Goal: Communication & Community: Answer question/provide support

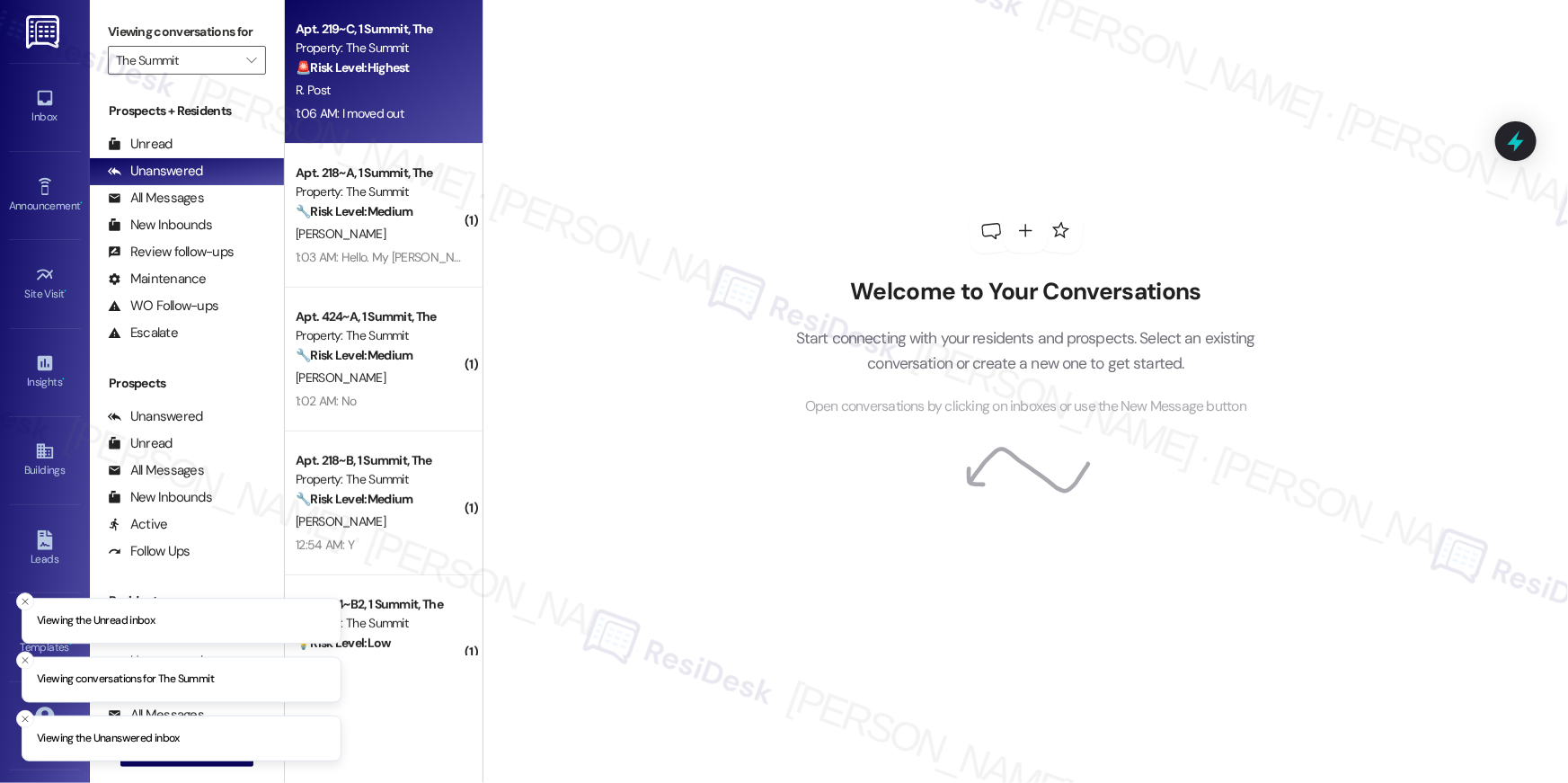
click at [384, 84] on div "R. Post" at bounding box center [379, 91] width 170 height 23
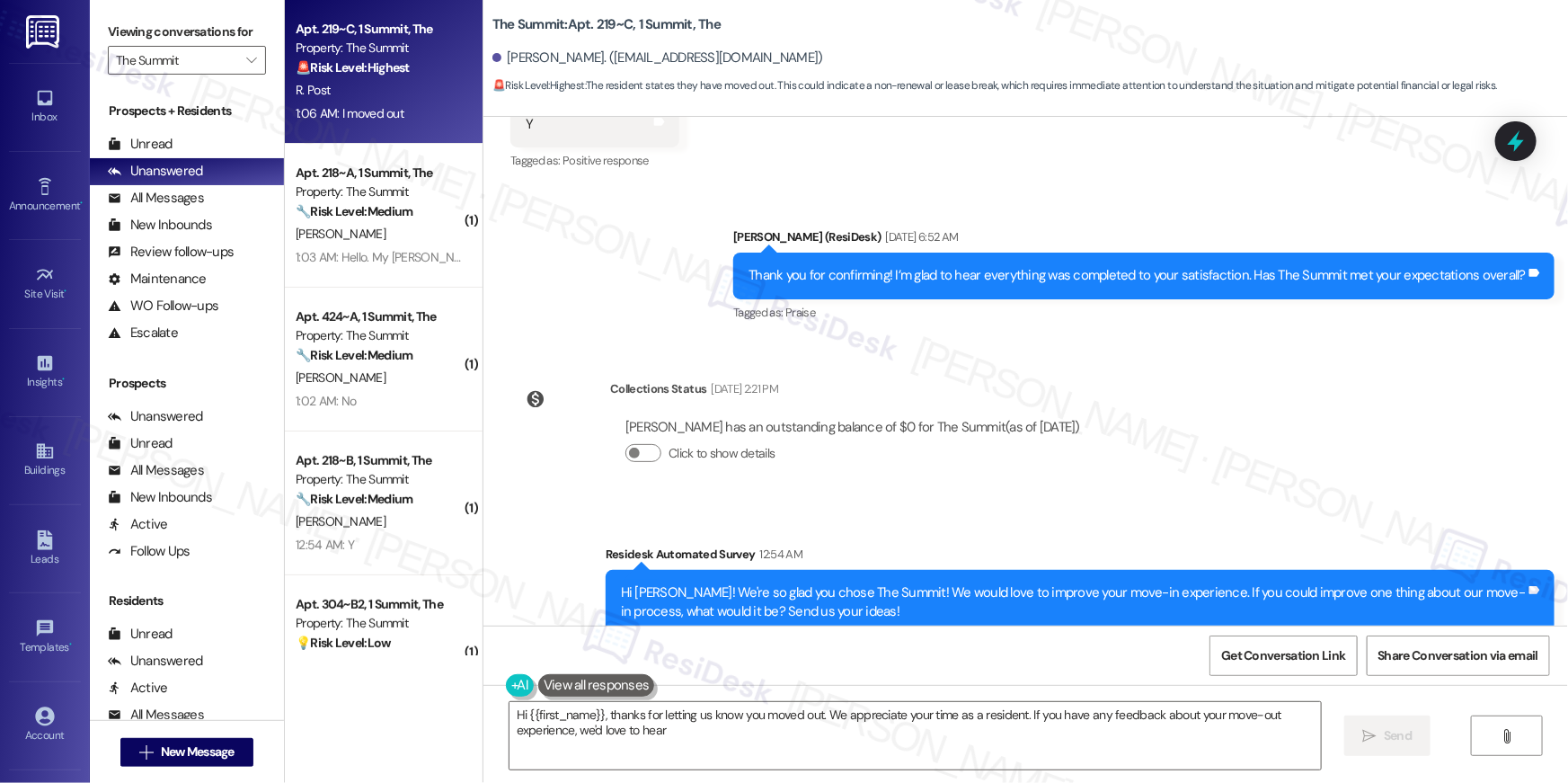
scroll to position [4953, 0]
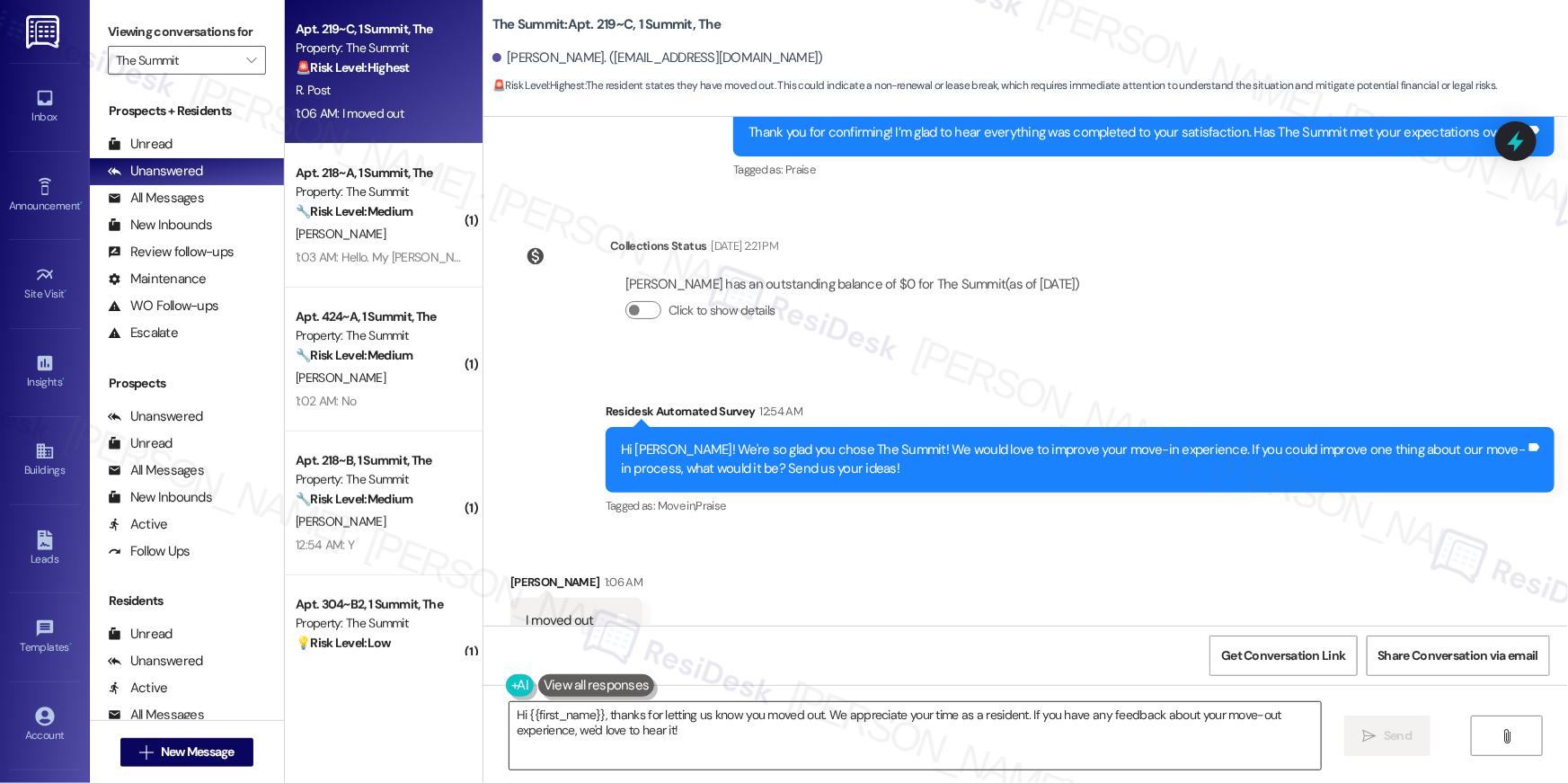
click at [815, 740] on textarea "Hi {{first_name}}, thanks for letting us know you moved out. We appreciate your…" at bounding box center [916, 735] width 812 height 67
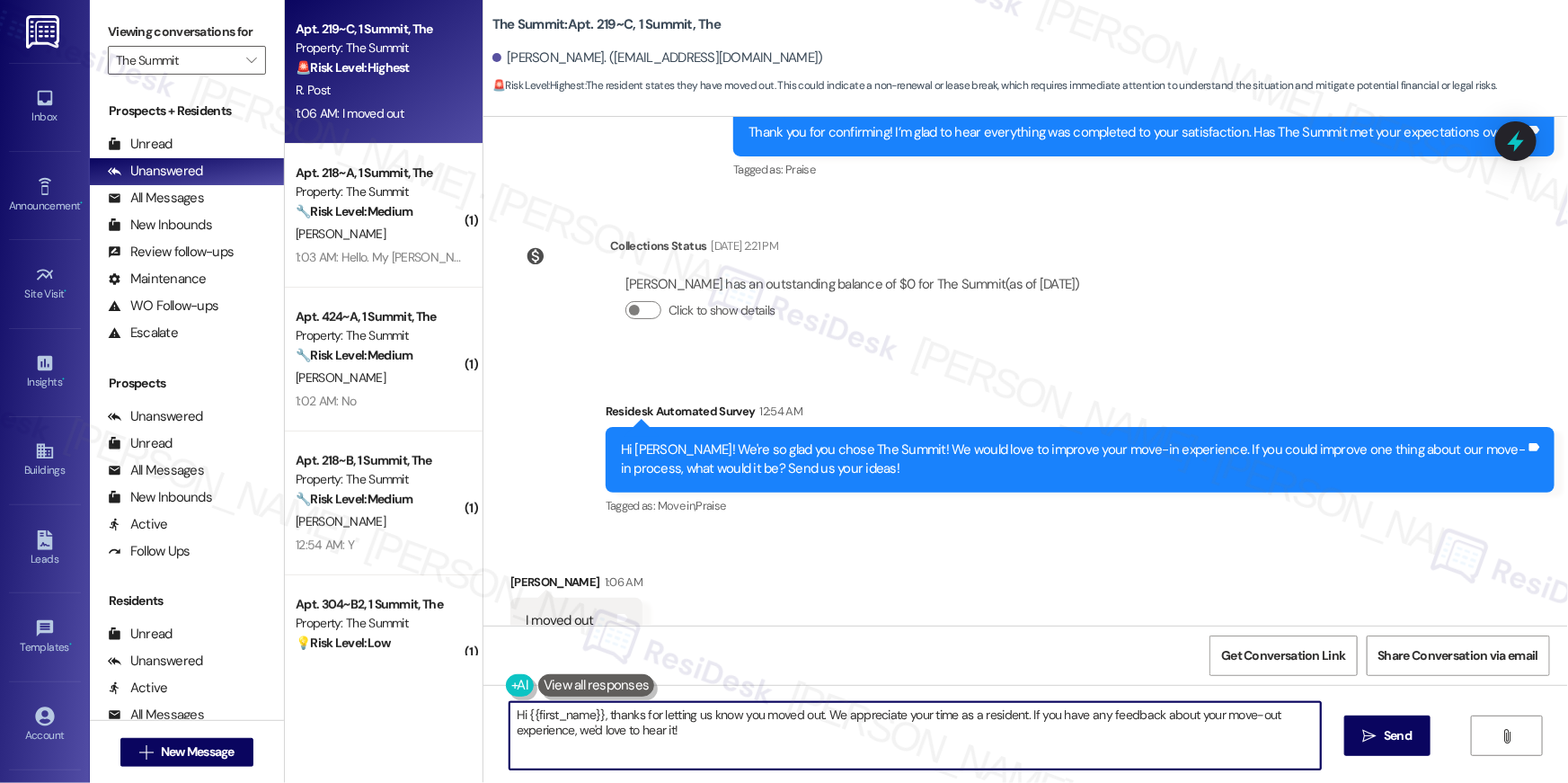
click at [824, 741] on textarea "Hi {{first_name}}, thanks for letting us know you moved out. We appreciate your…" at bounding box center [916, 735] width 812 height 67
click at [933, 728] on textarea "Hi {{first_name}}, thanks for letting us know you moved out. We appreciate your…" at bounding box center [916, 735] width 812 height 67
click at [1018, 729] on textarea "Hi {{first_name}}, thanks for letting us know you moved out. We appreciate your…" at bounding box center [916, 735] width 812 height 67
click at [1038, 736] on textarea "Hi {{first_name}}, thanks for letting us know you moved out. We appreciate your…" at bounding box center [916, 735] width 812 height 67
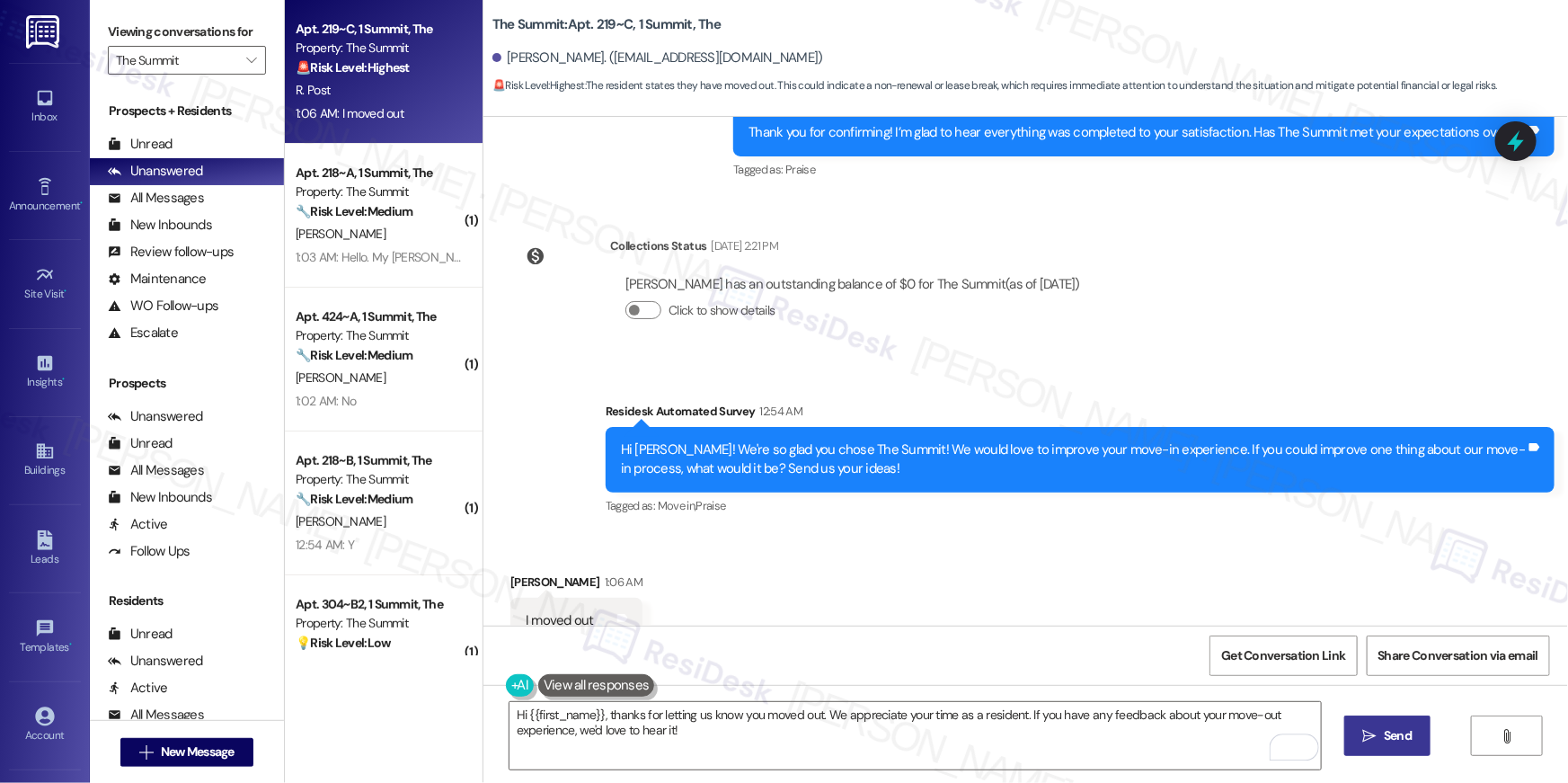
click at [1366, 743] on span " Send" at bounding box center [1388, 736] width 57 height 19
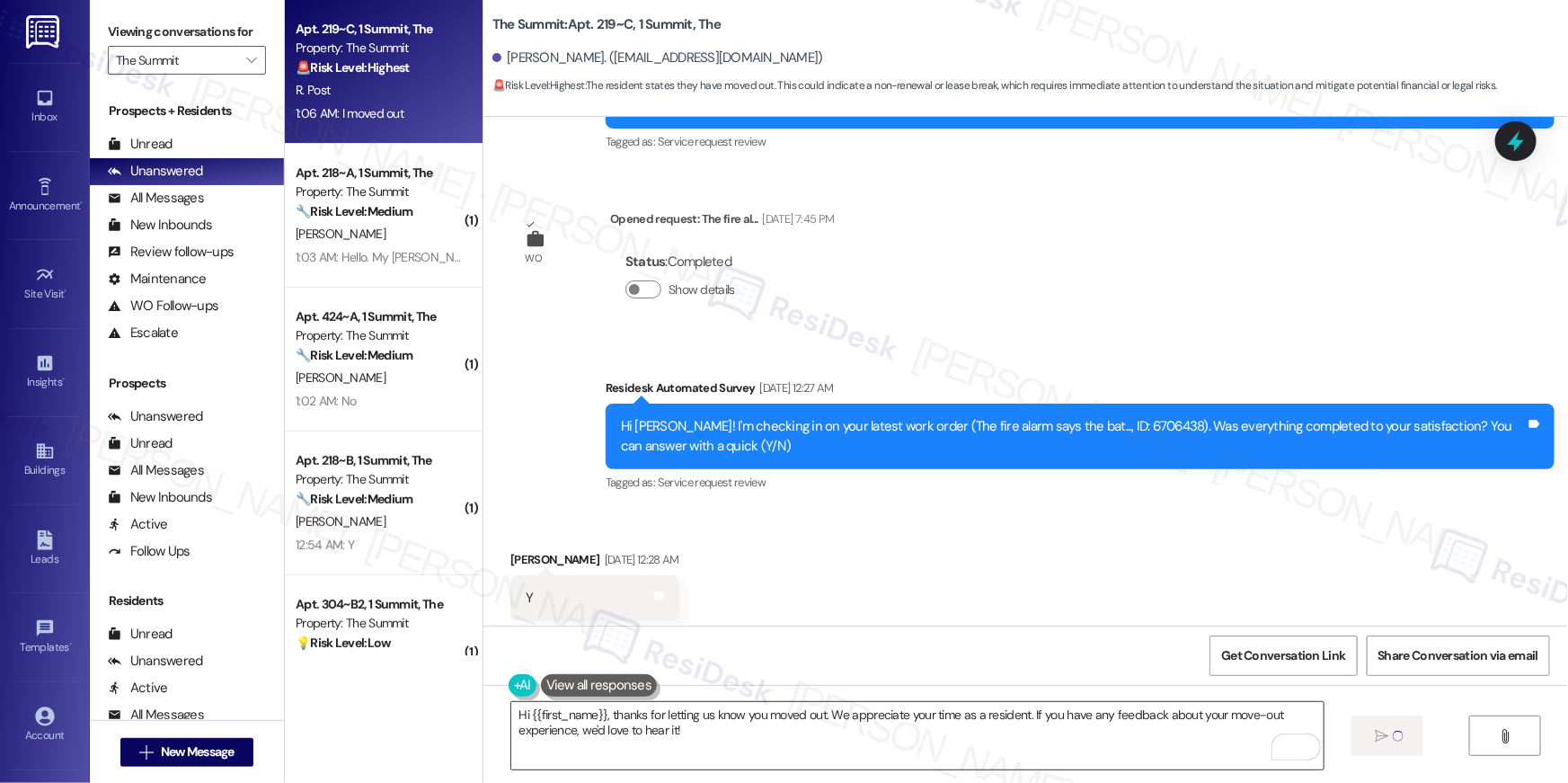
type textarea "Fetching suggested responses. Please feel free to read through the conversation…"
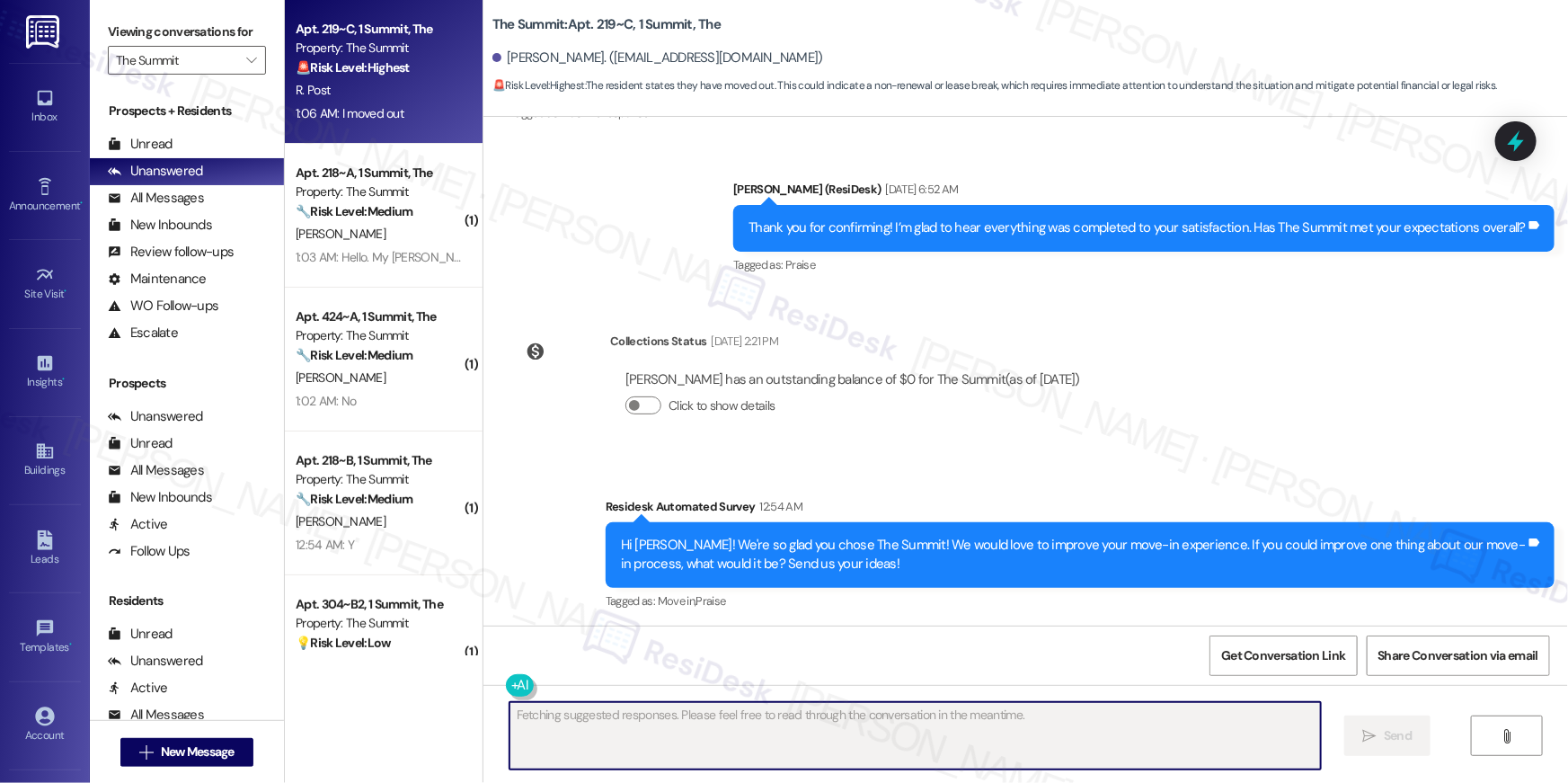
scroll to position [4953, 0]
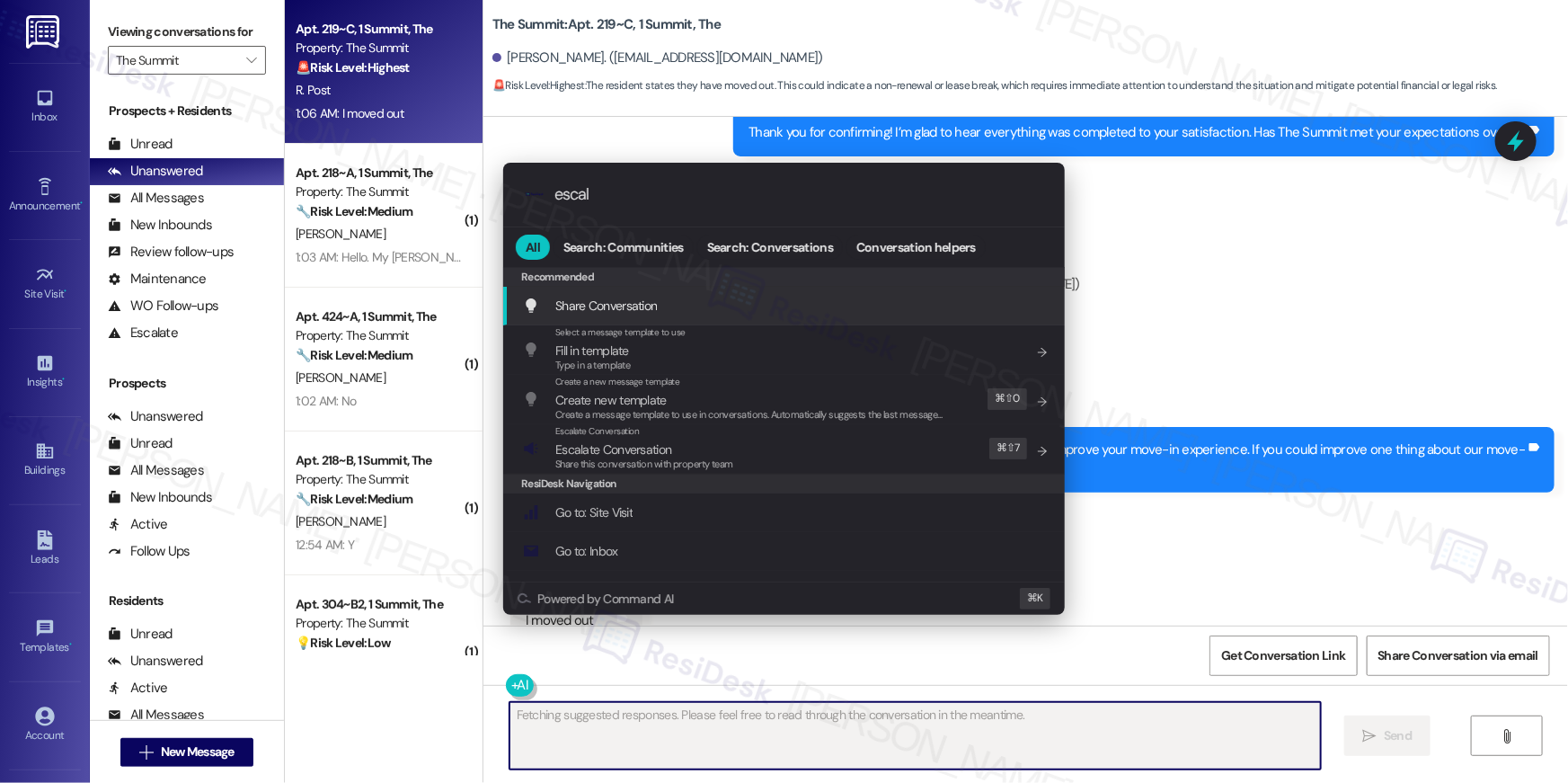
type input "escala"
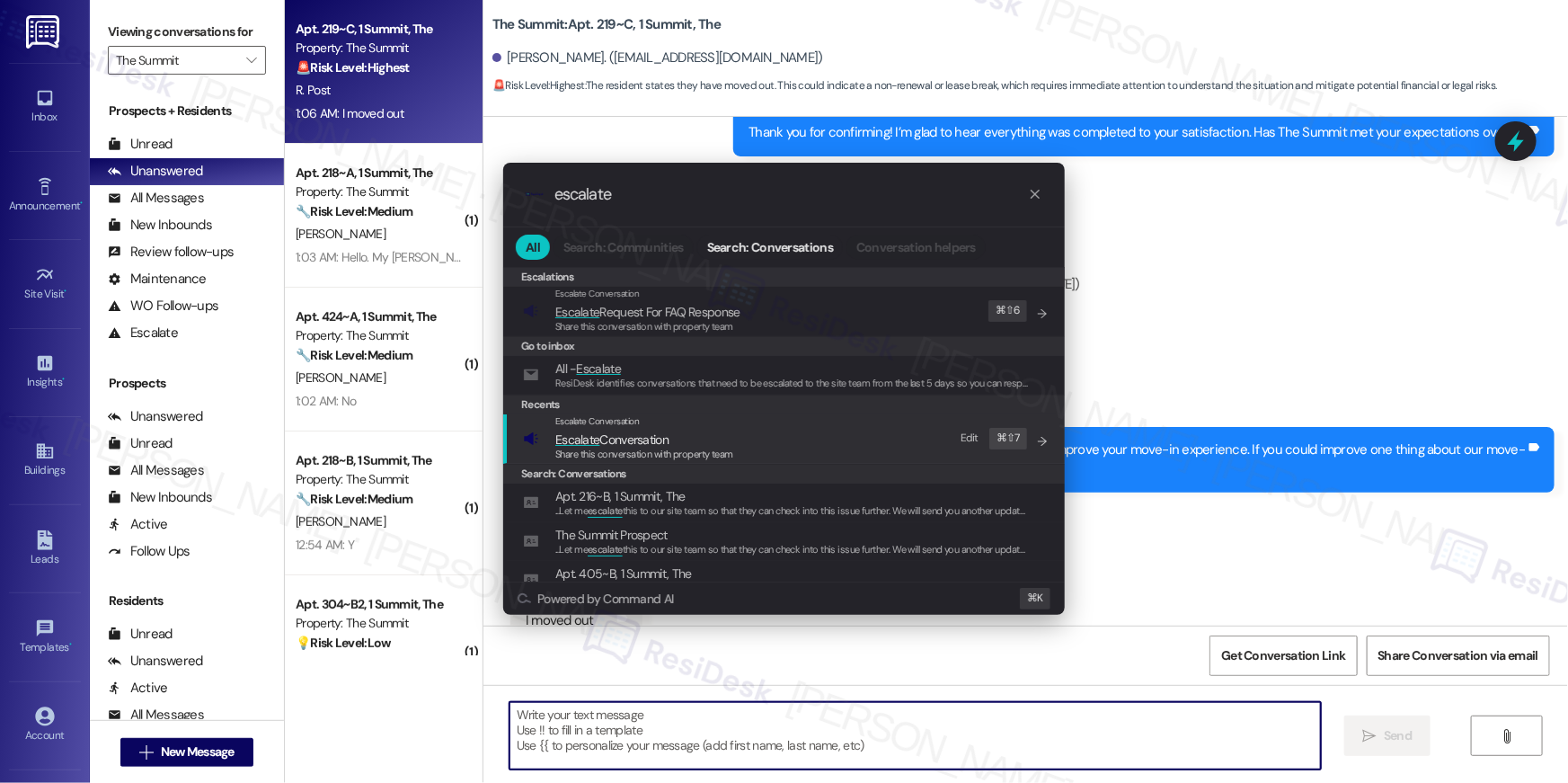
type input "escalate"
click at [719, 438] on span "Escalate Conversation" at bounding box center [644, 439] width 177 height 20
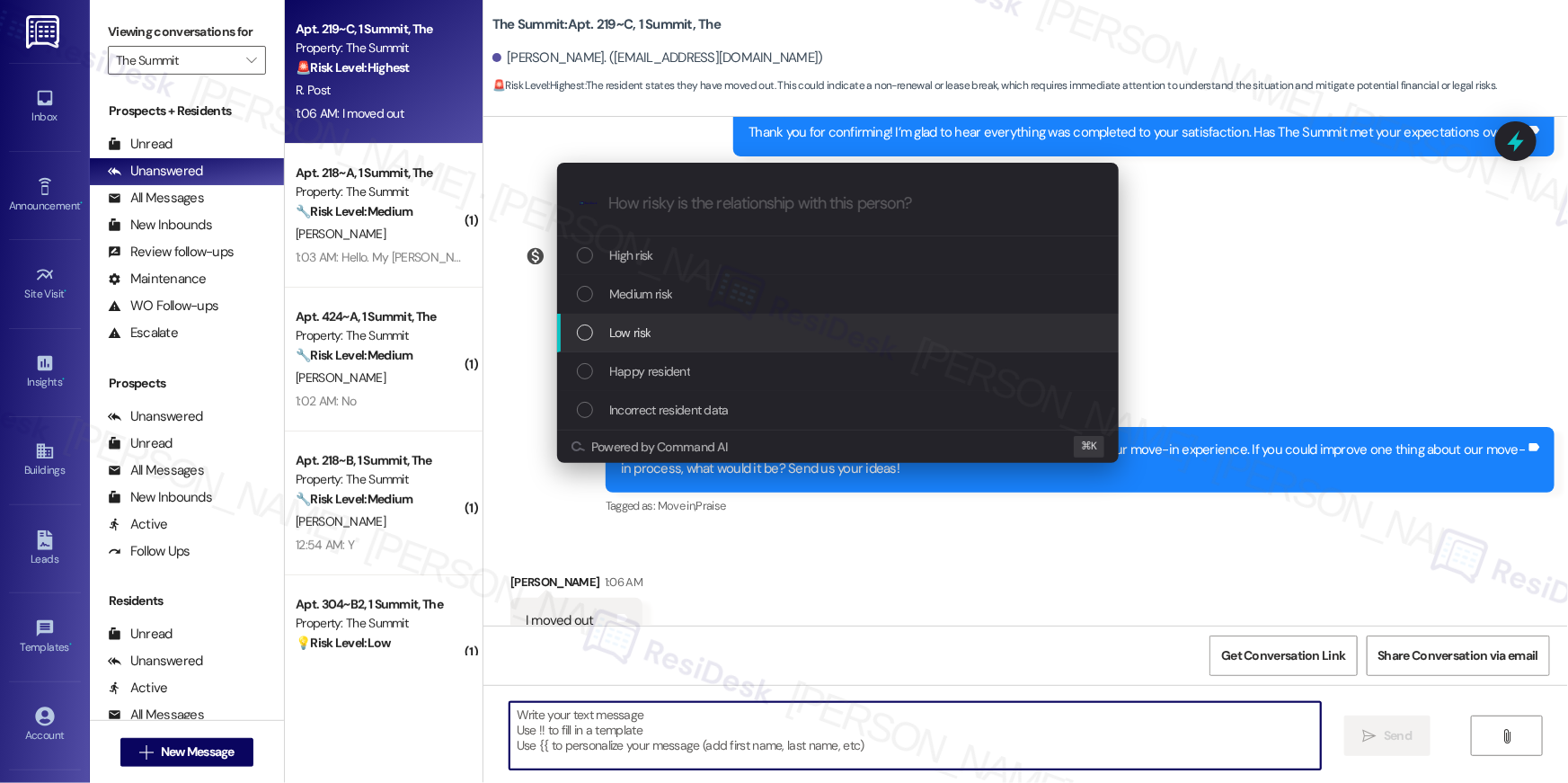
click at [676, 335] on div "Low risk" at bounding box center [839, 332] width 526 height 20
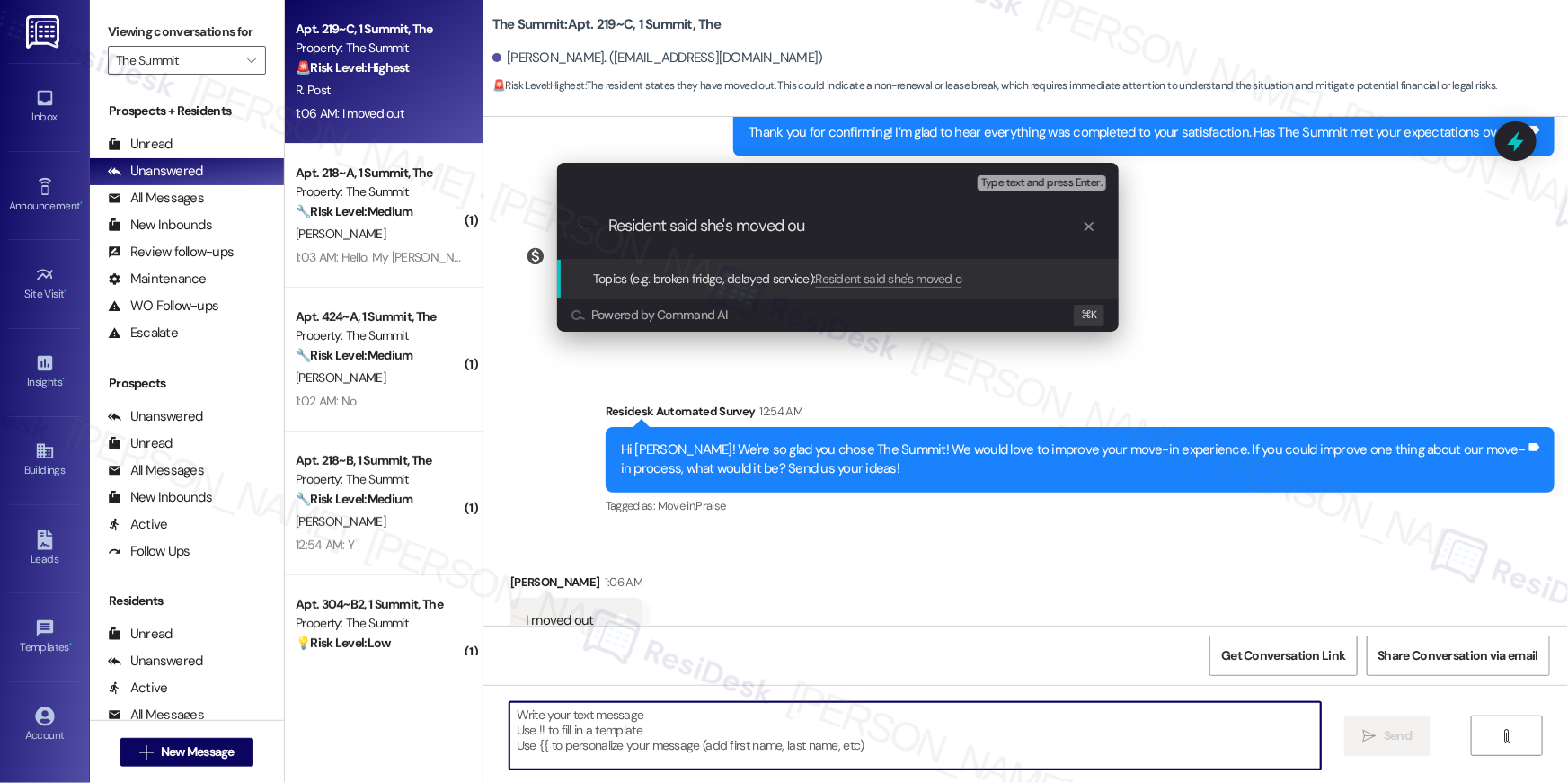
type input "Resident said she's moved out"
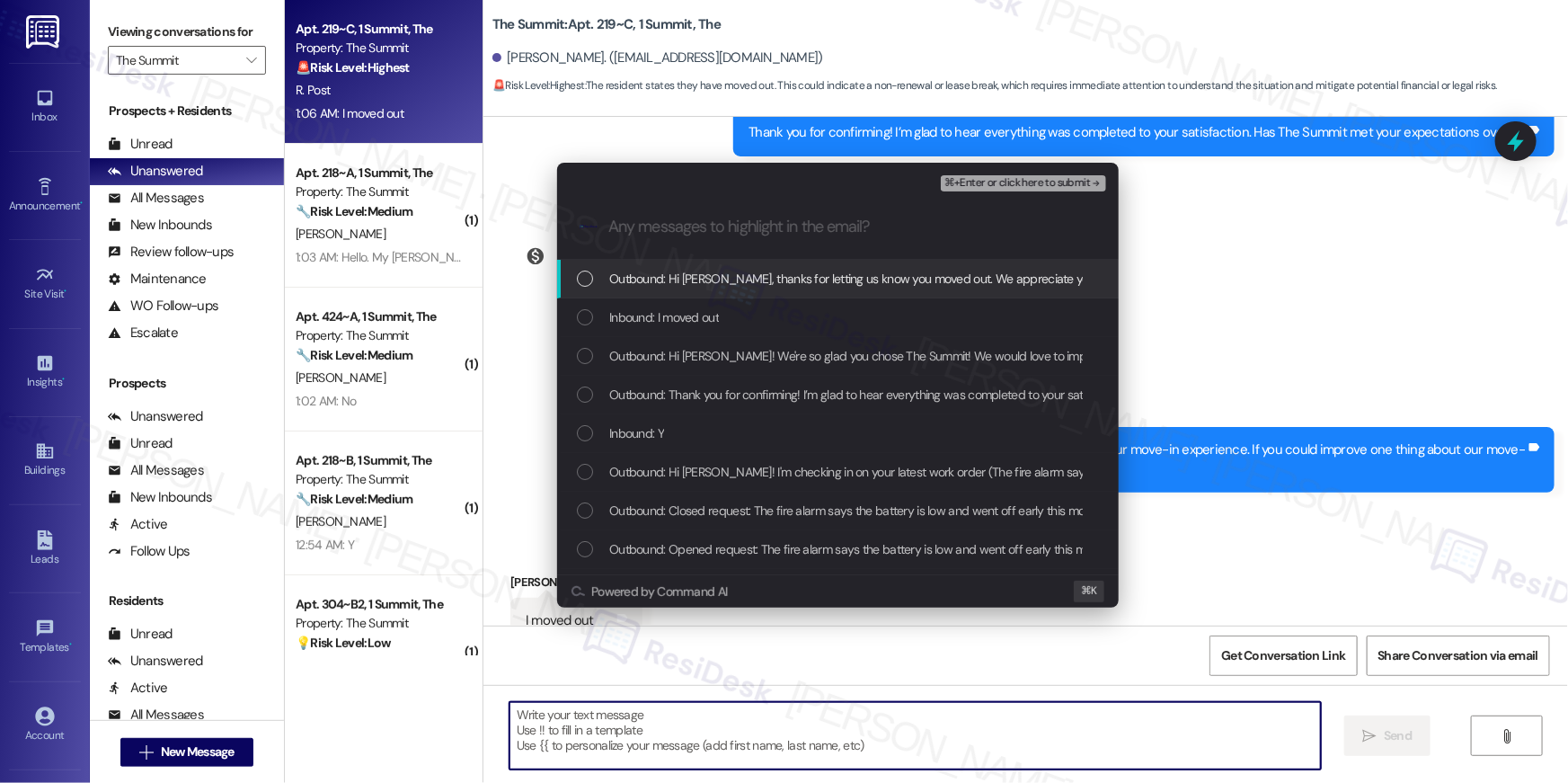
click at [591, 280] on div "List of options" at bounding box center [584, 279] width 16 height 16
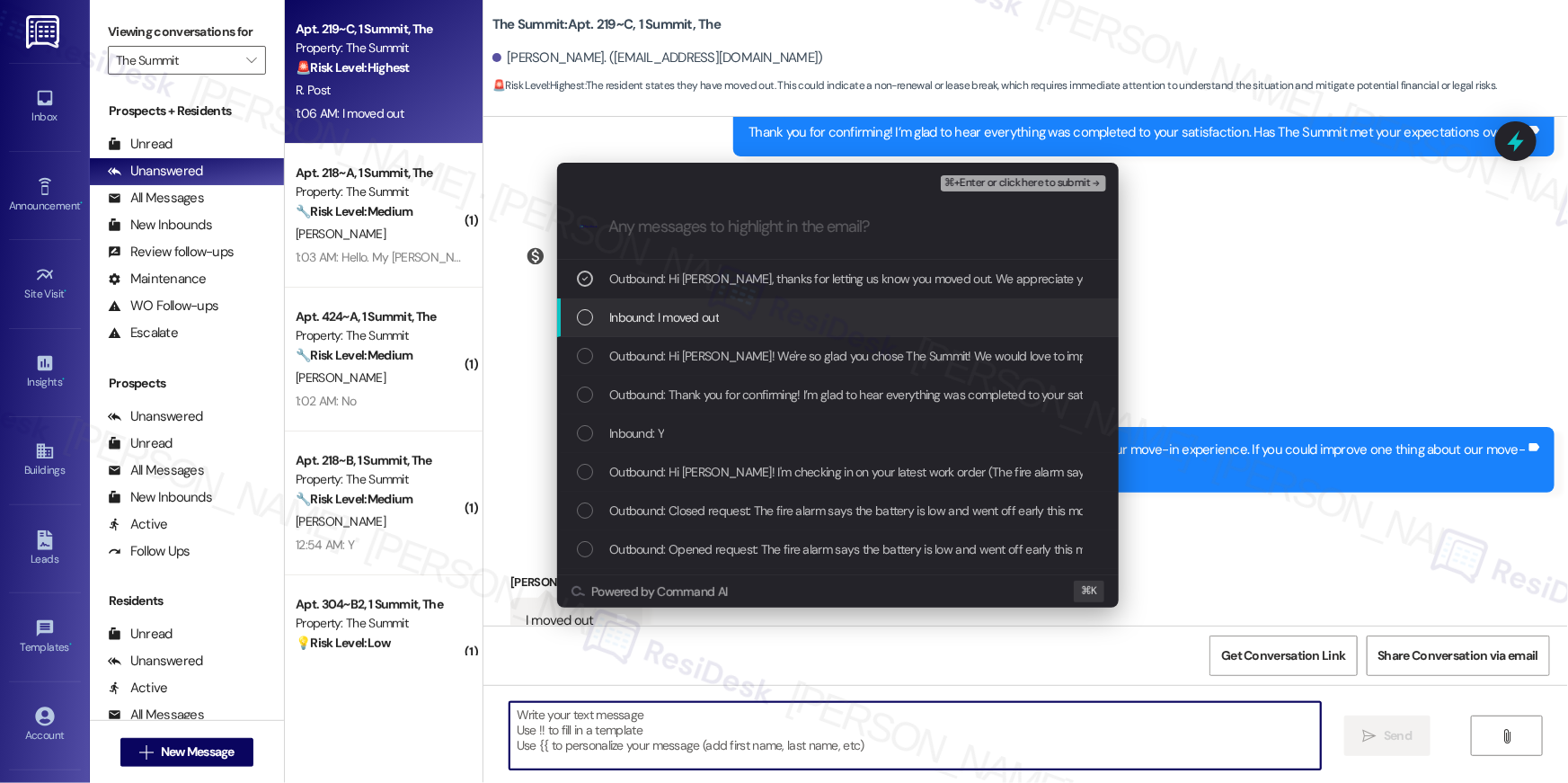
drag, startPoint x: 591, startPoint y: 318, endPoint x: 593, endPoint y: 346, distance: 28.1
click at [591, 318] on div "List of options" at bounding box center [584, 316] width 16 height 16
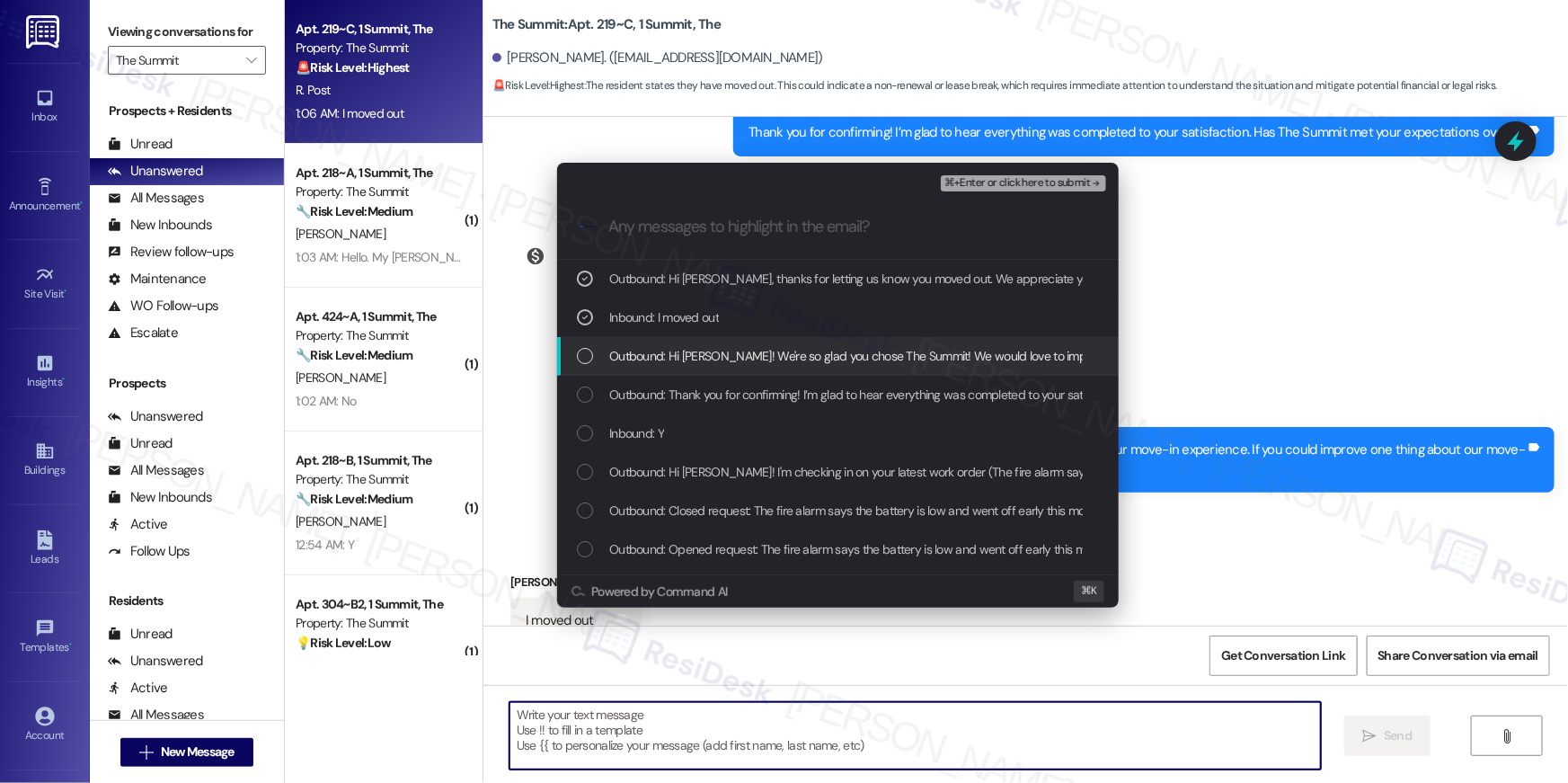
click at [591, 354] on div "List of options" at bounding box center [584, 355] width 16 height 16
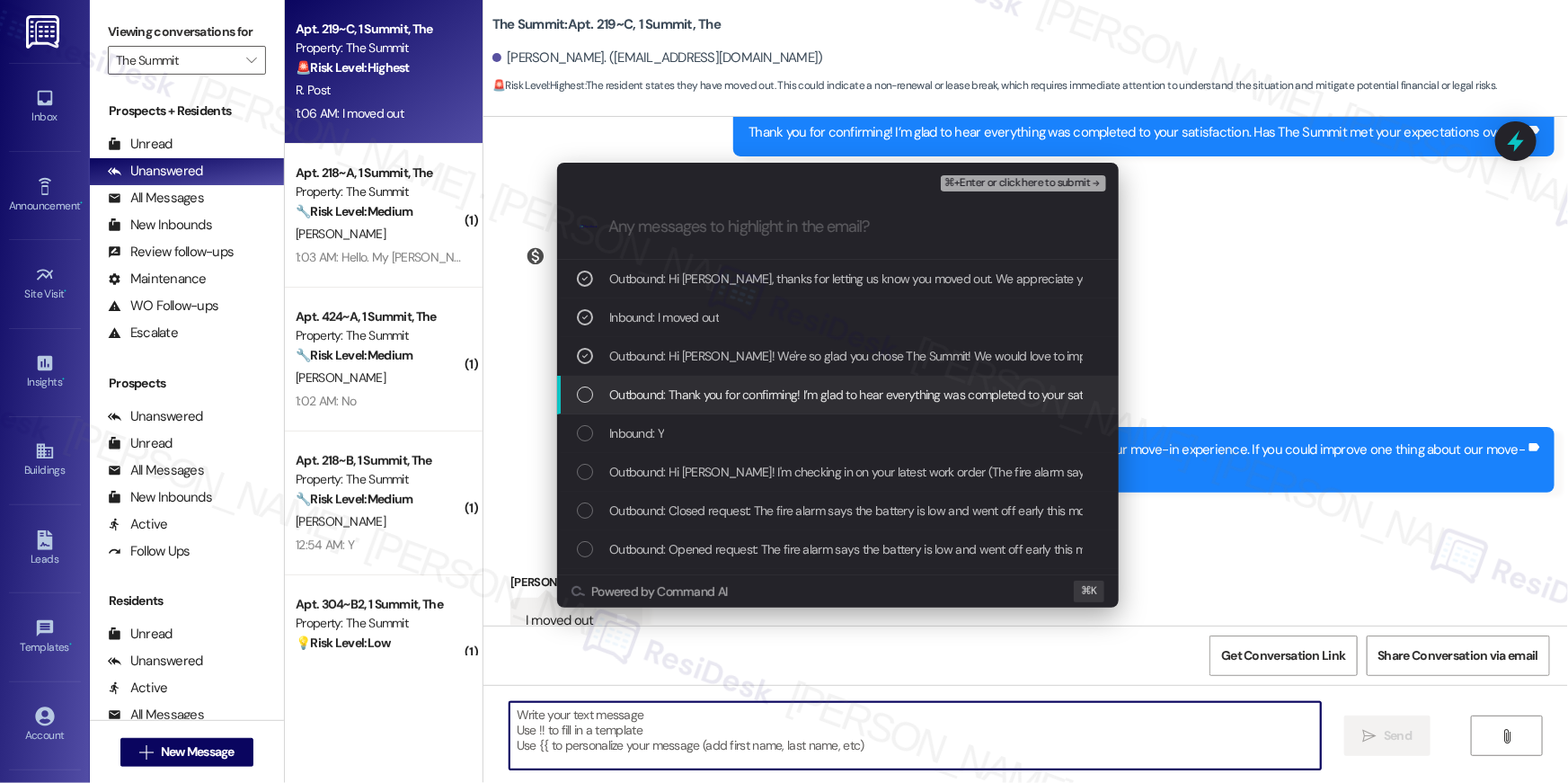
click at [590, 383] on div "Outbound: Thank you for confirming! I’m glad to hear everything was completed t…" at bounding box center [837, 395] width 562 height 39
click at [590, 386] on div "List of options" at bounding box center [584, 394] width 16 height 16
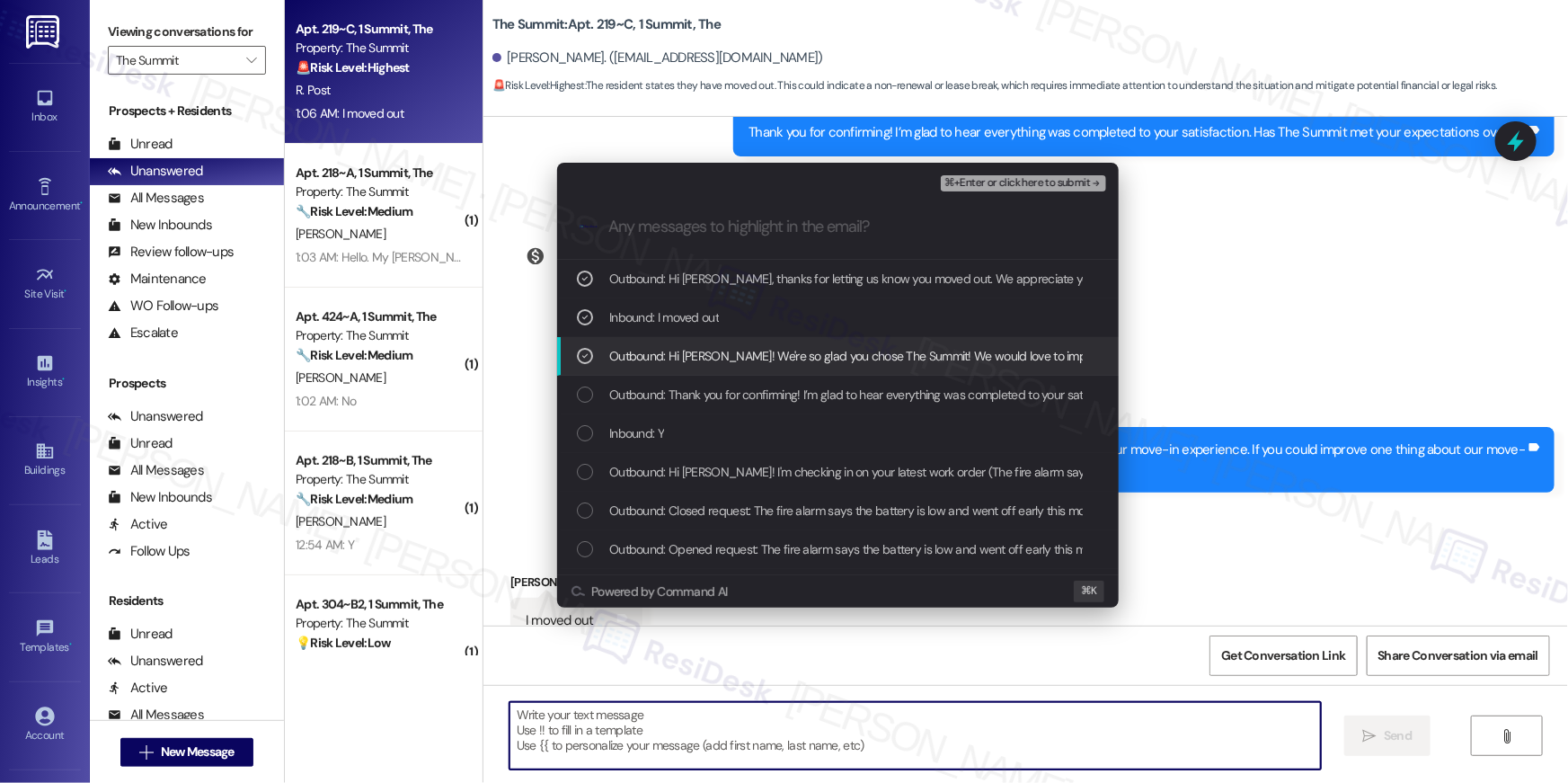
drag, startPoint x: 587, startPoint y: 355, endPoint x: 740, endPoint y: 267, distance: 176.5
click at [587, 355] on icon "List of options" at bounding box center [584, 355] width 12 height 12
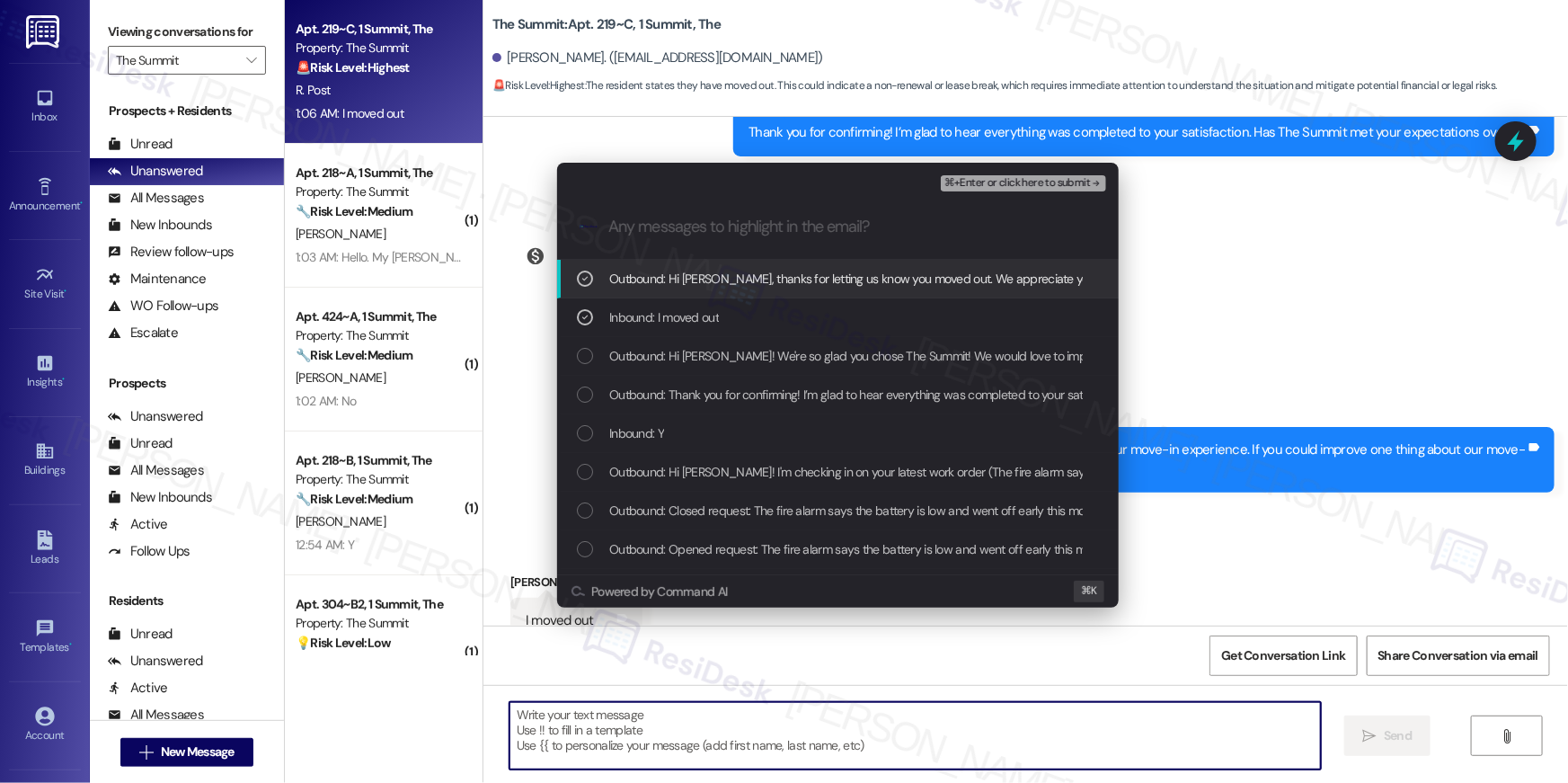
click at [972, 178] on span "⌘+Enter or click here to submit" at bounding box center [1018, 183] width 145 height 12
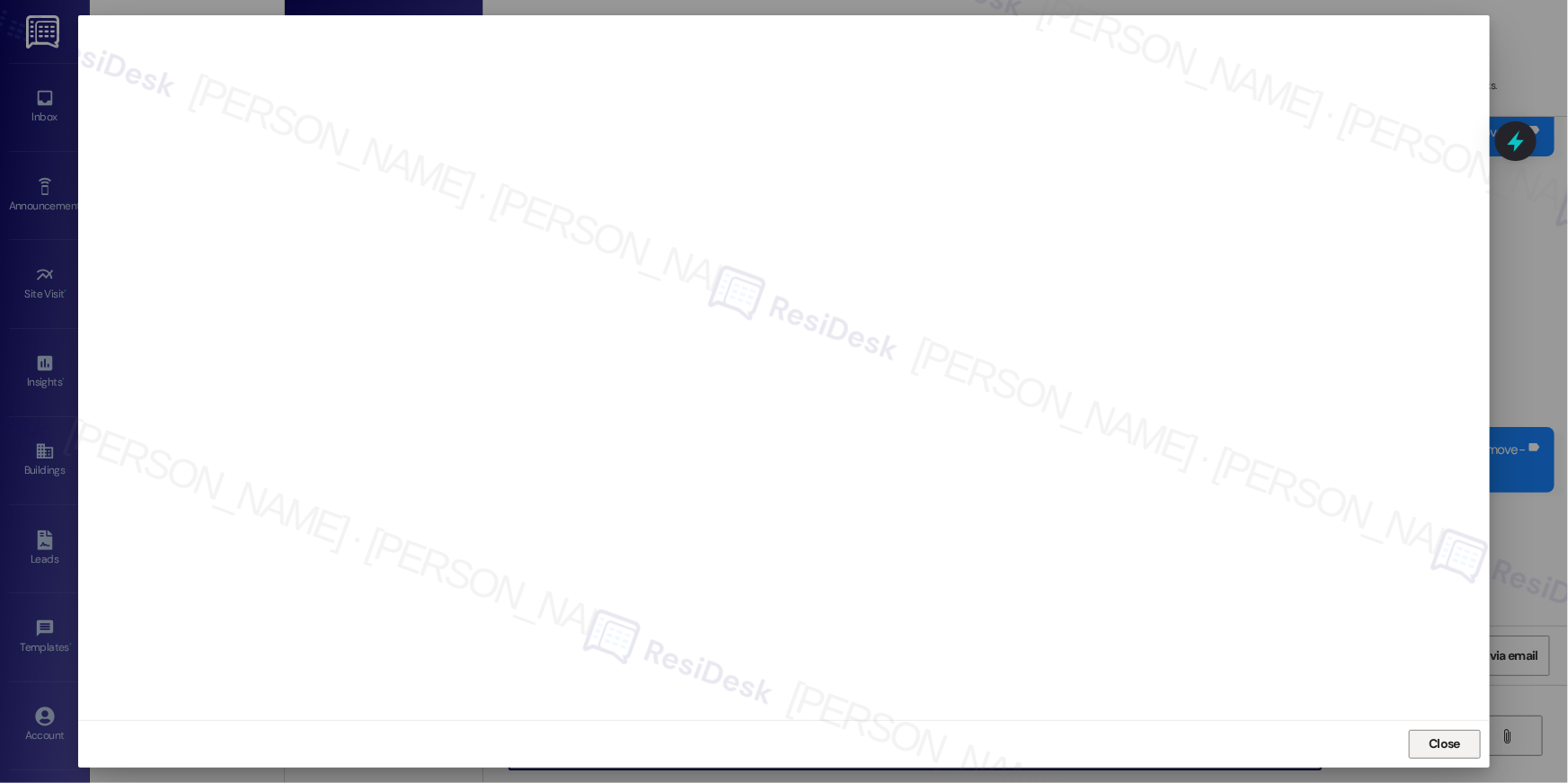
click at [1451, 739] on span "Close" at bounding box center [1444, 744] width 31 height 19
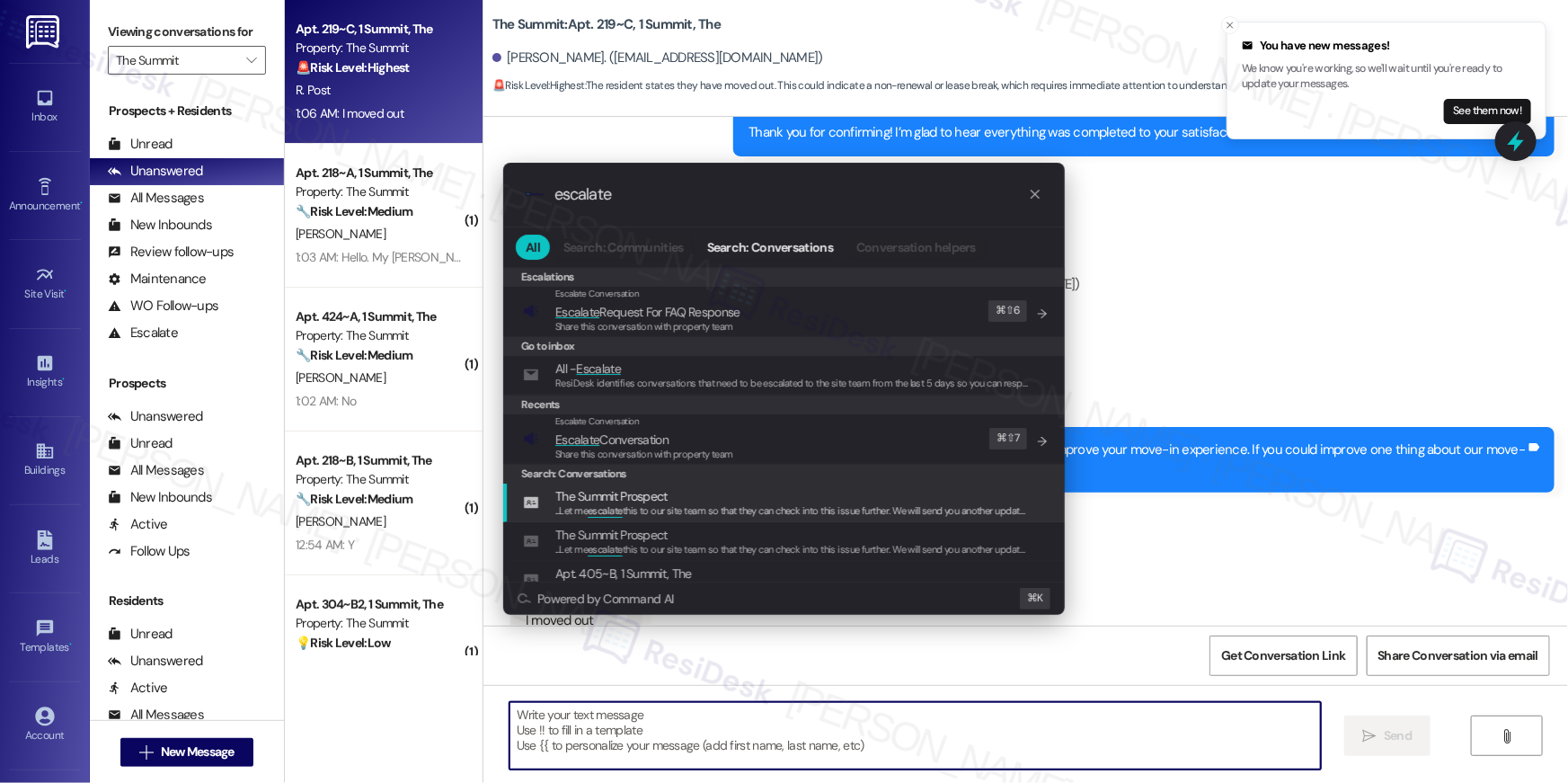
type input "escalate"
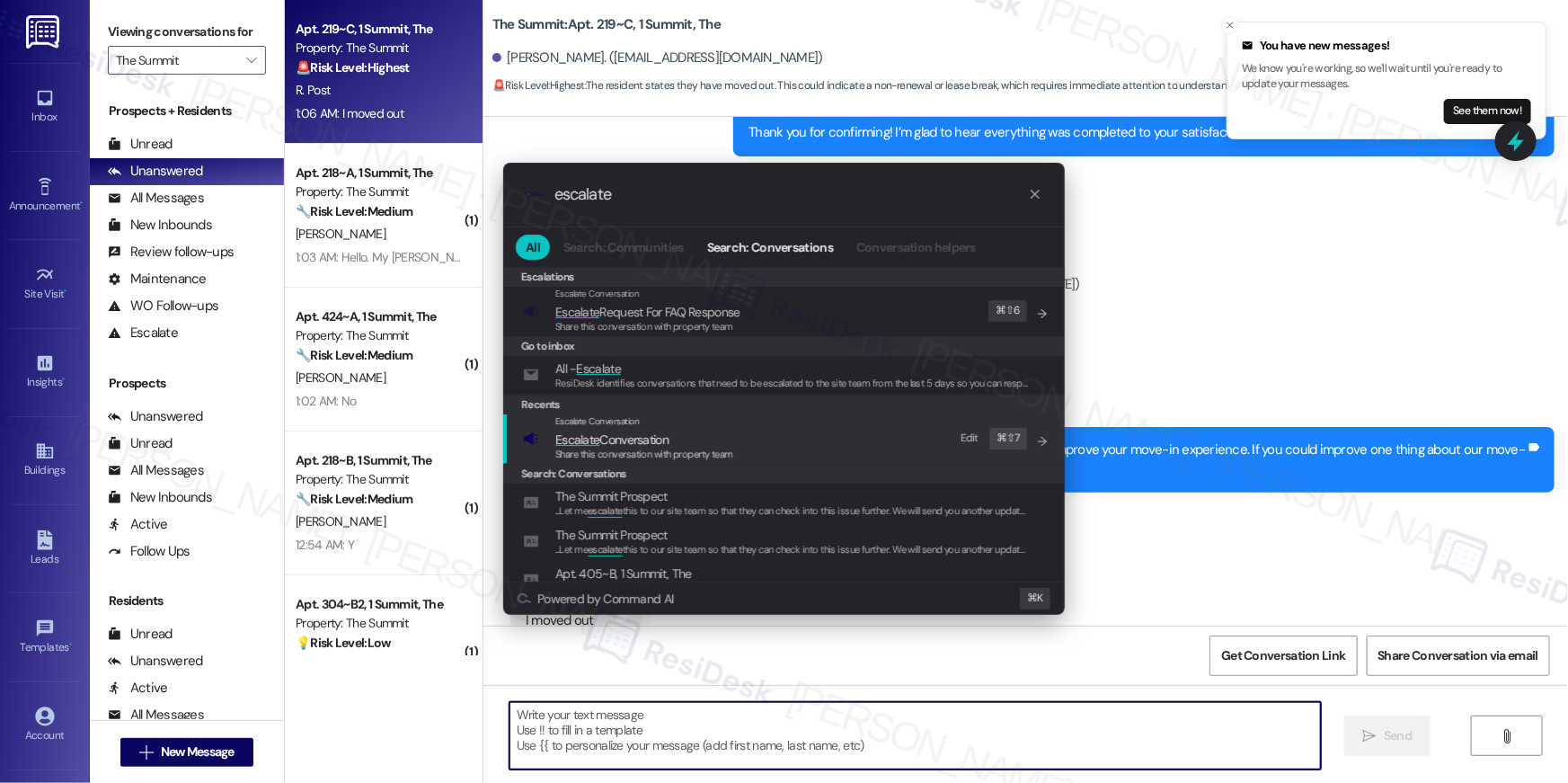
click at [821, 437] on div "Escalate Conversation Escalate Conversation Share this conversation with proper…" at bounding box center [785, 438] width 526 height 48
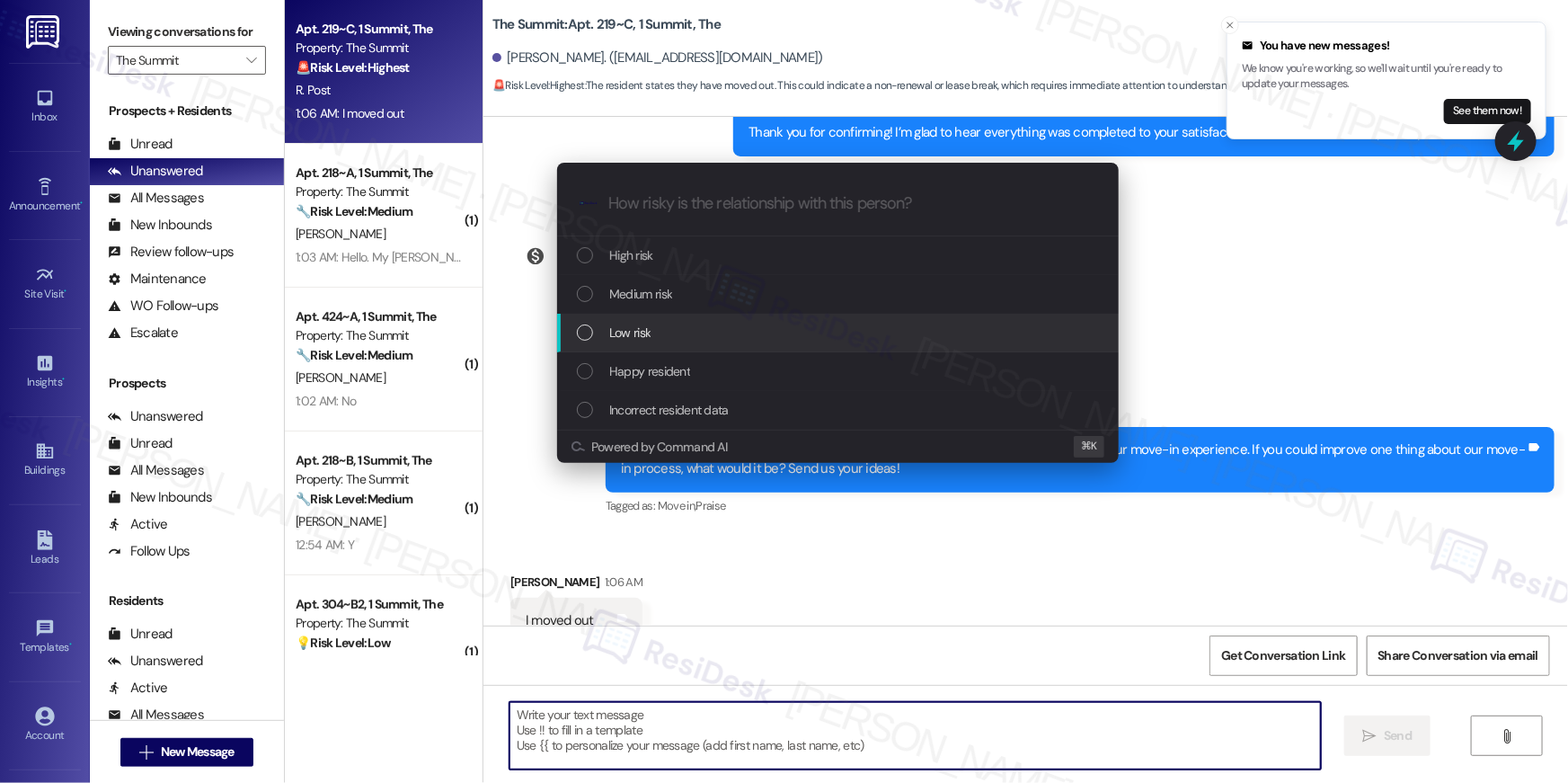
click at [685, 337] on div "Low risk" at bounding box center [839, 332] width 526 height 20
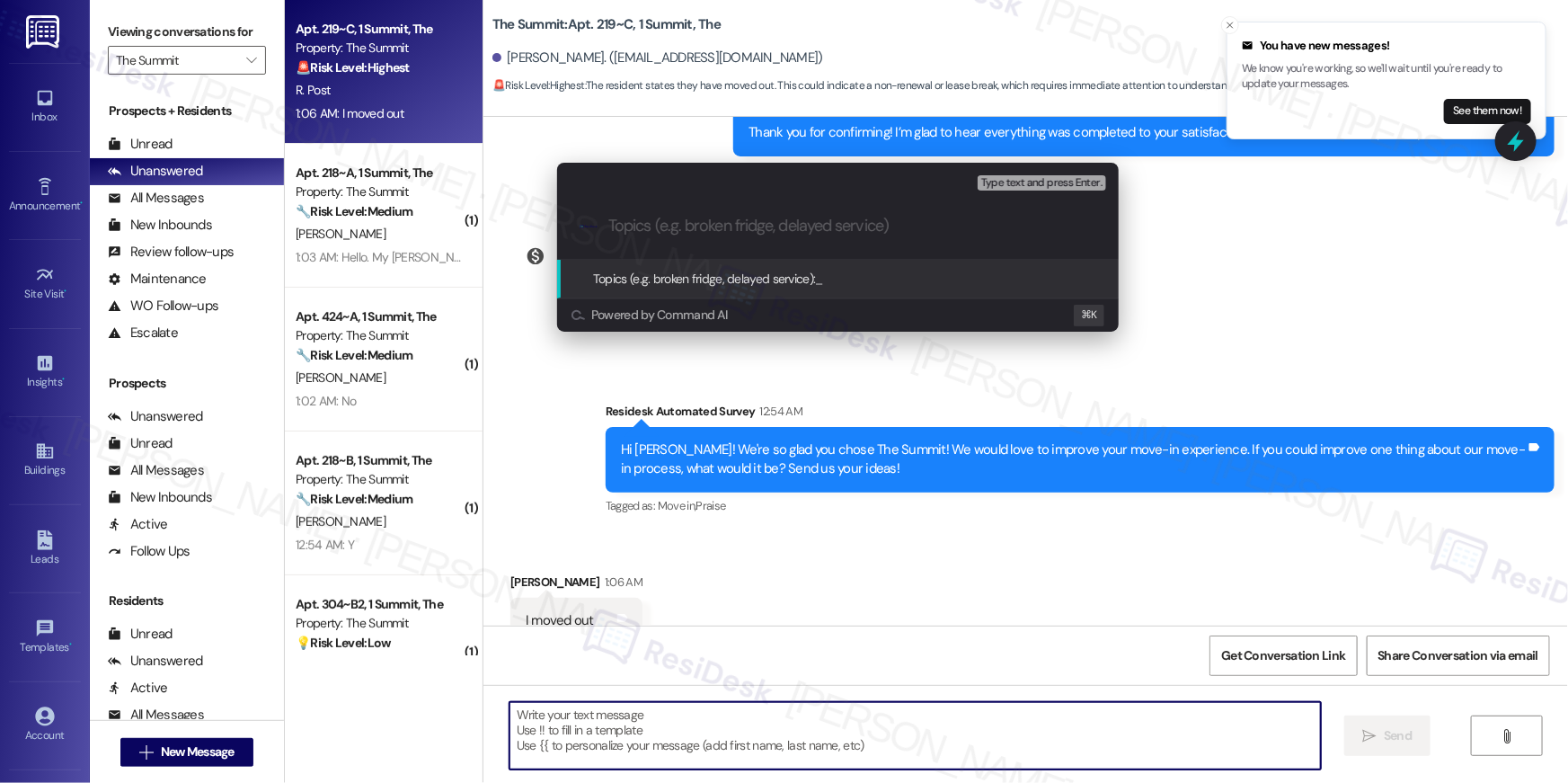
paste input "Resident said she's moved out"
type input "Resident said she's moved out"
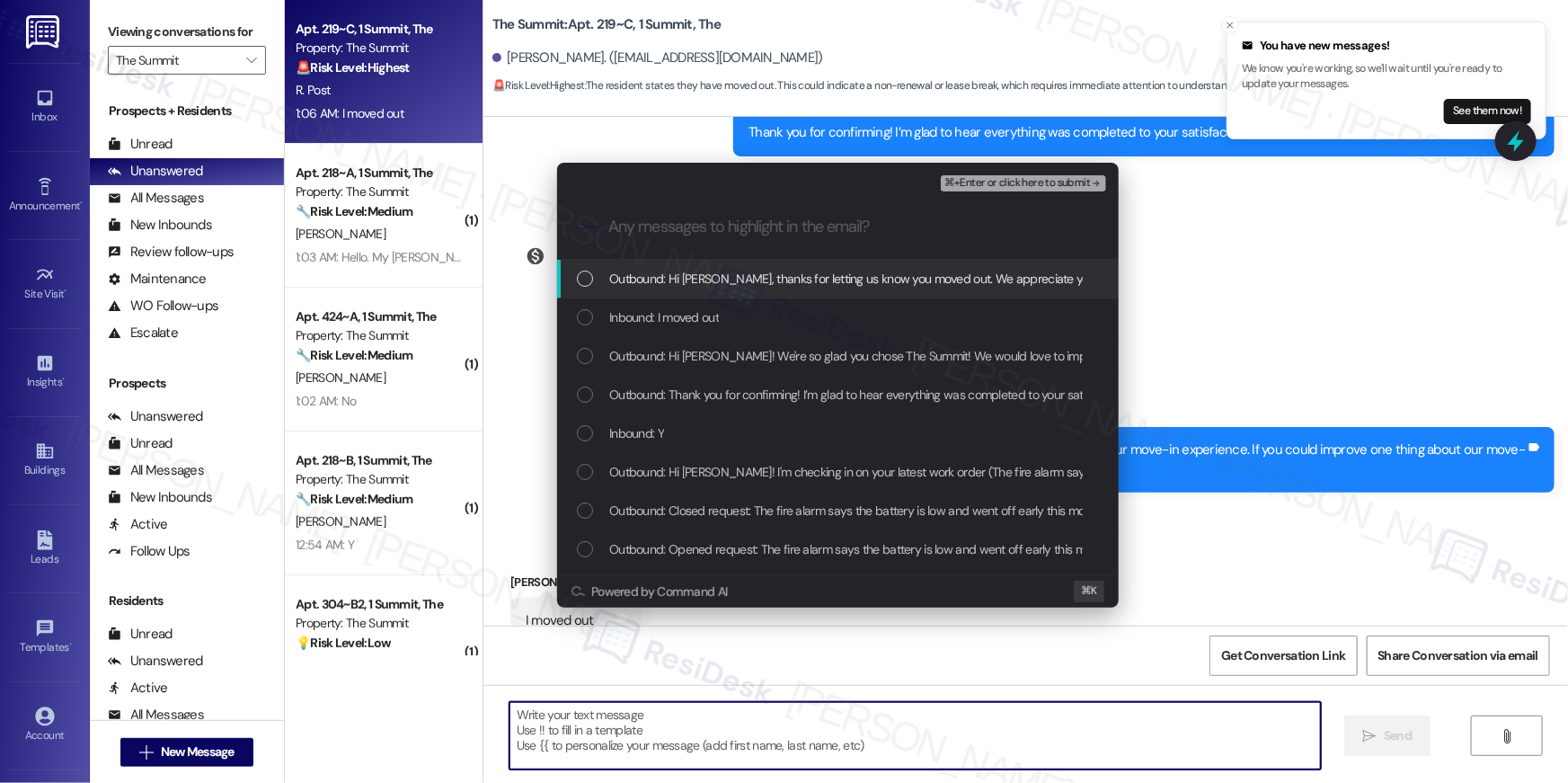
click at [581, 287] on div "Outbound: Hi Rachel, thanks for letting us know you moved out. We appreciate yo…" at bounding box center [839, 279] width 526 height 20
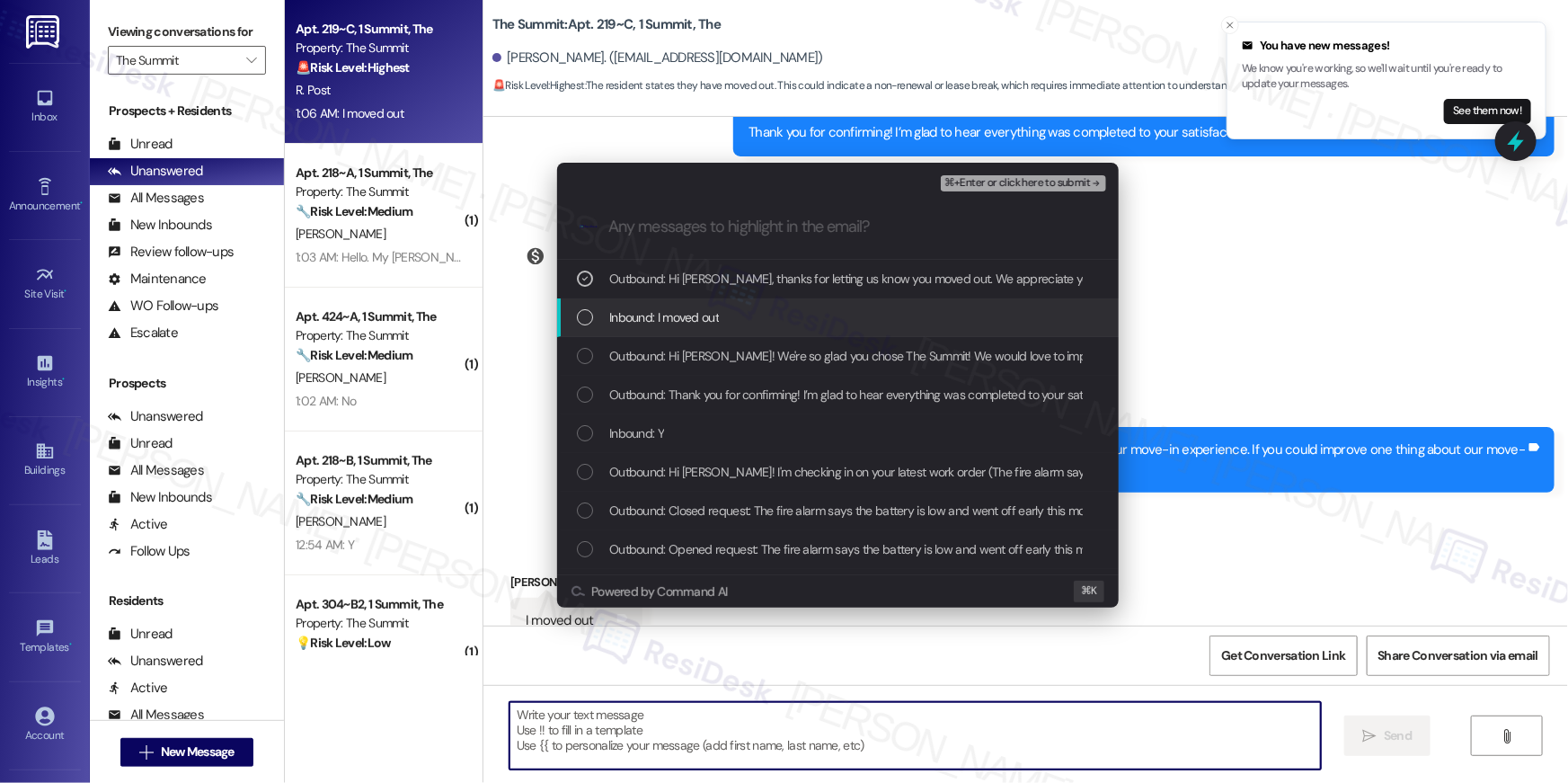
click at [581, 306] on div "Inbound: I moved out" at bounding box center [837, 317] width 562 height 39
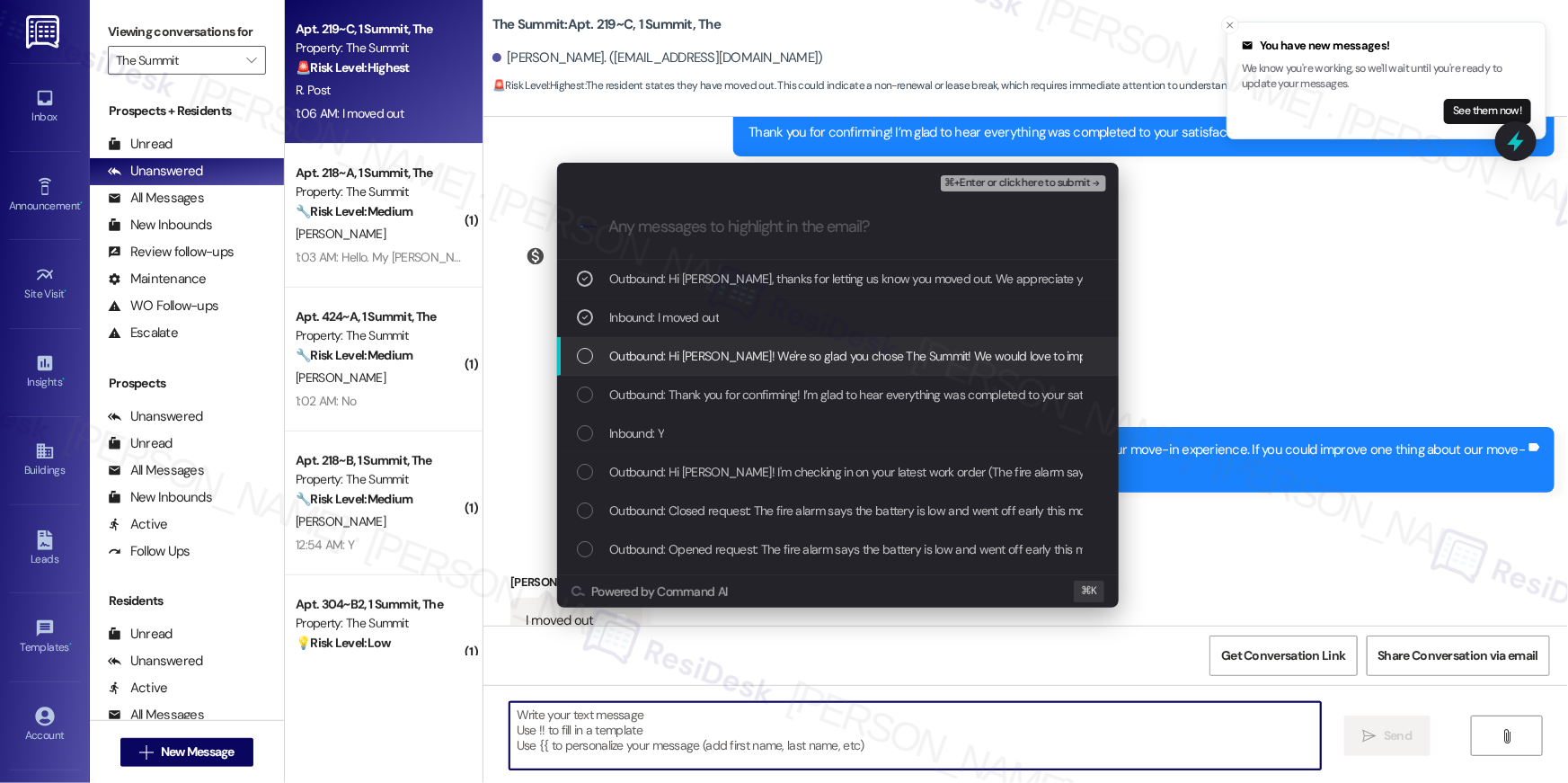
drag, startPoint x: 590, startPoint y: 361, endPoint x: 773, endPoint y: 308, distance: 190.5
click at [591, 360] on div "List of options" at bounding box center [584, 355] width 16 height 16
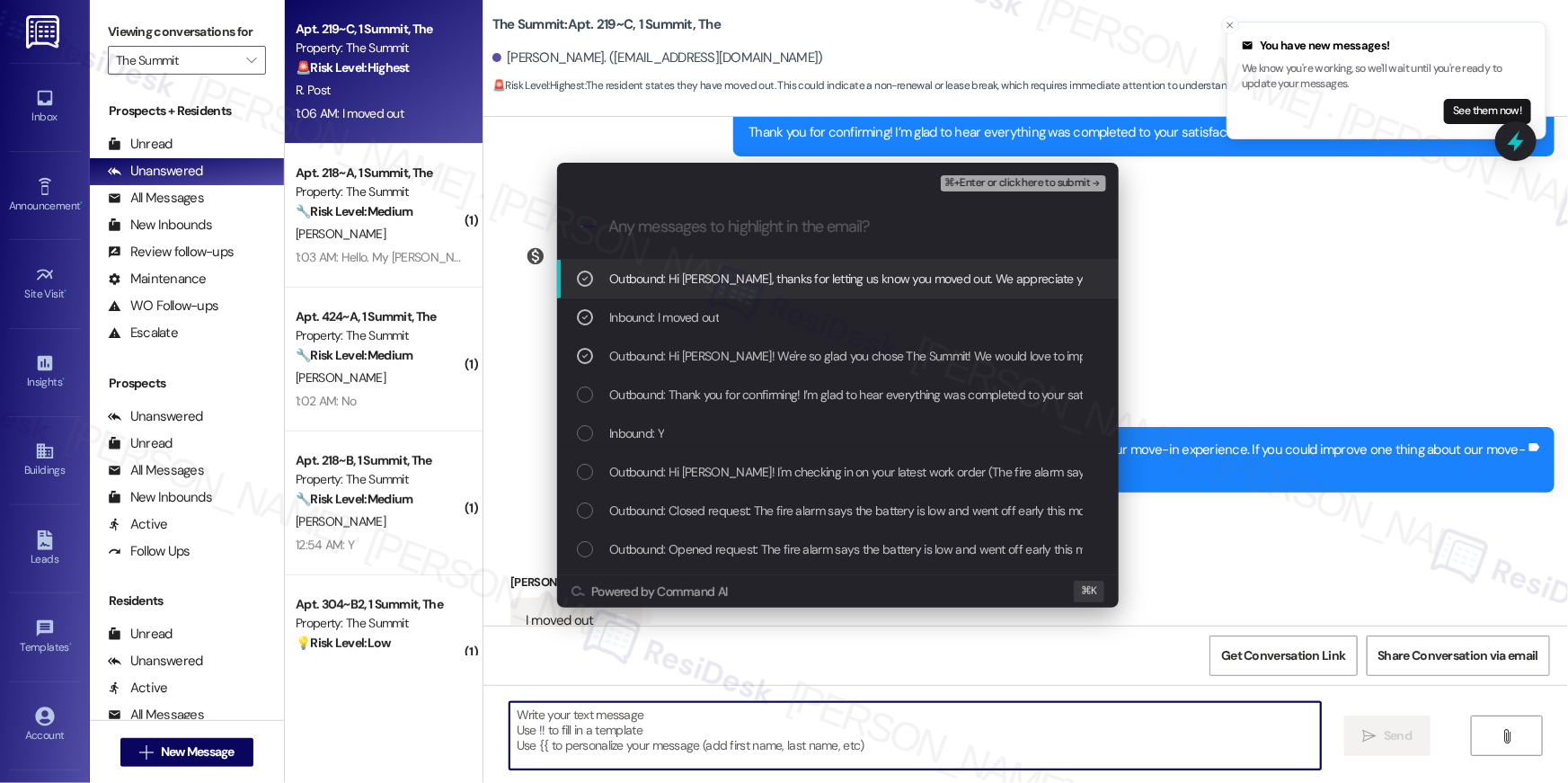
click at [1064, 178] on span "⌘+Enter or click here to submit" at bounding box center [1018, 183] width 145 height 12
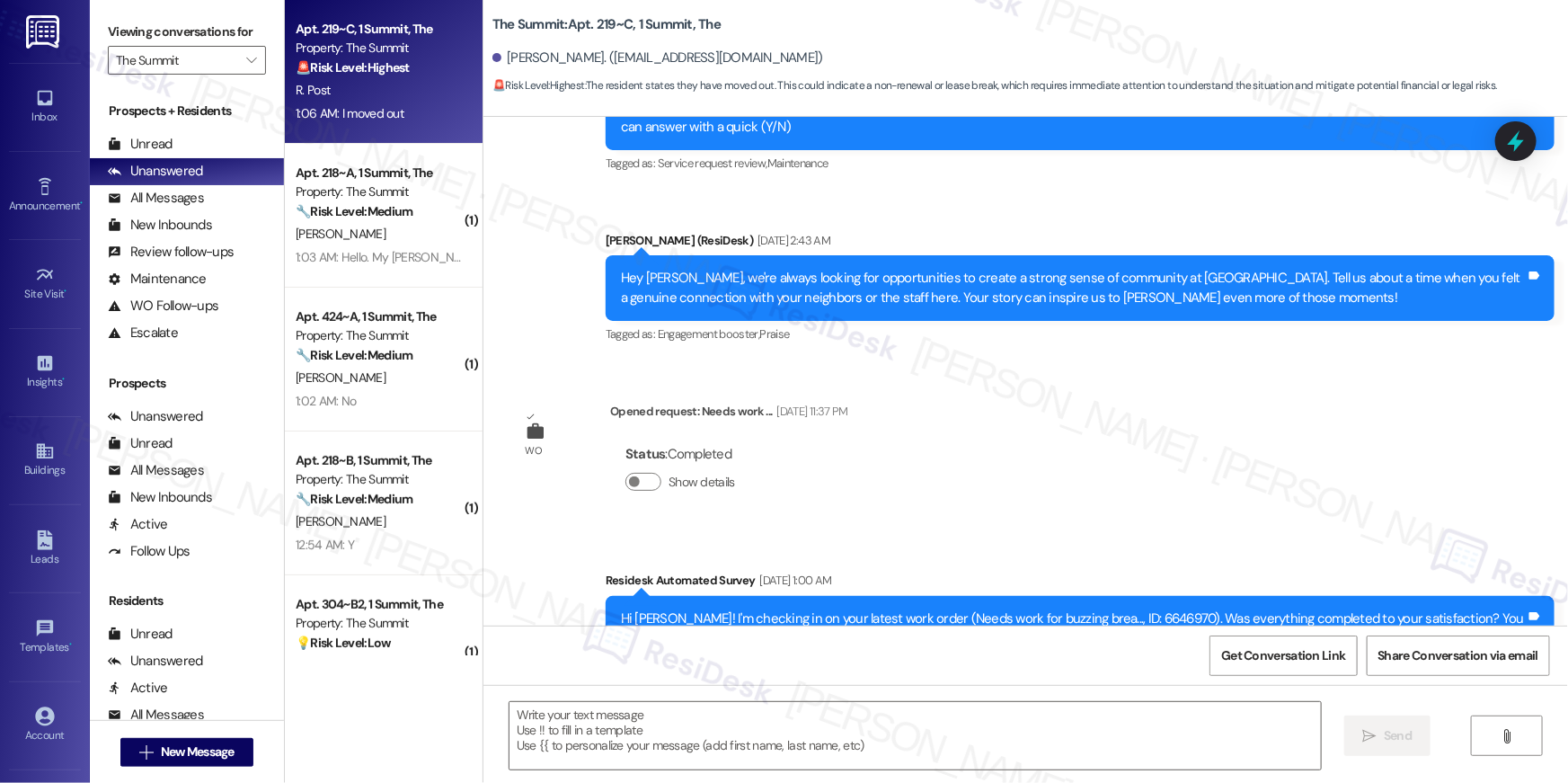
type textarea "Fetching suggested responses. Please feel free to read through the conversation…"
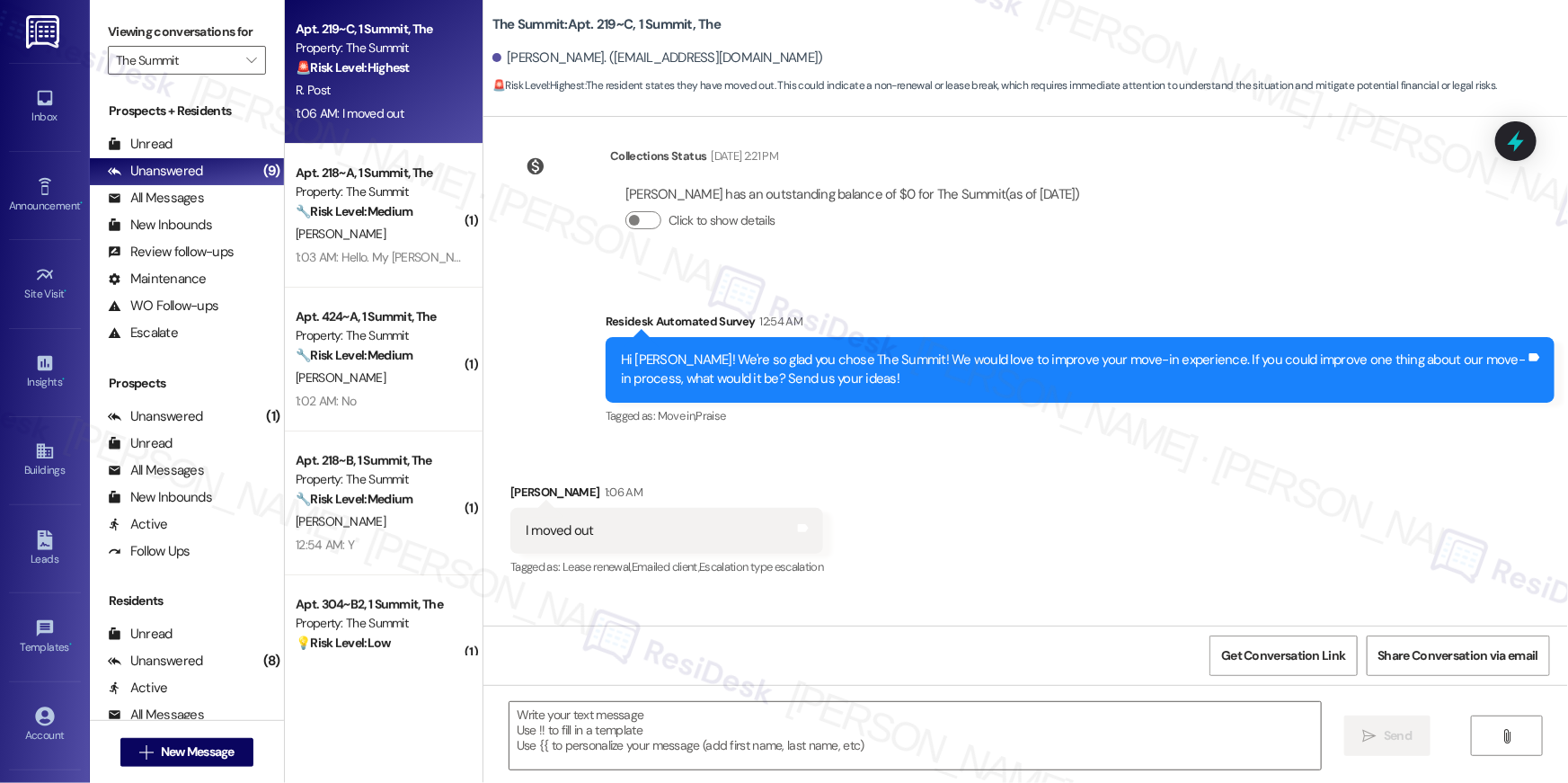
scroll to position [5124, 0]
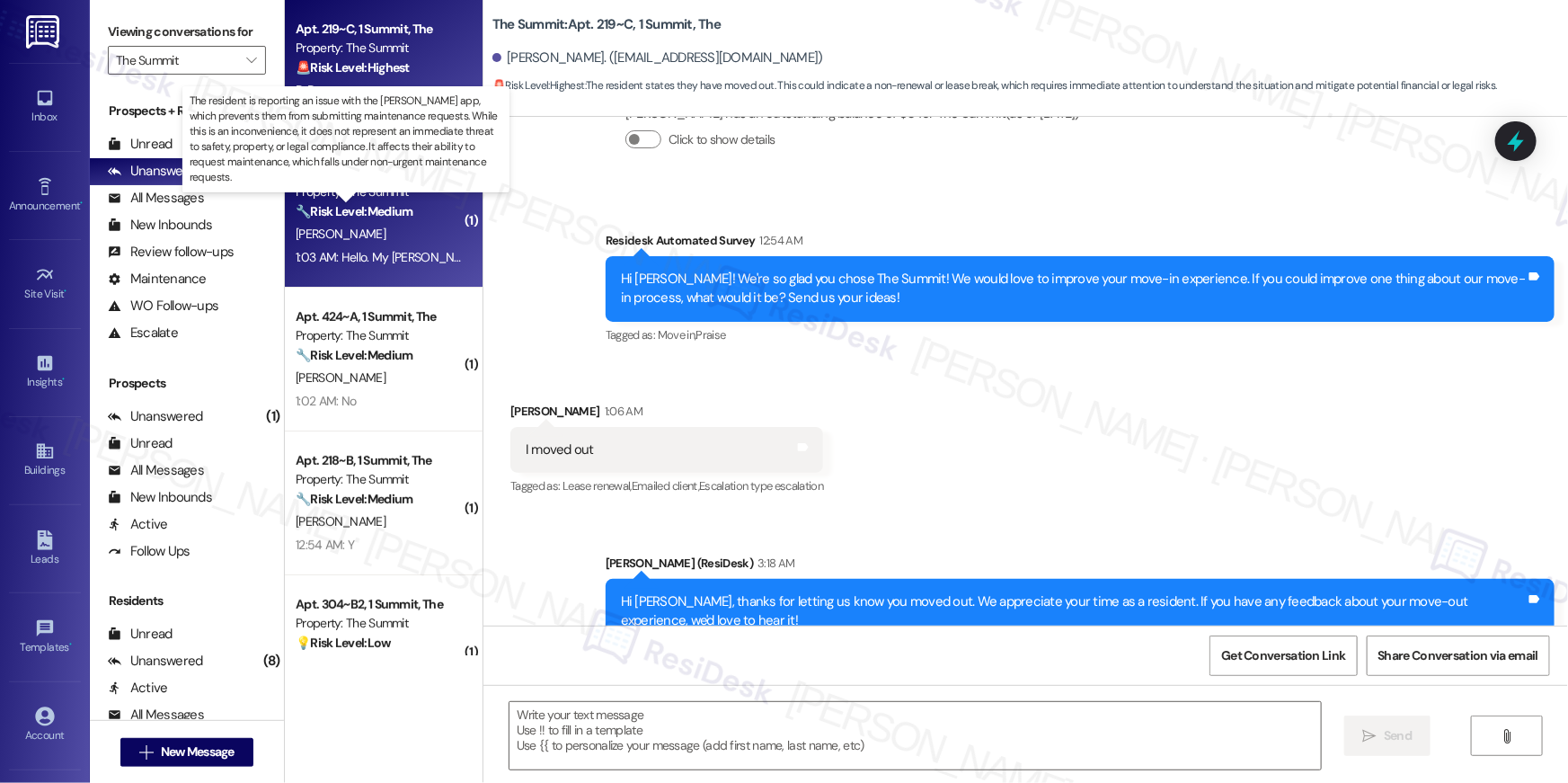
click at [343, 203] on strong "🔧 Risk Level: Medium" at bounding box center [354, 211] width 117 height 16
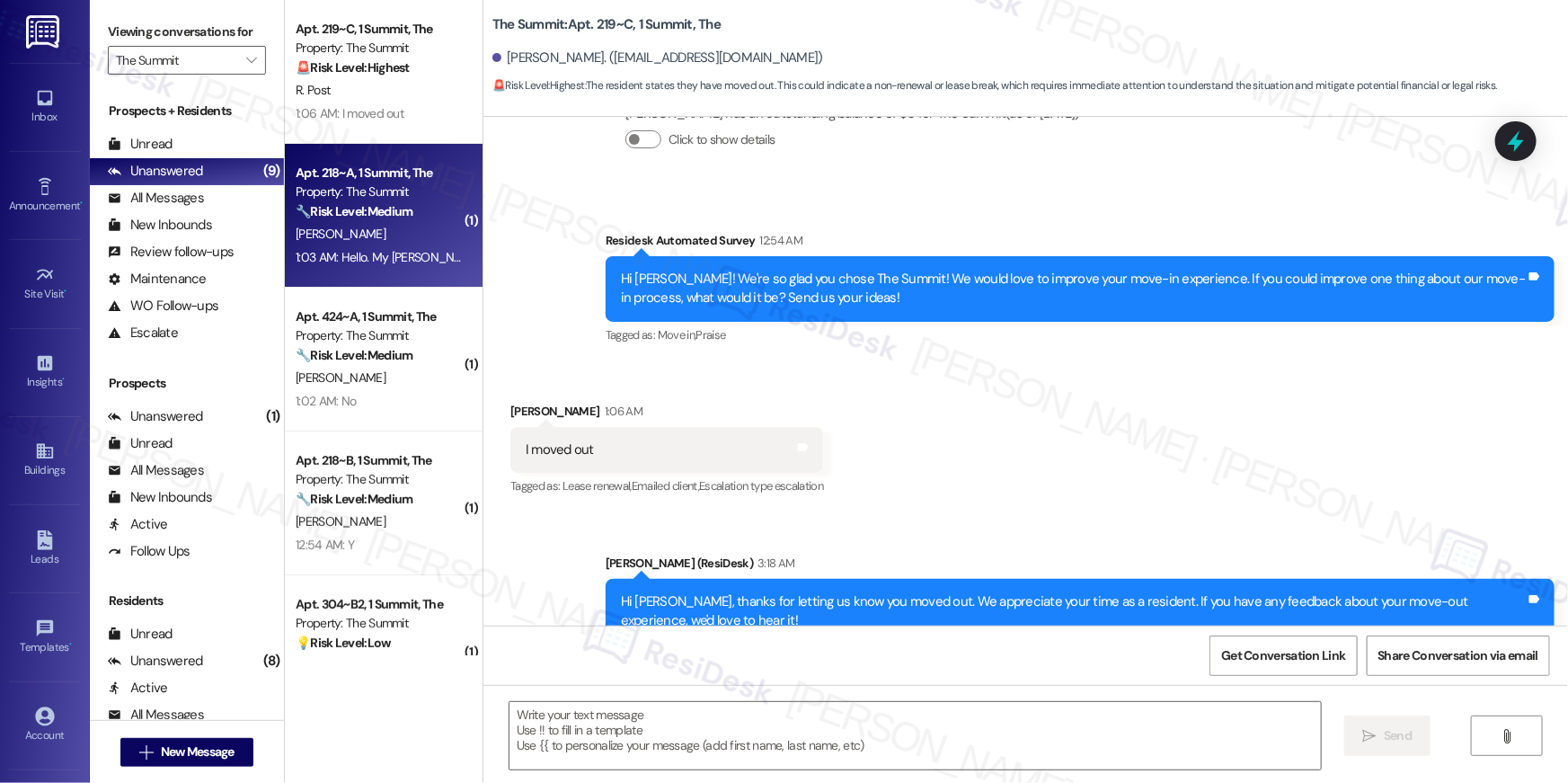
type textarea "Fetching suggested responses. Please feel free to read through the conversation…"
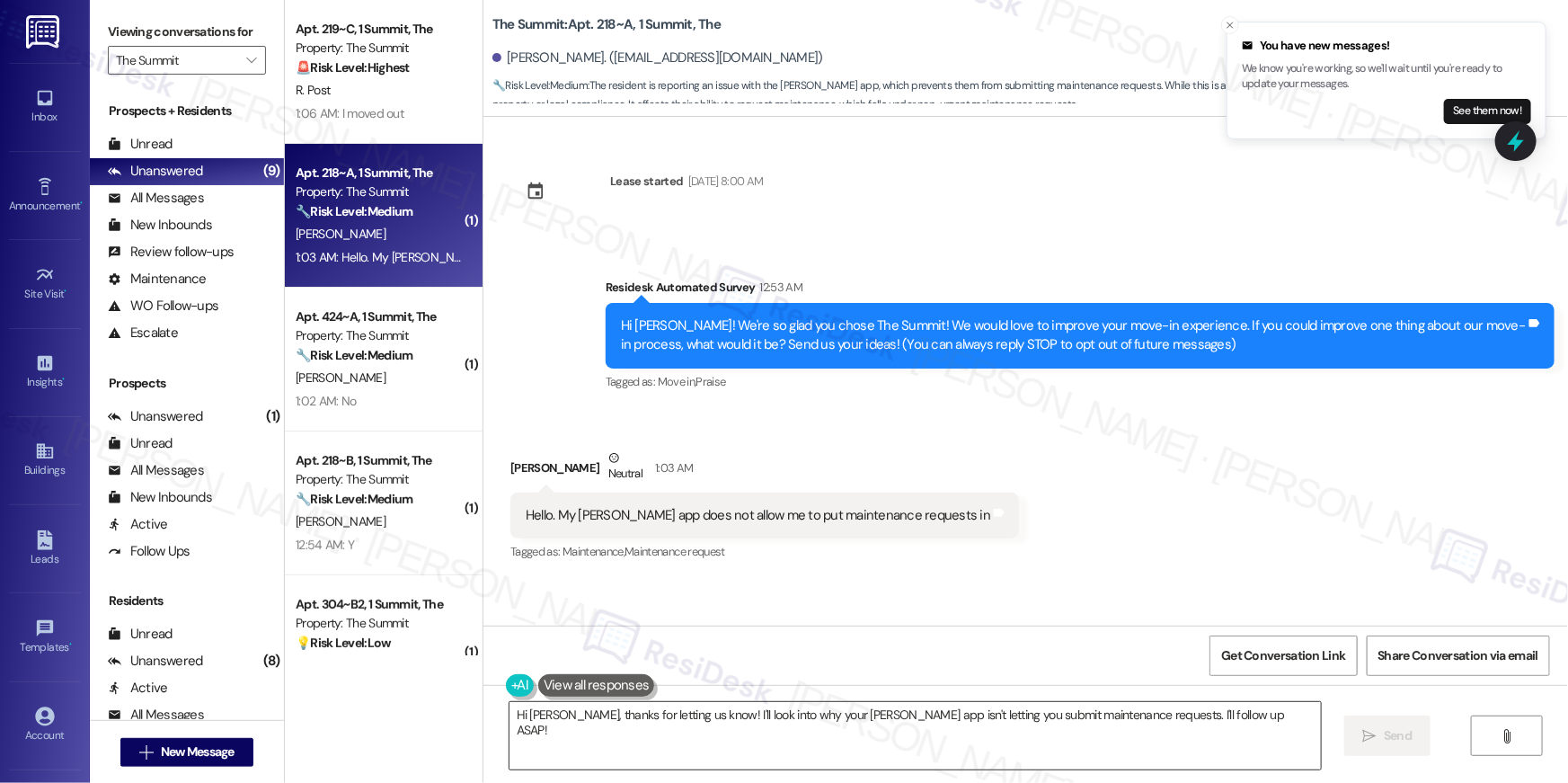
click at [808, 764] on textarea "Hi Sara, thanks for letting us know! I'll look into why your Carson app isn't l…" at bounding box center [916, 735] width 812 height 67
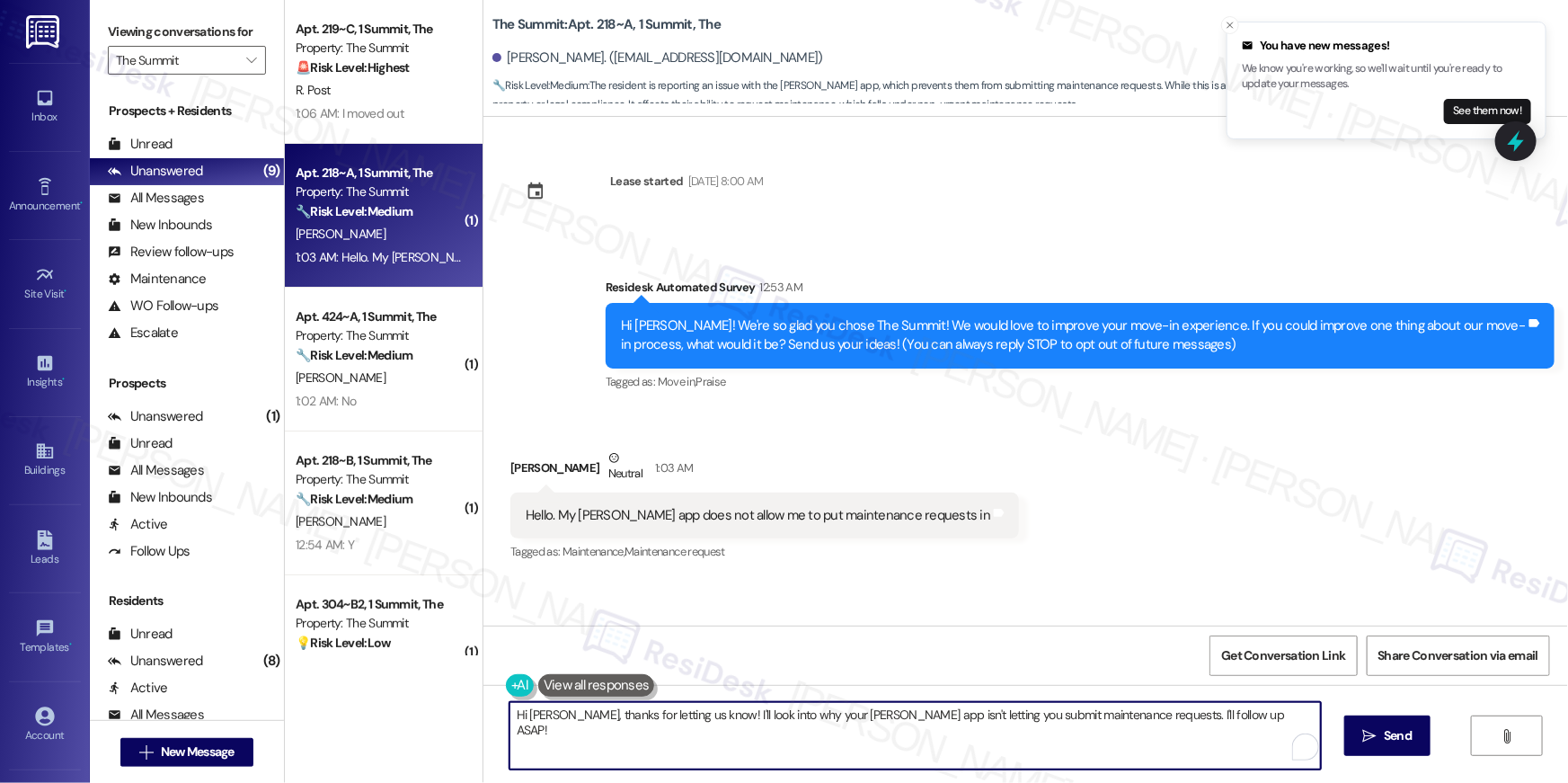
click at [748, 740] on textarea "Hi Sara, thanks for letting us know! I'll look into why your Carson app isn't l…" at bounding box center [916, 735] width 812 height 67
click at [760, 735] on textarea "Hi Sara, thanks for letting us know! I'll look into why your Carson app isn't l…" at bounding box center [916, 735] width 812 height 67
click at [806, 717] on textarea "Hi Sara, thanks for letting us know! I'll look into why your Carson app isn't l…" at bounding box center [916, 735] width 812 height 67
click at [812, 710] on textarea "Hi Sara, thanks for letting us know! I'll look into why your arson app isn't le…" at bounding box center [916, 735] width 812 height 67
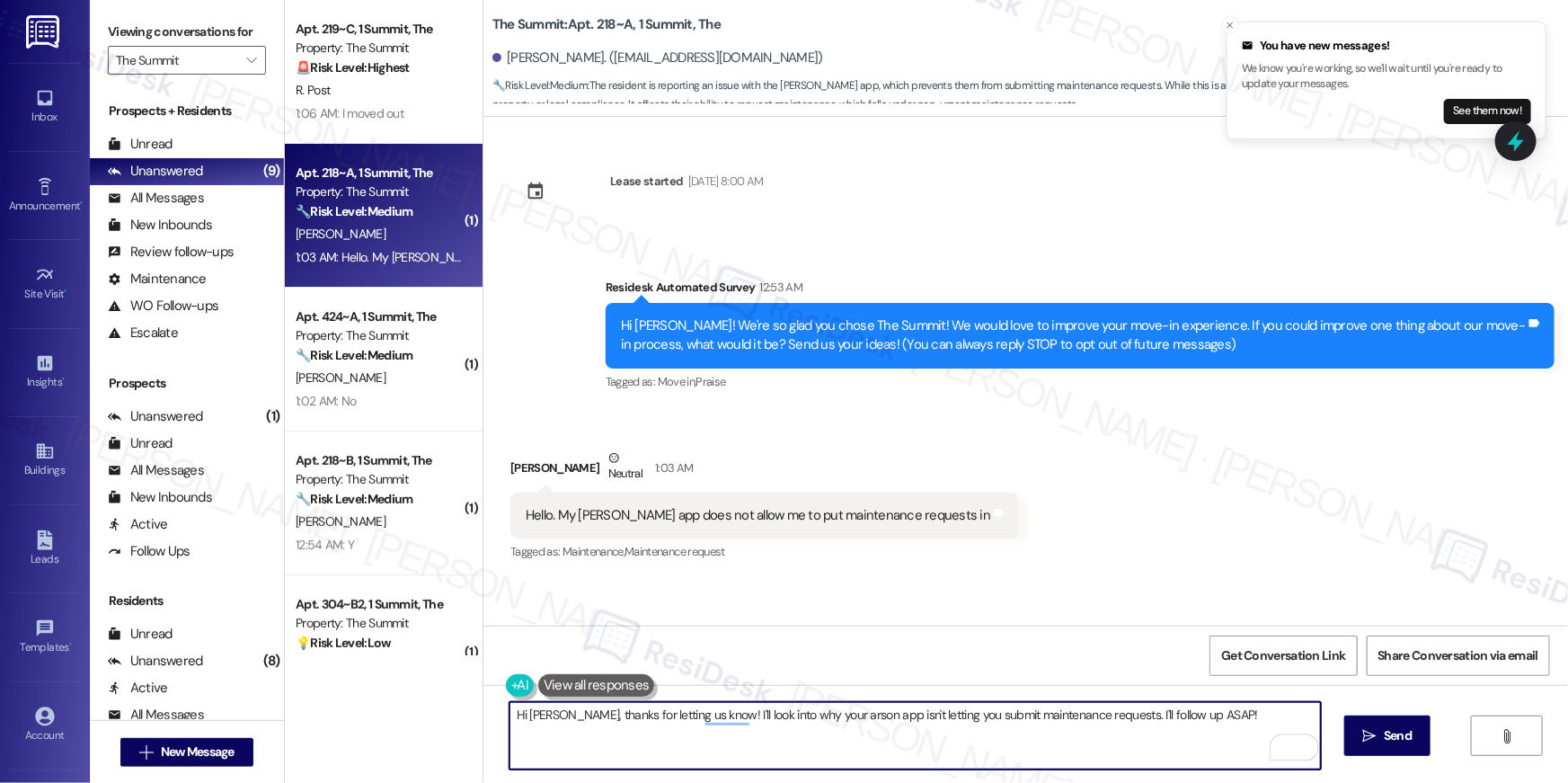
click at [812, 710] on textarea "Hi Sara, thanks for letting us know! I'll look into why your arson app isn't le…" at bounding box center [916, 735] width 812 height 67
click at [1179, 714] on textarea "Hi Sara, thanks for letting us know! I'll look into why your app isn't letting …" at bounding box center [916, 735] width 812 height 67
click at [1056, 710] on textarea "Hi Sara, thanks for letting us know! I'll look into why your app isn't letting …" at bounding box center [916, 735] width 812 height 67
click at [1081, 721] on textarea "Hi Sara, thanks for letting us know! I'll look into why your app isn't letting …" at bounding box center [916, 735] width 812 height 67
click at [1367, 740] on icon "" at bounding box center [1370, 736] width 13 height 14
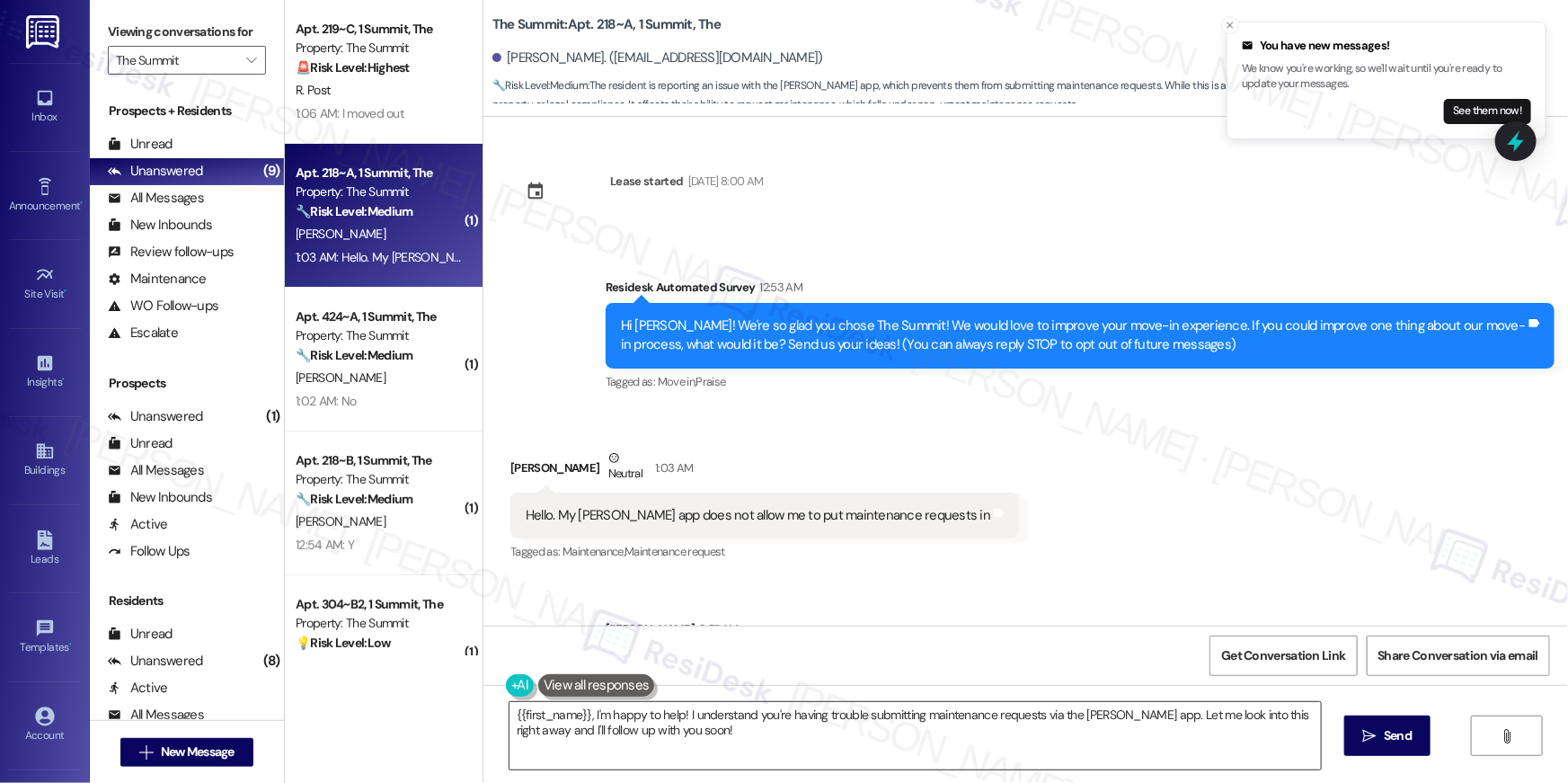
click at [969, 730] on textarea "{{first_name}}, I'm happy to help! I understand you're having trouble submittin…" at bounding box center [916, 735] width 812 height 67
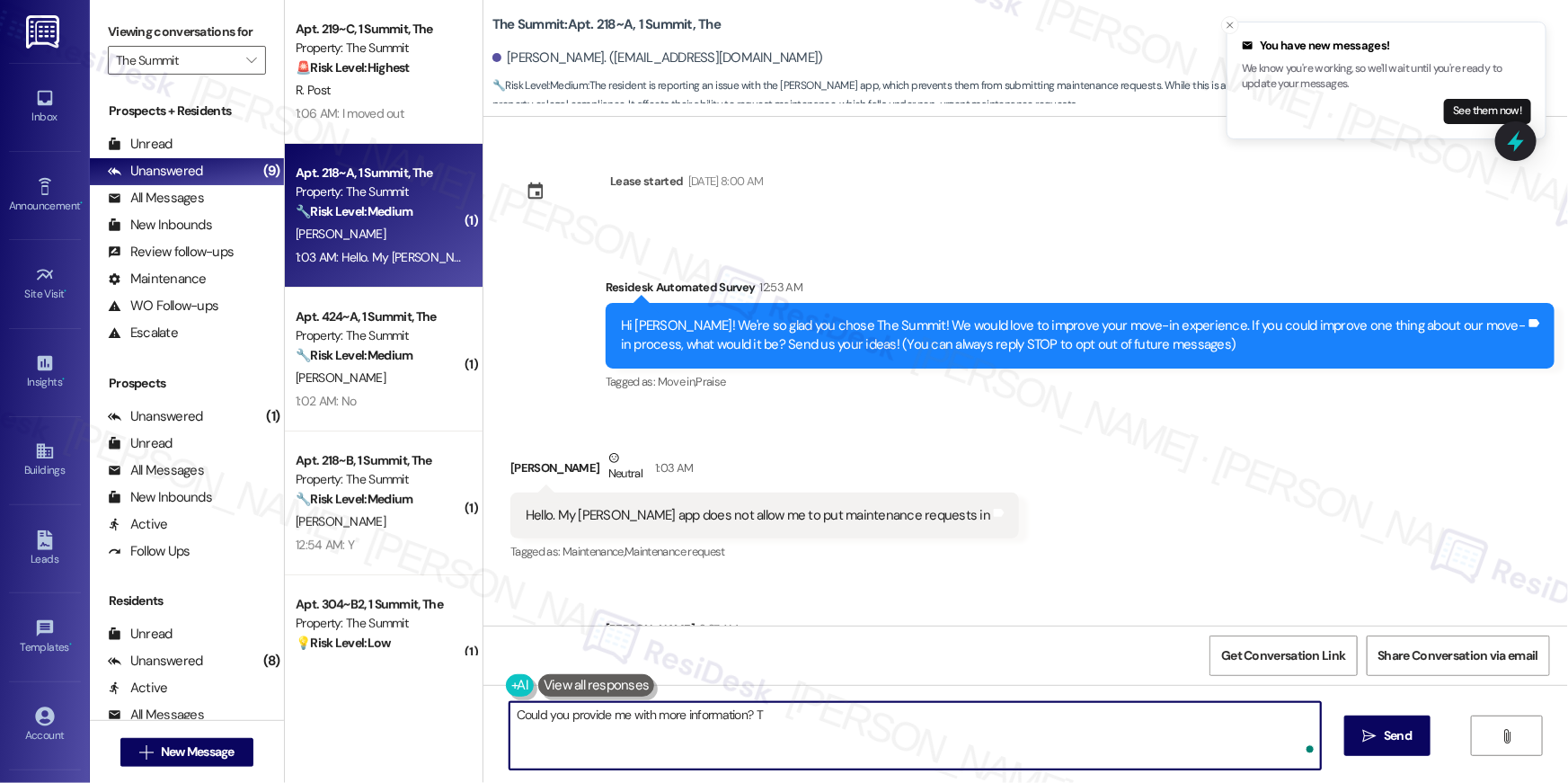
type textarea "Could you provide me with more information?"
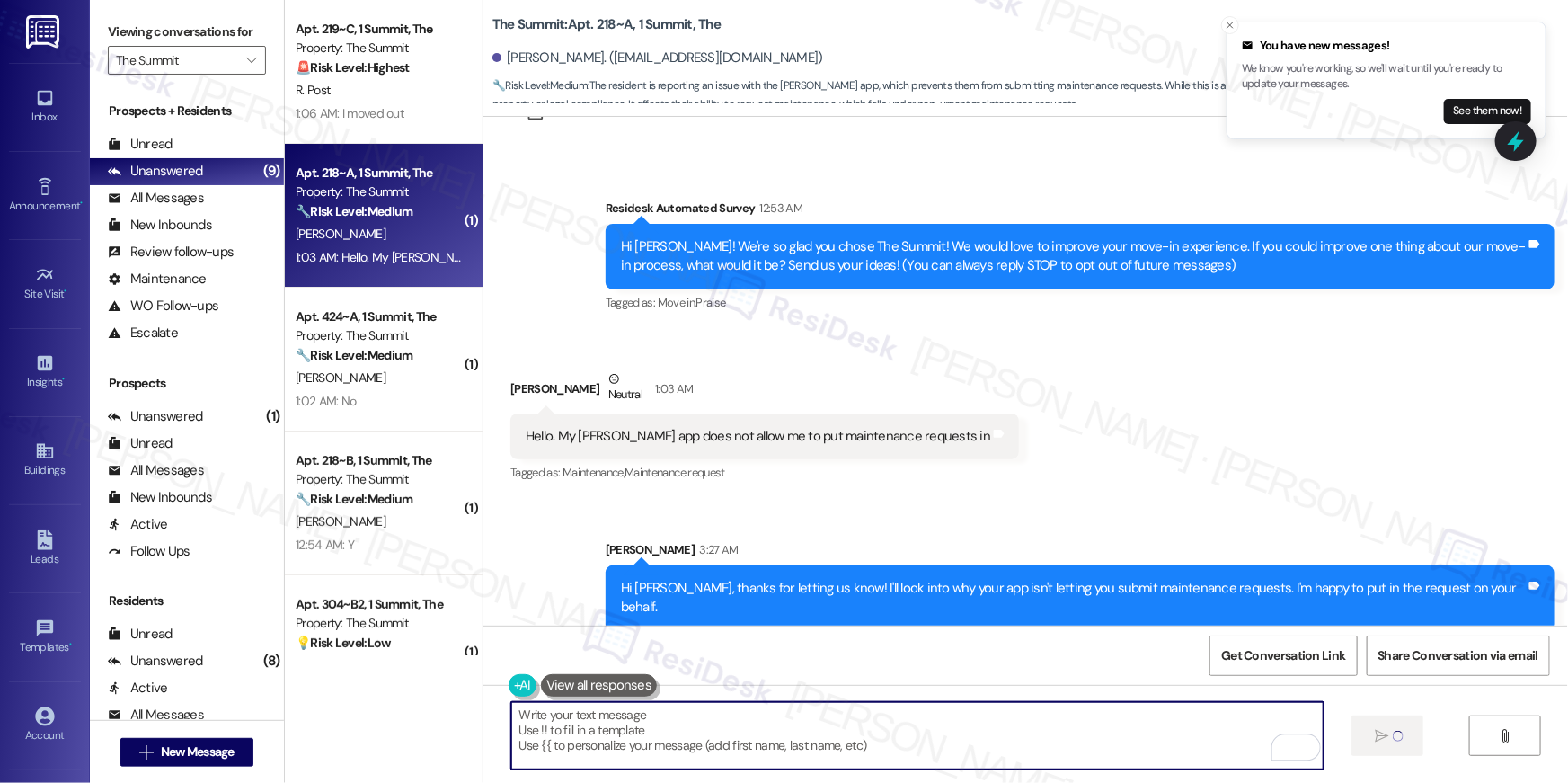
scroll to position [0, 0]
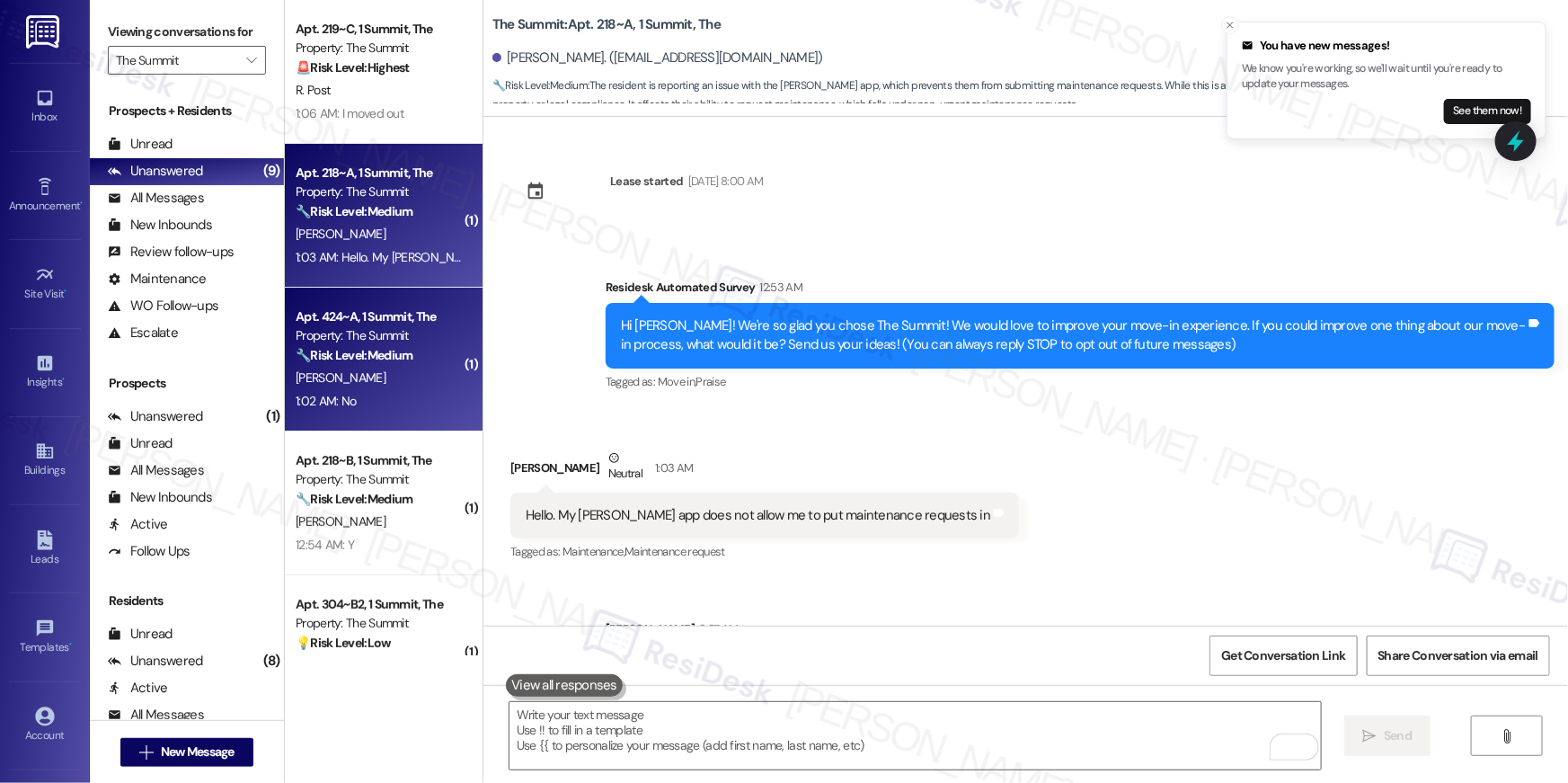
click at [376, 326] on div "Apt. 424~A, 1 Summit, The" at bounding box center [379, 317] width 166 height 19
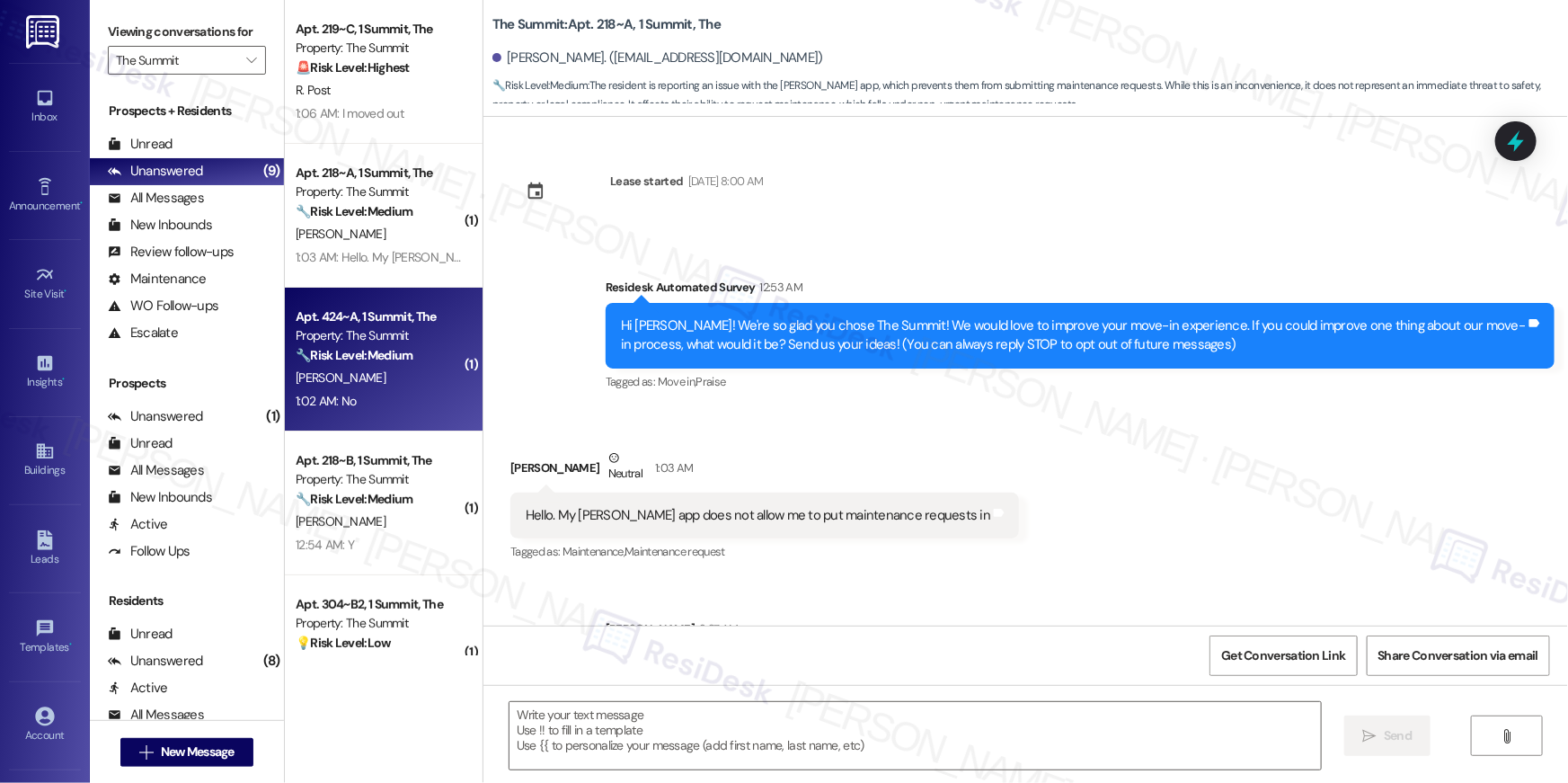
type textarea "Fetching suggested responses. Please feel free to read through the conversation…"
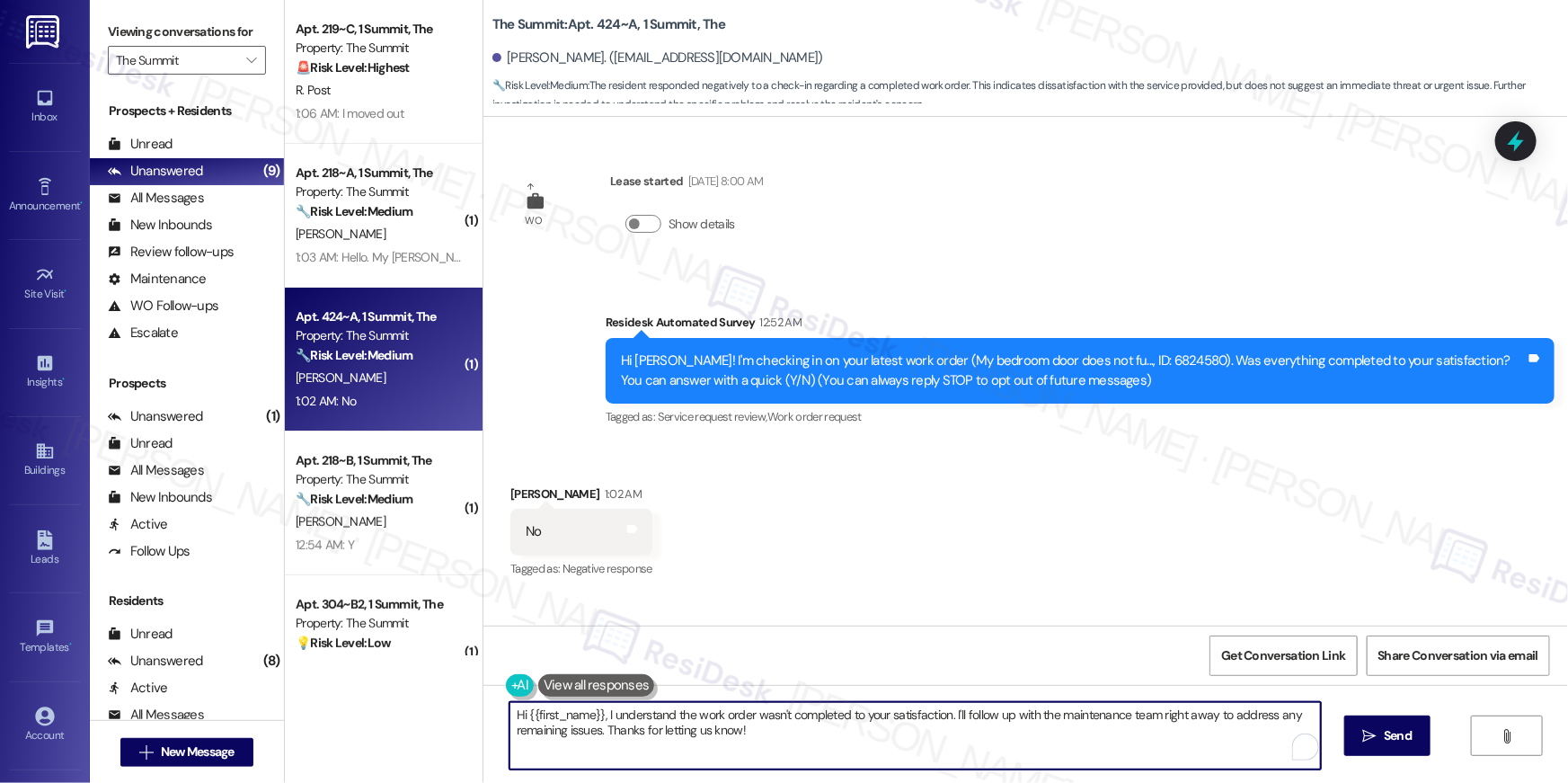
click at [880, 753] on textarea "Hi {{first_name}}, I understand the work order wasn't completed to your satisfa…" at bounding box center [916, 735] width 812 height 67
click at [904, 742] on textarea "Hi {{first_name}}, I understand the work order wasn't completed to your satisfa…" at bounding box center [916, 735] width 812 height 67
paste textarea "’m sorry to hear your work order hasn’t been fully completed. Could you share a…"
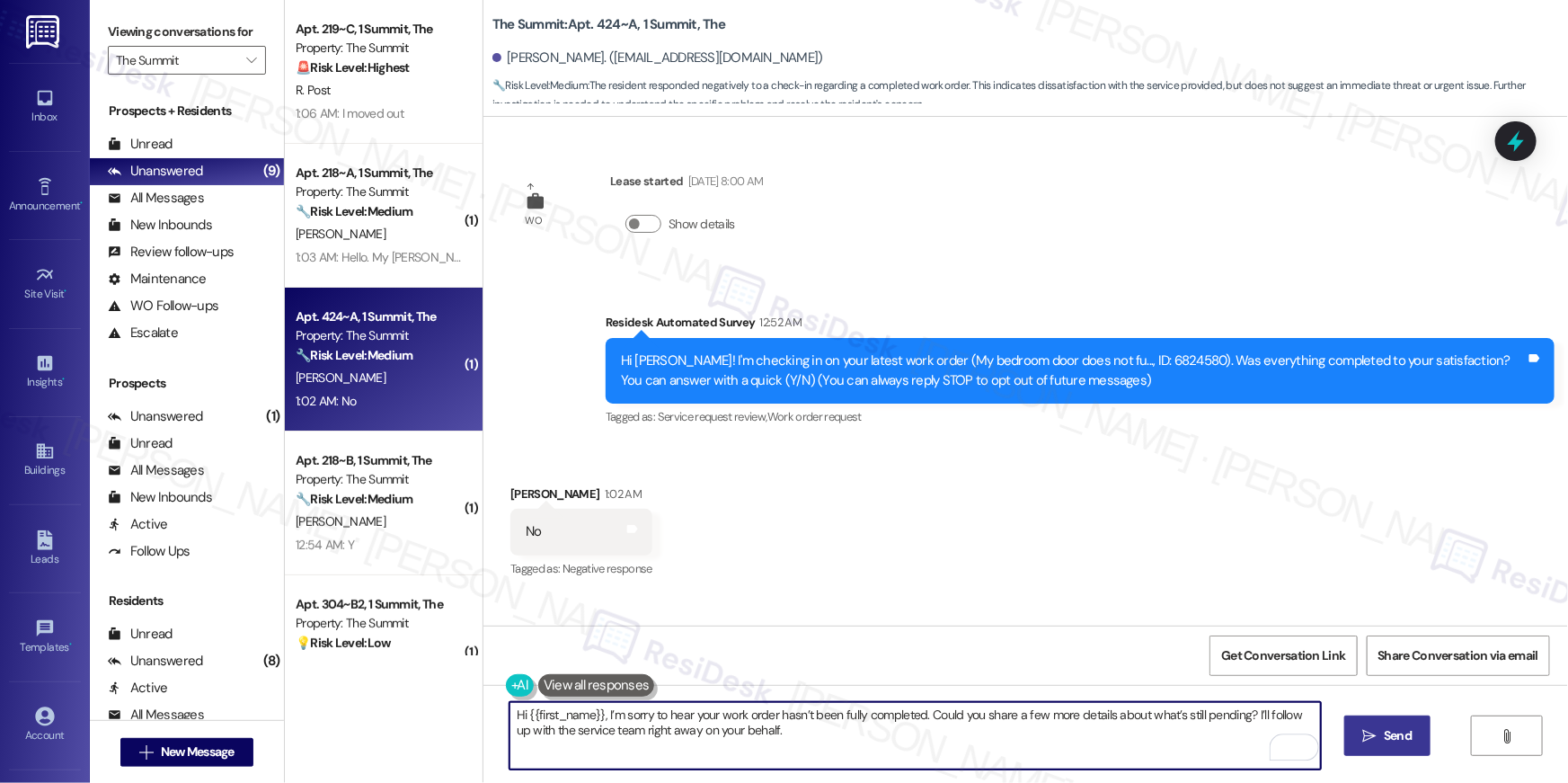
type textarea "Hi {{first_name}}, I’m sorry to hear your work order hasn’t been fully complete…"
click at [1395, 728] on span "Send" at bounding box center [1398, 736] width 28 height 19
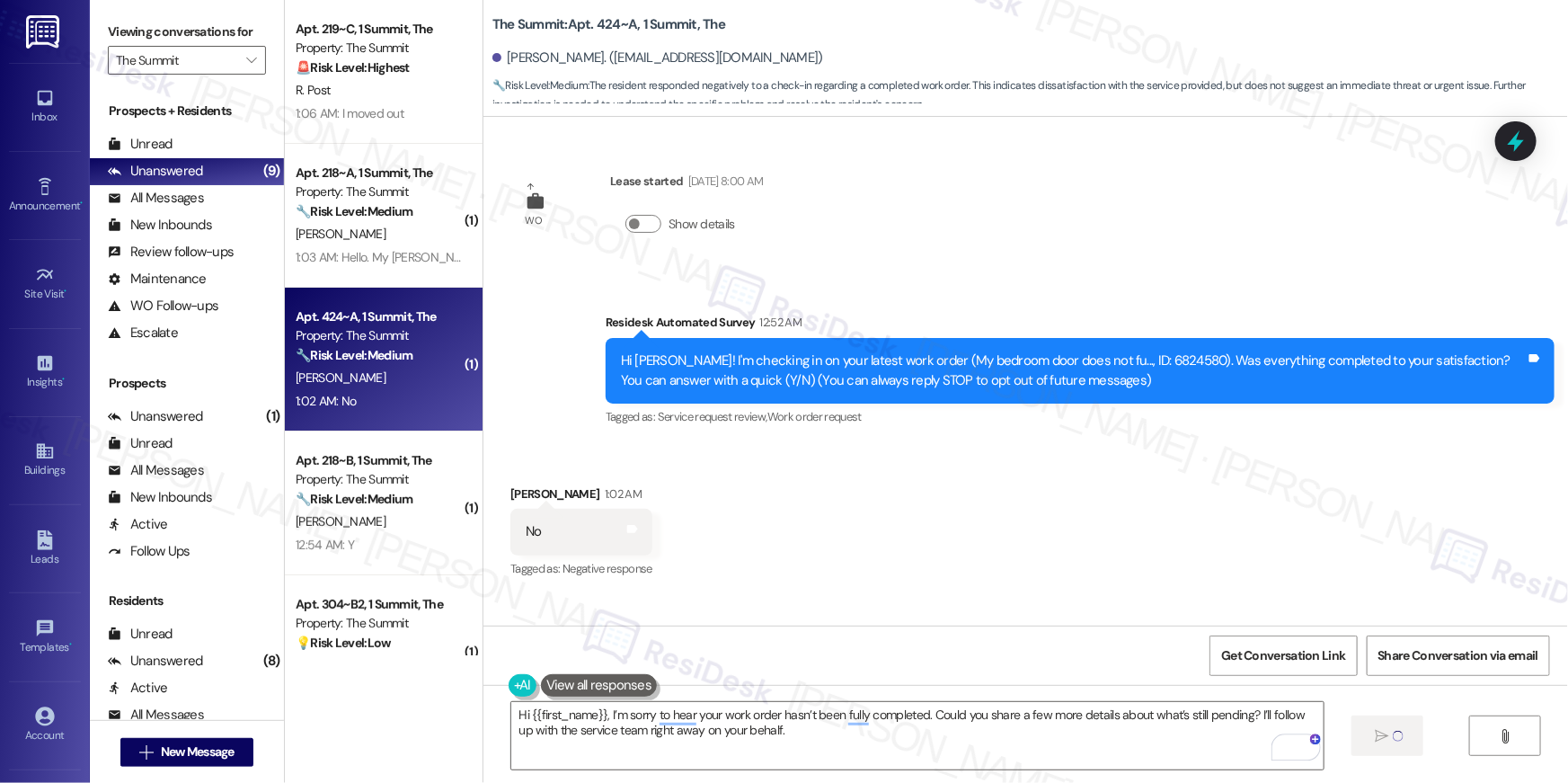
scroll to position [288, 0]
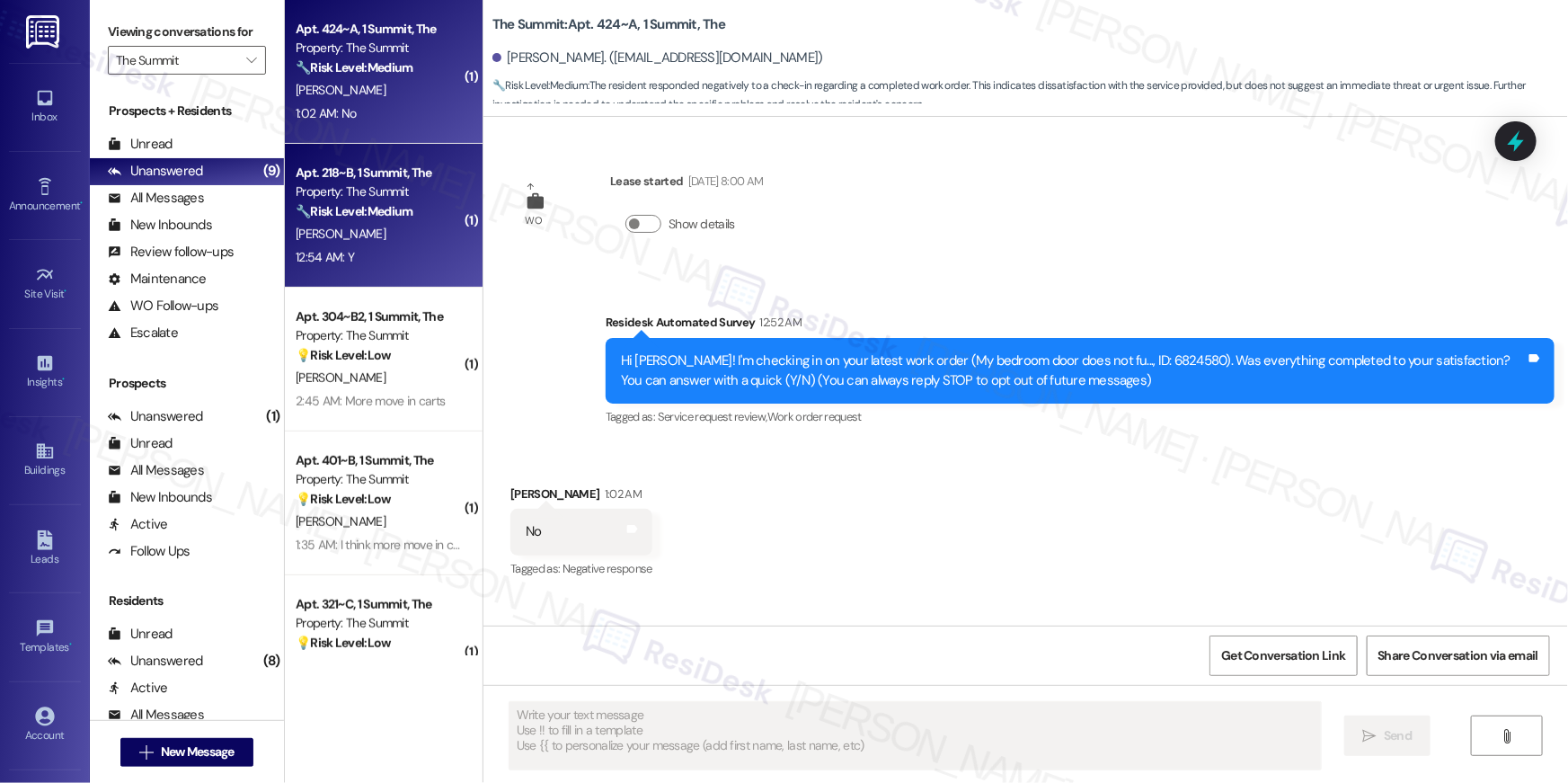
click at [365, 217] on strong "🔧 Risk Level: Medium" at bounding box center [354, 211] width 117 height 16
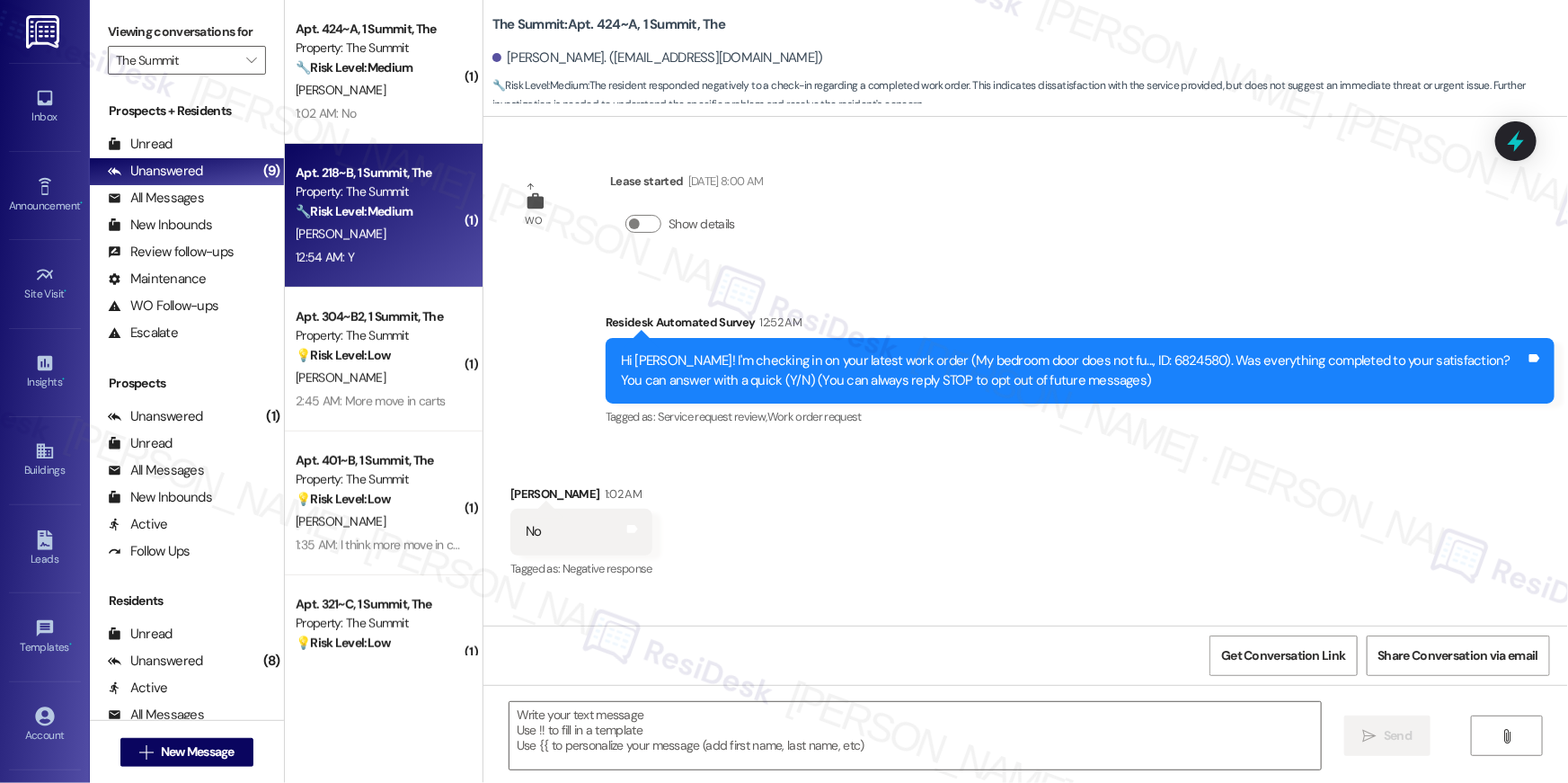
type textarea "Fetching suggested responses. Please feel free to read through the conversation…"
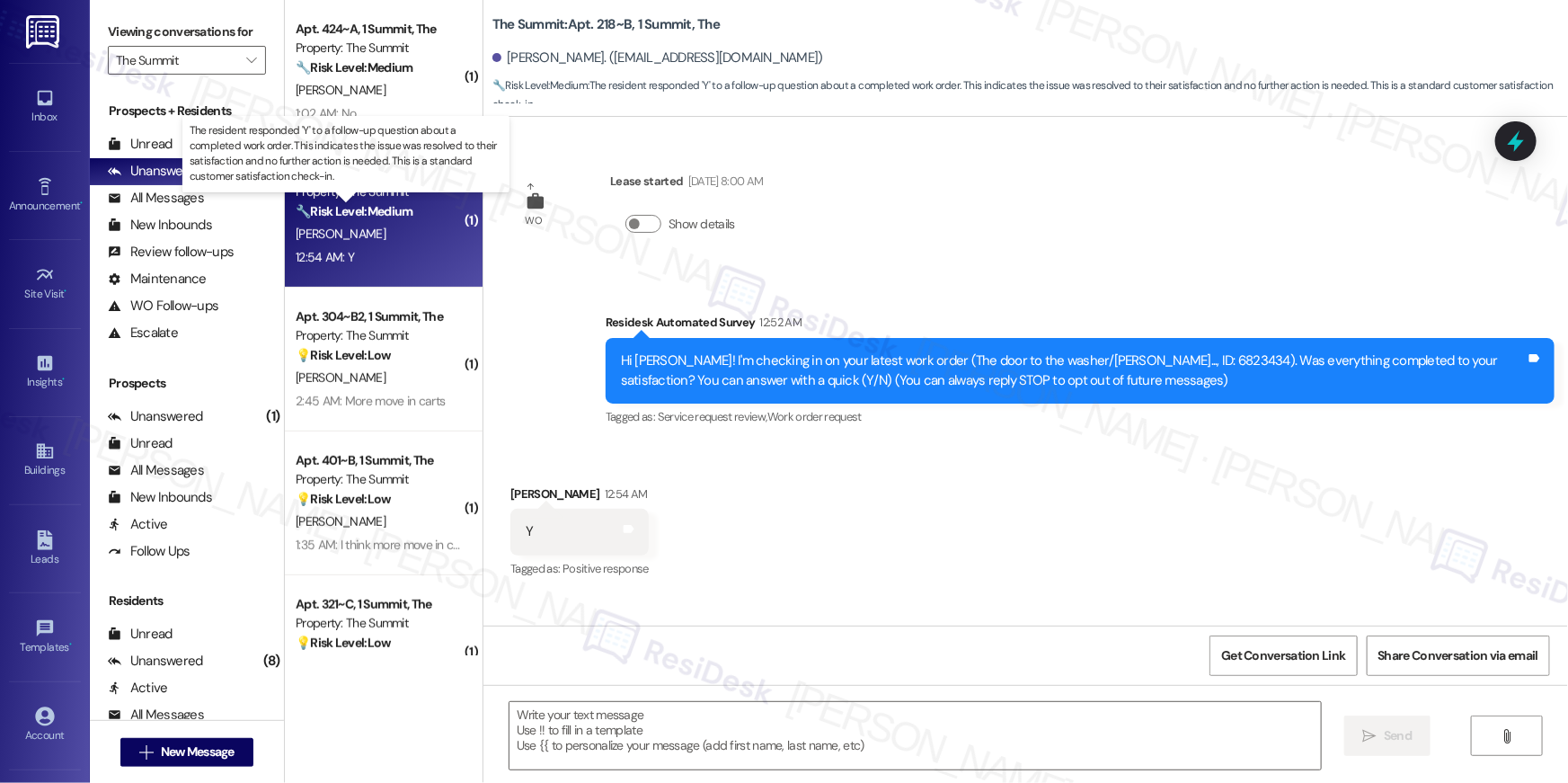
type textarea "Fetching suggested responses. Please feel free to read through the conversation…"
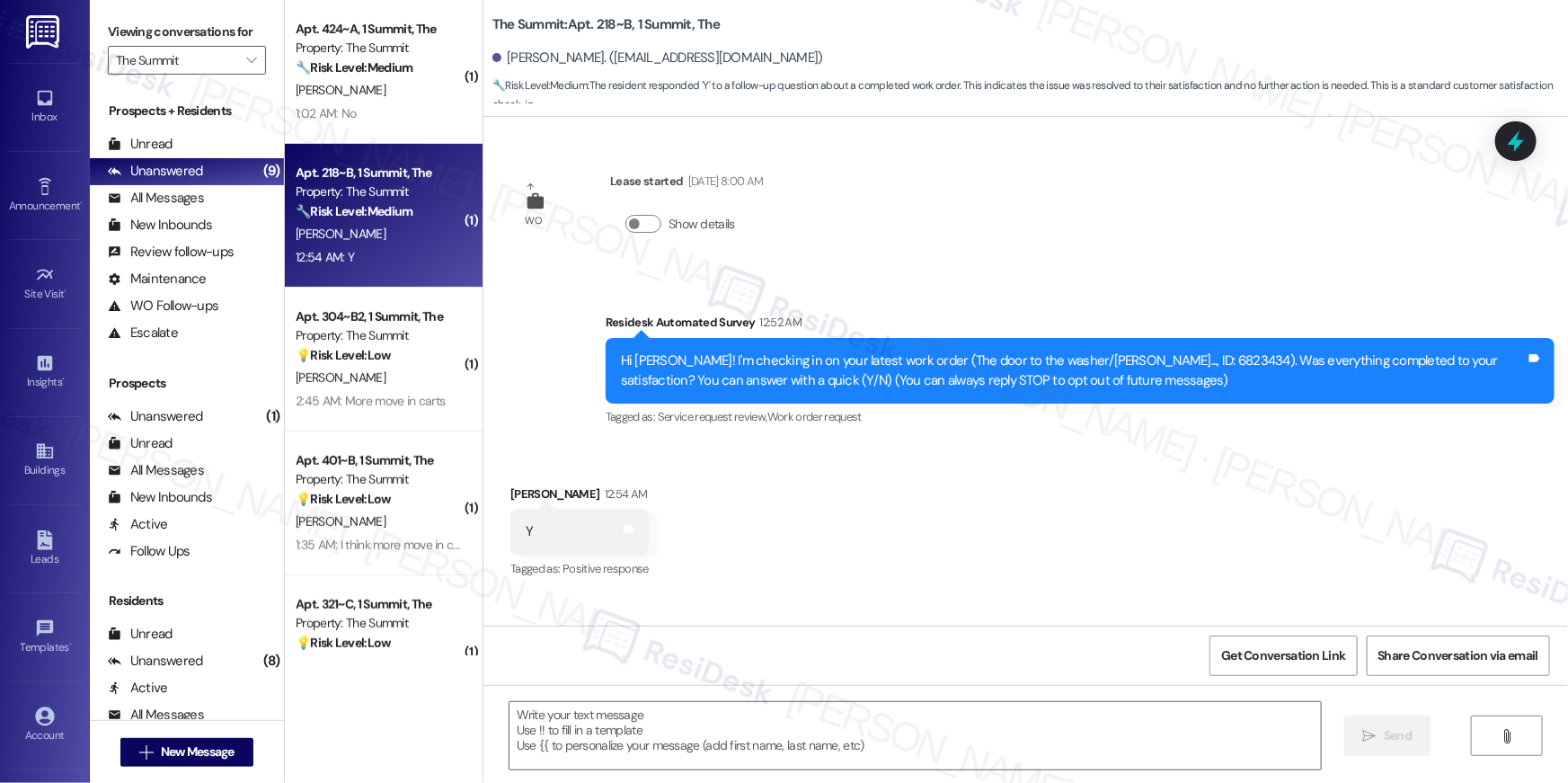
click at [1253, 517] on div "Received via SMS Payton Stern 12:54 AM Y Tags and notes Tagged as: Positive res…" at bounding box center [1025, 519] width 1085 height 152
click at [851, 750] on textarea at bounding box center [916, 735] width 812 height 67
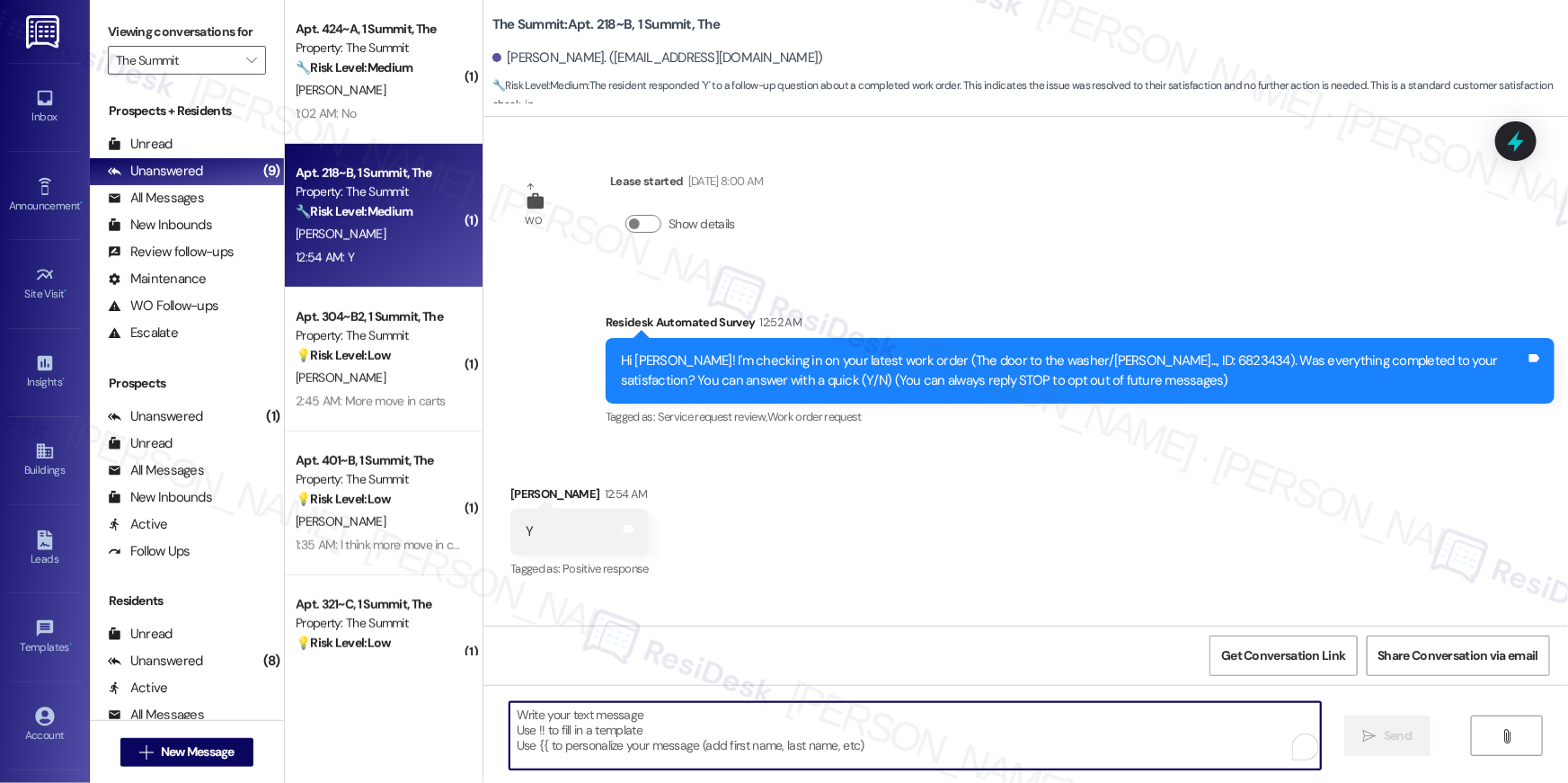
paste textarea "Hi {{first_name}}, I’m happy to hear your work order is all taken care of! If a…"
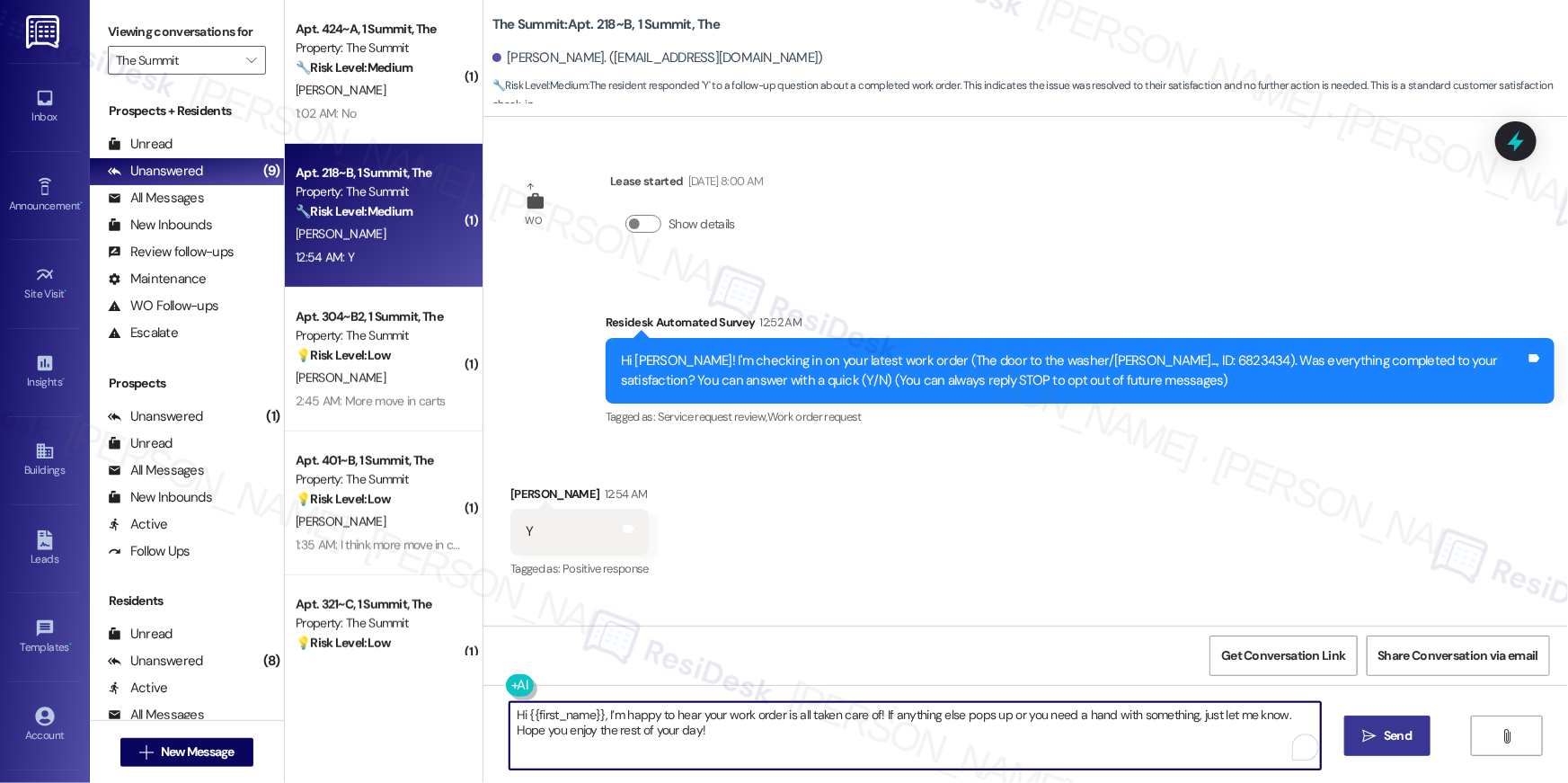
type textarea "Hi {{first_name}}, I’m happy to hear your work order is all taken care of! If a…"
click at [1384, 741] on span "Send" at bounding box center [1398, 736] width 28 height 19
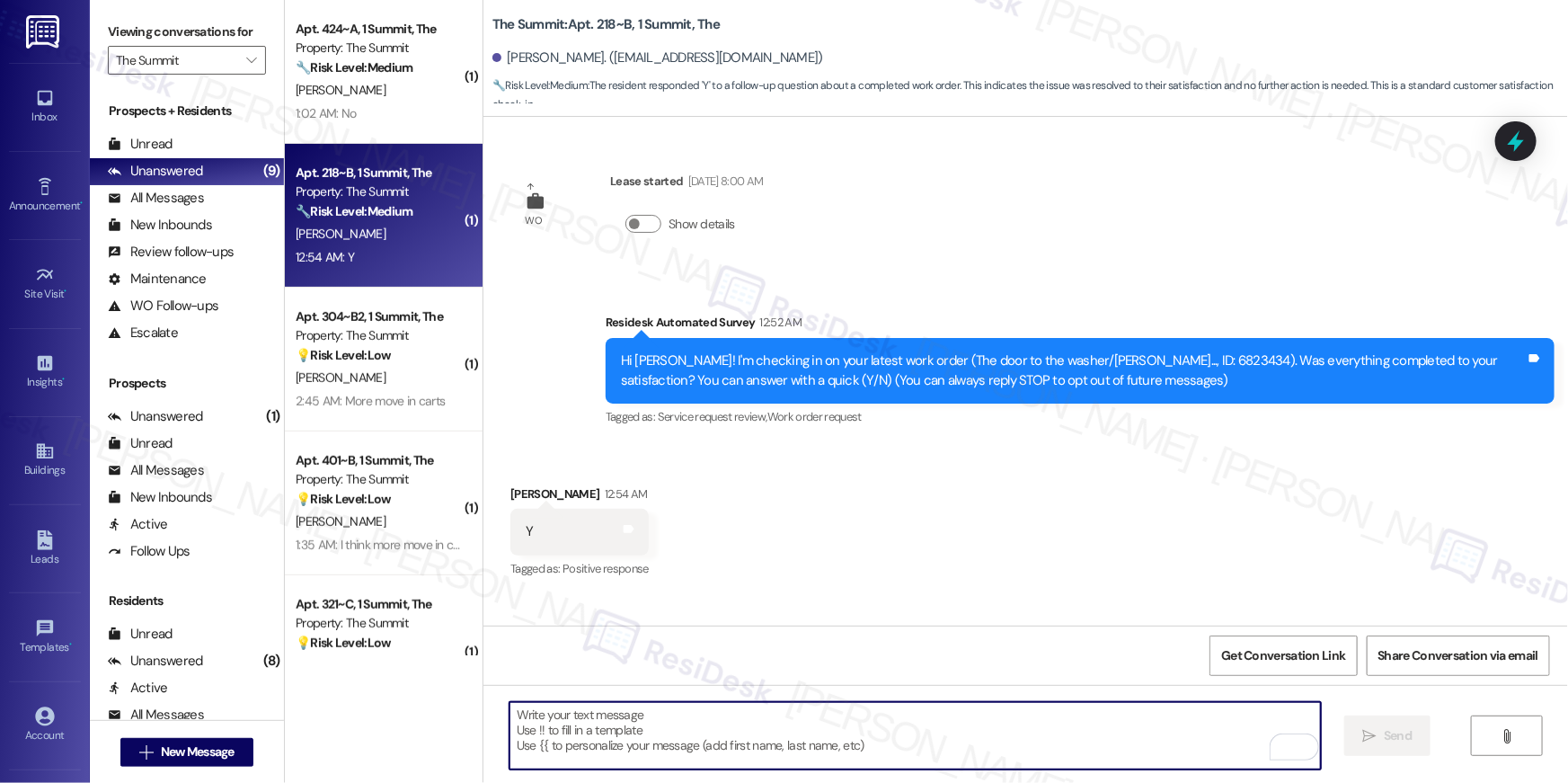
click at [932, 722] on textarea "To enrich screen reader interactions, please activate Accessibility in Grammarl…" at bounding box center [916, 735] width 812 height 67
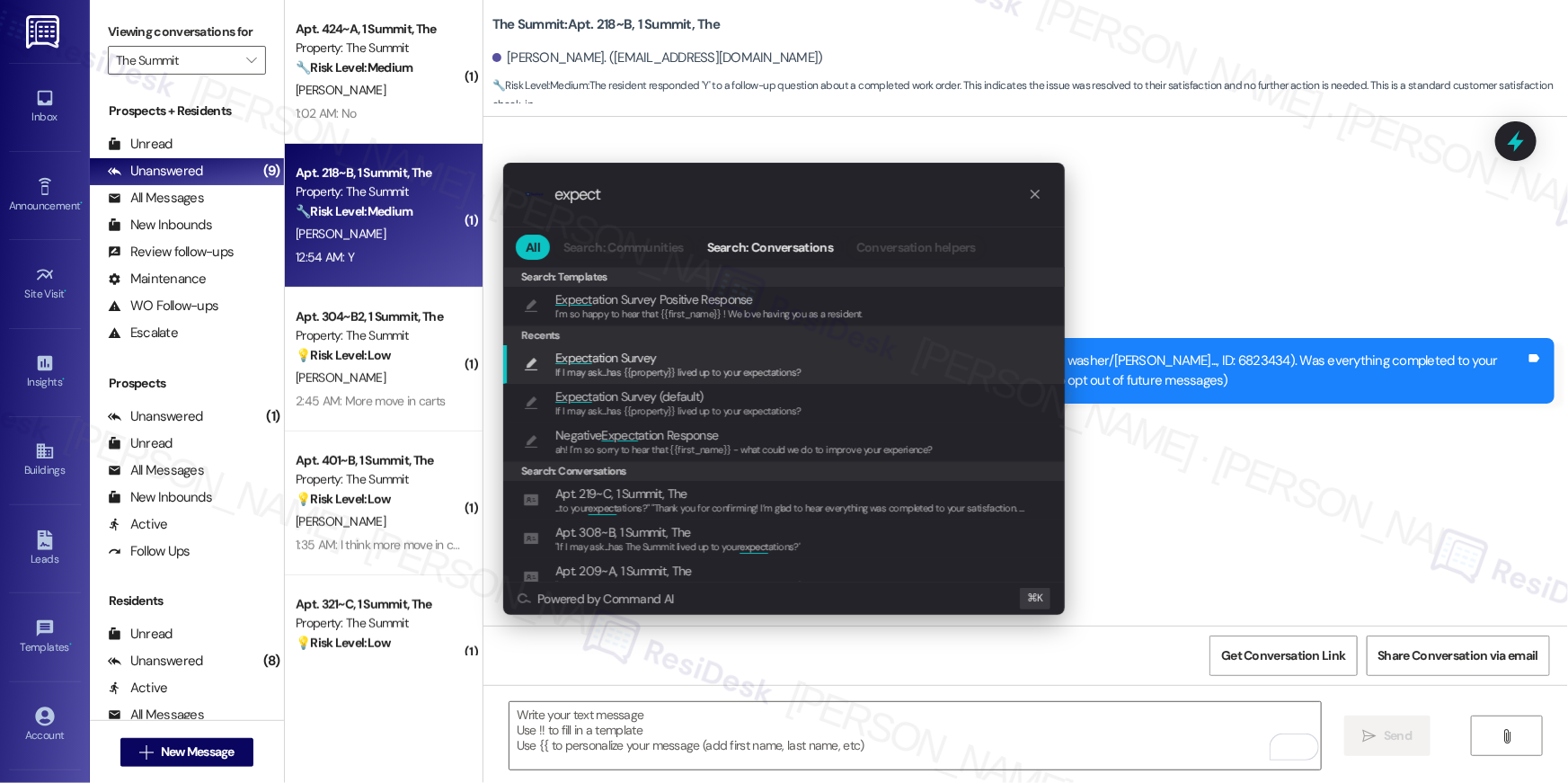
type input "expect"
click at [682, 368] on span "If I may ask...has {{property}} lived up to your expectations?" at bounding box center [678, 371] width 246 height 12
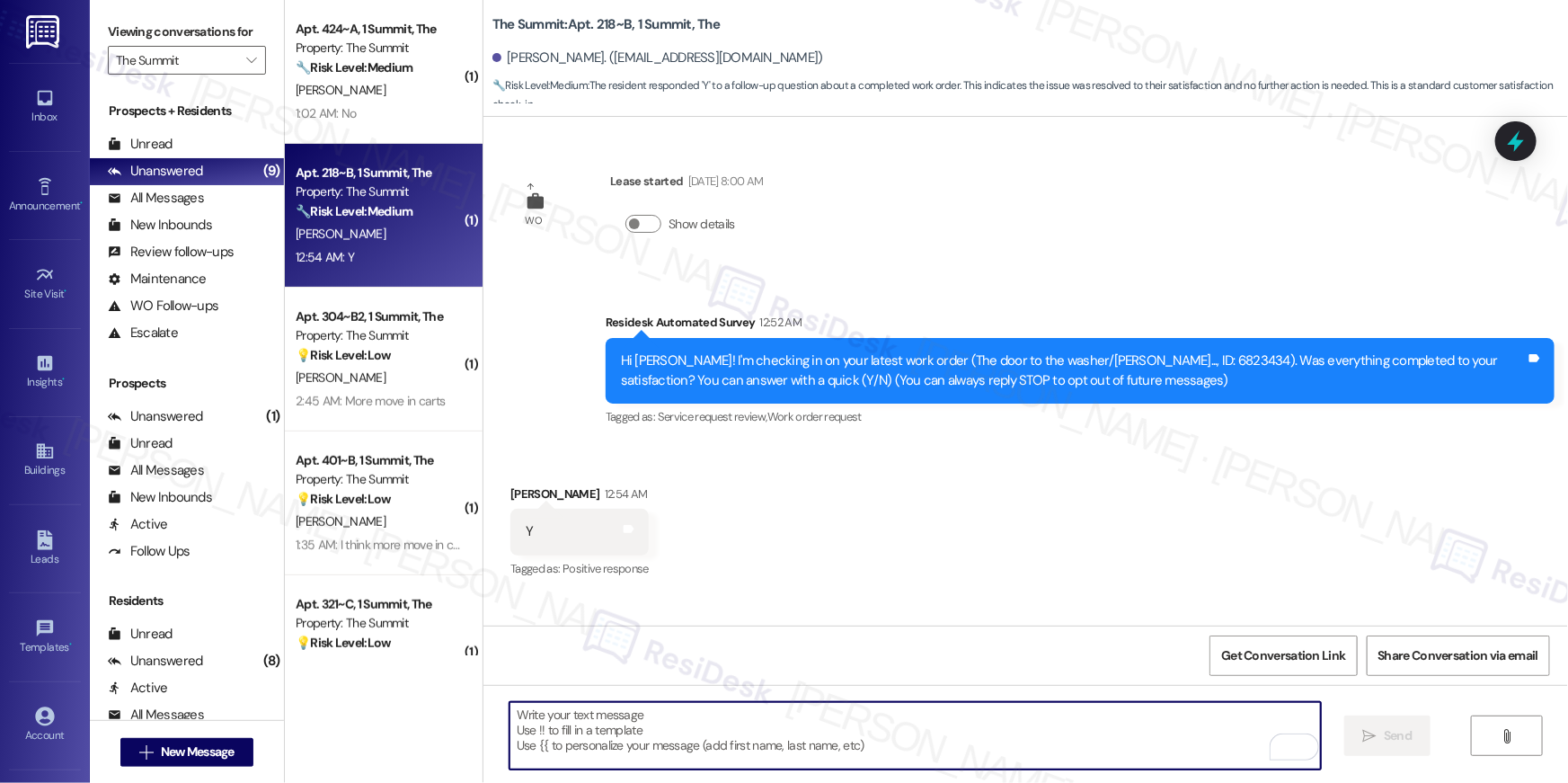
type textarea "If I may ask...has {{property}} lived up to your expectations?"
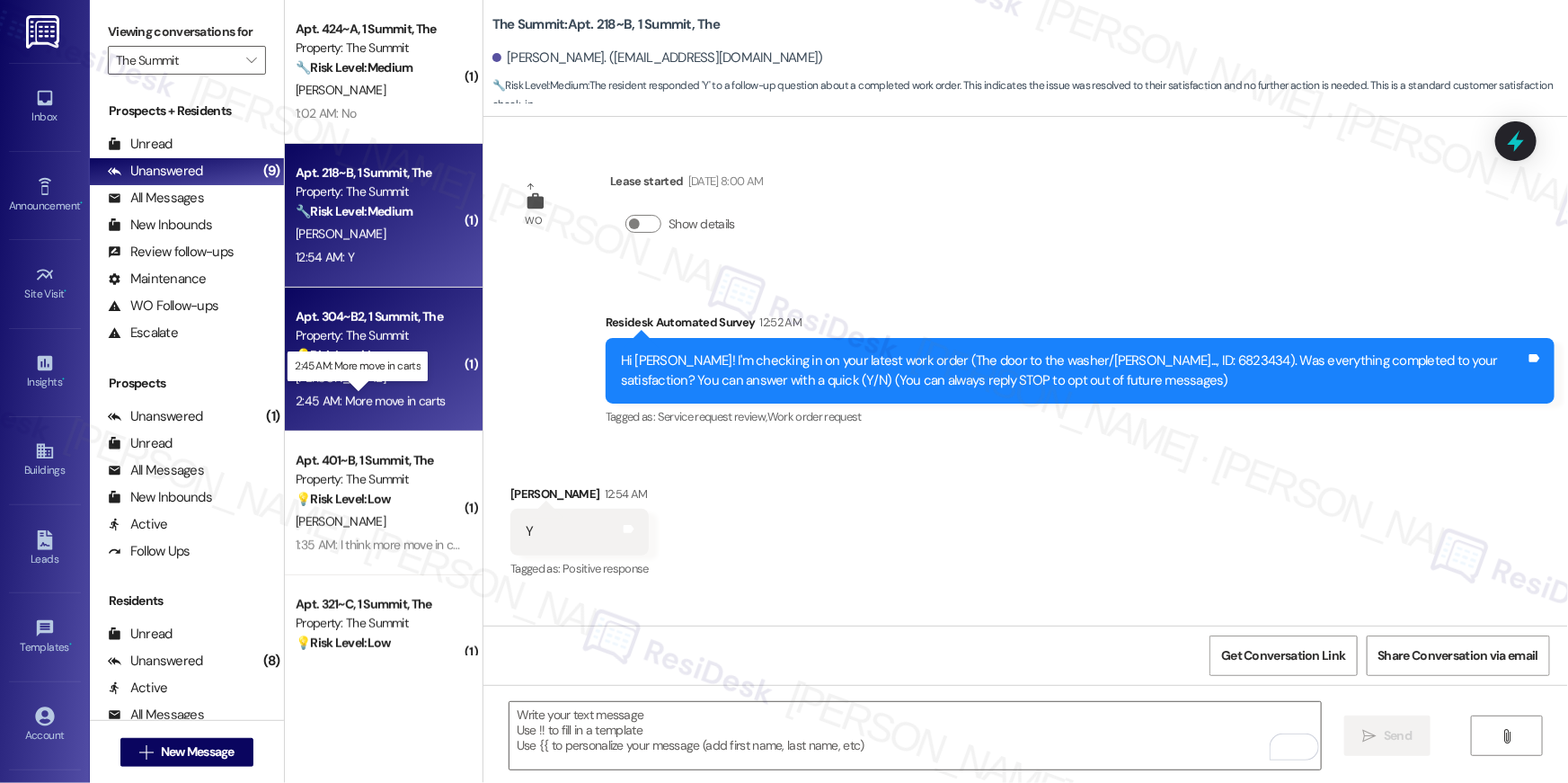
click at [419, 393] on div "2:45 AM: More move in carts 2:45 AM: More move in carts" at bounding box center [370, 400] width 149 height 16
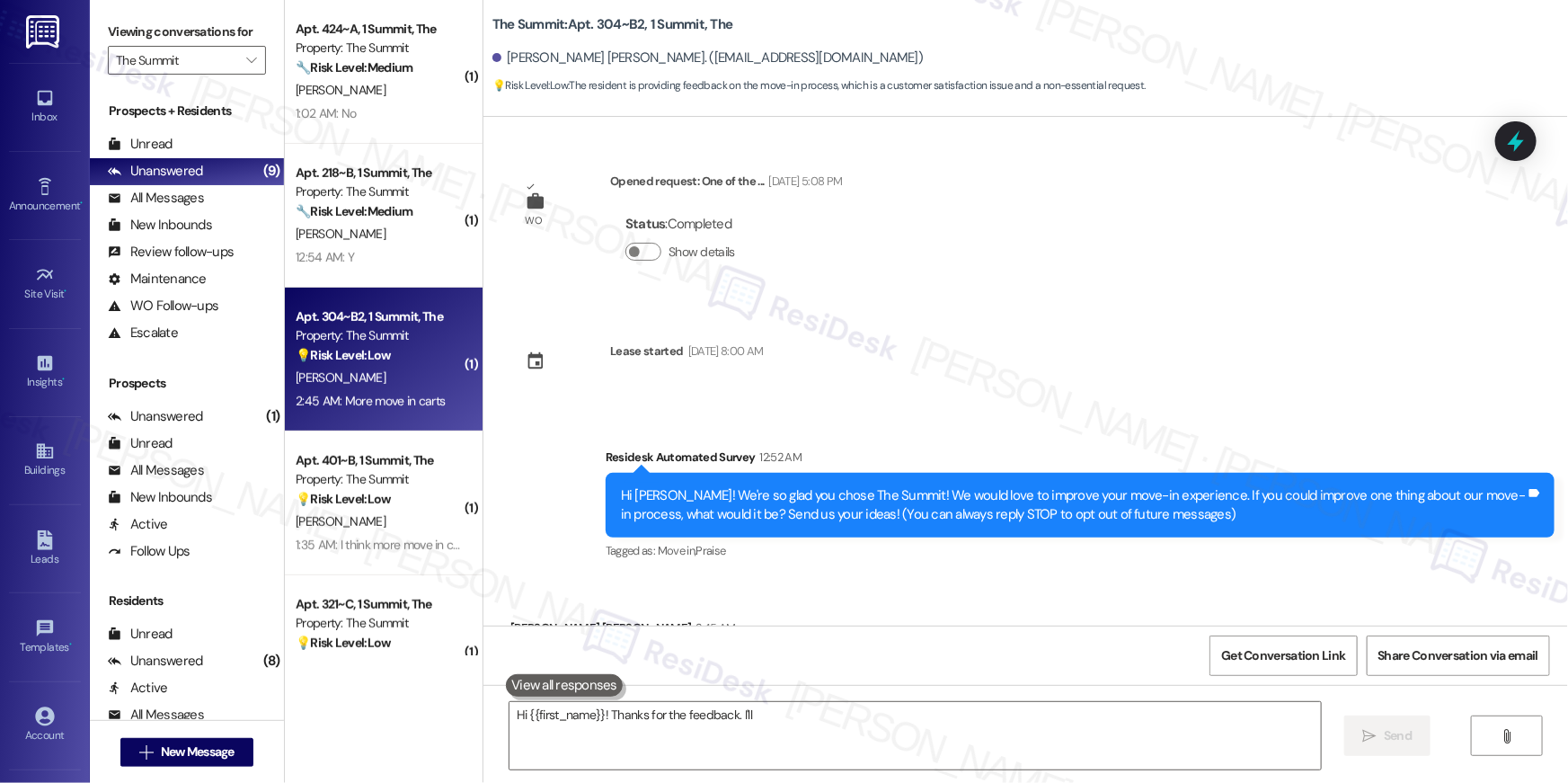
scroll to position [103, 0]
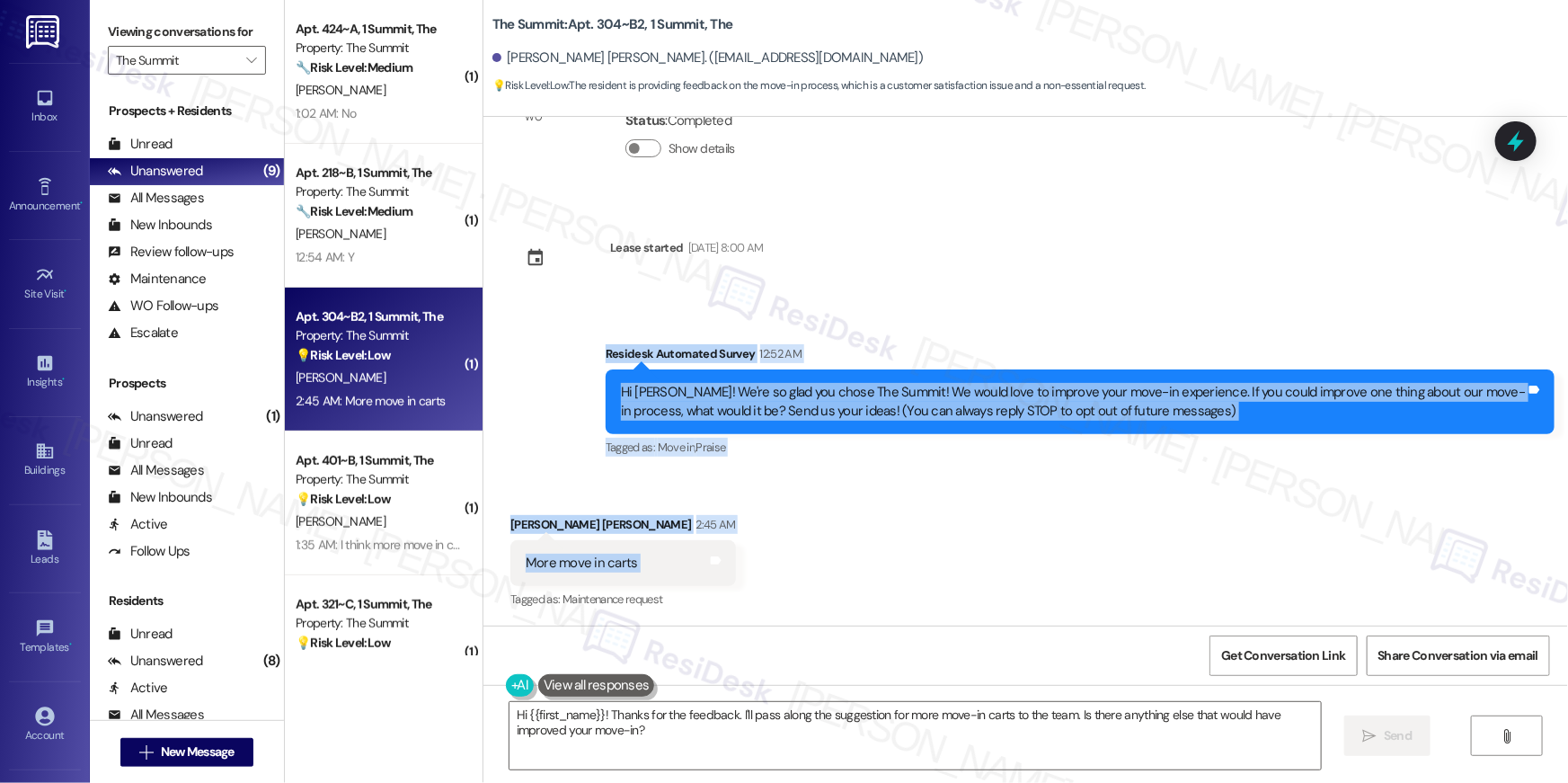
drag, startPoint x: 715, startPoint y: 572, endPoint x: 583, endPoint y: 355, distance: 254.0
click at [583, 355] on div "WO Opened request: One of the ... Sep 03, 2024 at 5:08 PM Status : Completed Sh…" at bounding box center [1025, 371] width 1085 height 509
copy div "Residesk Automated Survey 12:52 AM Hi Mckenna! We're so glad you chose The Summ…"
click at [667, 739] on textarea "Hi {{first_name}}! Thanks for the feedback. I'll pass along the suggestion for …" at bounding box center [916, 735] width 812 height 67
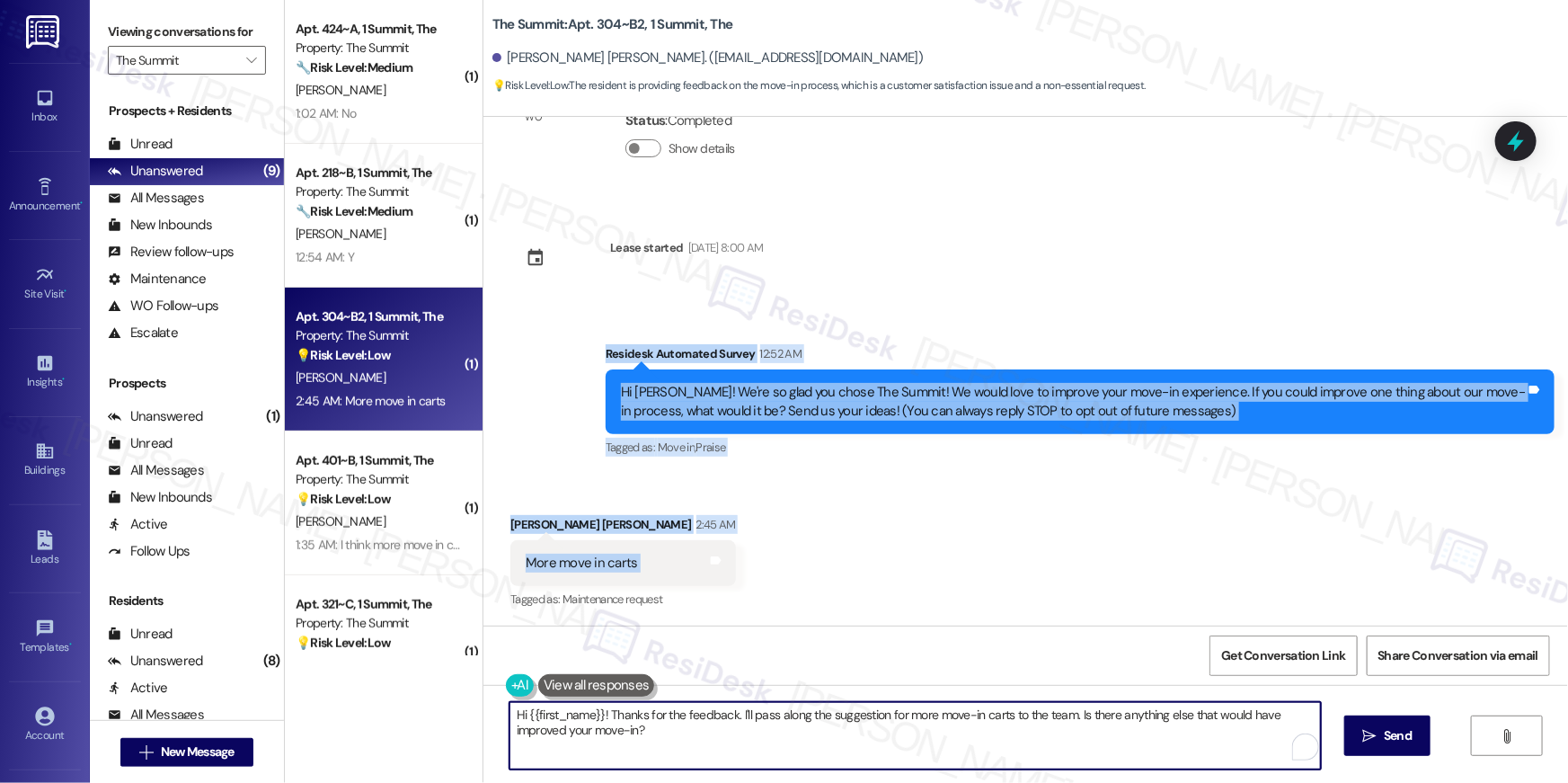
click at [667, 739] on textarea "Hi {{first_name}}! Thanks for the feedback. I'll pass along the suggestion for …" at bounding box center [916, 735] width 812 height 67
paste textarea "Mckenna, thank you so much for sharing your feedback! More move-in carts is a g…"
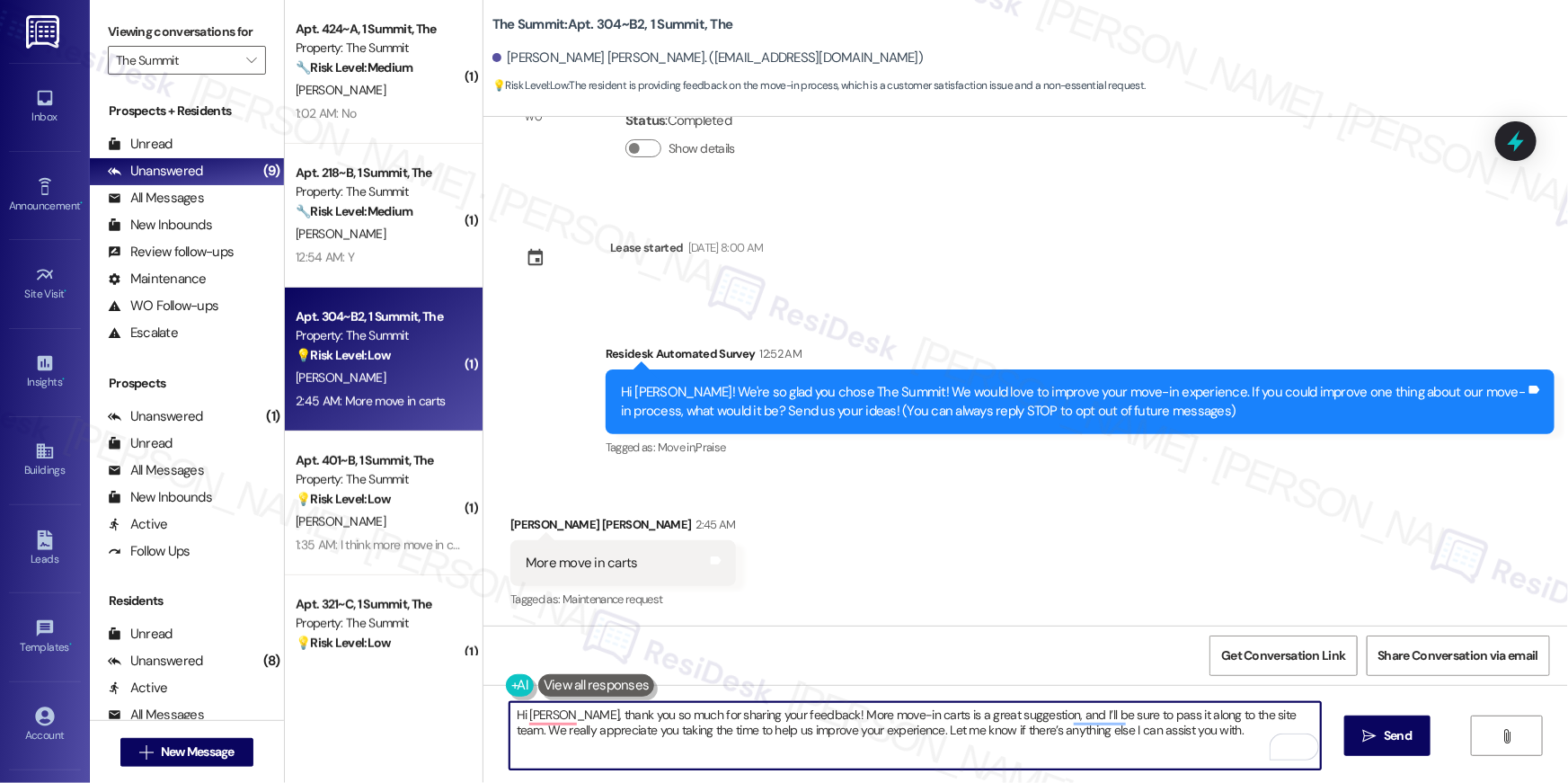
click at [1080, 721] on textarea "Hi Mckenna, thank you so much for sharing your feedback! More move-in carts is …" at bounding box center [916, 735] width 812 height 67
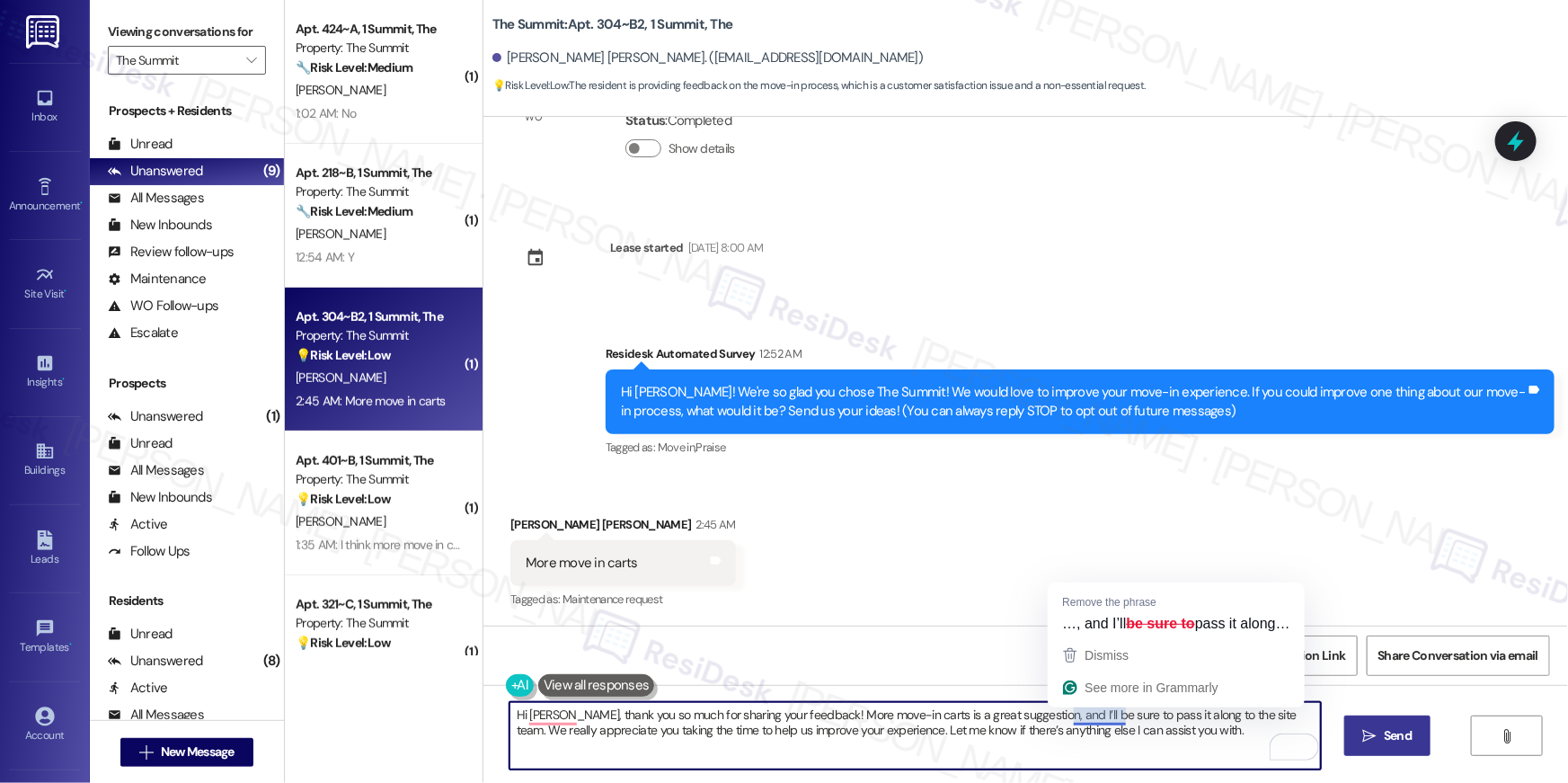
type textarea "Hi Mckenna, thank you so much for sharing your feedback! More move-in carts is …"
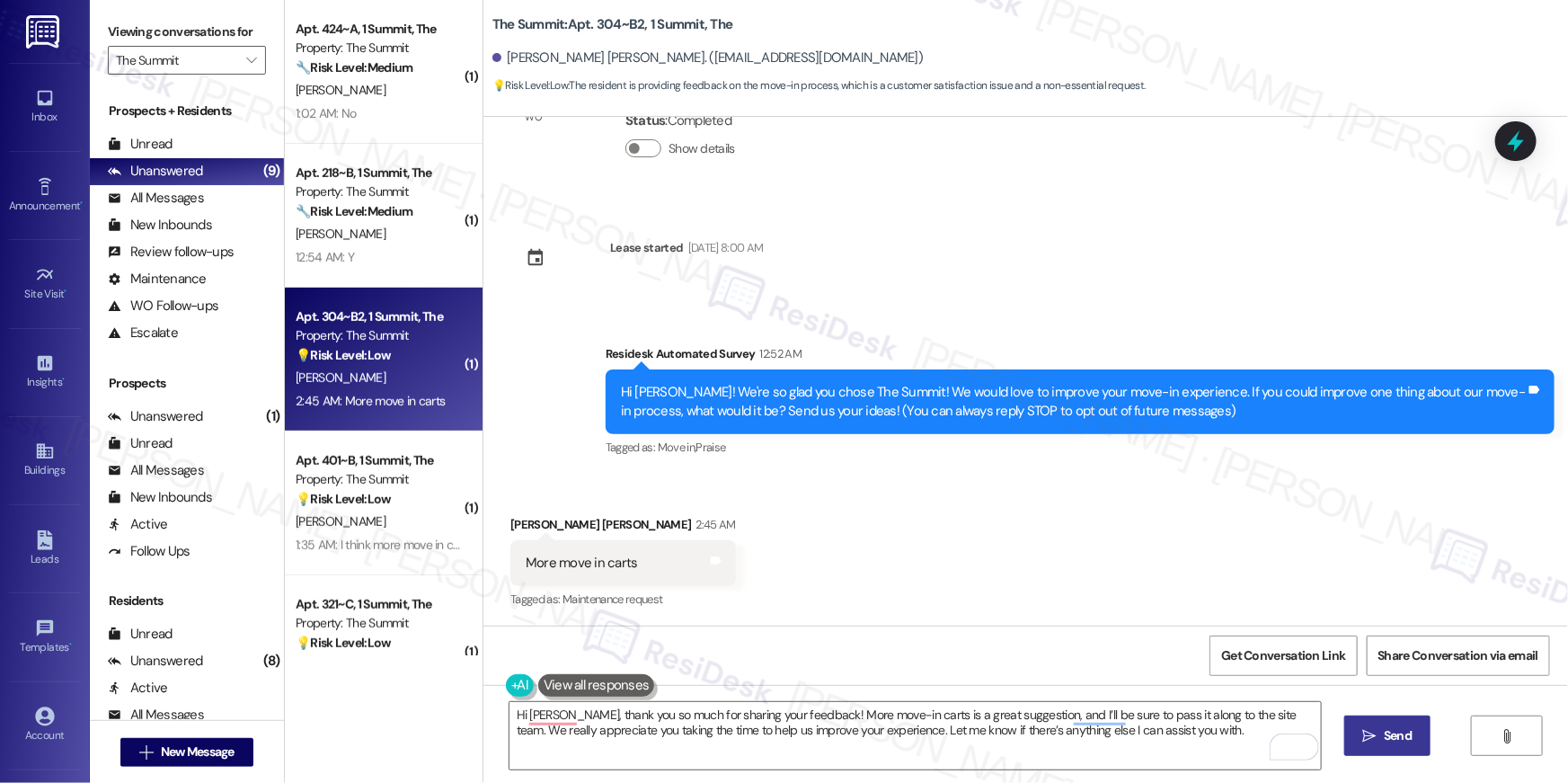
click at [1396, 734] on span "Send" at bounding box center [1398, 736] width 28 height 19
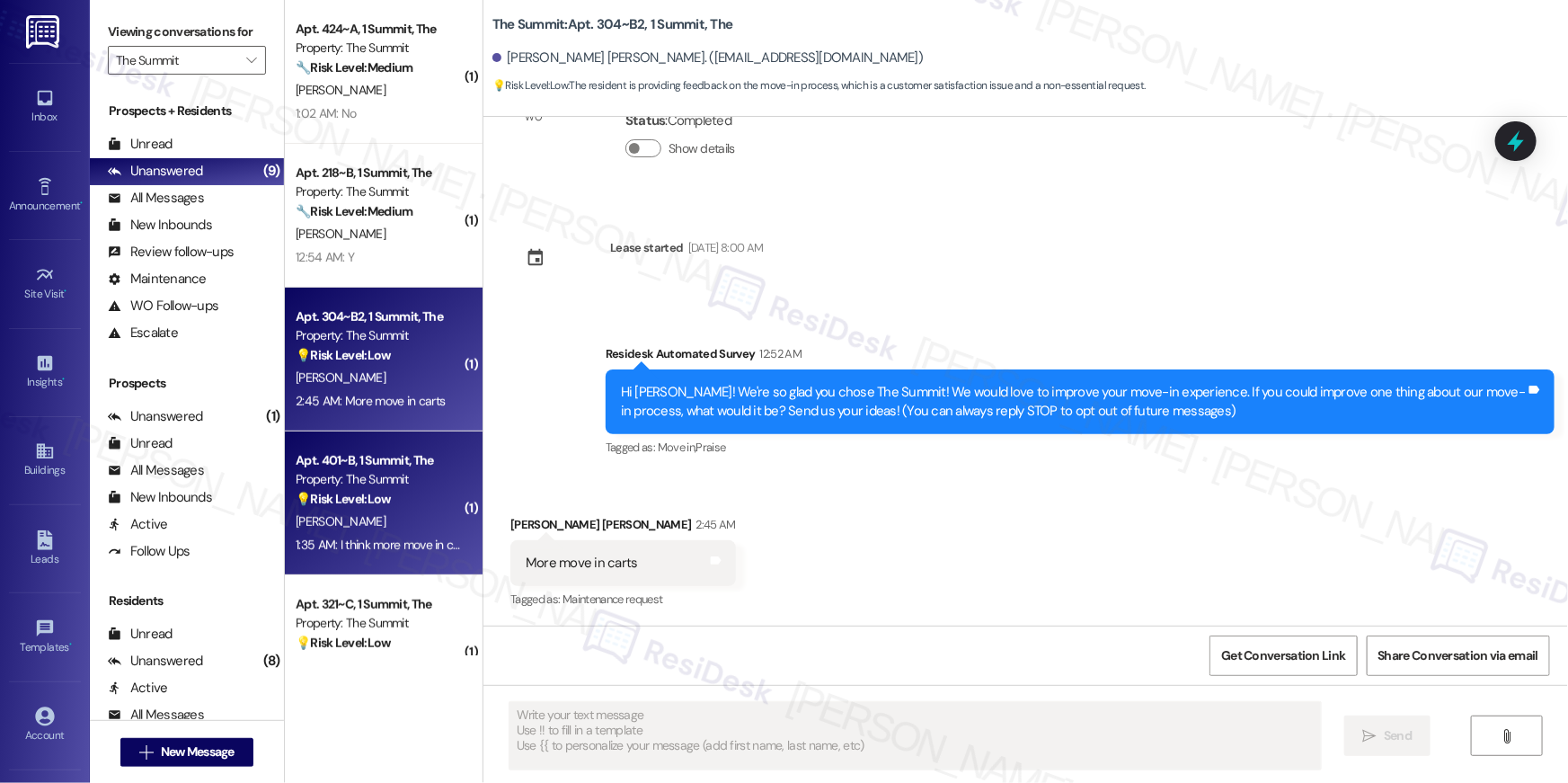
click at [414, 484] on div "Property: The Summit" at bounding box center [379, 480] width 166 height 19
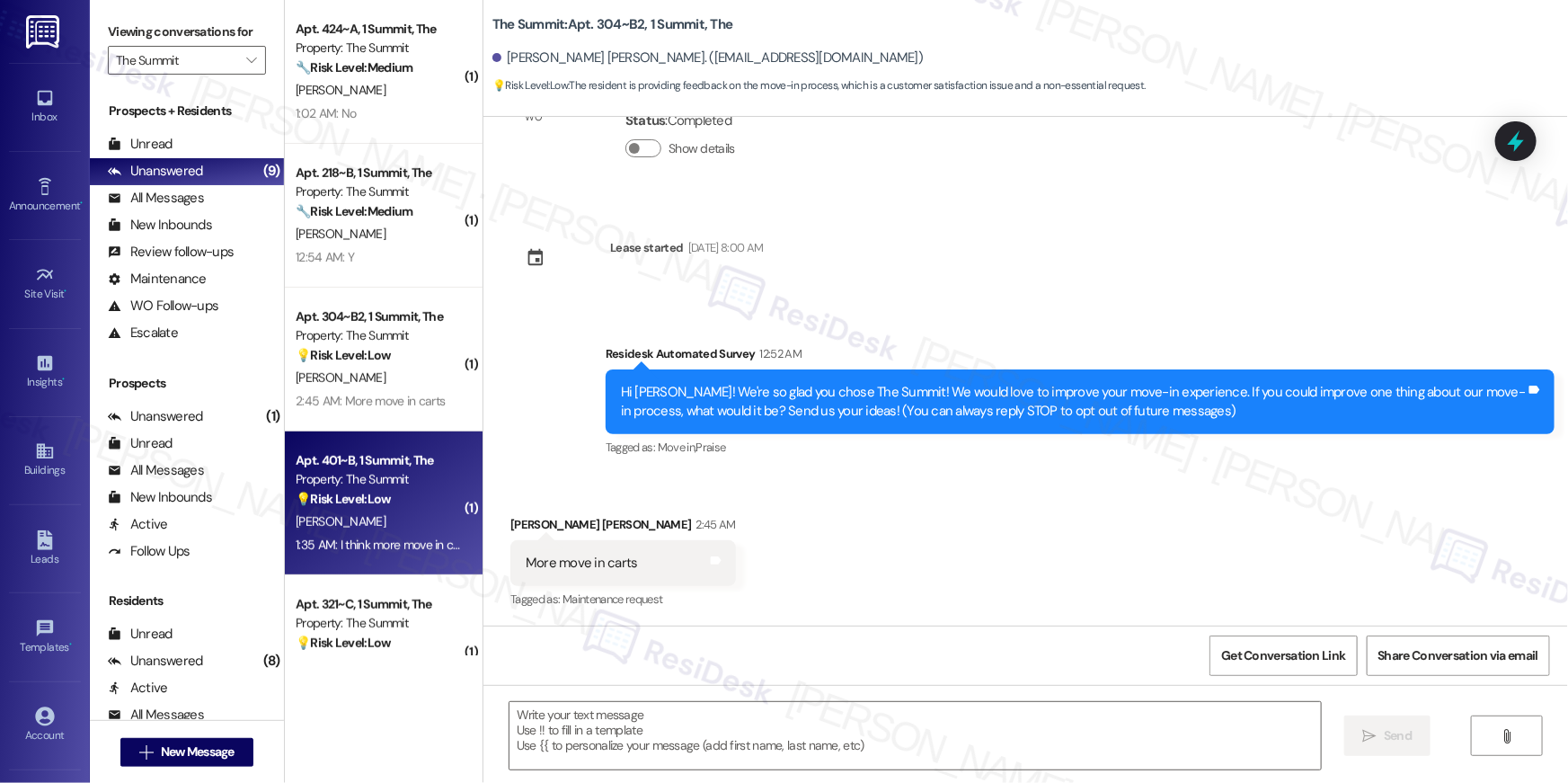
type textarea "Fetching suggested responses. Please feel free to read through the conversation…"
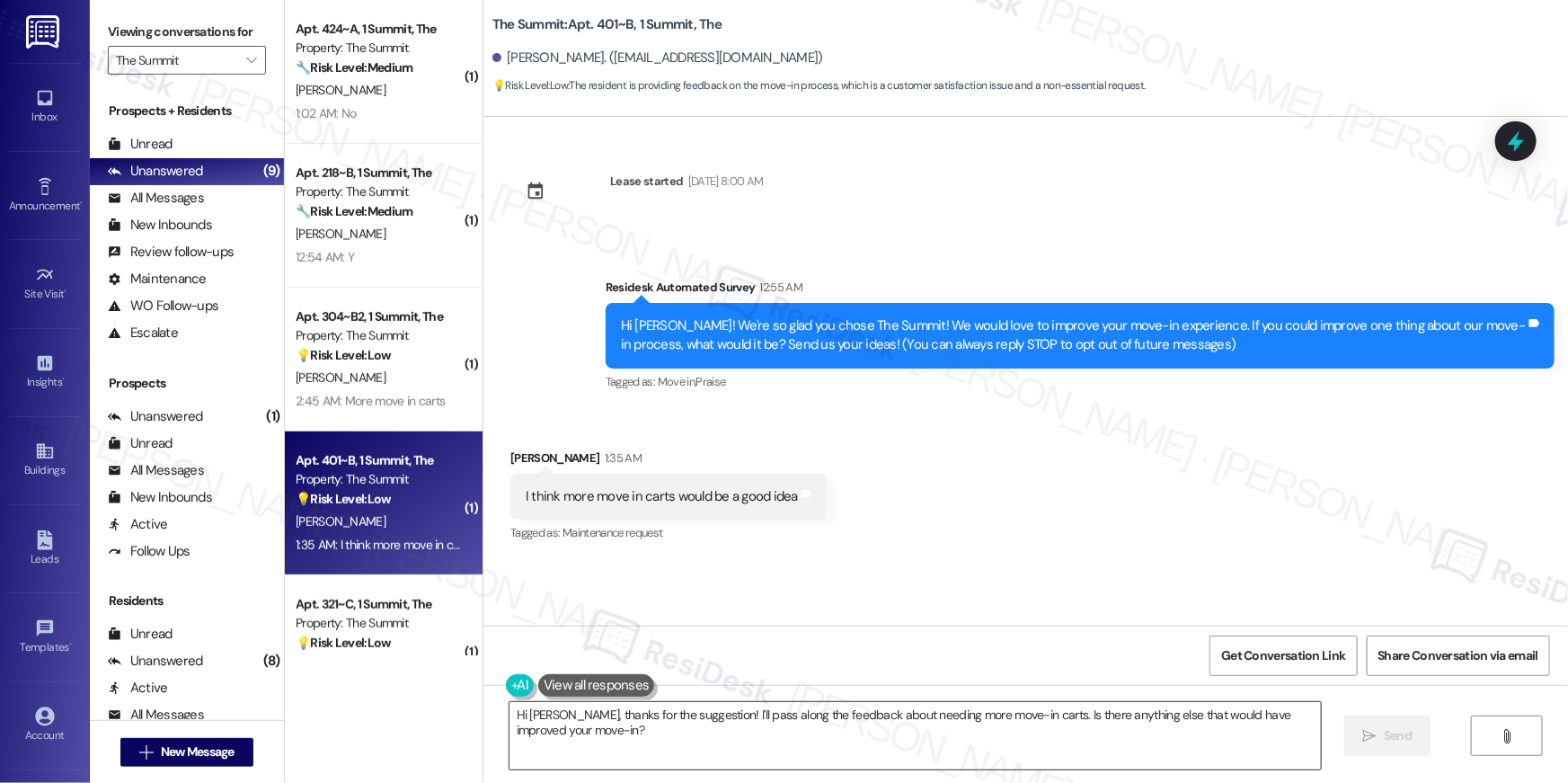
drag, startPoint x: 749, startPoint y: 735, endPoint x: 721, endPoint y: 726, distance: 29.4
click at [749, 735] on textarea "Hi Connor, thanks for the suggestion! I'll pass along the feedback about needin…" at bounding box center [916, 735] width 812 height 67
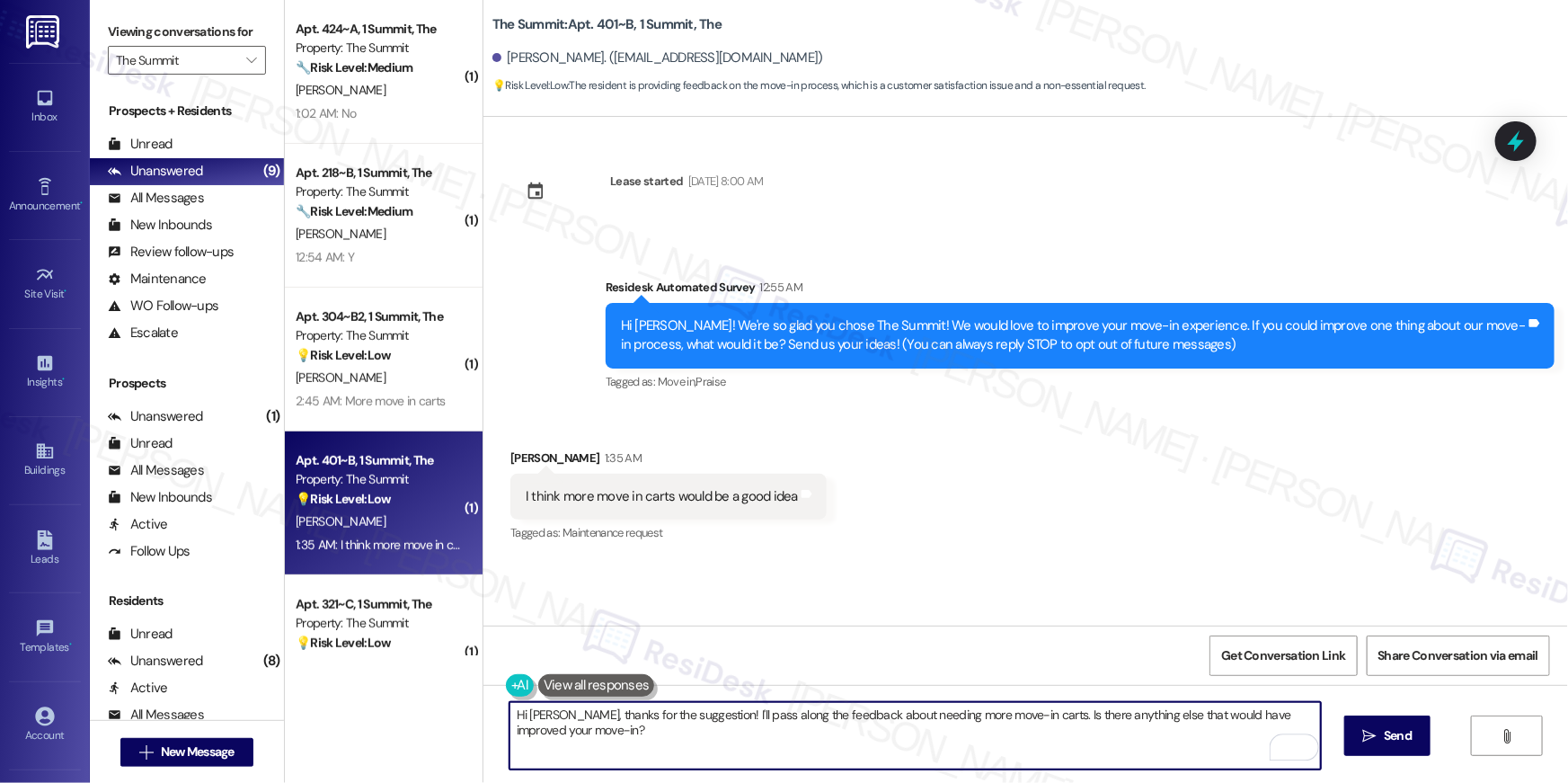
click at [564, 715] on textarea "Hi Connor, thanks for the suggestion! I'll pass along the feedback about needin…" at bounding box center [916, 735] width 812 height 67
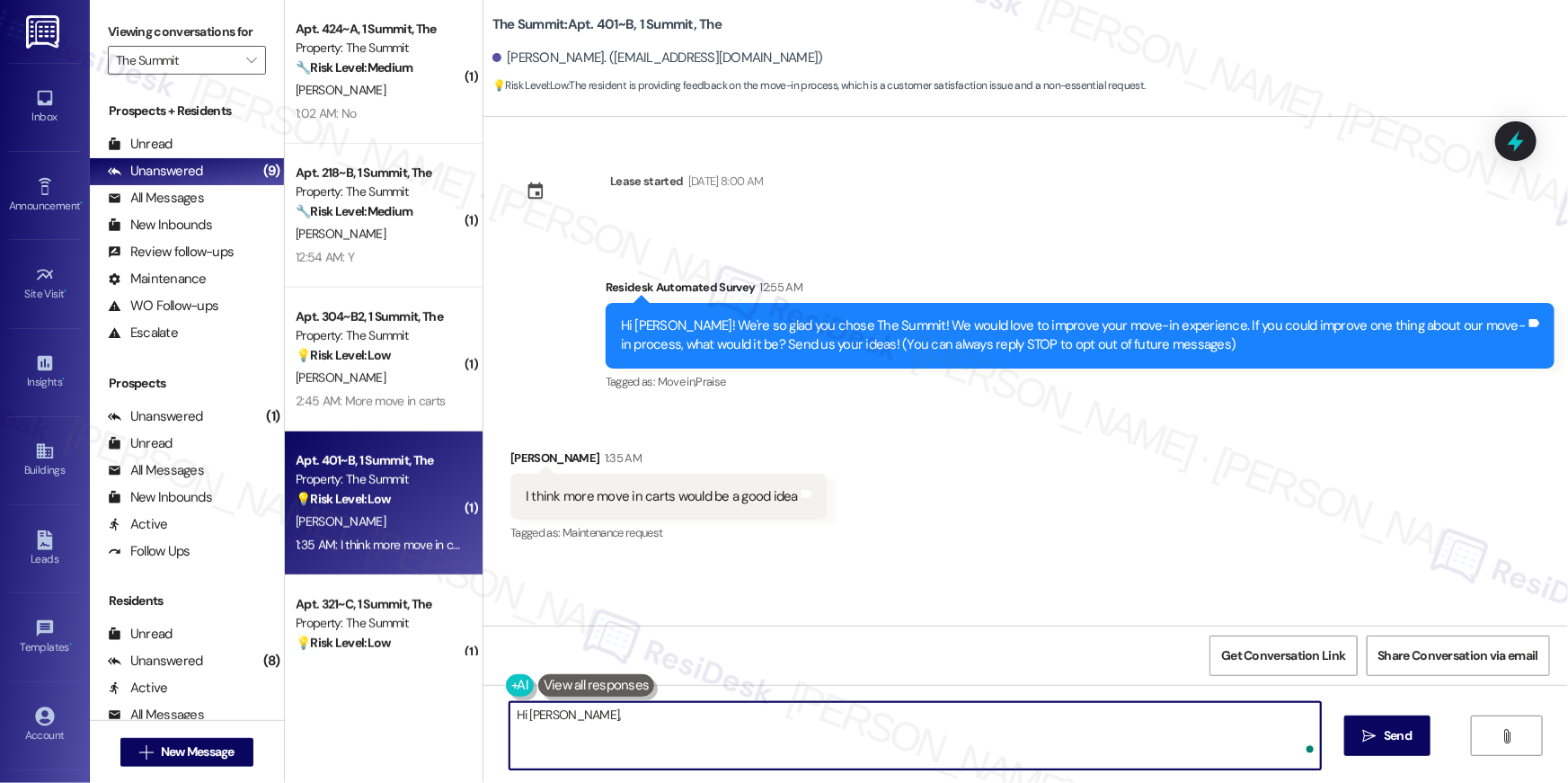
paste textarea "thank you so much for sharing your feedback! More move-in carts is a great sugg…"
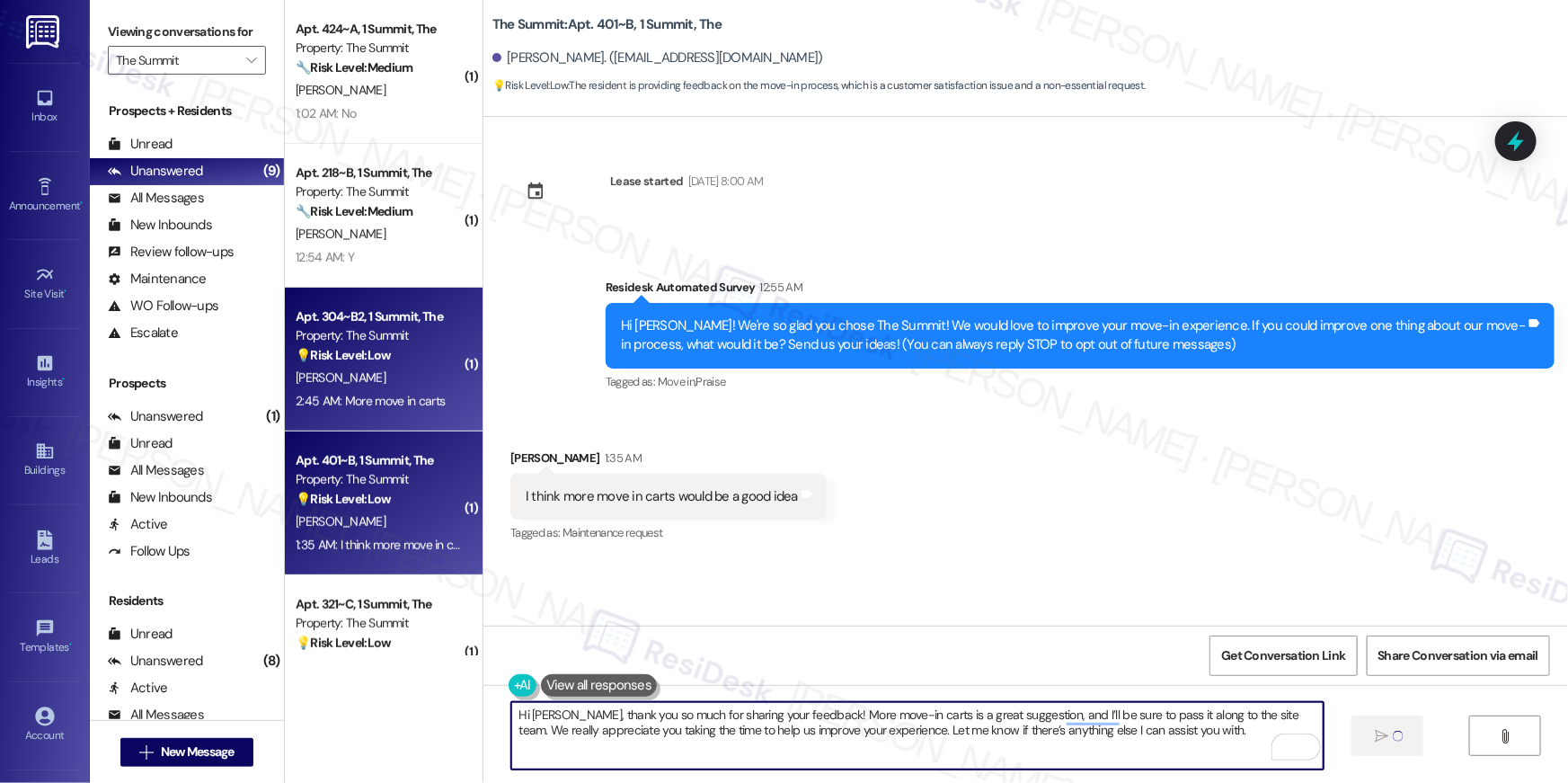
type textarea "Hi Connor, thank you so much for sharing your feedback! More move-in carts is a…"
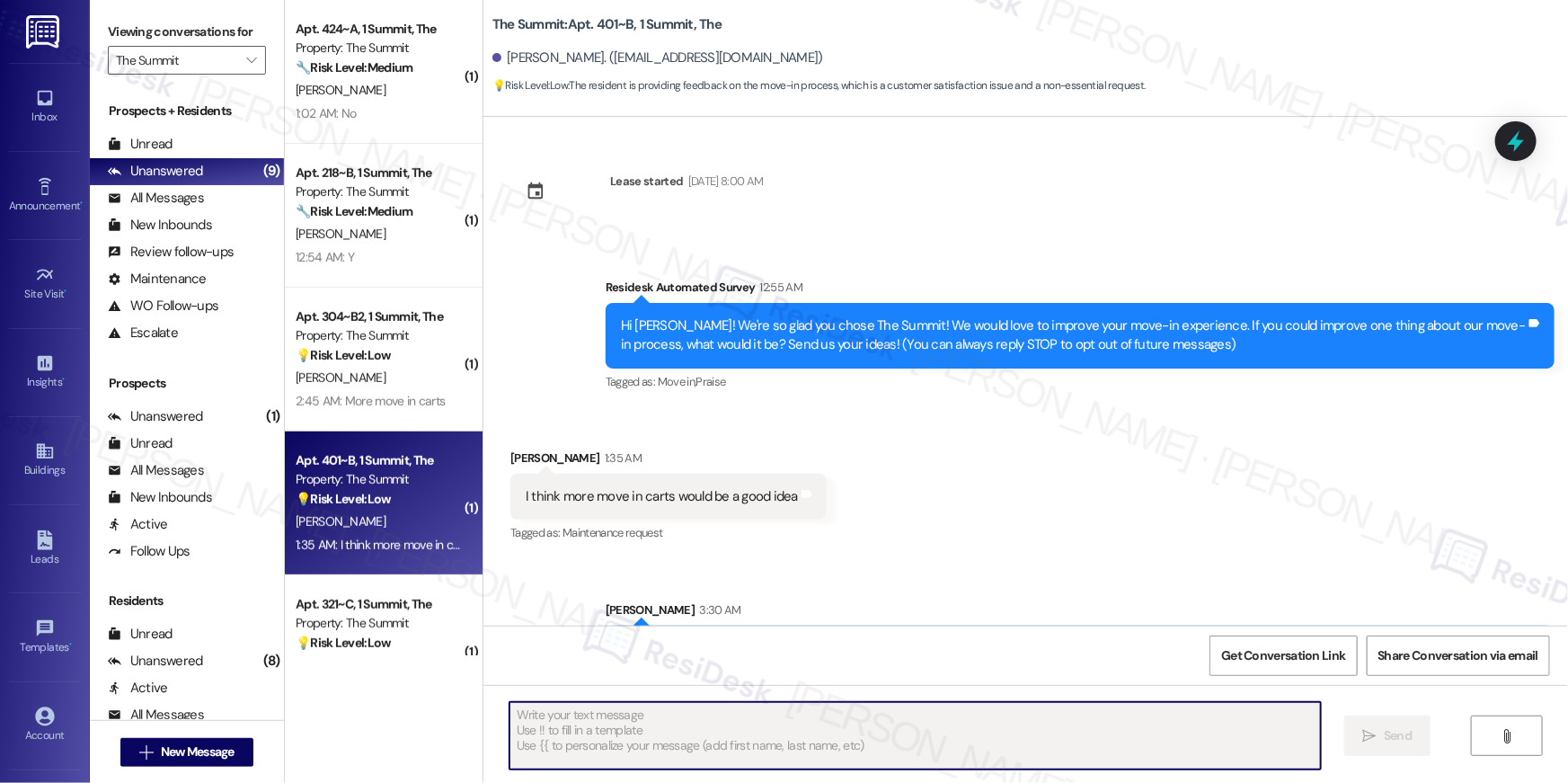
scroll to position [638, 0]
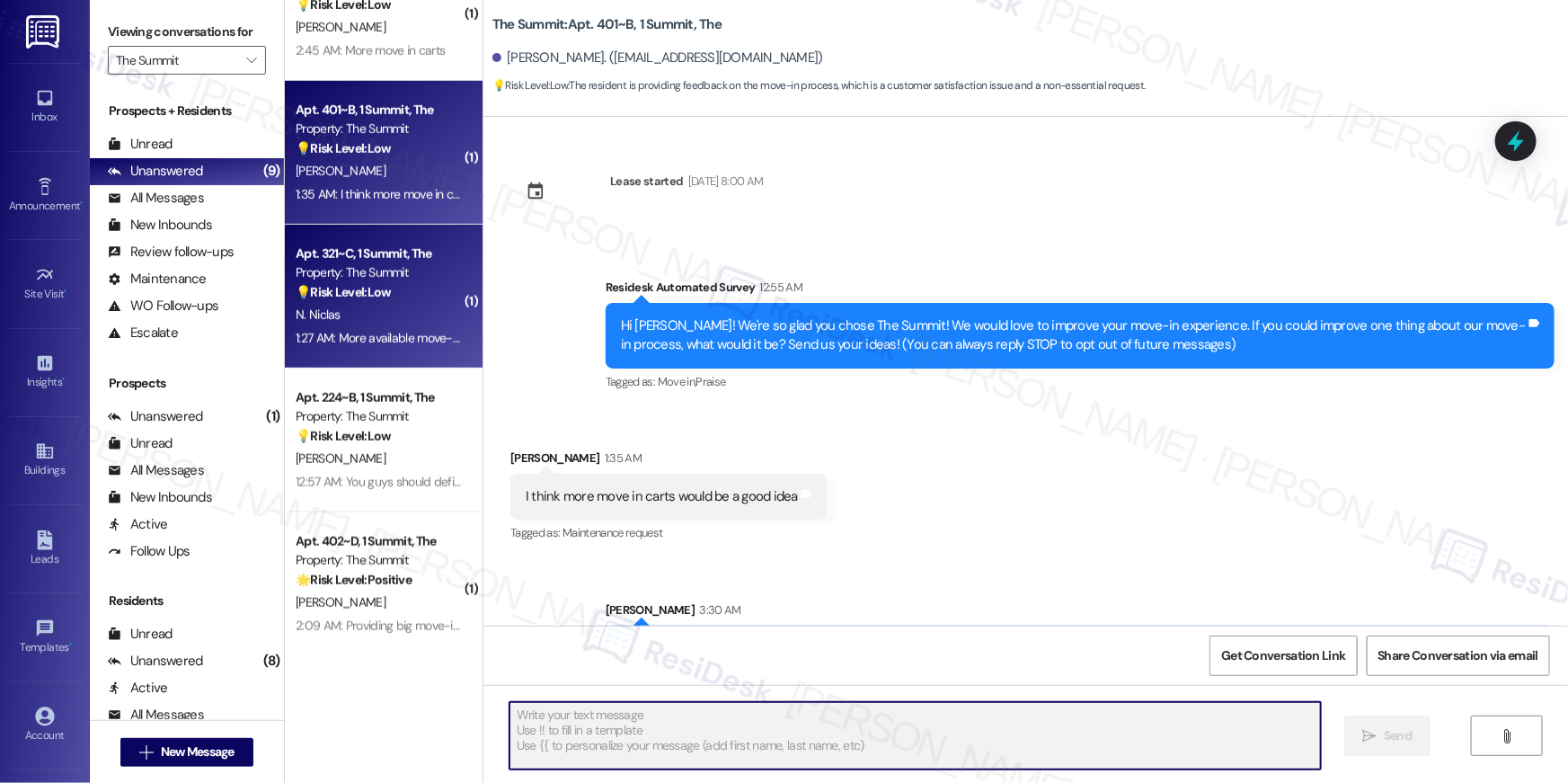
click at [376, 332] on div "1:27 AM: More available move-in carts to transport heavier items 1:27 AM: More …" at bounding box center [461, 337] width 331 height 16
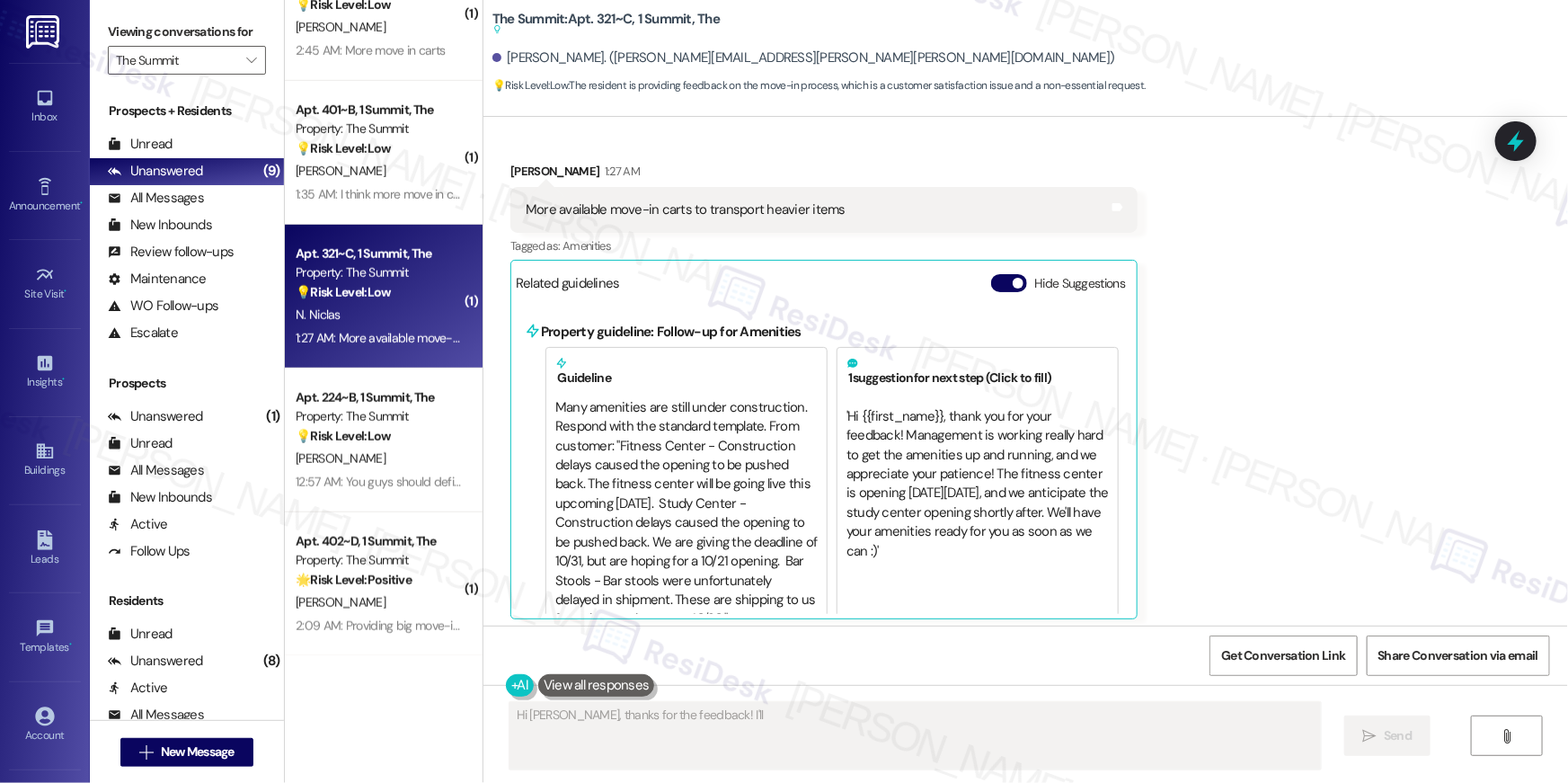
scroll to position [293, 0]
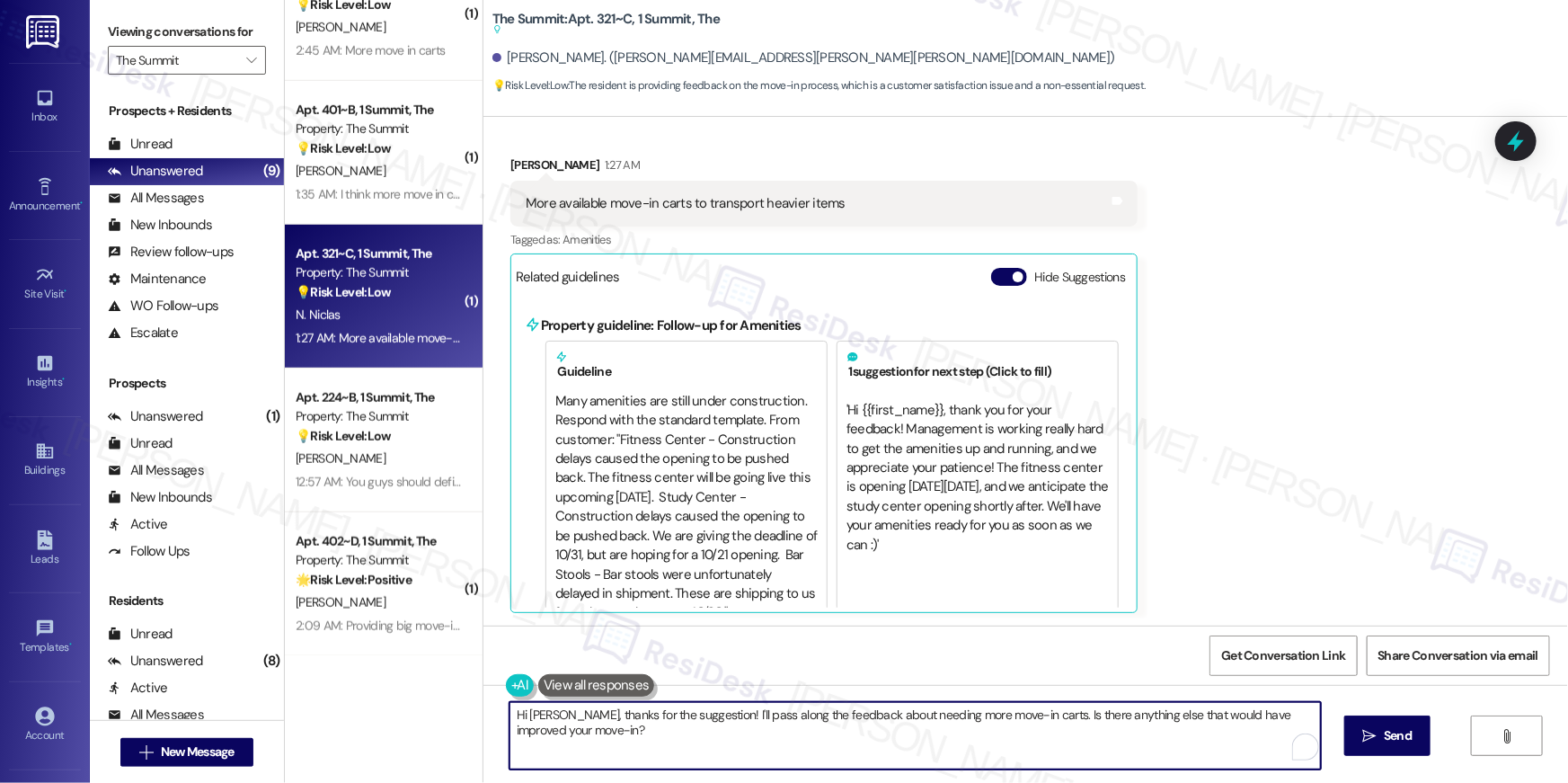
drag, startPoint x: 565, startPoint y: 714, endPoint x: 588, endPoint y: 740, distance: 34.7
click at [583, 749] on textarea "Hi Natalie, thanks for the suggestion! I'll pass along the feedback about needi…" at bounding box center [916, 735] width 812 height 67
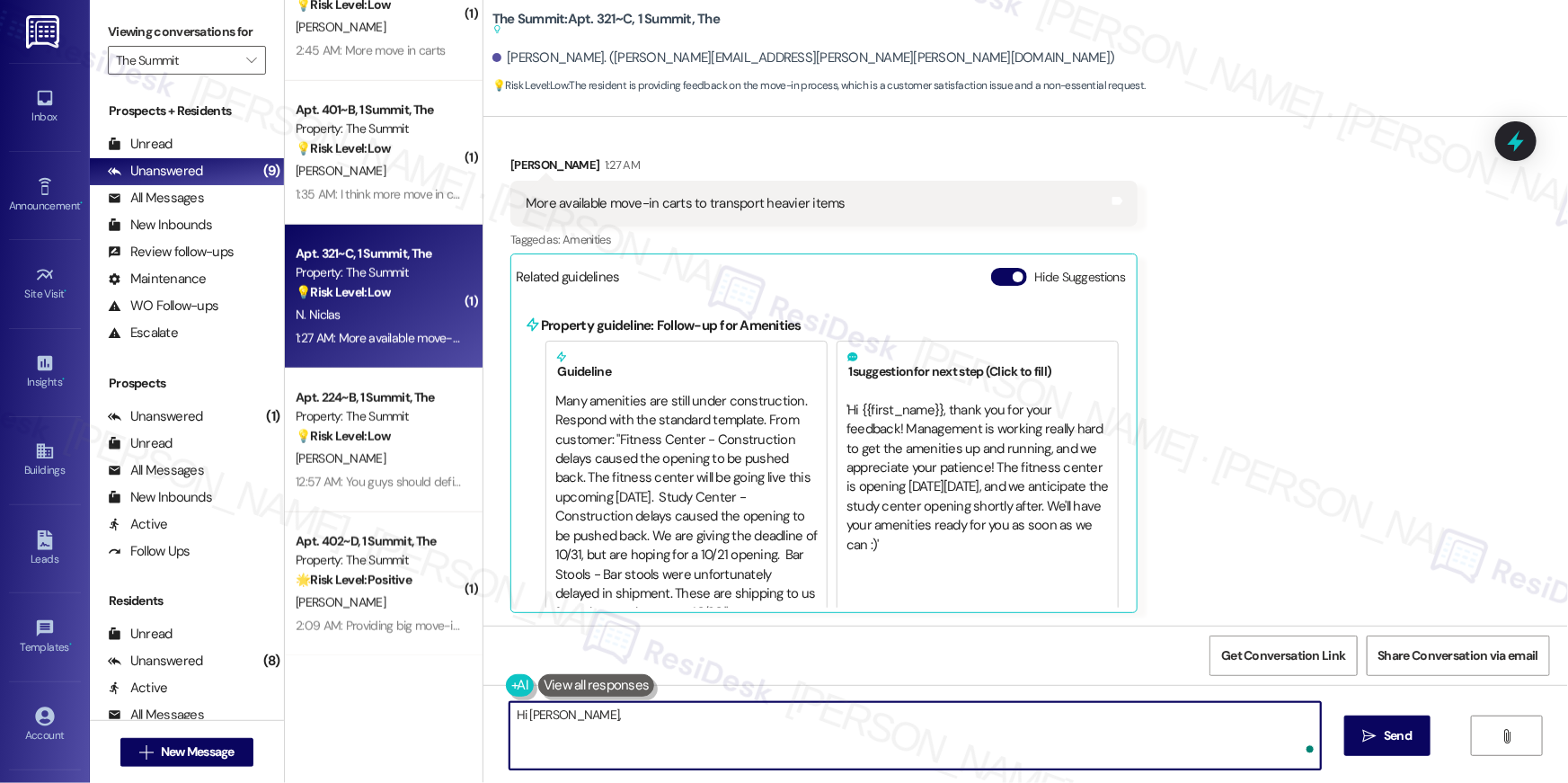
paste textarea "thank you so much for sharing your feedback! More move-in carts is a great sugg…"
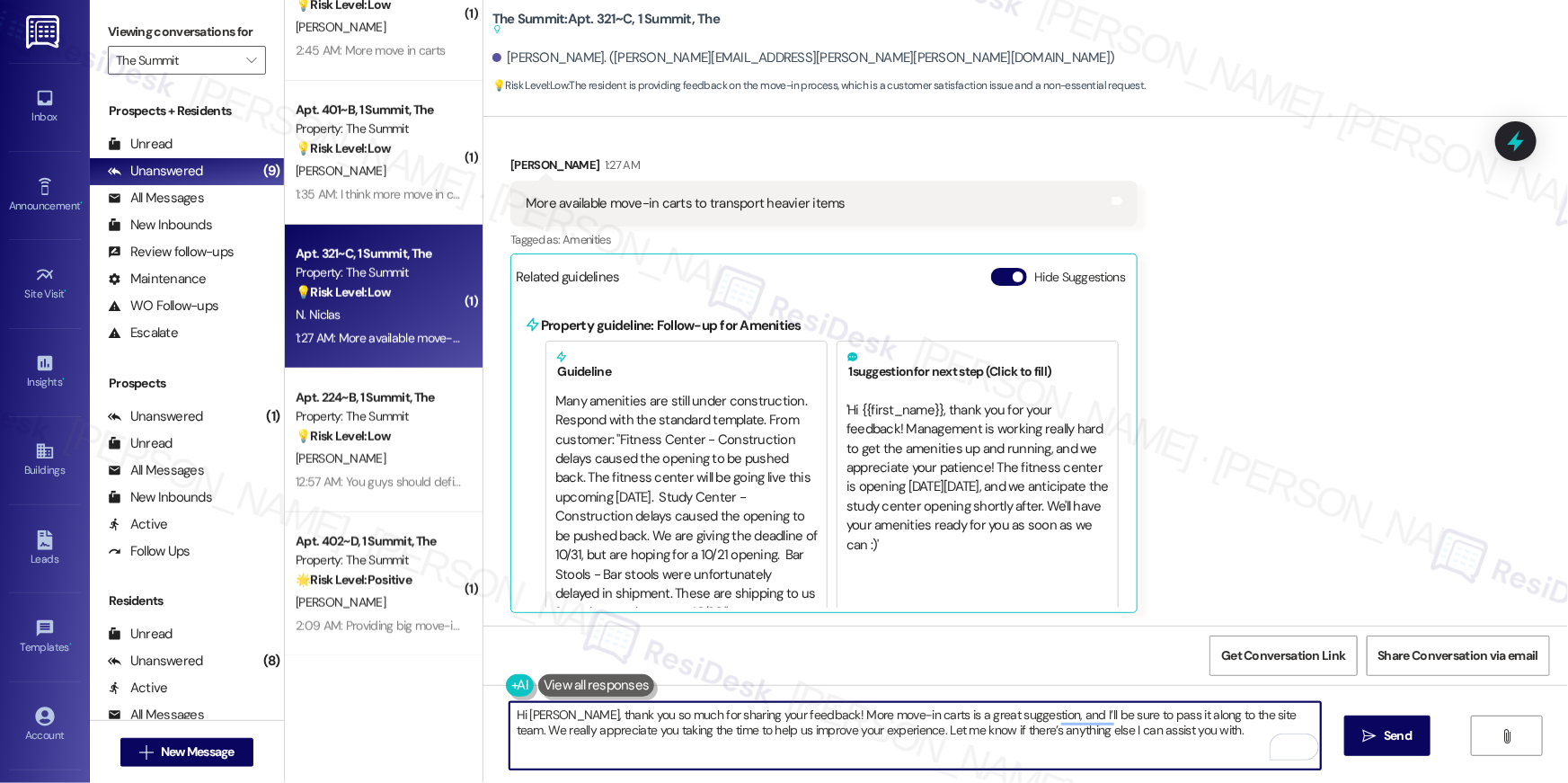
scroll to position [294, 0]
click at [709, 749] on textarea "Hi [PERSON_NAME], thank you so much for sharing your feedback! More move-in car…" at bounding box center [916, 735] width 812 height 67
drag, startPoint x: 562, startPoint y: 714, endPoint x: 596, endPoint y: 757, distance: 54.8
click at [596, 757] on textarea "Hi [PERSON_NAME], thank you so much for sharing your feedback! More move-in car…" at bounding box center [916, 735] width 812 height 67
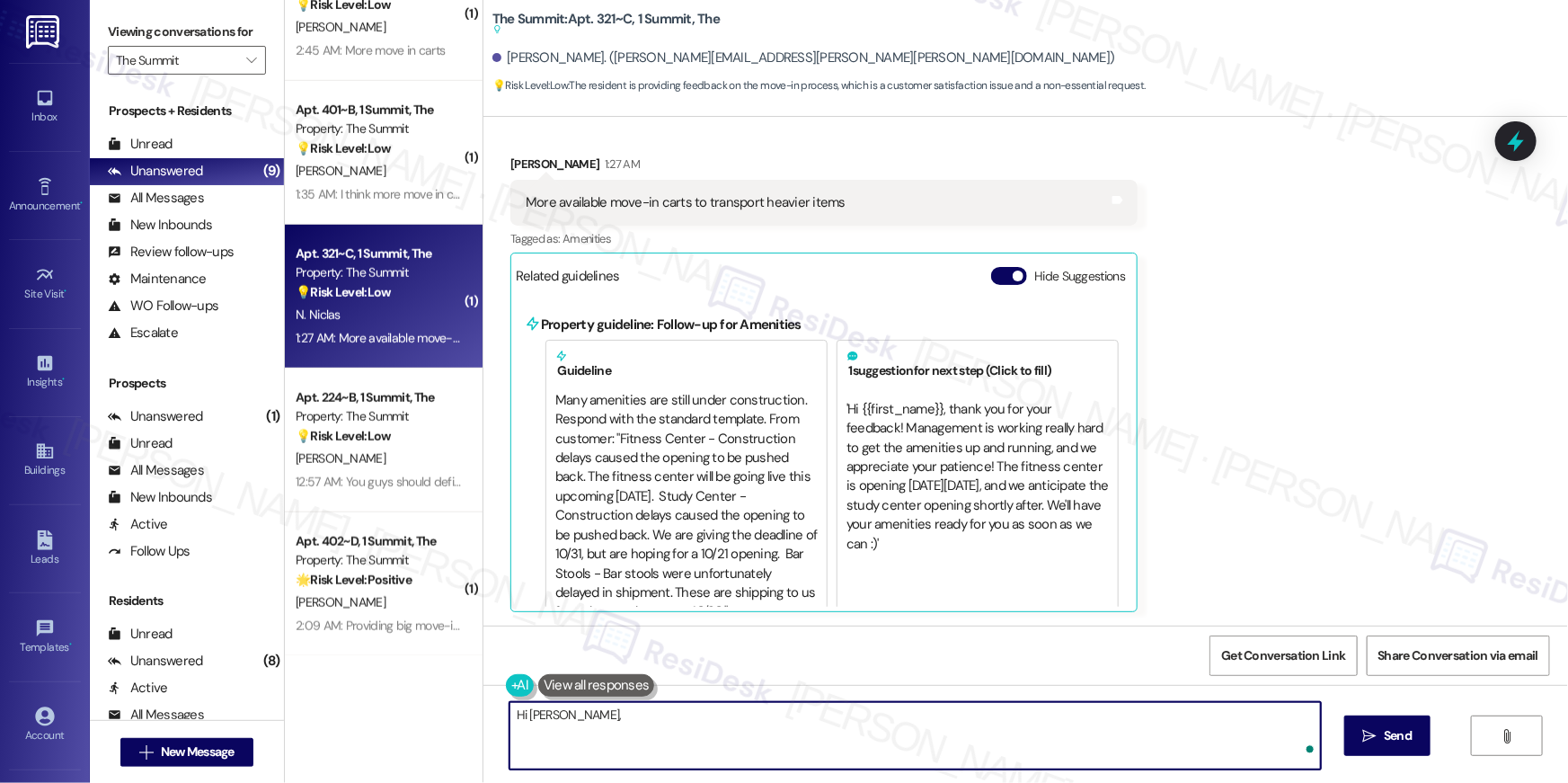
paste textarea "thank you so much for sharing your feedback! More move-in carts is a great sugg…"
type textarea "Hi [PERSON_NAME], thank you so much for sharing your feedback! More move-in car…"
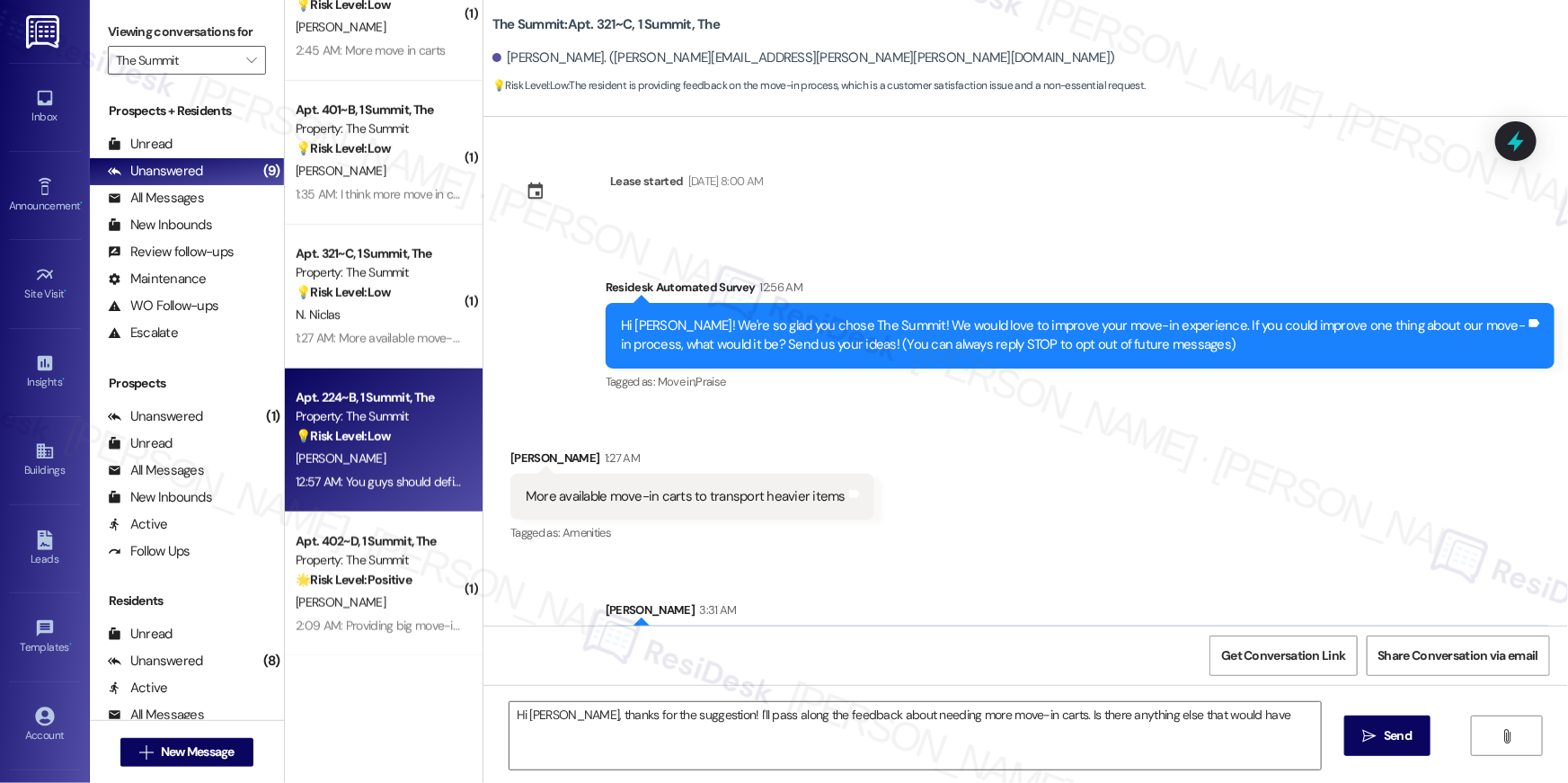
type textarea "Hi [PERSON_NAME], thanks for the suggestion! I'll pass along the feedback about…"
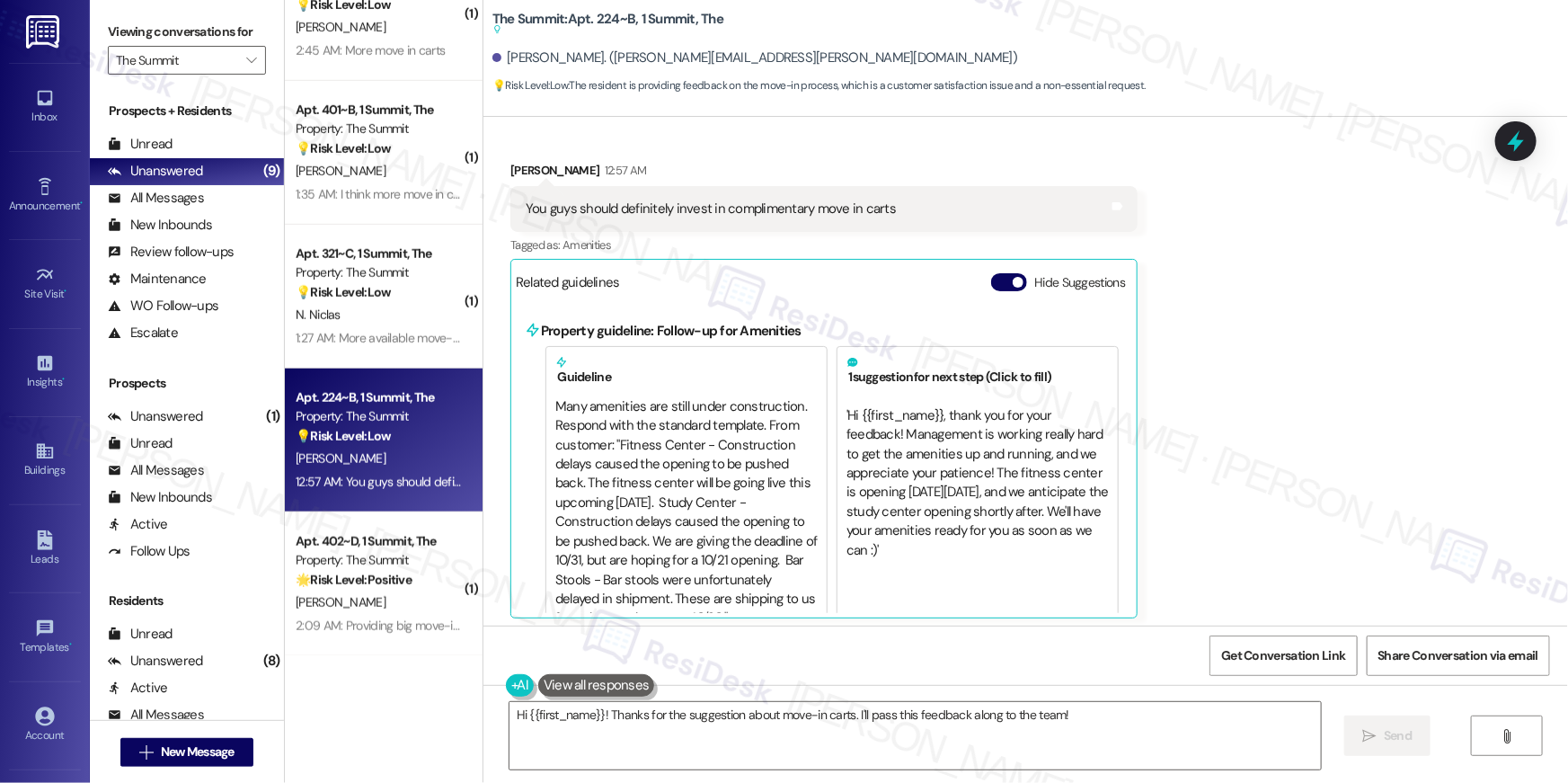
scroll to position [293, 0]
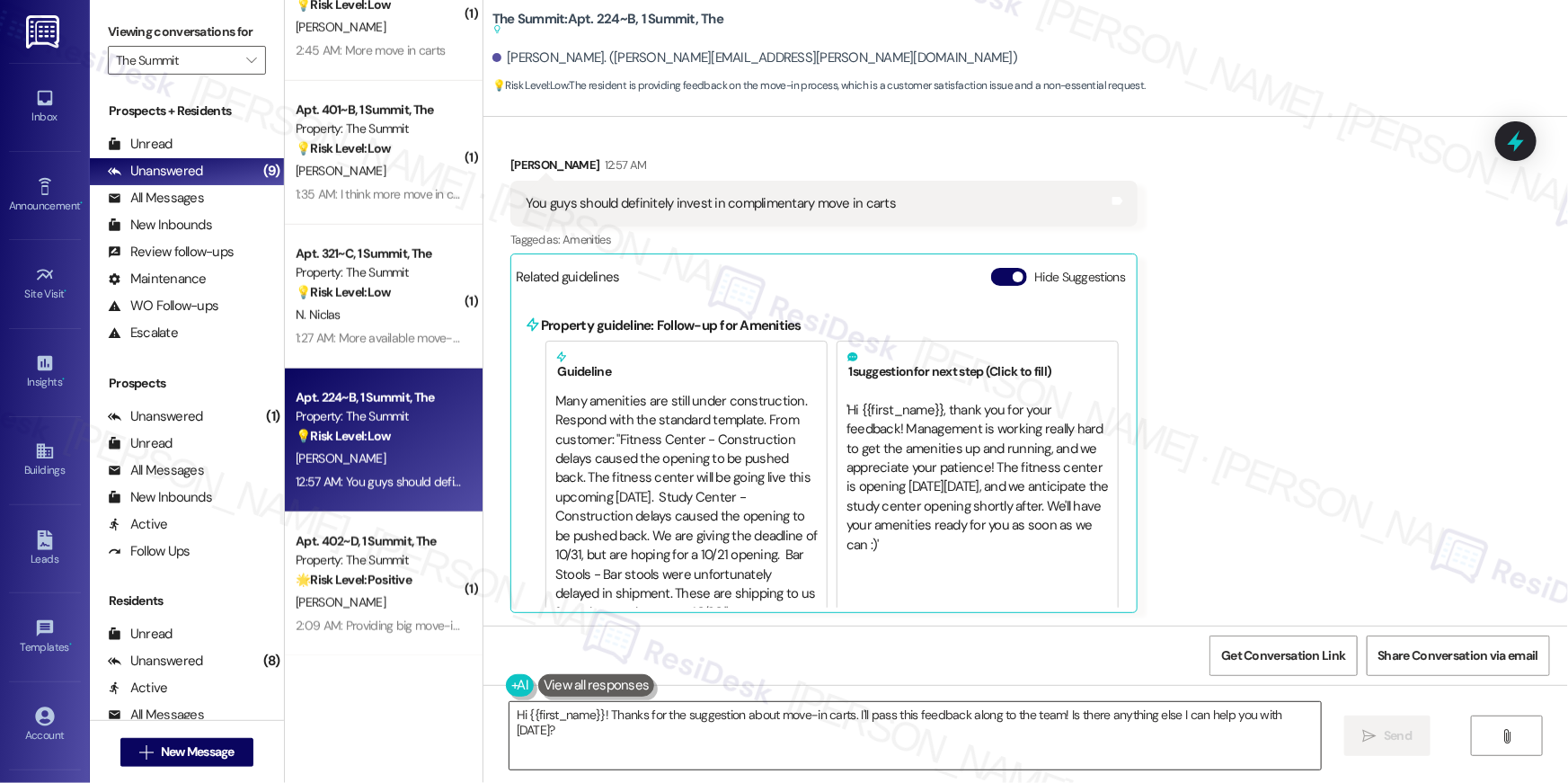
click at [636, 736] on textarea "Hi {{first_name}}! Thanks for the suggestion about move-in carts. I'll pass thi…" at bounding box center [916, 735] width 812 height 67
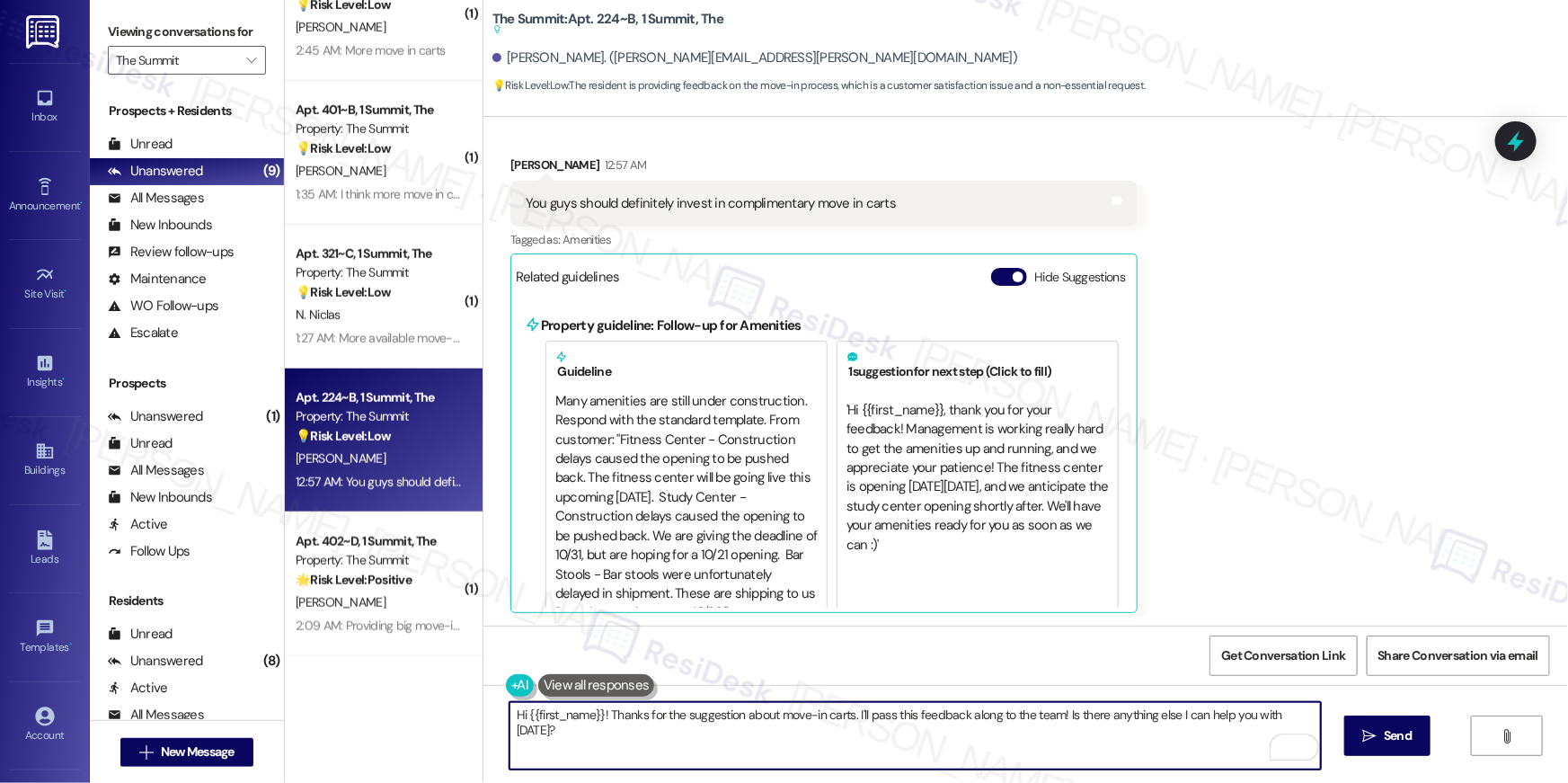
drag, startPoint x: 602, startPoint y: 718, endPoint x: 674, endPoint y: 759, distance: 82.9
click at [674, 759] on textarea "Hi {{first_name}}! Thanks for the suggestion about move-in carts. I'll pass thi…" at bounding box center [916, 735] width 812 height 67
paste textarea "thank you so much for sharing your feedback! More move-in carts is a great sugg…"
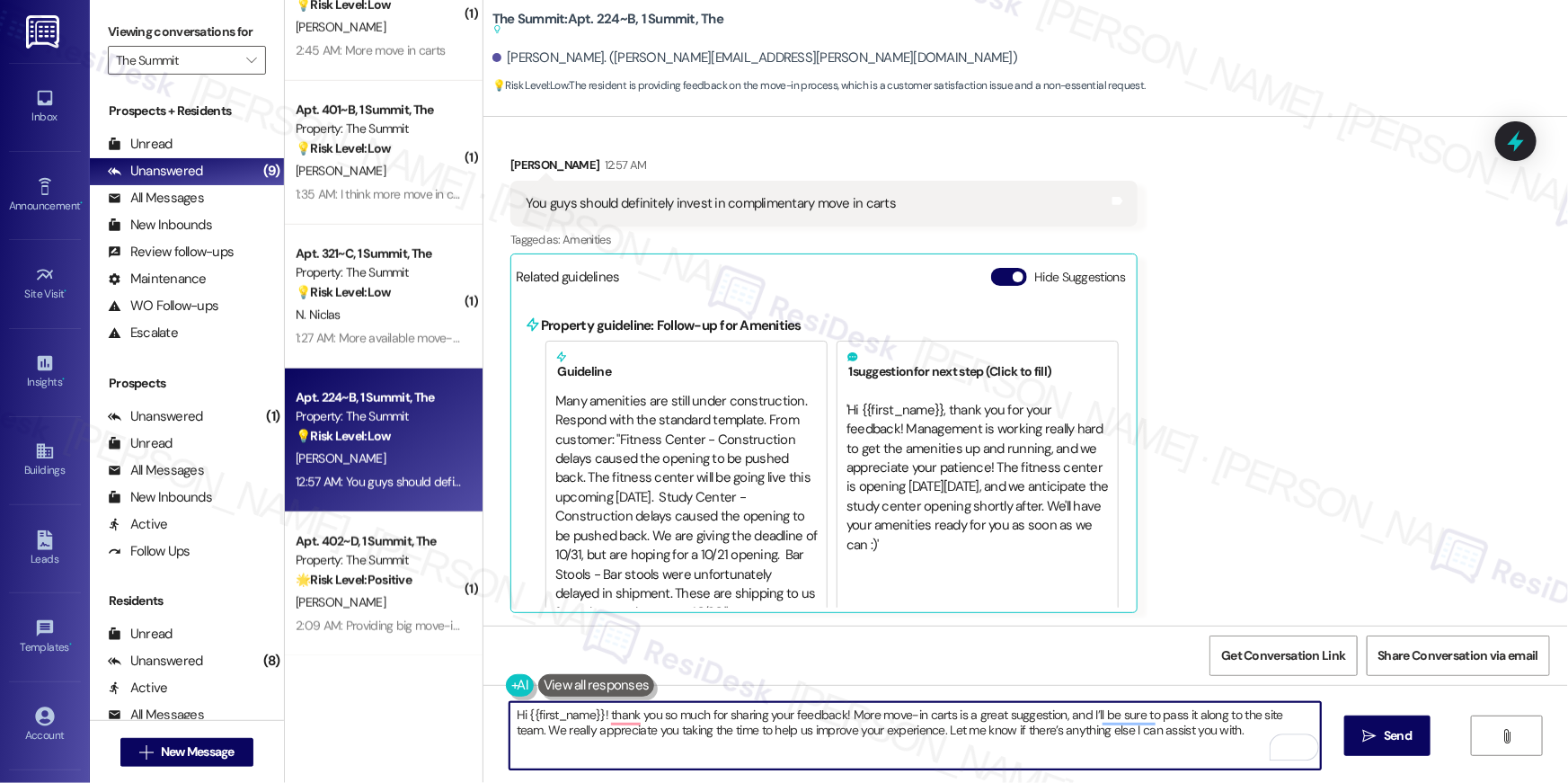
click at [598, 709] on textarea "Hi {{first_name}}! thank you so much for sharing your feedback! More move-in ca…" at bounding box center [916, 735] width 812 height 67
type textarea "Hi {{first_name}}, thank you so much for sharing your feedback! More move-in ca…"
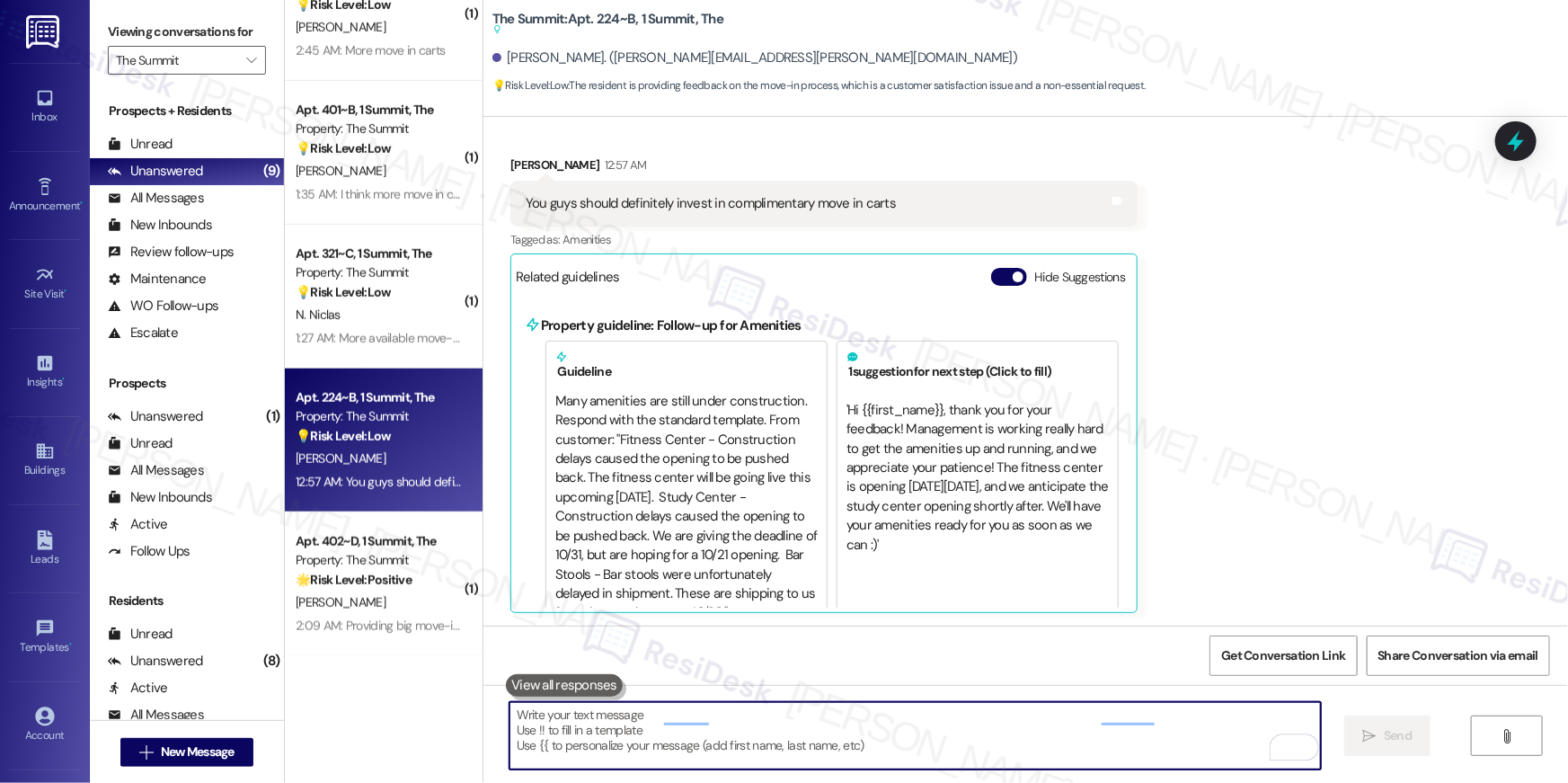
type textarea "Fetching suggested responses. Please feel free to read through the conversation…"
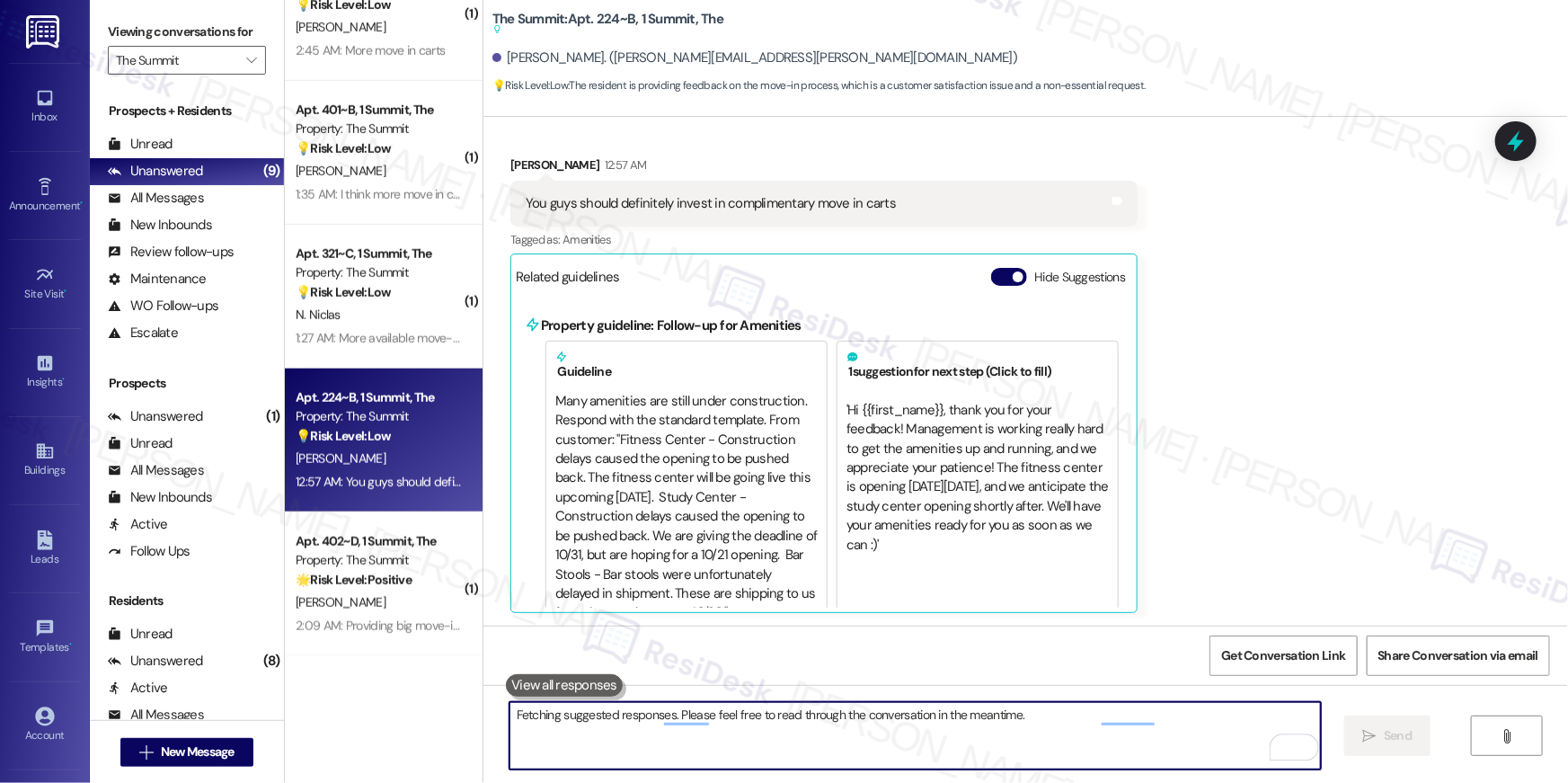
scroll to position [0, 0]
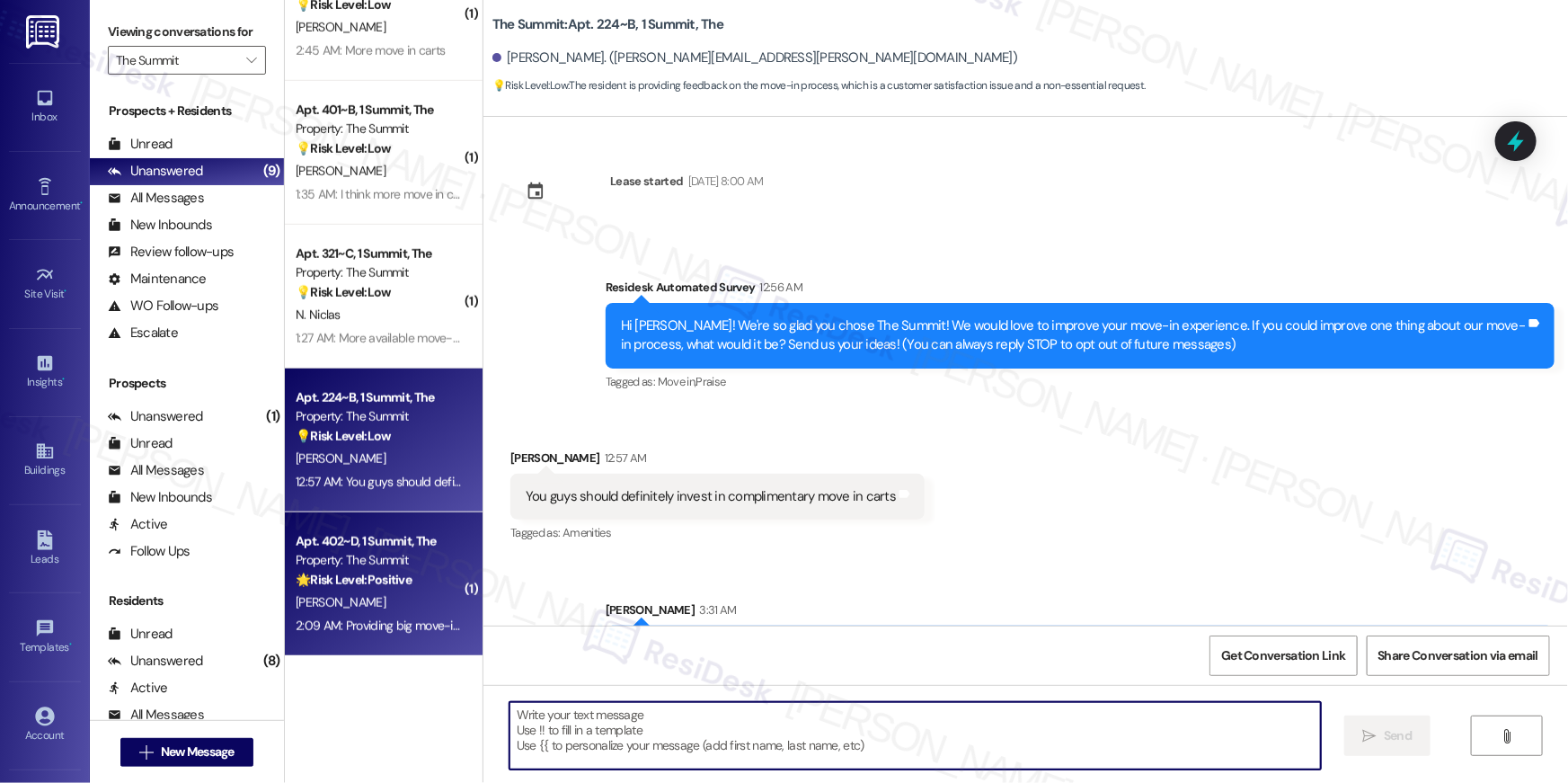
click at [360, 610] on div "S. Dessouky" at bounding box center [379, 603] width 170 height 23
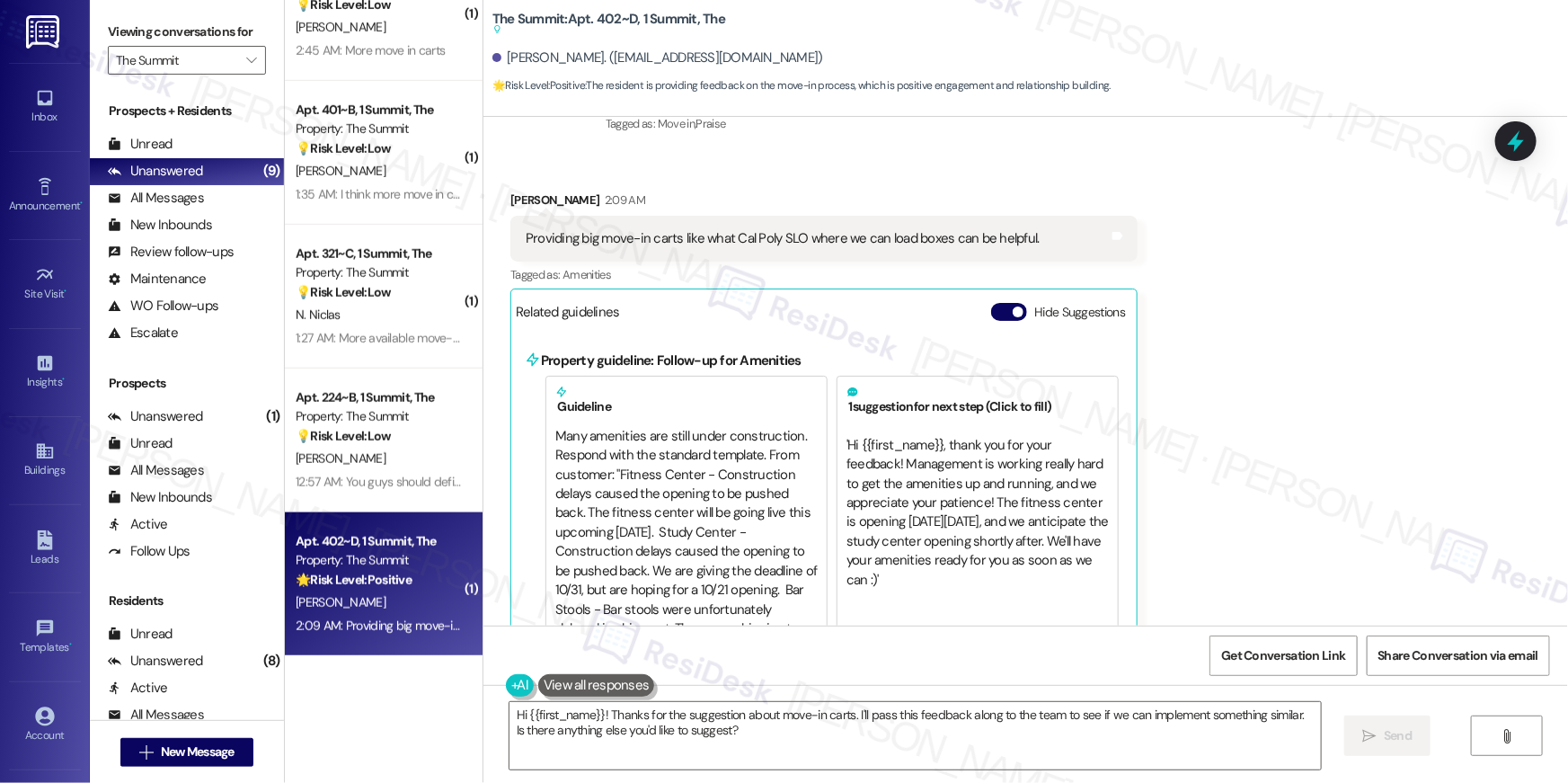
scroll to position [224, 0]
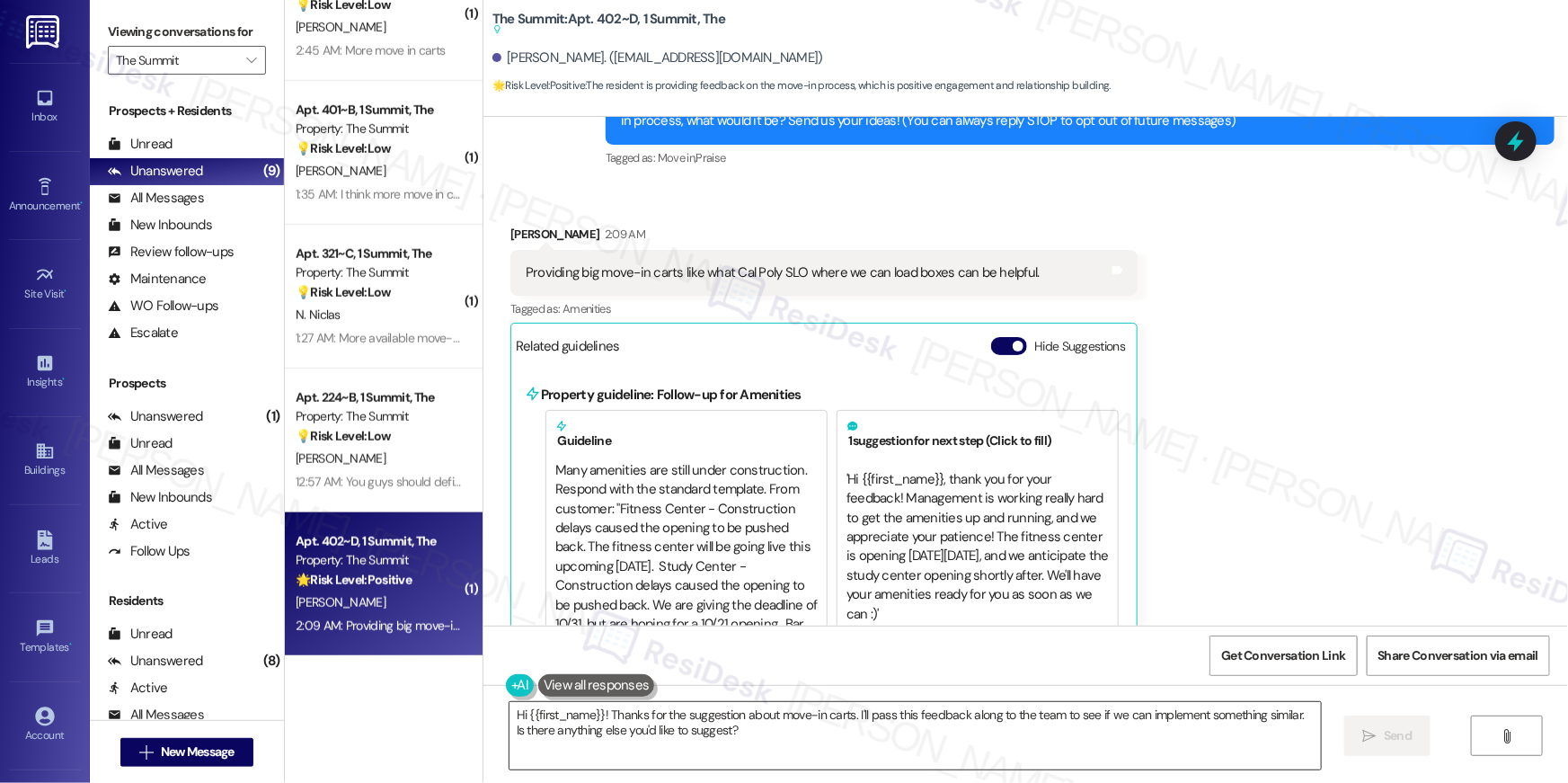
click at [793, 751] on textarea "Hi {{first_name}}! Thanks for the suggestion about move-in carts. I'll pass thi…" at bounding box center [916, 735] width 812 height 67
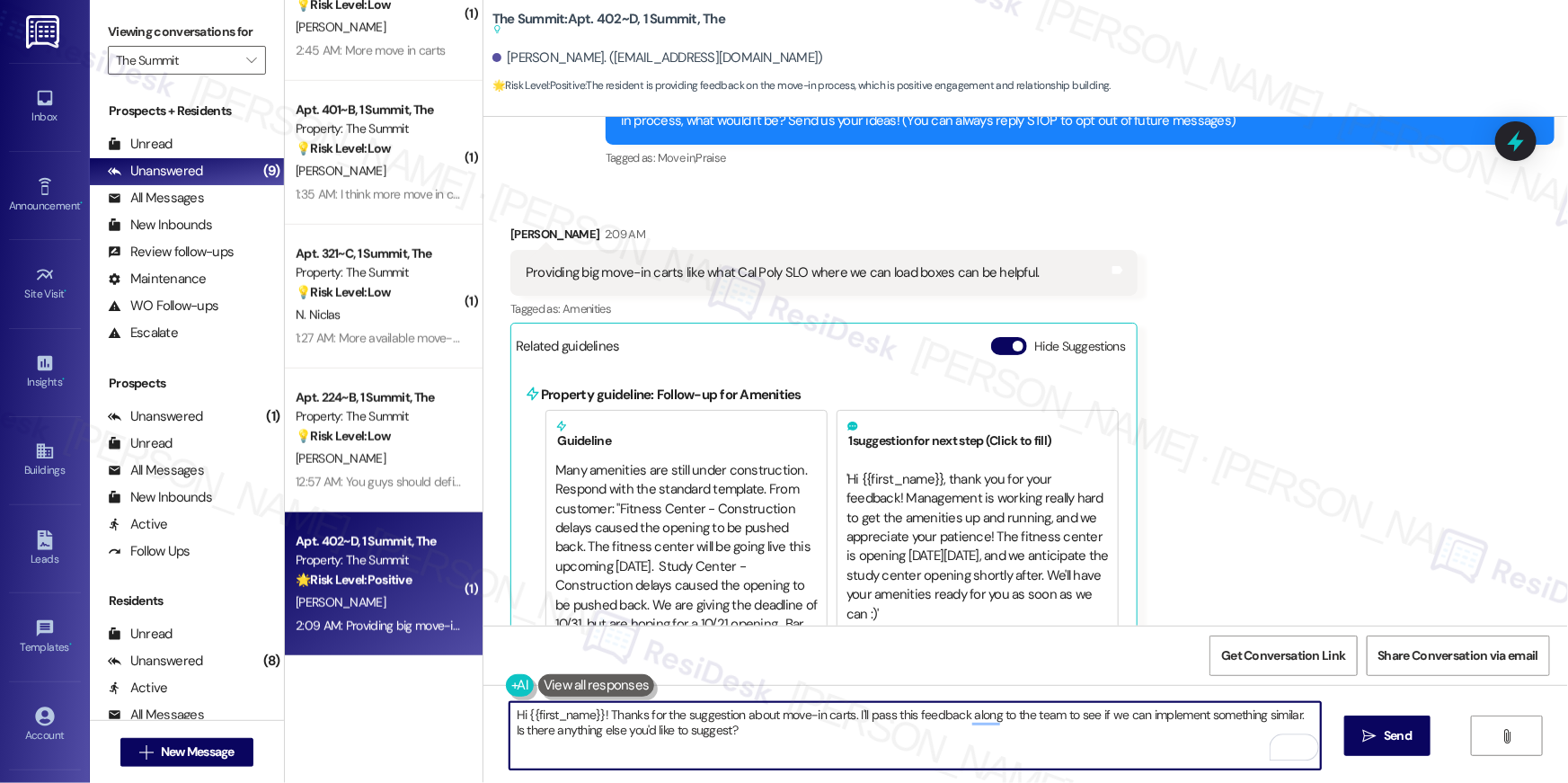
drag, startPoint x: 668, startPoint y: 727, endPoint x: 601, endPoint y: 718, distance: 67.6
click at [601, 718] on textarea "Hi {{first_name}}! Thanks for the suggestion about move-in carts. I'll pass thi…" at bounding box center [916, 735] width 812 height 67
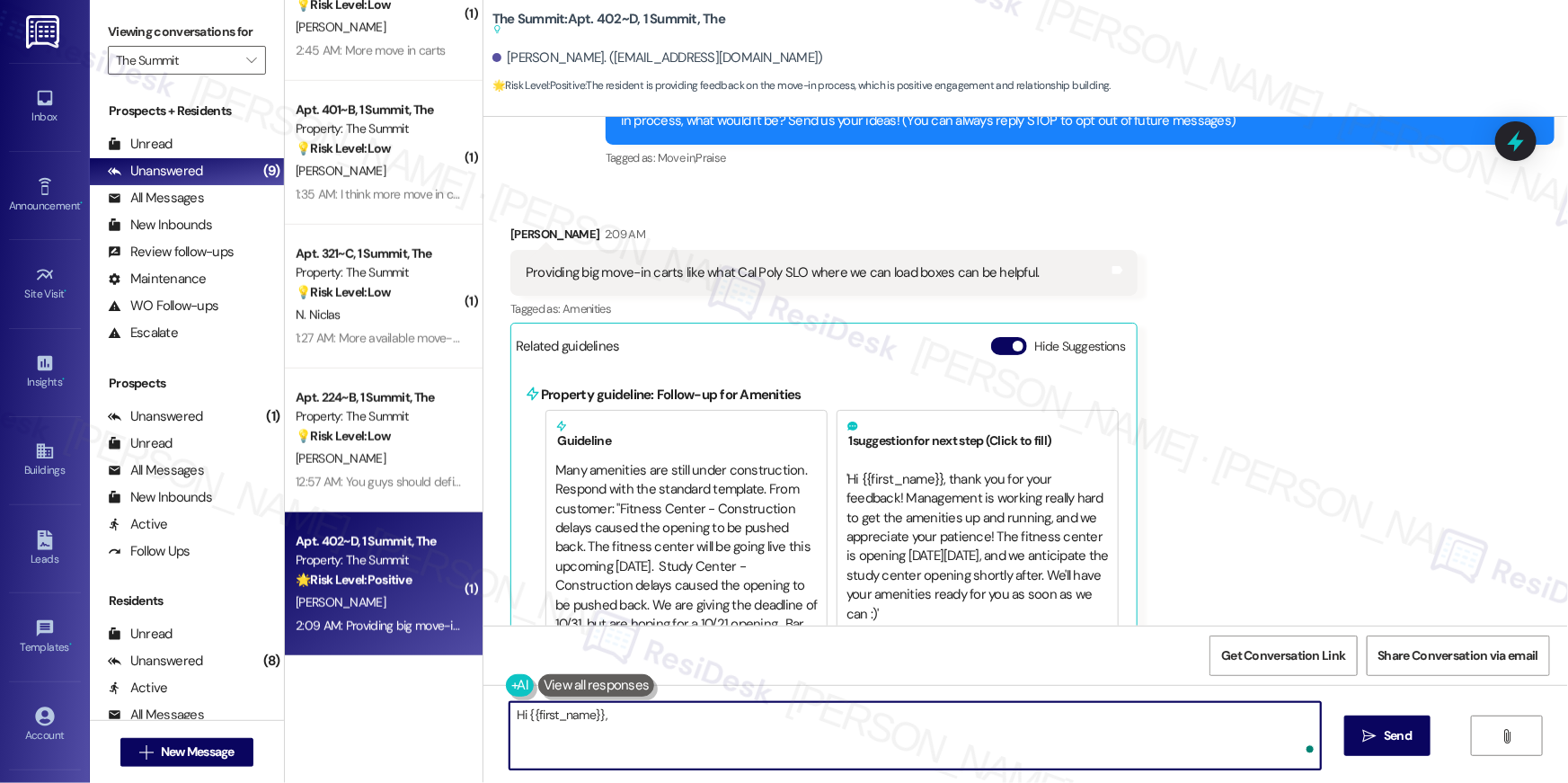
paste textarea "thank you so much for sharing your feedback! More move-in carts is a great sugg…"
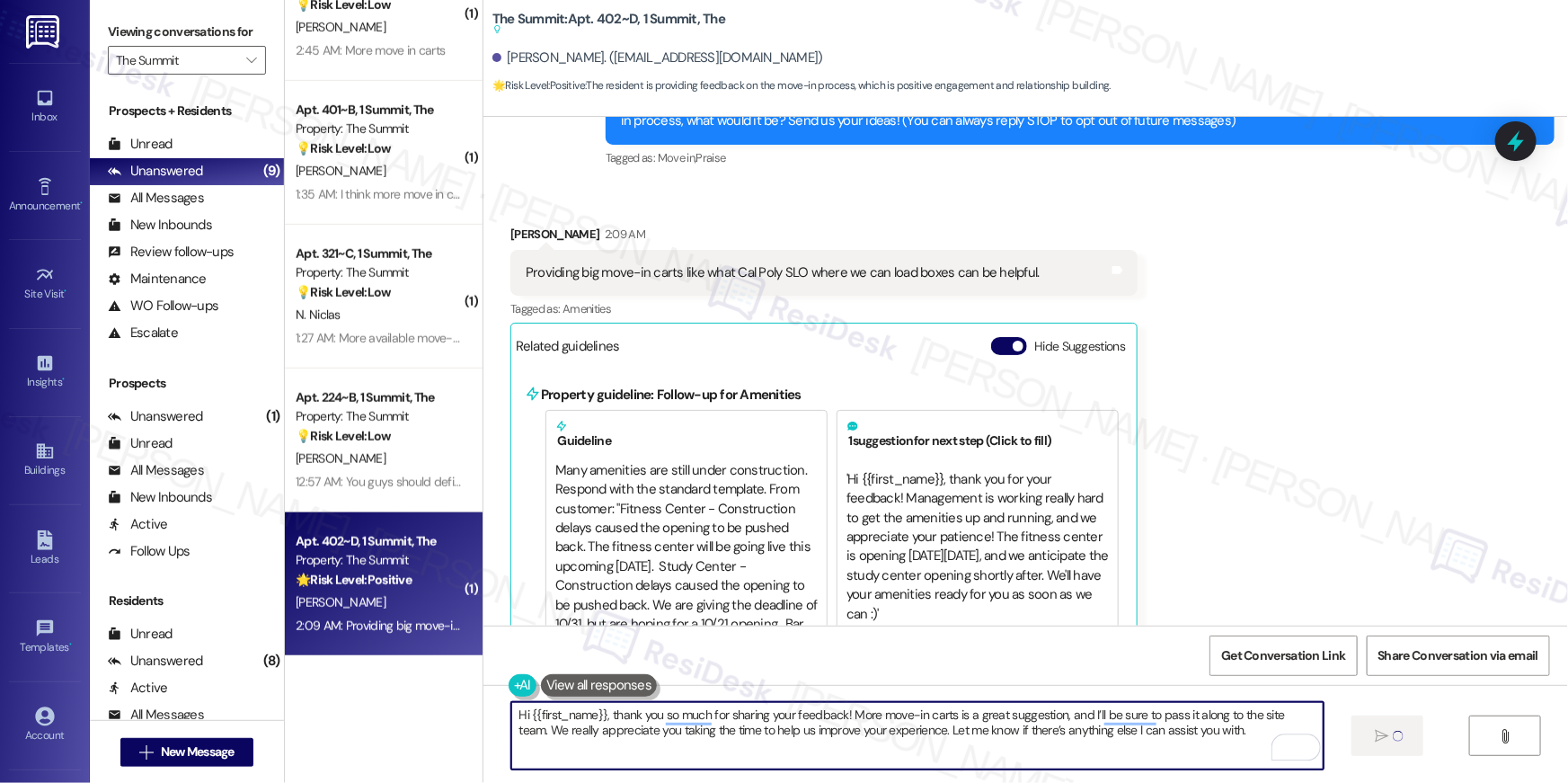
type textarea "Fetching suggested responses. Please feel free to read through the conversation…"
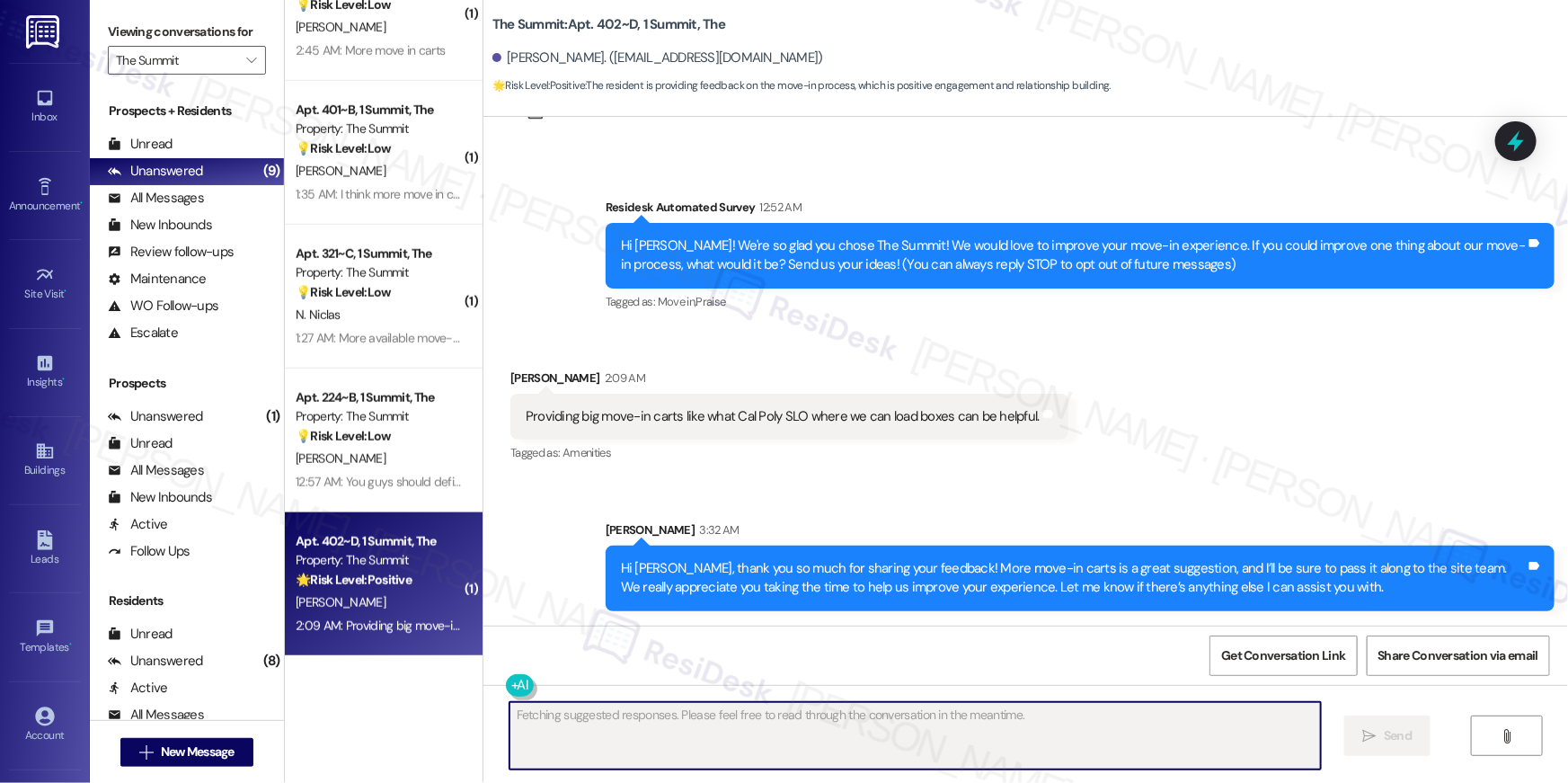
scroll to position [0, 0]
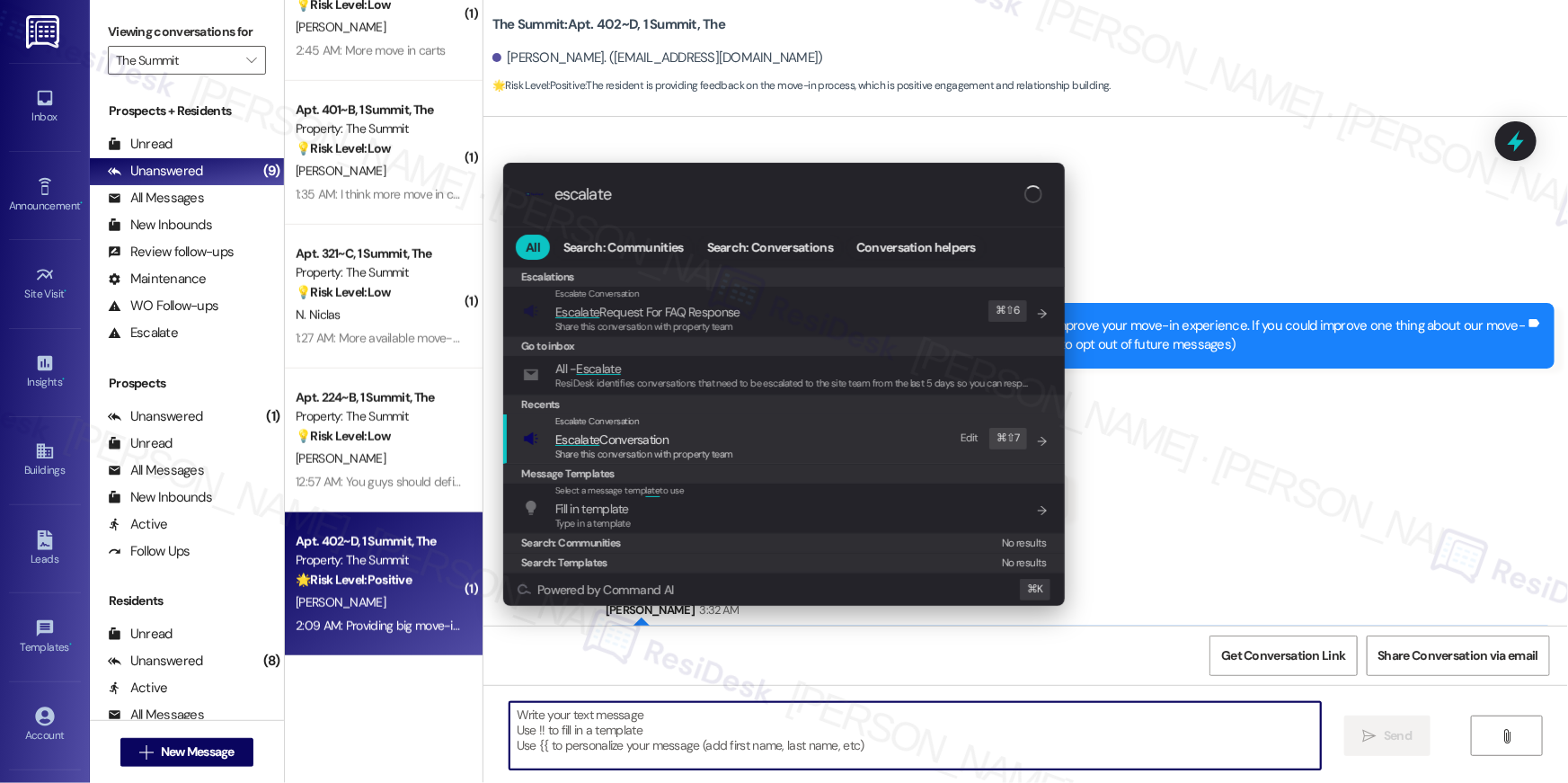
type input "escalate"
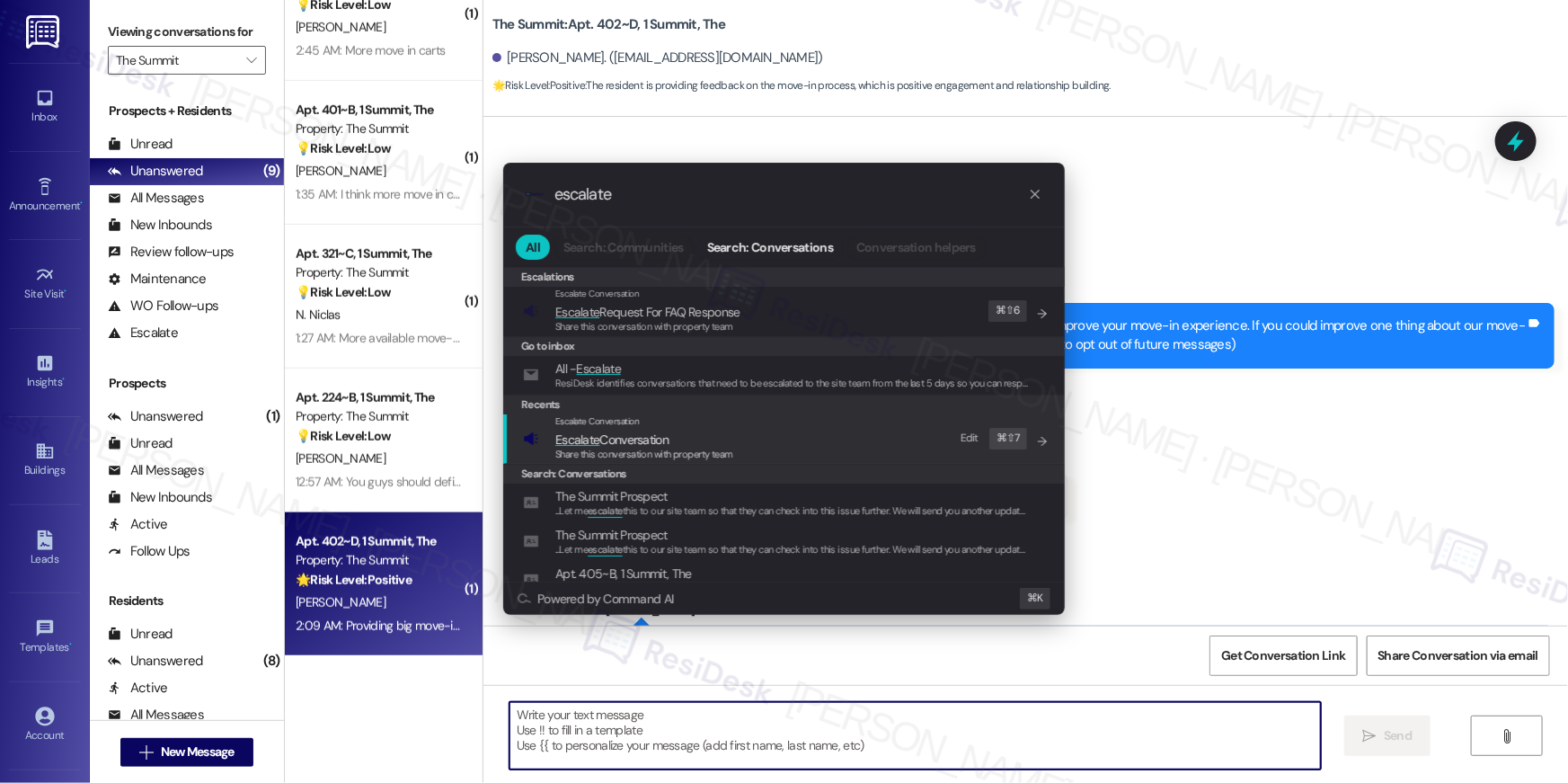
click at [622, 440] on span "Escalate Conversation" at bounding box center [612, 439] width 113 height 16
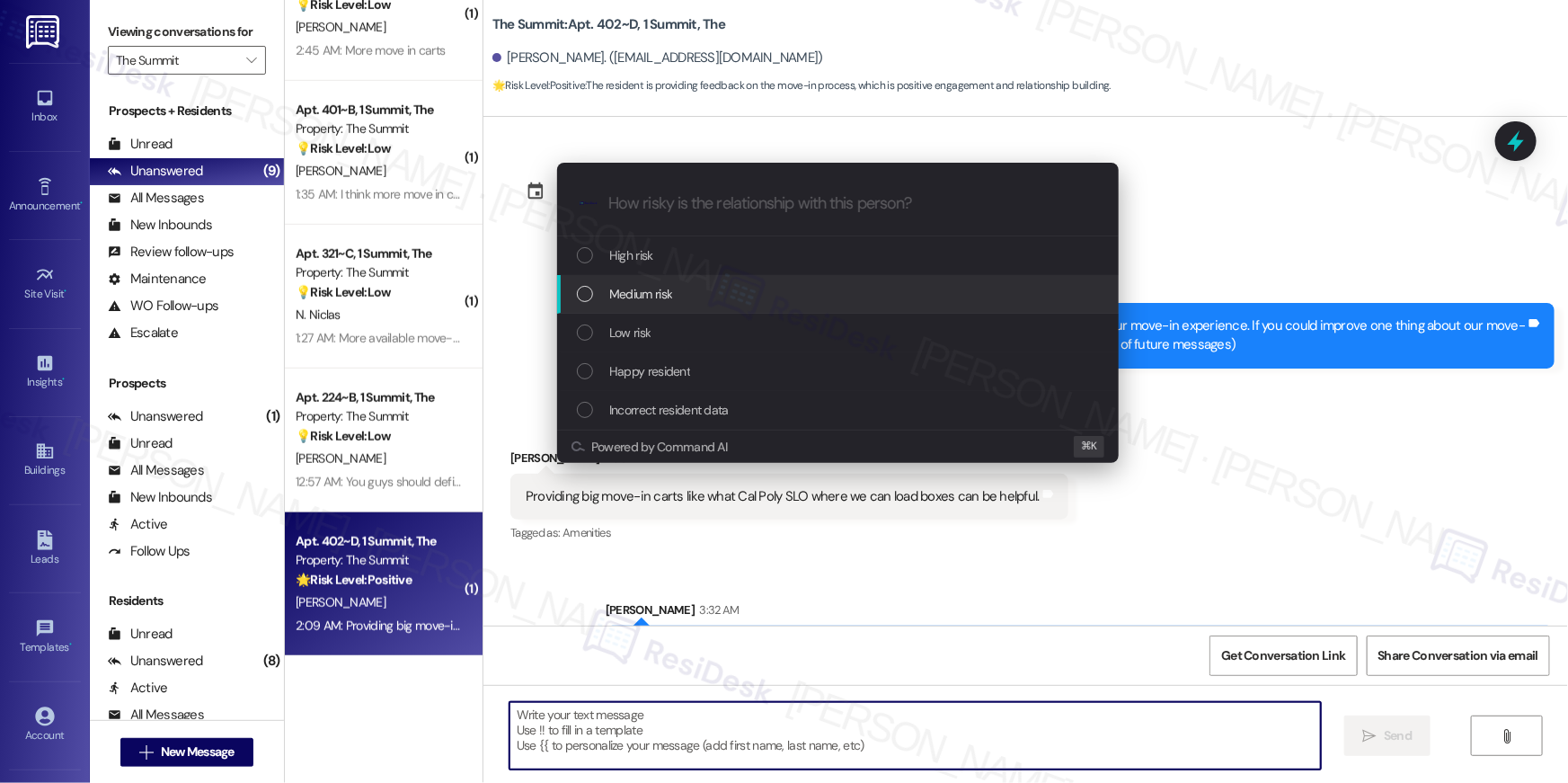
click at [658, 309] on div "Medium risk" at bounding box center [837, 294] width 562 height 39
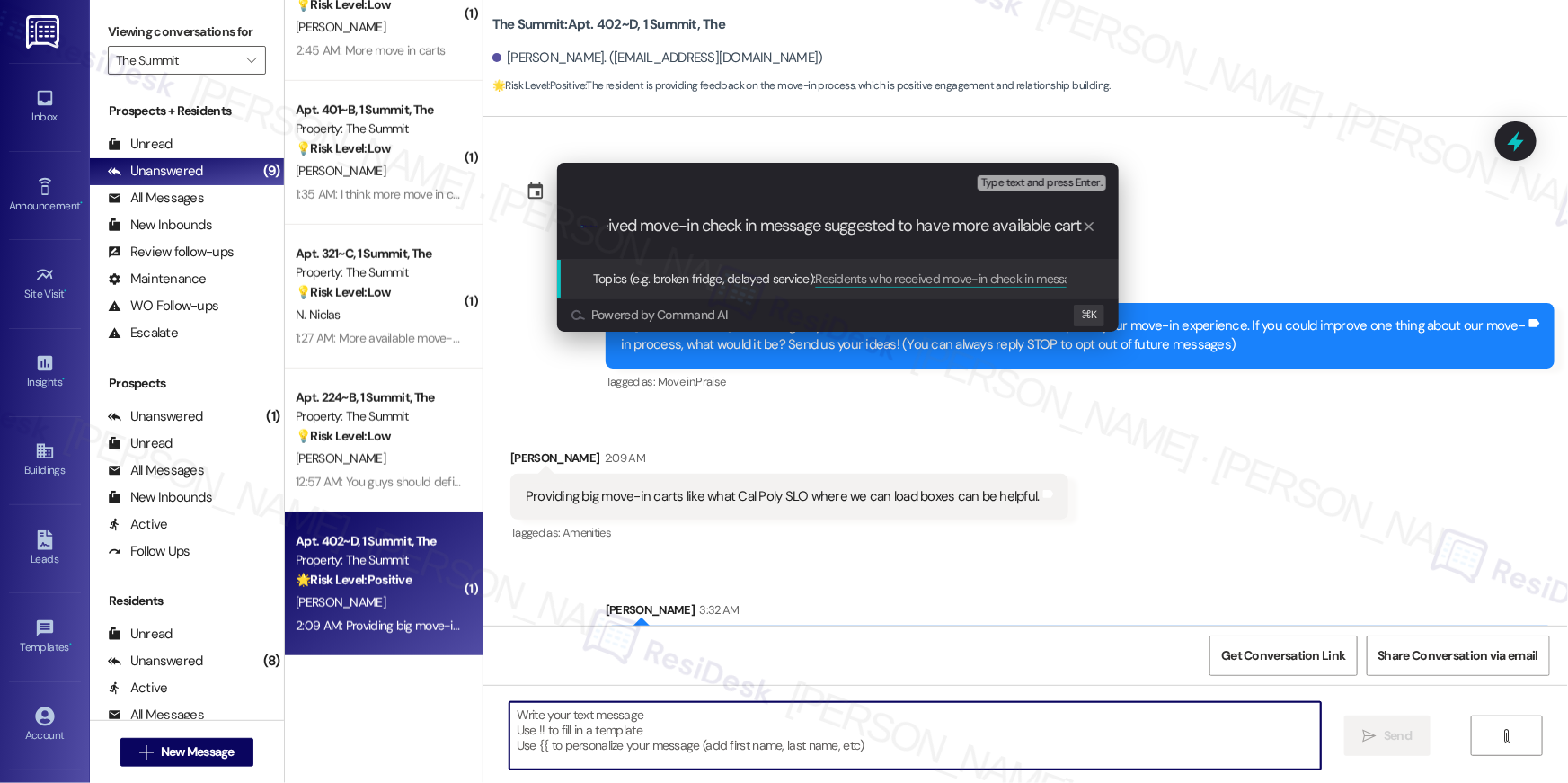
type input "Residents who received move-in check in message suggested to have more availabl…"
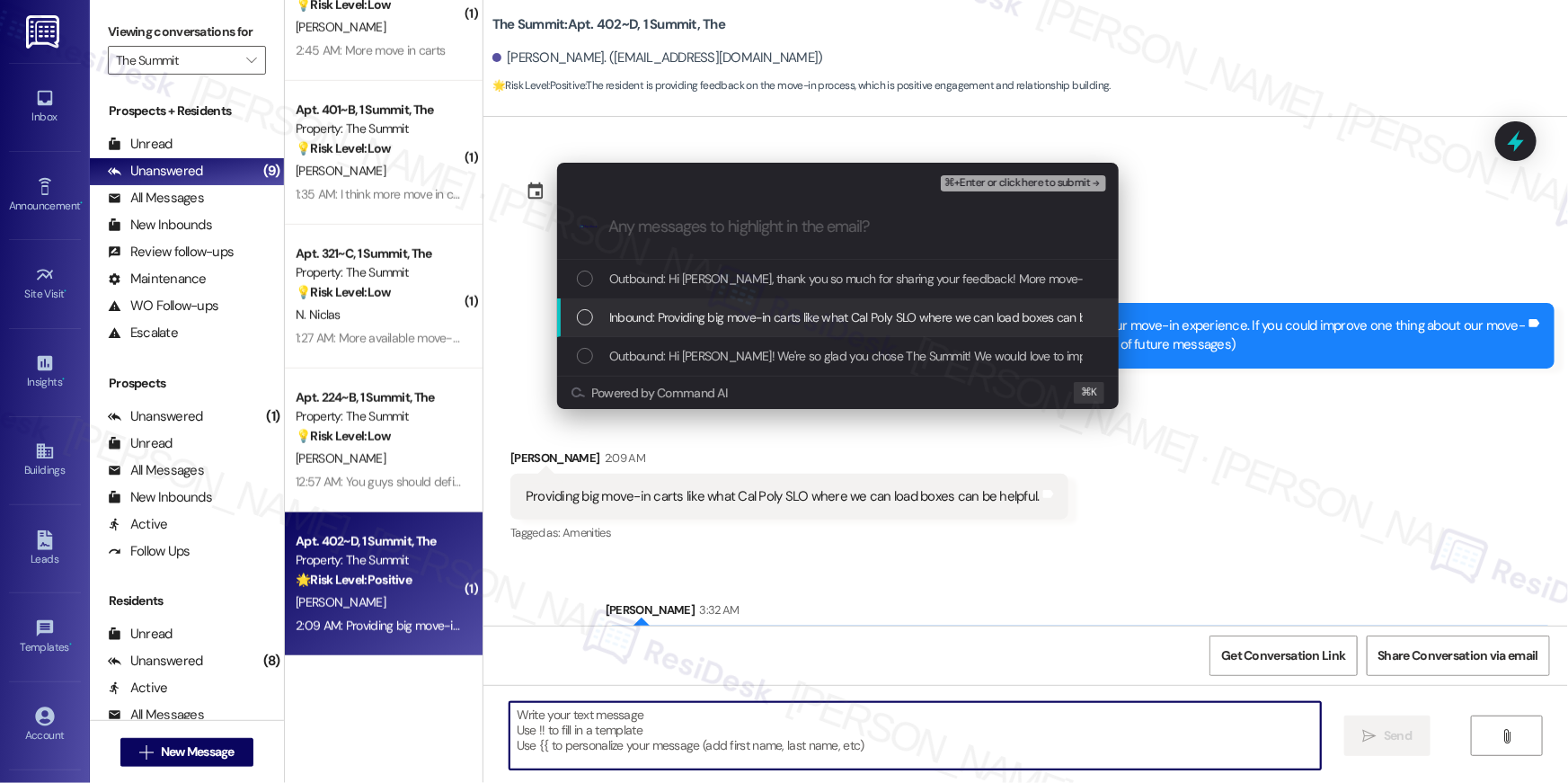
drag, startPoint x: 582, startPoint y: 322, endPoint x: 584, endPoint y: 303, distance: 19.1
click at [582, 321] on div "List of options" at bounding box center [584, 316] width 16 height 16
click at [584, 290] on div "Outbound: Hi Samir, thank you so much for sharing your feedback! More move-in c…" at bounding box center [837, 279] width 562 height 39
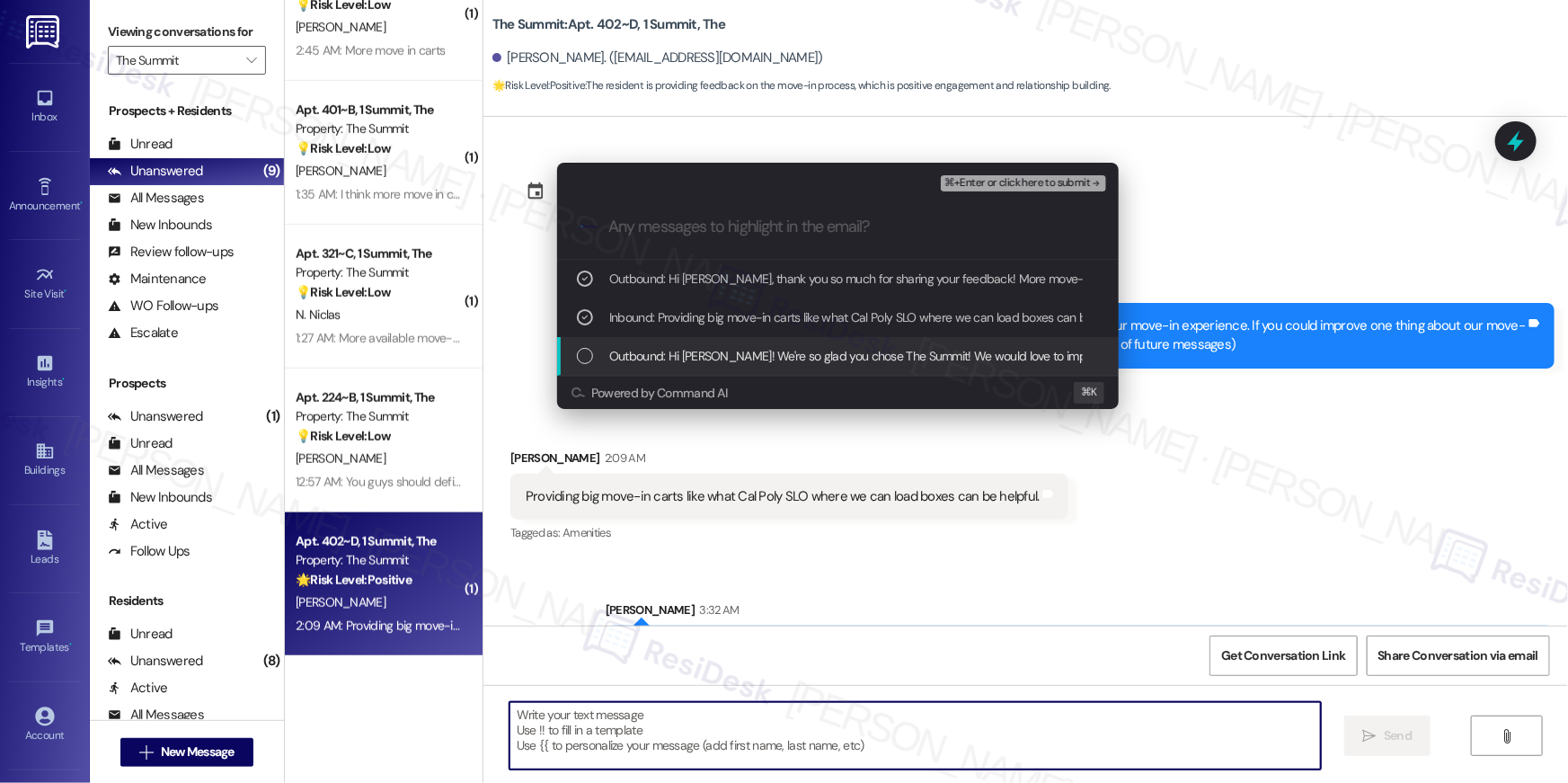
drag, startPoint x: 594, startPoint y: 351, endPoint x: 625, endPoint y: 345, distance: 31.6
click at [594, 351] on div "Outbound: Hi Samir! We're so glad you chose The Summit! We would love to improv…" at bounding box center [839, 356] width 526 height 20
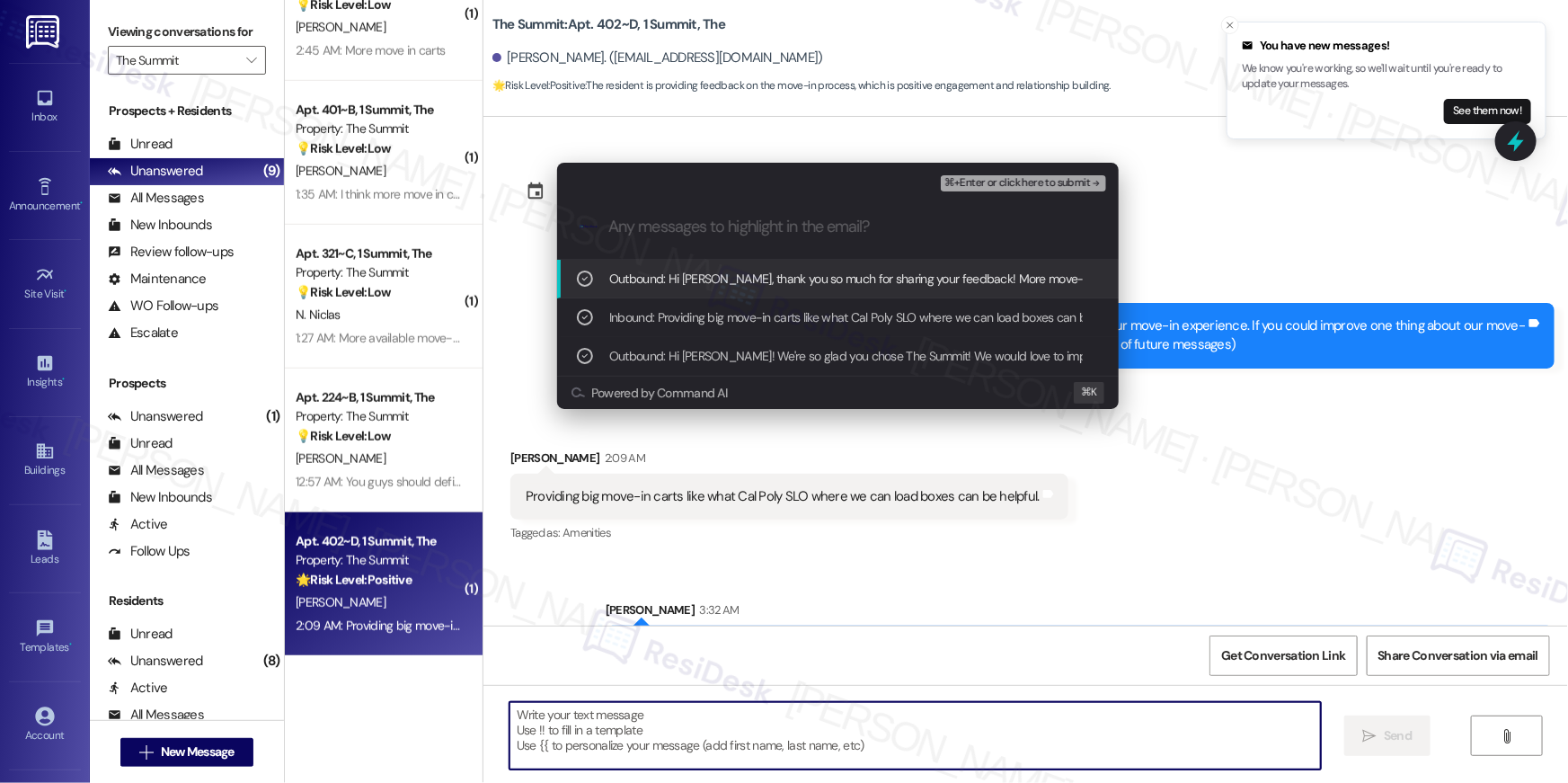
click at [1048, 187] on span "⌘+Enter or click here to submit" at bounding box center [1018, 183] width 145 height 12
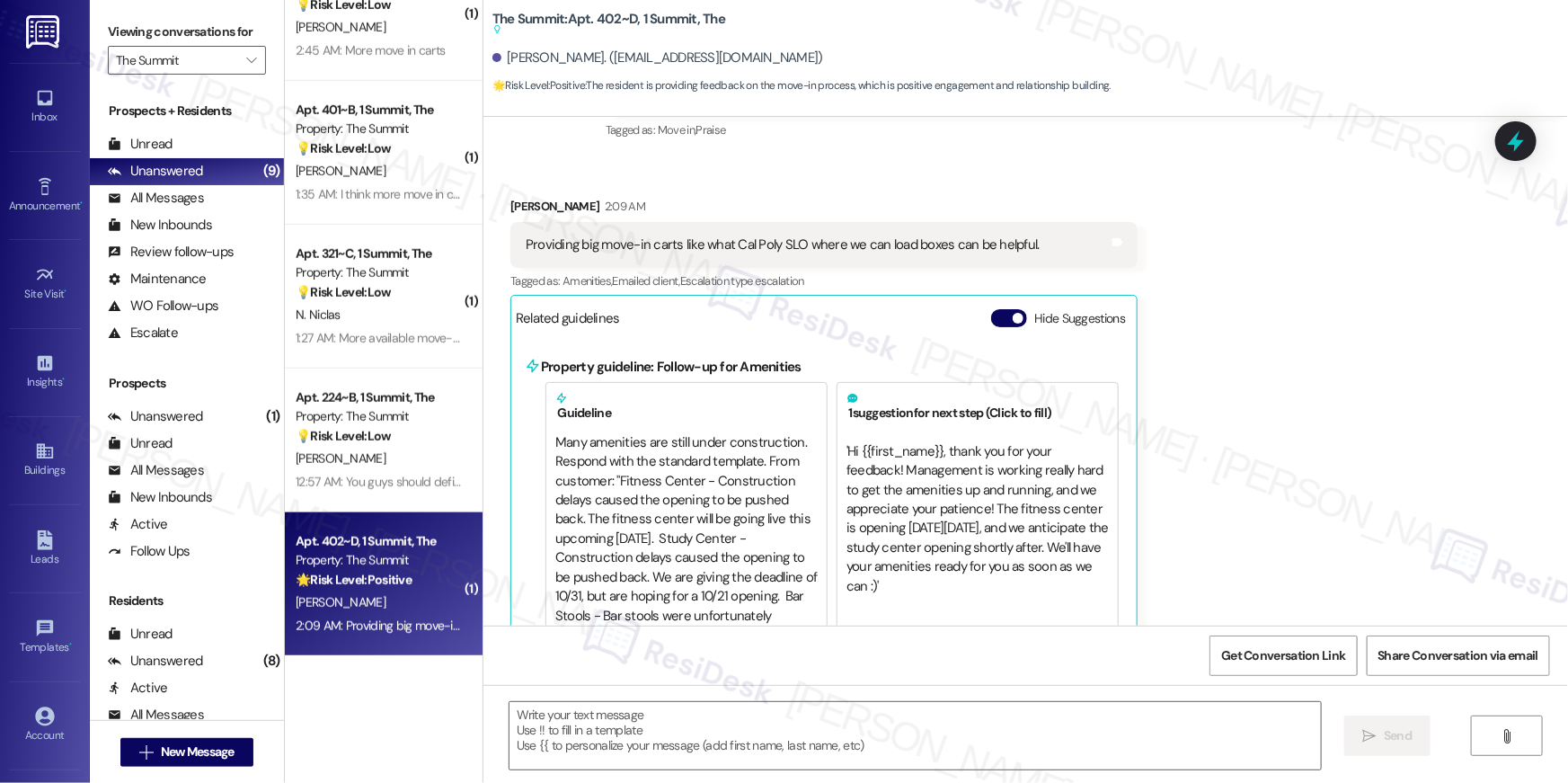
scroll to position [293, 0]
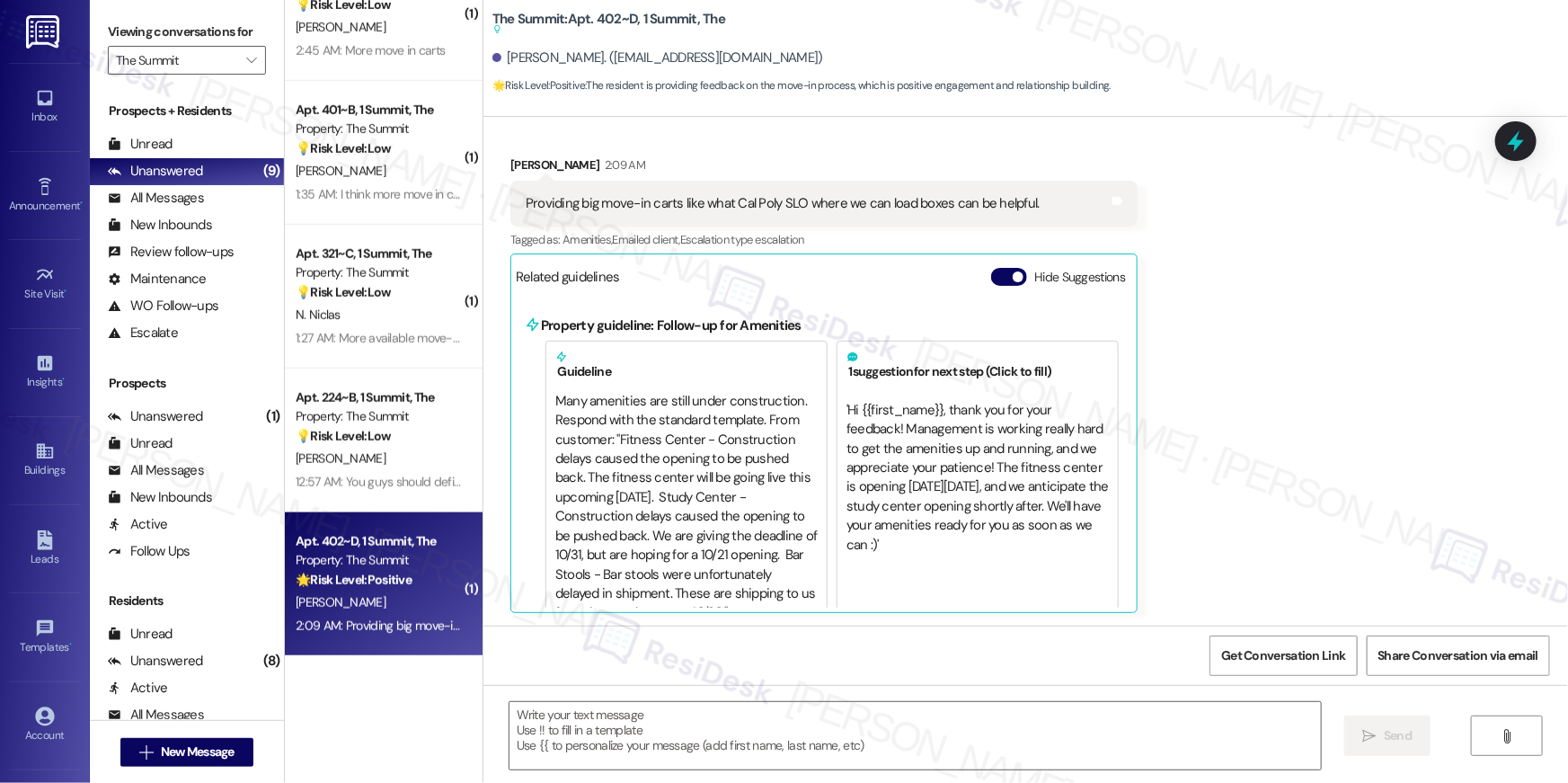
type textarea "Fetching suggested responses. Please feel free to read through the conversation…"
click at [243, 52] on span "" at bounding box center [251, 60] width 17 height 28
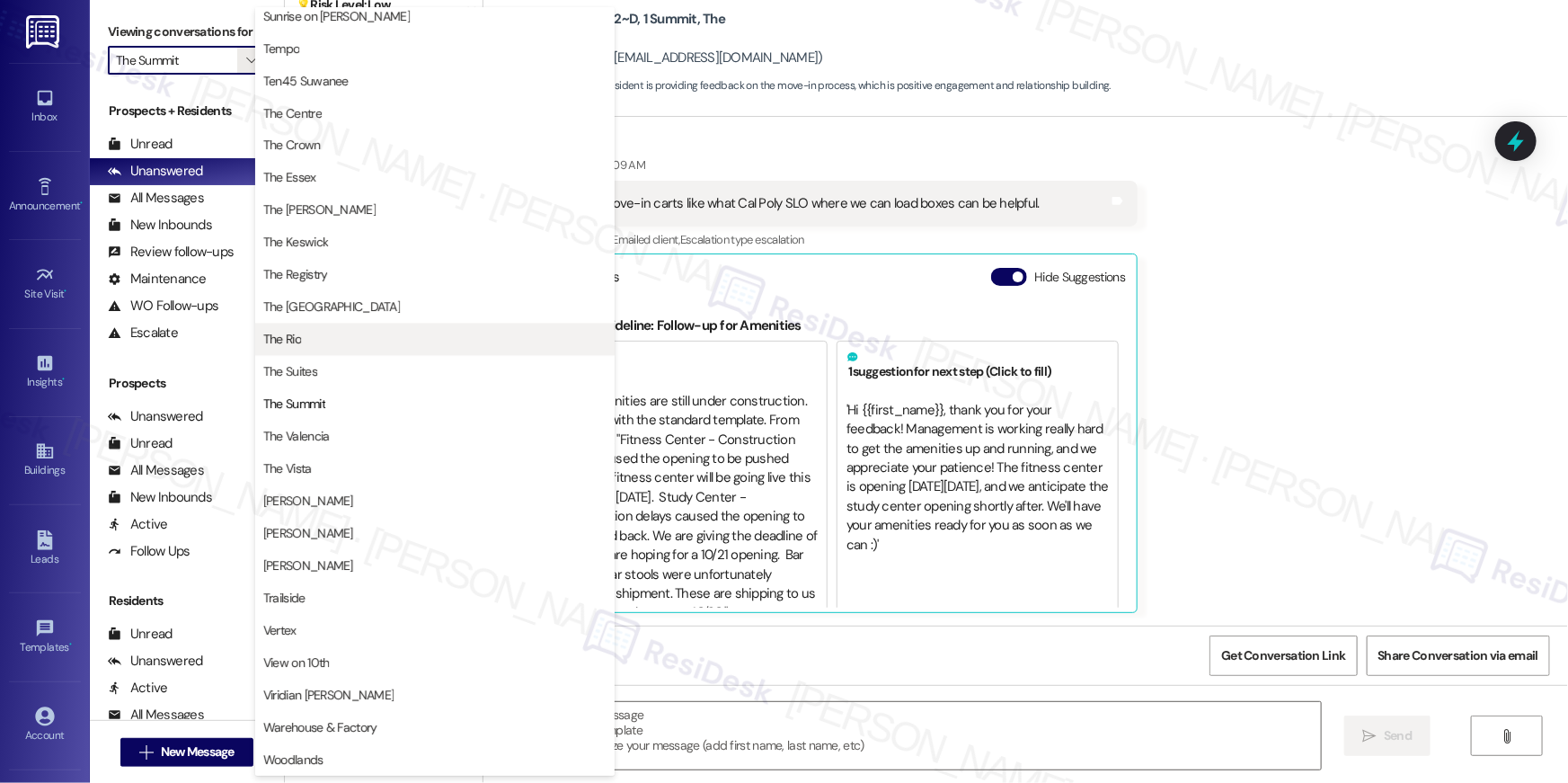
scroll to position [1631, 0]
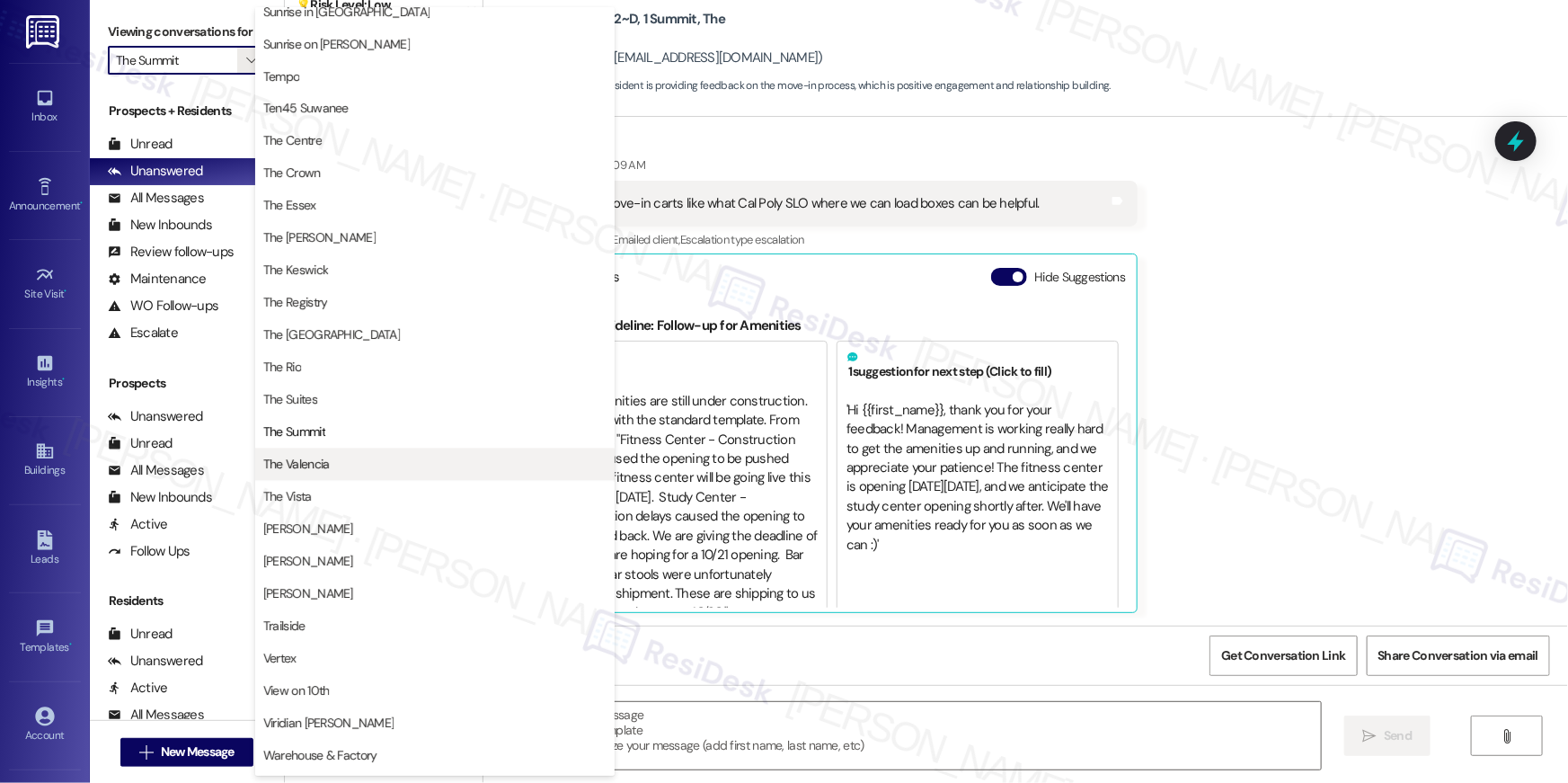
drag, startPoint x: 363, startPoint y: 452, endPoint x: 365, endPoint y: 461, distance: 9.2
click at [365, 461] on button "The Valencia" at bounding box center [434, 465] width 360 height 32
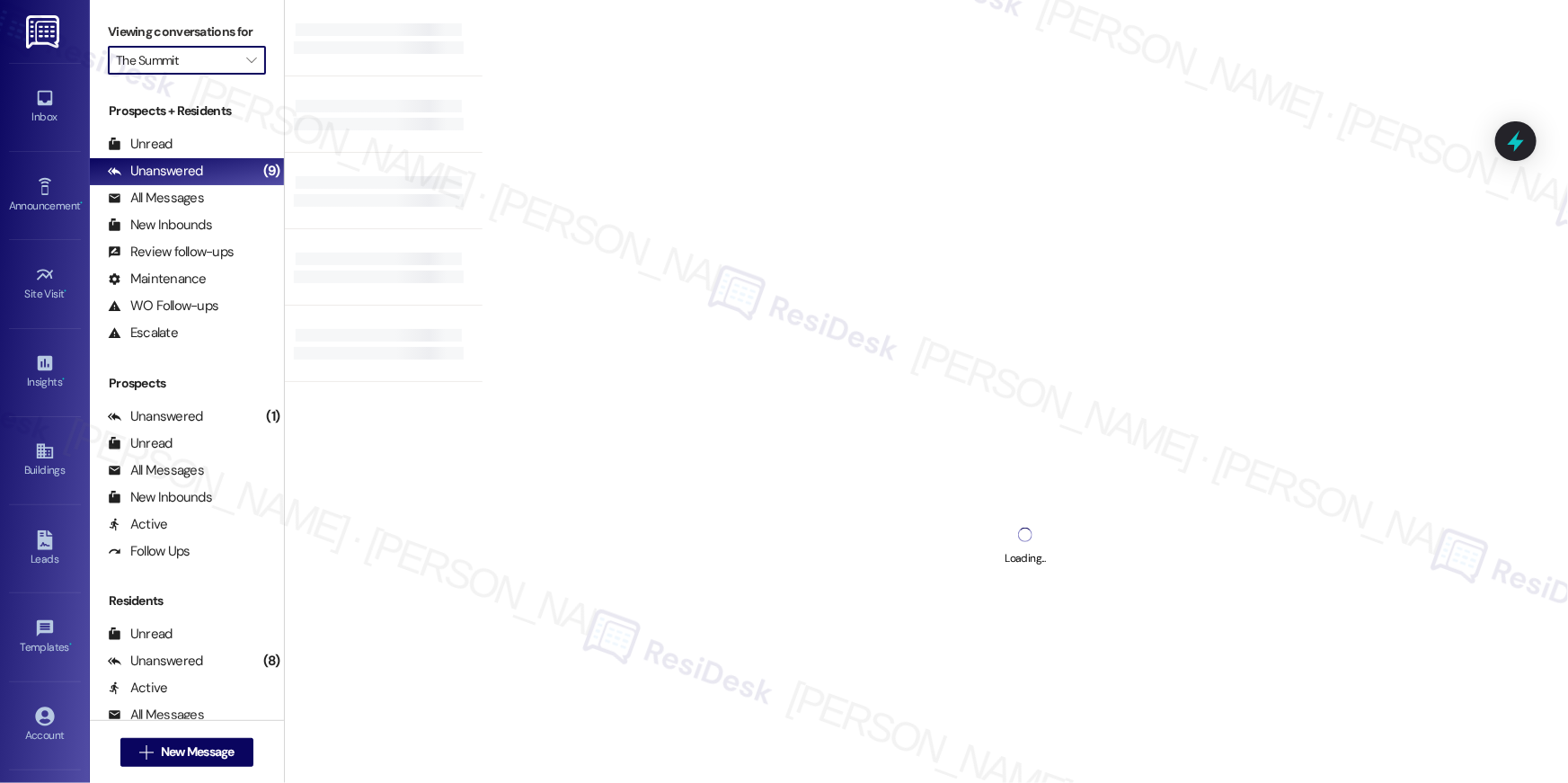
type input "The Valencia"
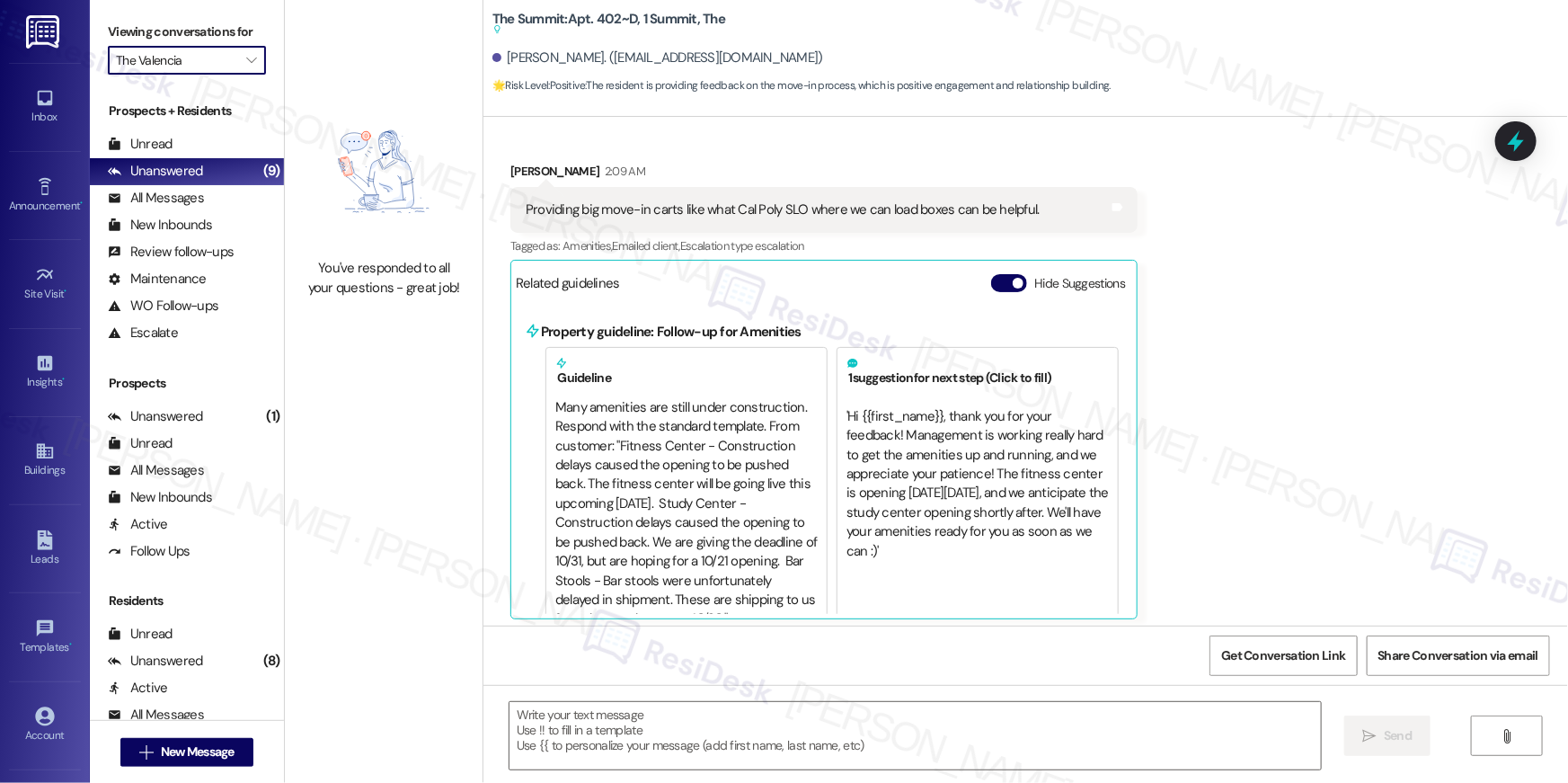
type textarea "Fetching suggested responses. Please feel free to read through the conversation…"
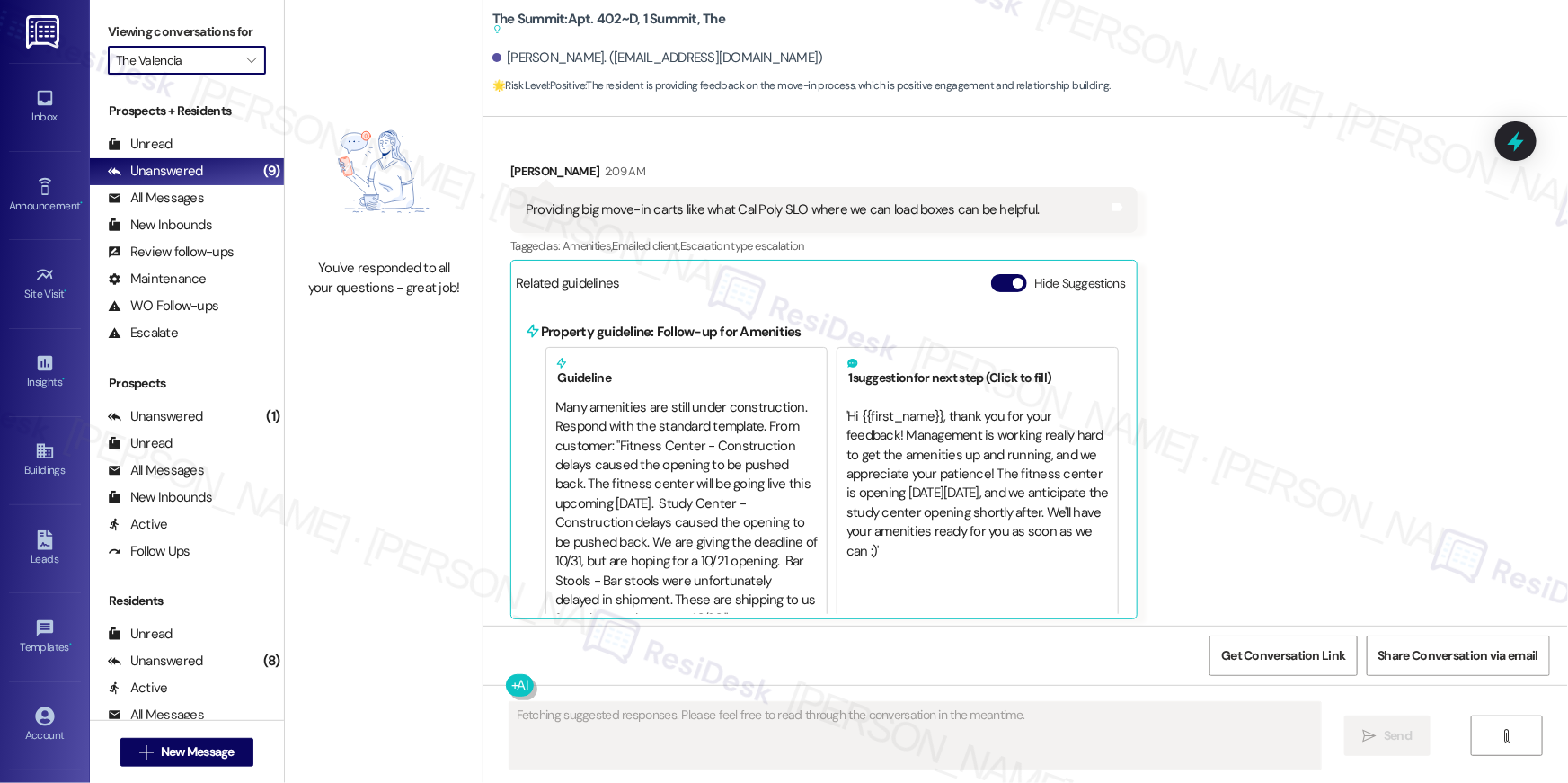
scroll to position [293, 0]
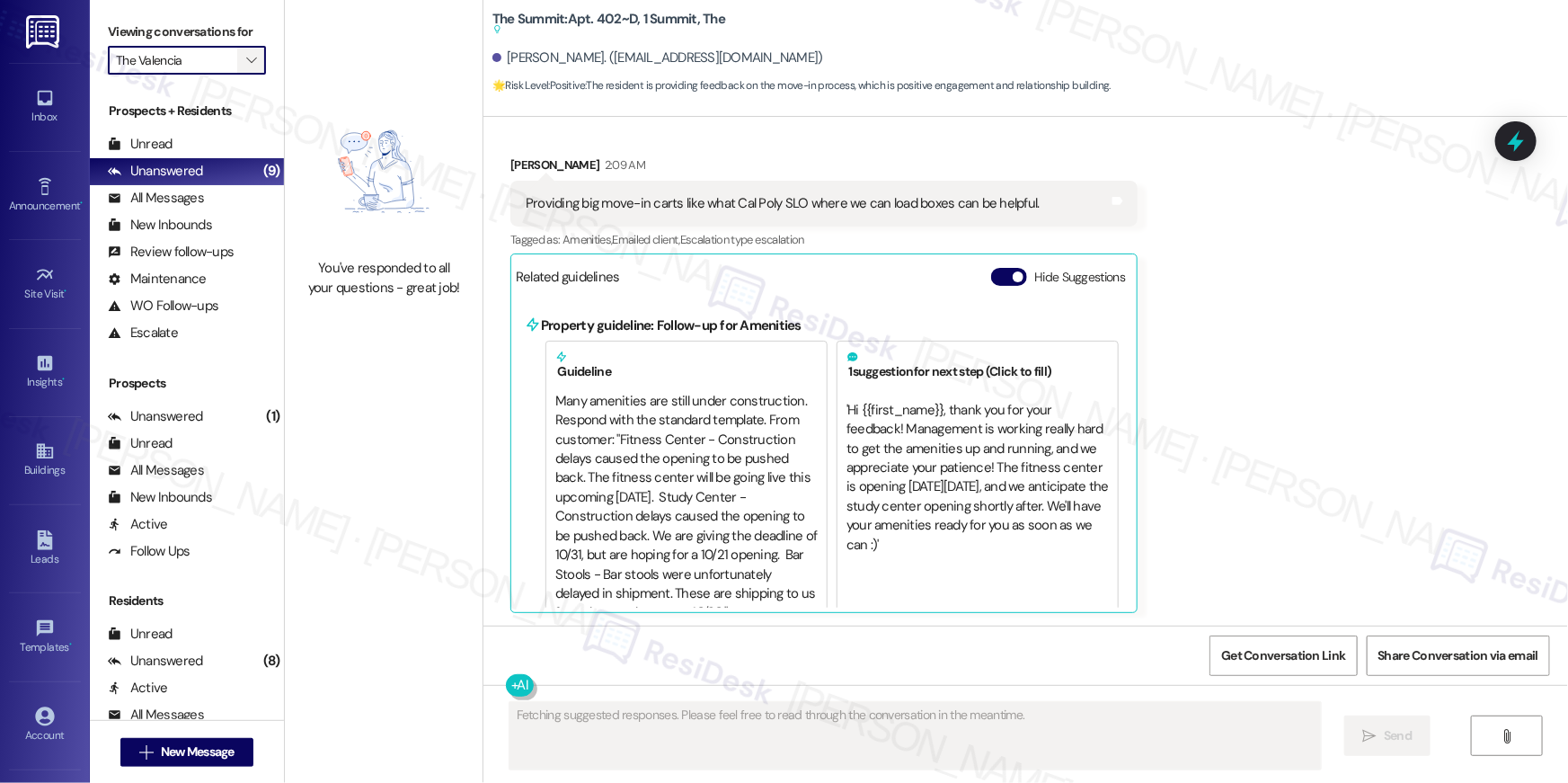
click at [246, 56] on icon "" at bounding box center [251, 60] width 9 height 14
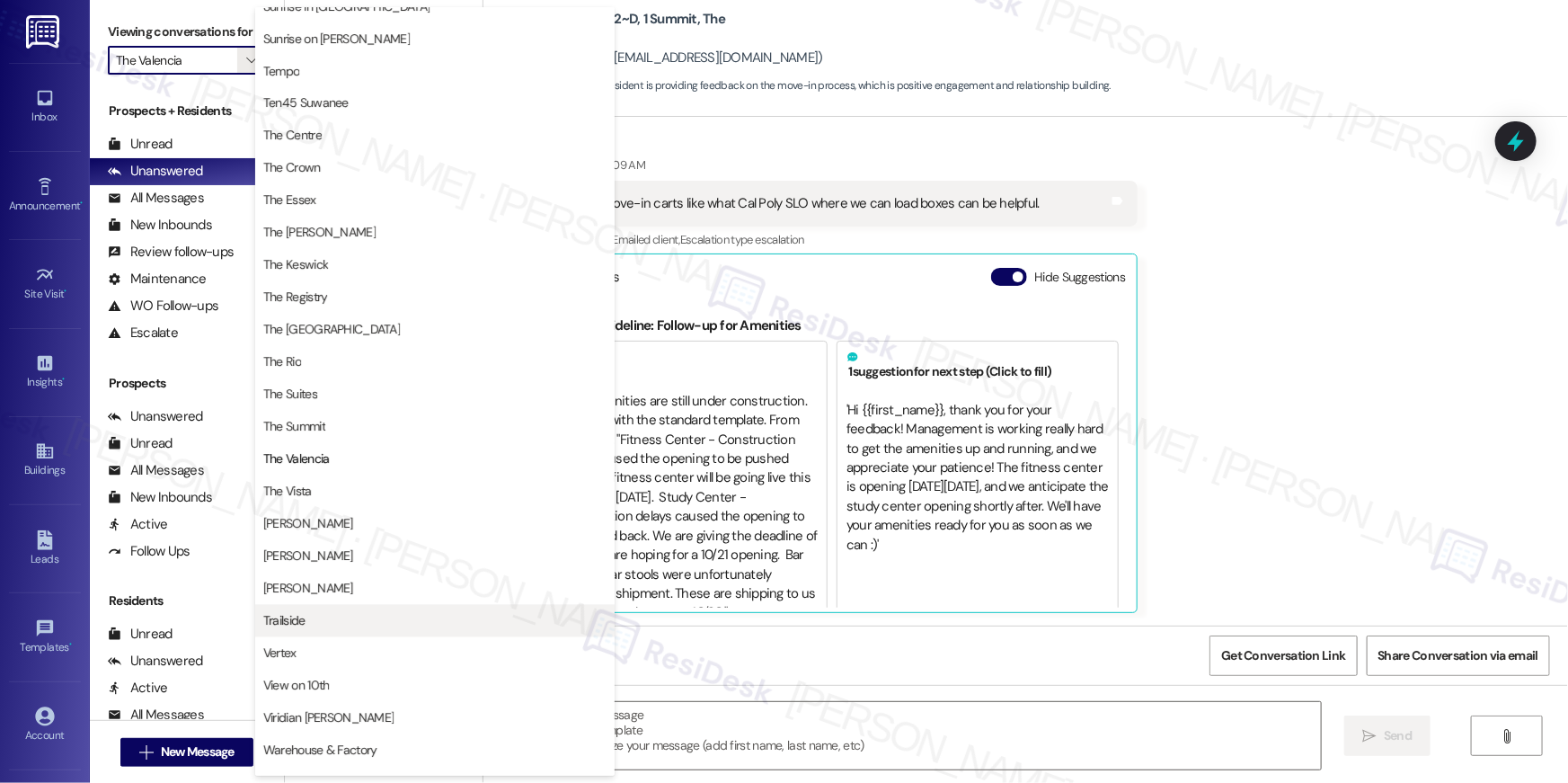
scroll to position [1659, 0]
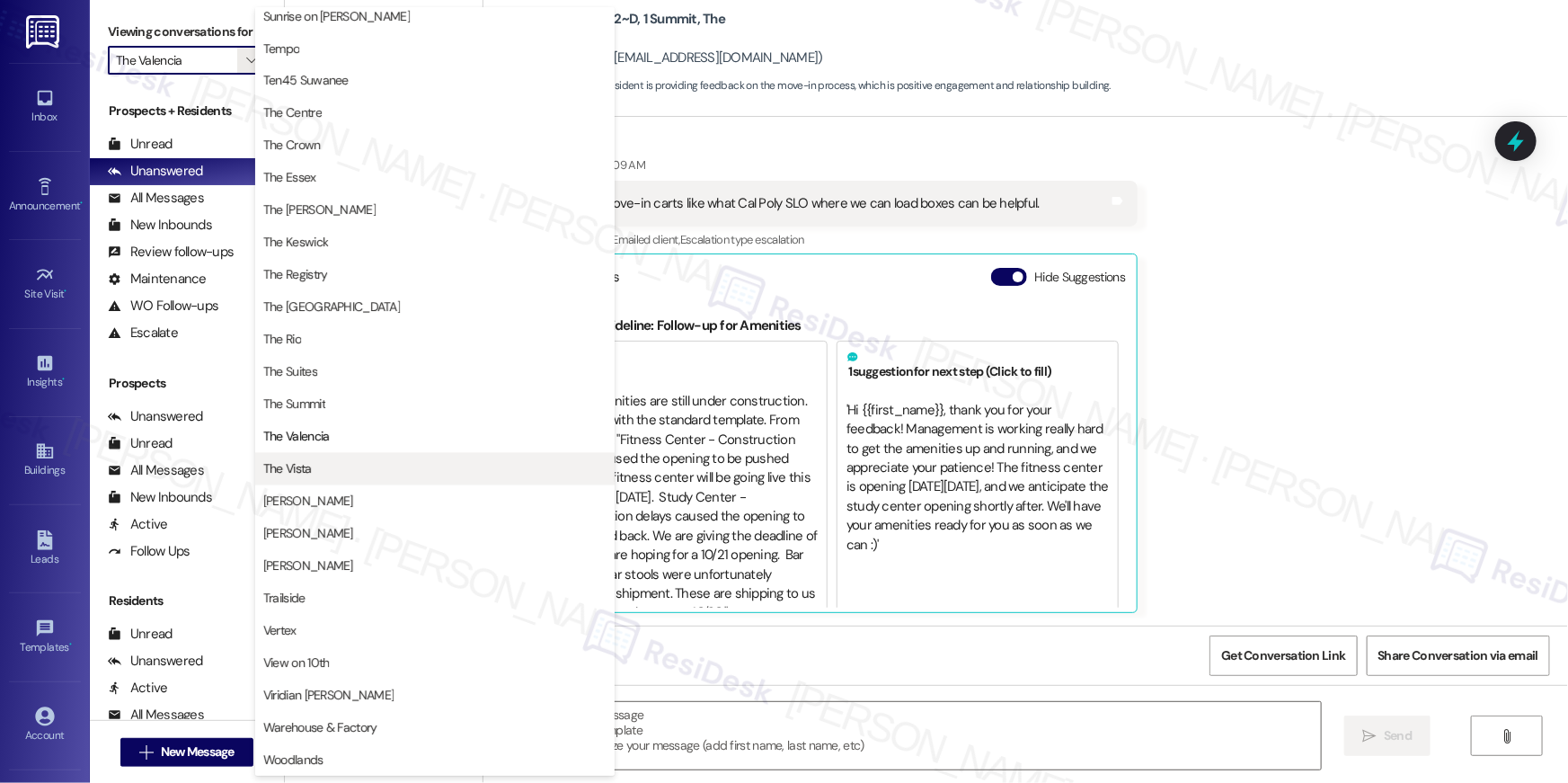
click at [379, 473] on span "The Vista" at bounding box center [435, 468] width 344 height 18
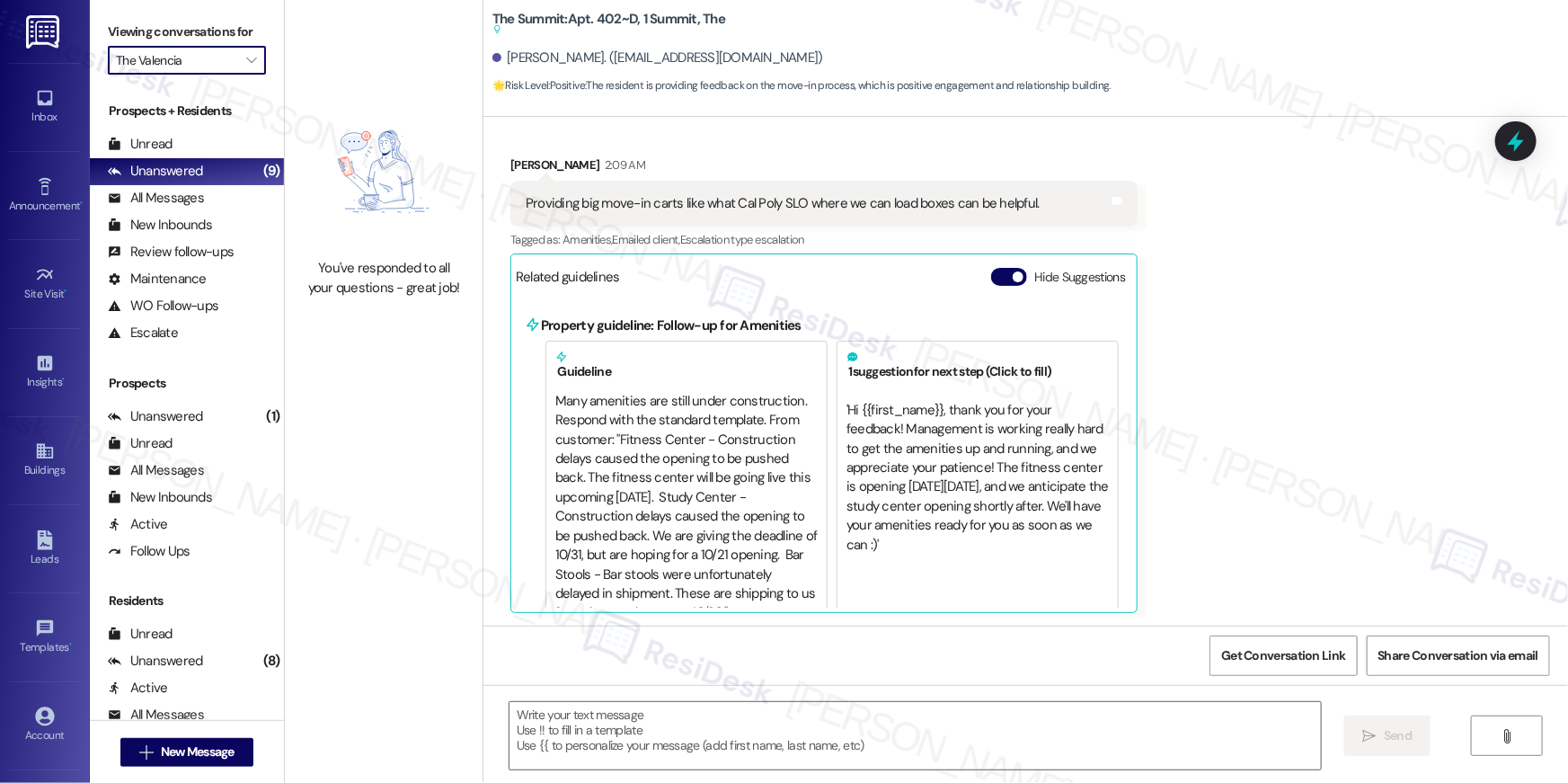
type input "The Vista"
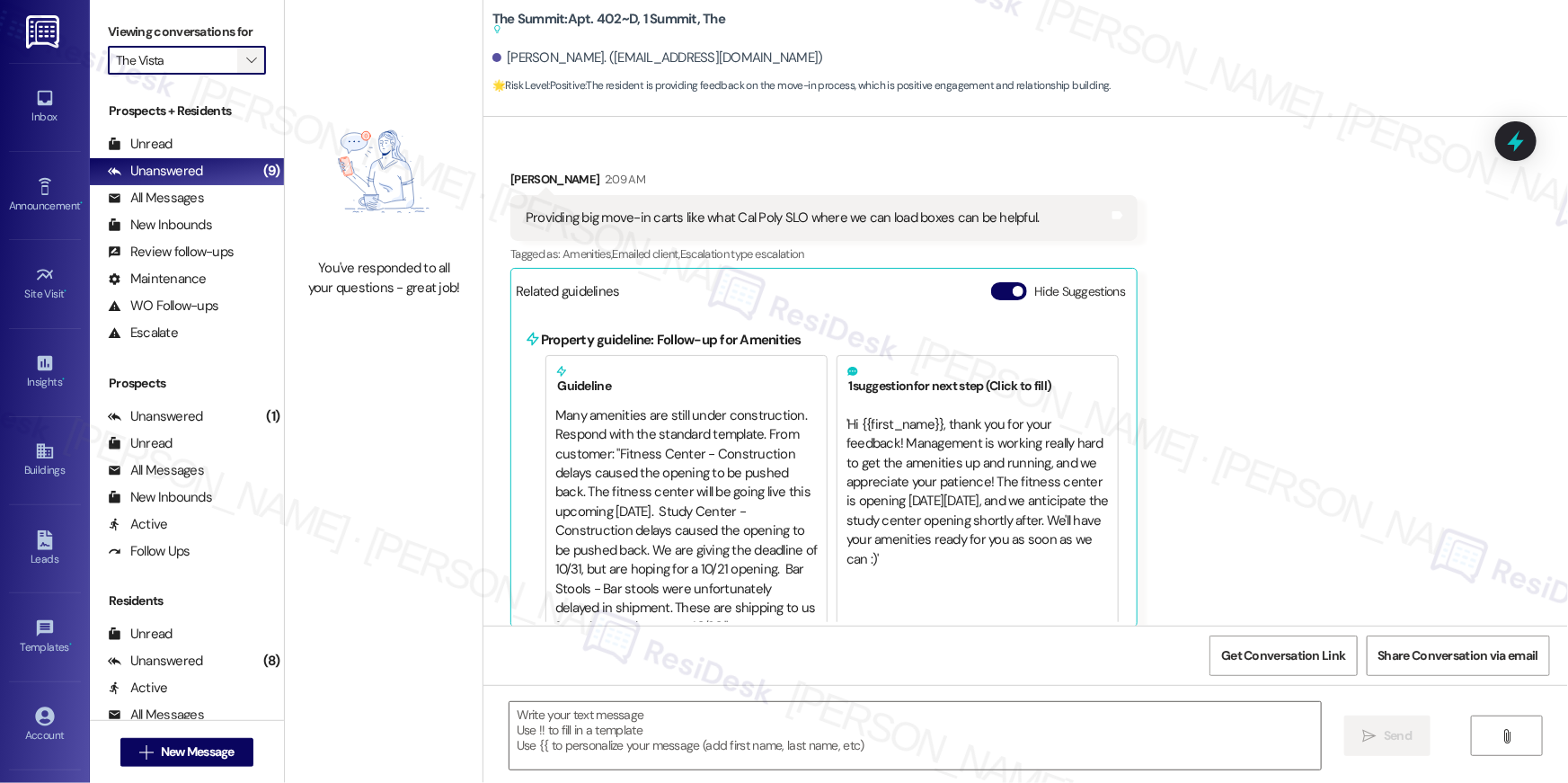
click at [246, 59] on icon "" at bounding box center [251, 60] width 9 height 14
type textarea "Fetching suggested responses. Please feel free to read through the conversation…"
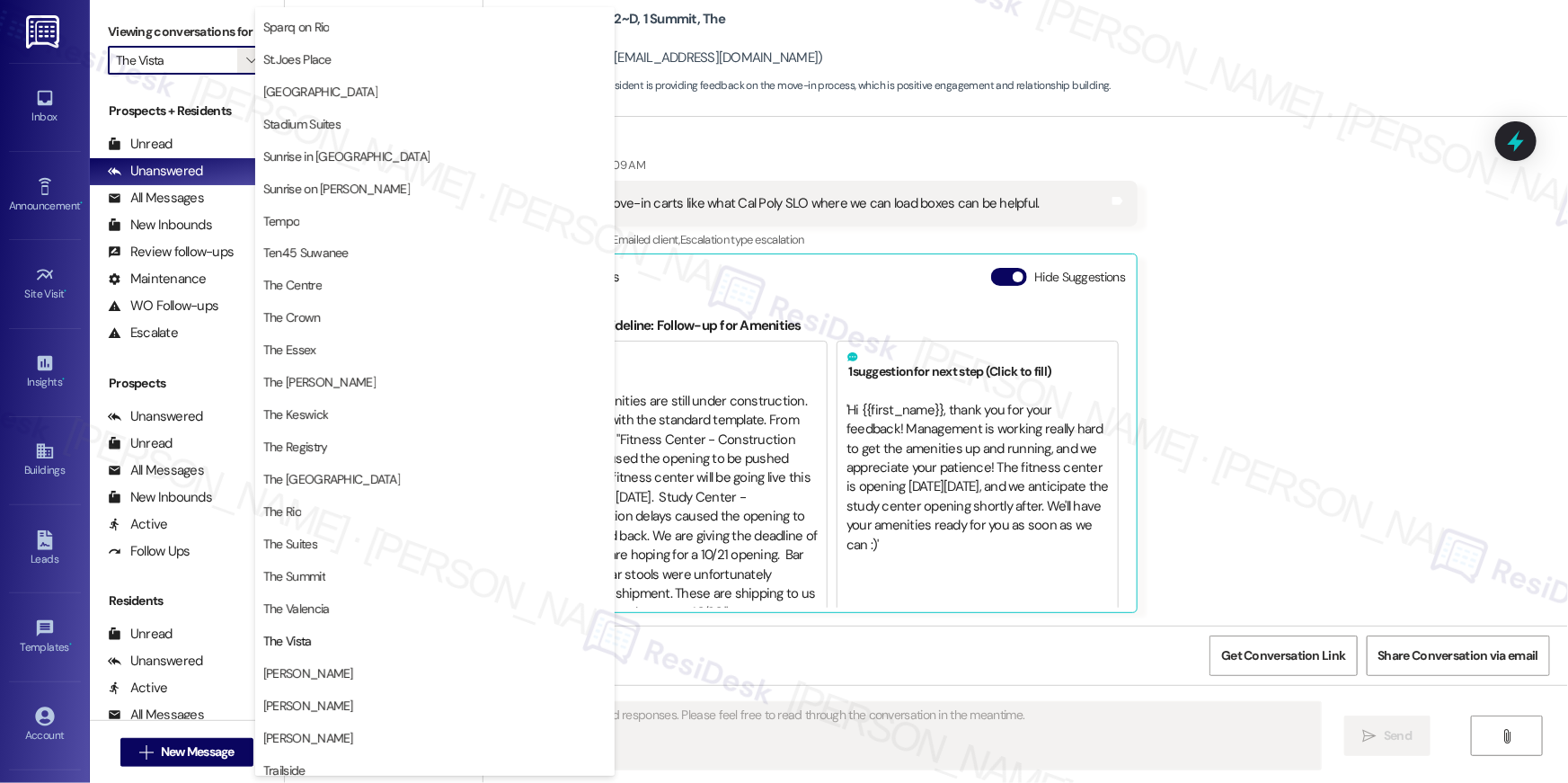
scroll to position [1618, 0]
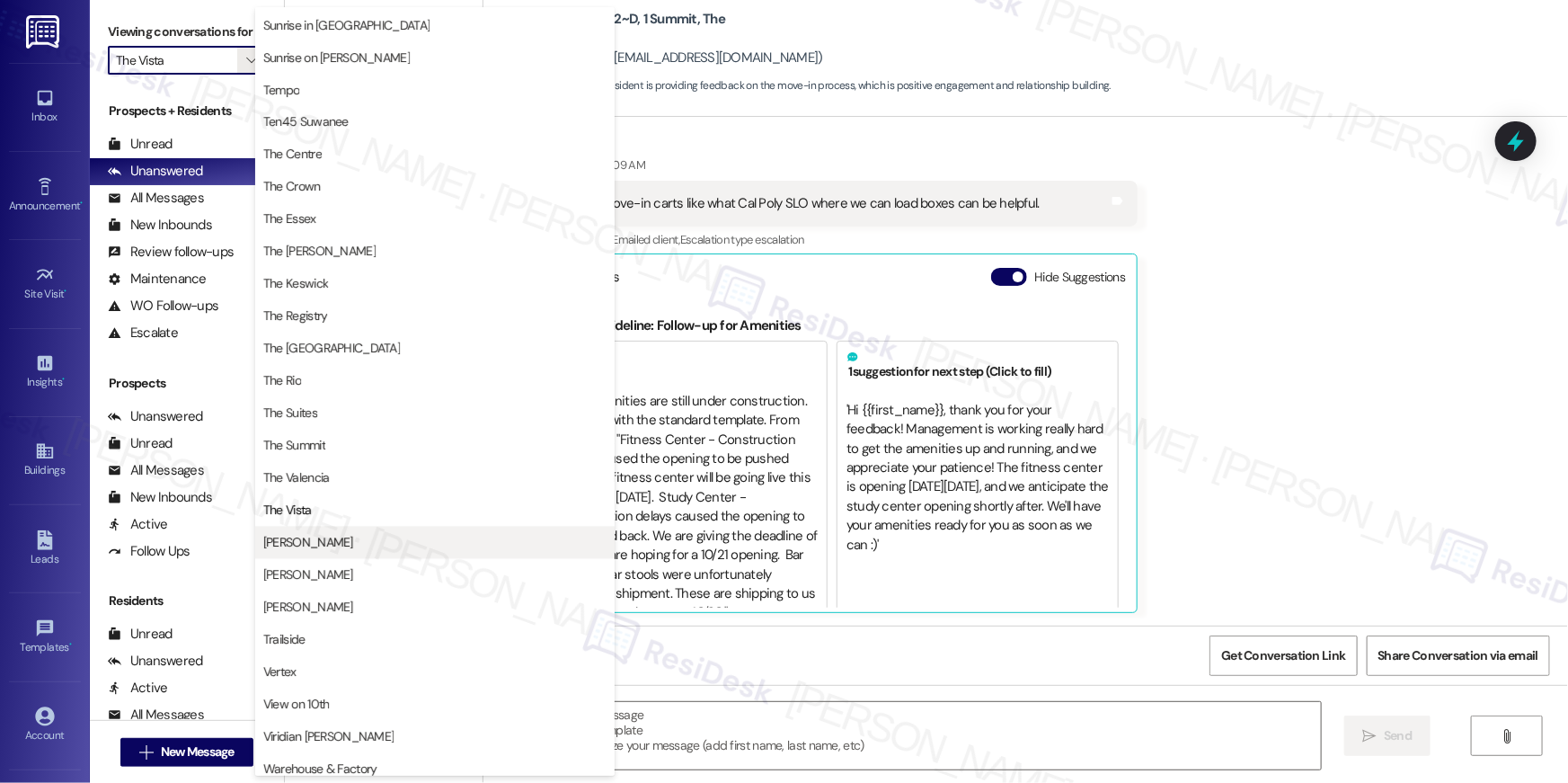
click at [407, 542] on span "TODD" at bounding box center [435, 542] width 344 height 18
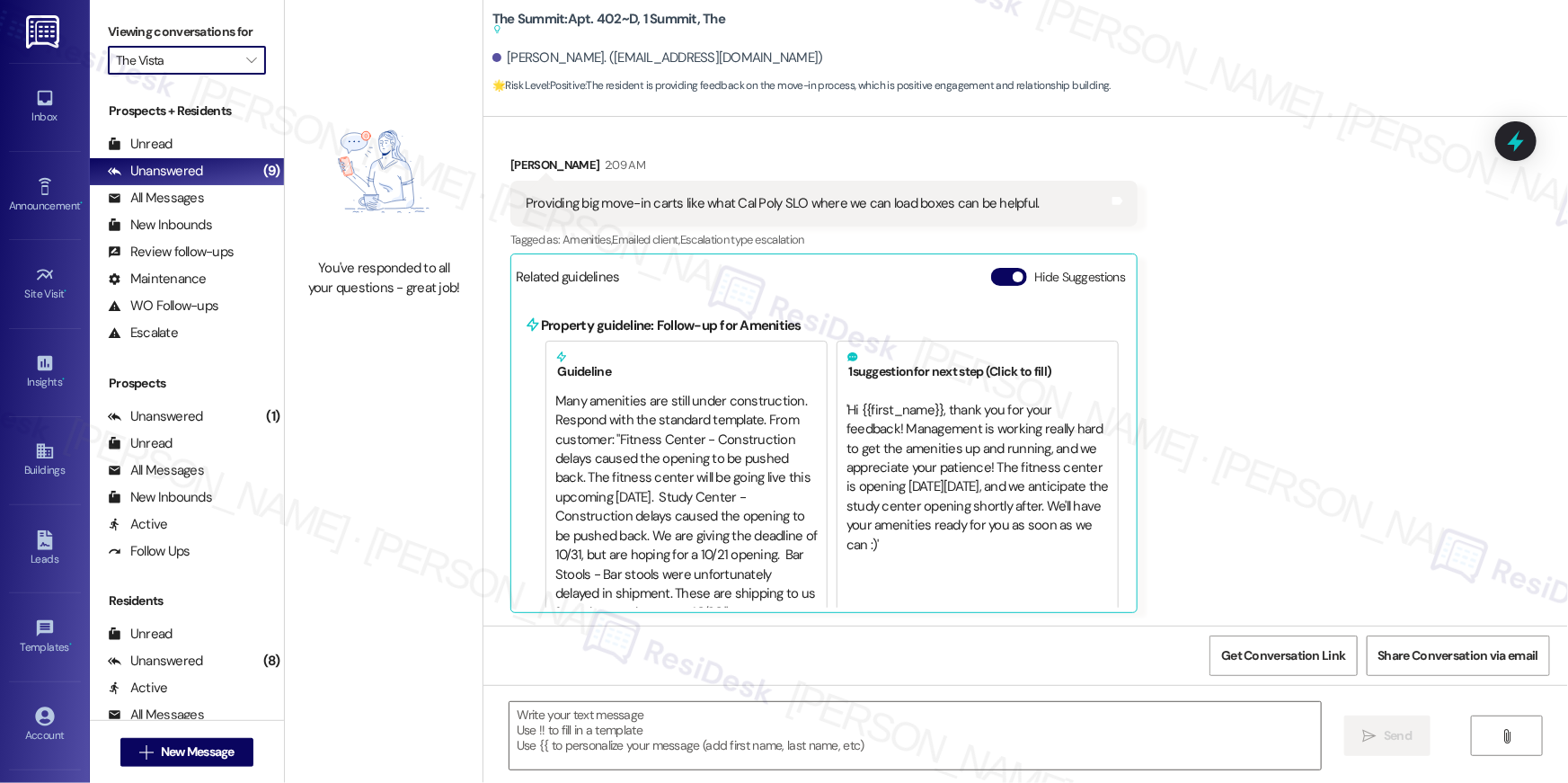
type input "TODD"
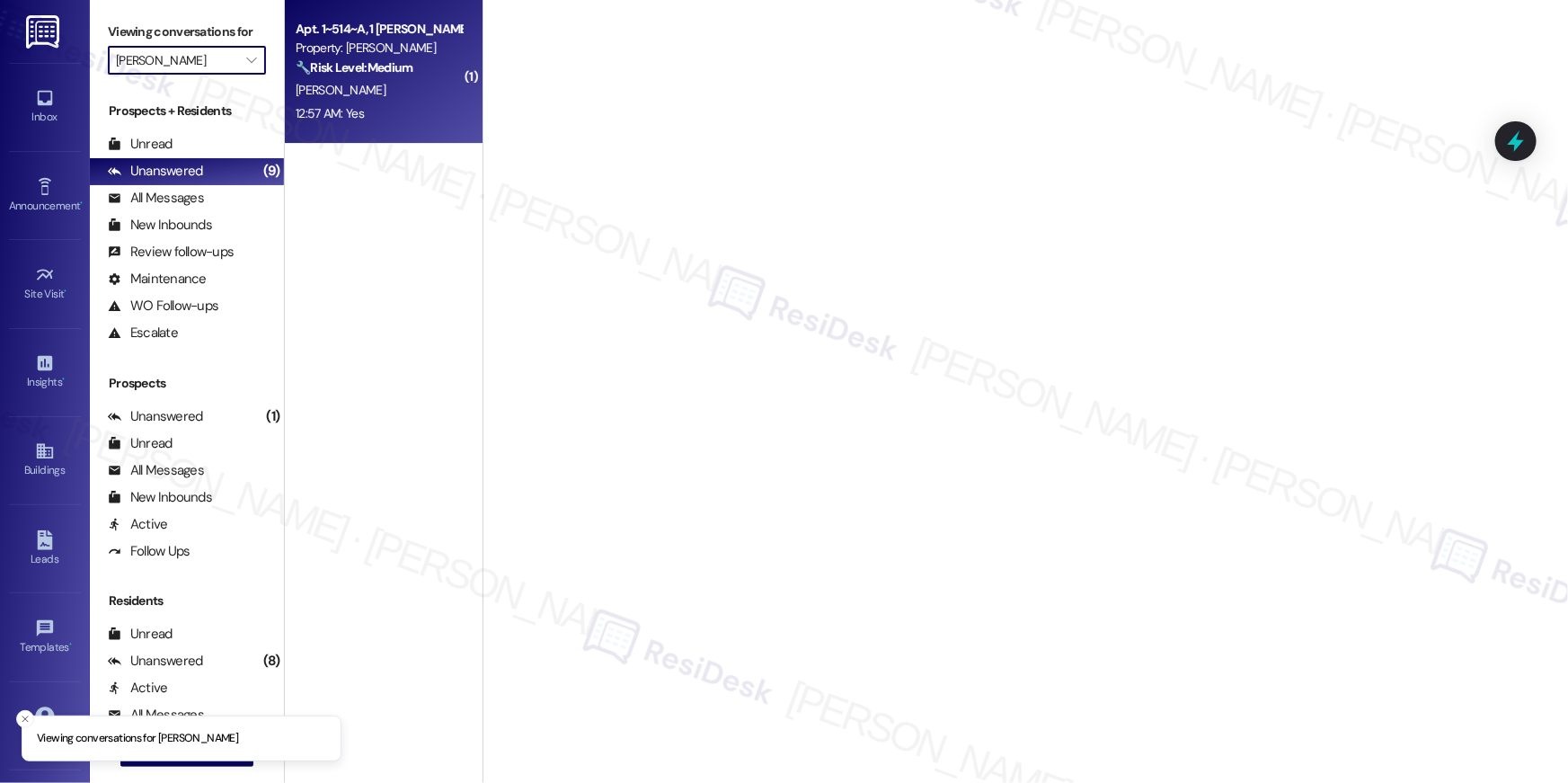
click at [385, 91] on div "E. Dampier" at bounding box center [379, 91] width 170 height 23
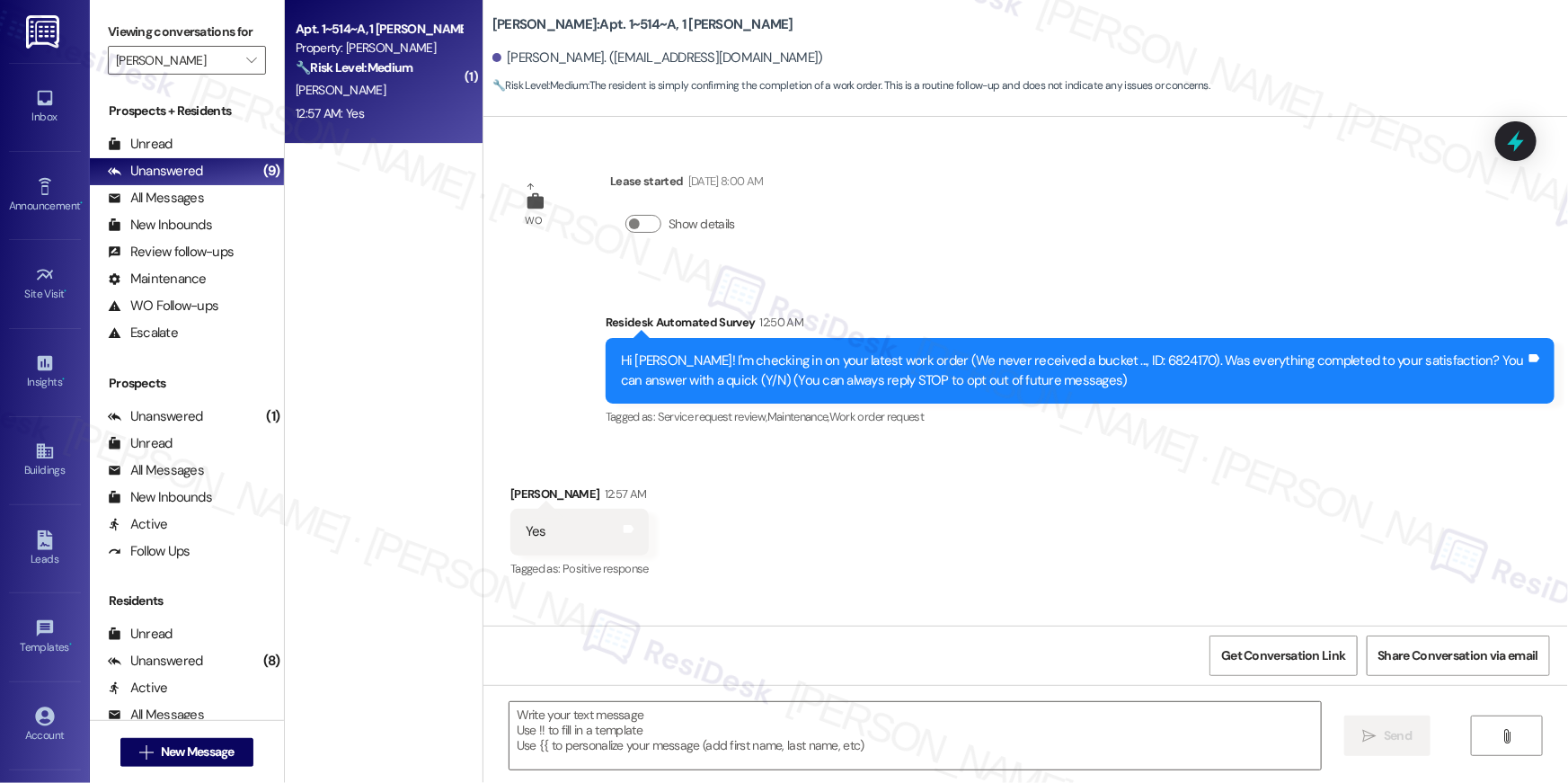
type textarea "Fetching suggested responses. Please feel free to read through the conversation…"
click at [1058, 556] on div "Received via SMS Emily Dampier 12:57 AM Yes Tags and notes Tagged as: Positive …" at bounding box center [1025, 519] width 1085 height 152
click at [1084, 539] on div "Received via SMS Emily Dampier 12:57 AM Yes Tags and notes Tagged as: Positive …" at bounding box center [1025, 519] width 1085 height 152
click at [1035, 740] on textarea at bounding box center [916, 735] width 812 height 67
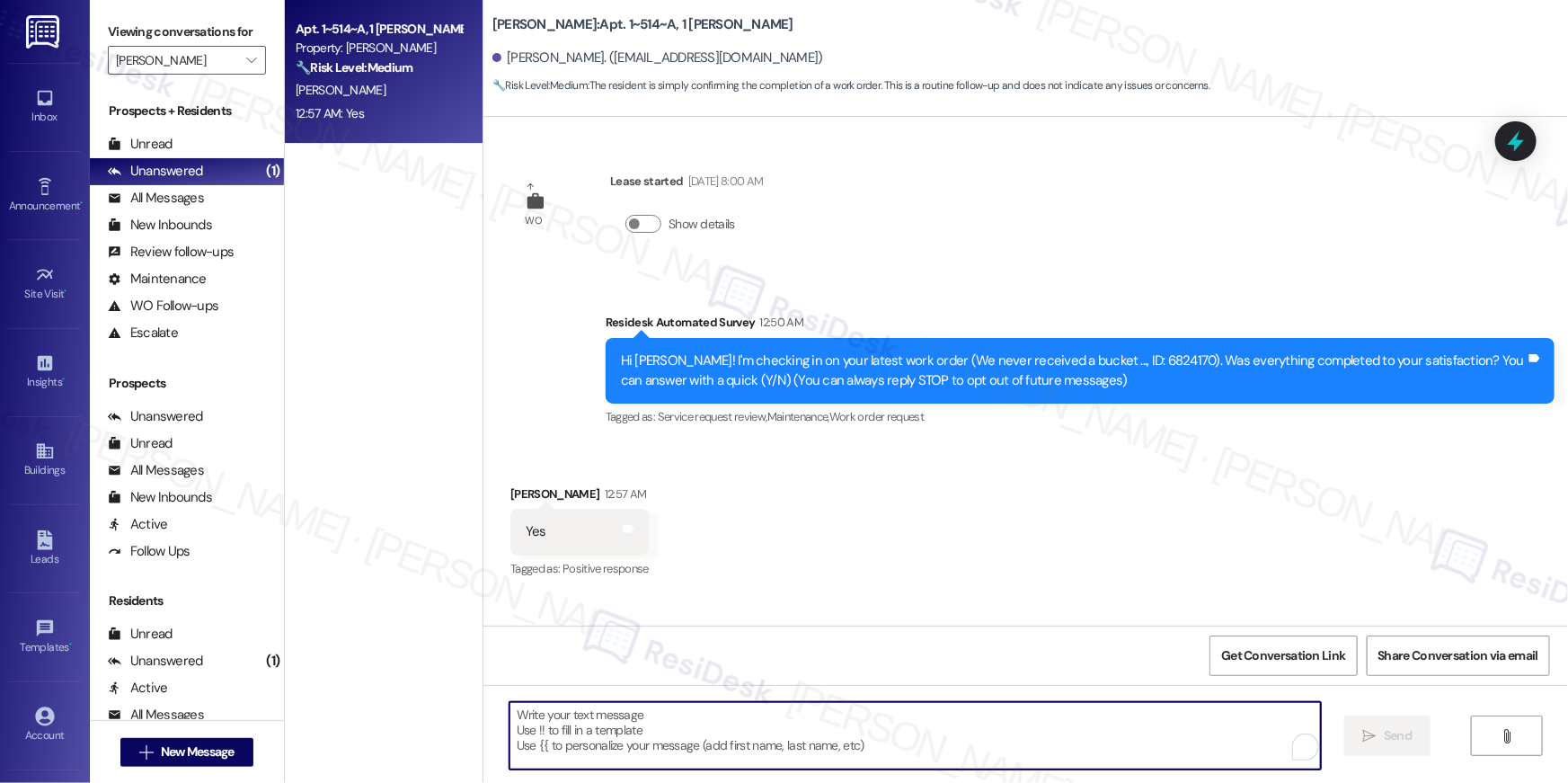
click at [1053, 727] on textarea "To enrich screen reader interactions, please activate Accessibility in Grammarl…" at bounding box center [916, 735] width 812 height 67
paste textarea "I just got an update from the site team. The technician will be over as soon as…"
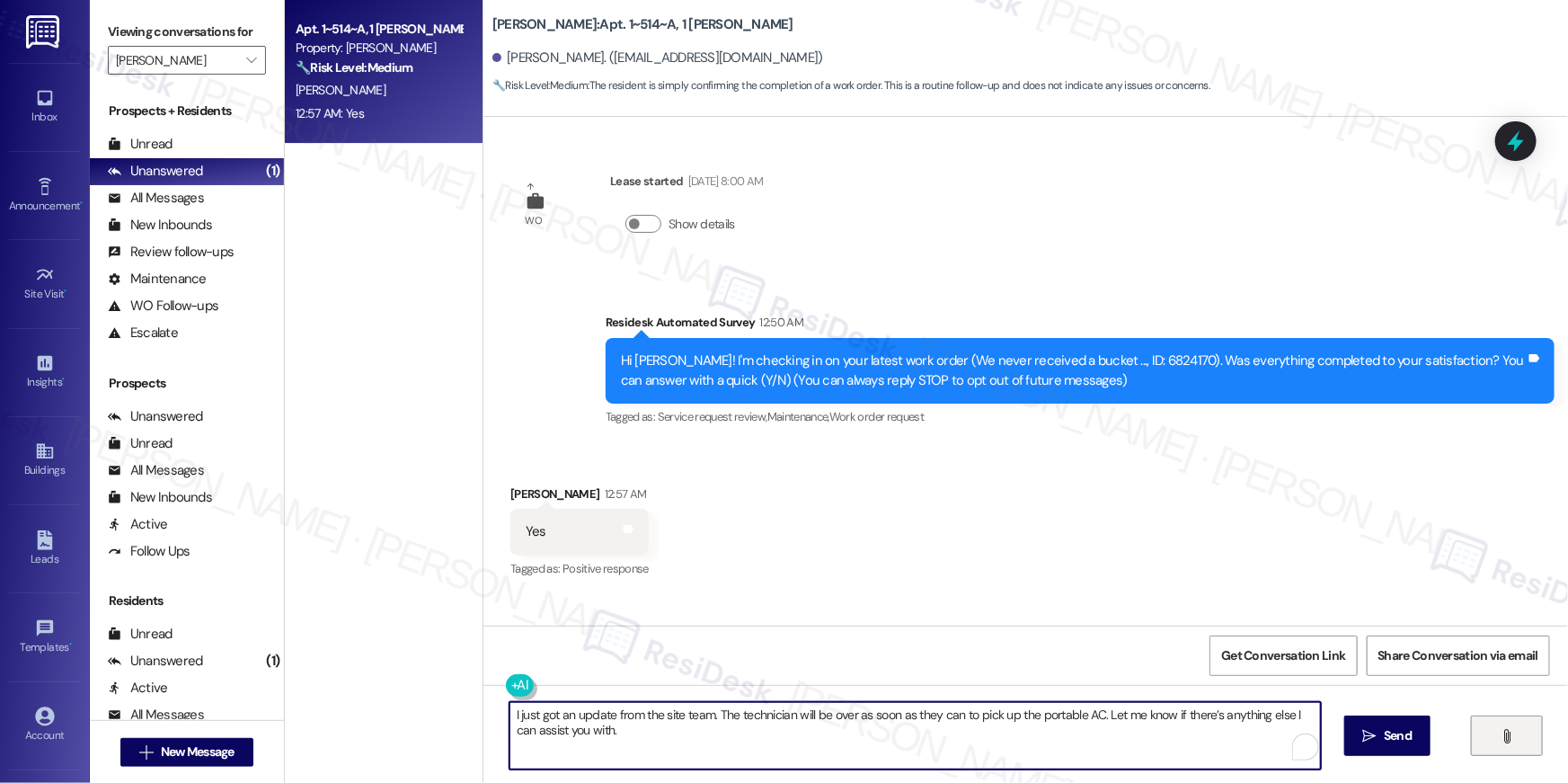
type textarea "I just got an update from the site team. The technician will be over as soon as…"
click at [1161, 740] on textarea "I just got an update from the site team. The technician will be over as soon as…" at bounding box center [916, 735] width 812 height 67
paste textarea "To enrich screen reader interactions, please activate Accessibility in Grammarl…"
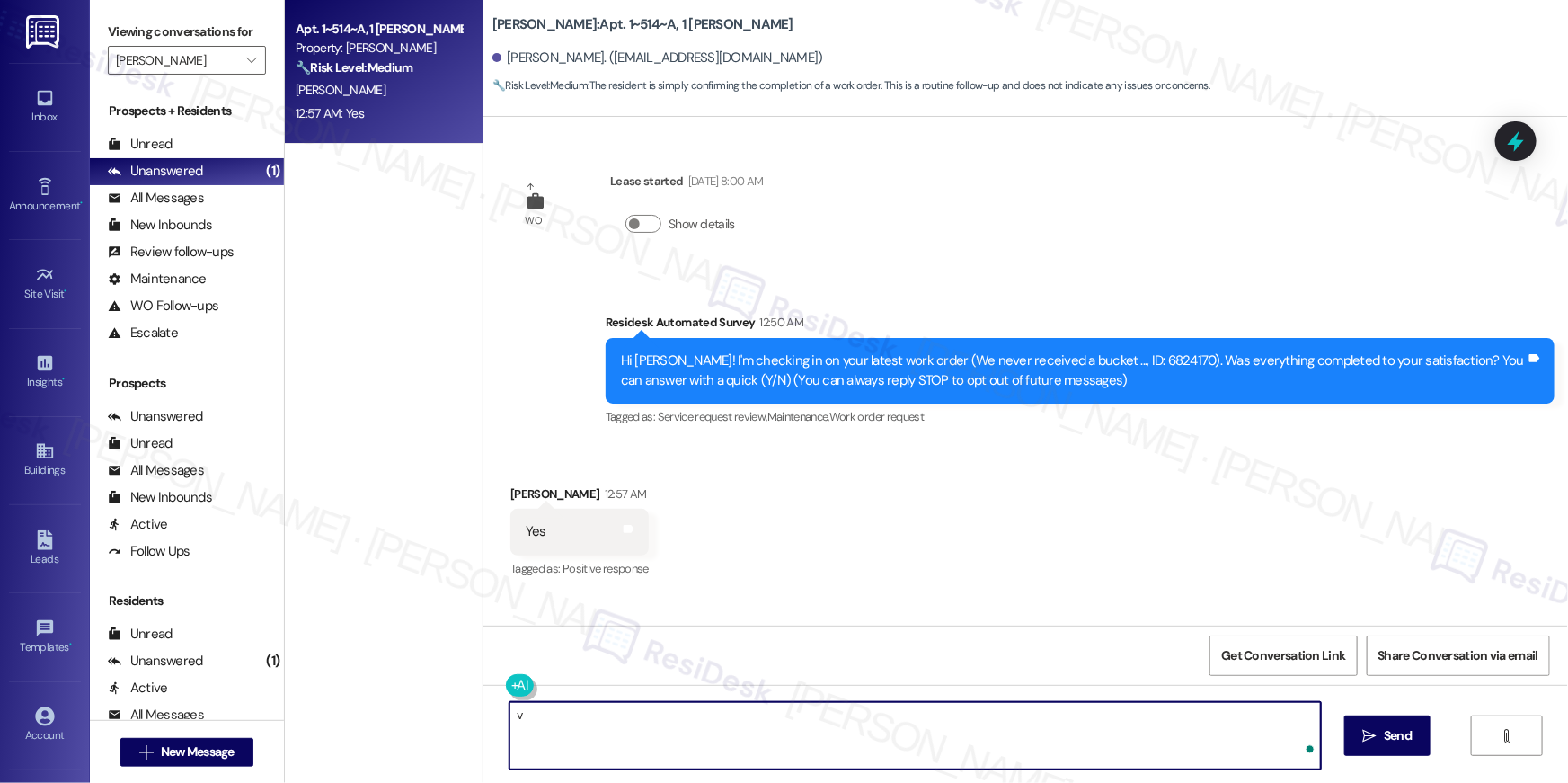
paste textarea "I just got an update from the site team. The technician will be over as soon as…"
type textarea "I just got an update from the site team. The technician will be over as soon as…"
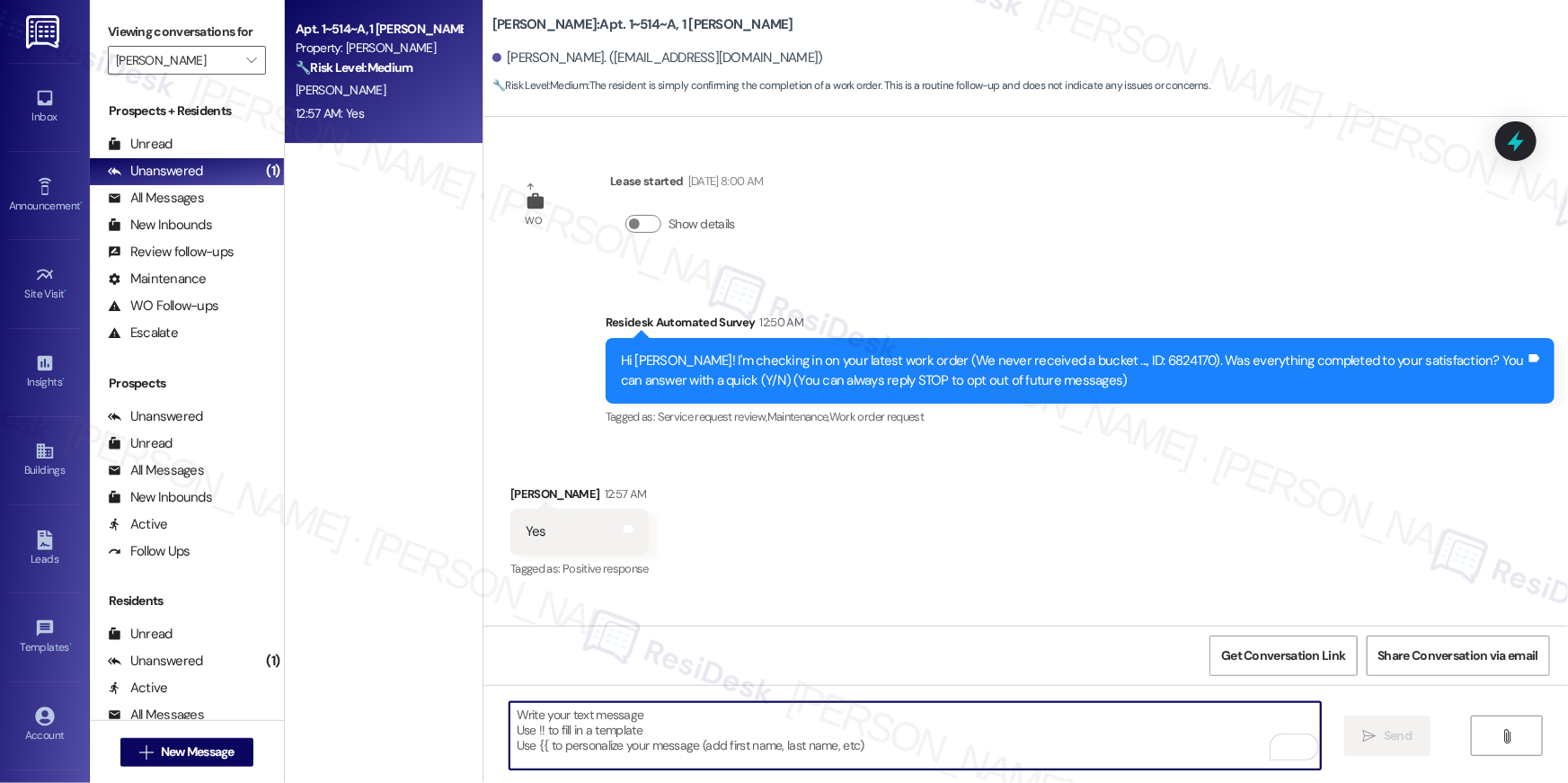
click at [685, 726] on textarea "To enrich screen reader interactions, please activate Accessibility in Grammarl…" at bounding box center [916, 735] width 812 height 67
paste textarea "Hi {{first_name}}, I’m happy to hear your work order is all taken care of! If a…"
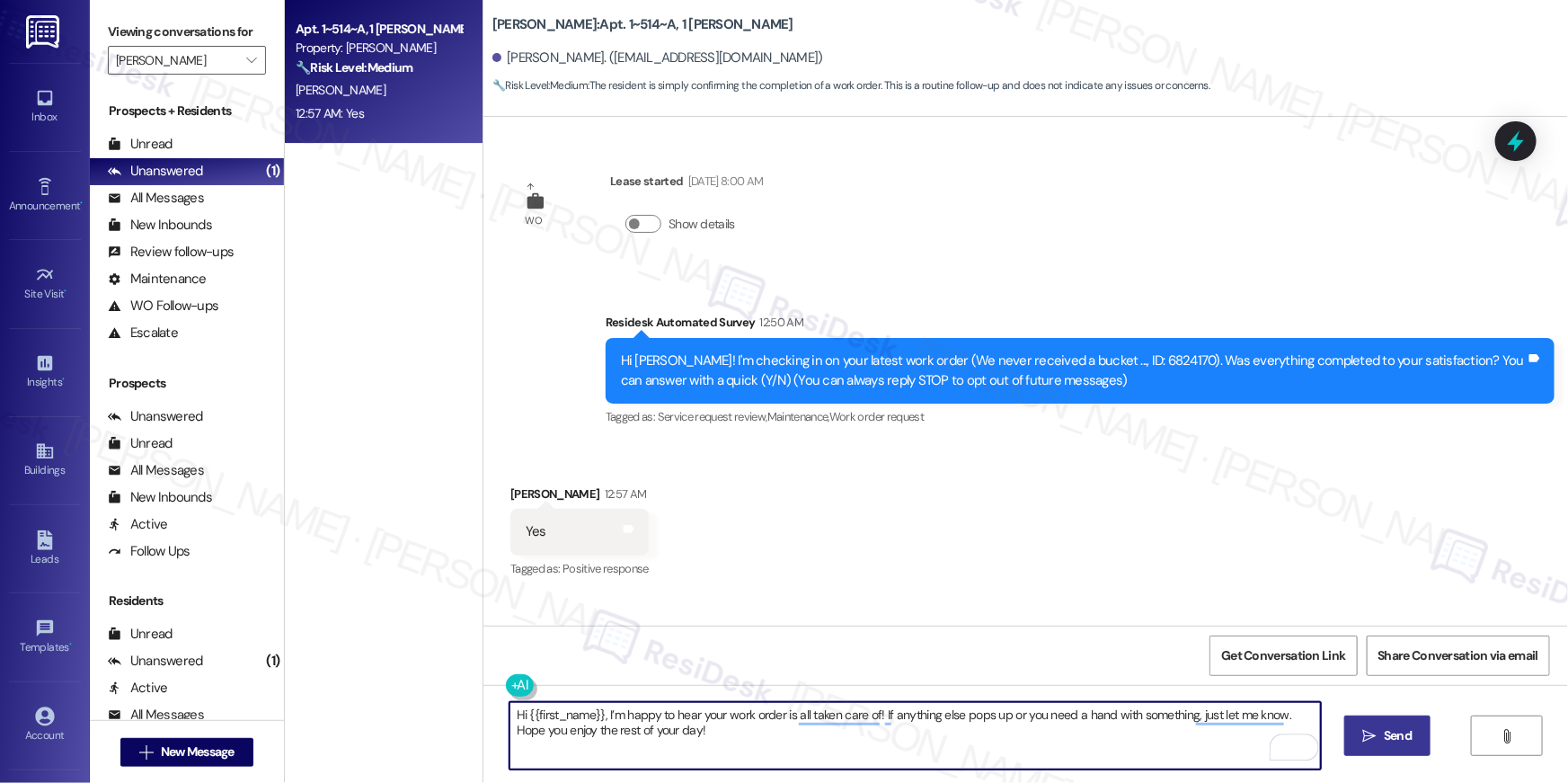
type textarea "Hi {{first_name}}, I’m happy to hear your work order is all taken care of! If a…"
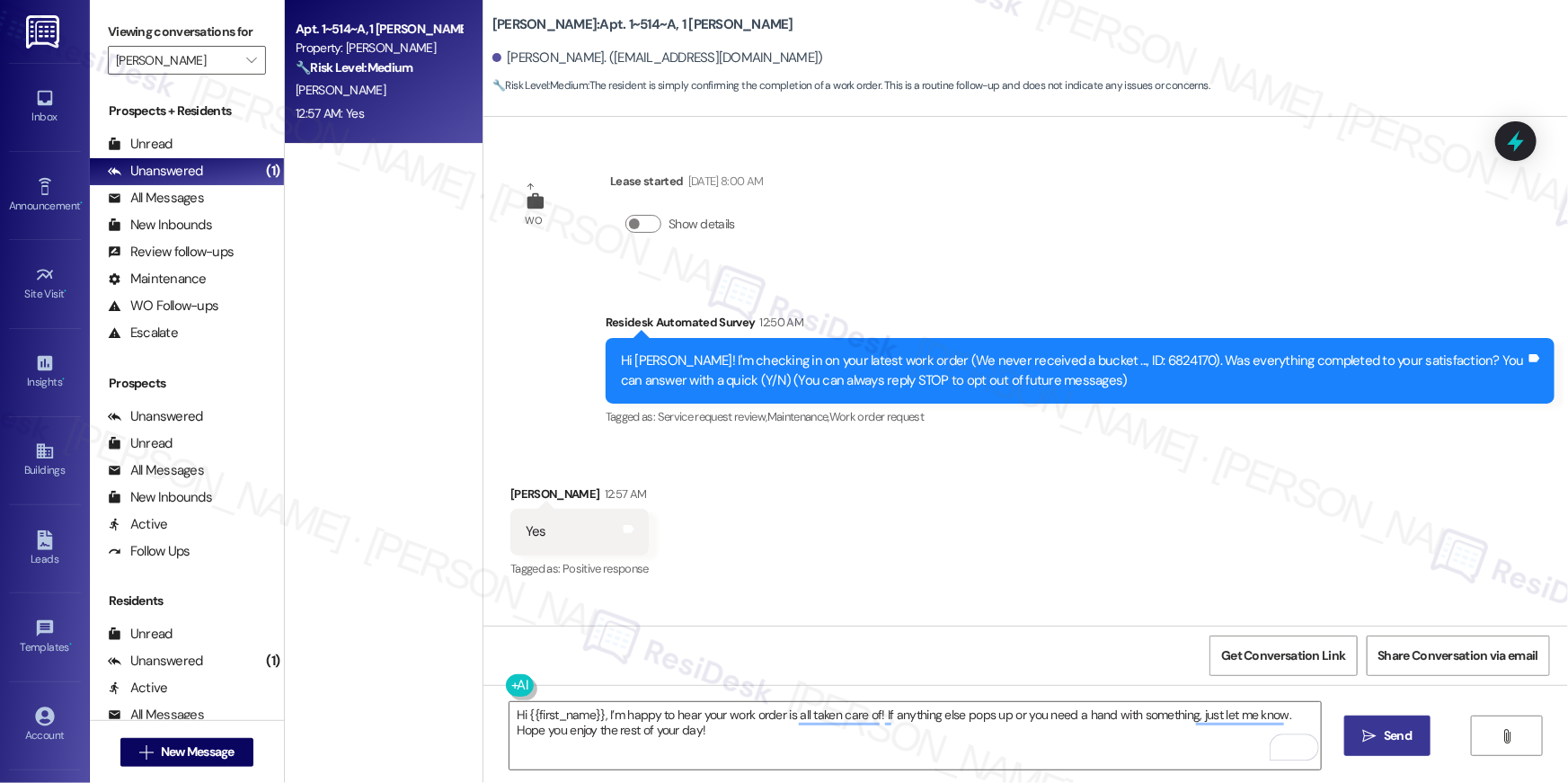
click at [1414, 744] on span "Send" at bounding box center [1397, 736] width 35 height 19
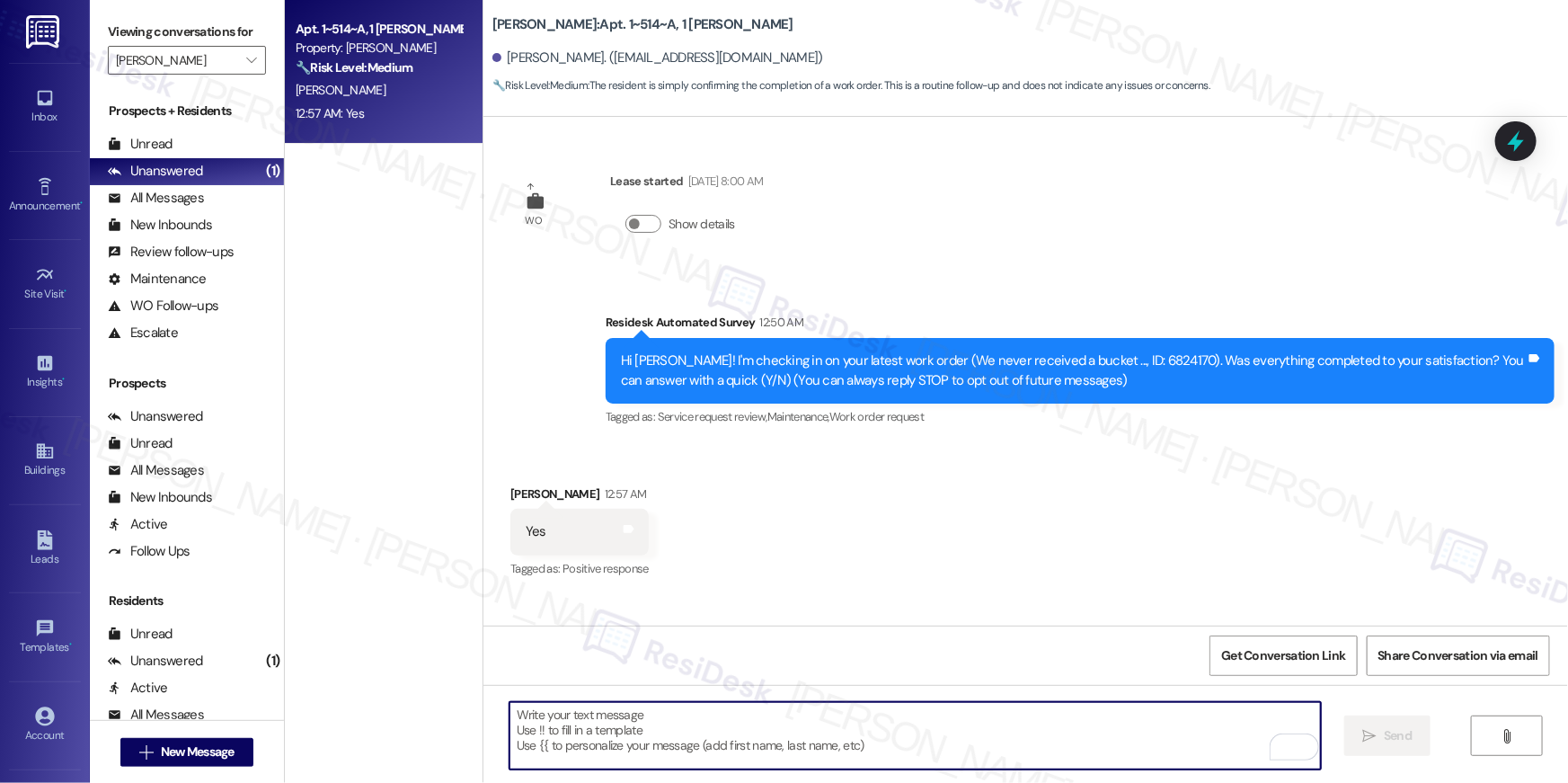
click at [989, 734] on textarea "To enrich screen reader interactions, please activate Accessibility in Grammarl…" at bounding box center [916, 735] width 812 height 67
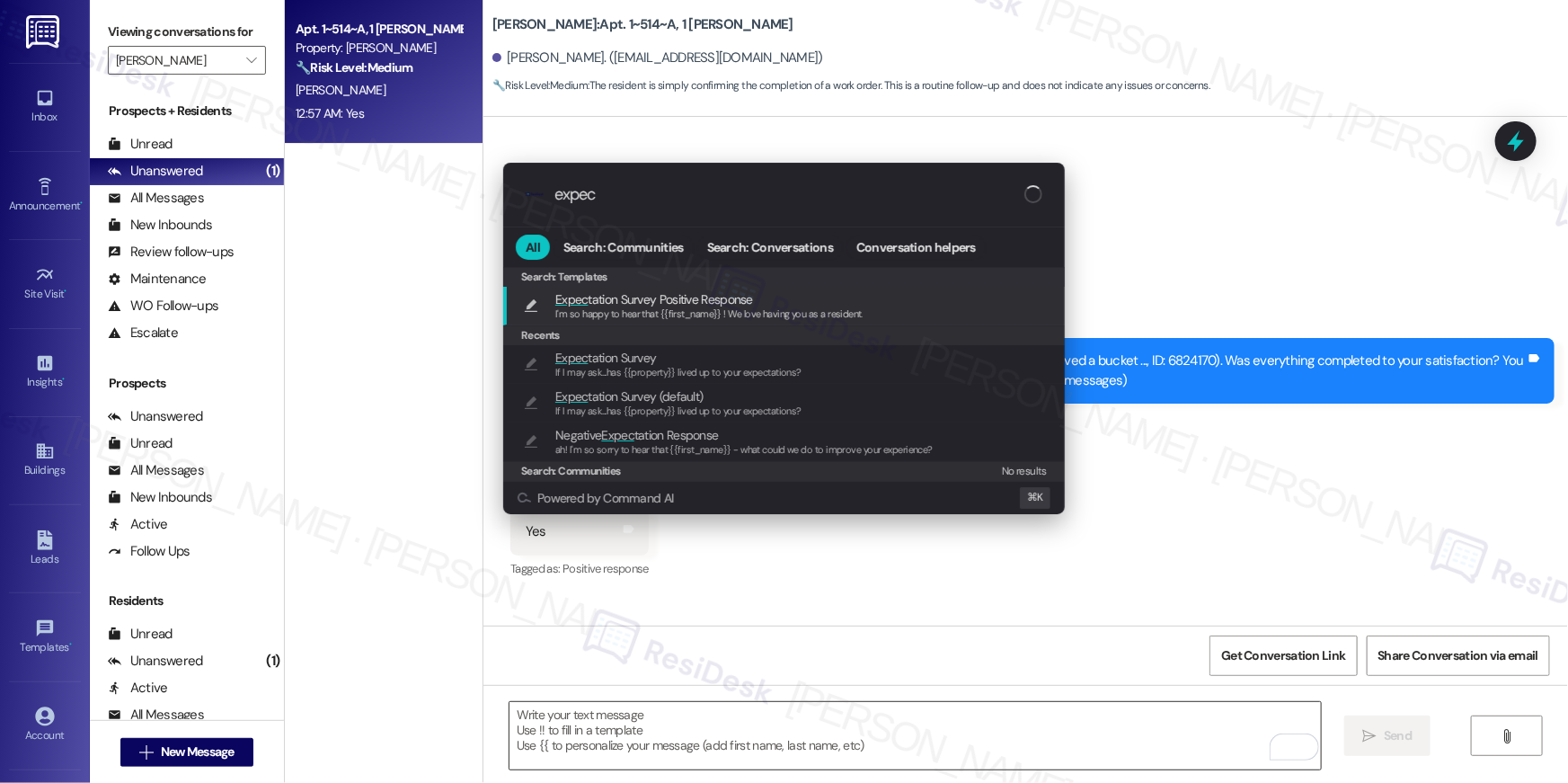
type input "expect"
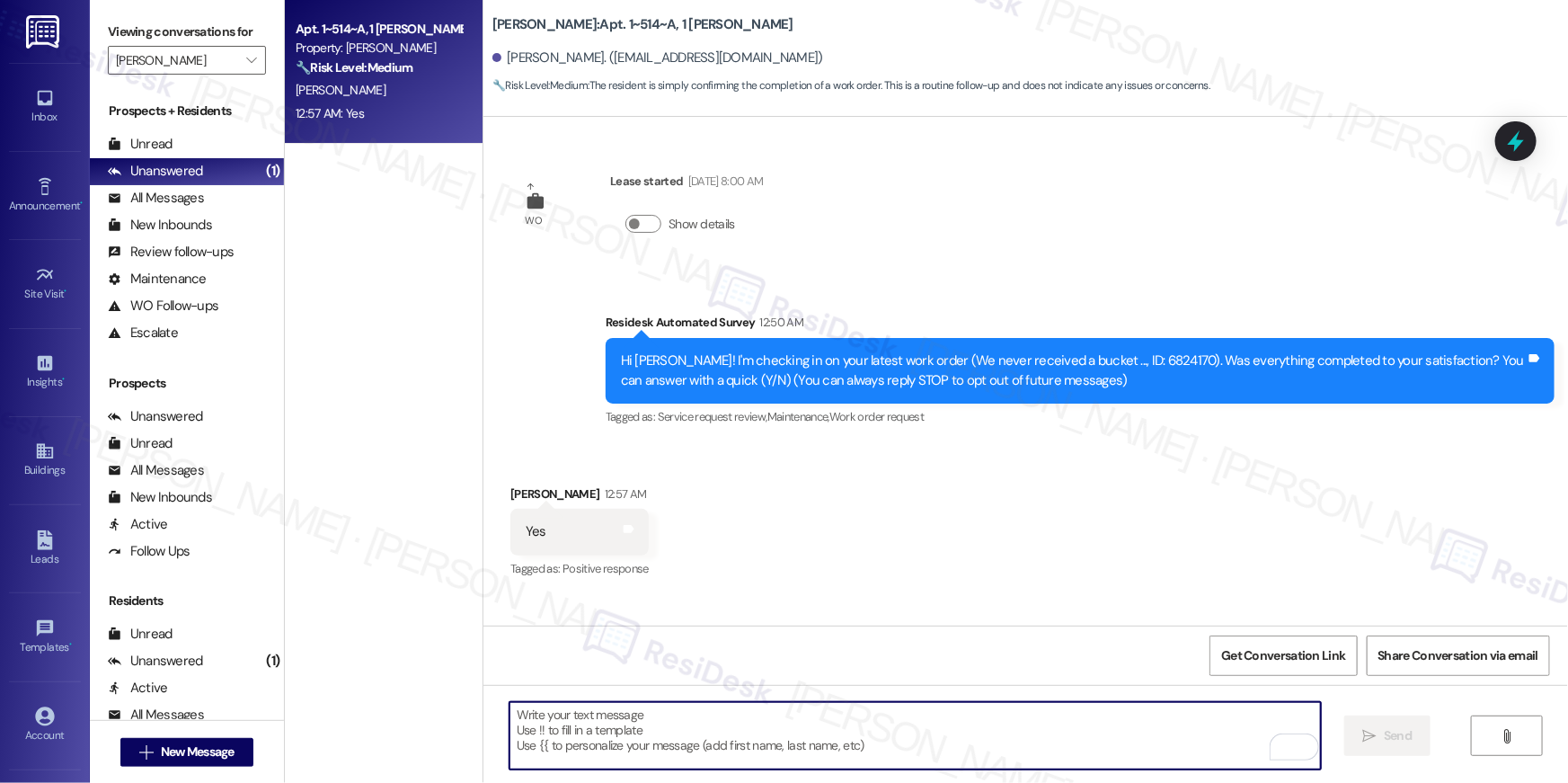
type textarea "I'm so happy to hear that {{first_name}} ! We love having you as a resident."
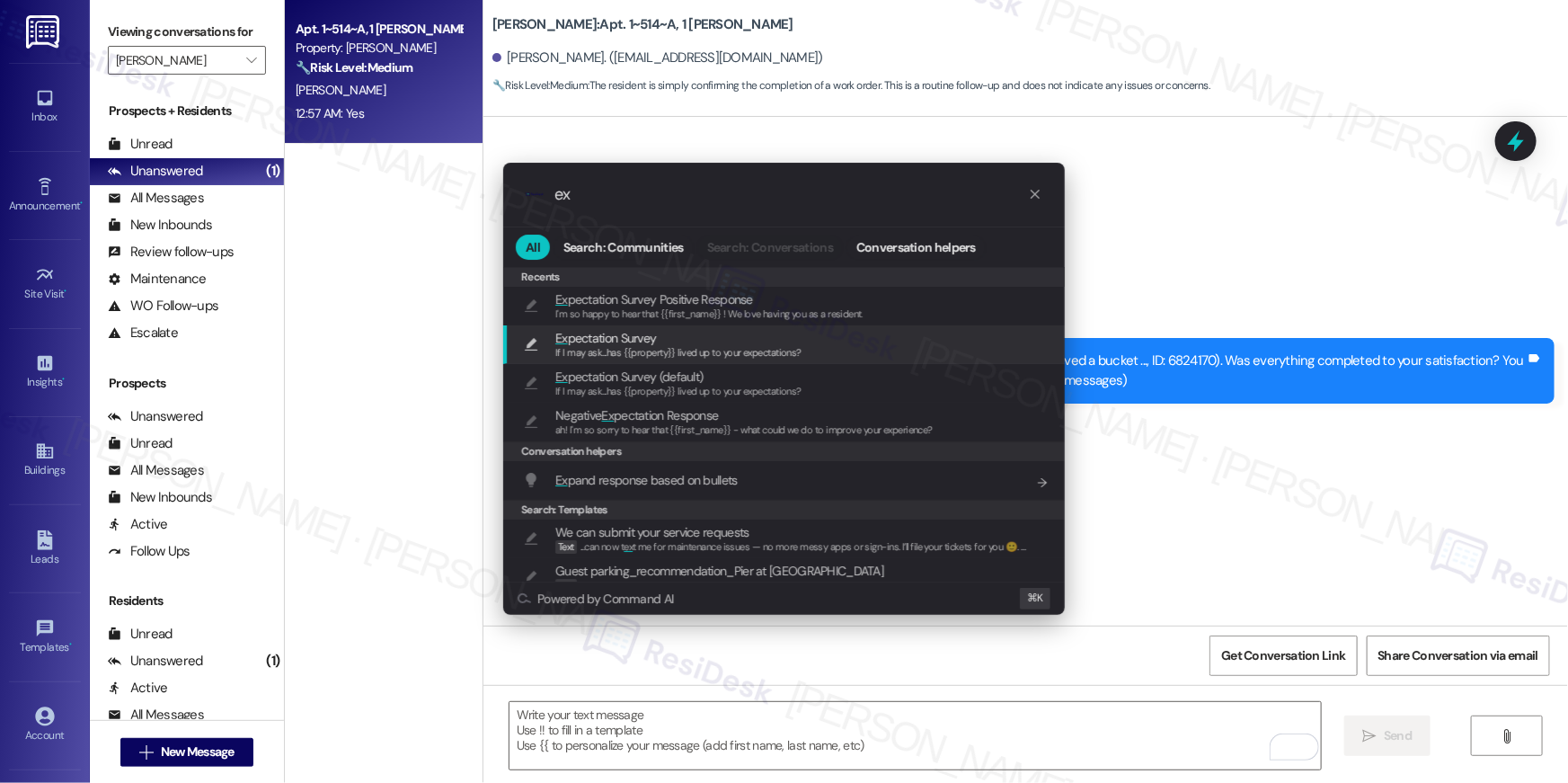
type input "ex"
click at [739, 341] on span "Ex pectation Survey" at bounding box center [678, 337] width 246 height 20
type textarea "If I may ask...has {{property}} lived up to your expectations?"
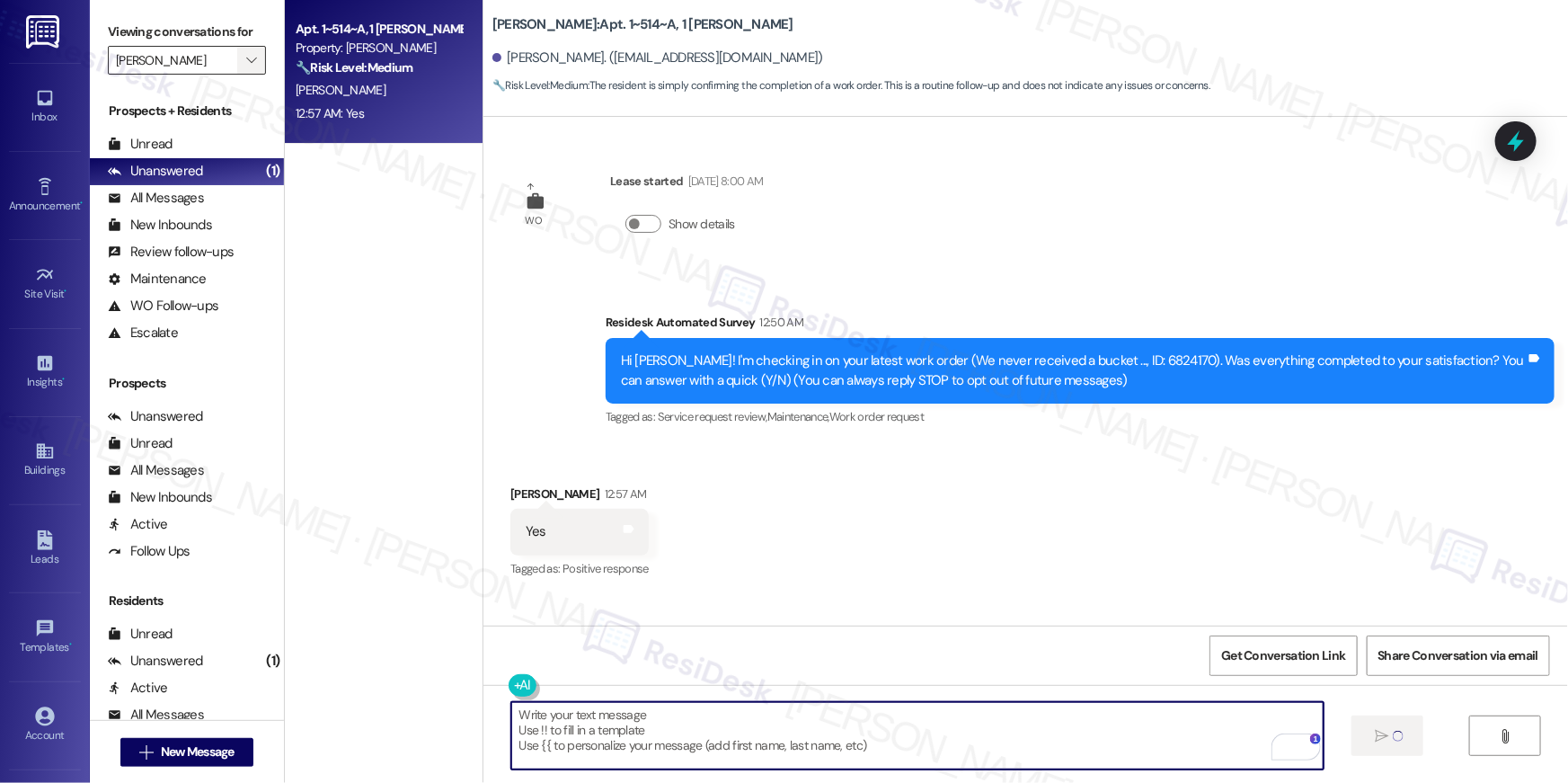
click at [246, 58] on icon "" at bounding box center [251, 60] width 9 height 14
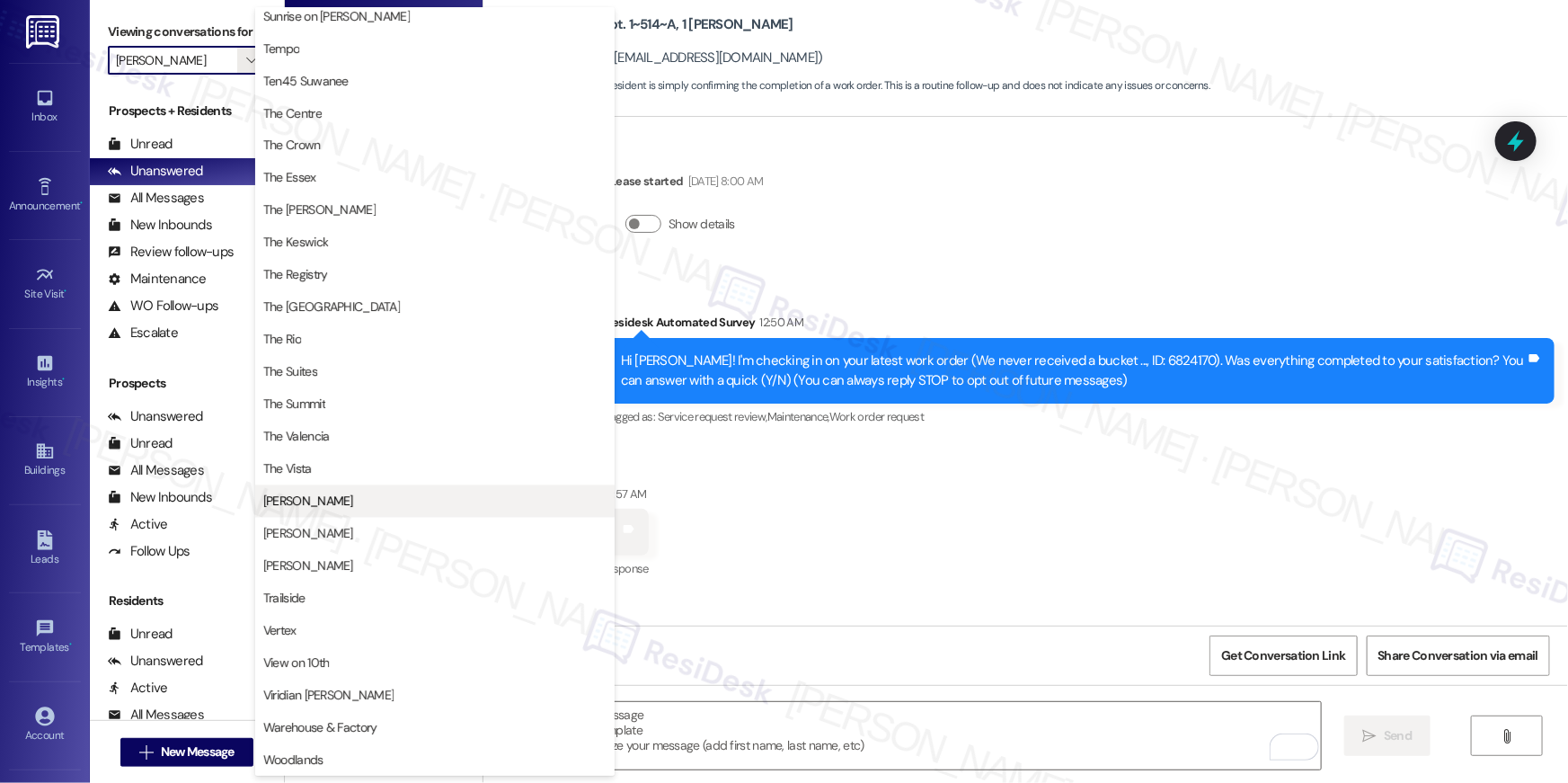
scroll to position [1631, 0]
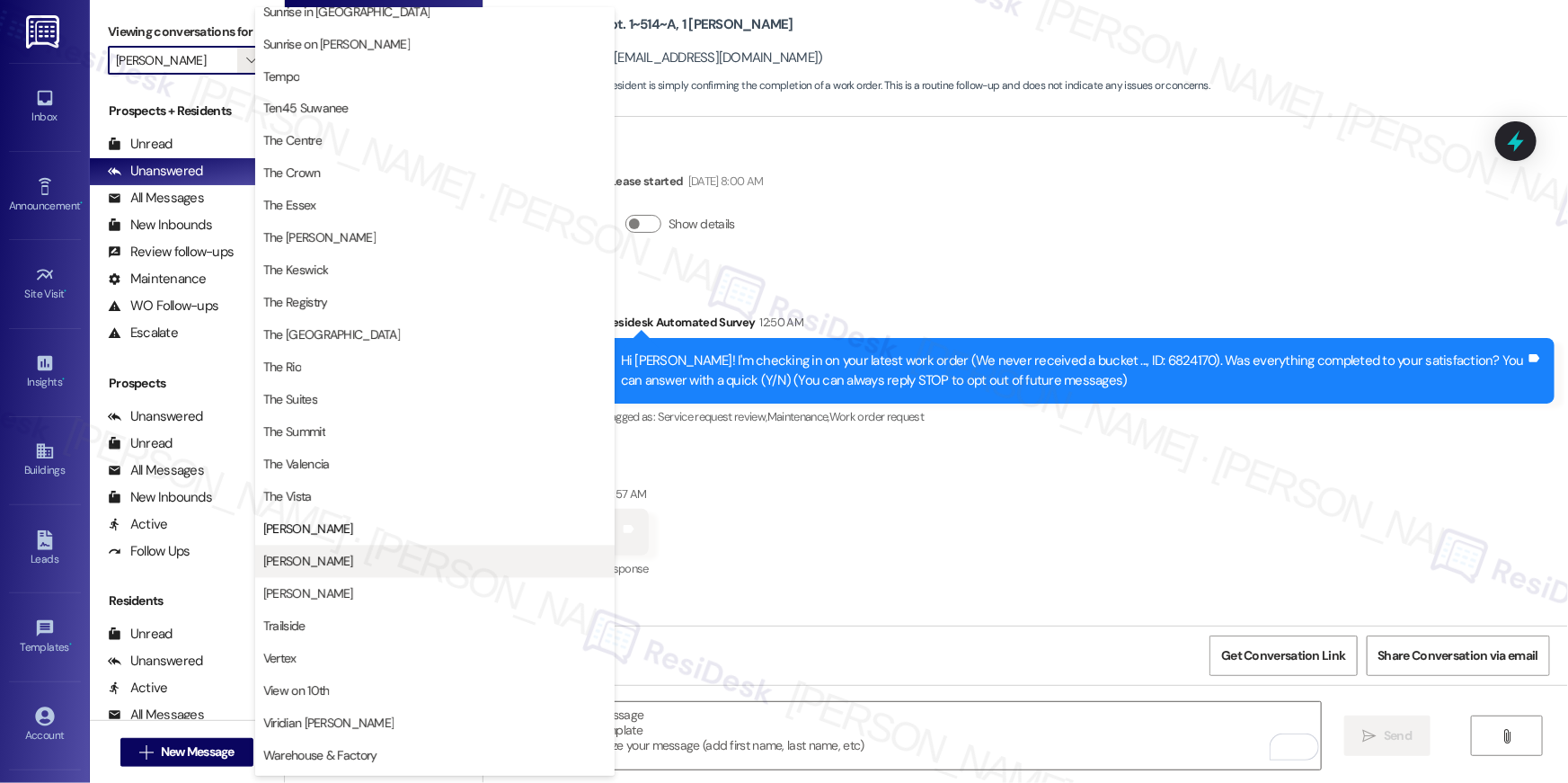
click at [392, 567] on span "Todd Elsass" at bounding box center [435, 561] width 344 height 18
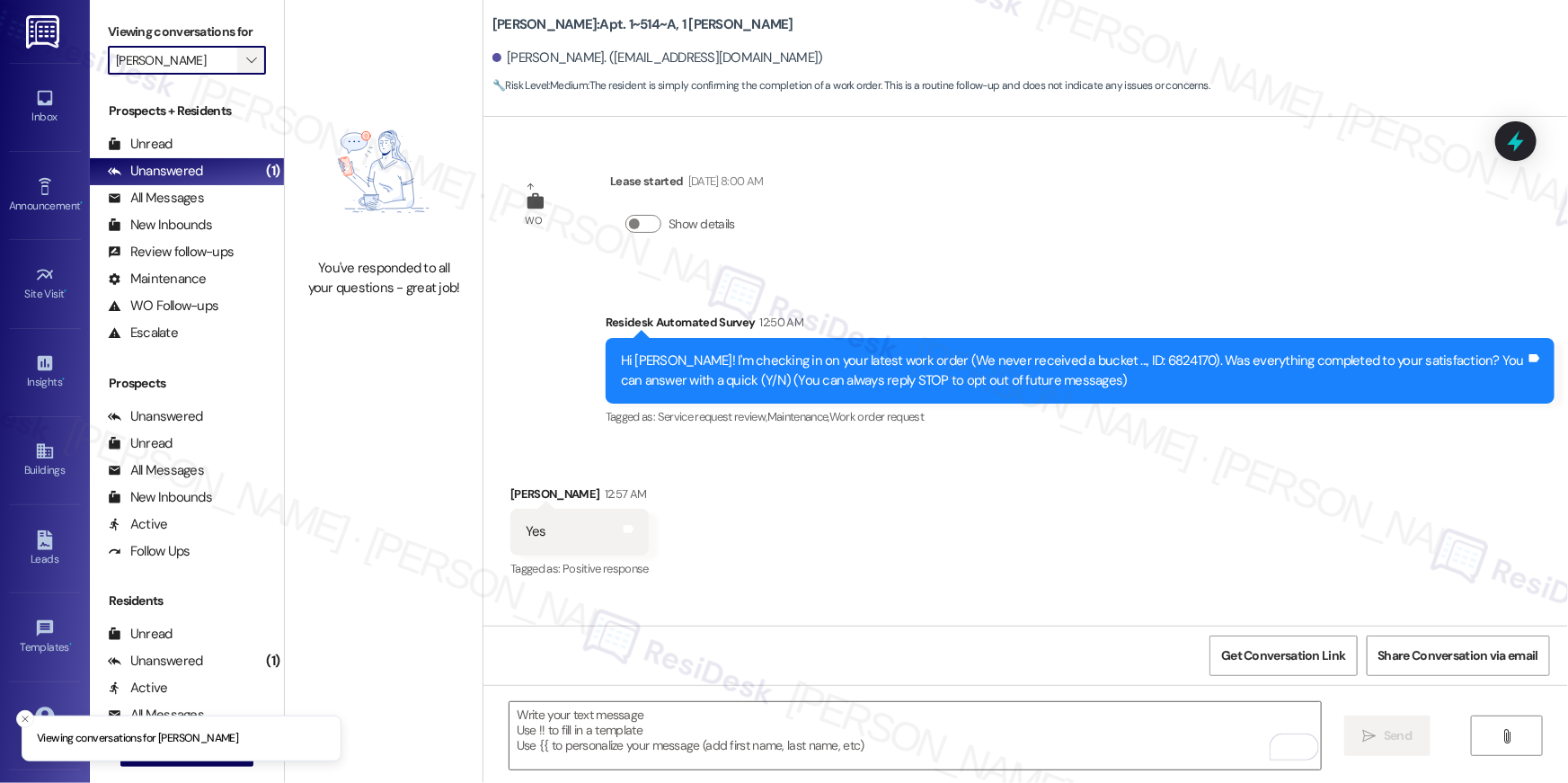
click at [246, 57] on icon "" at bounding box center [251, 60] width 9 height 14
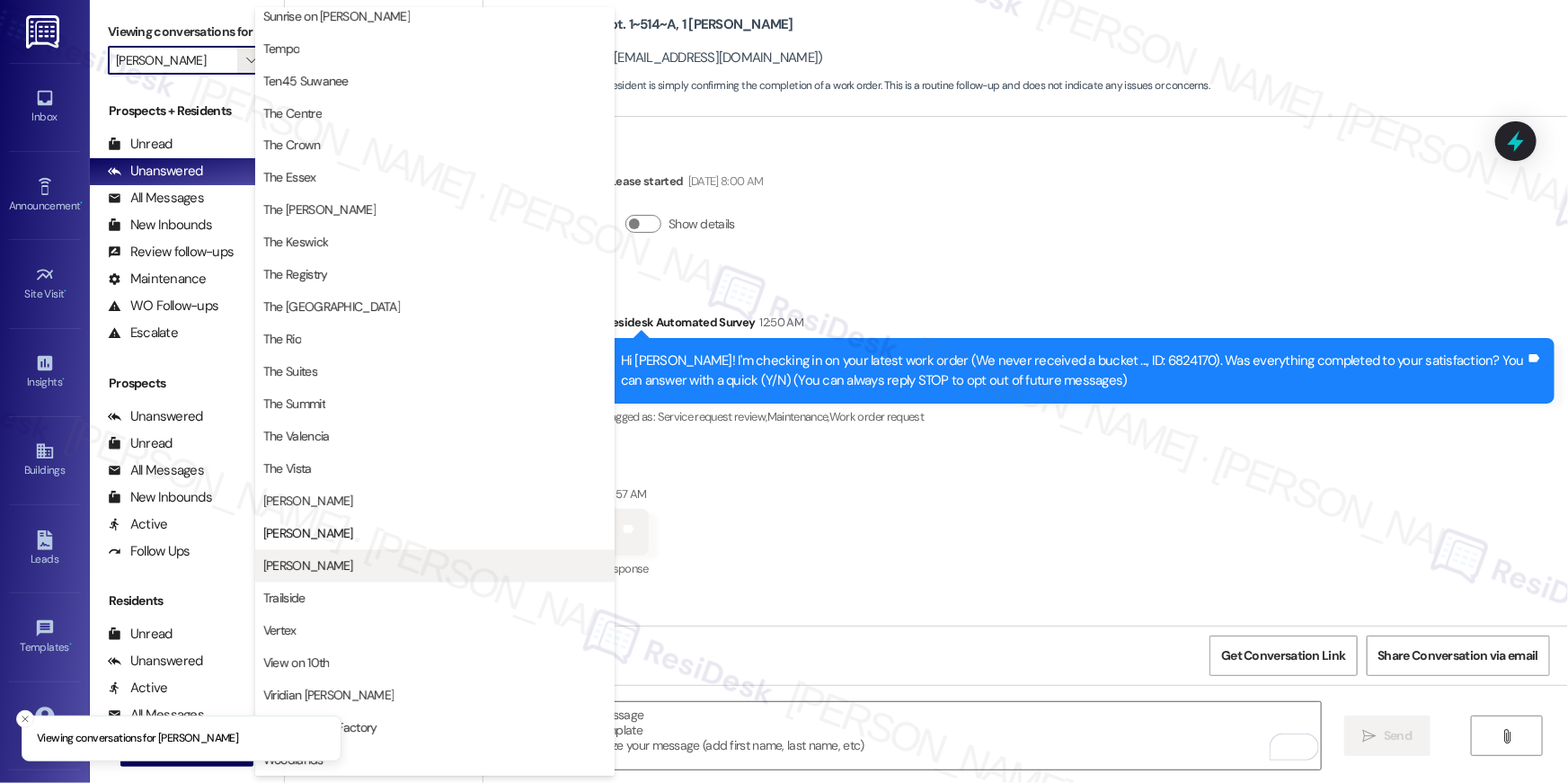
scroll to position [1631, 0]
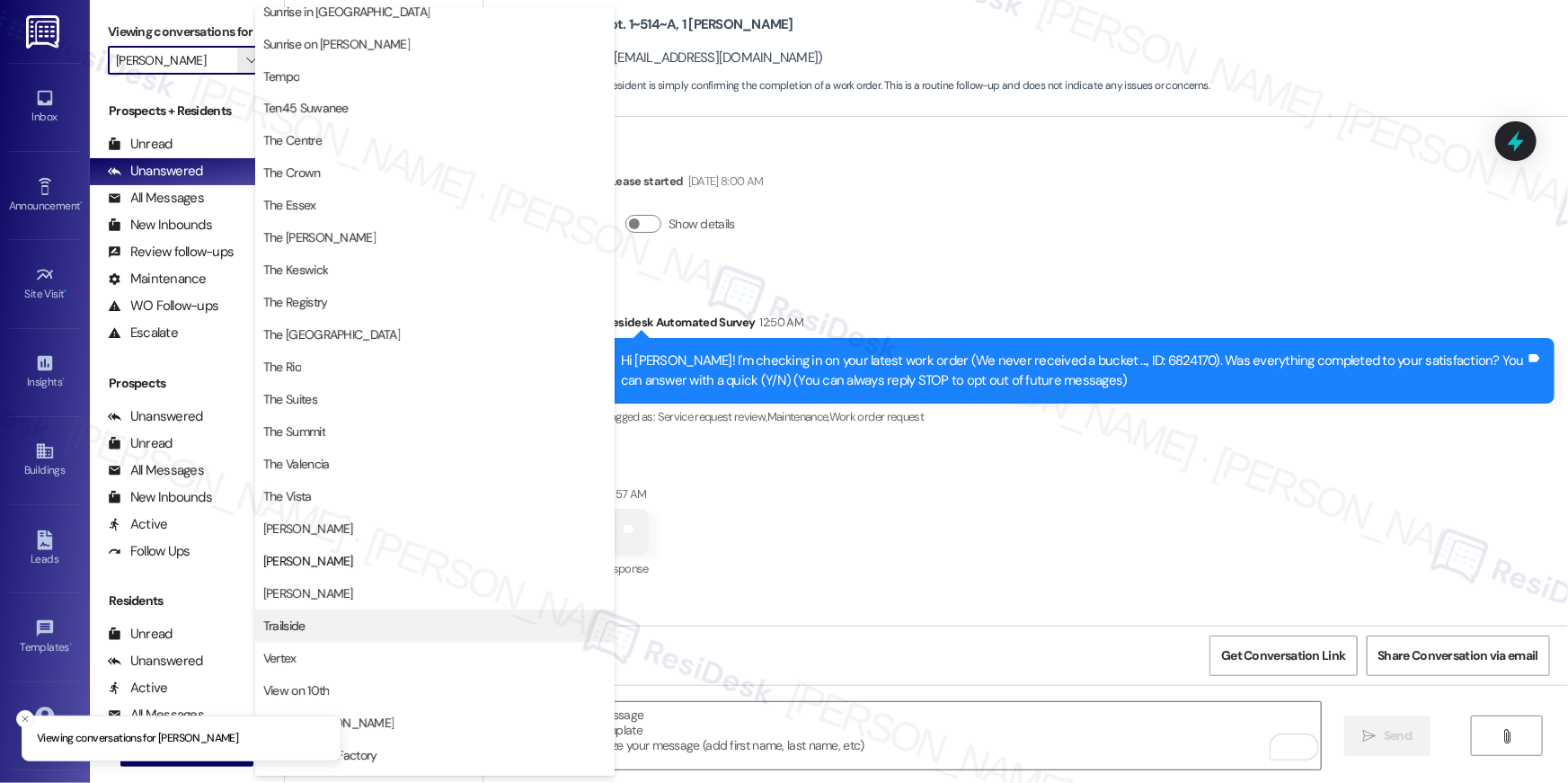
click at [318, 620] on span "Trailside" at bounding box center [435, 626] width 344 height 18
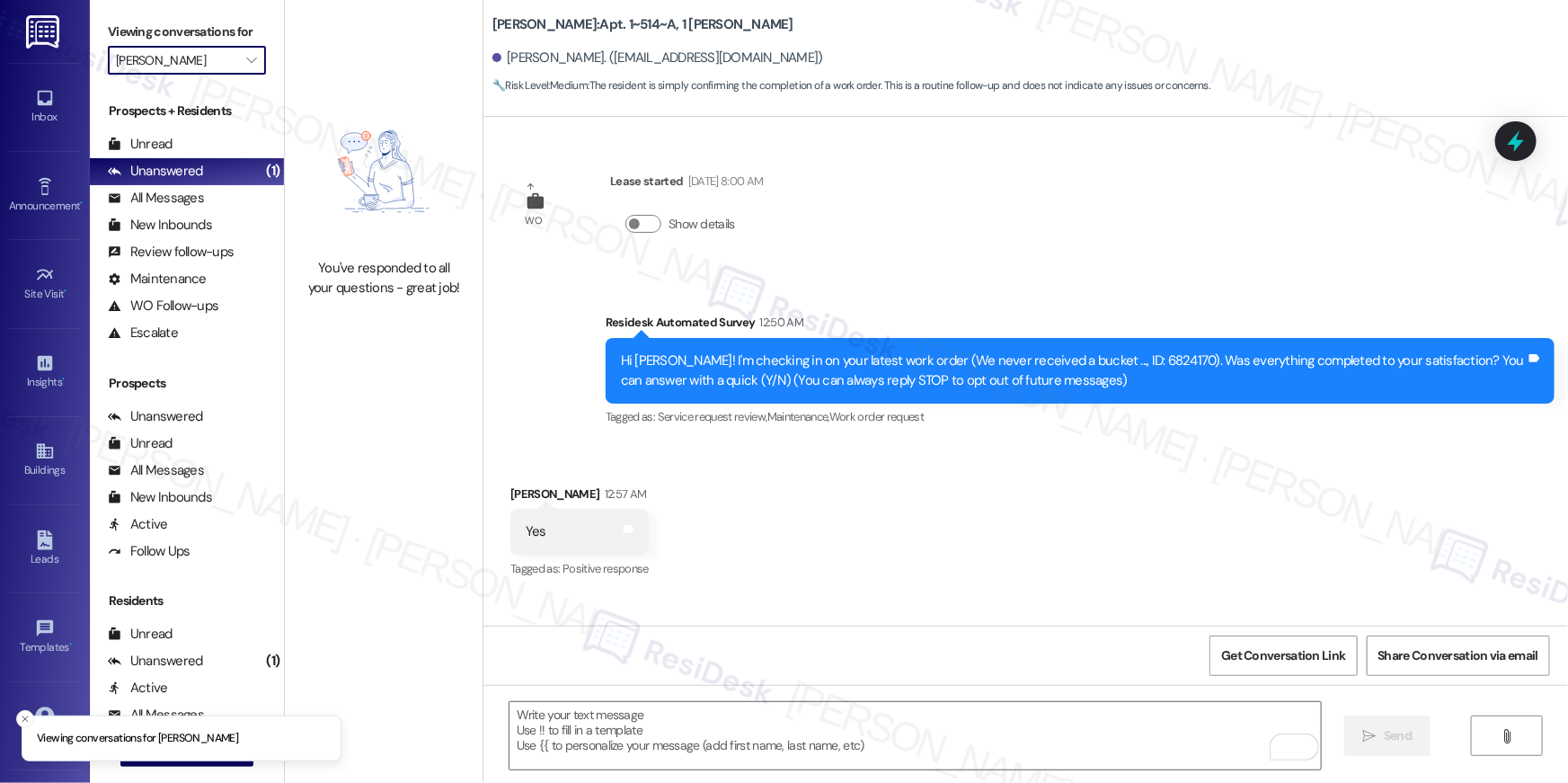
type input "Trailside"
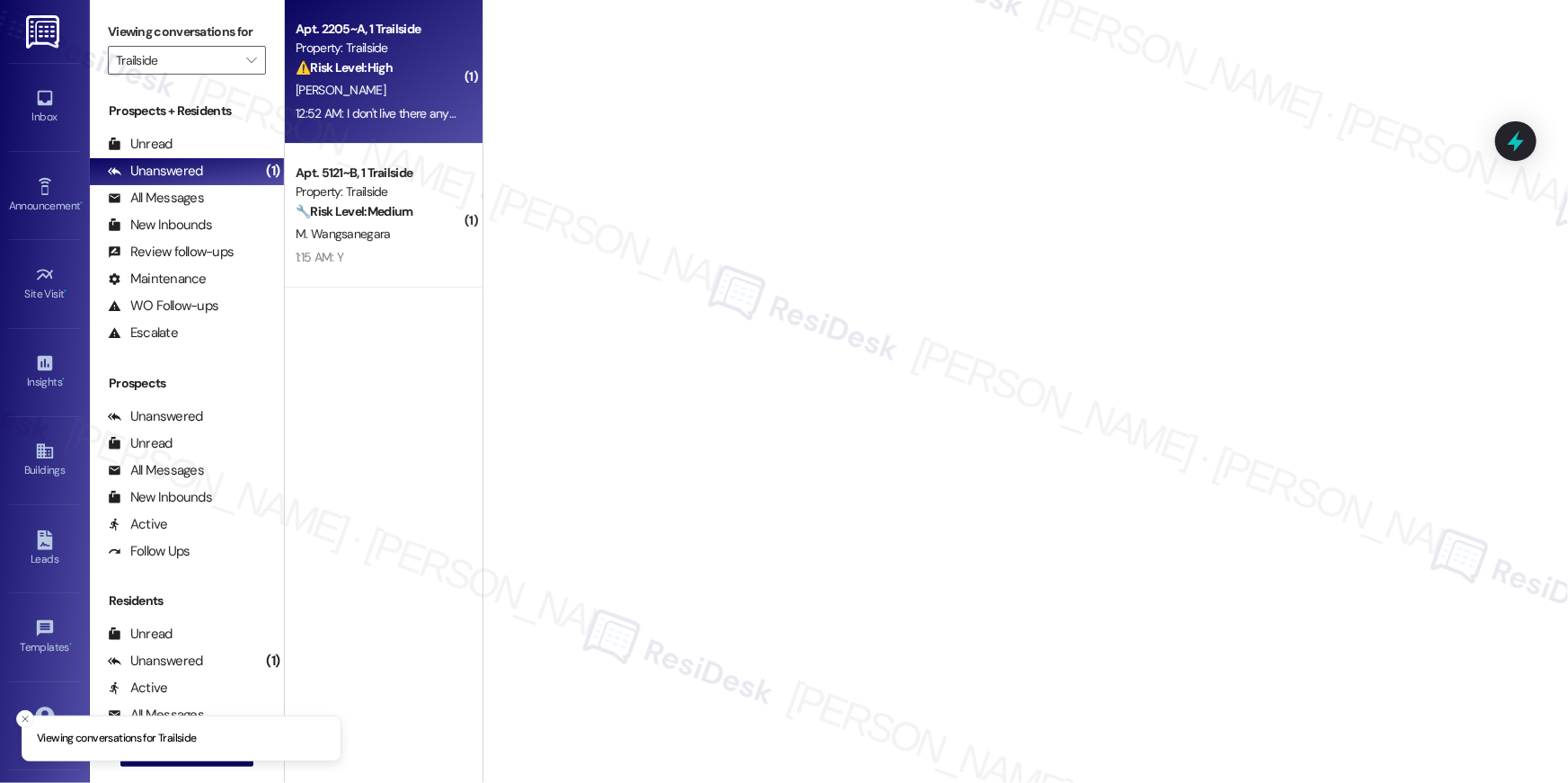
click at [352, 113] on div "12:52 AM: I don't live there anymore. Please take my number off of this unit. 1…" at bounding box center [487, 112] width 383 height 16
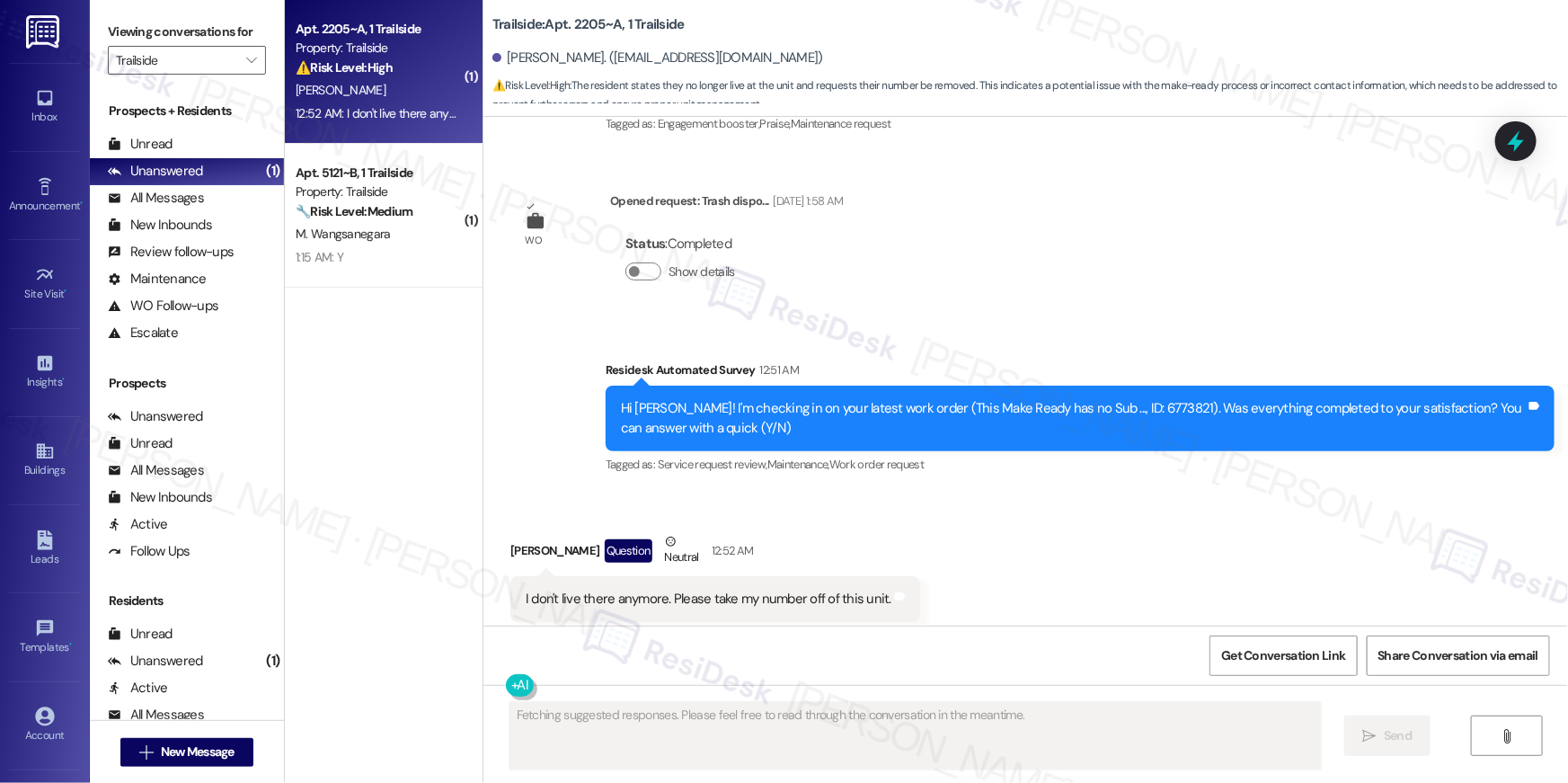
scroll to position [3577, 0]
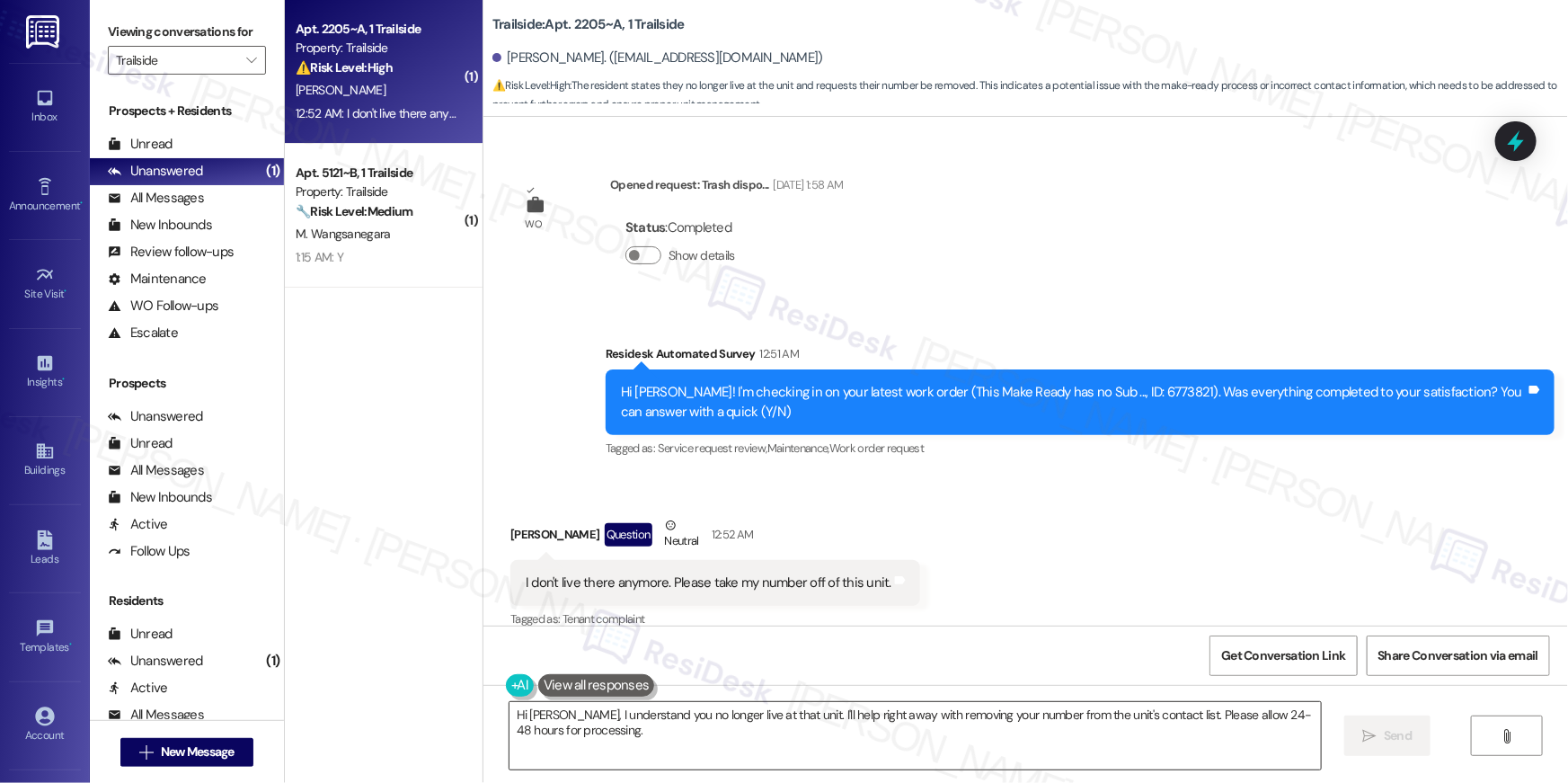
click at [787, 752] on textarea "Hi Andrea, I understand you no longer live at that unit. I'll help right away w…" at bounding box center [916, 735] width 812 height 67
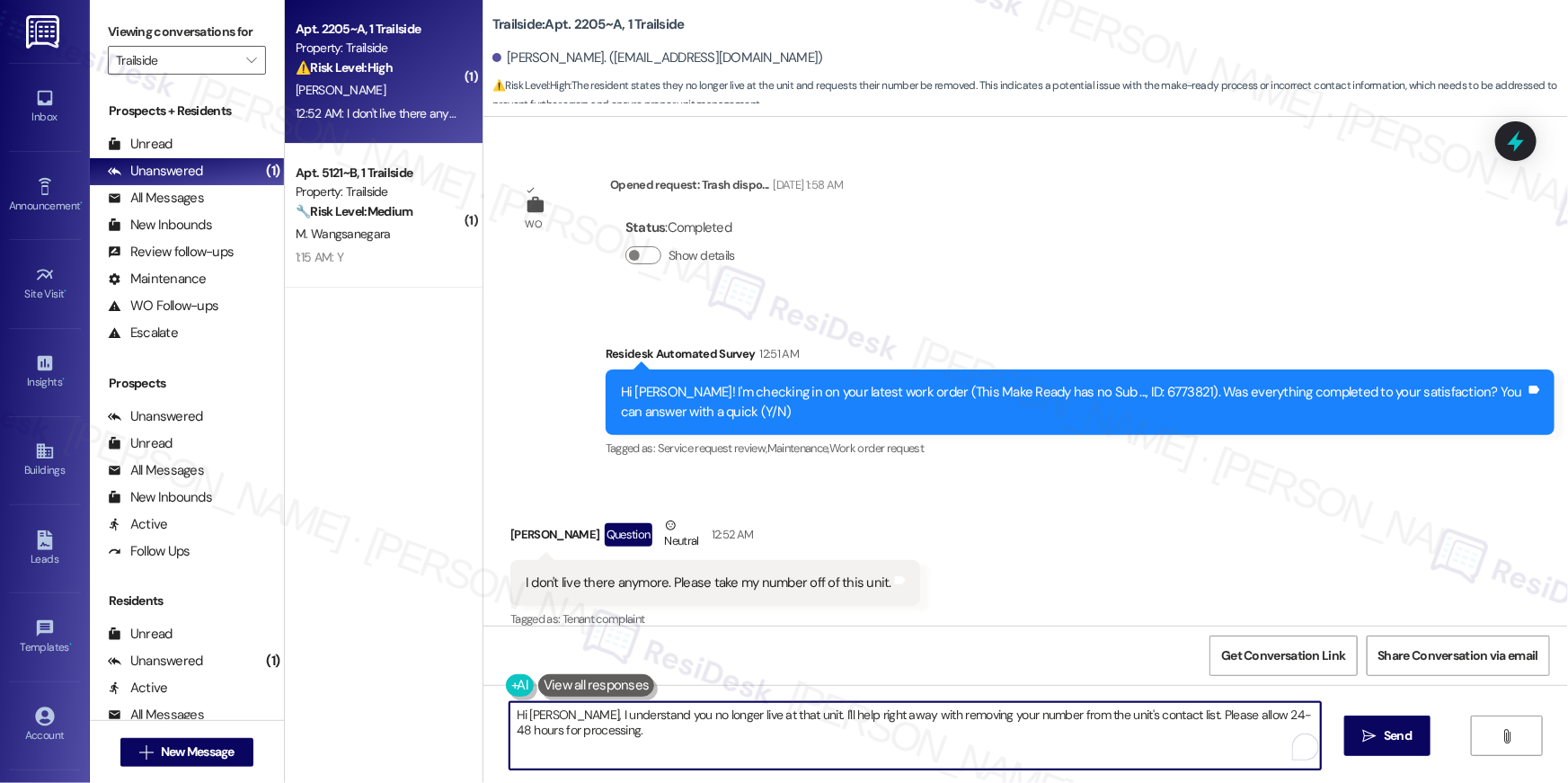
drag, startPoint x: 783, startPoint y: 716, endPoint x: 796, endPoint y: 751, distance: 37.3
click at [796, 751] on textarea "Hi Andrea, I understand you no longer live at that unit. I'll help right away w…" at bounding box center [916, 735] width 812 height 67
paste textarea "f you no longer want to receive these messages, please reply STOP (all in capit…"
type textarea "Hi Andrea, I understand you no longer live at that unit. If you no longer want …"
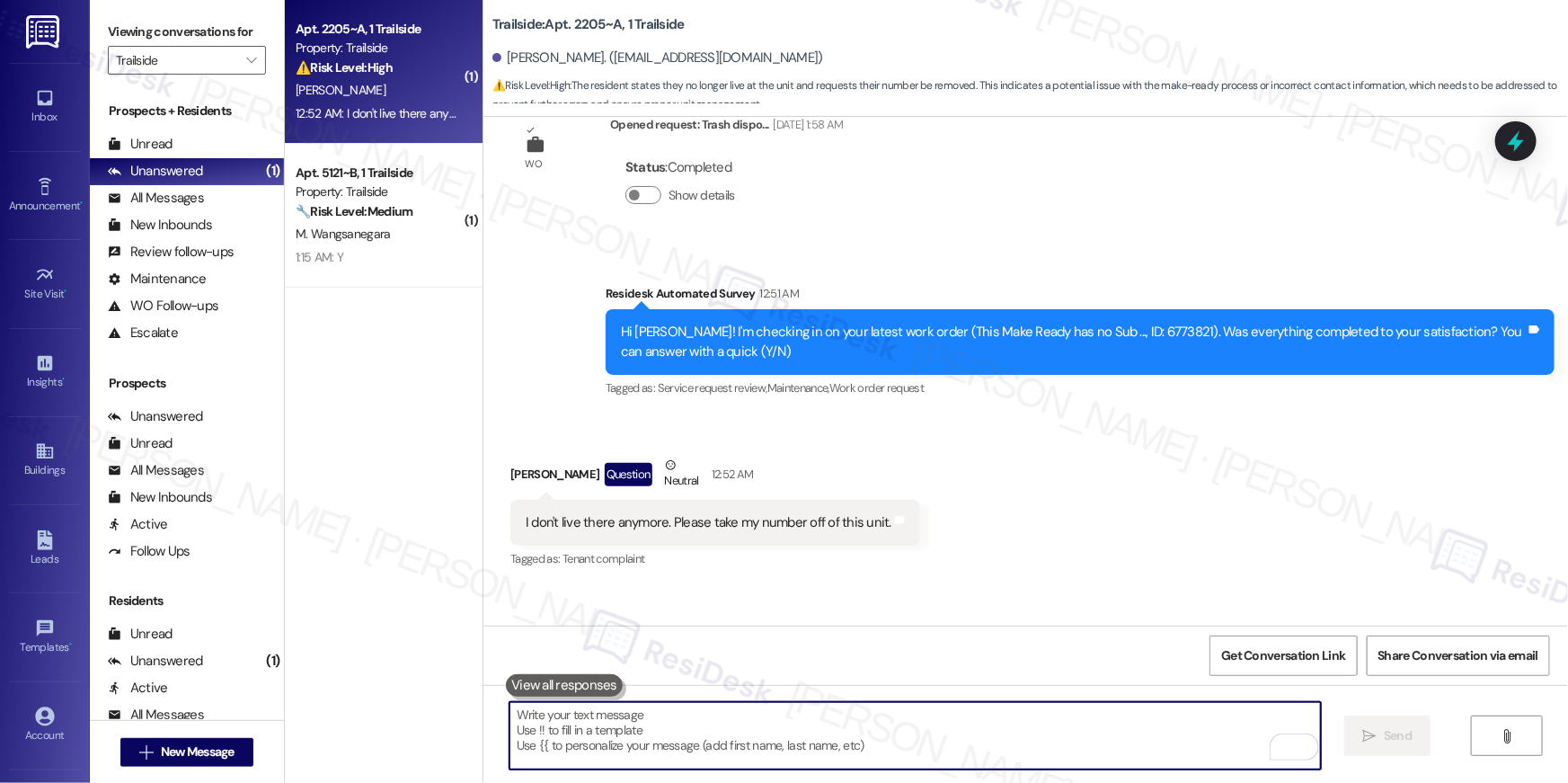
scroll to position [3721, 0]
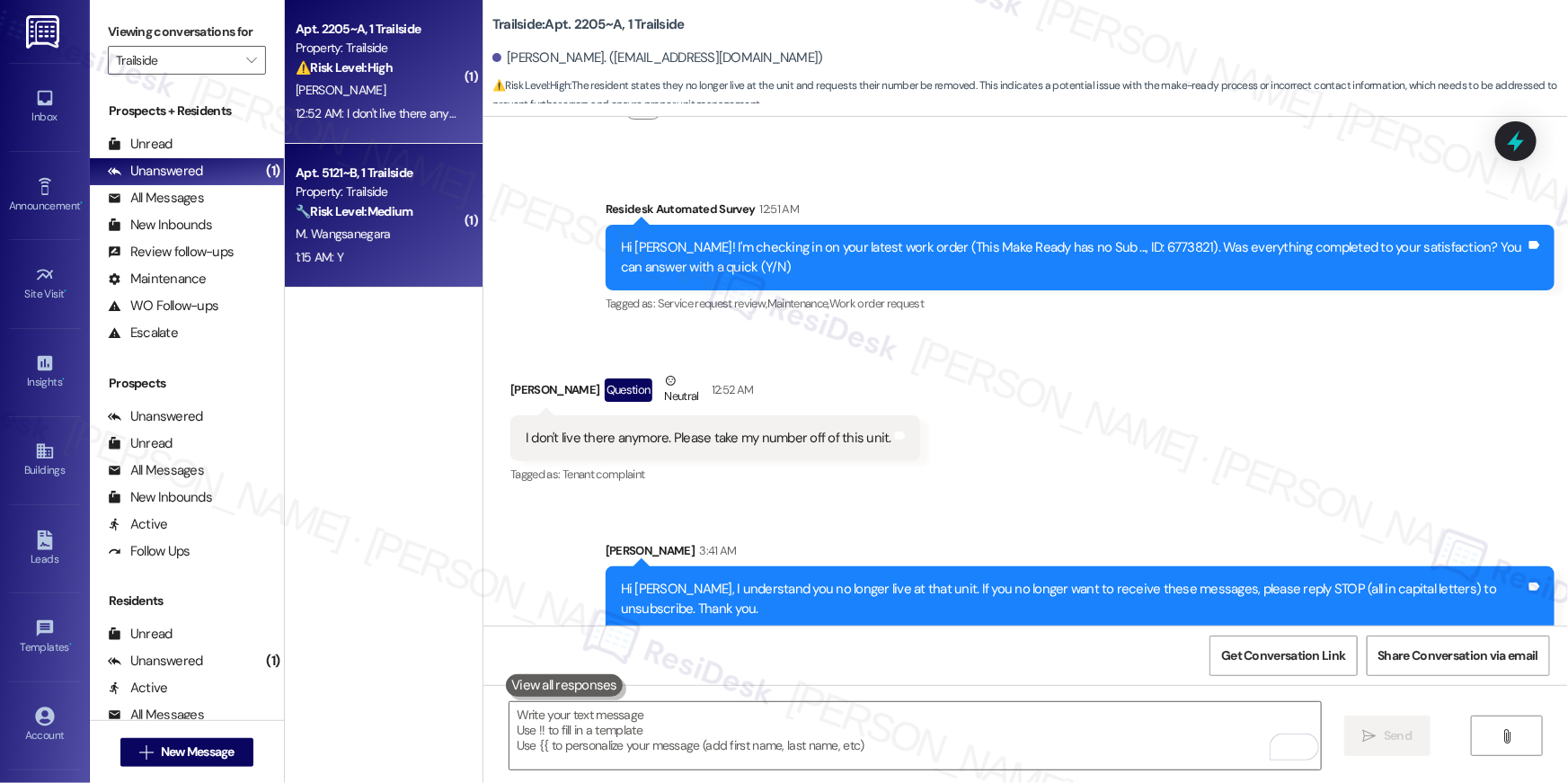
click at [350, 209] on strong "🔧 Risk Level: Medium" at bounding box center [354, 211] width 117 height 16
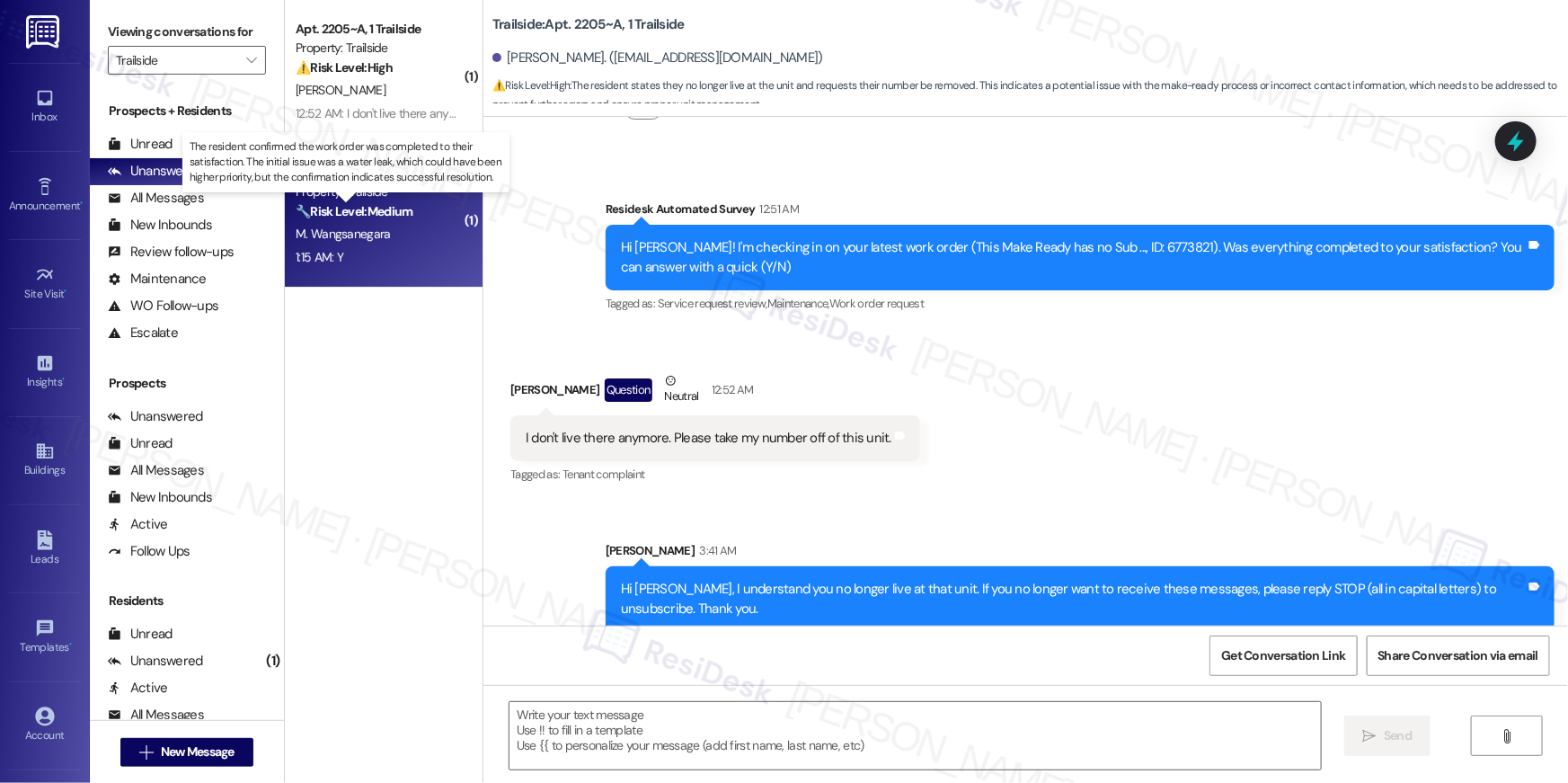
type textarea "Fetching suggested responses. Please feel free to read through the conversation…"
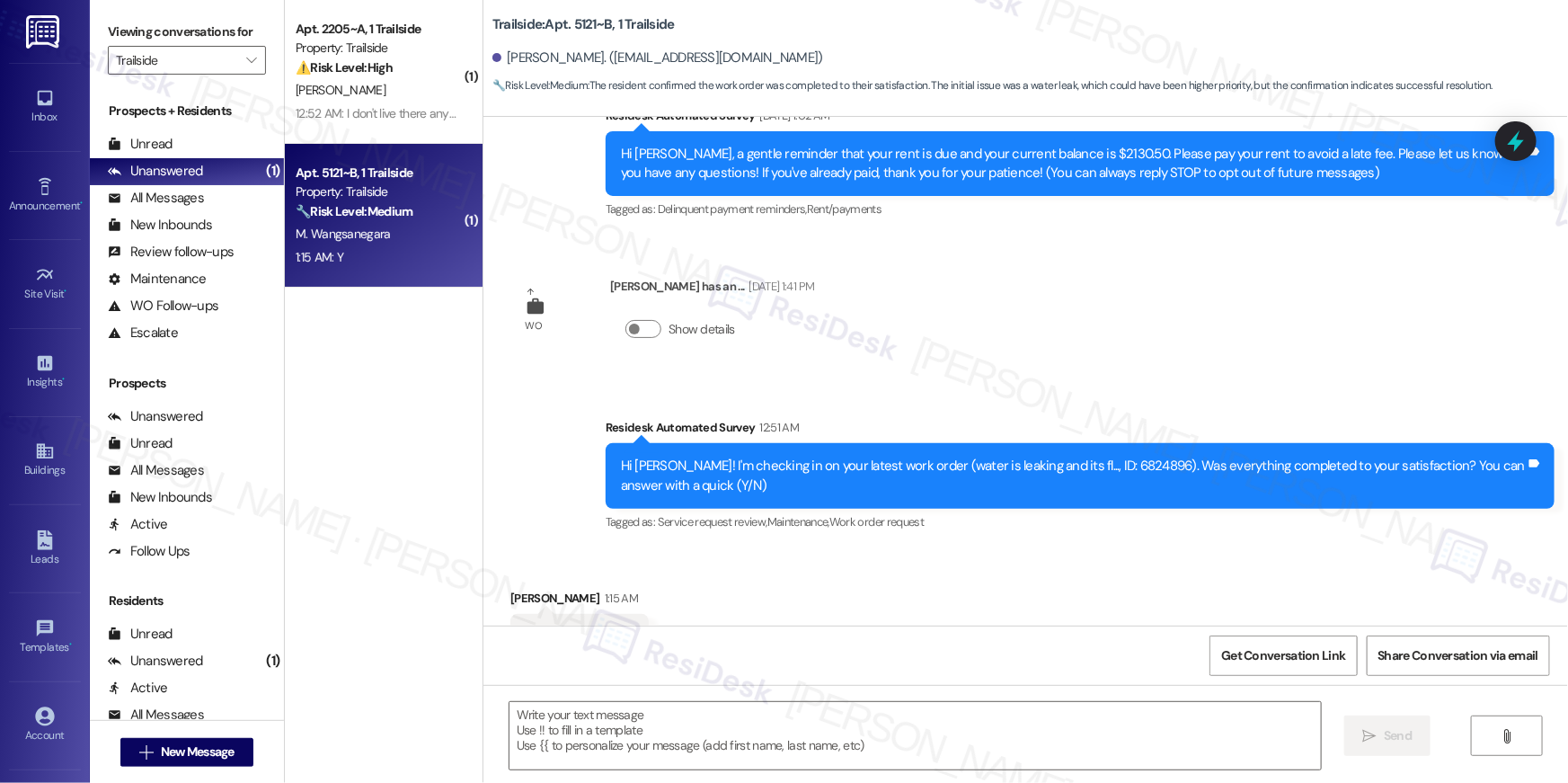
scroll to position [416, 0]
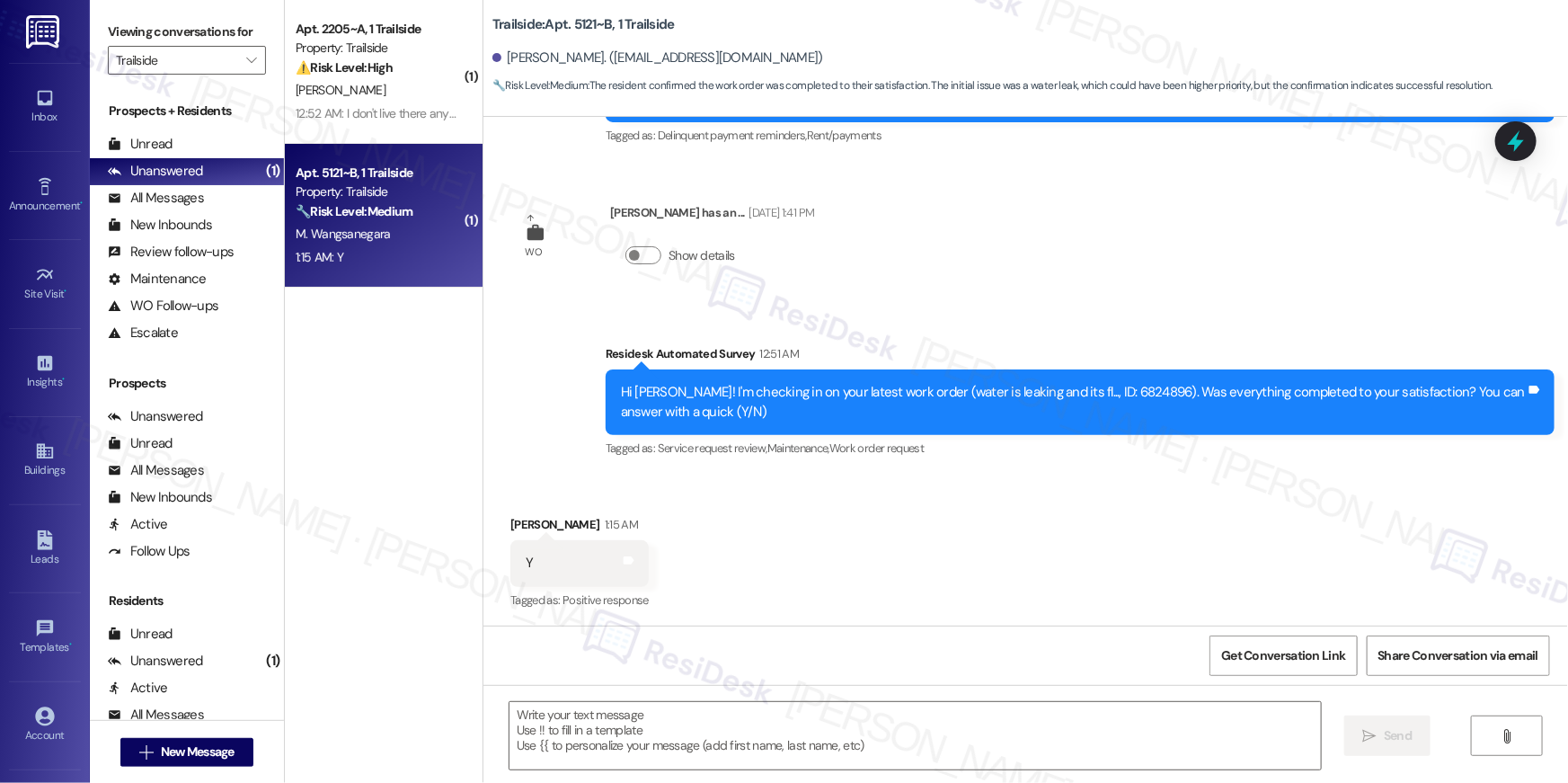
type textarea "Fetching suggested responses. Please feel free to read through the conversation…"
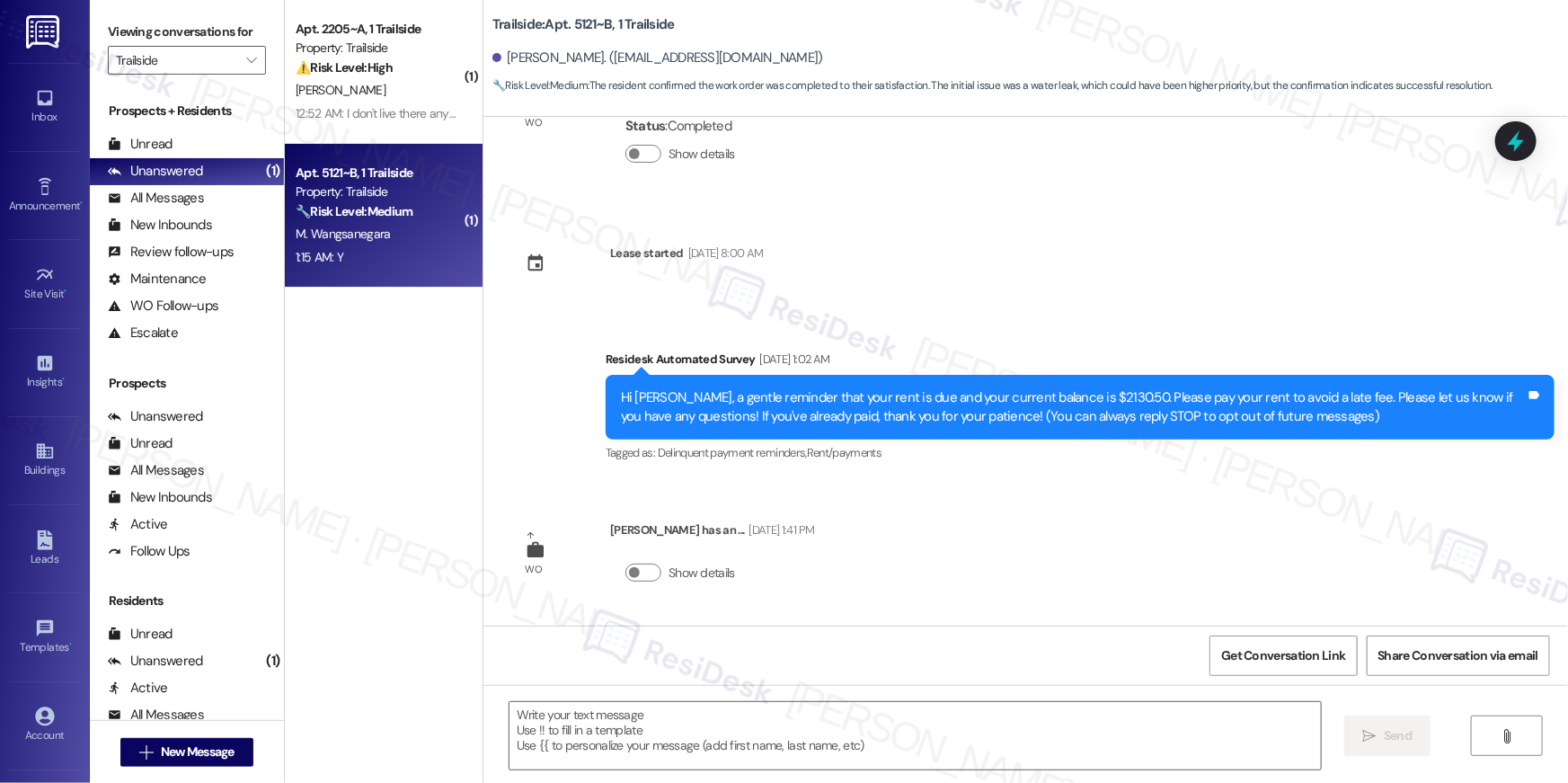
scroll to position [0, 0]
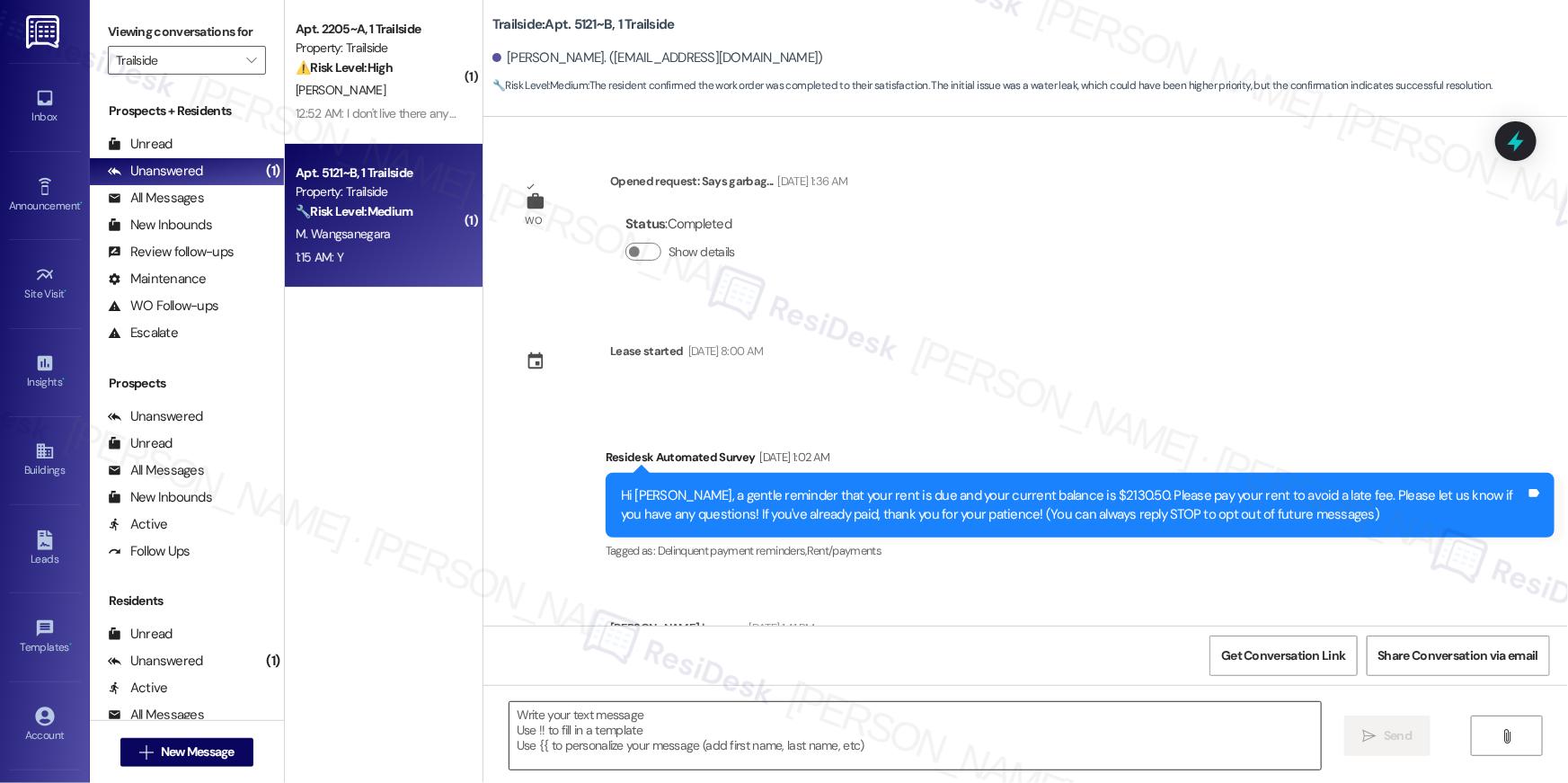
click at [992, 722] on textarea at bounding box center [916, 735] width 812 height 67
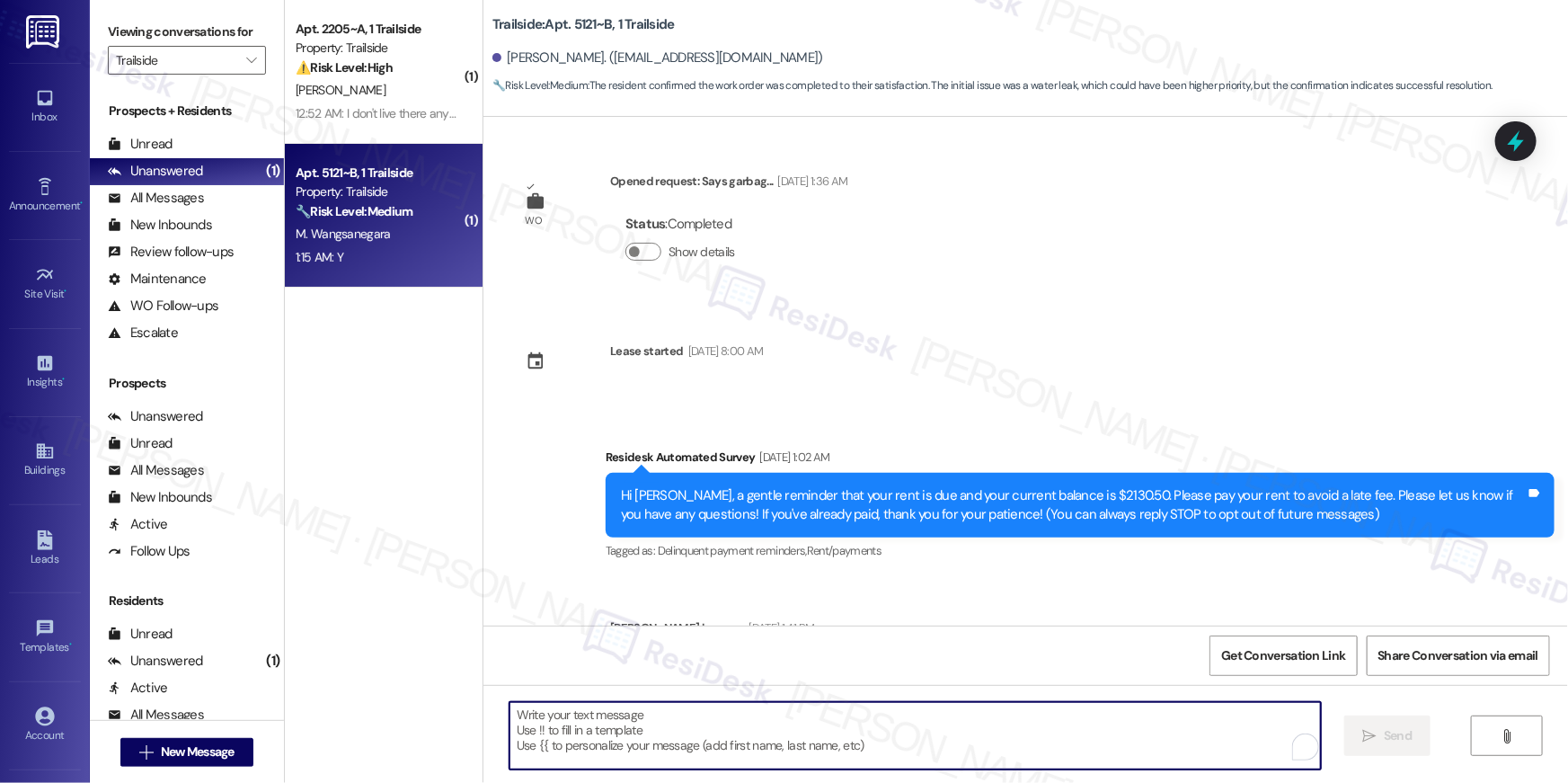
paste textarea "Hi {{first_name}}, I’m happy to hear your work order is all taken care of! If a…"
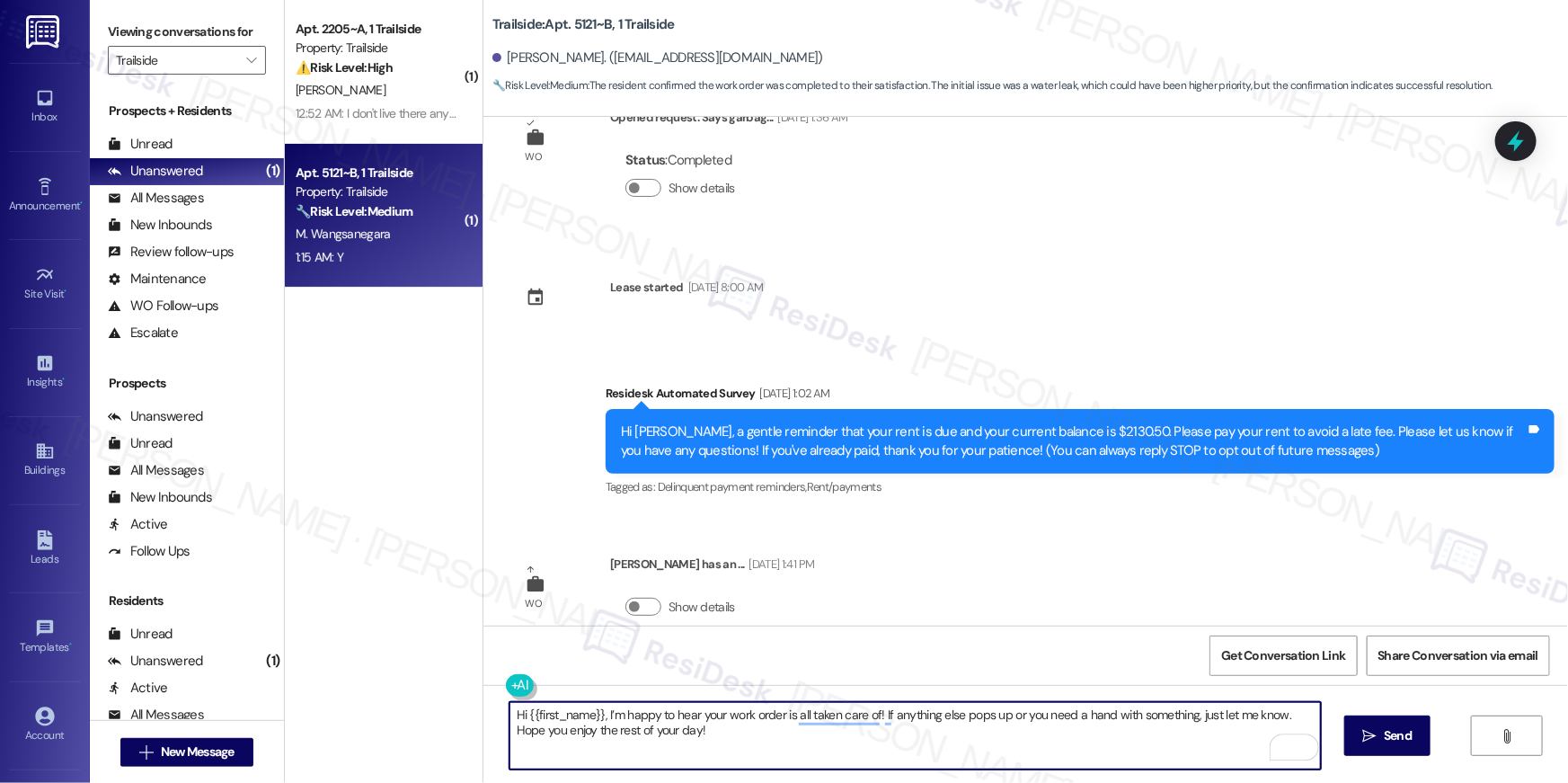
scroll to position [417, 0]
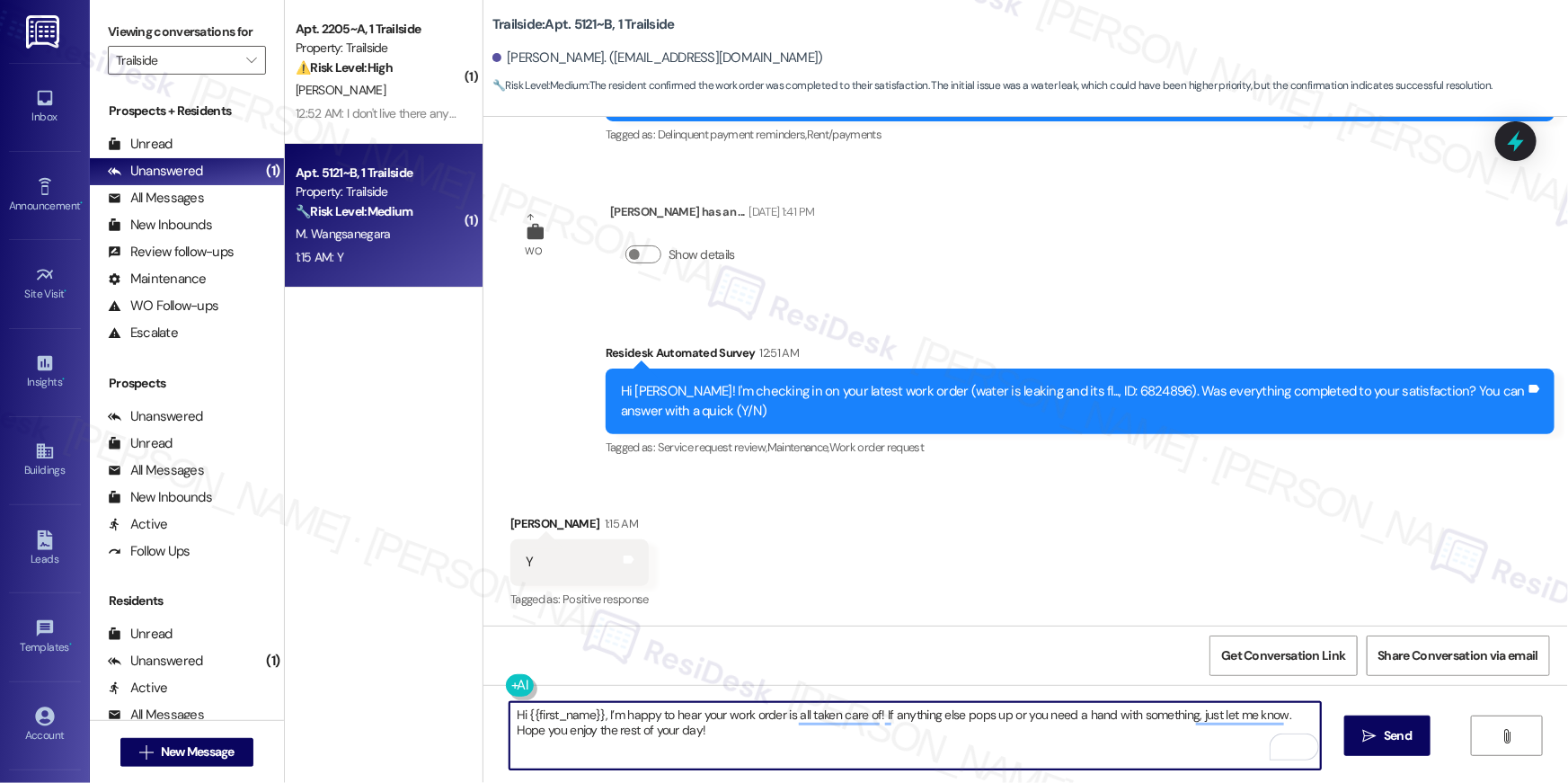
drag, startPoint x: 1078, startPoint y: 757, endPoint x: 1104, endPoint y: 752, distance: 26.5
click at [1078, 757] on textarea "Hi {{first_name}}, I’m happy to hear your work order is all taken care of! If a…" at bounding box center [916, 735] width 812 height 67
type textarea "Hi {{first_name}}, I’m happy to hear your work order is all taken care of! If a…"
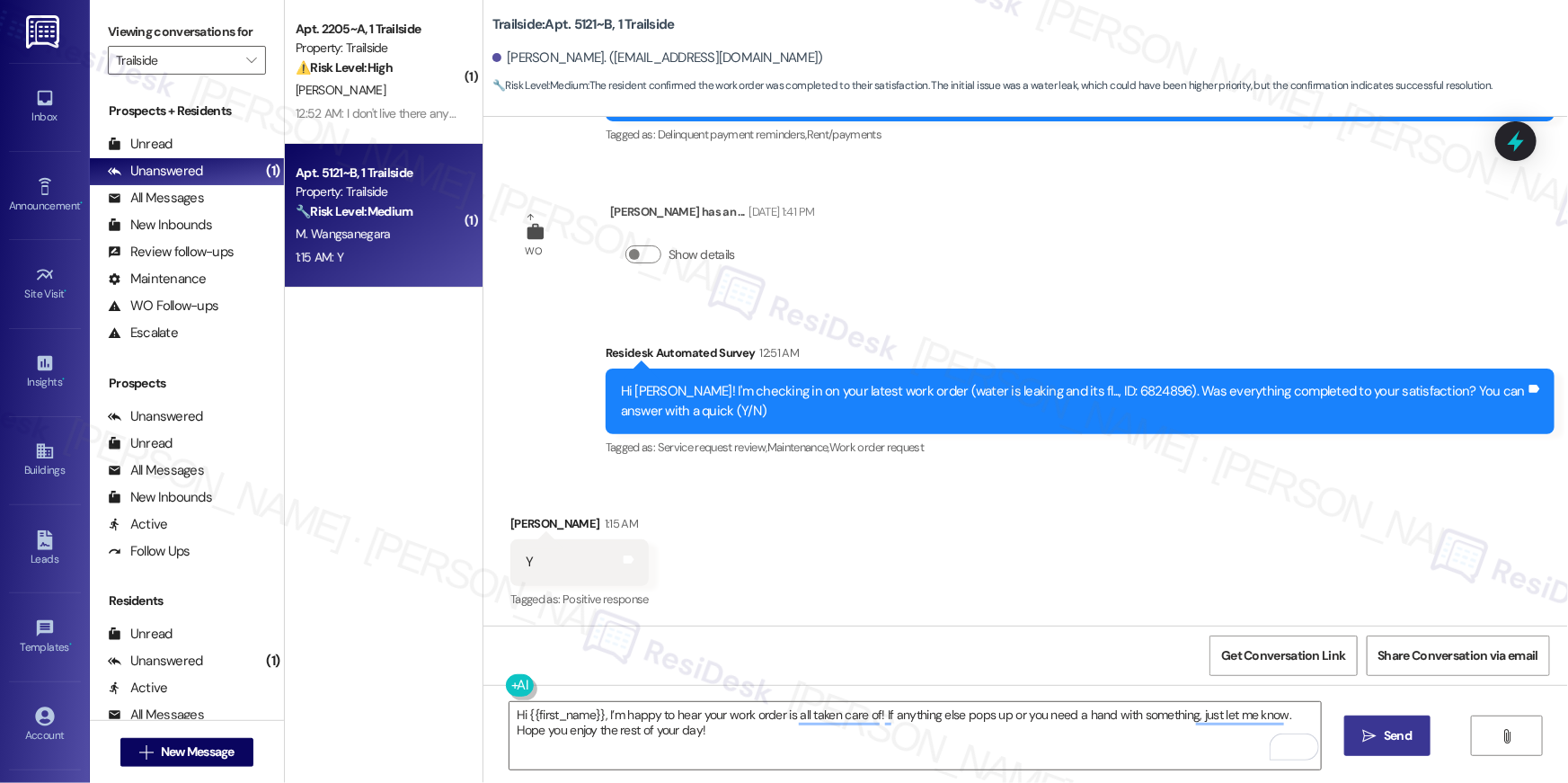
click at [1392, 740] on span "Send" at bounding box center [1398, 736] width 28 height 19
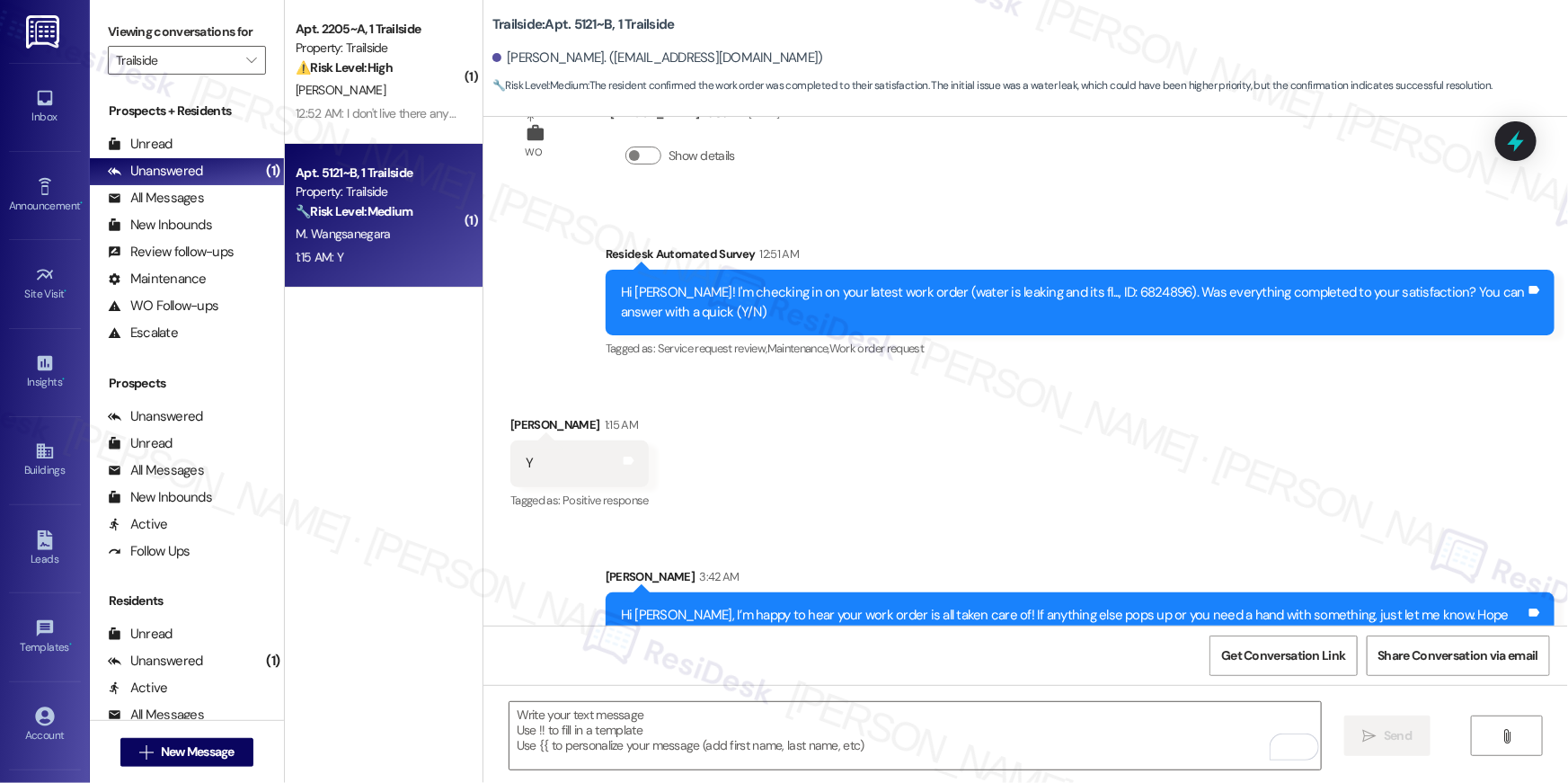
scroll to position [561, 0]
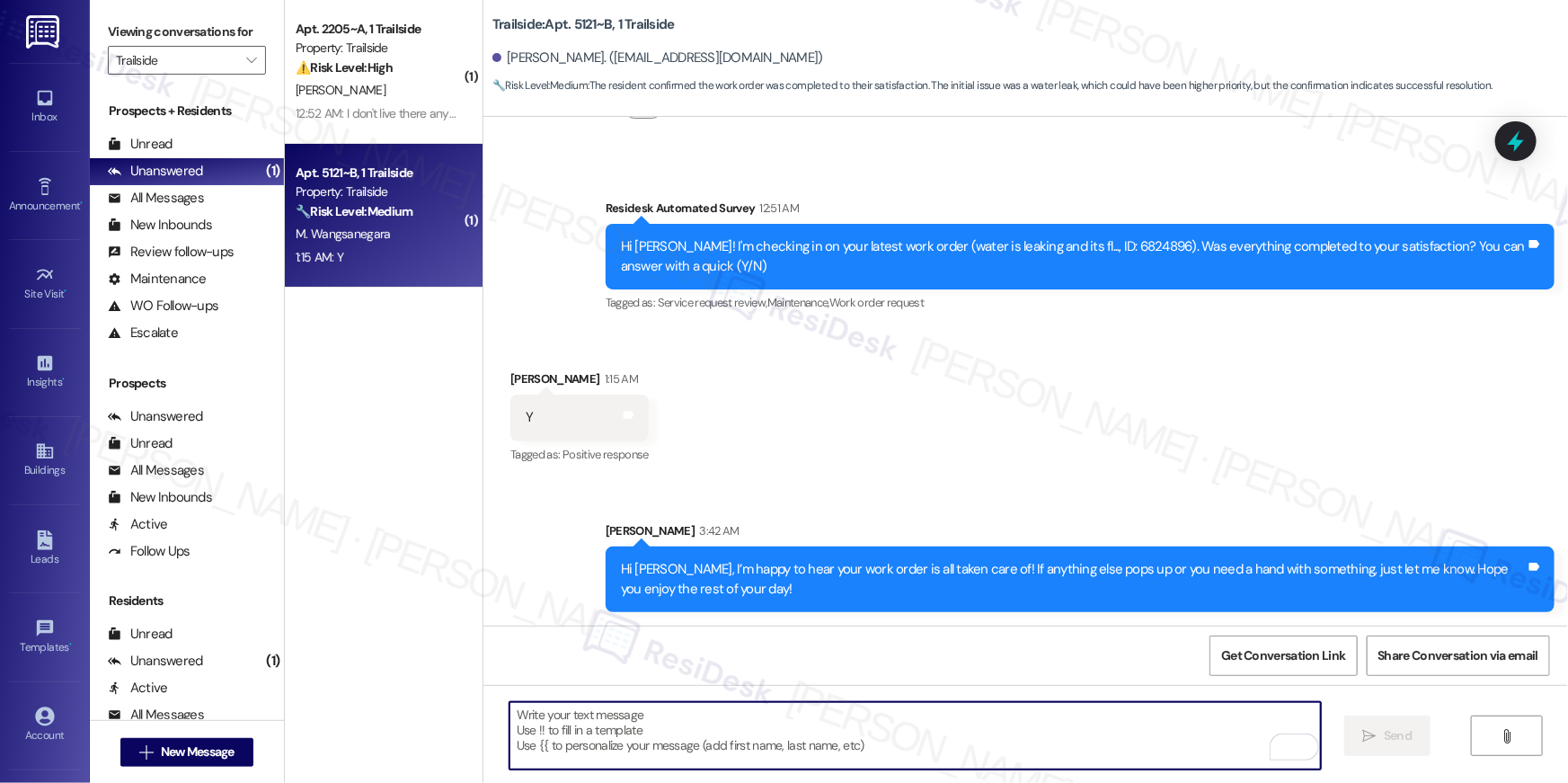
click at [1075, 723] on textarea "To enrich screen reader interactions, please activate Accessibility in Grammarl…" at bounding box center [916, 735] width 812 height 67
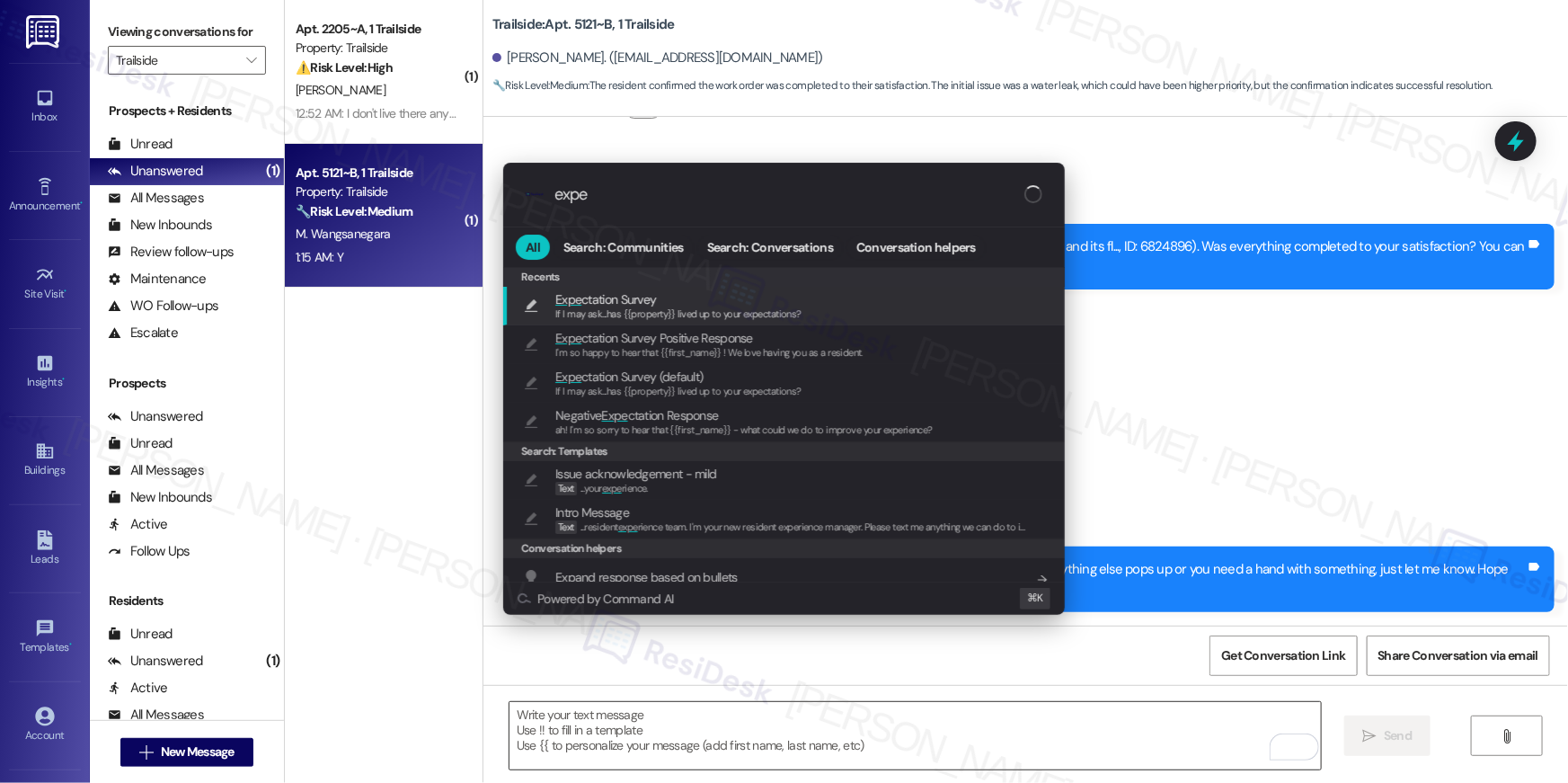
type input "expec"
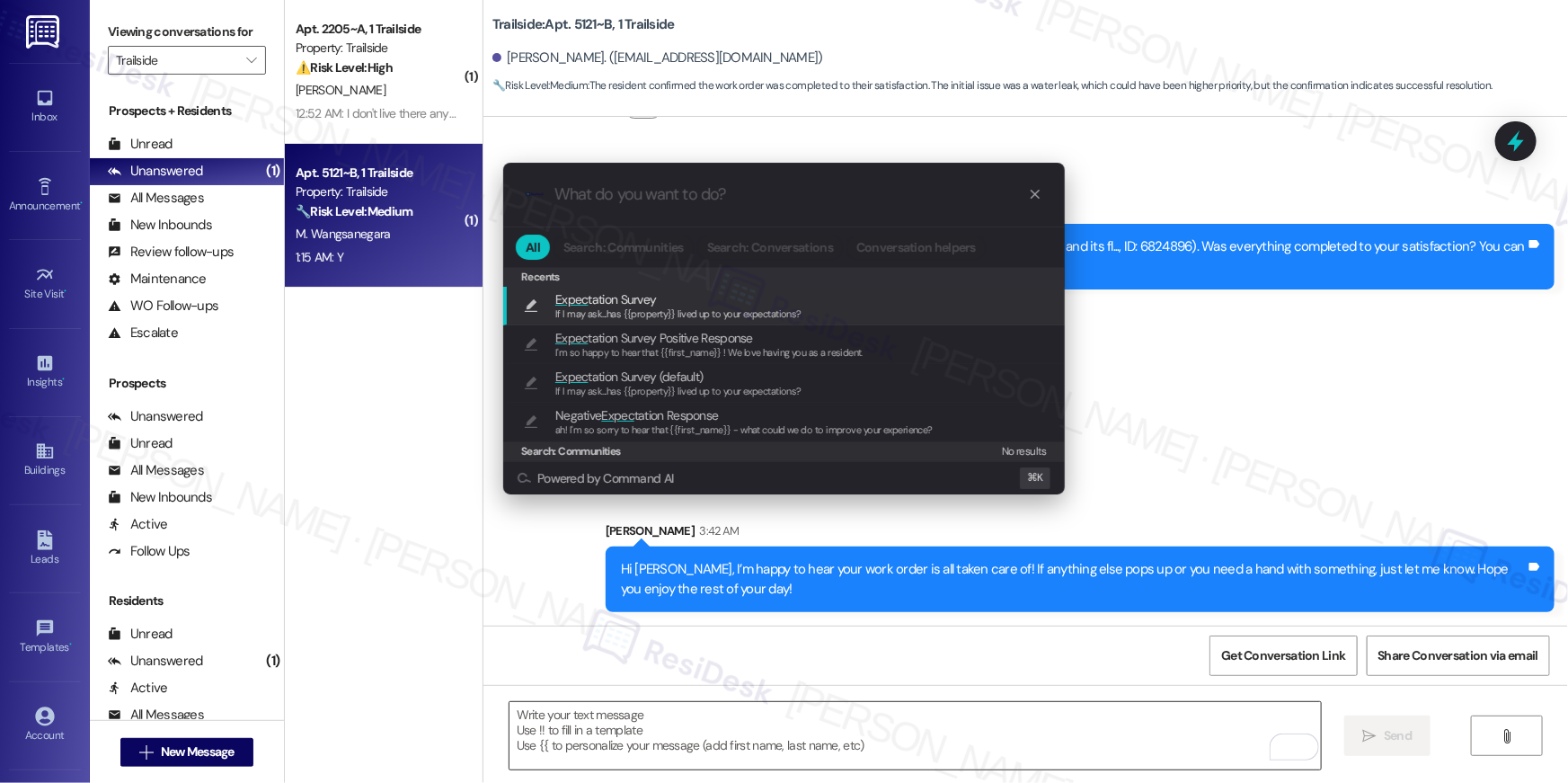
type textarea "If I may ask...has {{property}} lived up to your expectations?"
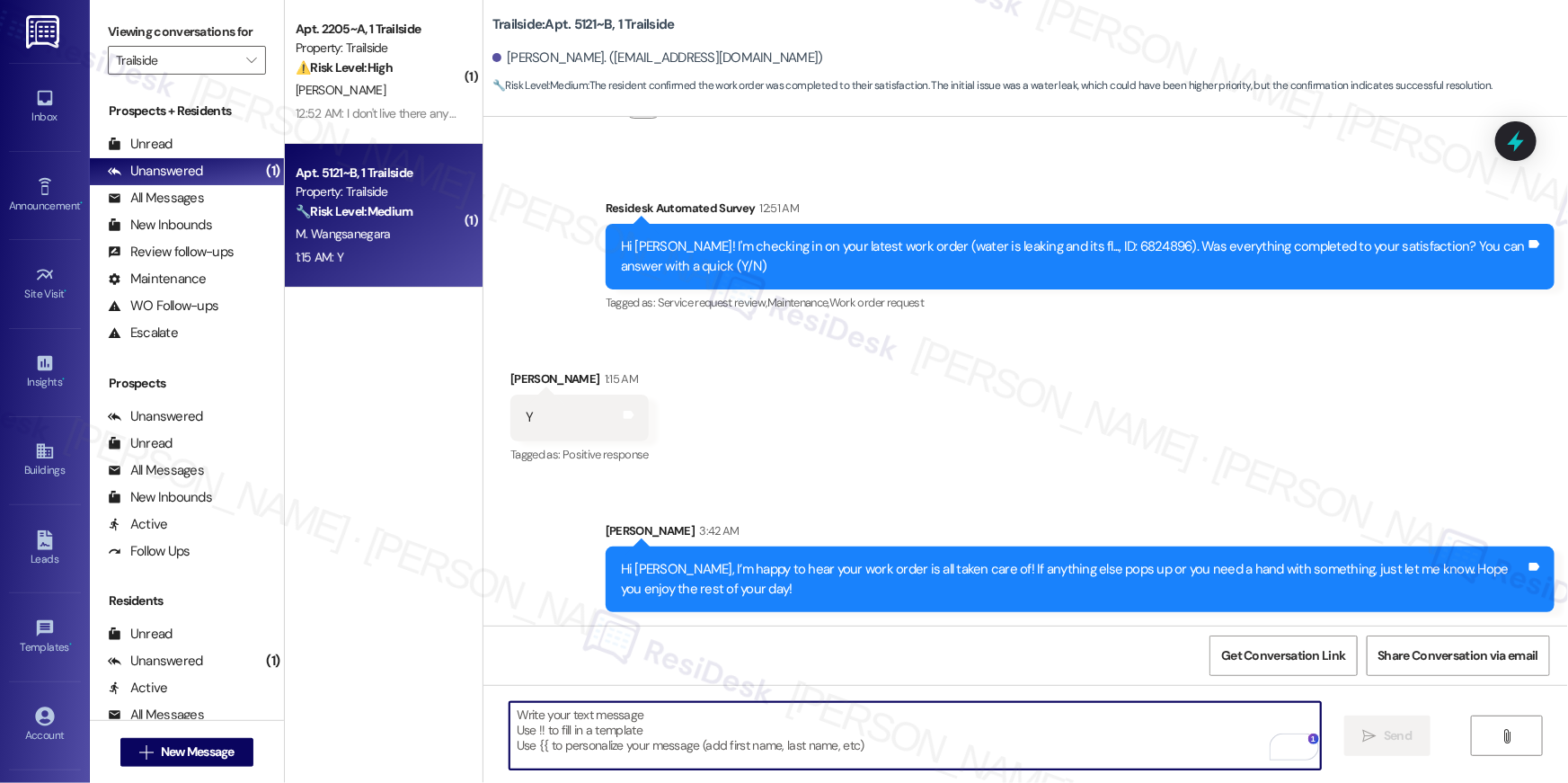
scroll to position [416, 0]
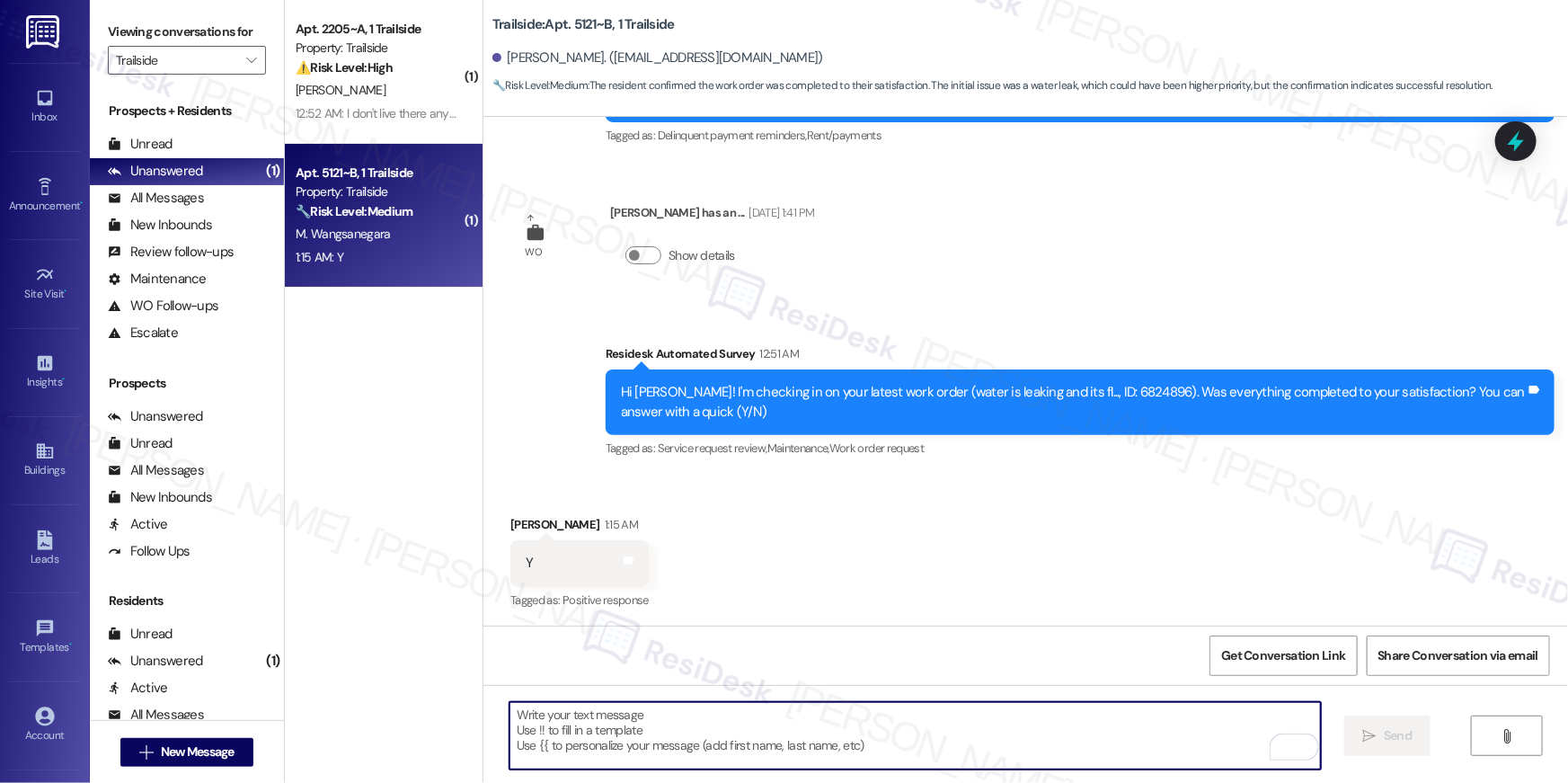
click at [1024, 562] on div "Received via SMS Monika Wangsanegara 1:15 AM Y Tags and notes Tagged as: Positi…" at bounding box center [1025, 551] width 1085 height 152
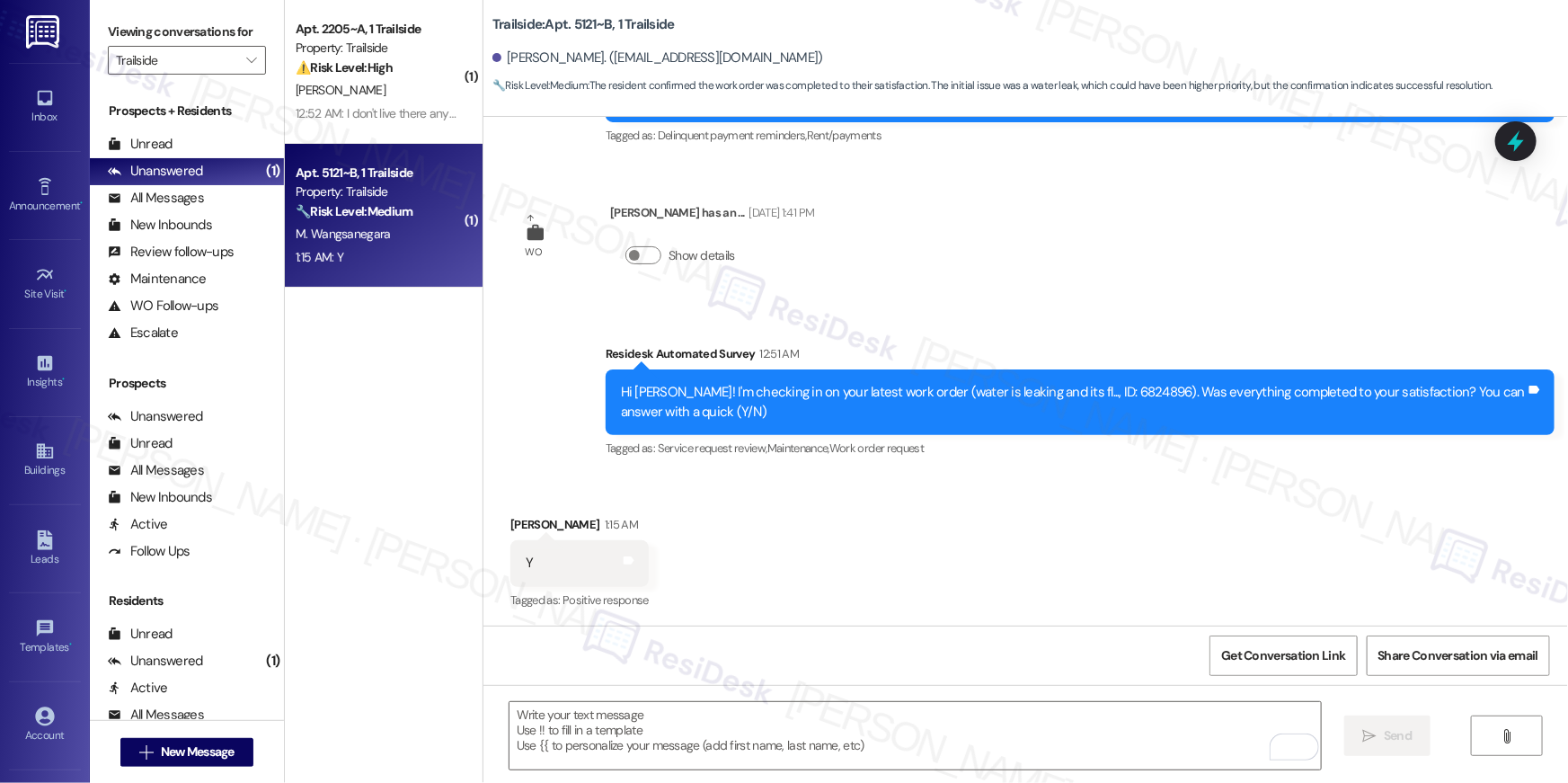
scroll to position [686, 0]
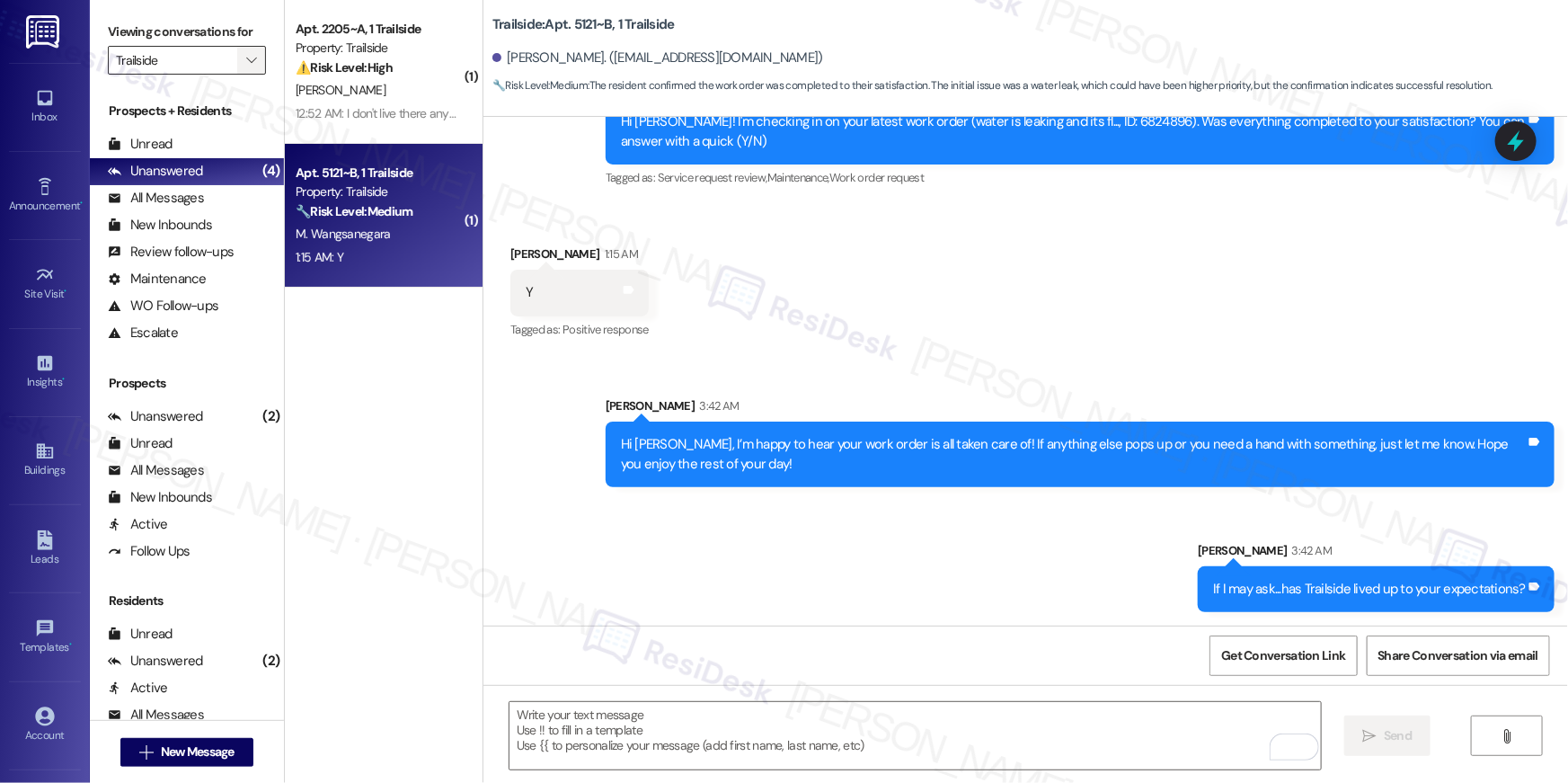
click at [251, 60] on button "" at bounding box center [251, 60] width 28 height 28
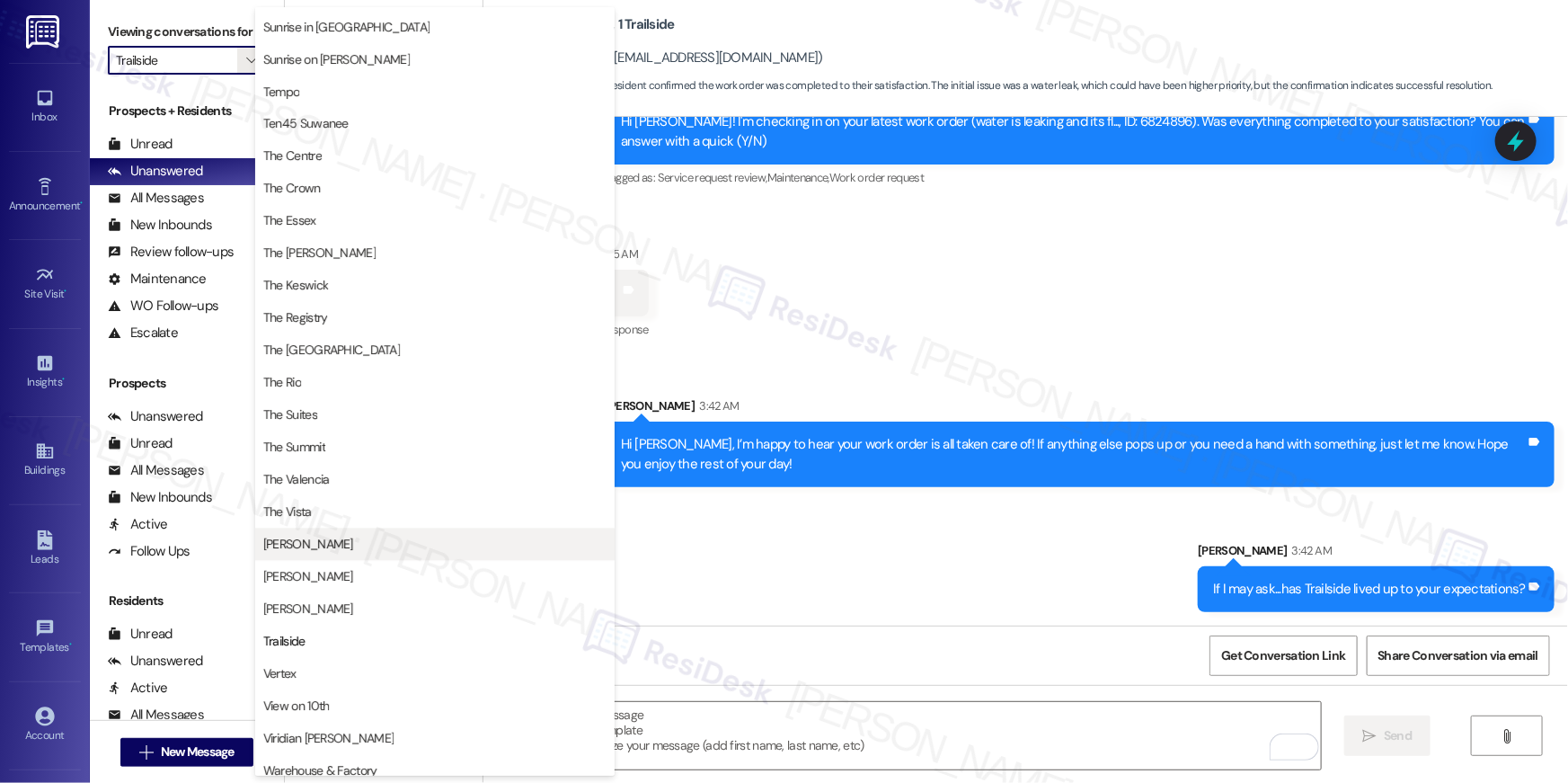
scroll to position [1631, 0]
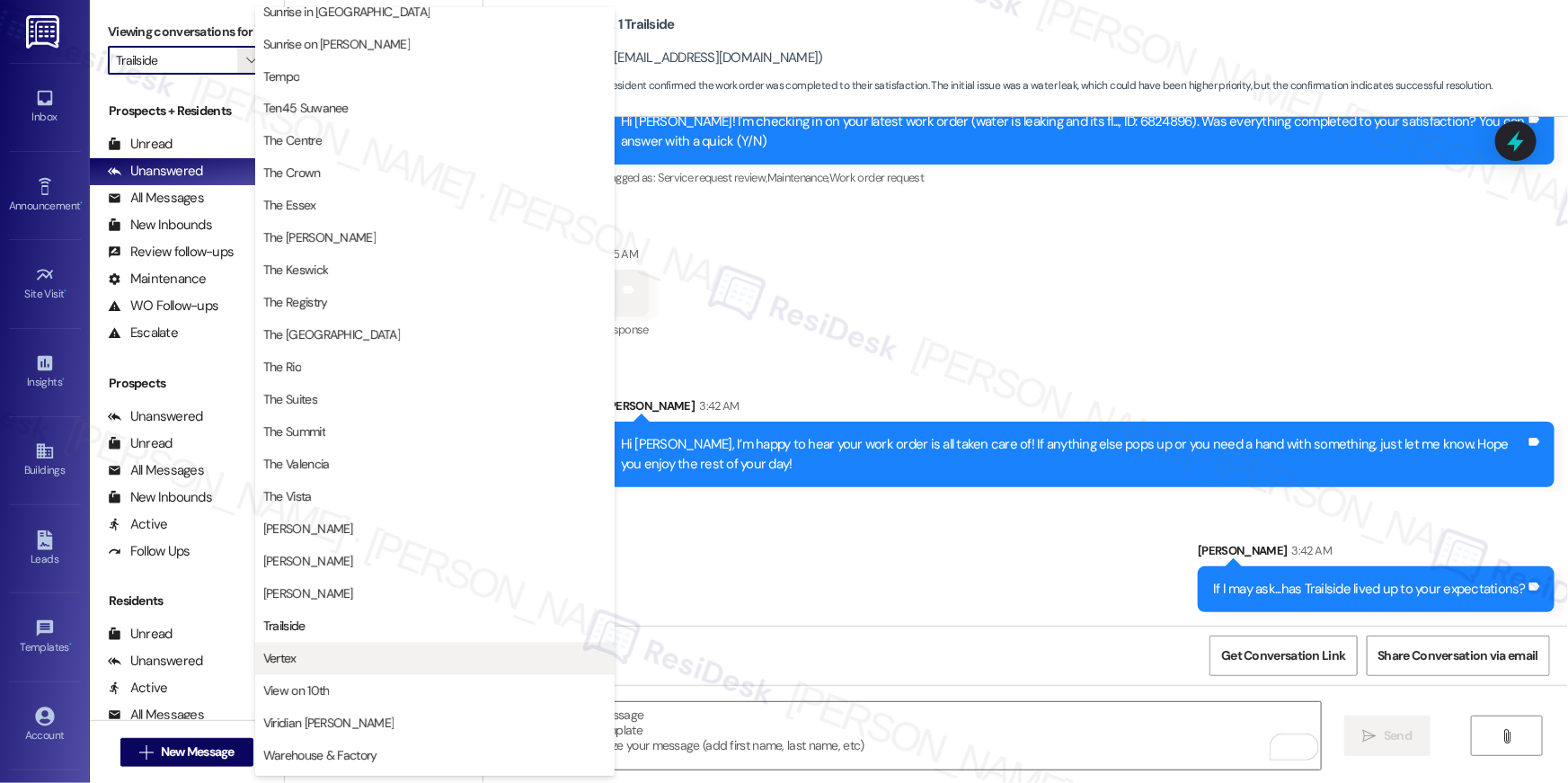
click at [332, 650] on span "Vertex" at bounding box center [435, 658] width 344 height 18
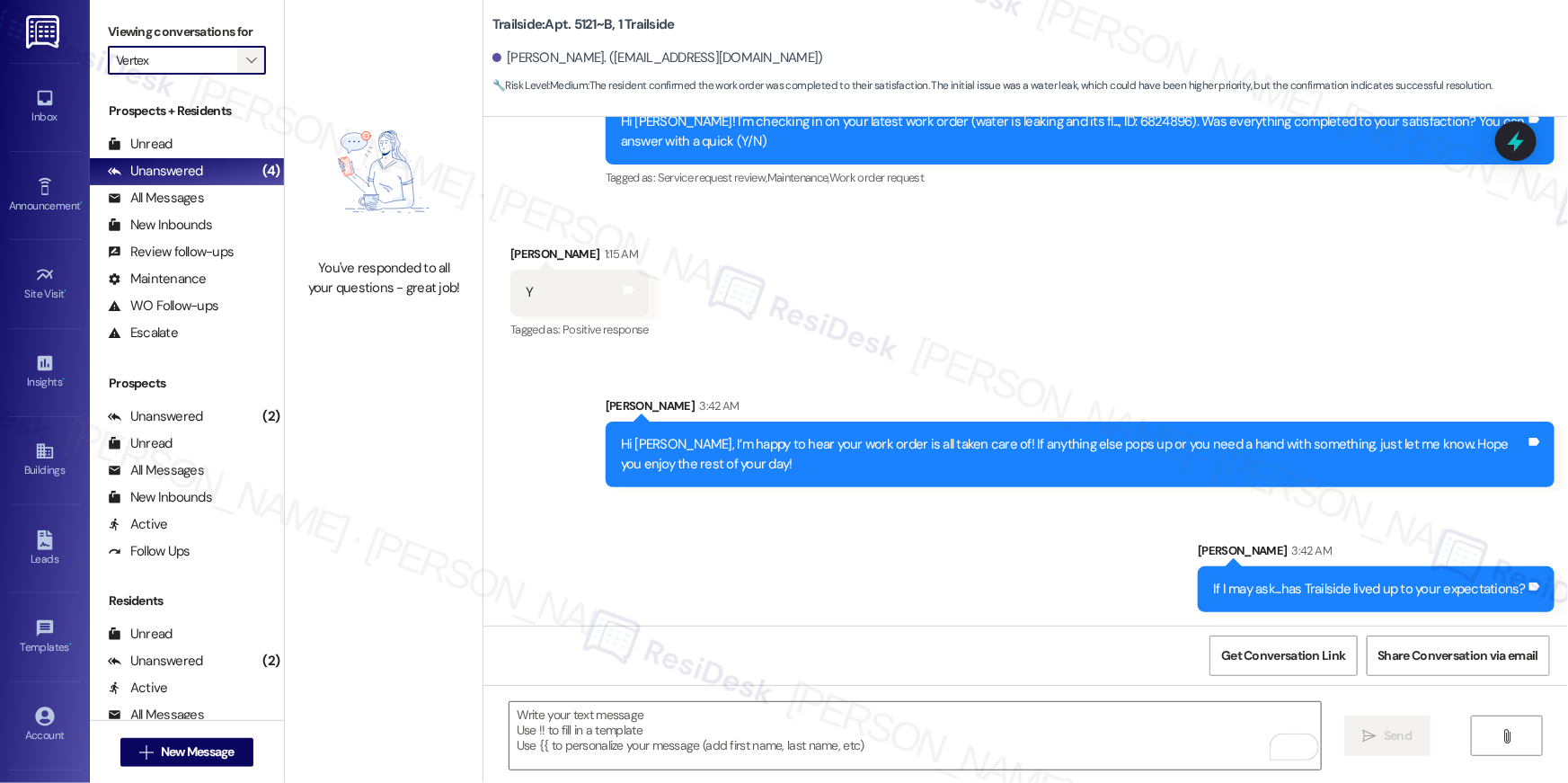
click at [246, 56] on icon "" at bounding box center [251, 60] width 9 height 14
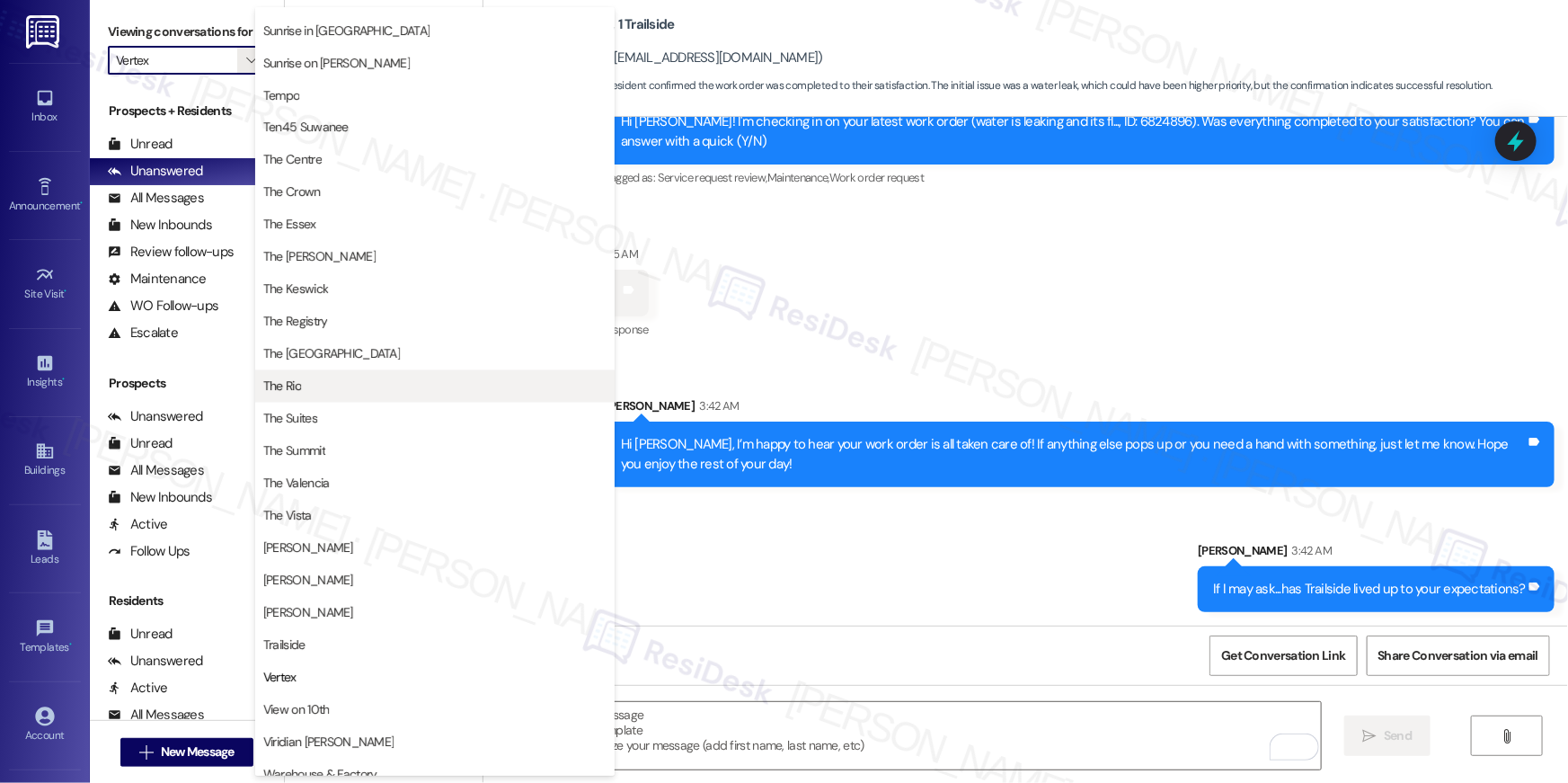
scroll to position [1631, 0]
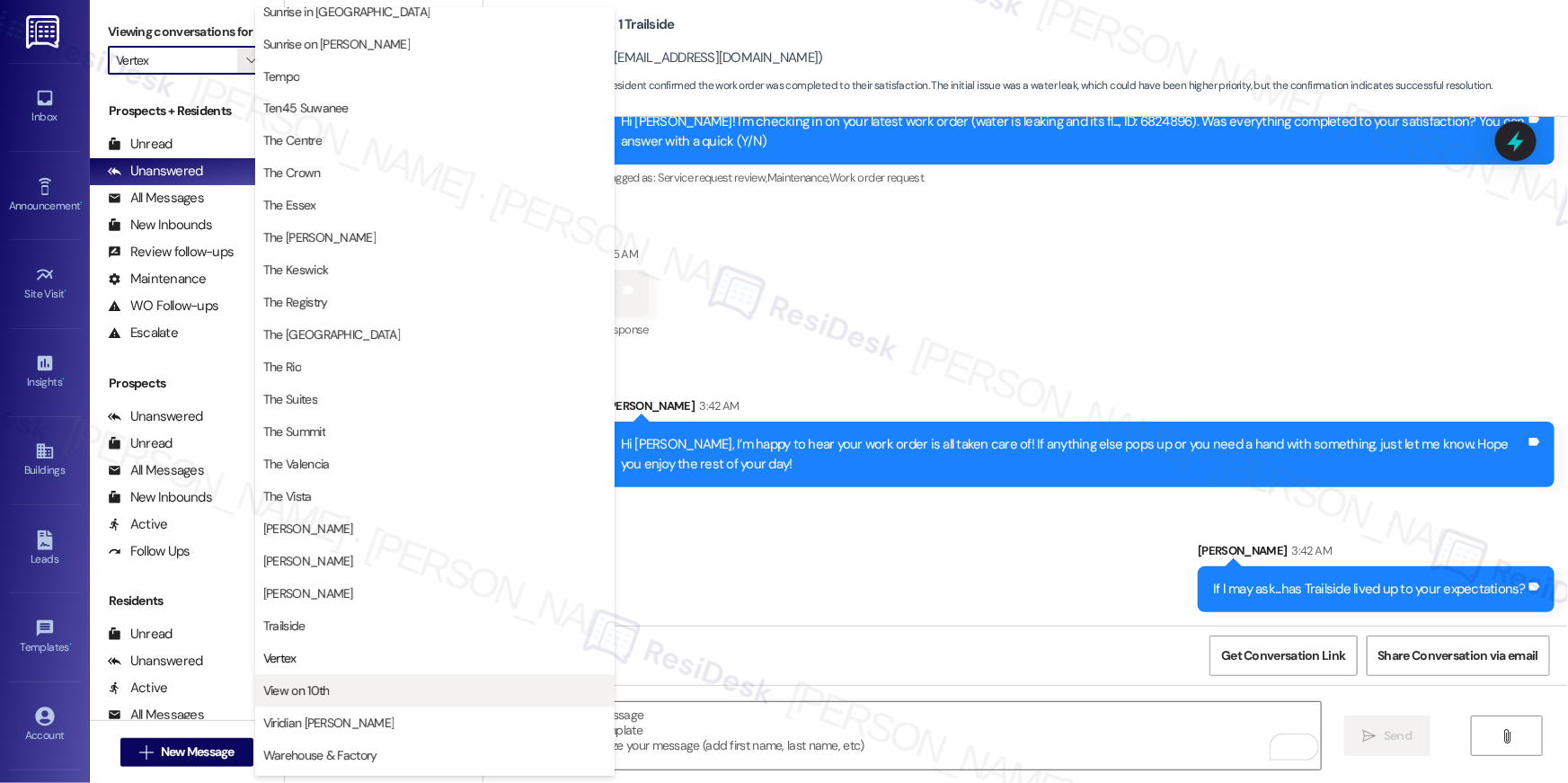
click at [365, 692] on span "View on 10th" at bounding box center [435, 691] width 344 height 18
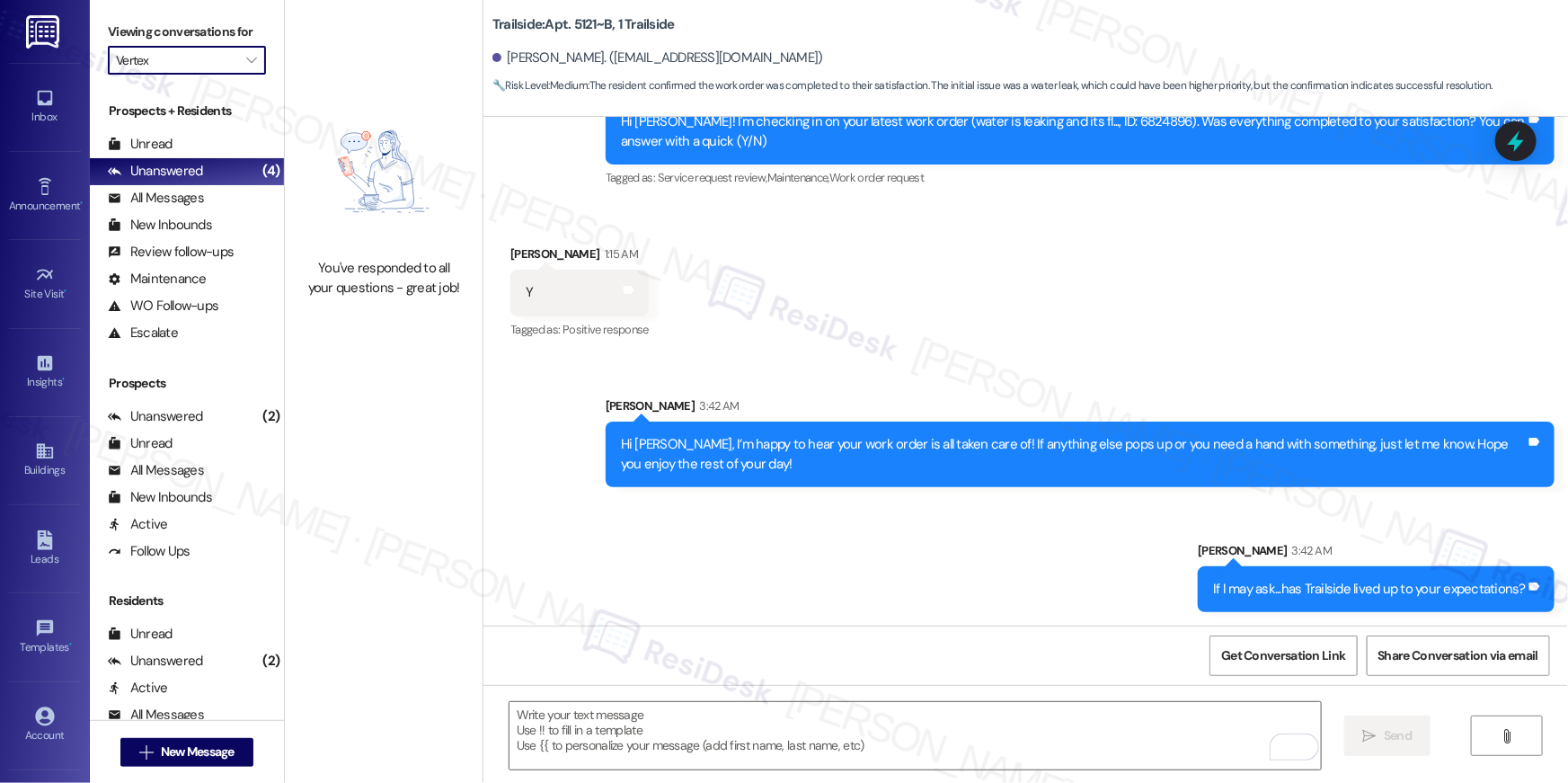
type input "View on 10th"
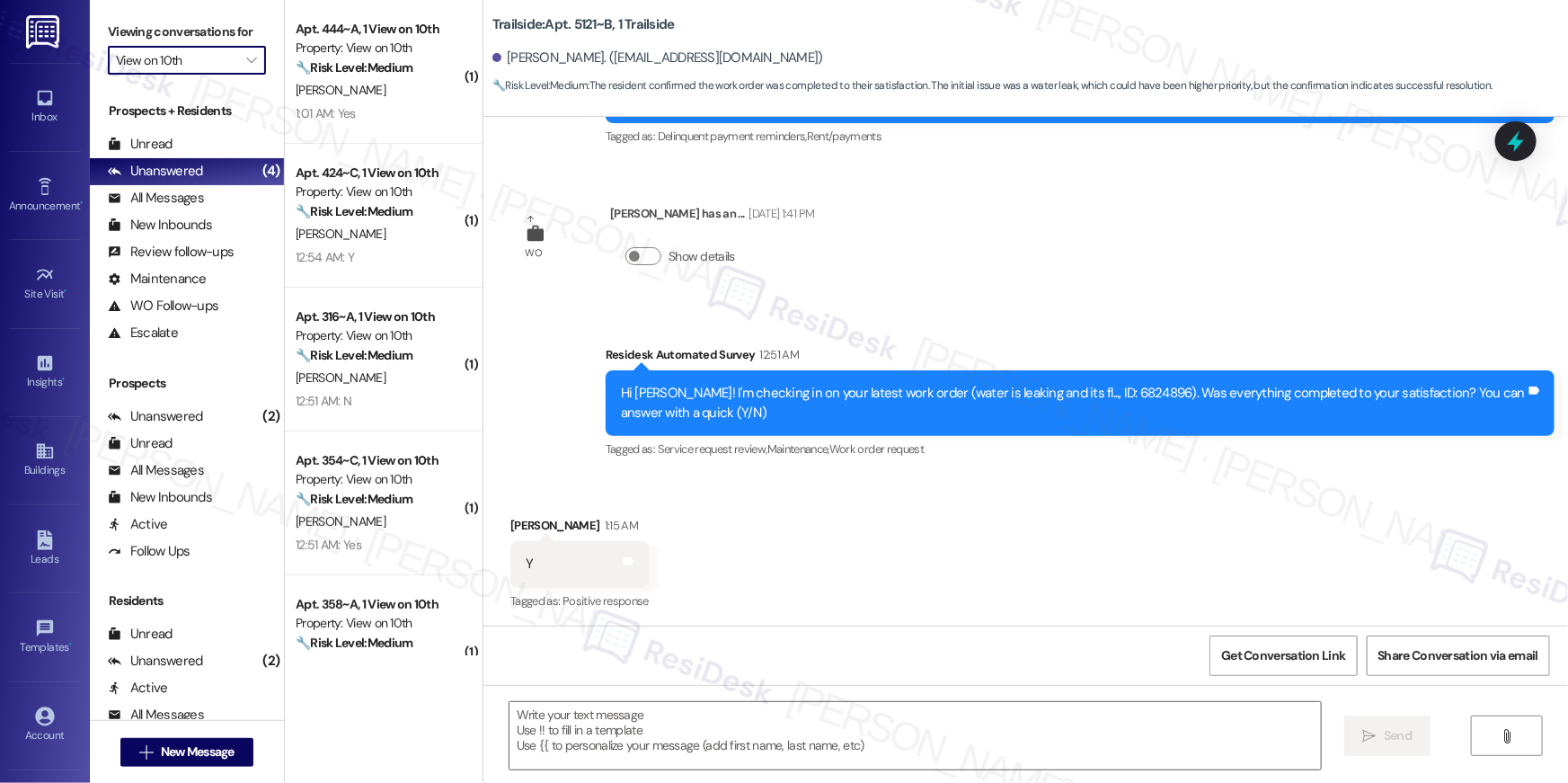
type textarea "Fetching suggested responses. Please feel free to read through the conversation…"
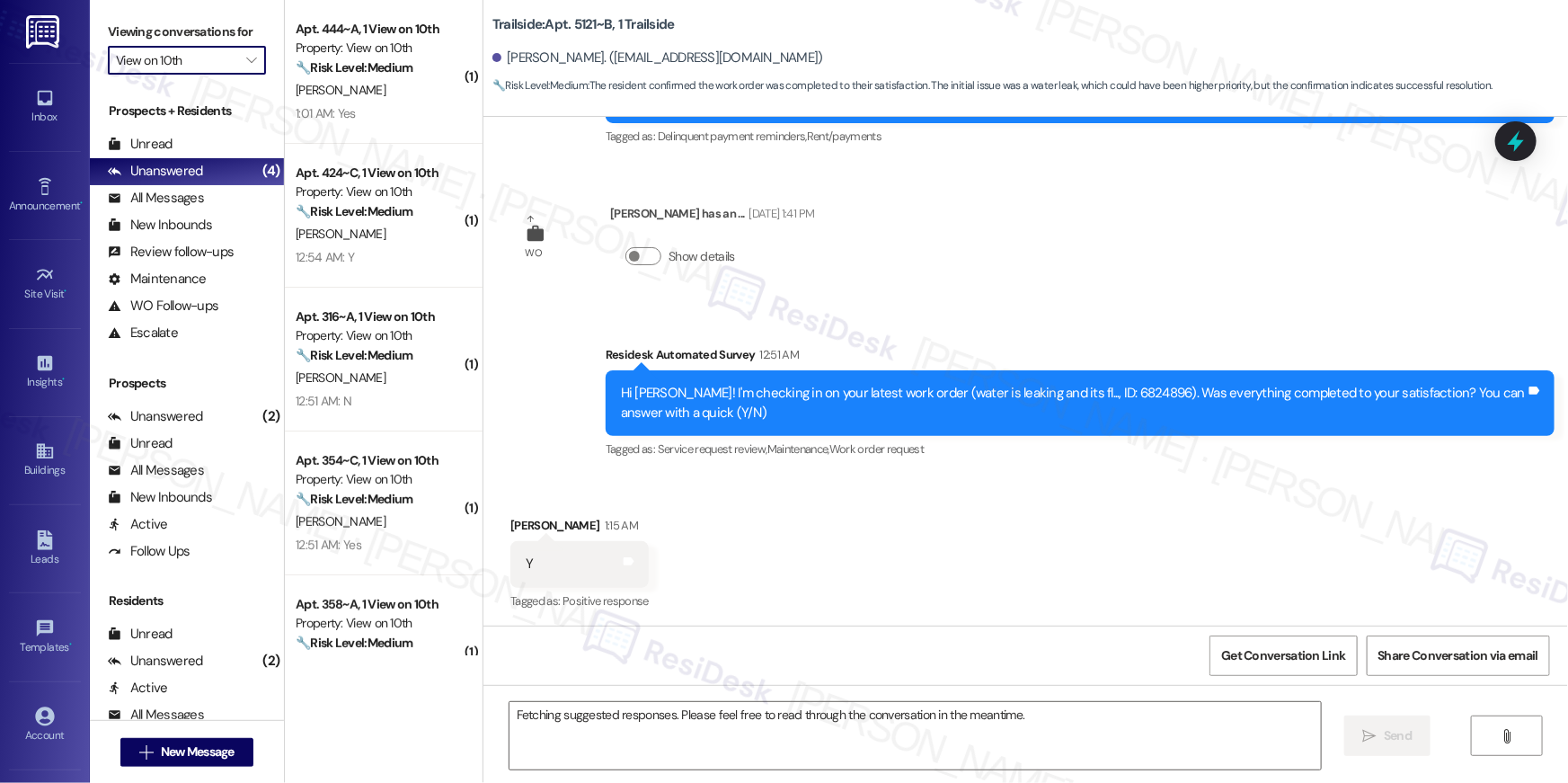
scroll to position [416, 0]
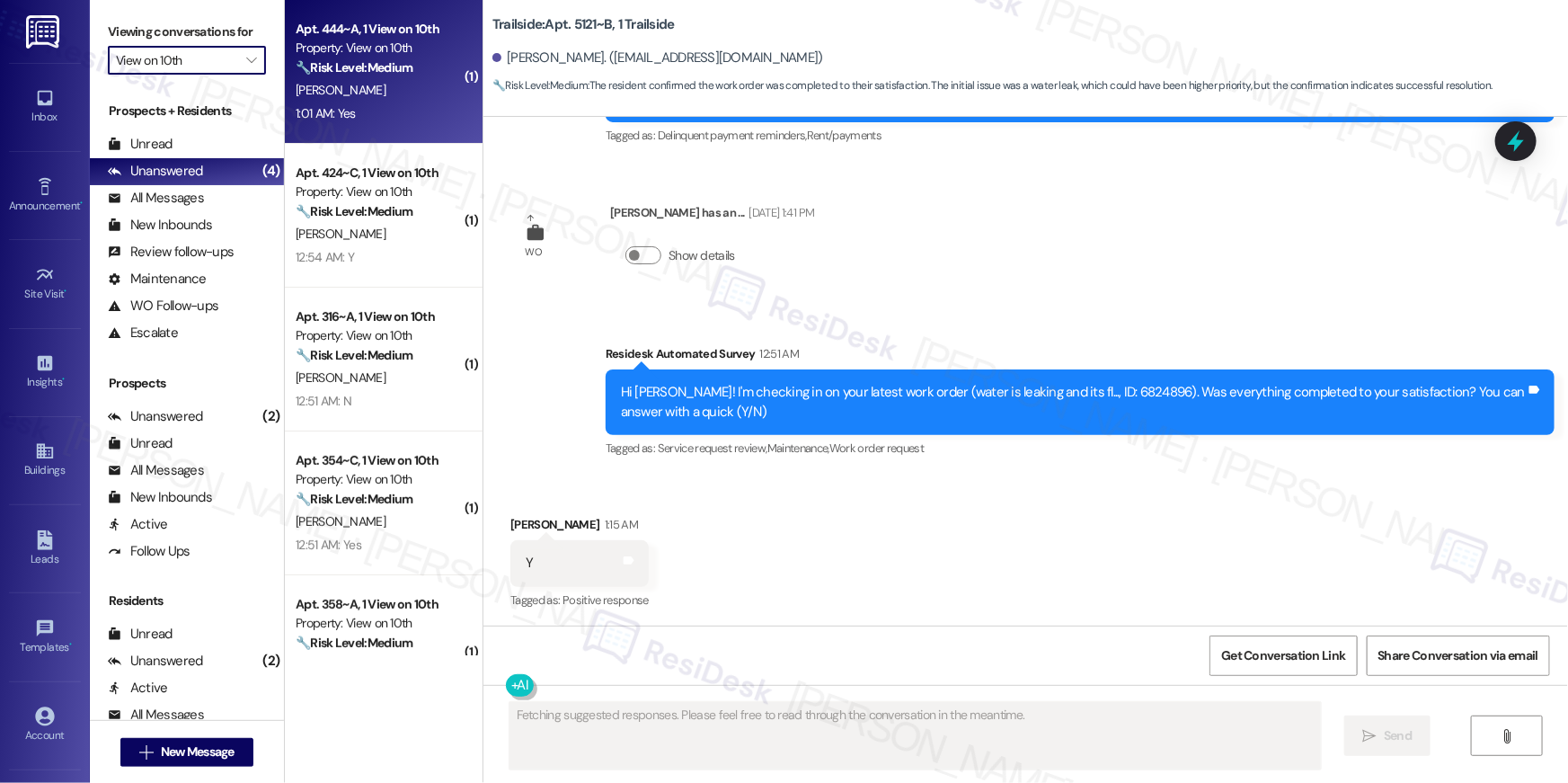
click at [385, 61] on strong "🔧 Risk Level: Medium" at bounding box center [354, 67] width 117 height 16
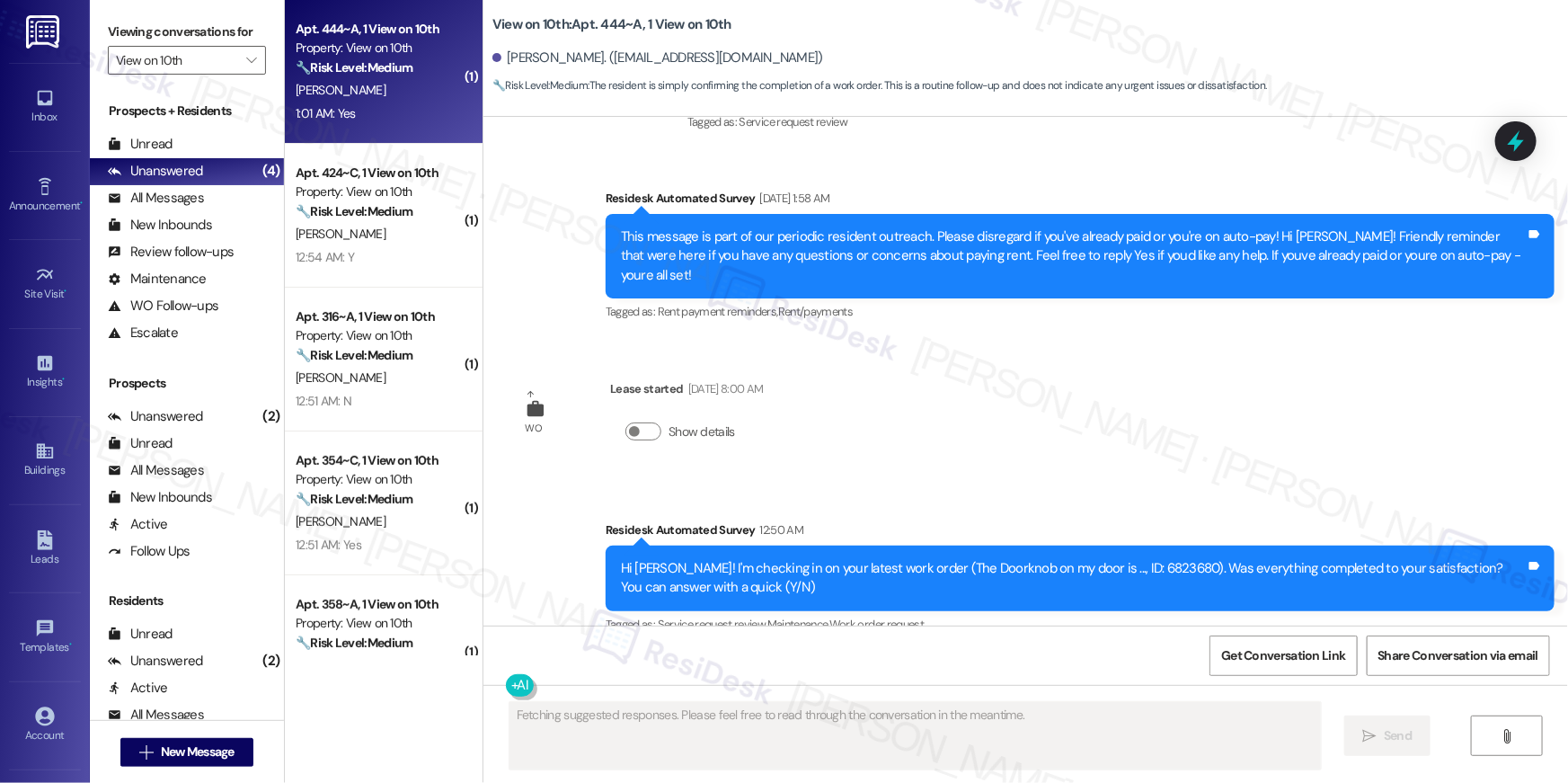
scroll to position [2133, 0]
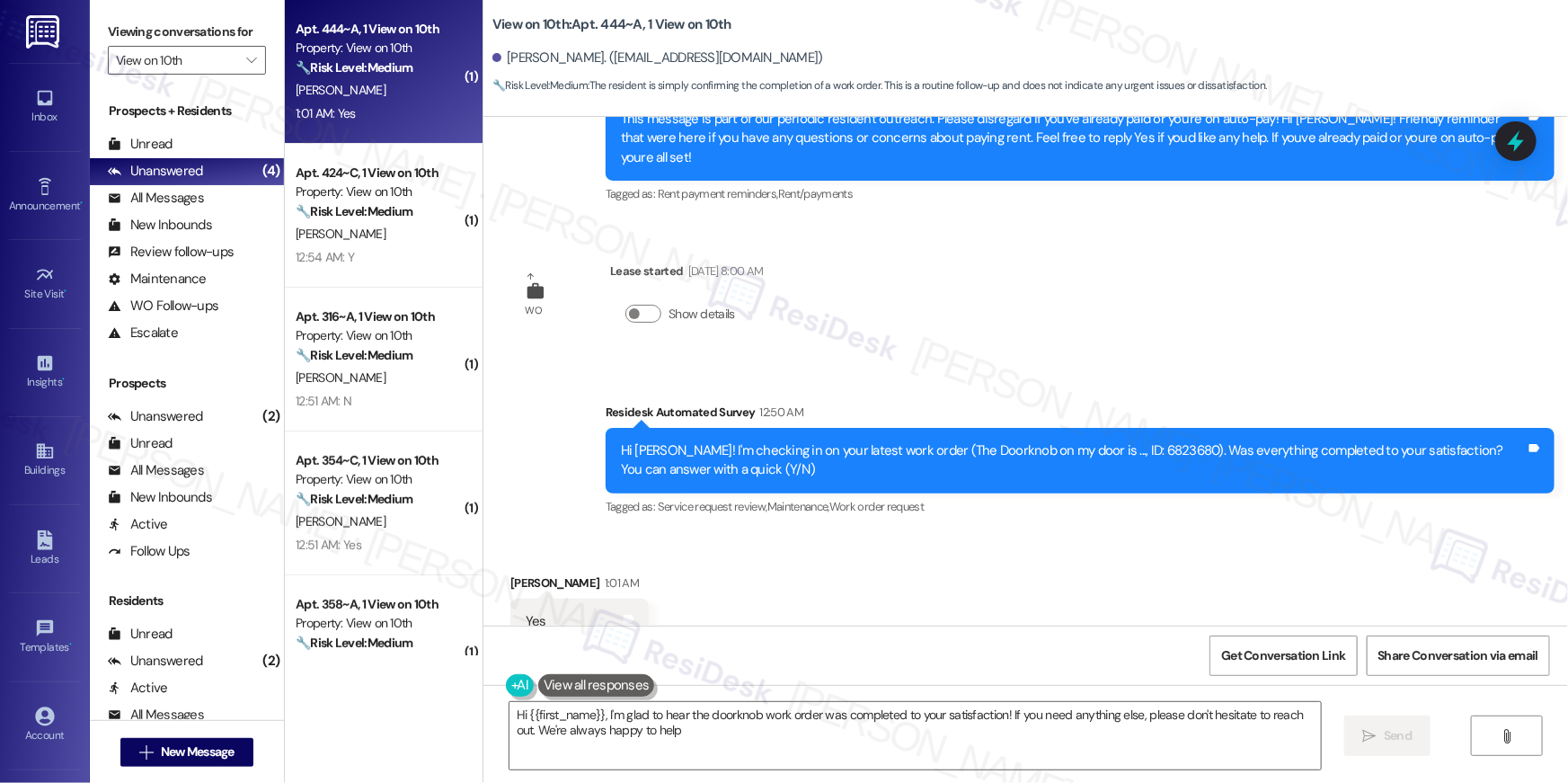
type textarea "Hi {{first_name}}, I'm glad to hear the doorknob work order was completed to yo…"
click at [1035, 533] on div "Received via SMS Katy Underwood 1:01 AM Yes Tags and notes Tagged as: Positive …" at bounding box center [1025, 608] width 1085 height 152
click at [862, 745] on textarea "Hi {{first_name}}, I'm glad to hear the doorknob work order was completed to yo…" at bounding box center [916, 735] width 812 height 67
click at [718, 772] on div "Hi {{first_name}}, I'm glad to hear the doorknob work order was completed to yo…" at bounding box center [1025, 752] width 1085 height 135
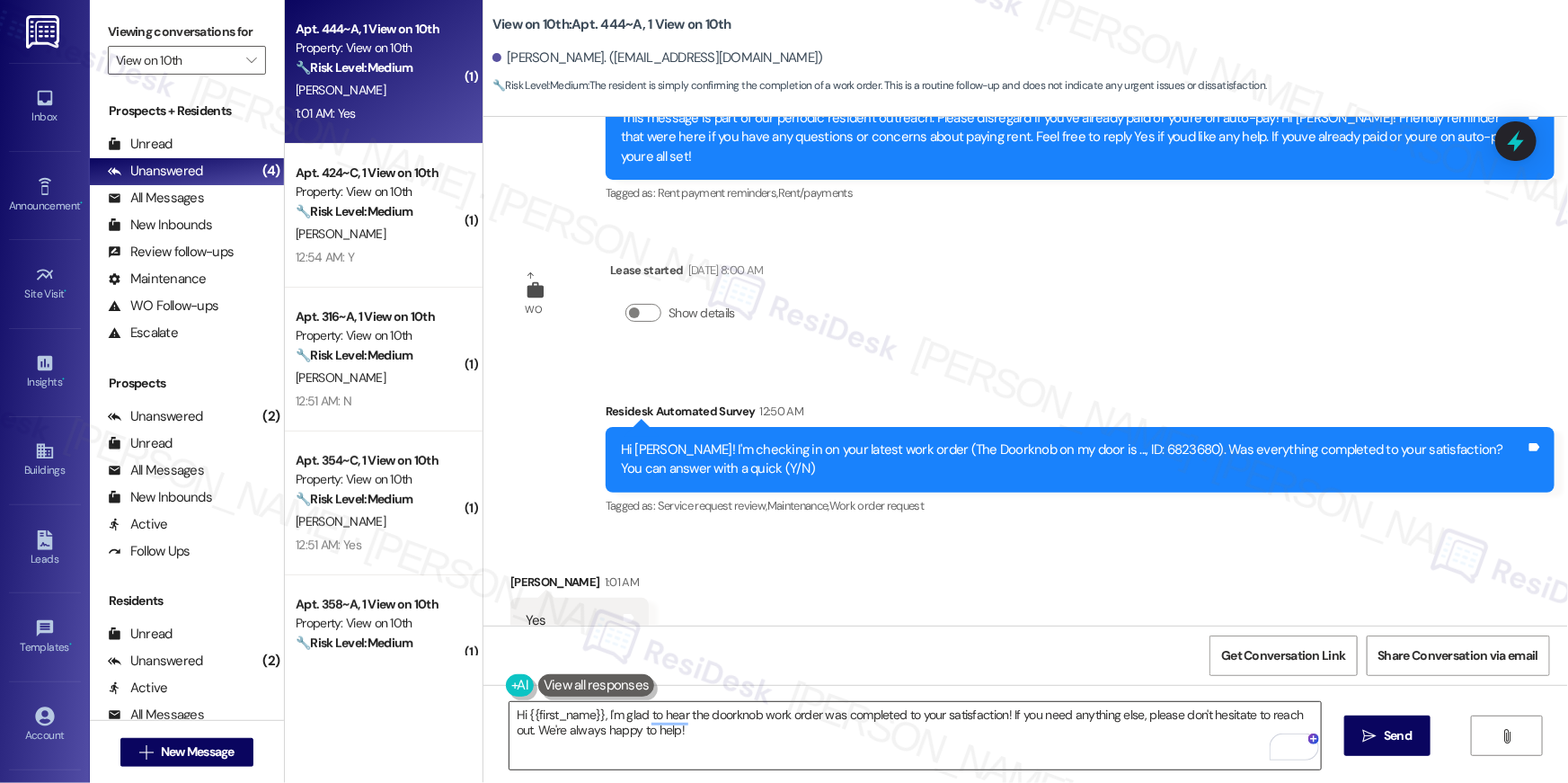
click at [764, 746] on textarea "Hi {{first_name}}, I'm glad to hear the doorknob work order was completed to yo…" at bounding box center [916, 735] width 812 height 67
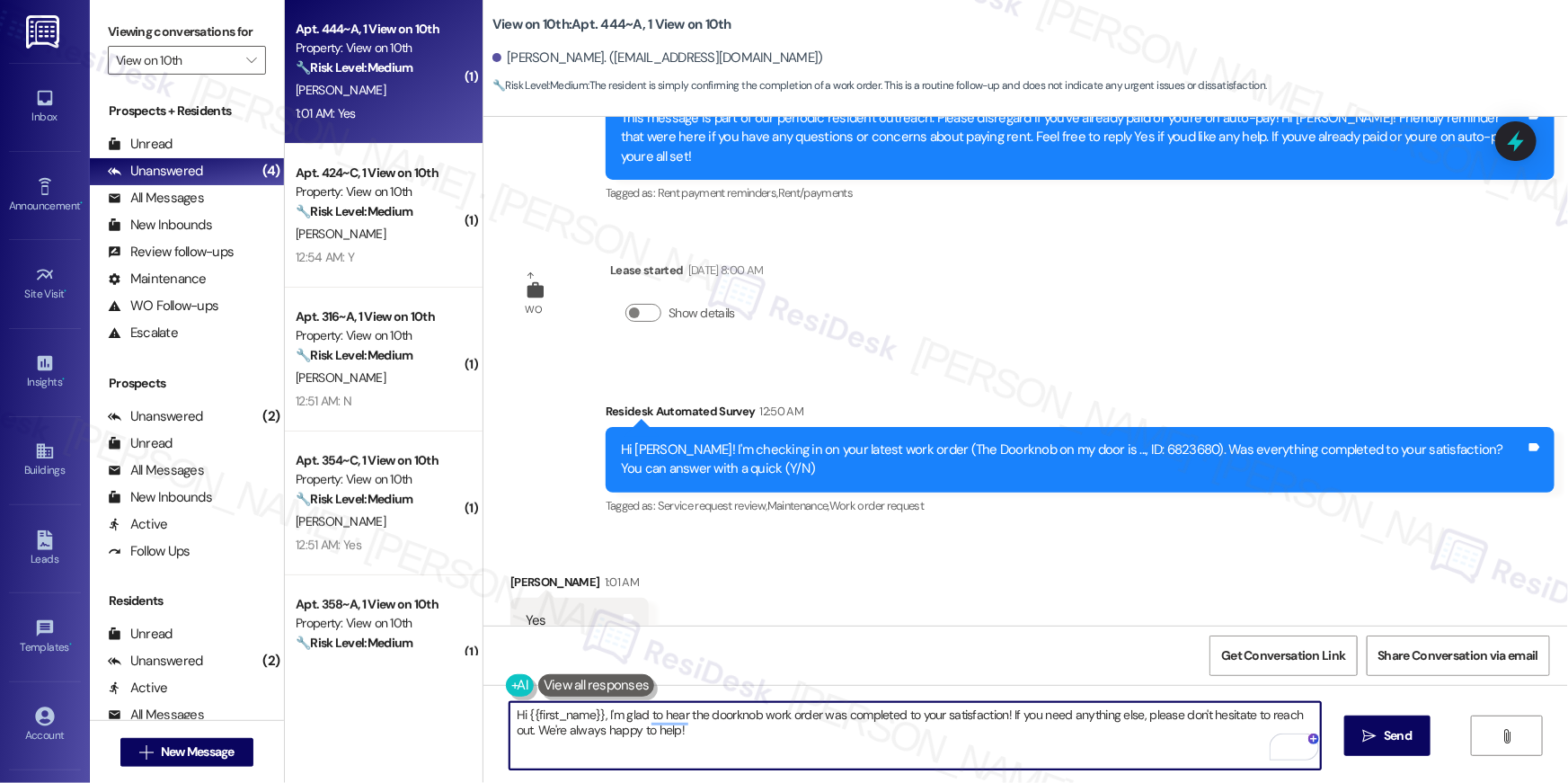
click at [885, 745] on textarea "Hi {{first_name}}, I'm glad to hear the doorknob work order was completed to yo…" at bounding box center [916, 735] width 812 height 67
click at [1384, 733] on span "Send" at bounding box center [1398, 736] width 28 height 19
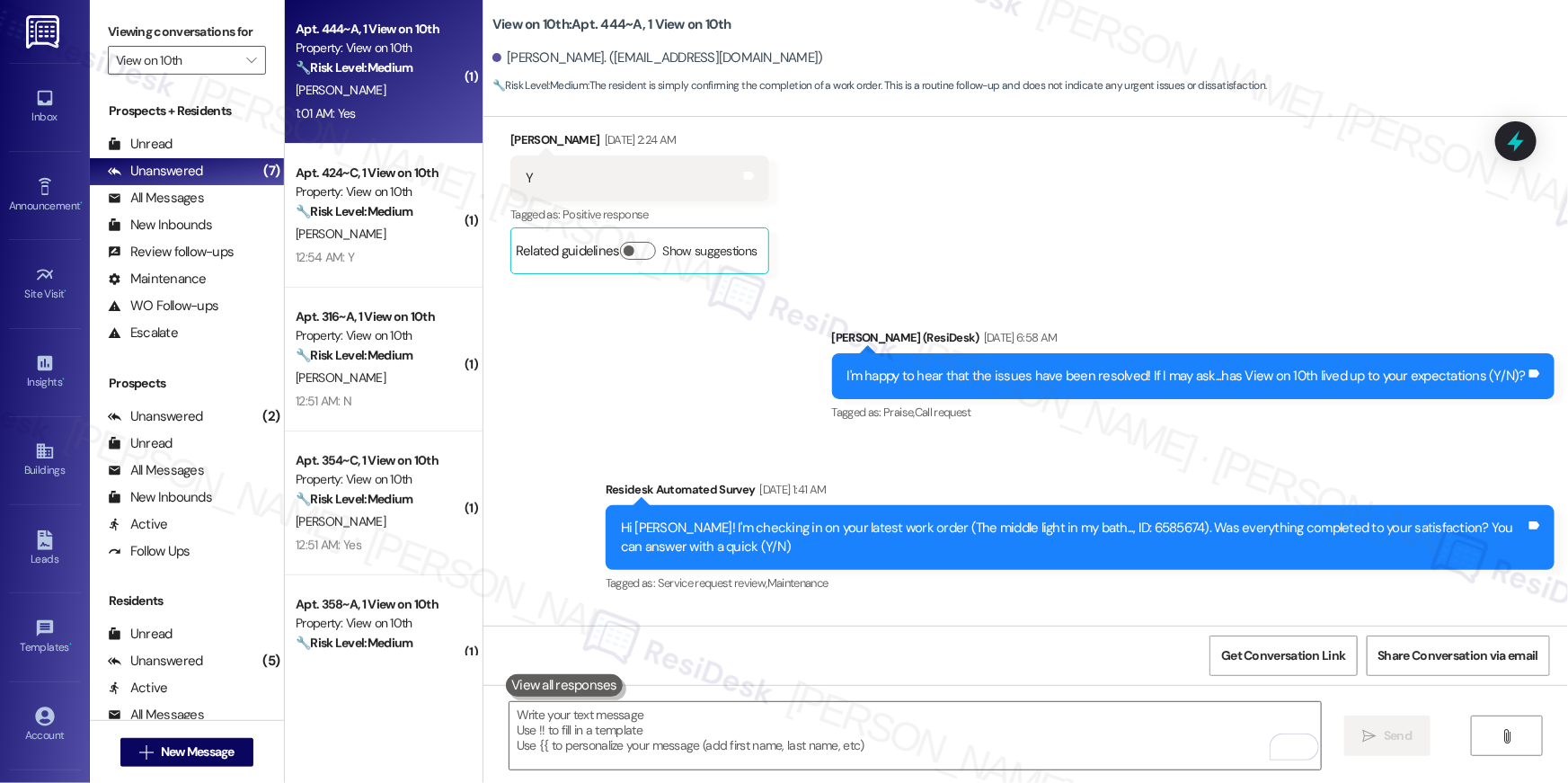
scroll to position [1077, 0]
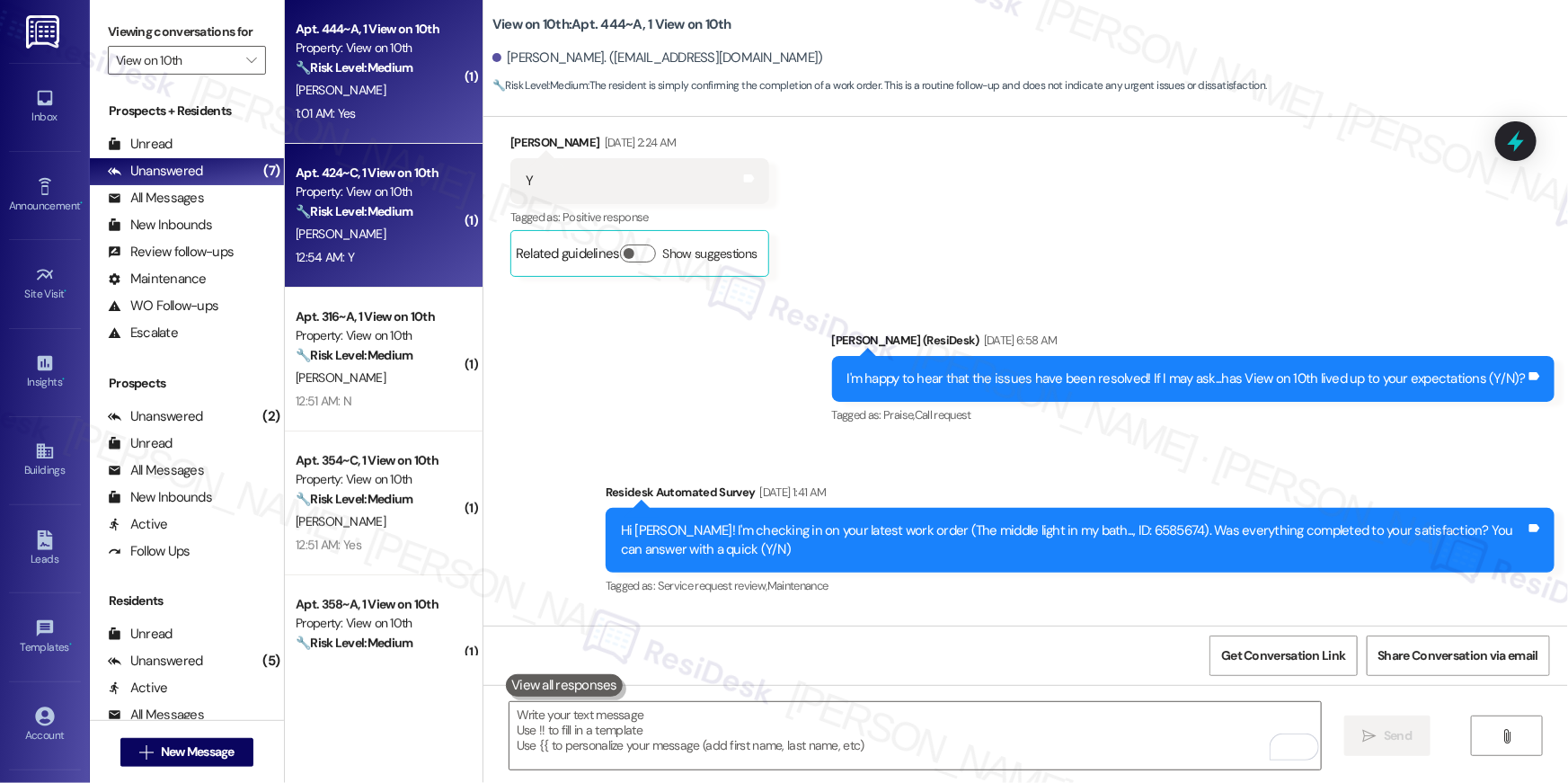
click at [413, 200] on div "Property: View on 10th" at bounding box center [379, 192] width 166 height 19
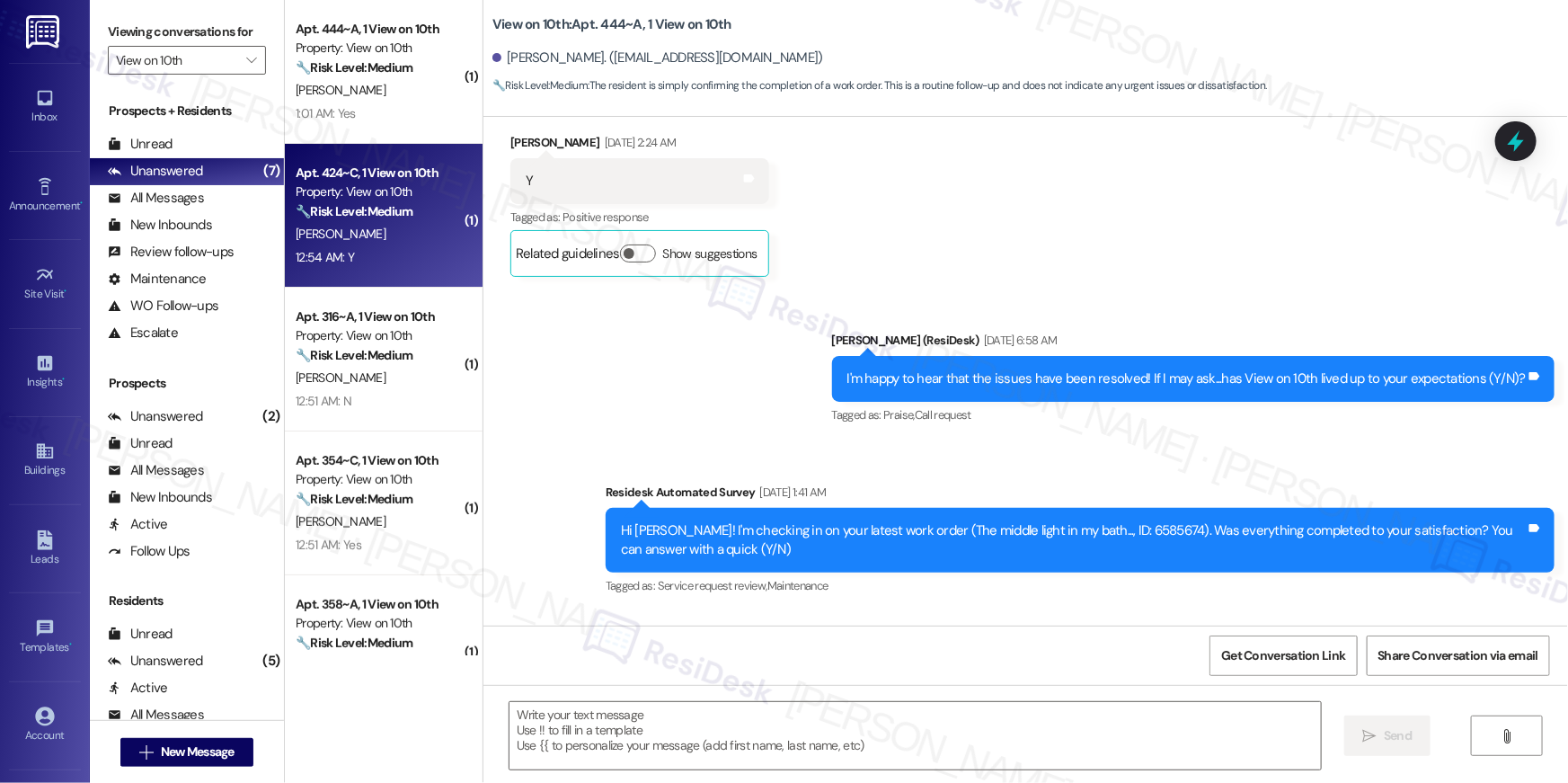
type textarea "Fetching suggested responses. Please feel free to read through the conversation…"
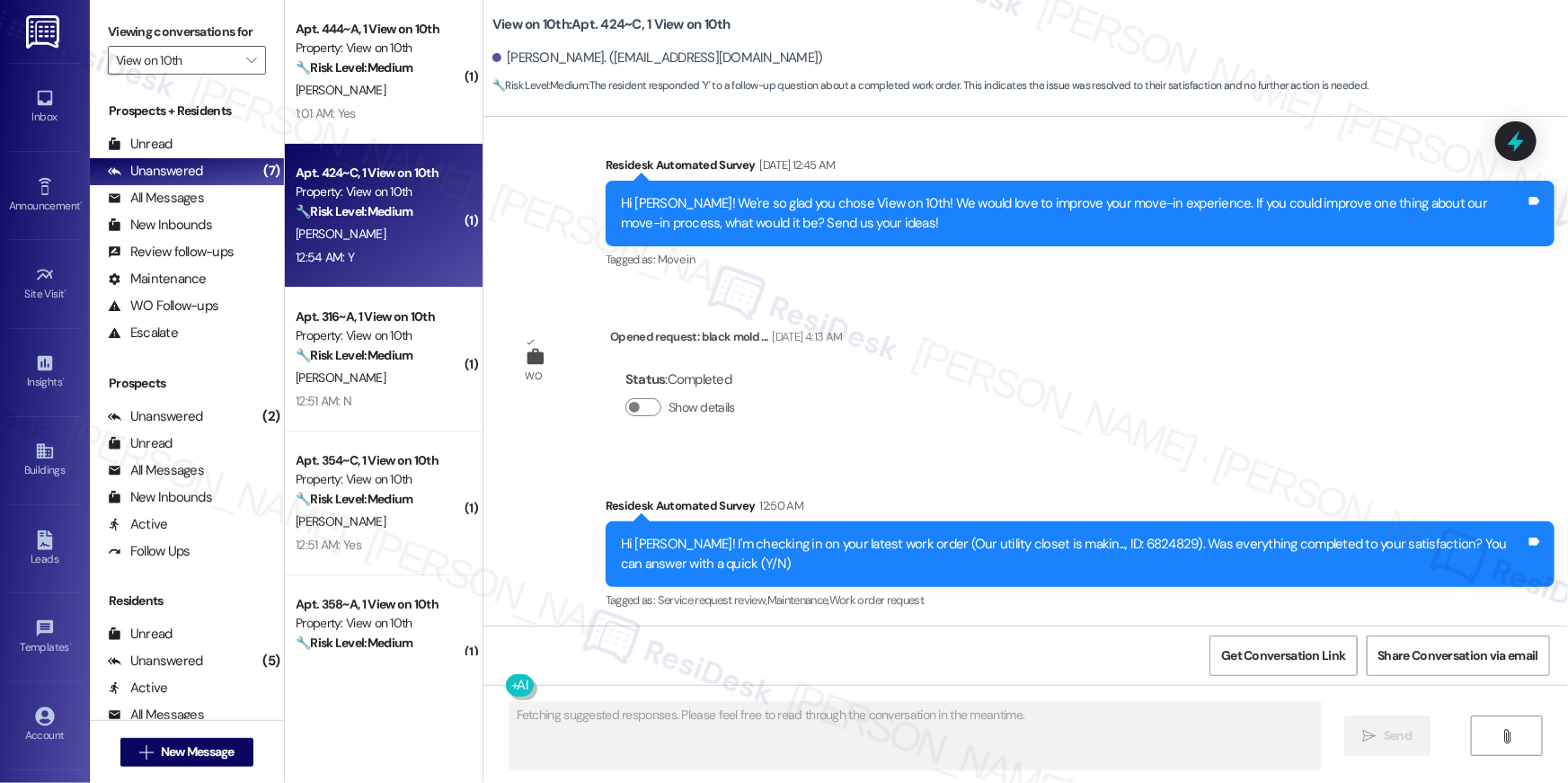
scroll to position [2363, 0]
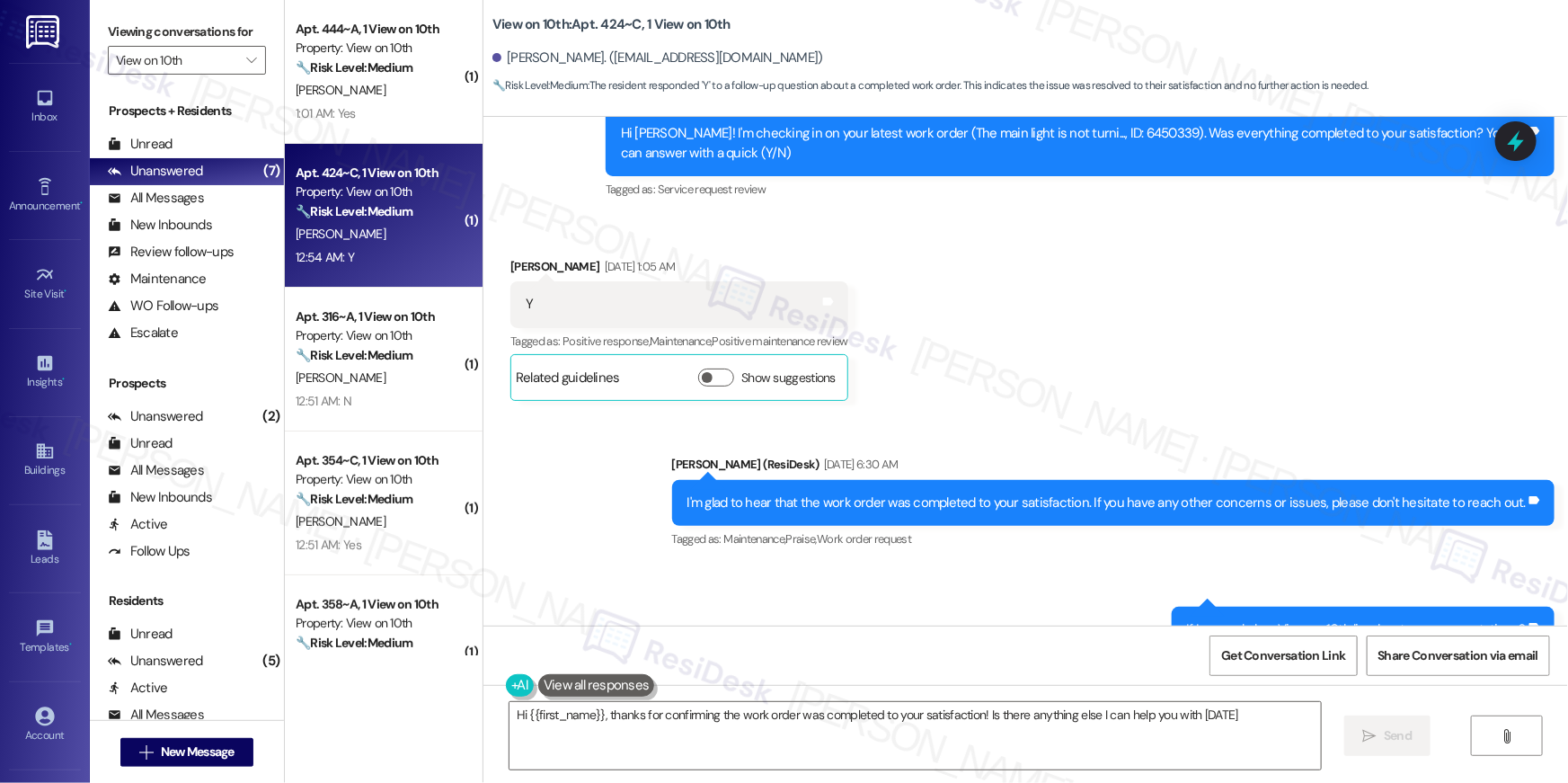
type textarea "Hi {{first_name}}, thanks for confirming the work order was completed to your s…"
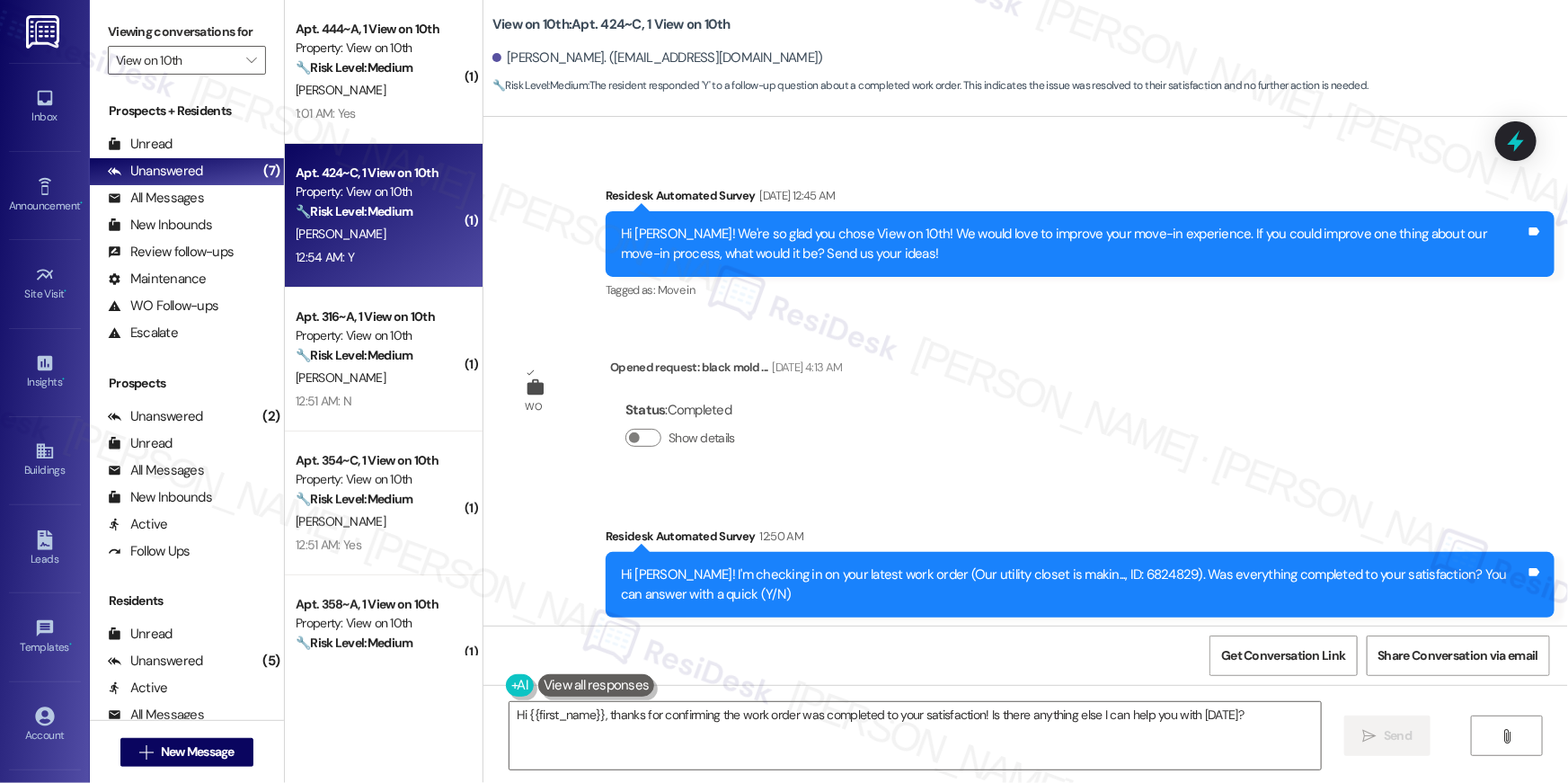
scroll to position [2364, 0]
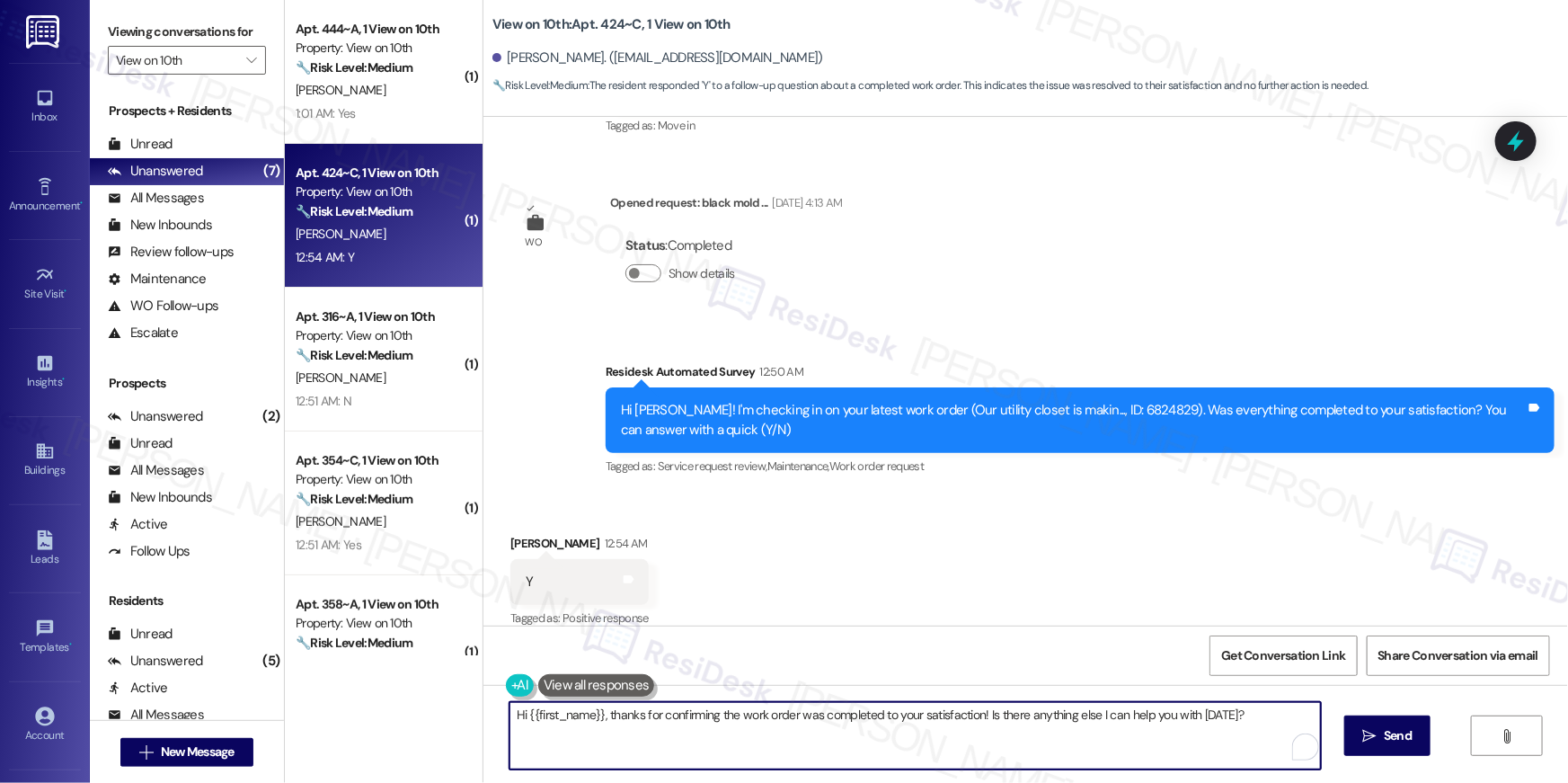
click at [914, 723] on textarea "Hi {{first_name}}, thanks for confirming the work order was completed to your s…" at bounding box center [916, 735] width 812 height 67
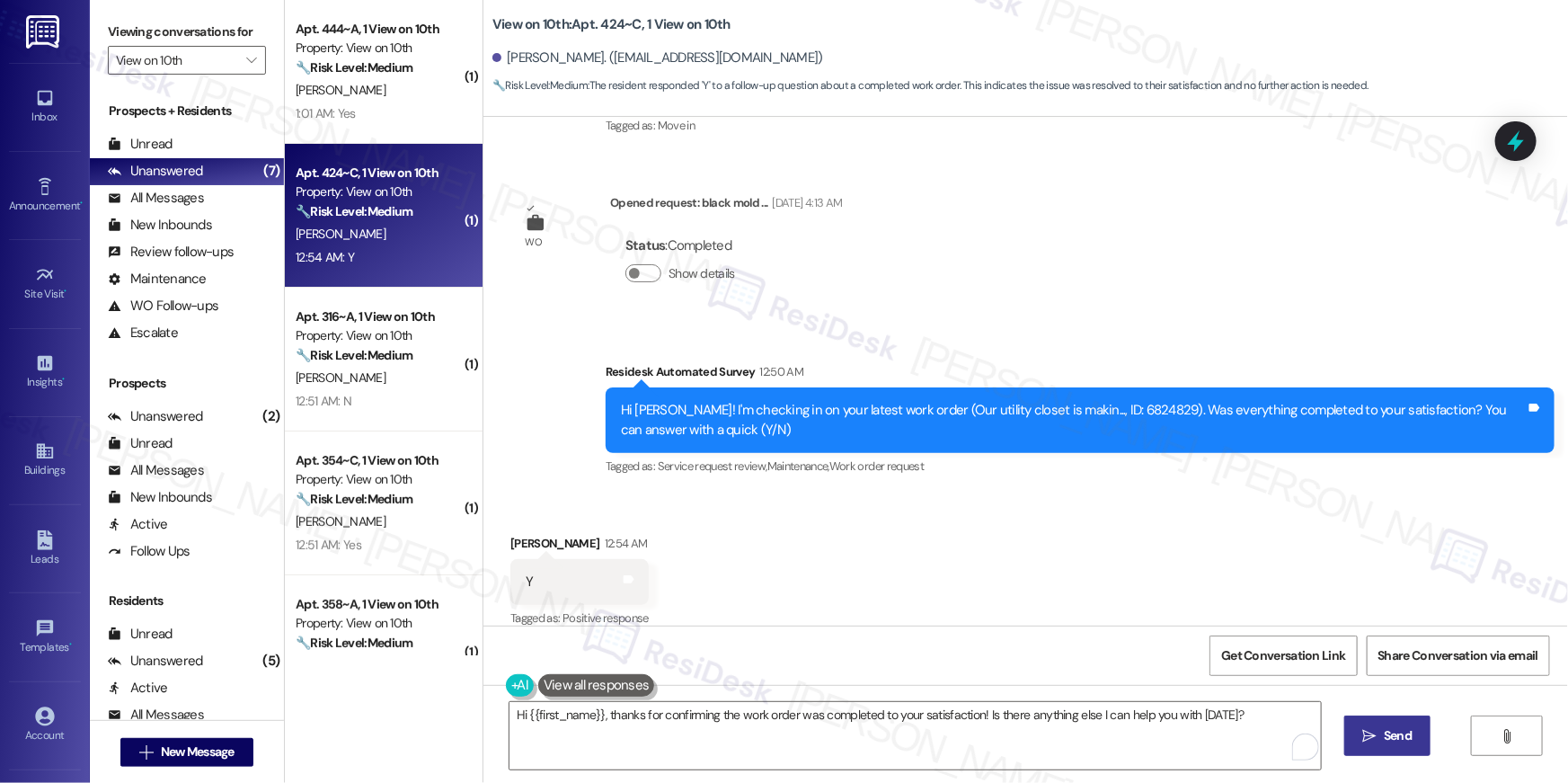
click at [1421, 740] on button " Send" at bounding box center [1388, 736] width 87 height 41
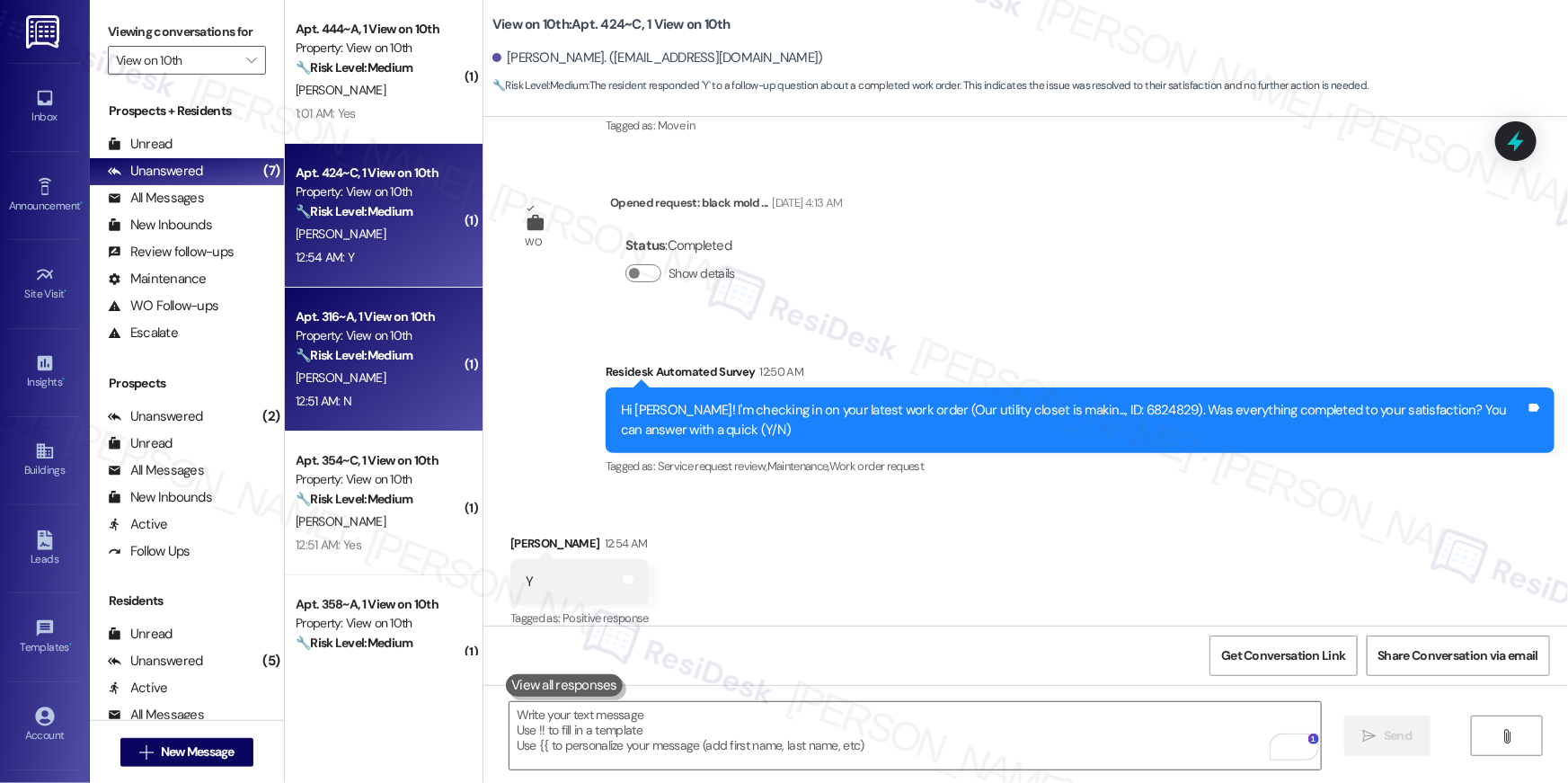
scroll to position [2363, 0]
click at [378, 366] on div "L. Lobbes" at bounding box center [379, 378] width 170 height 23
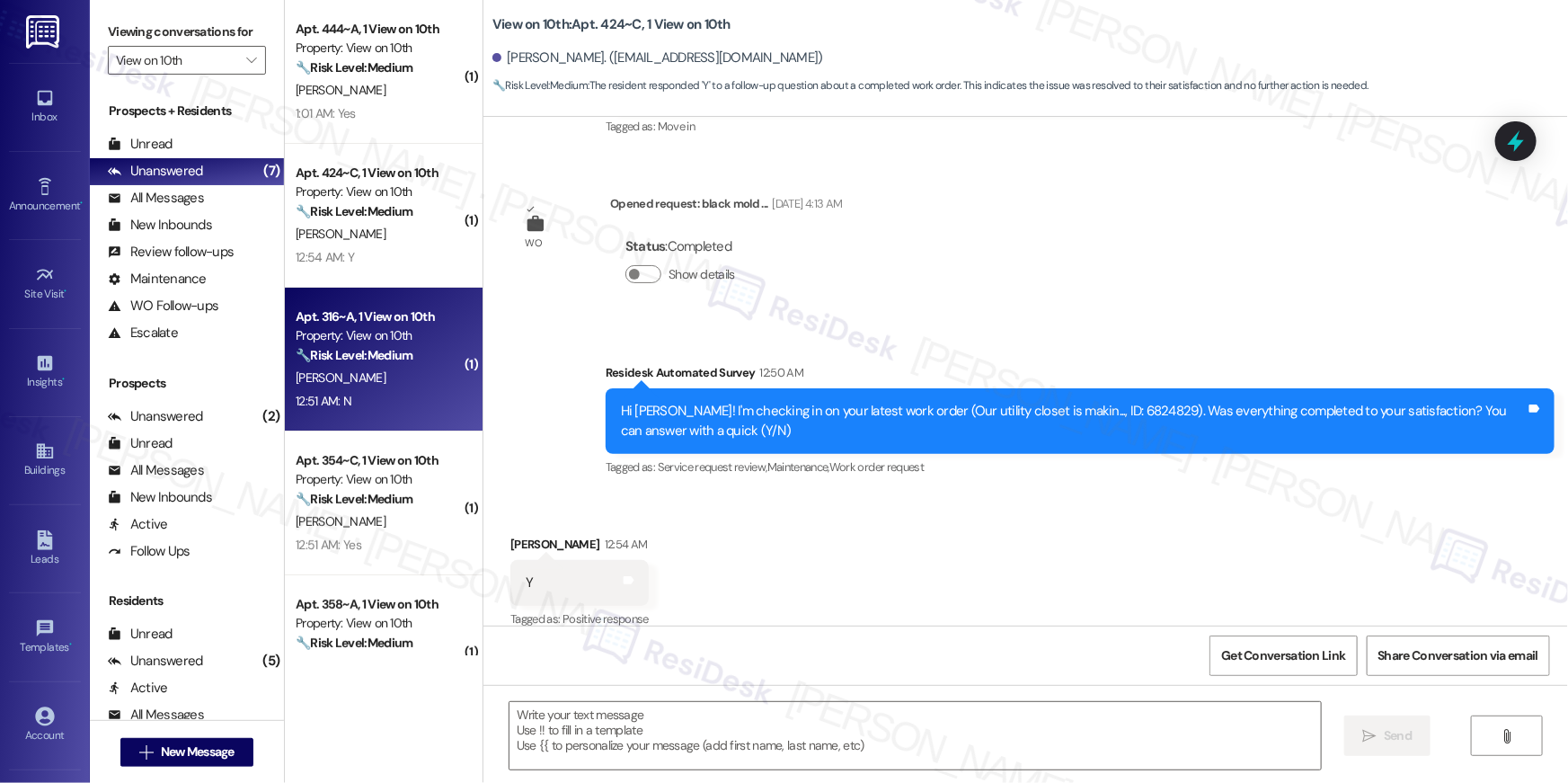
type textarea "Fetching suggested responses. Please feel free to read through the conversation…"
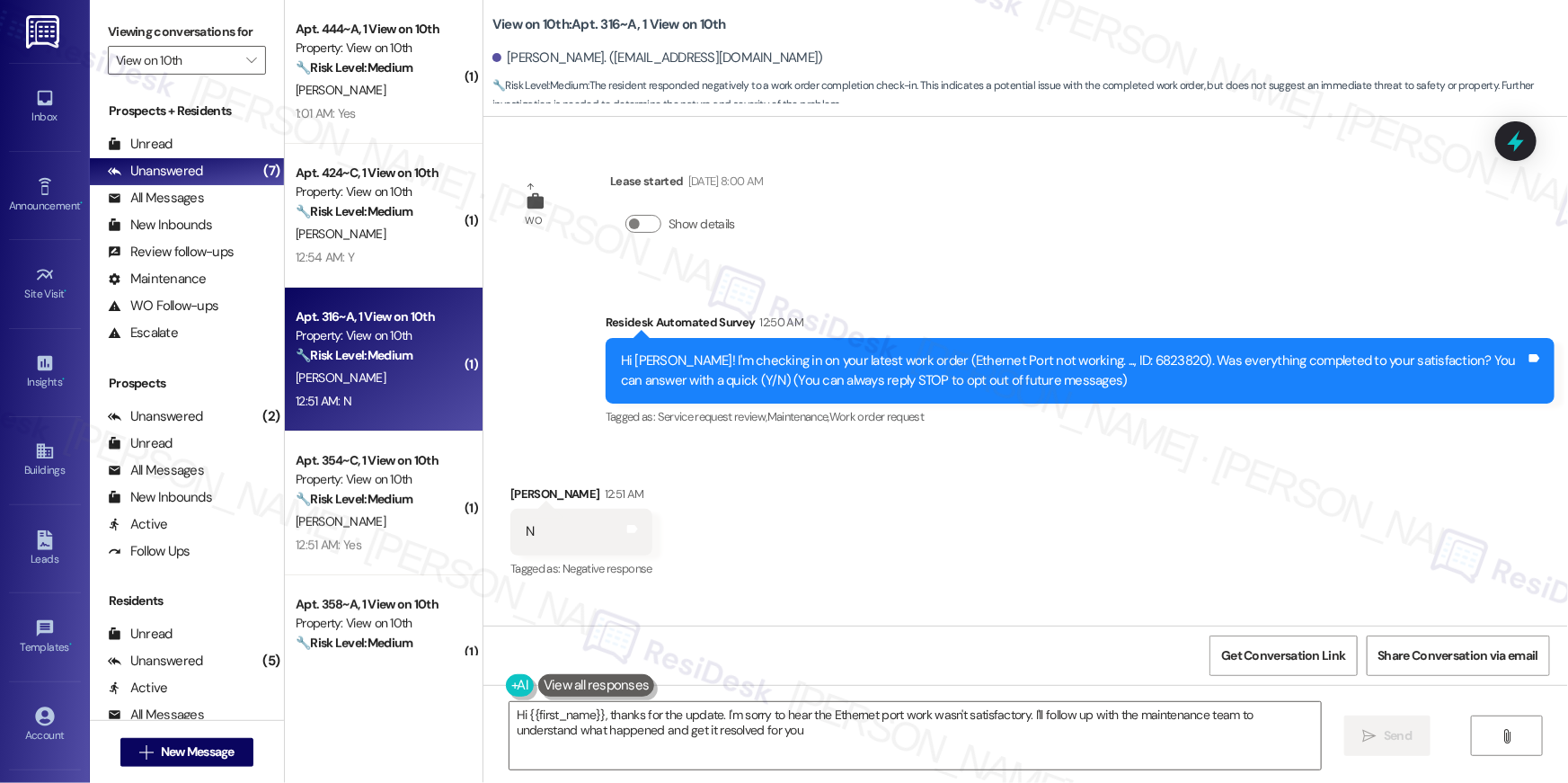
type textarea "Hi {{first_name}}, thanks for the update. I'm sorry to hear the Ethernet port w…"
click at [969, 735] on textarea "Hi {{first_name}}, thanks for the update. I'm sorry to hear the Ethernet port w…" at bounding box center [916, 735] width 812 height 67
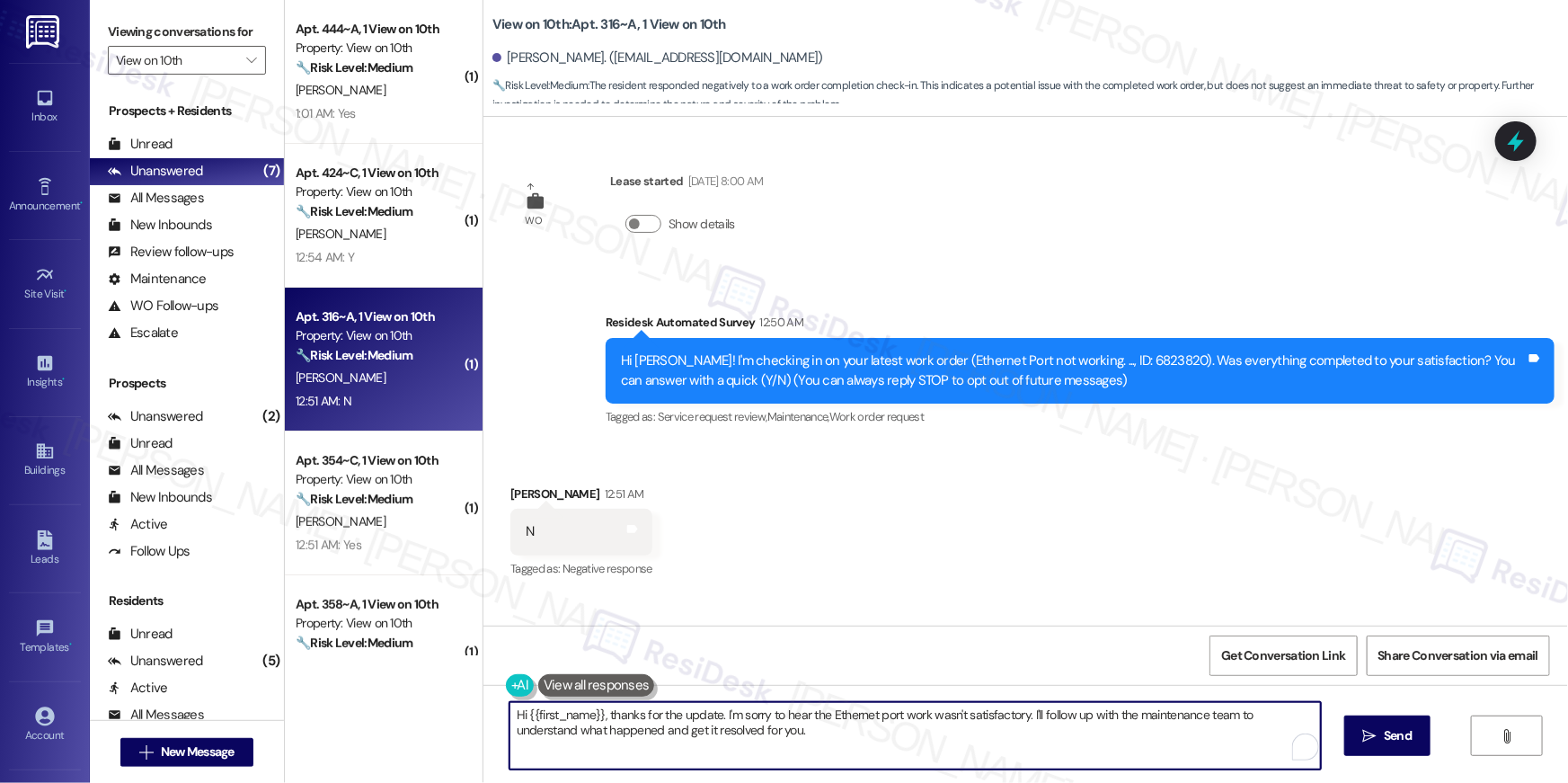
paste textarea "I’m sorry to hear your work order hasn’t been fully completed. Could you share …"
type textarea "Hi {{first_name}}, I’m sorry to hear your work order hasn’t been fully complete…"
click at [1375, 737] on icon "" at bounding box center [1370, 736] width 13 height 14
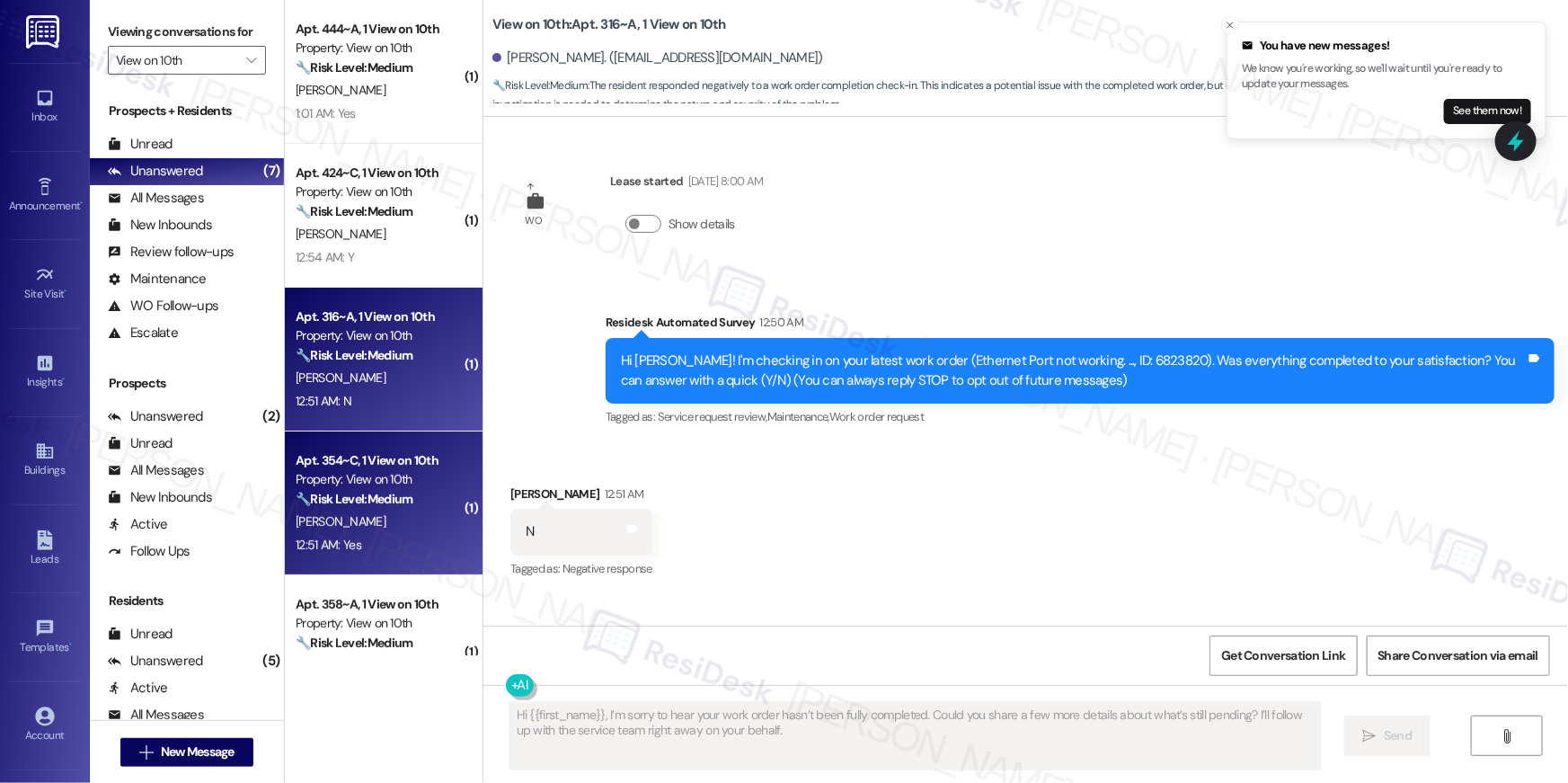
click at [393, 496] on strong "🔧 Risk Level: Medium" at bounding box center [354, 499] width 117 height 16
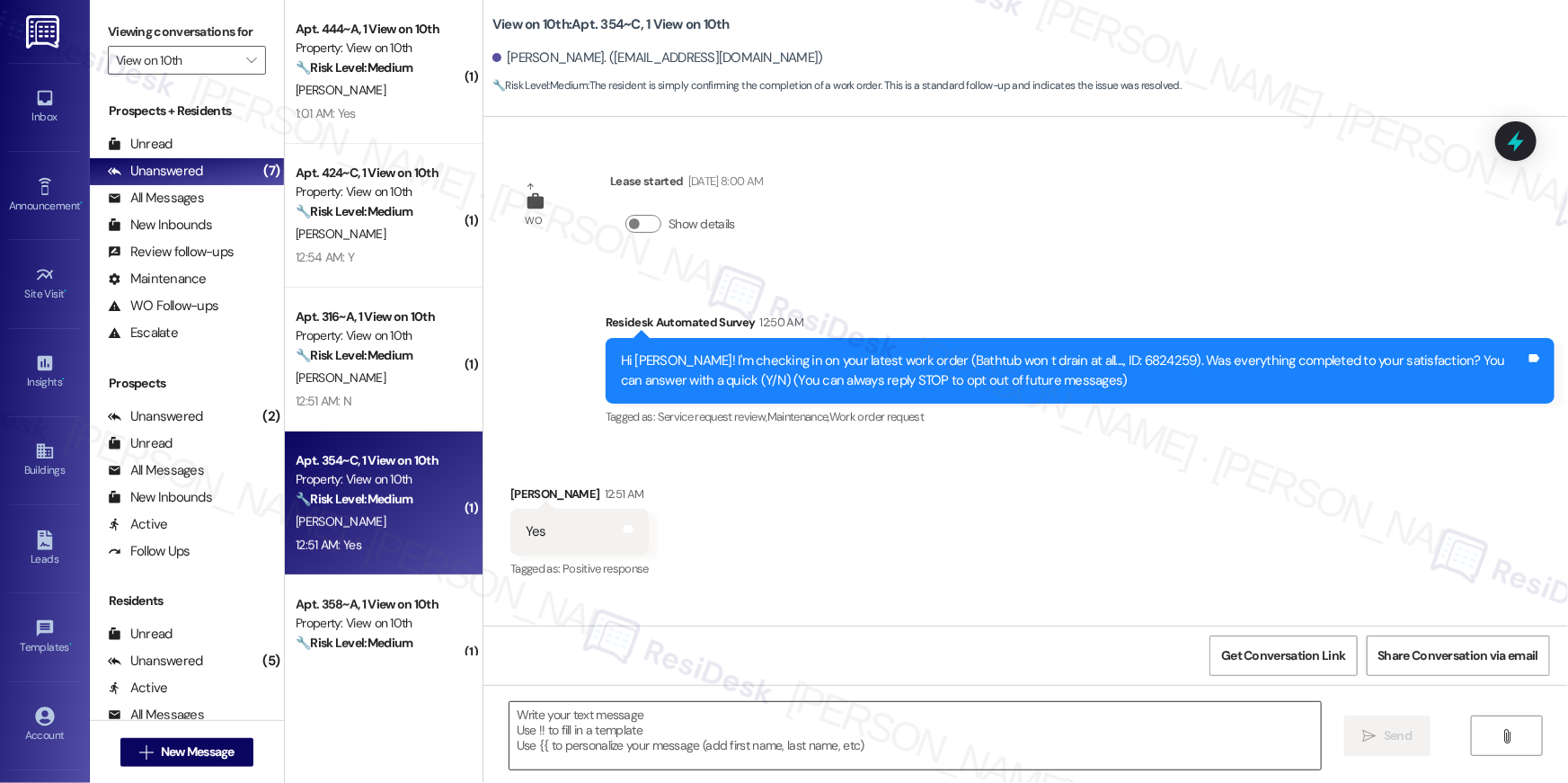
click at [1040, 738] on textarea at bounding box center [916, 735] width 812 height 67
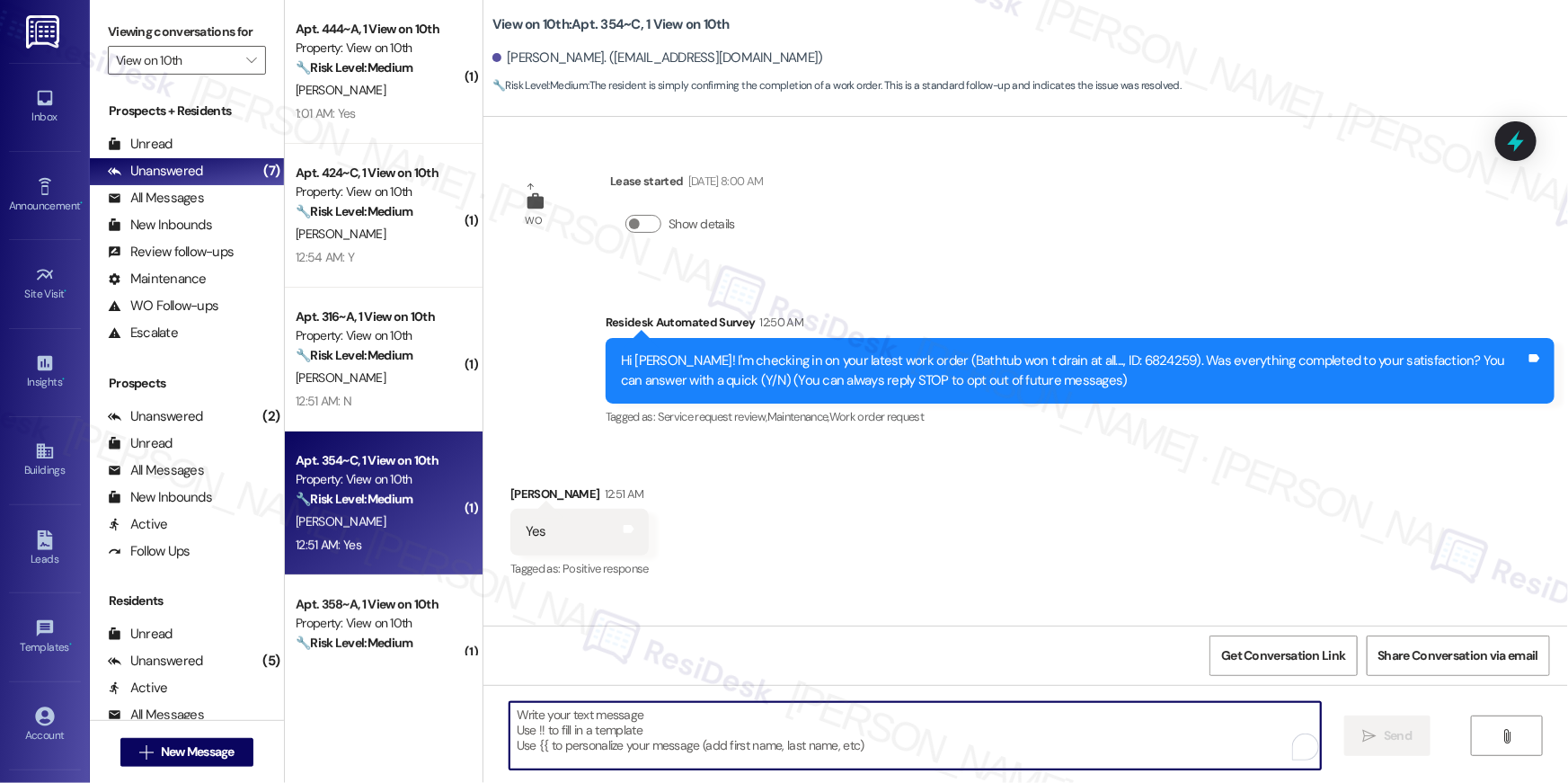
paste textarea "Hi {{first_name}}, I’m happy to hear your work order is all taken care of! If a…"
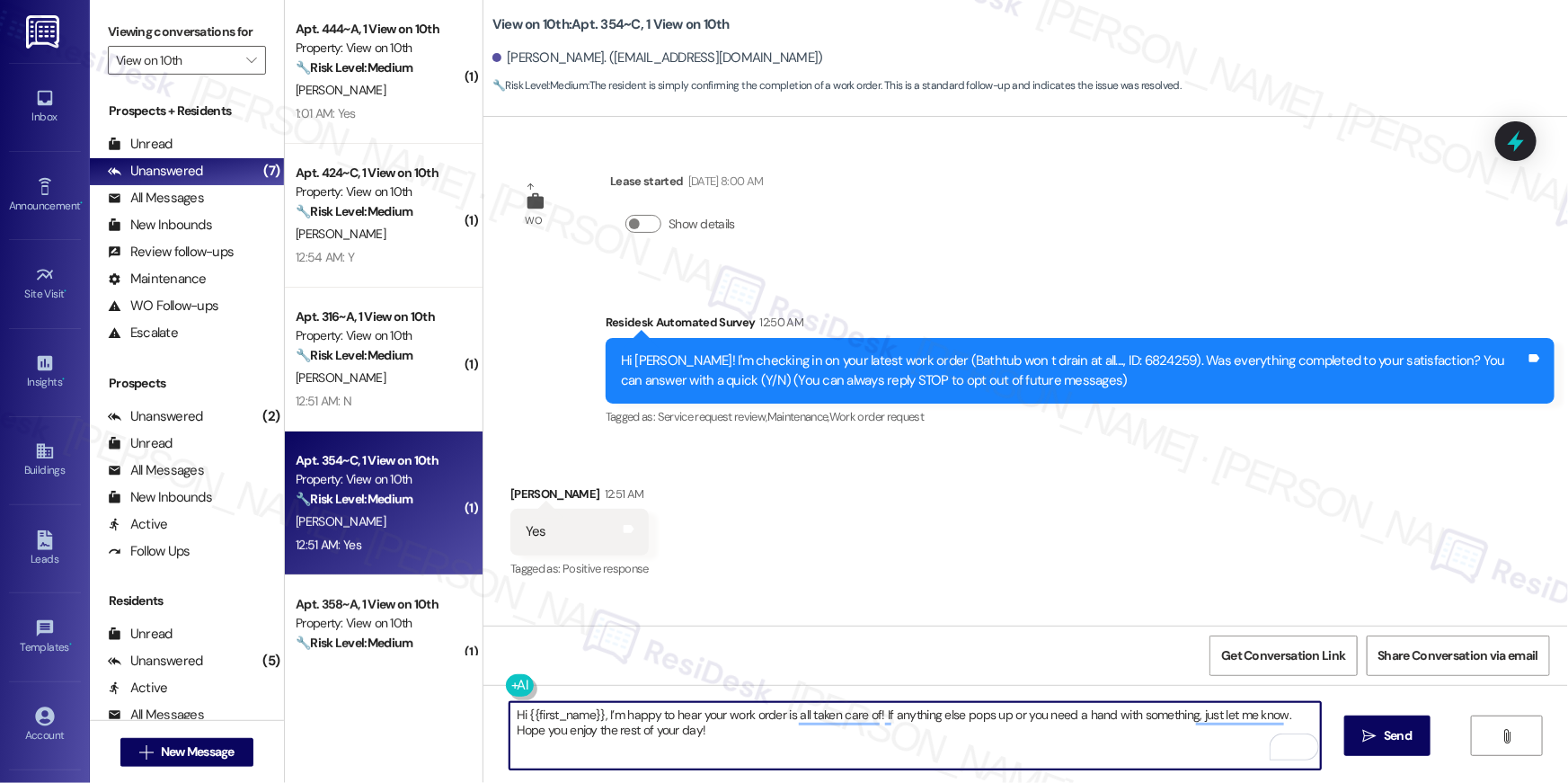
click at [967, 739] on textarea "Hi {{first_name}}, I’m happy to hear your work order is all taken care of! If a…" at bounding box center [916, 735] width 812 height 67
type textarea "Hi {{first_name}}, I’m happy to hear your work order is all taken care of! If a…"
click at [1363, 737] on icon "" at bounding box center [1370, 736] width 13 height 14
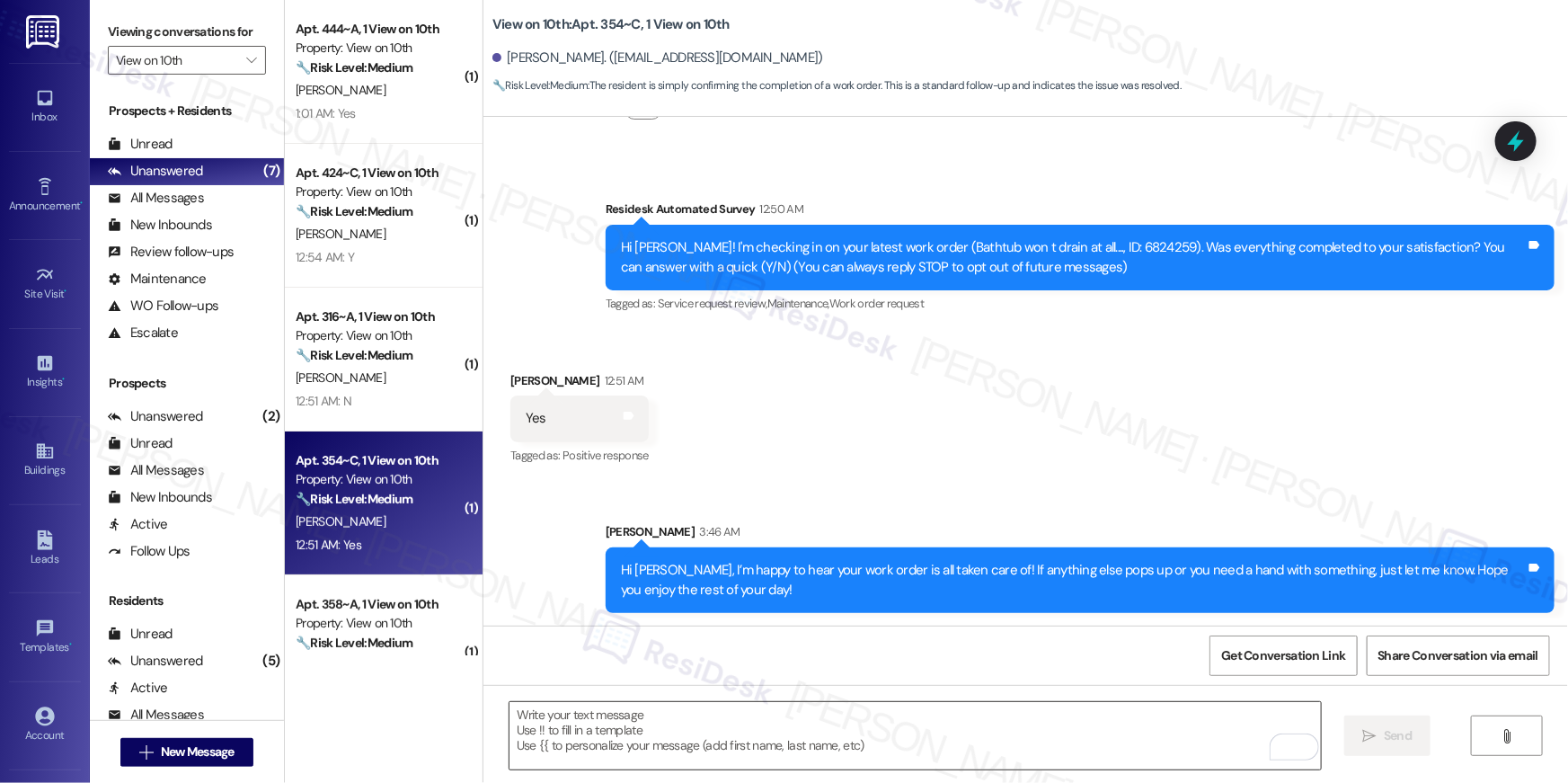
scroll to position [114, 0]
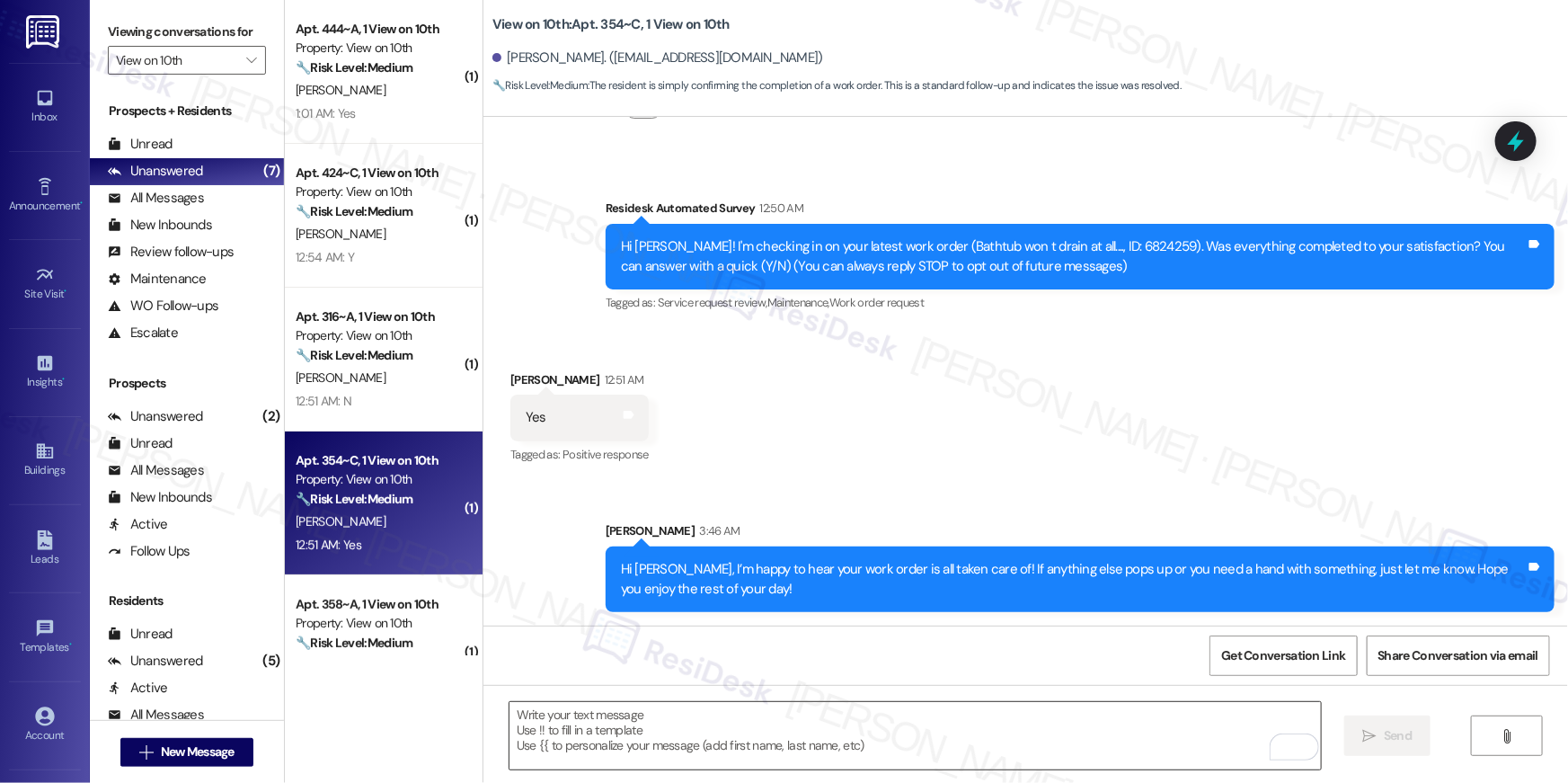
click at [993, 725] on textarea "To enrich screen reader interactions, please activate Accessibility in Grammarl…" at bounding box center [916, 735] width 812 height 67
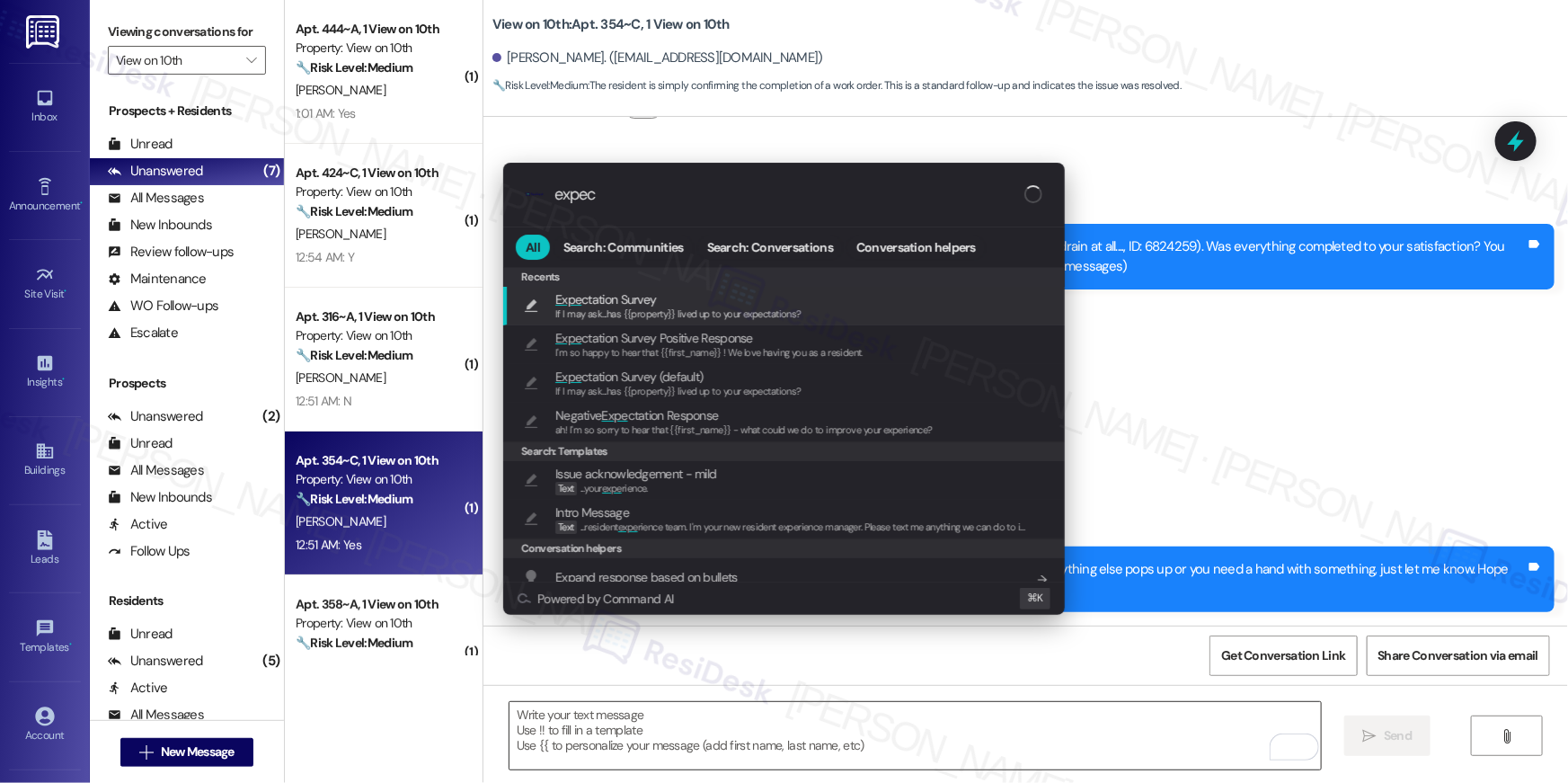
type input "expect"
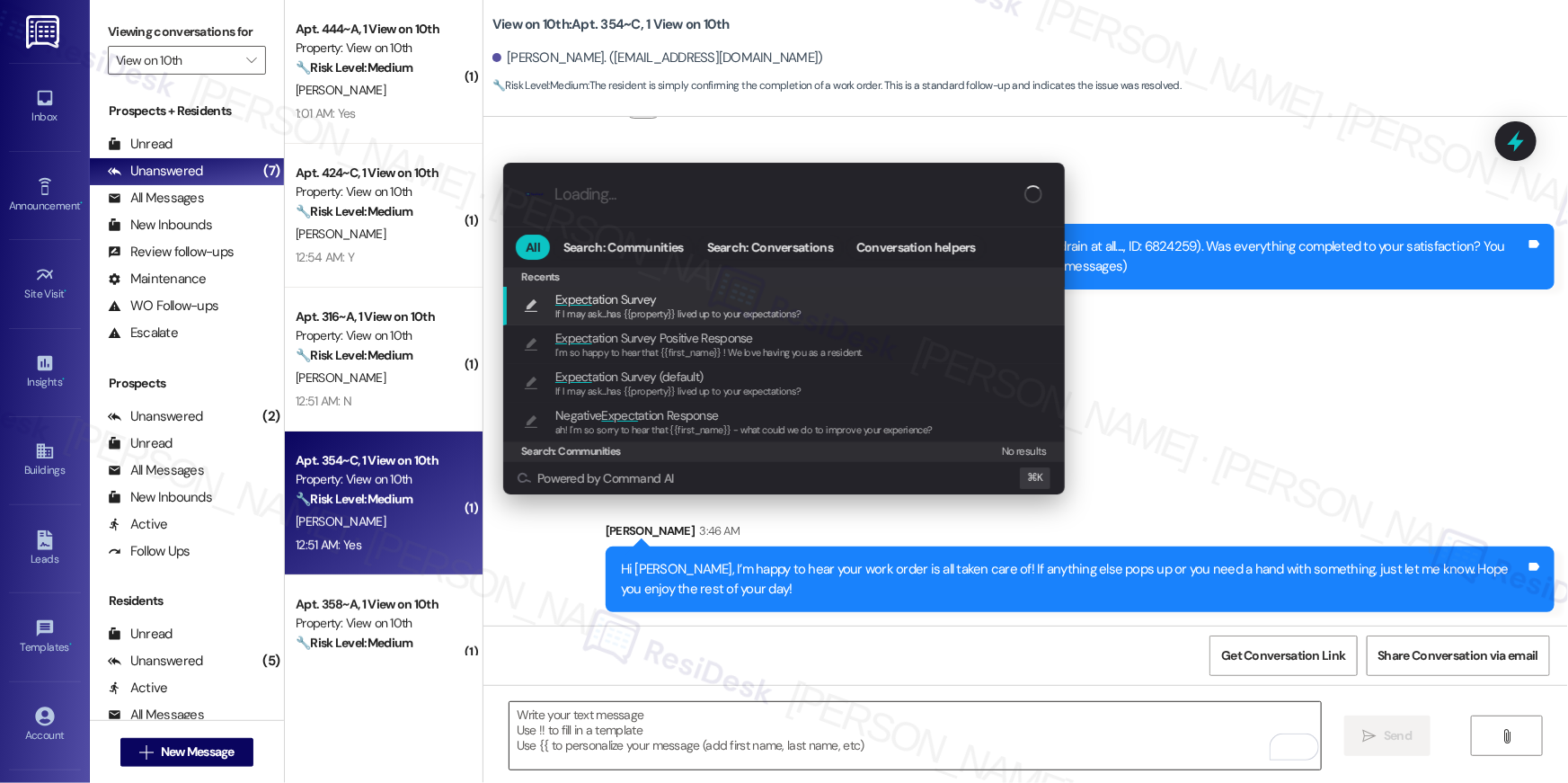
type textarea "If I may ask...has {{property}} lived up to your expectations?"
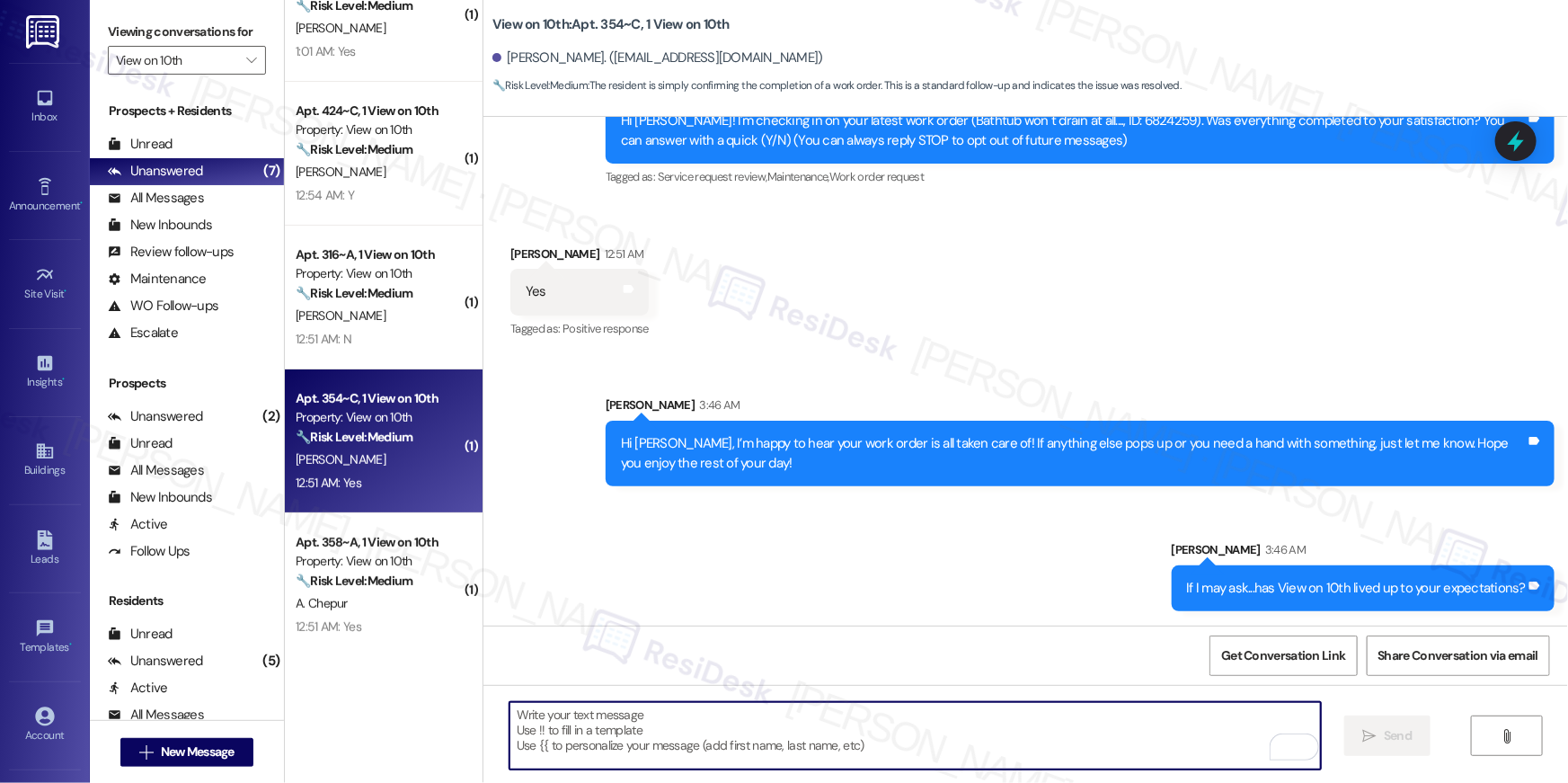
scroll to position [63, 0]
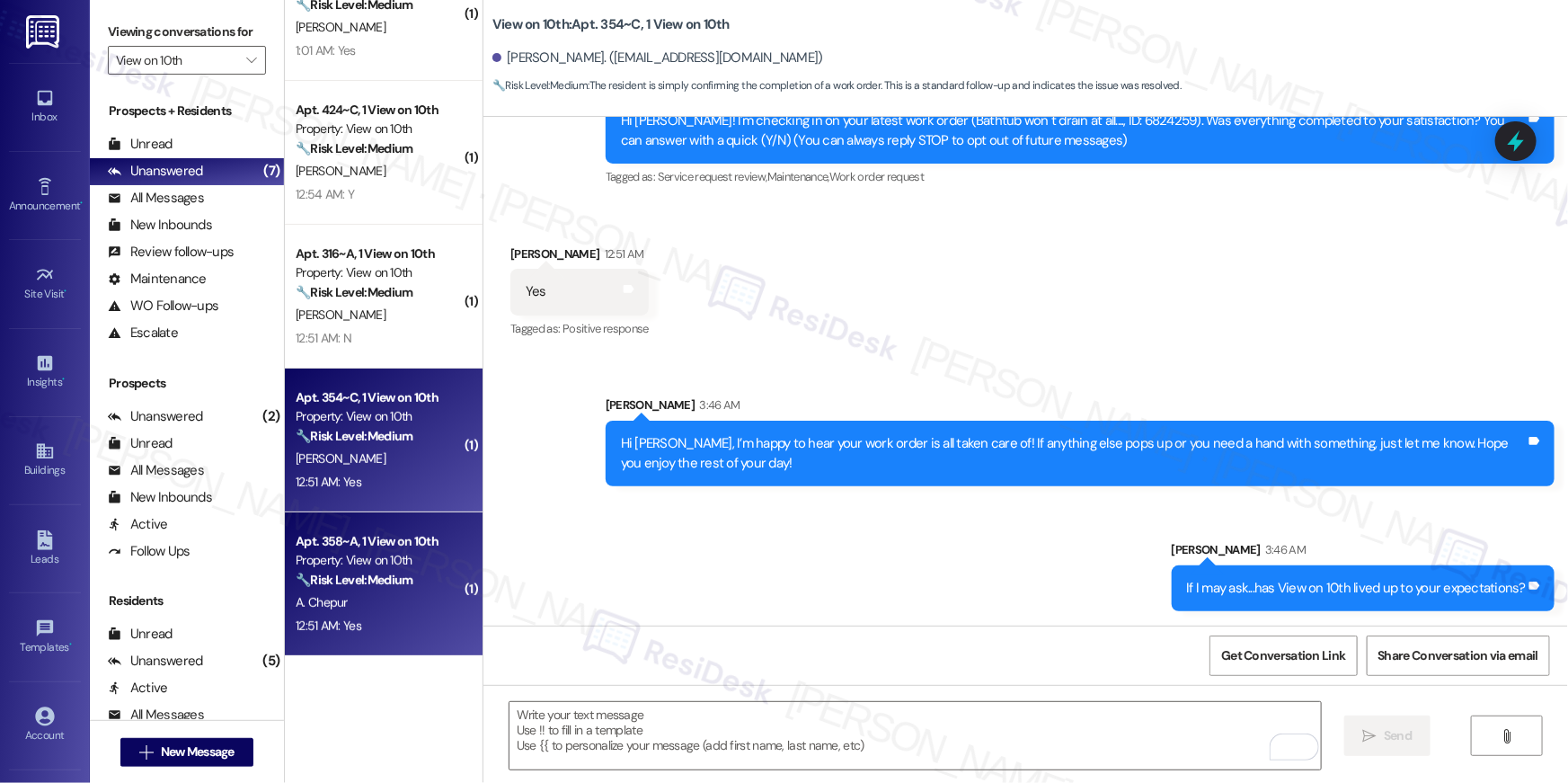
click at [367, 535] on div "Apt. 358~A, 1 View on 10th" at bounding box center [379, 542] width 166 height 19
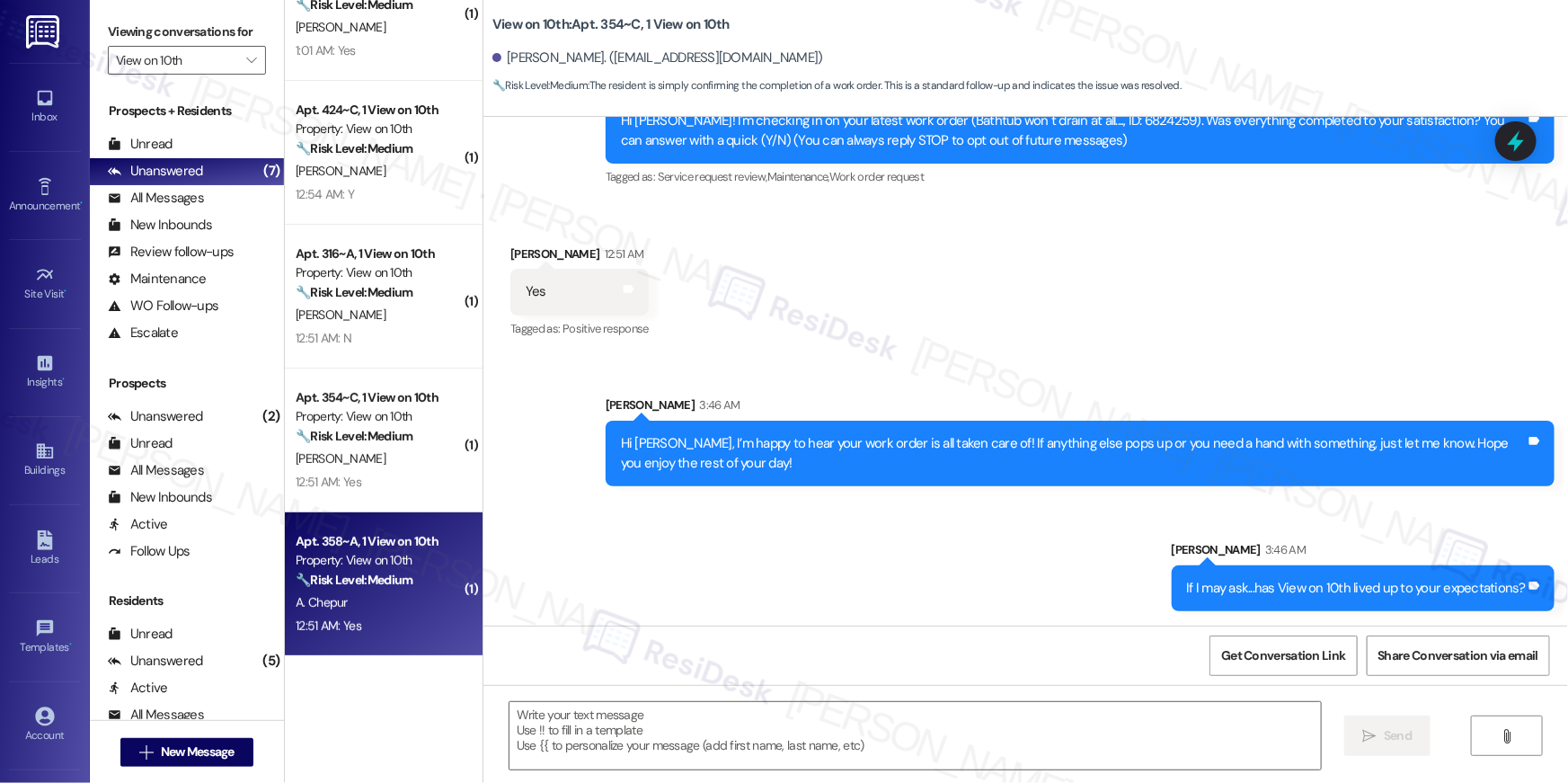
type textarea "Fetching suggested responses. Please feel free to read through the conversation…"
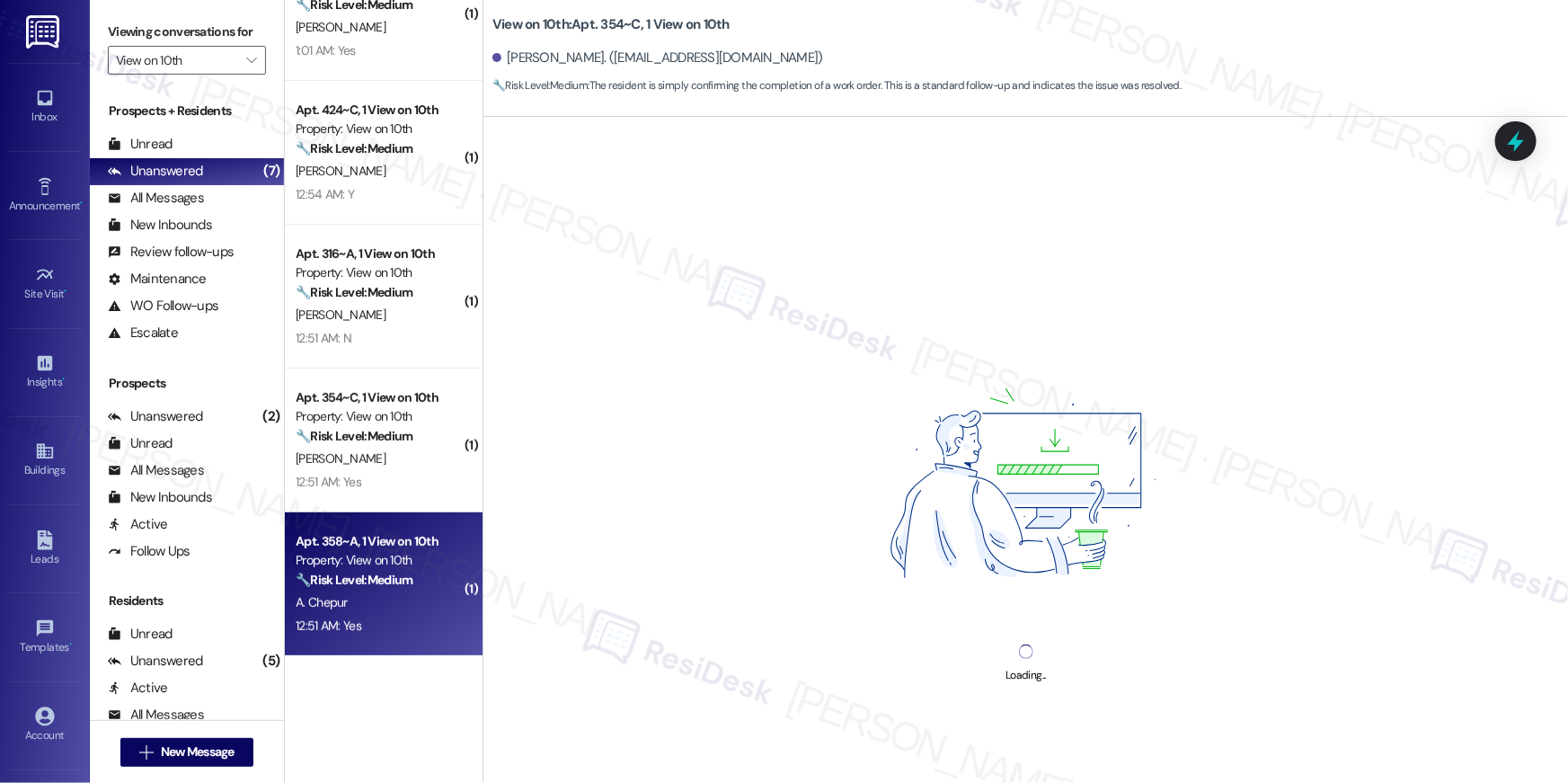
click at [381, 554] on div "Property: View on 10th" at bounding box center [379, 561] width 166 height 19
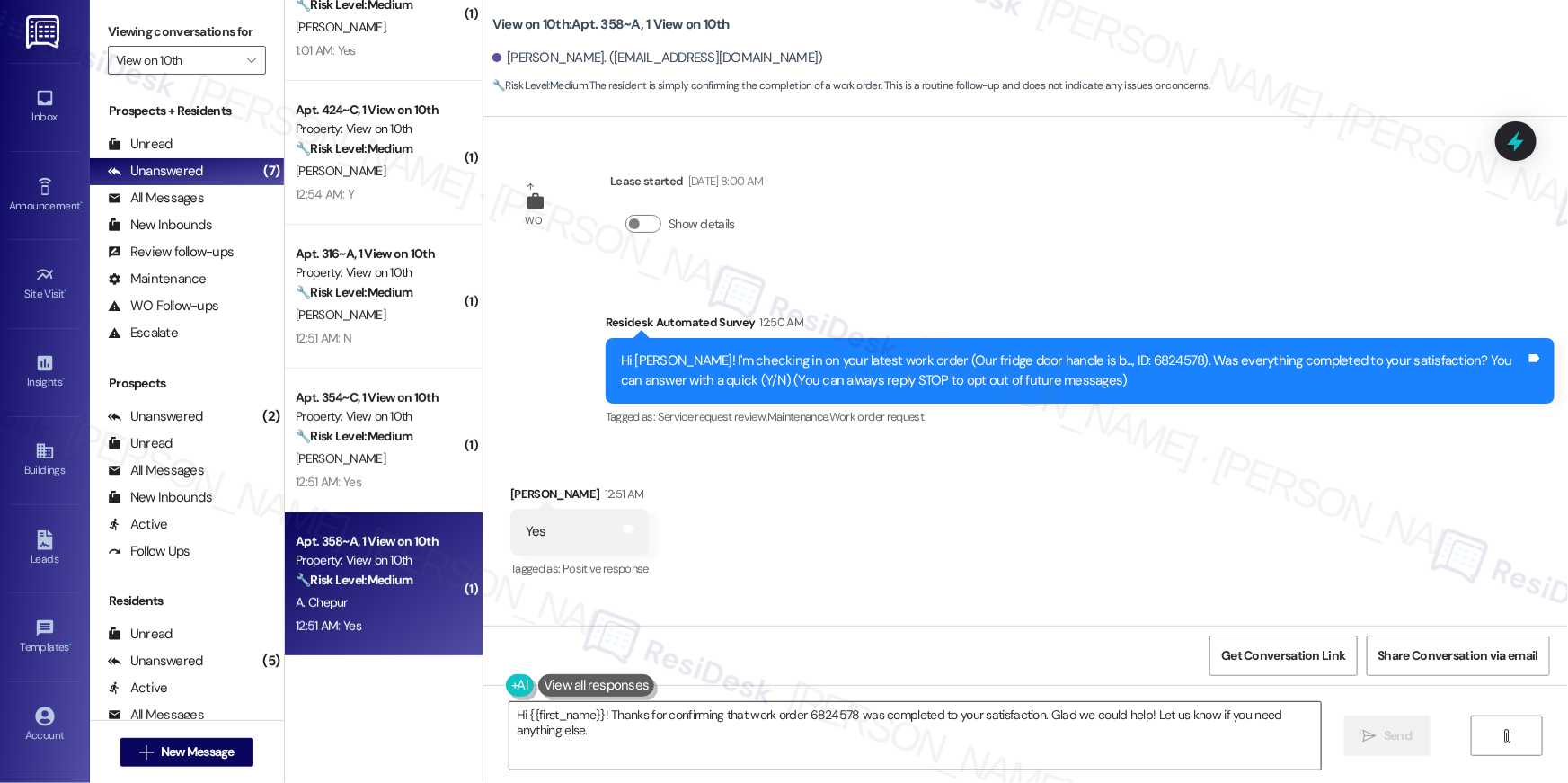
click at [818, 741] on textarea "Hi {{first_name}}! Thanks for confirming that work order 6824578 was completed …" at bounding box center [916, 735] width 812 height 67
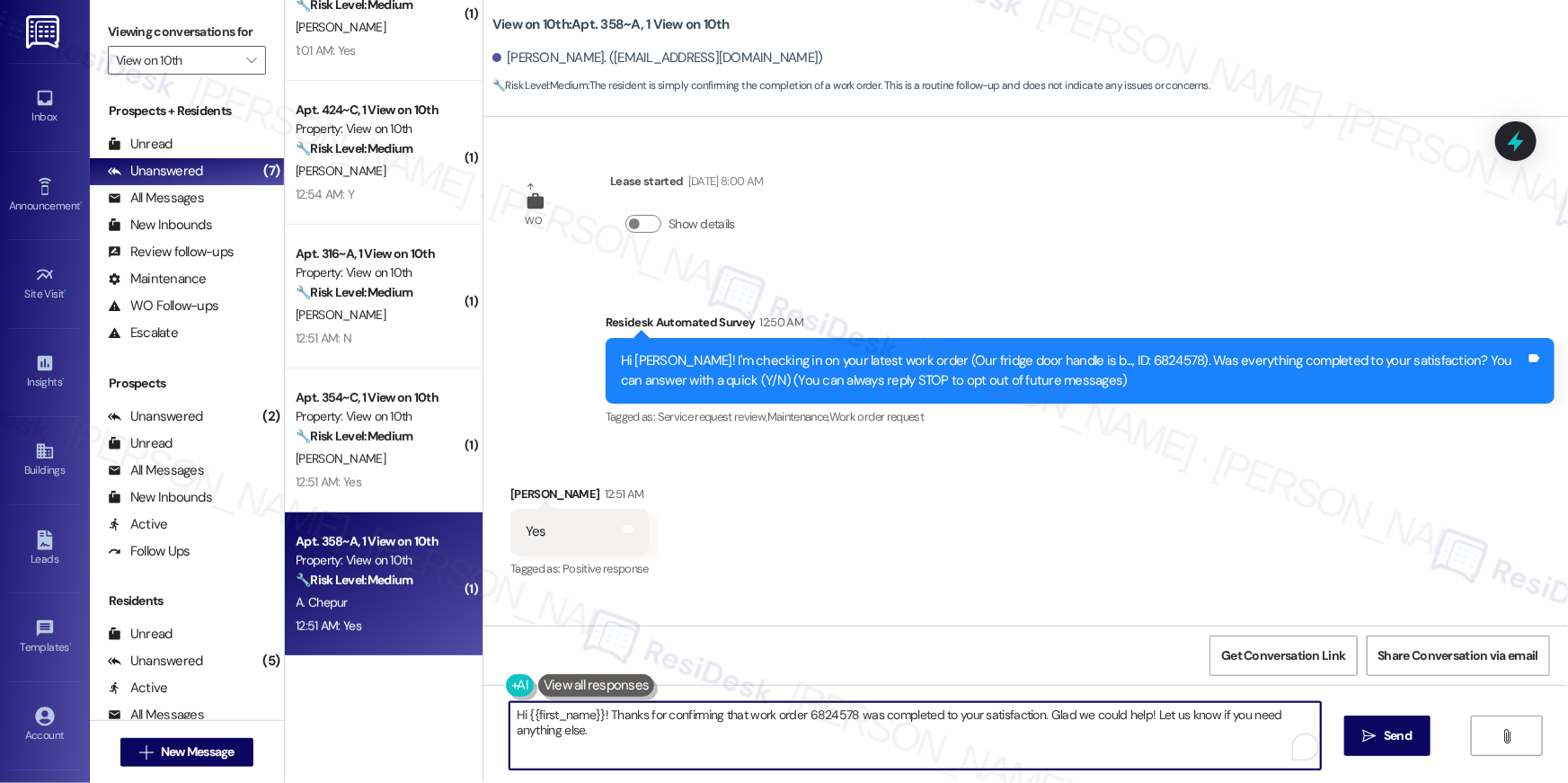
click at [737, 717] on textarea "Hi {{first_name}}! Thanks for confirming that work order 6824578 was completed …" at bounding box center [916, 735] width 812 height 67
click at [856, 715] on textarea "Hi {{first_name}}! Thanks for confirming that the work order 6824578 was comple…" at bounding box center [916, 735] width 812 height 67
type textarea "Hi {{first_name}}! Thanks for confirming that the work order was completed to y…"
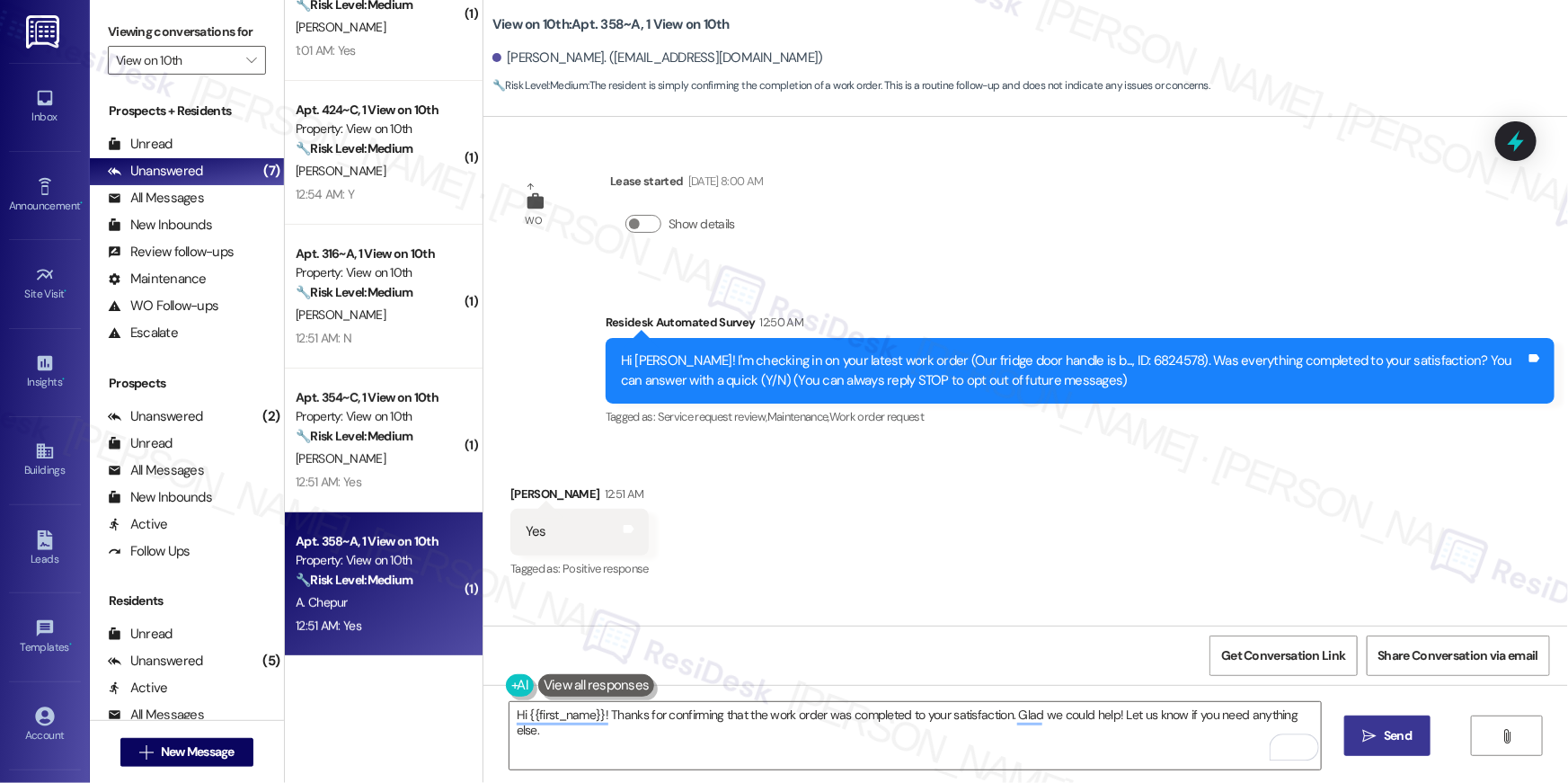
click at [1405, 734] on span "Send" at bounding box center [1398, 736] width 28 height 19
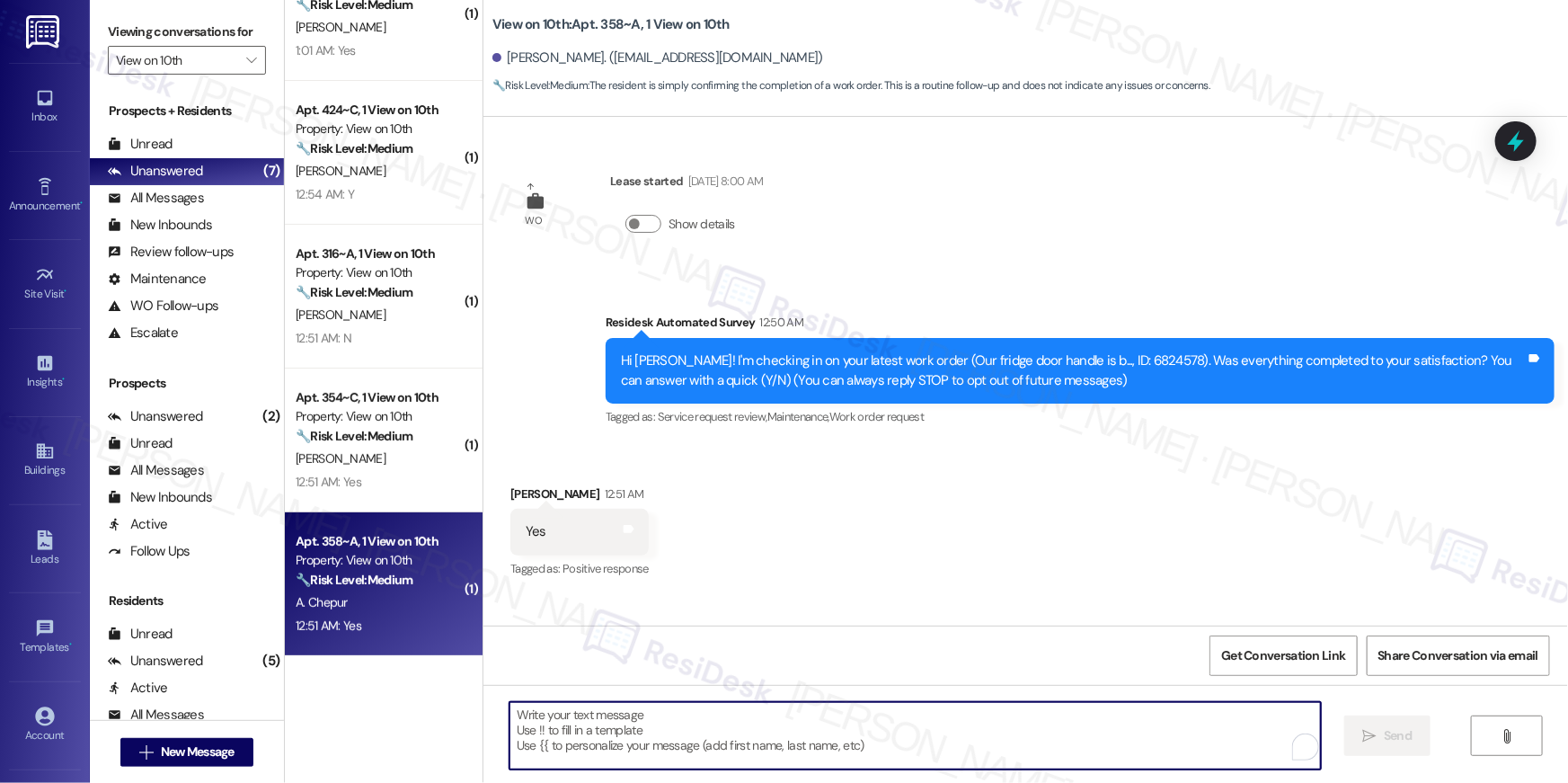
click at [1079, 733] on textarea "To enrich screen reader interactions, please activate Accessibility in Grammarl…" at bounding box center [916, 735] width 812 height 67
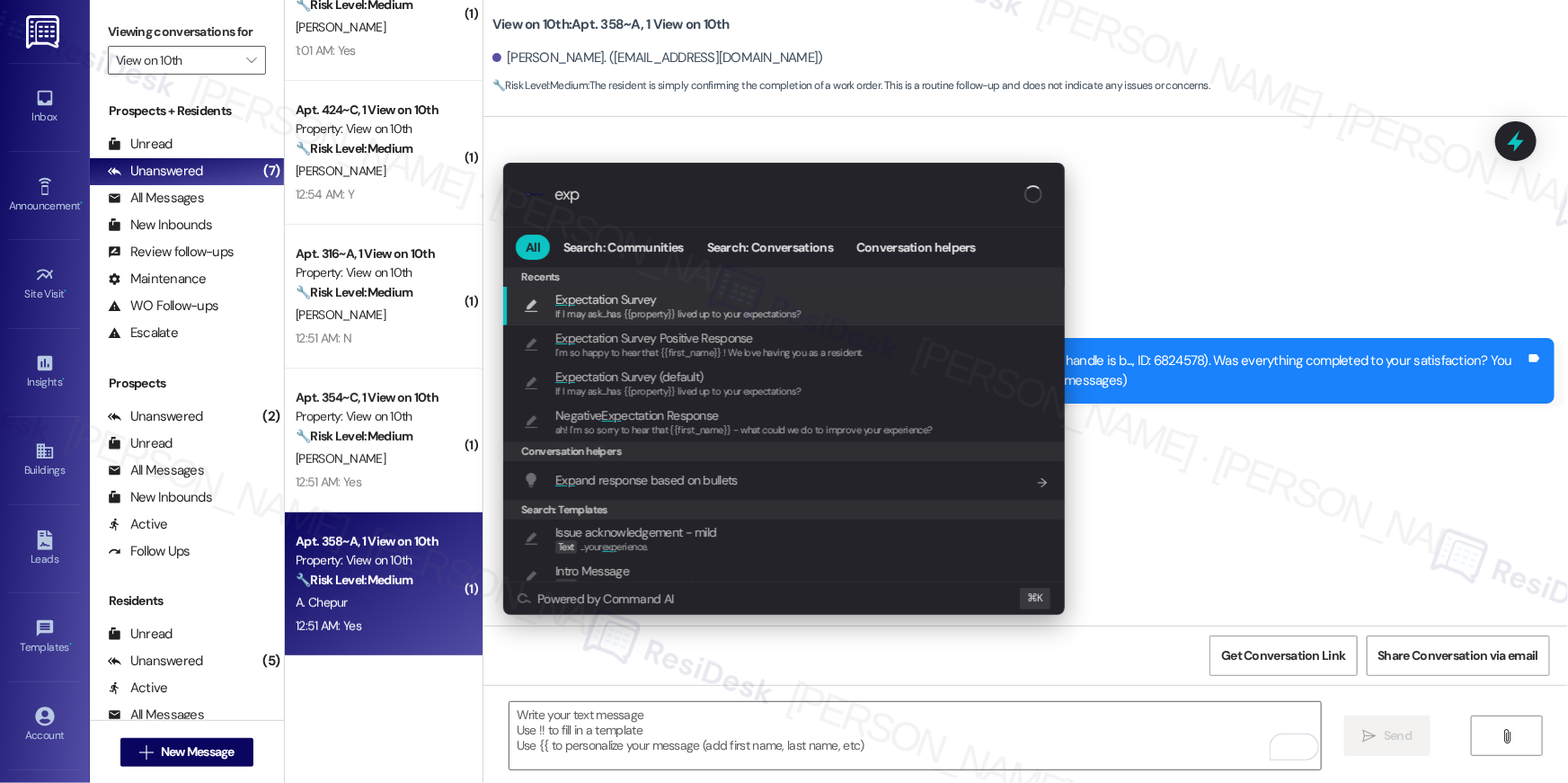
type input "expe"
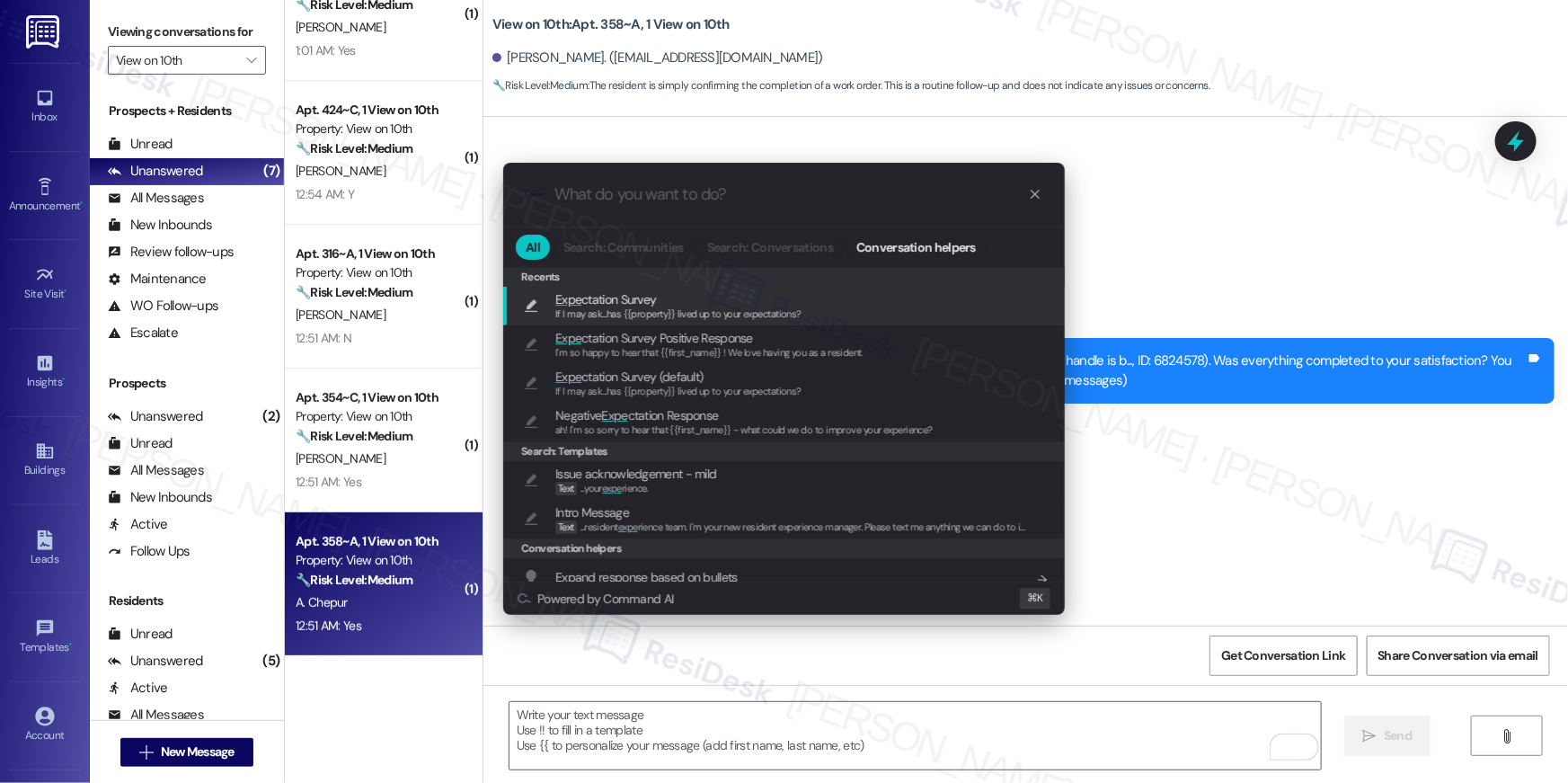
type textarea "If I may ask...has {{property}} lived up to your expectations?"
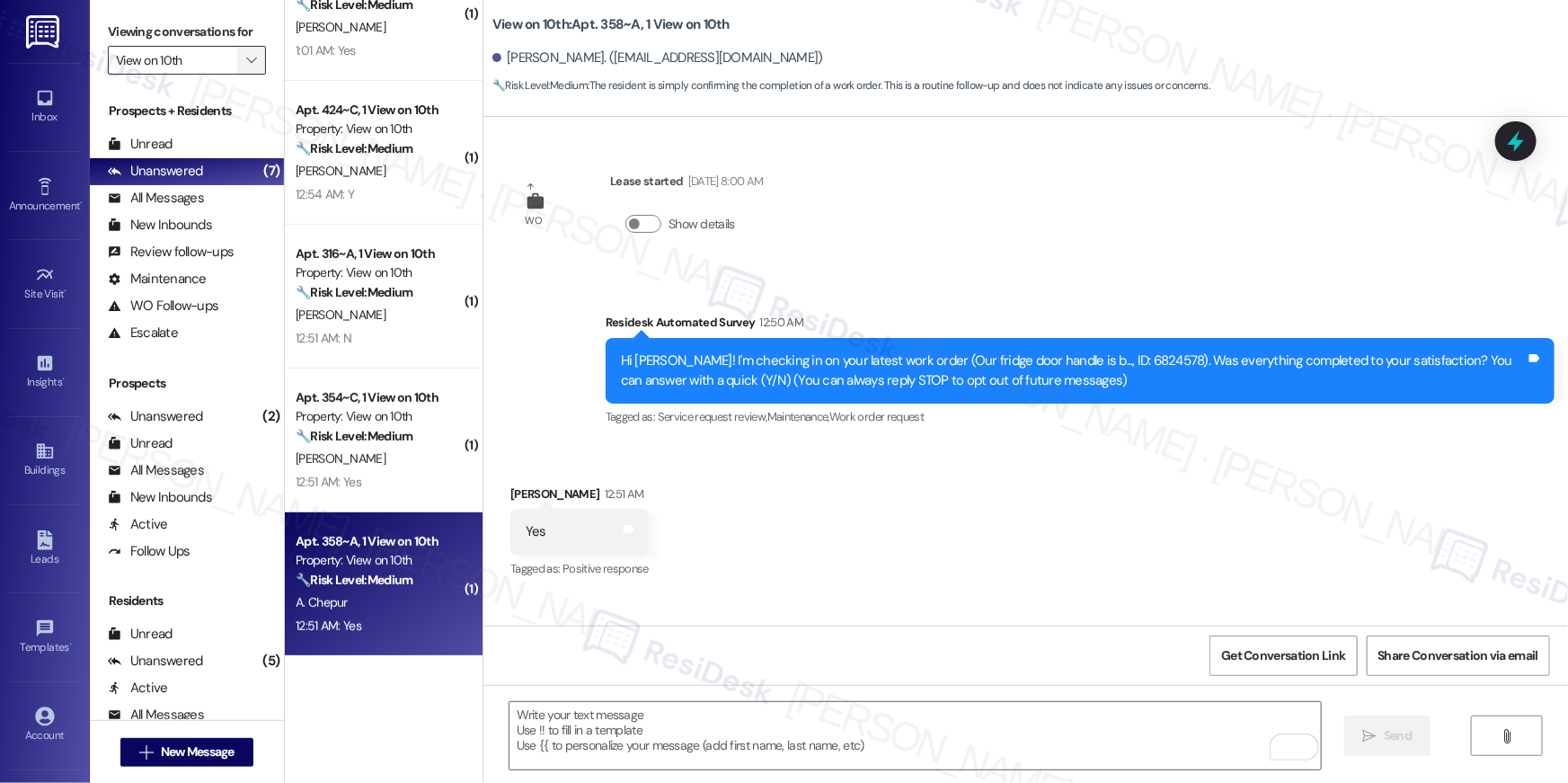
click at [243, 67] on span "" at bounding box center [251, 60] width 17 height 28
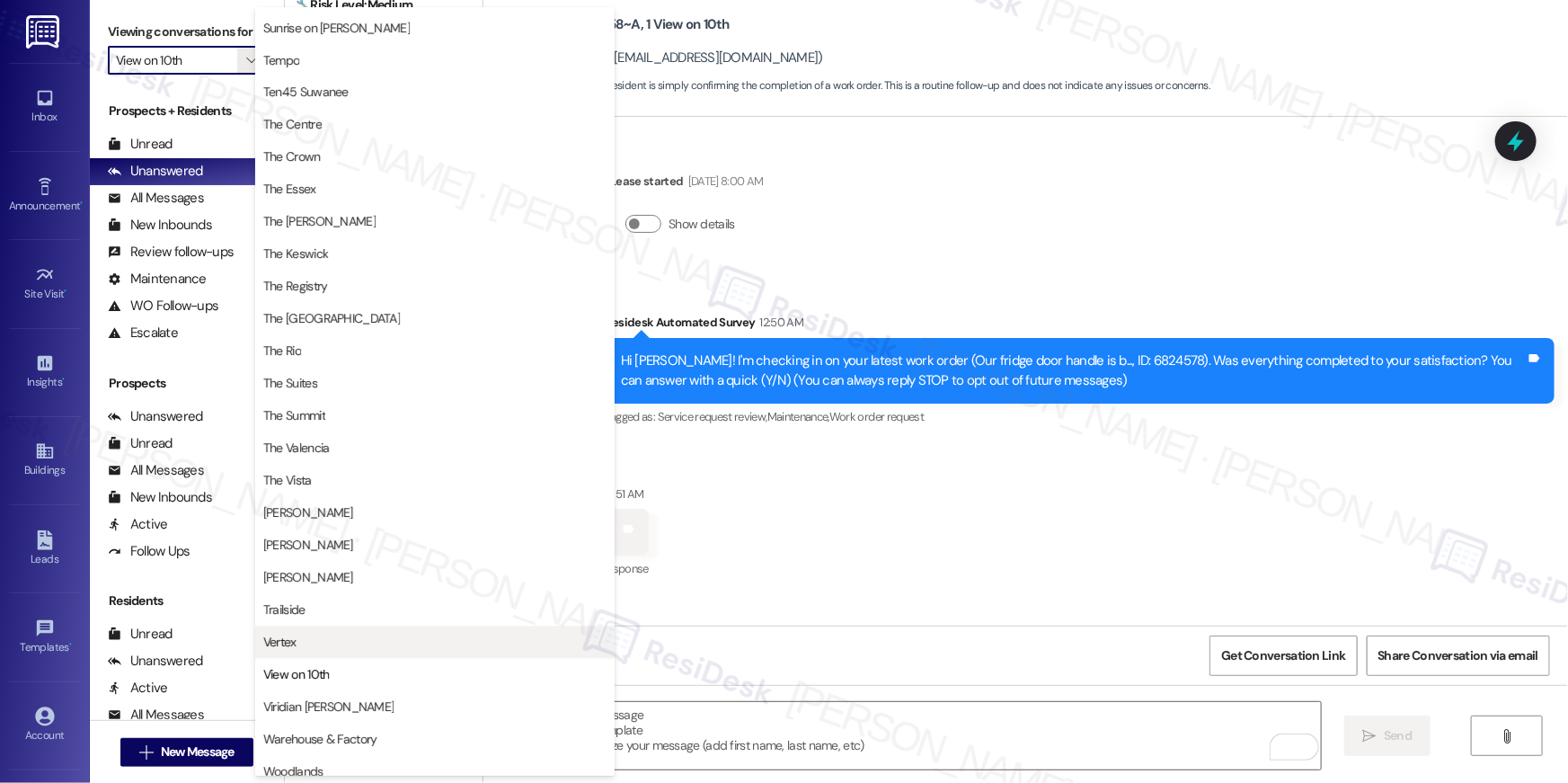
scroll to position [1659, 0]
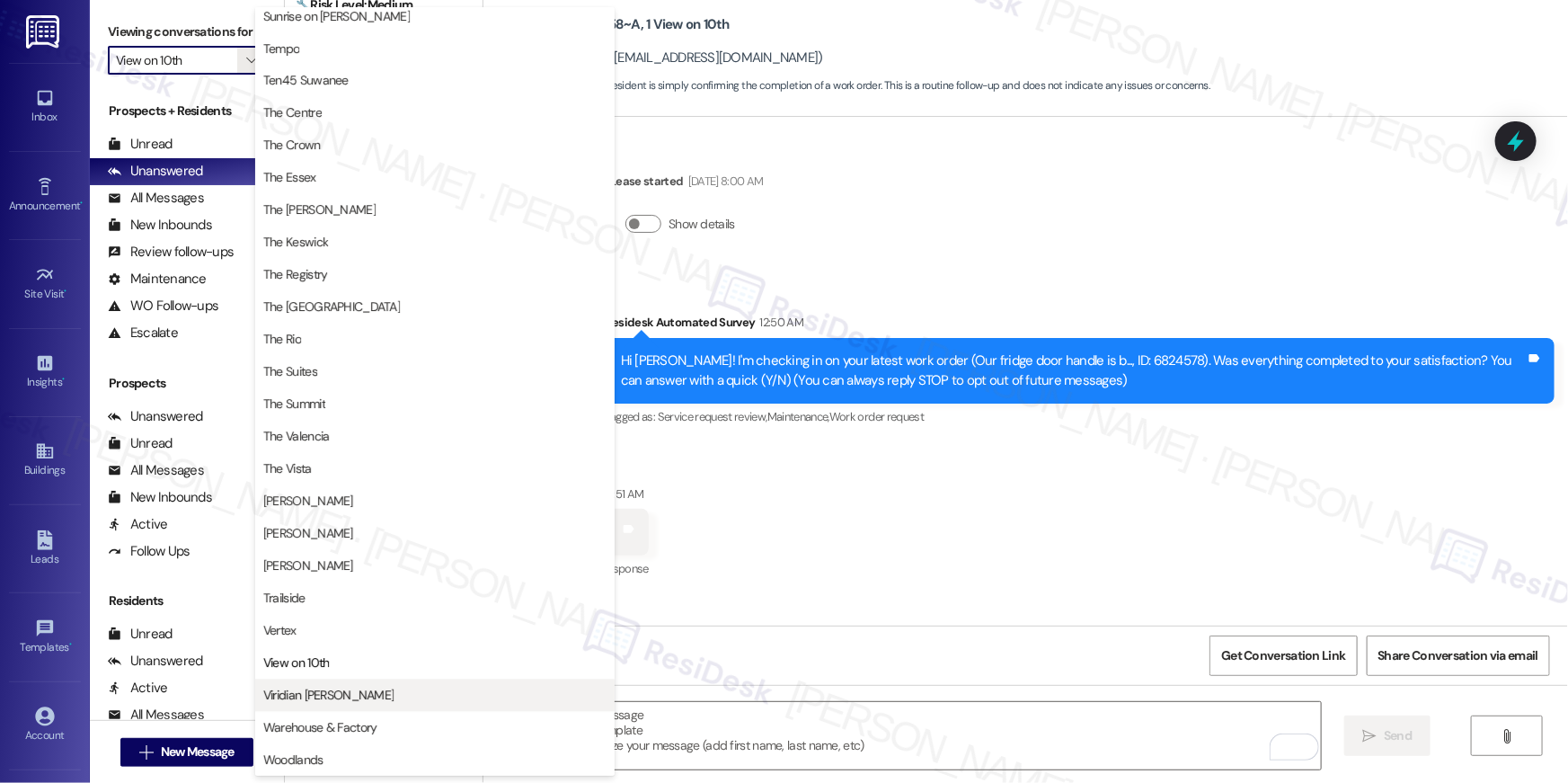
click at [387, 699] on span "Viridian [PERSON_NAME]" at bounding box center [435, 695] width 344 height 18
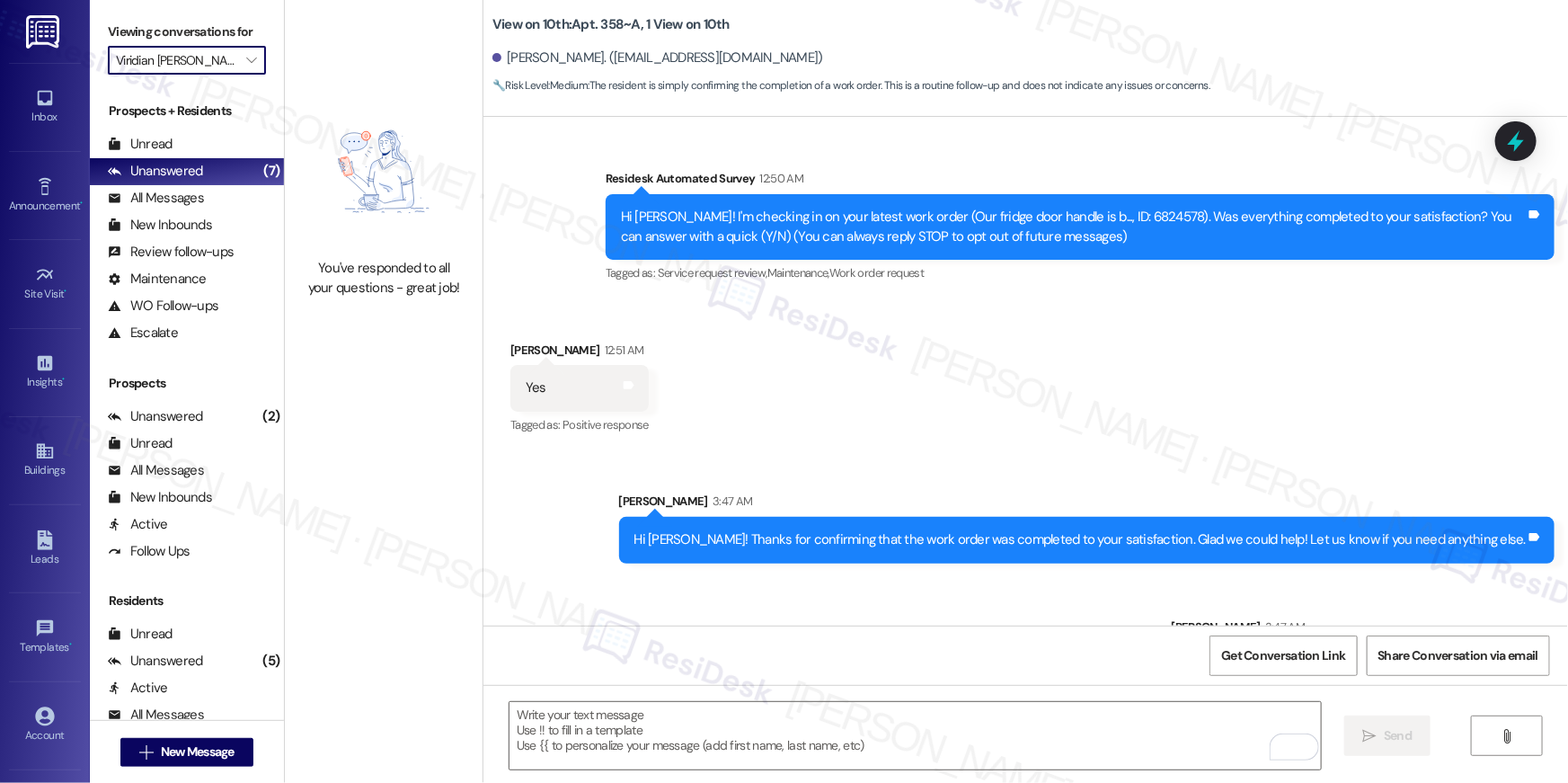
scroll to position [220, 0]
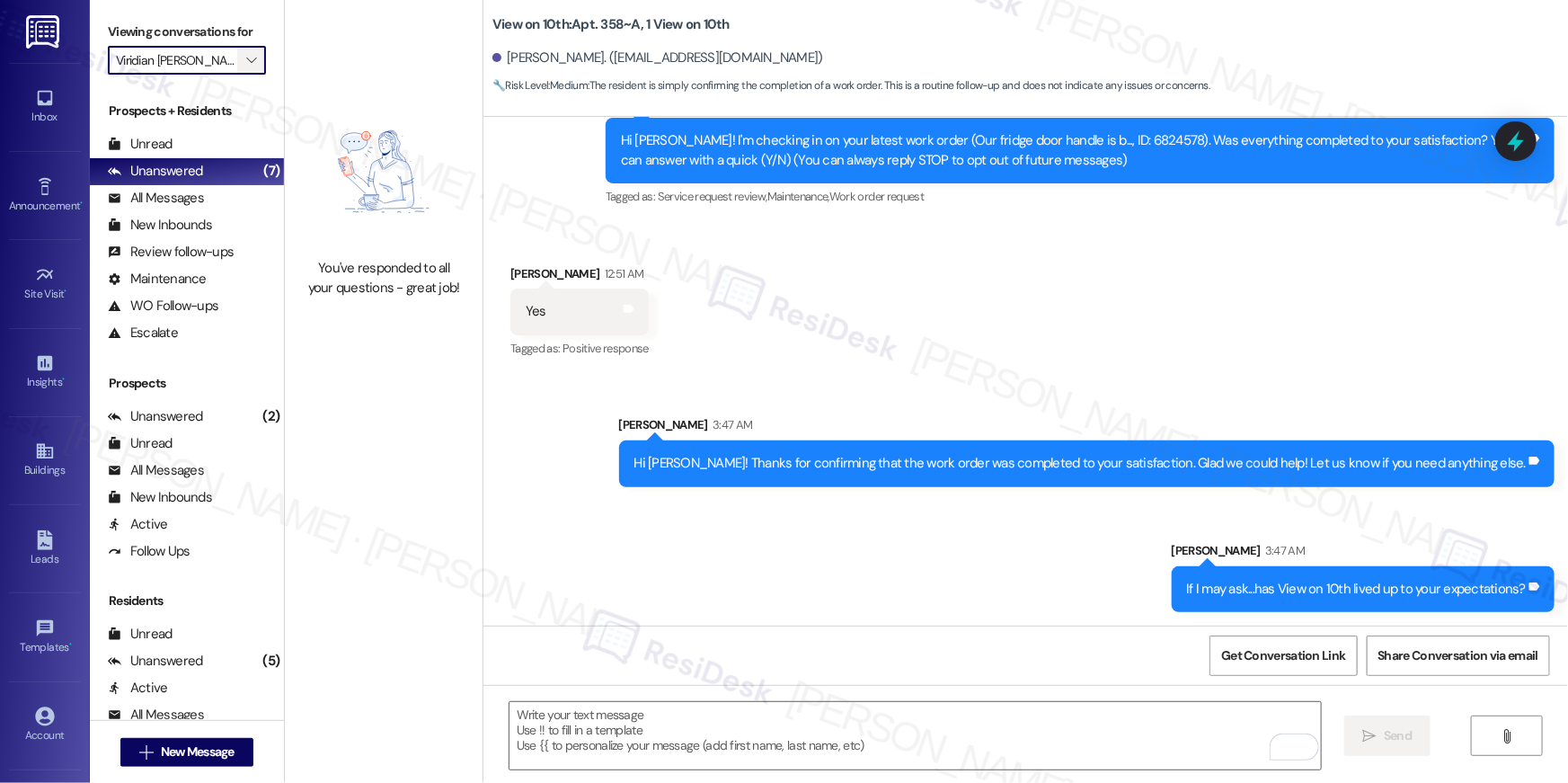
click at [243, 68] on span "" at bounding box center [251, 60] width 17 height 28
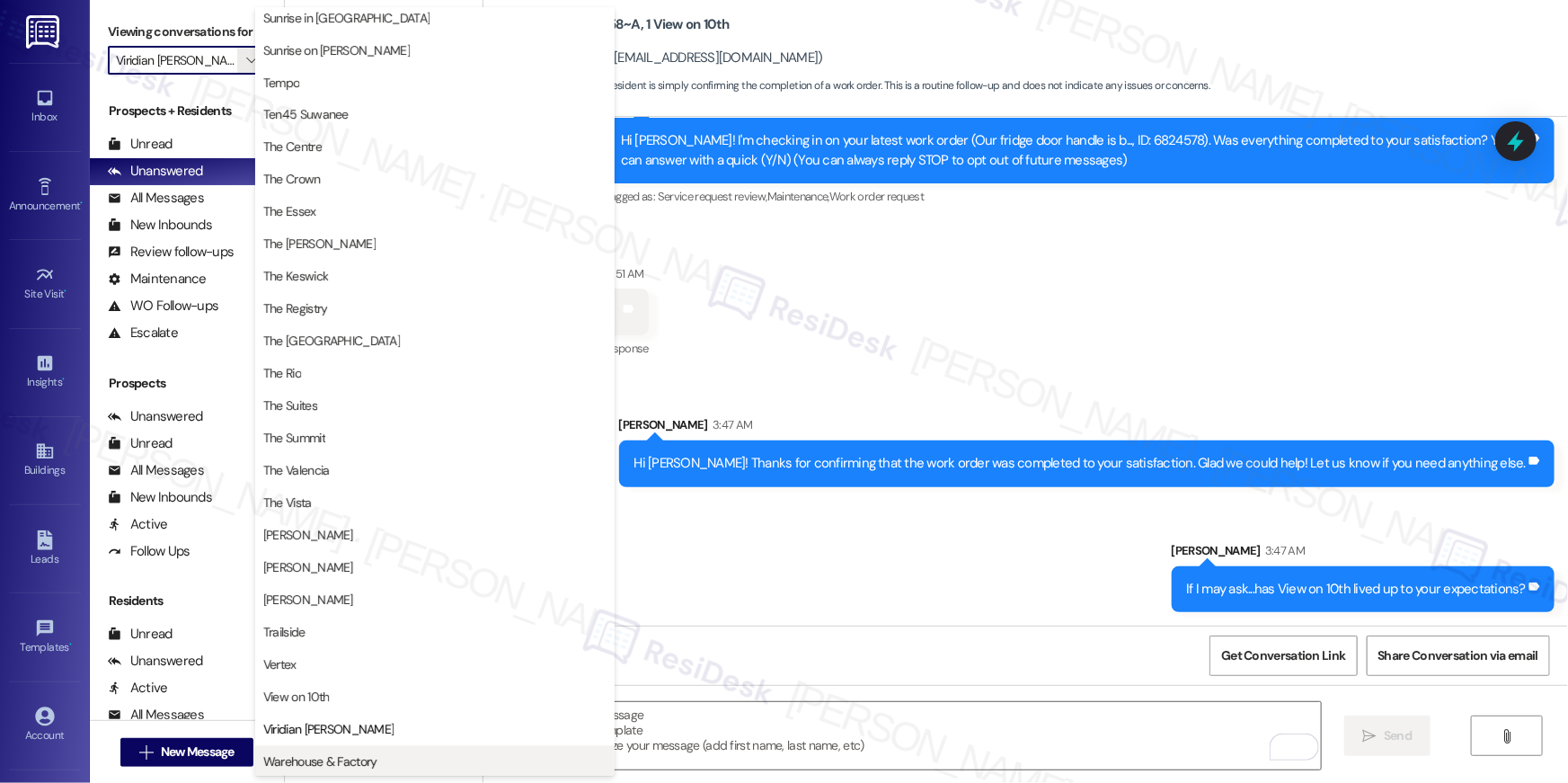
scroll to position [1659, 0]
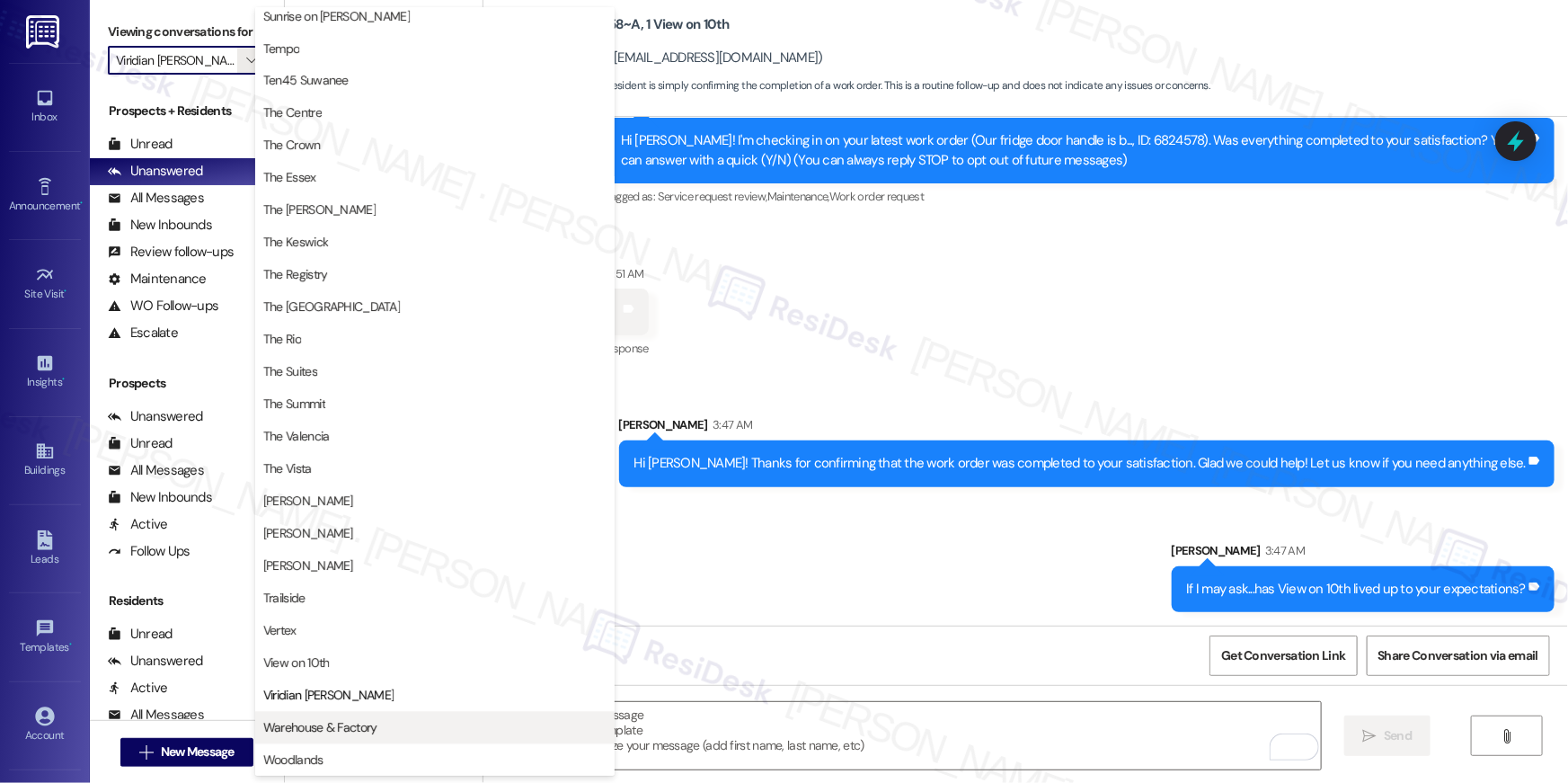
click at [346, 721] on span "Warehouse & Factory" at bounding box center [320, 728] width 114 height 18
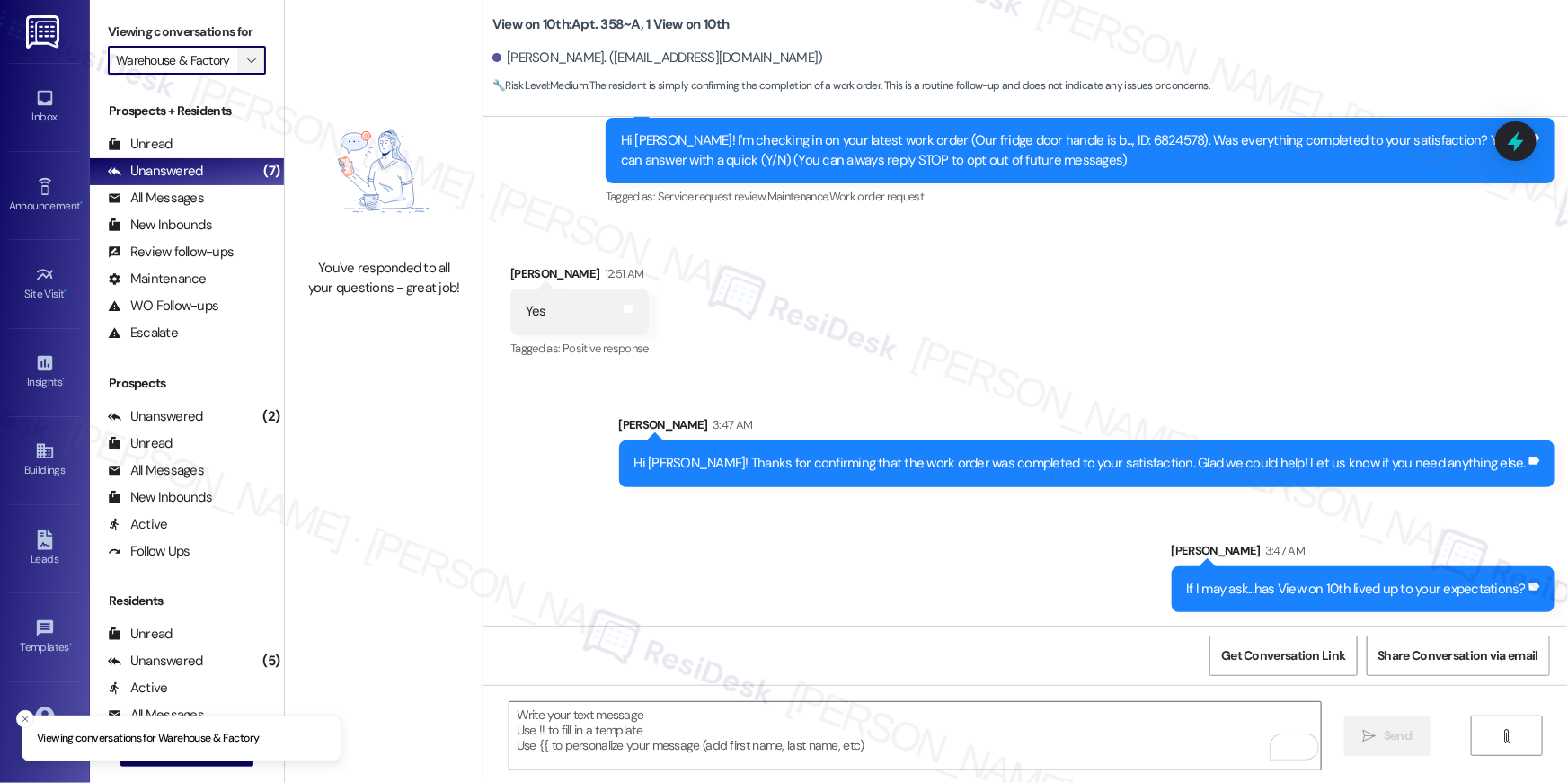
click at [246, 53] on icon "" at bounding box center [251, 60] width 9 height 14
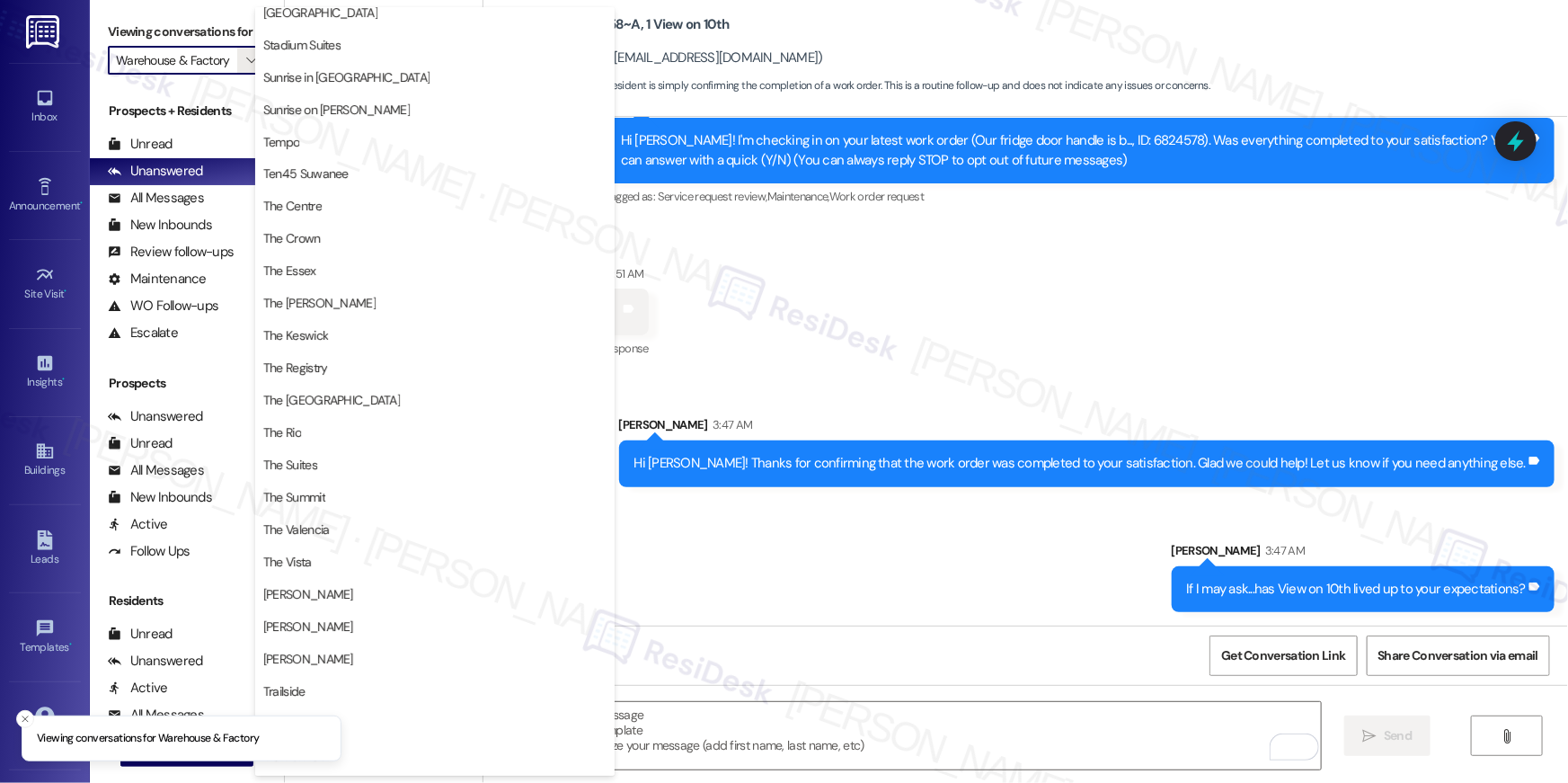
scroll to position [1659, 0]
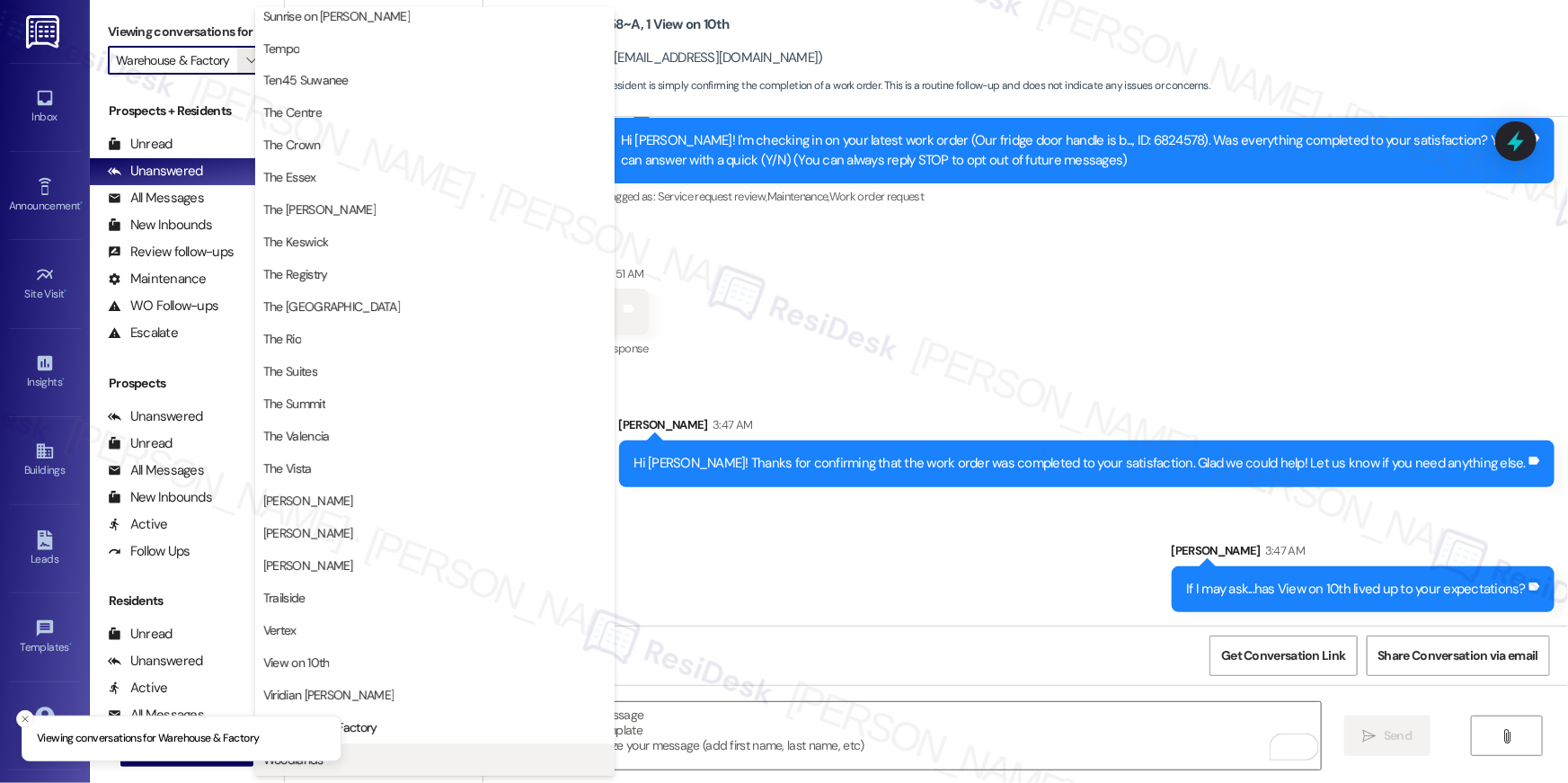
click at [365, 767] on span "Woodlands" at bounding box center [435, 760] width 344 height 18
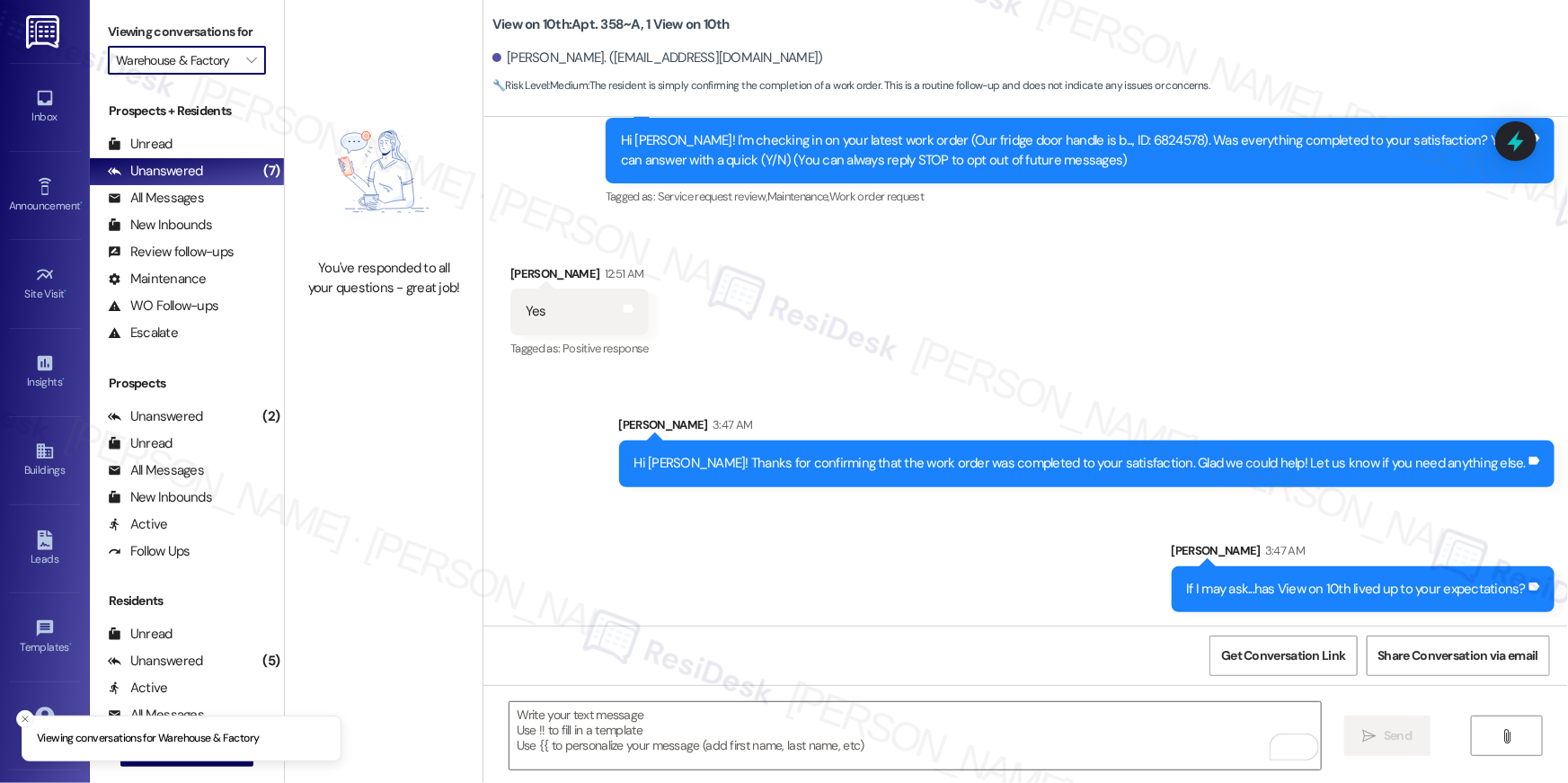
type input "Woodlands"
click at [249, 67] on button "" at bounding box center [251, 60] width 28 height 28
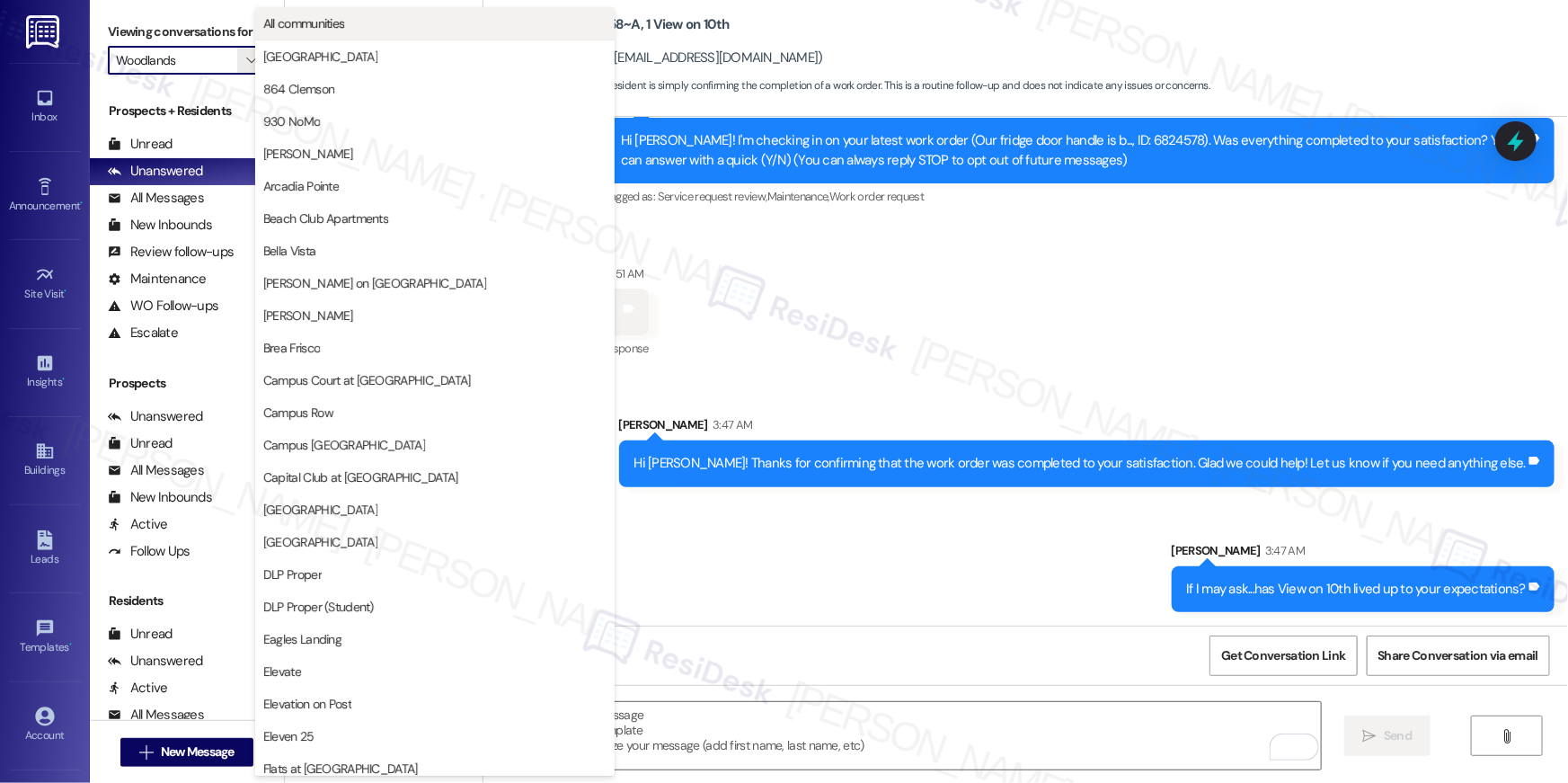
click at [409, 28] on span "All communities" at bounding box center [435, 23] width 344 height 18
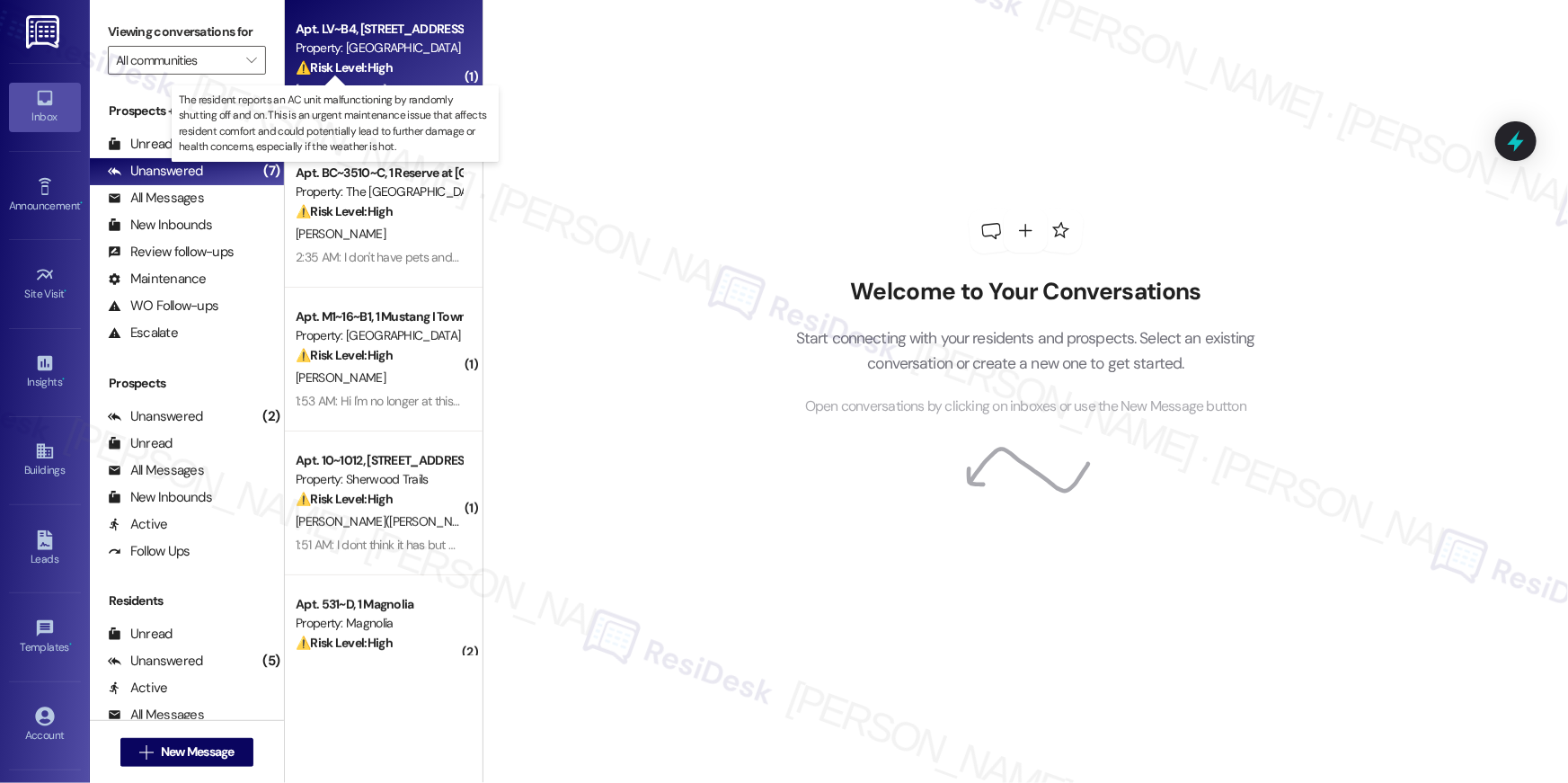
click at [350, 69] on strong "⚠️ Risk Level: High" at bounding box center [344, 67] width 97 height 16
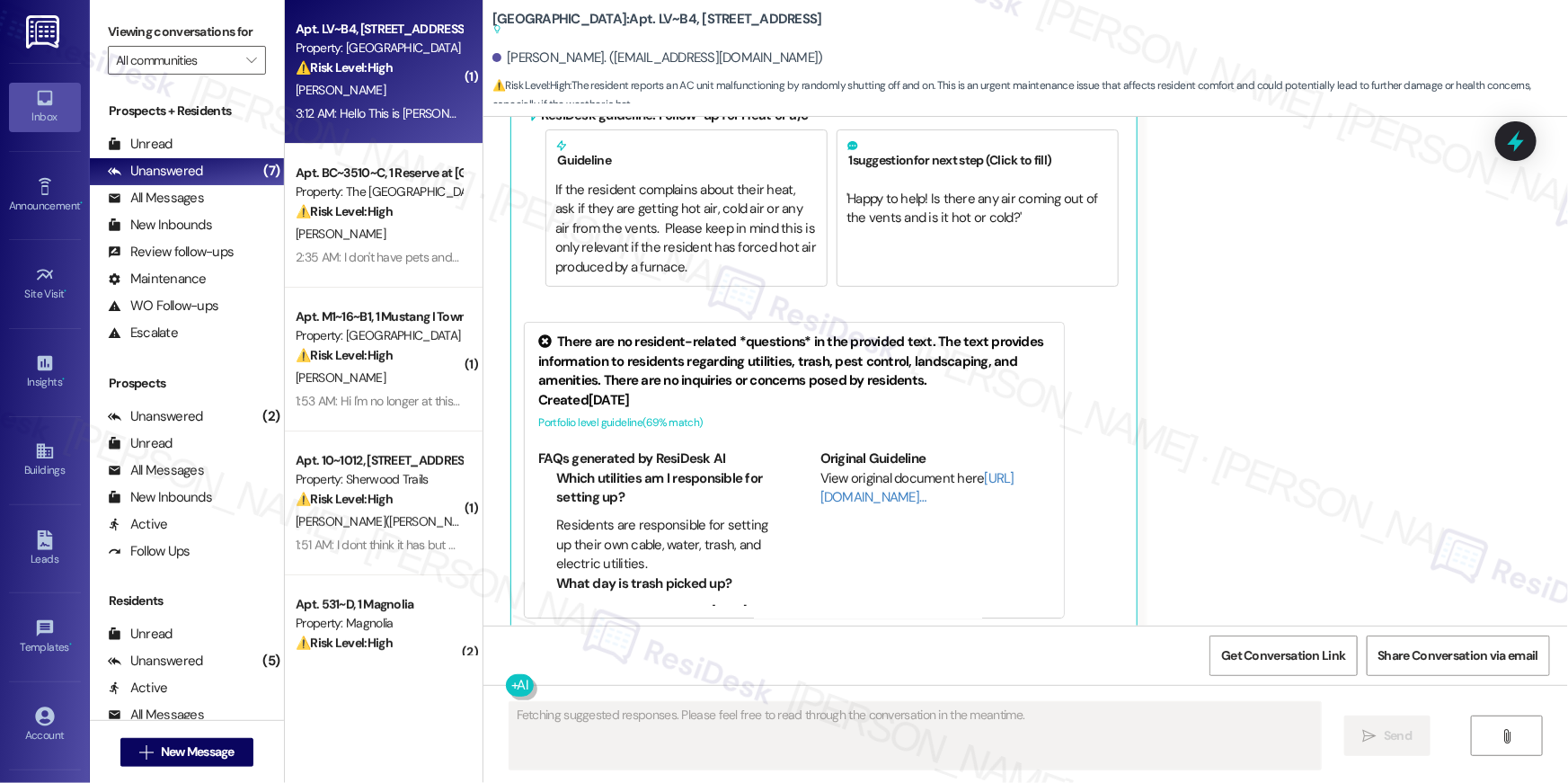
scroll to position [2179, 0]
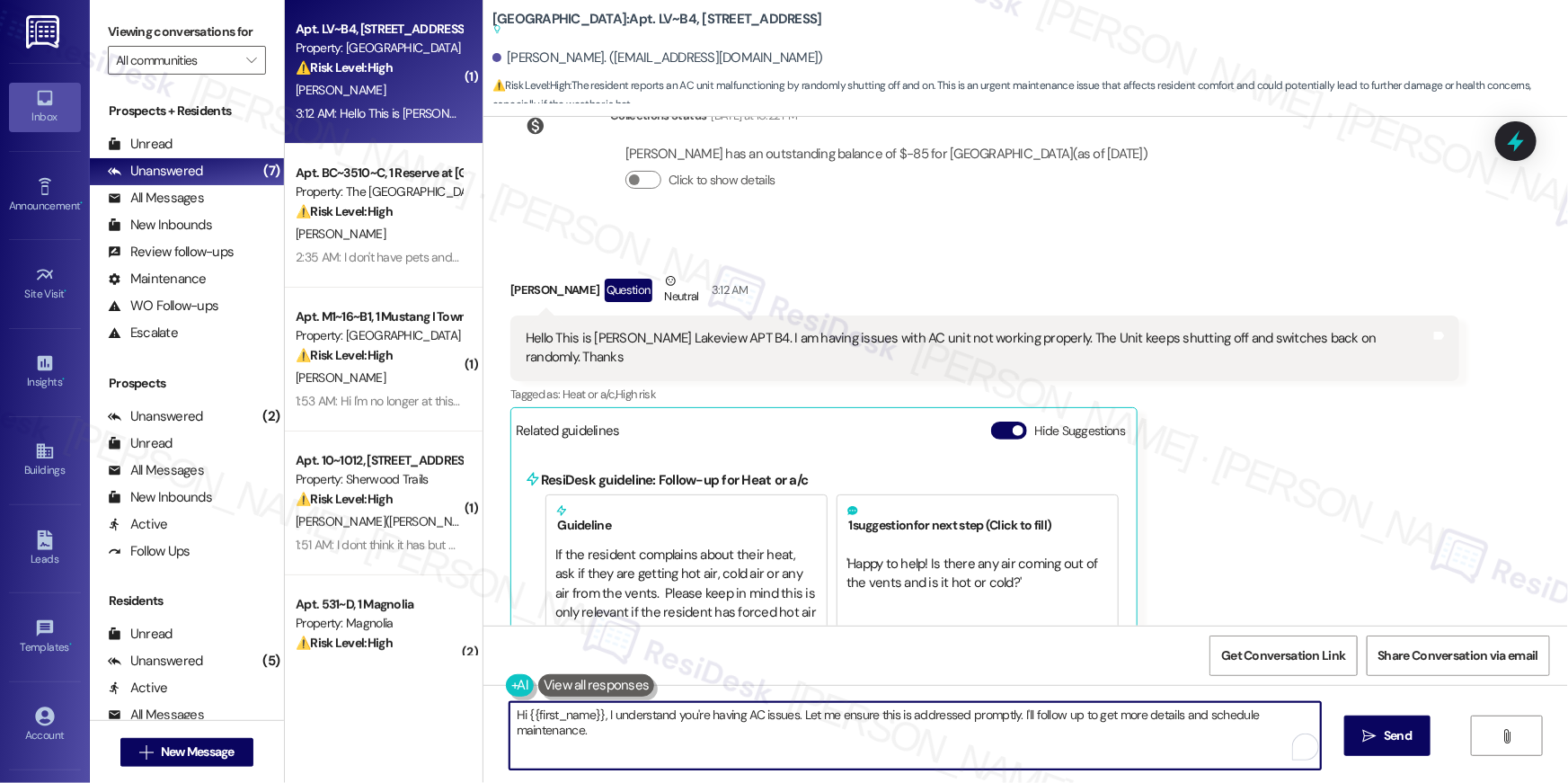
click at [795, 750] on textarea "Hi {{first_name}}, I understand you're having AC issues. Let me ensure this is …" at bounding box center [916, 735] width 812 height 67
click at [885, 740] on textarea "Hi {{first_name}}, I understand you're having AC issues. Let me ensure this is …" at bounding box center [916, 735] width 812 height 67
click at [939, 742] on textarea "Hi {{first_name}}, I understand you're having AC issues. Let me ensure this is …" at bounding box center [916, 735] width 812 height 67
drag, startPoint x: 1012, startPoint y: 716, endPoint x: 1029, endPoint y: 758, distance: 45.3
click at [1029, 758] on textarea "Hi {{first_name}}, I understand you're having AC issues. Let me ensure this is …" at bounding box center [916, 735] width 812 height 67
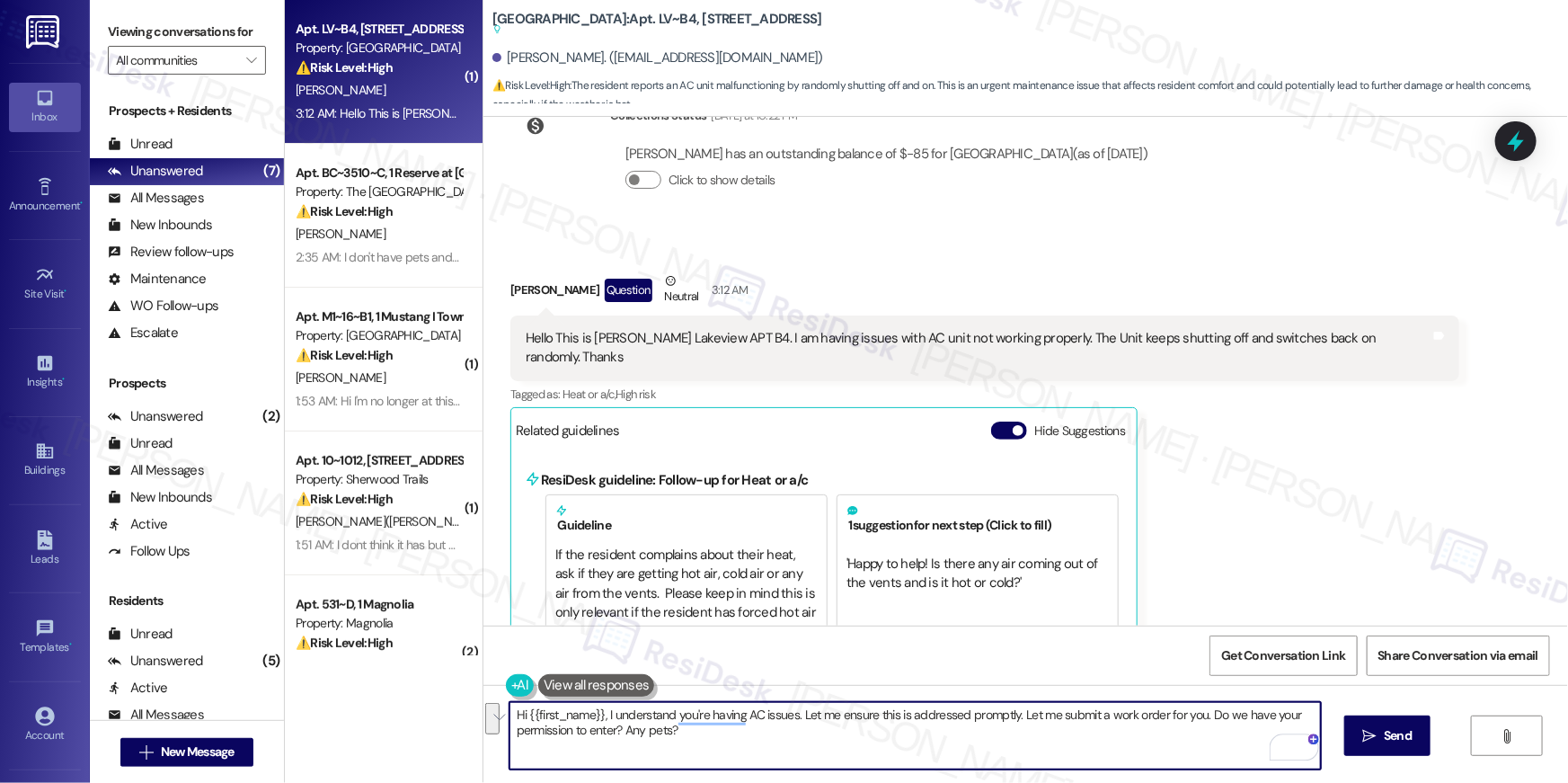
drag, startPoint x: 1016, startPoint y: 717, endPoint x: 1017, endPoint y: 771, distance: 54.0
click at [1019, 772] on div "Hi {{first_name}}, I understand you're having AC issues. Let me ensure this is …" at bounding box center [1025, 752] width 1085 height 135
click at [1019, 713] on textarea "Hi {{first_name}}, I understand you're having AC issues. Let me ensure this is …" at bounding box center [916, 735] width 812 height 67
type textarea "Hi {{first_name}}, I understand you're having AC issues. Let me ensure this is …"
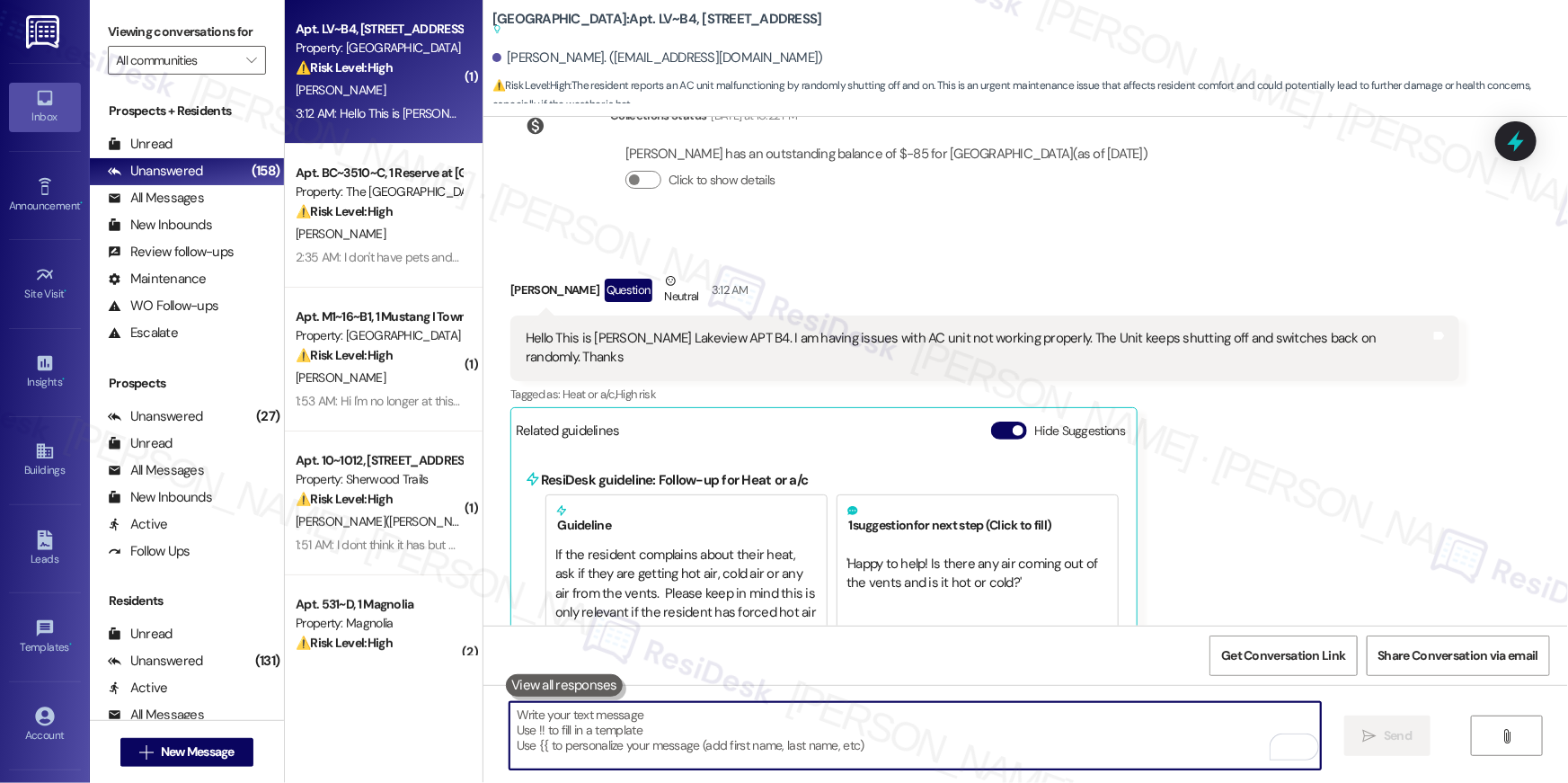
click at [807, 729] on textarea "To enrich screen reader interactions, please activate Accessibility in Grammarl…" at bounding box center [916, 735] width 812 height 67
paste textarea "Hi {{first_name}}, I understand you’re having some AC trouble and I want to mak…"
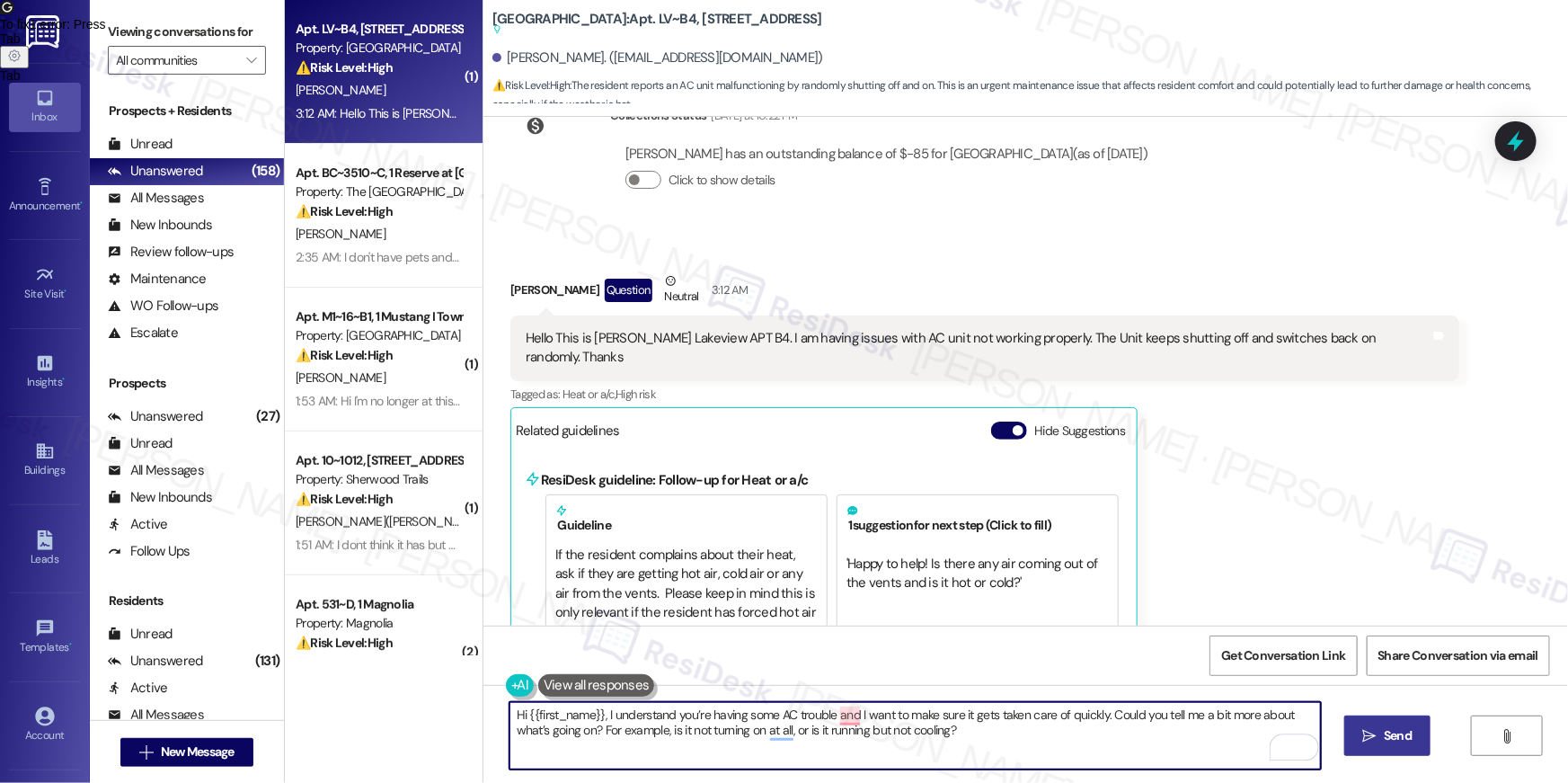
type textarea "Hi {{first_name}}, I understand you’re having some AC trouble and I want to mak…"
click at [1380, 737] on span "Send" at bounding box center [1397, 736] width 35 height 19
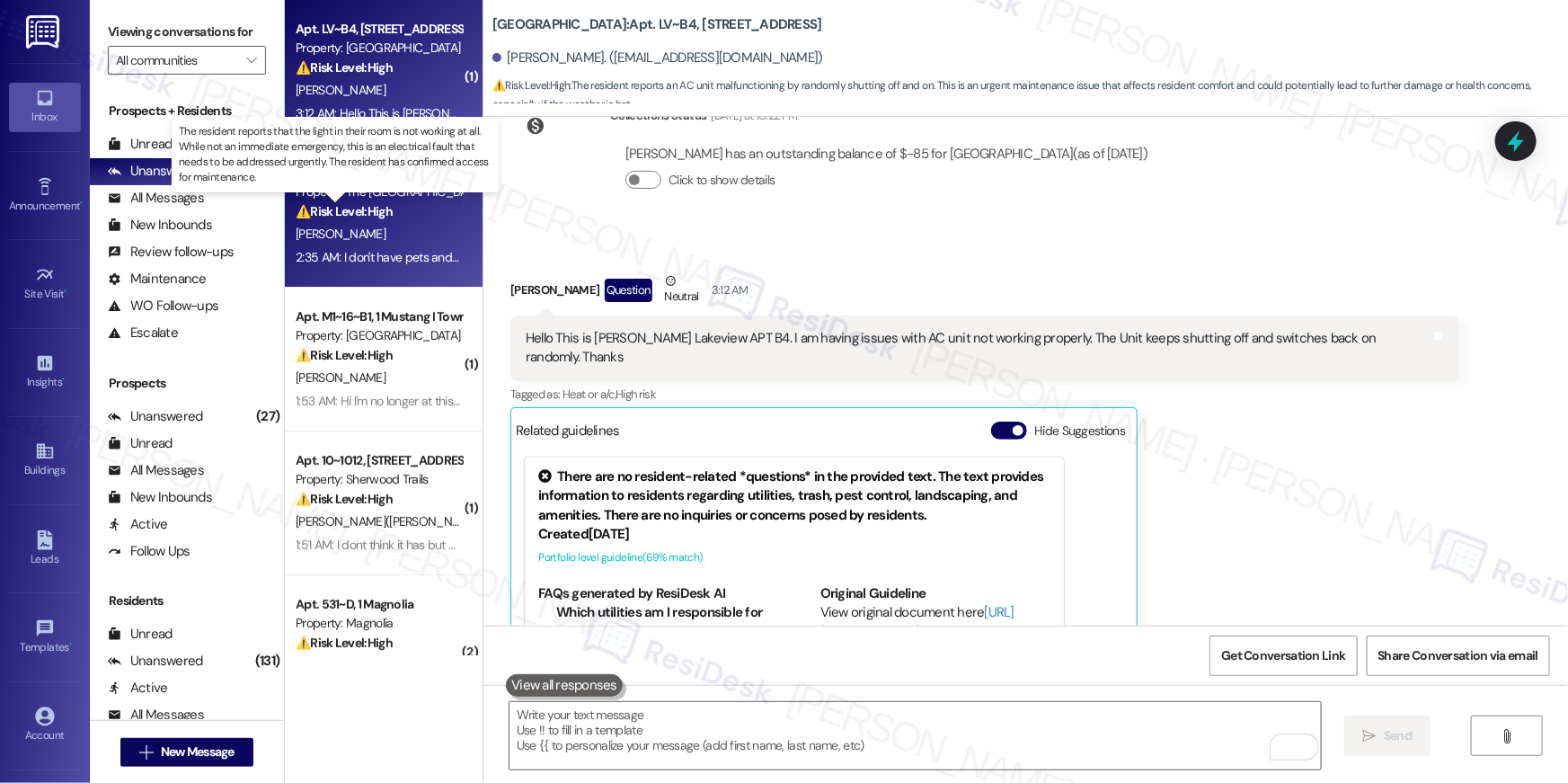
scroll to position [2312, 0]
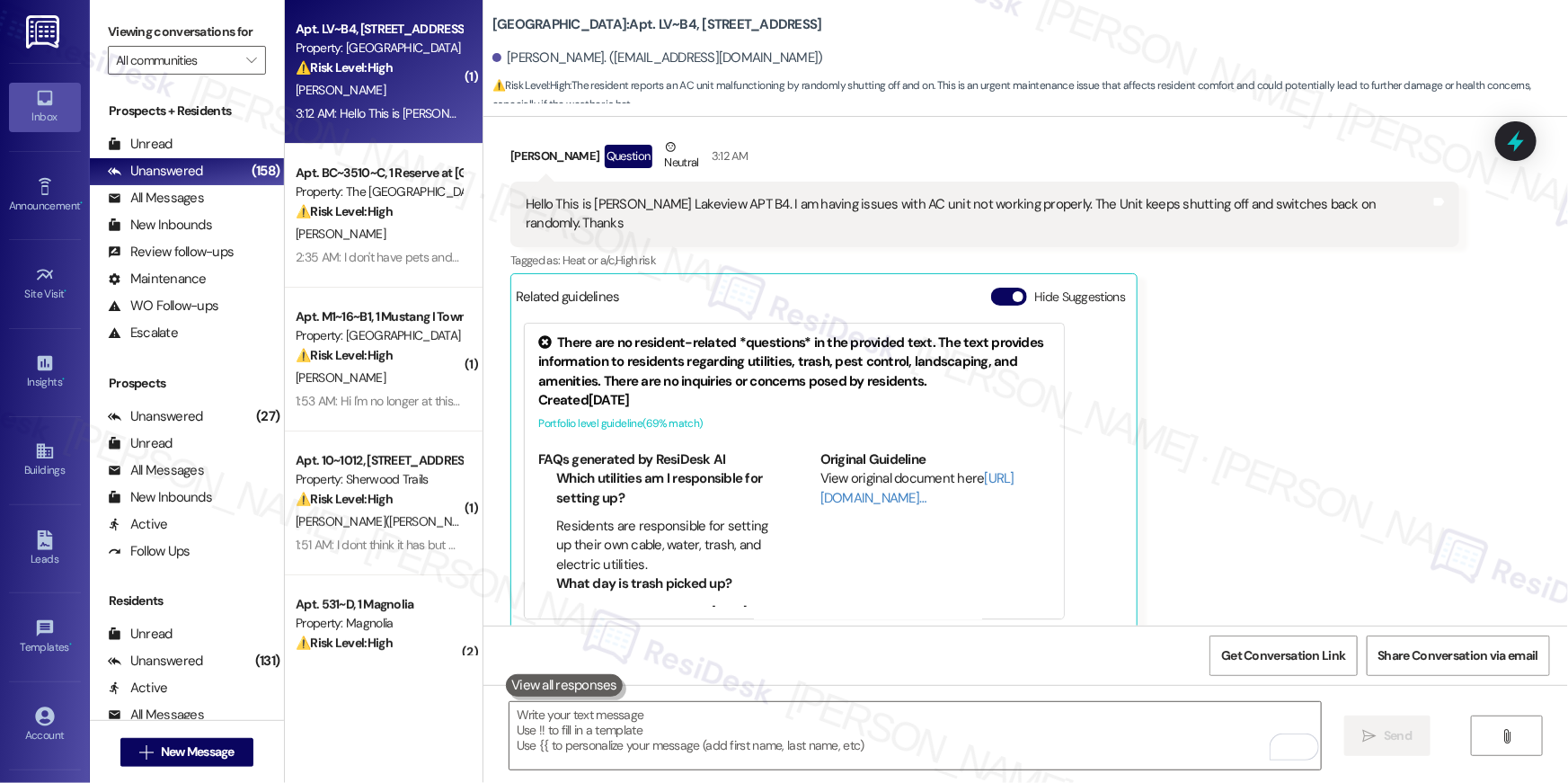
click at [409, 216] on div "⚠️ Risk Level: High The resident reports that the light in their room is not wo…" at bounding box center [379, 212] width 166 height 19
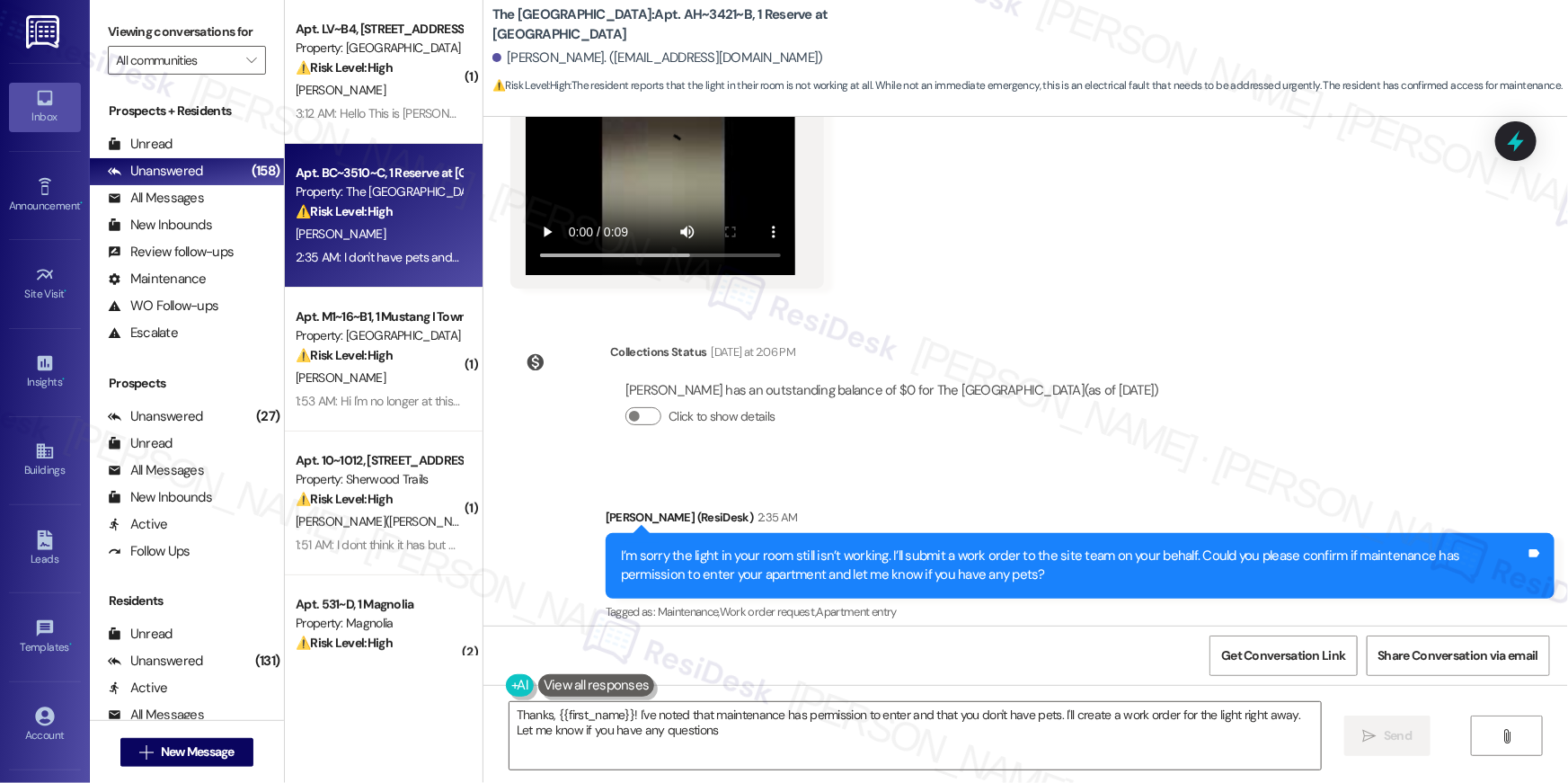
type textarea "Thanks, {{first_name}}! I've noted that maintenance has permission to enter and…"
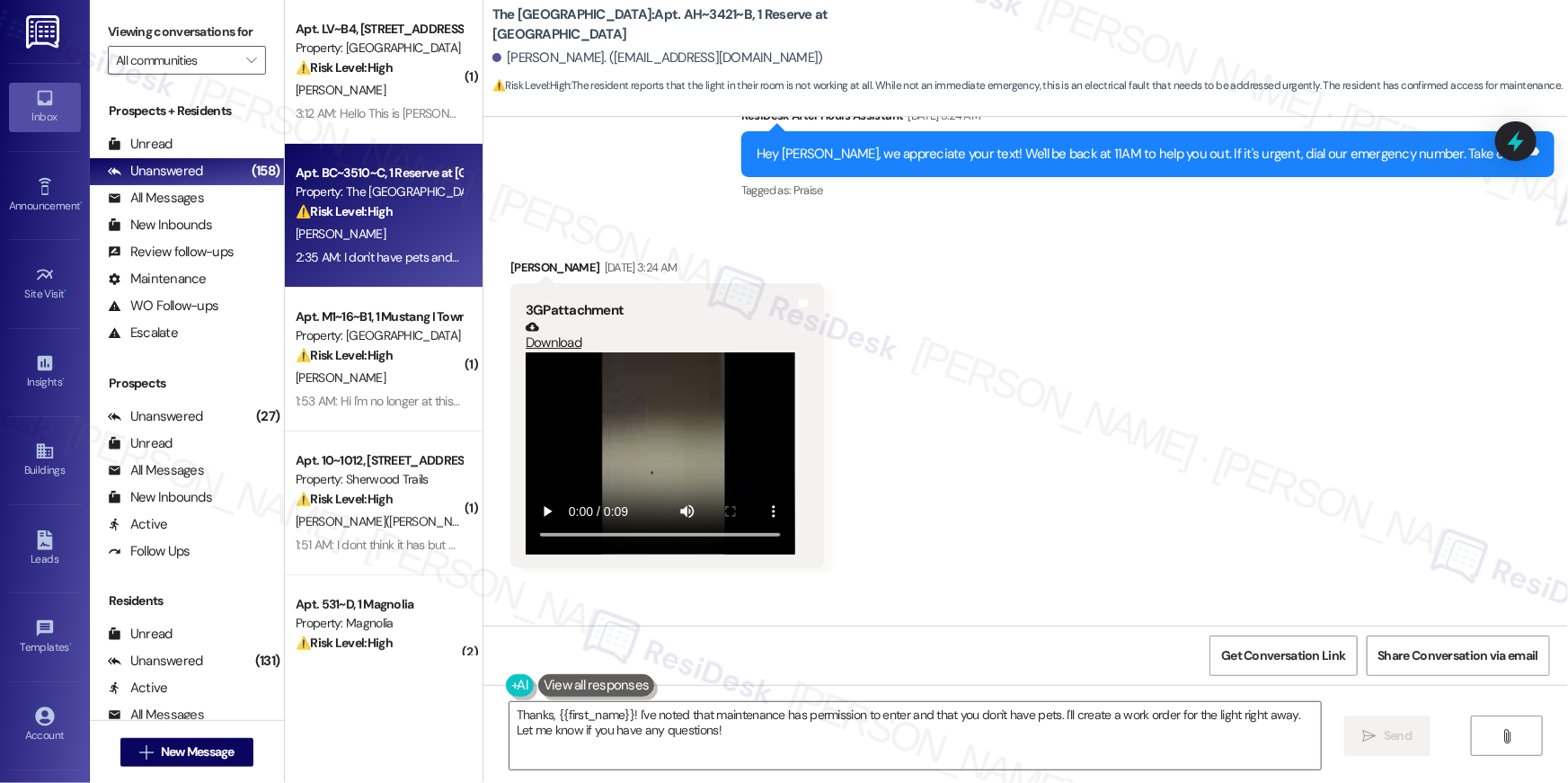
scroll to position [861, 0]
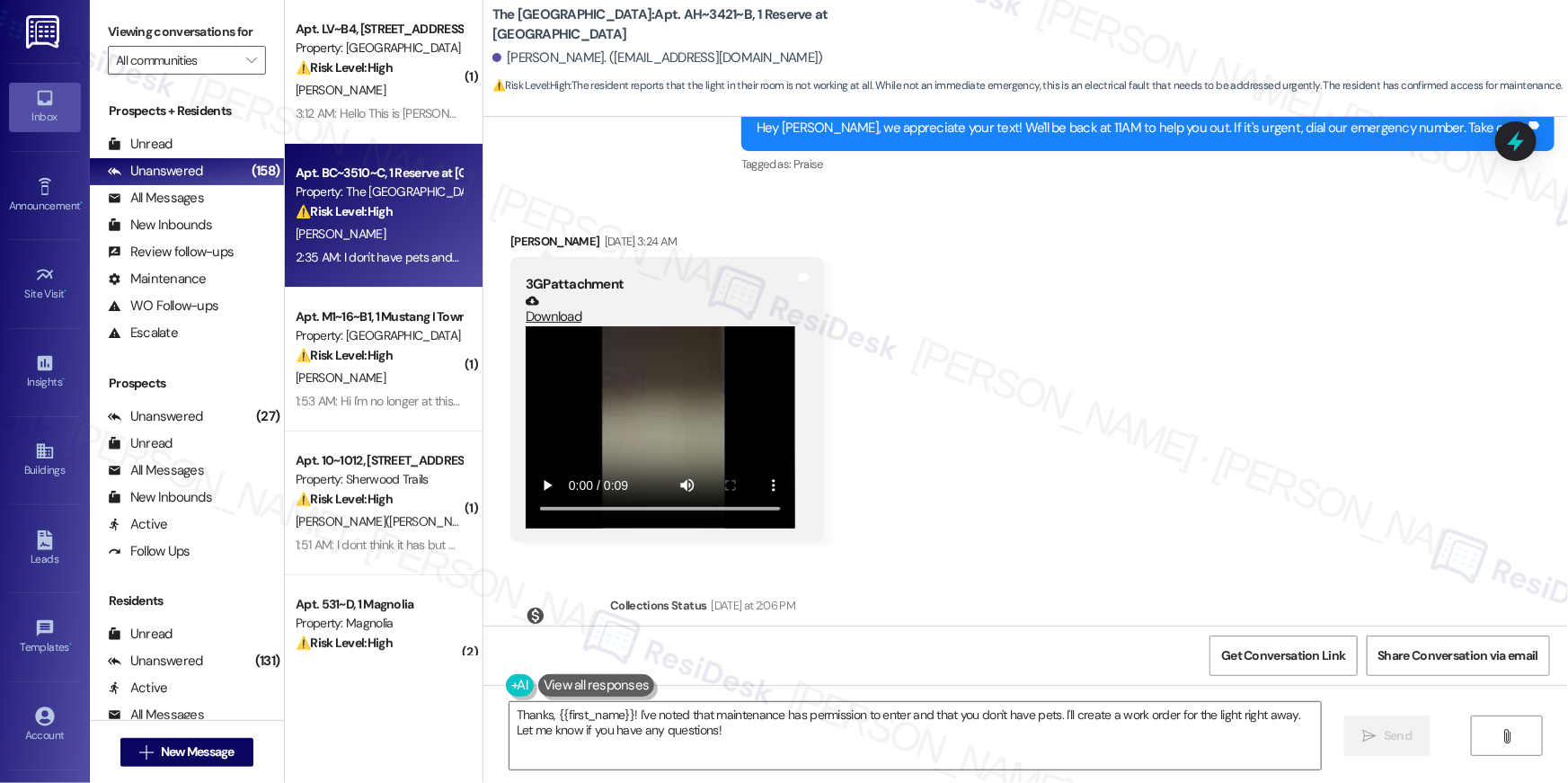
click at [670, 394] on video at bounding box center [661, 428] width 270 height 202
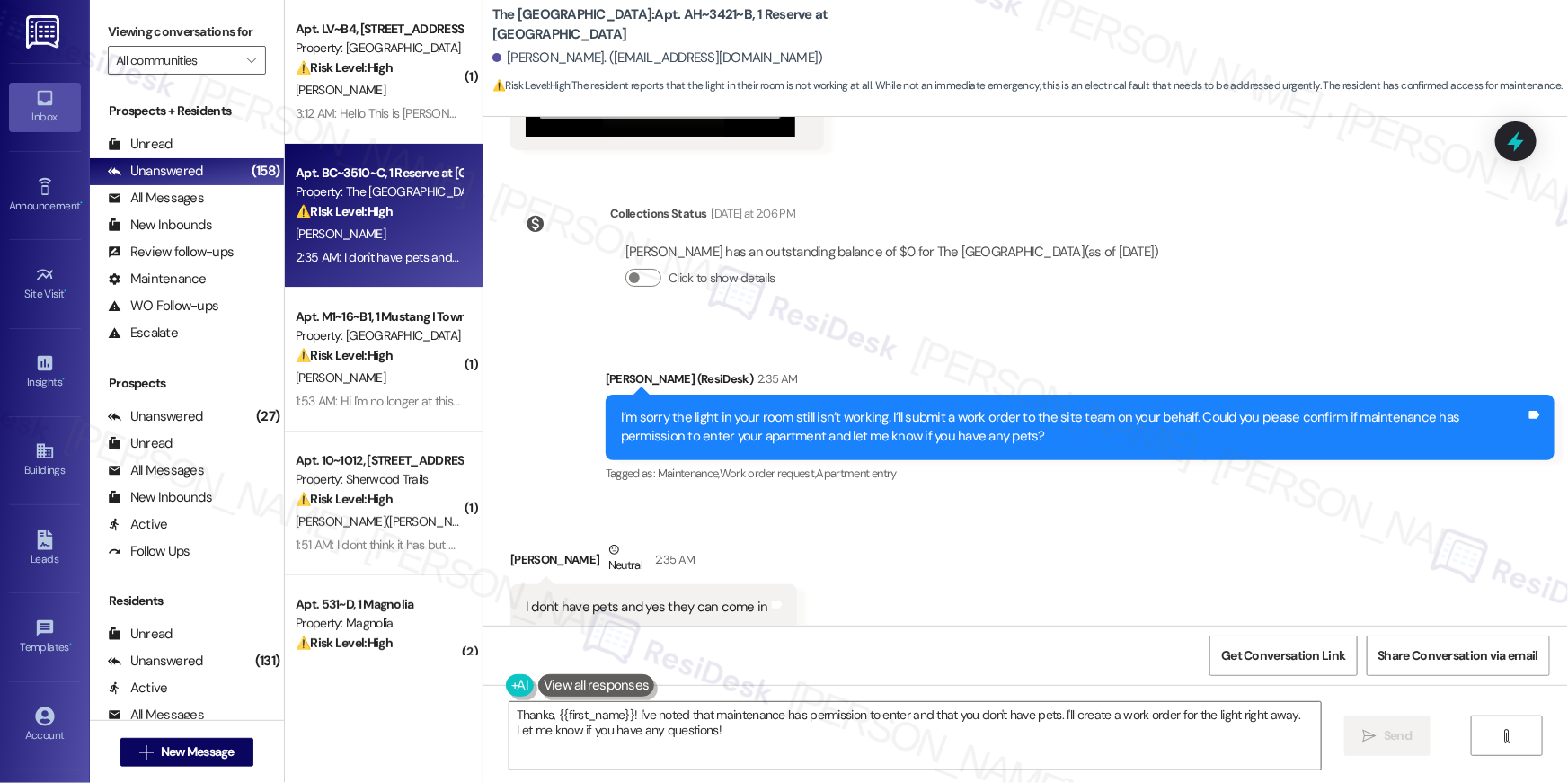
scroll to position [1299, 0]
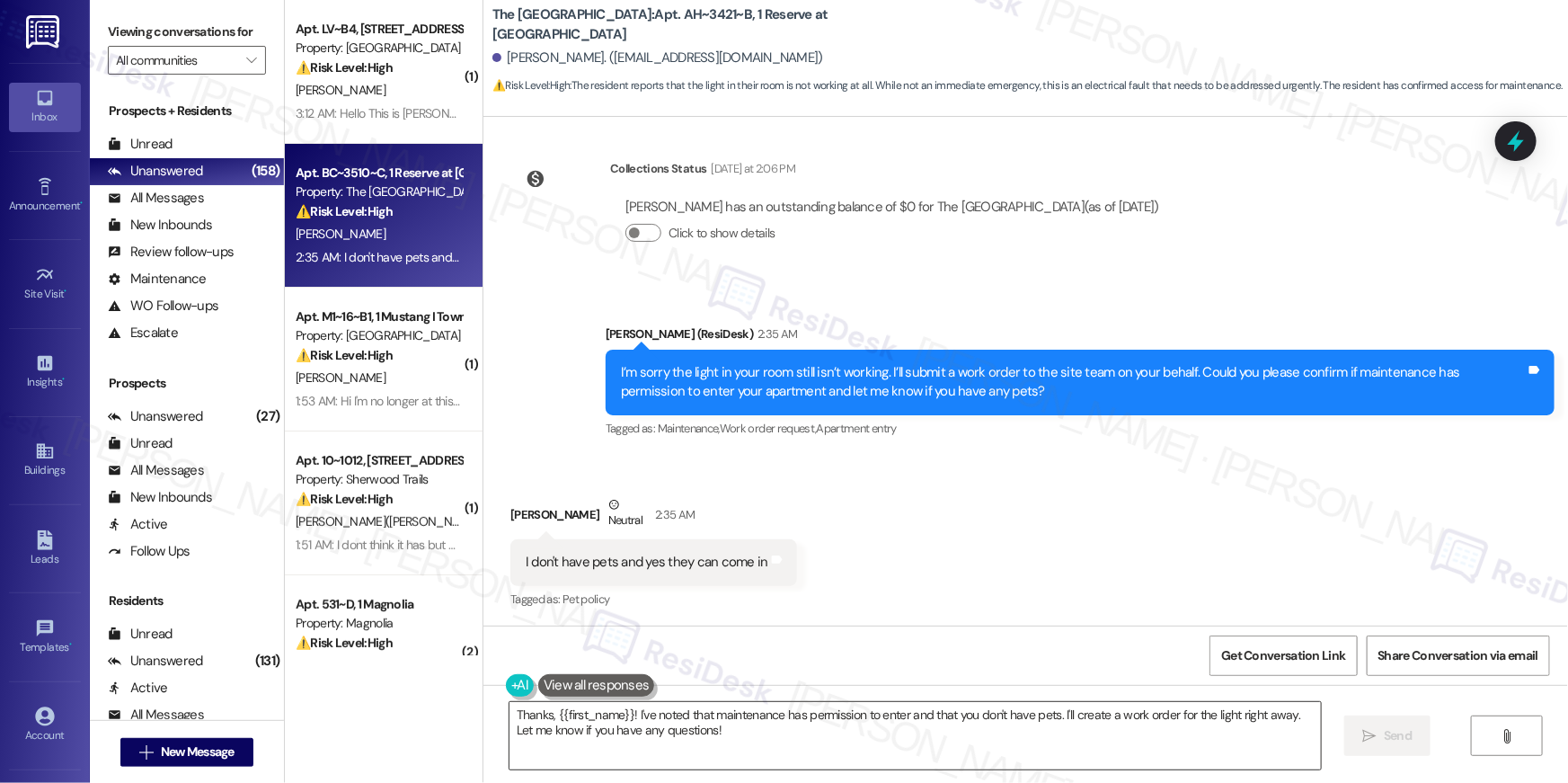
click at [873, 721] on textarea "Thanks, {{first_name}}! I've noted that maintenance has permission to enter and…" at bounding box center [916, 735] width 812 height 67
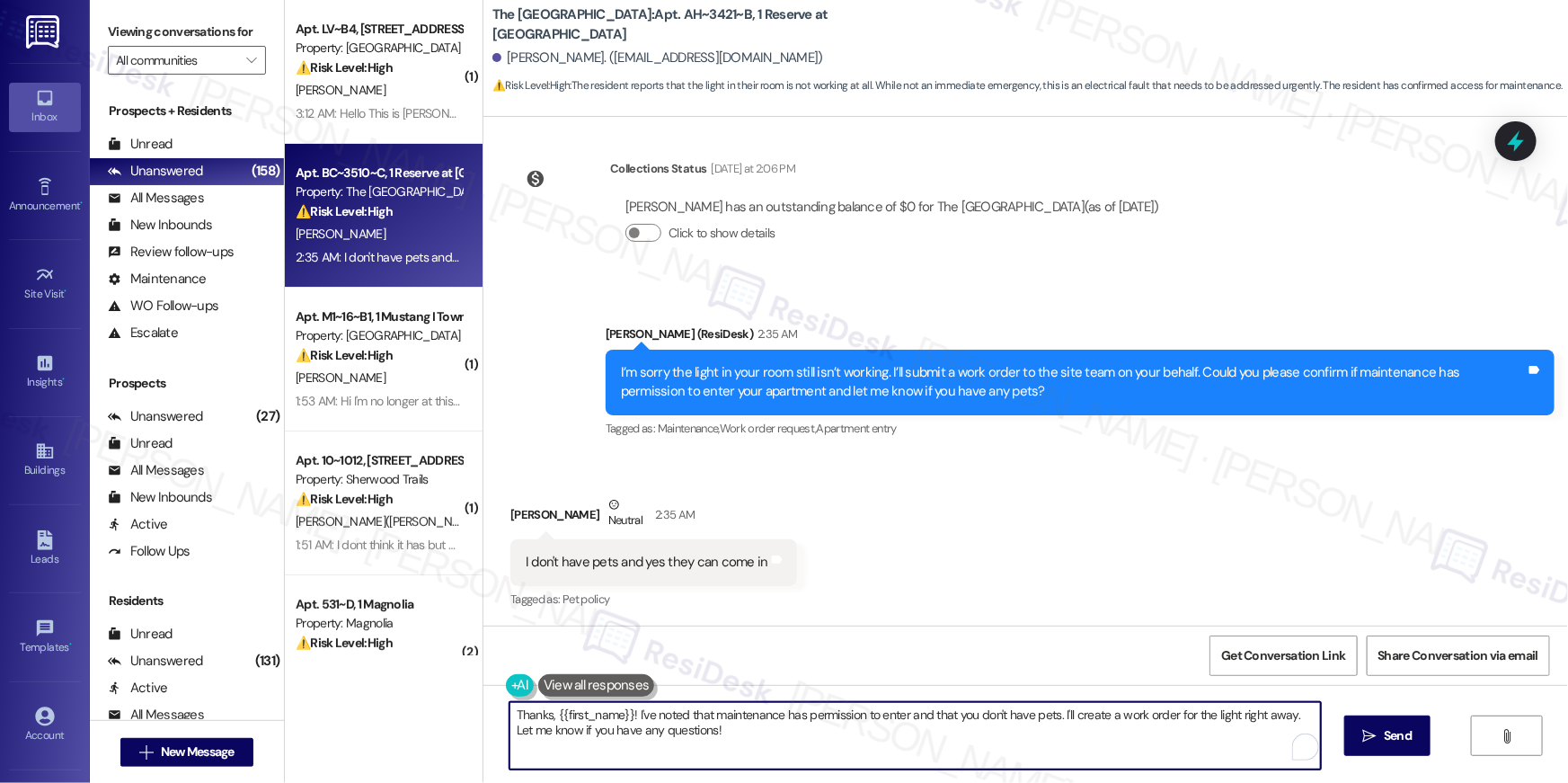
click at [883, 735] on textarea "Thanks, {{first_name}}! I've noted that maintenance has permission to enter and…" at bounding box center [916, 735] width 812 height 67
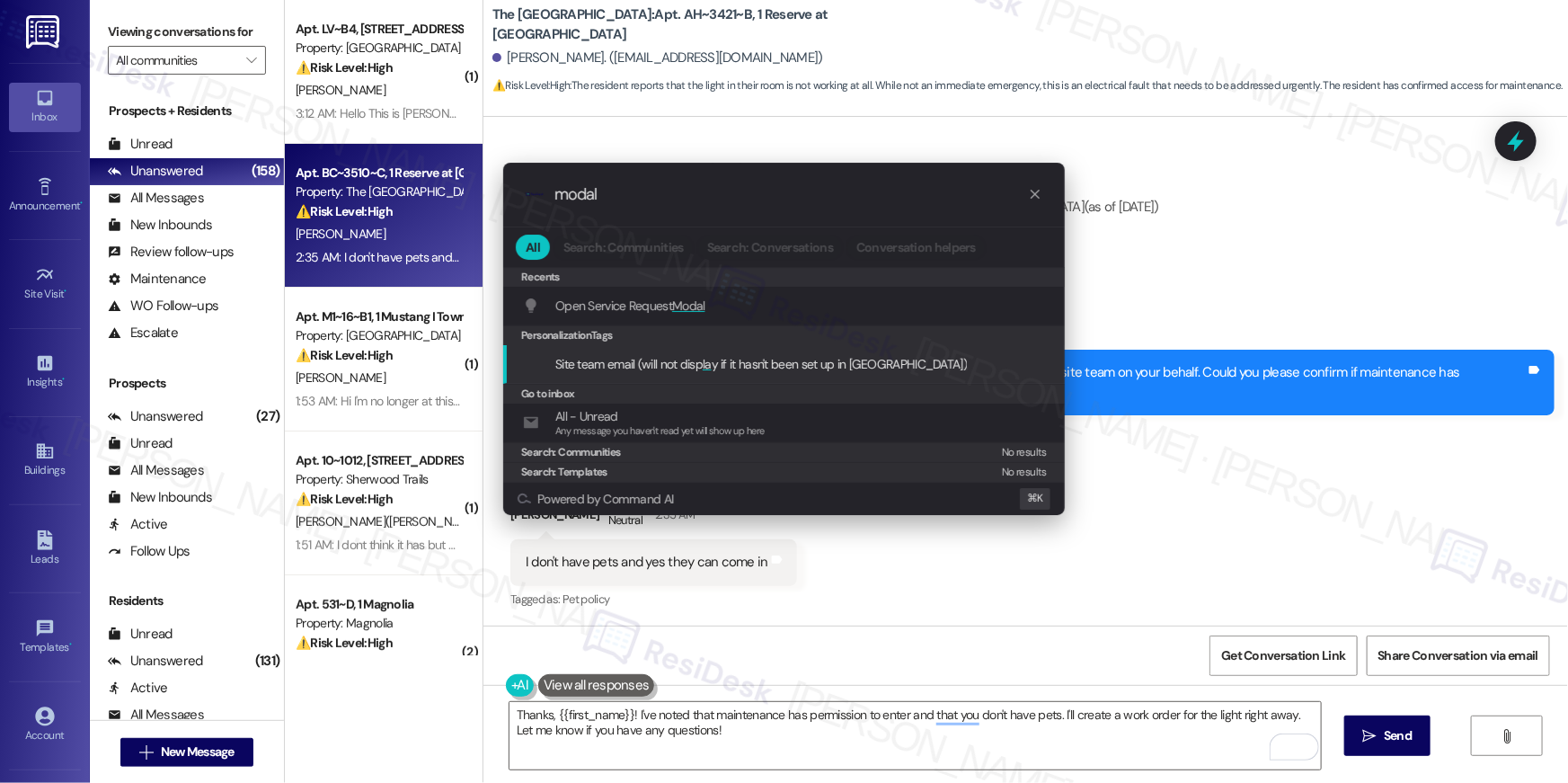
type input "modal"
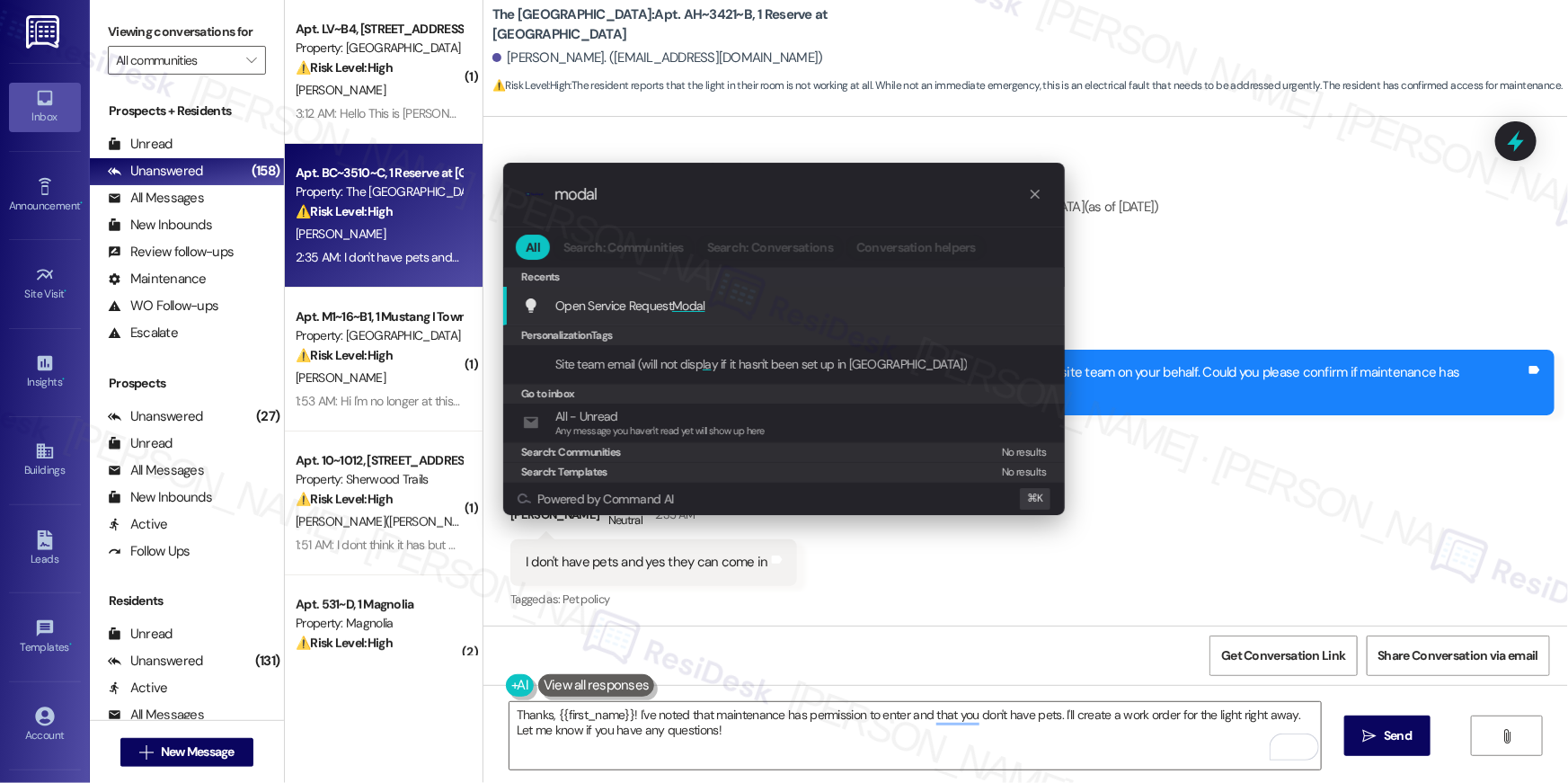
click at [713, 304] on div "Open Service Request Modal Add shortcut" at bounding box center [785, 305] width 526 height 20
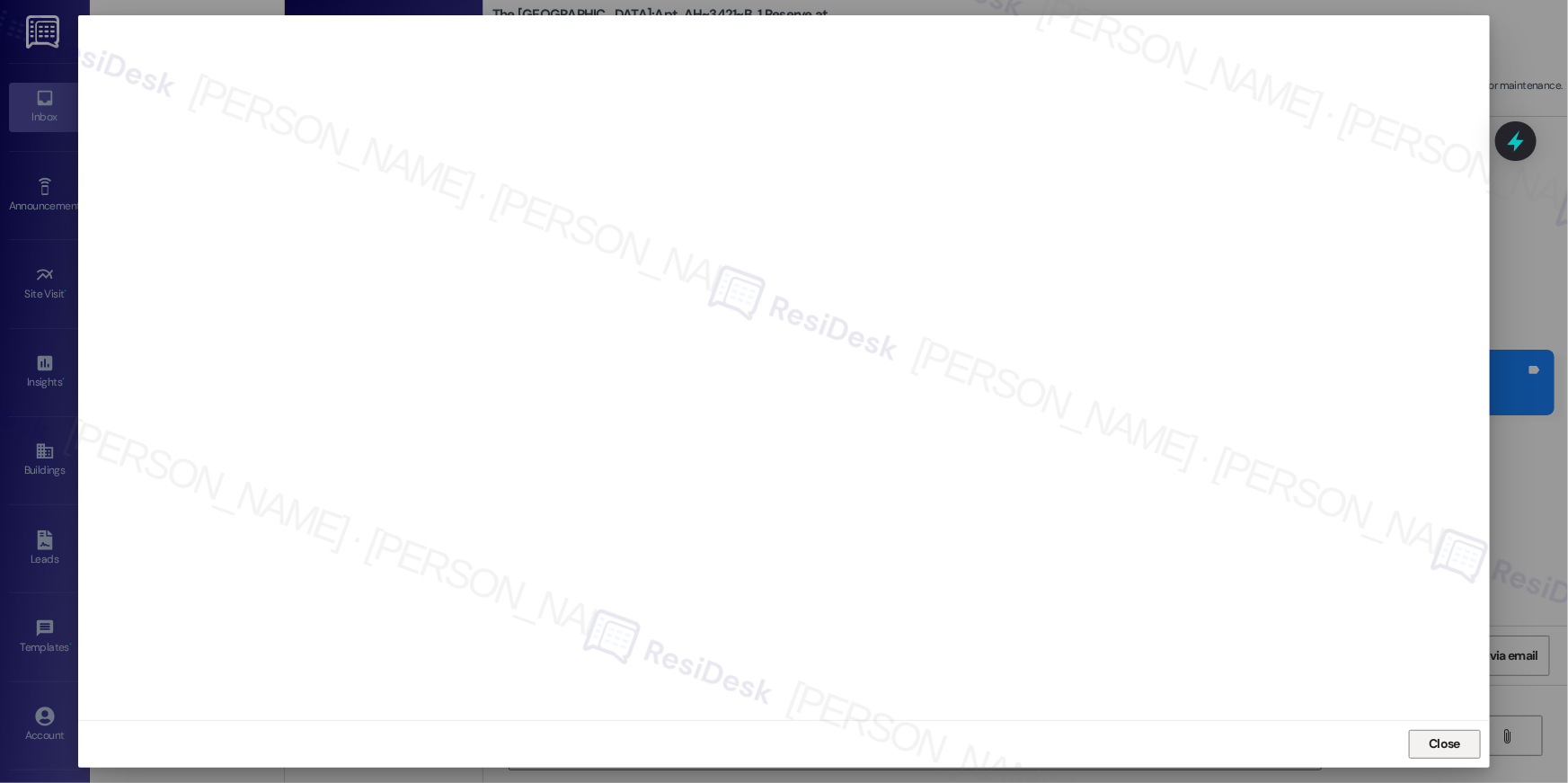
click at [1452, 757] on span "Close" at bounding box center [1444, 744] width 39 height 27
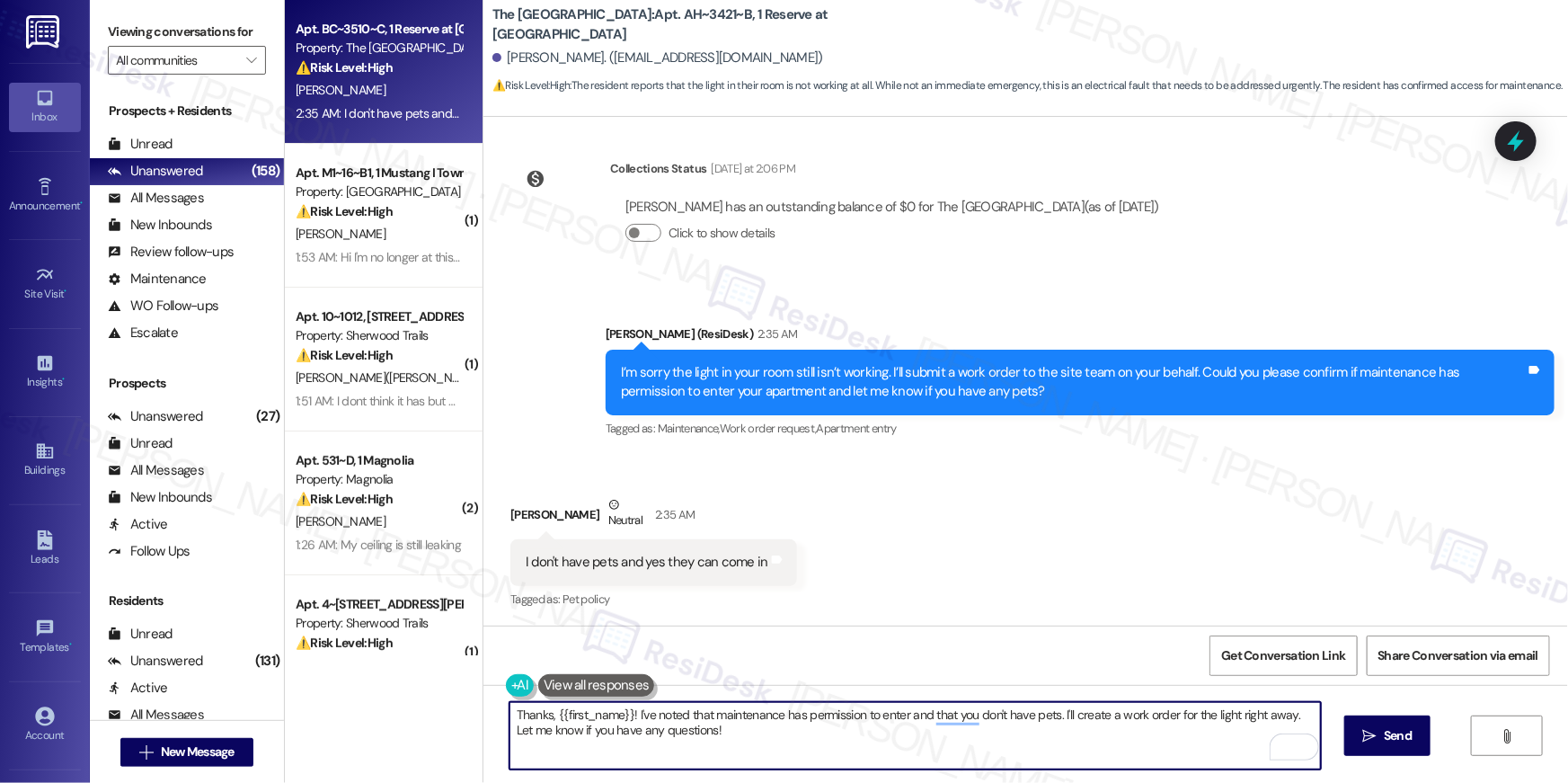
click at [1045, 737] on textarea "Thanks, {{first_name}}! I've noted that maintenance has permission to enter and…" at bounding box center [916, 735] width 812 height 67
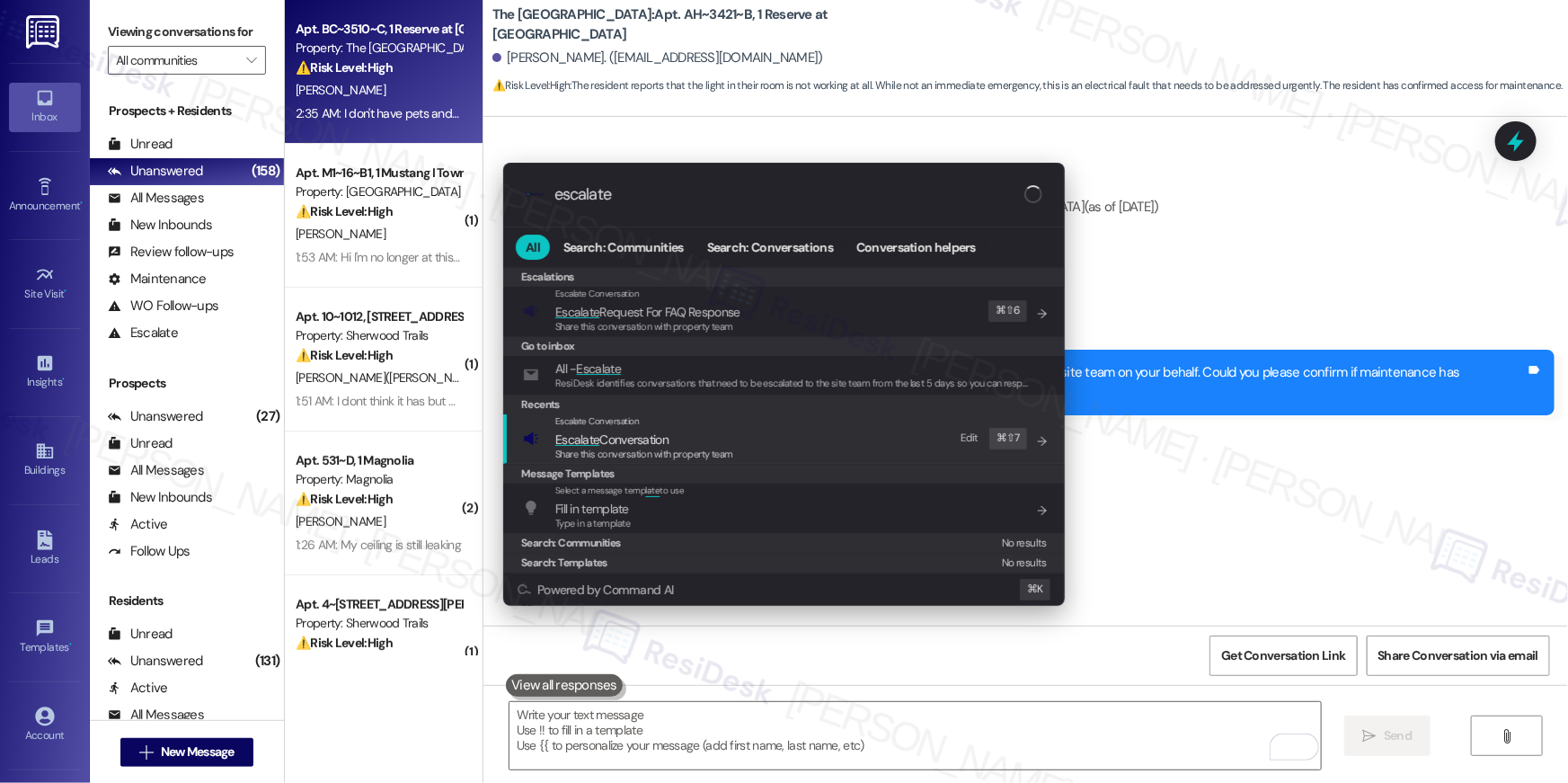
type input "escalate"
click at [655, 459] on span "Share this conversation with property team" at bounding box center [644, 453] width 177 height 12
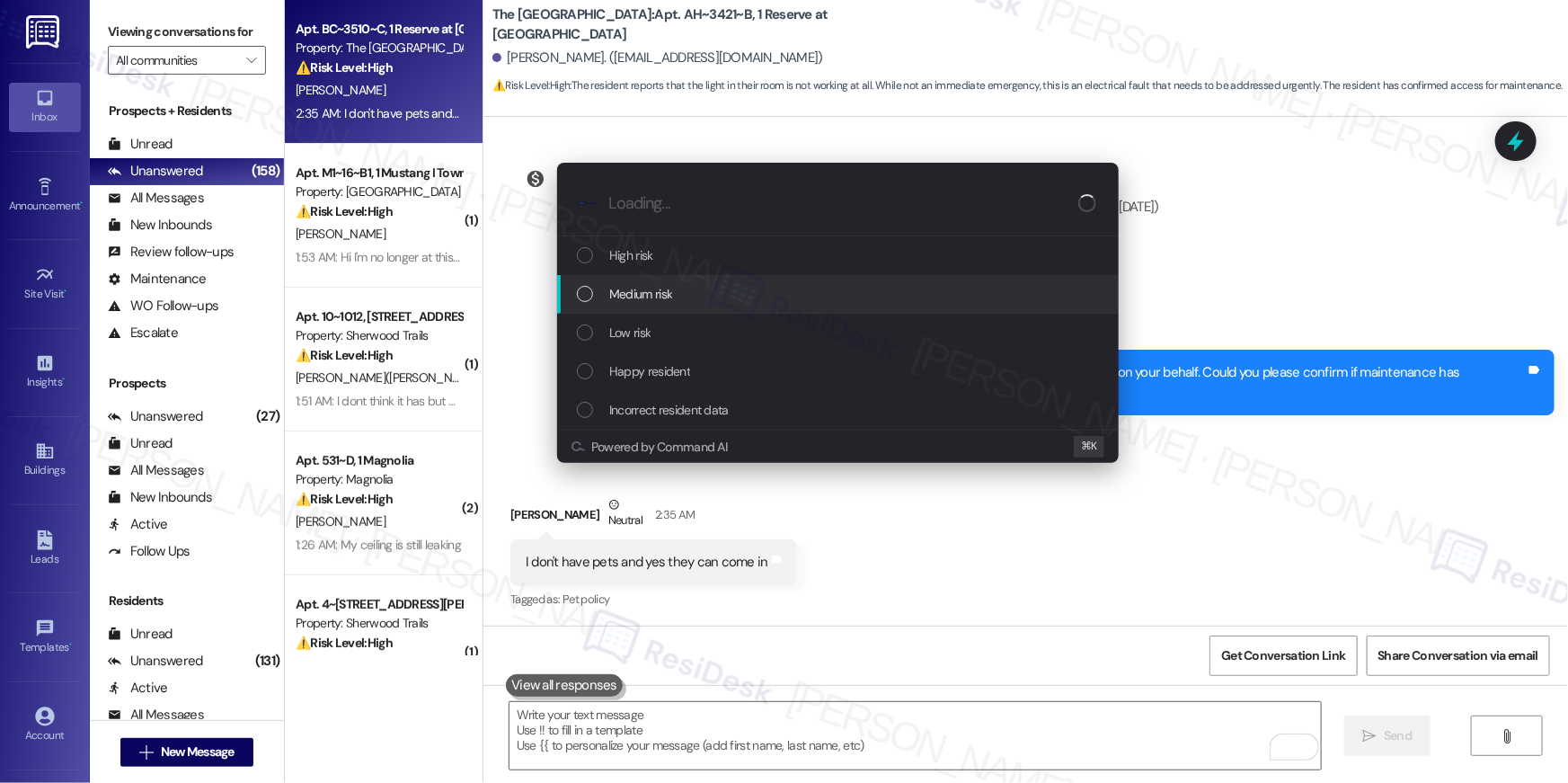
click at [625, 302] on span "Medium risk" at bounding box center [640, 294] width 63 height 20
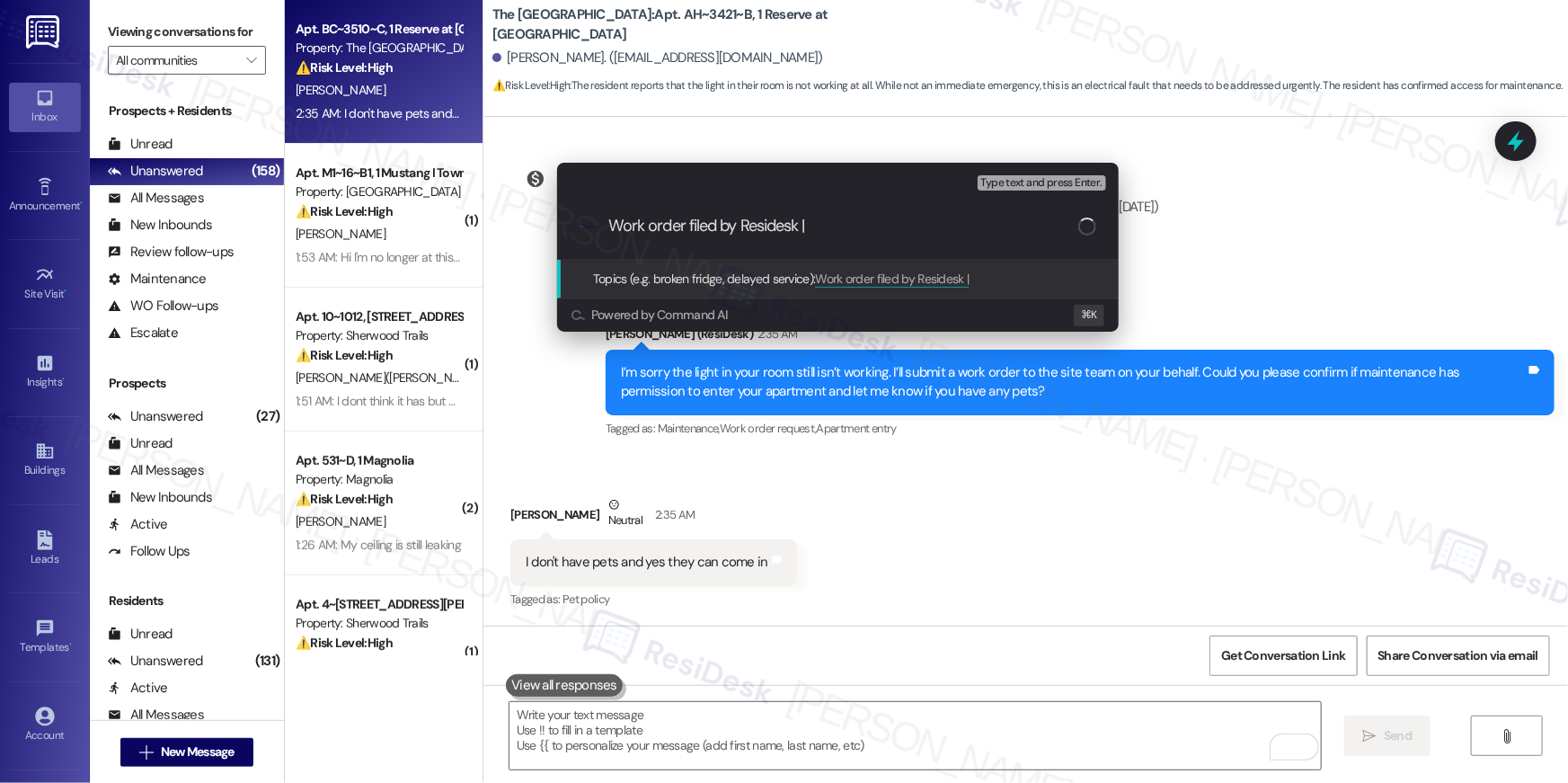
paste input "6827770"
type input "Work order filed by Residesk | WO # 6827770"
type input "\"
paste input "Work order filed by Residesk | WO # 6827770"
type input "Work order filed by Residesk | WO # 6827770"
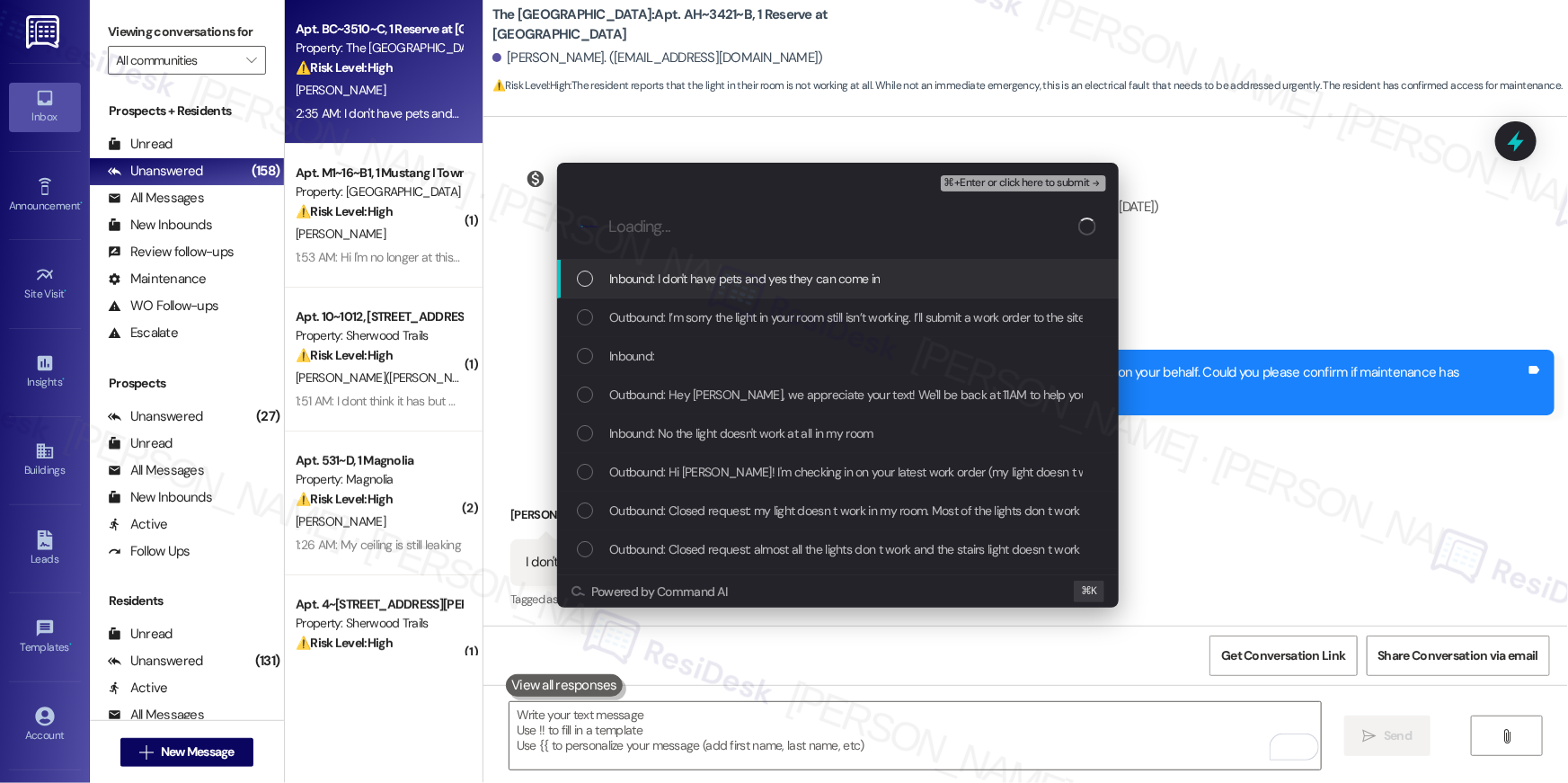
drag, startPoint x: 590, startPoint y: 283, endPoint x: 589, endPoint y: 318, distance: 35.0
click at [589, 283] on div "List of options" at bounding box center [584, 279] width 16 height 16
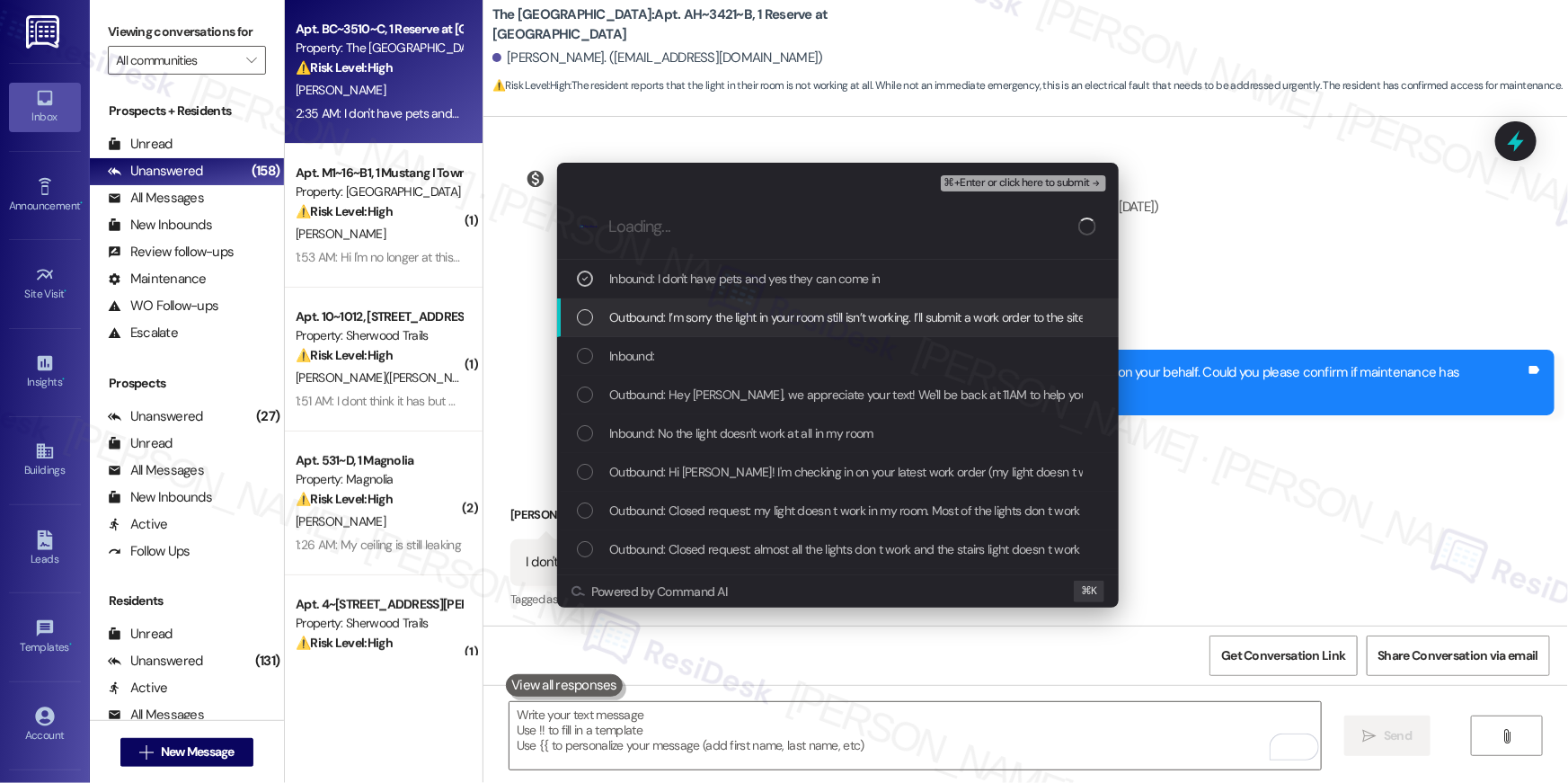
drag, startPoint x: 589, startPoint y: 320, endPoint x: 588, endPoint y: 330, distance: 10.0
click at [589, 320] on div "List of options" at bounding box center [584, 316] width 16 height 16
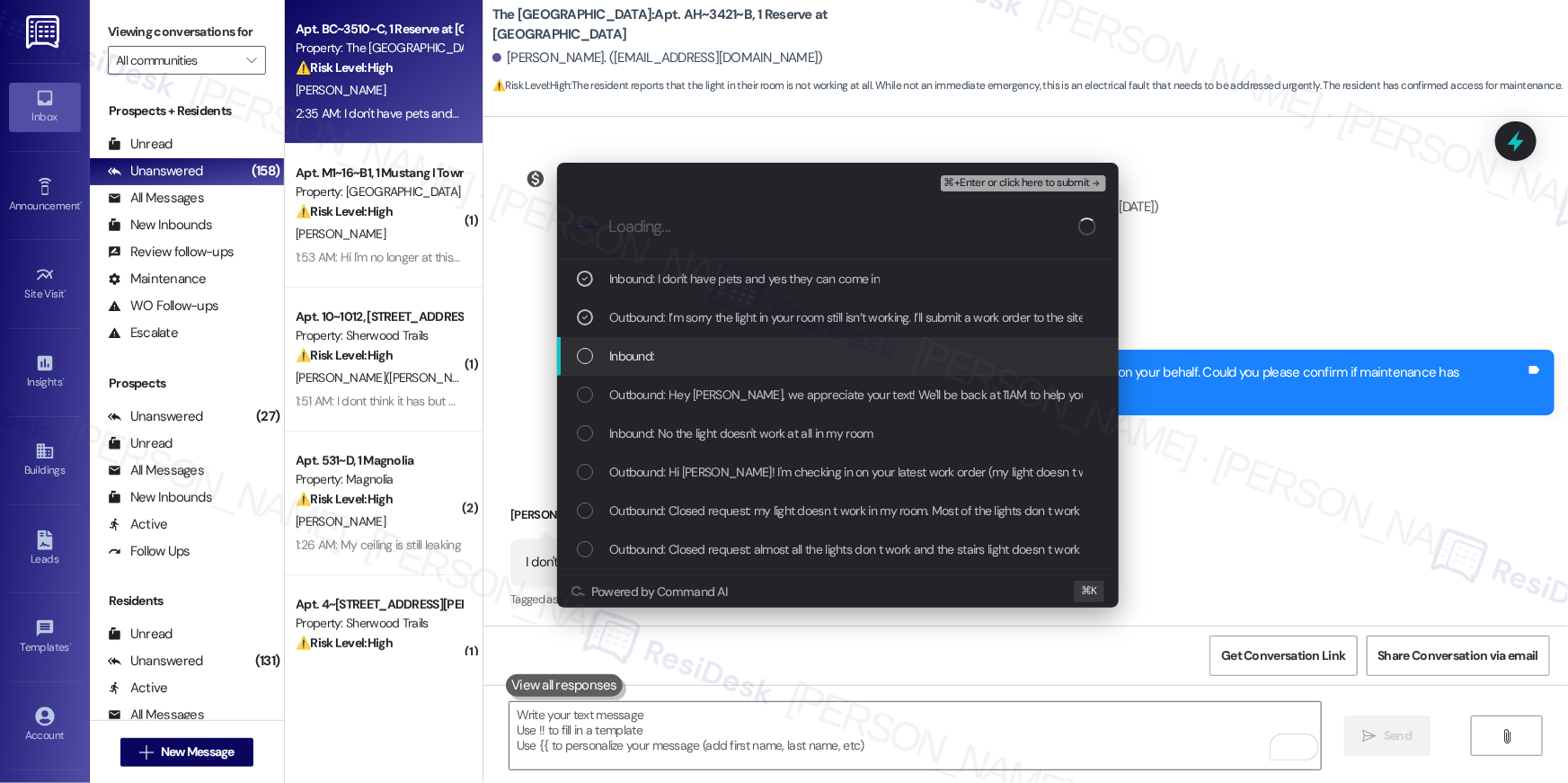
drag, startPoint x: 586, startPoint y: 359, endPoint x: 584, endPoint y: 383, distance: 24.1
click at [586, 359] on div "List of options" at bounding box center [584, 355] width 16 height 16
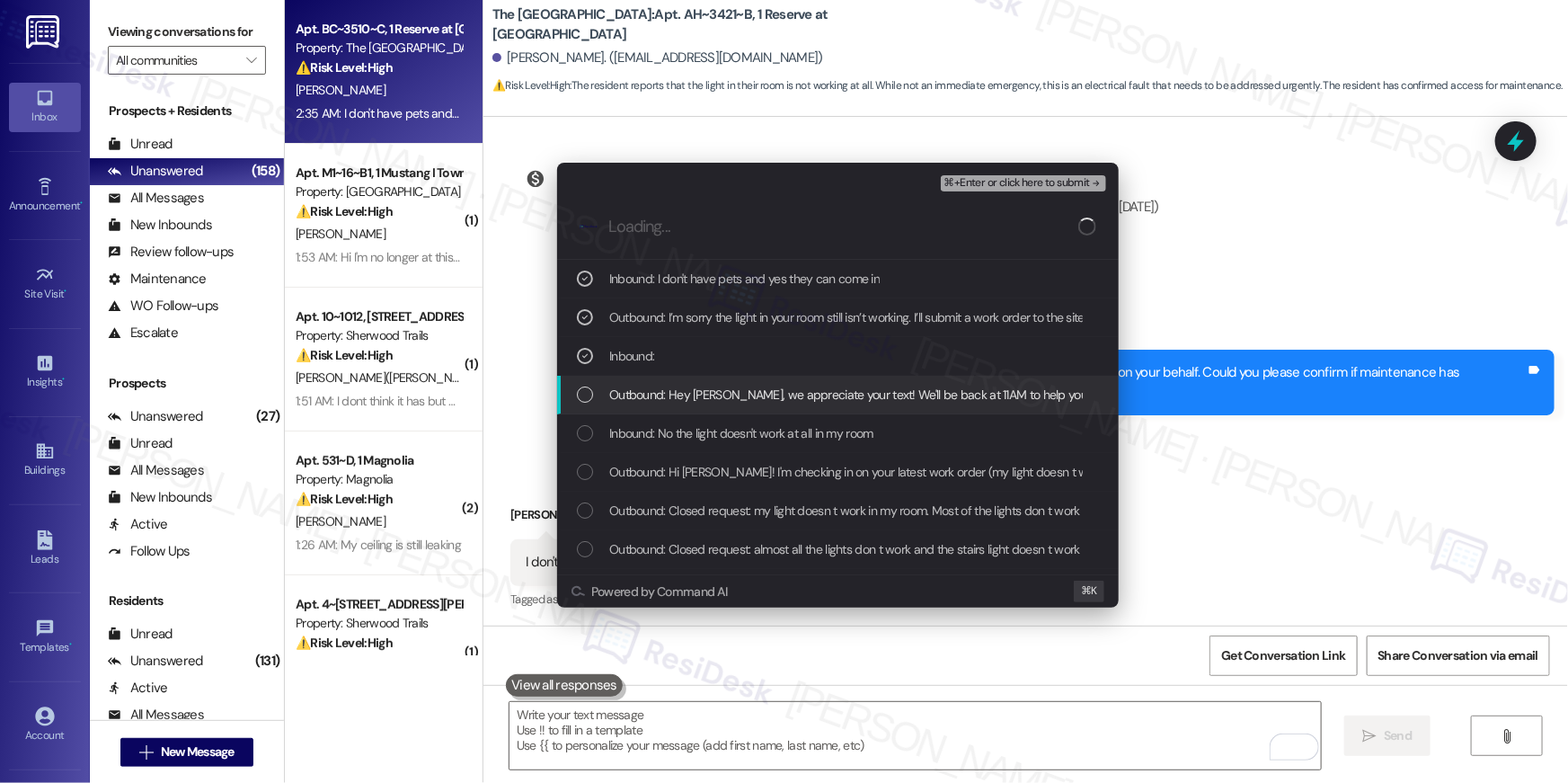
click at [583, 390] on div "List of options" at bounding box center [584, 394] width 16 height 16
click at [575, 406] on div "Outbound: Hey Manuel, we appreciate your text! We'll be back at 11AM to help yo…" at bounding box center [837, 395] width 562 height 39
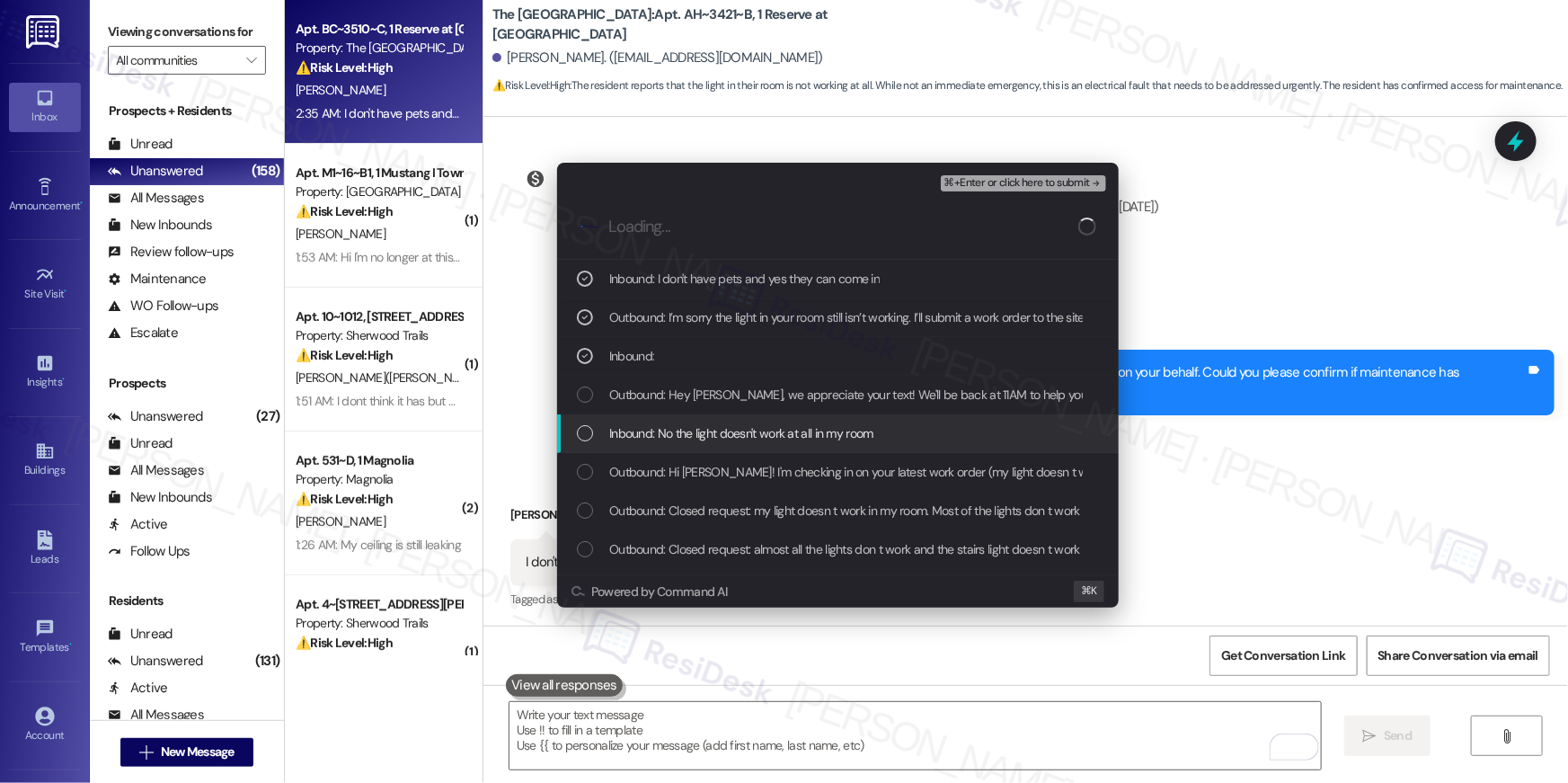
click at [582, 438] on div "List of options" at bounding box center [584, 433] width 16 height 16
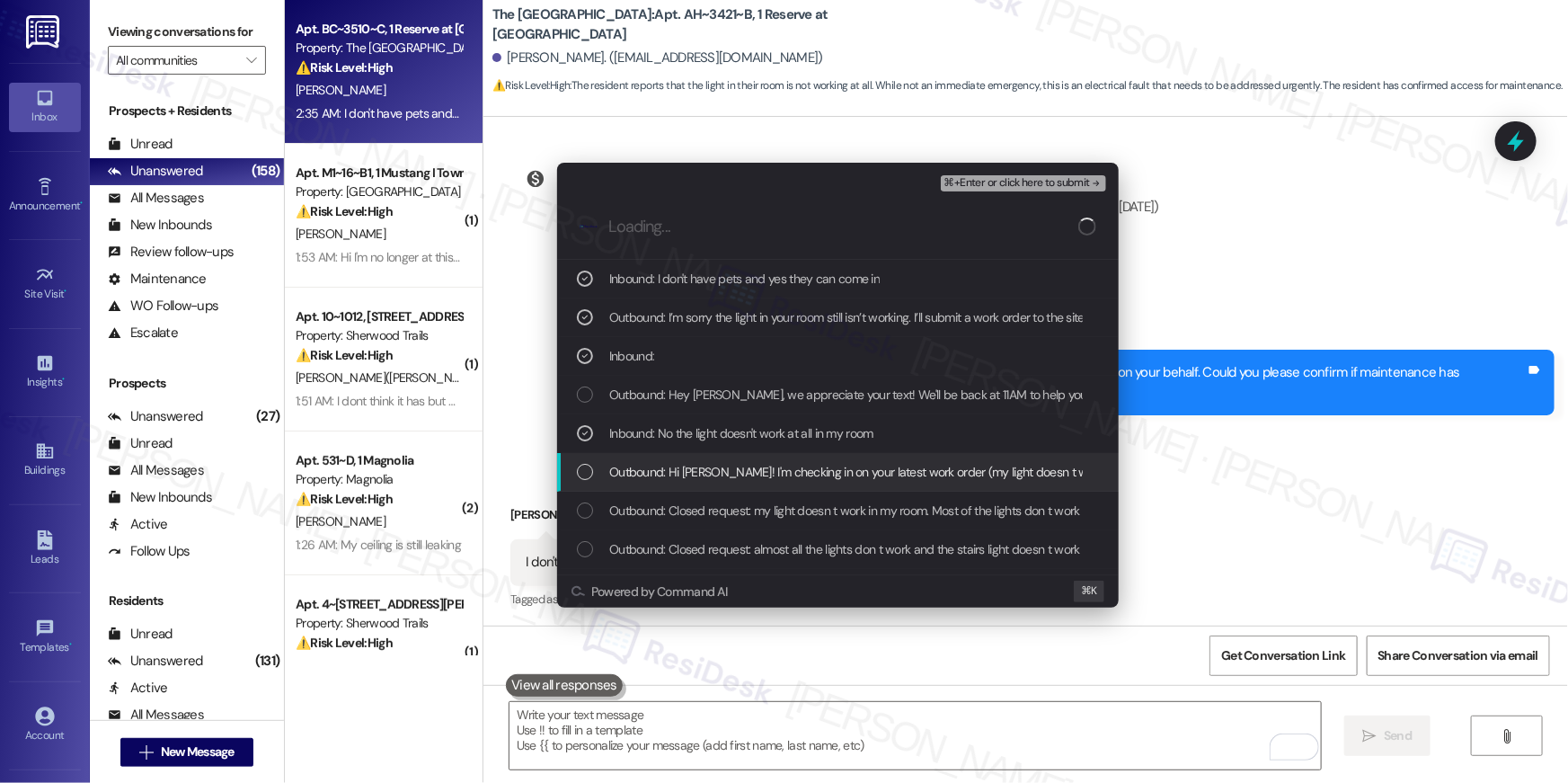
click at [584, 460] on div "Outbound: Hi Manuel! I'm checking in on your latest work order (my light doesn …" at bounding box center [837, 472] width 562 height 39
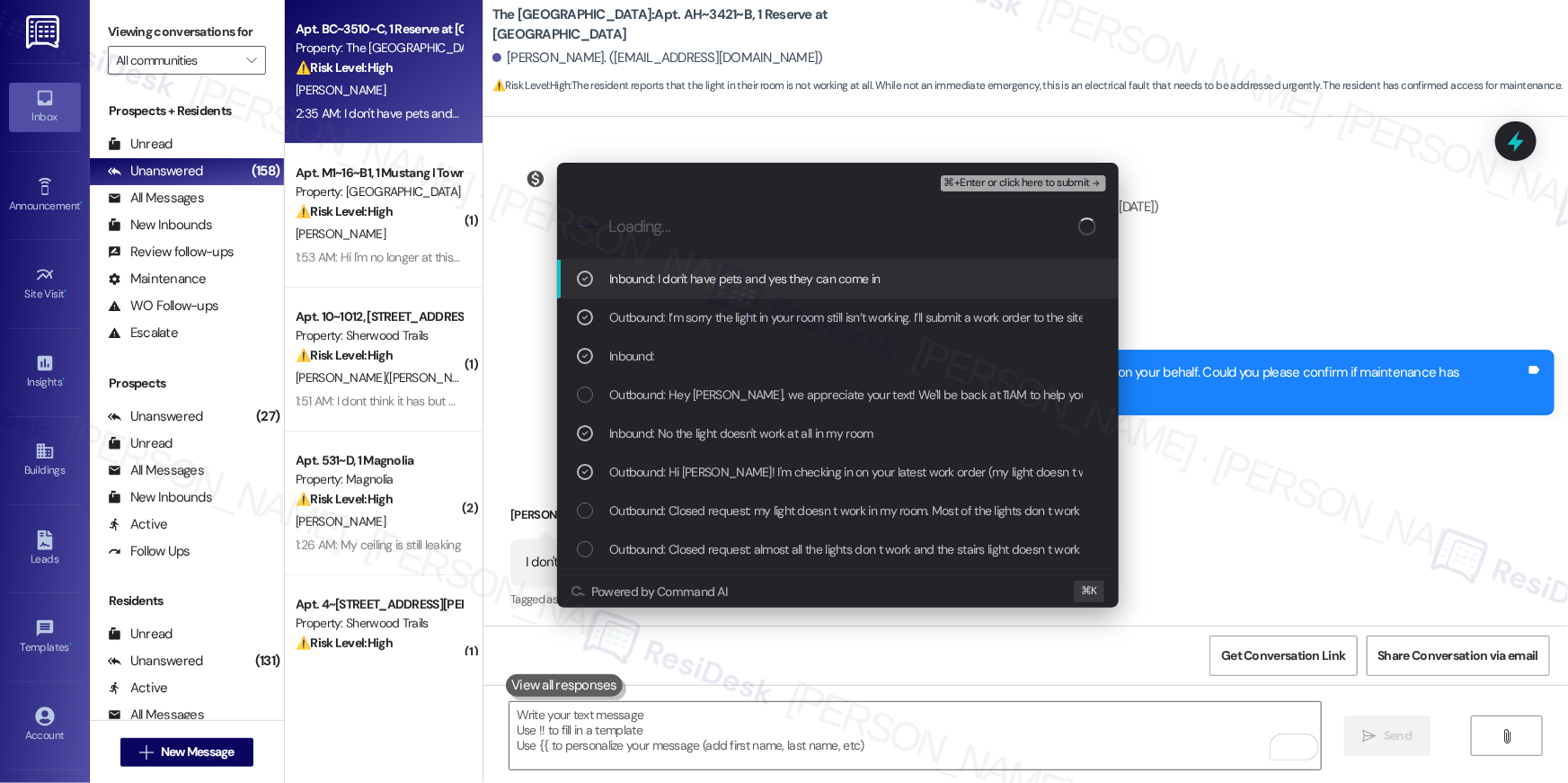
click at [969, 184] on span "⌘+Enter or click here to submit" at bounding box center [1018, 183] width 145 height 12
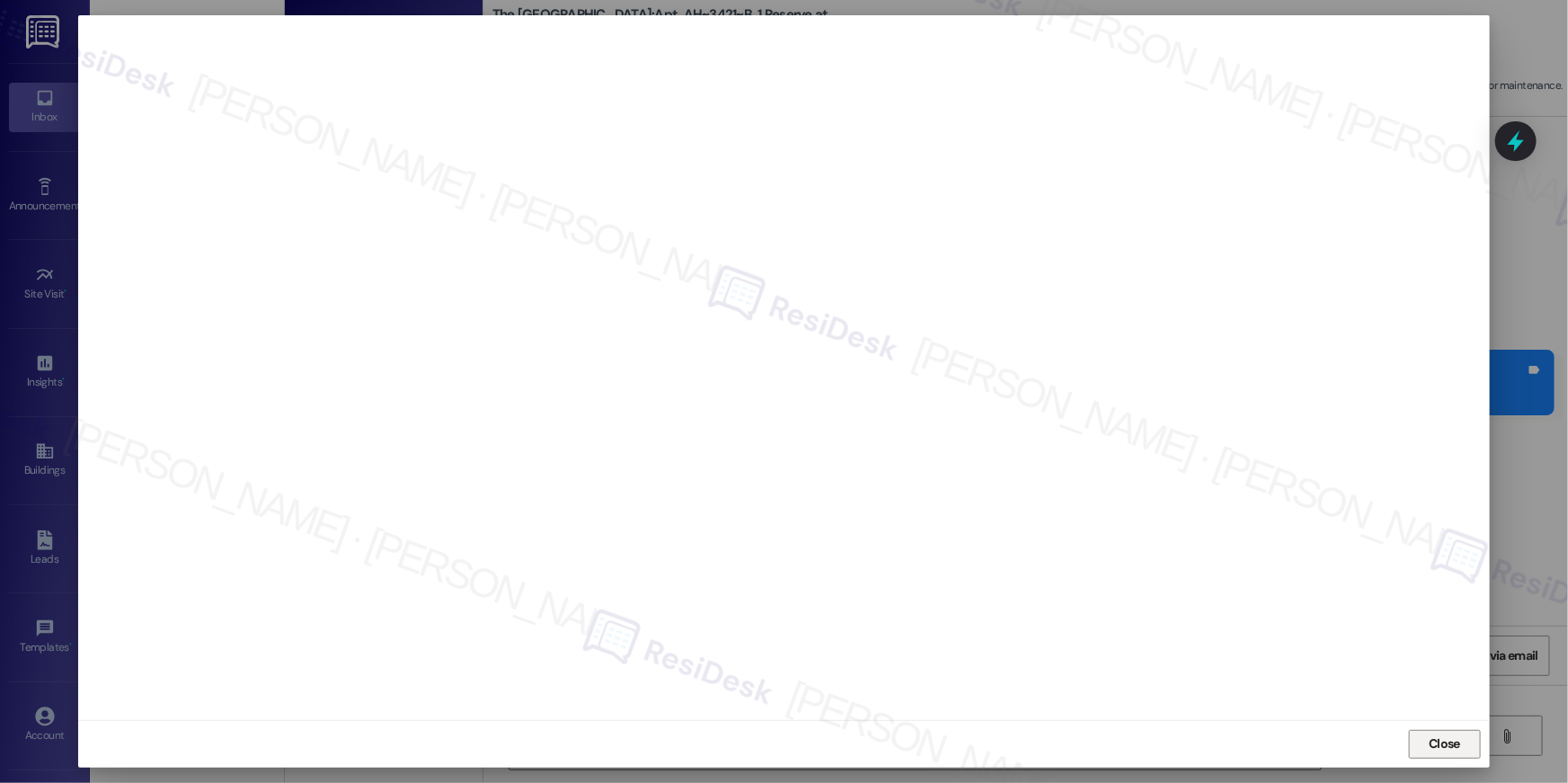
click at [1439, 739] on span "Close" at bounding box center [1444, 744] width 31 height 19
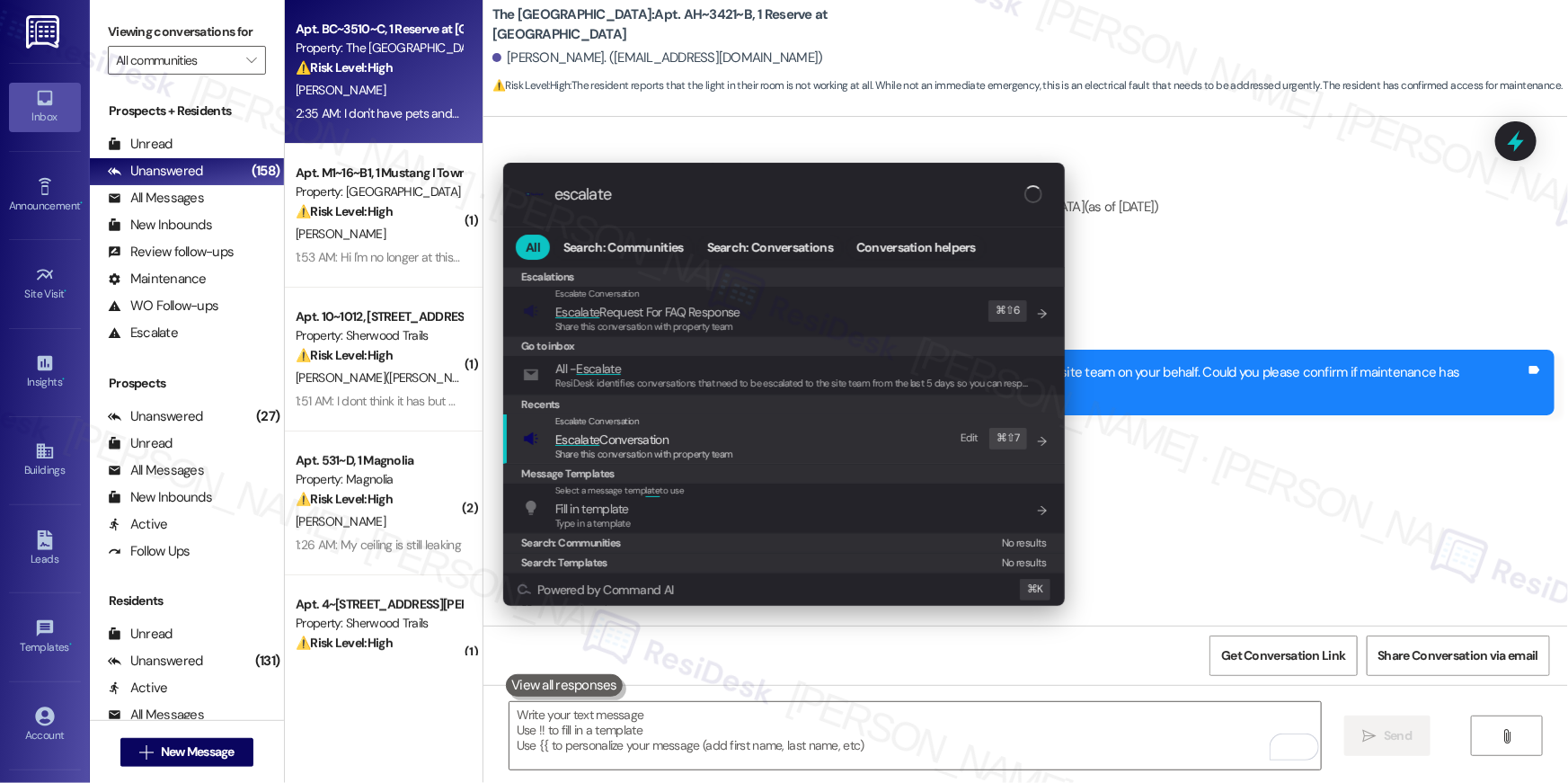
type input "escalate"
click at [755, 441] on div "Escalate Conversation Escalate Conversation Share this conversation with proper…" at bounding box center [785, 438] width 526 height 48
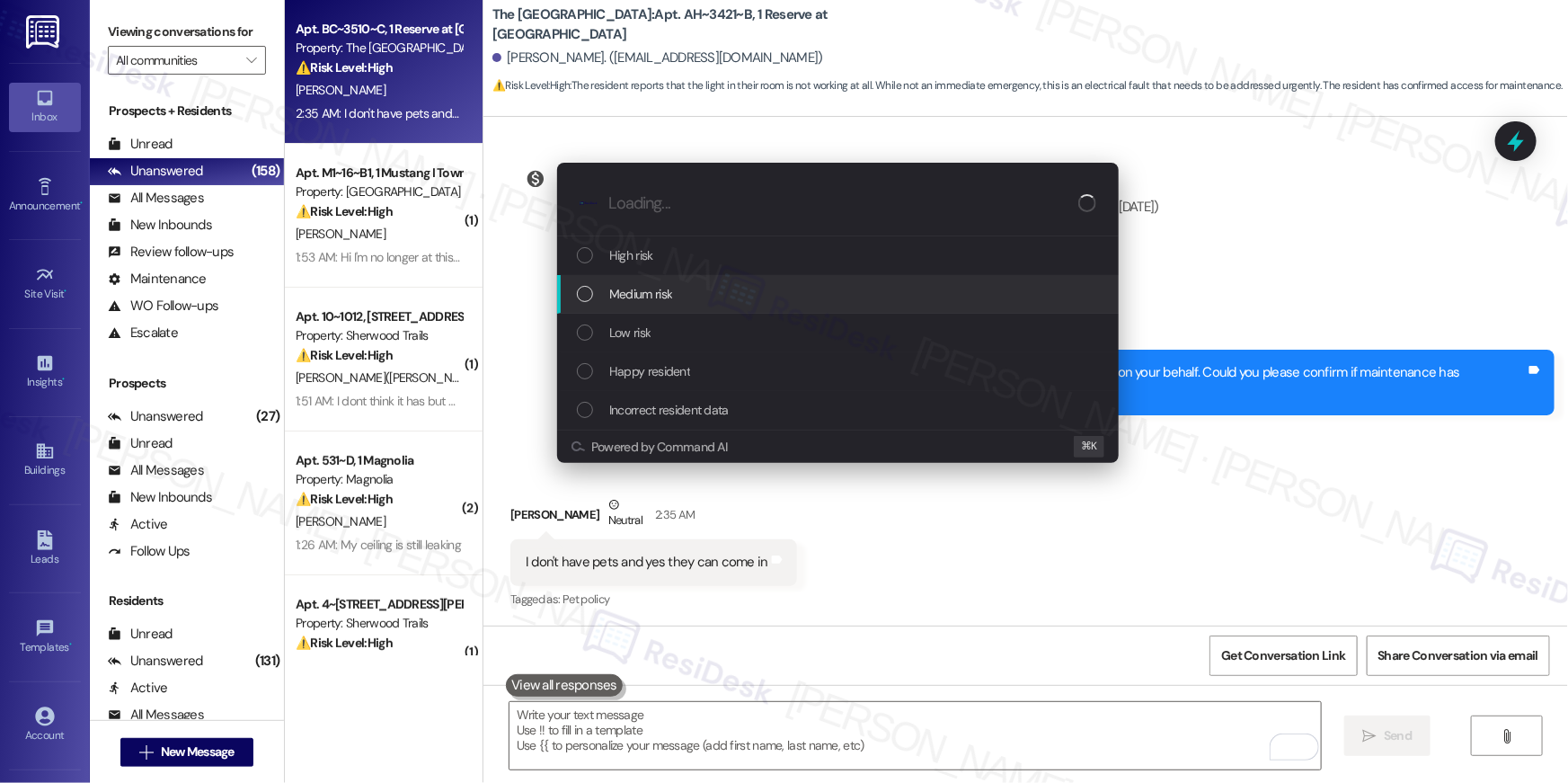
click at [688, 303] on div "Medium risk" at bounding box center [839, 294] width 526 height 20
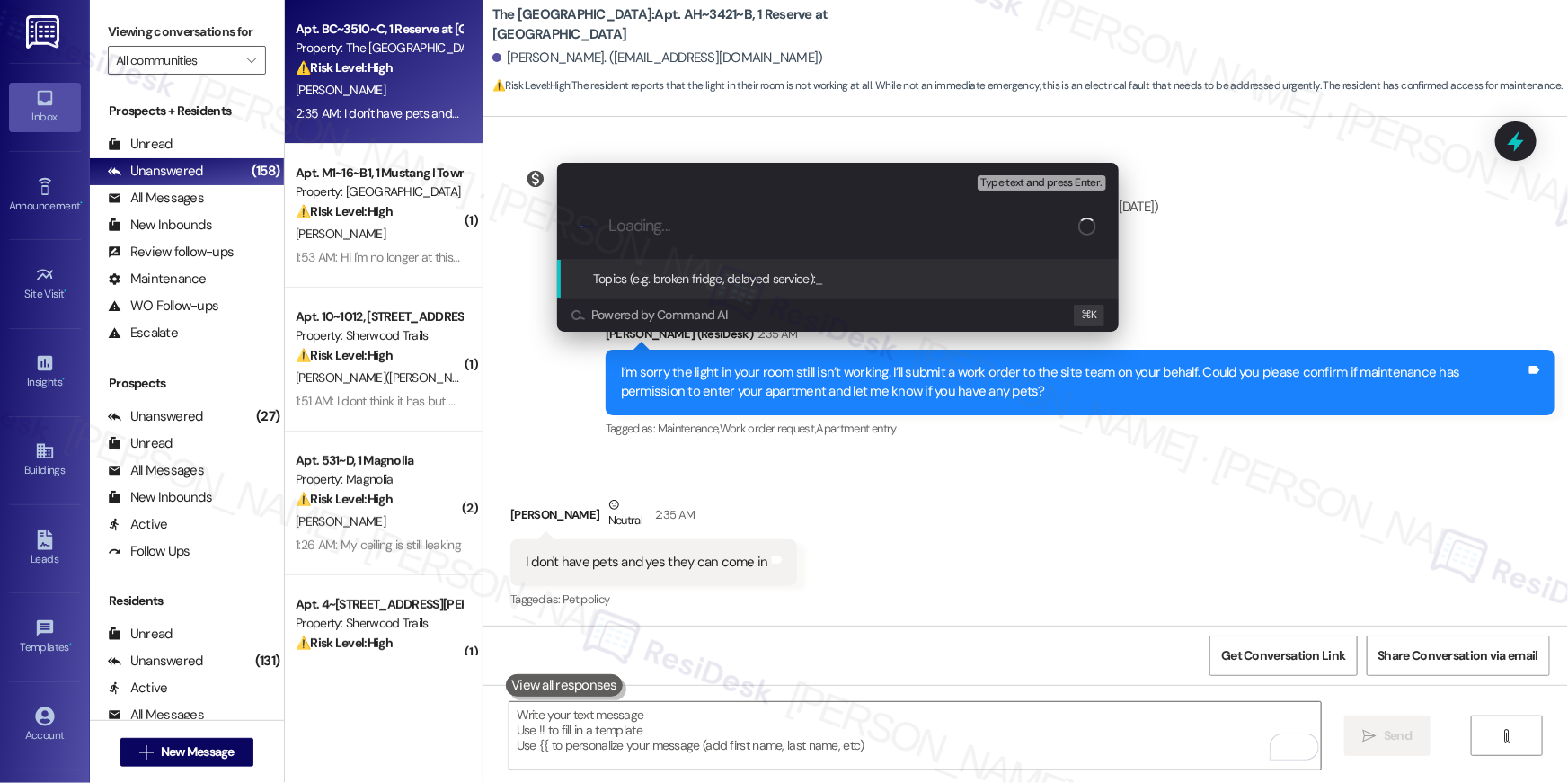
paste input "Work order filed by Residesk | WO # 6827770"
type input "Work order filed by Residesk | WO # 6827770"
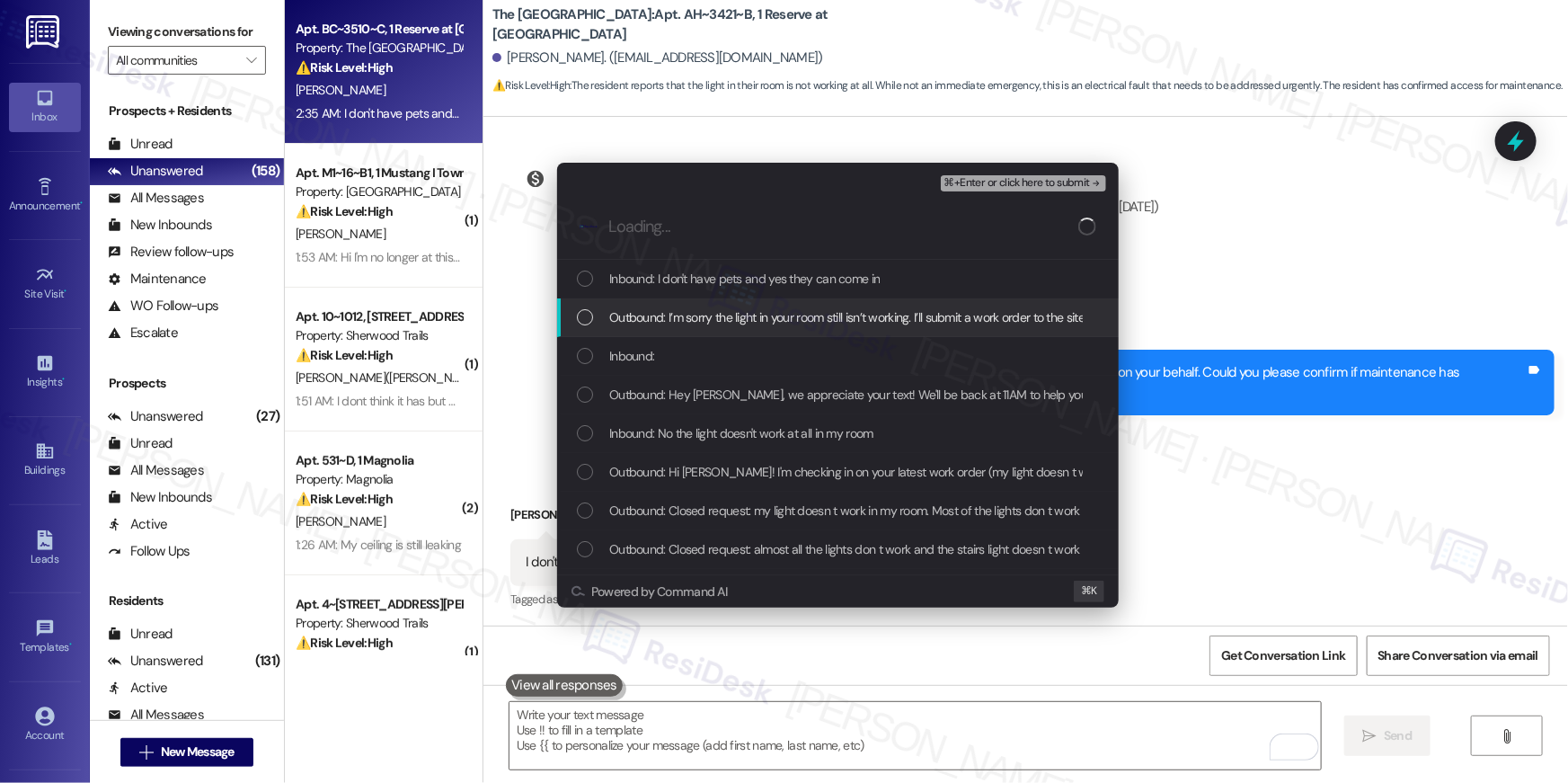
click at [690, 299] on div "Outbound: I’m sorry the light in your room still isn’t working. I’ll submit a w…" at bounding box center [837, 317] width 562 height 39
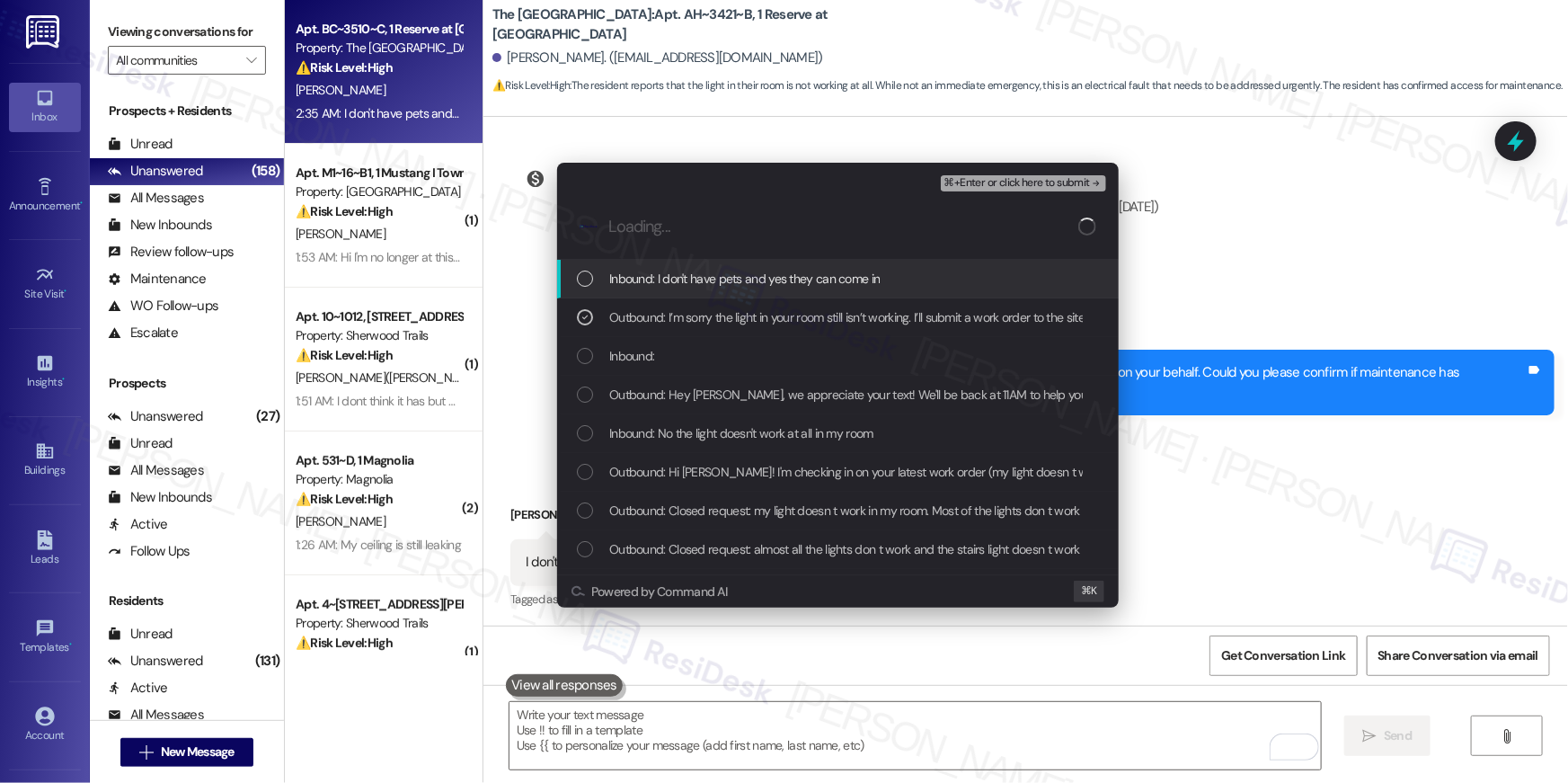
click at [677, 288] on span "Inbound: I don't have pets and yes they can come in" at bounding box center [744, 279] width 271 height 20
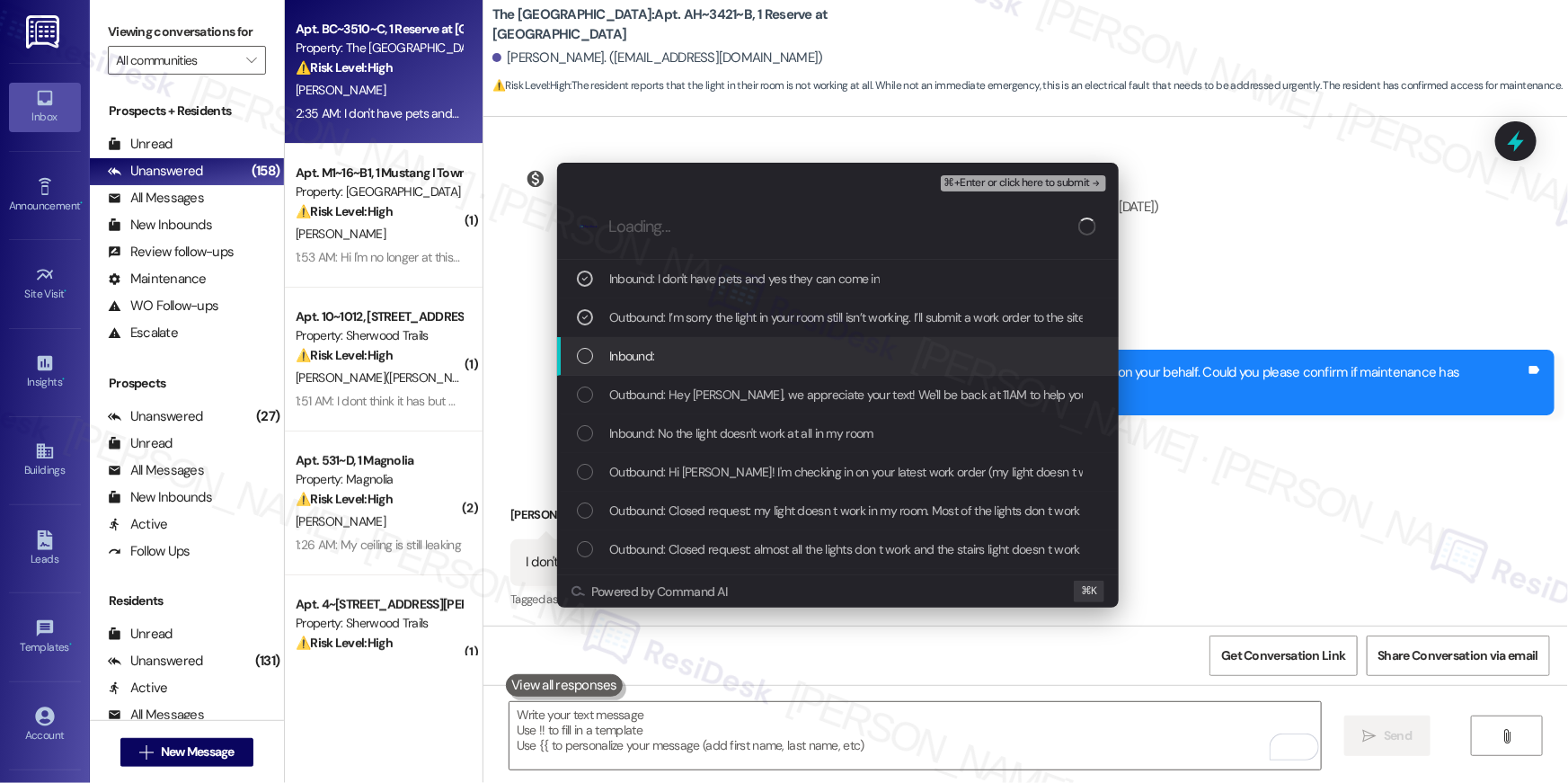
click at [644, 364] on span "Inbound:" at bounding box center [632, 356] width 45 height 20
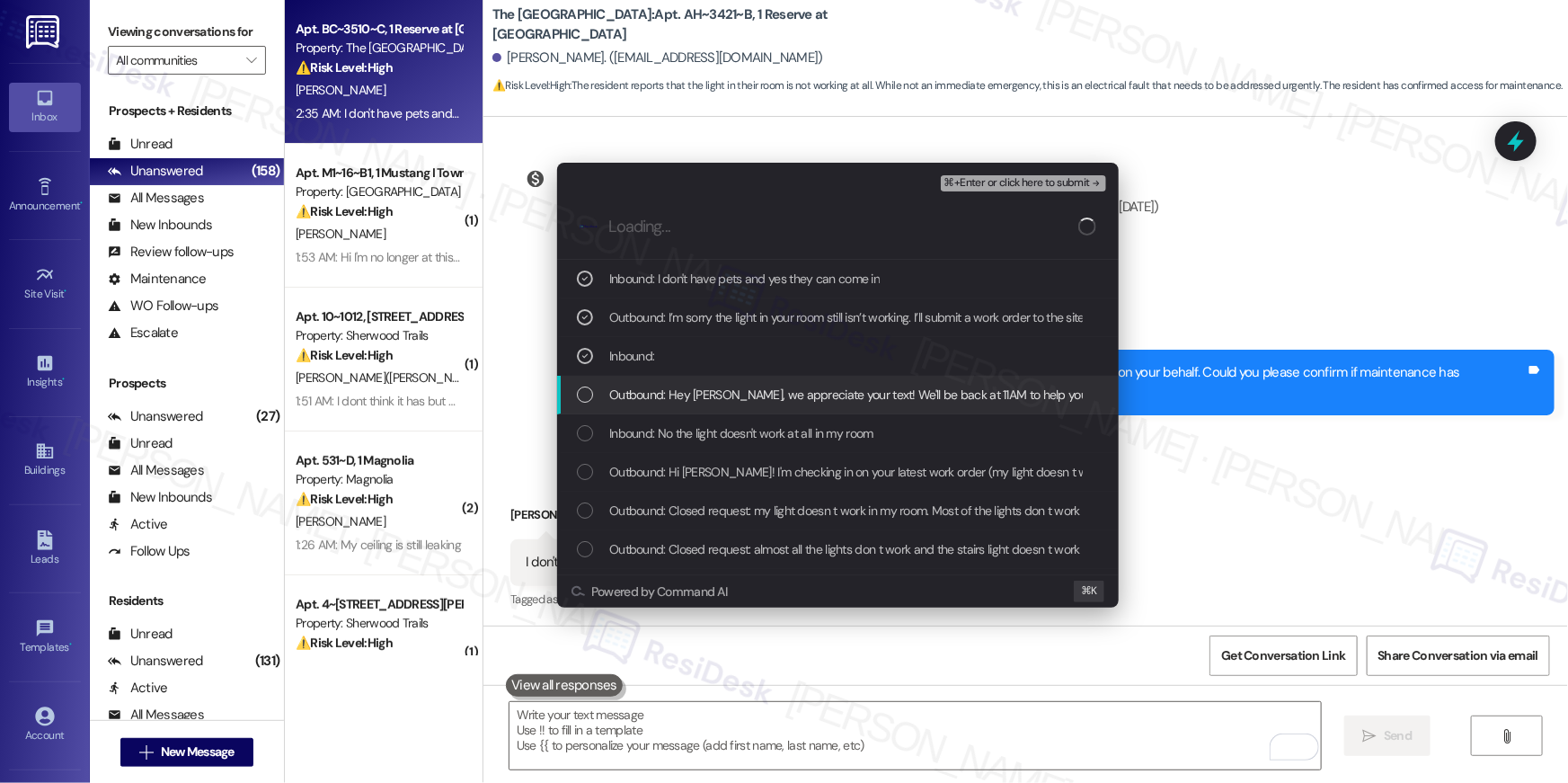
click at [646, 397] on span "Outbound: Hey Manuel, we appreciate your text! We'll be back at 11AM to help yo…" at bounding box center [994, 394] width 770 height 20
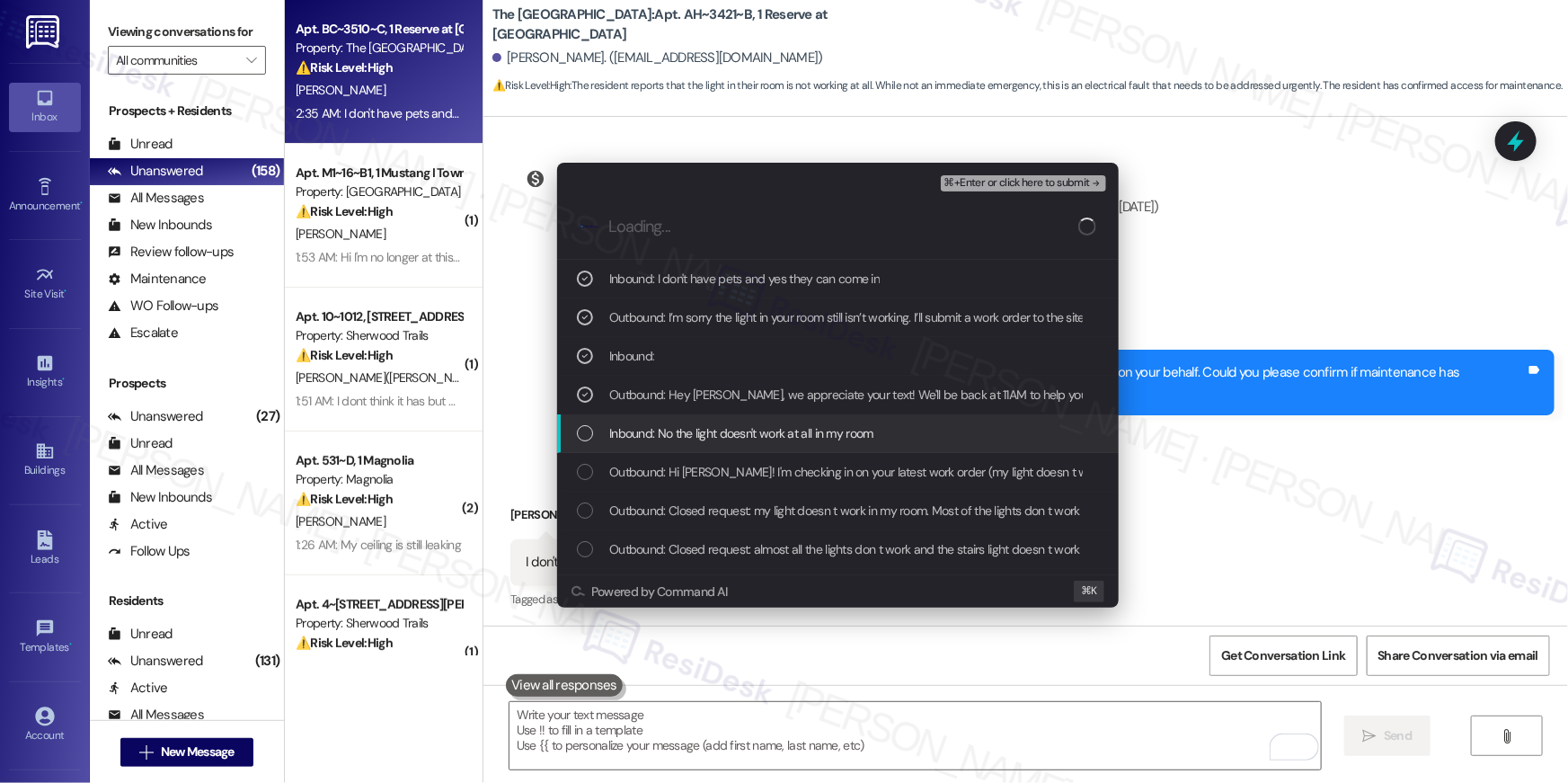
drag, startPoint x: 661, startPoint y: 438, endPoint x: 664, endPoint y: 461, distance: 23.2
click at [661, 438] on span "Inbound: No the light doesn't work at all in my room" at bounding box center [741, 433] width 264 height 20
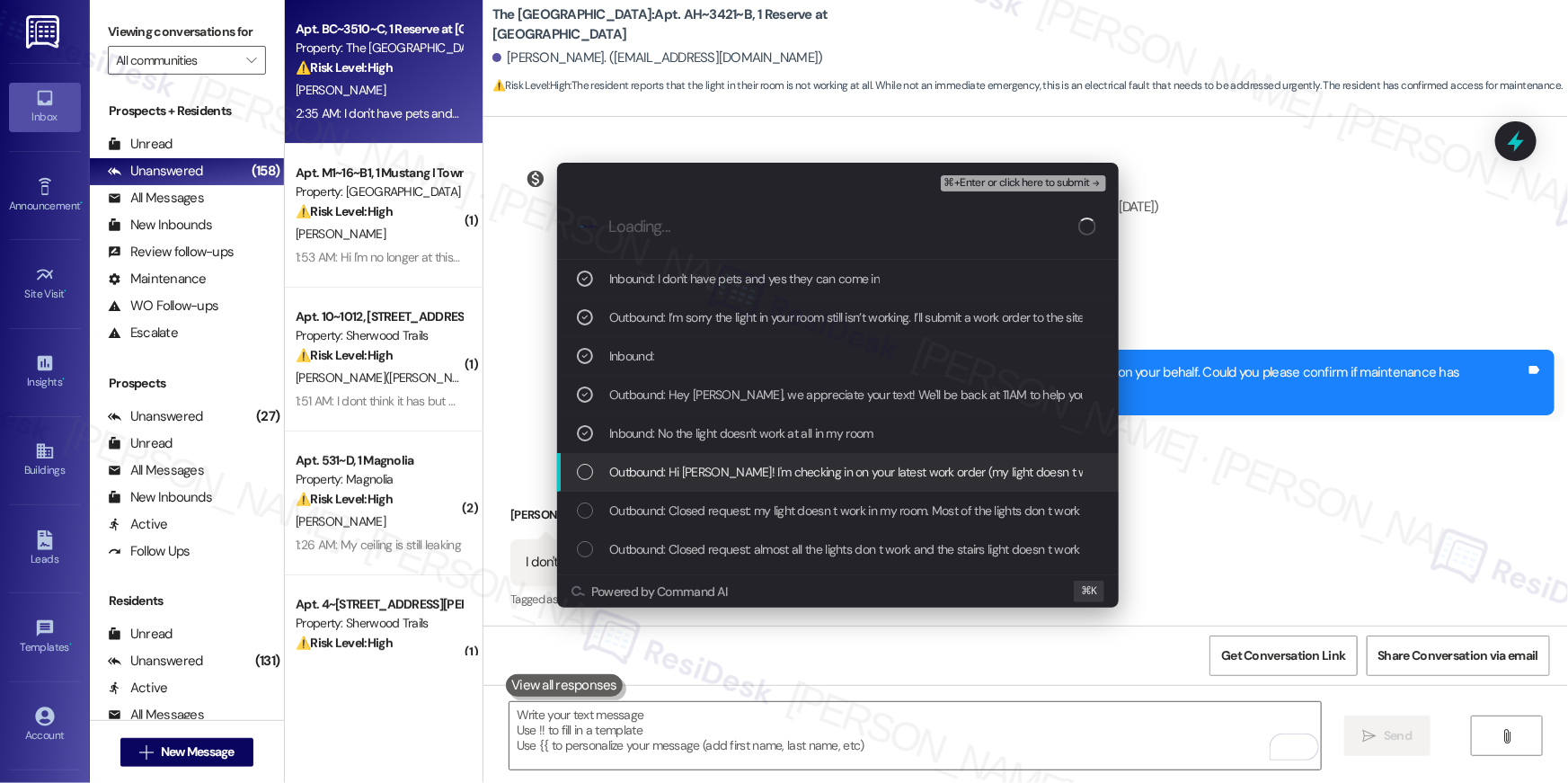
click at [663, 474] on span "Outbound: Hi Manuel! I'm checking in on your latest work order (my light doesn …" at bounding box center [1128, 471] width 1038 height 20
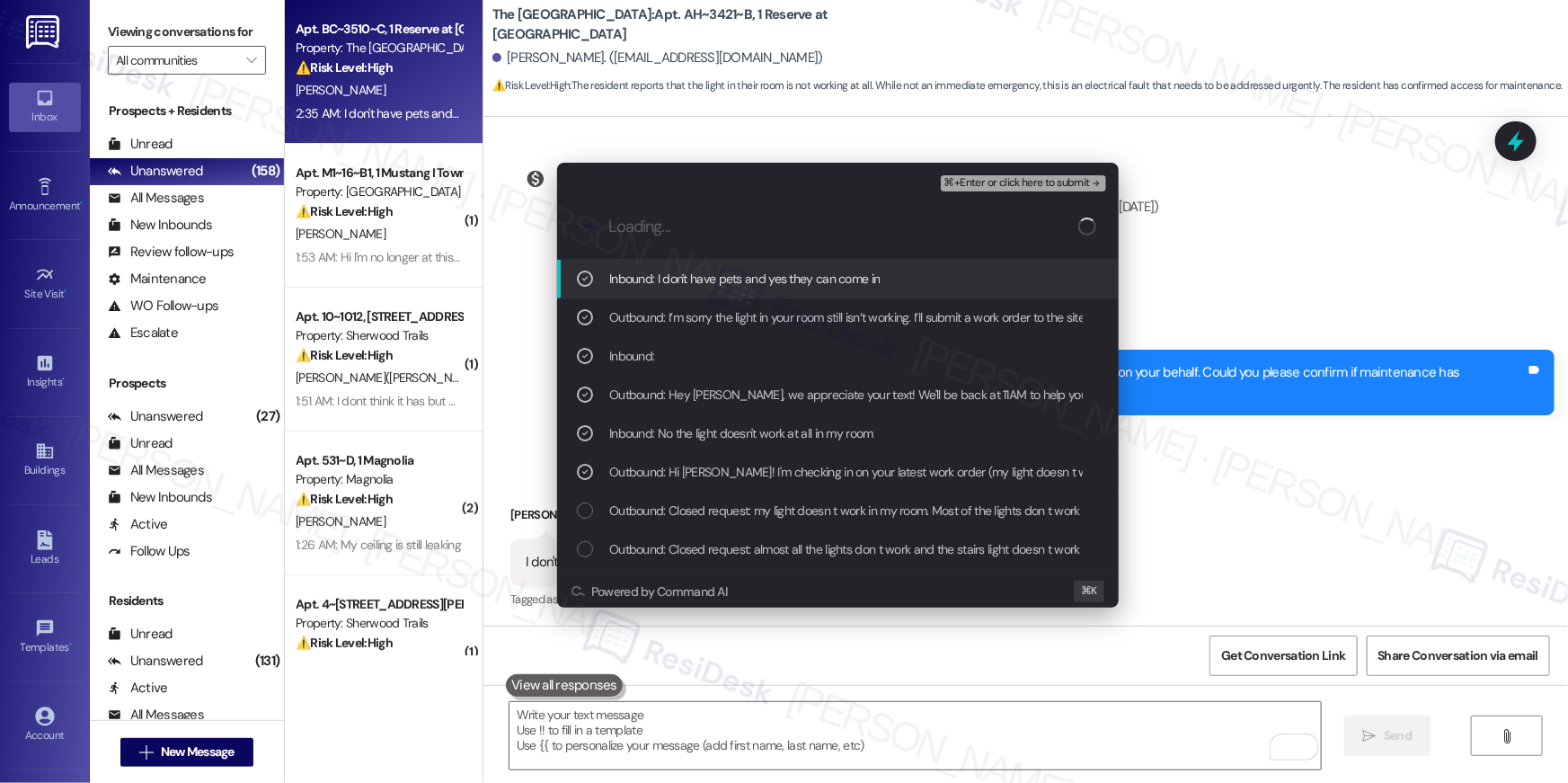
click at [1003, 182] on span "⌘+Enter or click here to submit" at bounding box center [1018, 183] width 145 height 12
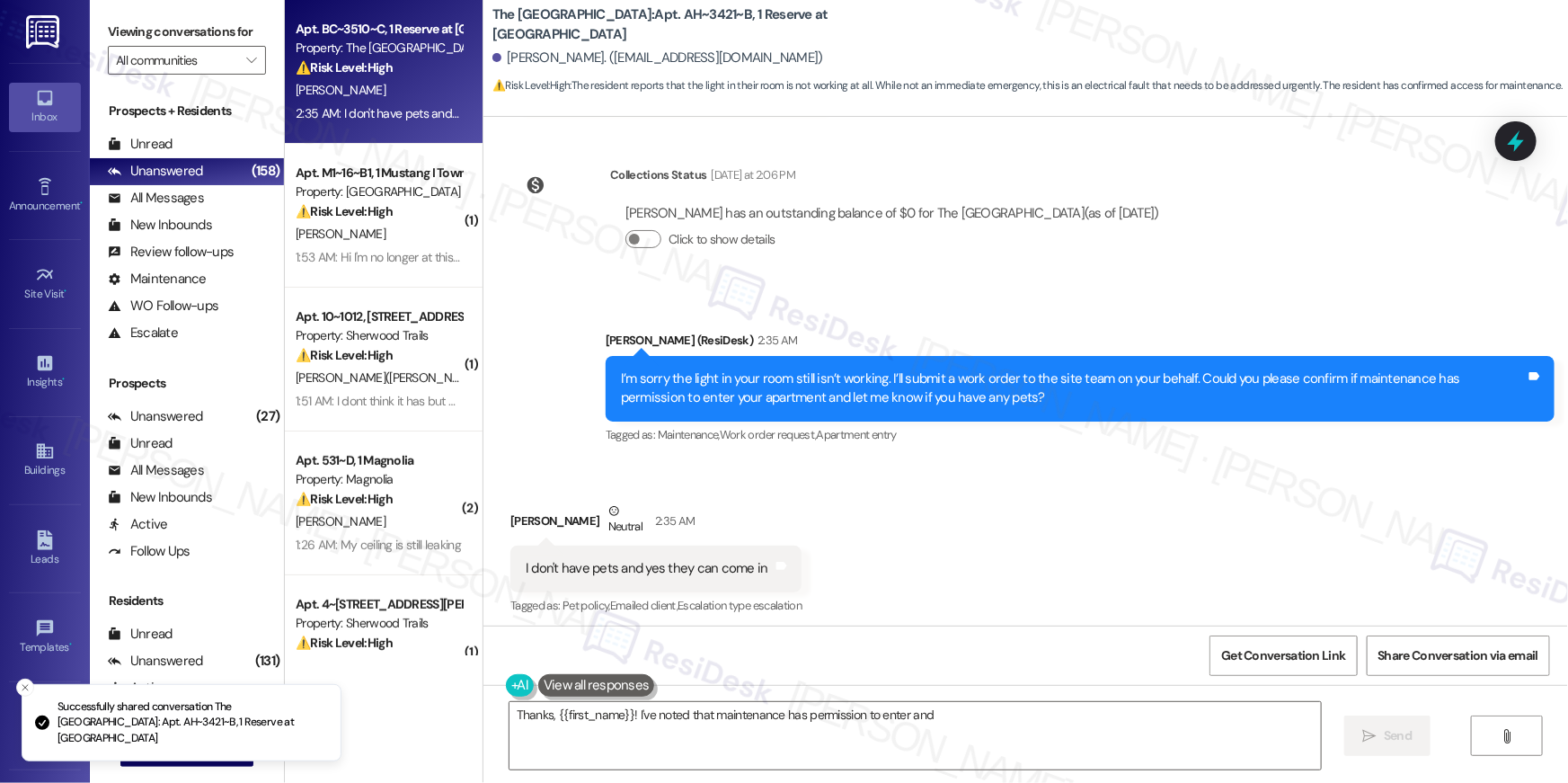
scroll to position [1298, 0]
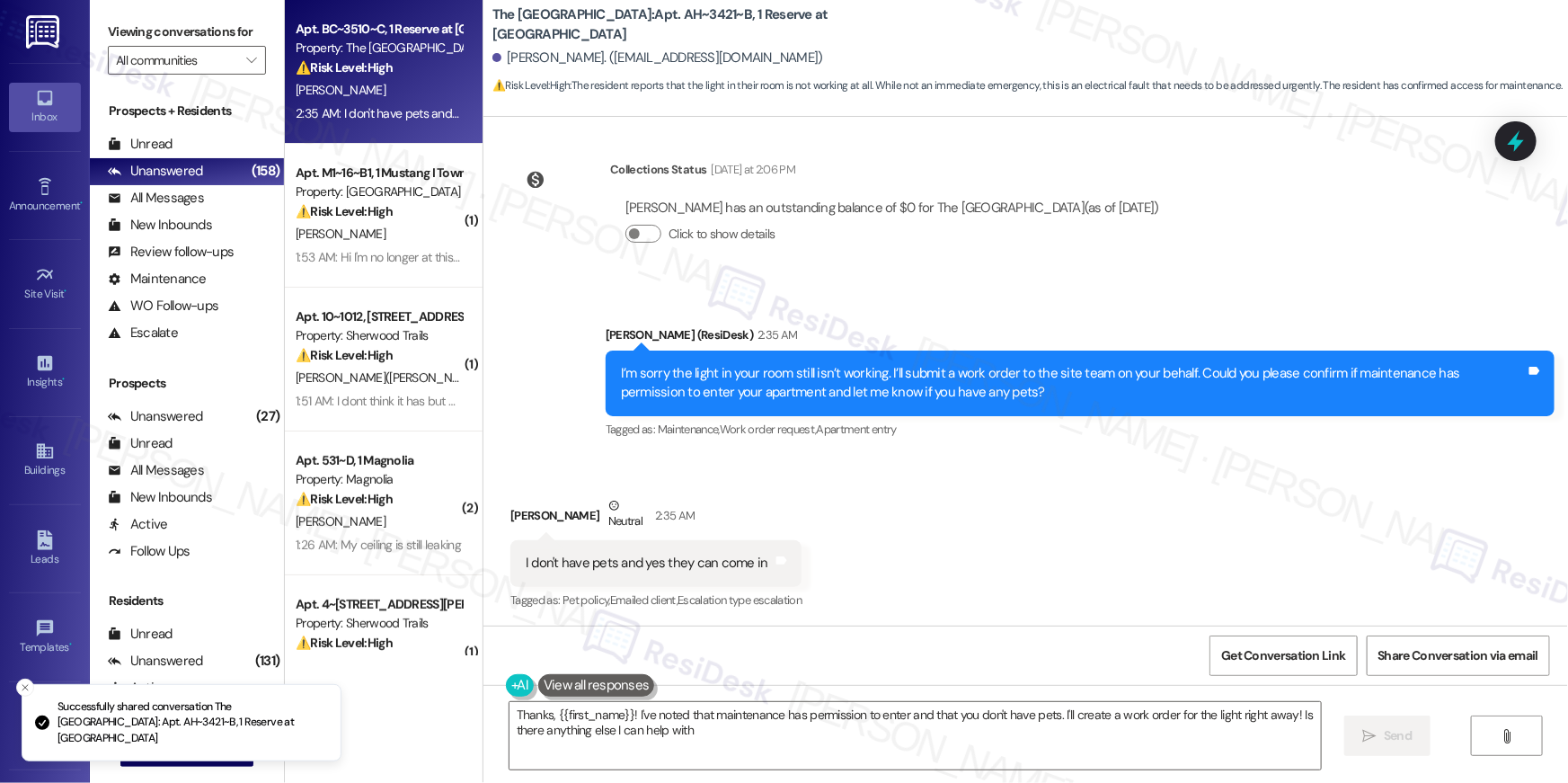
type textarea "Thanks, {{first_name}}! I've noted that maintenance has permission to enter and…"
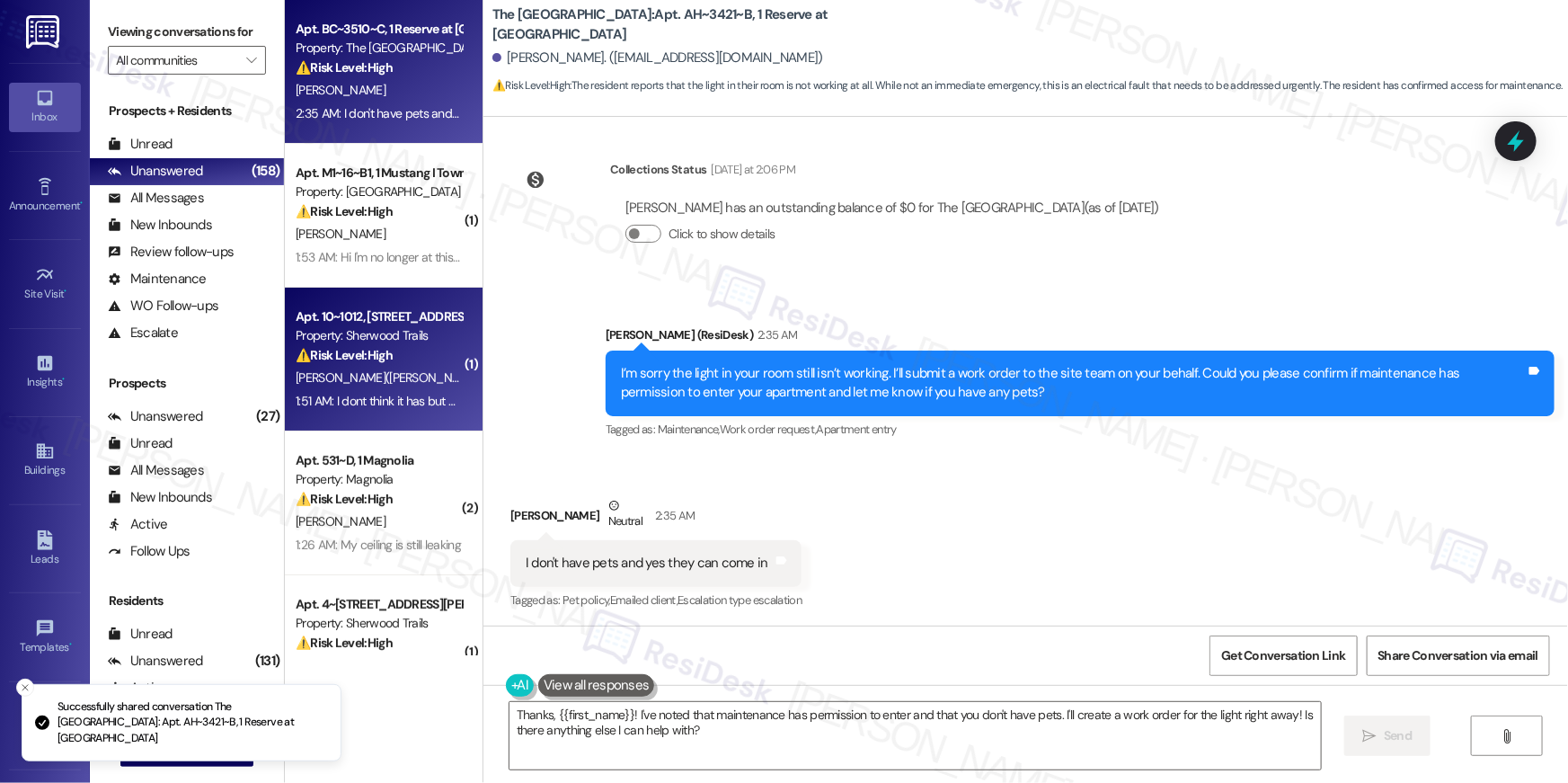
click at [396, 344] on div "Property: Sherwood Trails" at bounding box center [379, 336] width 166 height 19
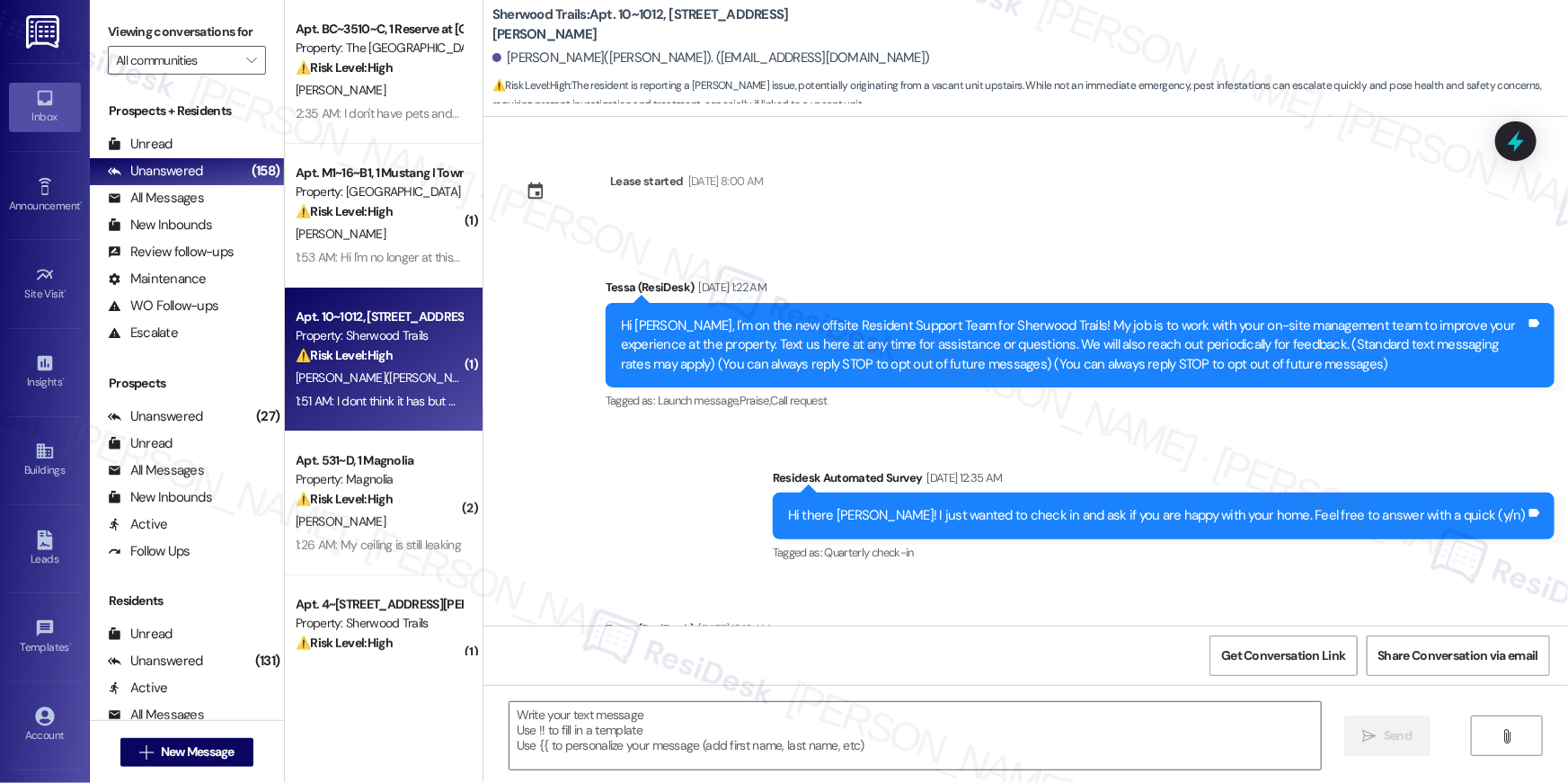
scroll to position [4655, 0]
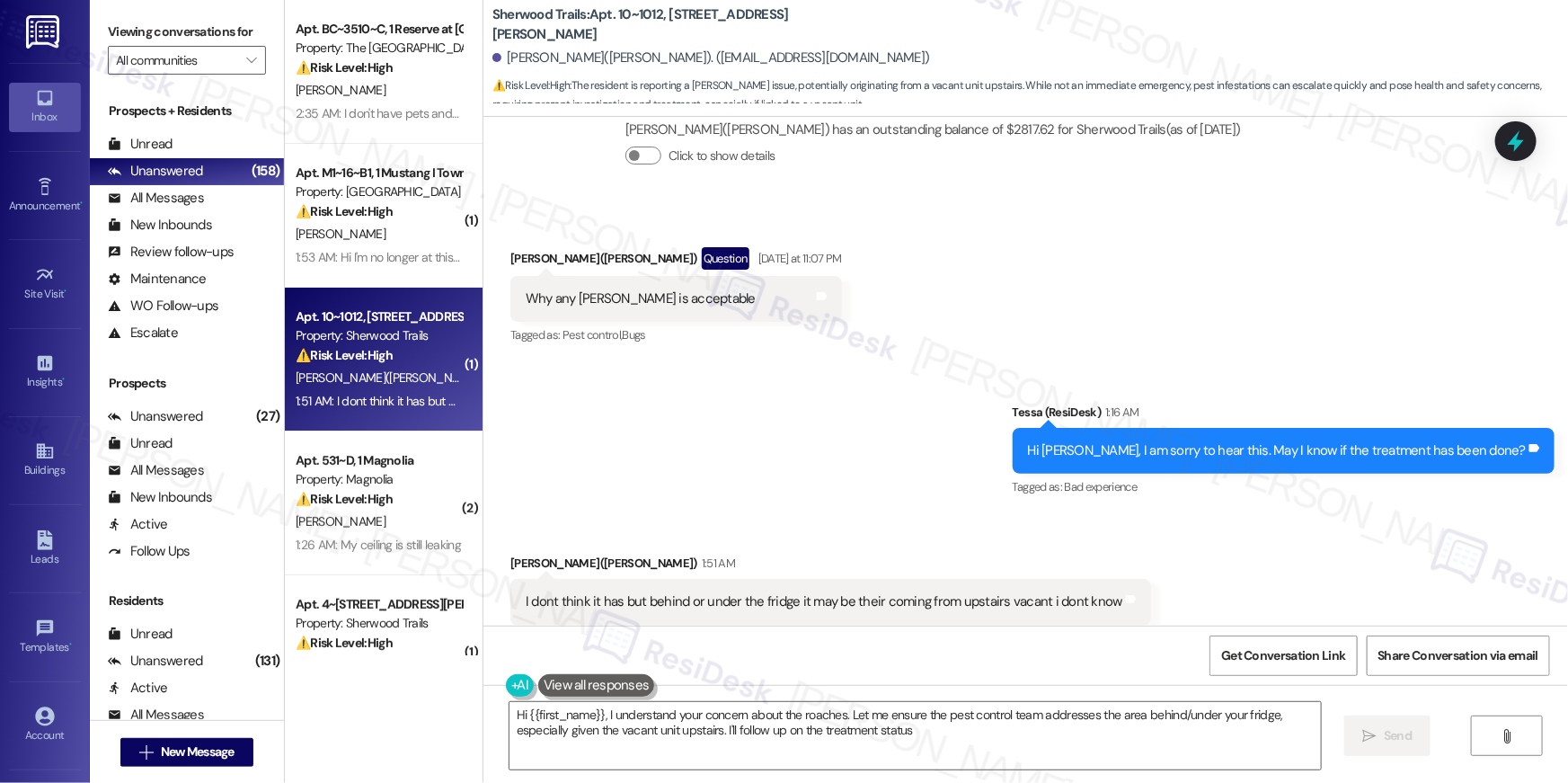
type textarea "Hi {{first_name}}, I understand your concern about the roaches. Let me ensure t…"
click at [1024, 758] on textarea "Hi {{first_name}}, I understand your concern about the roaches. Let me ensure t…" at bounding box center [916, 735] width 812 height 67
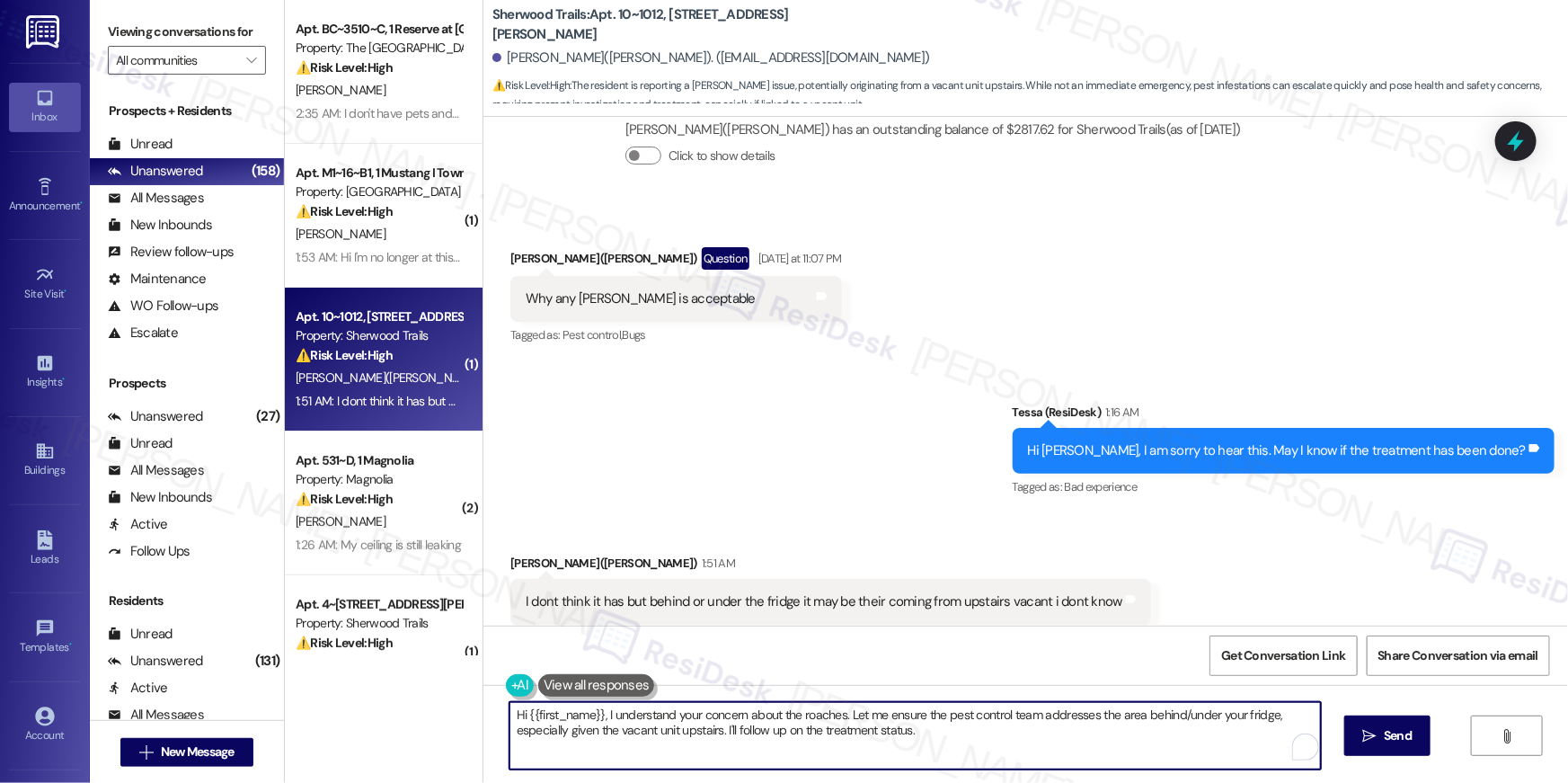
click at [1024, 758] on textarea "Hi {{first_name}}, I understand your concern about the roaches. Let me ensure t…" at bounding box center [916, 735] width 812 height 67
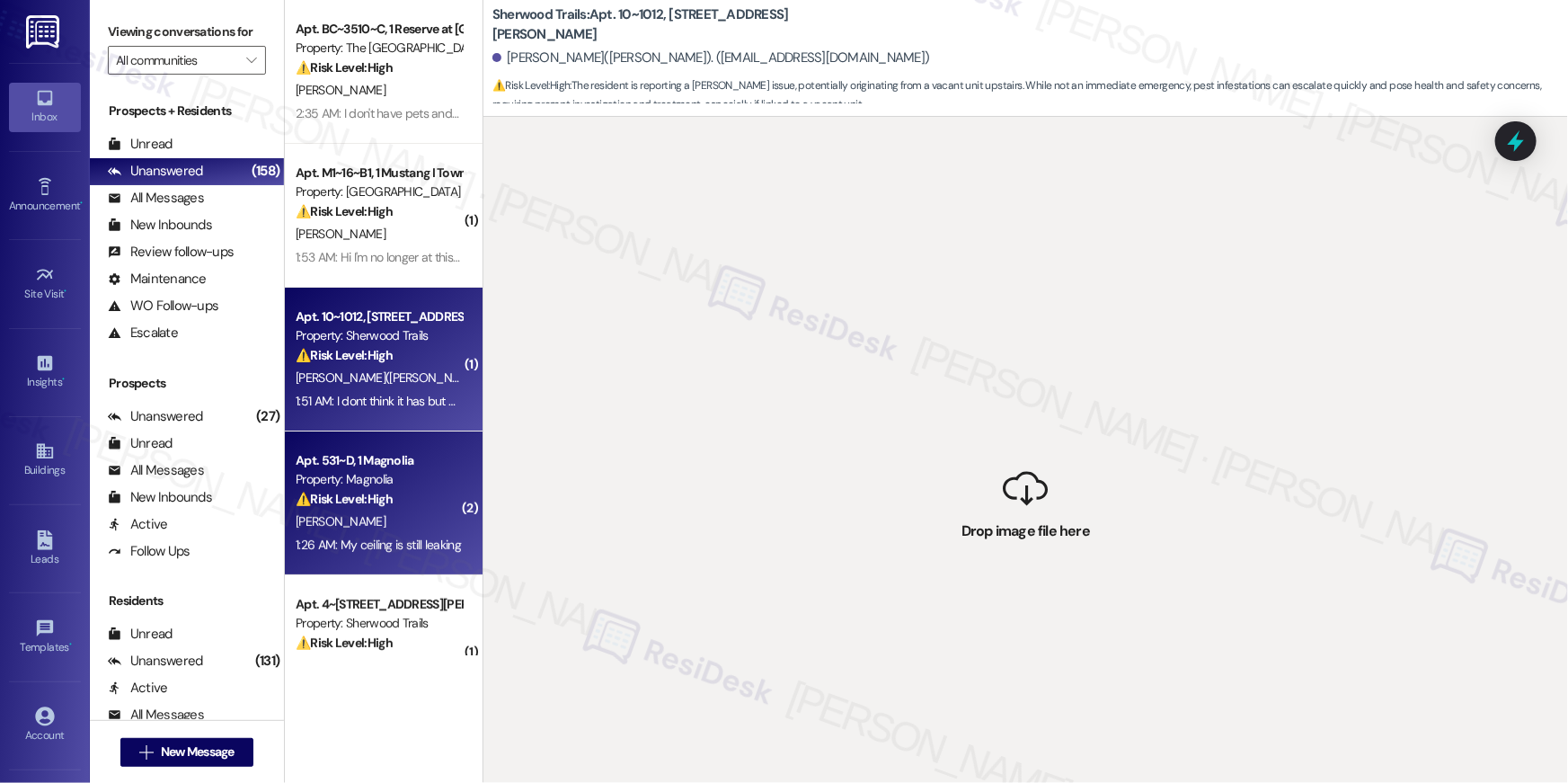
click at [377, 518] on div "J. Hoskin" at bounding box center [379, 522] width 170 height 23
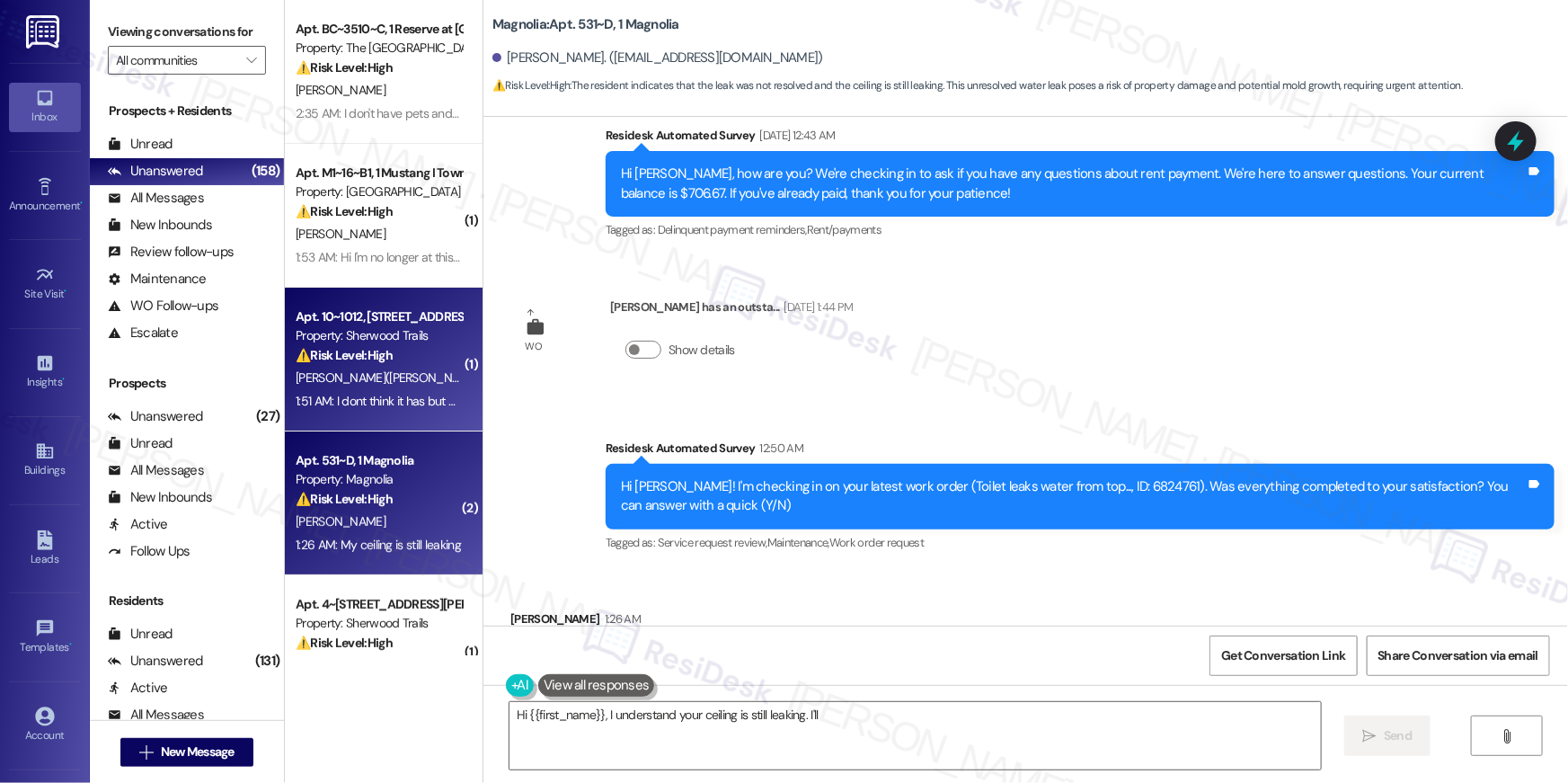
scroll to position [1549, 0]
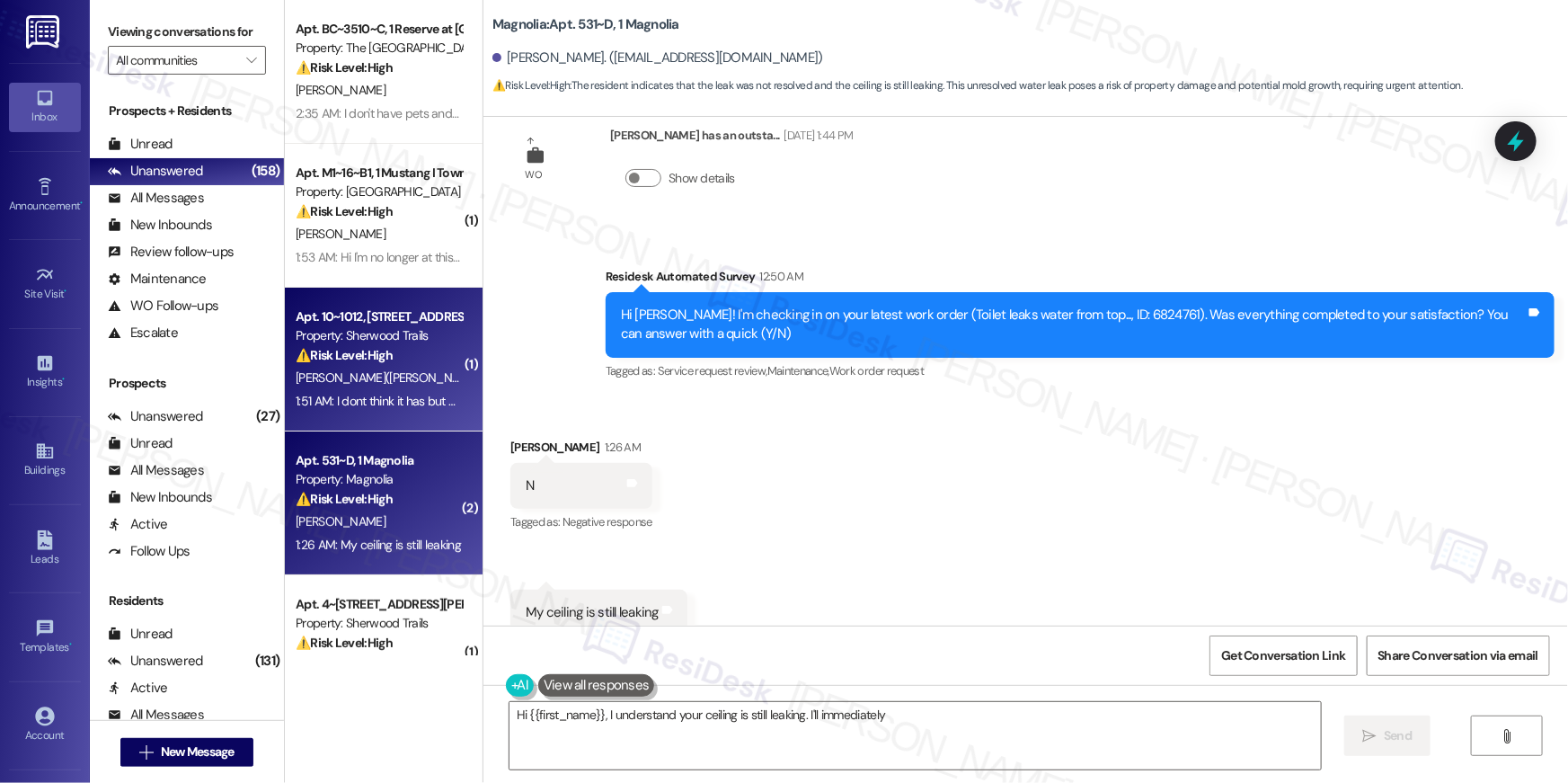
type textarea "Hi {{first_name}}, I understand your ceiling is still leaking. I'll immediately…"
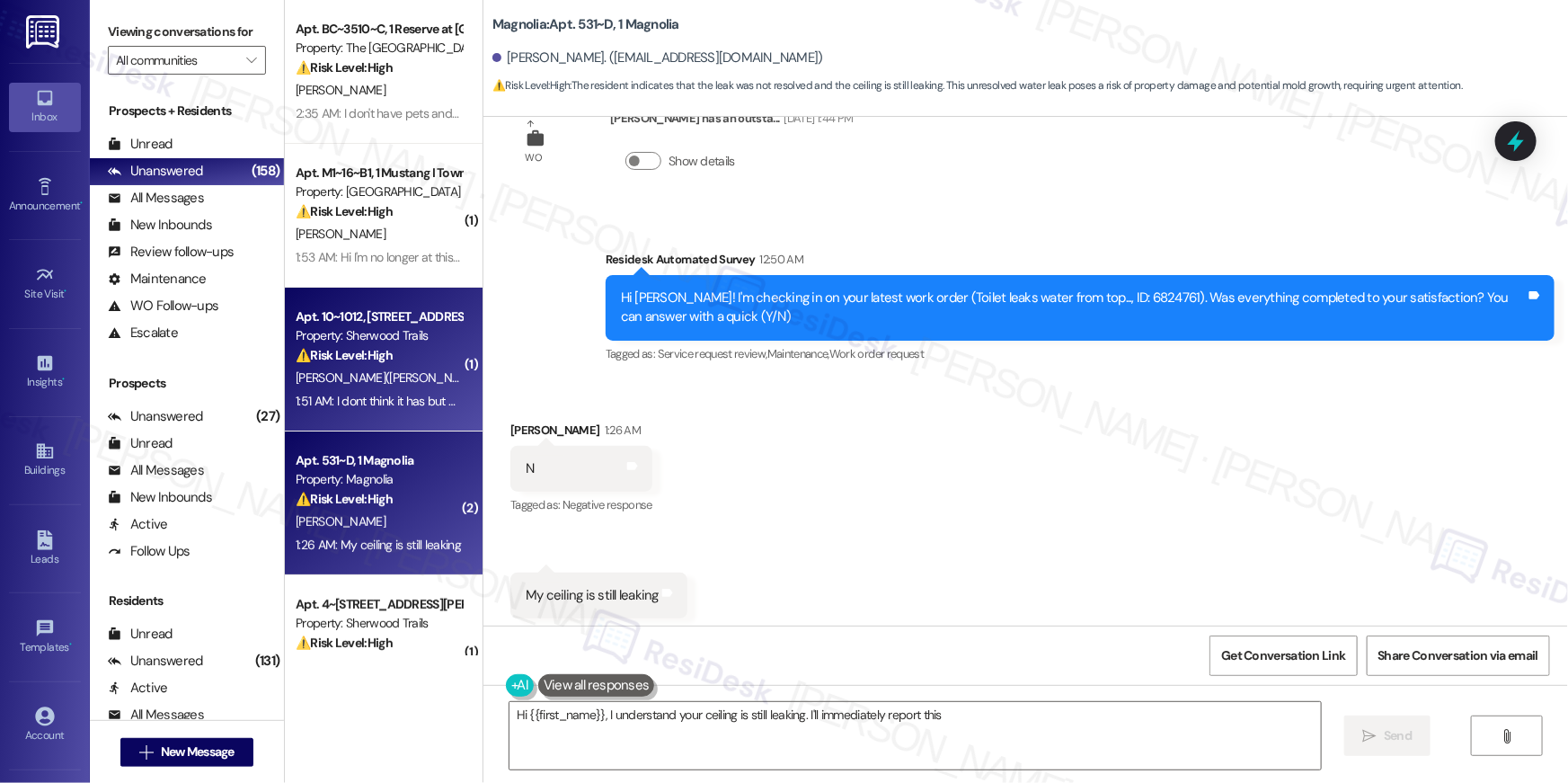
click at [367, 349] on strong "⚠️ Risk Level: High" at bounding box center [344, 354] width 97 height 16
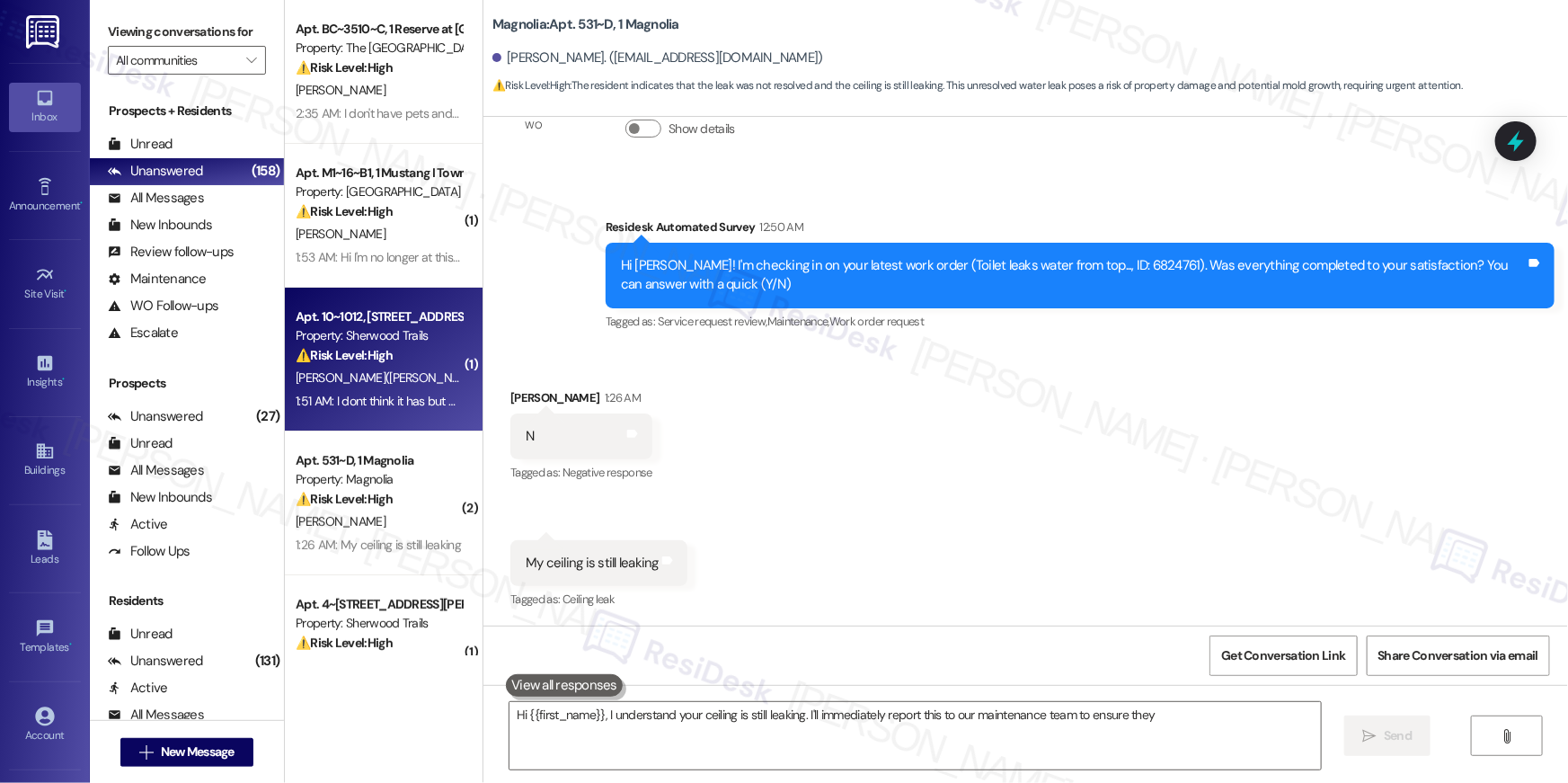
type textarea "Hi {{first_name}}, I understand your ceiling is still leaking. I'll immediately…"
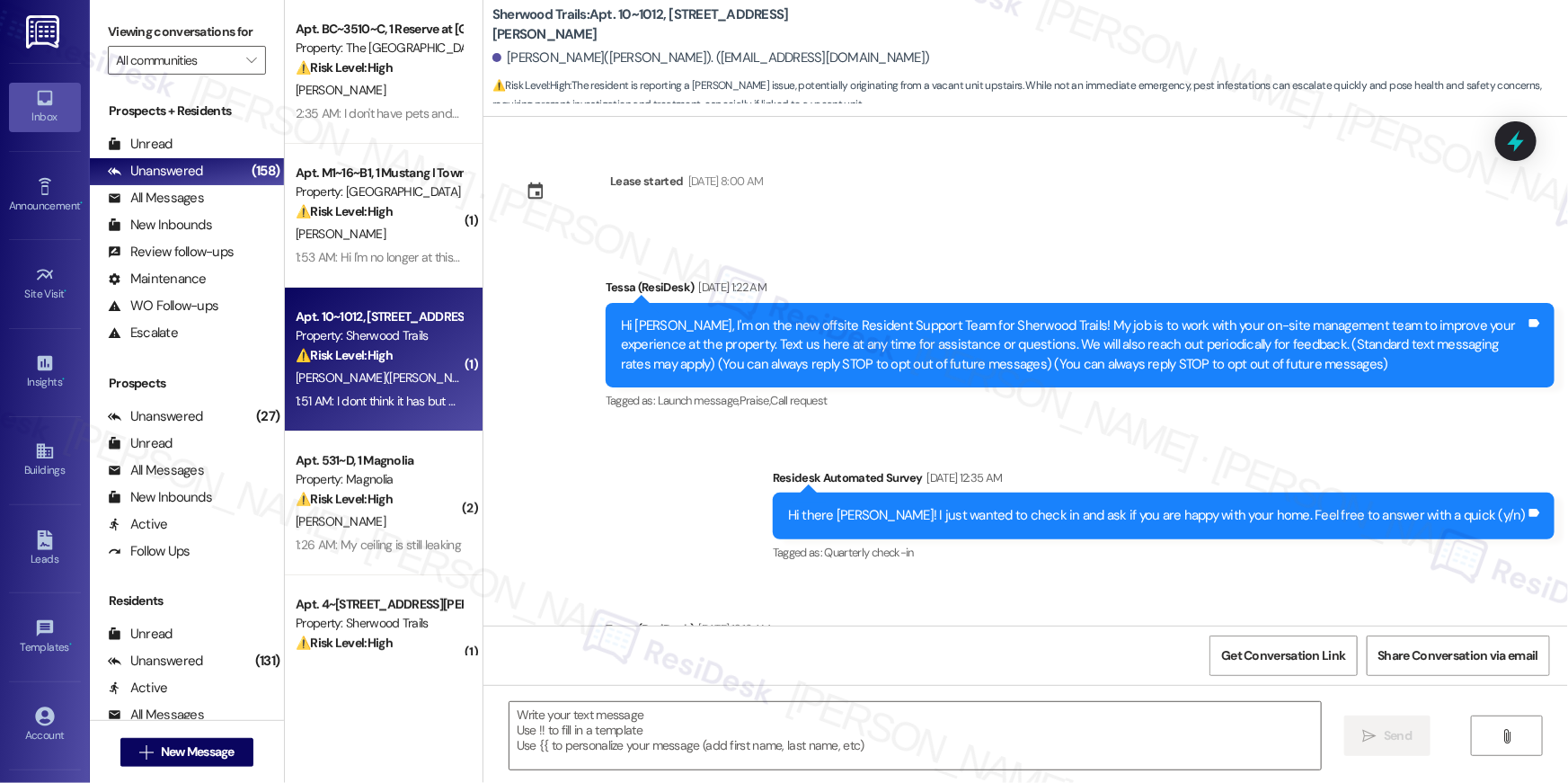
scroll to position [4655, 0]
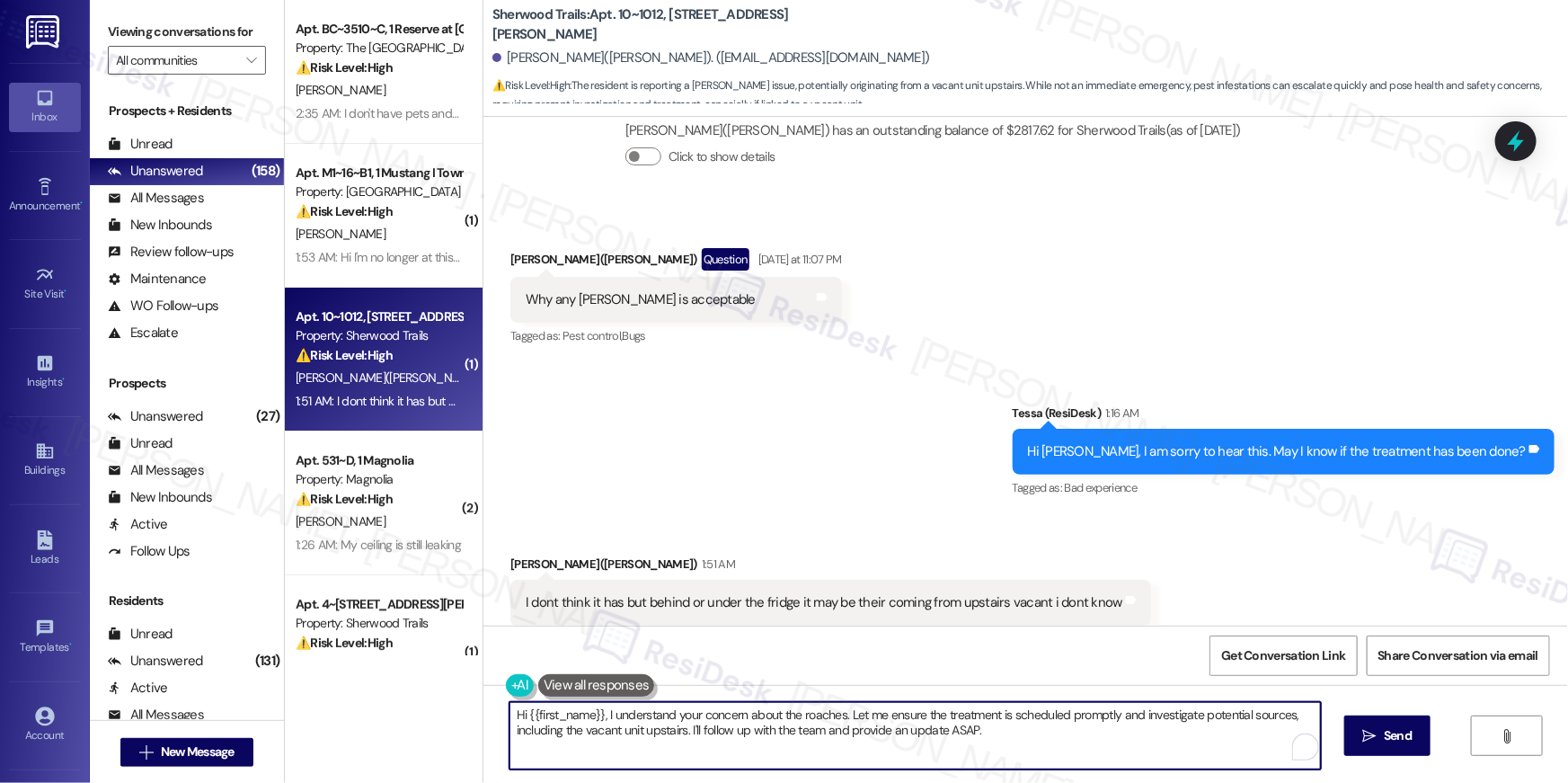
click at [690, 754] on textarea "Hi {{first_name}}, I understand your concern about the roaches. Let me ensure t…" at bounding box center [916, 735] width 812 height 67
drag, startPoint x: 601, startPoint y: 713, endPoint x: 639, endPoint y: 757, distance: 58.1
click at [638, 757] on textarea "Hi {{first_name}}, I understand your concern about the roaches. Let me ensure t…" at bounding box center [916, 735] width 812 height 67
click at [747, 740] on textarea "Hi {{first_name}}, I understand your concern about the roaches. Let me ensure t…" at bounding box center [916, 735] width 812 height 67
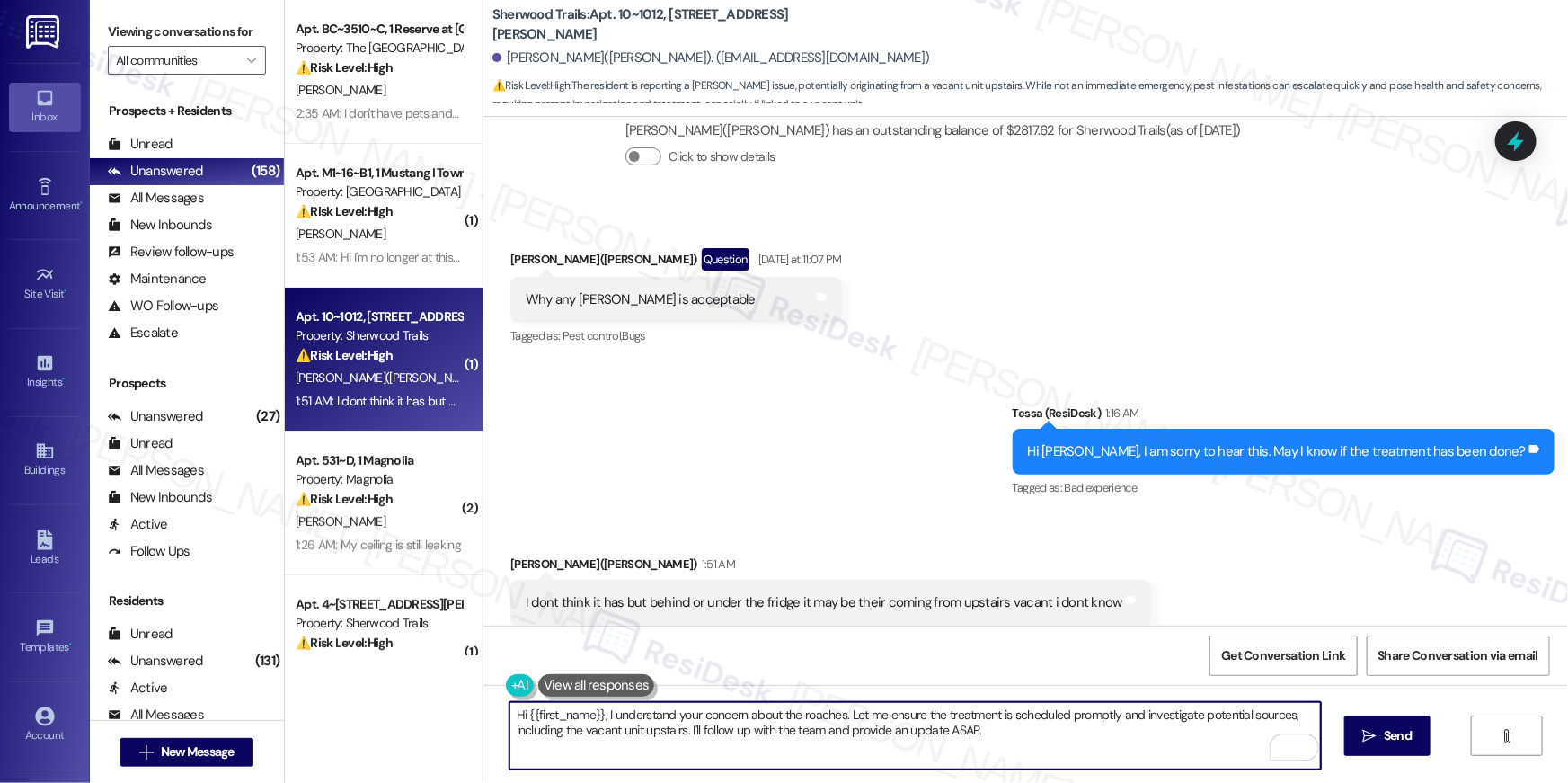
click at [747, 740] on textarea "Hi {{first_name}}, I understand your concern about the roaches. Let me ensure t…" at bounding box center [916, 735] width 812 height 67
click at [747, 741] on textarea "Hi {{first_name}}, I understand your concern about the roaches. Let me ensure t…" at bounding box center [916, 735] width 812 height 67
click at [851, 746] on textarea "Hi {{first_name}}, I understand your concern about the roaches. Let me ensure t…" at bounding box center [916, 735] width 812 height 67
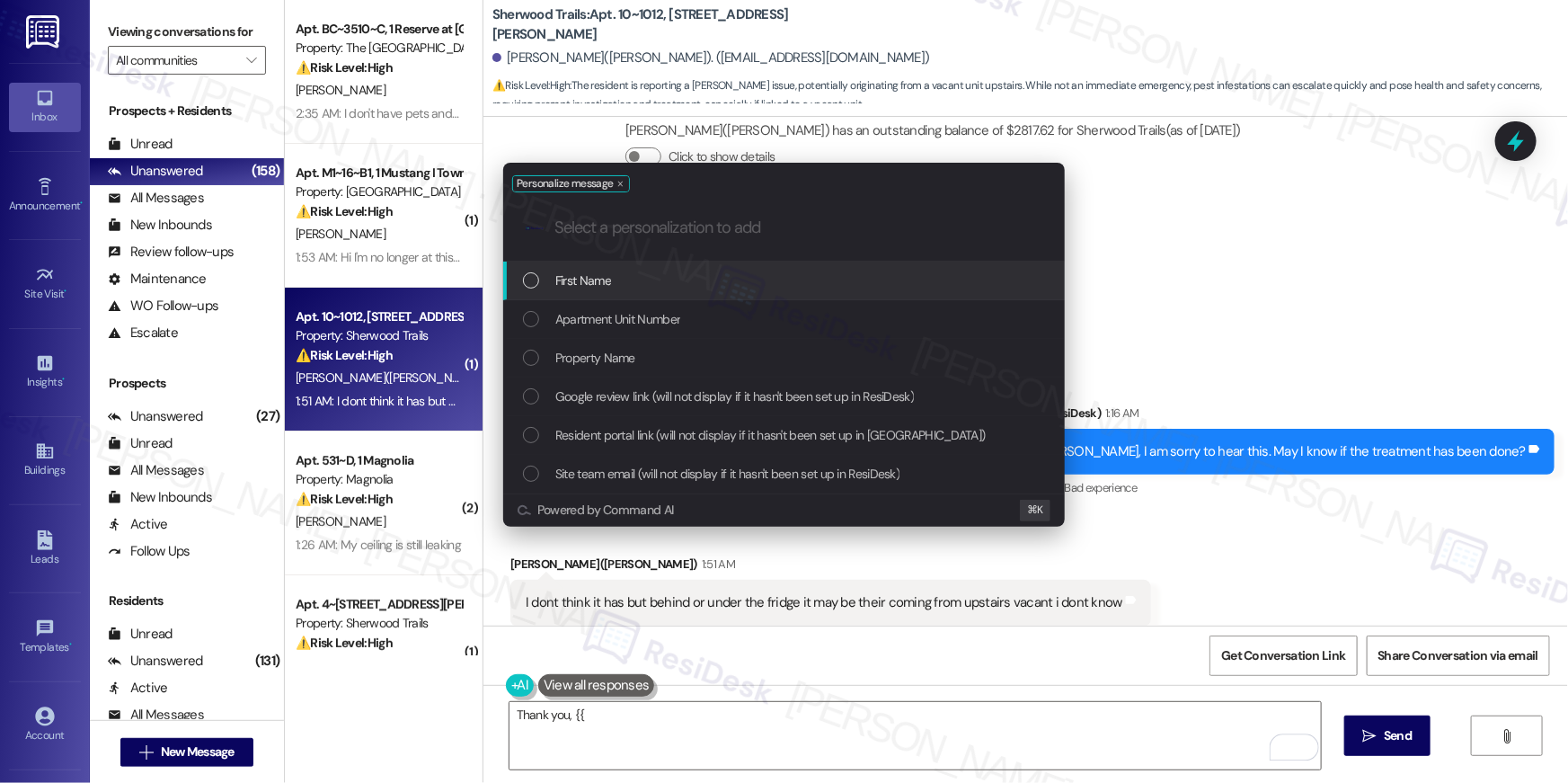
click at [702, 273] on div "First Name" at bounding box center [785, 281] width 526 height 20
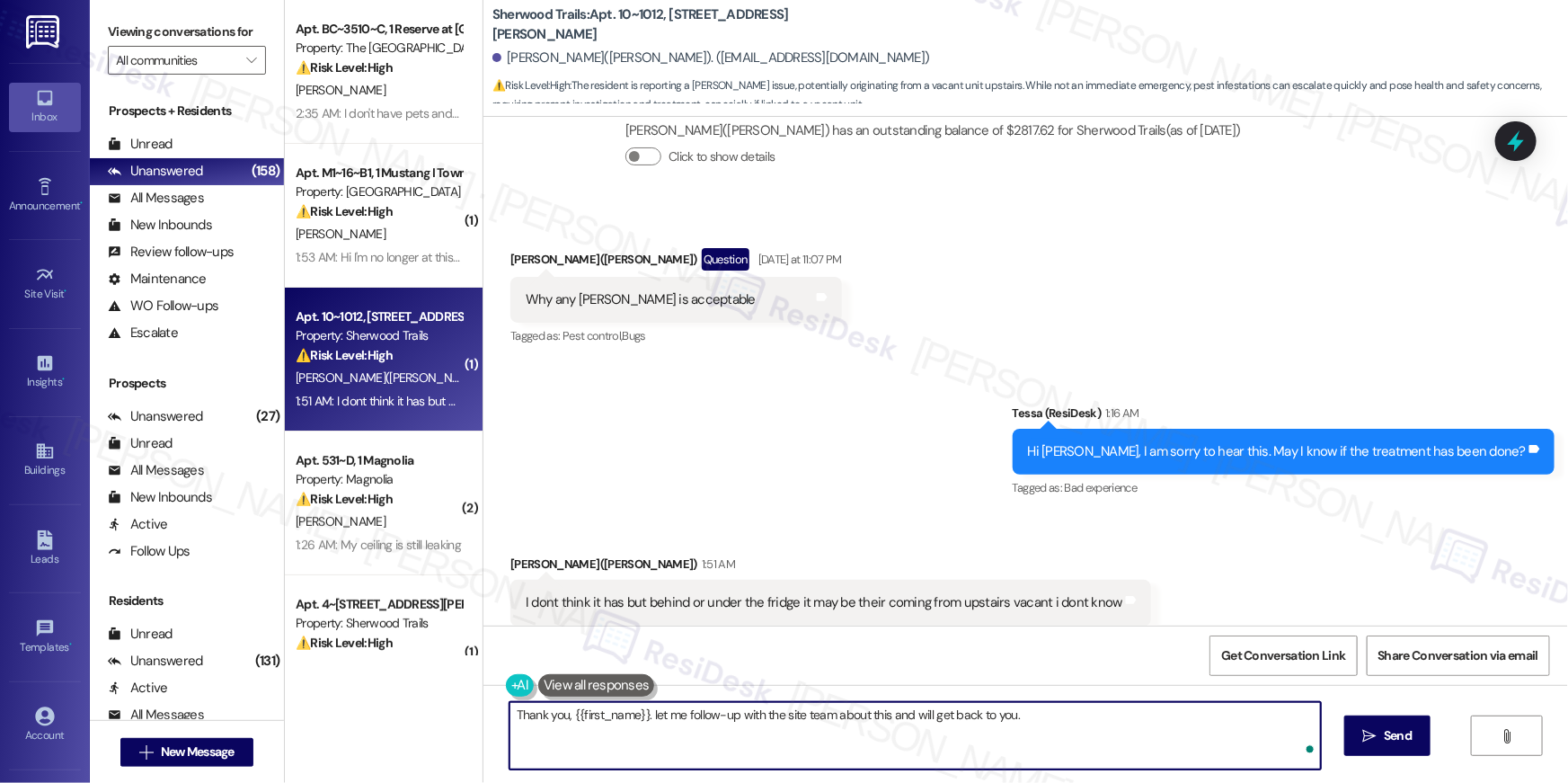
type textarea "Thank you, {{first_name}}. let me follow-up with the site team about this and w…"
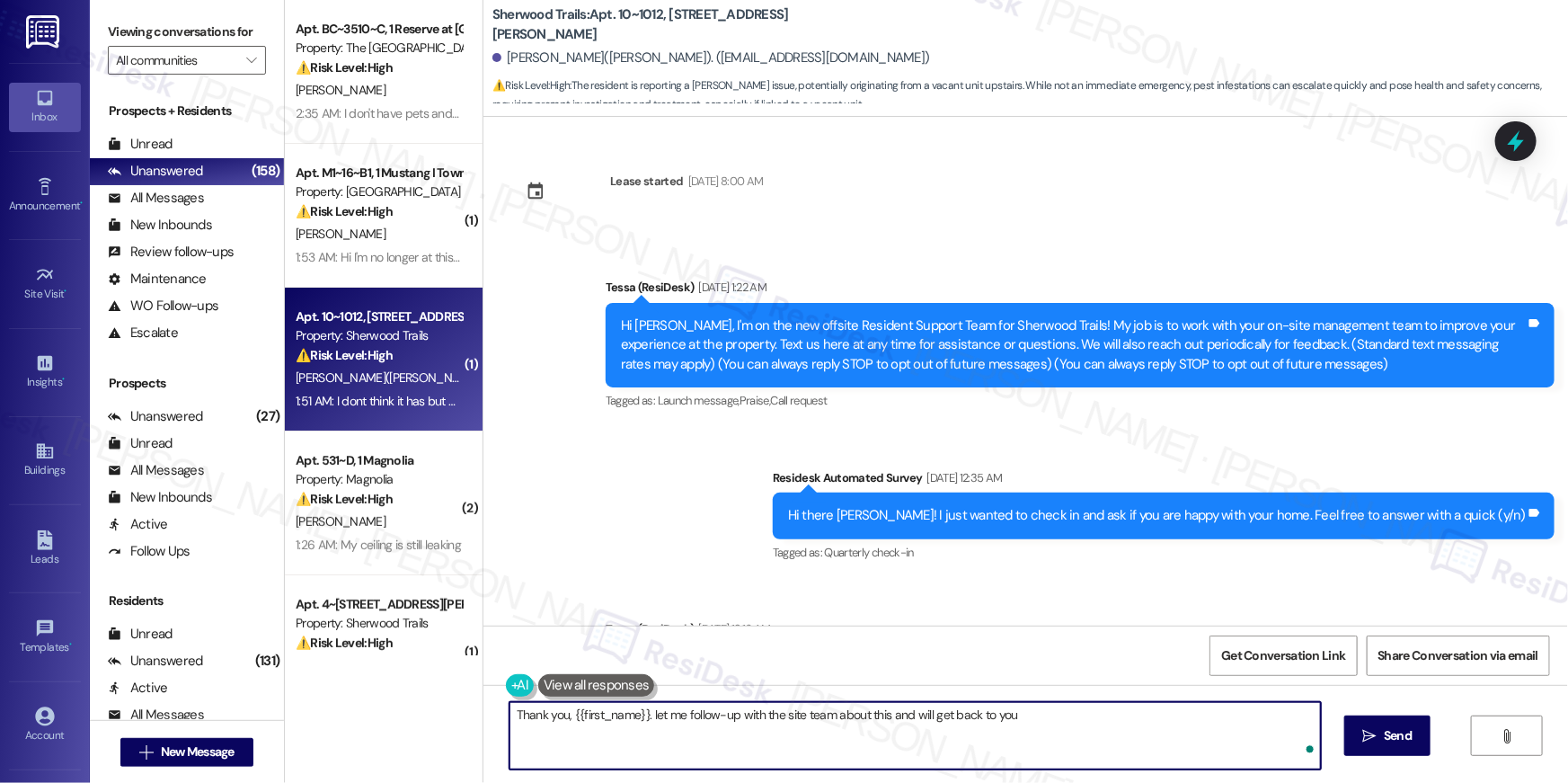
scroll to position [4655, 0]
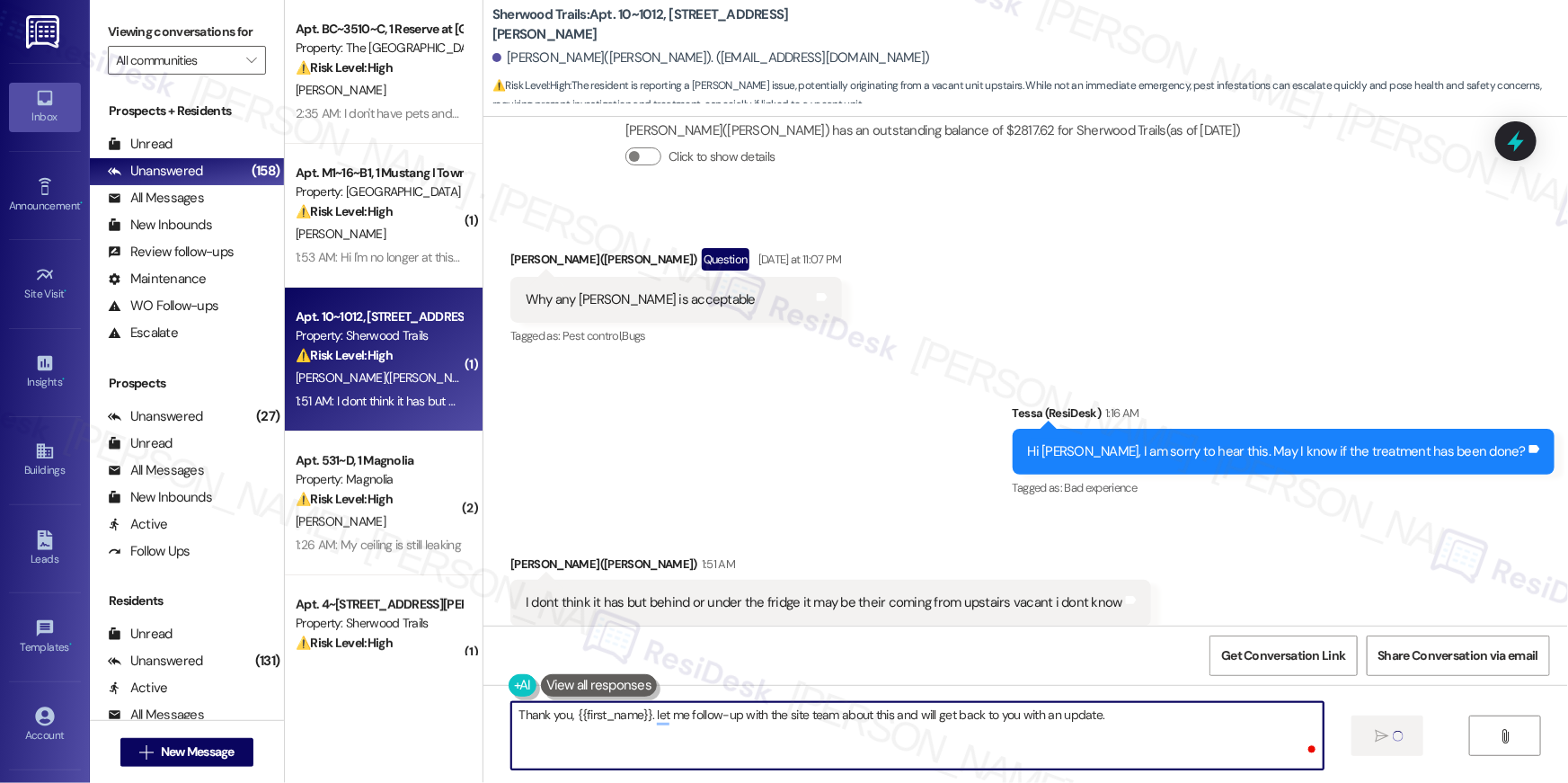
type textarea "Thank you, {{first_name}}. let me follow-up with the site team about this and w…"
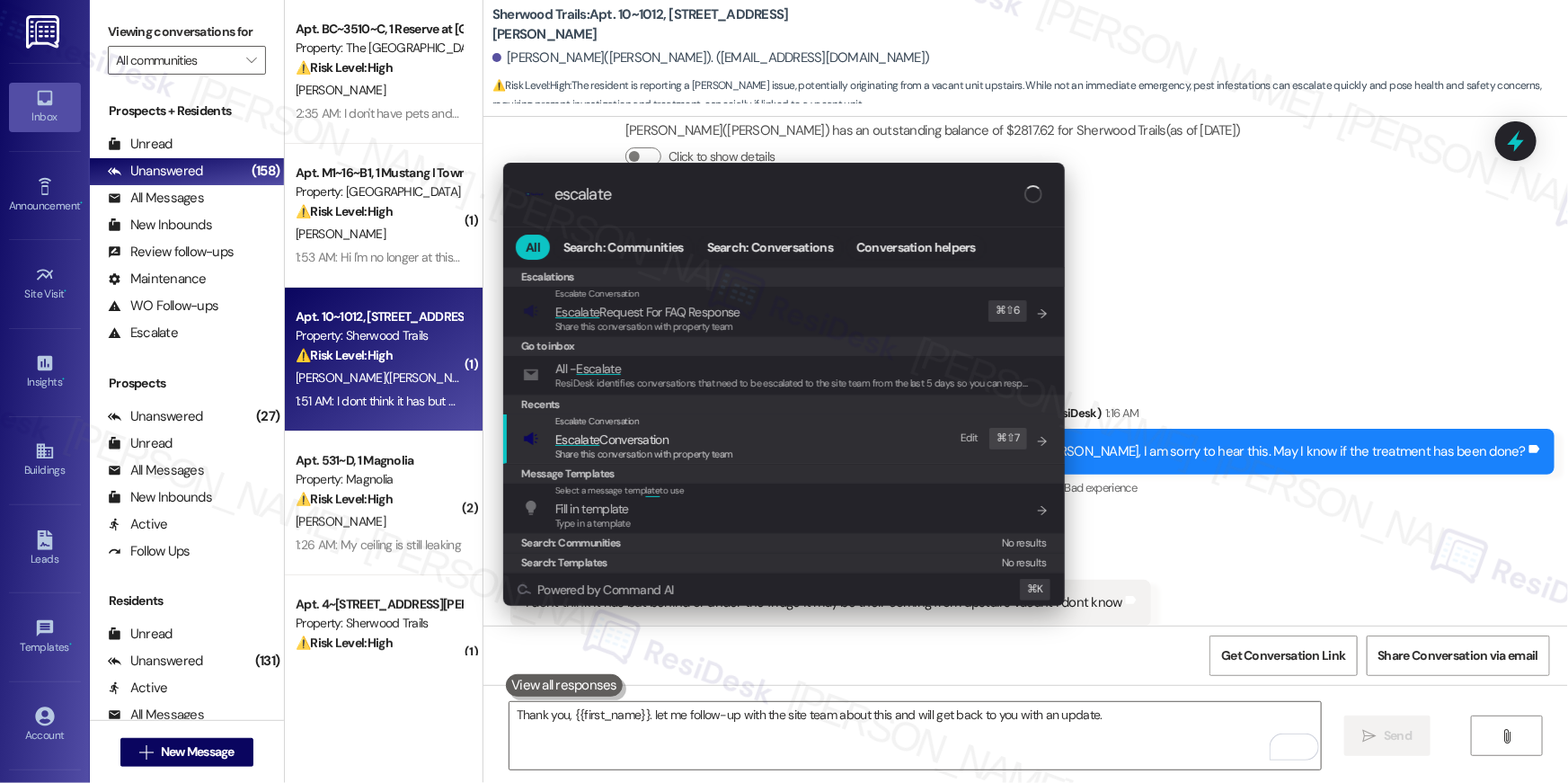
type input "escalate"
click at [636, 439] on span "Escalate Conversation" at bounding box center [612, 439] width 113 height 16
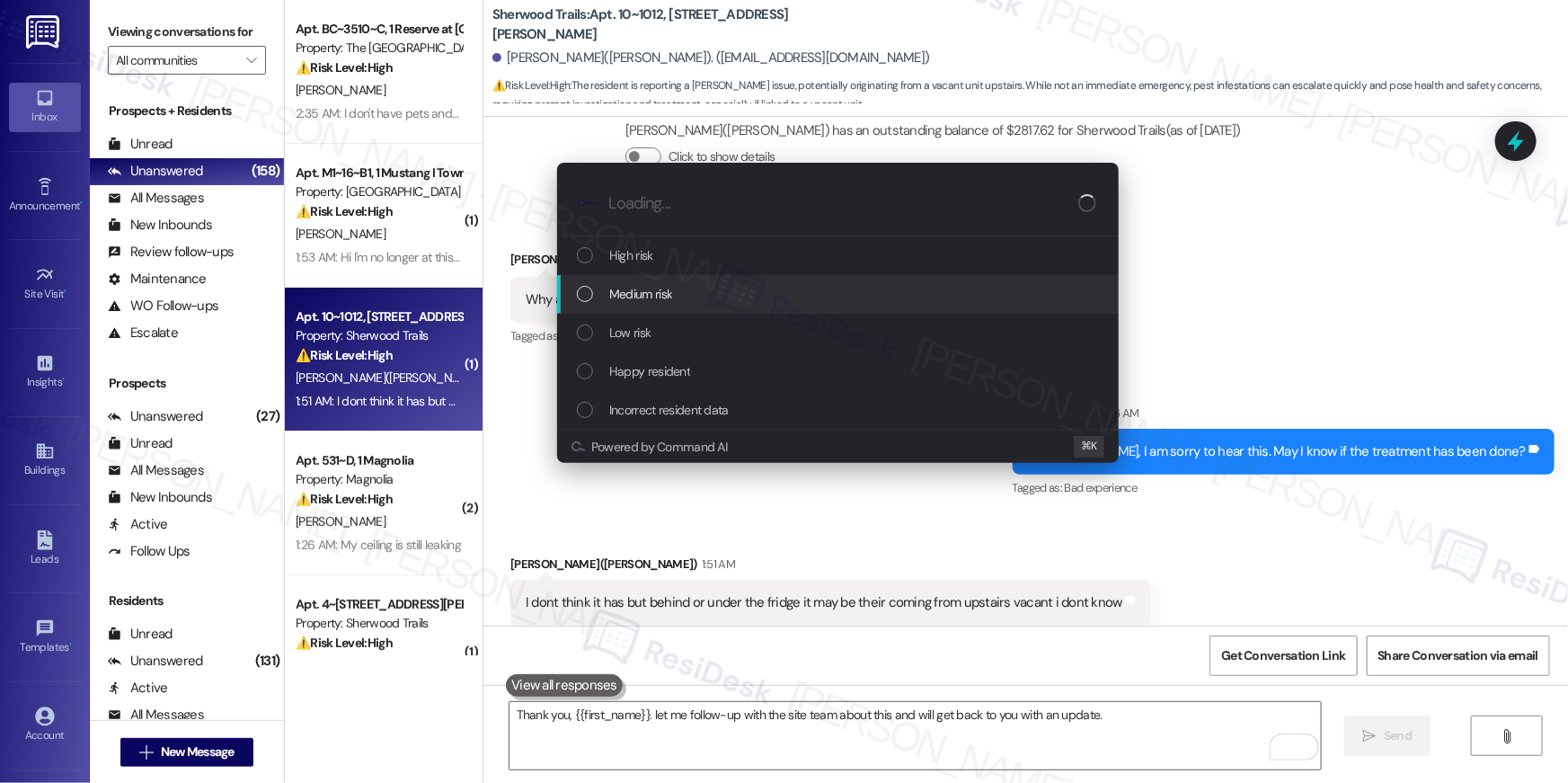
click at [654, 305] on div "Medium risk" at bounding box center [837, 294] width 562 height 39
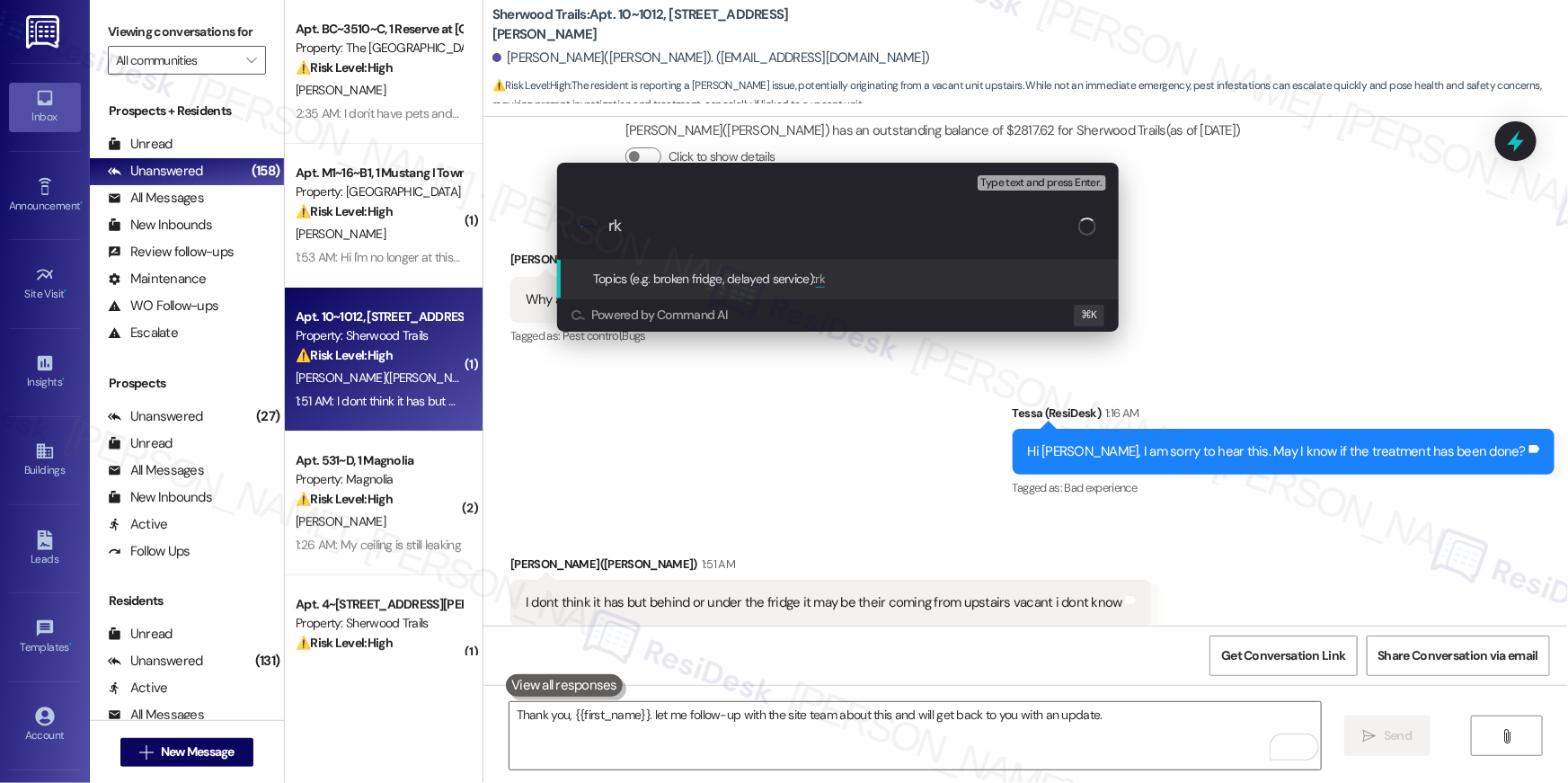
type input "rk"
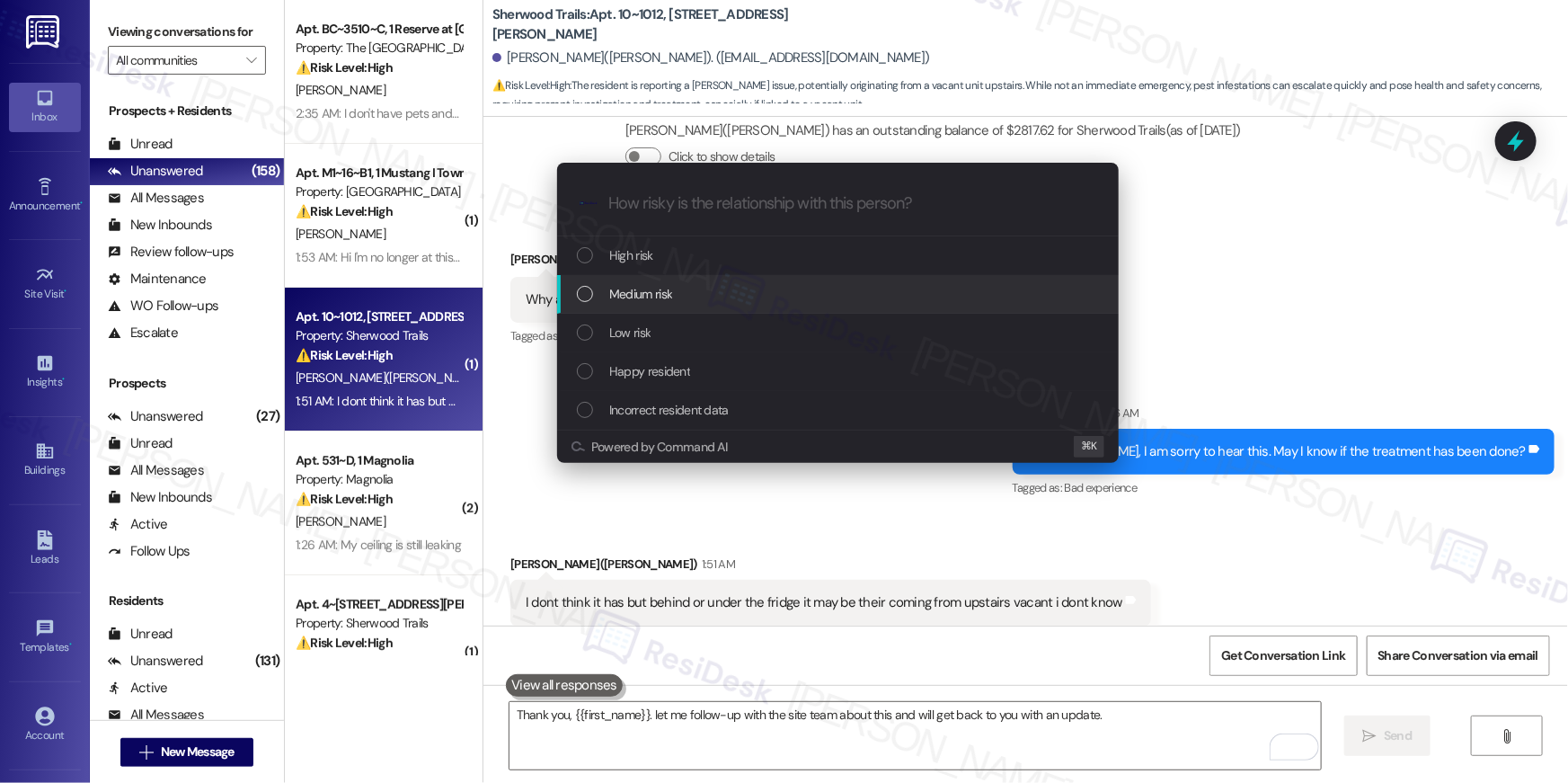
click at [643, 290] on span "Medium risk" at bounding box center [640, 294] width 63 height 20
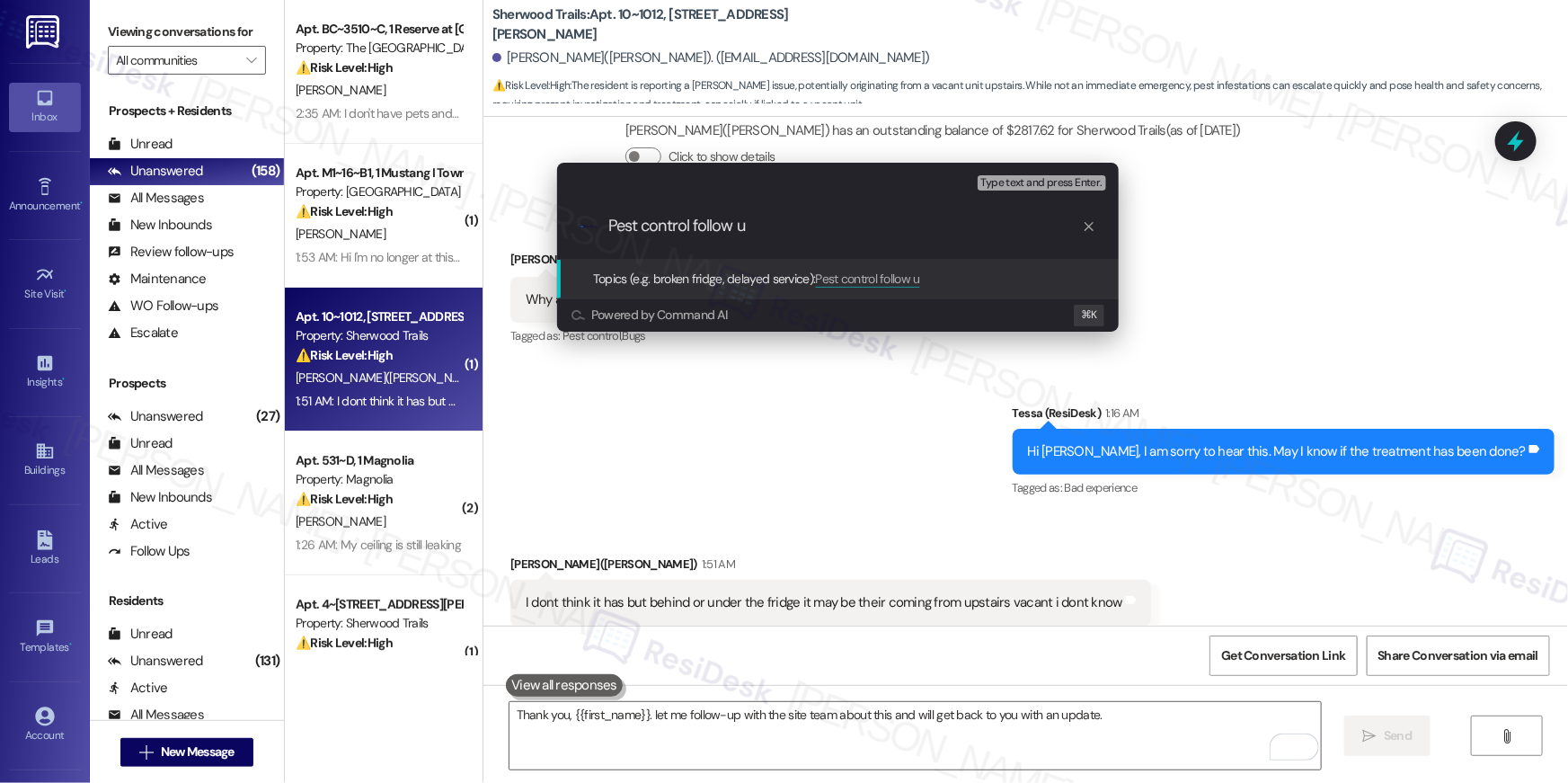
type input "Pest control follow up"
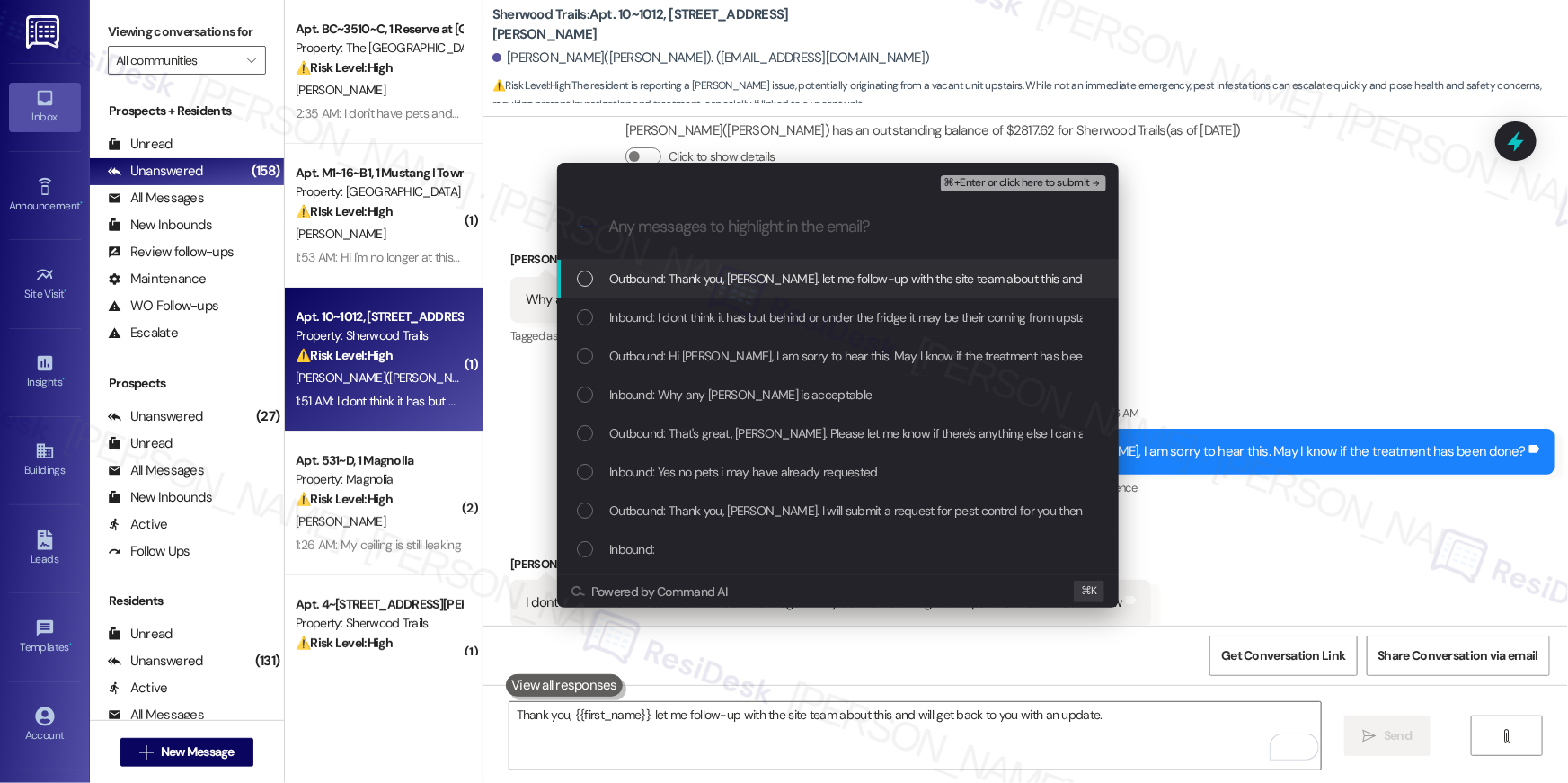
drag, startPoint x: 587, startPoint y: 283, endPoint x: 589, endPoint y: 316, distance: 33.1
click at [586, 290] on div "Outbound: Thank you, [PERSON_NAME]. let me follow-up with the site team about t…" at bounding box center [837, 279] width 562 height 39
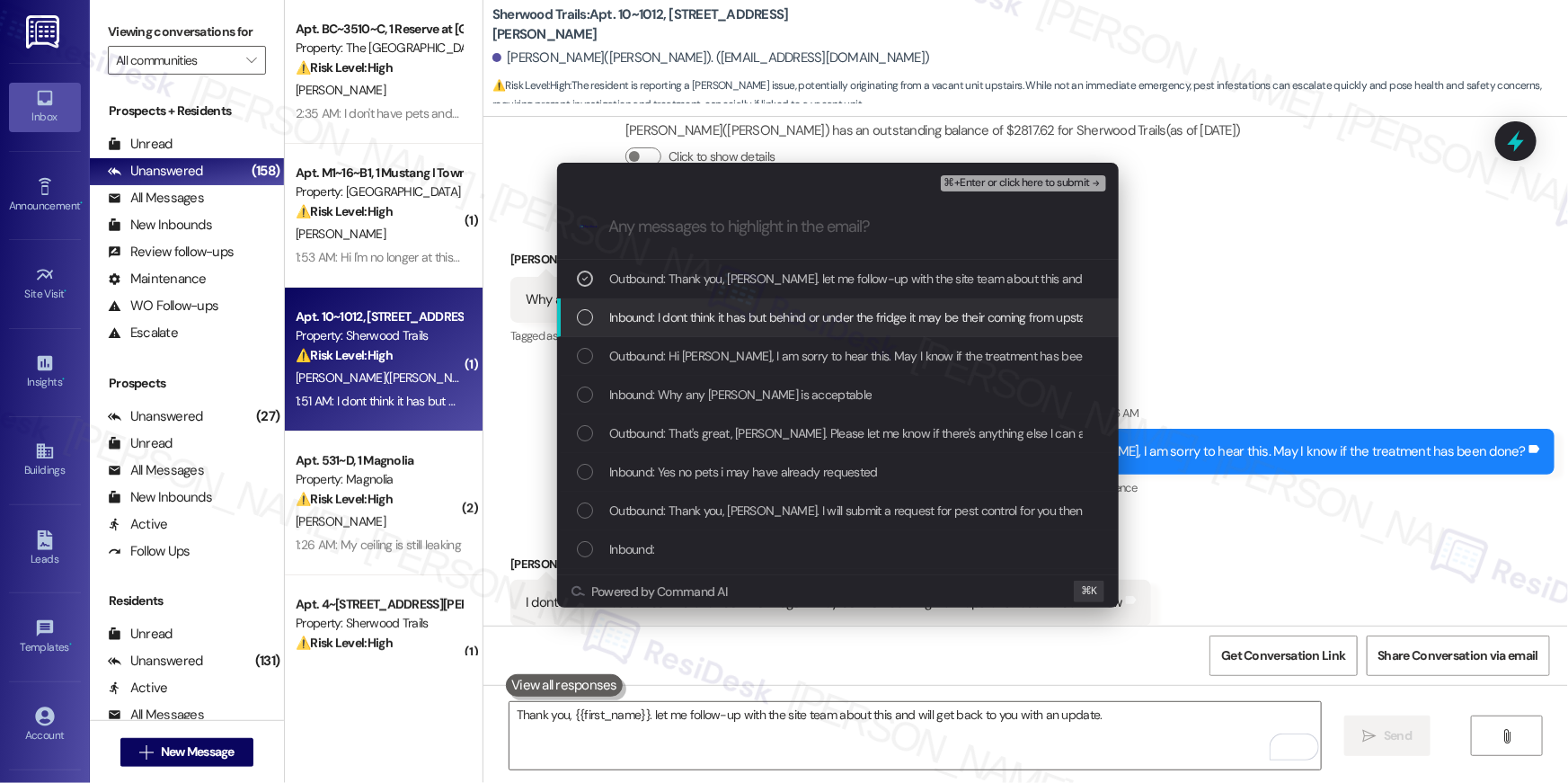
drag, startPoint x: 589, startPoint y: 316, endPoint x: 583, endPoint y: 344, distance: 28.6
click at [589, 319] on div "List of options" at bounding box center [584, 316] width 16 height 16
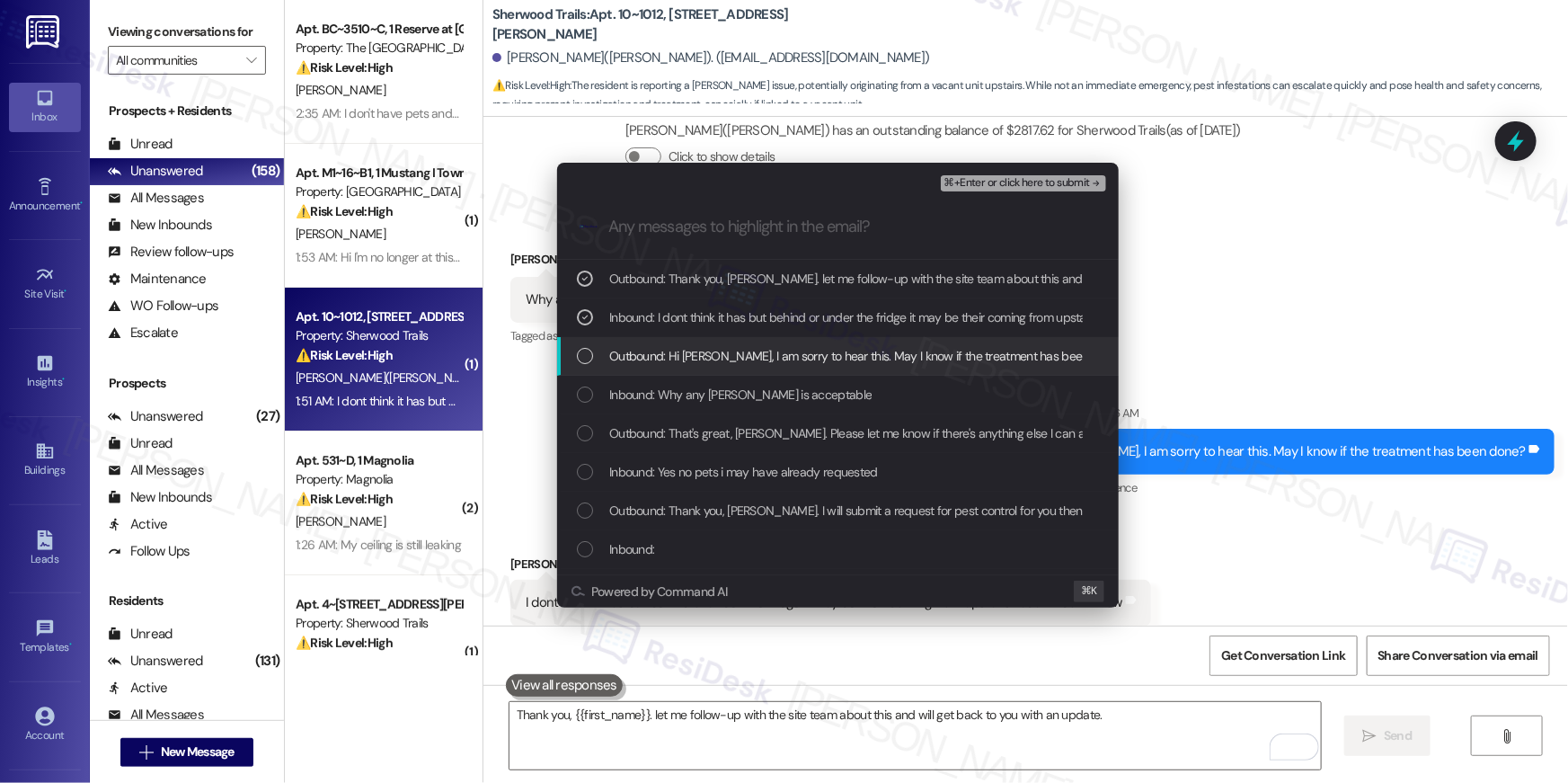
click at [583, 349] on div "List of options" at bounding box center [584, 355] width 16 height 16
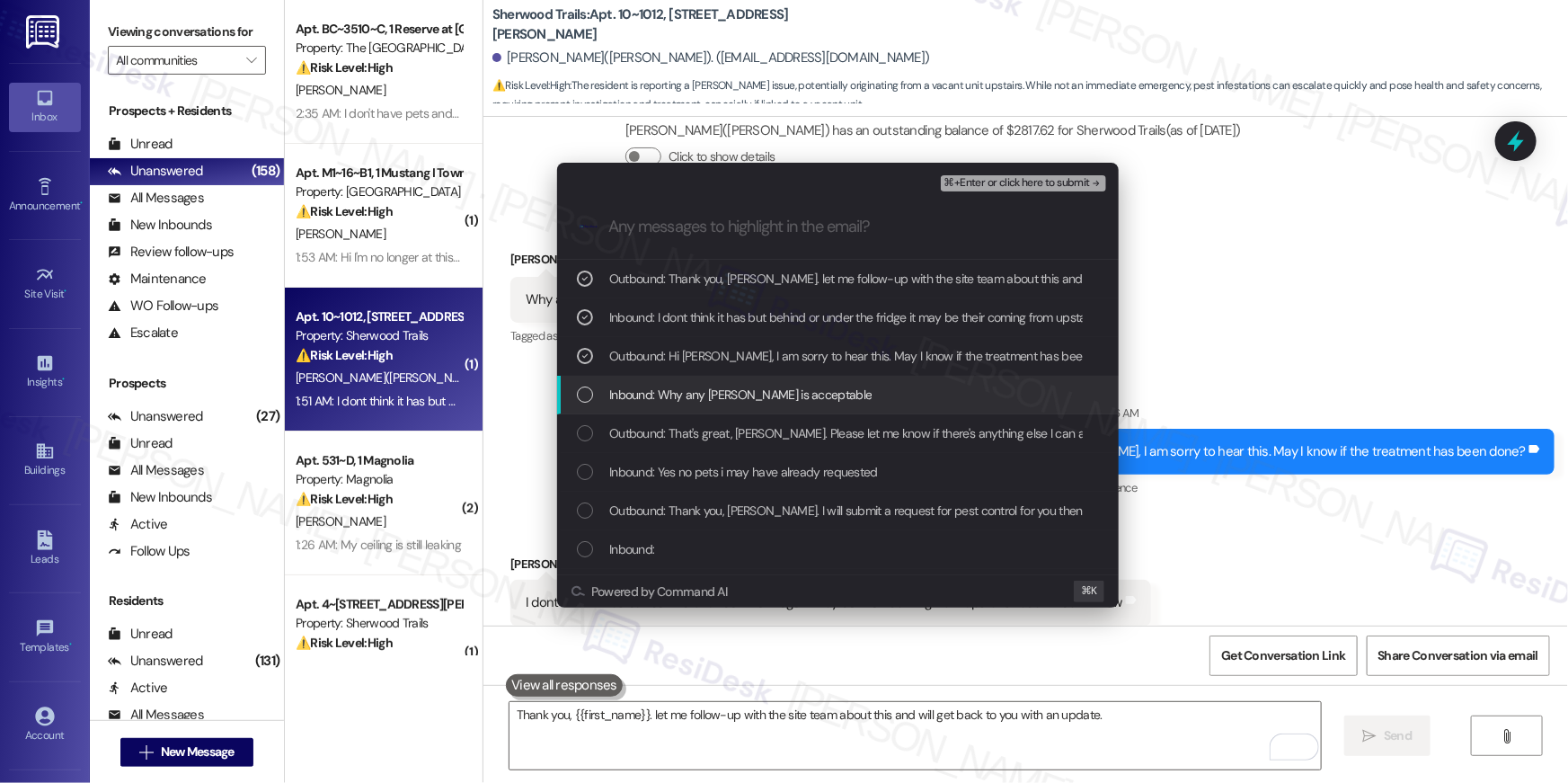
click at [590, 396] on div "List of options" at bounding box center [584, 394] width 16 height 16
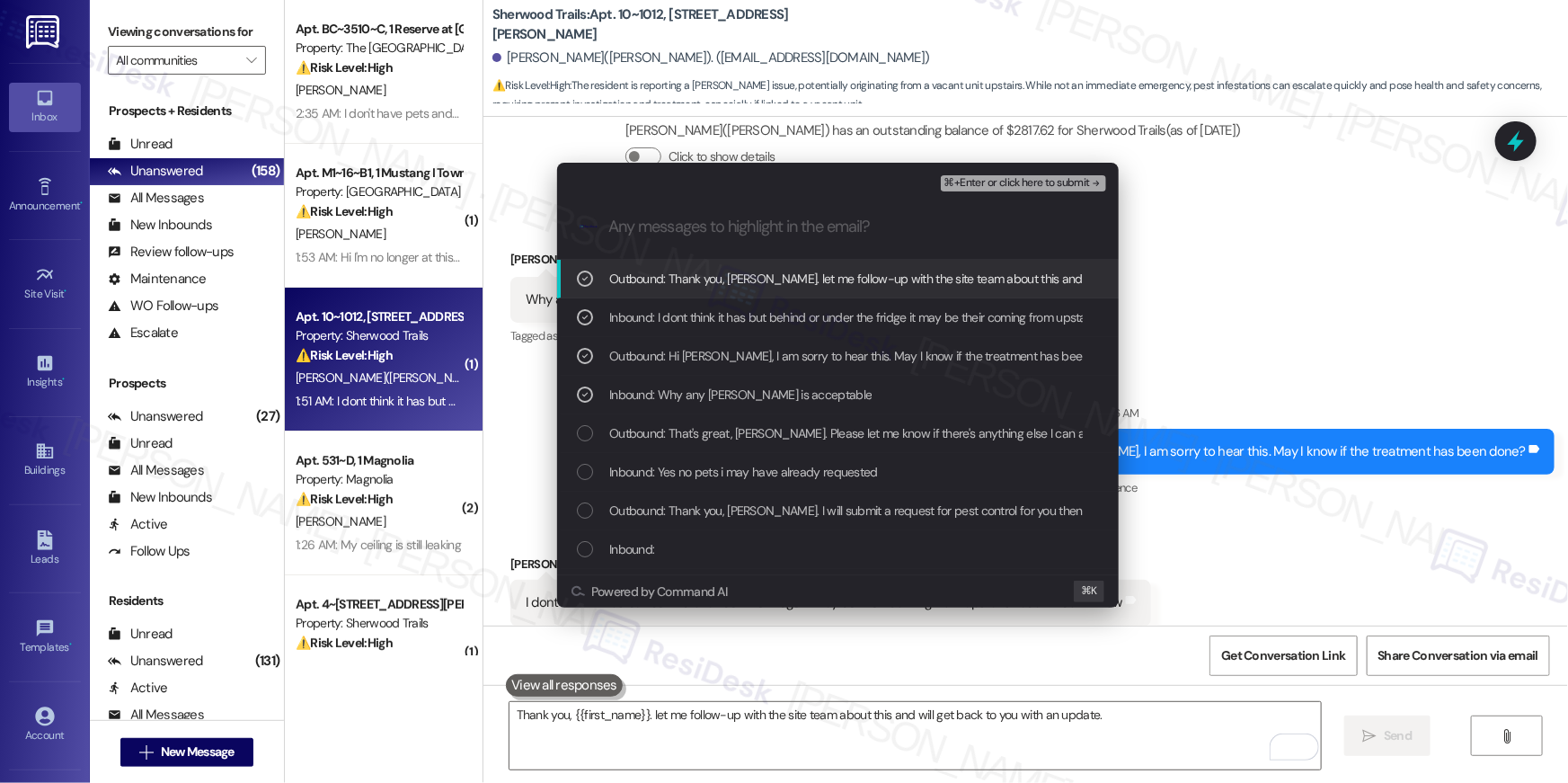
click at [1020, 186] on span "⌘+Enter or click here to submit" at bounding box center [1018, 183] width 145 height 12
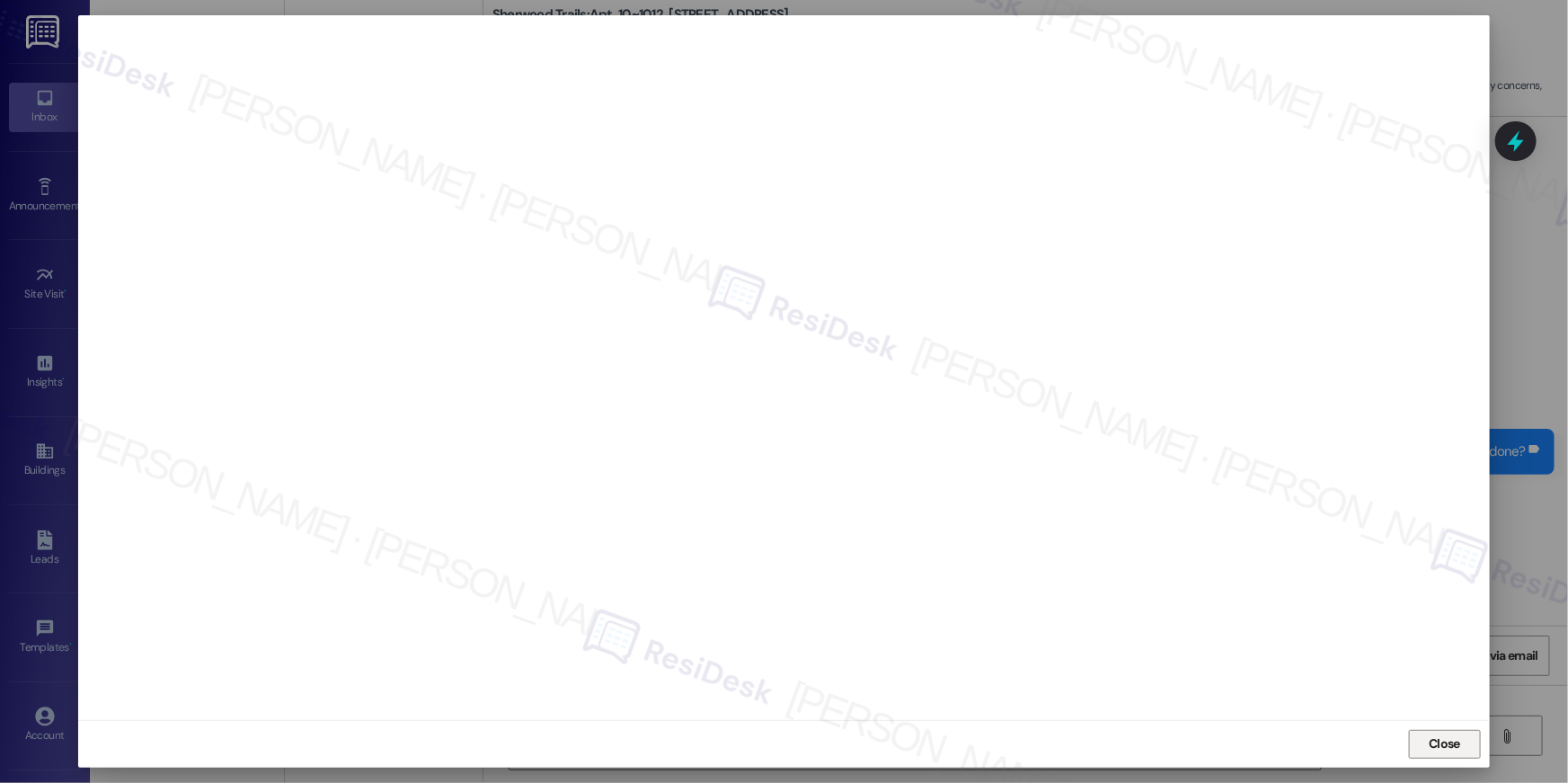
click at [1452, 755] on span "Close" at bounding box center [1444, 744] width 39 height 27
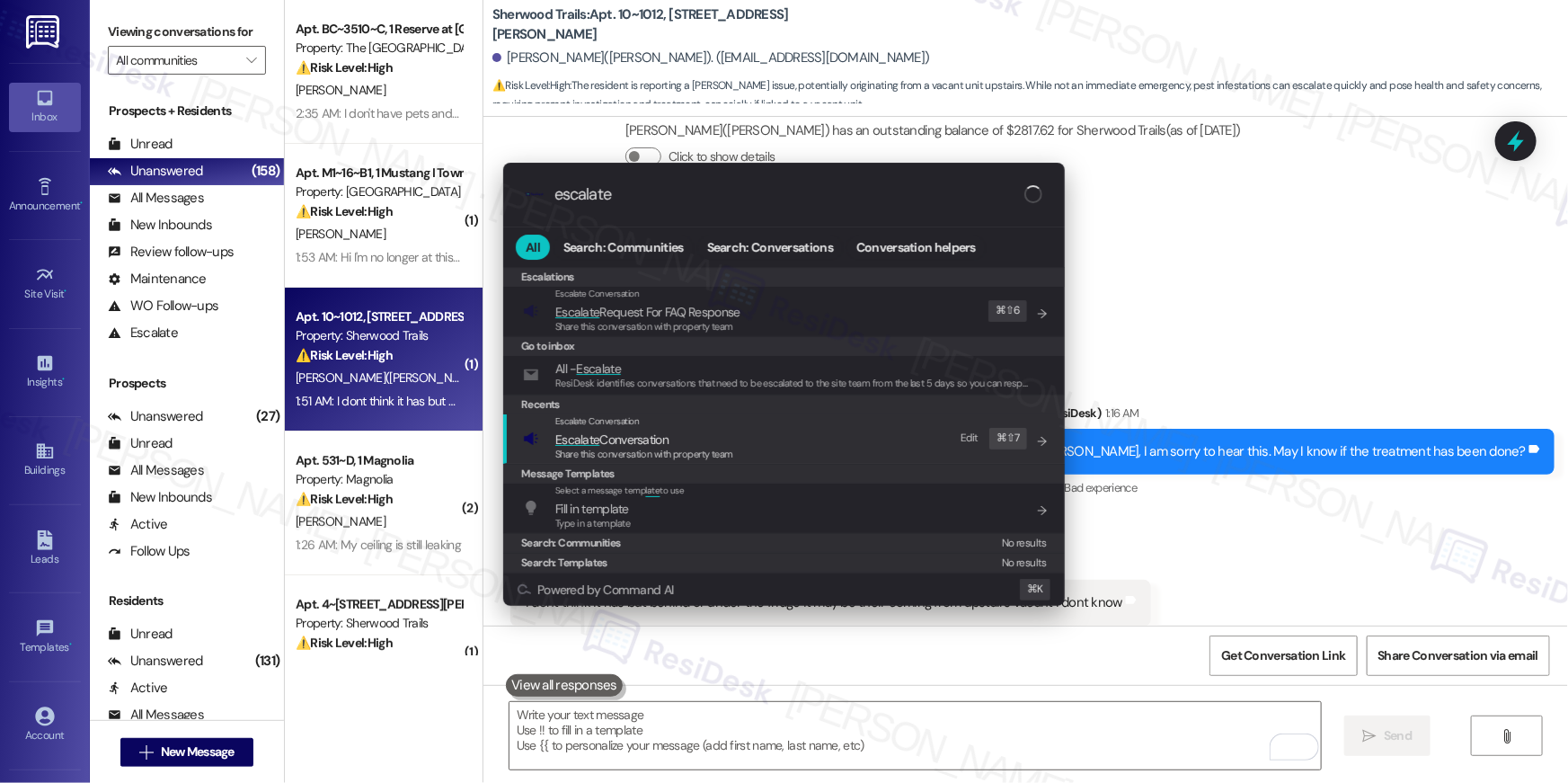
type input "escalate"
click at [821, 445] on div "Escalate Conversation Escalate Conversation Share this conversation with proper…" at bounding box center [785, 438] width 526 height 48
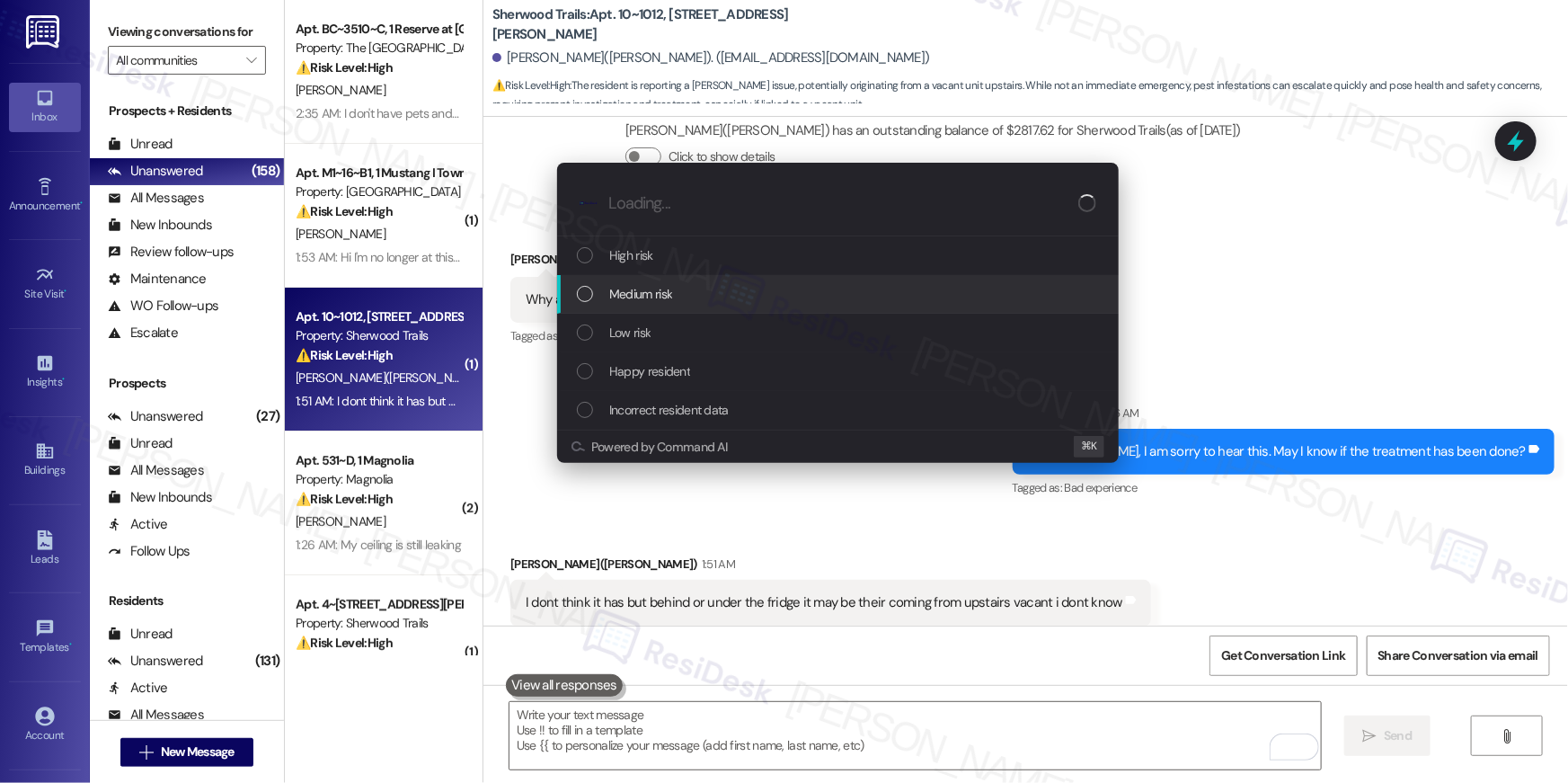
click at [733, 298] on div "Medium risk" at bounding box center [839, 294] width 526 height 20
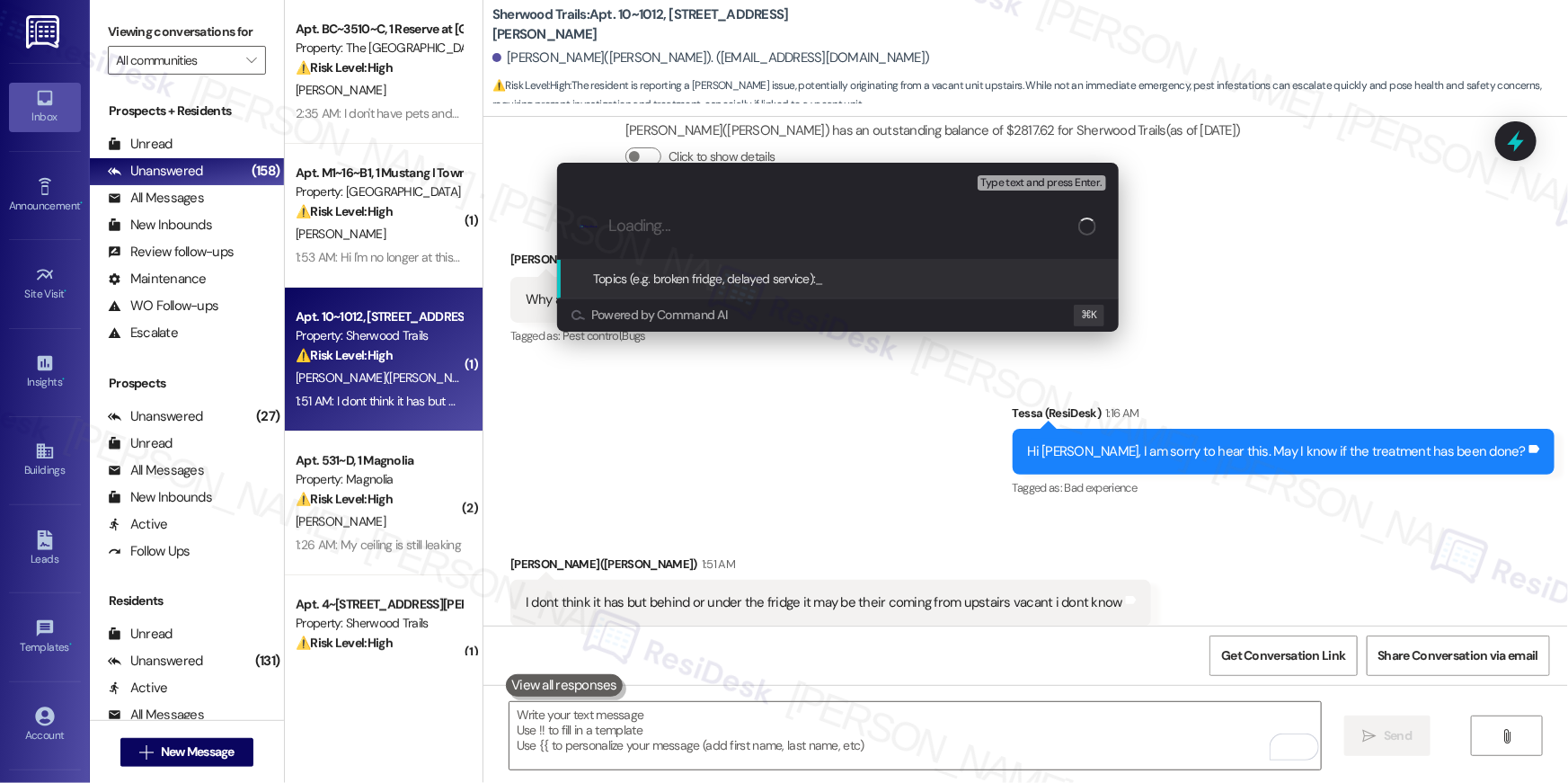
paste input "Pest control follow up"
type input "Pest control follow up"
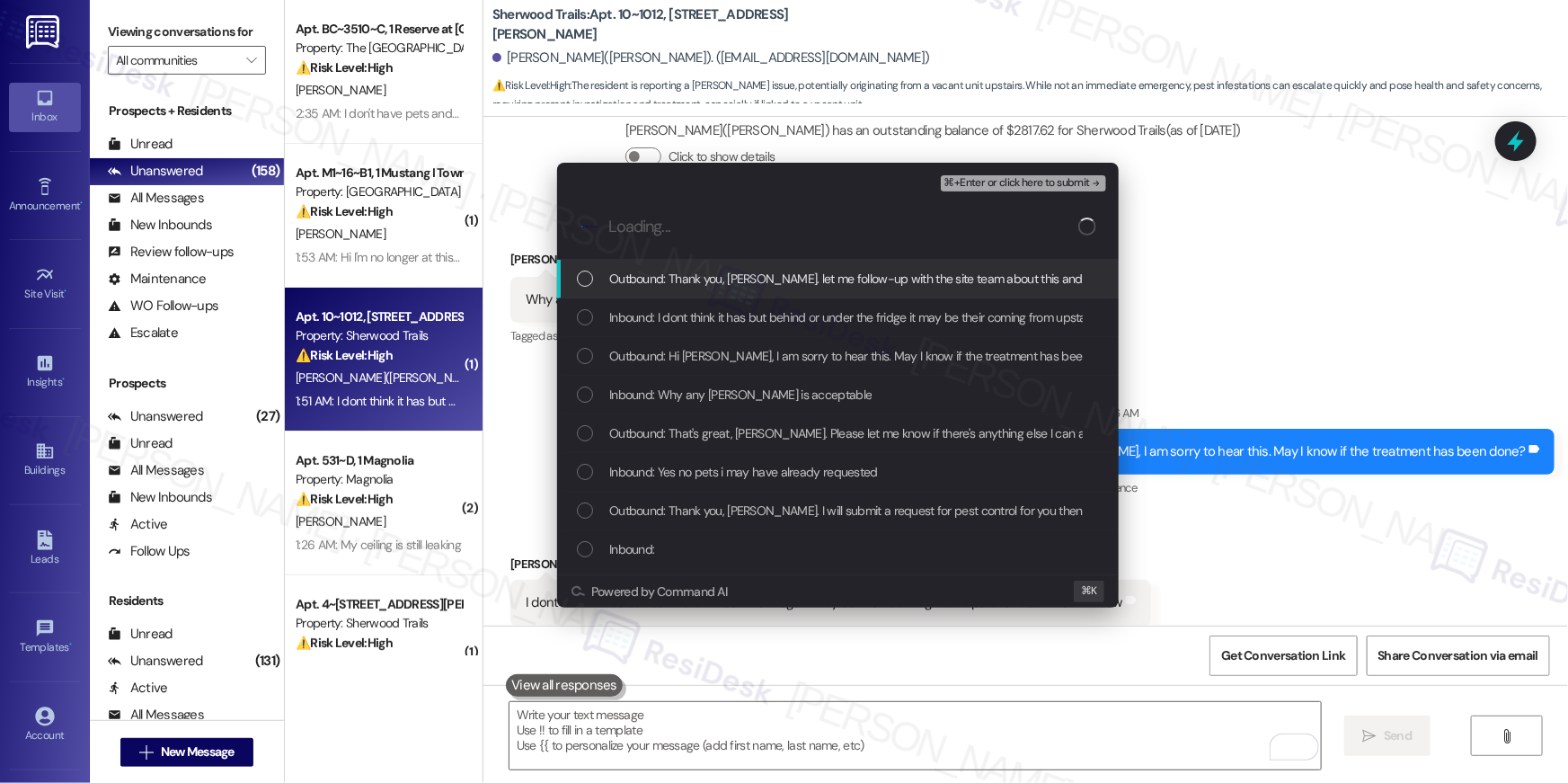
click at [720, 301] on div "Inbound: I dont think it has but behind or under the fridge it may be their com…" at bounding box center [837, 317] width 562 height 39
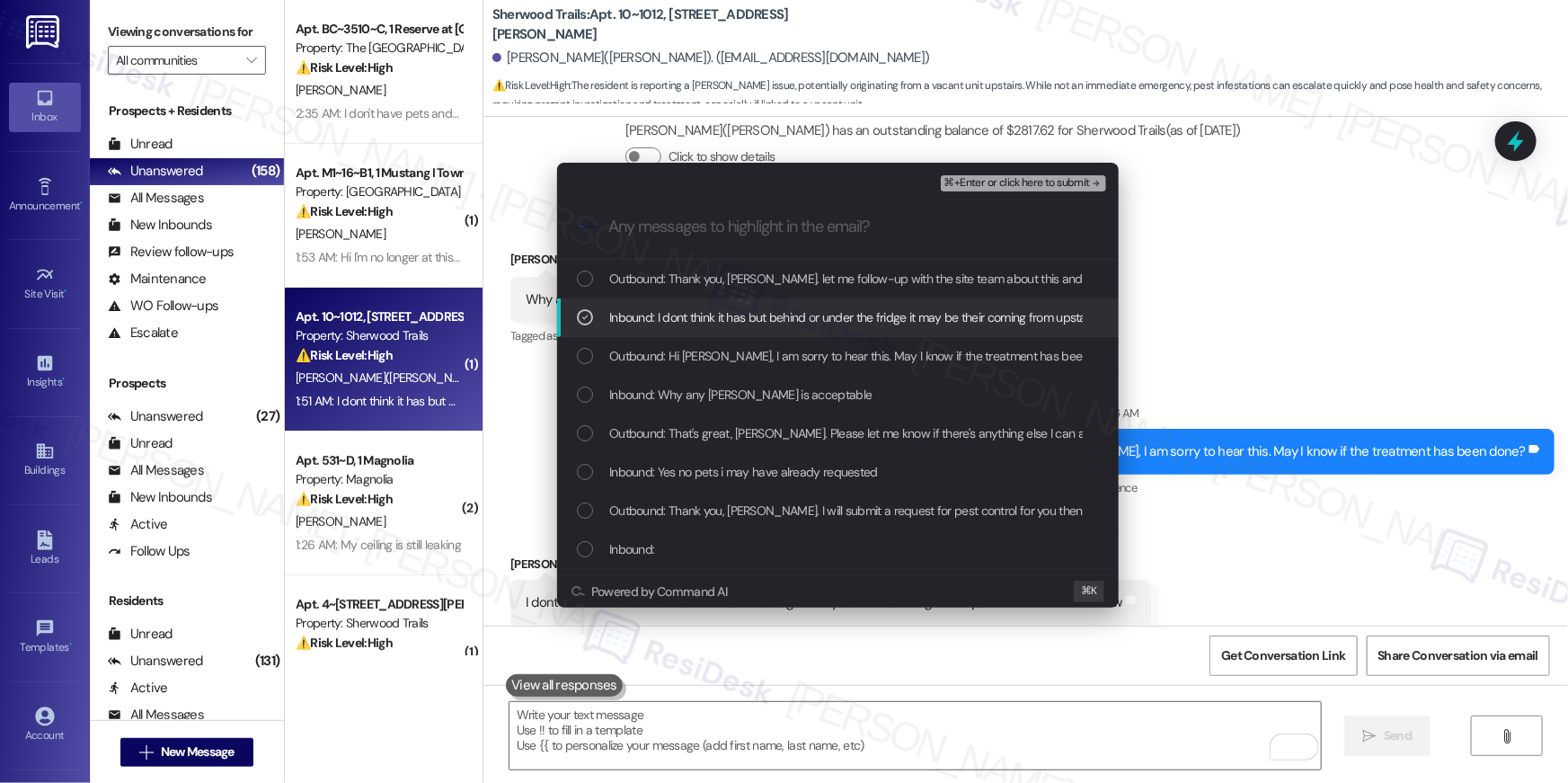
click at [708, 328] on div "Inbound: I dont think it has but behind or under the fridge it may be their com…" at bounding box center [837, 317] width 562 height 39
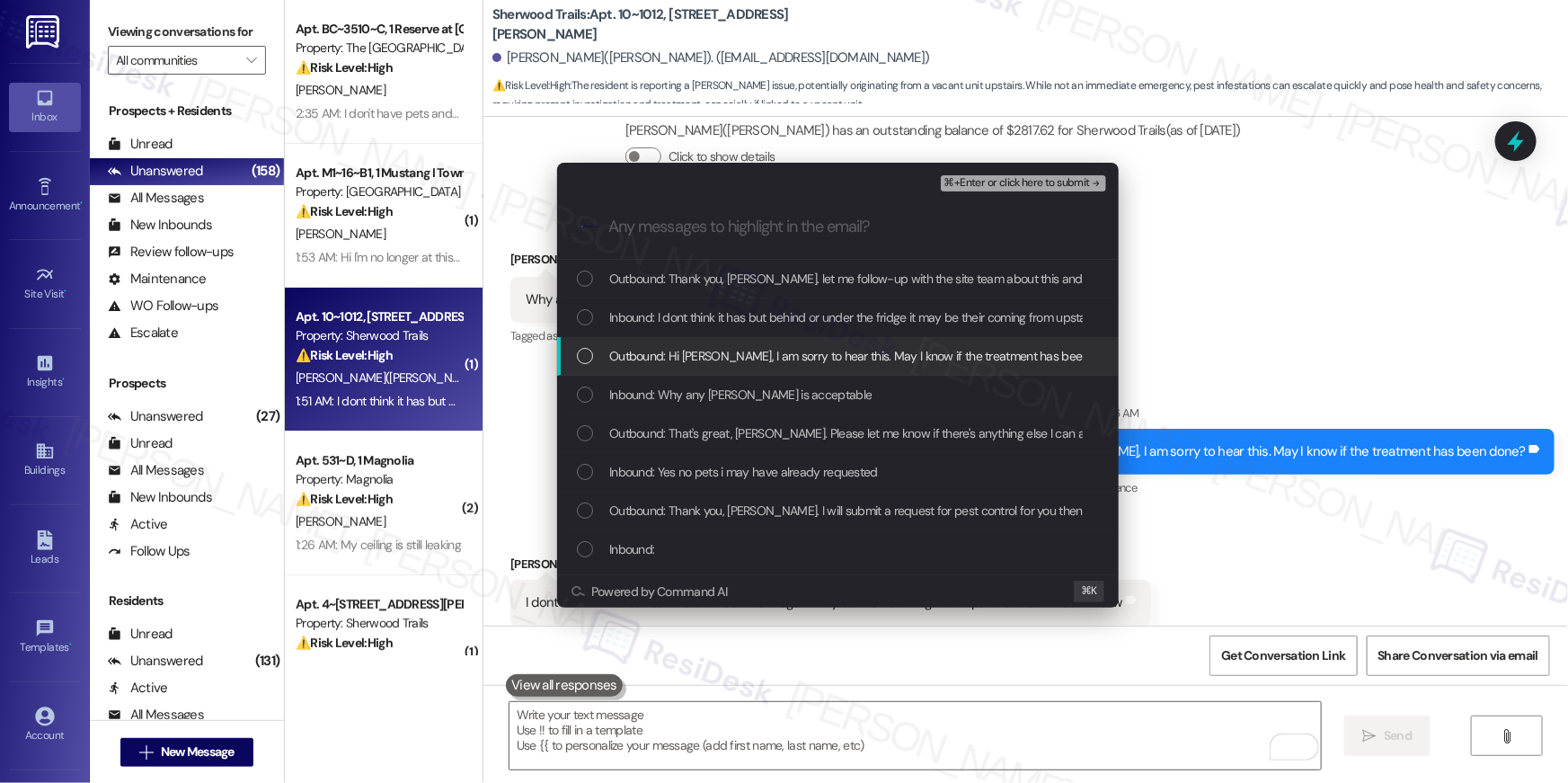
click at [701, 353] on span "Outbound: Hi Barbara, I am sorry to hear this. May I know if the treatment has …" at bounding box center [867, 356] width 515 height 20
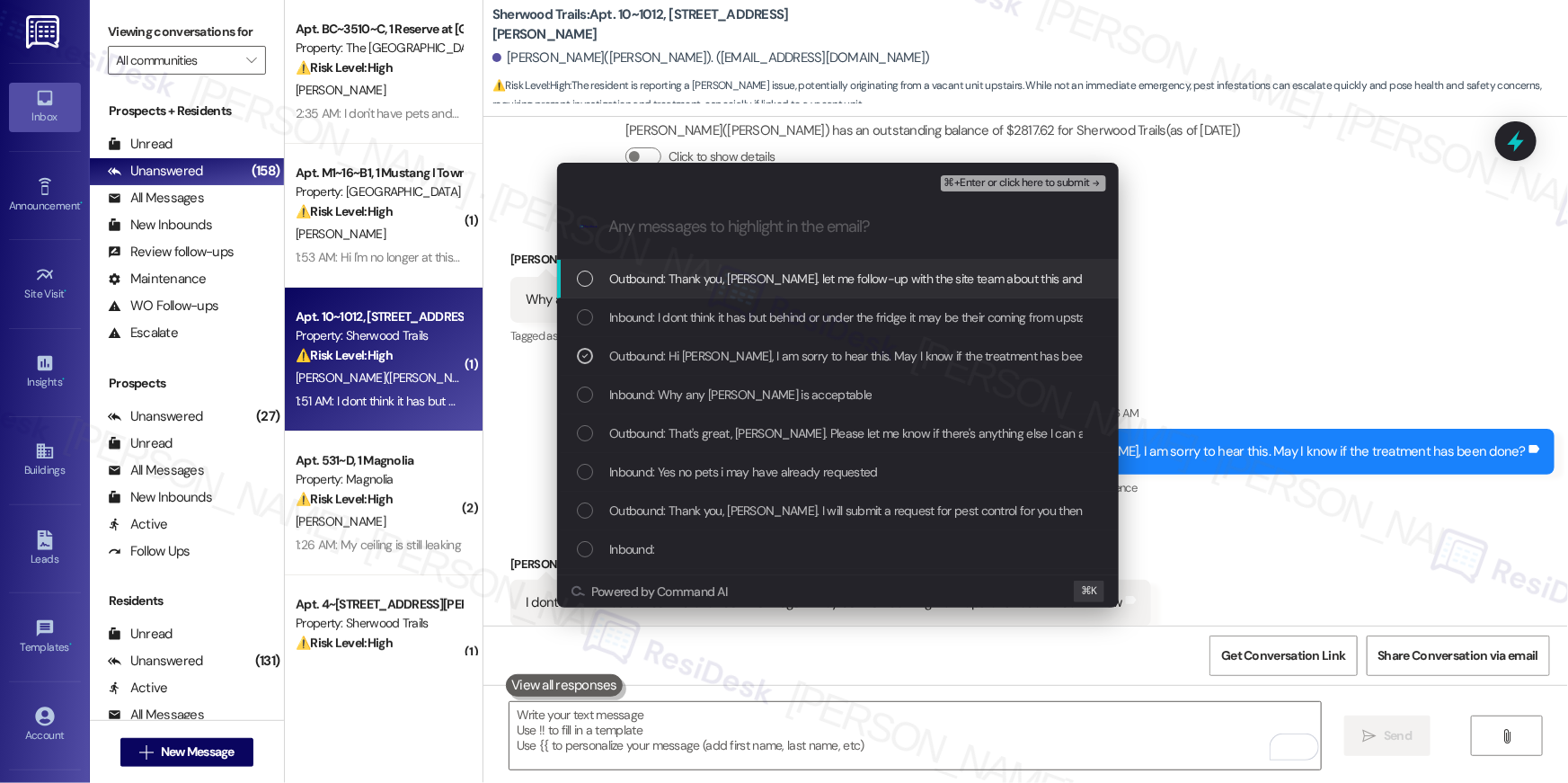
click at [705, 290] on div "Outbound: Thank you, Barbara. let me follow-up with the site team about this an…" at bounding box center [837, 279] width 562 height 39
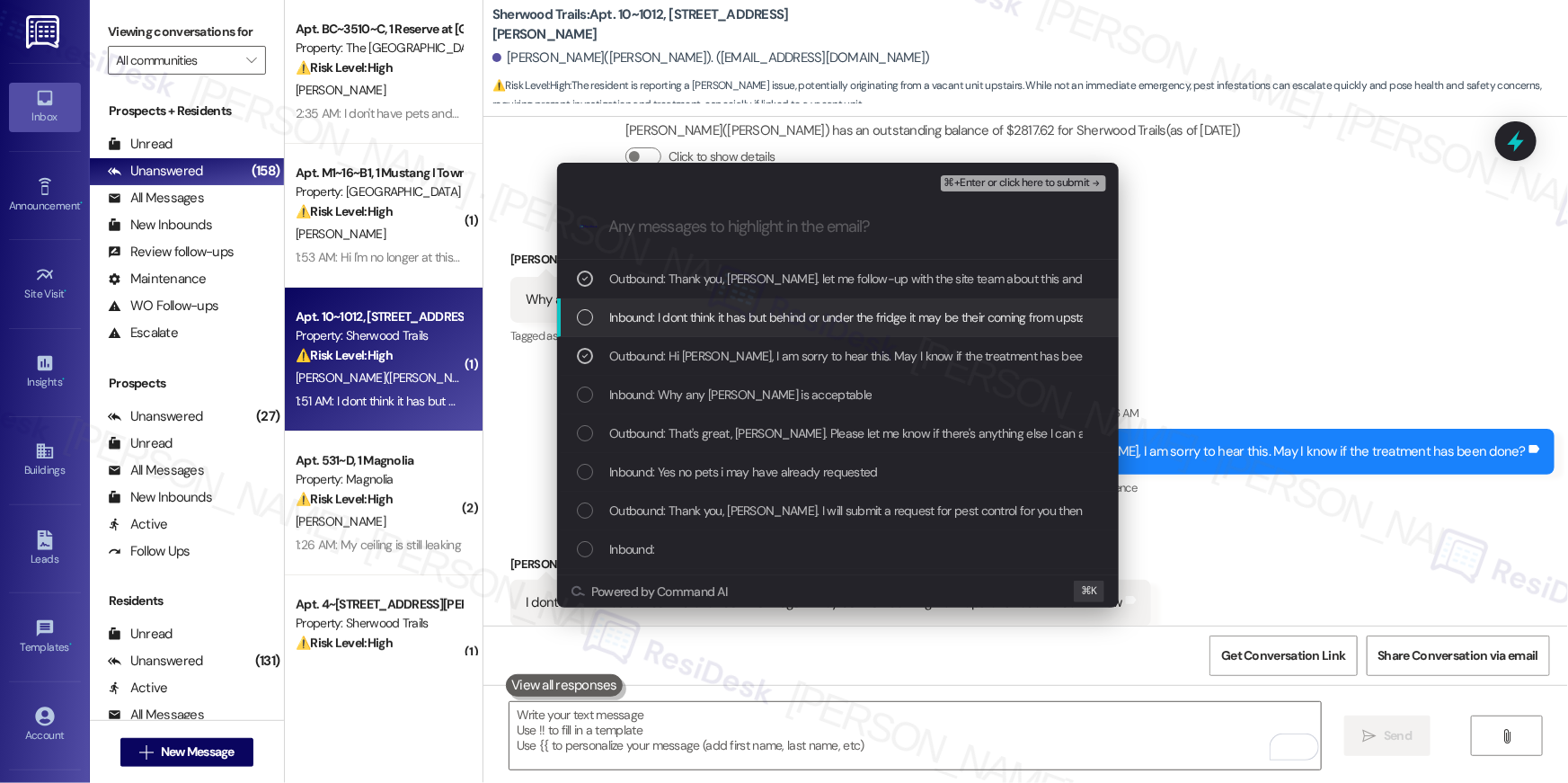
click at [693, 325] on span "Inbound: I dont think it has but behind or under the fridge it may be their com…" at bounding box center [904, 317] width 591 height 20
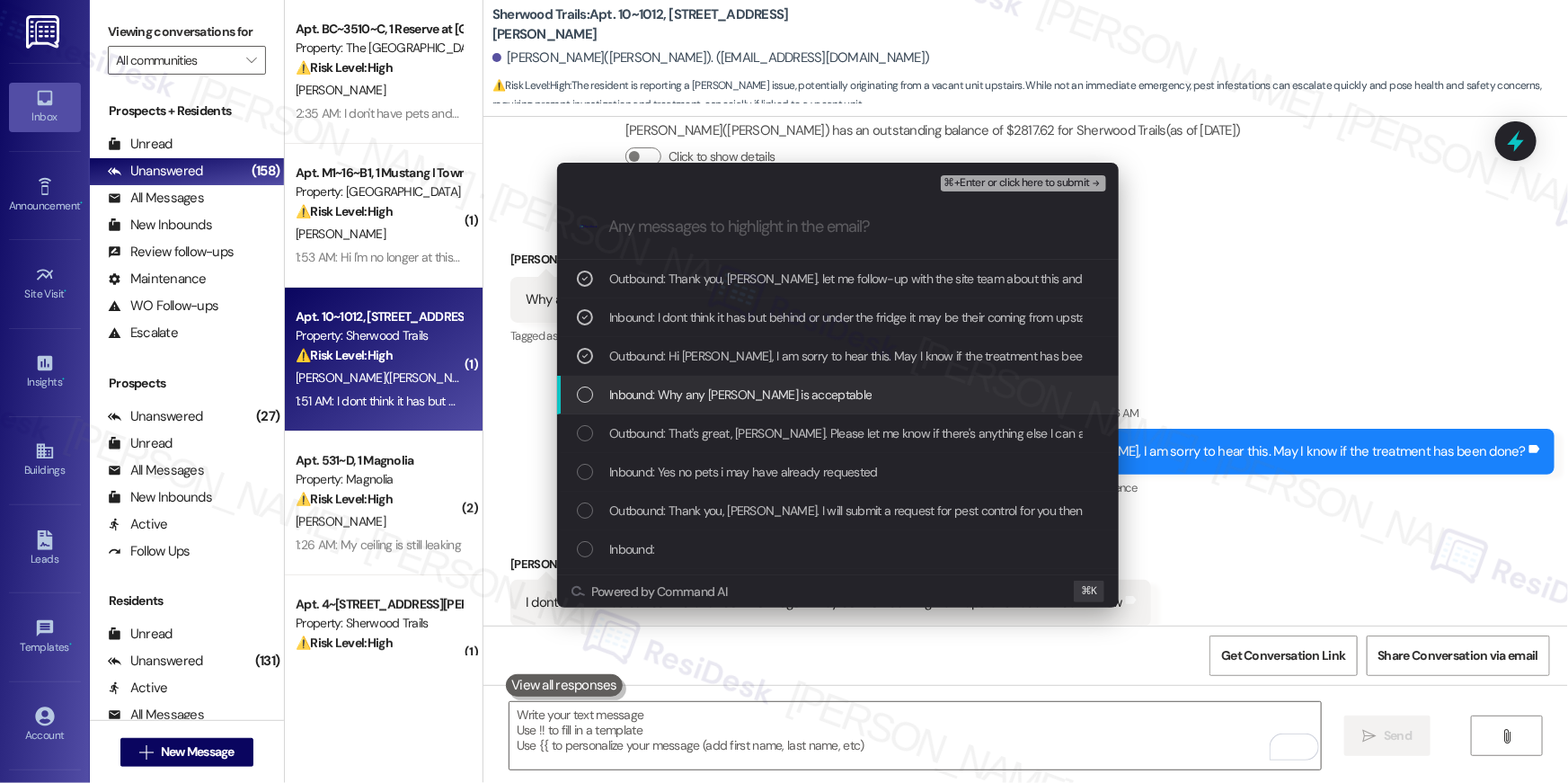
click at [690, 400] on span "Inbound: Why any roach is acceptable" at bounding box center [740, 394] width 262 height 20
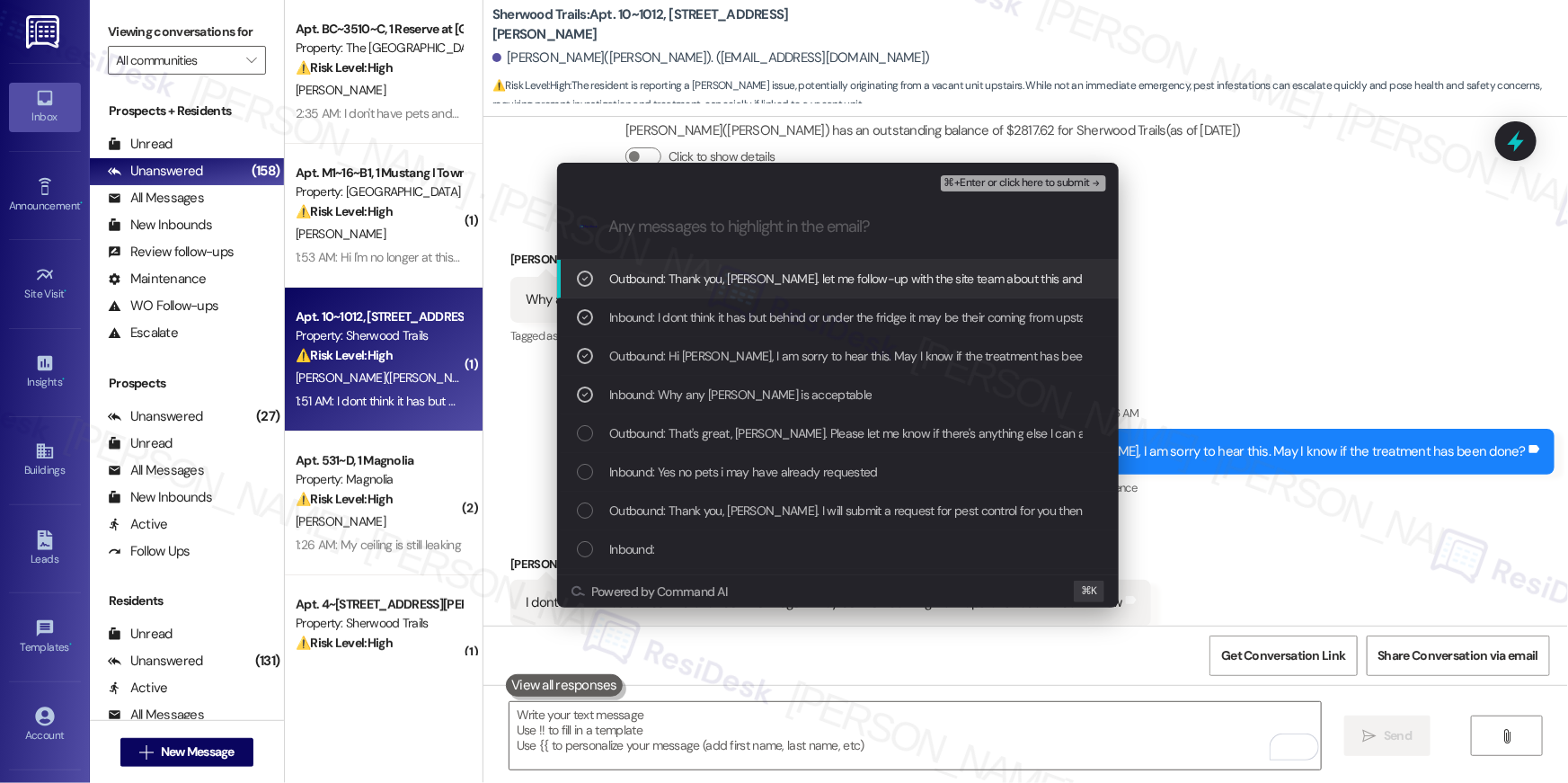
click at [990, 189] on span "⌘+Enter or click here to submit" at bounding box center [1018, 183] width 145 height 12
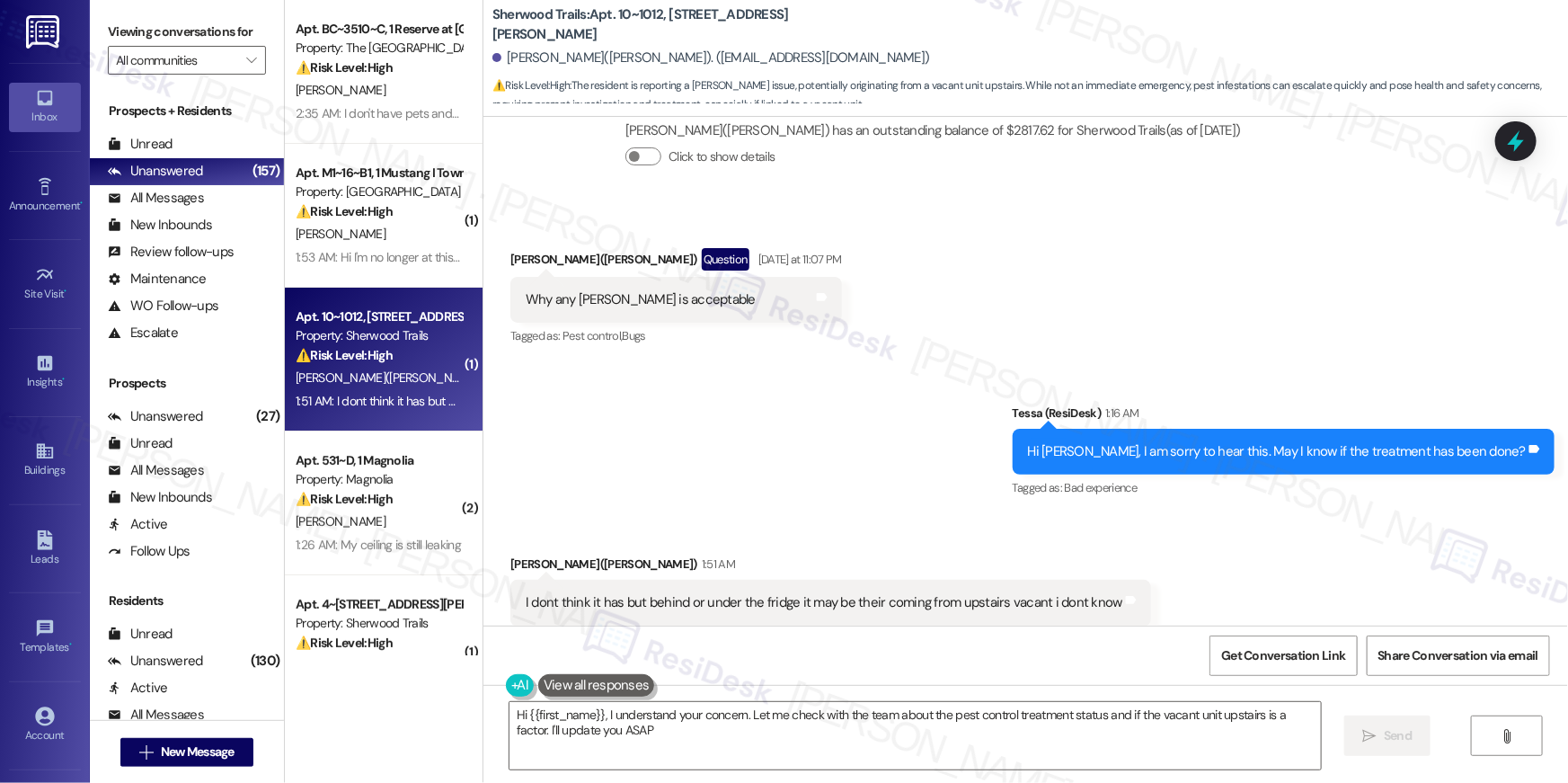
type textarea "Hi {{first_name}}, I understand your concern. Let me check with the team about …"
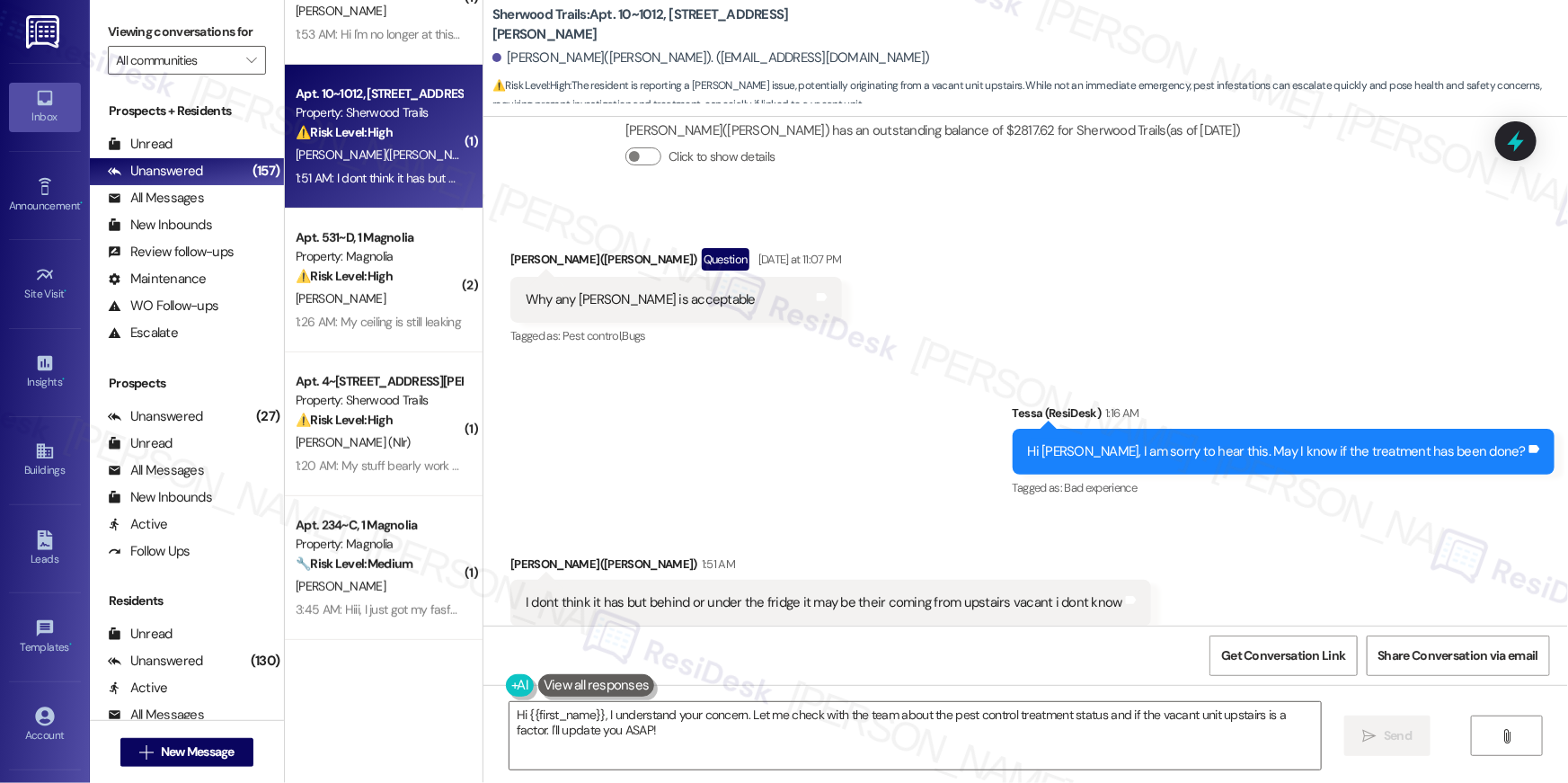
scroll to position [315, 0]
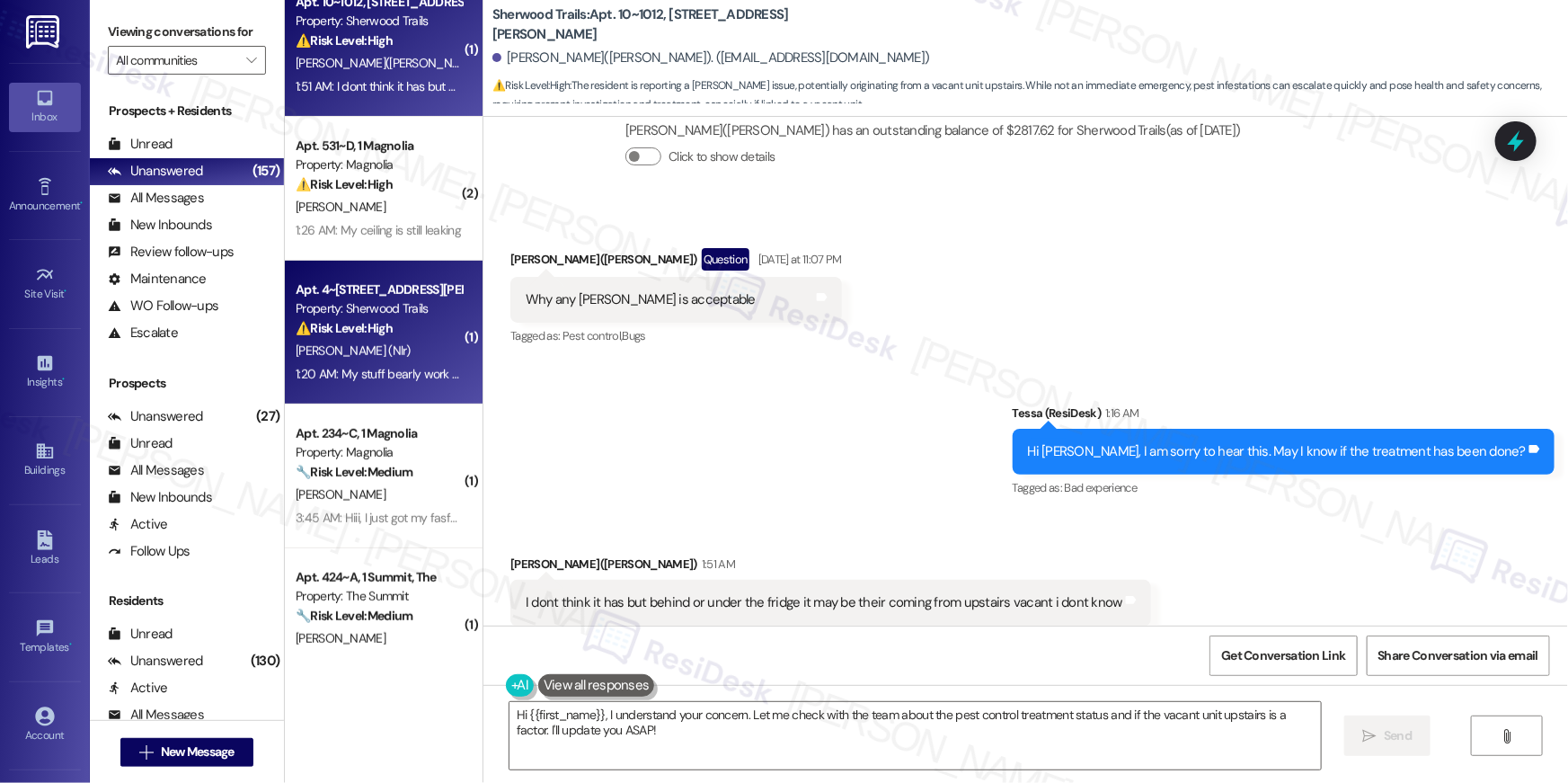
click at [408, 298] on div "Apt. 4~421, 10401 Brockington Road" at bounding box center [379, 290] width 166 height 19
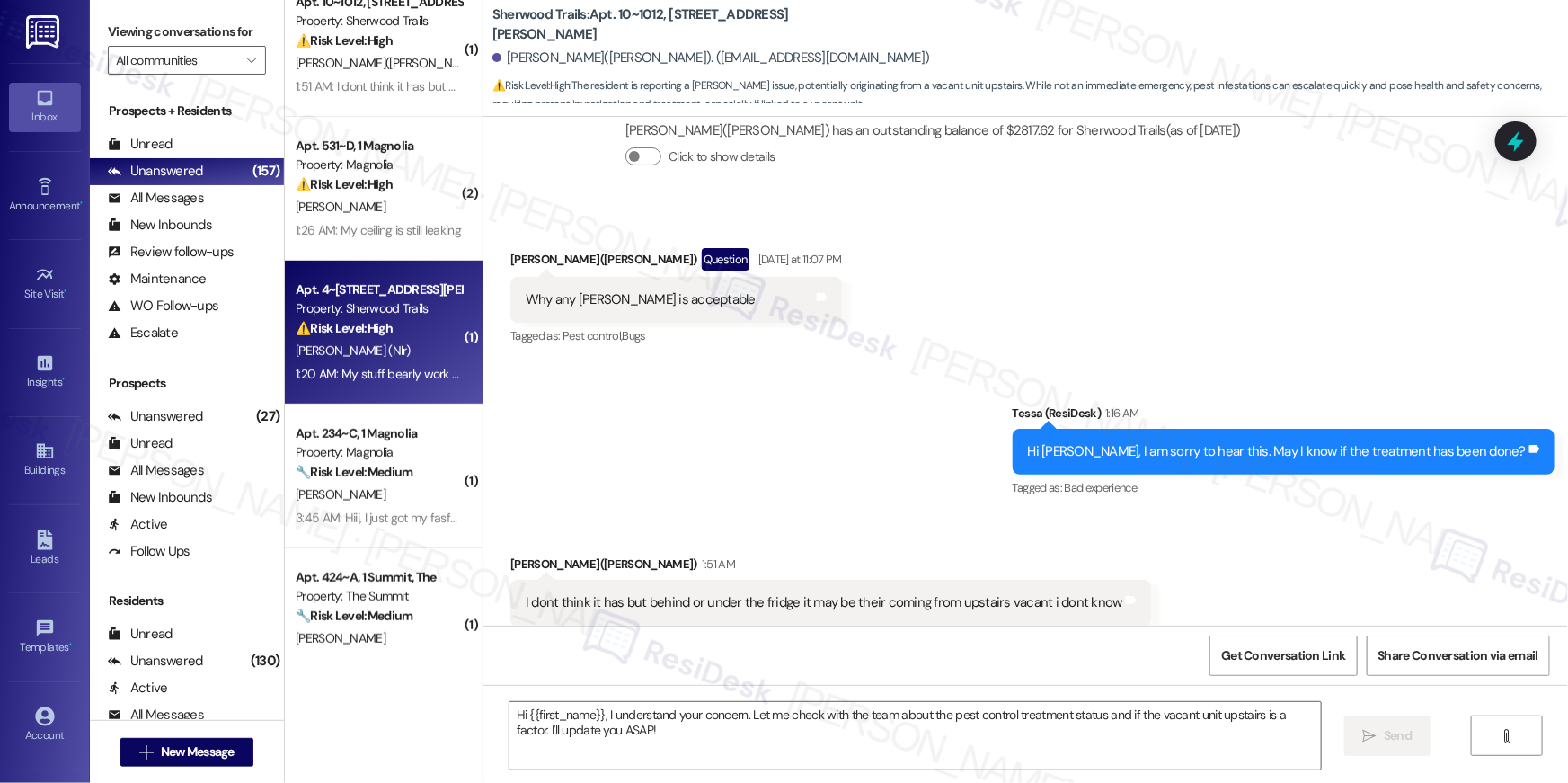
click at [405, 327] on div "⚠️ Risk Level: High The resident expresses dissatisfaction with their unit, cit…" at bounding box center [379, 329] width 166 height 19
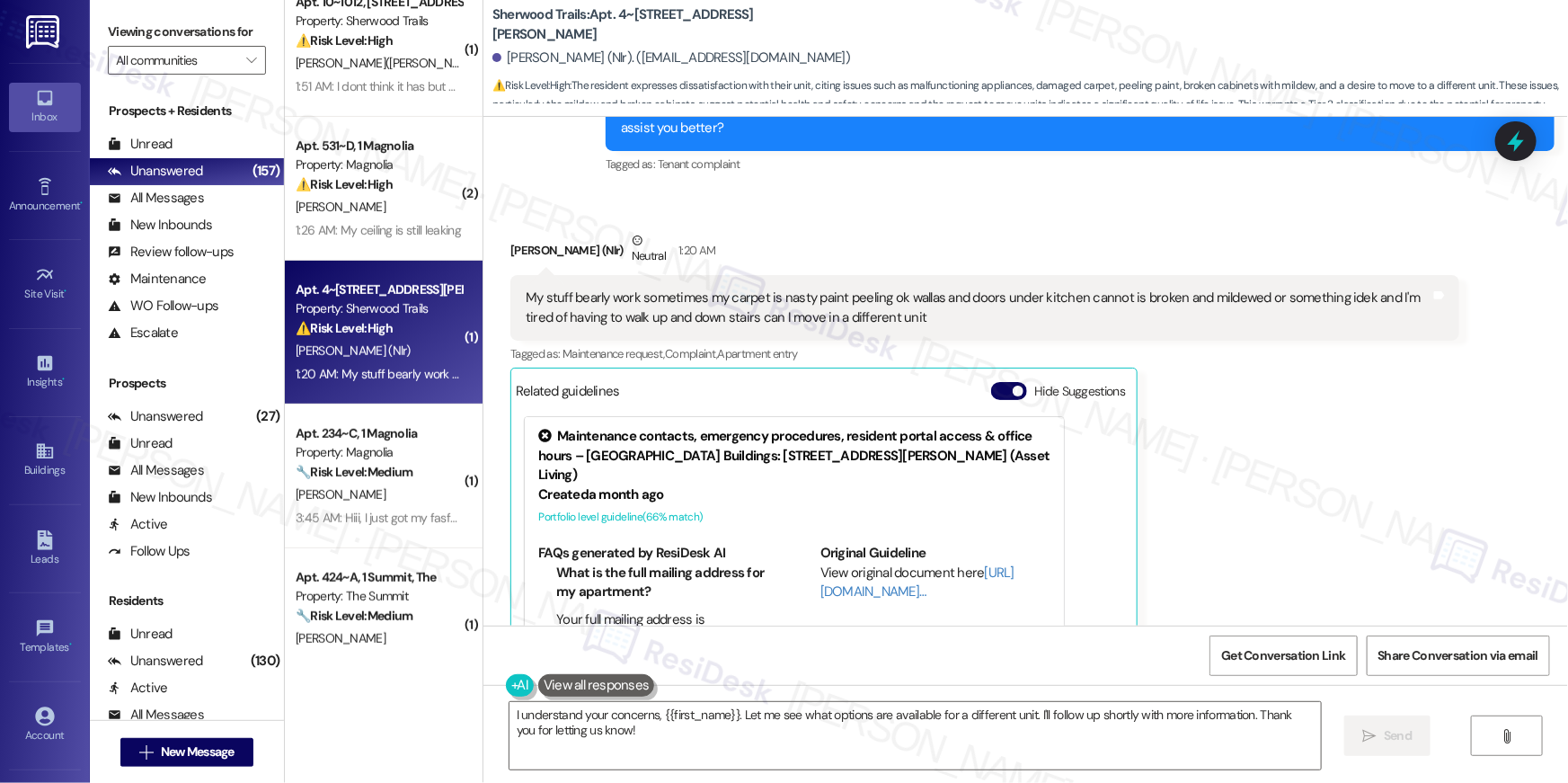
scroll to position [1215, 0]
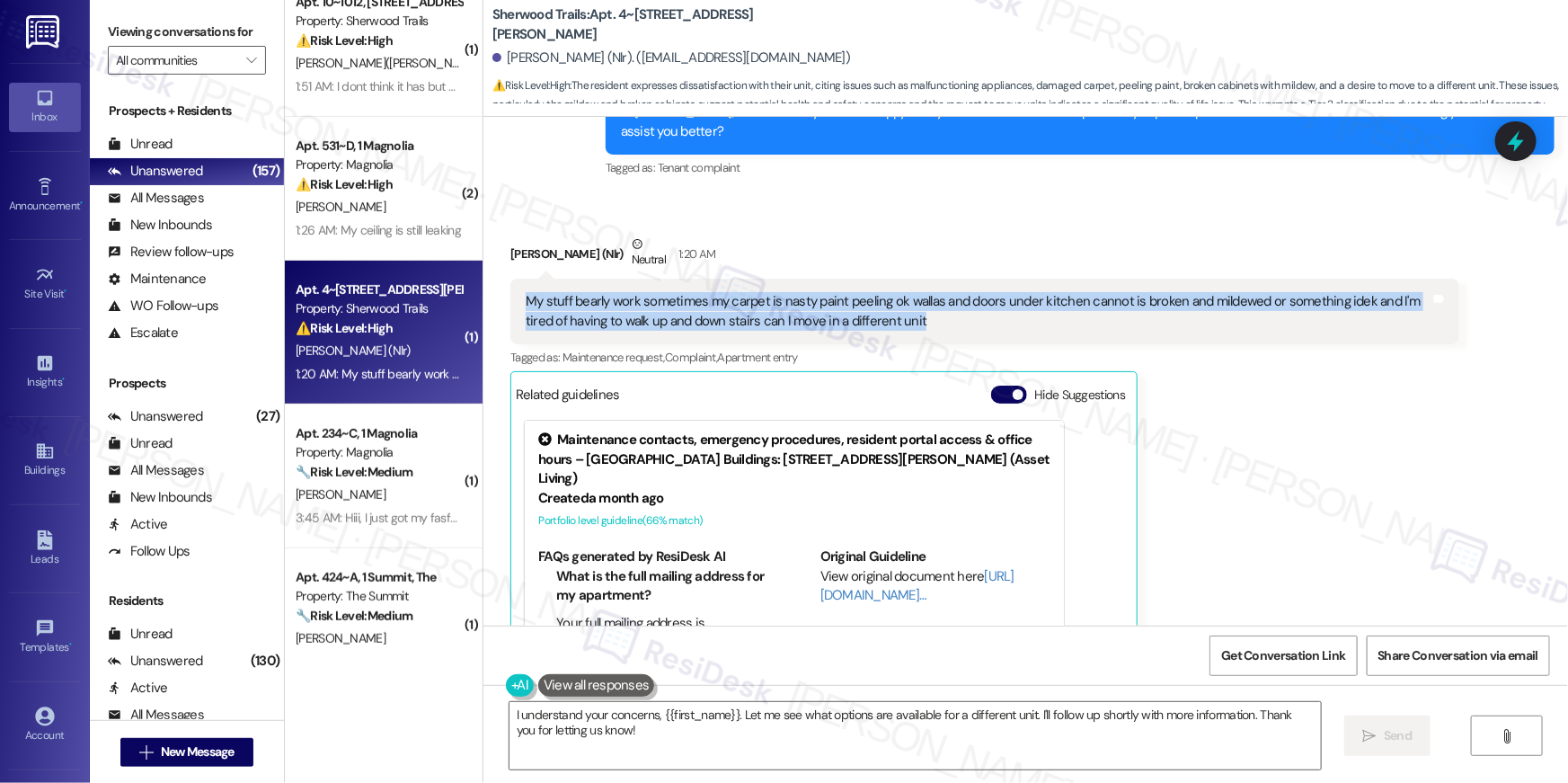
drag, startPoint x: 889, startPoint y: 312, endPoint x: 506, endPoint y: 298, distance: 383.3
click at [511, 298] on div "My stuff bearly work sometimes my carpet is nasty paint peeling ok wallas and d…" at bounding box center [985, 311] width 949 height 65
copy div "My stuff bearly work sometimes my carpet is nasty paint peeling ok wallas and d…"
click at [1037, 731] on textarea "I understand your concerns, {{first_name}}. Let me see what options are availab…" at bounding box center [916, 735] width 812 height 67
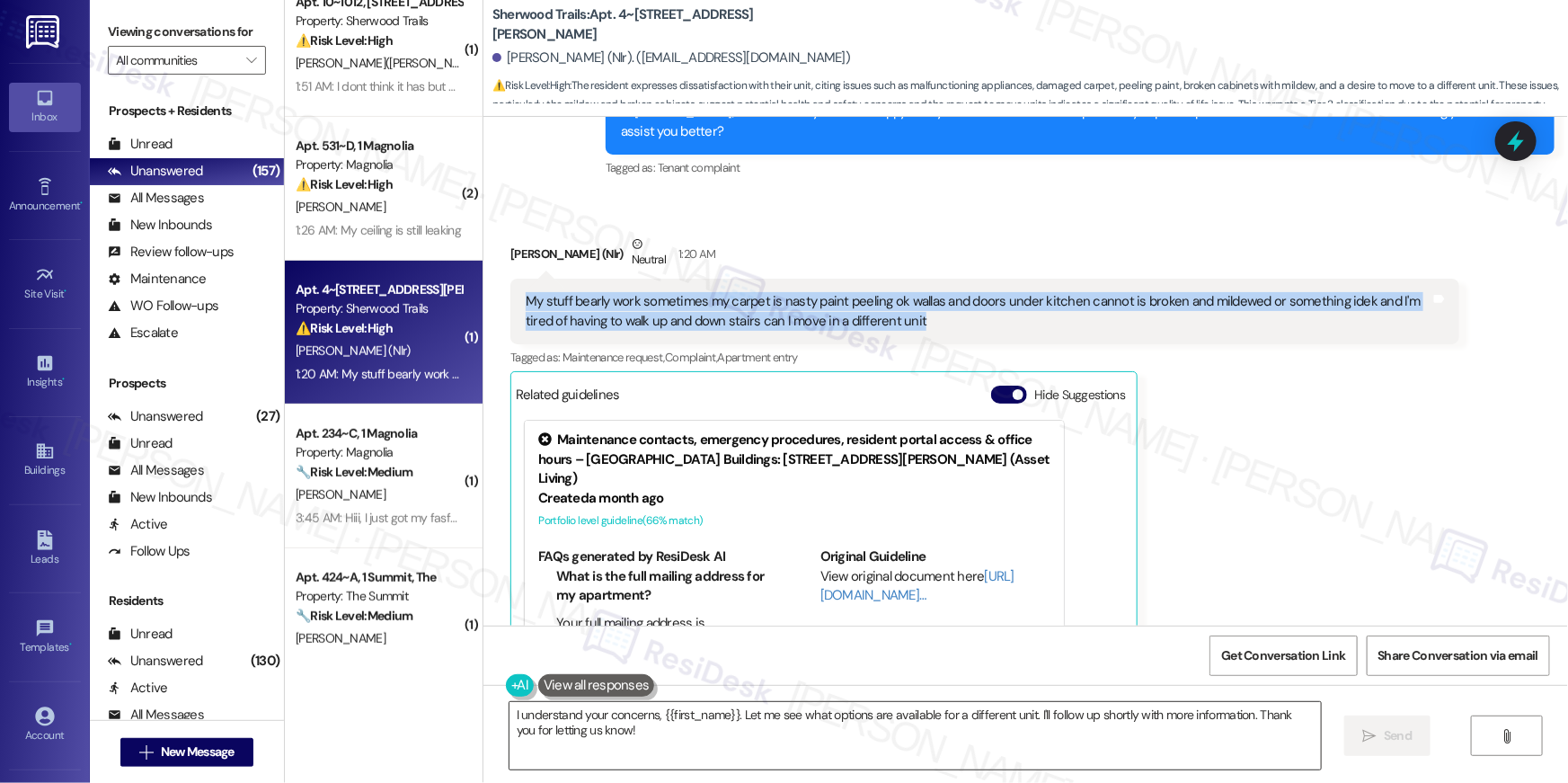
click at [1037, 731] on textarea "I understand your concerns, {{first_name}}. Let me see what options are availab…" at bounding box center [916, 735] width 812 height 67
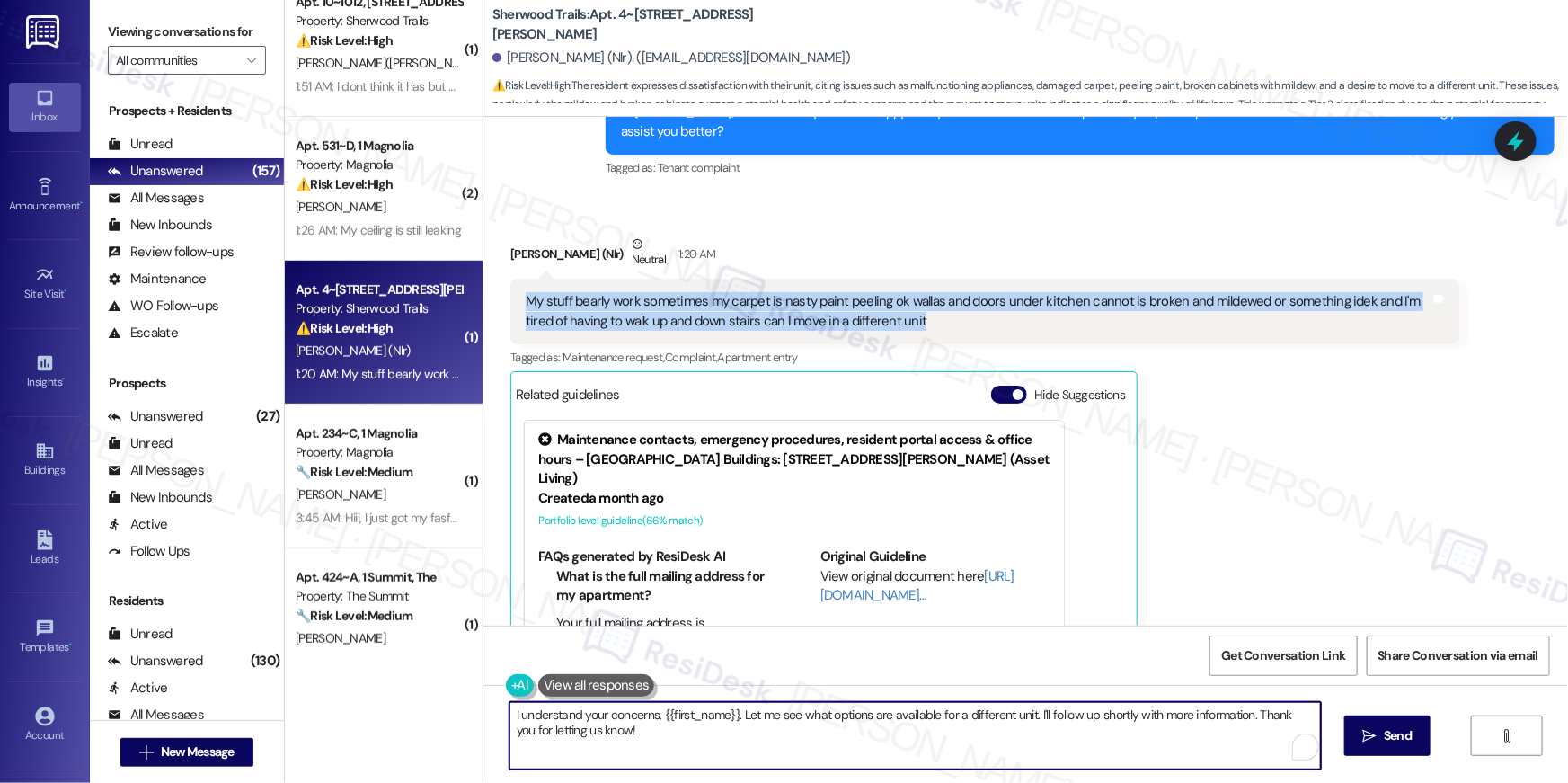
click at [1013, 747] on textarea "I understand your concerns, {{first_name}}. Let me see what options are availab…" at bounding box center [916, 735] width 812 height 67
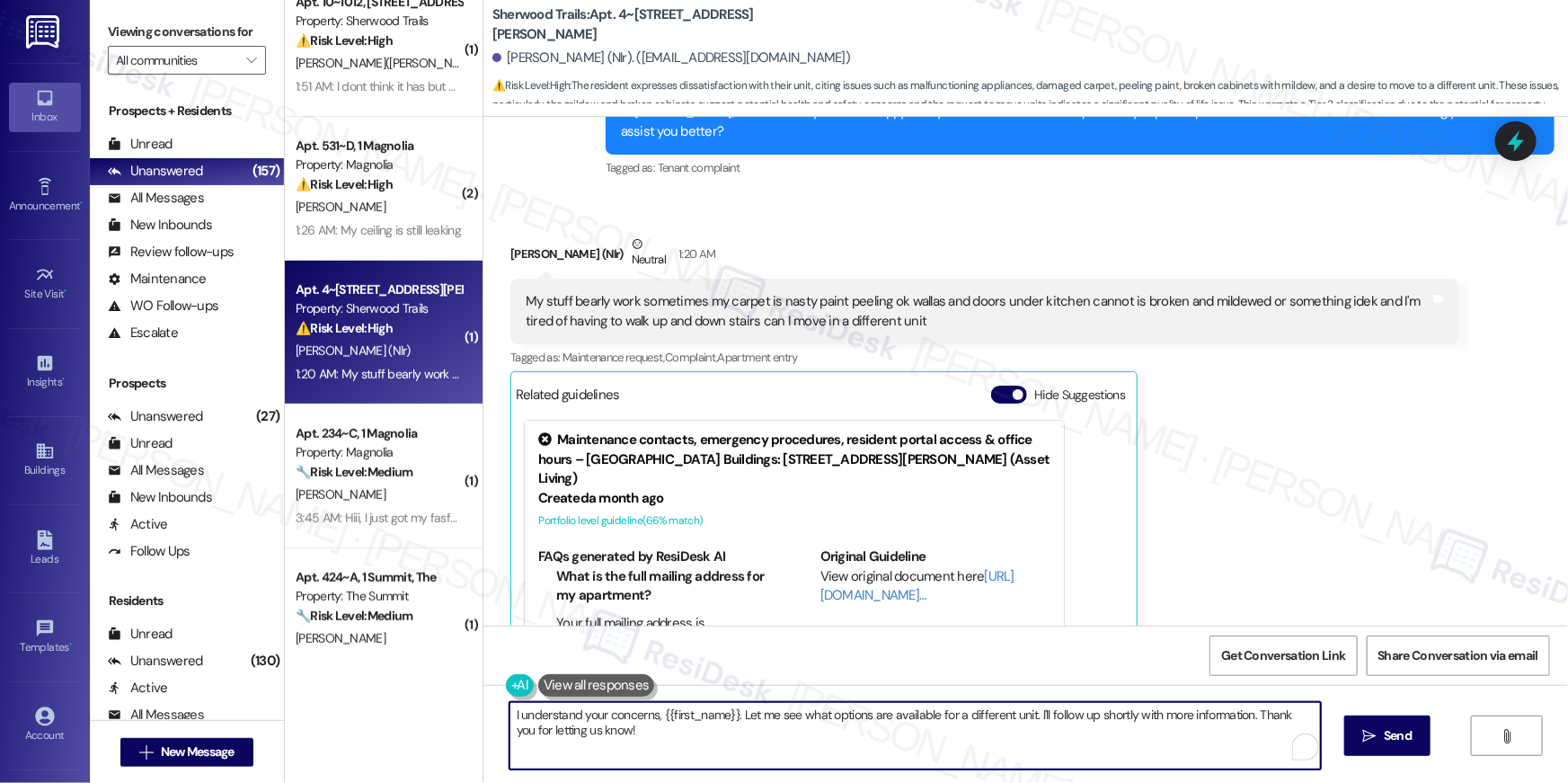
click at [1013, 747] on textarea "I understand your concerns, {{first_name}}. Let me see what options are availab…" at bounding box center [916, 735] width 812 height 67
paste textarea "Hi {{first_name}}, thank you for sharing this with me. I want to make sure we f…"
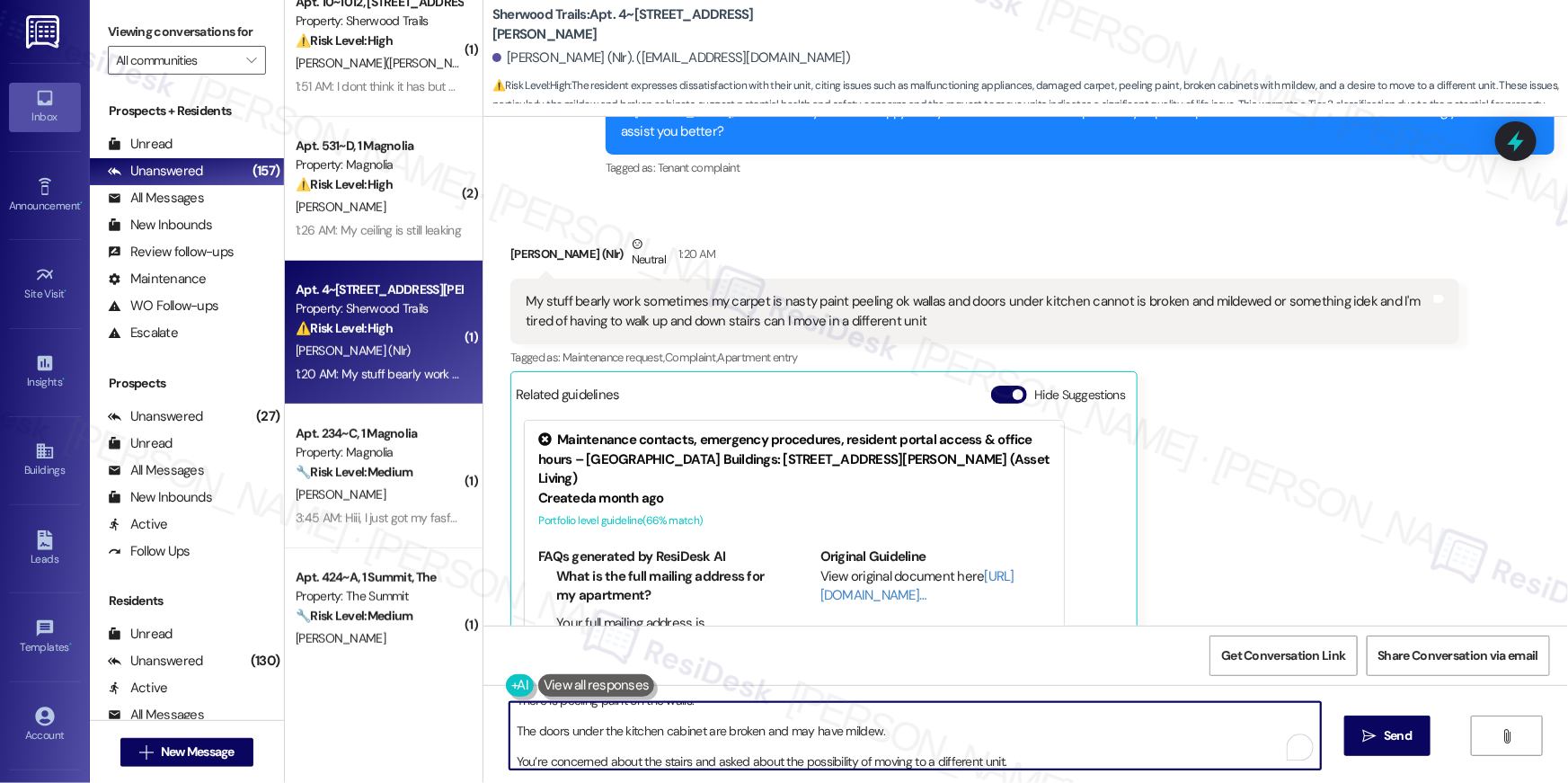
scroll to position [0, 0]
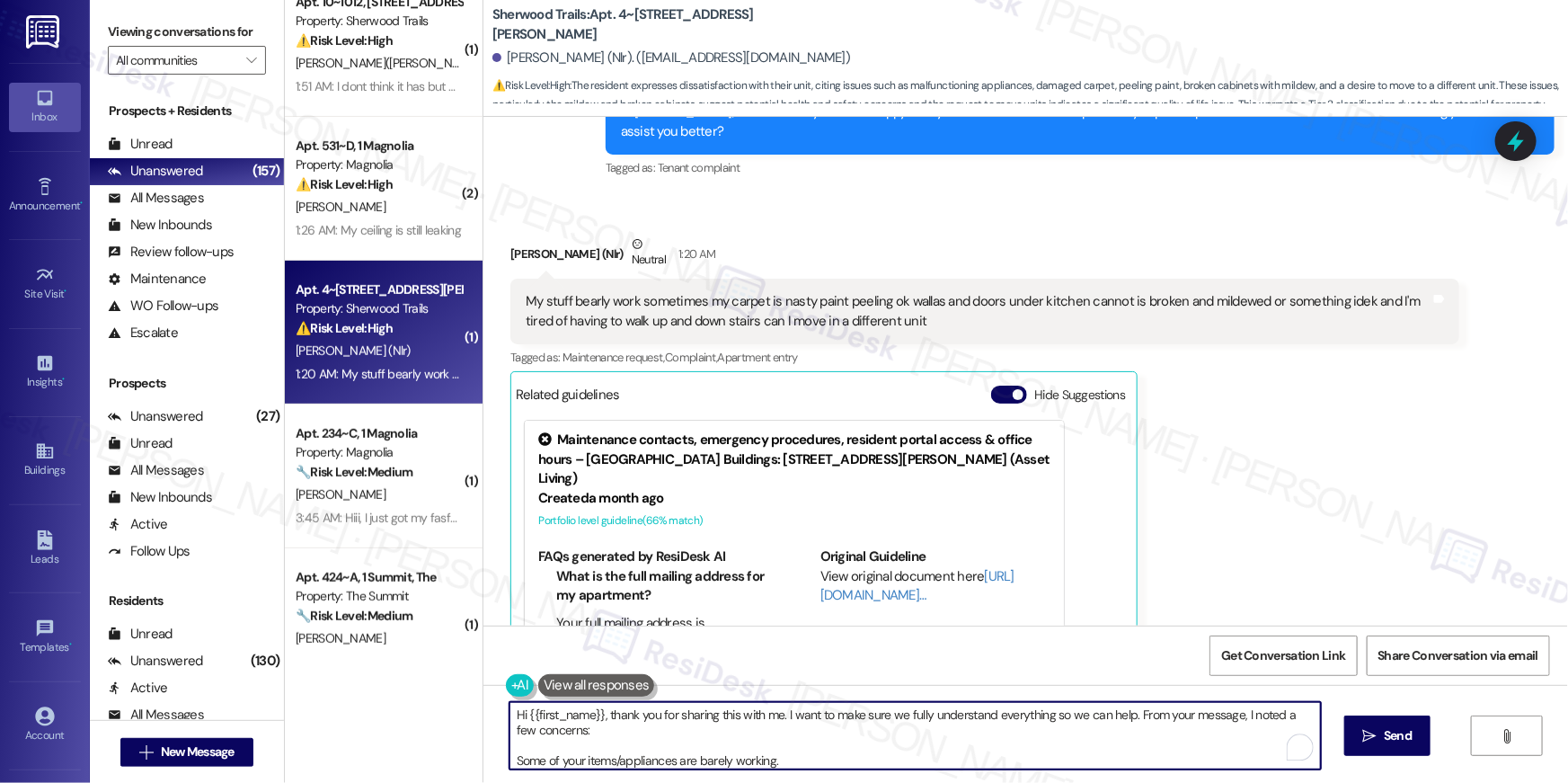
click at [522, 748] on textarea "Hi {{first_name}}, thank you for sharing this with me. I want to make sure we f…" at bounding box center [916, 735] width 812 height 67
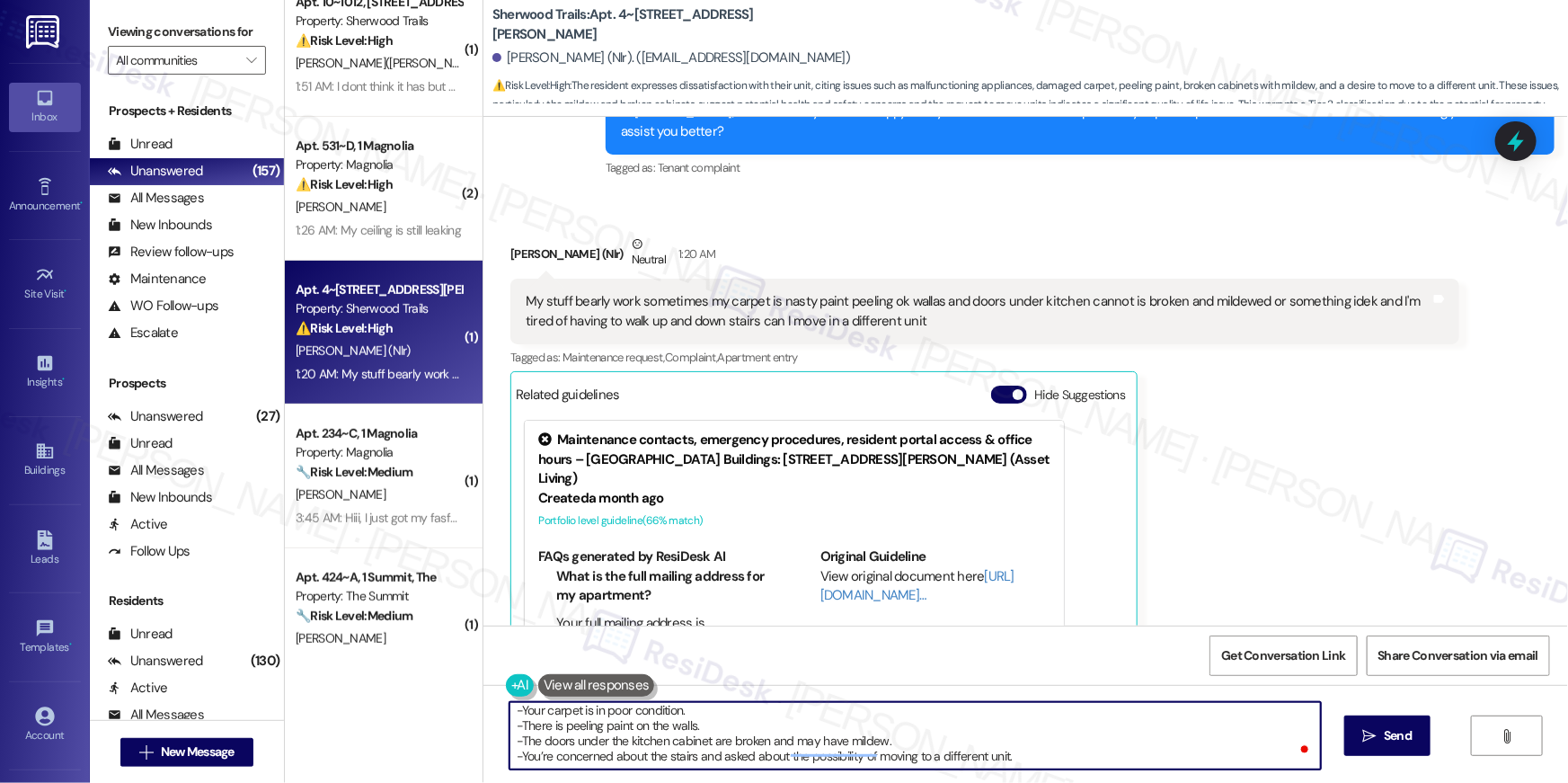
scroll to position [76, 0]
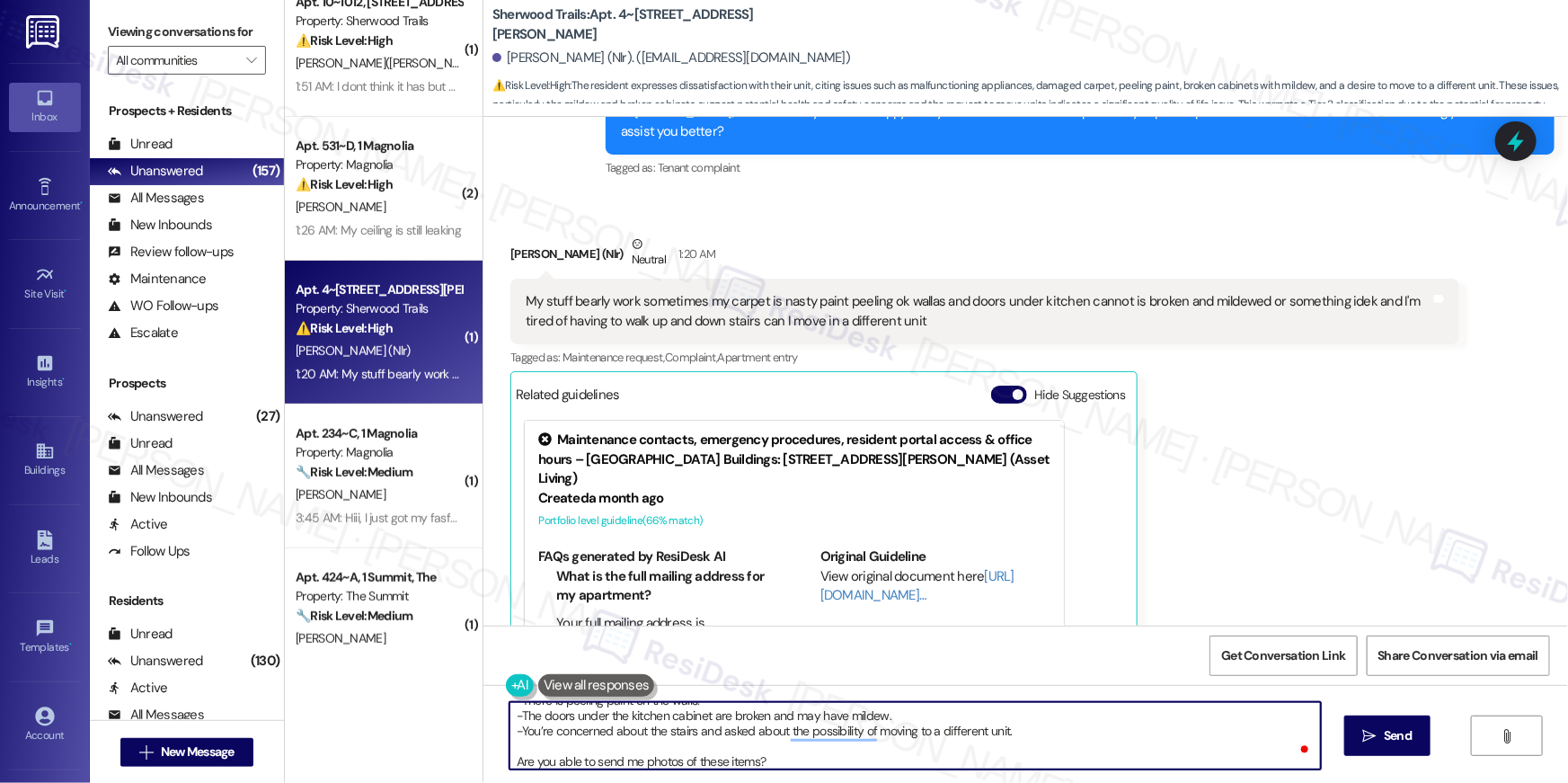
type textarea "Hi {{first_name}}, thank you for sharing this with me. I want to make sure we f…"
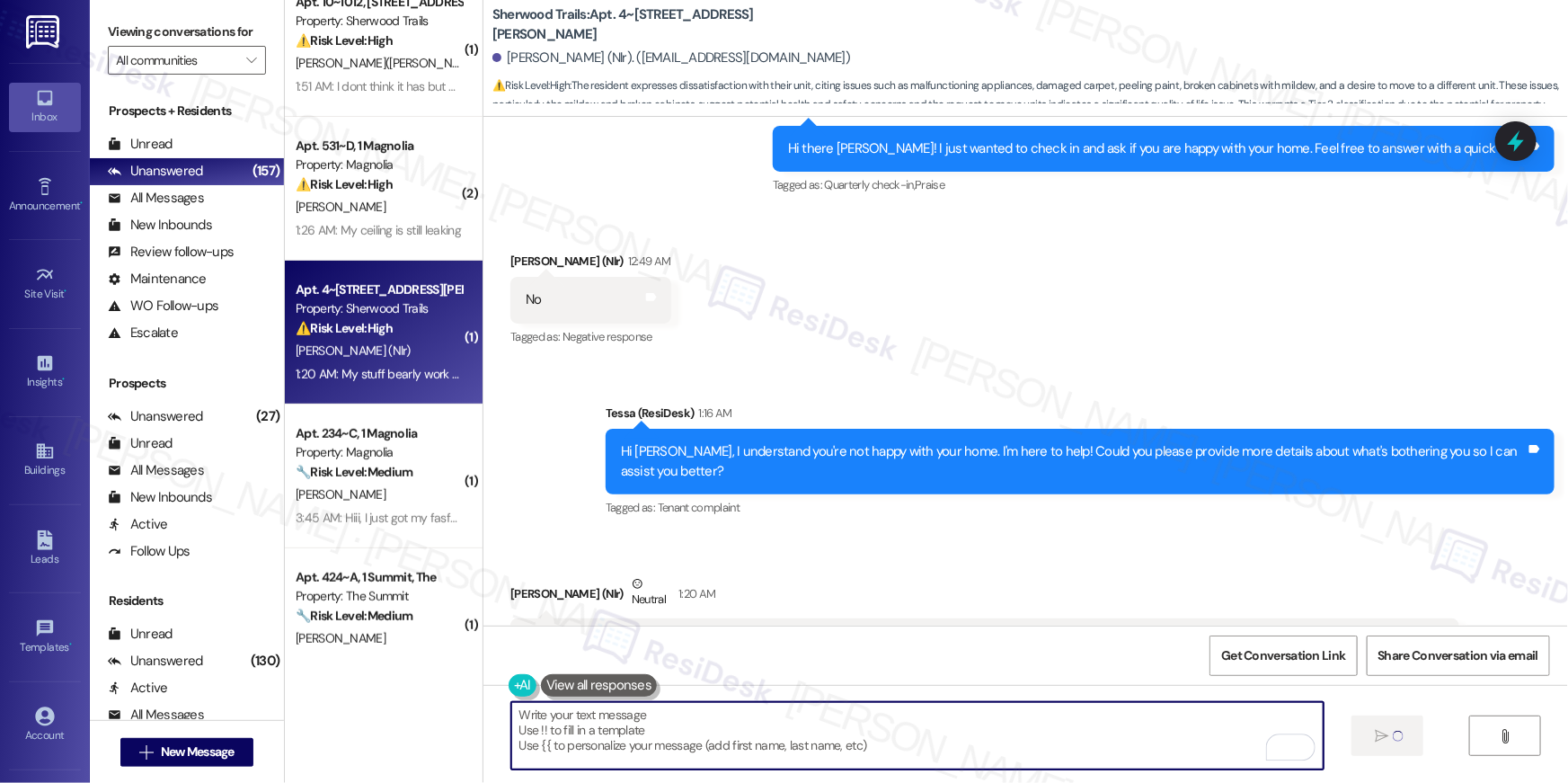
scroll to position [0, 0]
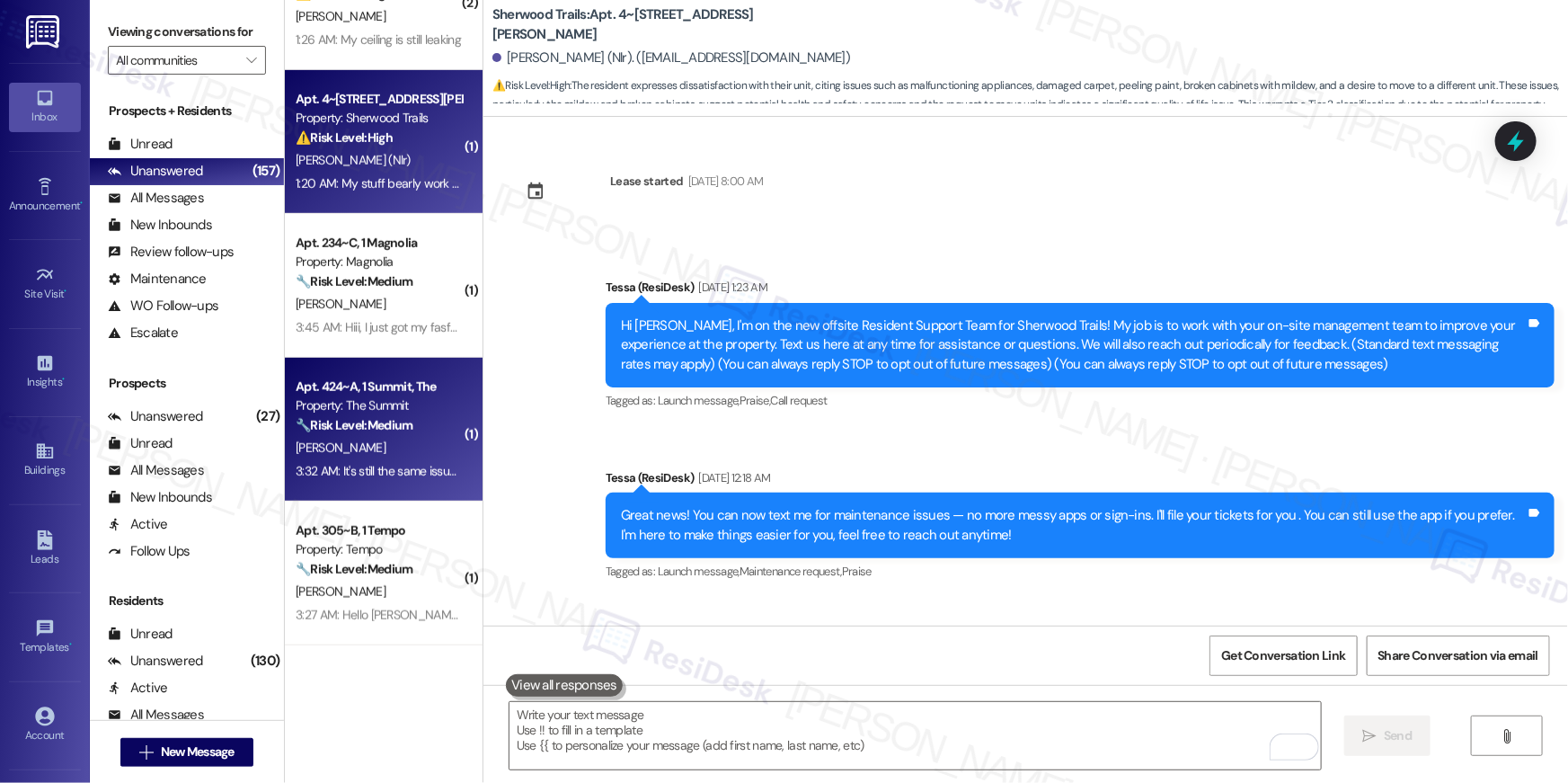
click at [365, 437] on div "[PERSON_NAME]" at bounding box center [379, 449] width 170 height 23
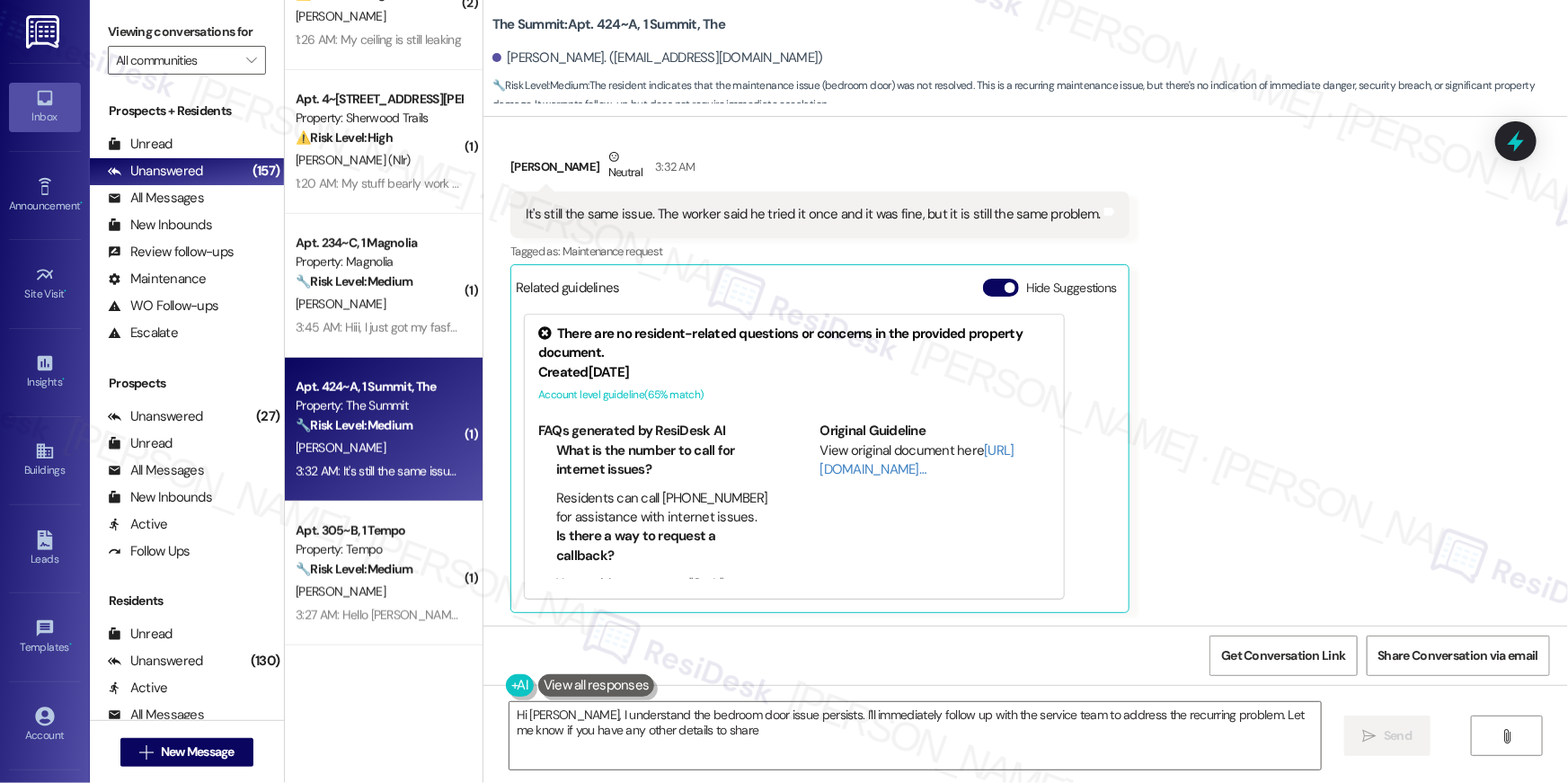
type textarea "Hi Brett, I understand the bedroom door issue persists. I'll immediately follow…"
click at [1324, 373] on div "Received via SMS Brett Ghisletta Neutral 3:32 AM It's still the same issue. The…" at bounding box center [1025, 366] width 1085 height 519
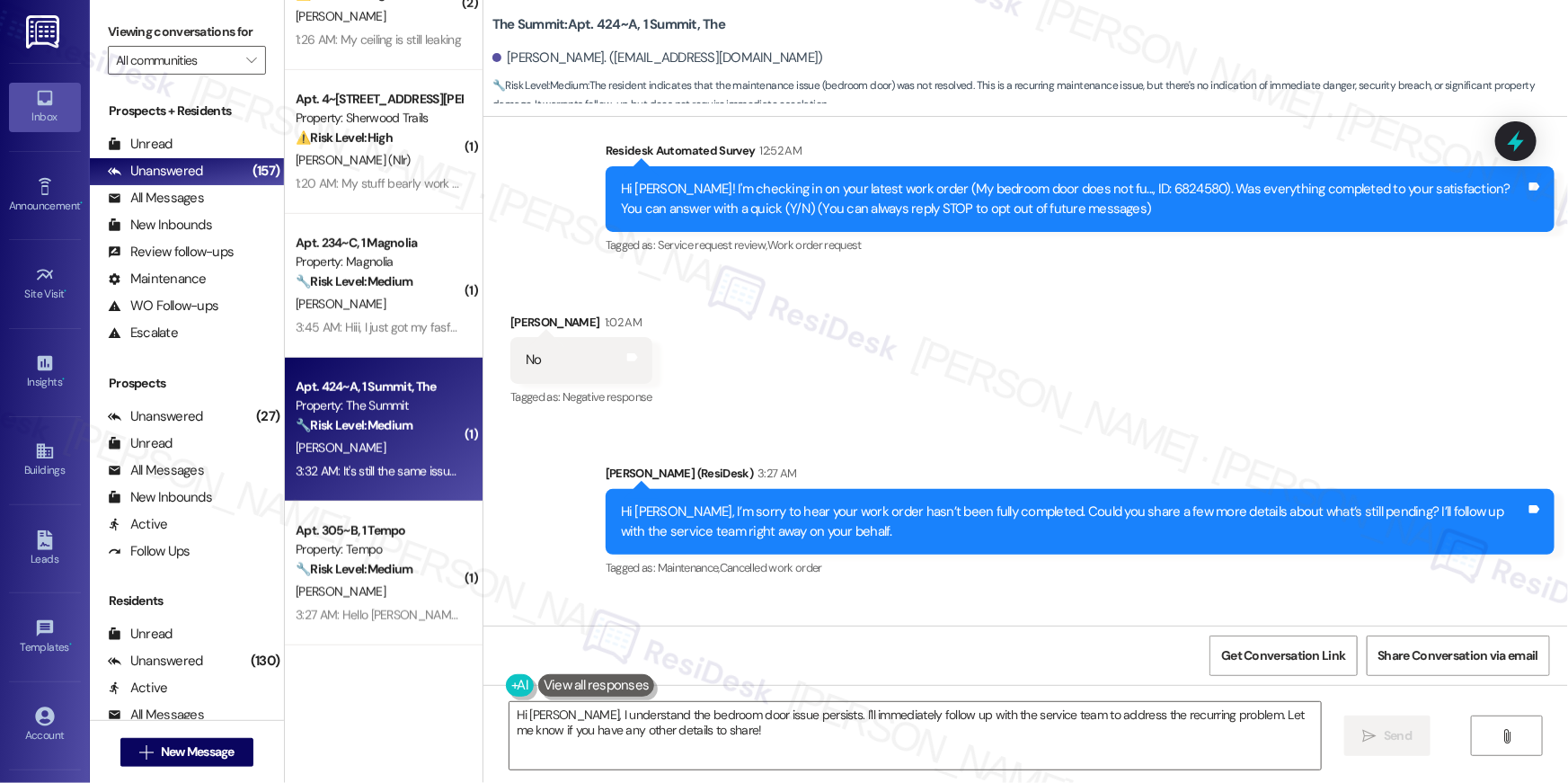
click at [1120, 187] on div "Hi Brett! I'm checking in on your latest work order (My bedroom door does not f…" at bounding box center [1073, 198] width 905 height 39
copy div "6824580"
click at [1103, 742] on textarea "Hi Brett, I understand the bedroom door issue persists. I'll immediately follow…" at bounding box center [916, 735] width 812 height 67
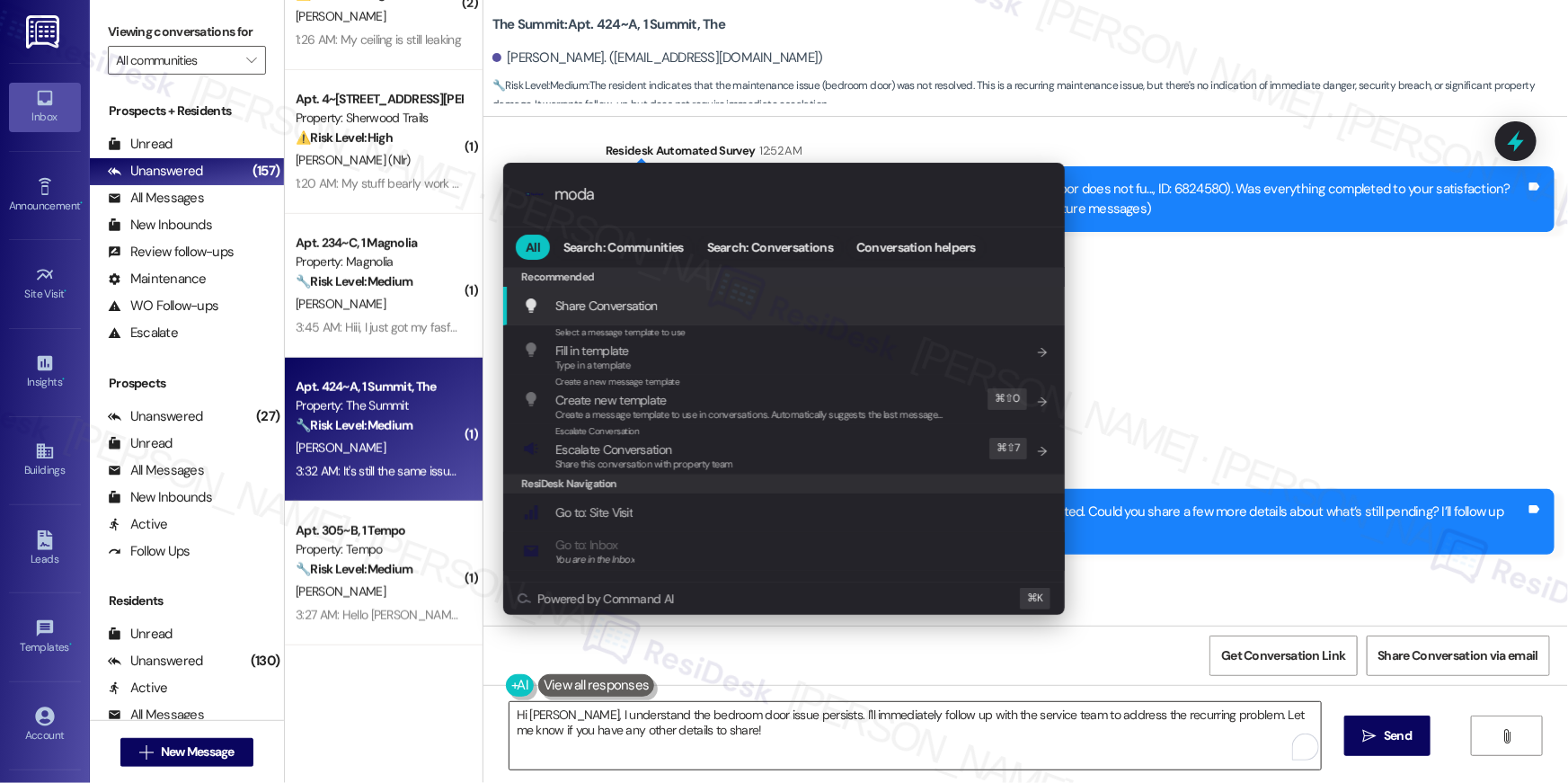
type input "modal"
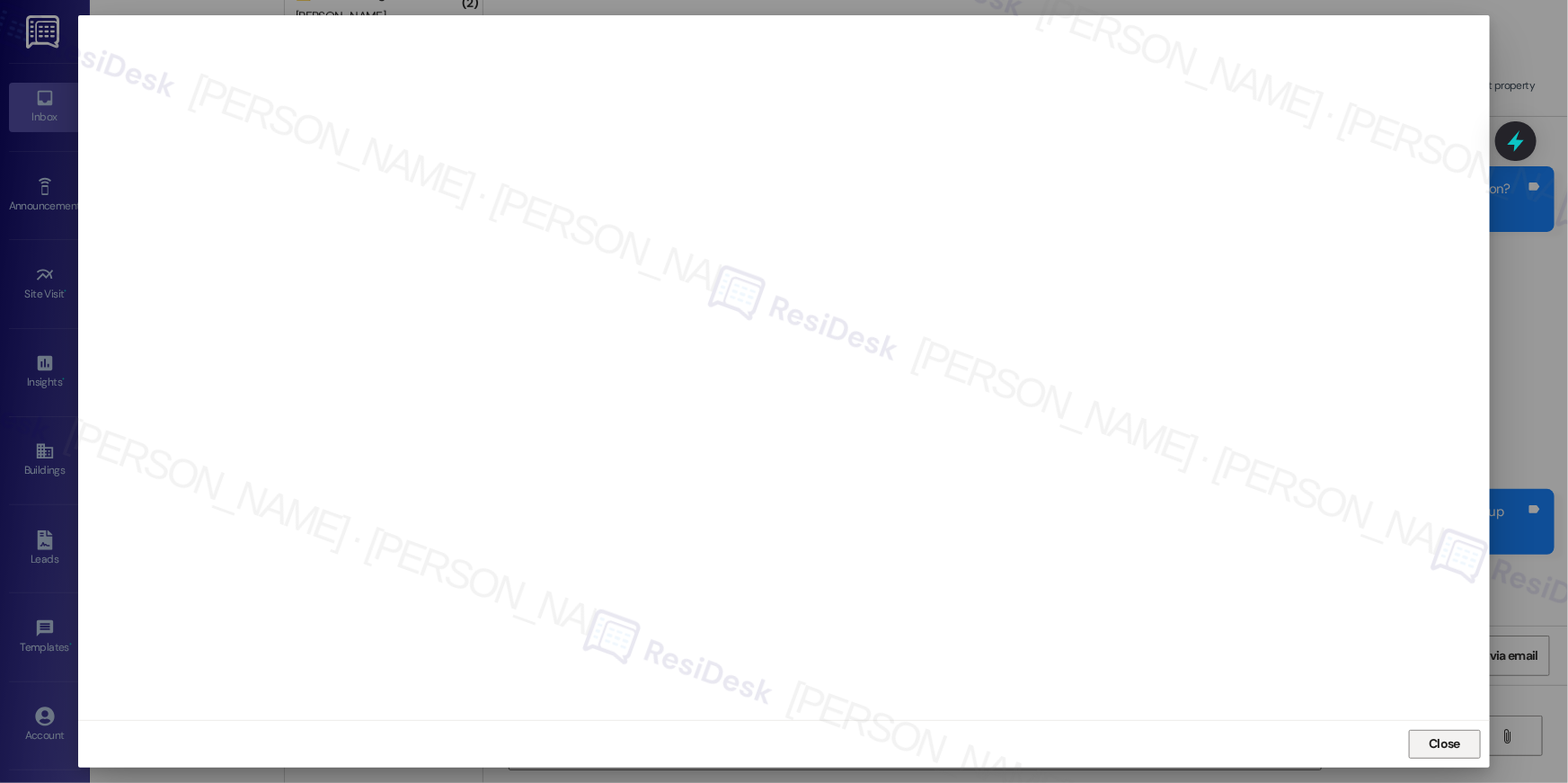
click at [1425, 736] on span "Close" at bounding box center [1444, 744] width 39 height 19
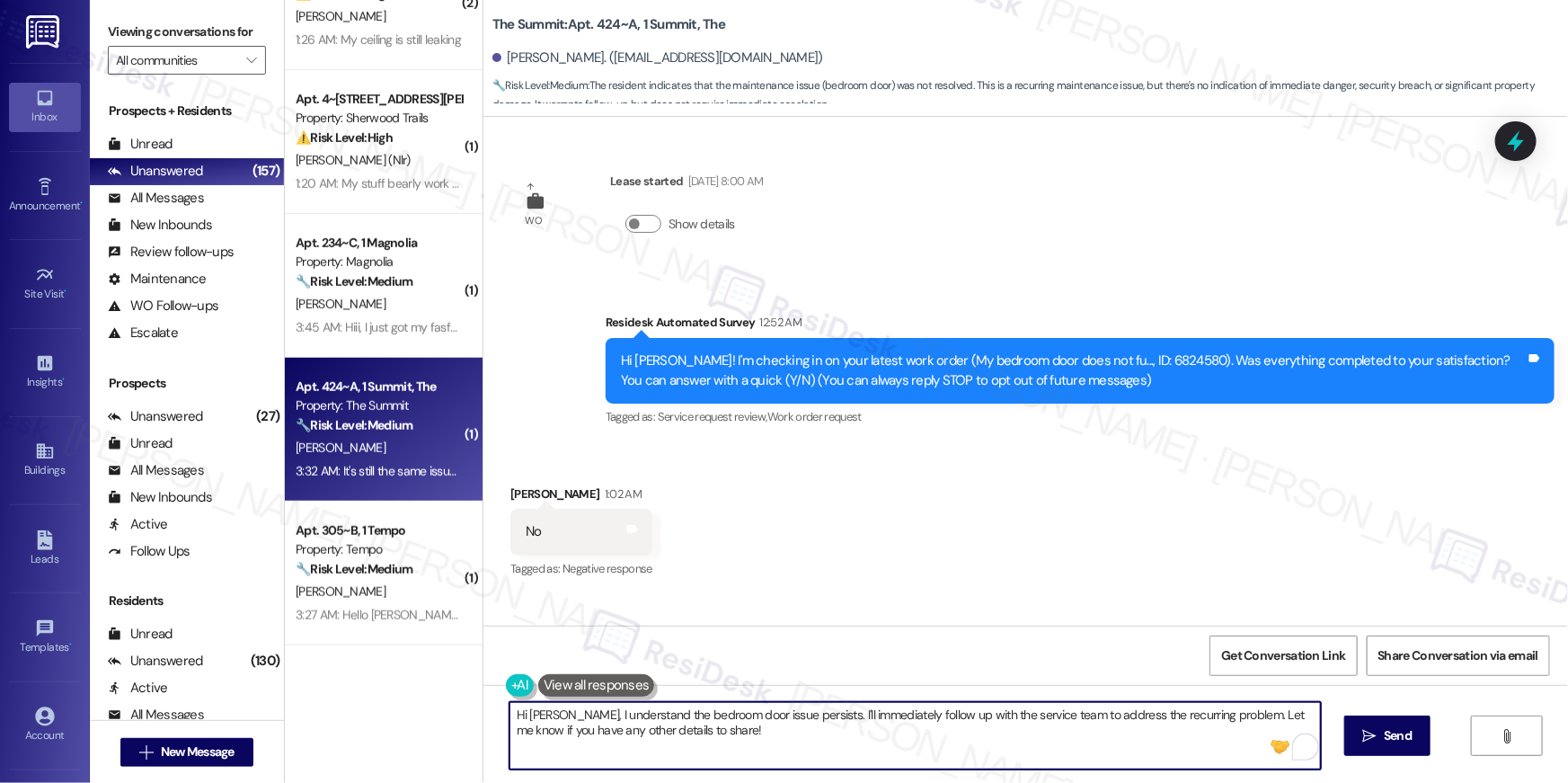
click at [1102, 363] on div "Hi Brett! I'm checking in on your latest work order (My bedroom door does not f…" at bounding box center [1073, 370] width 905 height 39
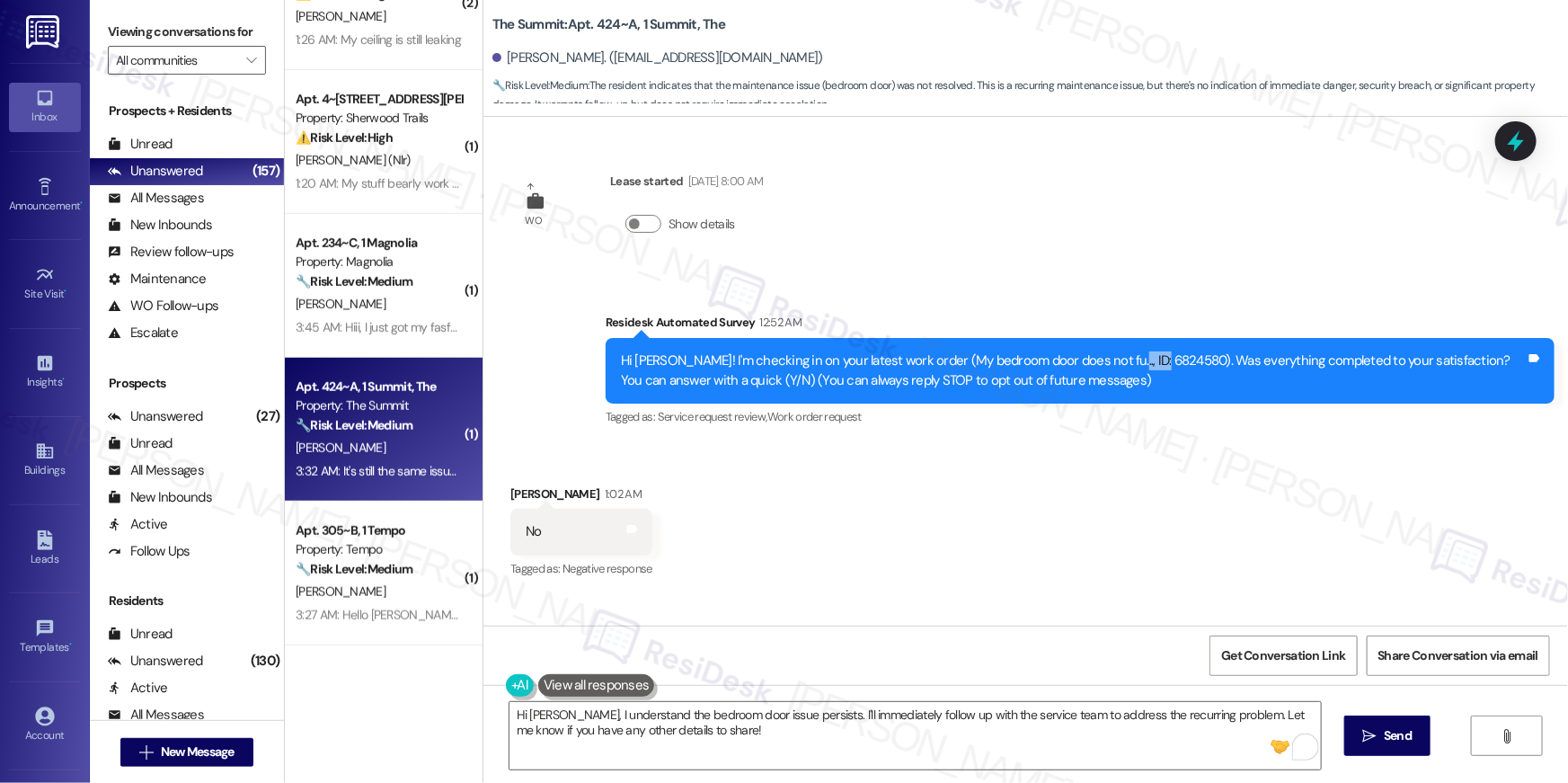
click at [1102, 363] on div "Hi Brett! I'm checking in on your latest work order (My bedroom door does not f…" at bounding box center [1073, 370] width 905 height 39
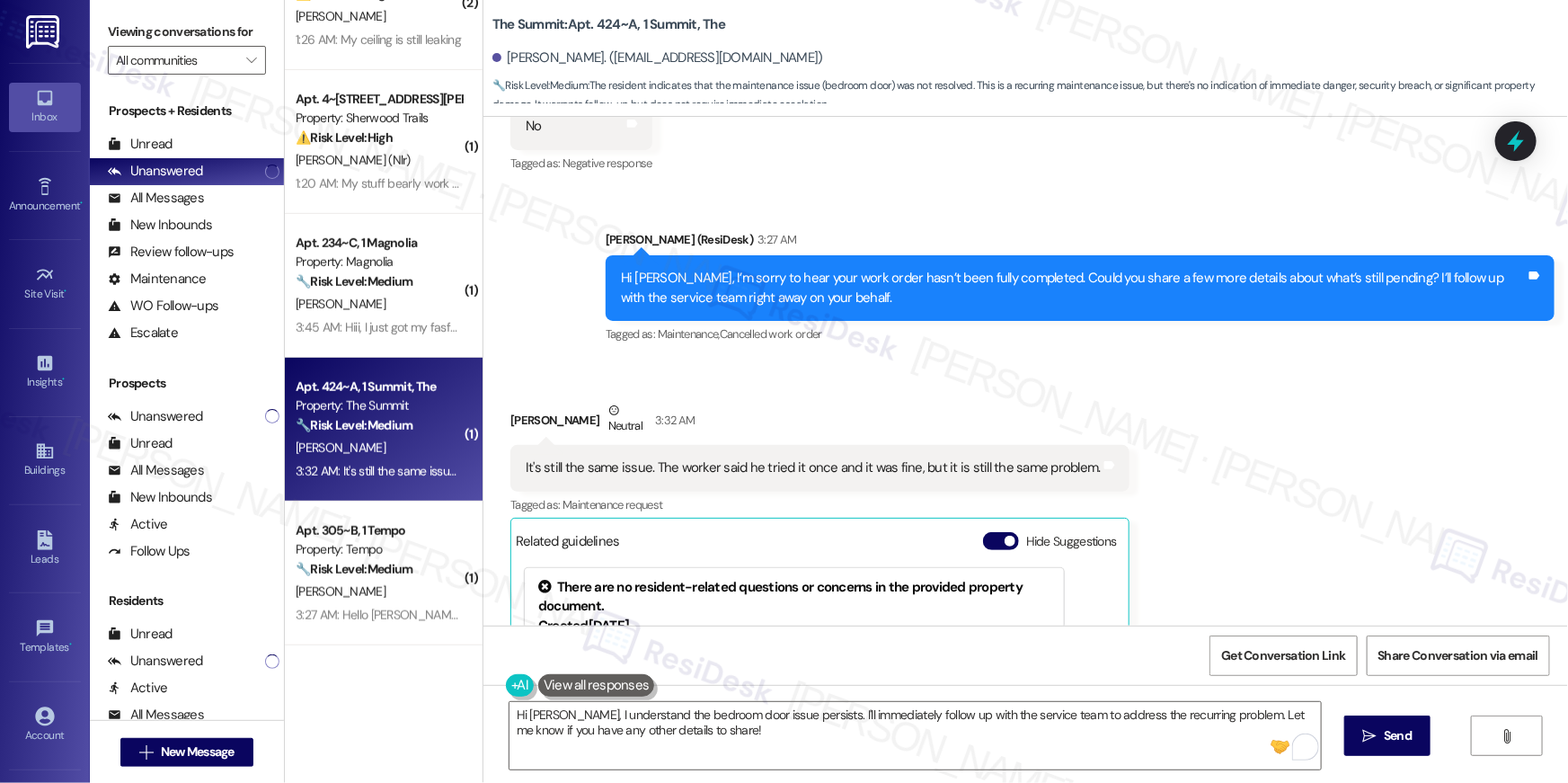
scroll to position [660, 0]
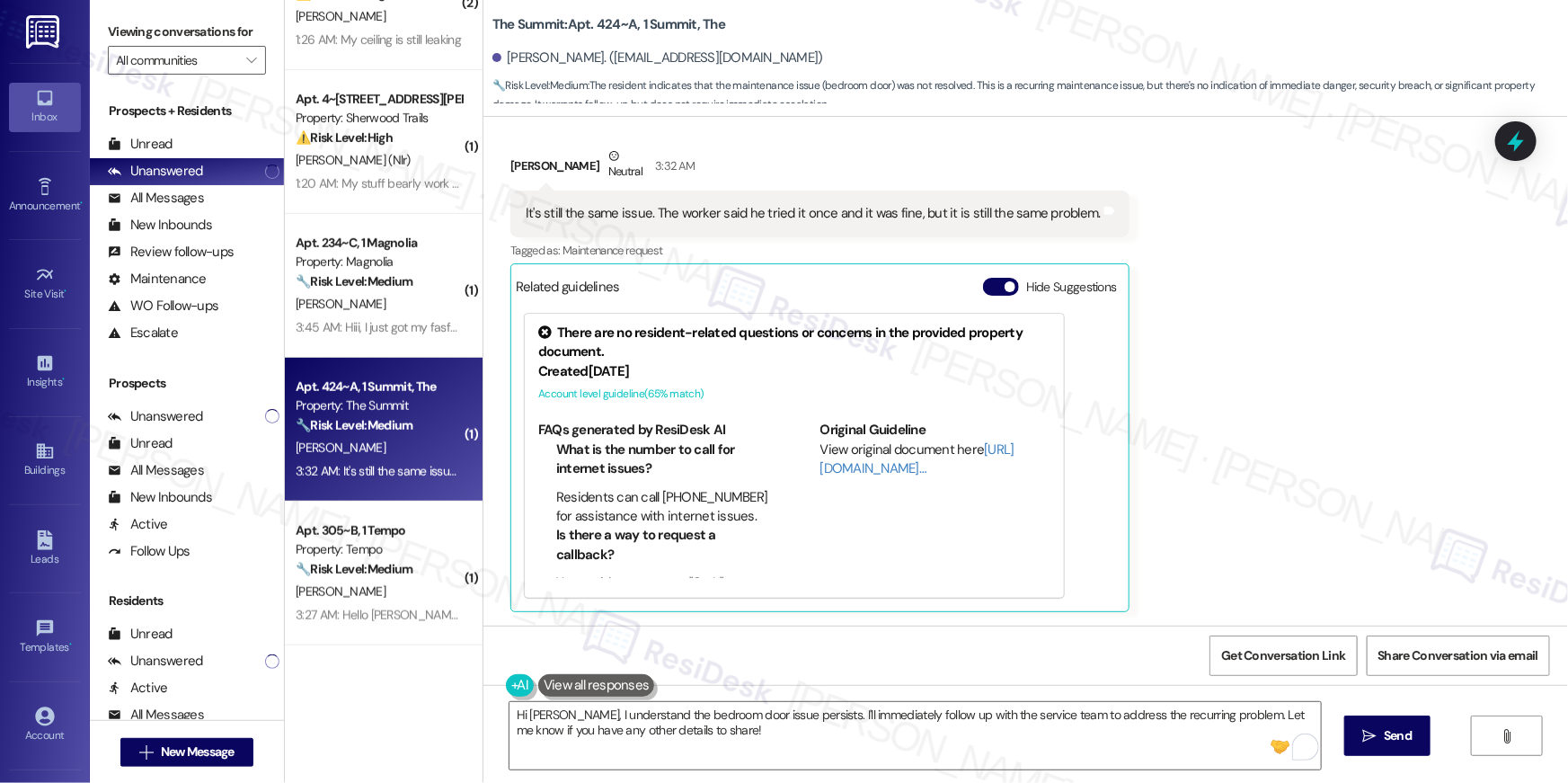
click at [880, 219] on div "It's still the same issue. The worker said he tried it once and it was fine, bu…" at bounding box center [813, 213] width 575 height 19
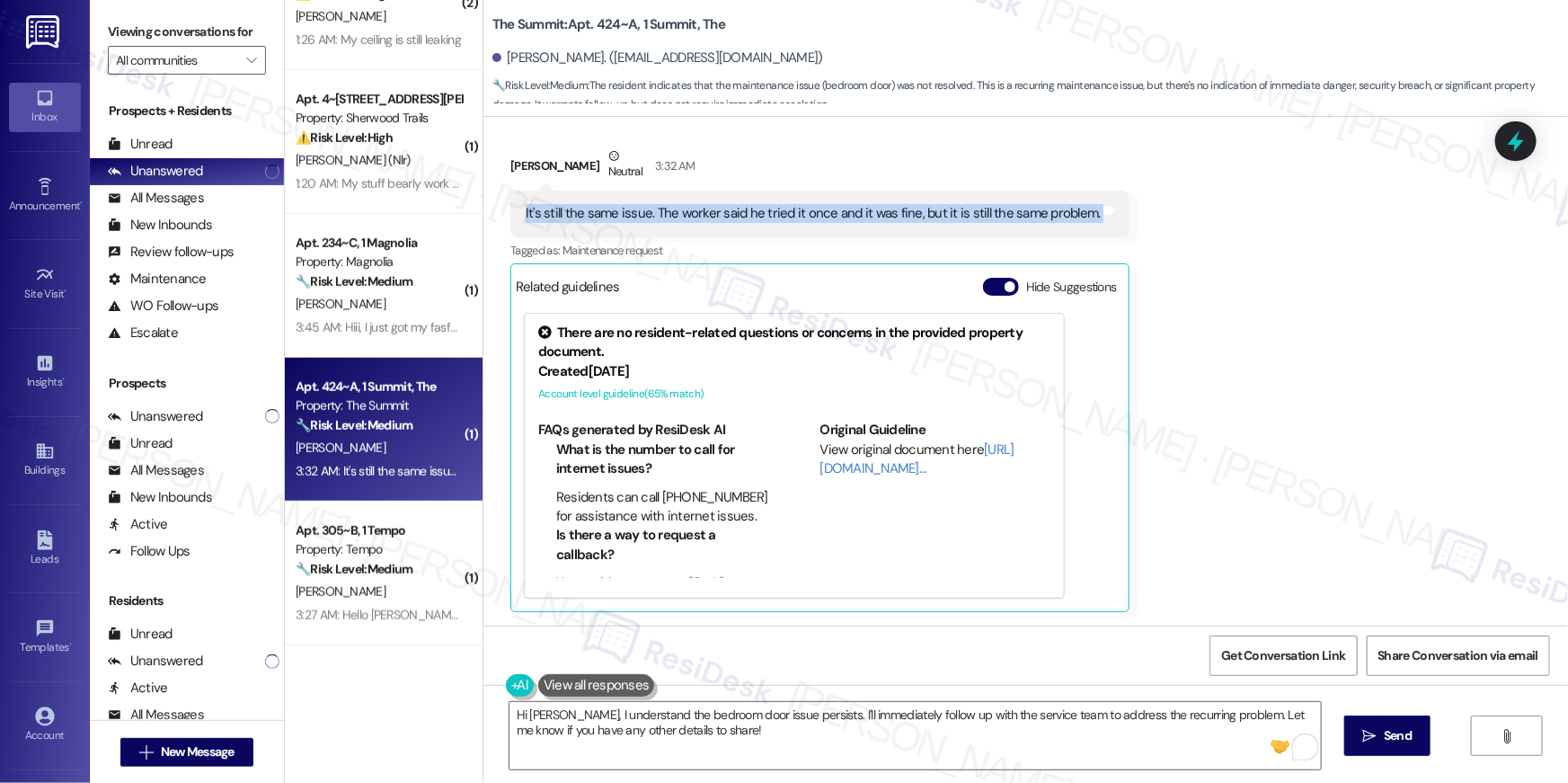
click at [880, 219] on div "It's still the same issue. The worker said he tried it once and it was fine, bu…" at bounding box center [813, 213] width 575 height 19
copy div "It's still the same issue. The worker said he tried it once and it was fine, bu…"
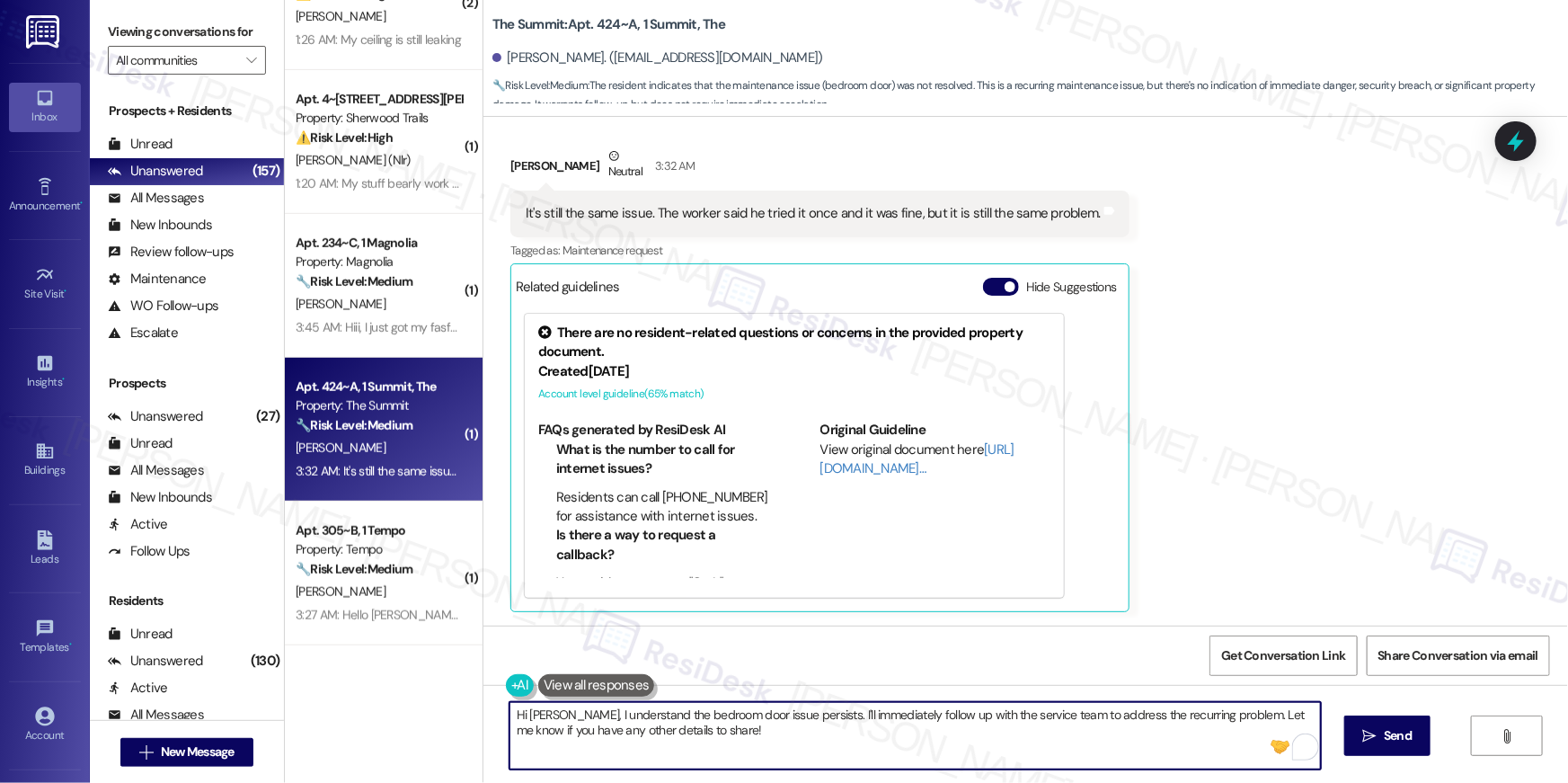
click at [911, 753] on textarea "Hi Brett, I understand the bedroom door issue persists. I'll immediately follow…" at bounding box center [916, 735] width 812 height 67
type textarea "Hi Brett, I understand the bedroom door issue persists. I'll immediately follow…"
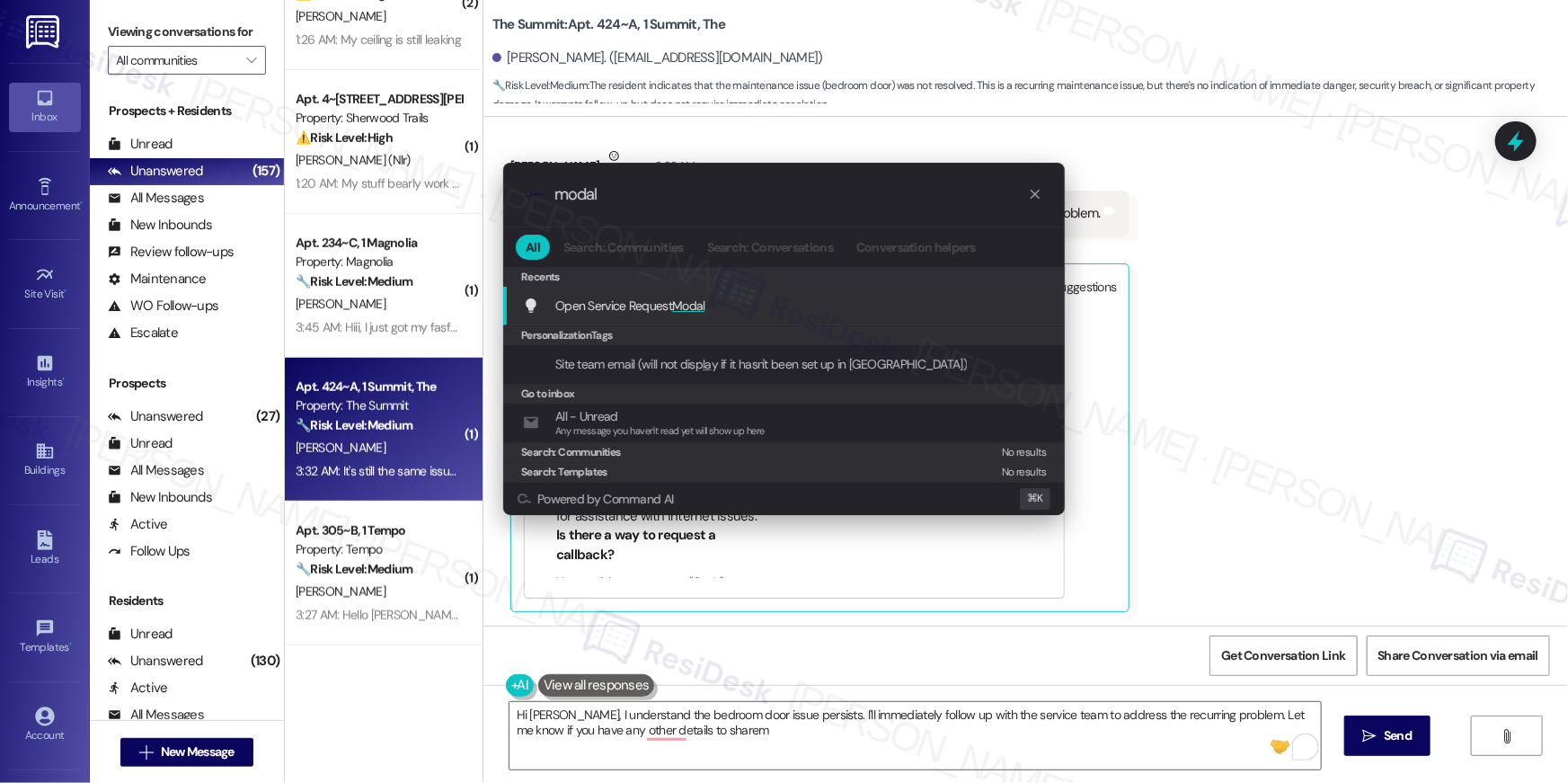
type input "modal"
click at [683, 307] on span "Modal" at bounding box center [688, 305] width 33 height 16
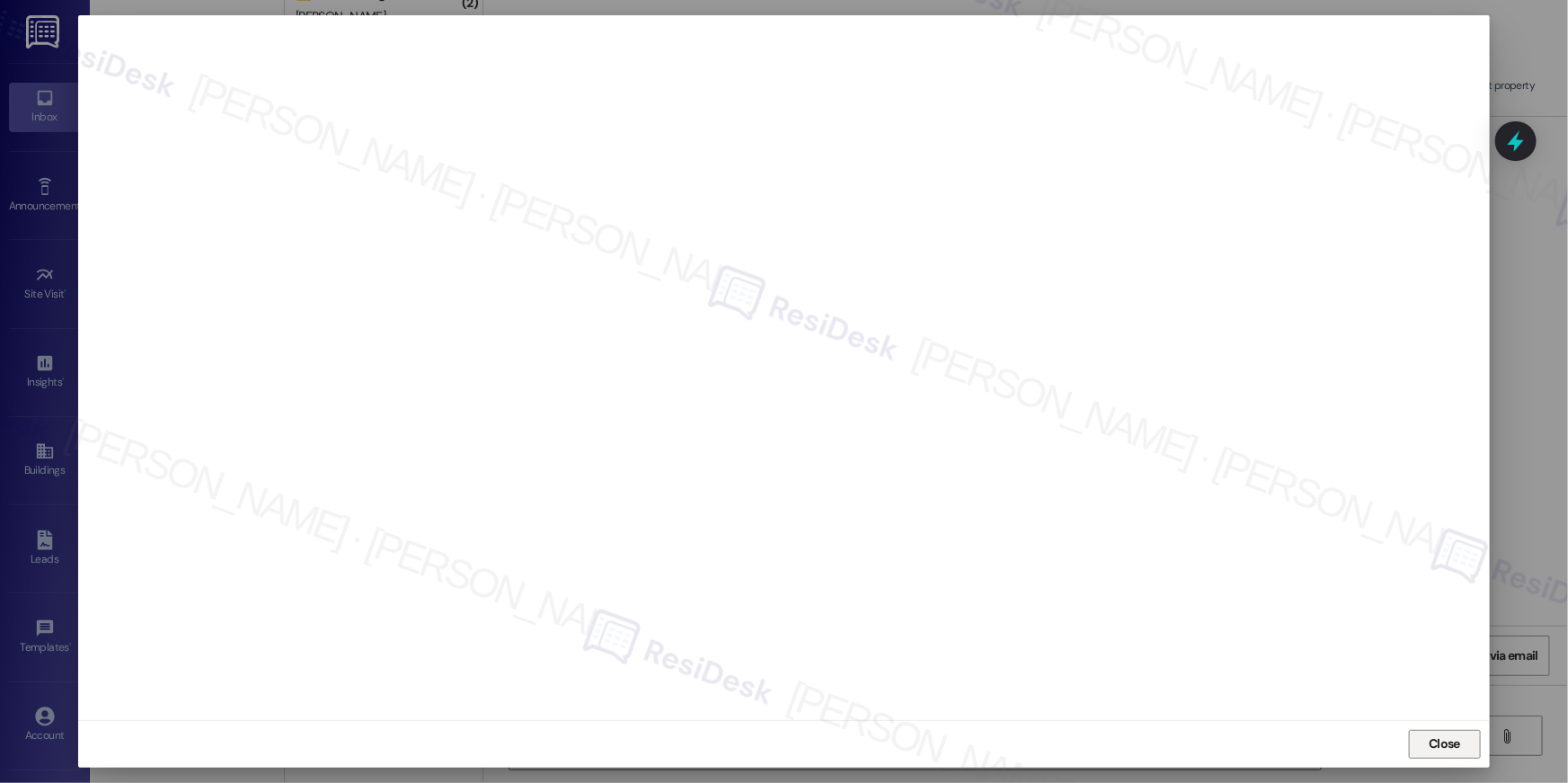
click at [1465, 757] on button "Close" at bounding box center [1445, 744] width 72 height 28
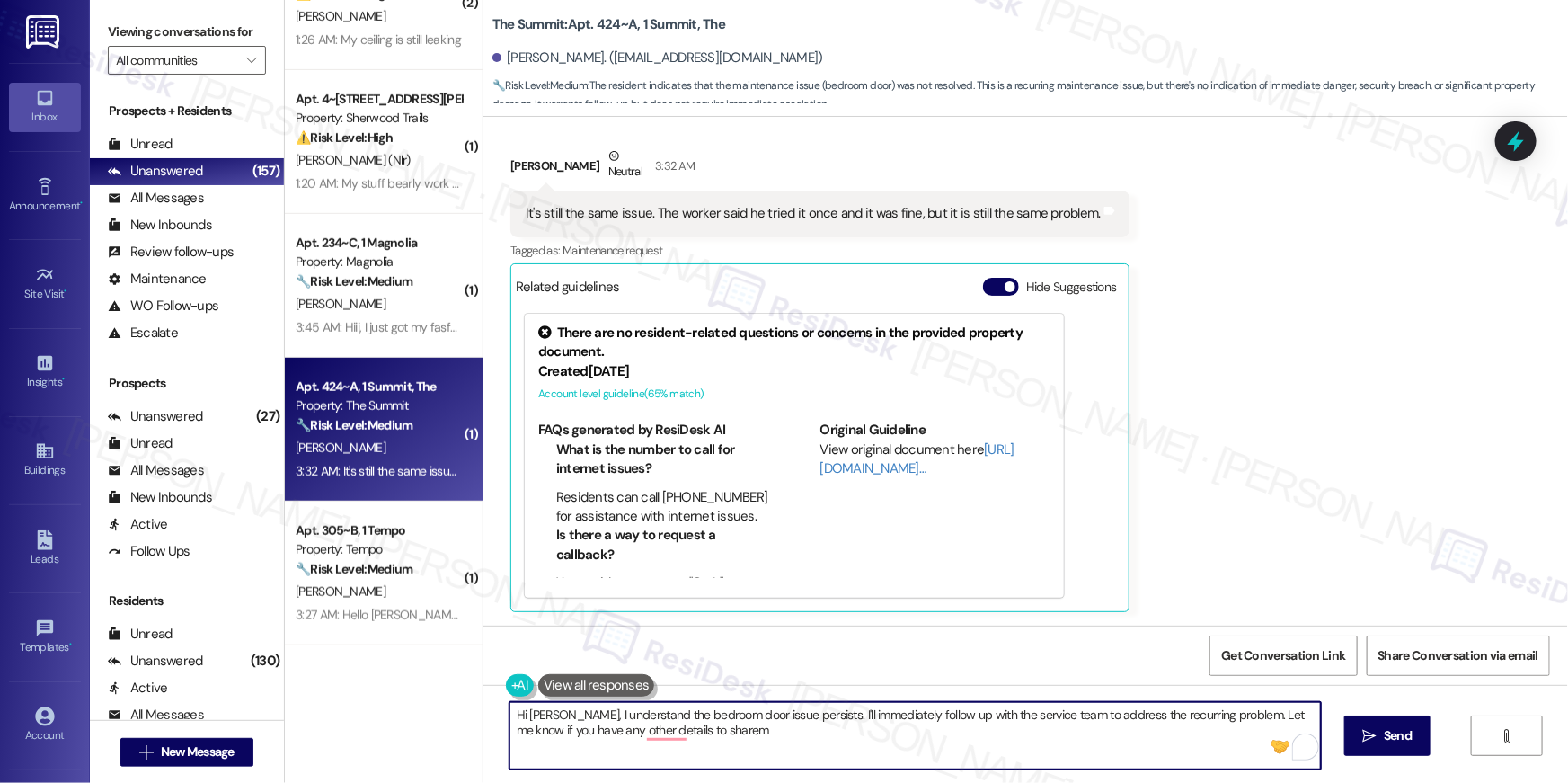
click at [754, 759] on textarea "Hi Brett, I understand the bedroom door issue persists. I'll immediately follow…" at bounding box center [916, 735] width 812 height 67
click at [733, 743] on textarea "Hi Brett, I understand the bedroom door issue persists. I'll immediately follow…" at bounding box center [916, 735] width 812 height 67
click at [818, 740] on textarea "Hi Brett, I understand the bedroom door issue persists. I'll immediately follow…" at bounding box center [916, 735] width 812 height 67
click at [1098, 732] on textarea "Hi Brett, I understand the bedroom door issue persists. I'll immediately follow…" at bounding box center [916, 735] width 812 height 67
drag, startPoint x: 1217, startPoint y: 714, endPoint x: 1226, endPoint y: 762, distance: 48.8
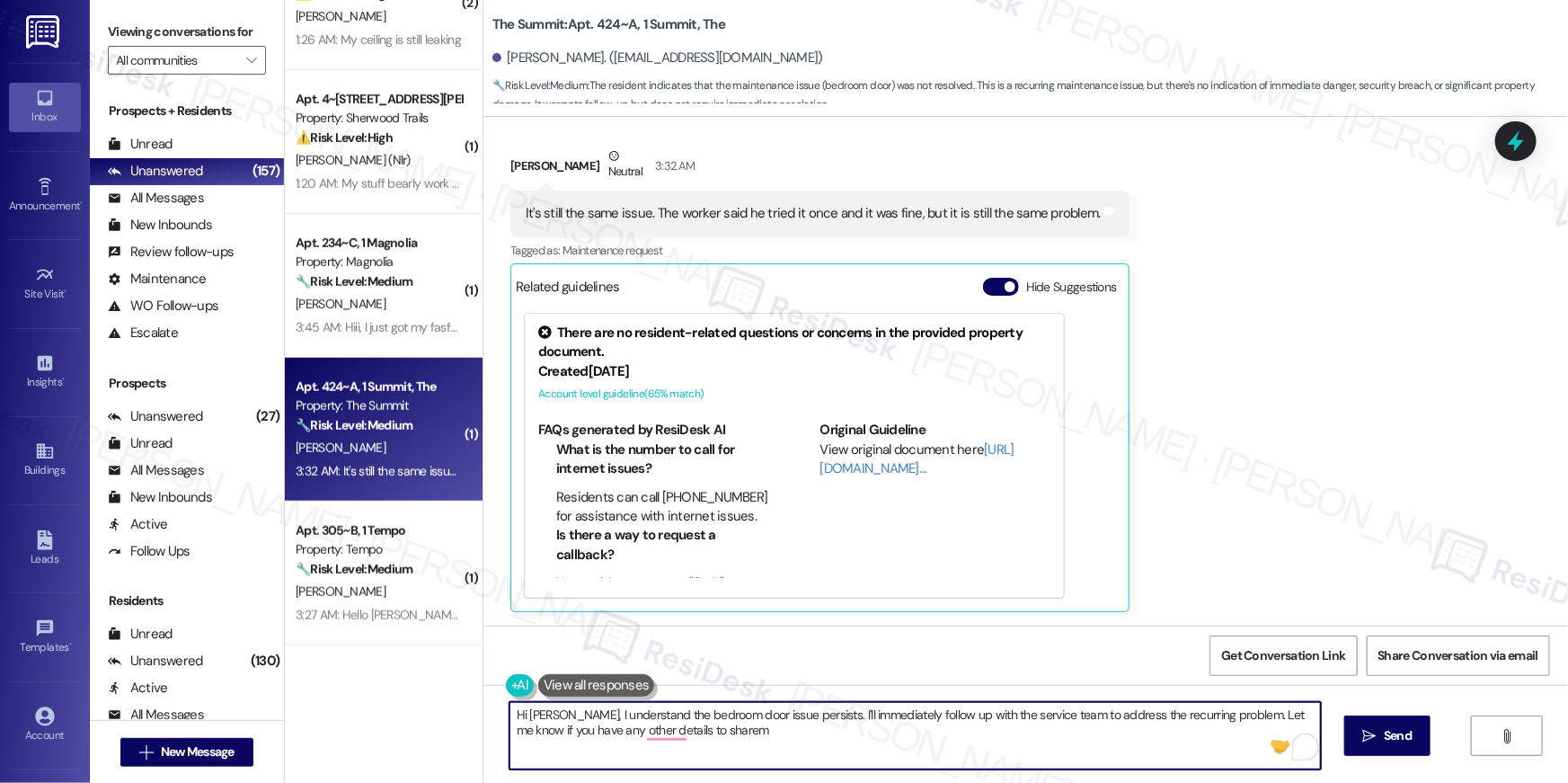
click at [1226, 762] on textarea "Hi Brett, I understand the bedroom door issue persists. I'll immediately follow…" at bounding box center [916, 735] width 812 height 67
type textarea "Hi Brett, I understand the bedroom door issue persists. I'll immediately follow…"
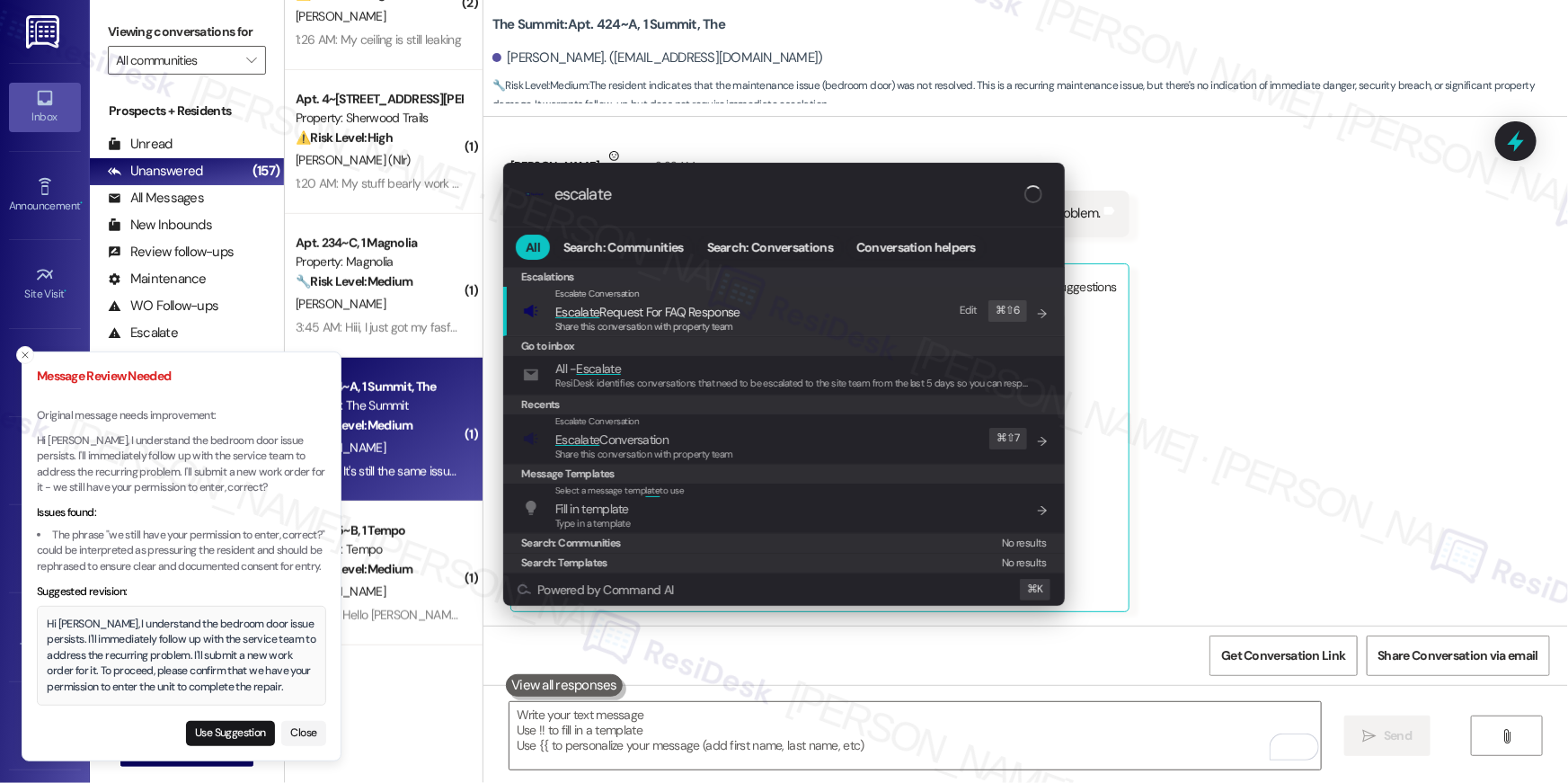
type input "escalate"
click at [249, 715] on div ".cls-1{fill:#0a055f;}.cls-2{fill:#0cc4c4;} resideskLogoBlueOrange escalate All …" at bounding box center [784, 391] width 1568 height 783
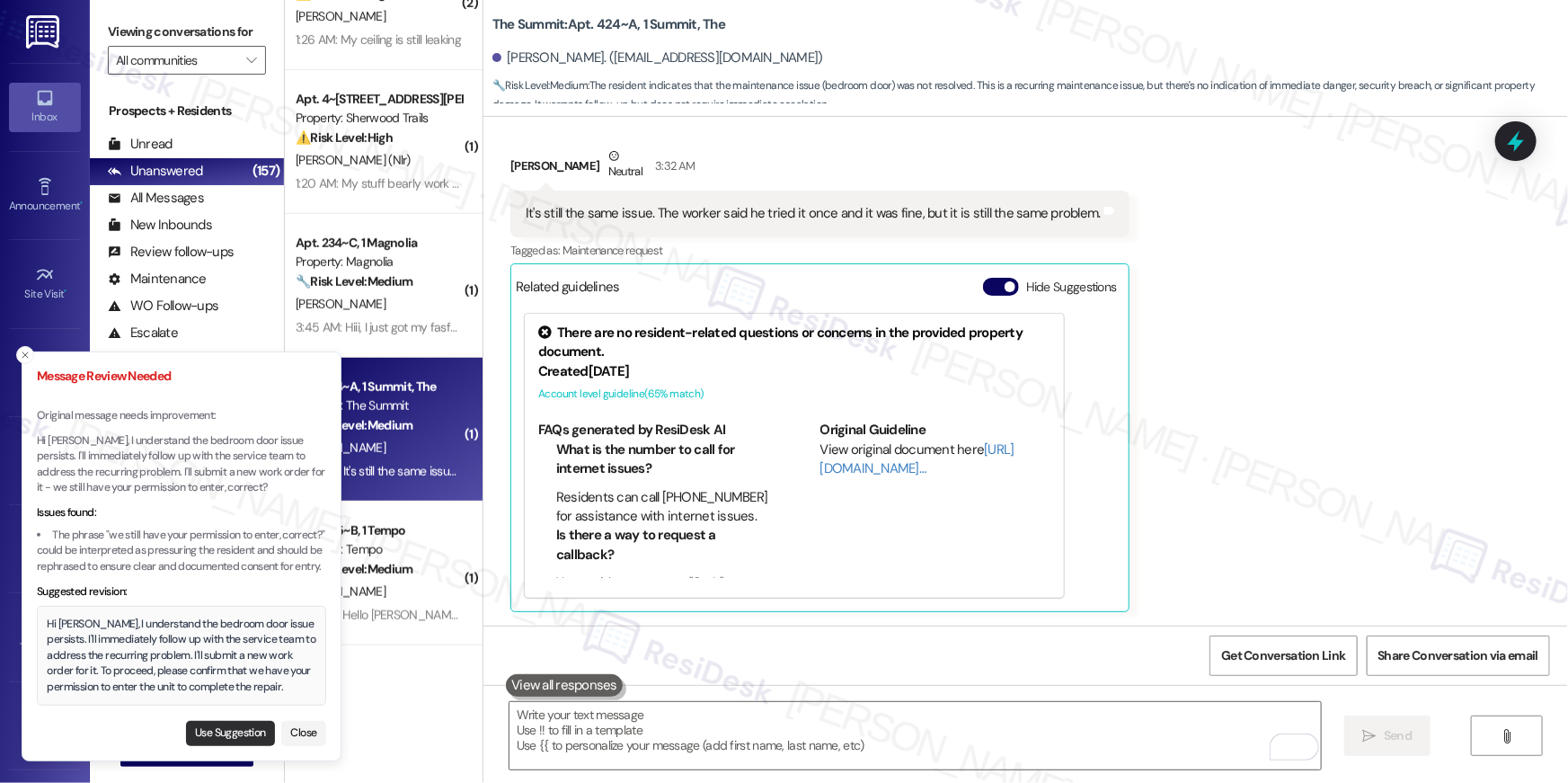
click at [251, 726] on button "Use Suggestion" at bounding box center [230, 733] width 89 height 26
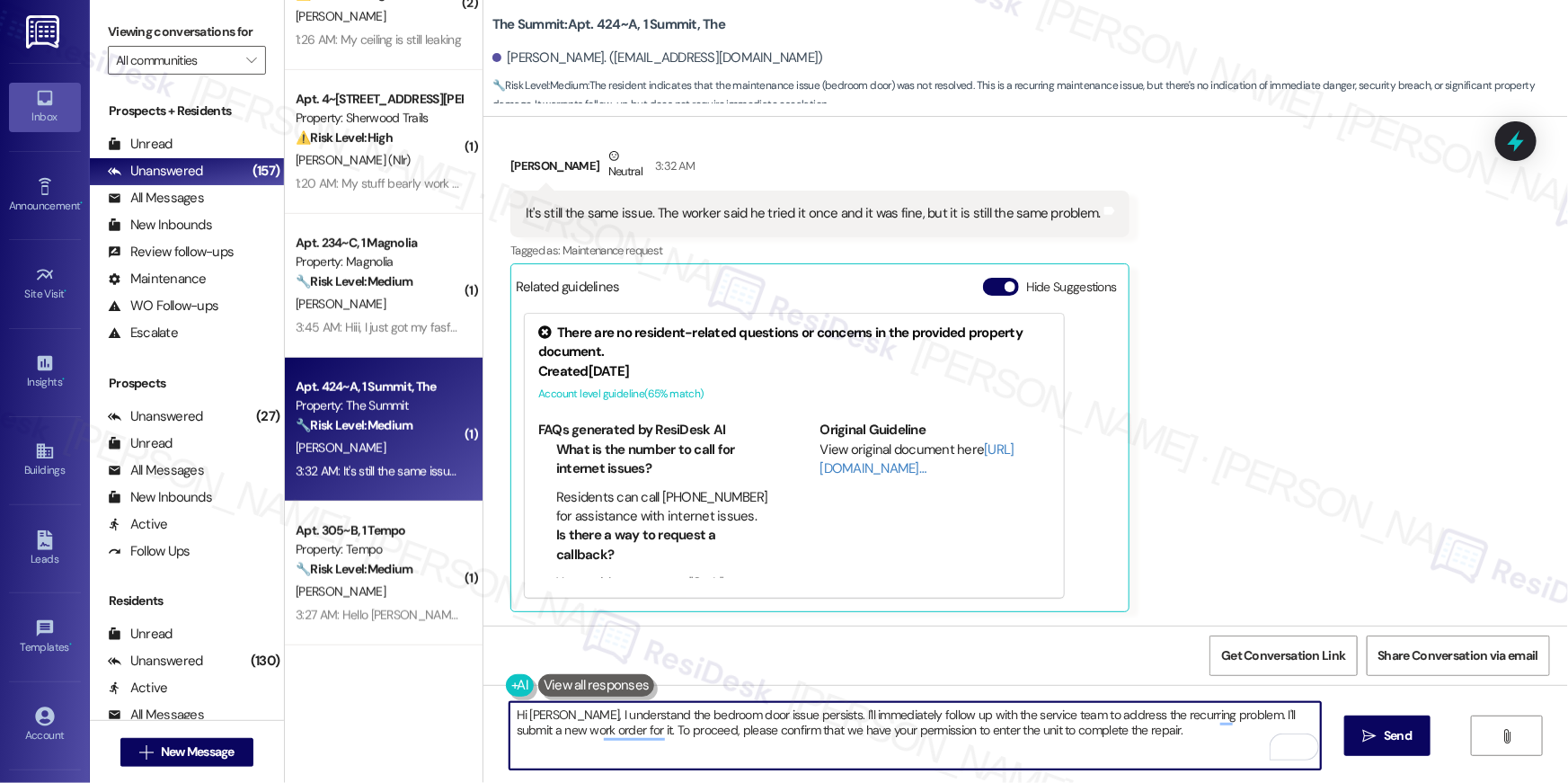
click at [1186, 737] on textarea "Hi Brett, I understand the bedroom door issue persists. I'll immediately follow…" at bounding box center [916, 735] width 812 height 67
drag, startPoint x: 1139, startPoint y: 725, endPoint x: 940, endPoint y: 727, distance: 199.0
click at [940, 727] on textarea "Hi Brett, I understand the bedroom door issue persists. I'll immediately follow…" at bounding box center [916, 735] width 812 height 67
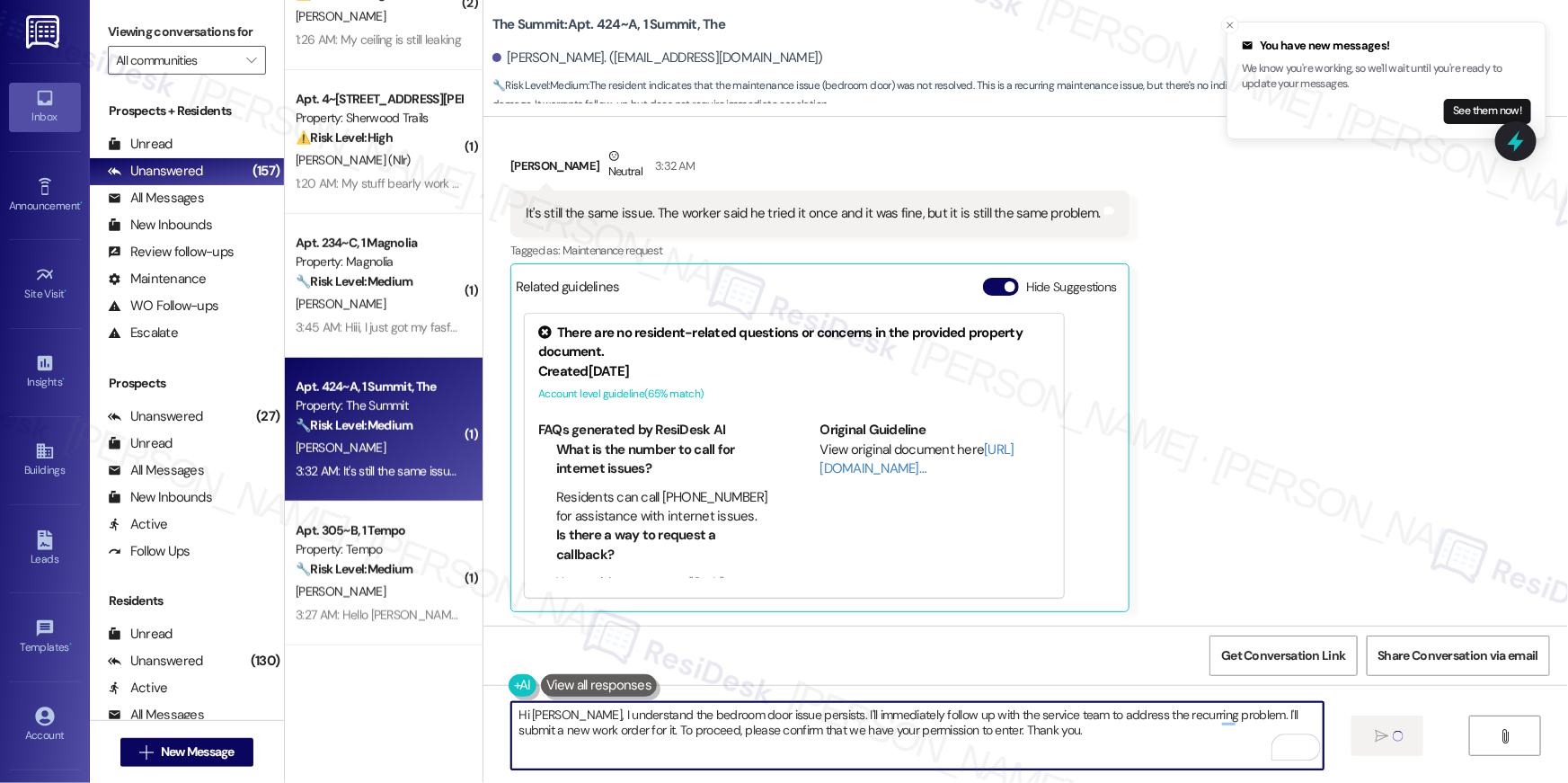
type textarea "Fetching suggested responses. Please feel free to read through the conversation…"
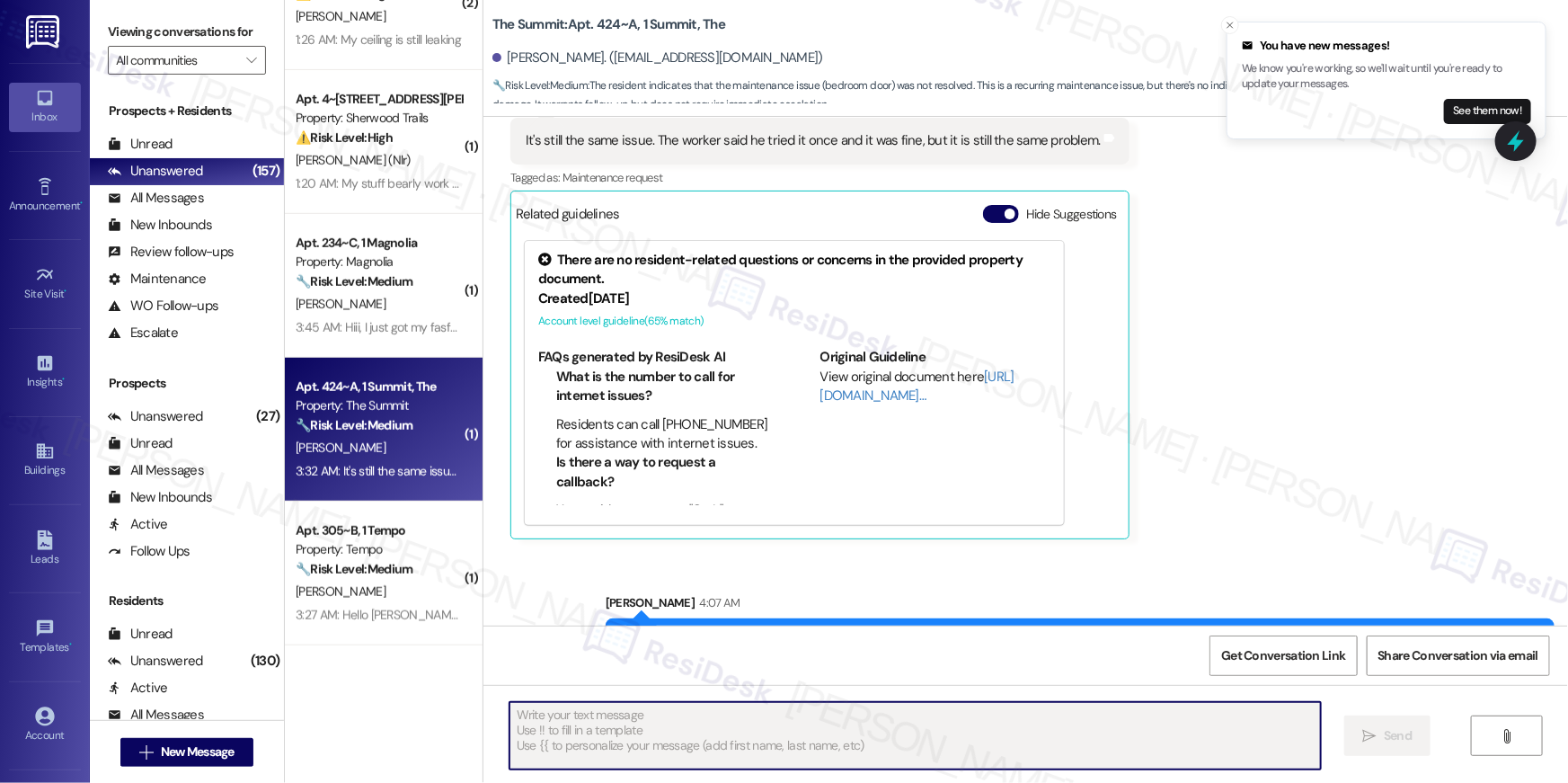
scroll to position [805, 0]
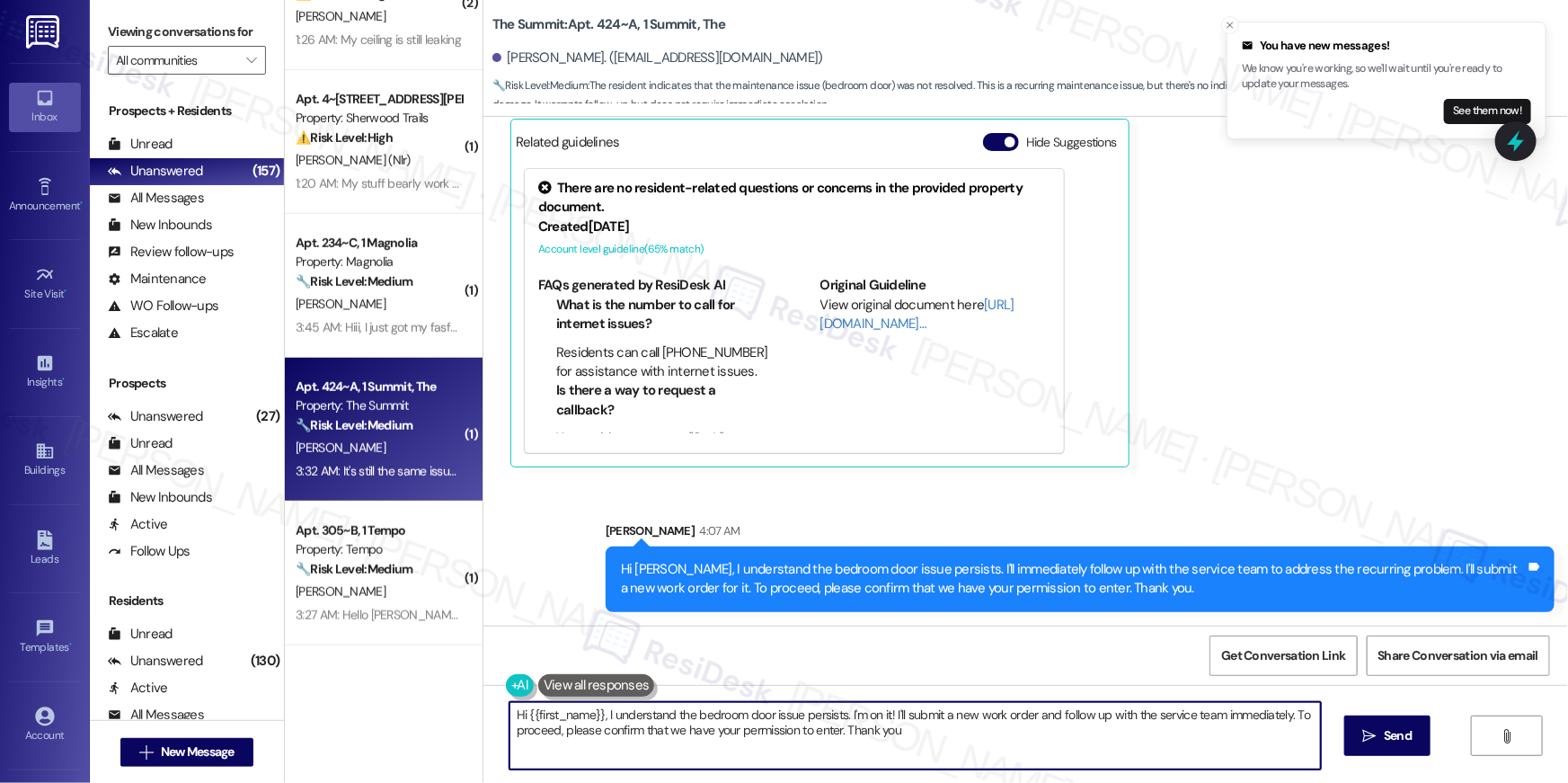
type textarea "Hi {{first_name}}, I understand the bedroom door issue persists. I'm on it! I'l…"
click at [945, 728] on textarea "Hi {{first_name}}, I understand the bedroom door issue persists. I'm on it! I'l…" at bounding box center [916, 735] width 812 height 67
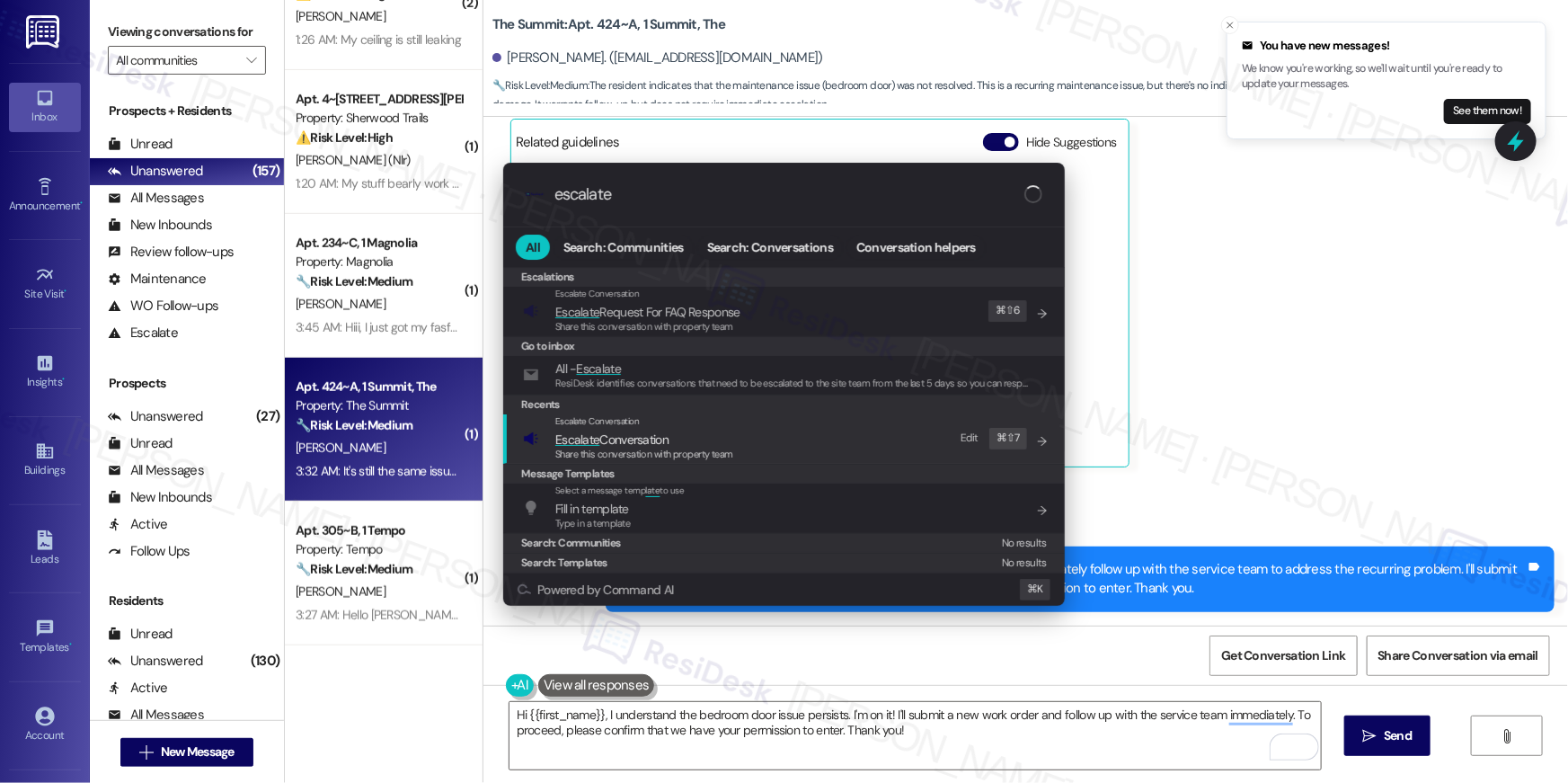
type input "escalate"
click at [740, 450] on div "Escalate Conversation Escalate Conversation Share this conversation with proper…" at bounding box center [785, 438] width 526 height 48
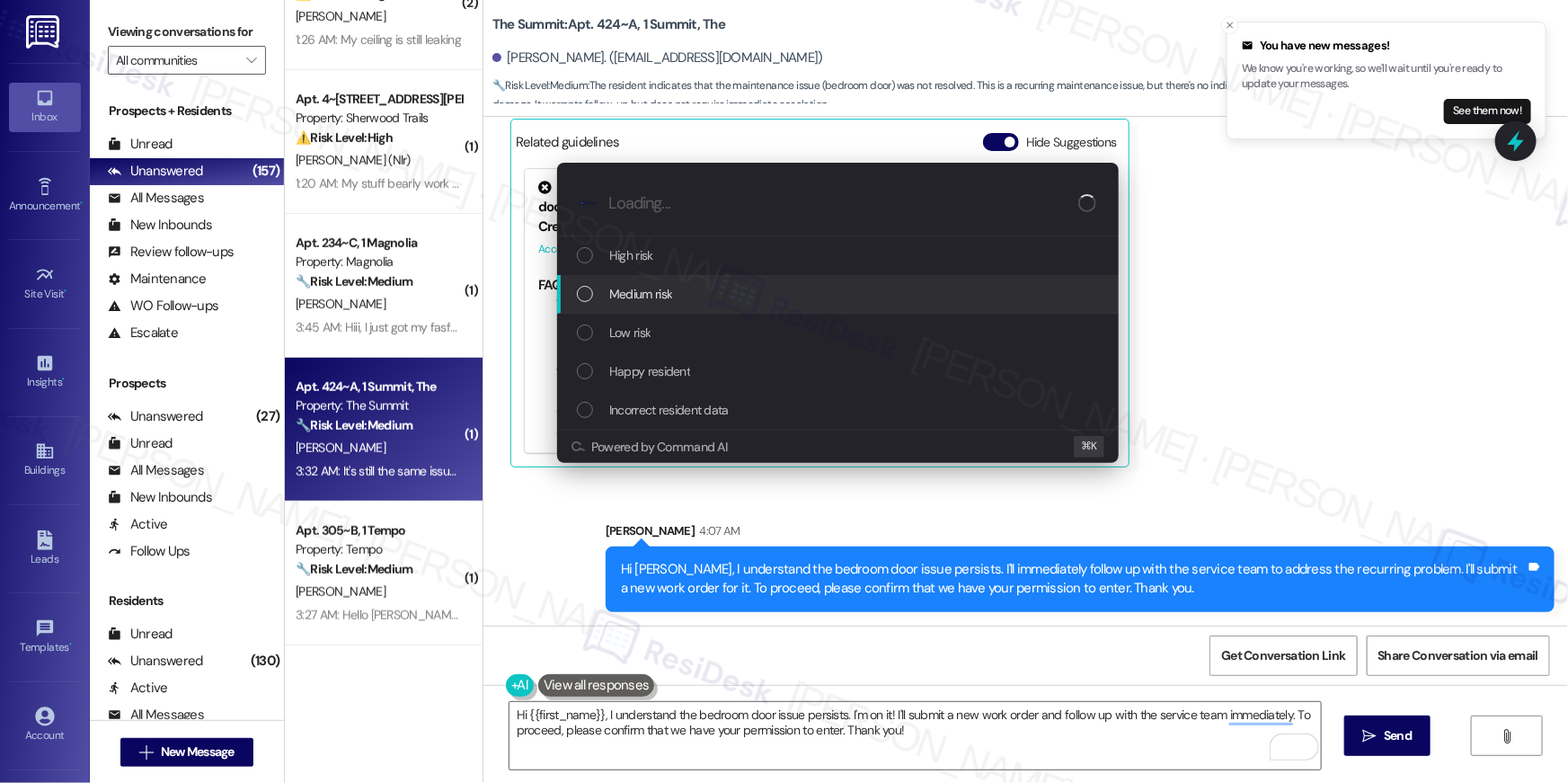
click at [690, 298] on div "Medium risk" at bounding box center [839, 294] width 526 height 20
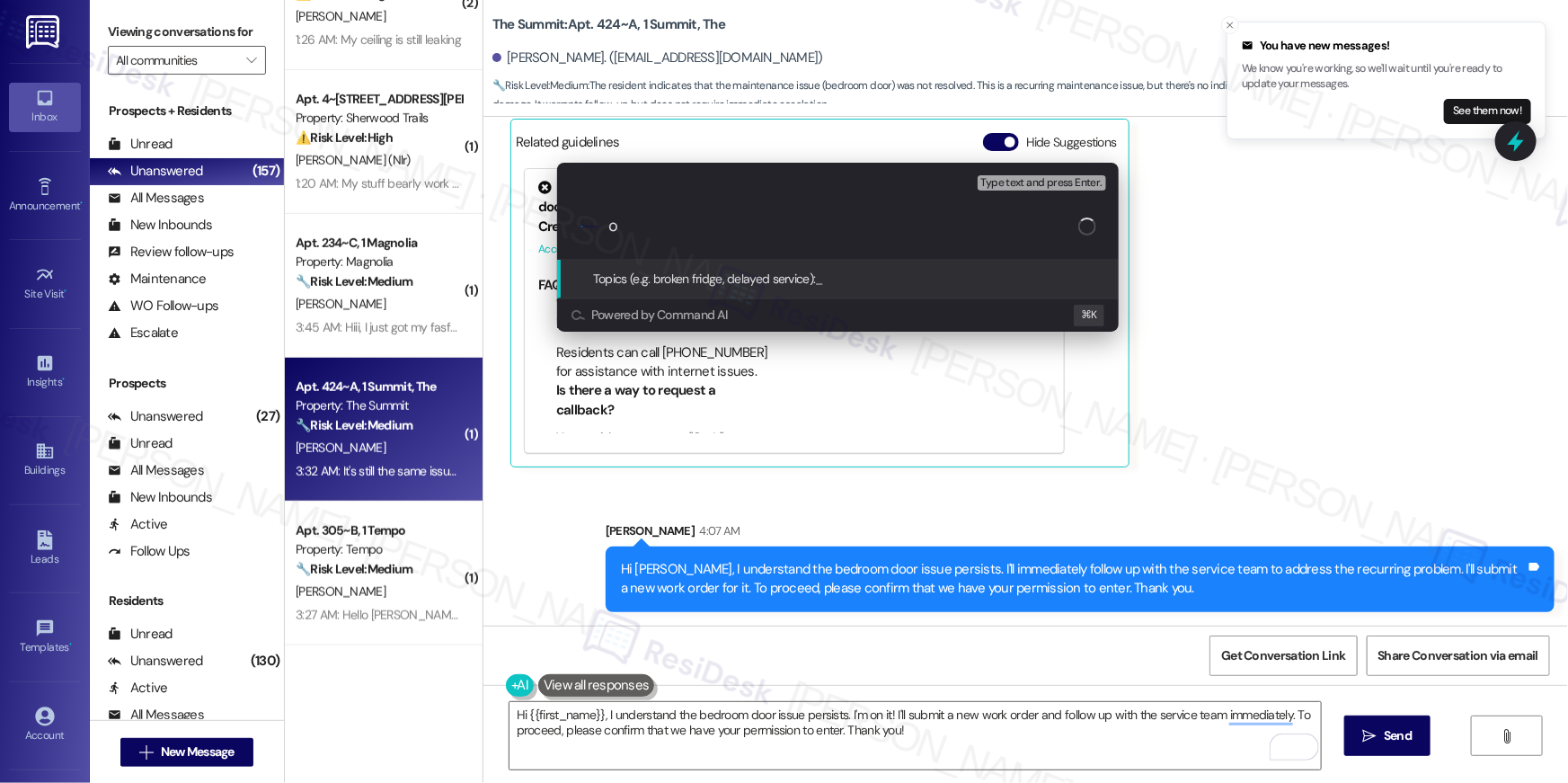
type input "or"
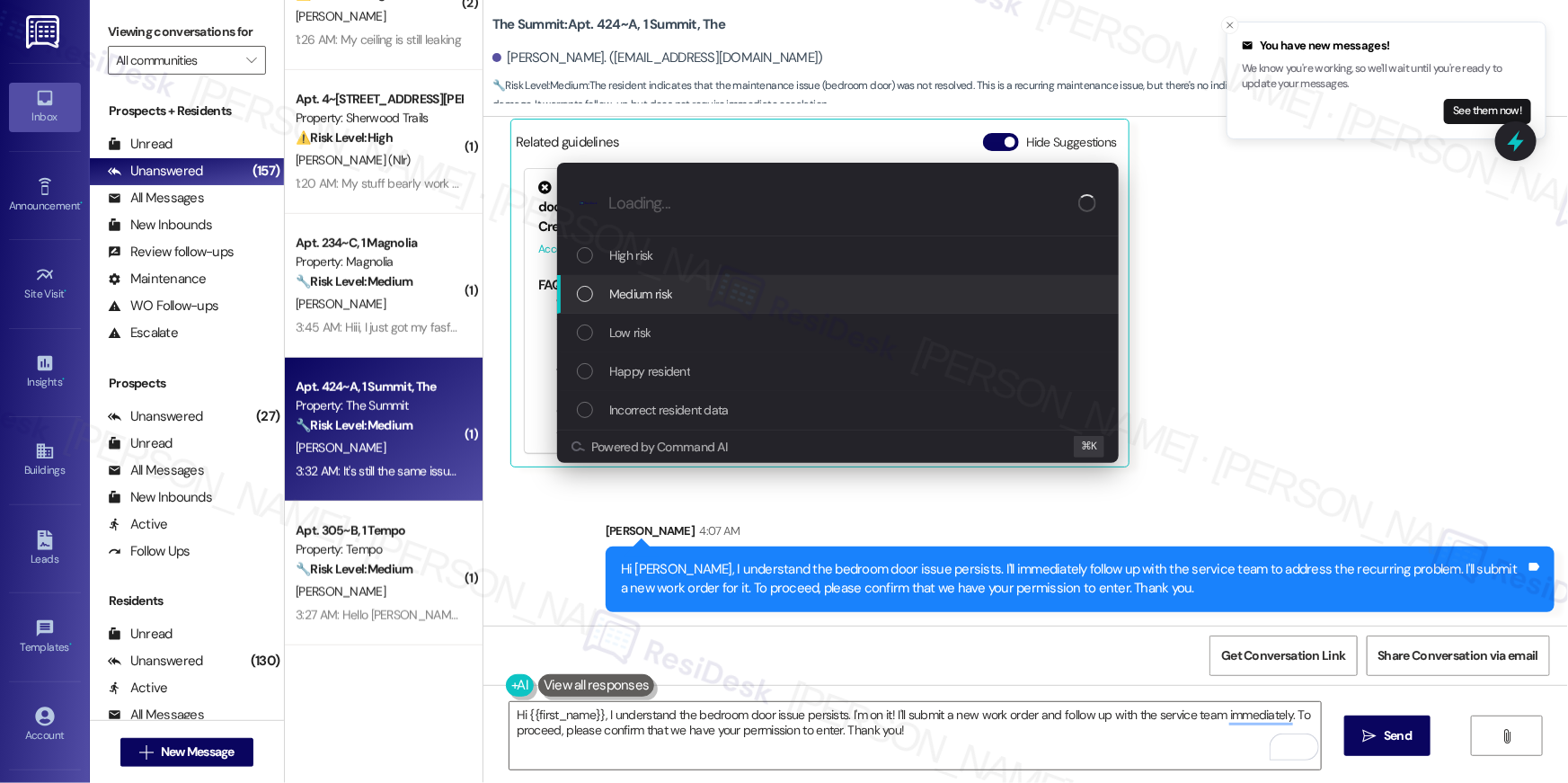
click at [642, 293] on span "Medium risk" at bounding box center [640, 294] width 63 height 20
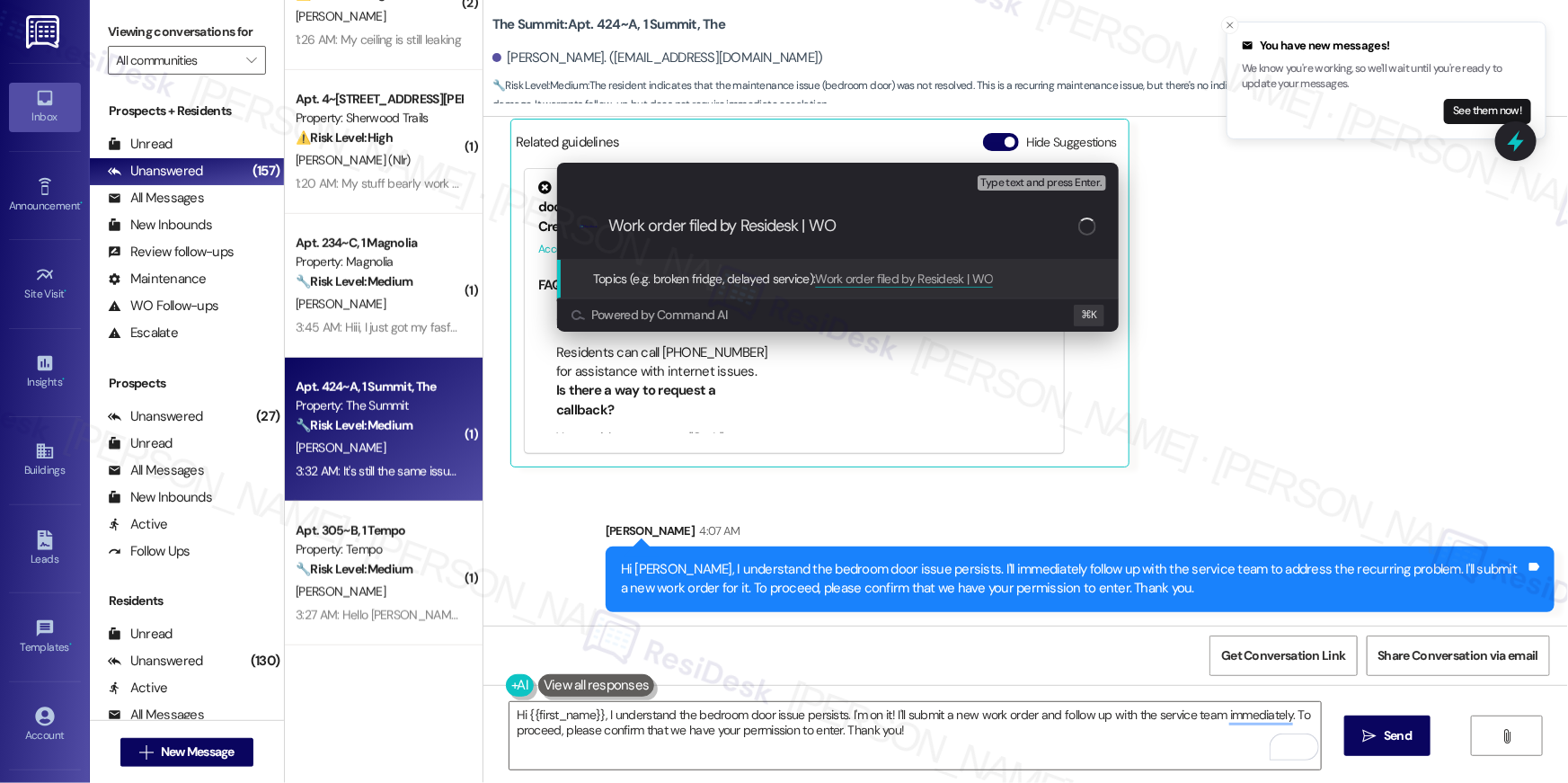
paste input "6827801"
type input "Work order filed by Residesk | WO 6827801"
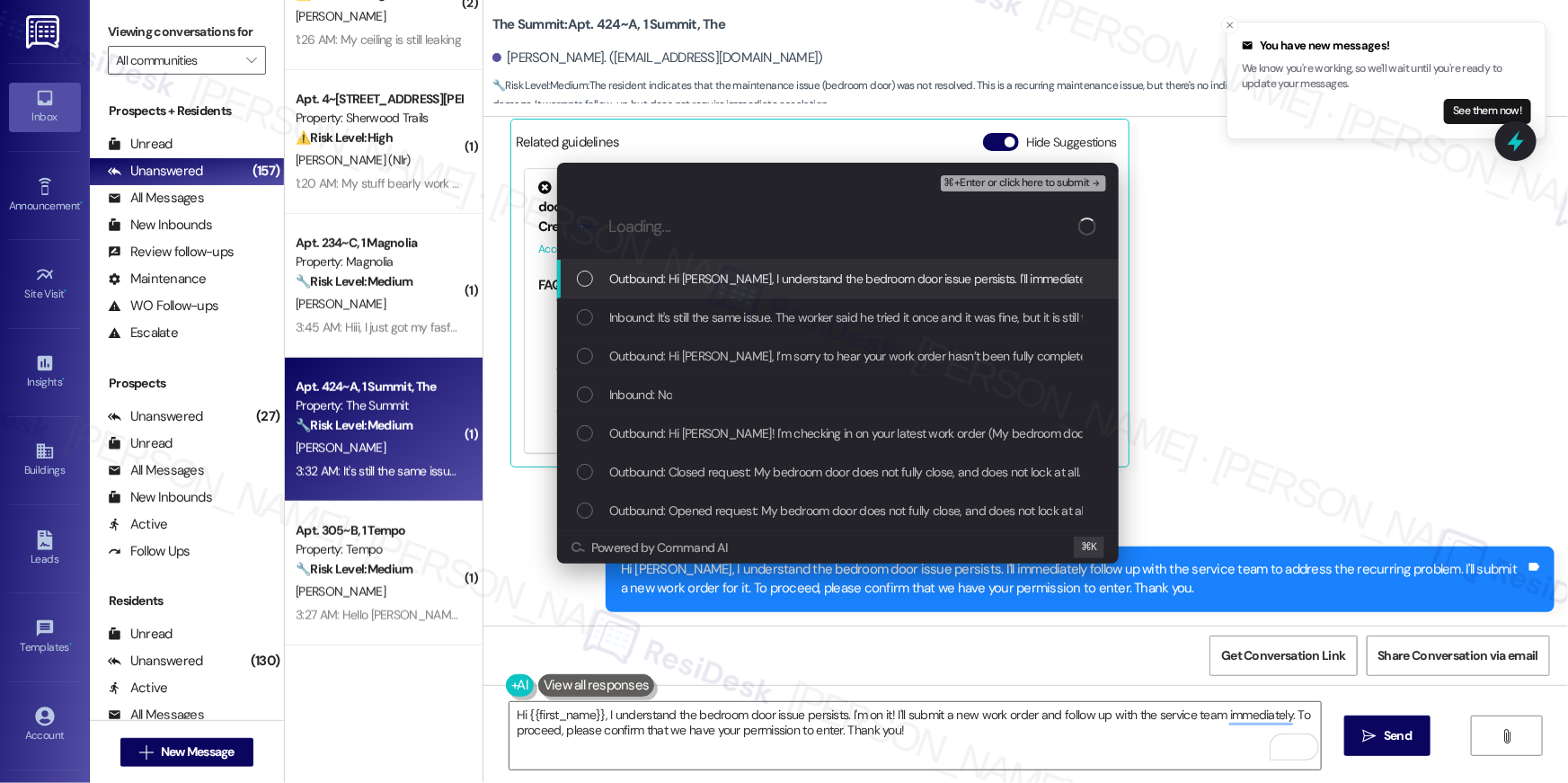
click at [582, 283] on div "List of options" at bounding box center [584, 279] width 16 height 16
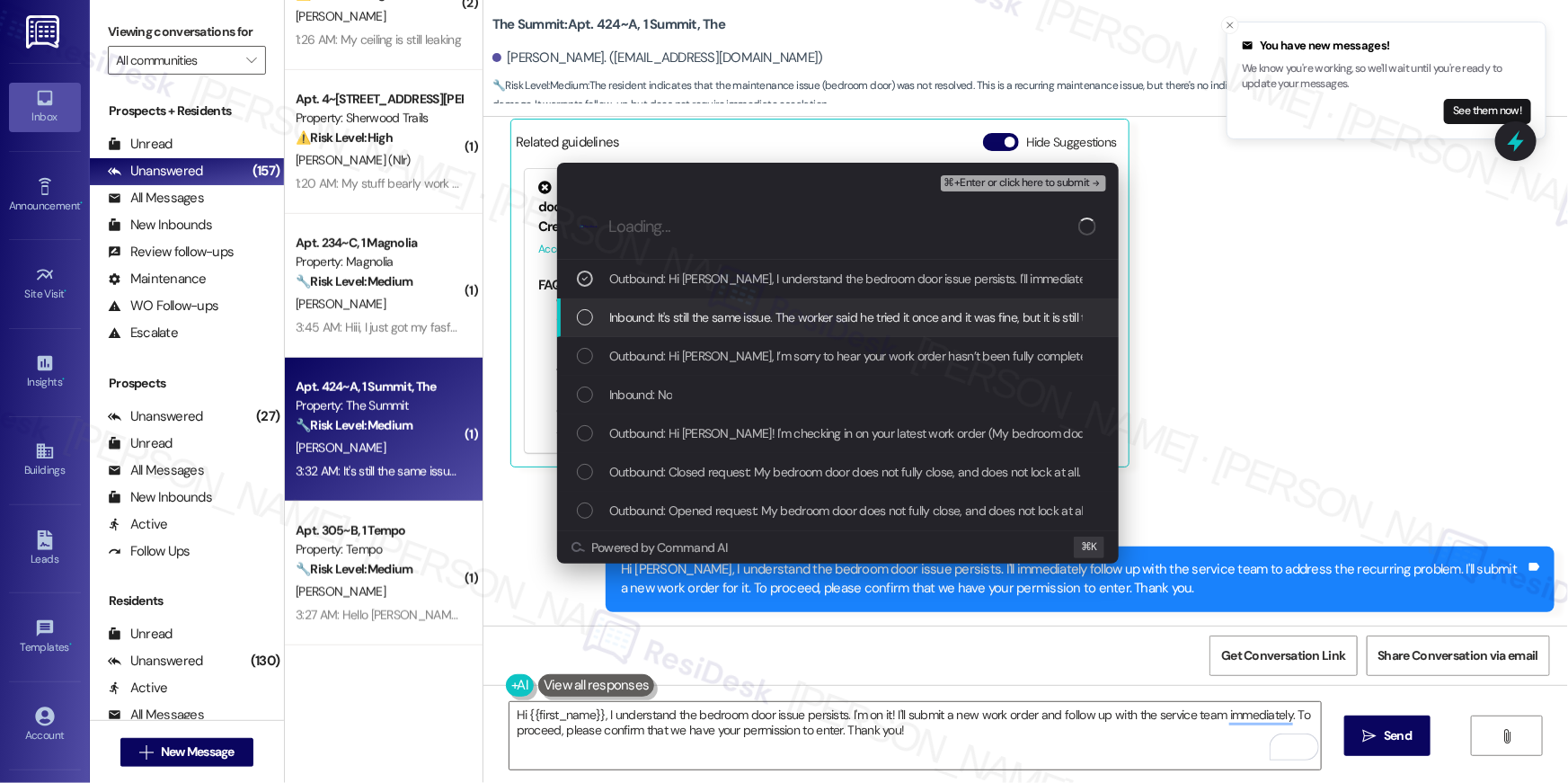
click at [582, 308] on div "Inbound: It's still the same issue. The worker said he tried it once and it was…" at bounding box center [839, 317] width 526 height 20
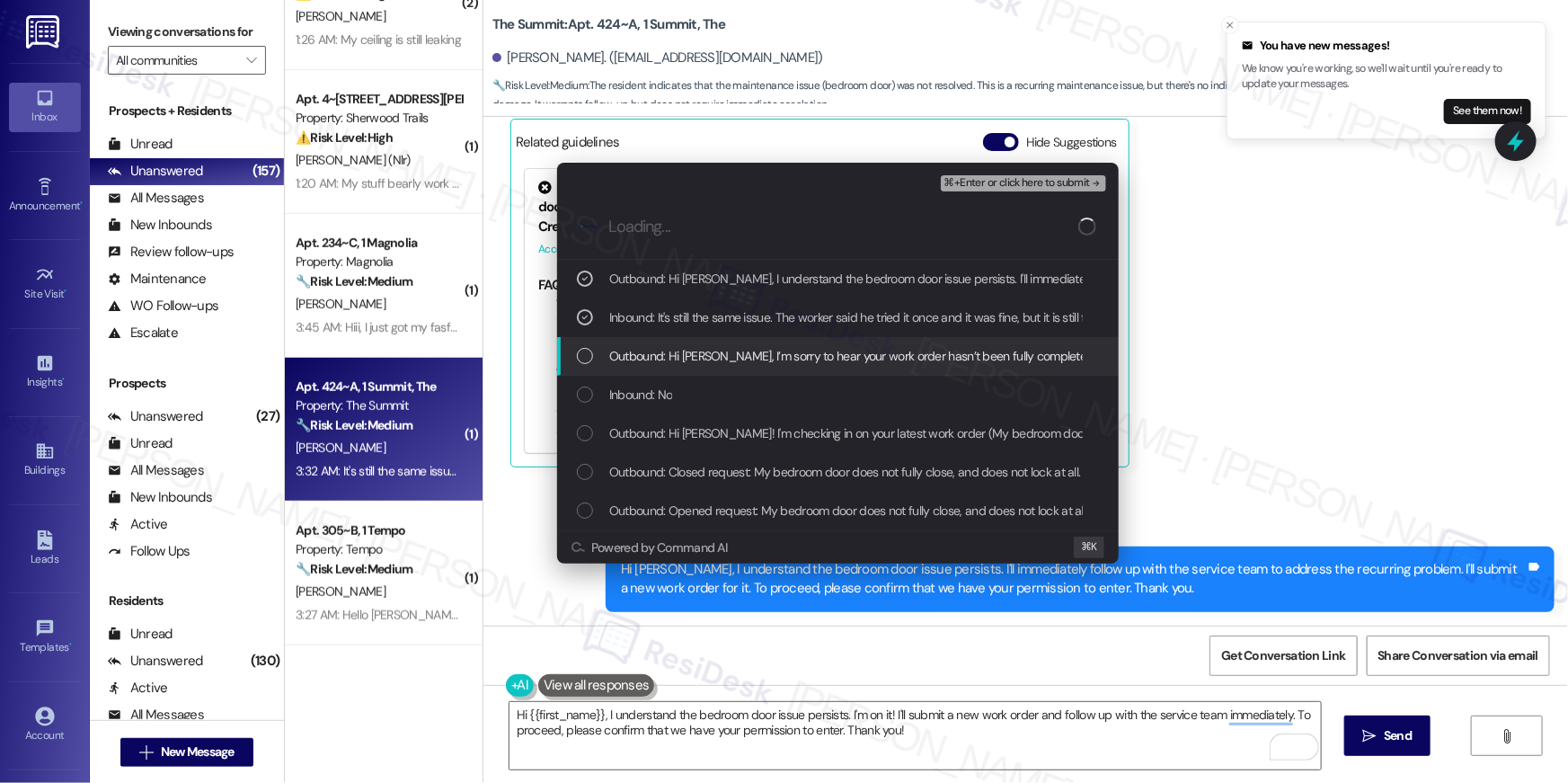
click at [589, 351] on div "List of options" at bounding box center [584, 355] width 16 height 16
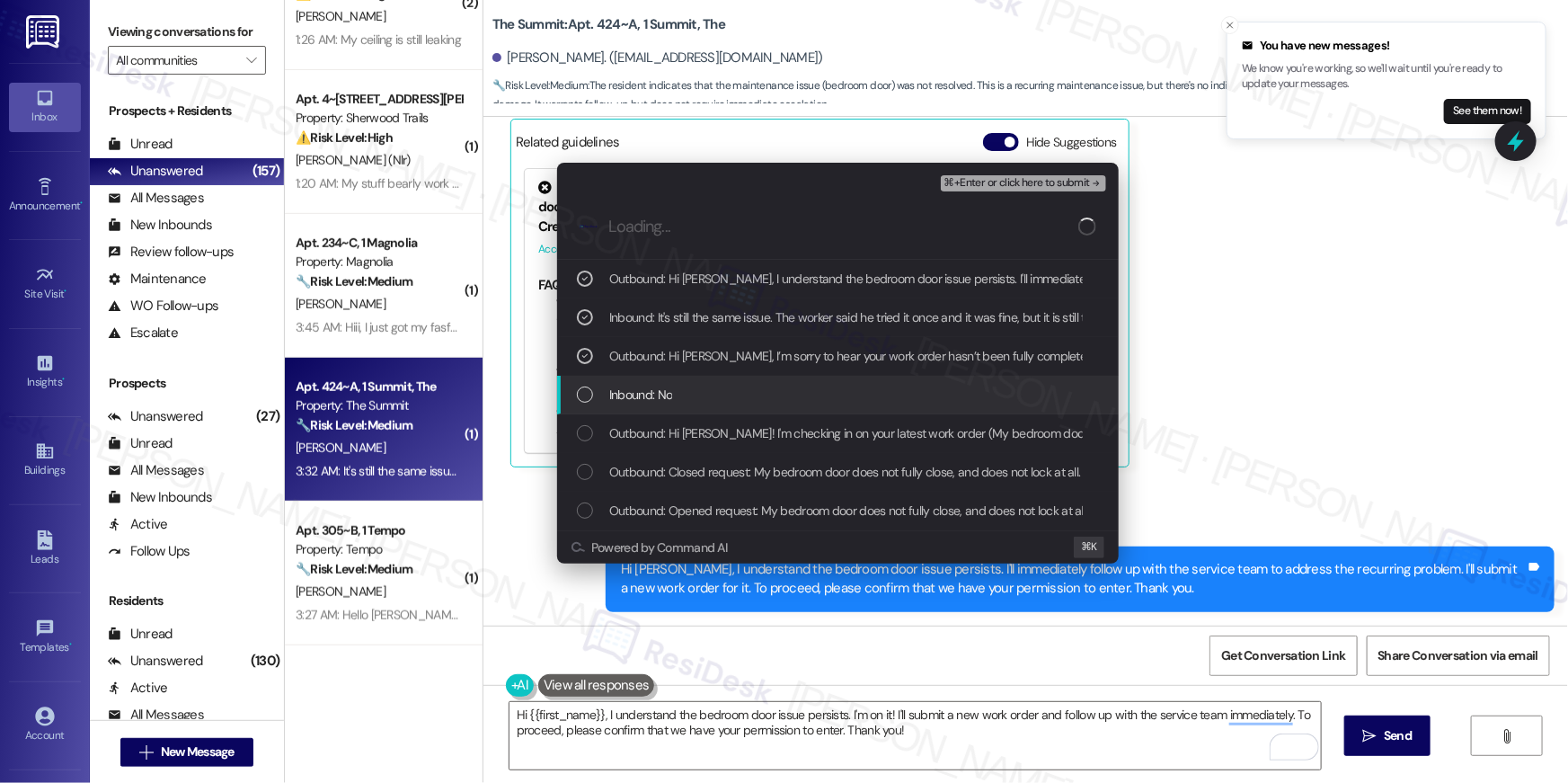
drag, startPoint x: 588, startPoint y: 385, endPoint x: 586, endPoint y: 408, distance: 23.1
click at [588, 387] on div "List of options" at bounding box center [584, 394] width 16 height 16
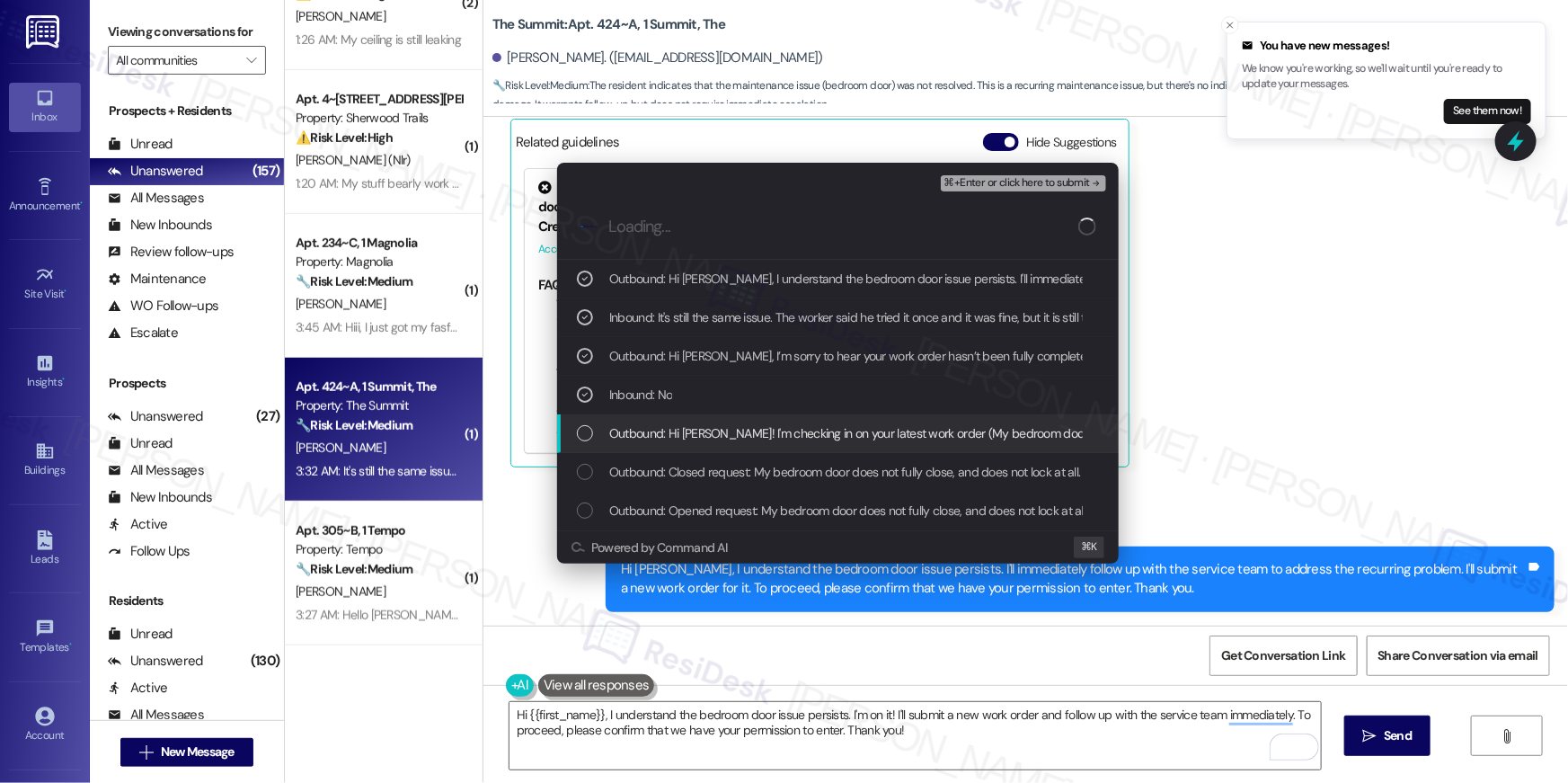
click at [585, 416] on div "Outbound: Hi Brett! I'm checking in on your latest work order (My bedroom door …" at bounding box center [837, 434] width 562 height 39
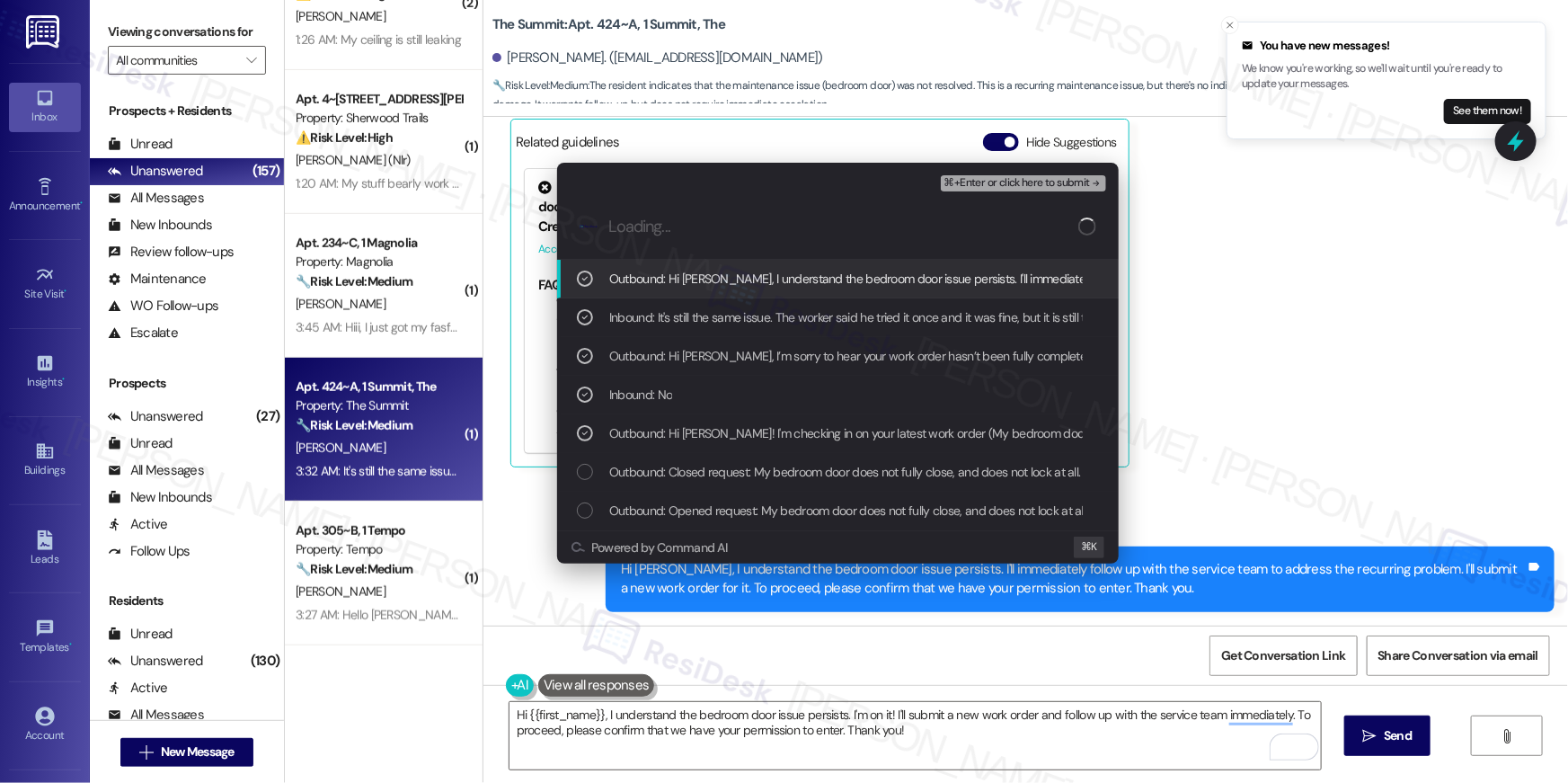
click at [1021, 186] on span "⌘+Enter or click here to submit" at bounding box center [1018, 183] width 145 height 12
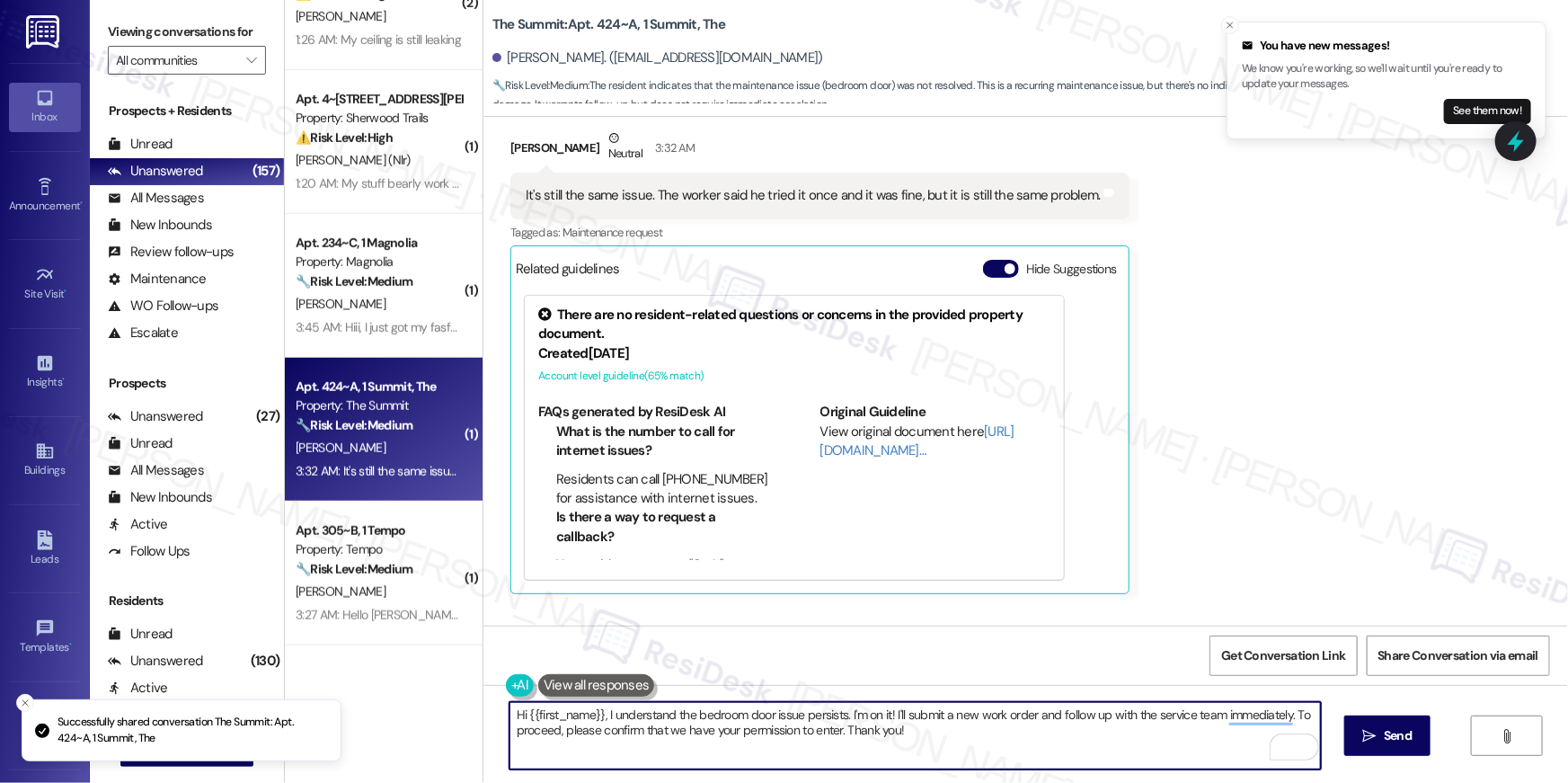
scroll to position [659, 0]
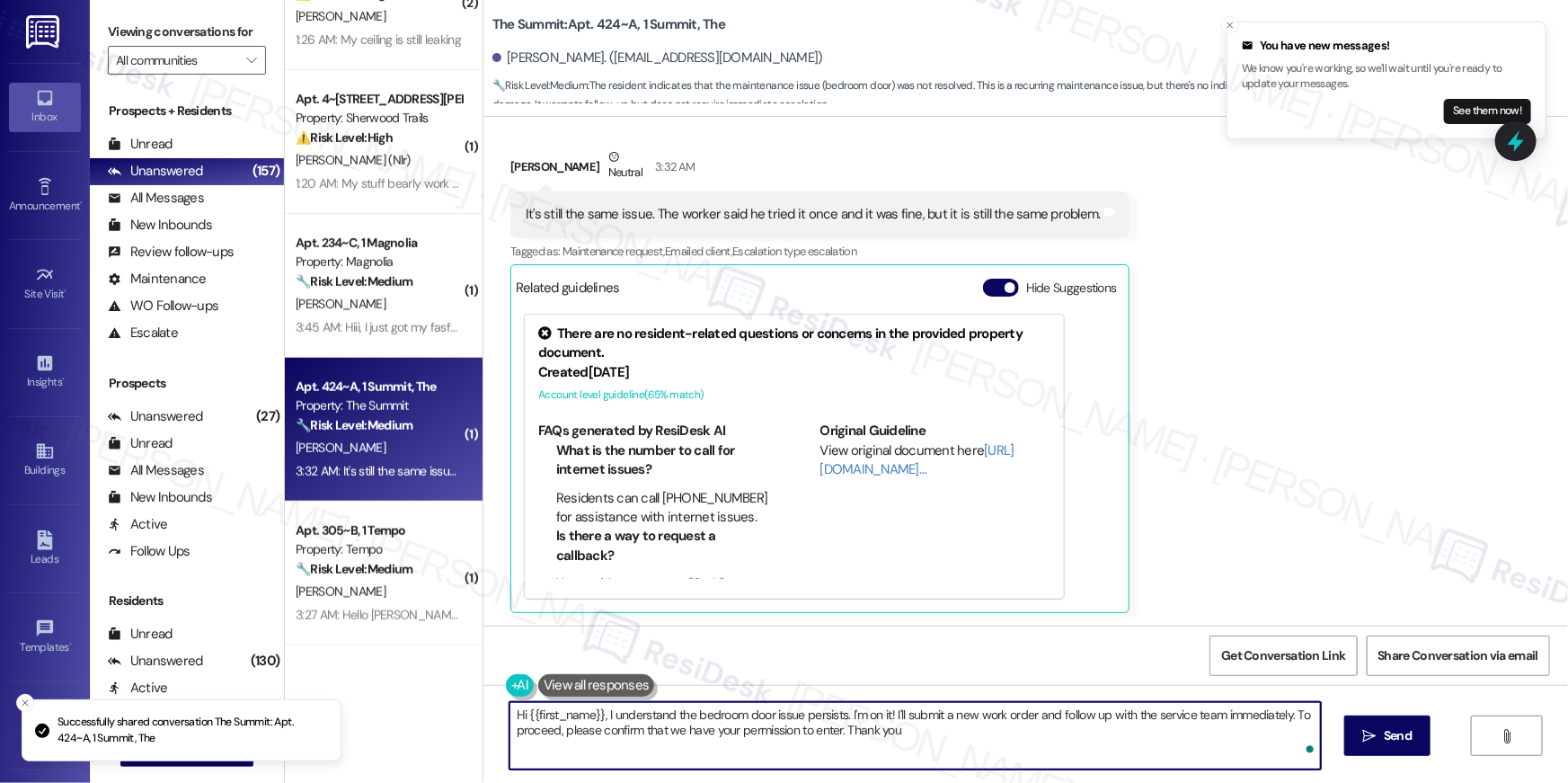
type textarea "Hi {{first_name}}, I understand the bedroom door issue persists. I'm on it! I'l…"
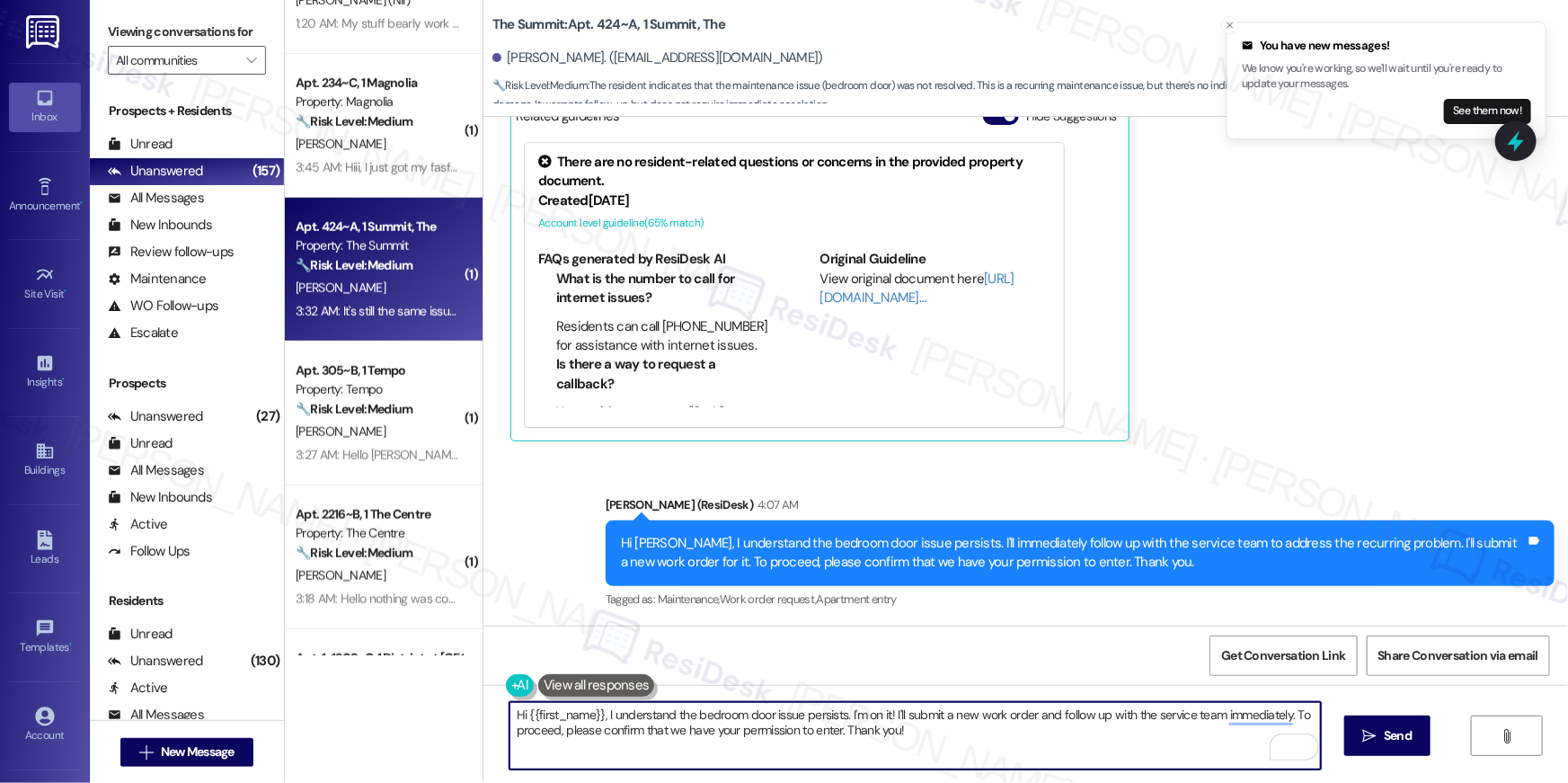
scroll to position [691, 0]
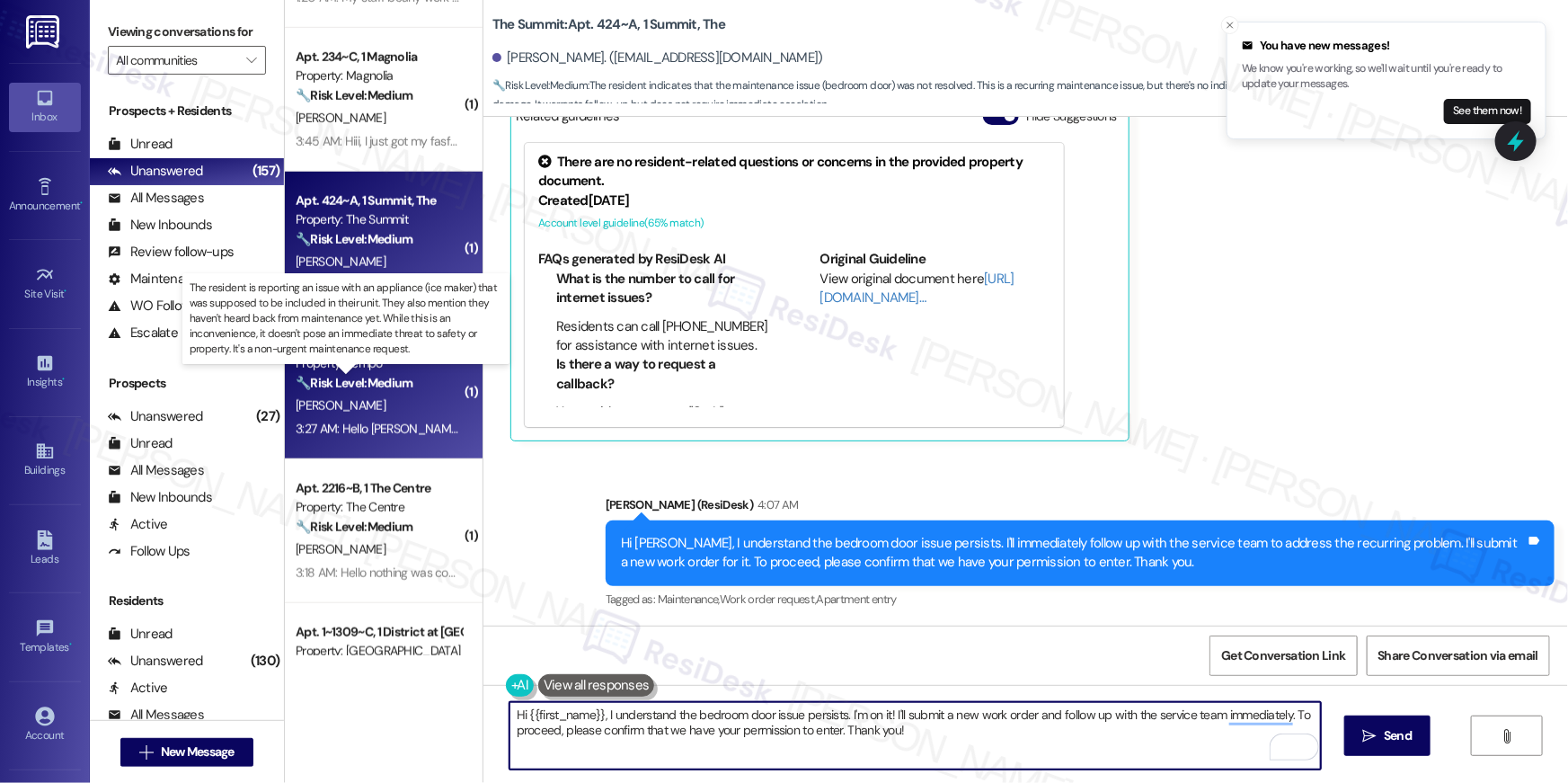
click at [381, 375] on strong "🔧 Risk Level: Medium" at bounding box center [354, 383] width 117 height 16
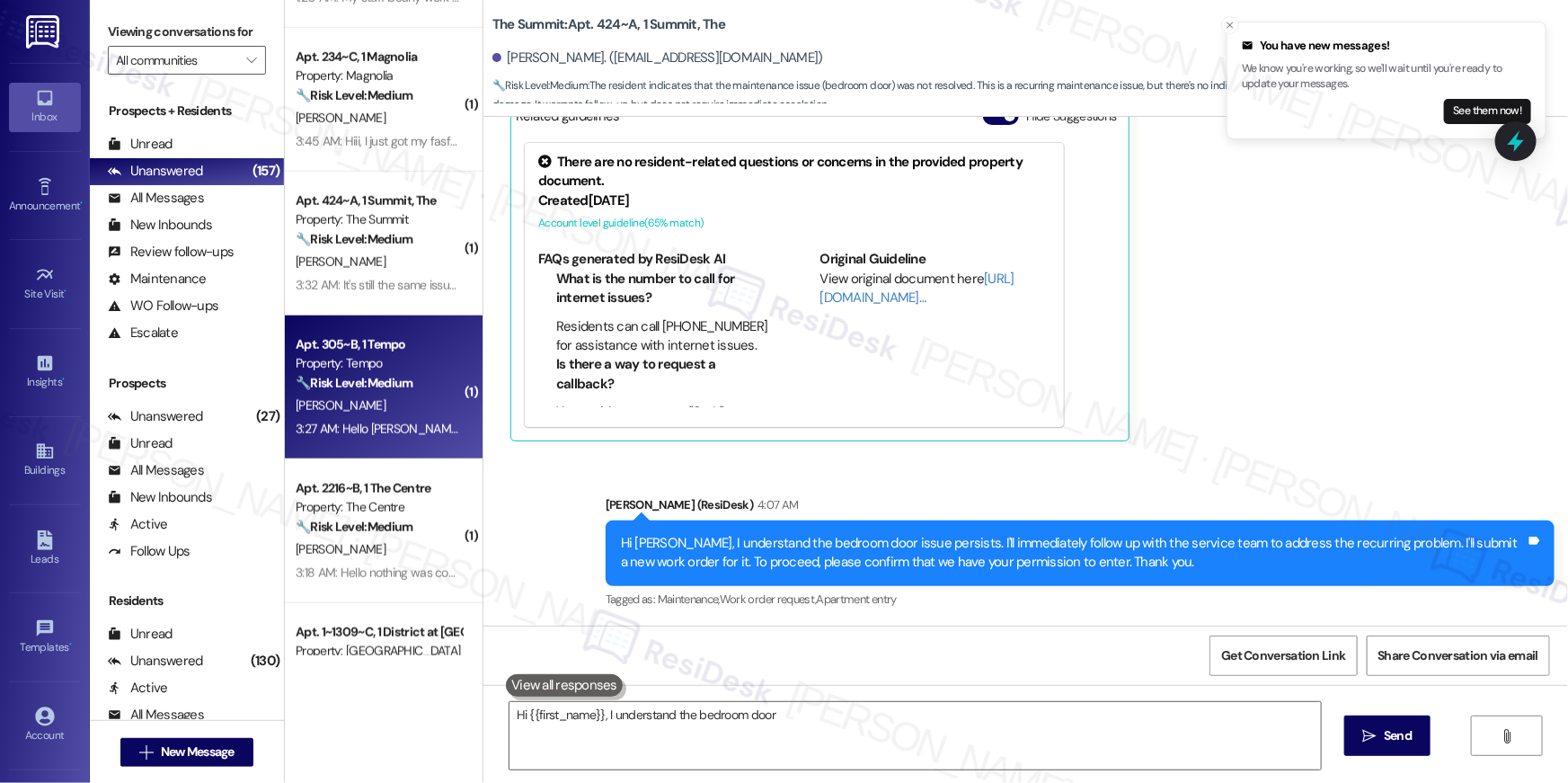
type textarea "Hi {{first_name}}, I understand the bedroom door issue"
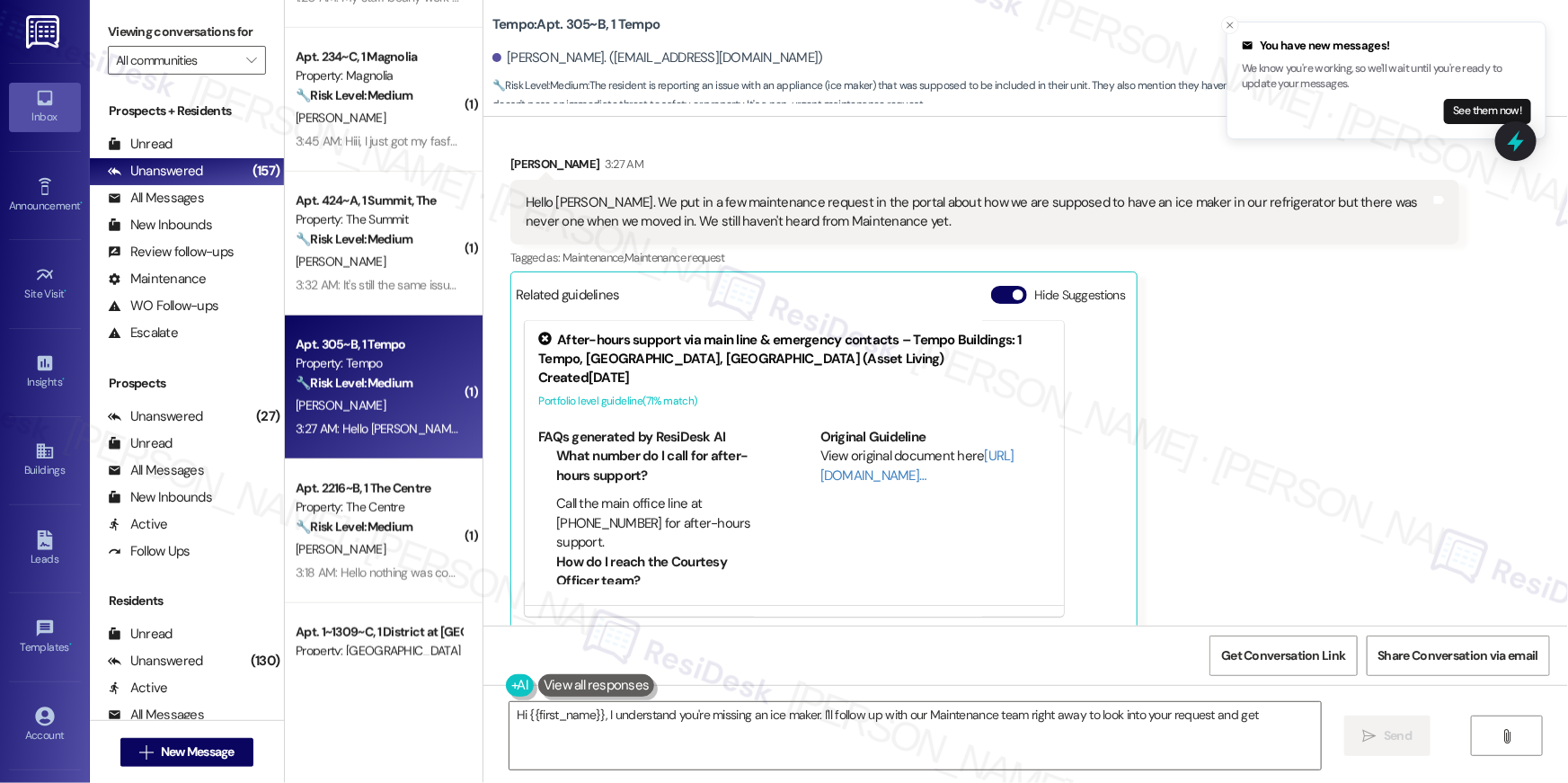
scroll to position [1852, 0]
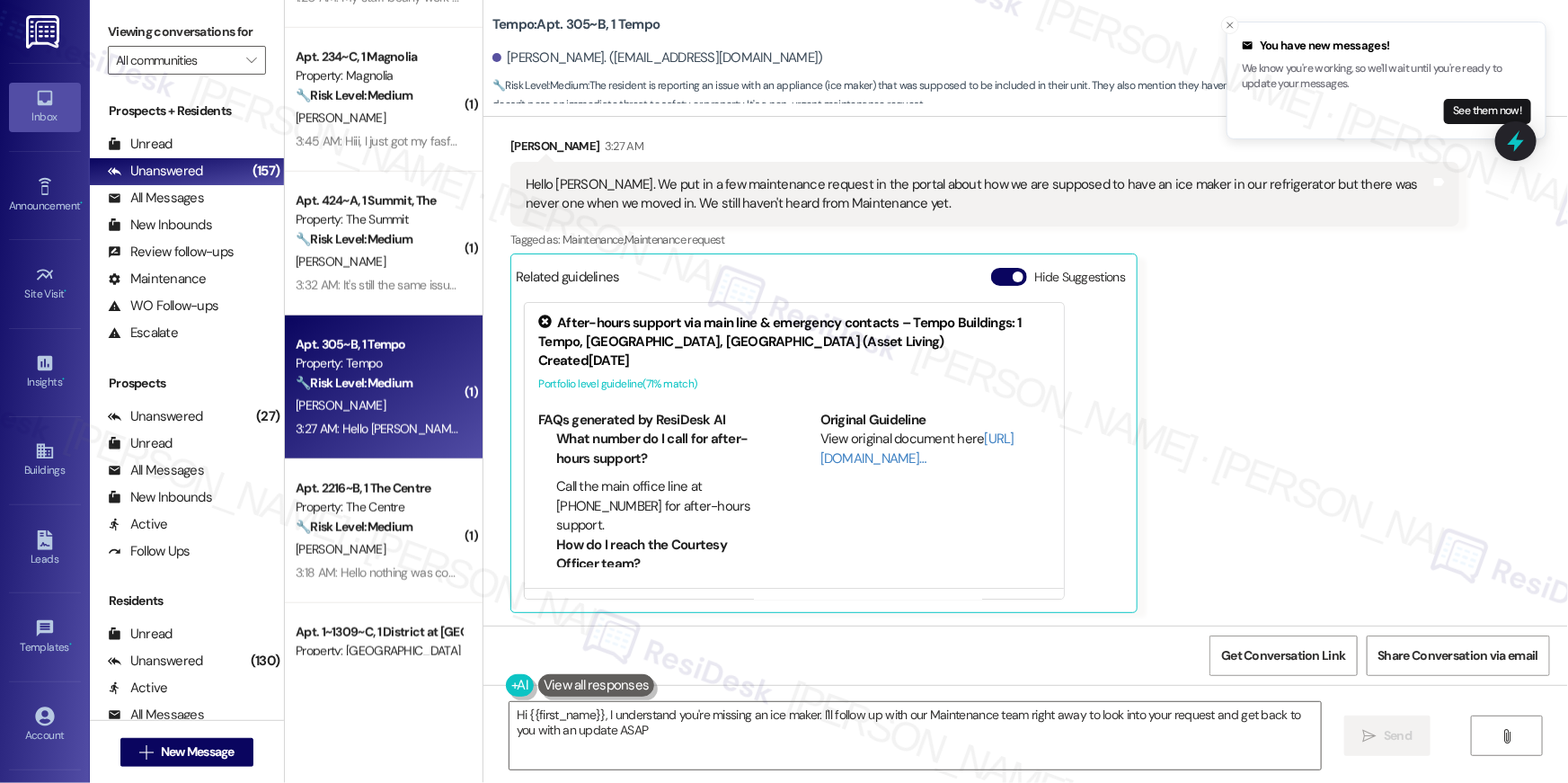
type textarea "Hi {{first_name}}, I understand you're missing an ice maker. I'll follow up wit…"
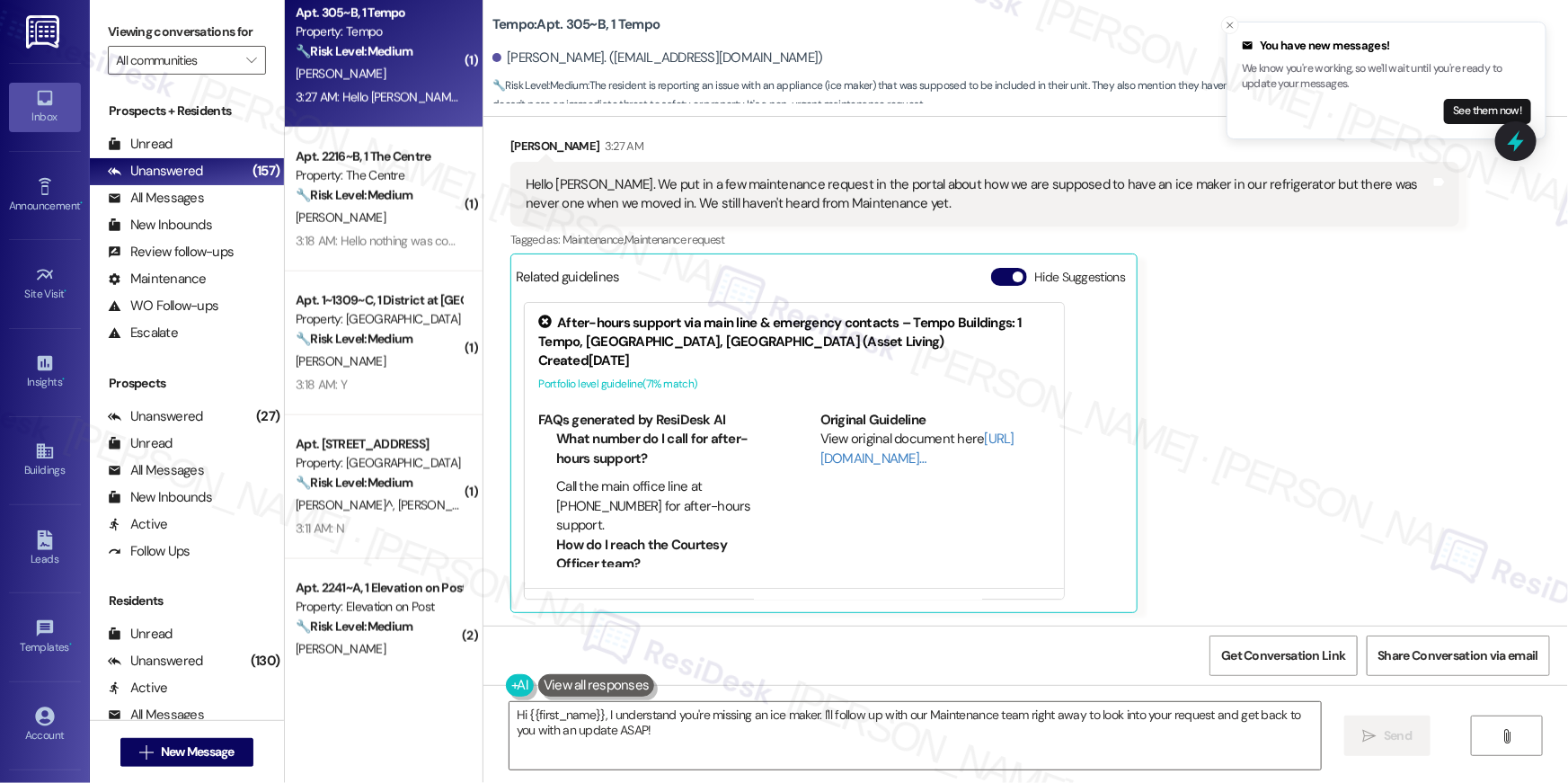
scroll to position [1053, 0]
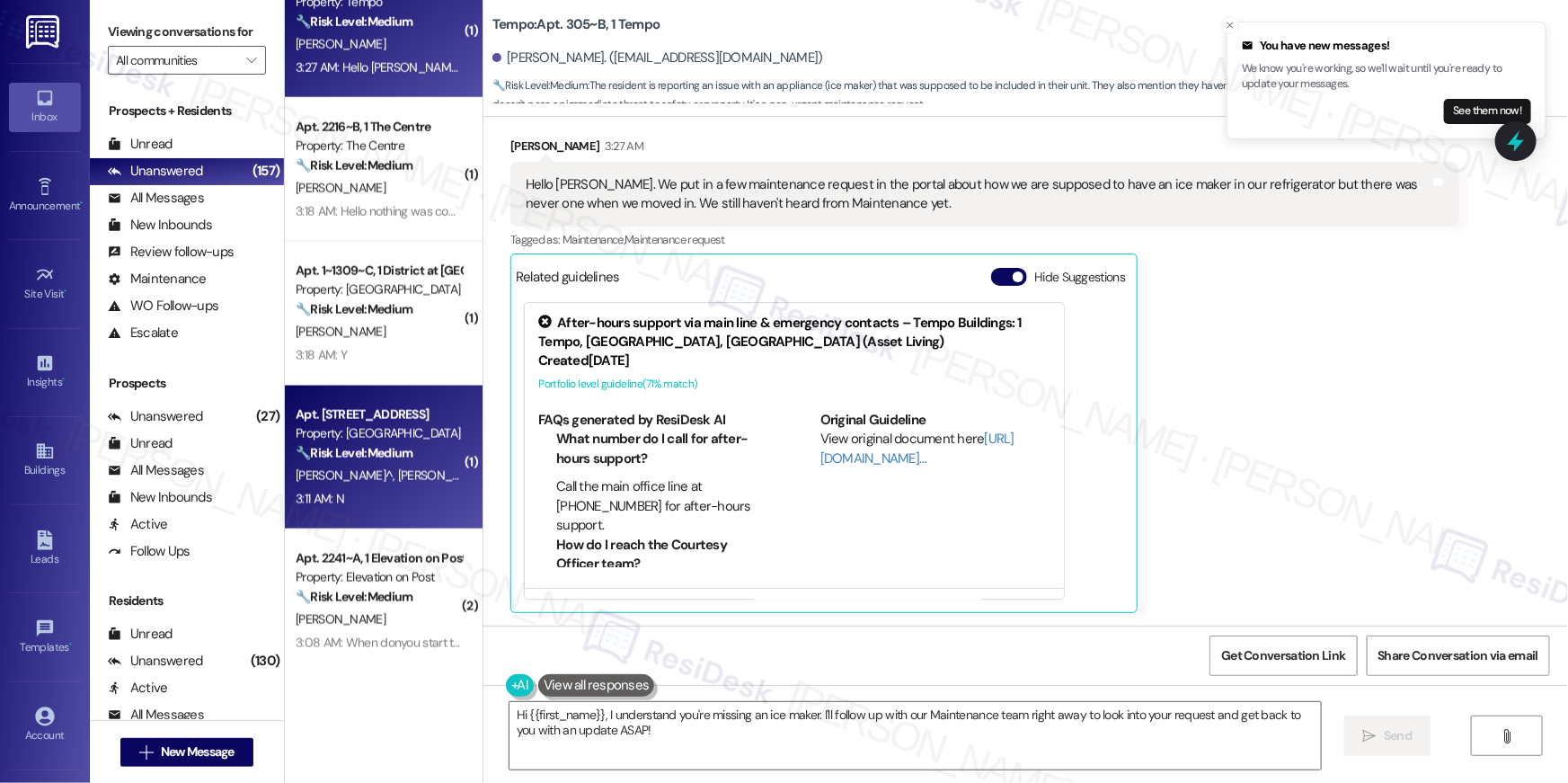
click at [390, 417] on div "Apt. 3210, 6250 S Commerce Ct" at bounding box center [379, 415] width 166 height 19
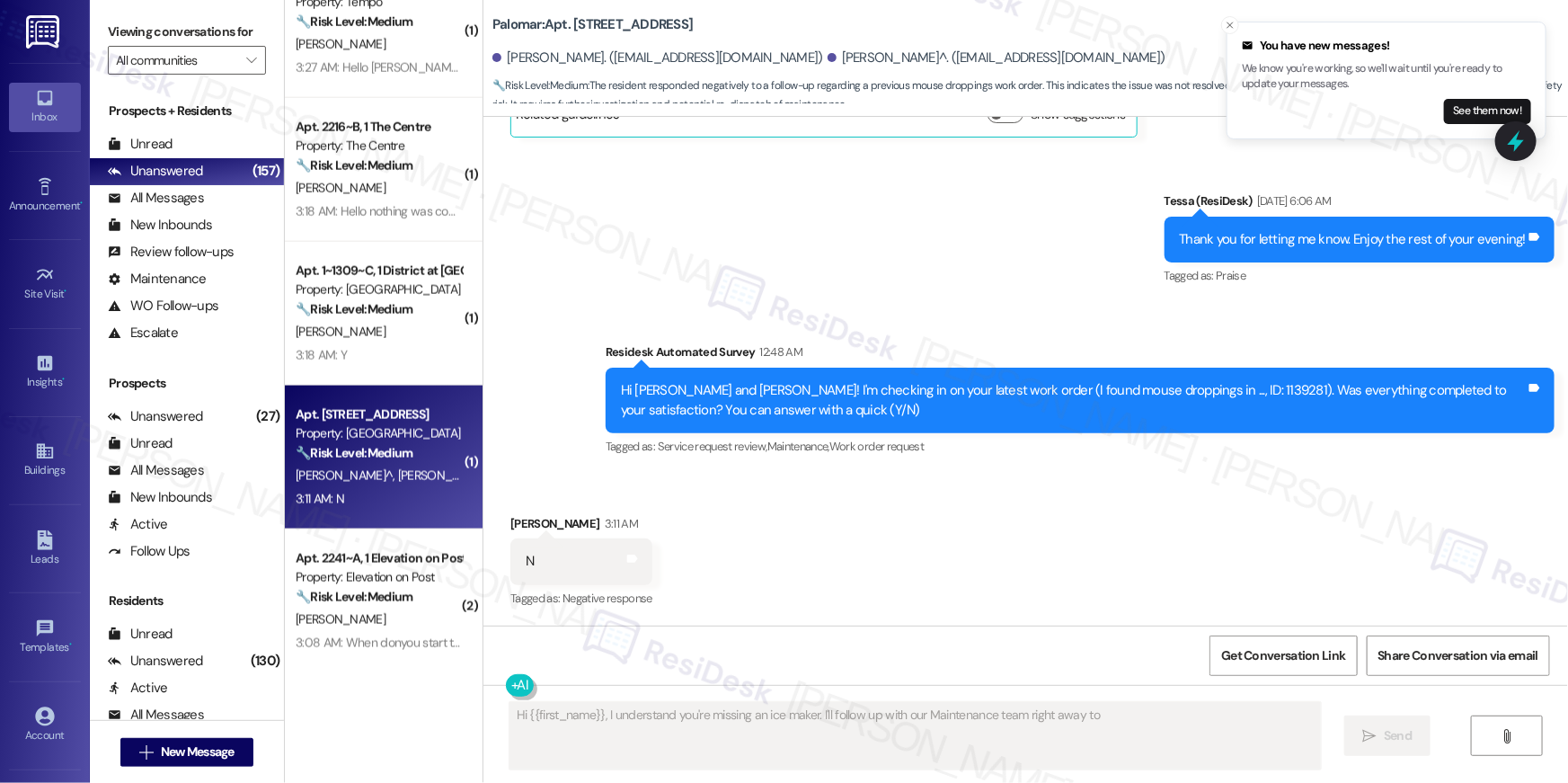
scroll to position [1455, 0]
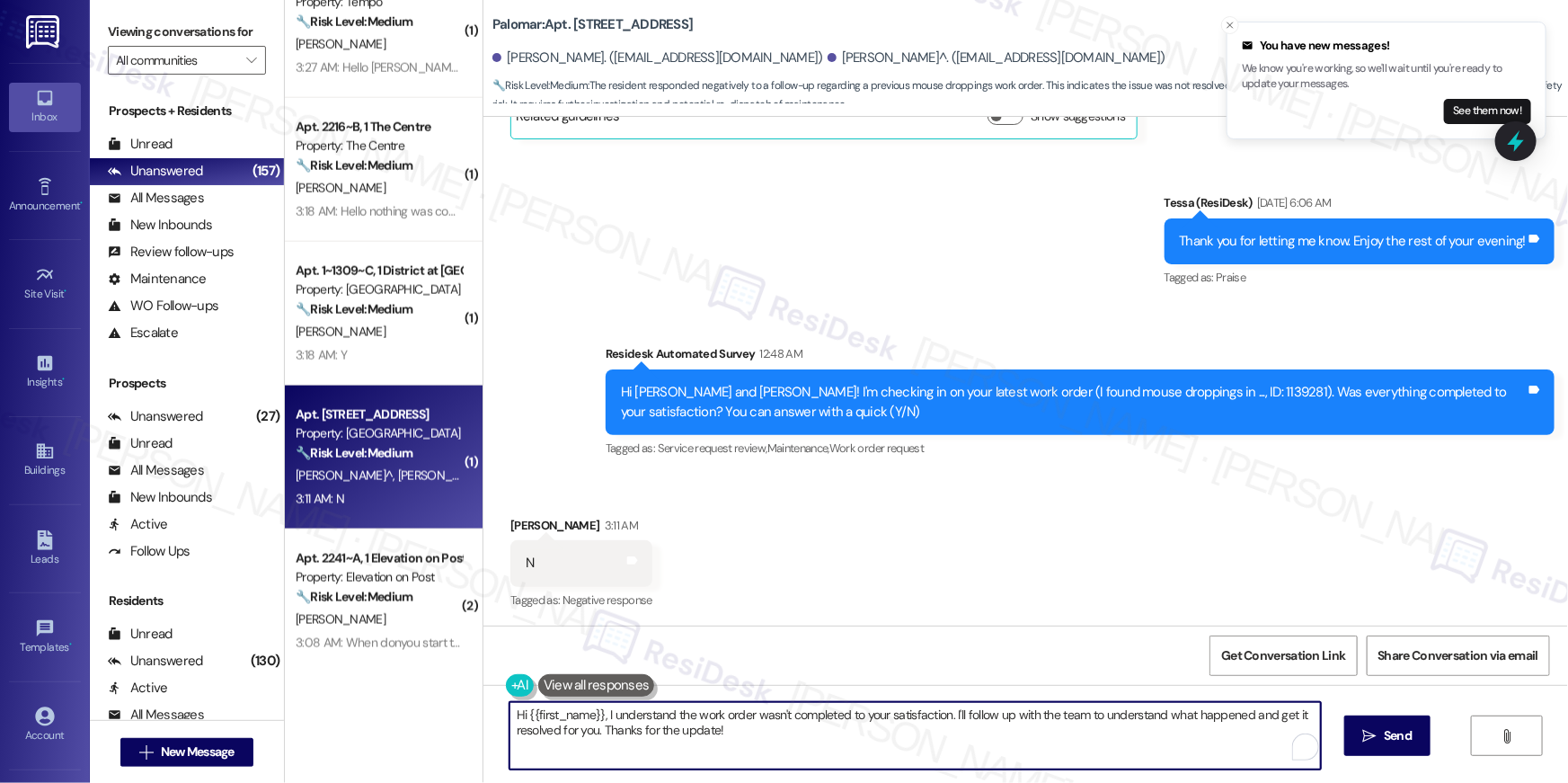
click at [844, 743] on textarea "Hi {{first_name}}, I understand the work order wasn't completed to your satisfa…" at bounding box center [916, 735] width 812 height 67
click at [955, 757] on textarea "Hi {{first_name}}, I understand the work order wasn't completed to your satisfa…" at bounding box center [916, 735] width 812 height 67
click at [946, 717] on textarea "Hi {{first_name}}, I understand the work order wasn't completed to your satisfa…" at bounding box center [916, 735] width 812 height 67
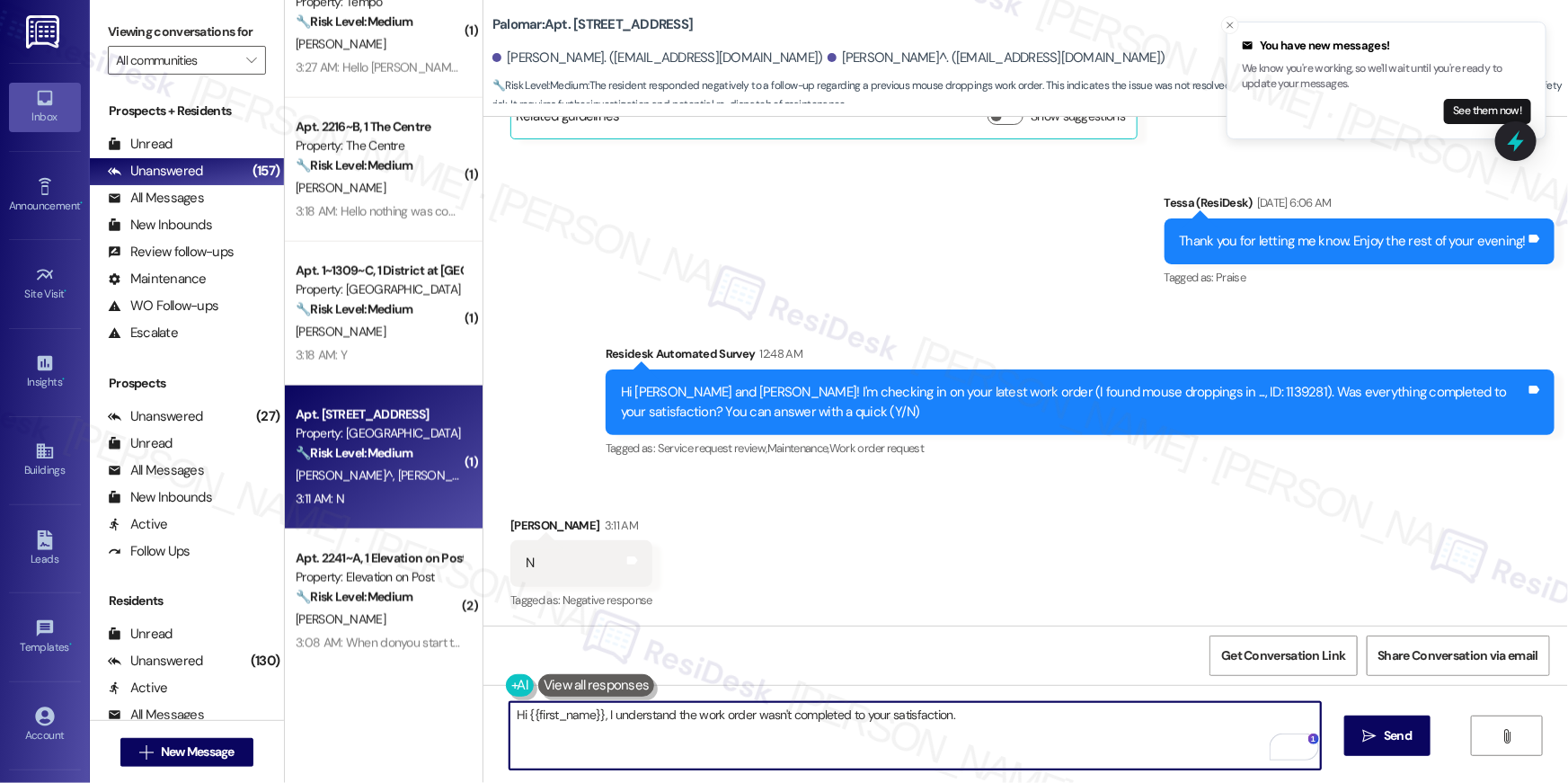
click at [975, 751] on textarea "Hi {{first_name}}, I understand the work order wasn't completed to your satisfa…" at bounding box center [916, 735] width 812 height 67
paste textarea "Hi {{first_name}}, I’m sorry to hear your work order hasn’t been fully complete…"
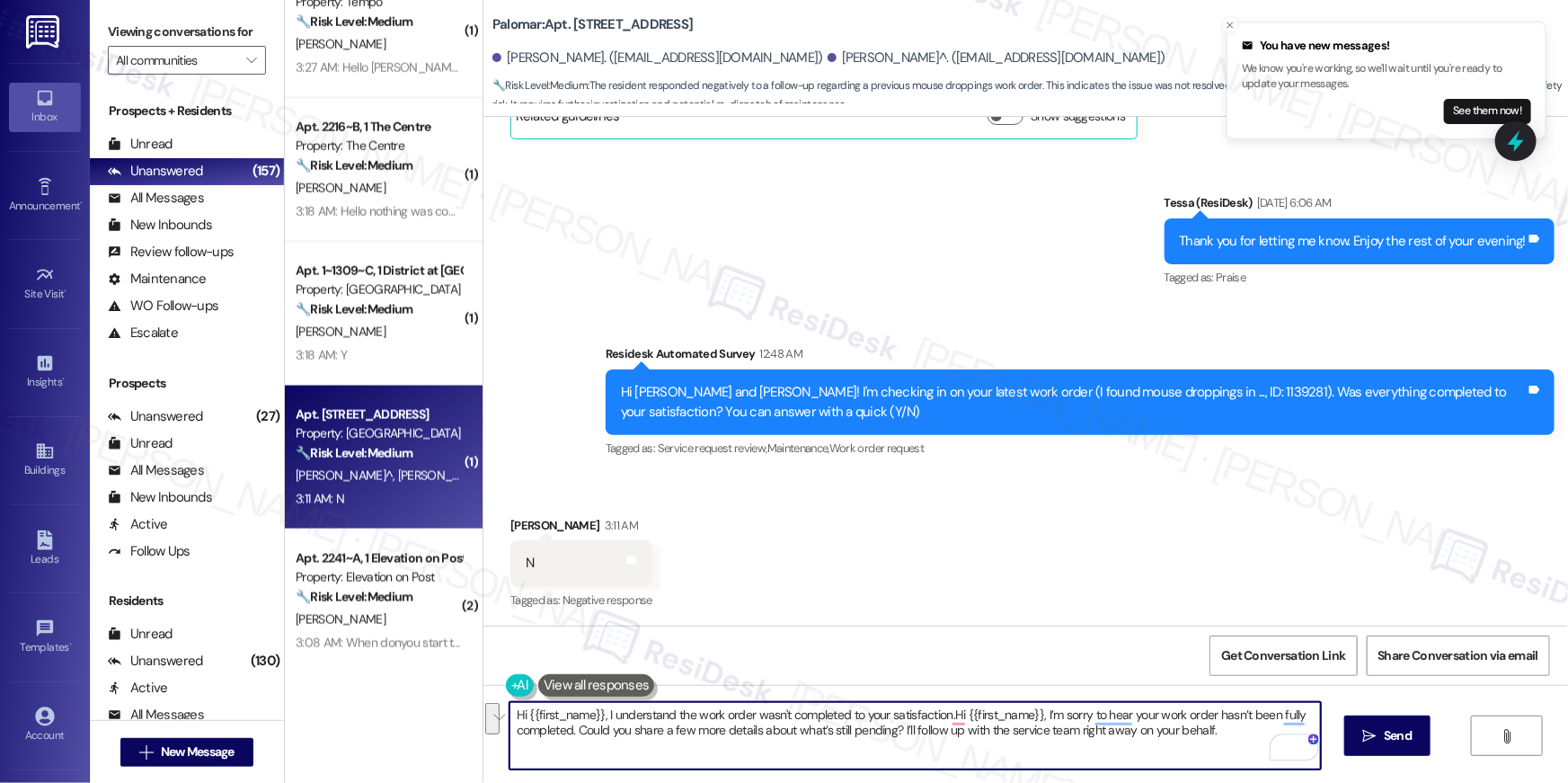
paste textarea "To enrich screen reader interactions, please activate Accessibility in Grammarl…"
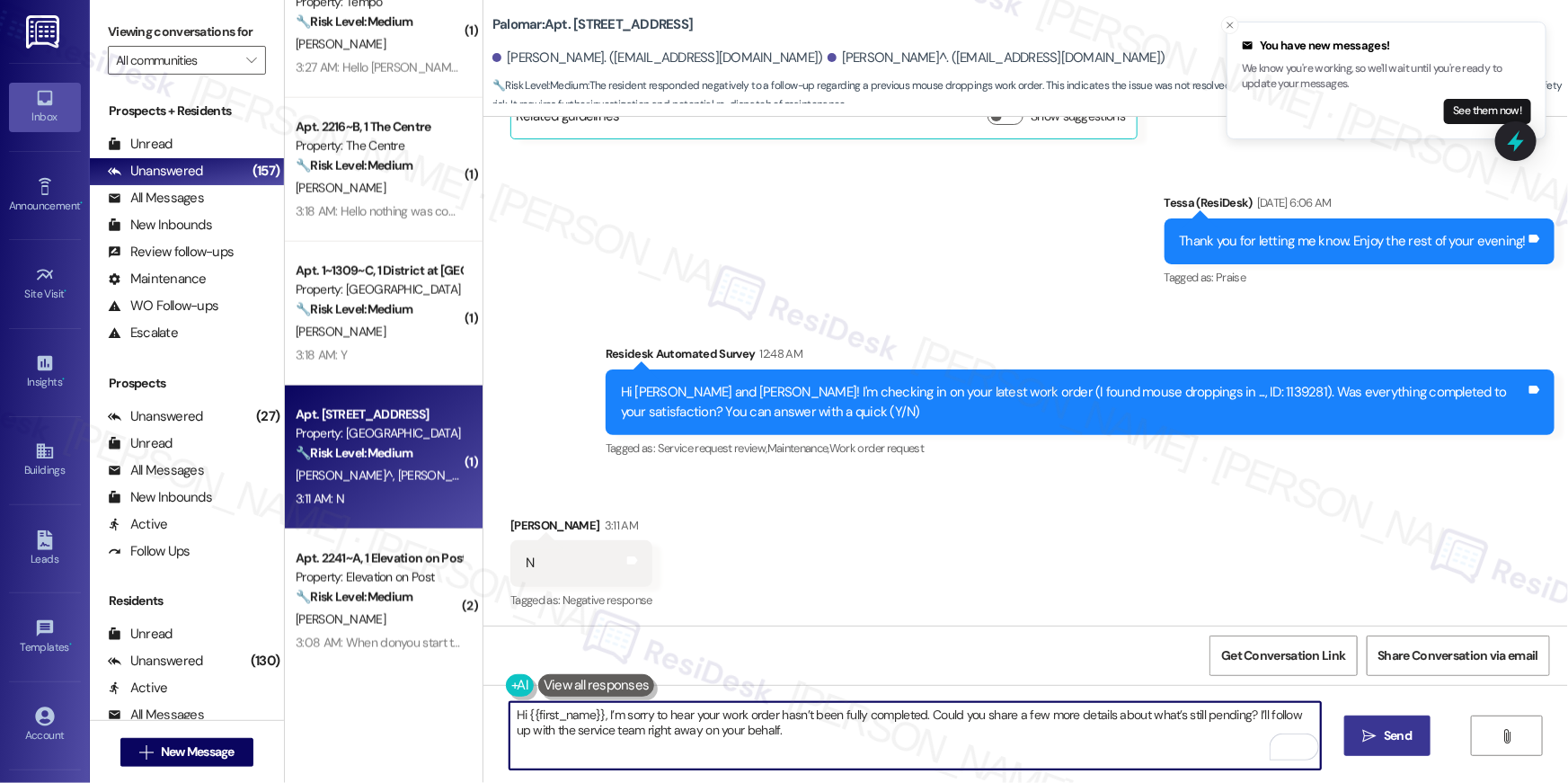
type textarea "Hi {{first_name}}, I’m sorry to hear your work order hasn’t been fully complete…"
click at [1380, 741] on span "Send" at bounding box center [1397, 736] width 35 height 19
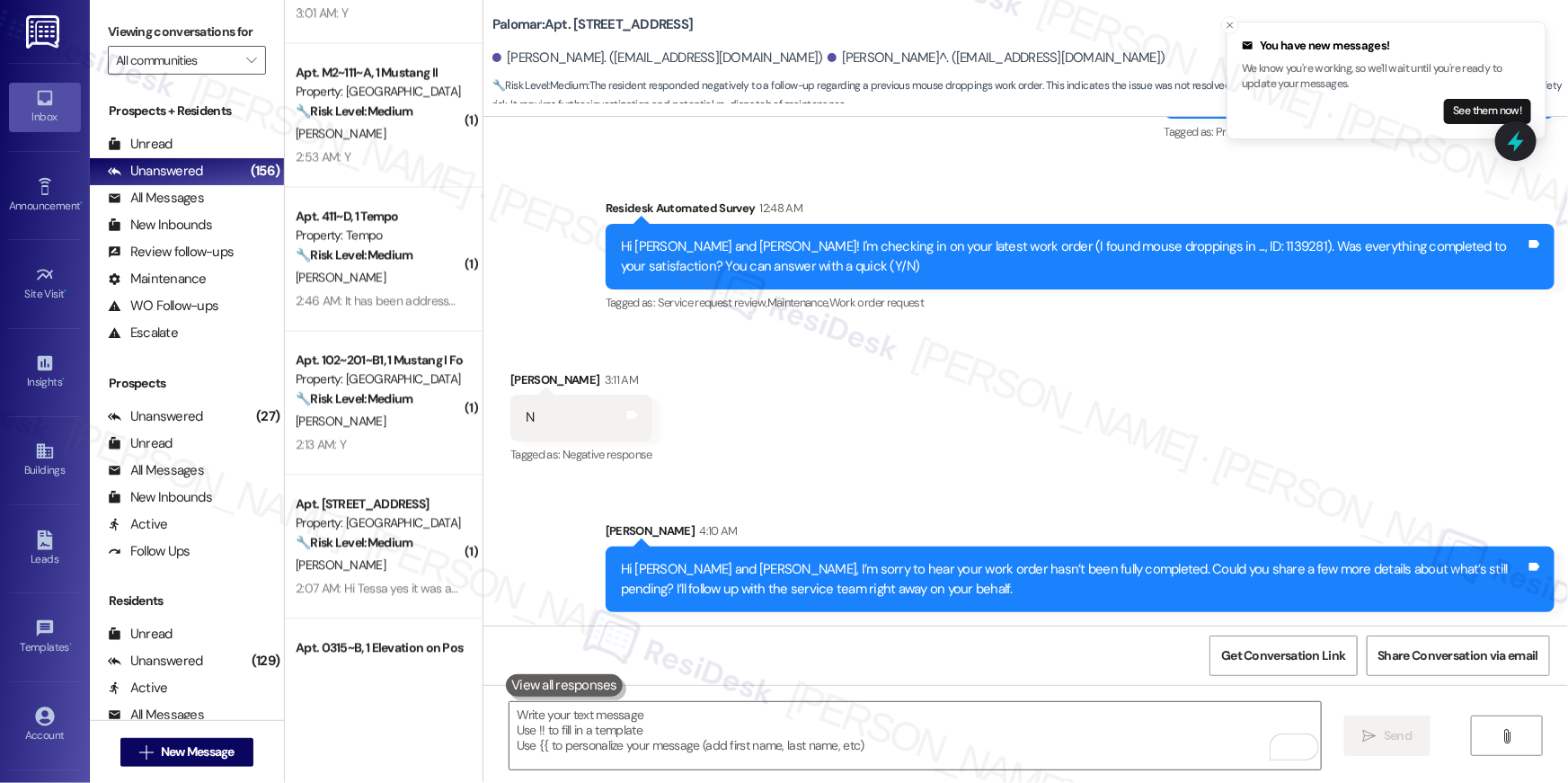
scroll to position [1967, 0]
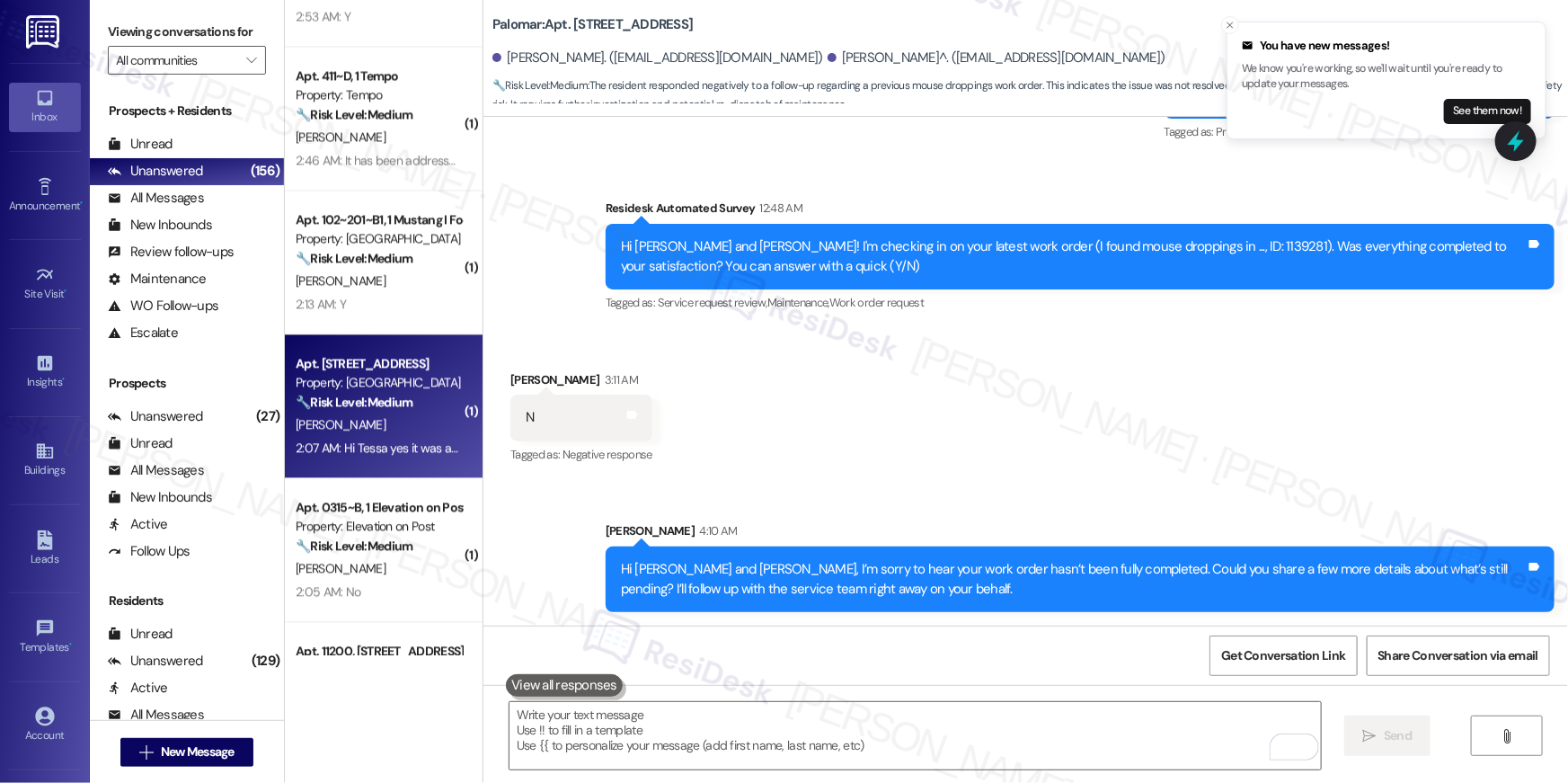
click at [383, 383] on div "Property: Palomar" at bounding box center [379, 383] width 166 height 19
type textarea "Fetching suggested responses. Please feel free to read through the conversation…"
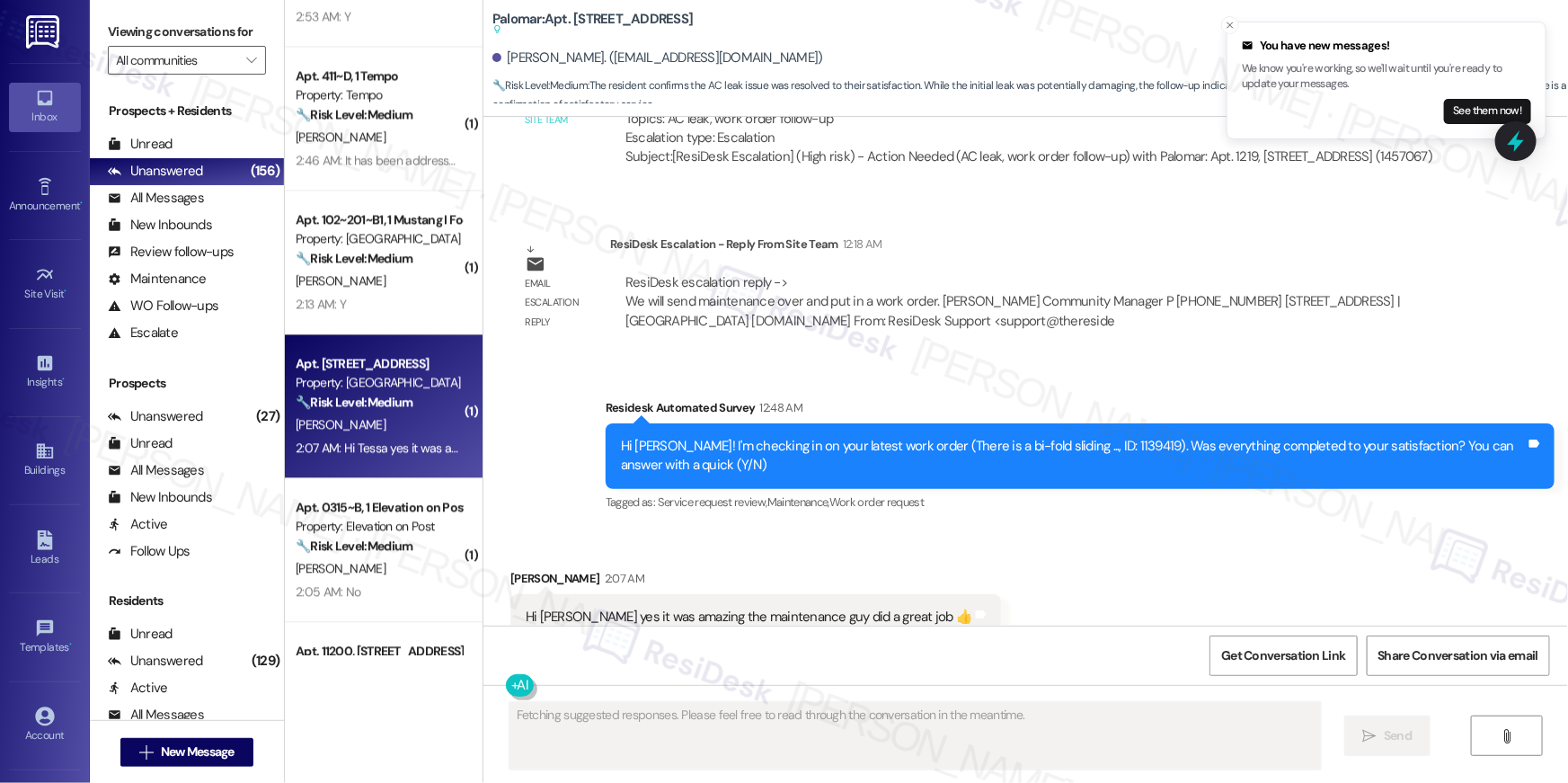
scroll to position [1423, 0]
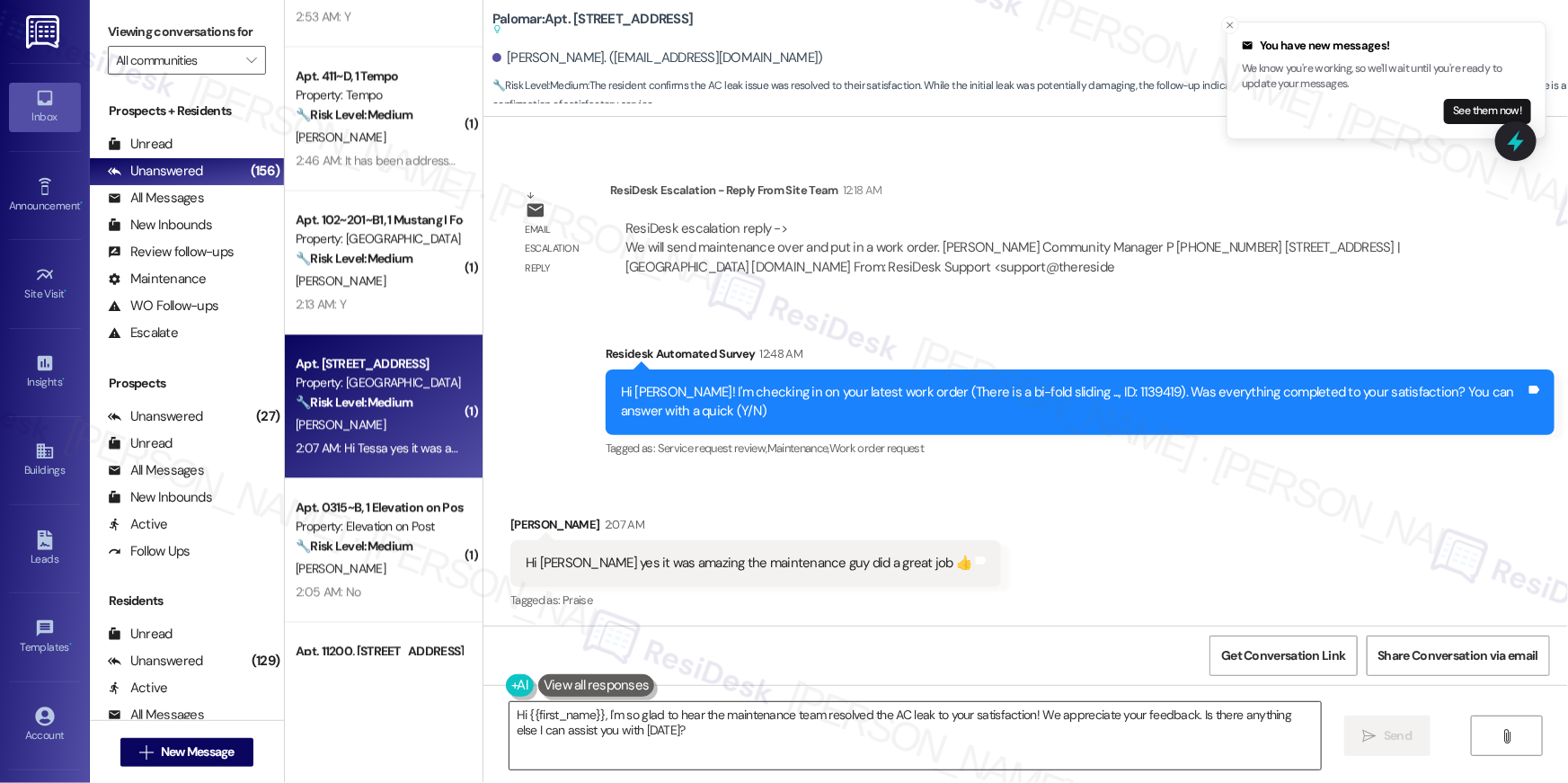
click at [1130, 727] on textarea "Hi {{first_name}}, I'm so glad to hear the maintenance team resolved the AC lea…" at bounding box center [916, 735] width 812 height 67
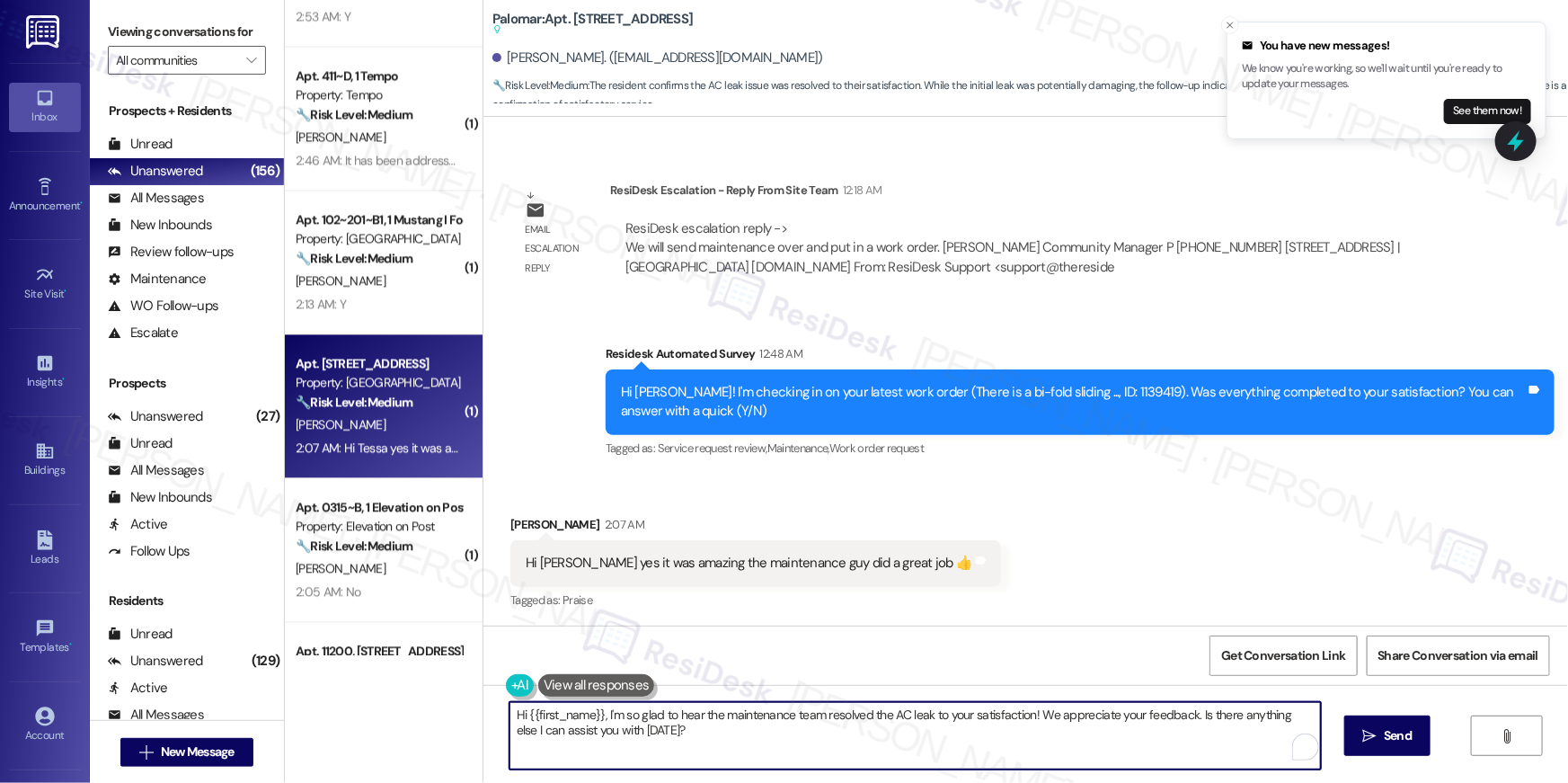
paste textarea "’m happy to hear your work order is all taken care of! If anything else pops up…"
type textarea "Hi {{first_name}}, I’m happy to hear your work order is all taken care of! If a…"
click at [1364, 734] on icon "" at bounding box center [1370, 736] width 13 height 14
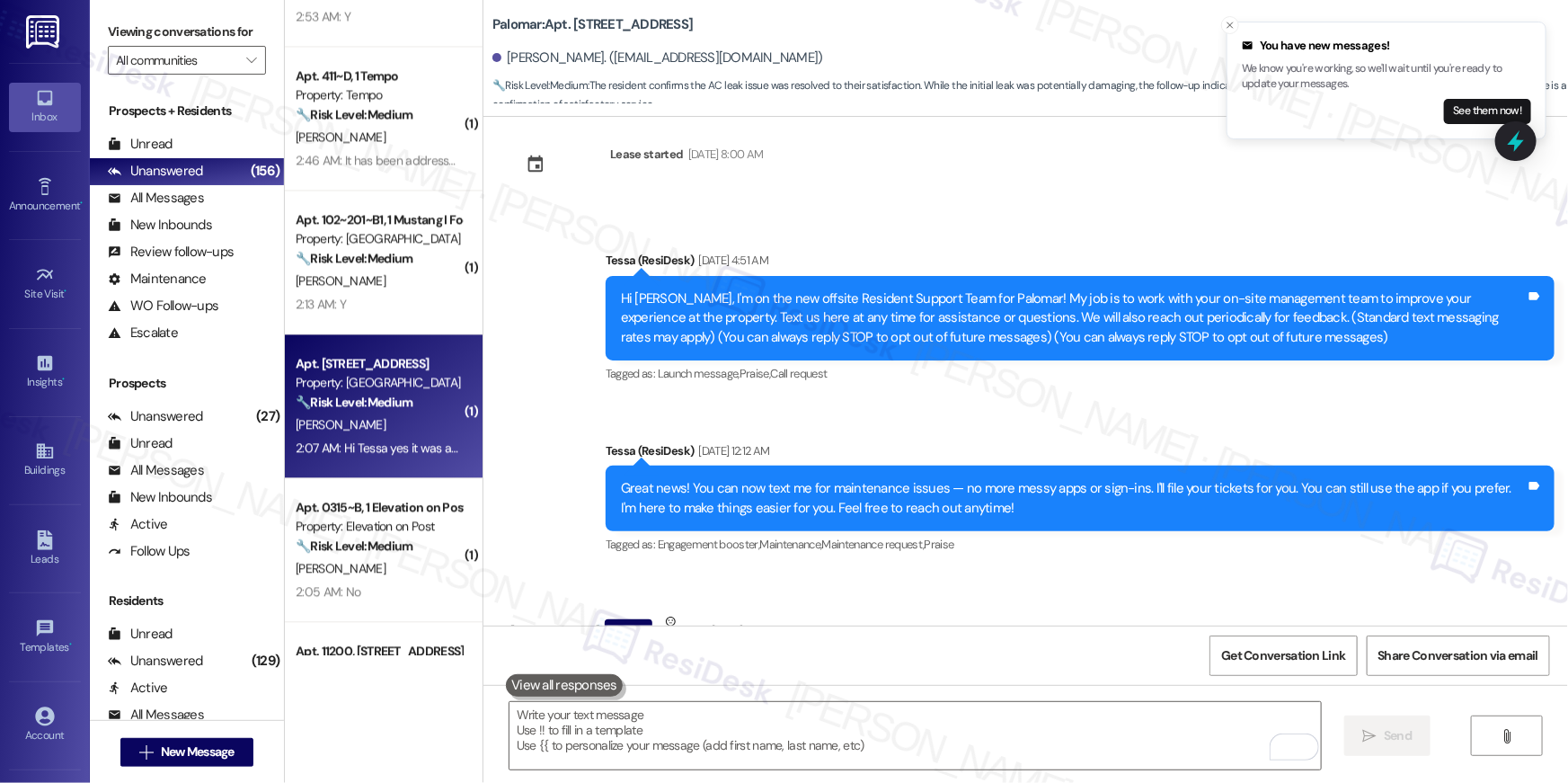
scroll to position [0, 0]
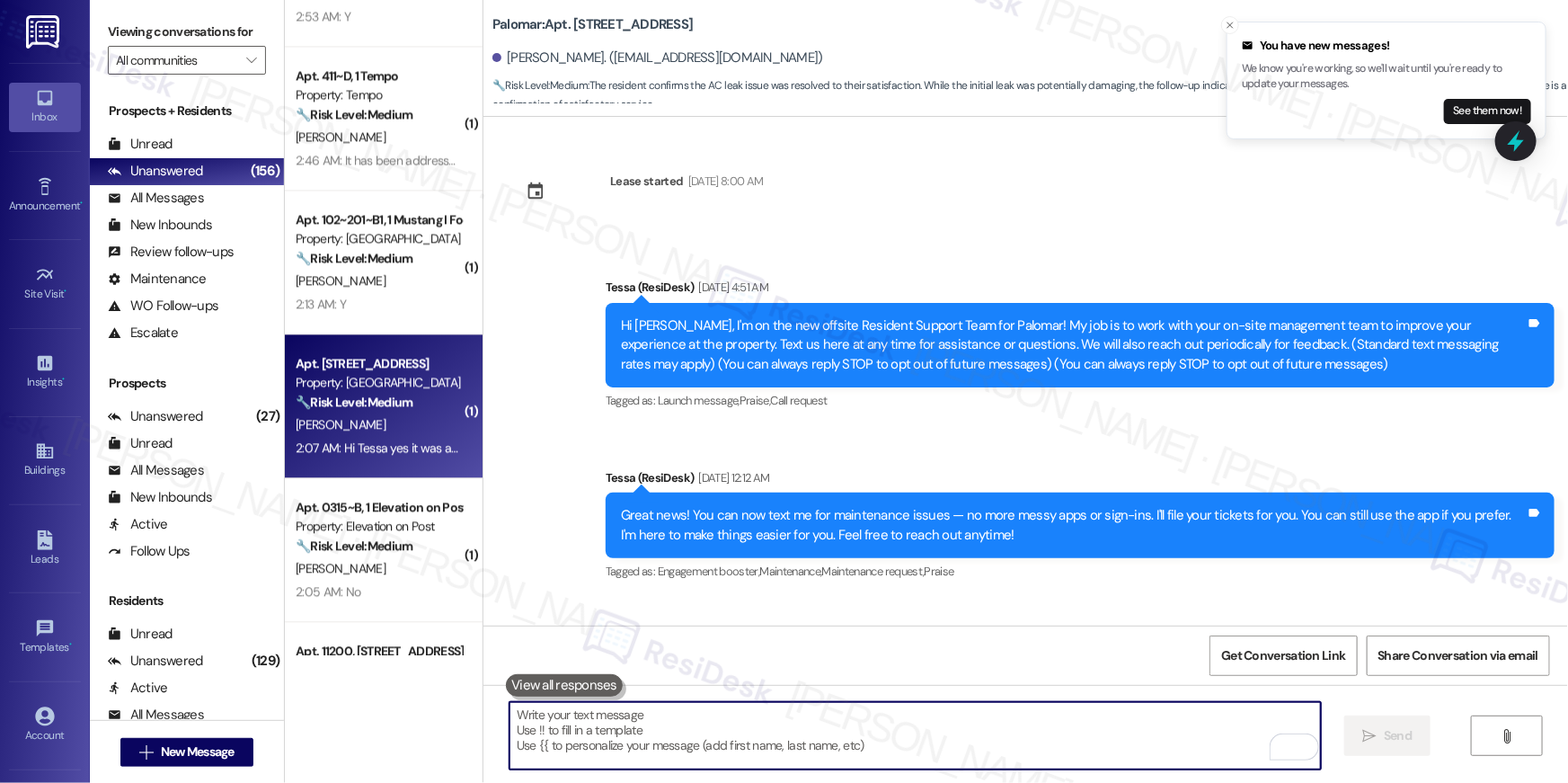
click at [1098, 721] on textarea "To enrich screen reader interactions, please activate Accessibility in Grammarl…" at bounding box center [916, 735] width 812 height 67
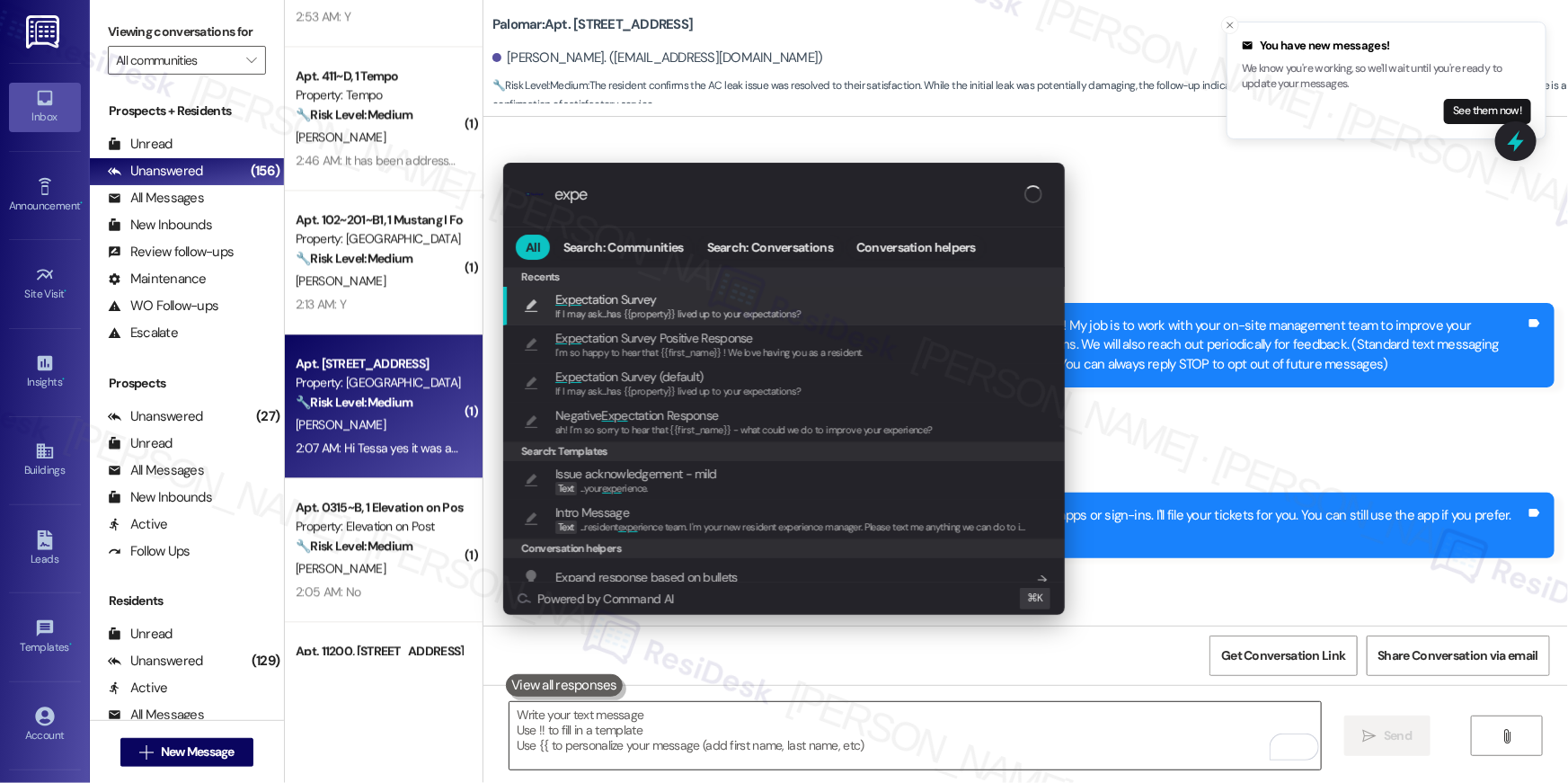
type input "expec"
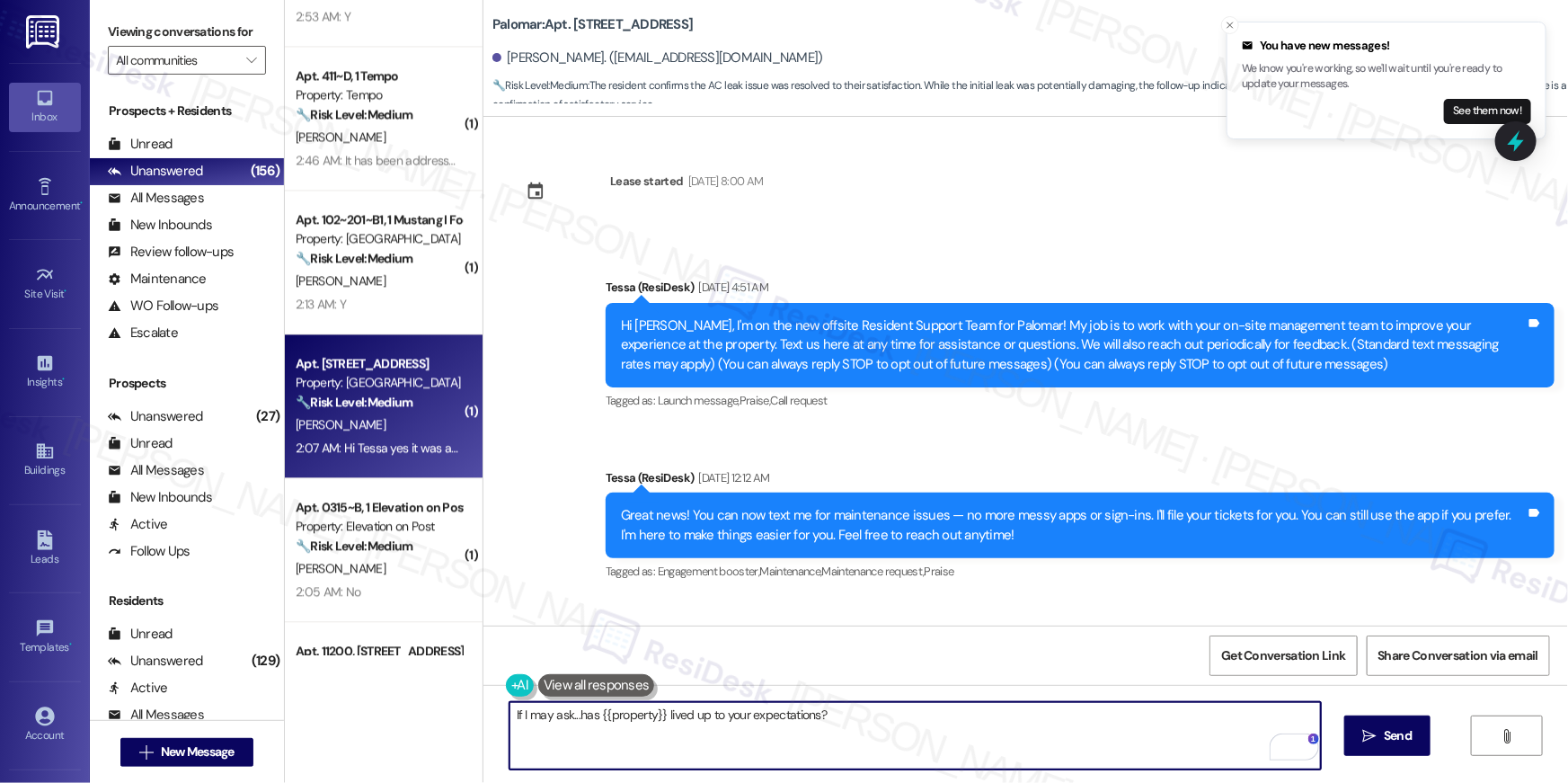
click at [510, 708] on textarea "If I may ask...has {{property}} lived up to your expectations?" at bounding box center [916, 735] width 812 height 67
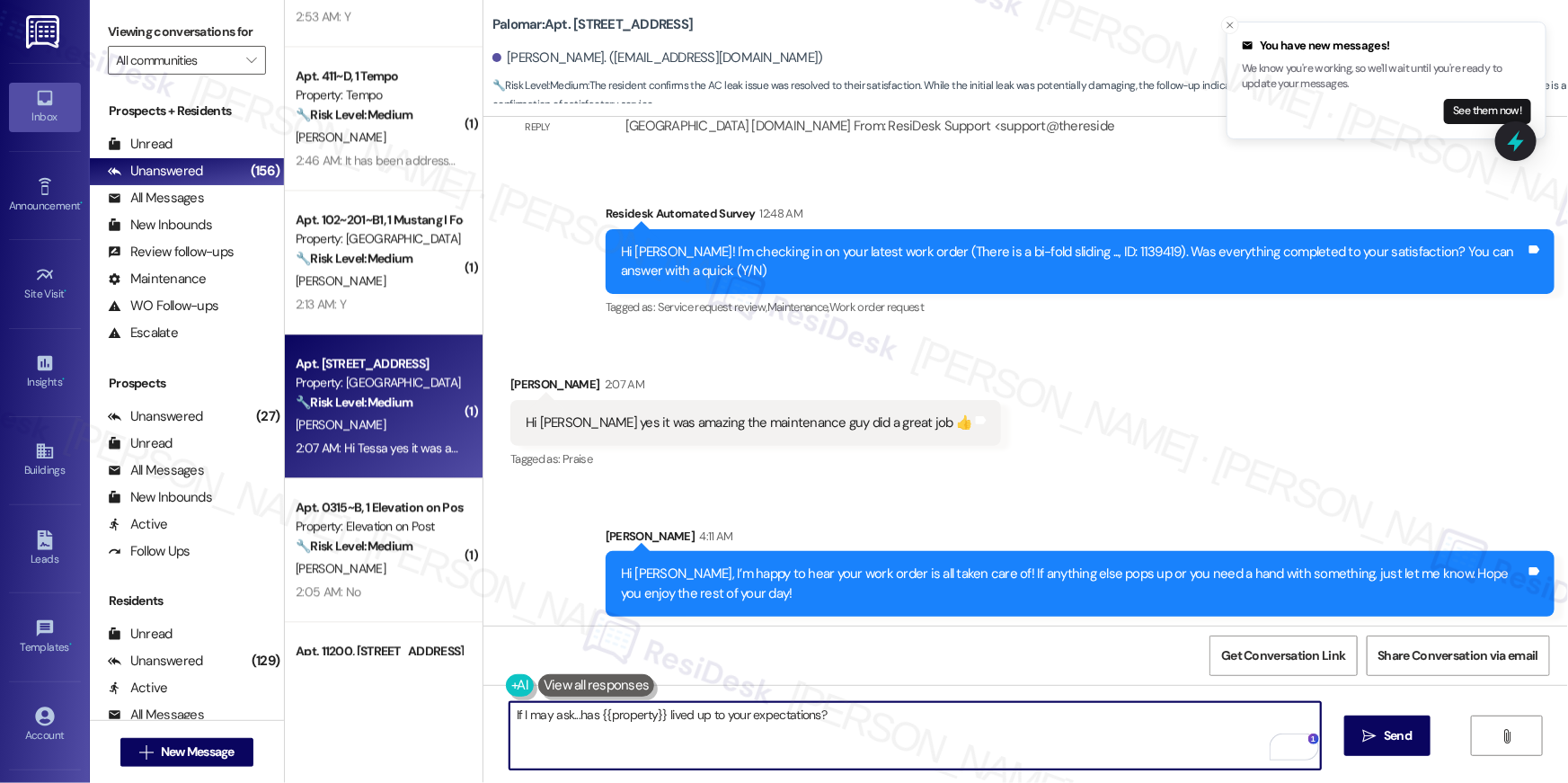
scroll to position [1523, 0]
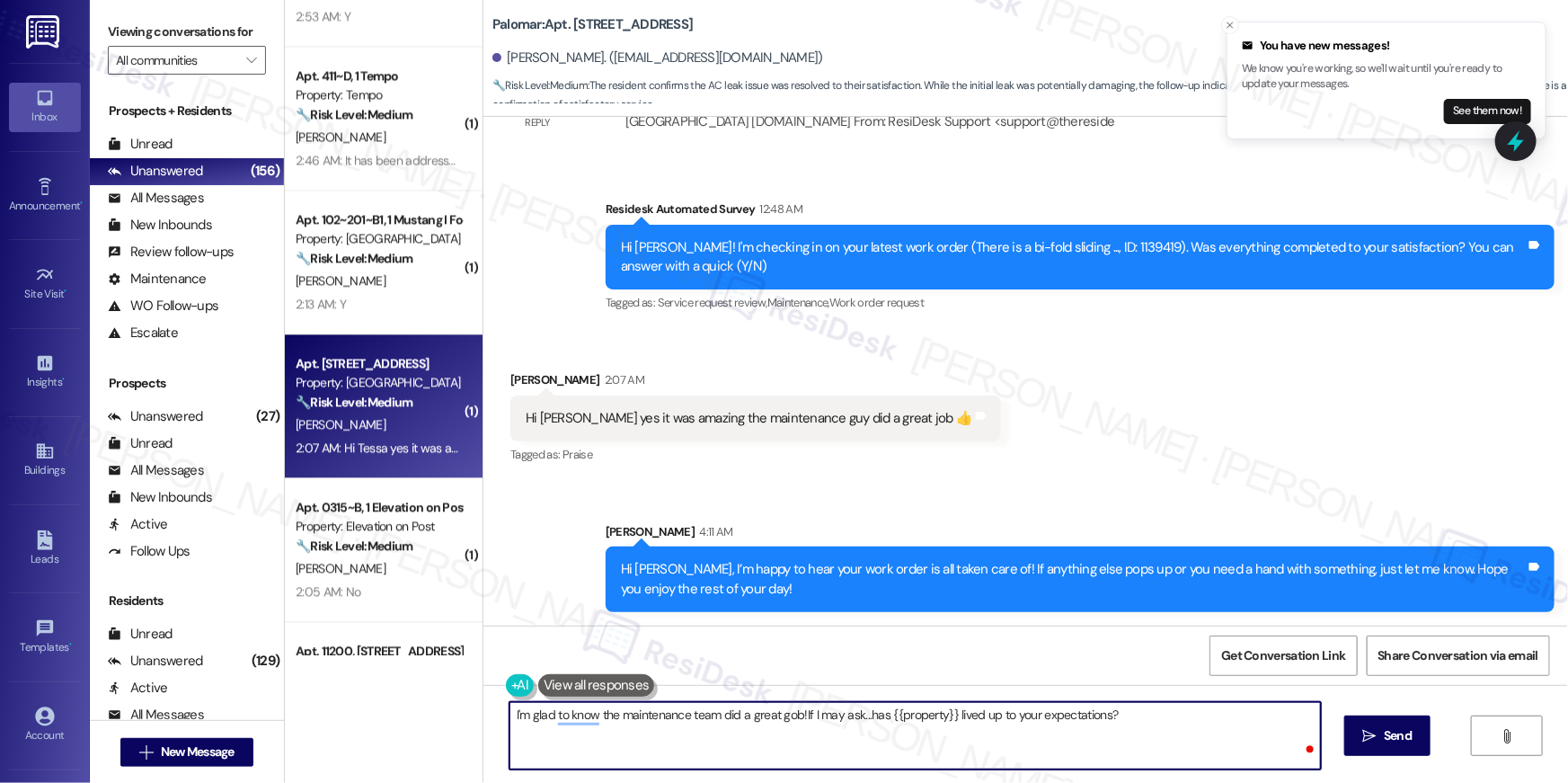
type textarea "I'm glad to know the maintenance team did a great gob! If I may ask...has {{pro…"
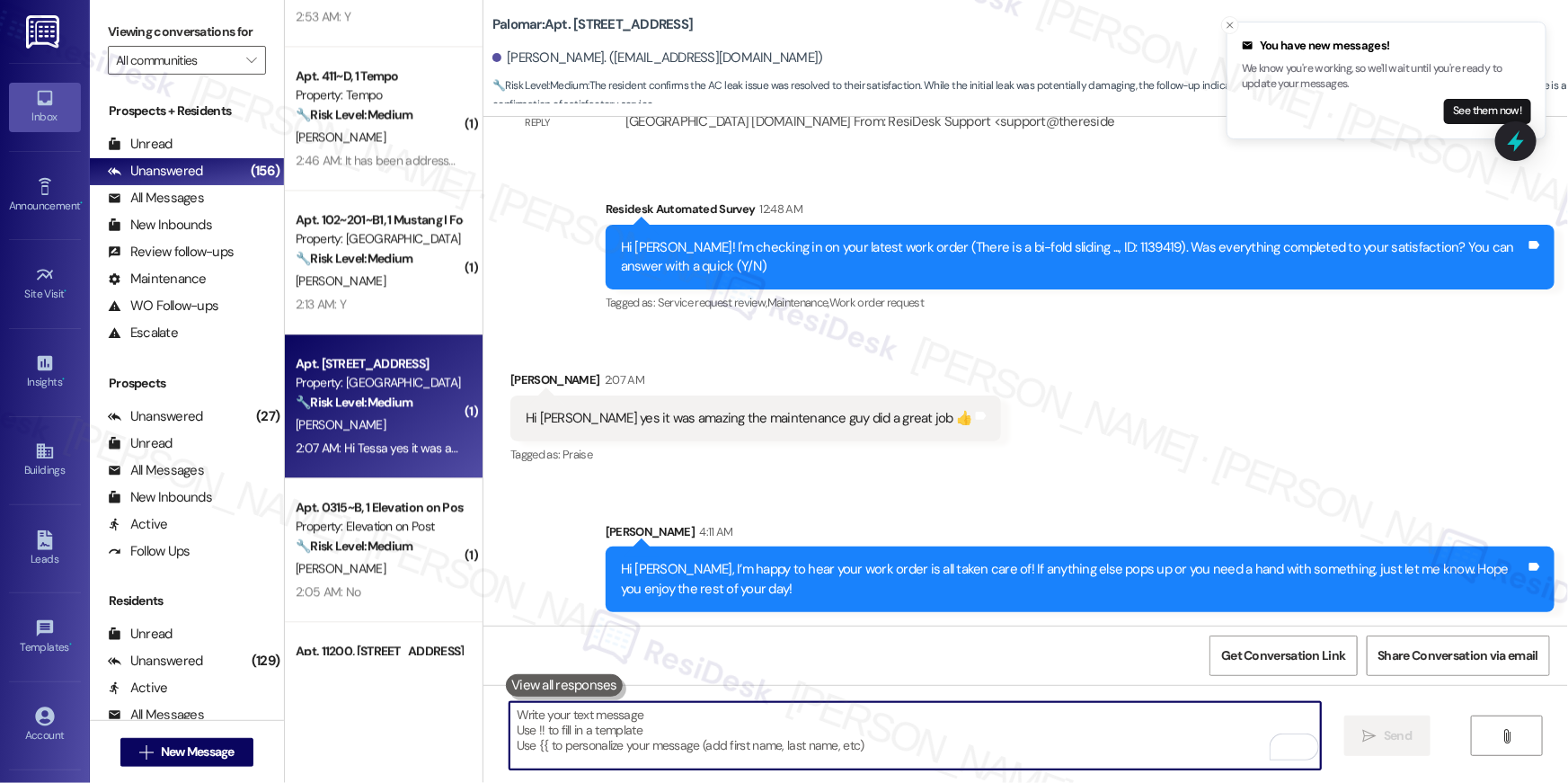
click at [918, 731] on textarea "To enrich screen reader interactions, please activate Accessibility in Grammarl…" at bounding box center [916, 735] width 812 height 67
paste textarea "I’m glad to hear the maintenance team did a great job! If you don’t mind me ask…"
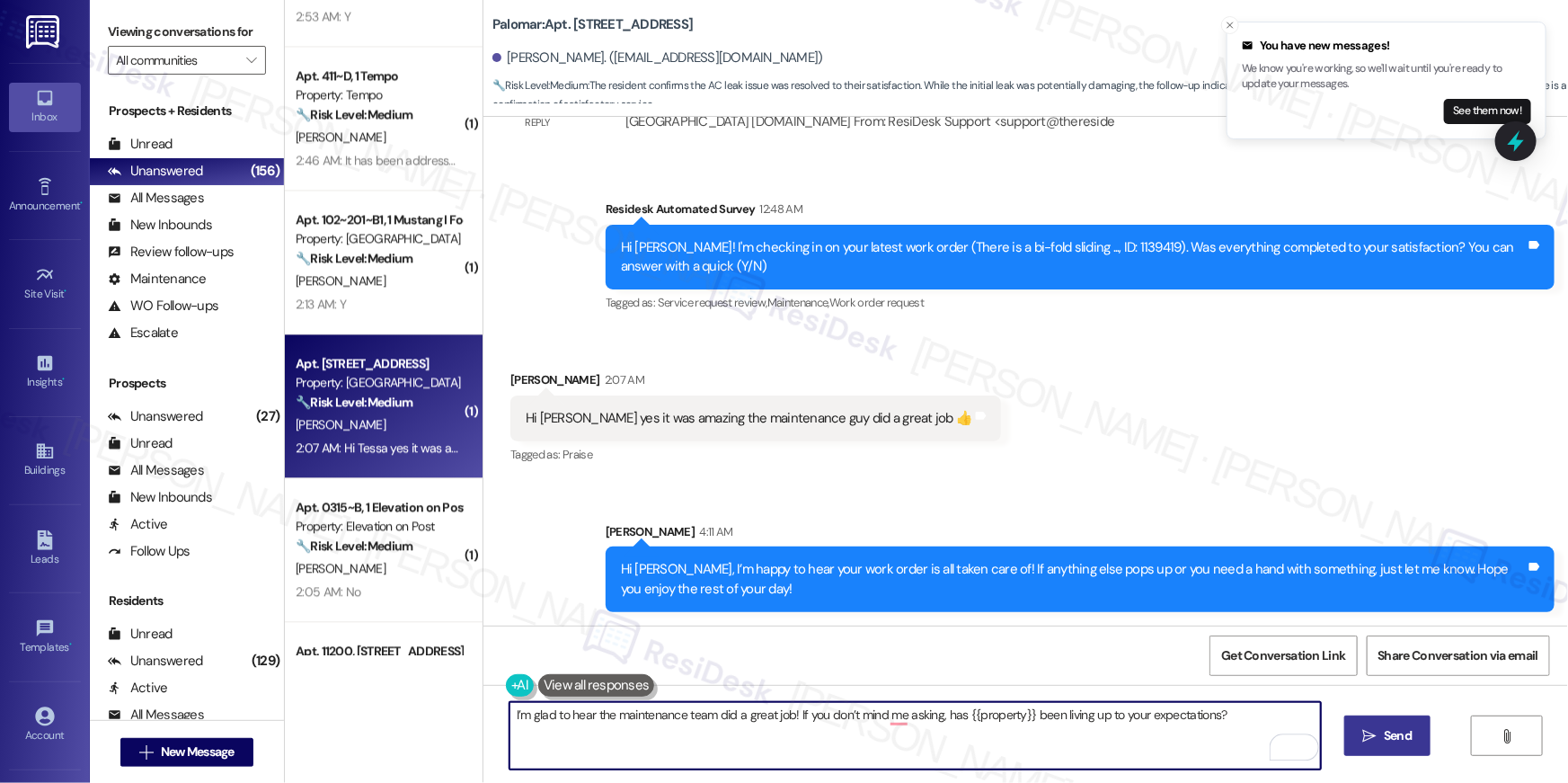
type textarea "I’m glad to hear the maintenance team did a great job! If you don’t mind me ask…"
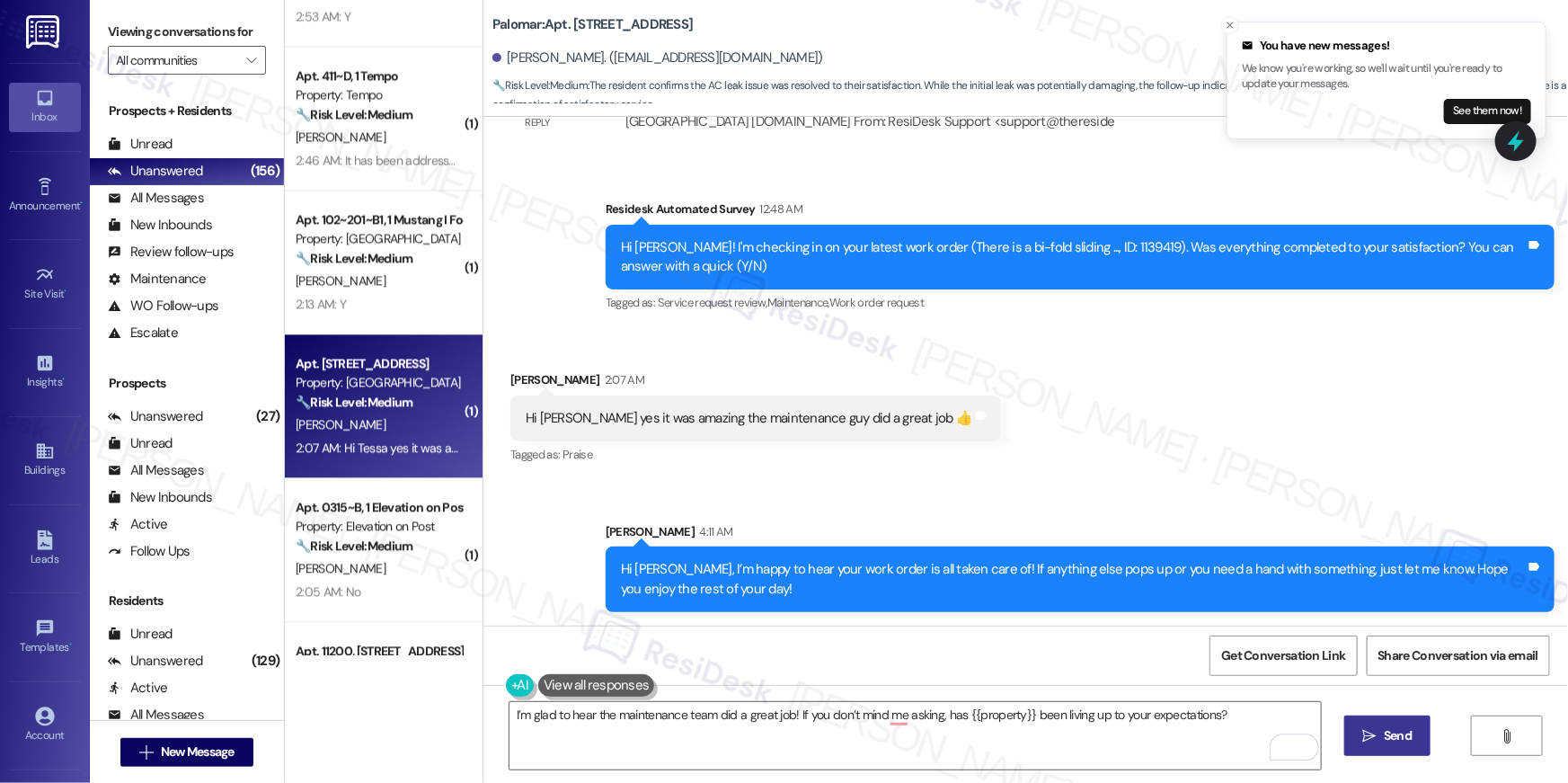
click at [1401, 743] on span "Send" at bounding box center [1398, 736] width 28 height 19
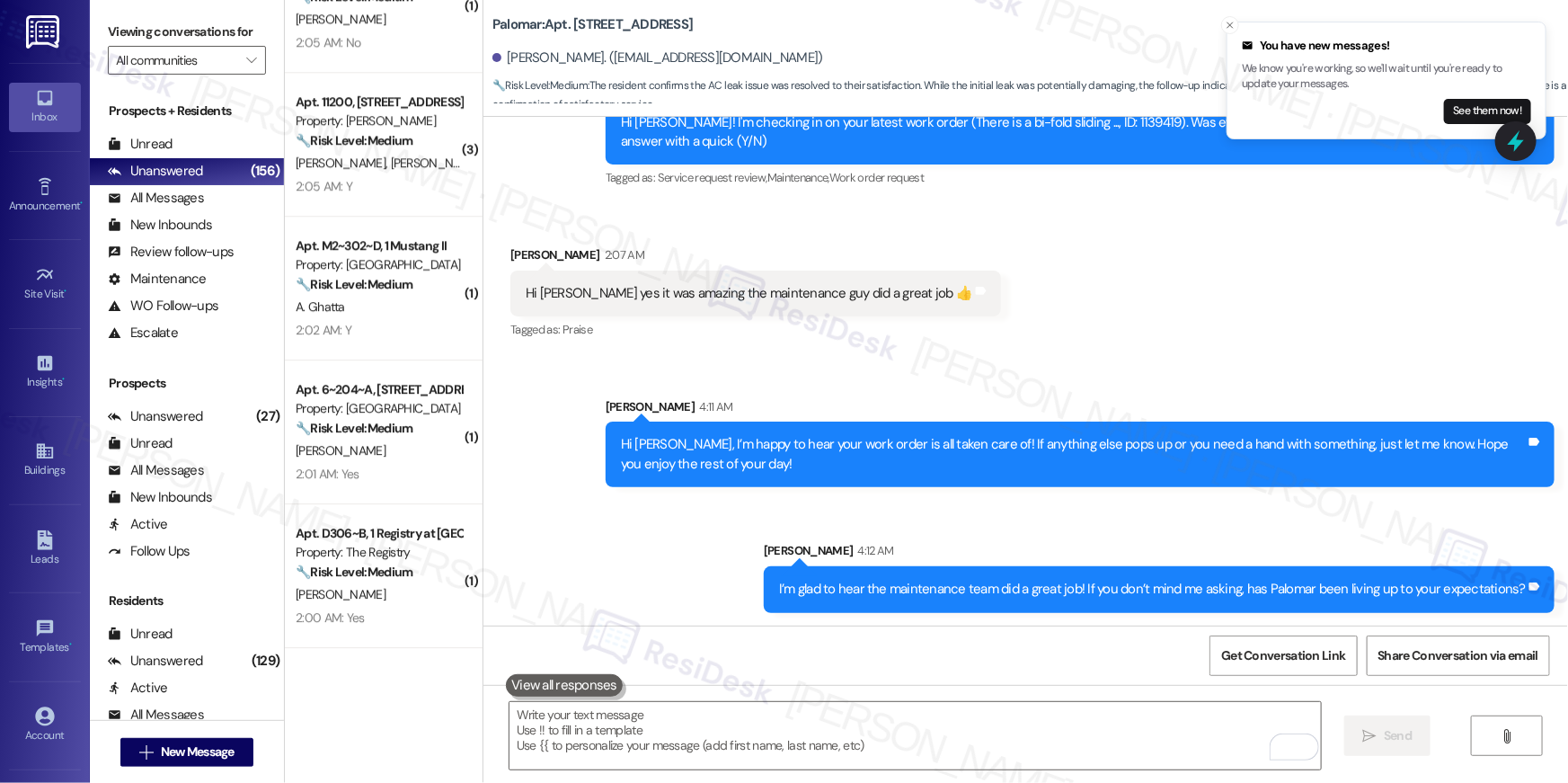
scroll to position [2559, 0]
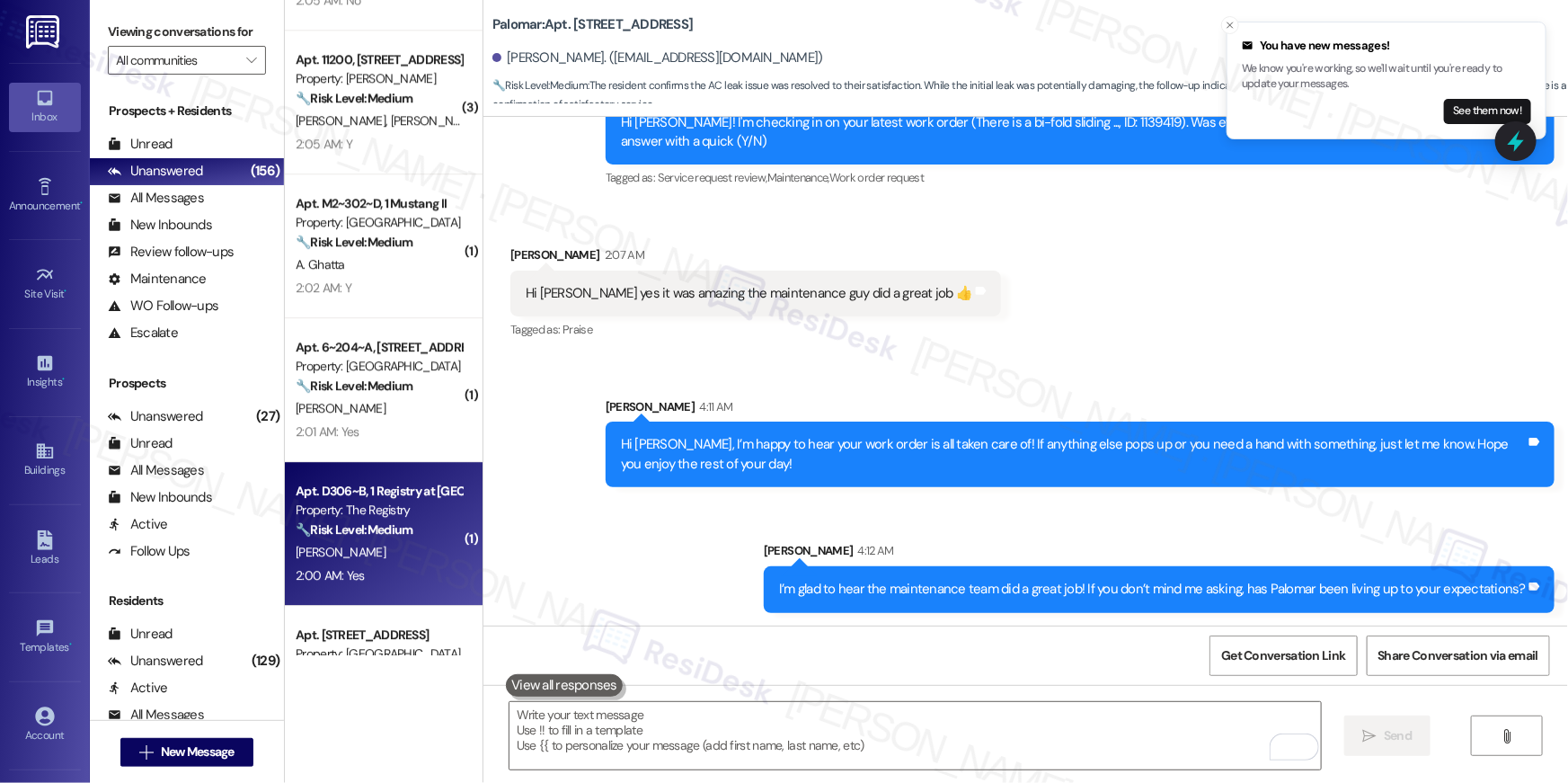
click at [384, 536] on strong "🔧 Risk Level: Medium" at bounding box center [354, 529] width 117 height 16
type textarea "Fetching suggested responses. Please feel free to read through the conversation…"
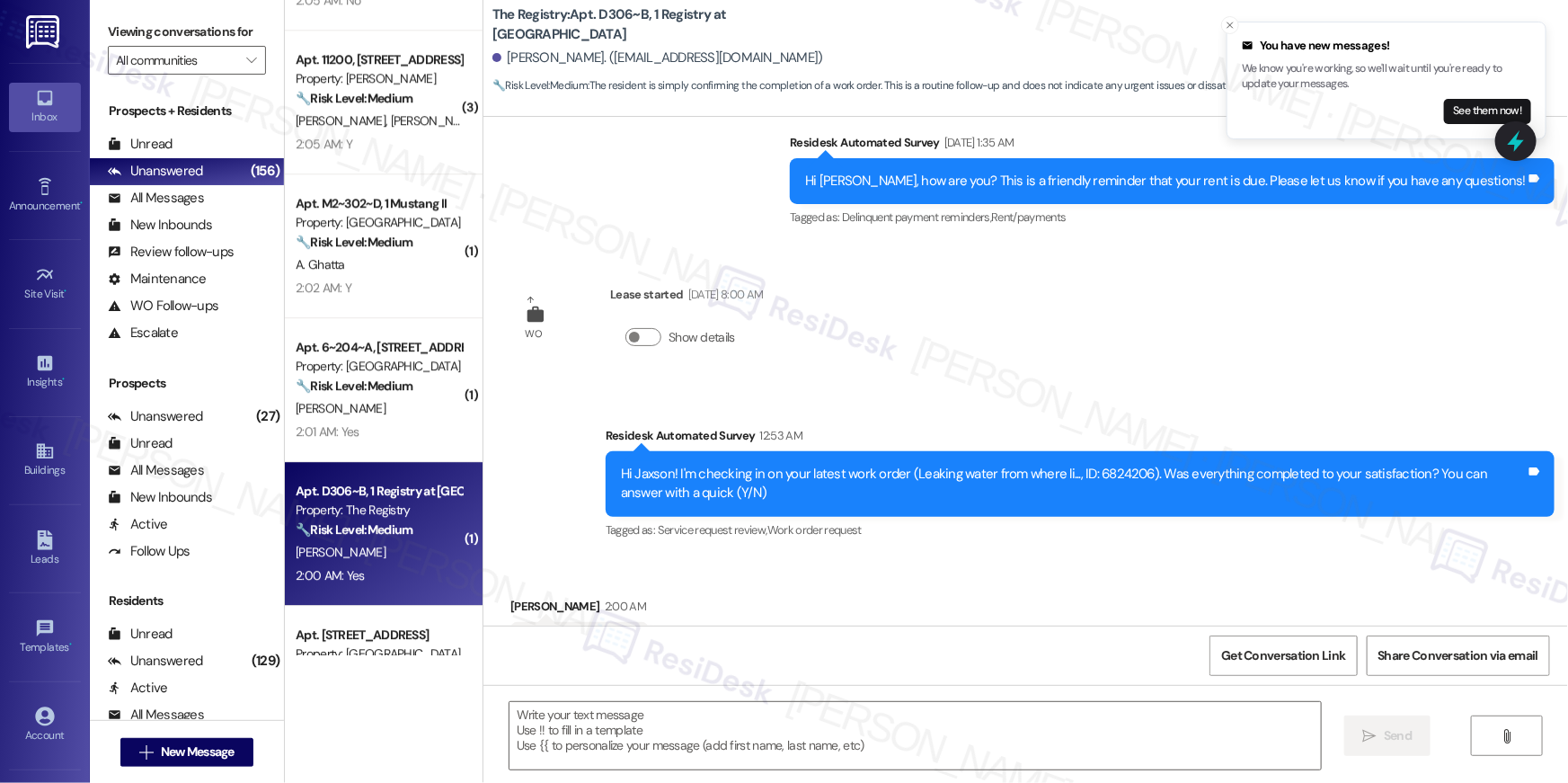
type textarea "Fetching suggested responses. Please feel free to read through the conversation…"
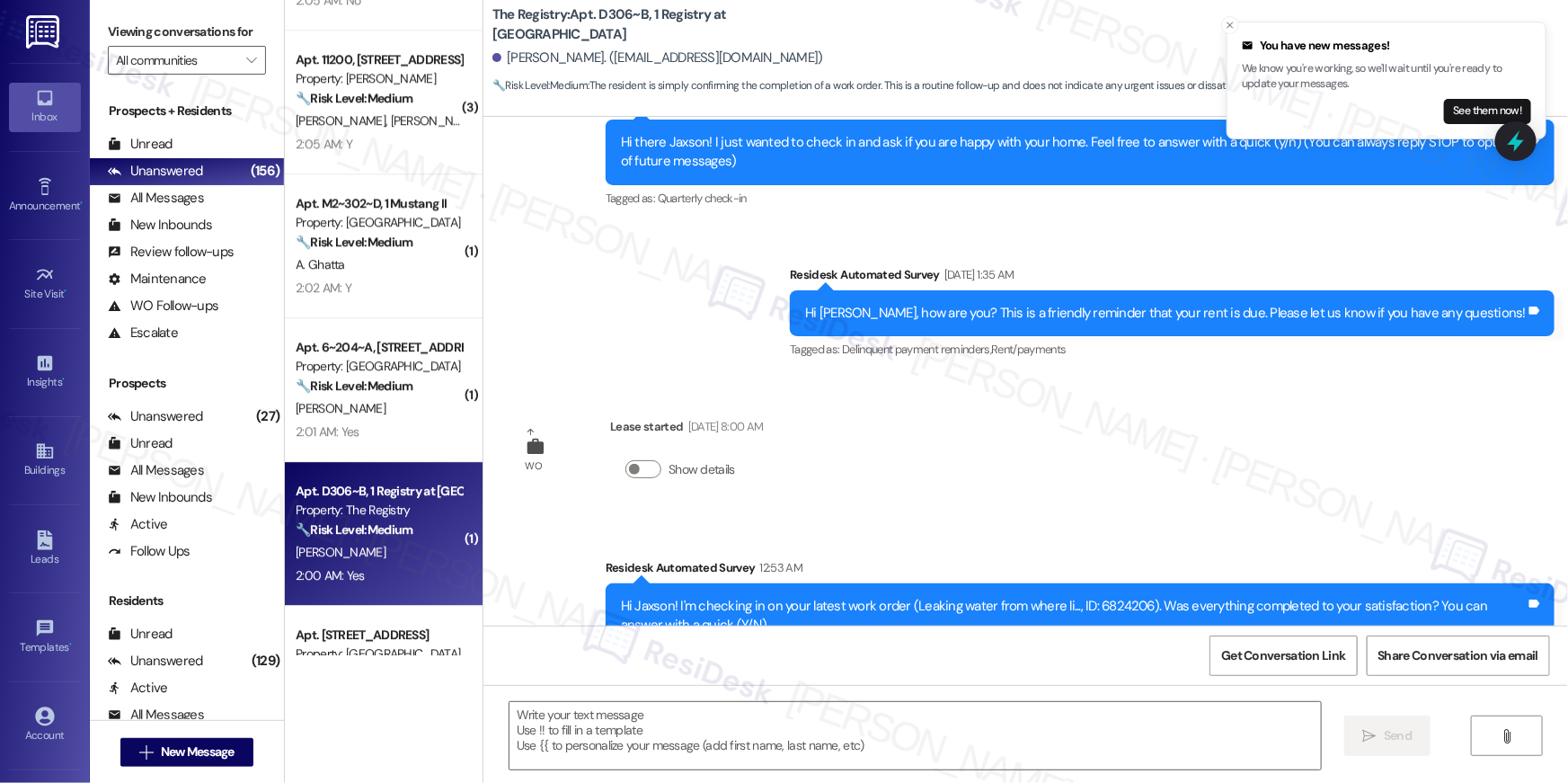
scroll to position [462, 0]
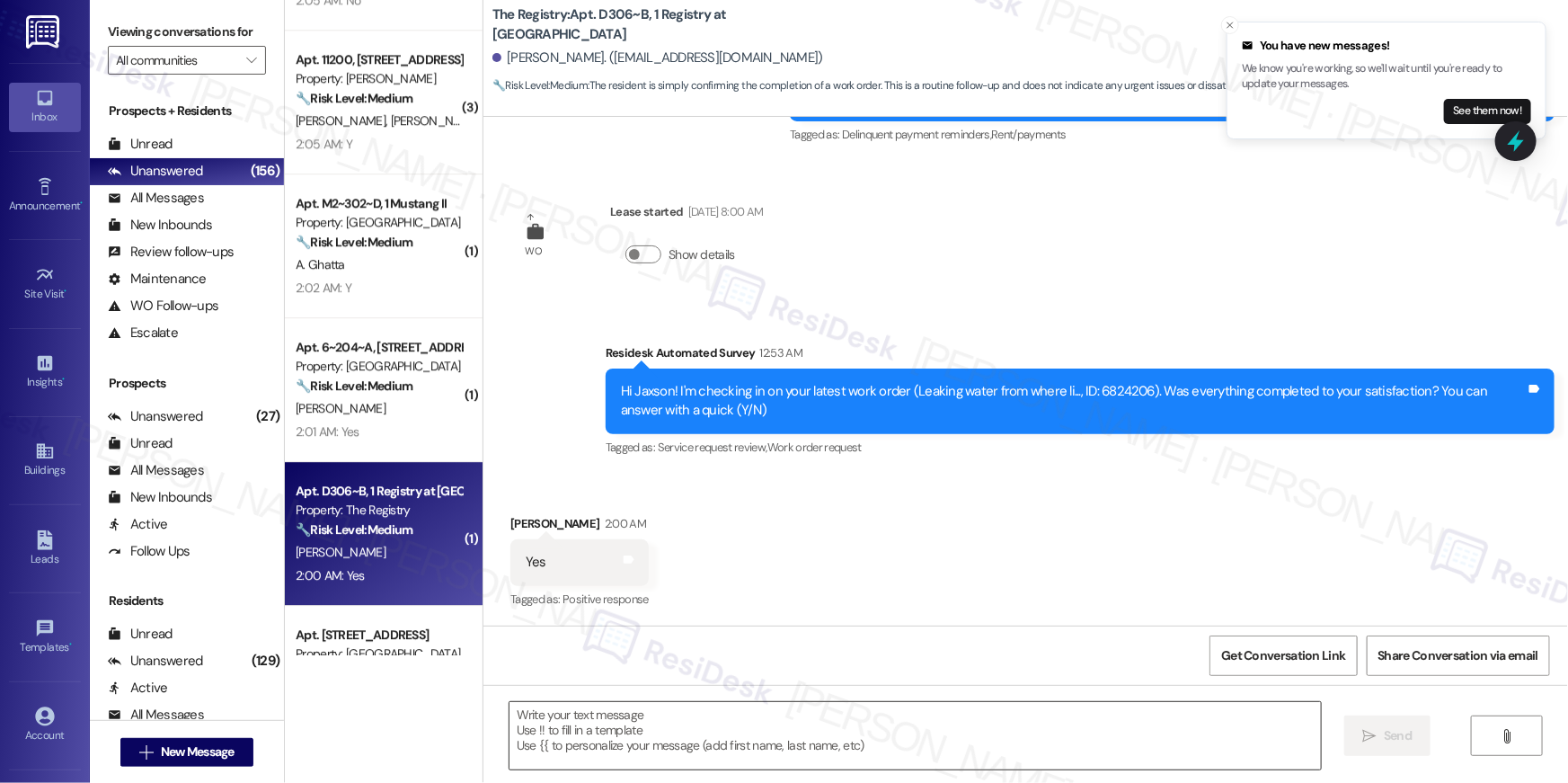
click at [873, 724] on textarea at bounding box center [916, 735] width 812 height 67
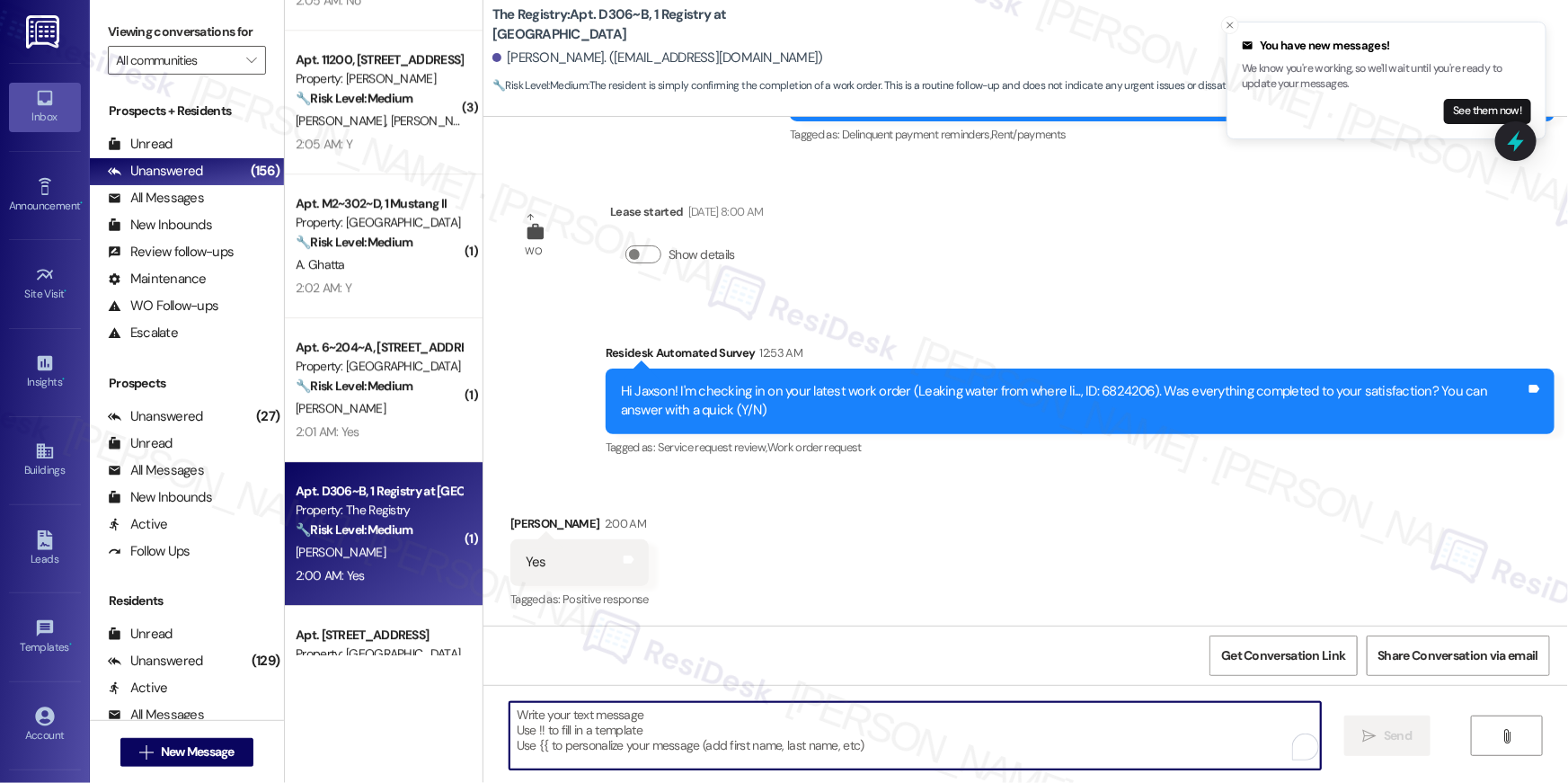
paste textarea "Hi {{first_name}}, I’m happy to hear your work order is all taken care of! If a…"
type textarea "Hi {{first_name}}, I’m happy to hear your work order is all taken care of! If a…"
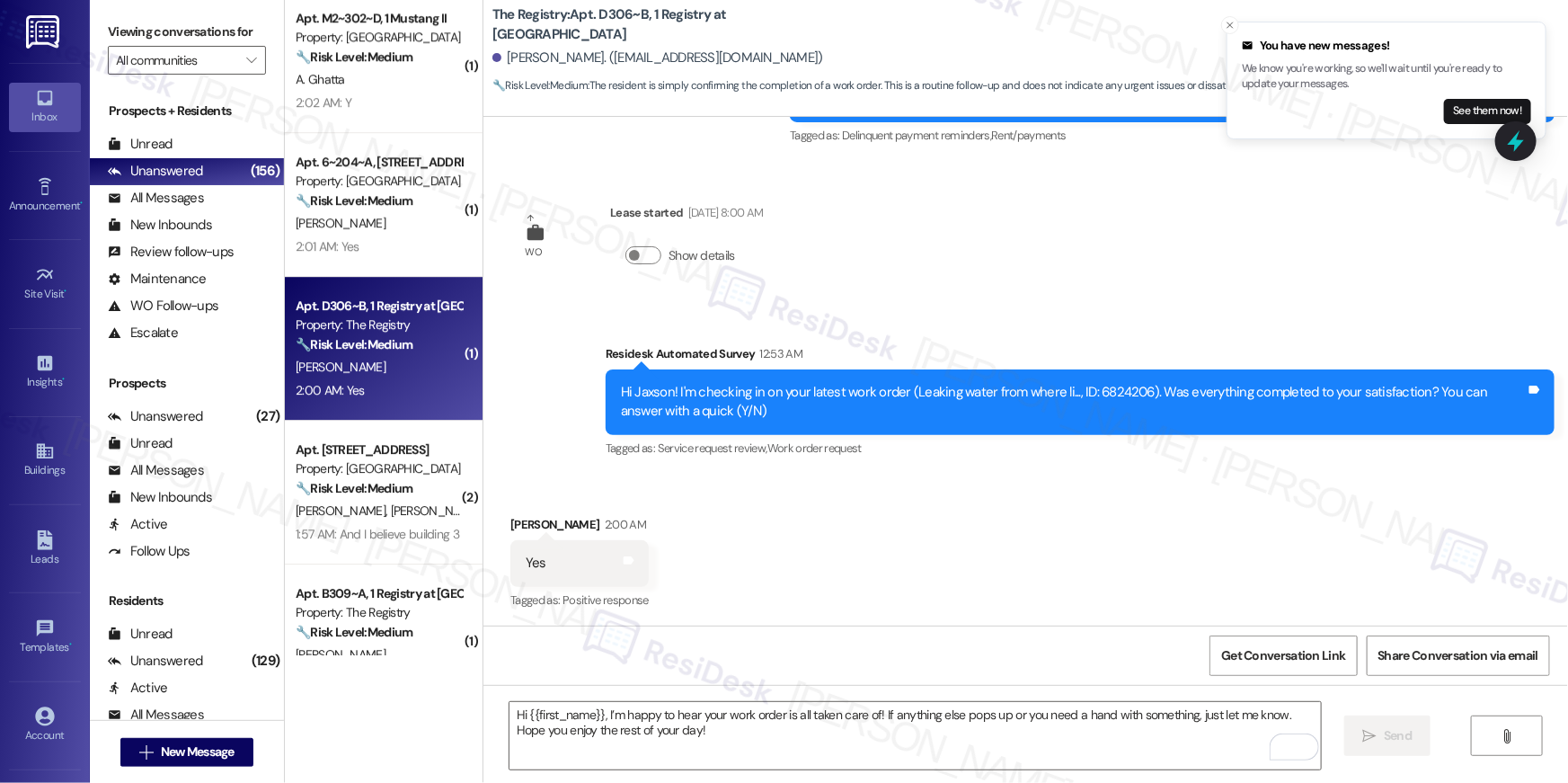
scroll to position [2852, 0]
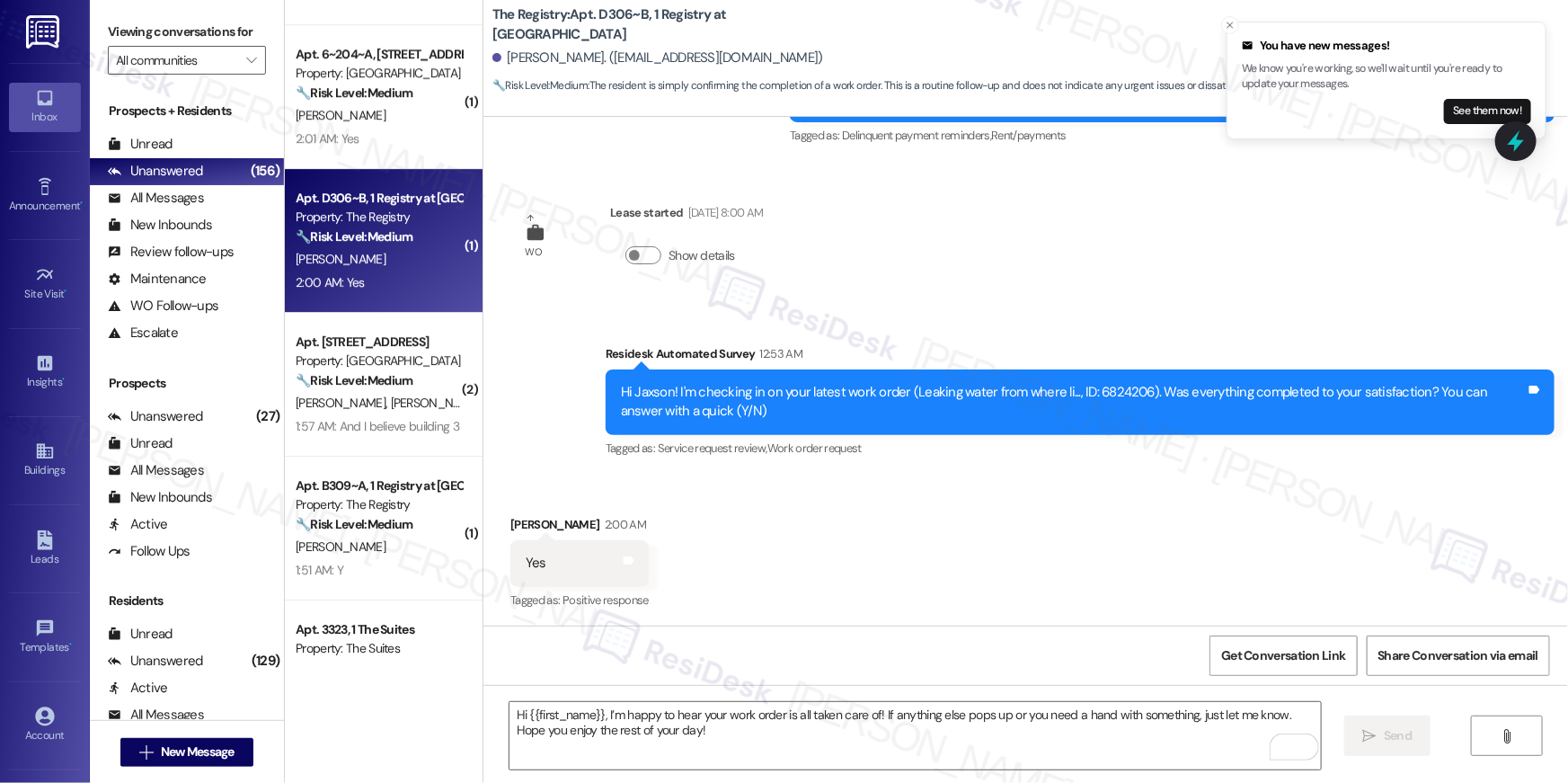
click at [377, 347] on div "( 3 ) Apt. 11200, 12330 Research Road Property: Brea Frisco 🔧 Risk Level: Mediu…" at bounding box center [383, 328] width 197 height 655
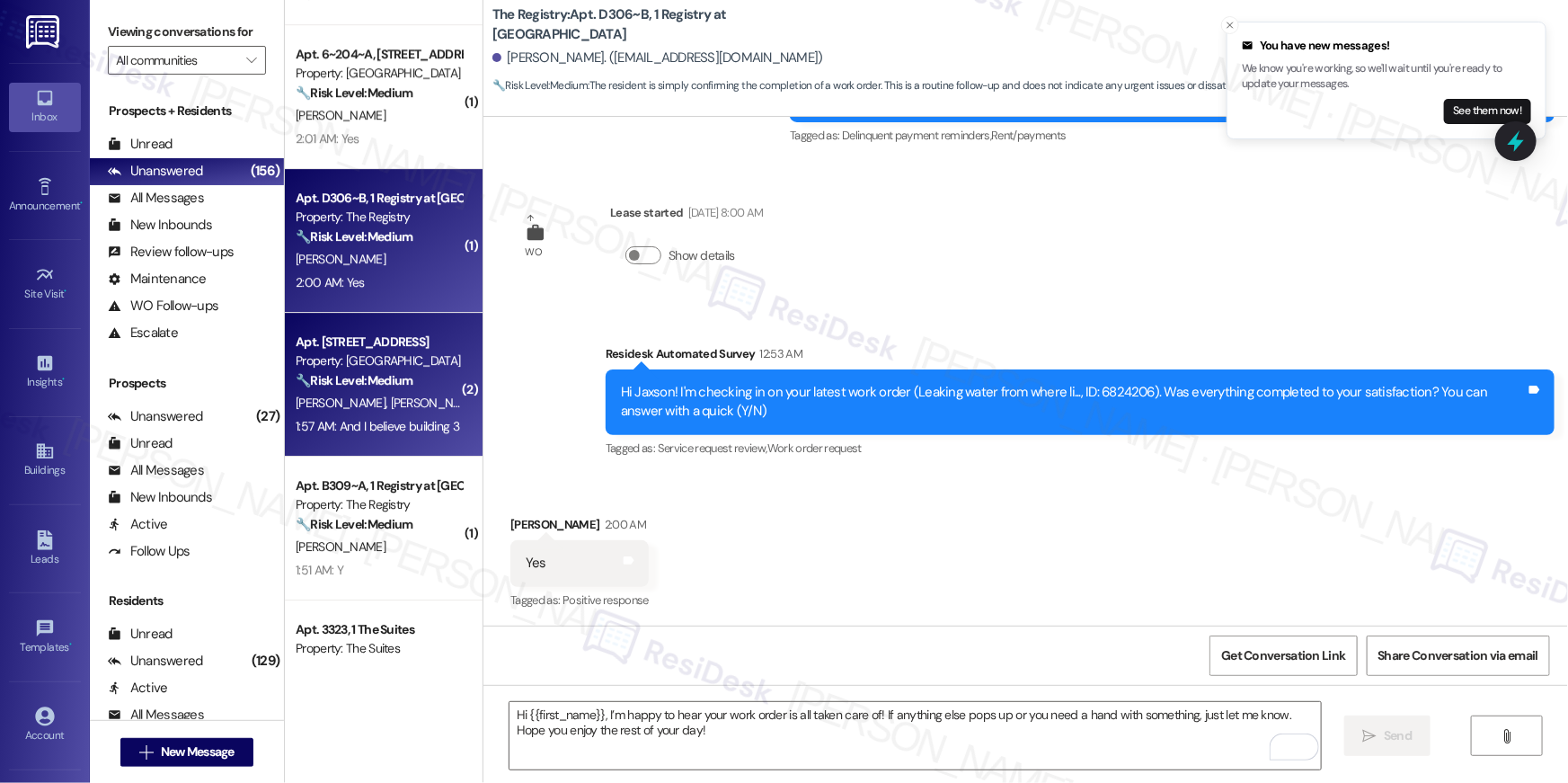
click at [389, 404] on div "R. Soto A. Ayala" at bounding box center [379, 403] width 170 height 23
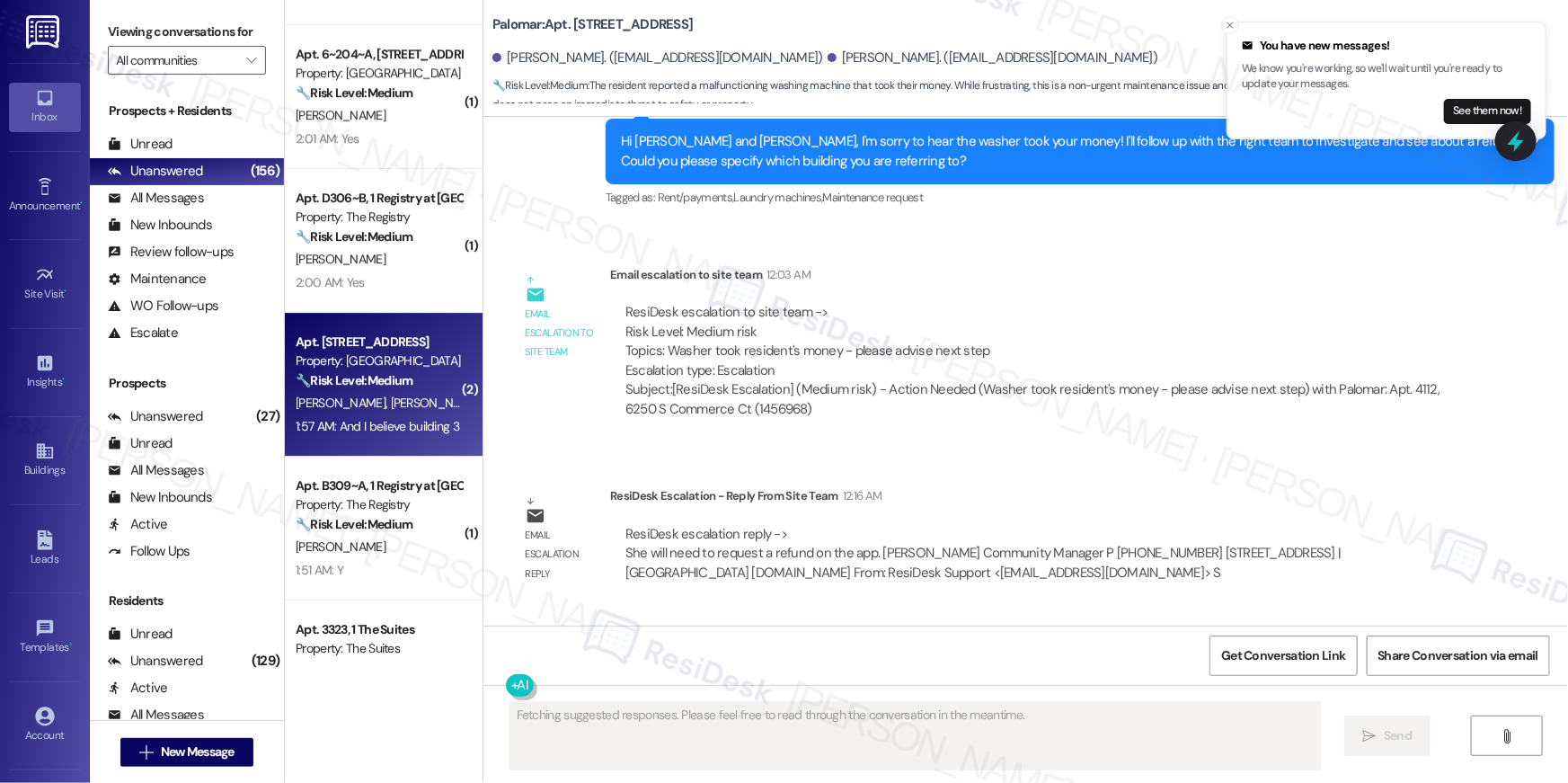
scroll to position [2164, 0]
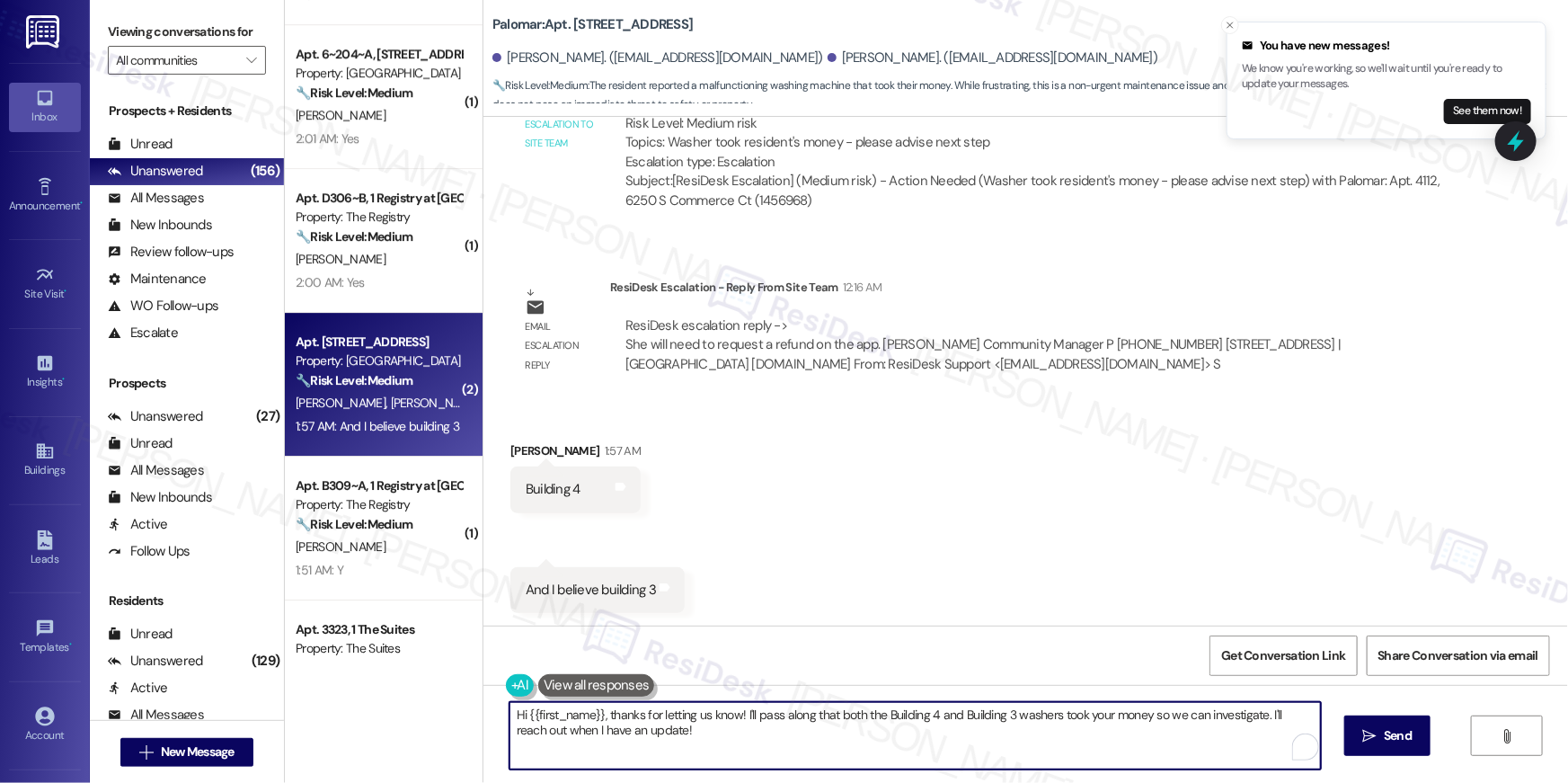
click at [776, 740] on textarea "Hi {{first_name}}, thanks for letting us know! I'll pass along that both the Bu…" at bounding box center [916, 735] width 812 height 67
drag, startPoint x: 744, startPoint y: 724, endPoint x: 787, endPoint y: 757, distance: 54.2
click at [766, 759] on textarea "Hi {{first_name}}, thanks for letting us know! I'll pass along that both the Bu…" at bounding box center [916, 735] width 812 height 67
click at [725, 740] on textarea "Hi {{first_name}}, thanks for letting us know! I'll pass along that both the Bu…" at bounding box center [916, 735] width 812 height 67
drag, startPoint x: 708, startPoint y: 740, endPoint x: 599, endPoint y: 706, distance: 114.2
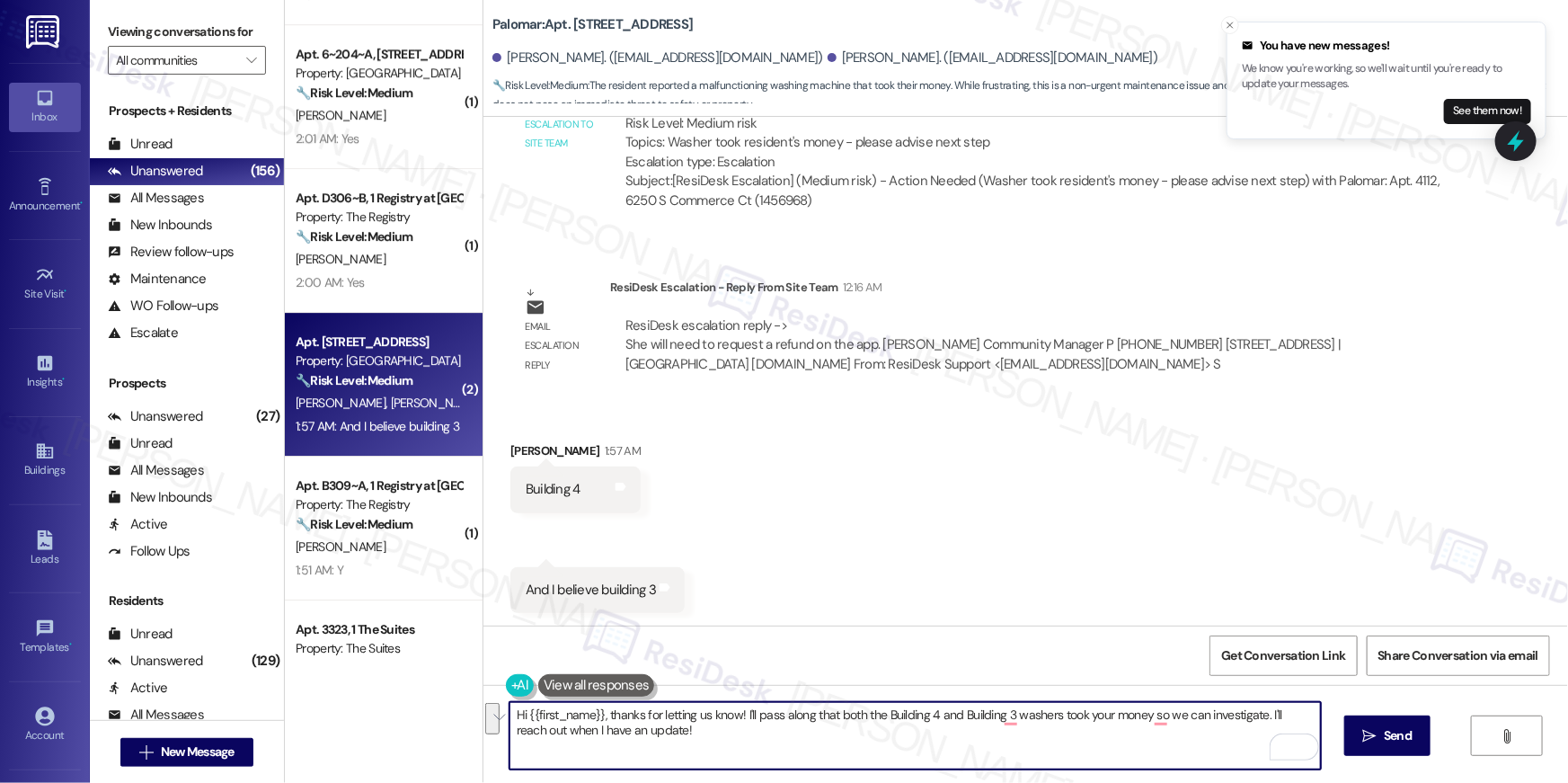
click at [599, 706] on textarea "Hi {{first_name}}, thanks for letting us know! I'll pass along that both the Bu…" at bounding box center [916, 735] width 812 height 67
type textarea "Hi {{first_name}}, I just got an update from the site team. You must request a …"
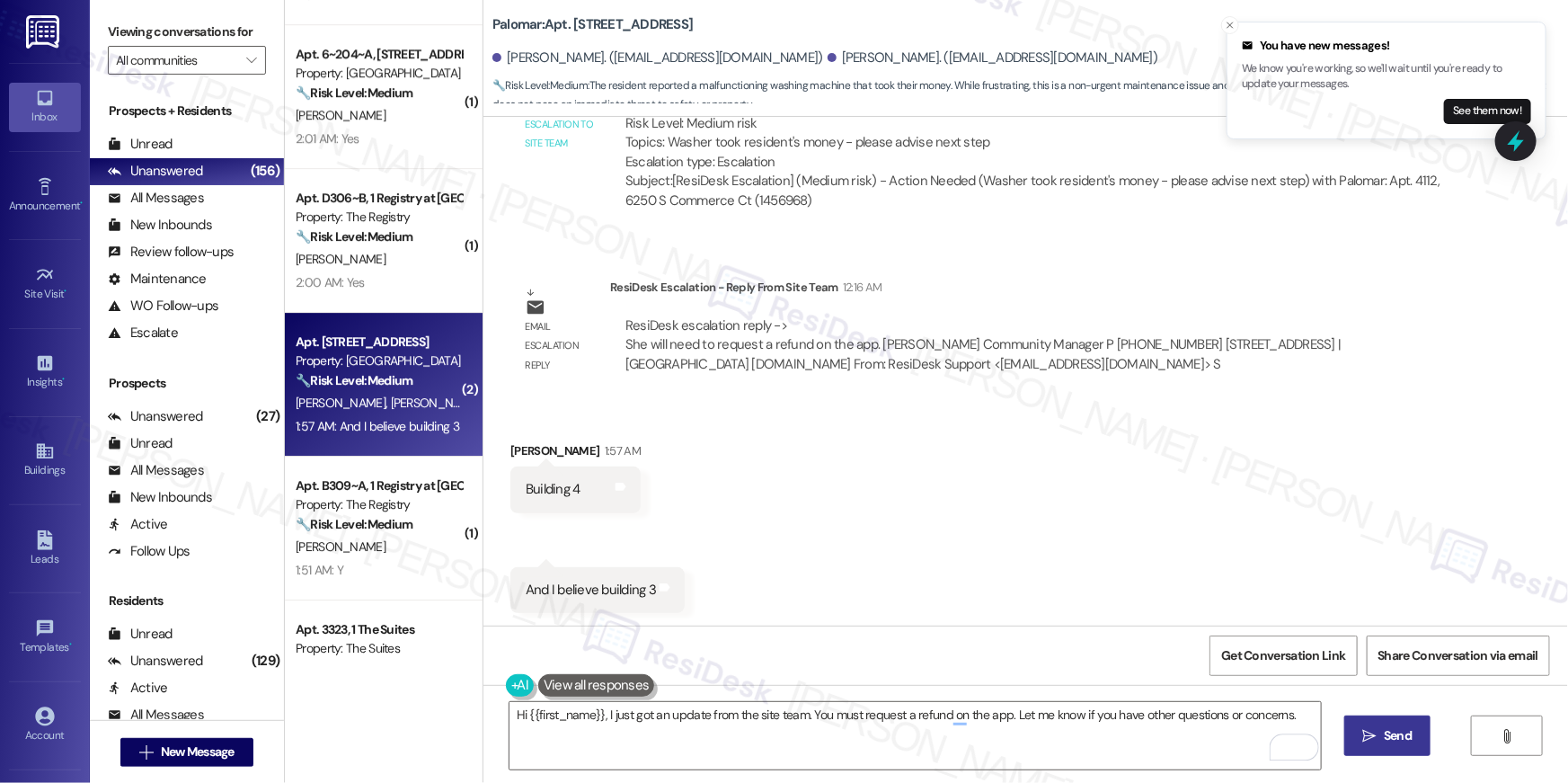
click at [1393, 729] on span "Send" at bounding box center [1398, 736] width 28 height 19
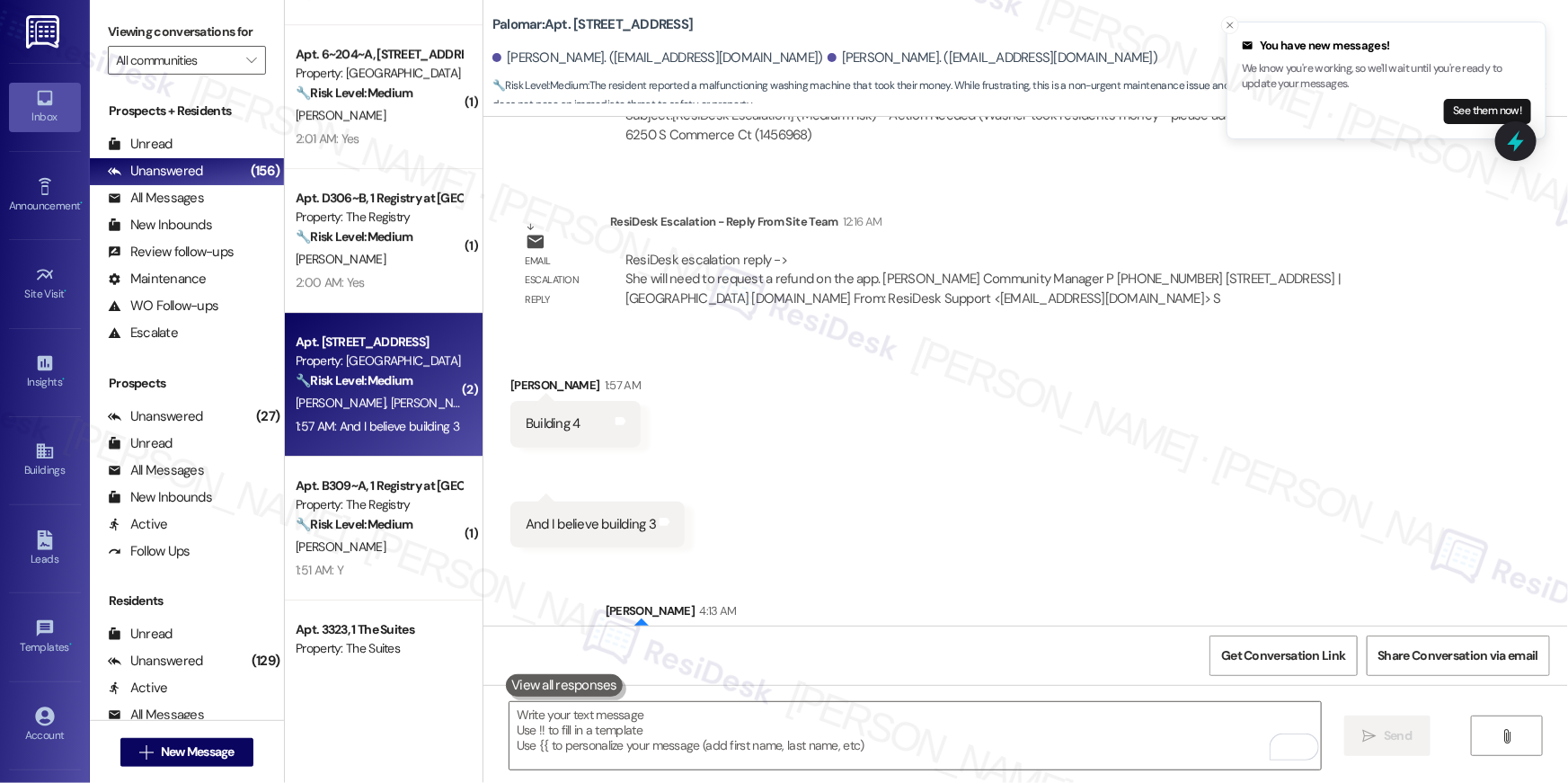
scroll to position [2290, 0]
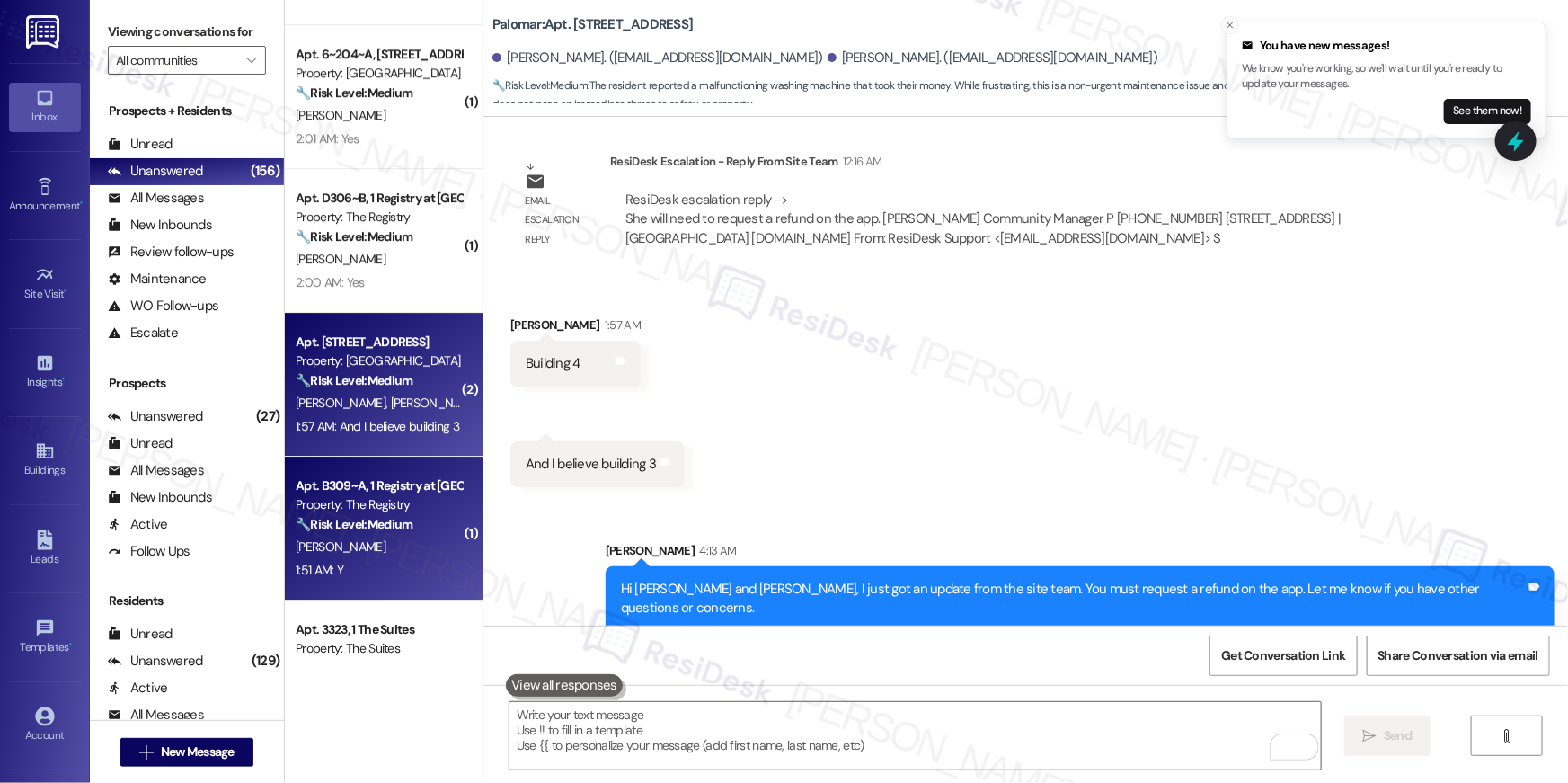
click at [411, 528] on div "🔧 Risk Level: Medium The resident confirmed that the work order was completed t…" at bounding box center [379, 524] width 166 height 19
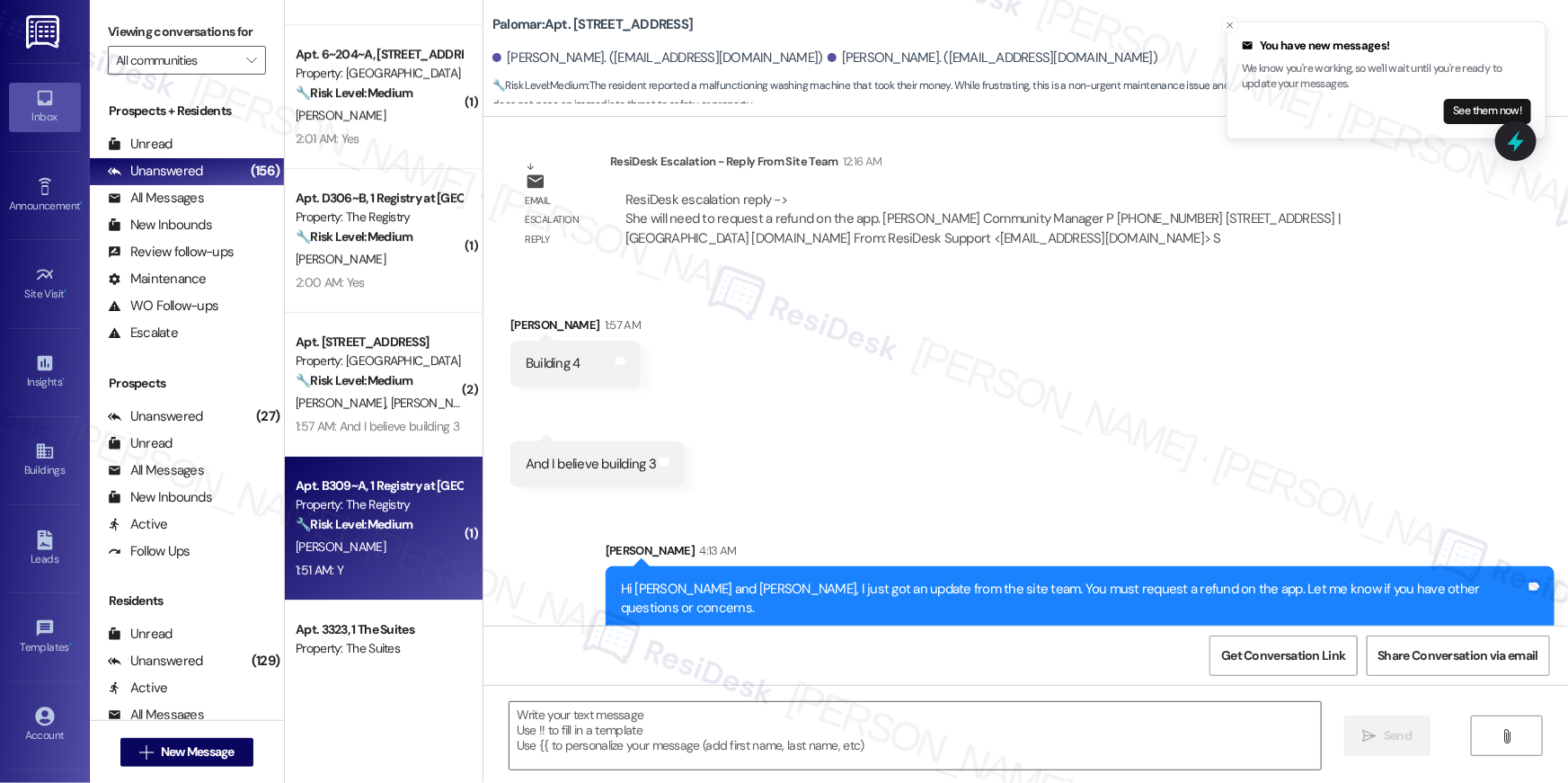
type textarea "Fetching suggested responses. Please feel free to read through the conversation…"
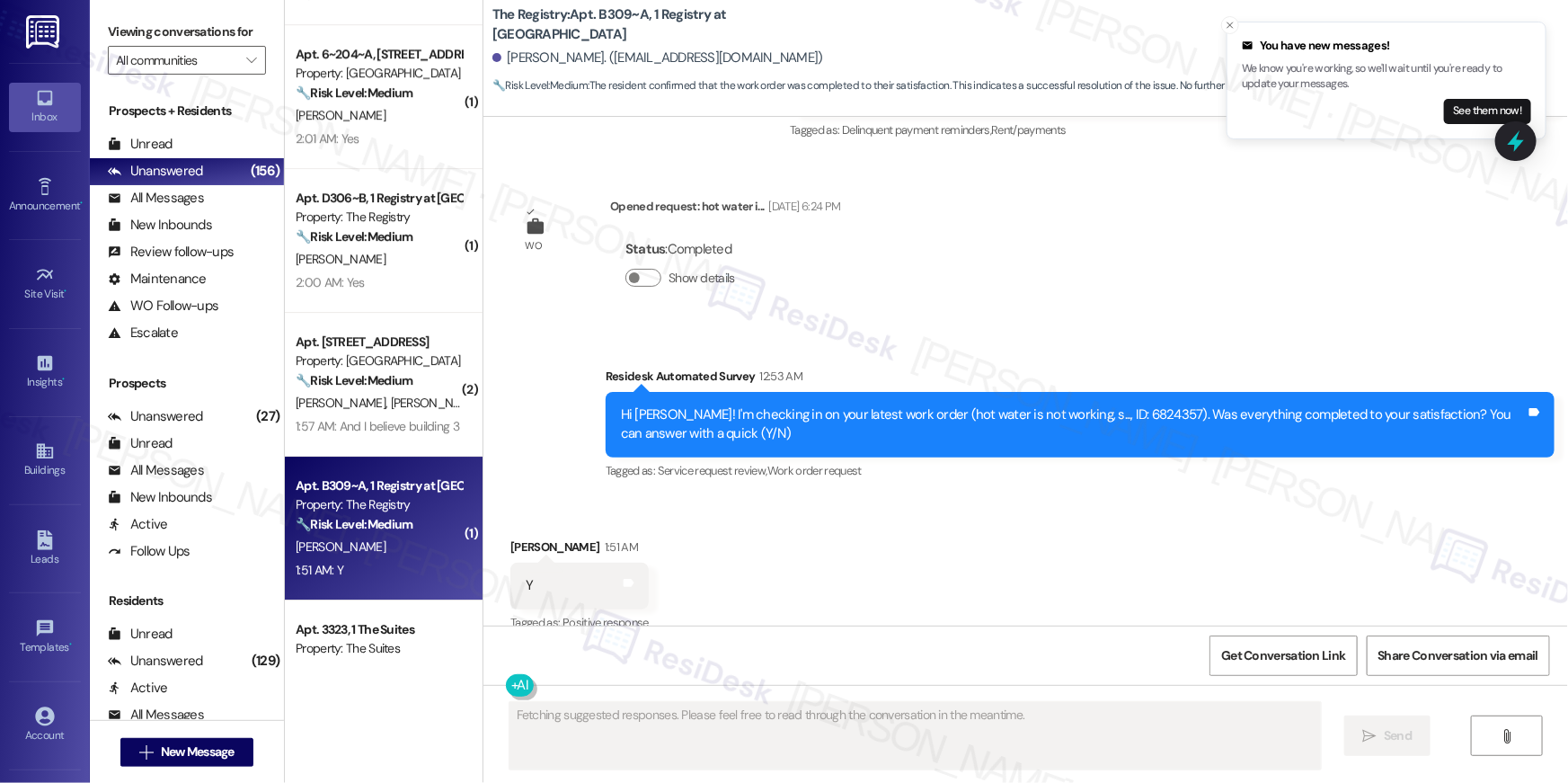
scroll to position [4725, 0]
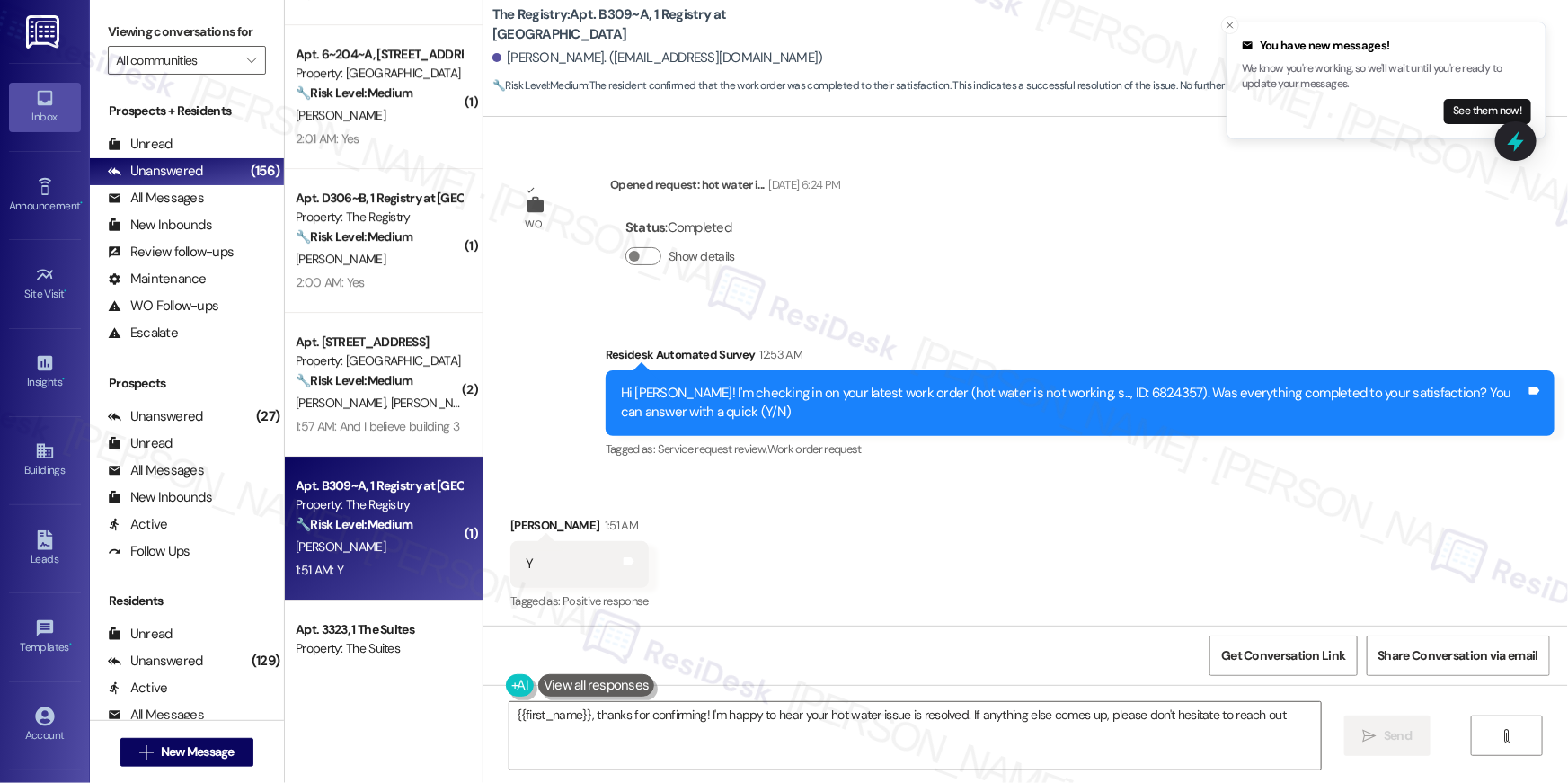
type textarea "{{first_name}}, thanks for confirming! I'm happy to hear your hot water issue i…"
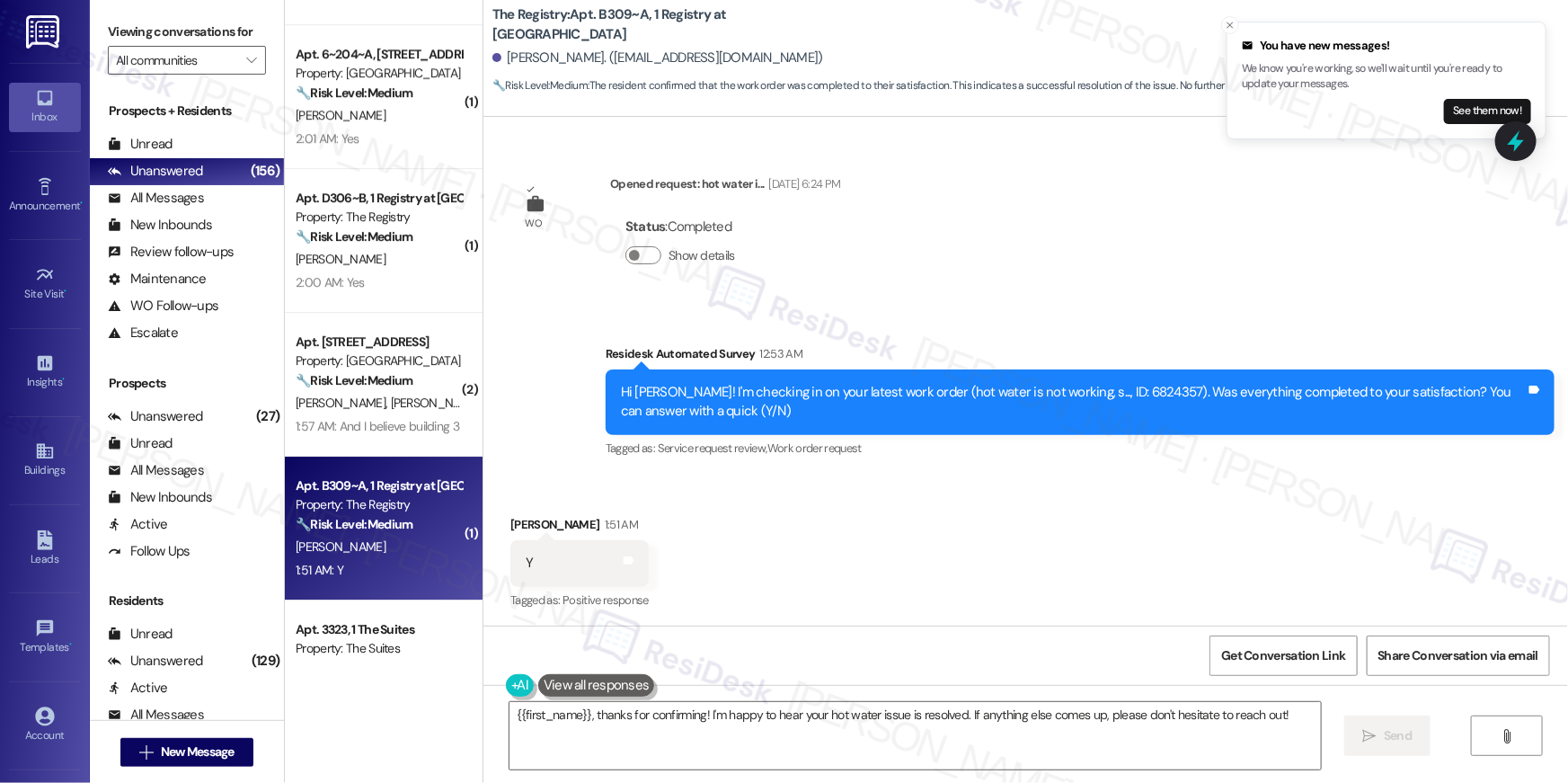
click at [1013, 777] on div "{{first_name}}, thanks for confirming! I'm happy to hear your hot water issue i…" at bounding box center [1025, 752] width 1085 height 135
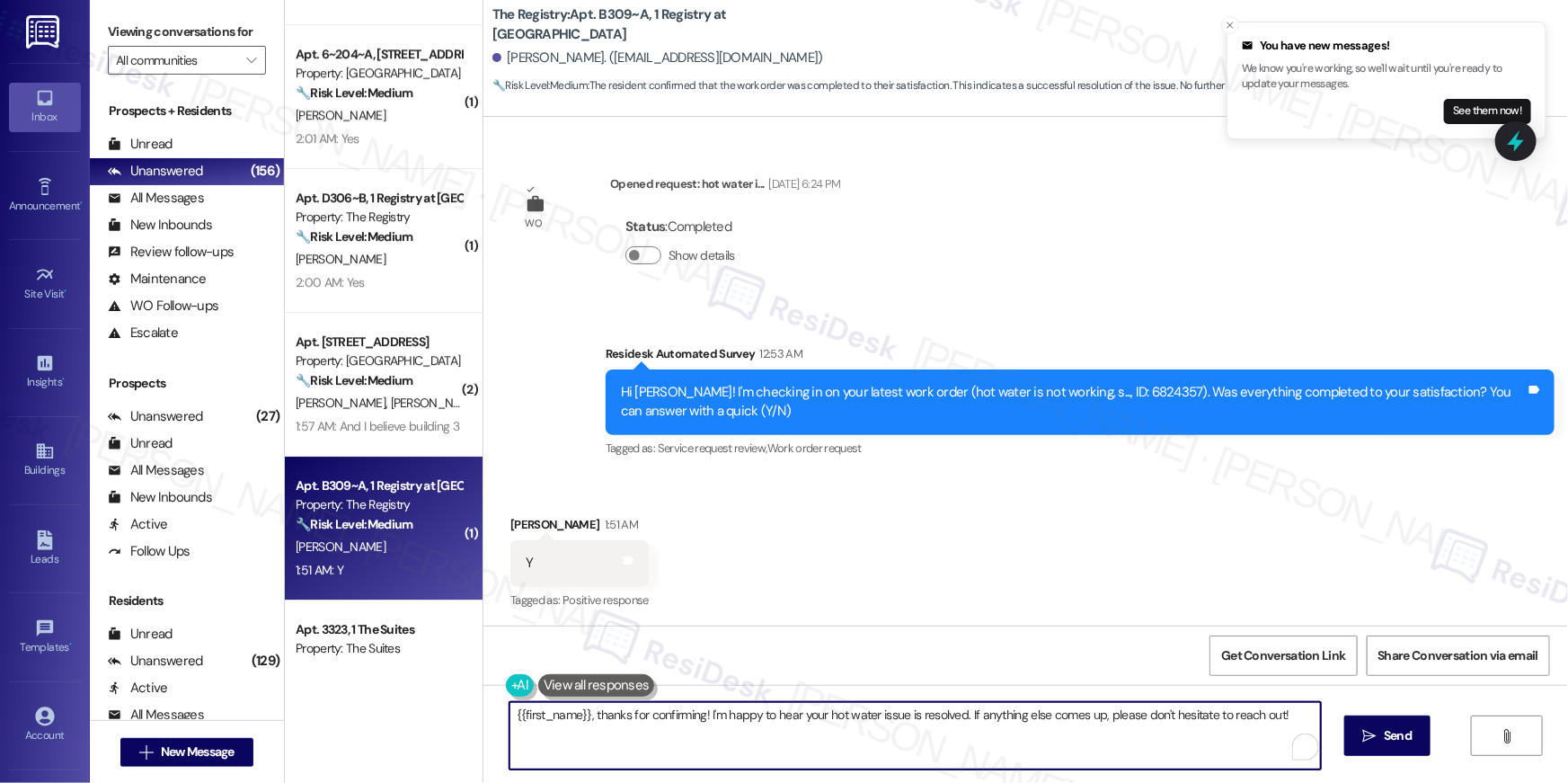
click at [1046, 750] on textarea "{{first_name}}, thanks for confirming! I'm happy to hear your hot water issue i…" at bounding box center [916, 735] width 812 height 67
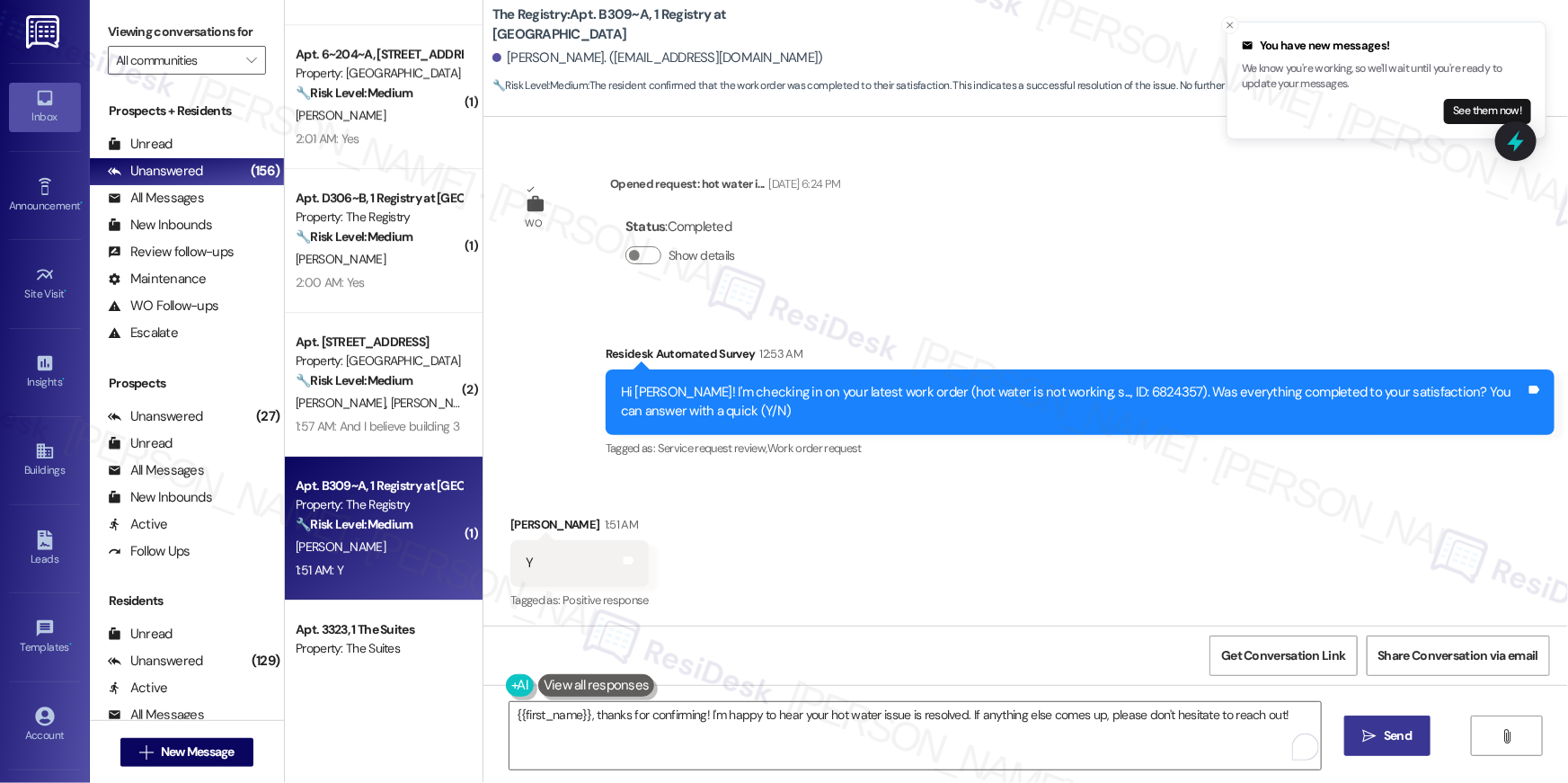
click at [1346, 732] on button " Send" at bounding box center [1388, 736] width 87 height 41
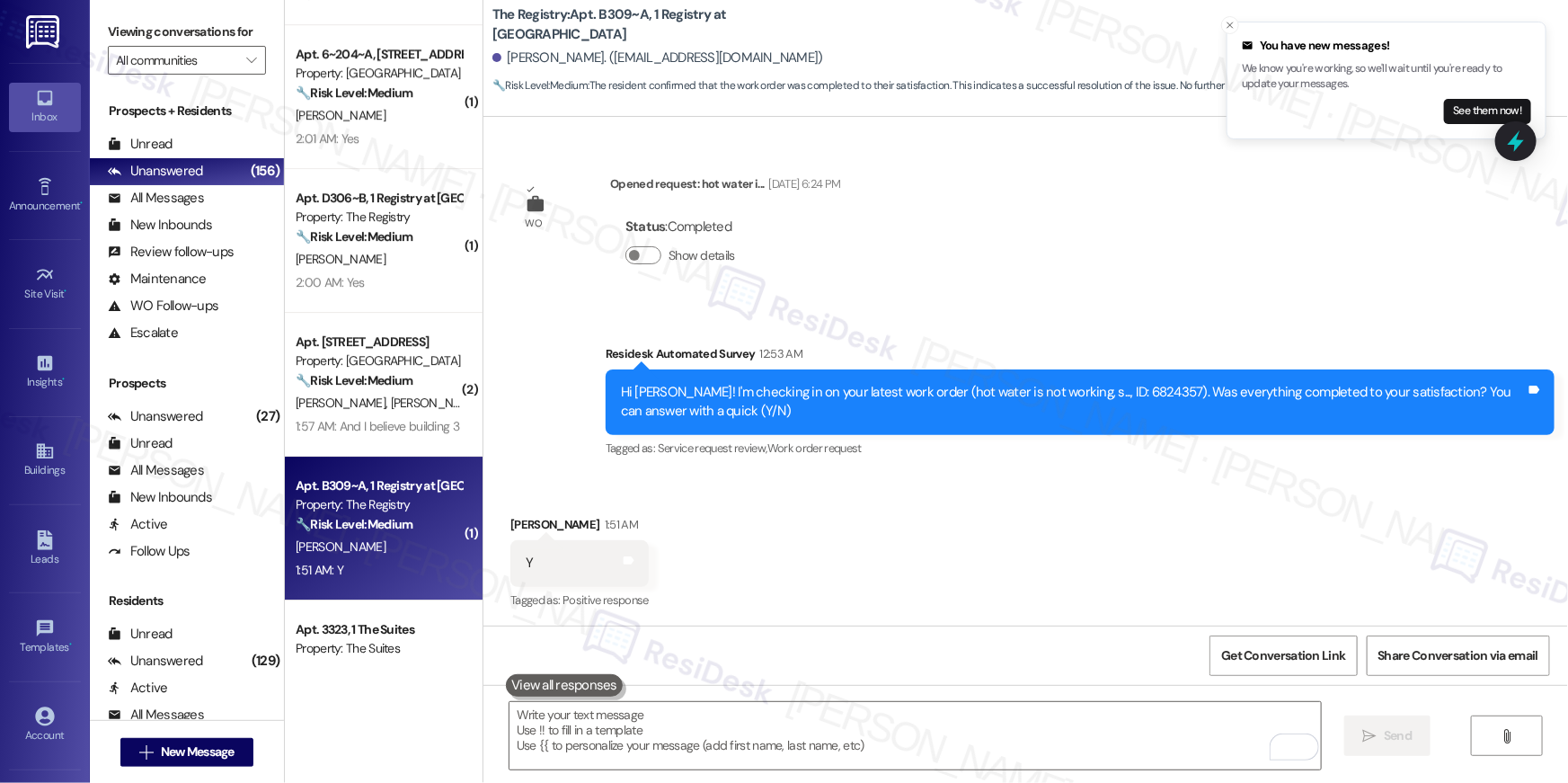
scroll to position [4725, 0]
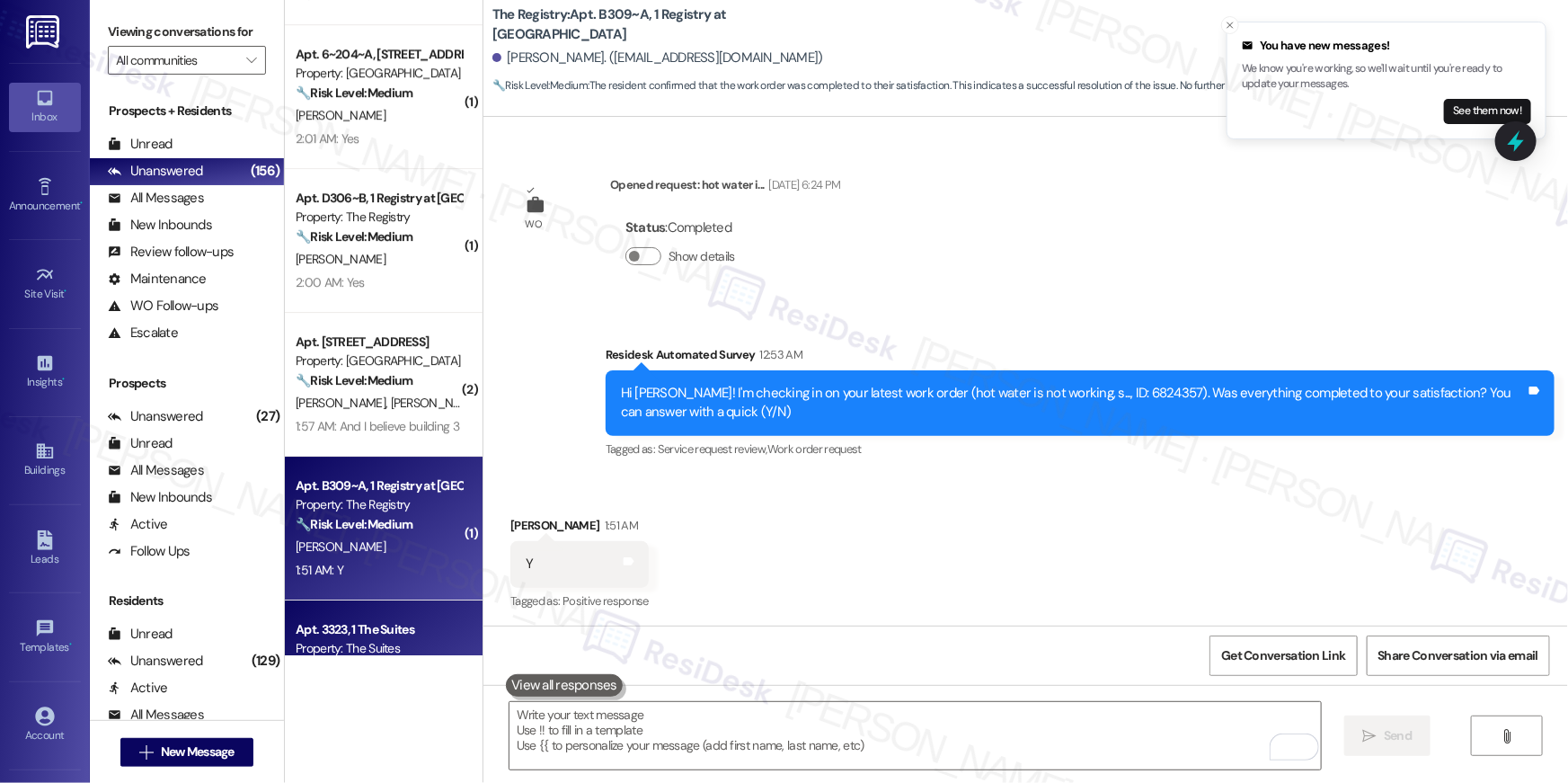
click at [377, 641] on div "Property: The Suites" at bounding box center [379, 649] width 166 height 19
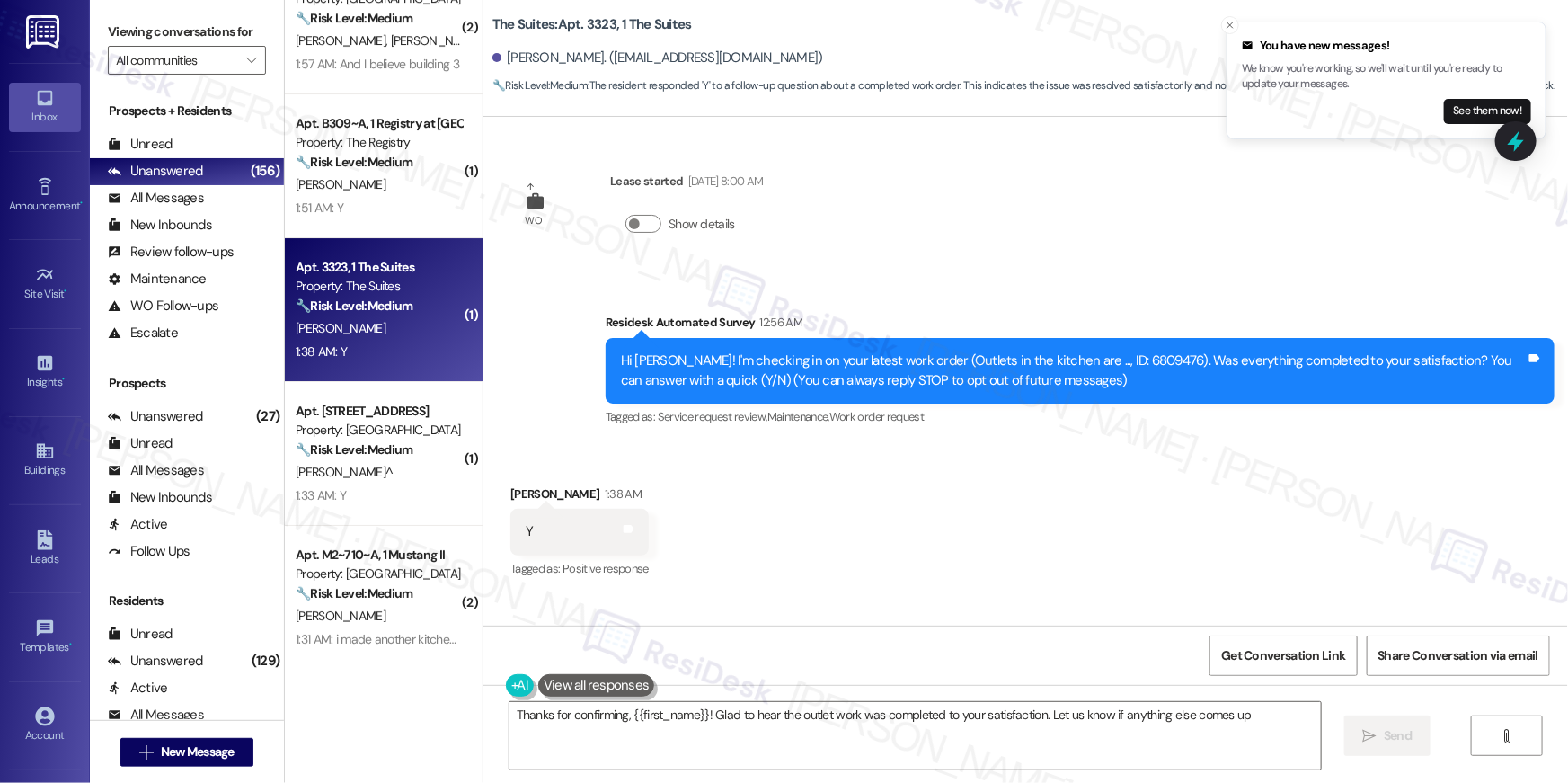
type textarea "Thanks for confirming, {{first_name}}! Glad to hear the outlet work was complet…"
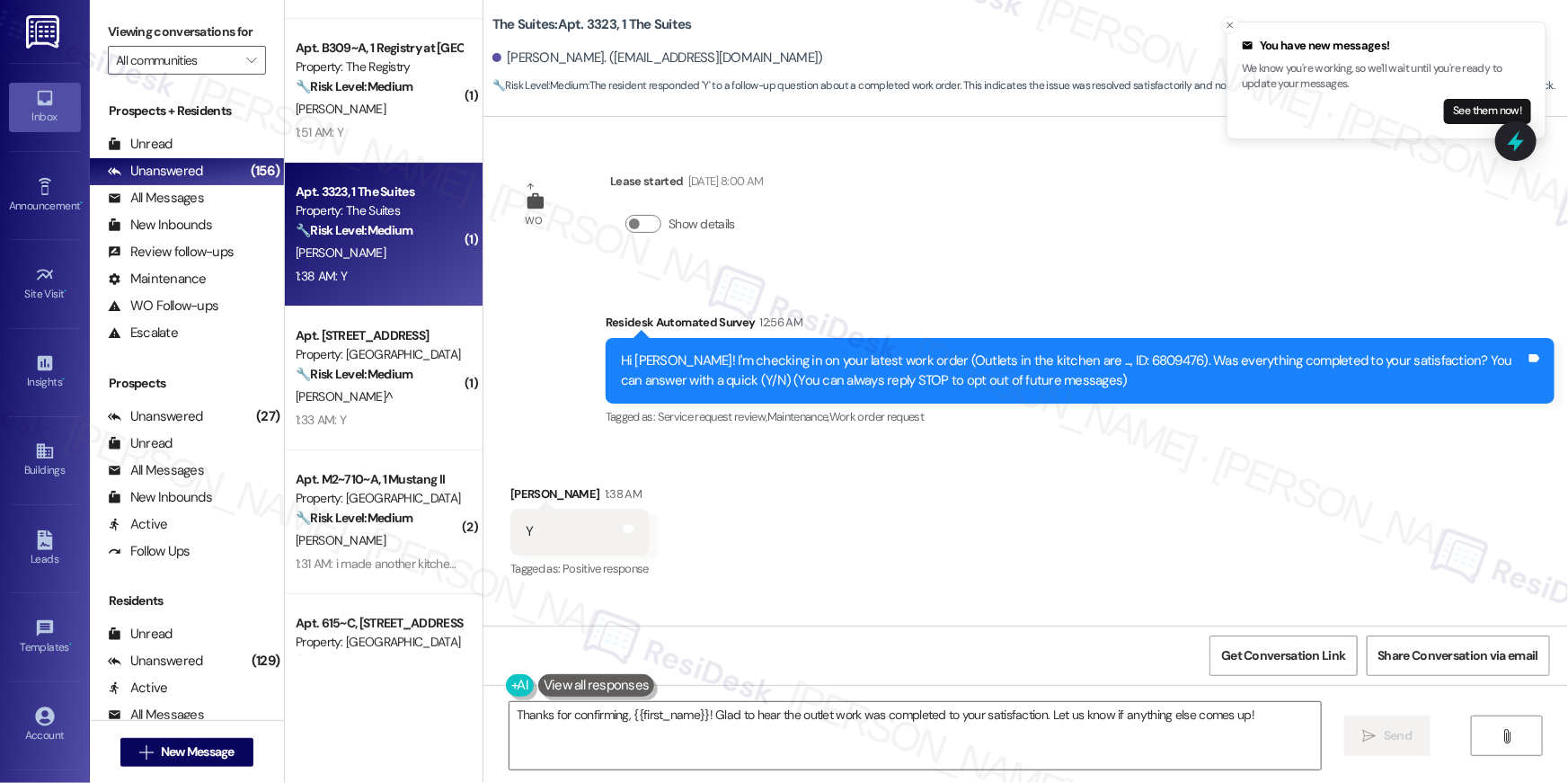
scroll to position [3438, 0]
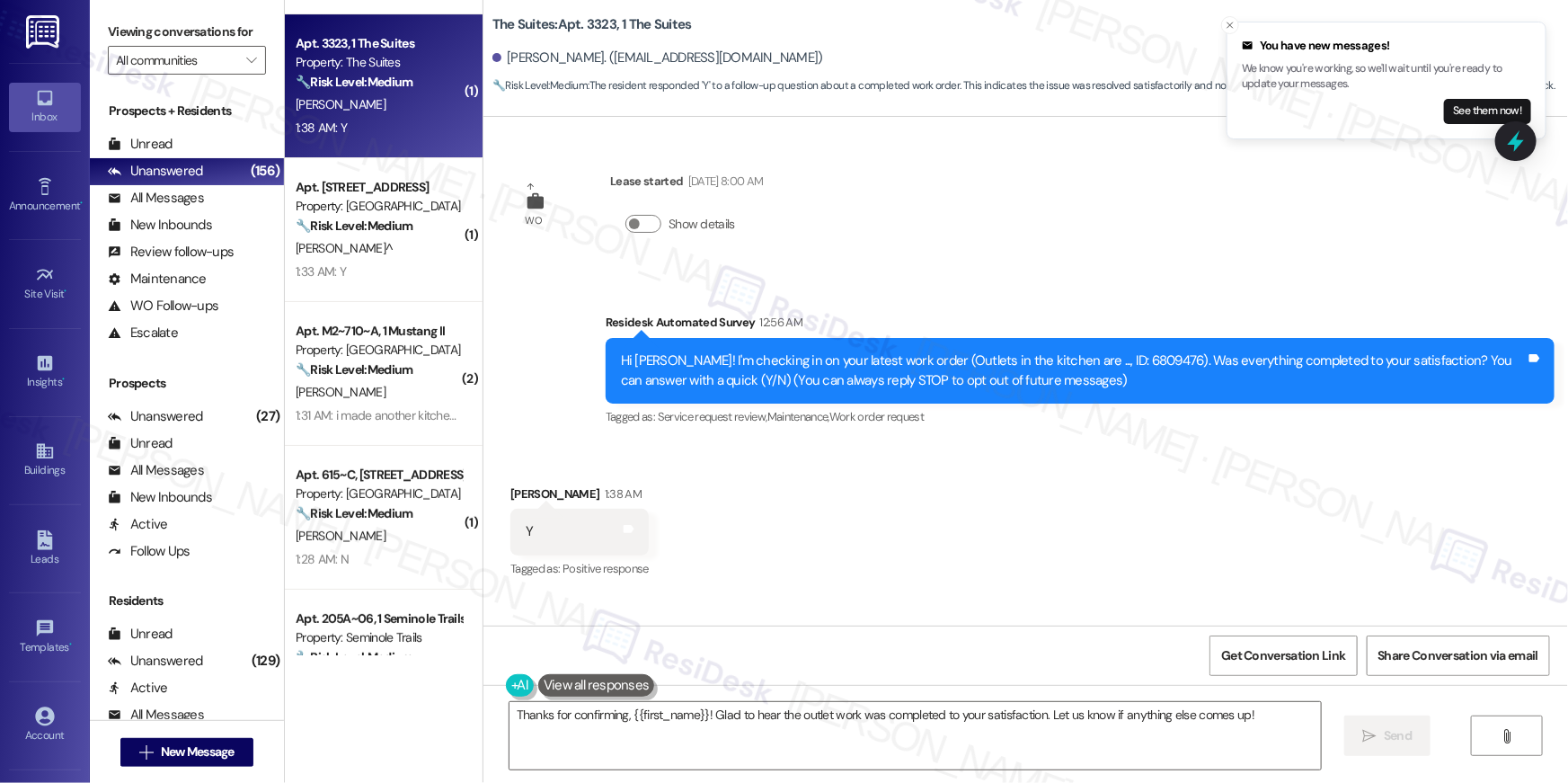
click at [1001, 747] on textarea "Thanks for confirming, {{first_name}}! Glad to hear the outlet work was complet…" at bounding box center [916, 735] width 812 height 67
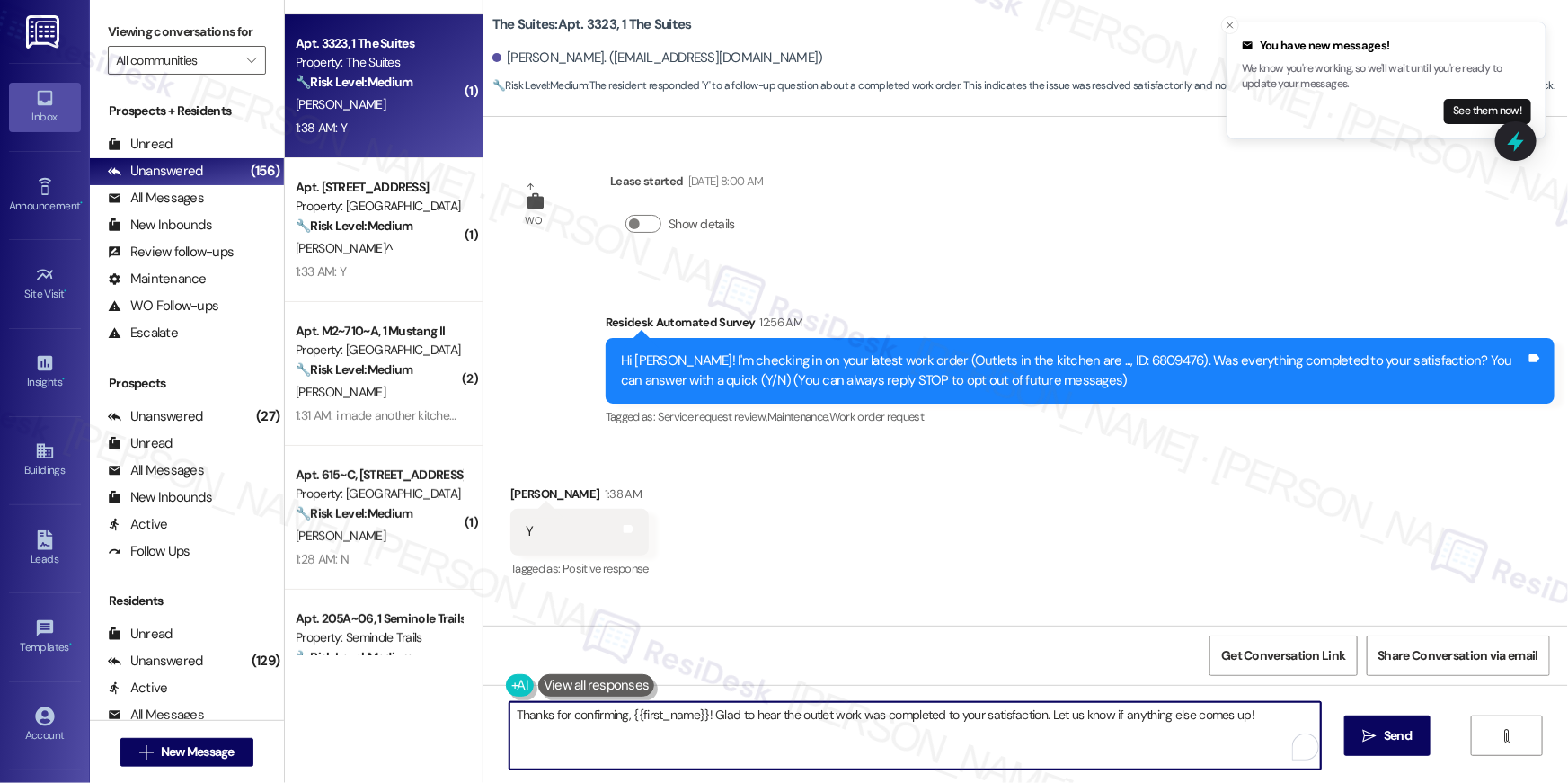
click at [1182, 740] on textarea "Thanks for confirming, {{first_name}}! Glad to hear the outlet work was complet…" at bounding box center [916, 735] width 812 height 67
click at [1368, 734] on icon "" at bounding box center [1370, 736] width 13 height 14
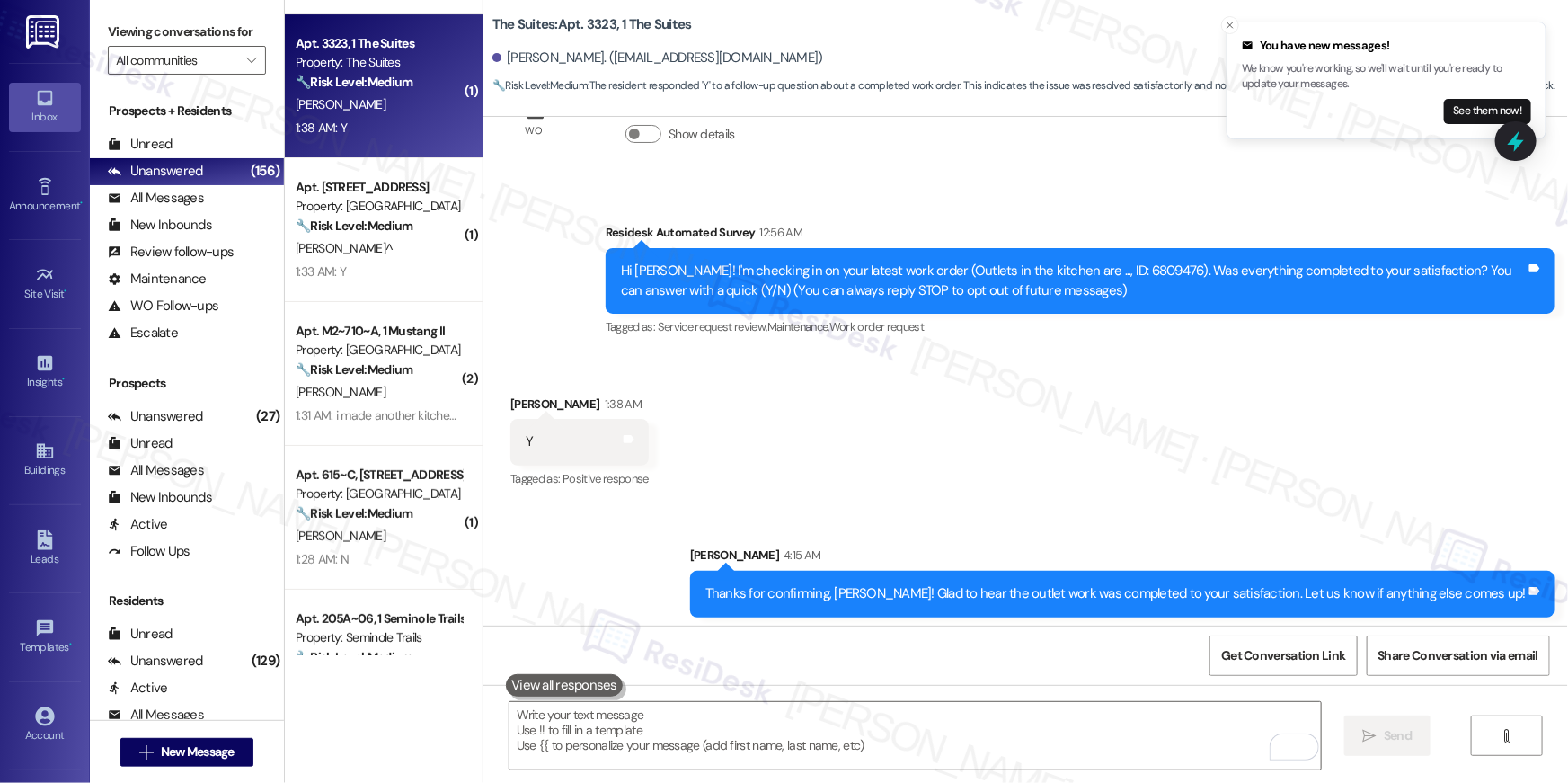
scroll to position [95, 0]
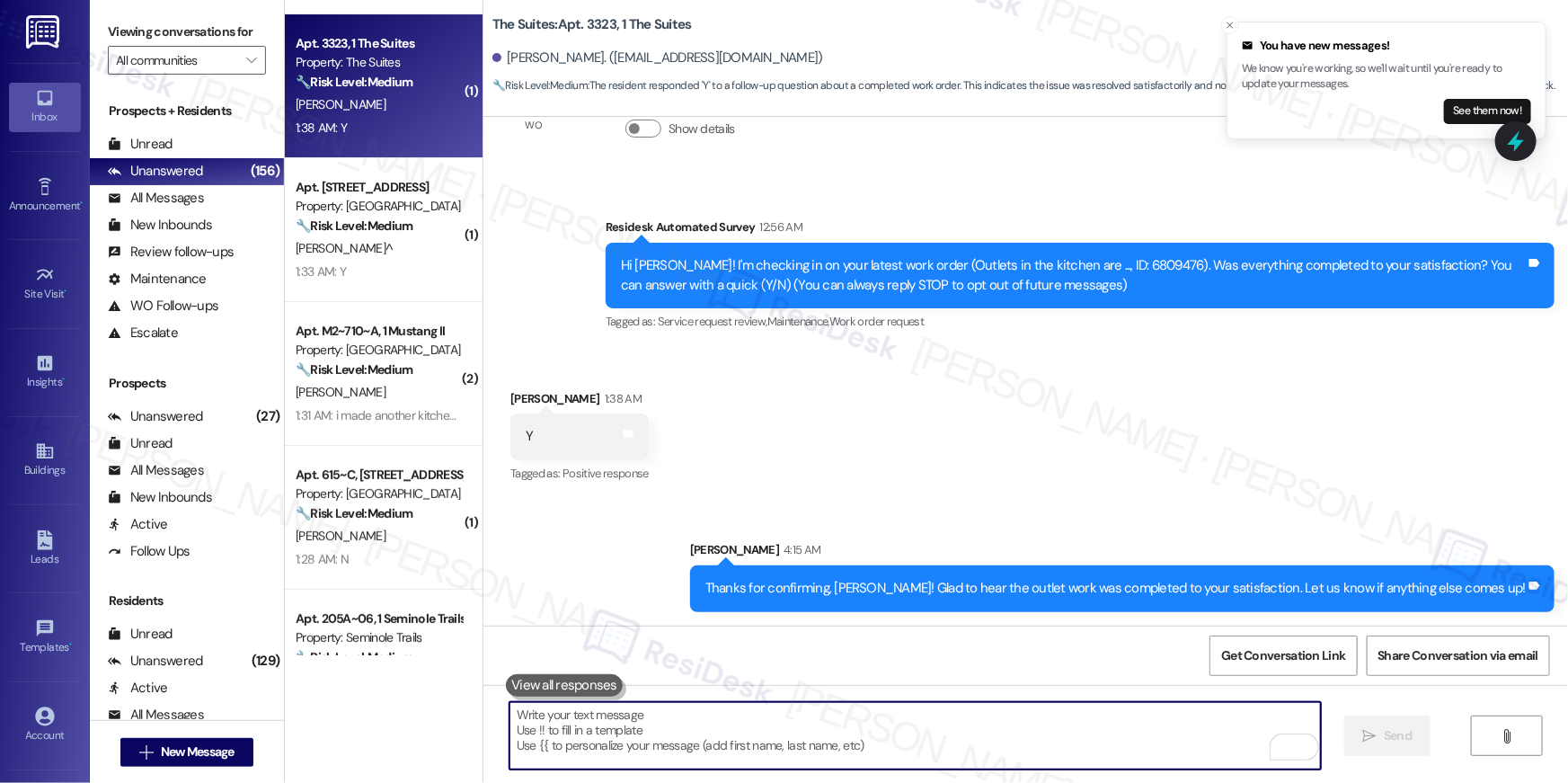
click at [904, 737] on textarea "To enrich screen reader interactions, please activate Accessibility in Grammarl…" at bounding box center [916, 735] width 812 height 67
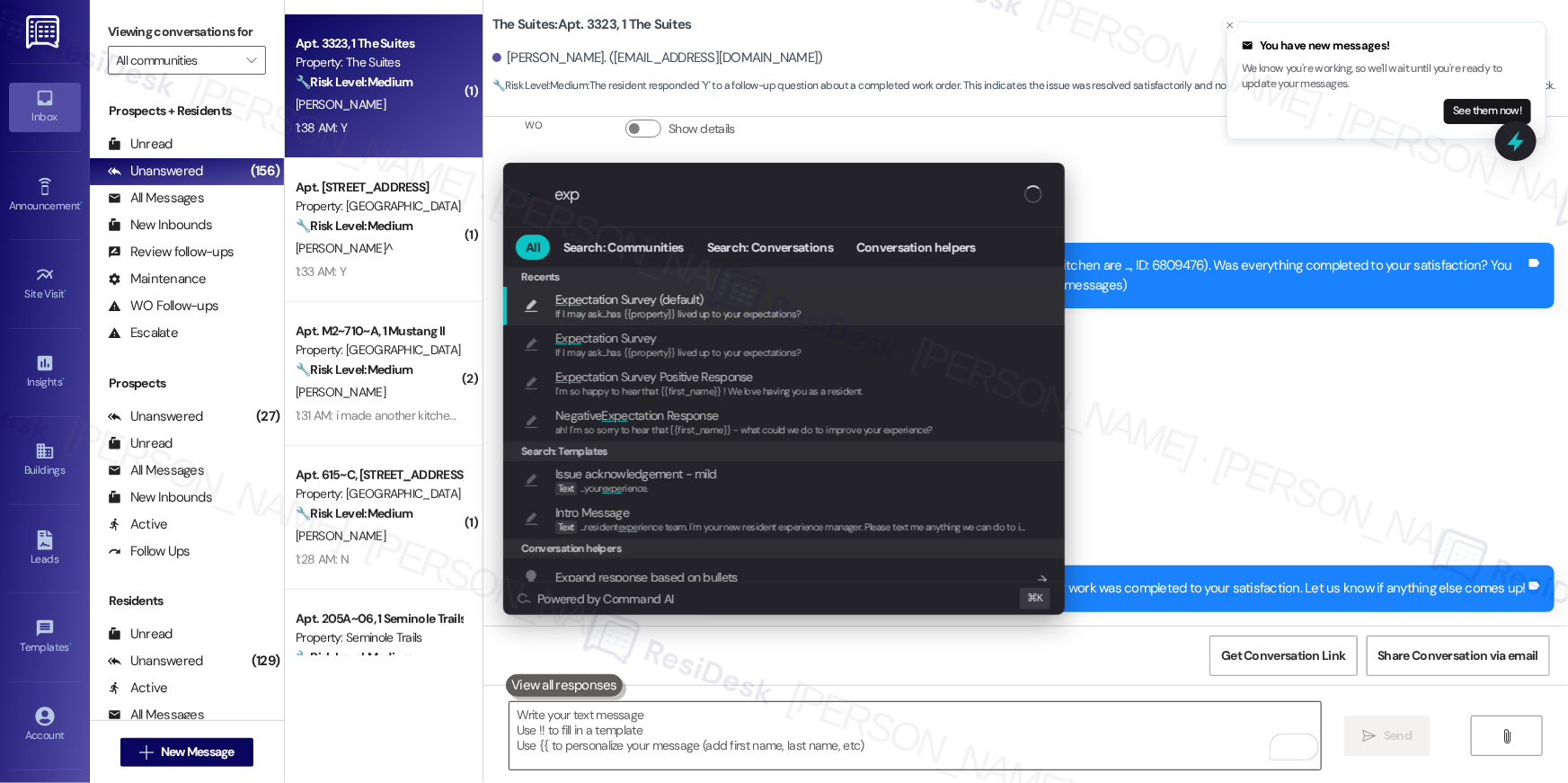
type input "expe"
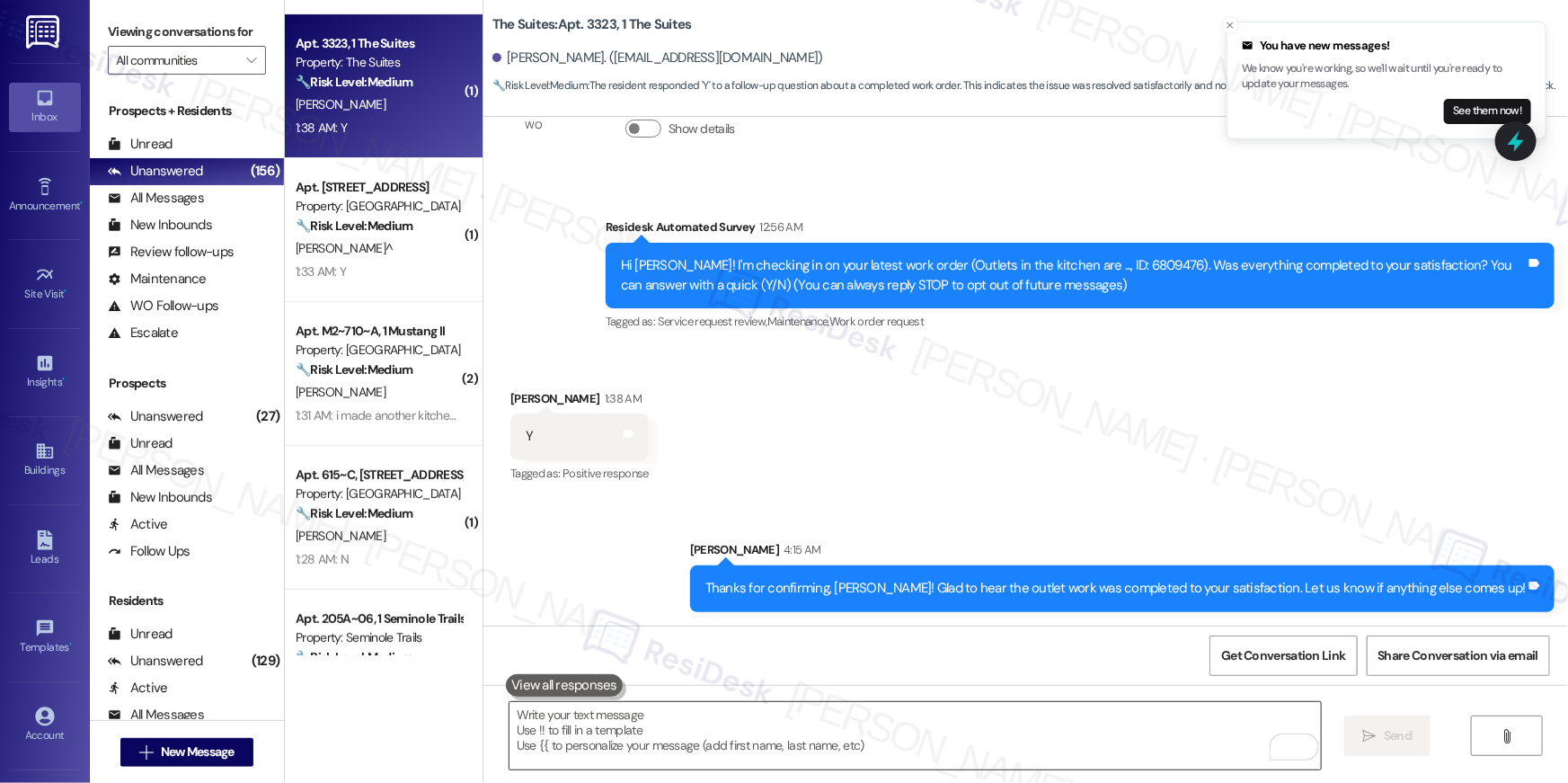
type textarea "If I may ask...has {{property}} lived up to your expectations?"
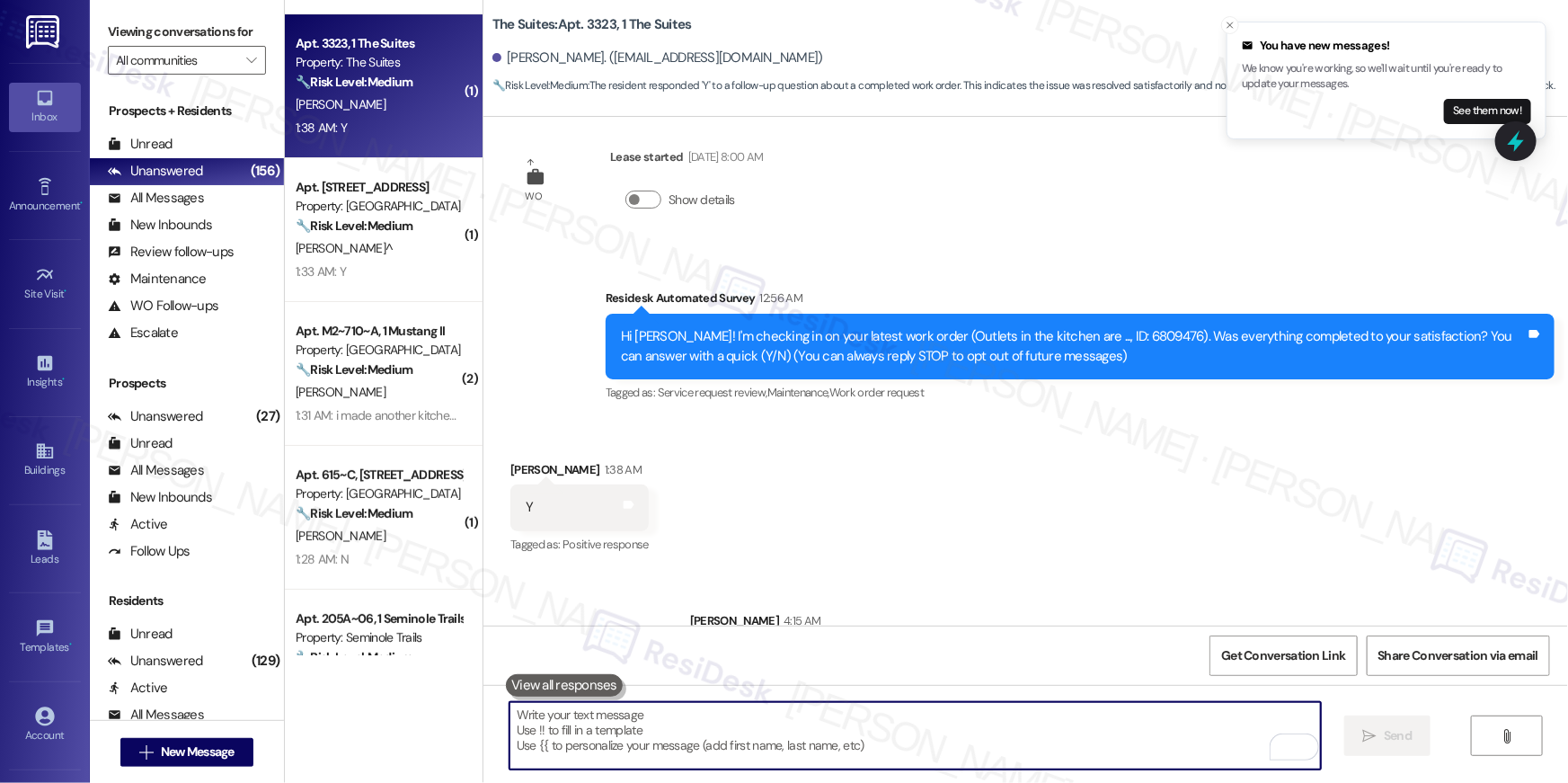
scroll to position [0, 0]
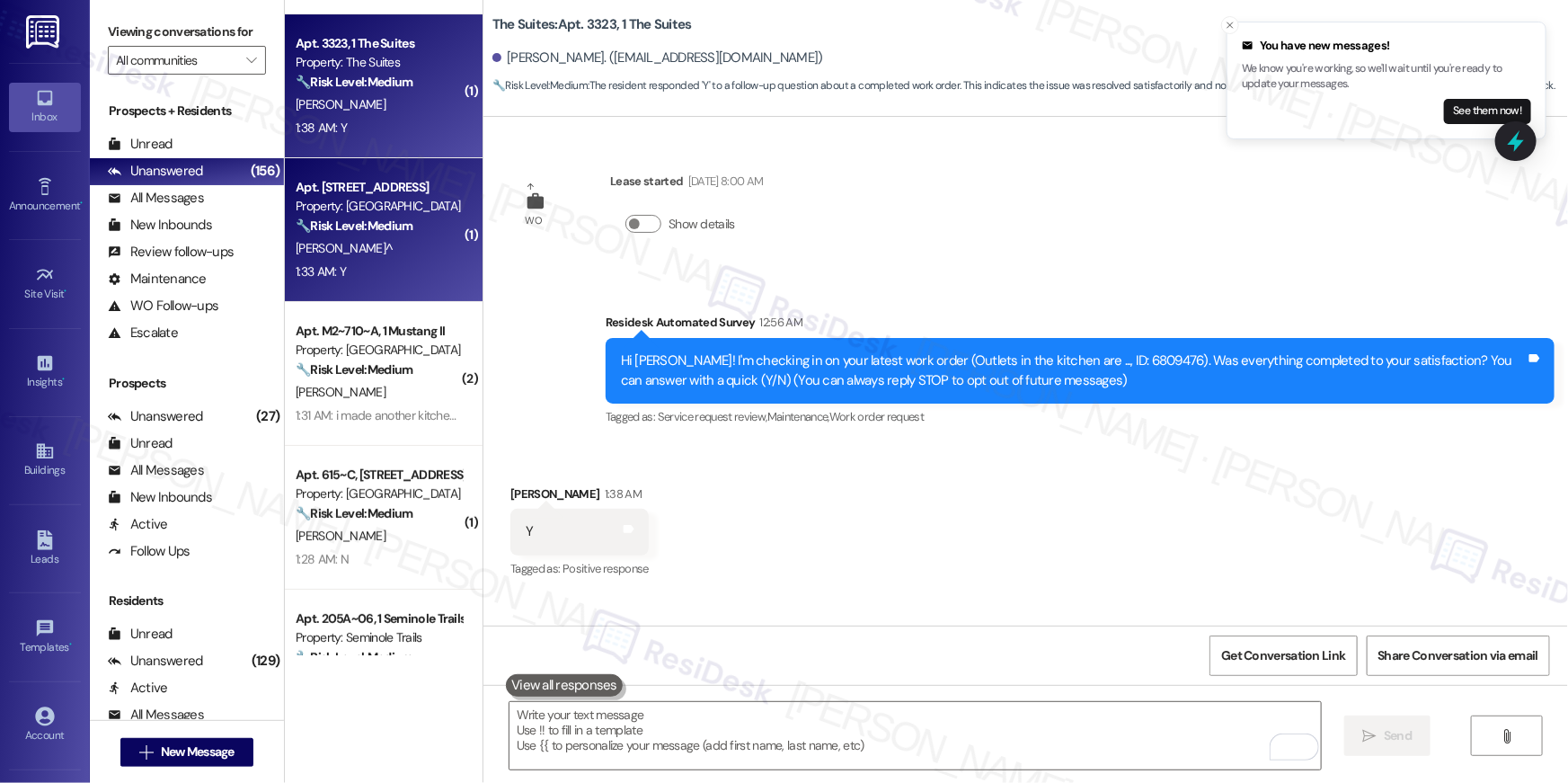
click at [399, 274] on div "1:33 AM: Y 1:33 AM: Y" at bounding box center [379, 272] width 170 height 23
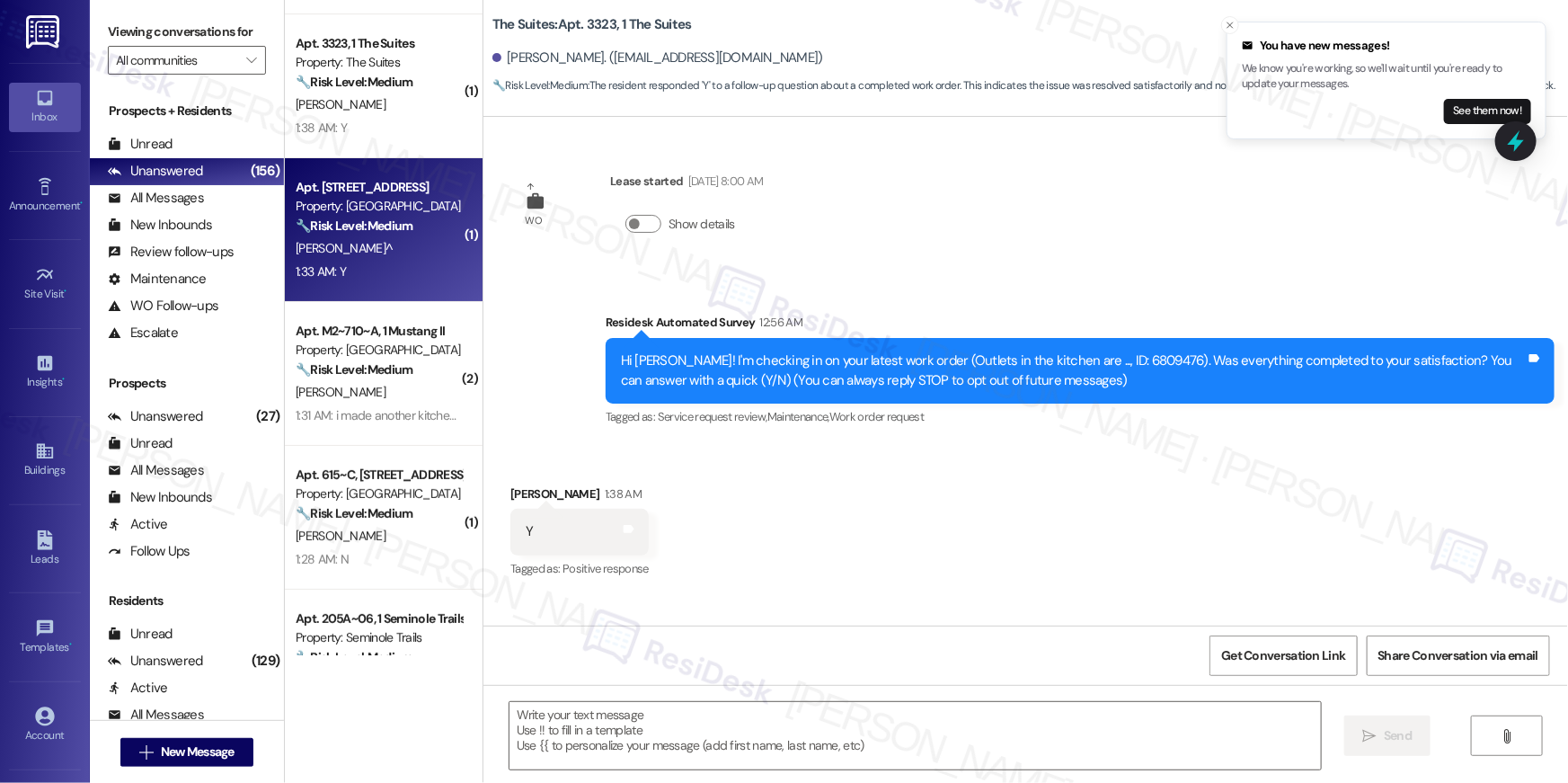
type textarea "Fetching suggested responses. Please feel free to read through the conversation…"
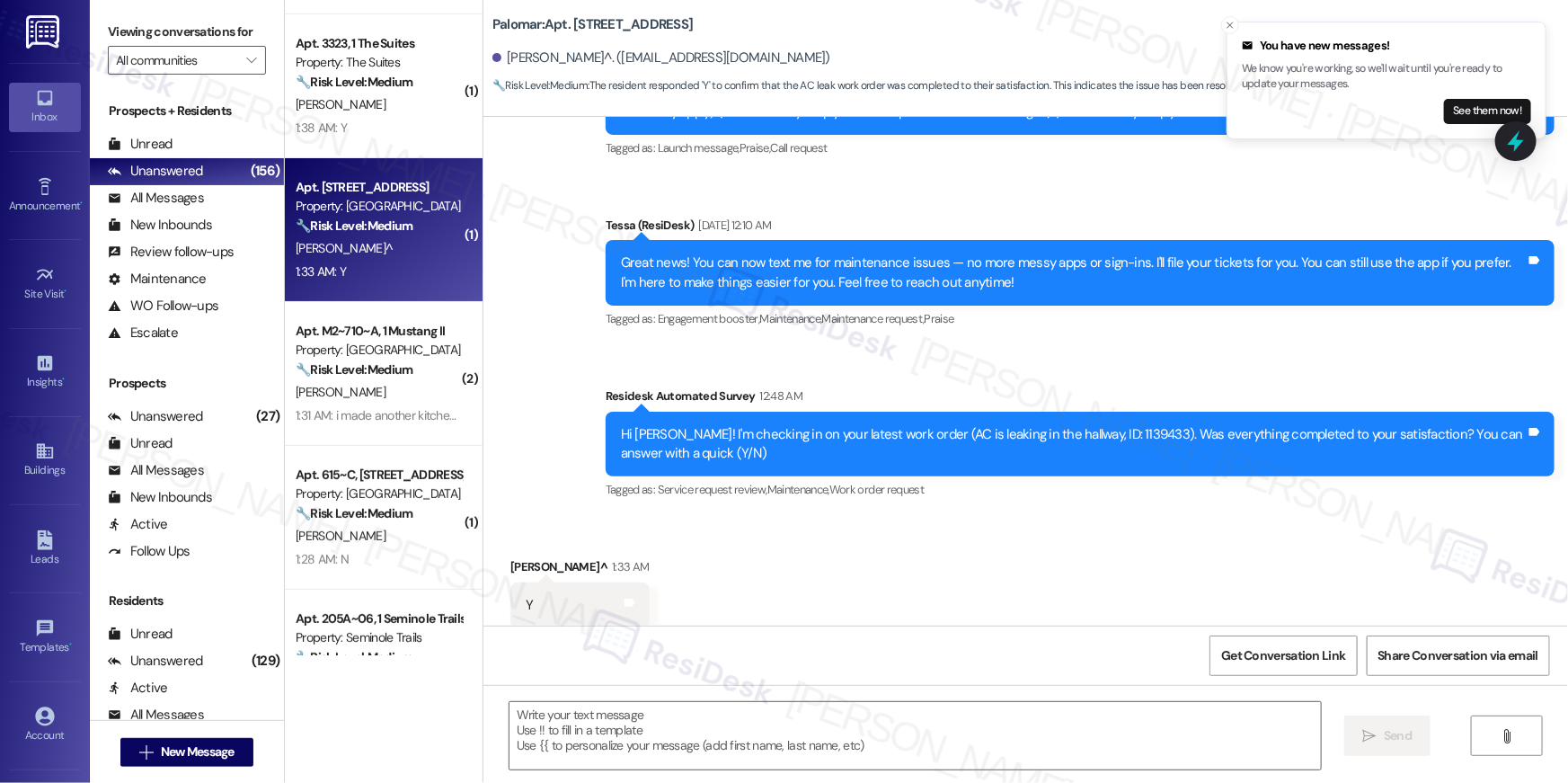
scroll to position [295, 0]
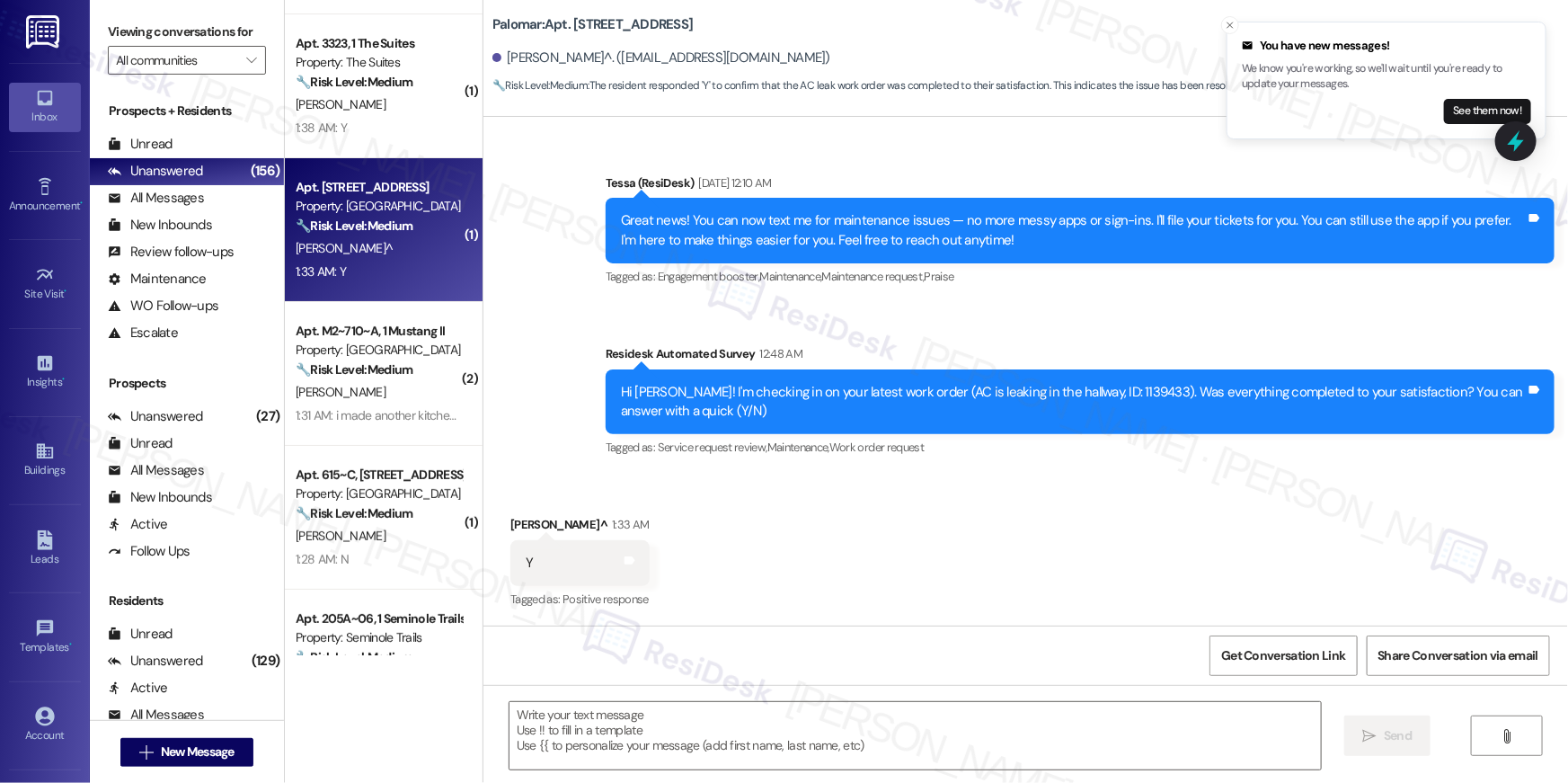
type textarea "Fetching suggested responses. Please feel free to read through the conversation…"
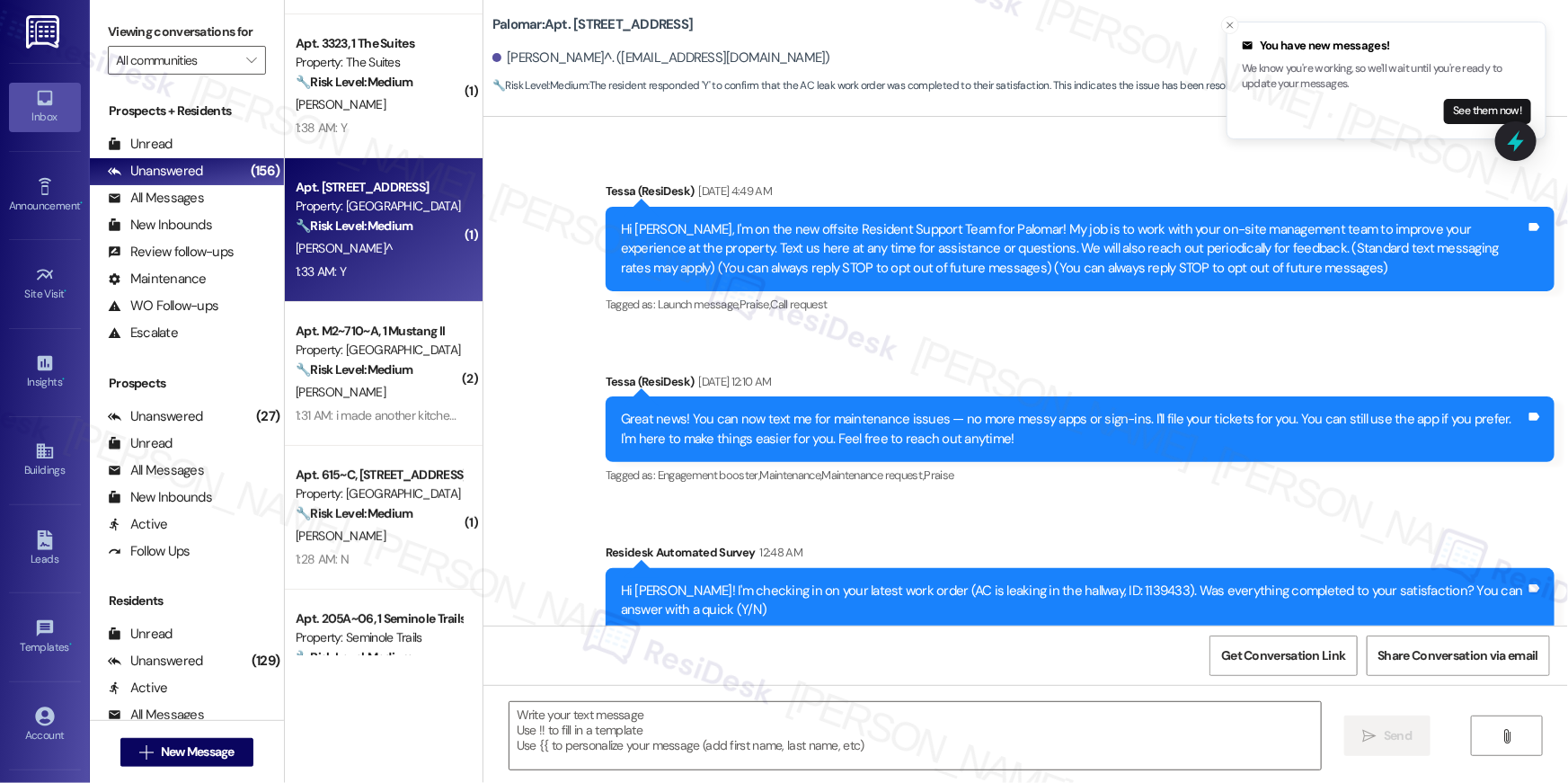
scroll to position [155, 0]
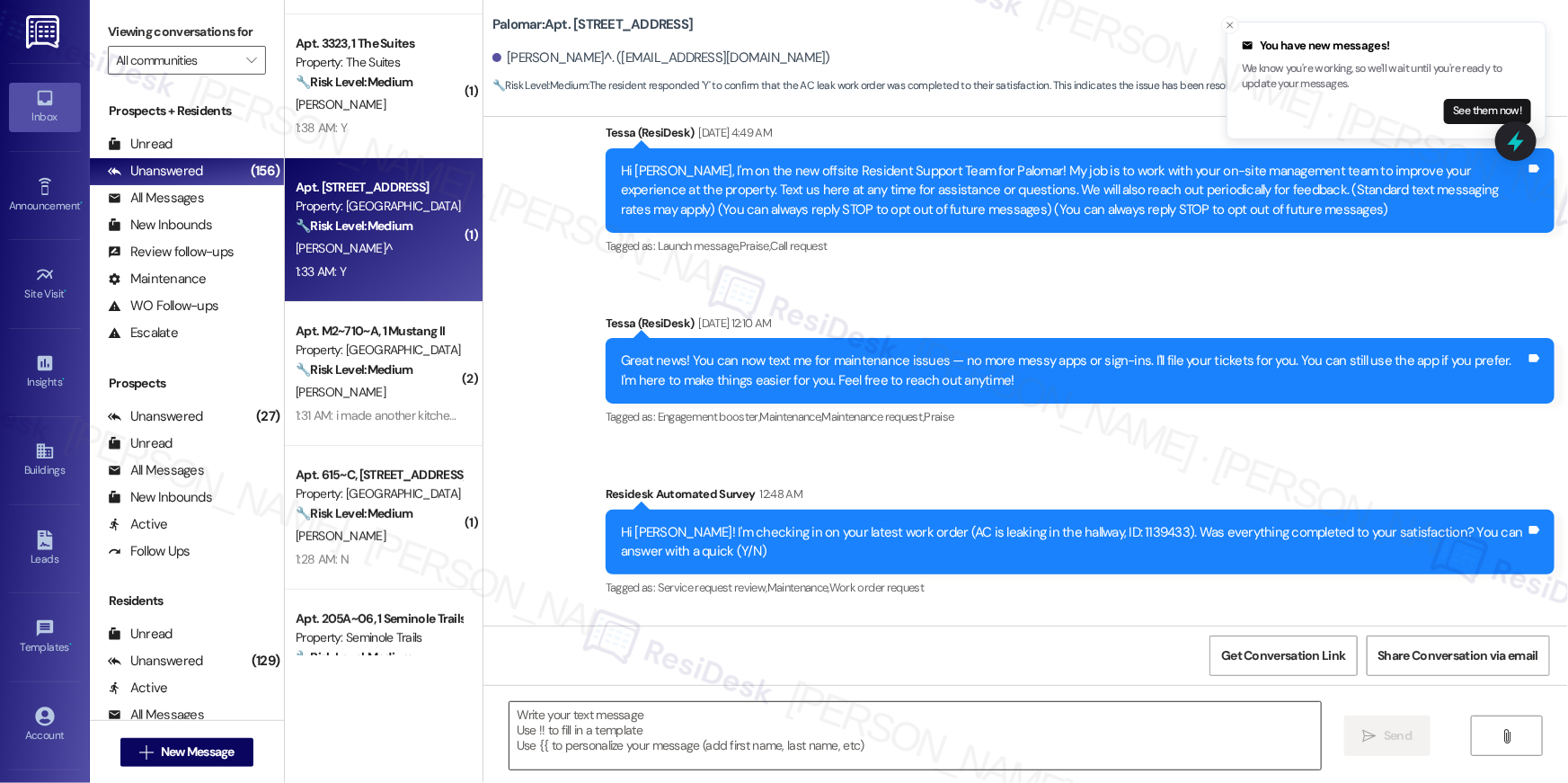
click at [1055, 735] on textarea at bounding box center [916, 735] width 812 height 67
paste textarea "Hi {{first_name}}, I’m happy to hear your work order is all taken care of! If a…"
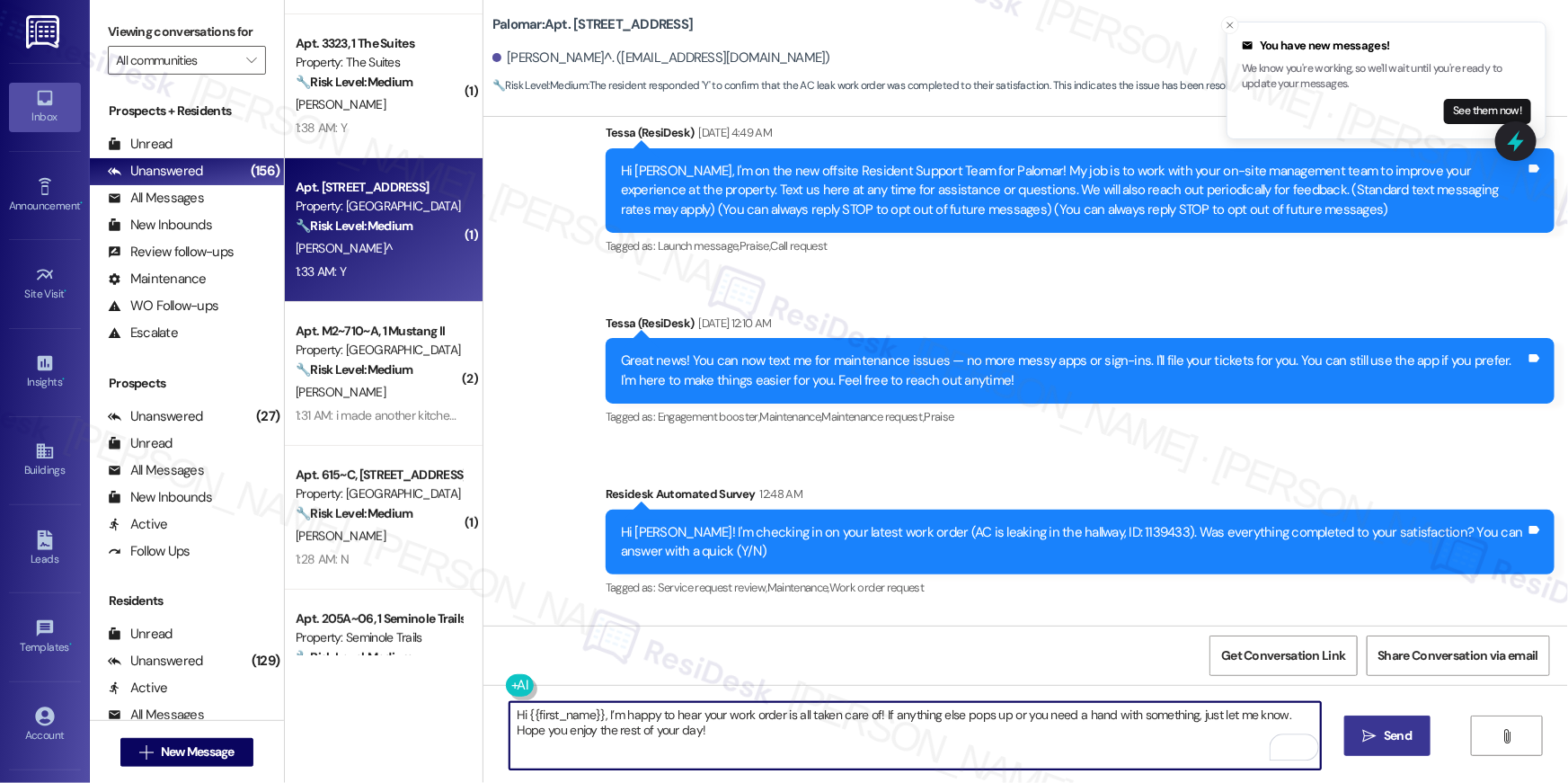
type textarea "Hi {{first_name}}, I’m happy to hear your work order is all taken care of! If a…"
drag, startPoint x: 1408, startPoint y: 730, endPoint x: 1320, endPoint y: 588, distance: 167.1
click at [1408, 730] on span "Send" at bounding box center [1398, 736] width 28 height 19
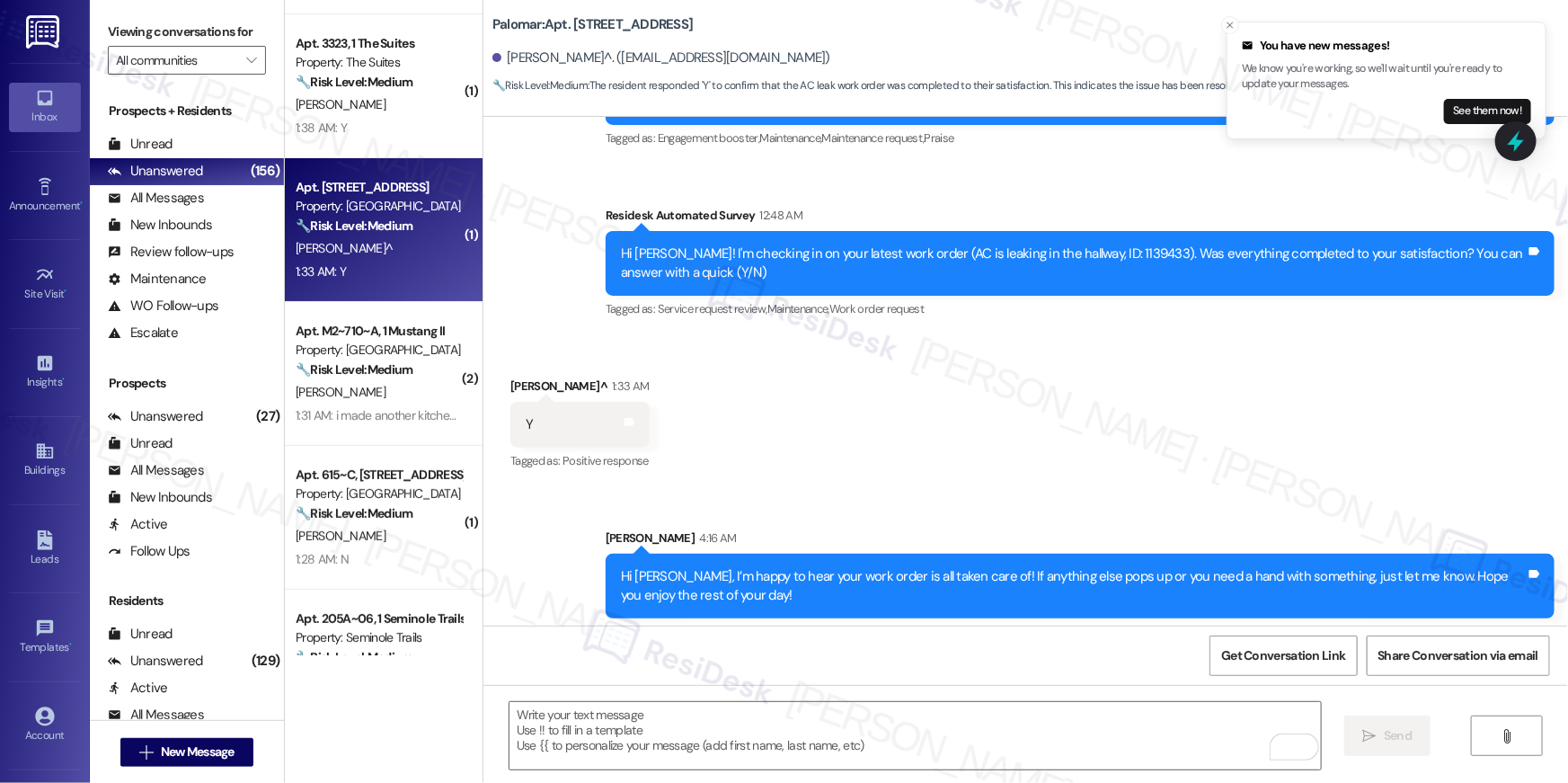
scroll to position [440, 0]
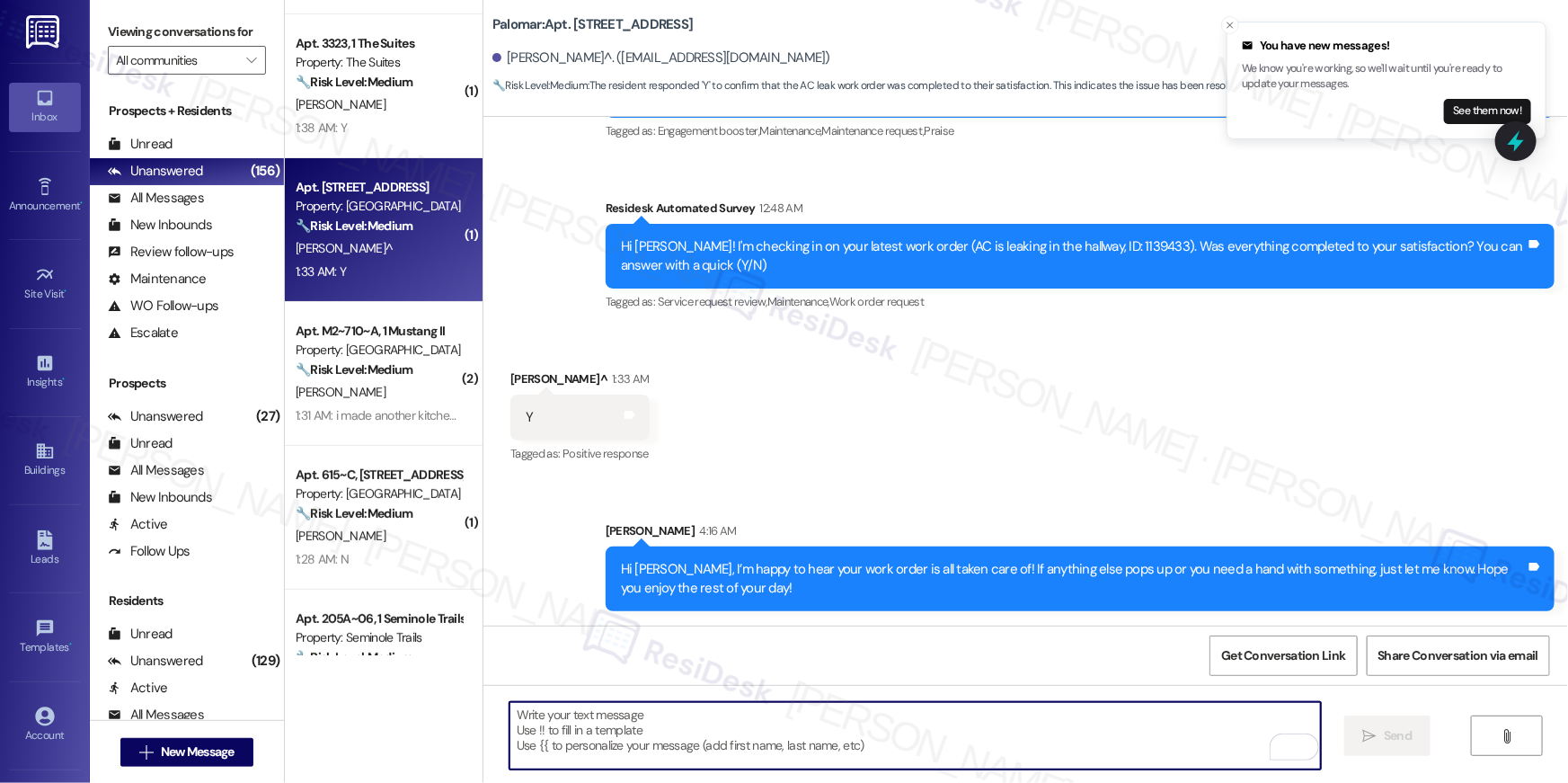
click at [1055, 723] on textarea "To enrich screen reader interactions, please activate Accessibility in Grammarl…" at bounding box center [916, 735] width 812 height 67
click at [1053, 740] on textarea "To enrich screen reader interactions, please activate Accessibility in Grammarl…" at bounding box center [916, 735] width 812 height 67
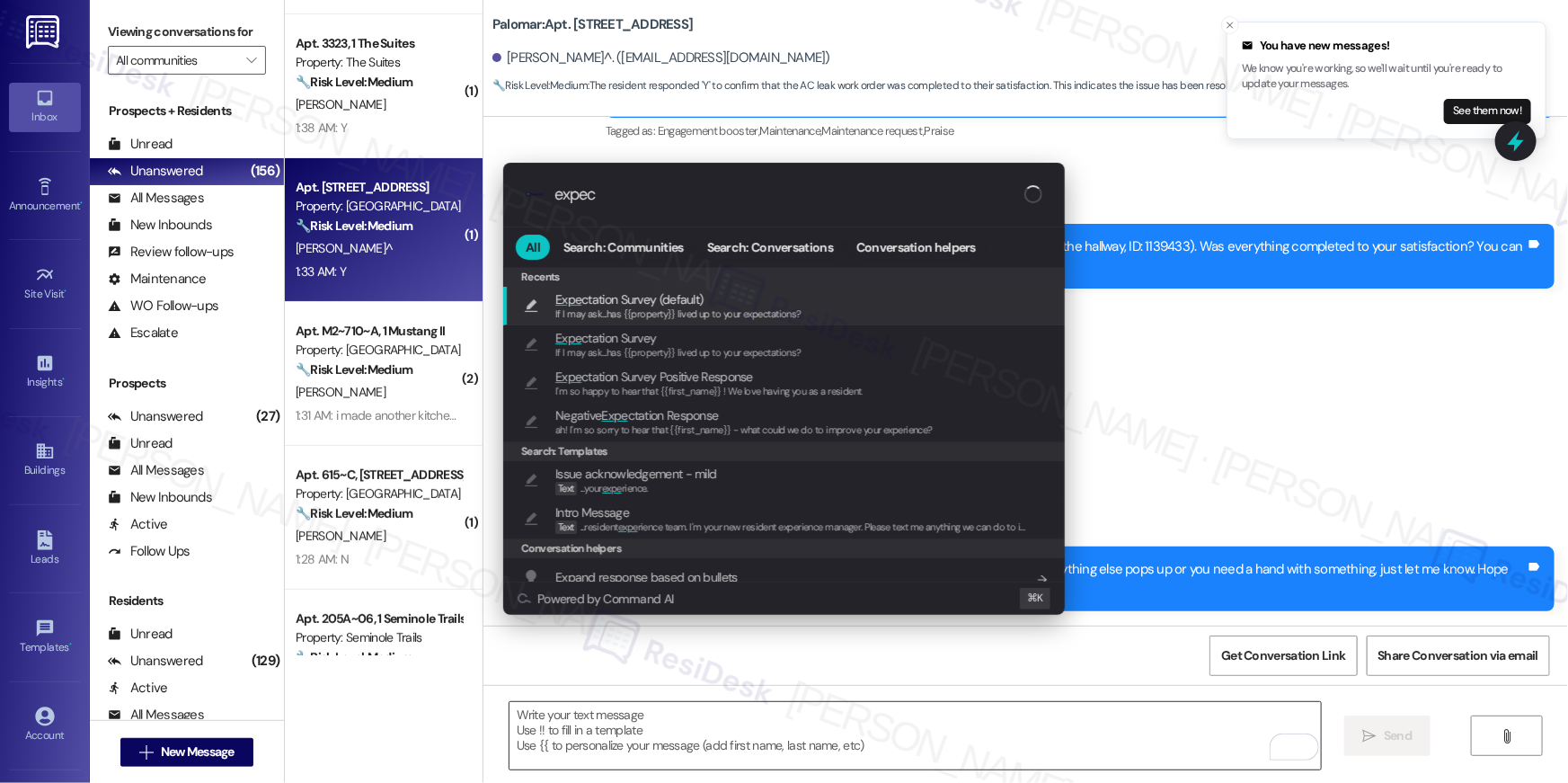
type input "expect"
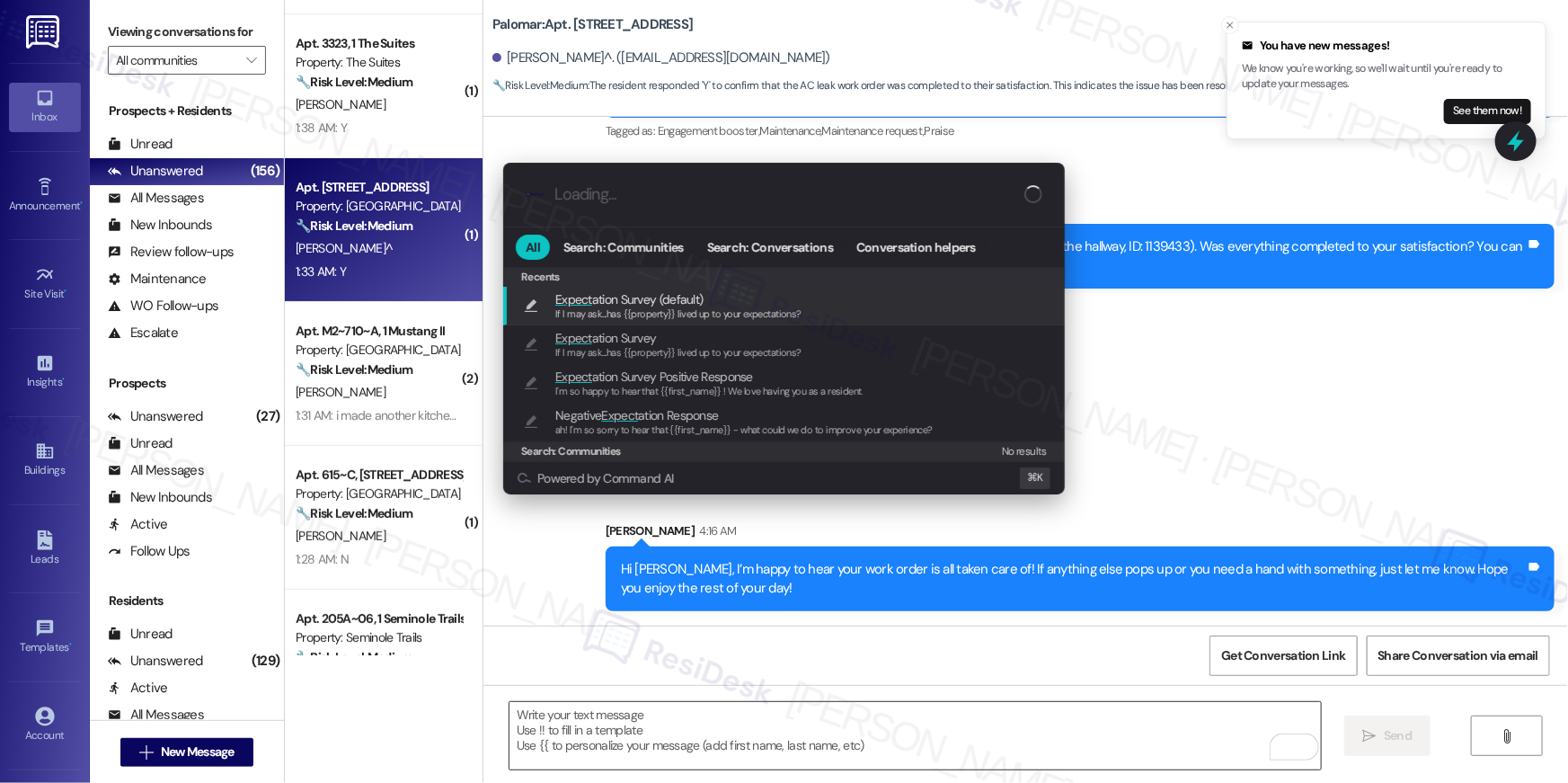
type textarea "If I may ask...has {{property}} lived up to your expectations?"
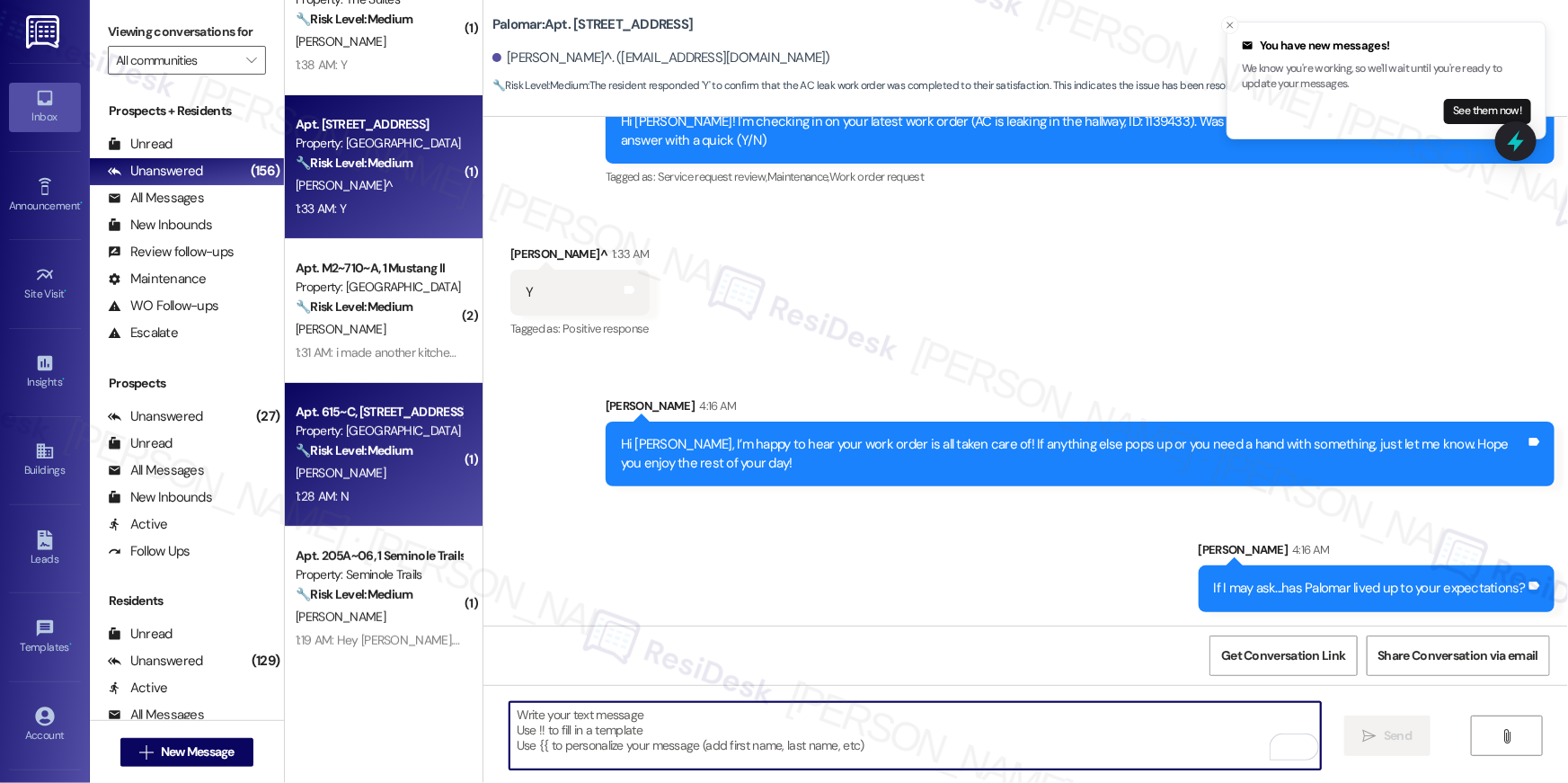
scroll to position [3502, 0]
click at [413, 461] on div "[PERSON_NAME]" at bounding box center [379, 472] width 170 height 23
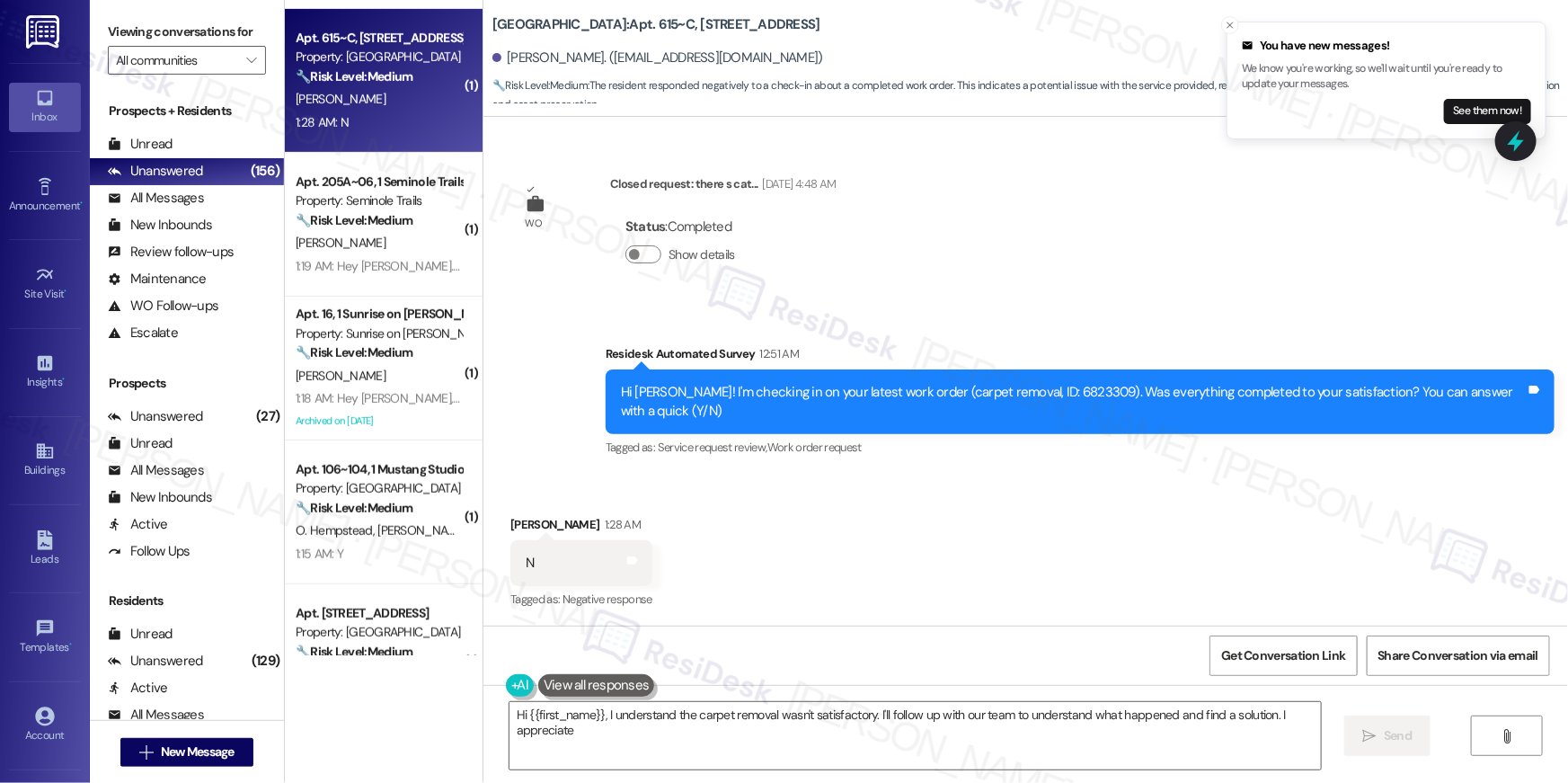
scroll to position [3899, 0]
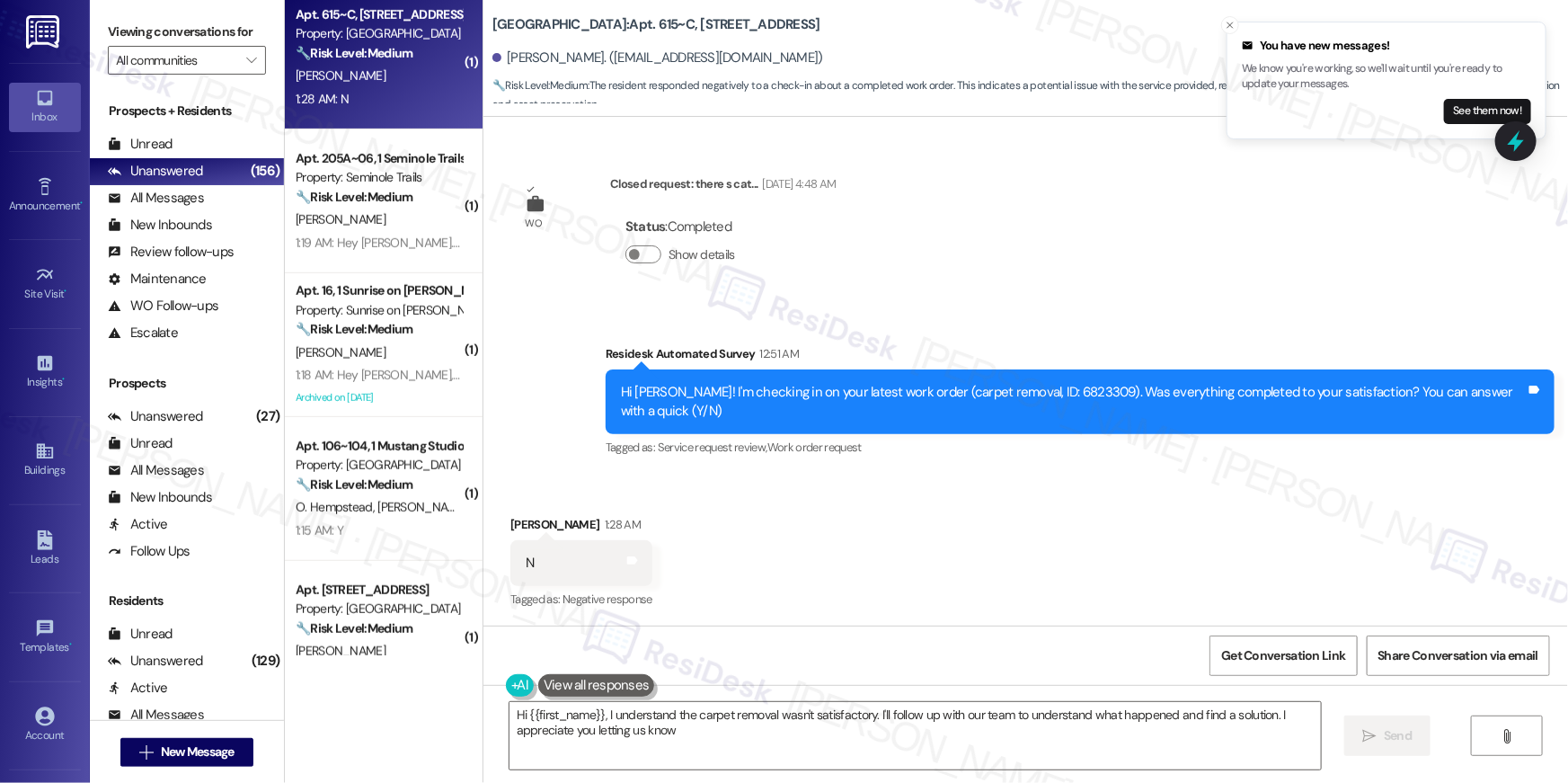
type textarea "Hi {{first_name}}, I understand the carpet removal wasn't satisfactory. I'll fo…"
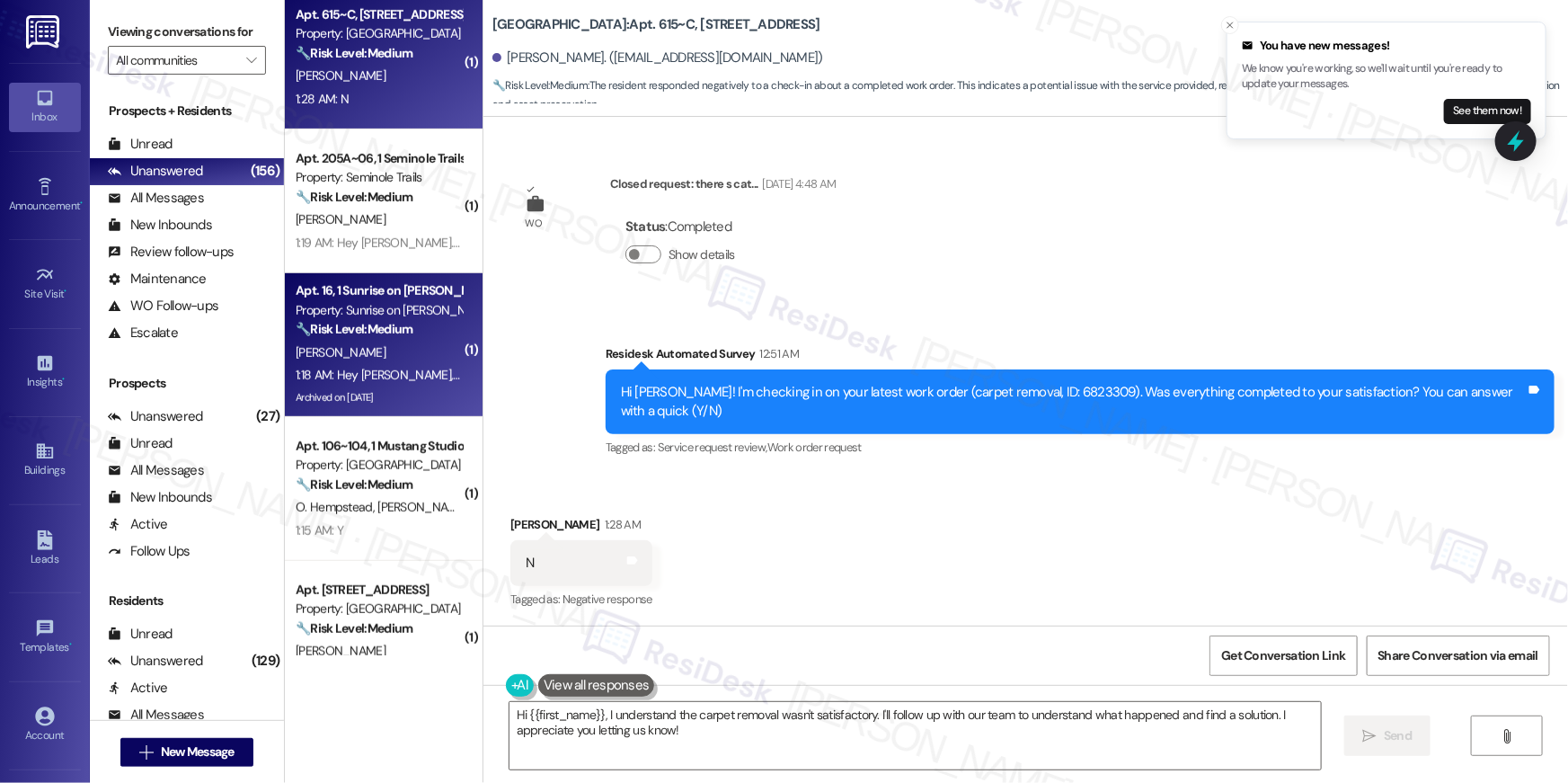
click at [385, 342] on div "[PERSON_NAME]" at bounding box center [379, 353] width 170 height 23
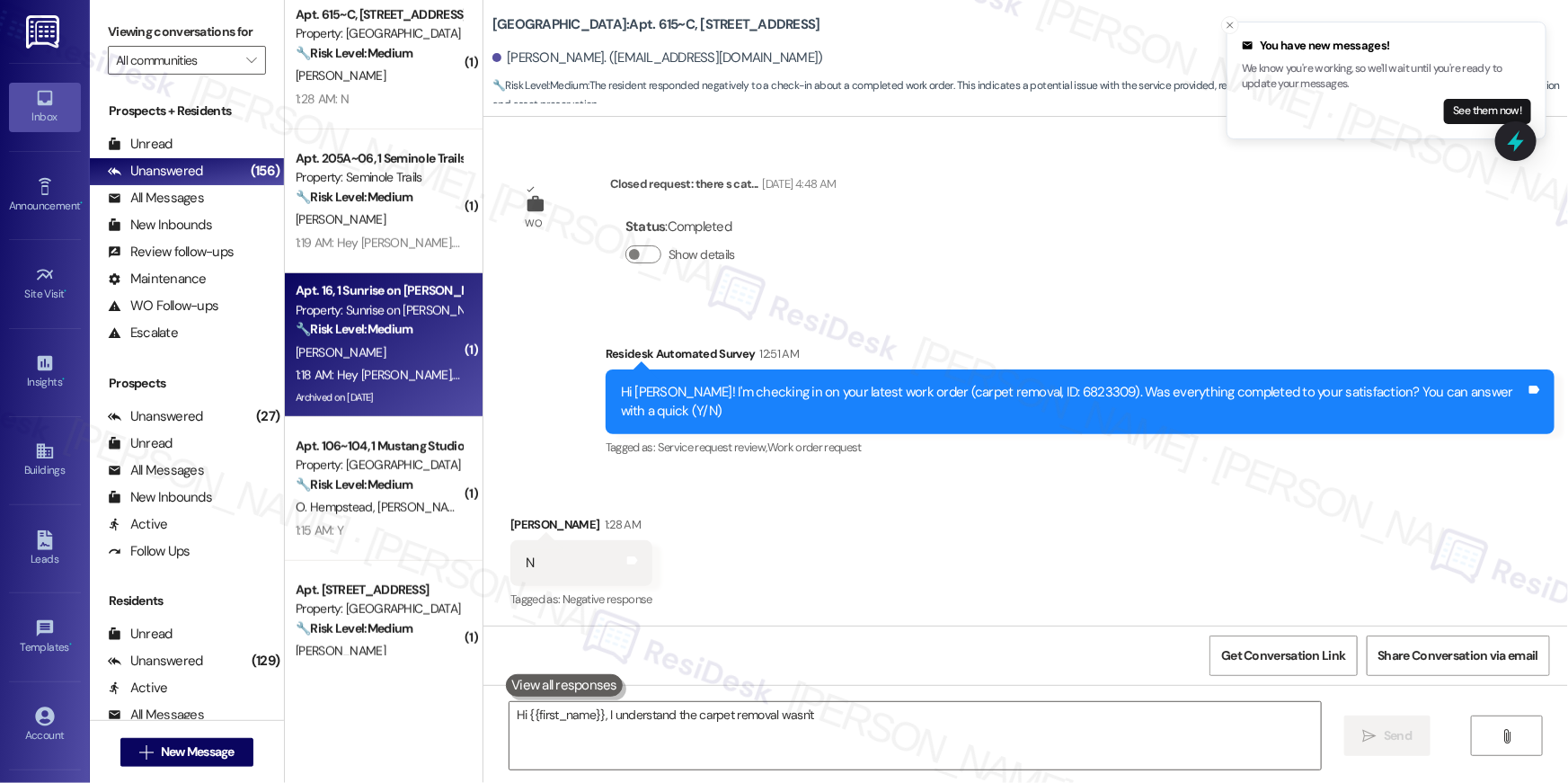
type textarea "Hi {{first_name}}, I understand the carpet removal wasn't satisfactory"
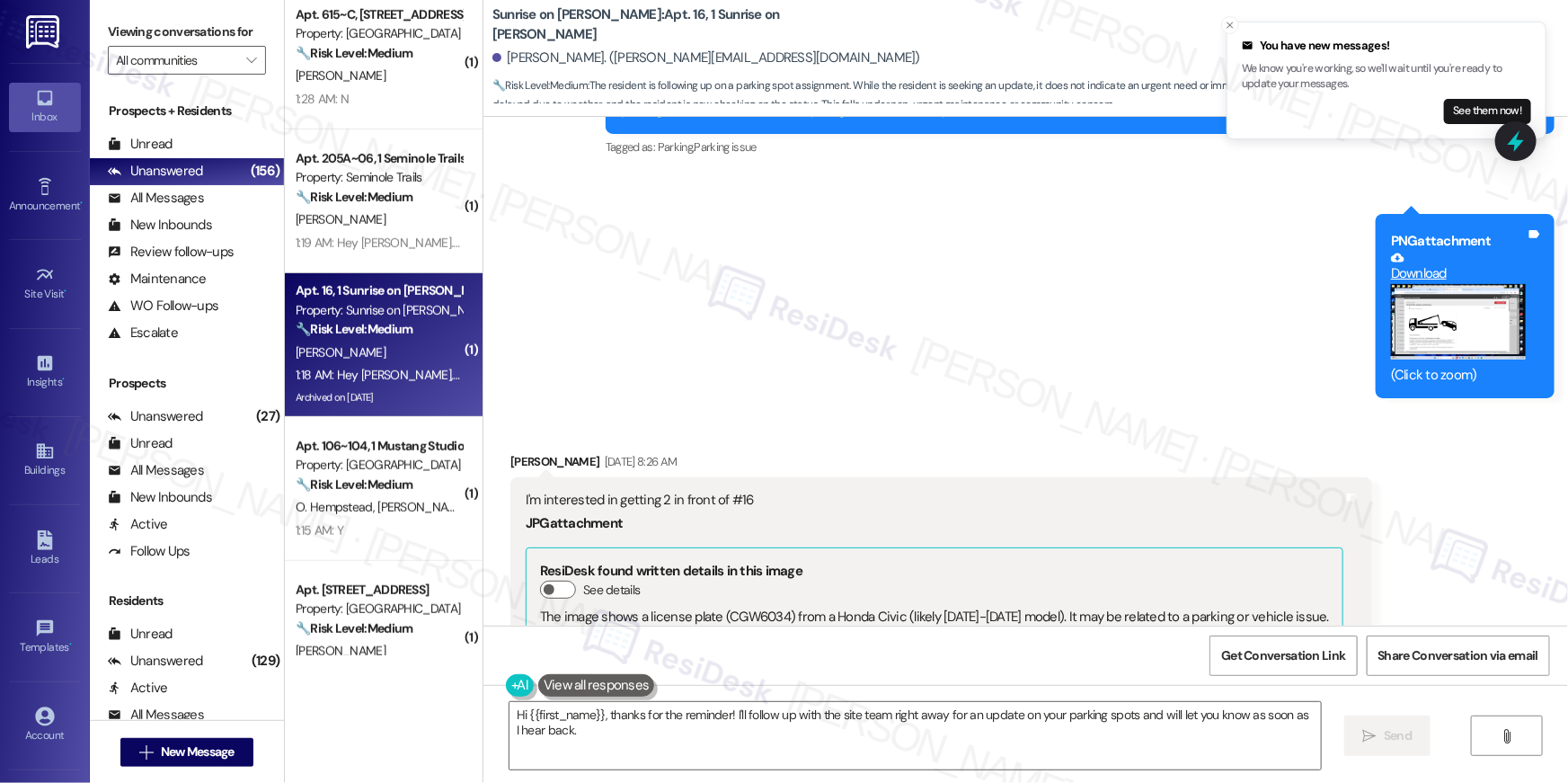
scroll to position [4011, 0]
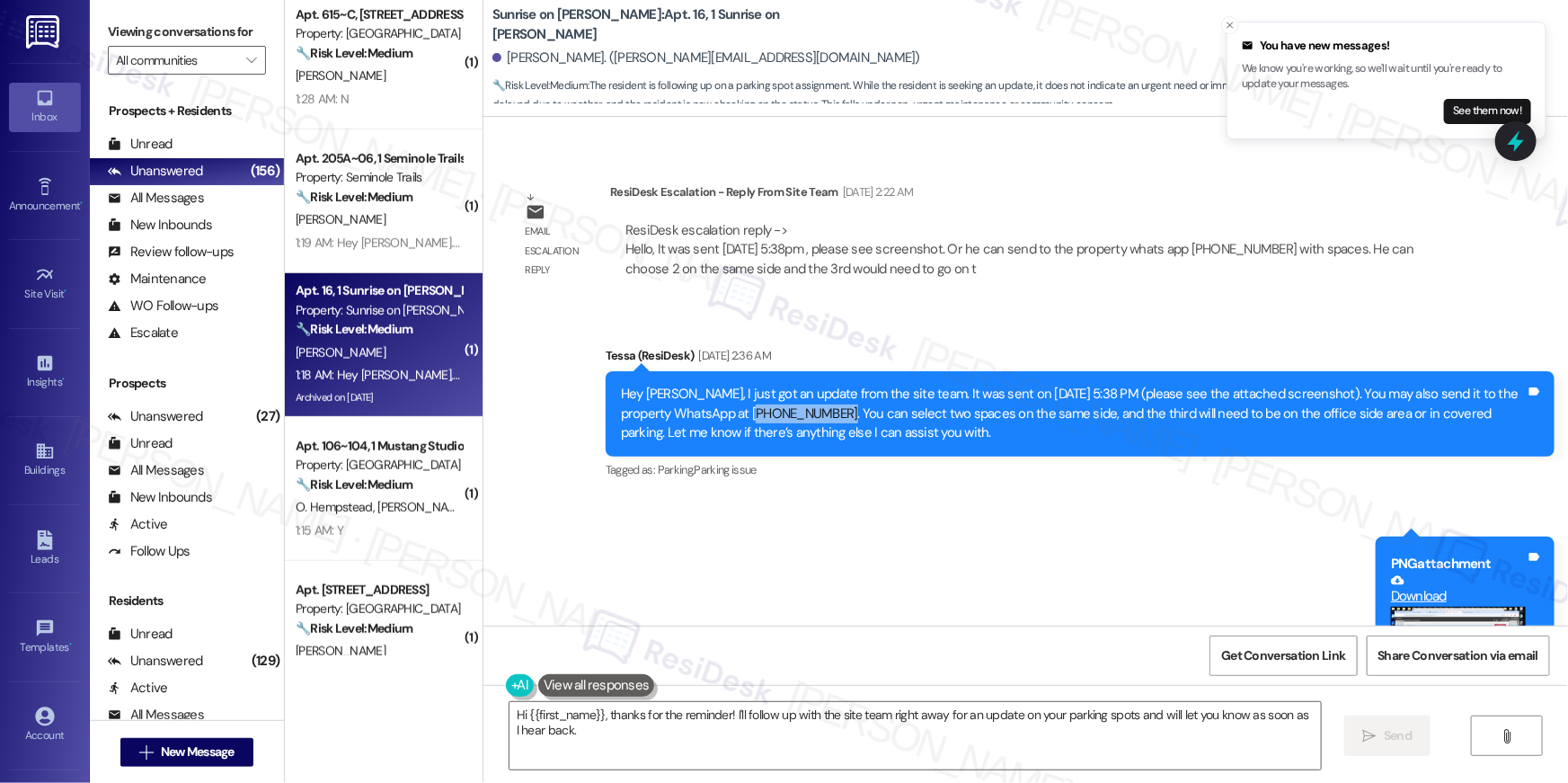
drag, startPoint x: 827, startPoint y: 413, endPoint x: 737, endPoint y: 414, distance: 90.0
click at [737, 414] on div "Hey Sergio, I just got an update from the site team. It was sent on September 1…" at bounding box center [1073, 413] width 905 height 58
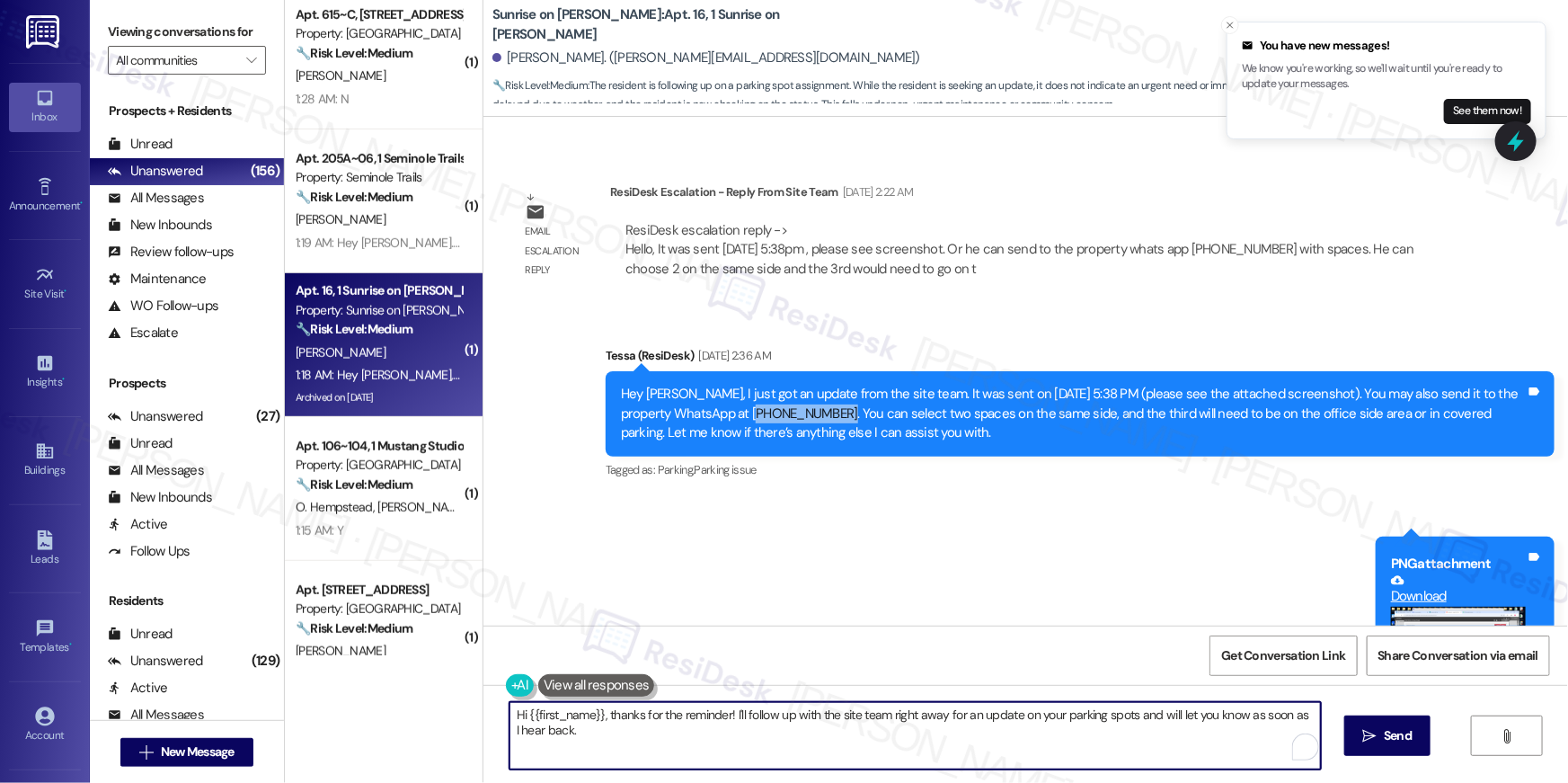
drag, startPoint x: 755, startPoint y: 753, endPoint x: 631, endPoint y: 743, distance: 124.4
click at [754, 754] on textarea "Hi {{first_name}}, thanks for the reminder! I'll follow up with the site team r…" at bounding box center [916, 735] width 812 height 67
drag, startPoint x: 631, startPoint y: 743, endPoint x: 660, endPoint y: 711, distance: 43.2
click at [660, 710] on textarea "Hi {{first_name}}, thanks for the reminder! I'll follow up with the site team r…" at bounding box center [916, 735] width 812 height 67
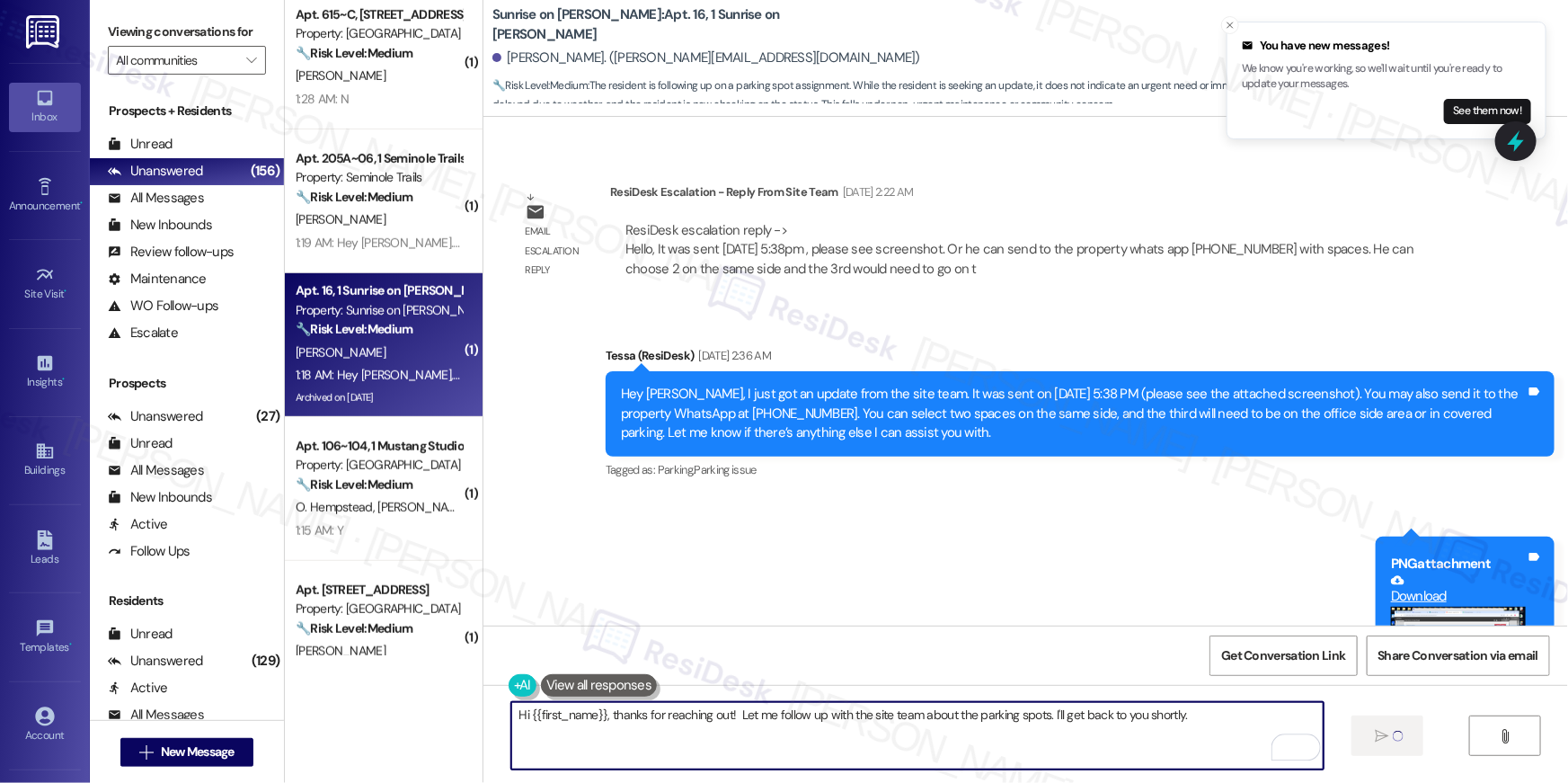
type textarea "Hi {{first_name}}, thanks for reaching out! Let me follow up with the site team…"
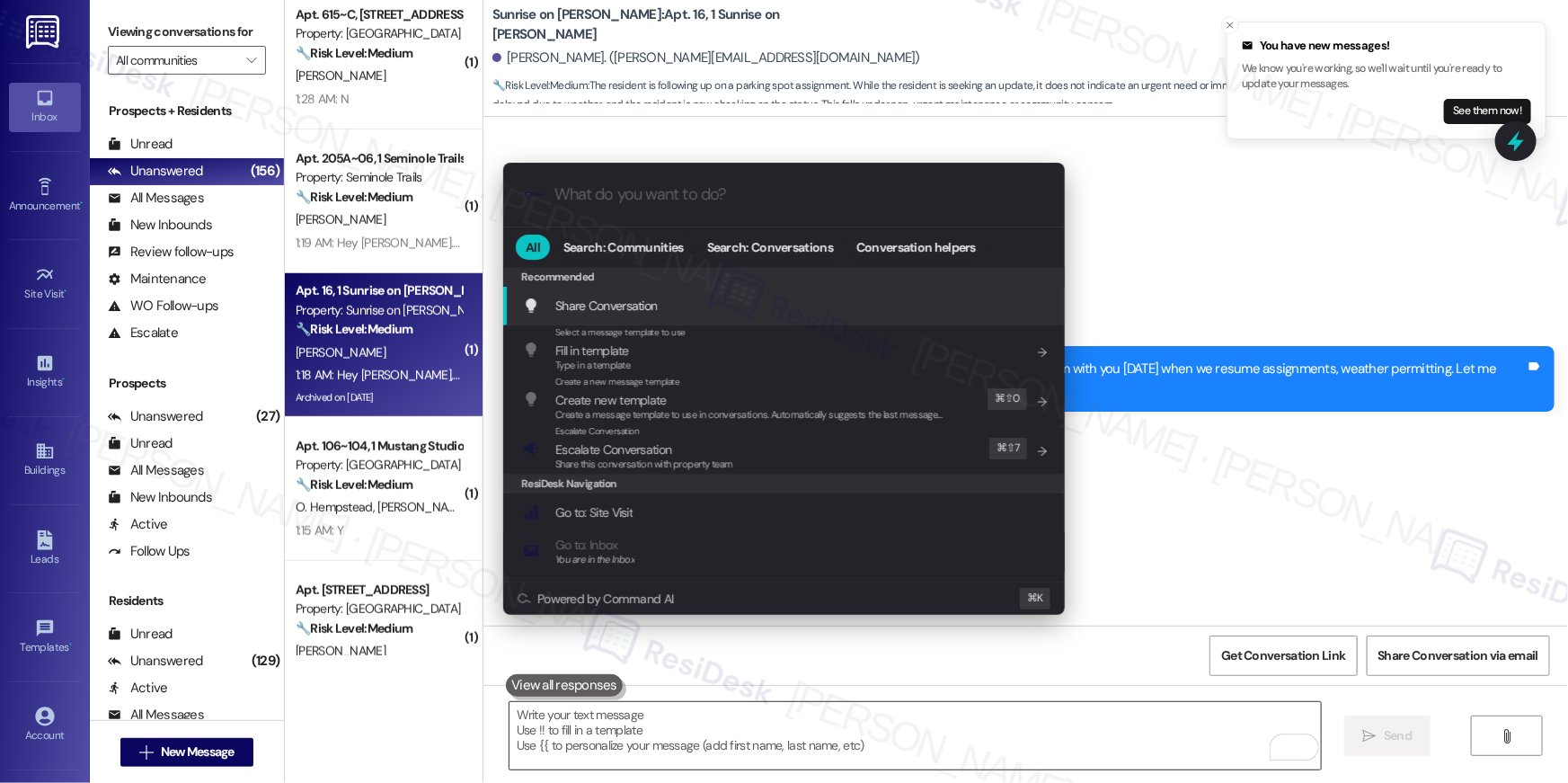
scroll to position [6283, 0]
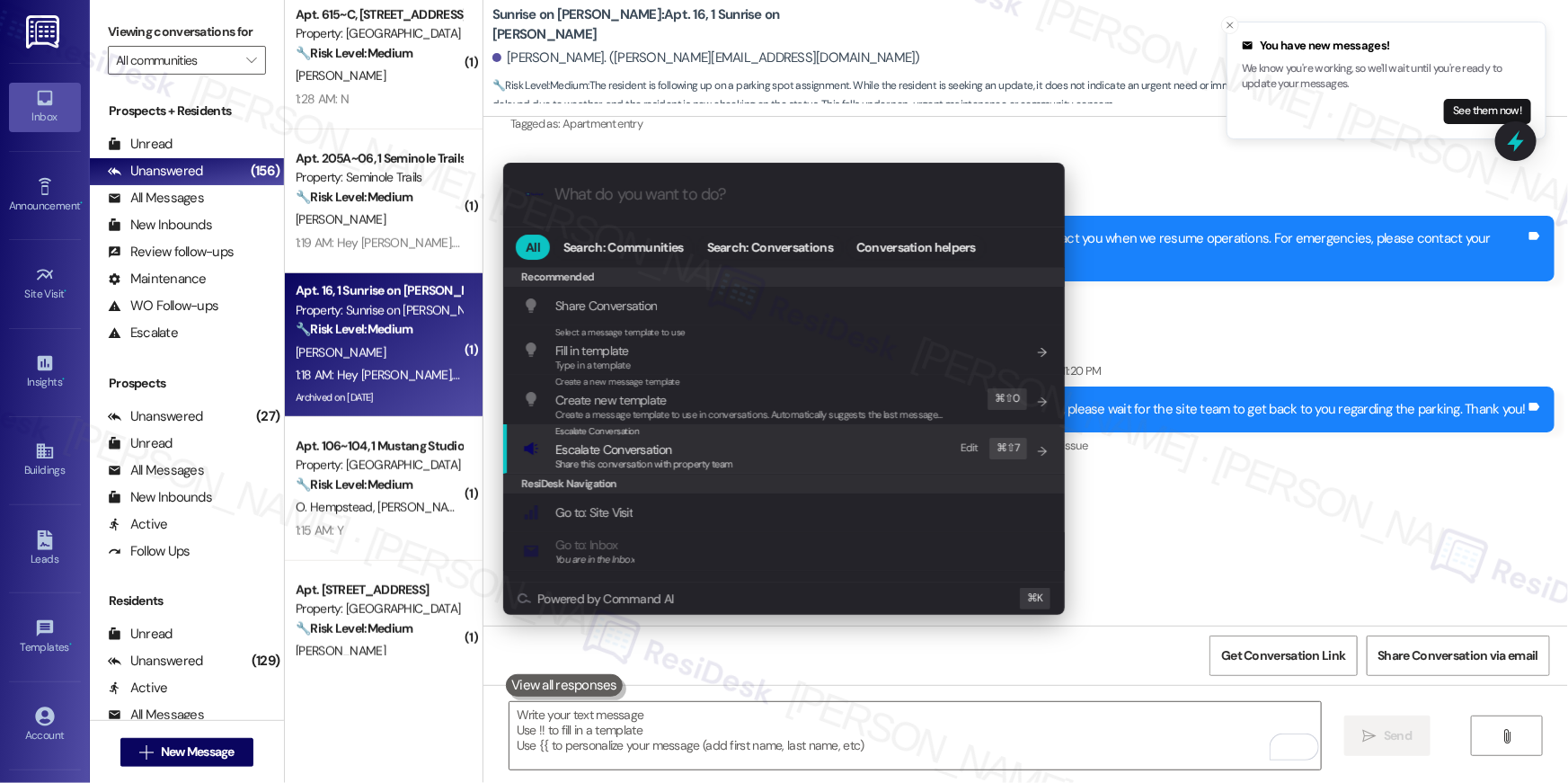
click at [620, 455] on span "Escalate Conversation" at bounding box center [613, 449] width 116 height 16
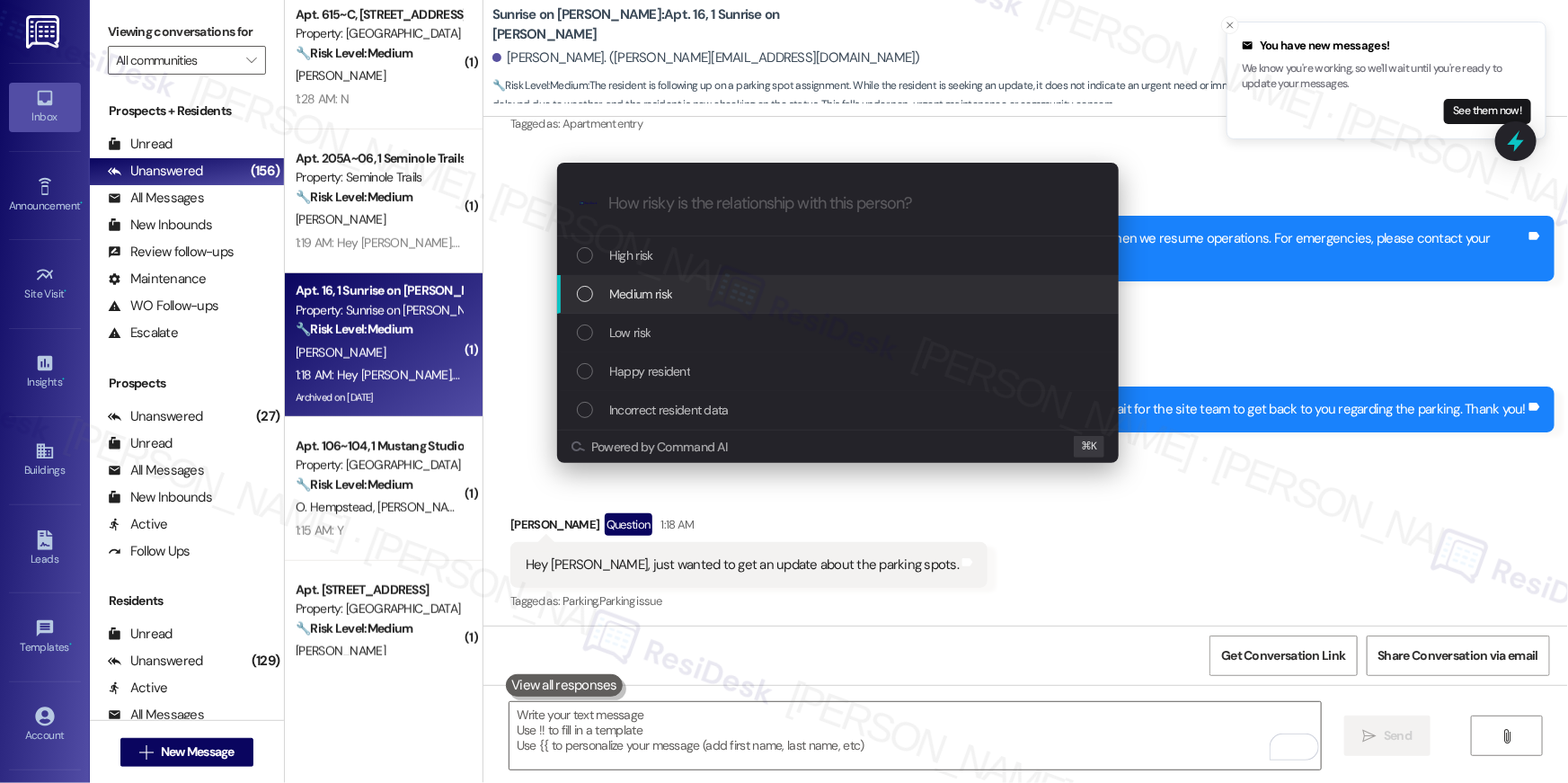
click at [720, 296] on div "Medium risk" at bounding box center [839, 294] width 526 height 20
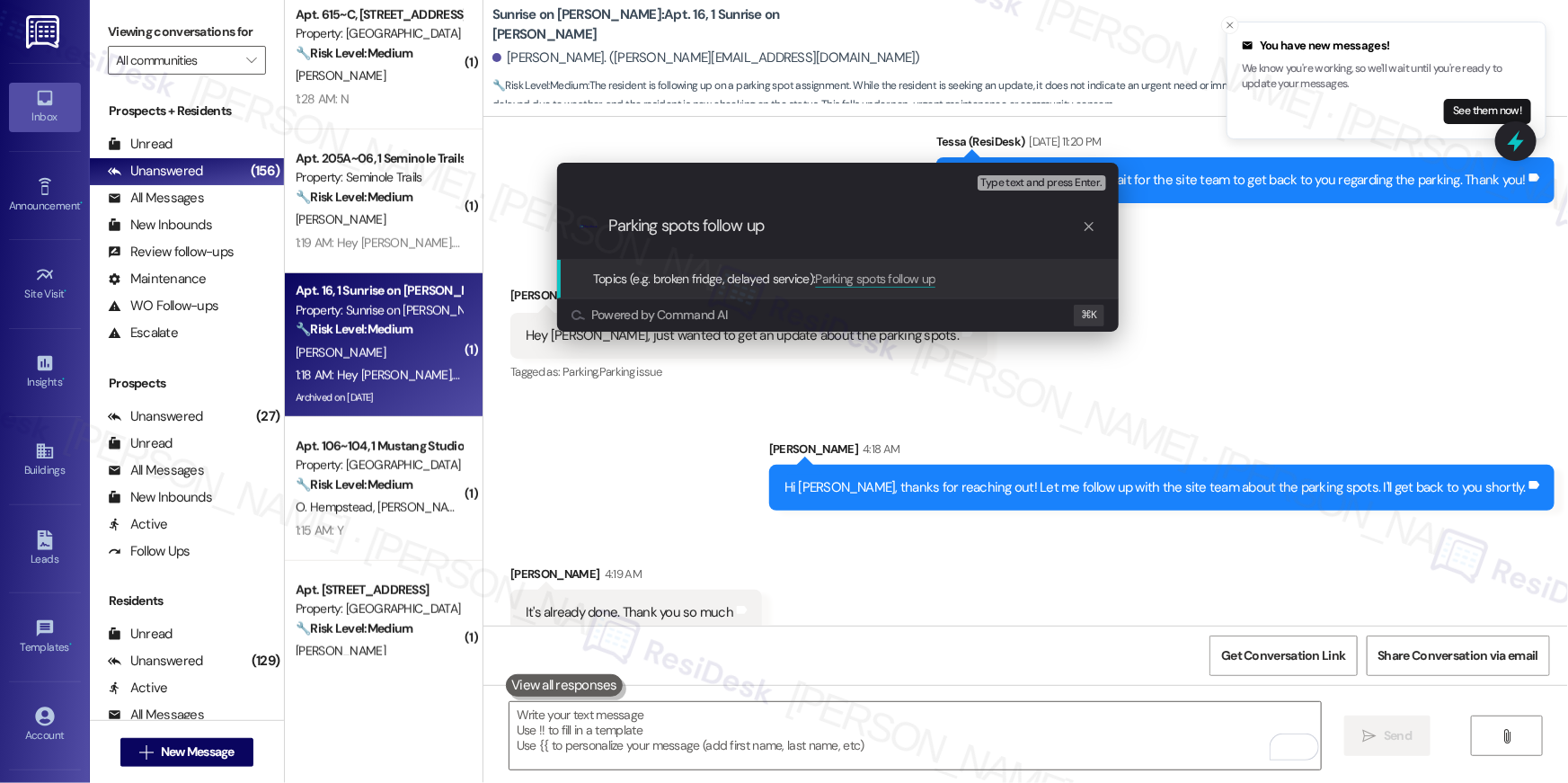
scroll to position [6533, 0]
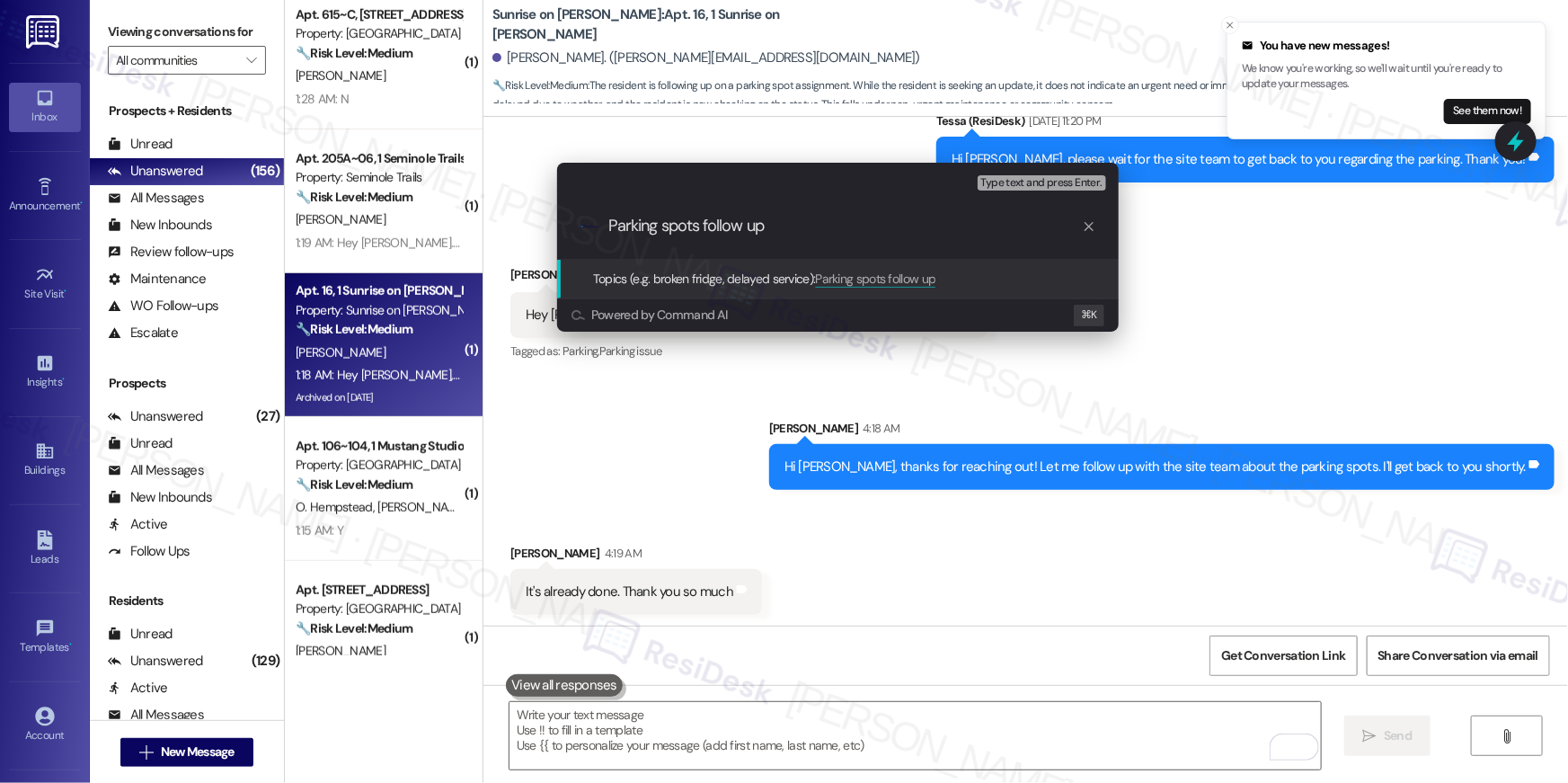
type input "Parking spots follow up"
click at [1095, 229] on icon "progress bar" at bounding box center [1088, 226] width 14 height 14
click at [1089, 229] on input "Topics (e.g. broken fridge, delayed service)" at bounding box center [851, 226] width 488 height 19
drag, startPoint x: 872, startPoint y: 584, endPoint x: 885, endPoint y: 608, distance: 27.3
click at [872, 585] on div "Escalate Conversation Medium risk Topics (e.g. broken fridge, delayed service) …" at bounding box center [784, 391] width 1568 height 783
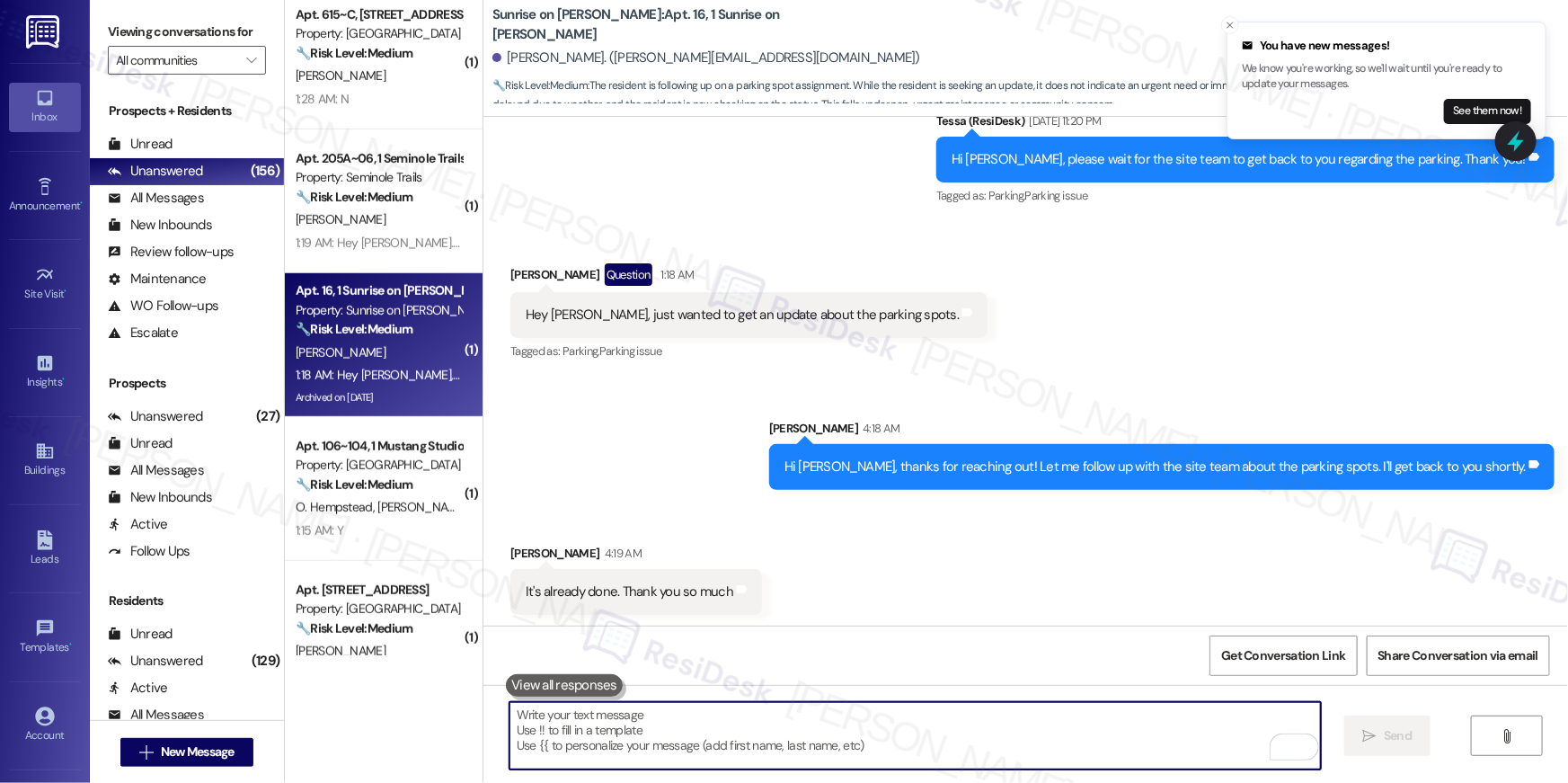
click at [847, 718] on textarea "To enrich screen reader interactions, please activate Accessibility in Grammarl…" at bounding box center [916, 735] width 812 height 67
click at [857, 752] on textarea "To enrich screen reader interactions, please activate Accessibility in Grammarl…" at bounding box center [916, 735] width 812 height 67
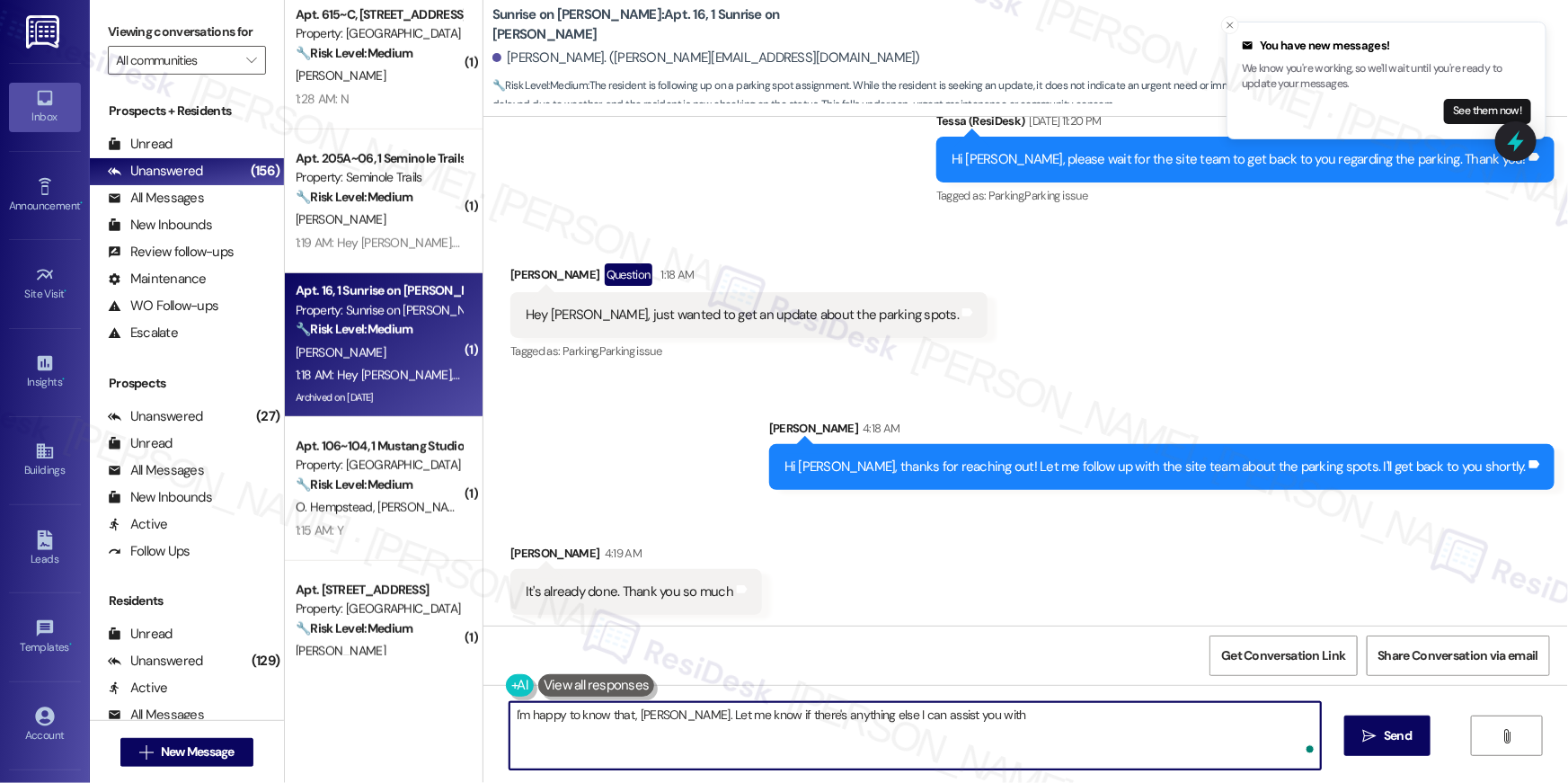
type textarea "I'm happy to know that, Sergio. Let me know if there's anything else I can assi…"
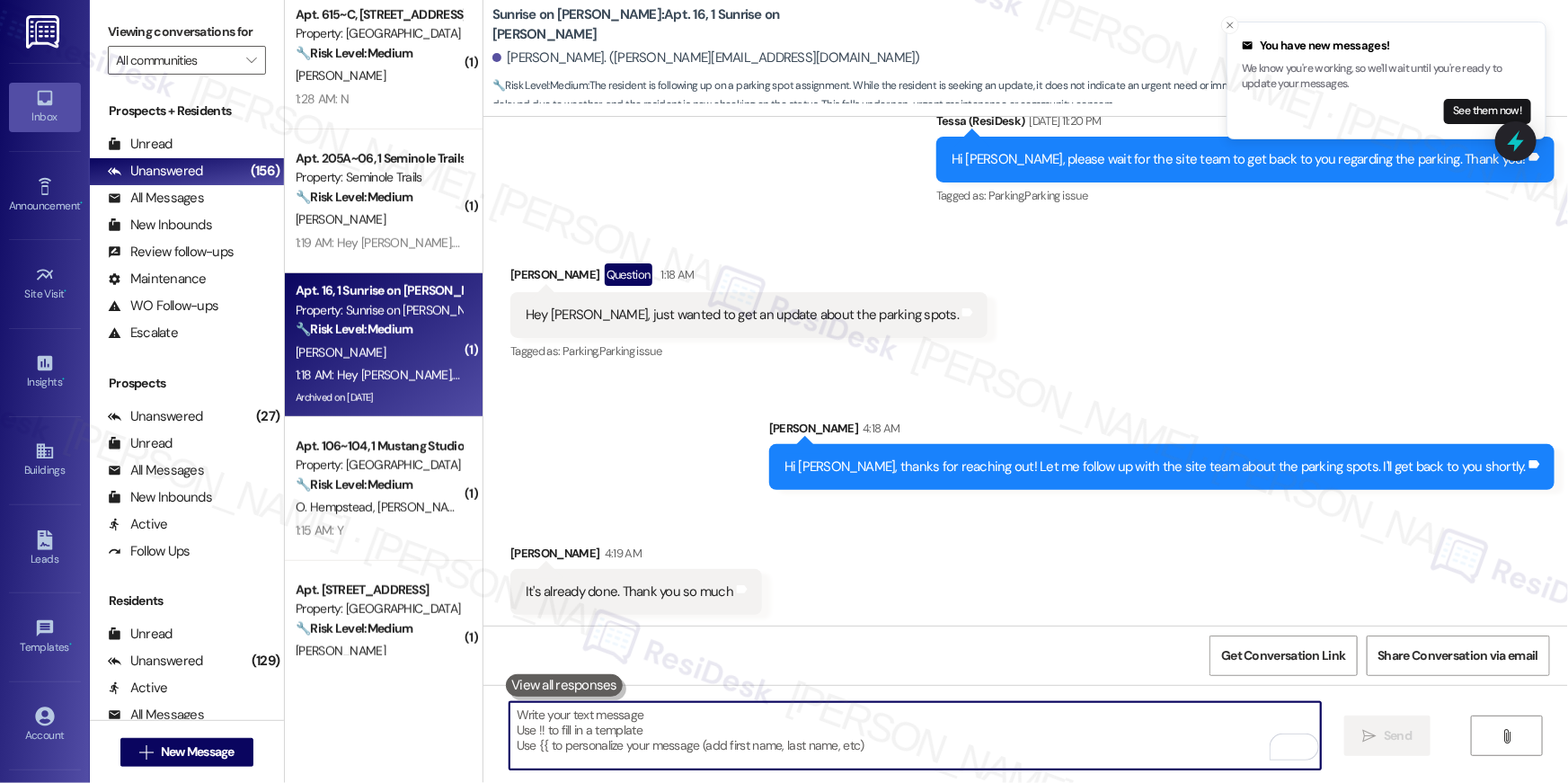
scroll to position [6659, 0]
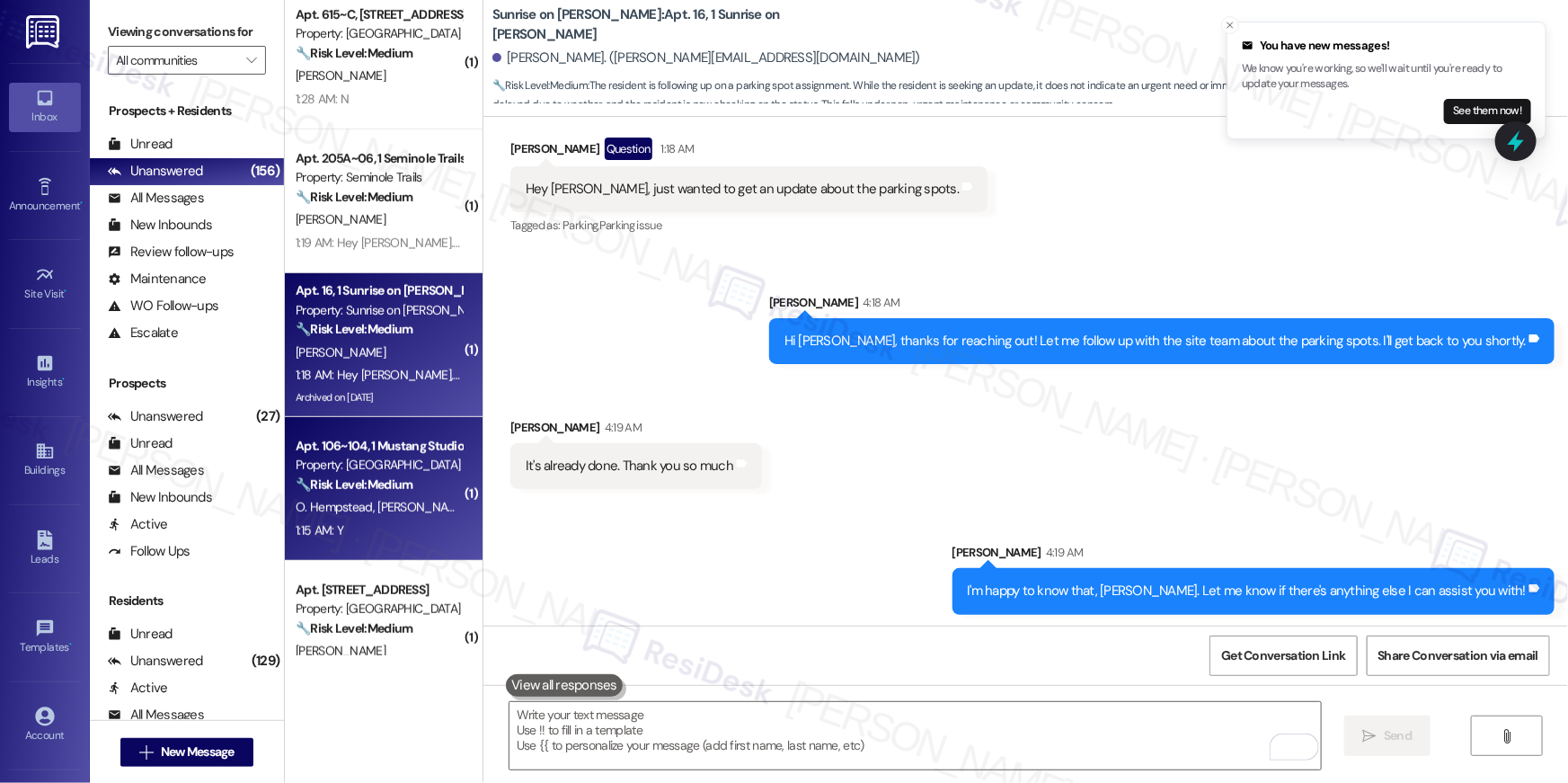
click at [356, 474] on div "Property: [GEOGRAPHIC_DATA]" at bounding box center [379, 466] width 166 height 19
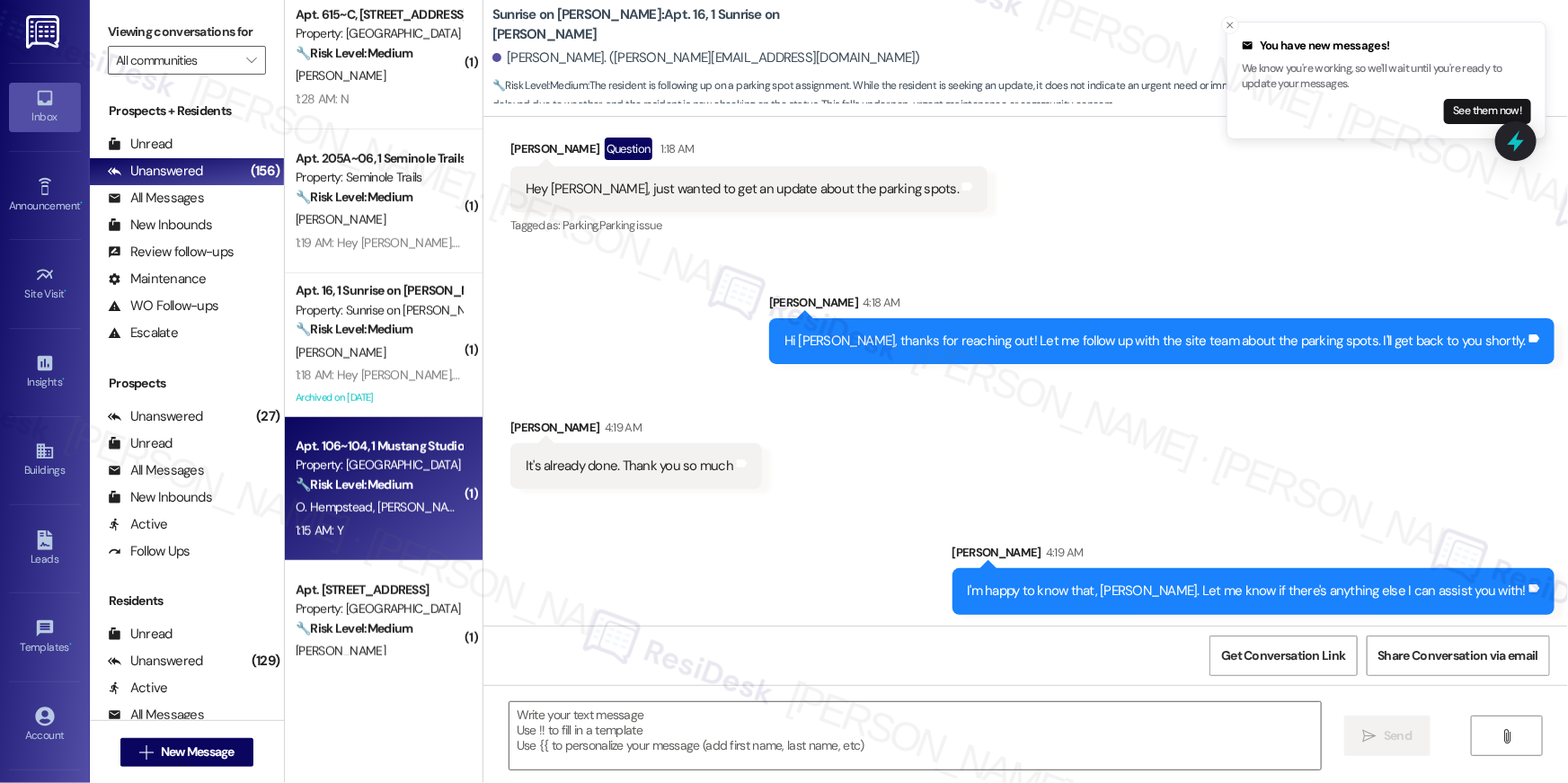
type textarea "Fetching suggested responses. Please feel free to read through the conversation…"
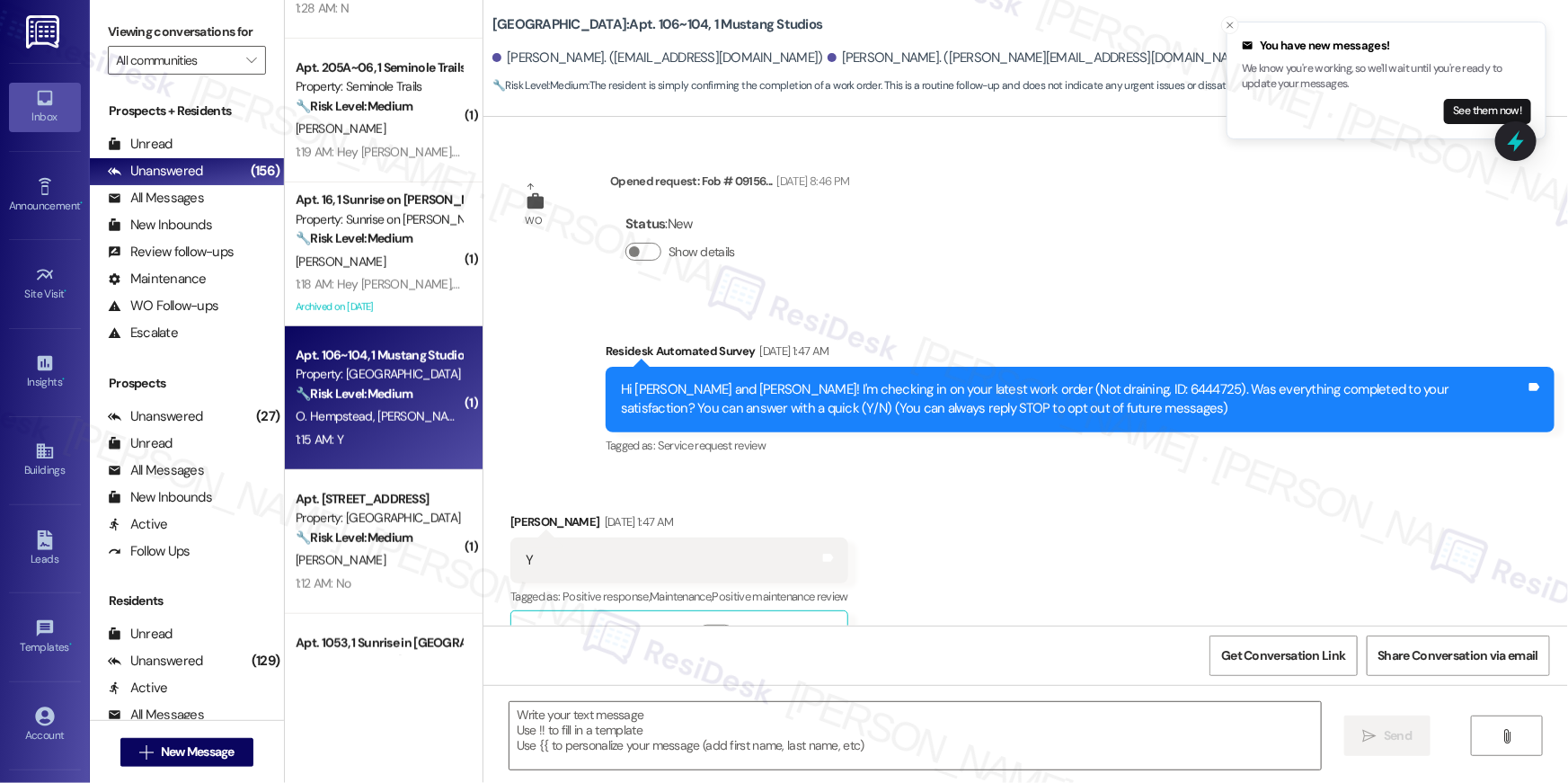
scroll to position [4157, 0]
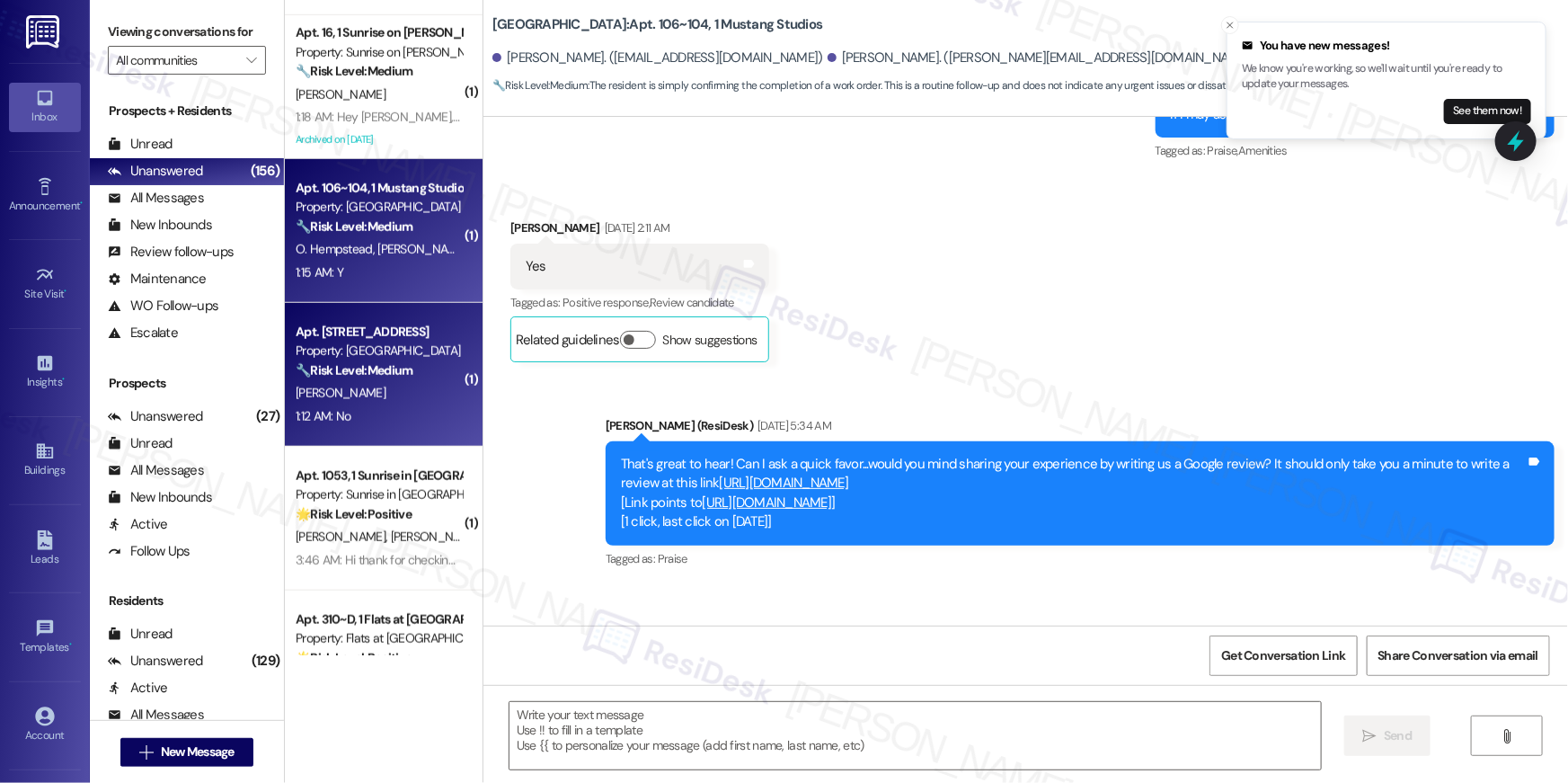
type textarea "Fetching suggested responses. Please feel free to read through the conversation…"
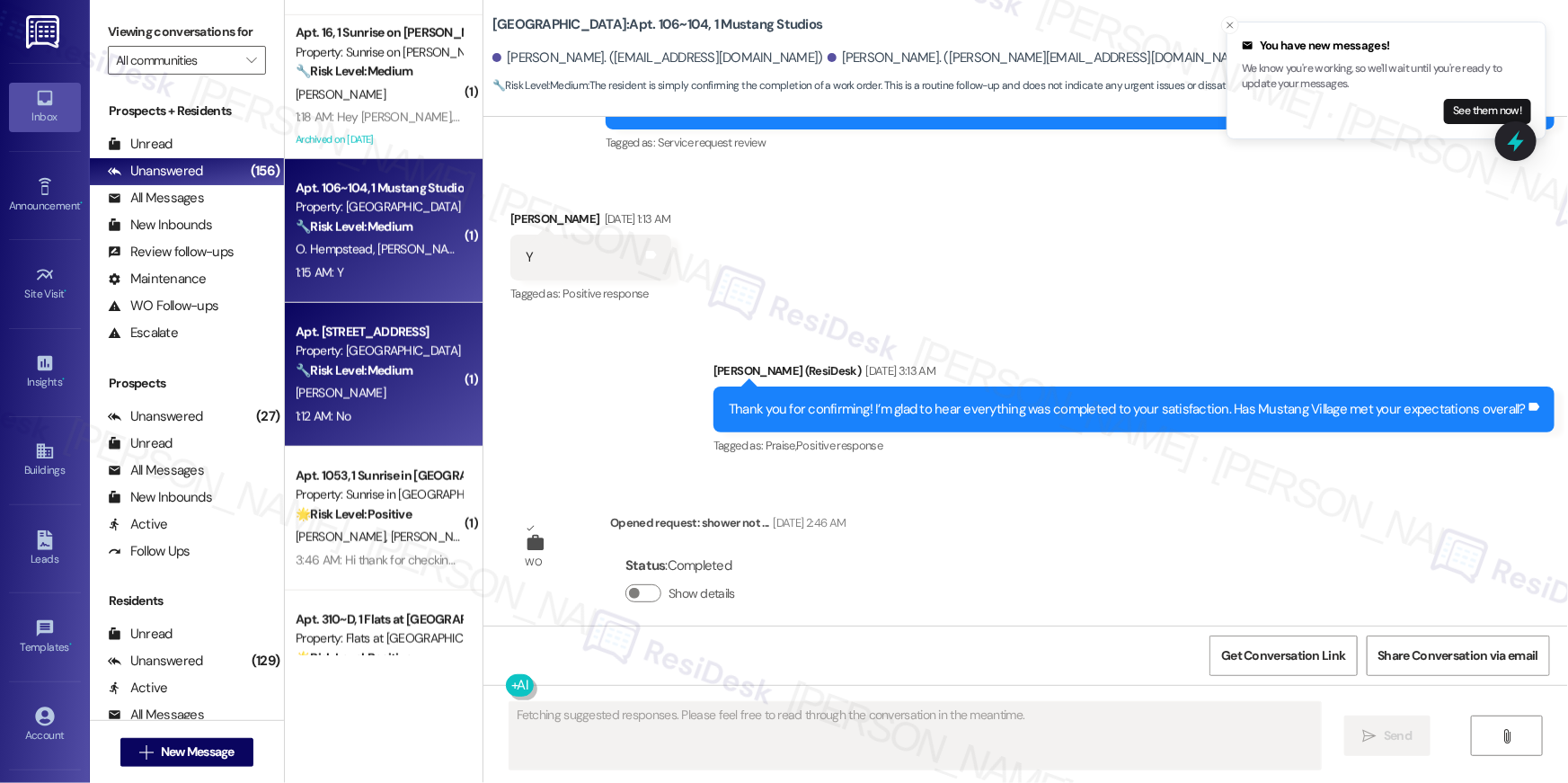
click at [342, 371] on strong "🔧 Risk Level: Medium" at bounding box center [354, 370] width 117 height 16
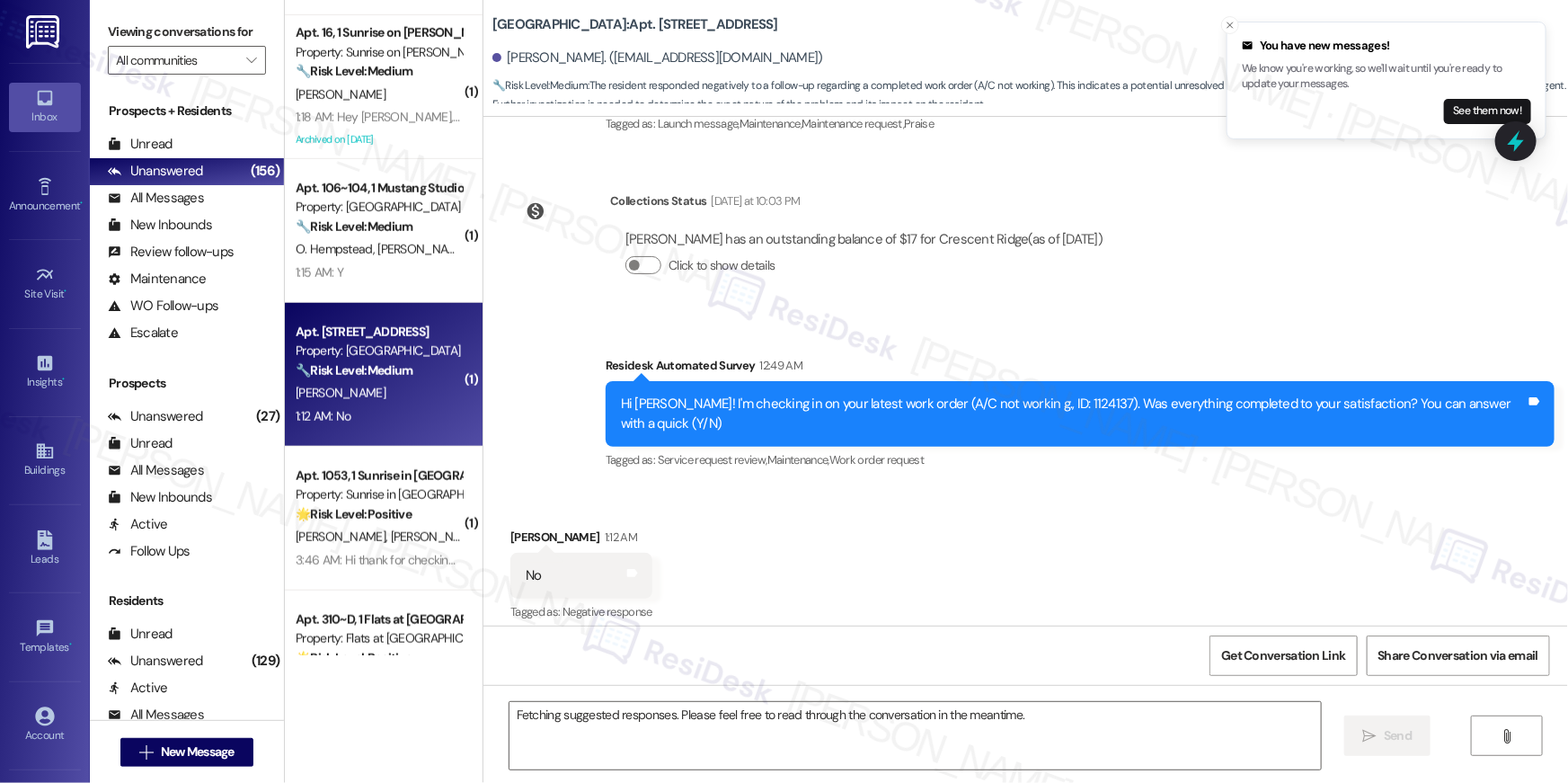
scroll to position [460, 0]
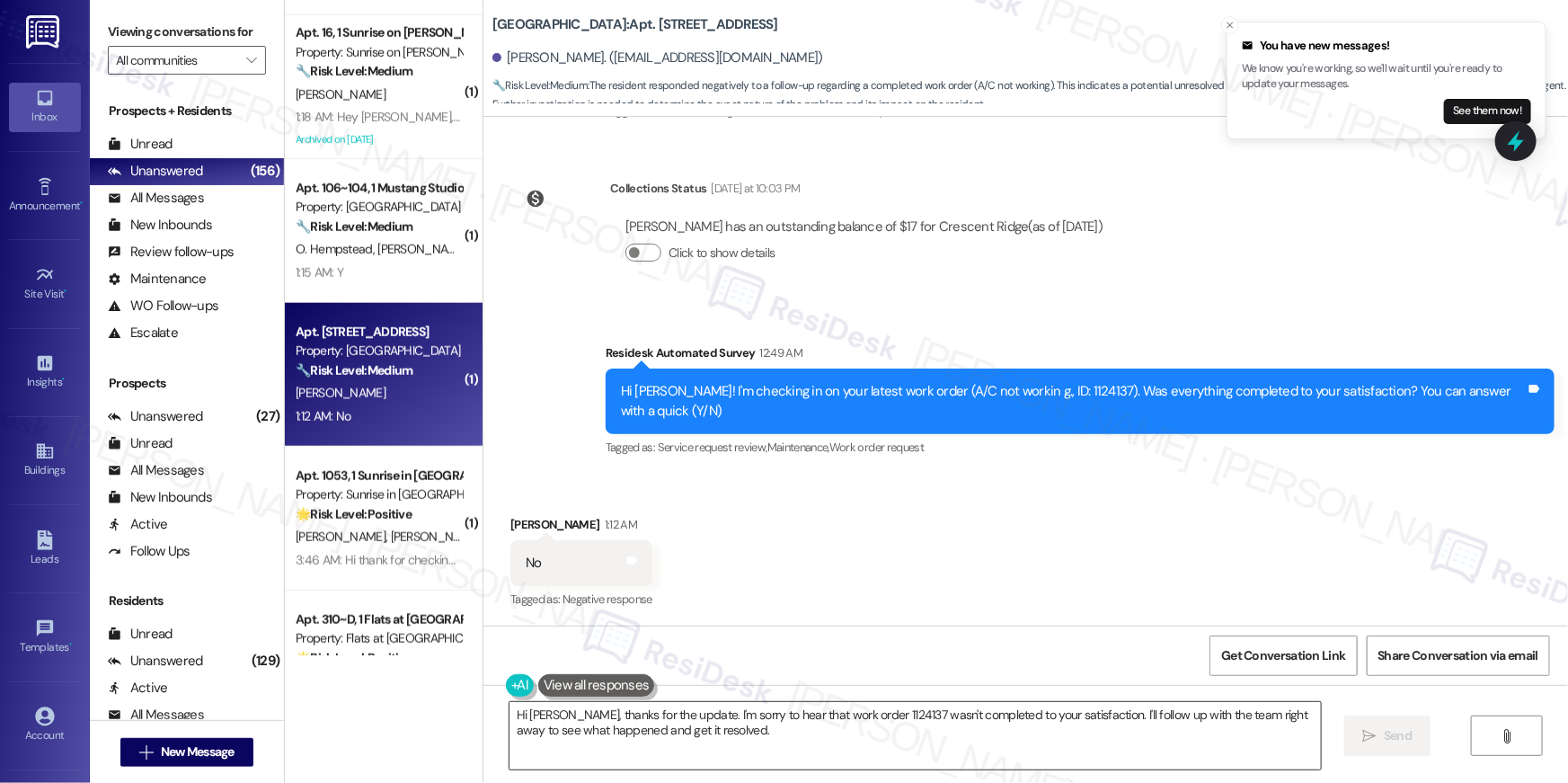
click at [717, 733] on textarea "Hi Jayden, thanks for the update. I'm sorry to hear that work order 1124137 was…" at bounding box center [916, 735] width 812 height 67
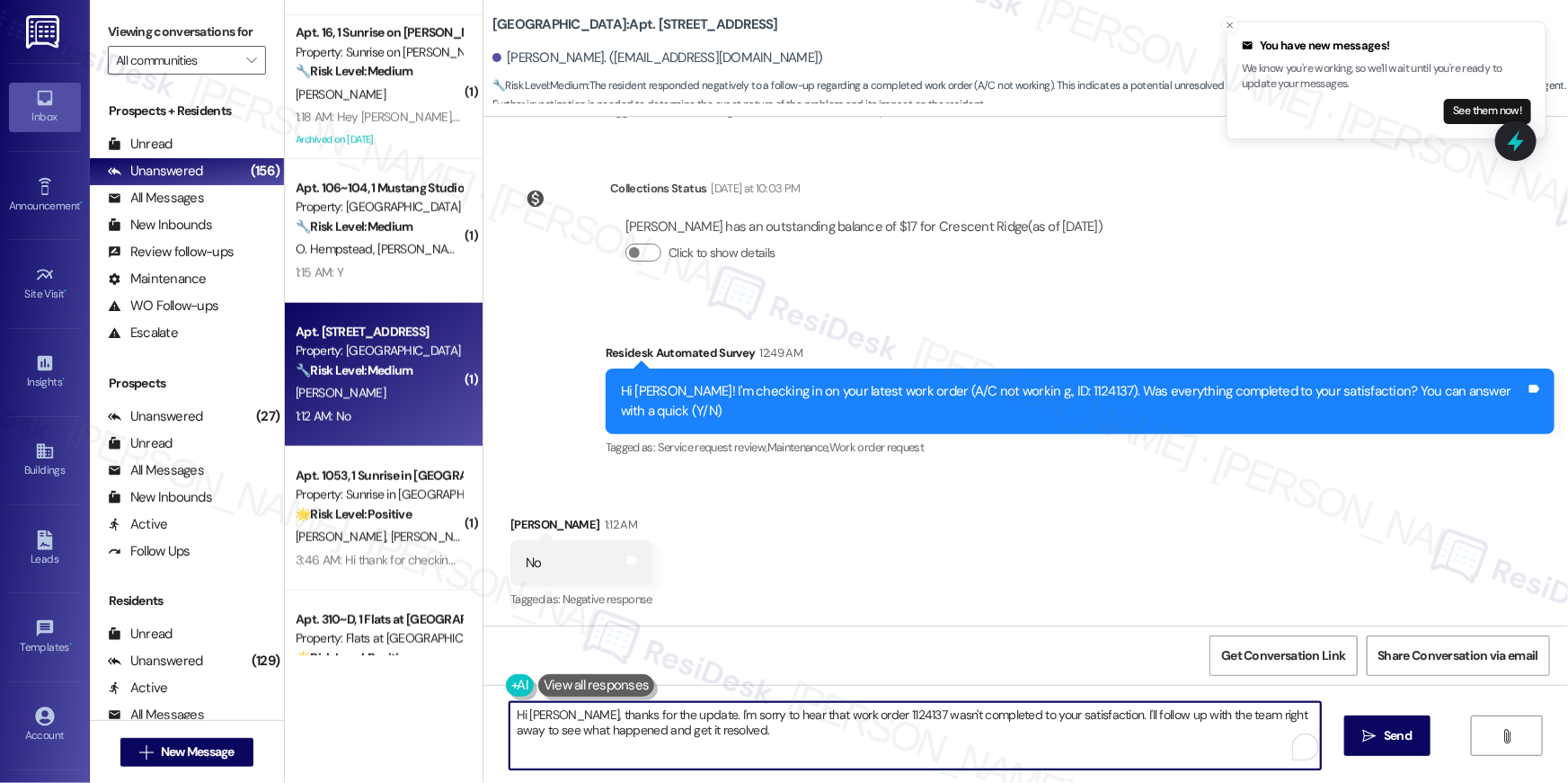
paste textarea "{{first_name}}, I’m sorry to hear your work order hasn’t been fully completed. …"
drag, startPoint x: 880, startPoint y: 753, endPoint x: 893, endPoint y: 751, distance: 13.2
click at [880, 753] on textarea "Hi {{first_name}}, I’m sorry to hear your work order hasn’t been fully complete…" at bounding box center [916, 735] width 812 height 67
type textarea "Hi {{first_name}}, I’m sorry to hear your work order hasn’t been fully complete…"
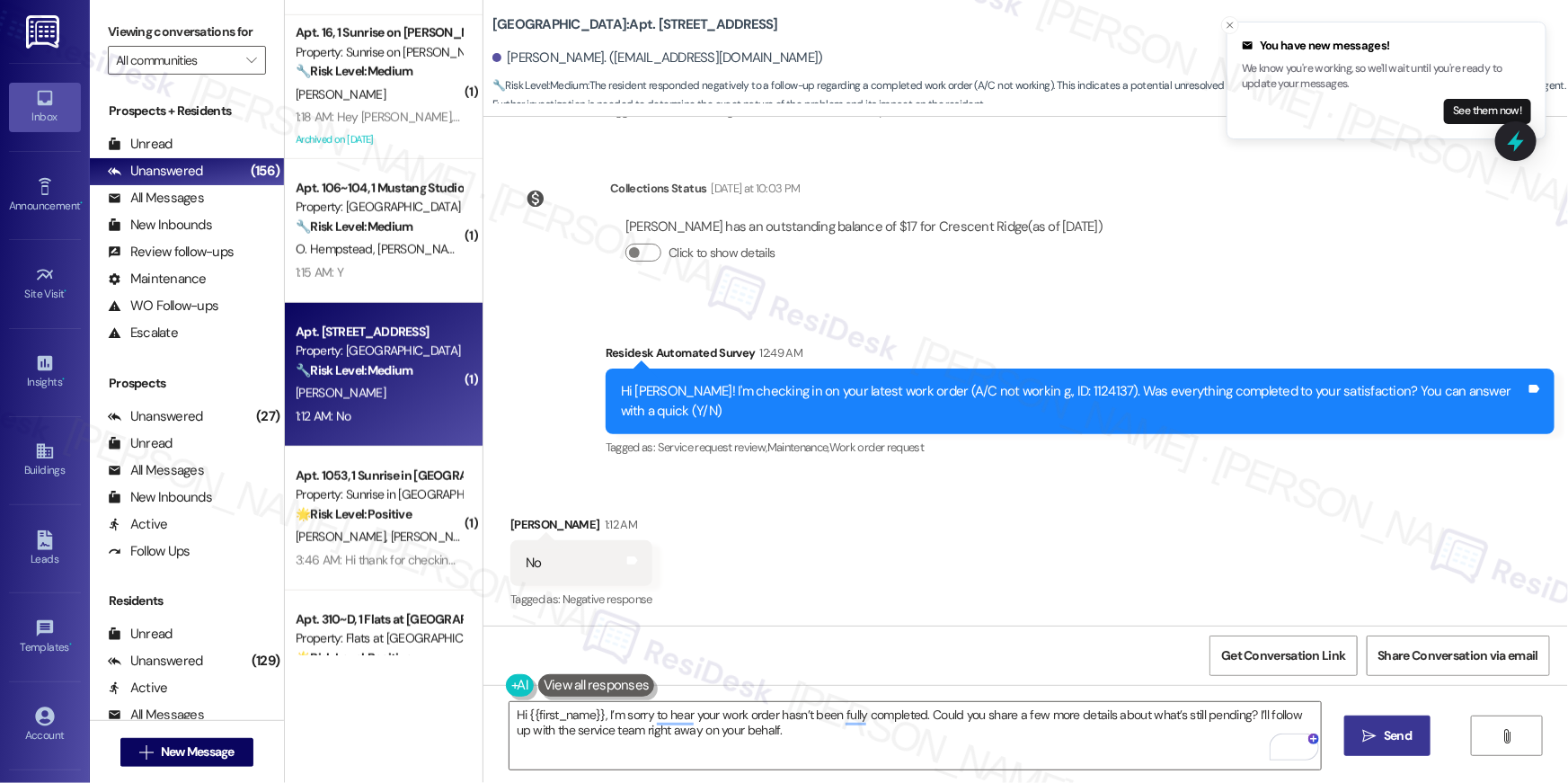
click at [1370, 735] on icon "" at bounding box center [1370, 736] width 13 height 14
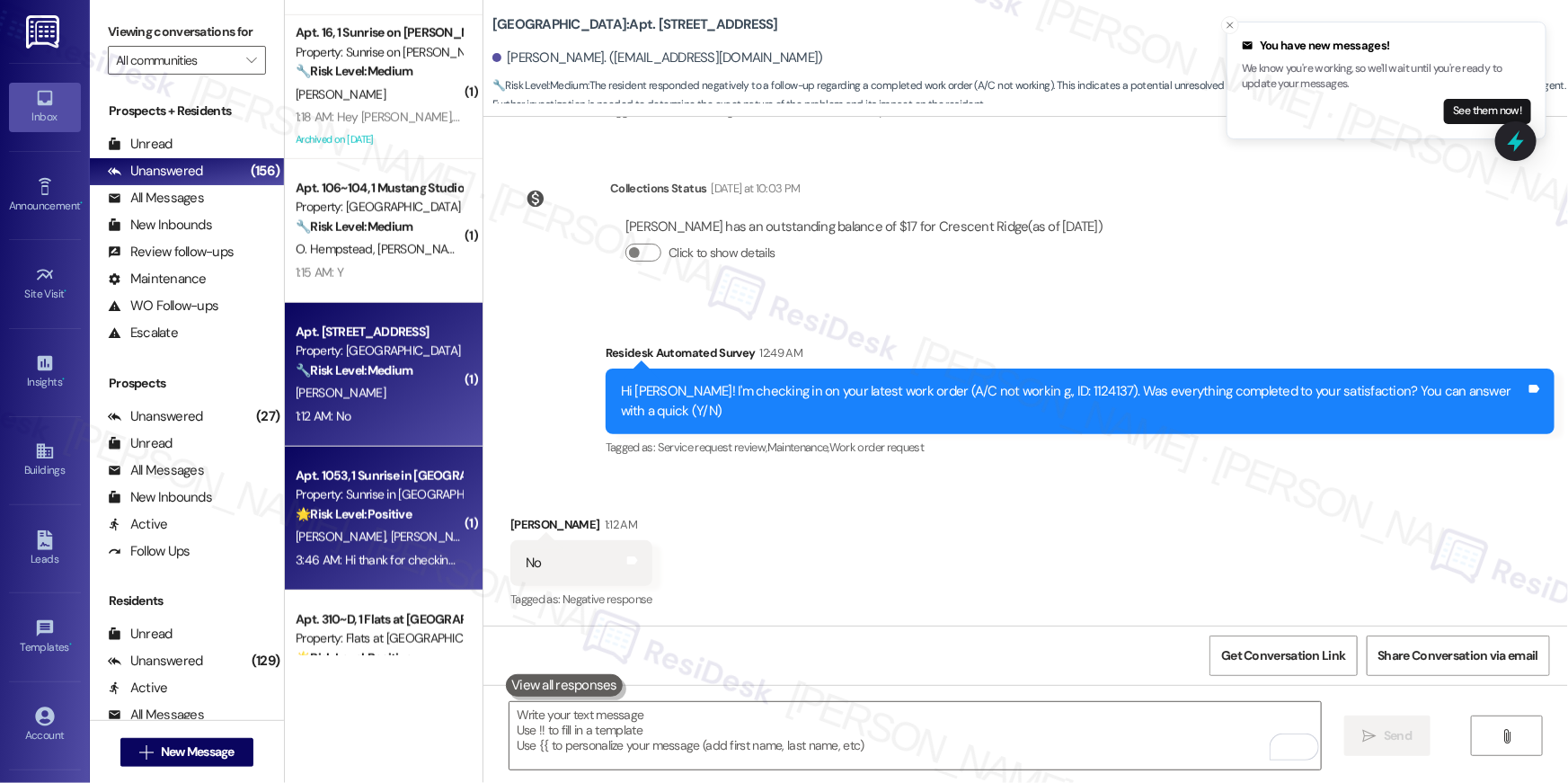
click at [430, 487] on div "Property: Sunrise in [GEOGRAPHIC_DATA]" at bounding box center [379, 495] width 166 height 19
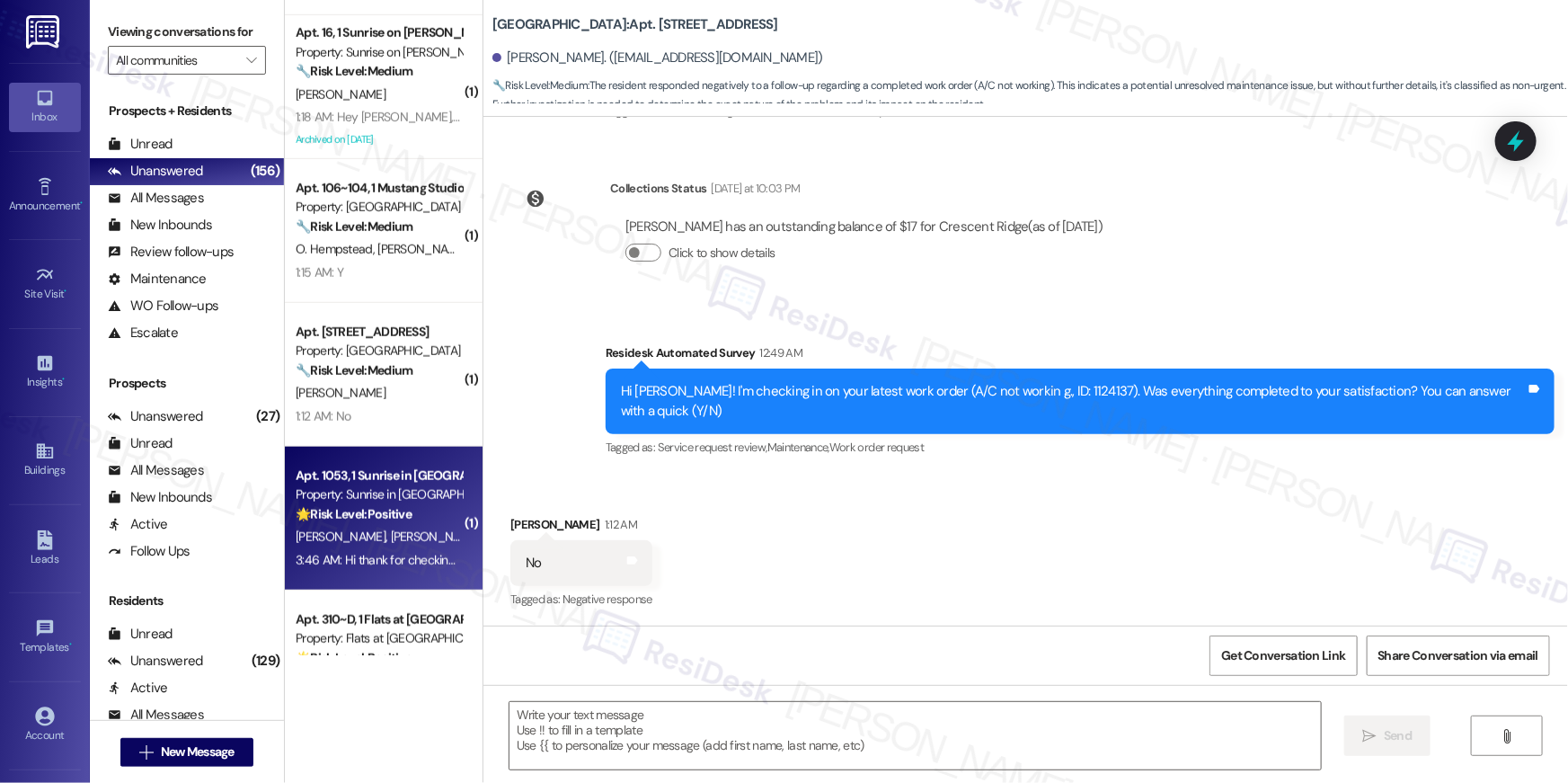
type textarea "Fetching suggested responses. Please feel free to read through the conversation…"
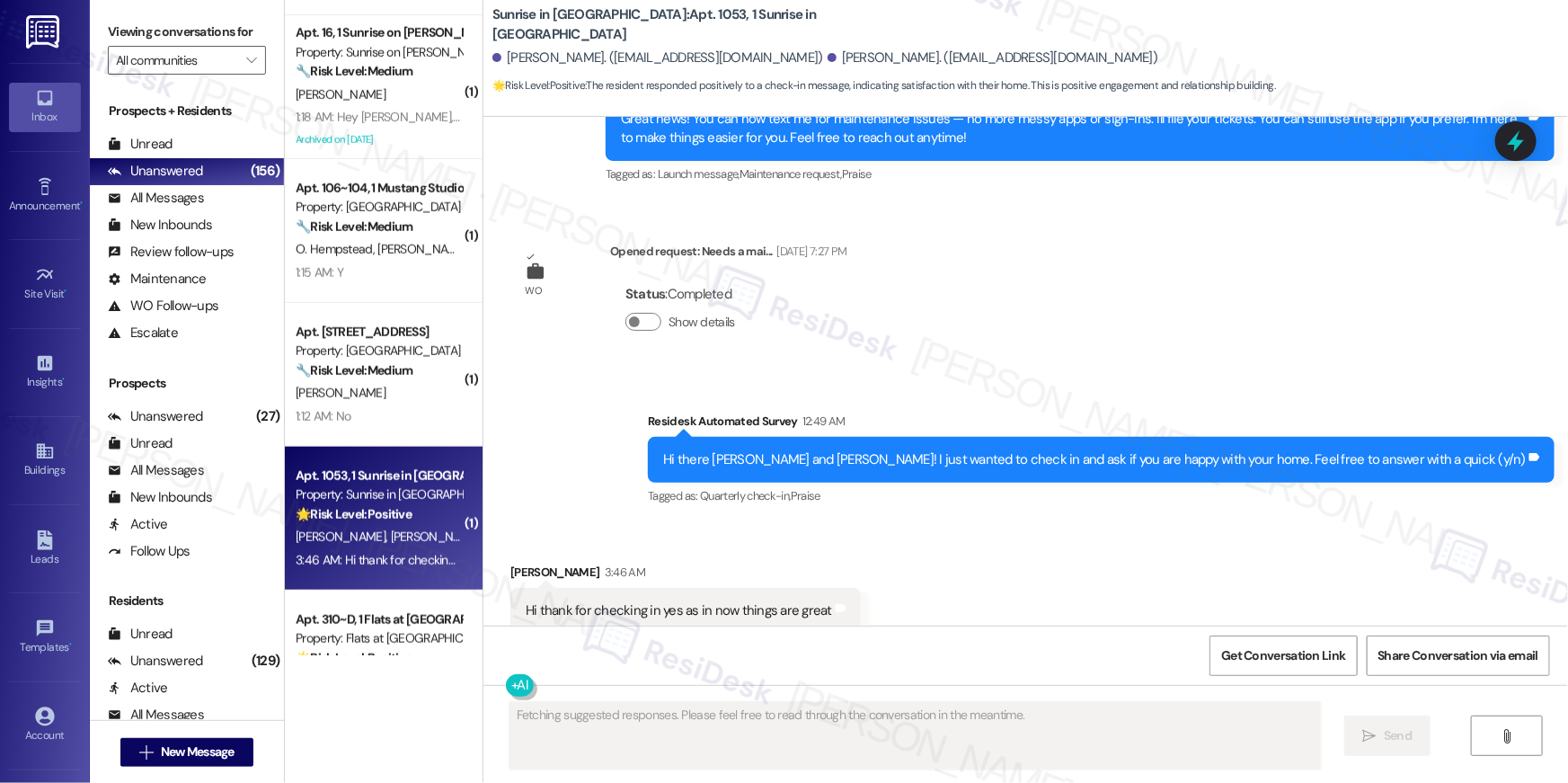
scroll to position [1202, 0]
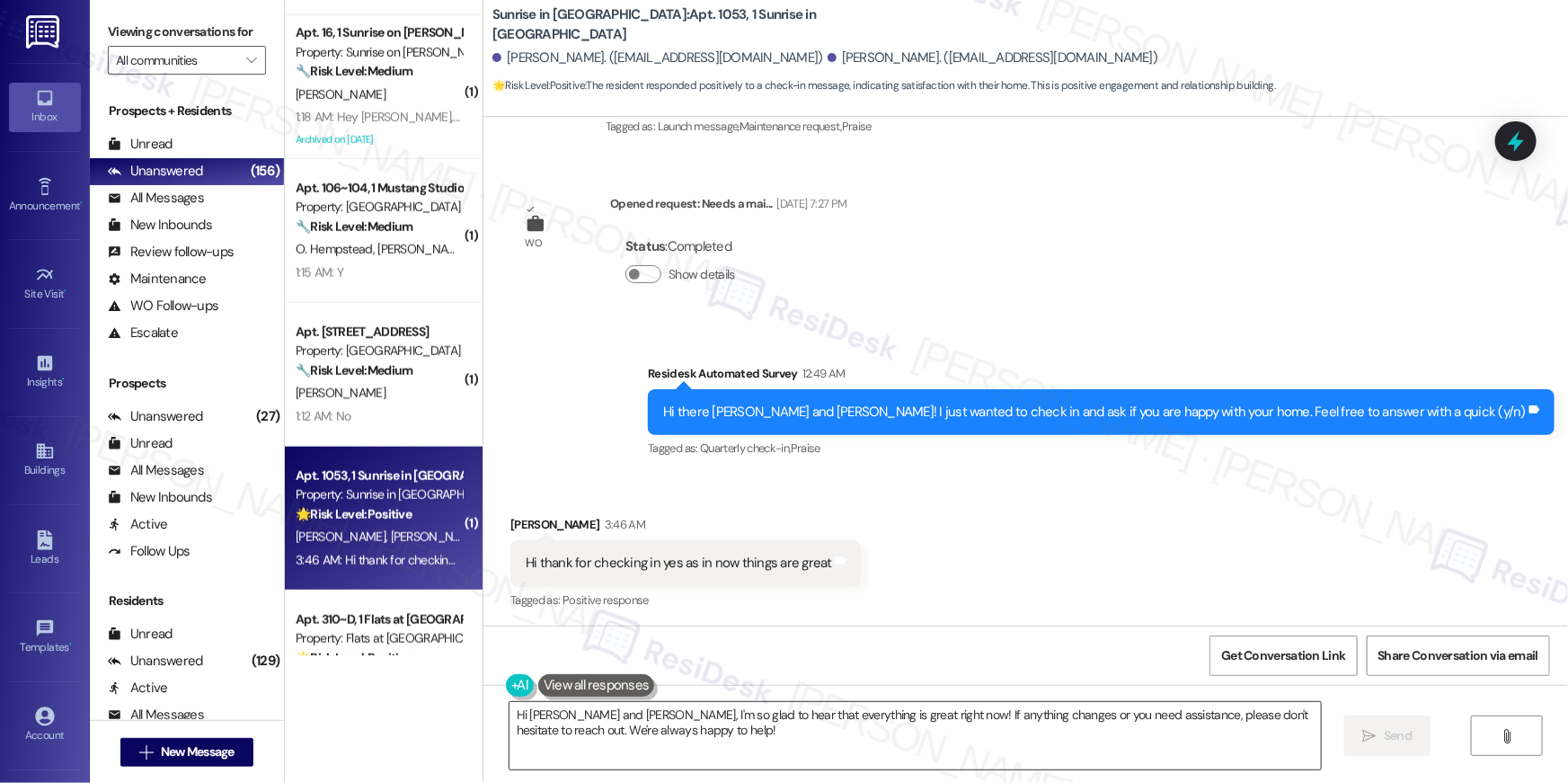
click at [597, 712] on textarea "Hi Tatiana and Cory, I'm so glad to hear that everything is great right now! If…" at bounding box center [916, 735] width 812 height 67
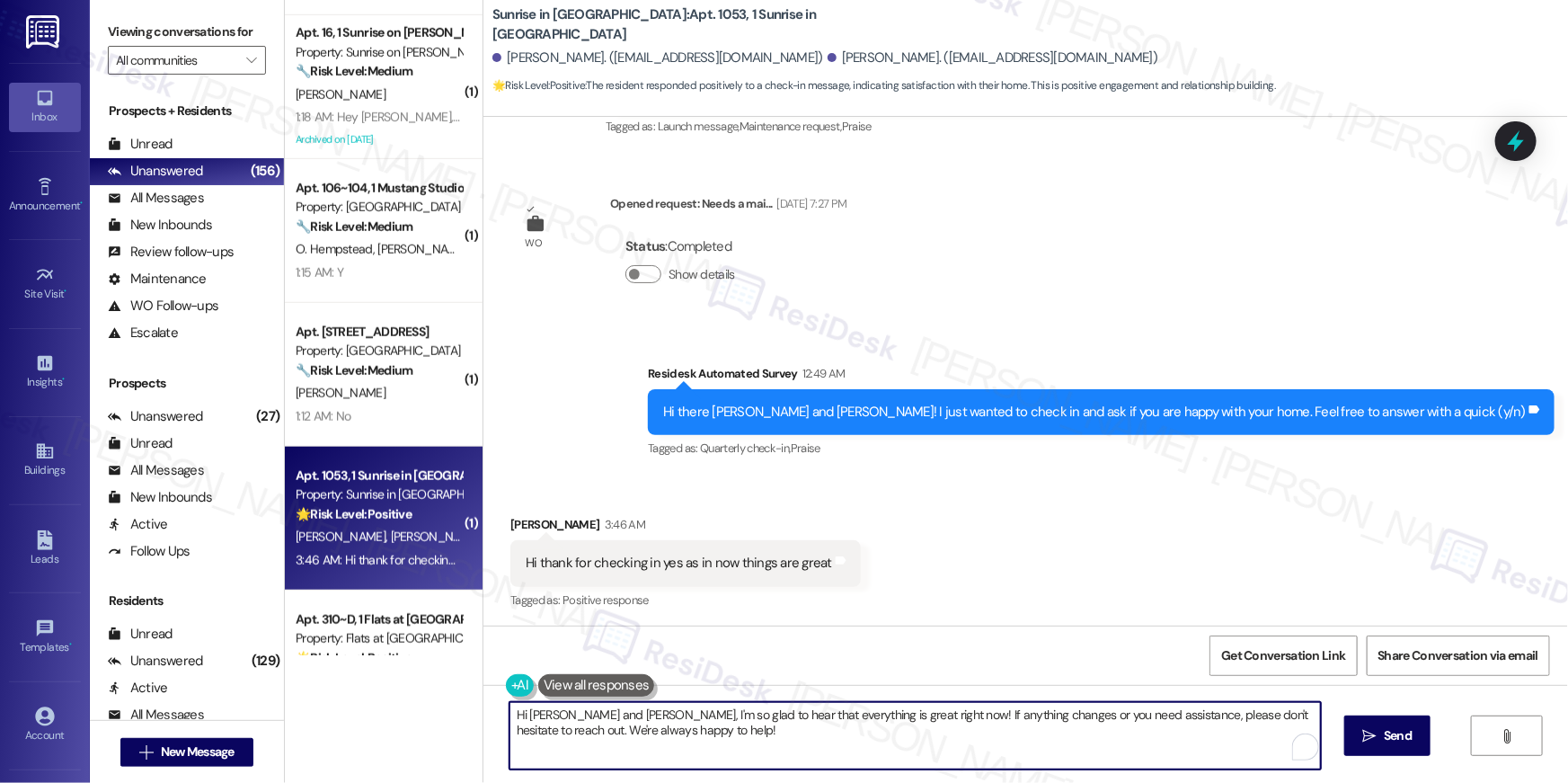
click at [597, 712] on textarea "Hi Tatiana and Cory, I'm so glad to hear that everything is great right now! If…" at bounding box center [916, 735] width 812 height 67
click at [1000, 743] on textarea "Hi [PERSON_NAME], I'm so glad to hear that everything is great right now! If an…" at bounding box center [916, 735] width 812 height 67
type textarea "Hi [PERSON_NAME], I'm so glad to hear that everything is great right now! If an…"
click at [1363, 737] on icon "" at bounding box center [1370, 736] width 13 height 14
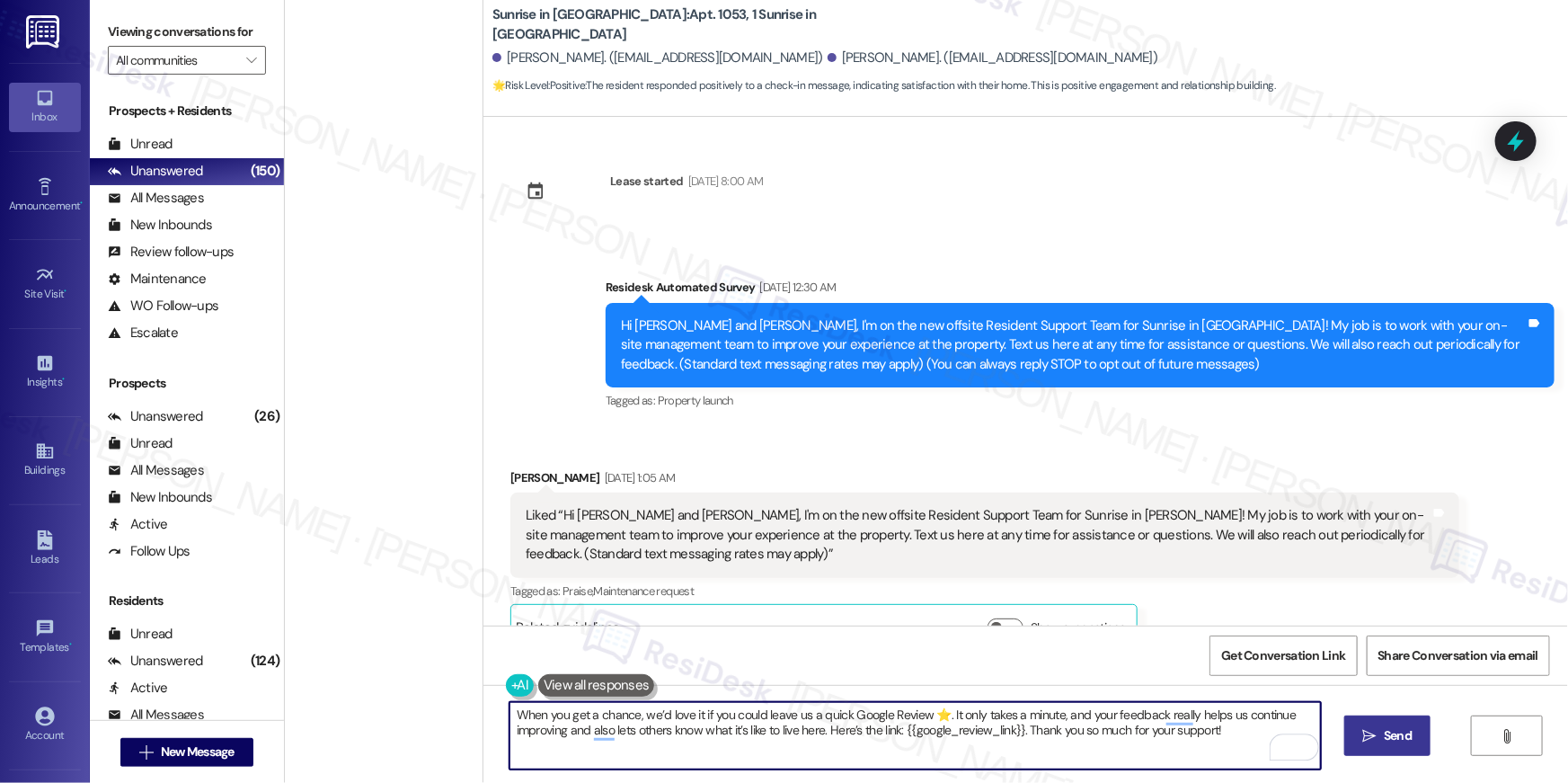
scroll to position [1348, 0]
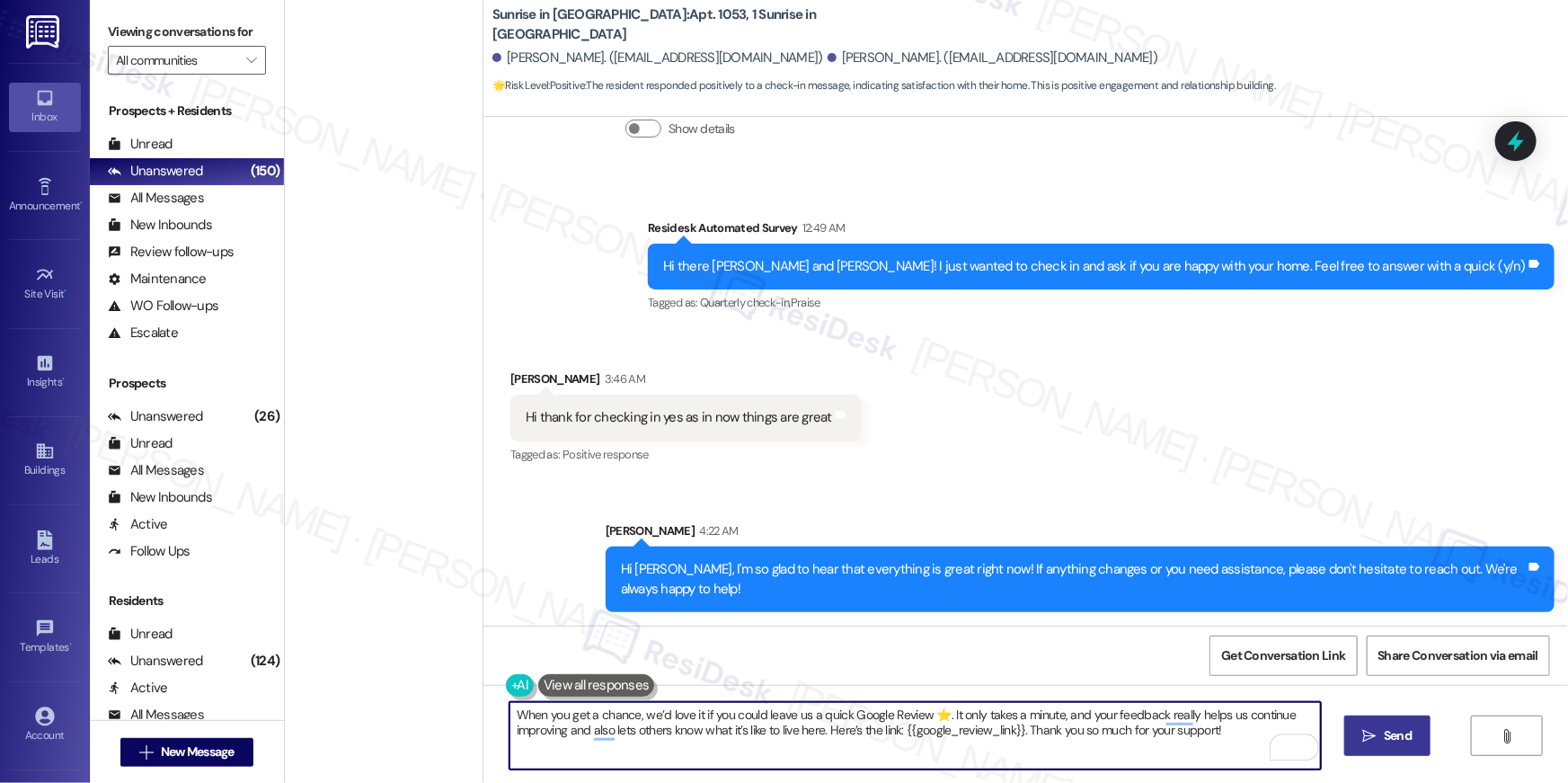
type textarea "When you get a chance, we’d love it if you could leave us a quick Google Review…"
click at [1391, 746] on button " Send" at bounding box center [1388, 736] width 87 height 41
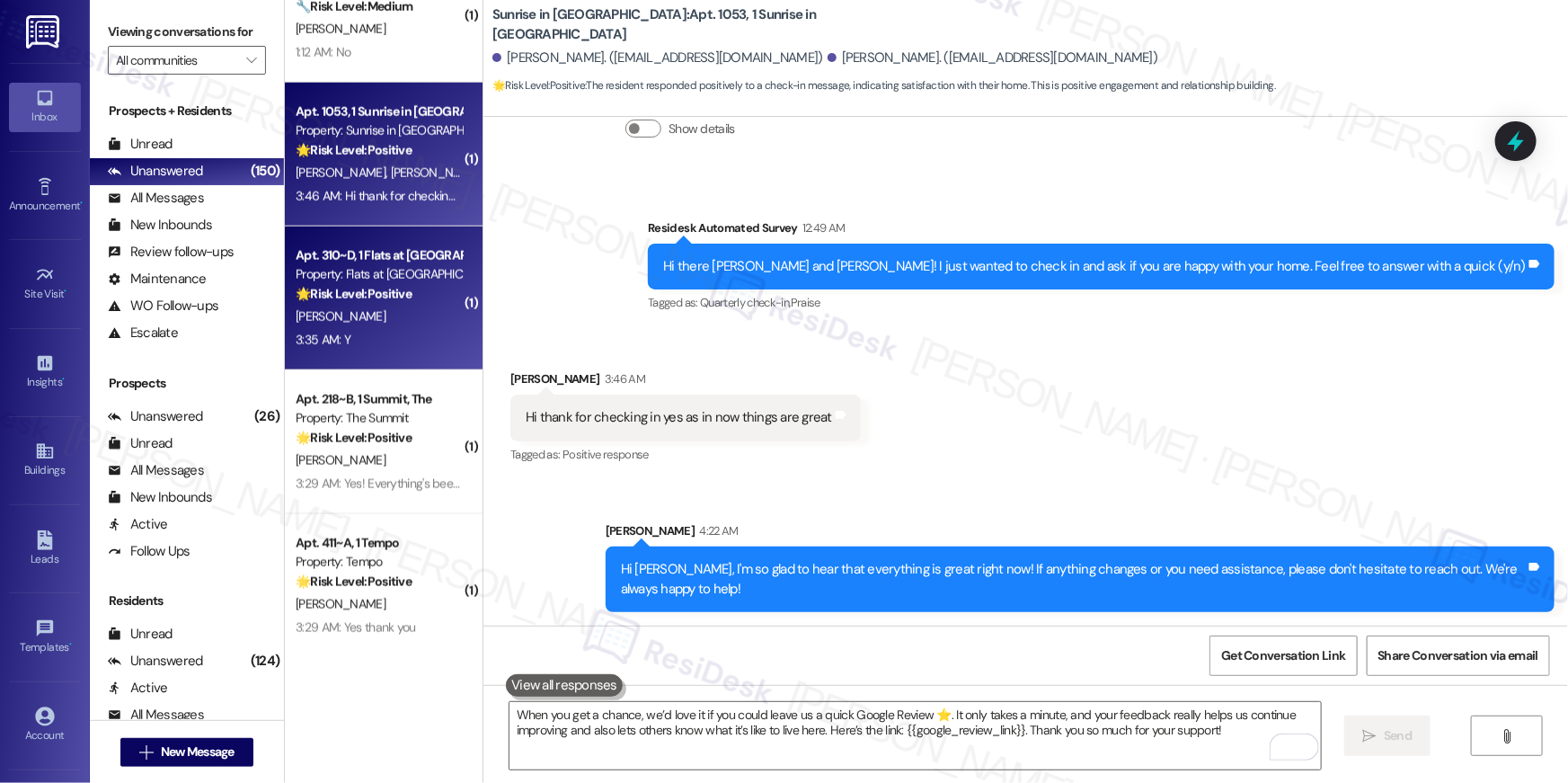
scroll to position [1202, 0]
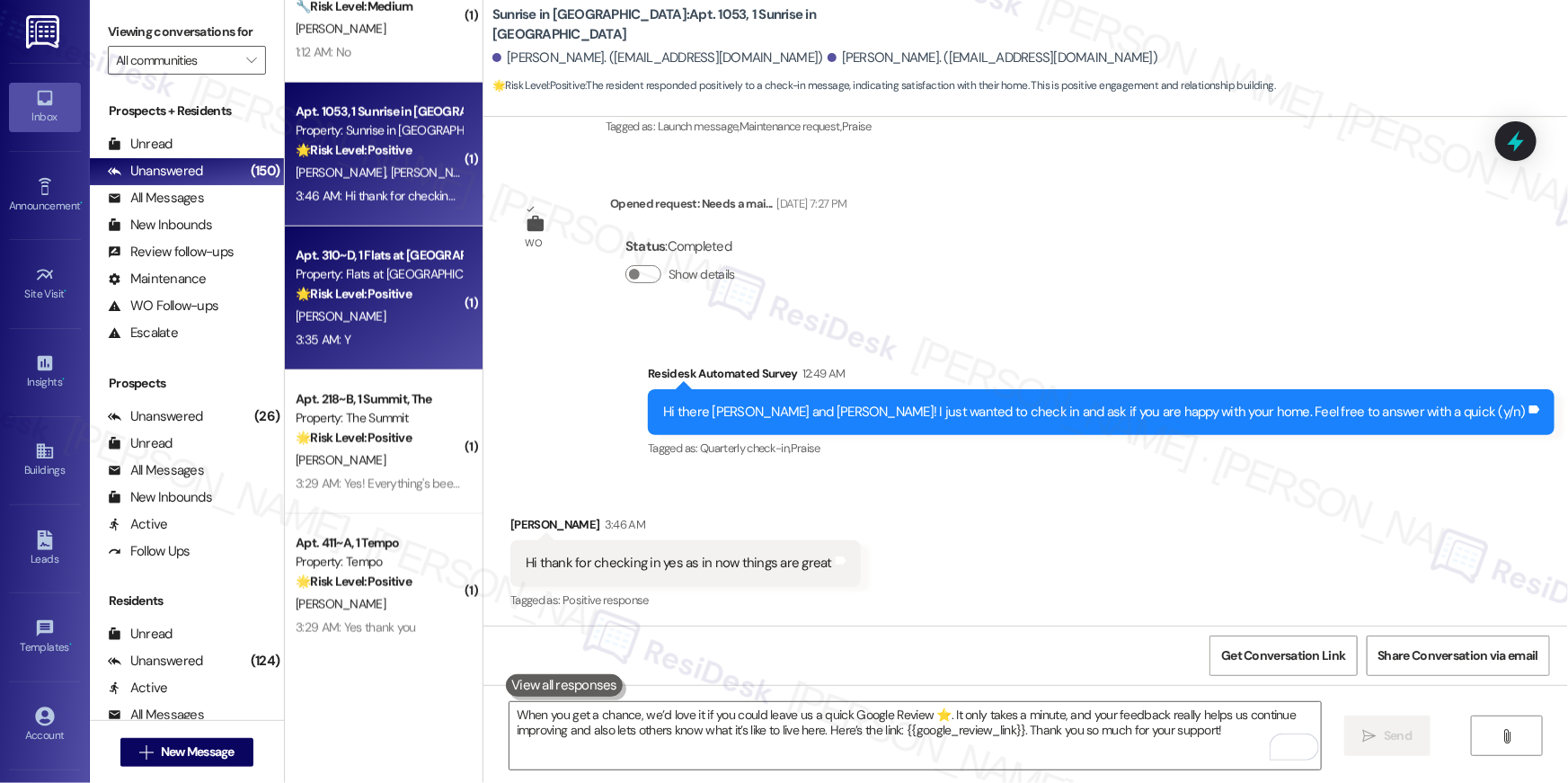
click at [396, 333] on div "3:35 AM: Y 3:35 AM: Y" at bounding box center [379, 340] width 170 height 23
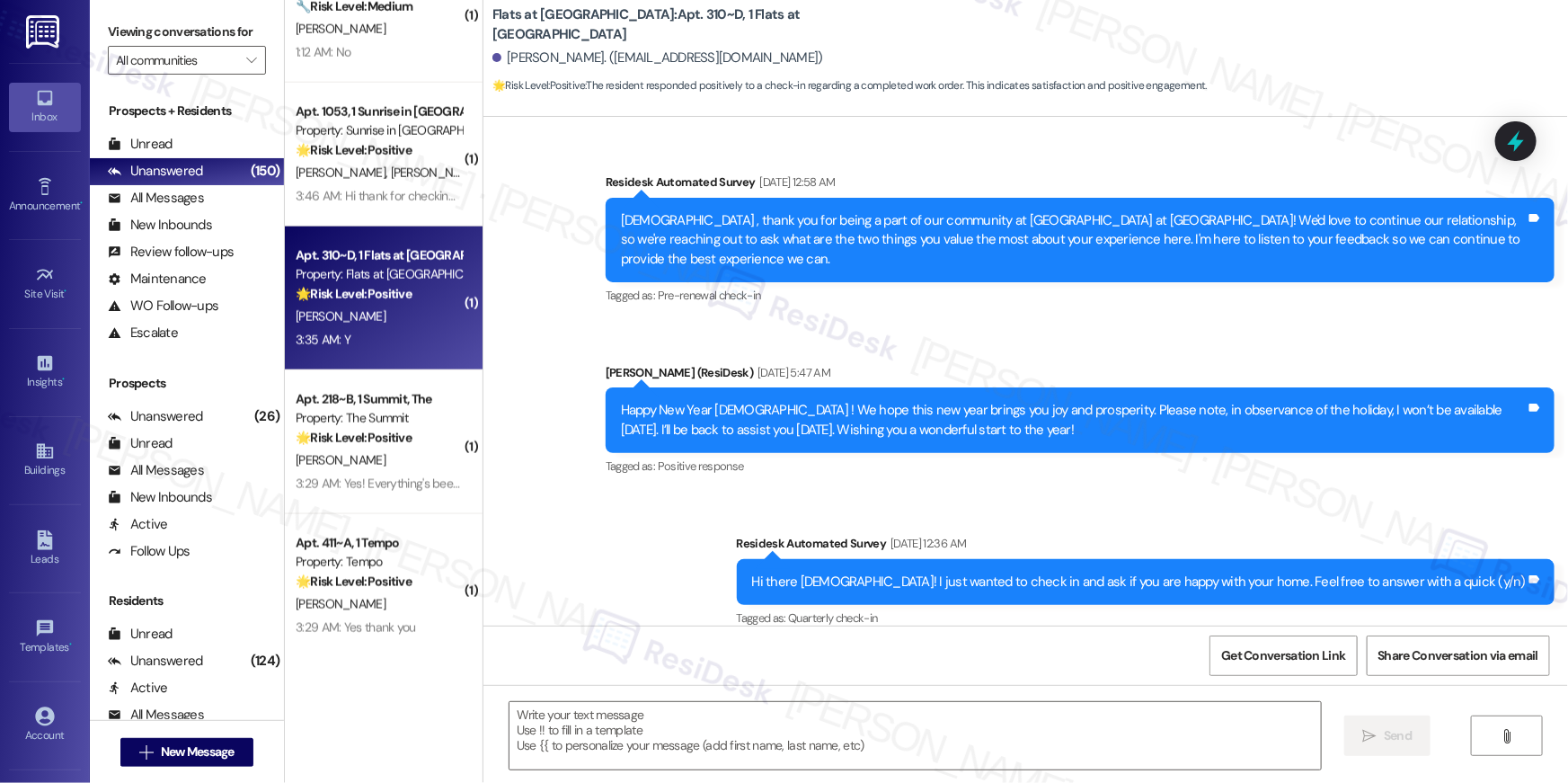
type textarea "Fetching suggested responses. Please feel free to read through the conversation…"
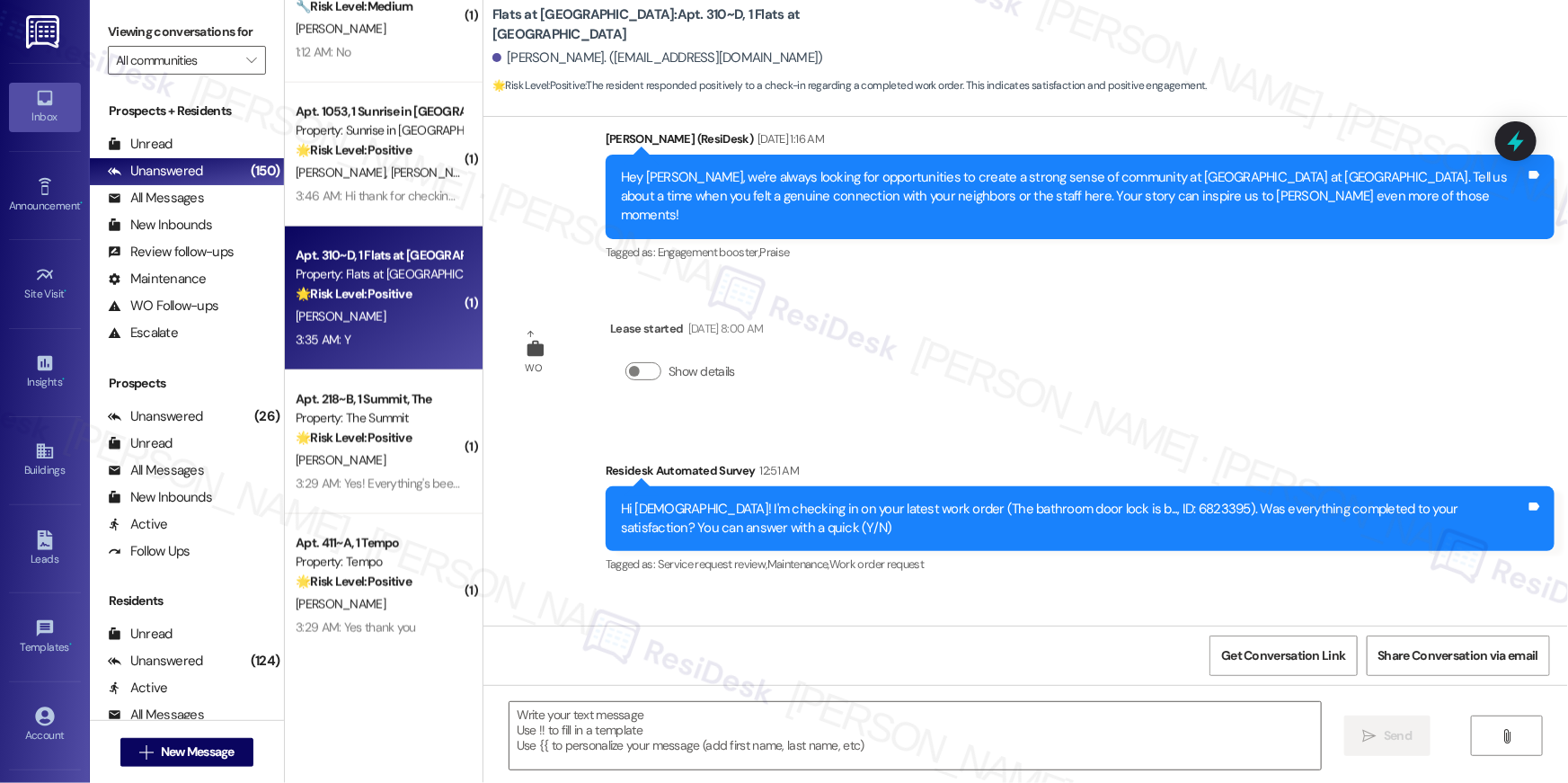
scroll to position [4624, 0]
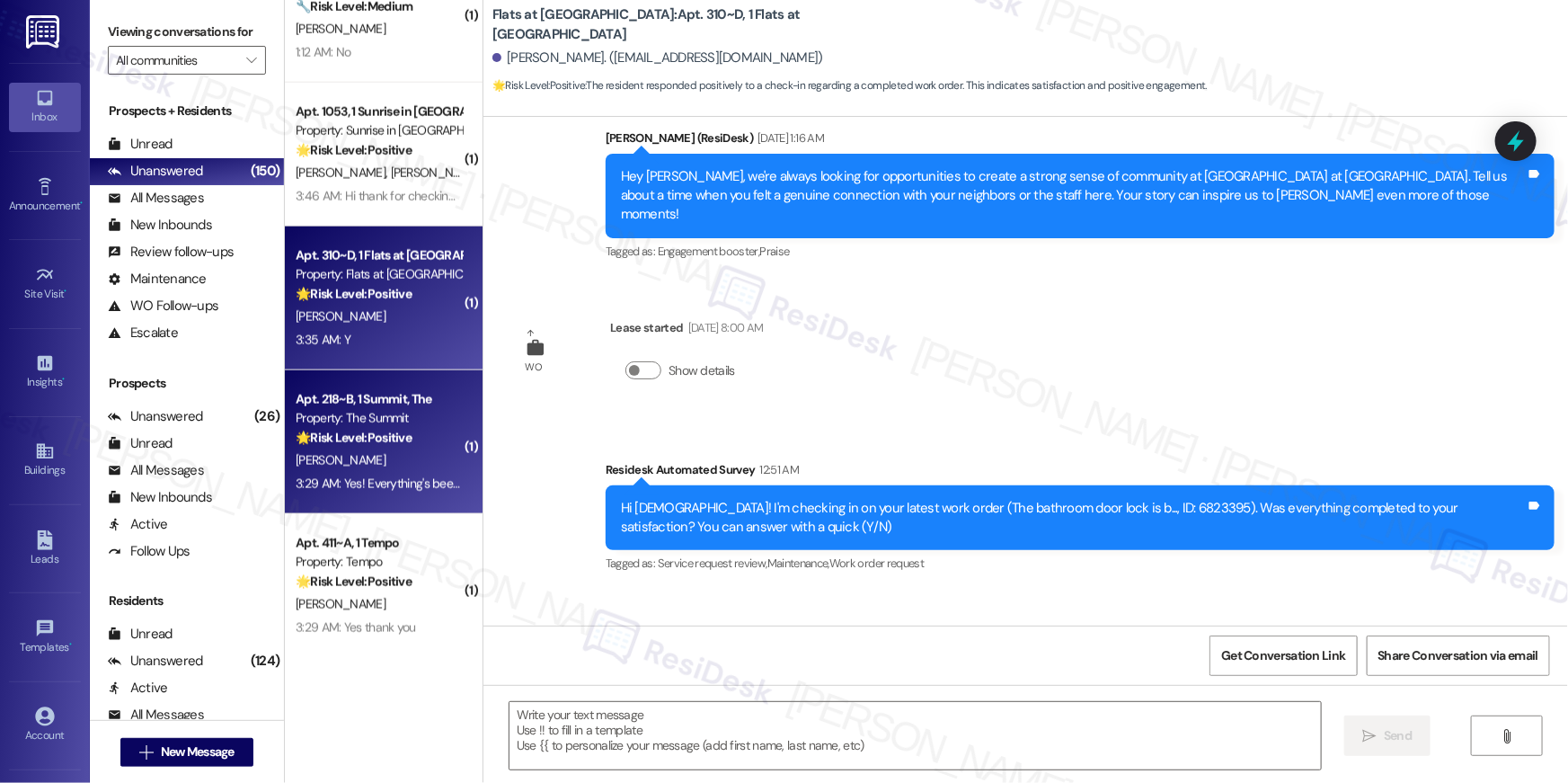
click at [410, 442] on div "🌟 Risk Level: Positive The resident is responding positively to a satisfaction …" at bounding box center [379, 438] width 166 height 19
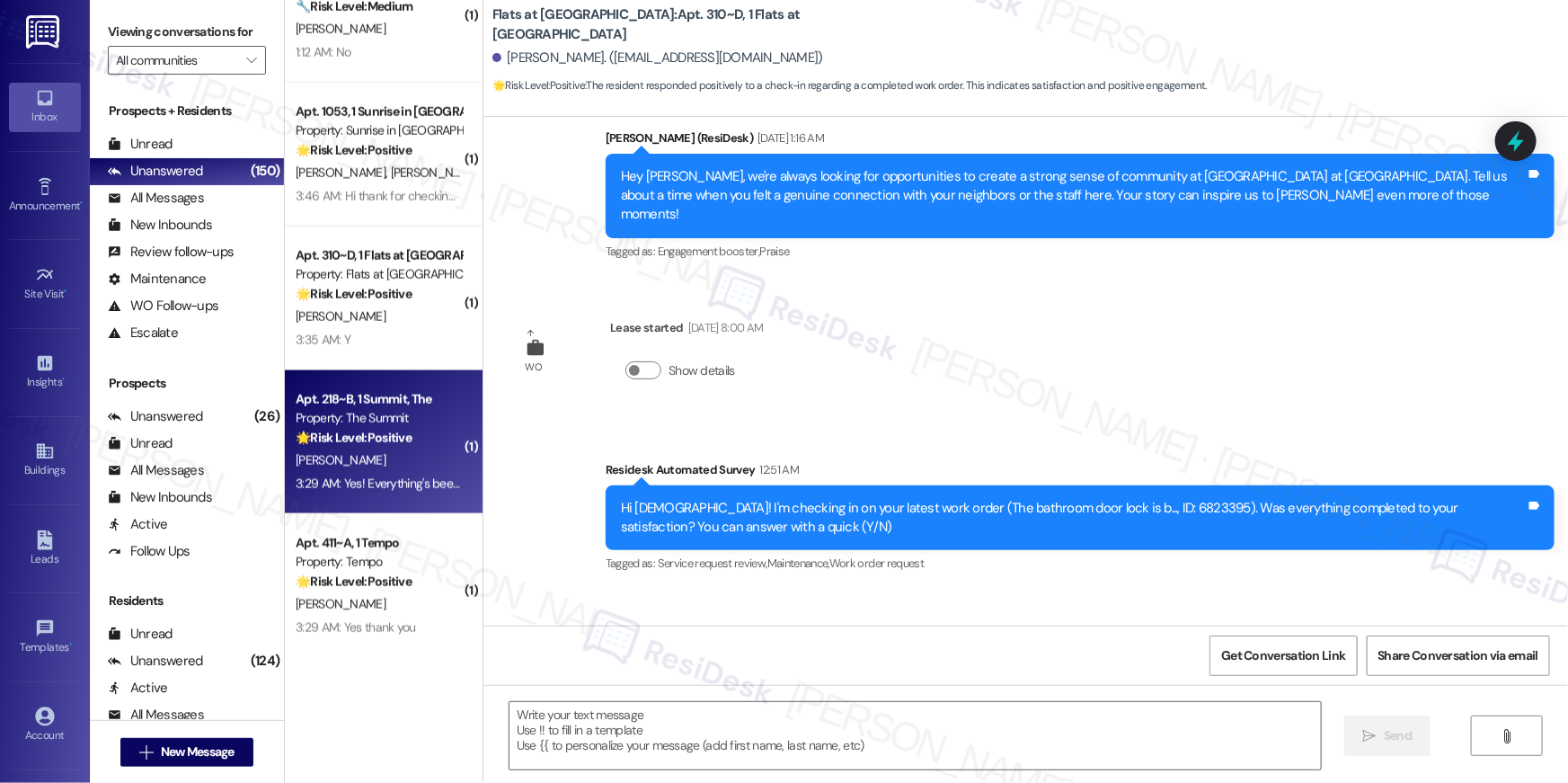
type textarea "Fetching suggested responses. Please feel free to read through the conversation…"
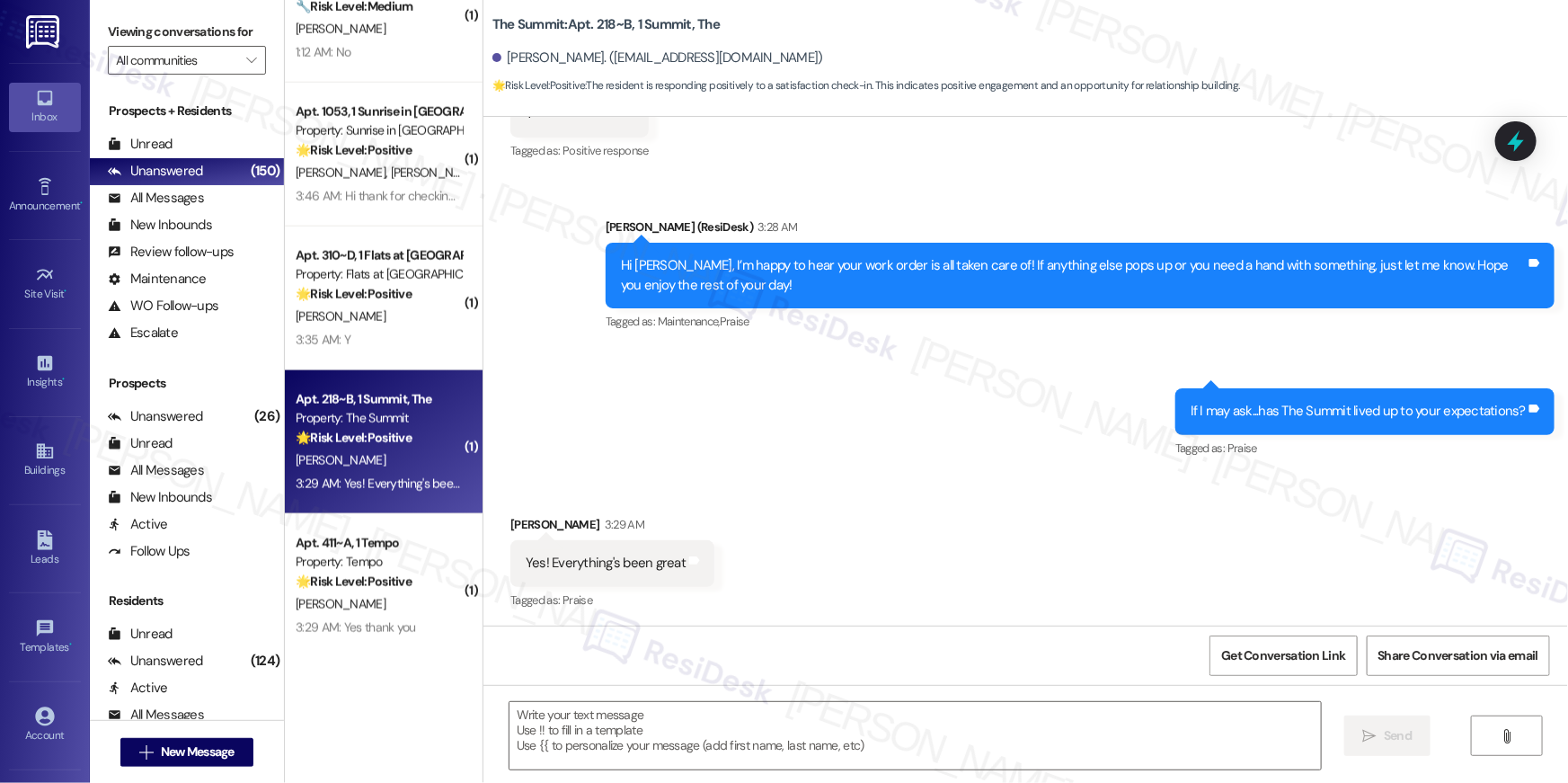
scroll to position [419, 0]
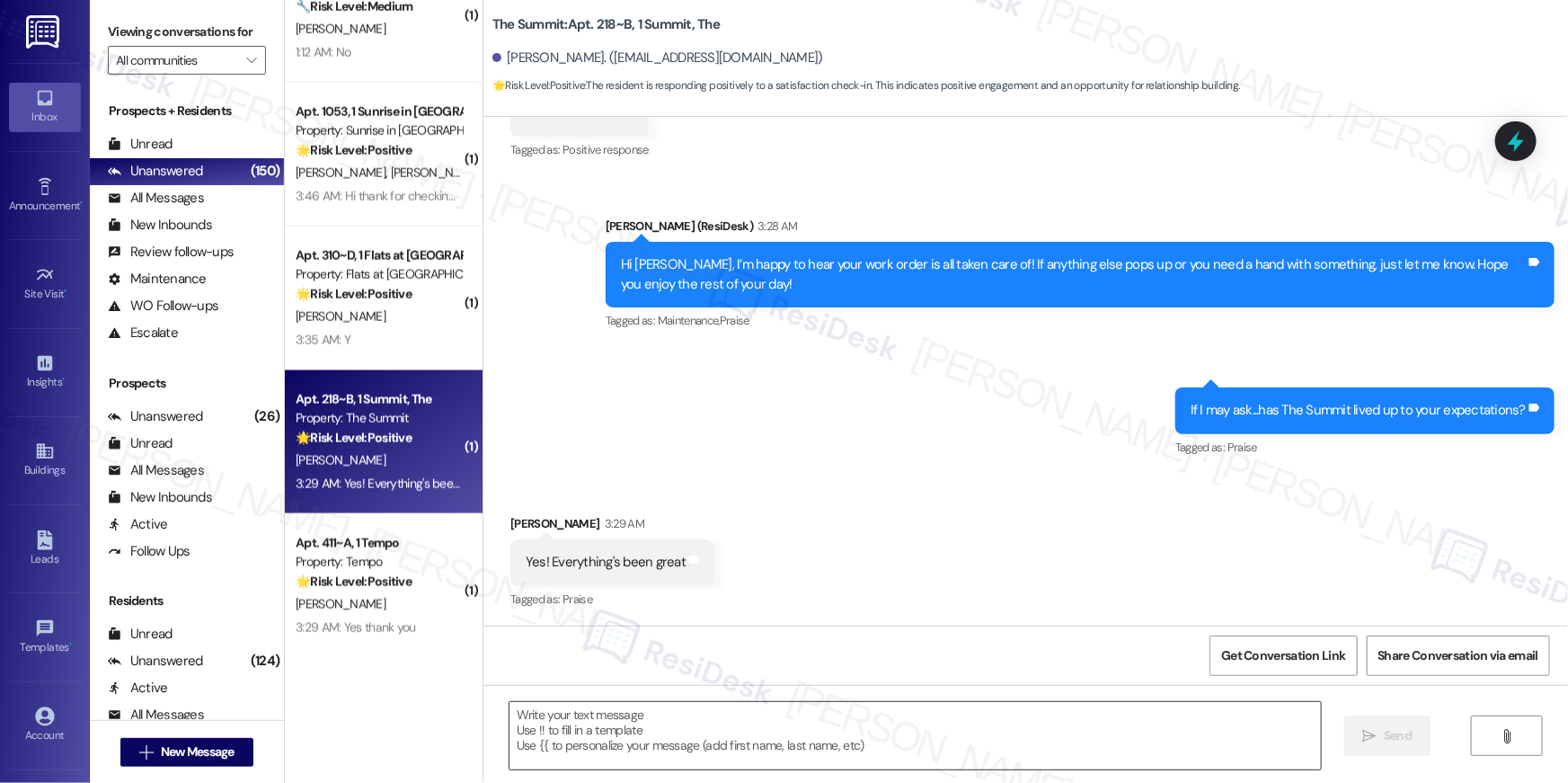
click at [1107, 752] on textarea at bounding box center [916, 735] width 812 height 67
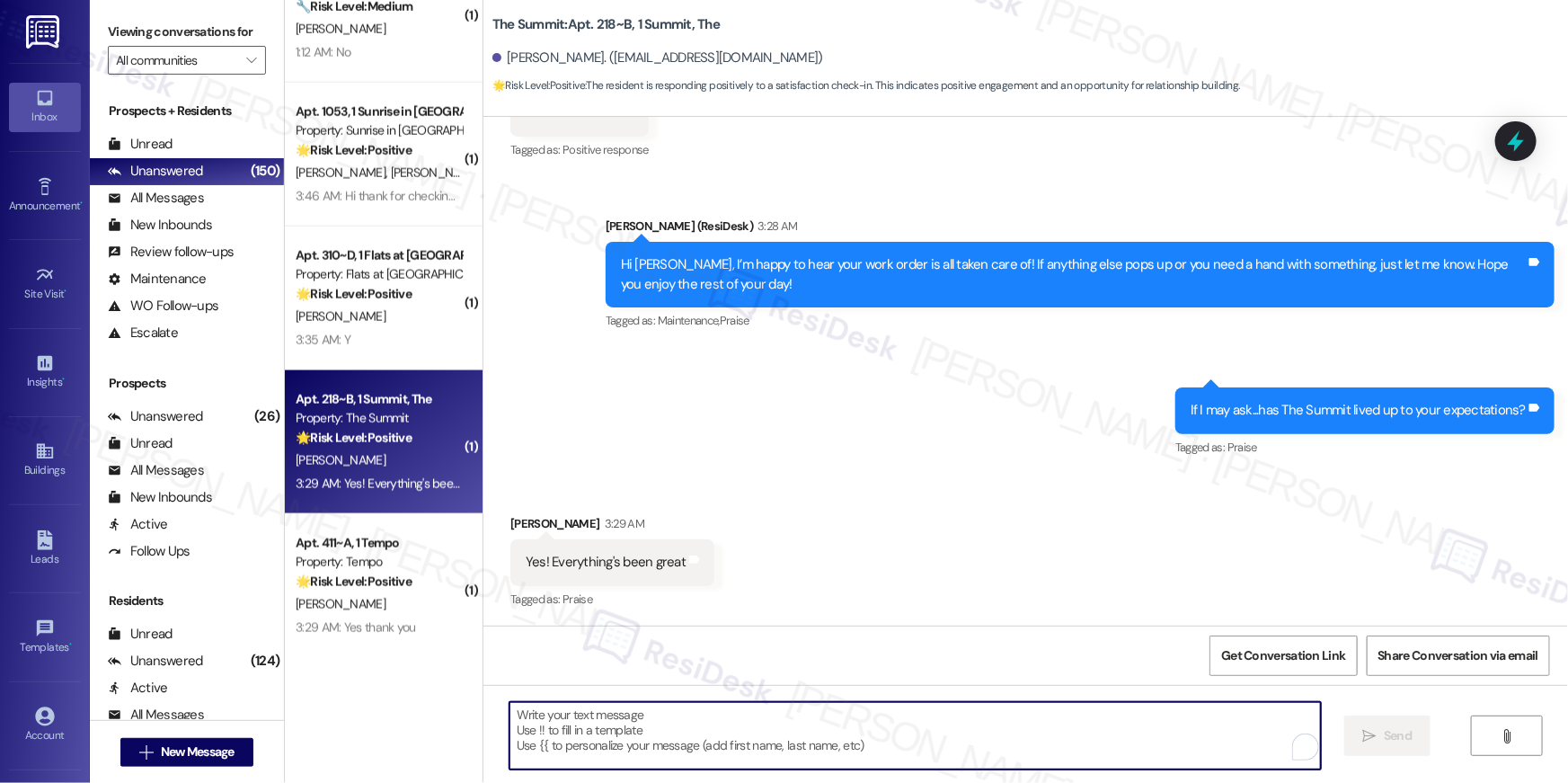
click at [1107, 752] on textarea "To enrich screen reader interactions, please activate Accessibility in Grammarl…" at bounding box center [916, 735] width 812 height 67
paste textarea "Thanks so much, {{first_name}}! Glad to hear the property is living up to your …"
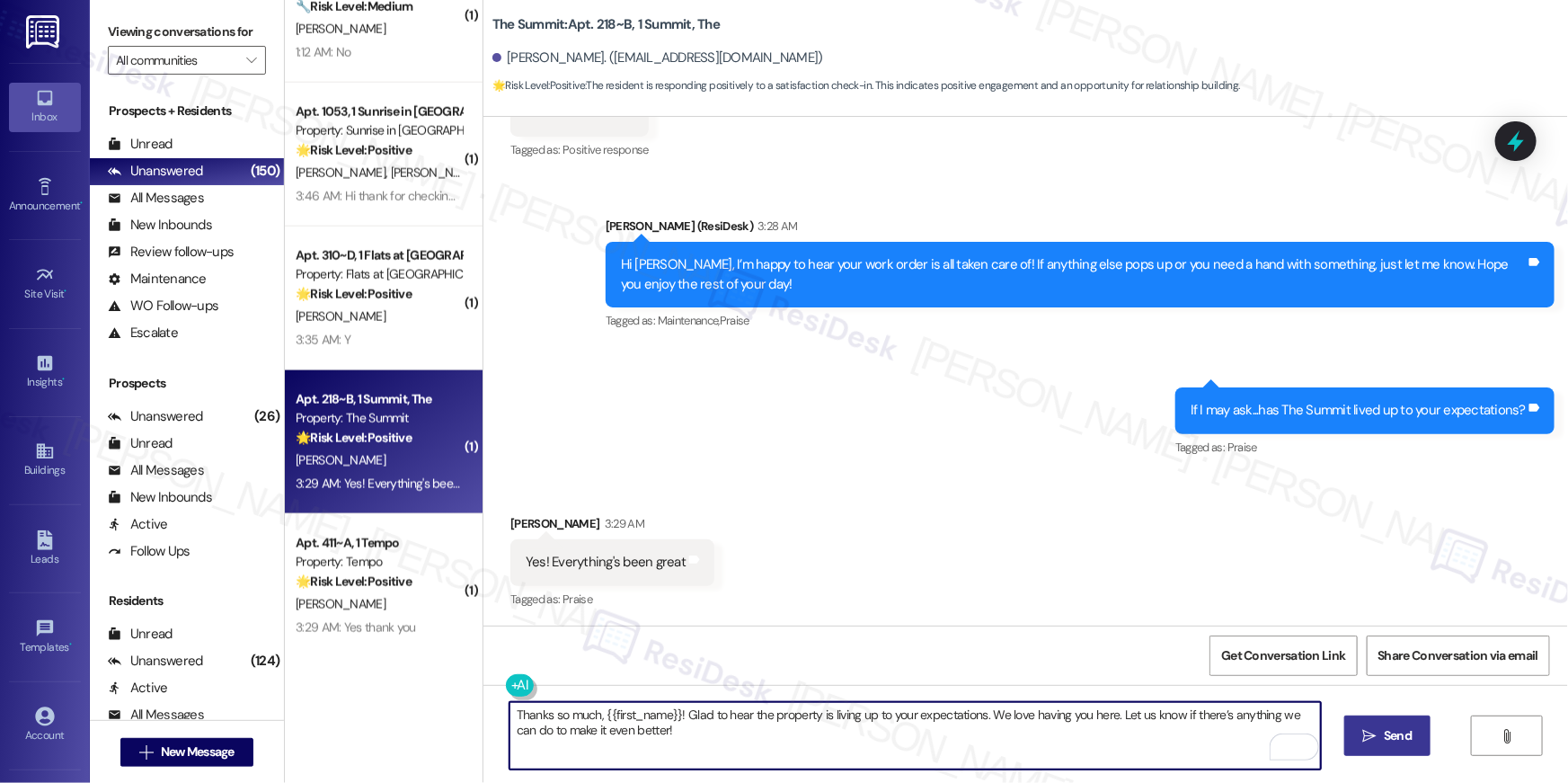
type textarea "Thanks so much, {{first_name}}! Glad to hear the property is living up to your …"
click at [1405, 740] on span "Send" at bounding box center [1398, 736] width 28 height 19
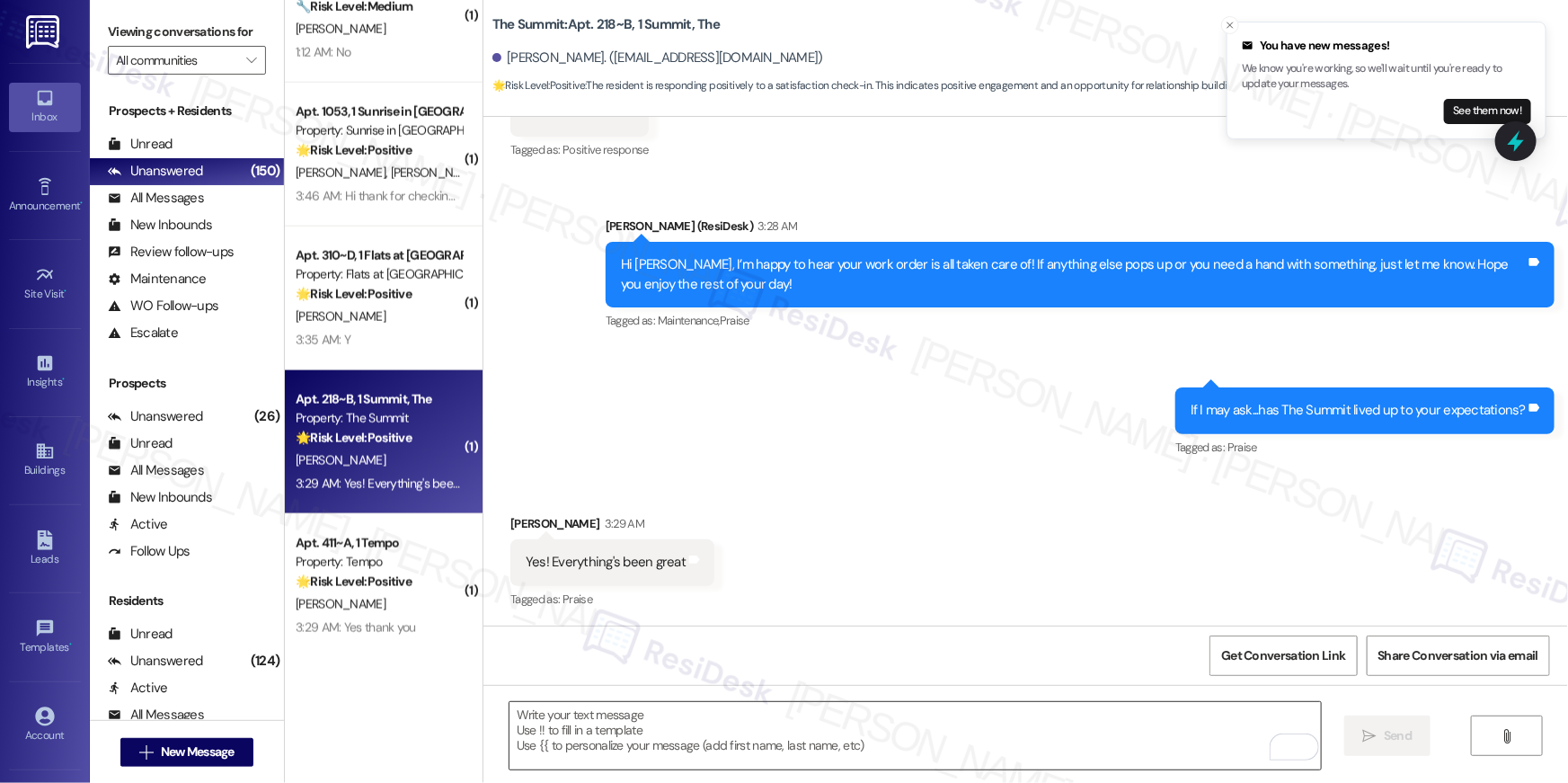
click at [1008, 721] on textarea "To enrich screen reader interactions, please activate Accessibility in Grammarl…" at bounding box center [916, 735] width 812 height 67
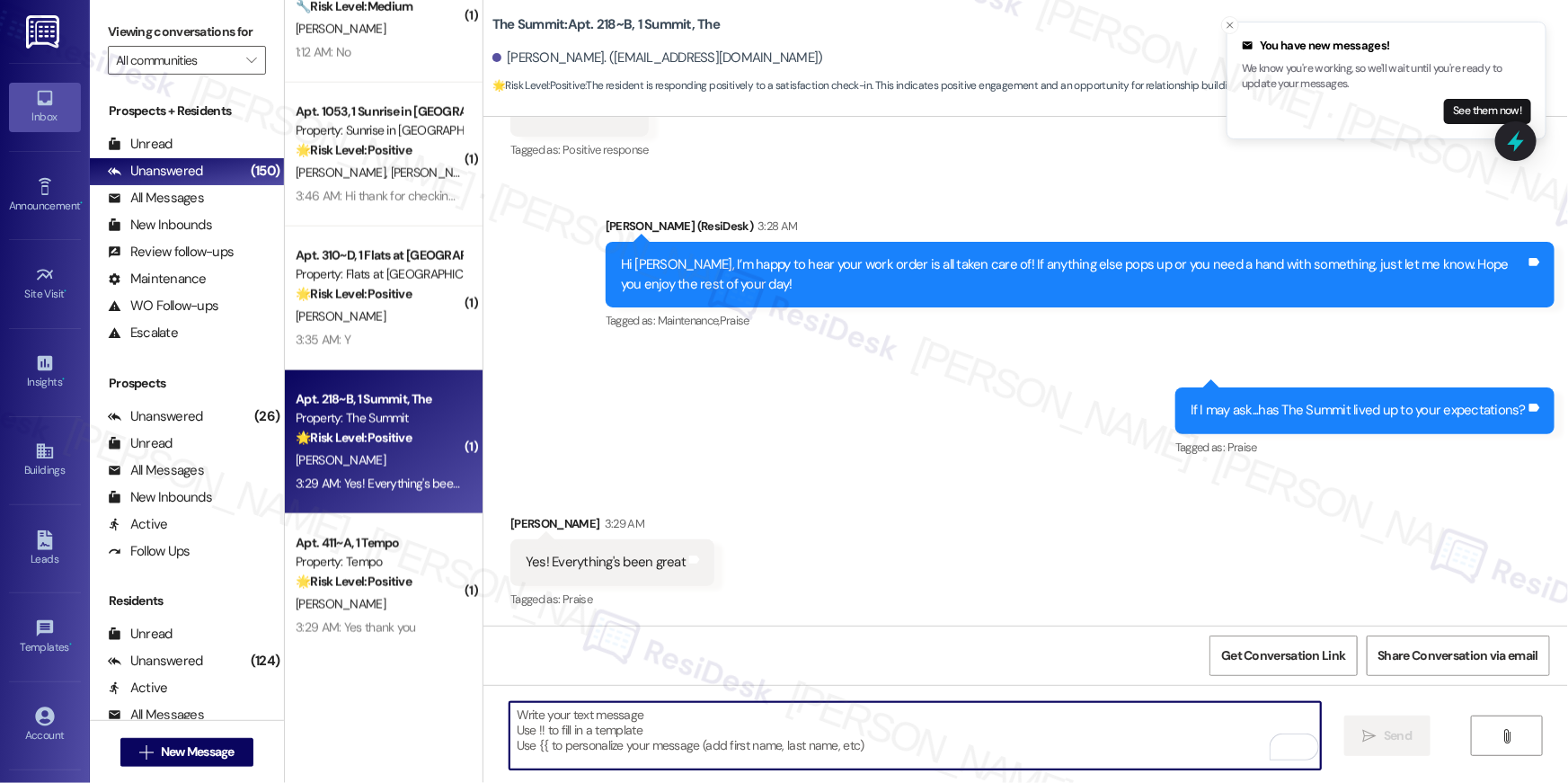
paste textarea "When you get a chance, we’d love it if you could leave us a quick Google Review…"
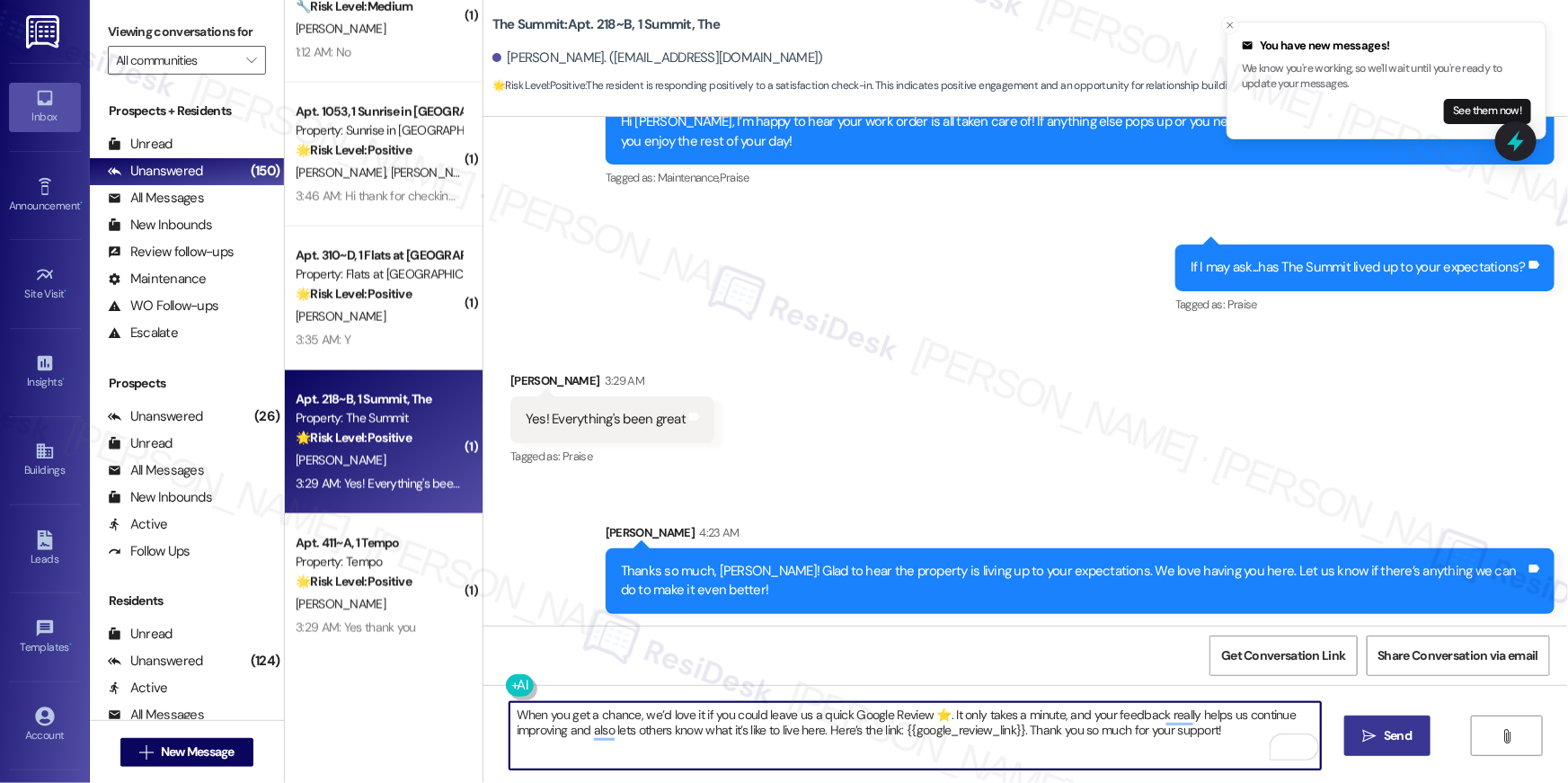
scroll to position [564, 0]
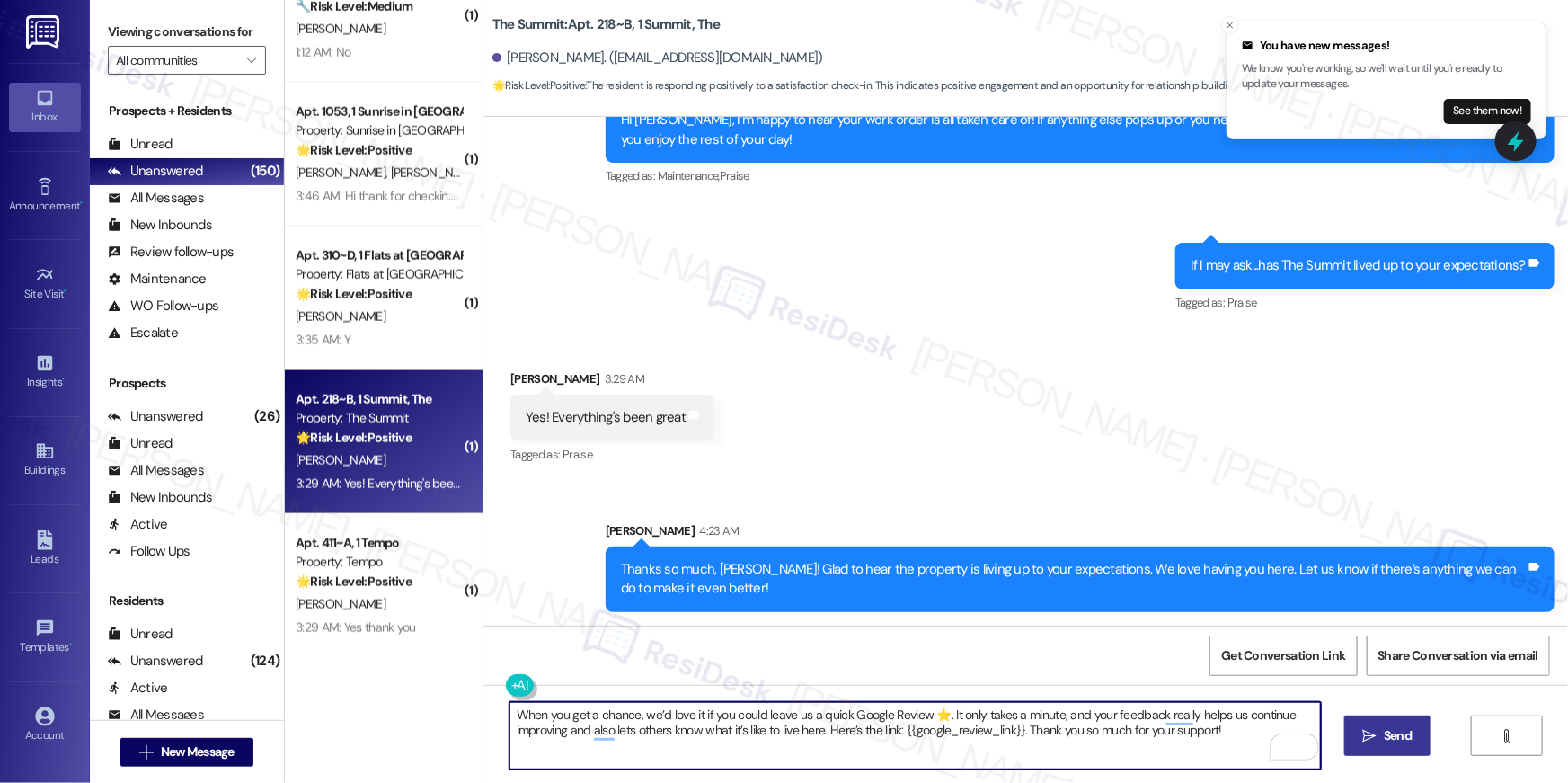
type textarea "When you get a chance, we’d love it if you could leave us a quick Google Review…"
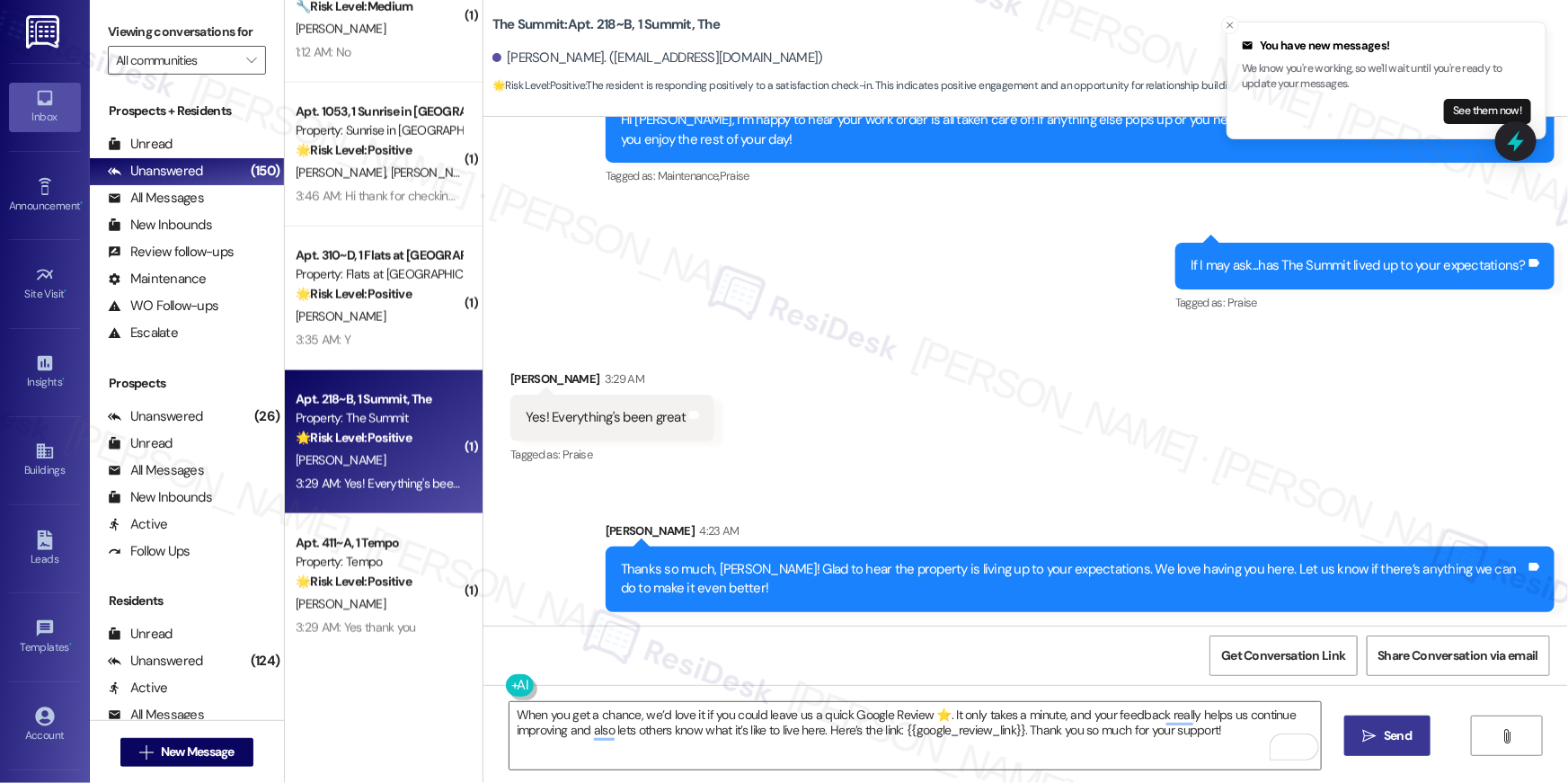
click at [1379, 745] on button " Send" at bounding box center [1388, 736] width 87 height 41
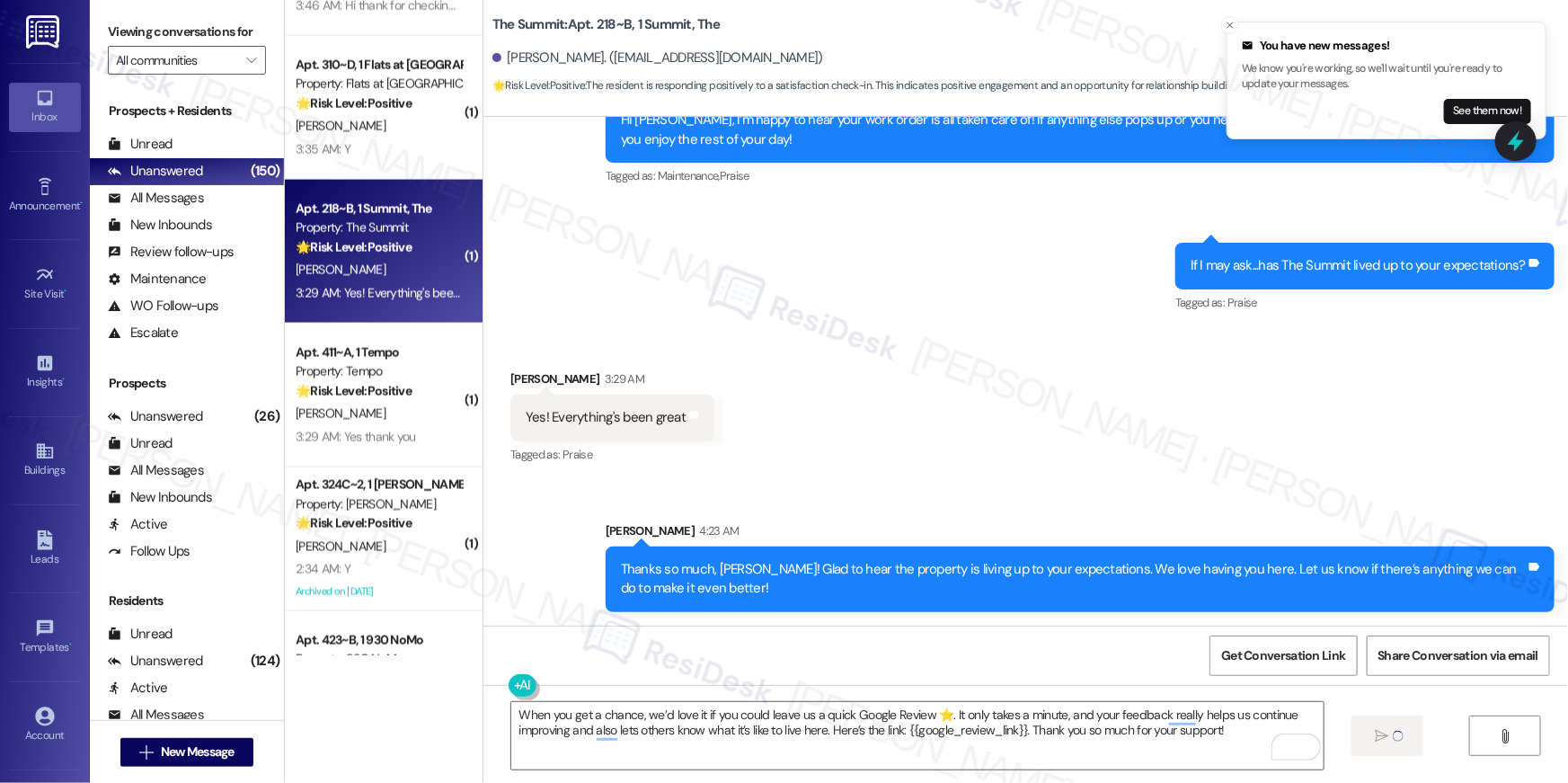
scroll to position [4838, 0]
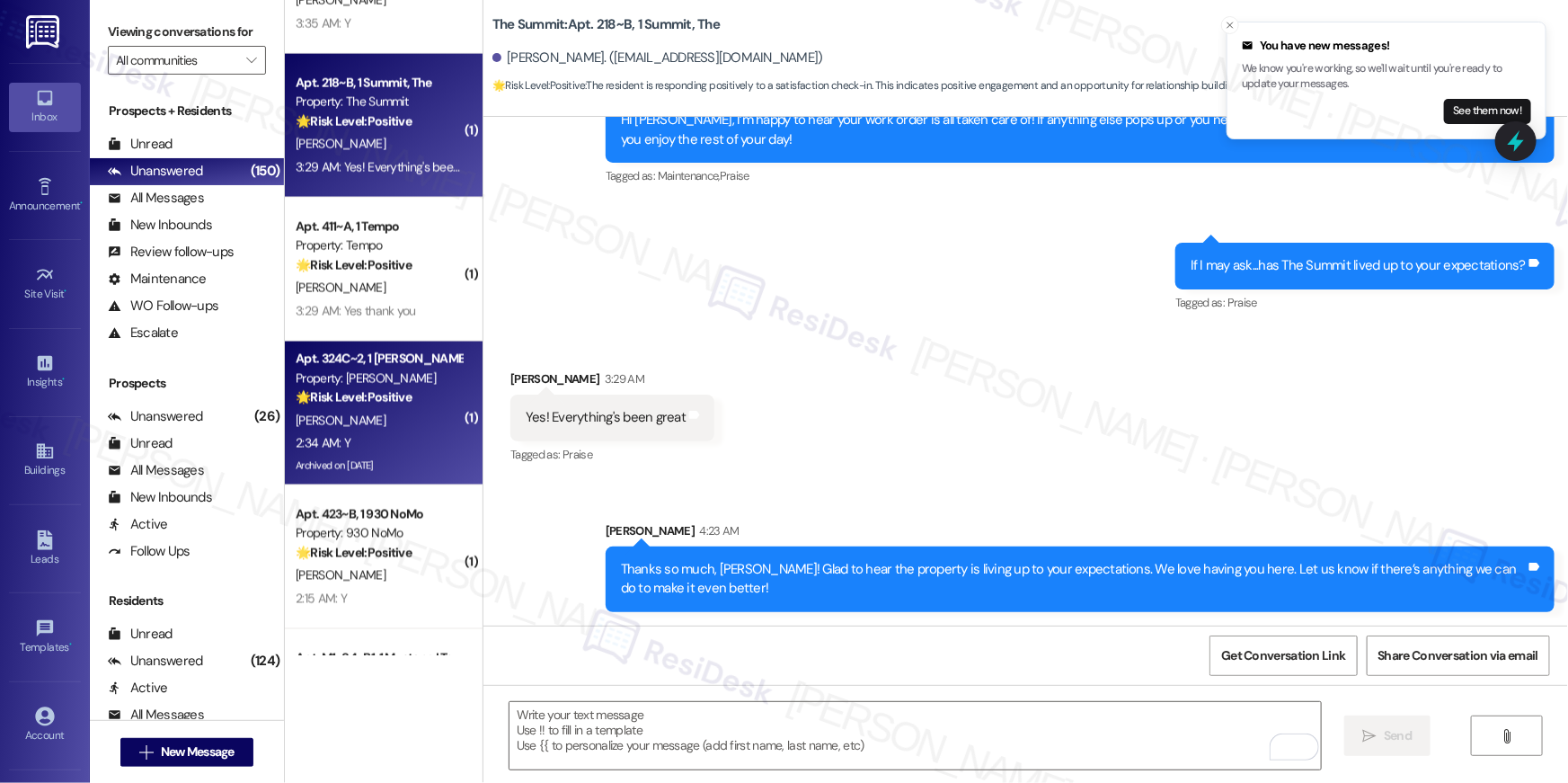
click at [386, 434] on div "2:34 AM: Y 2:34 AM: Y" at bounding box center [379, 444] width 170 height 23
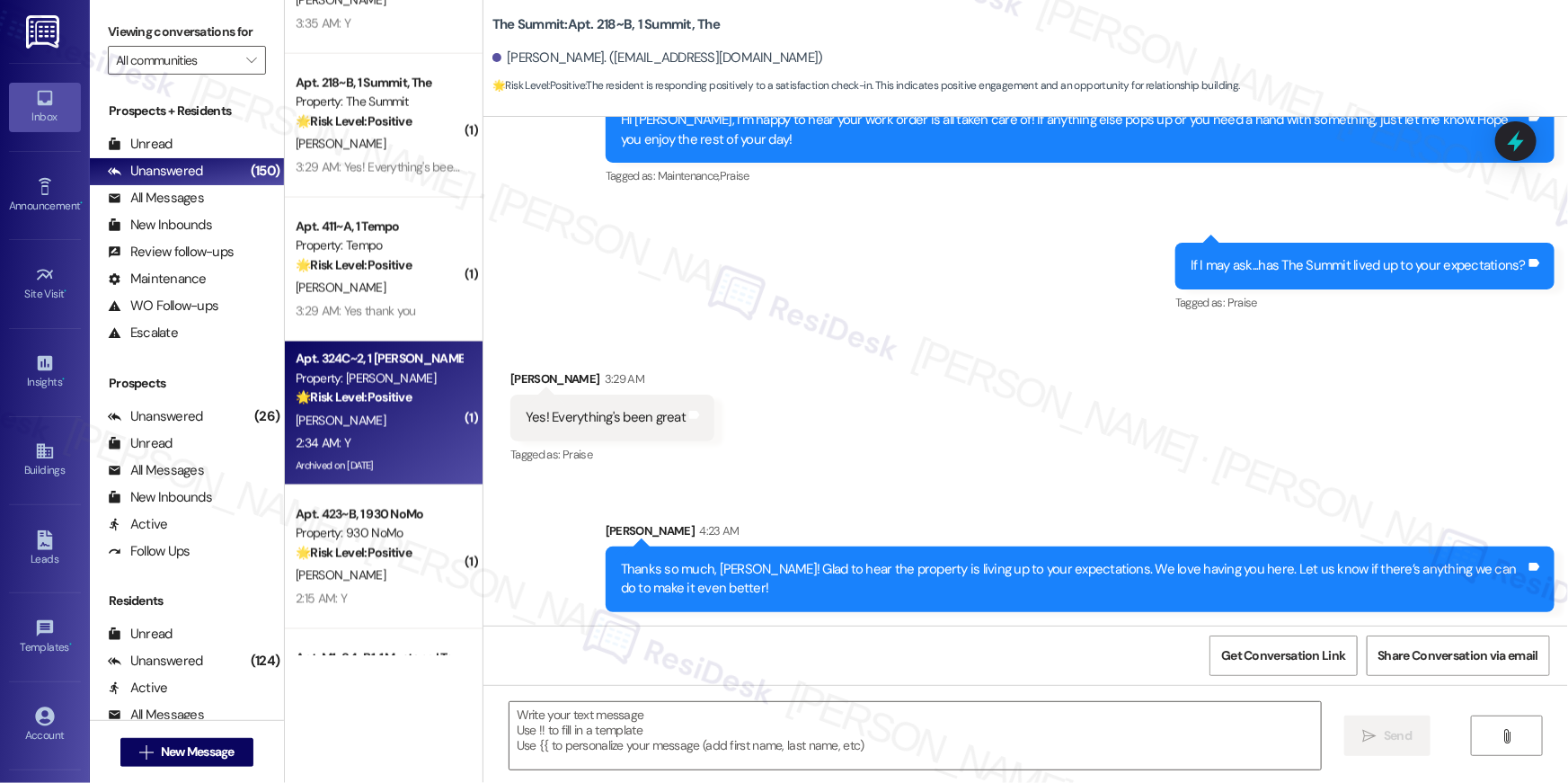
type textarea "Fetching suggested responses. Please feel free to read through the conversation…"
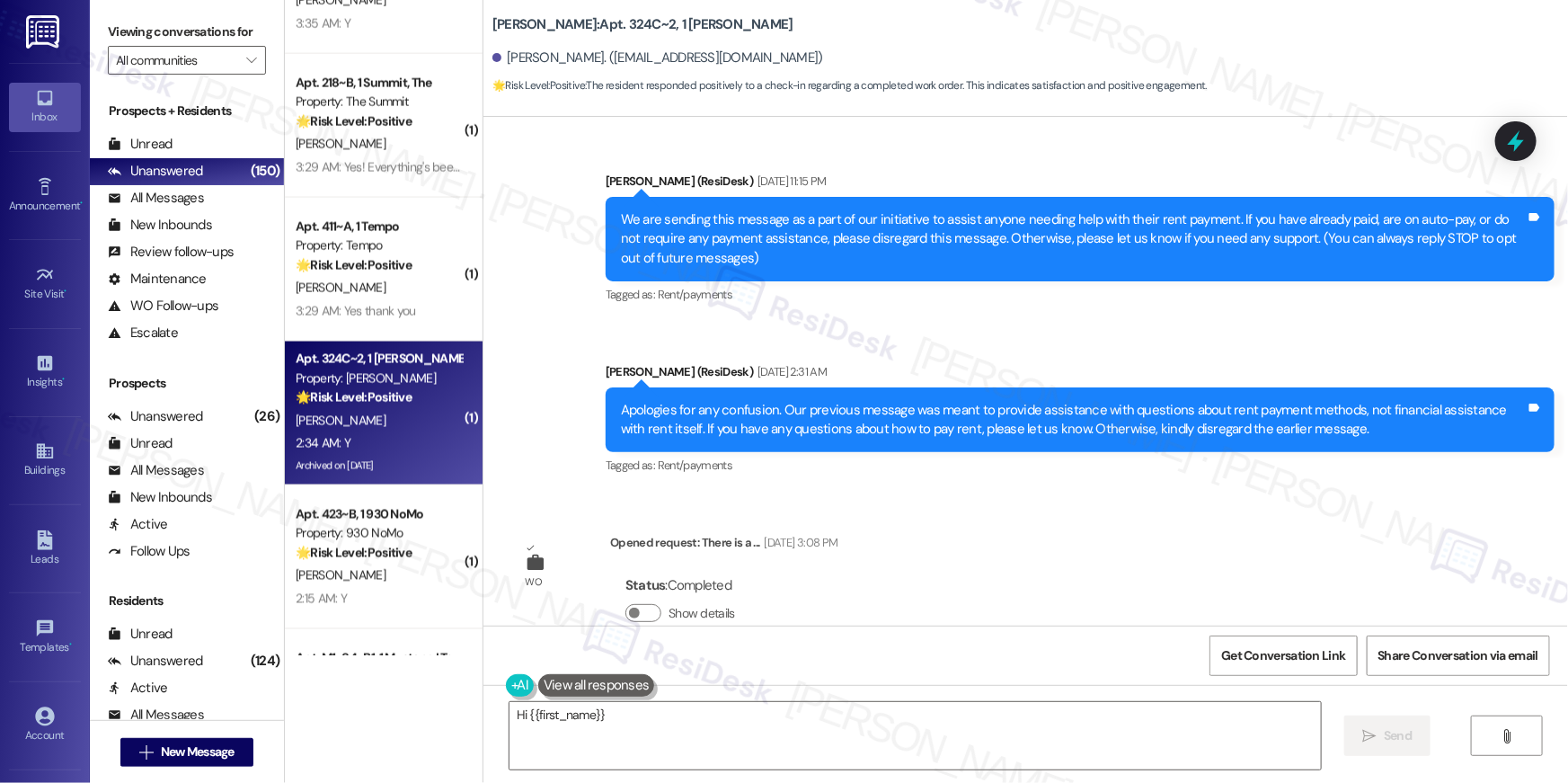
scroll to position [20416, 0]
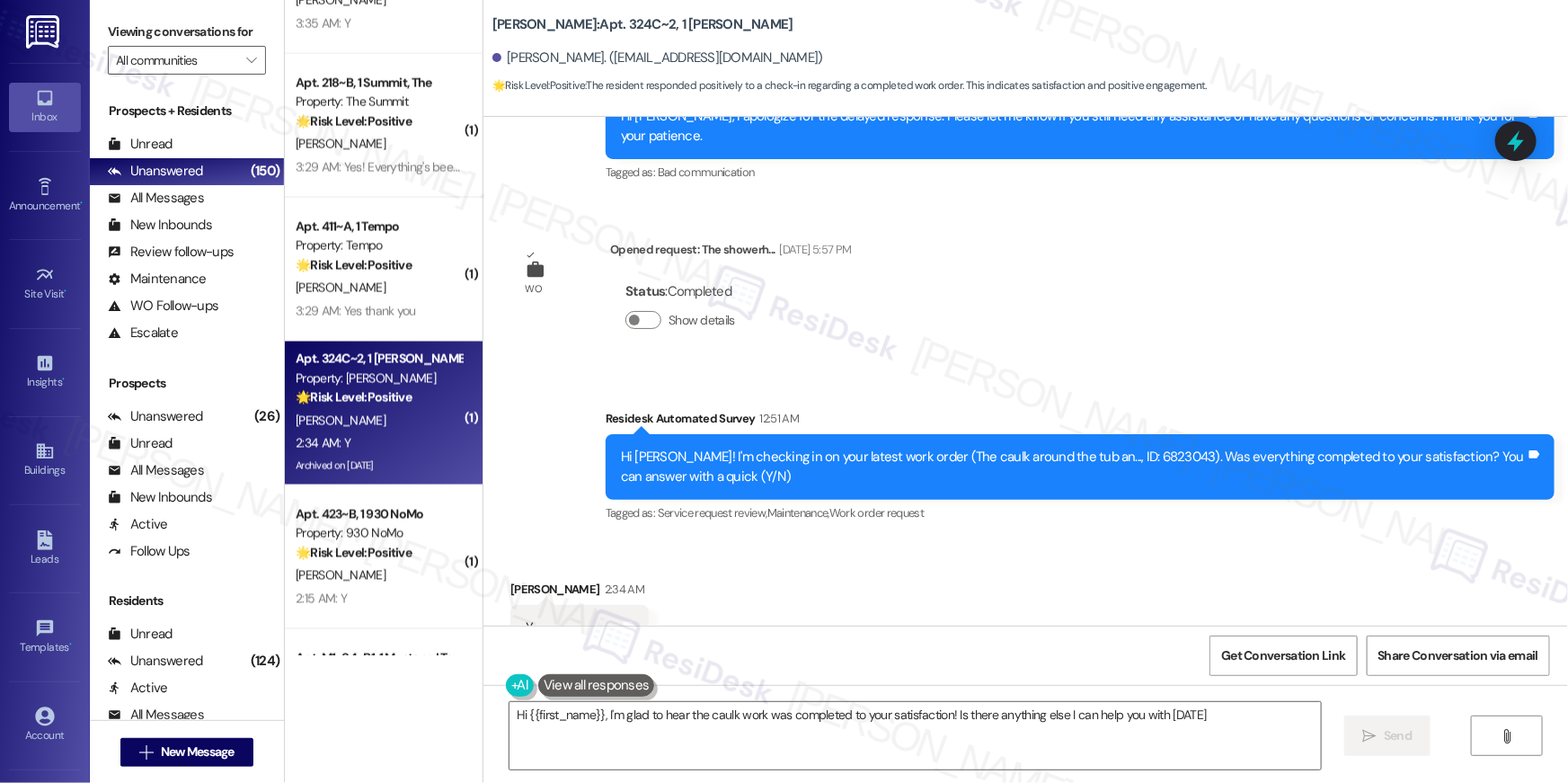
type textarea "Hi {{first_name}}, I'm glad to hear the caulk work was completed to your satisf…"
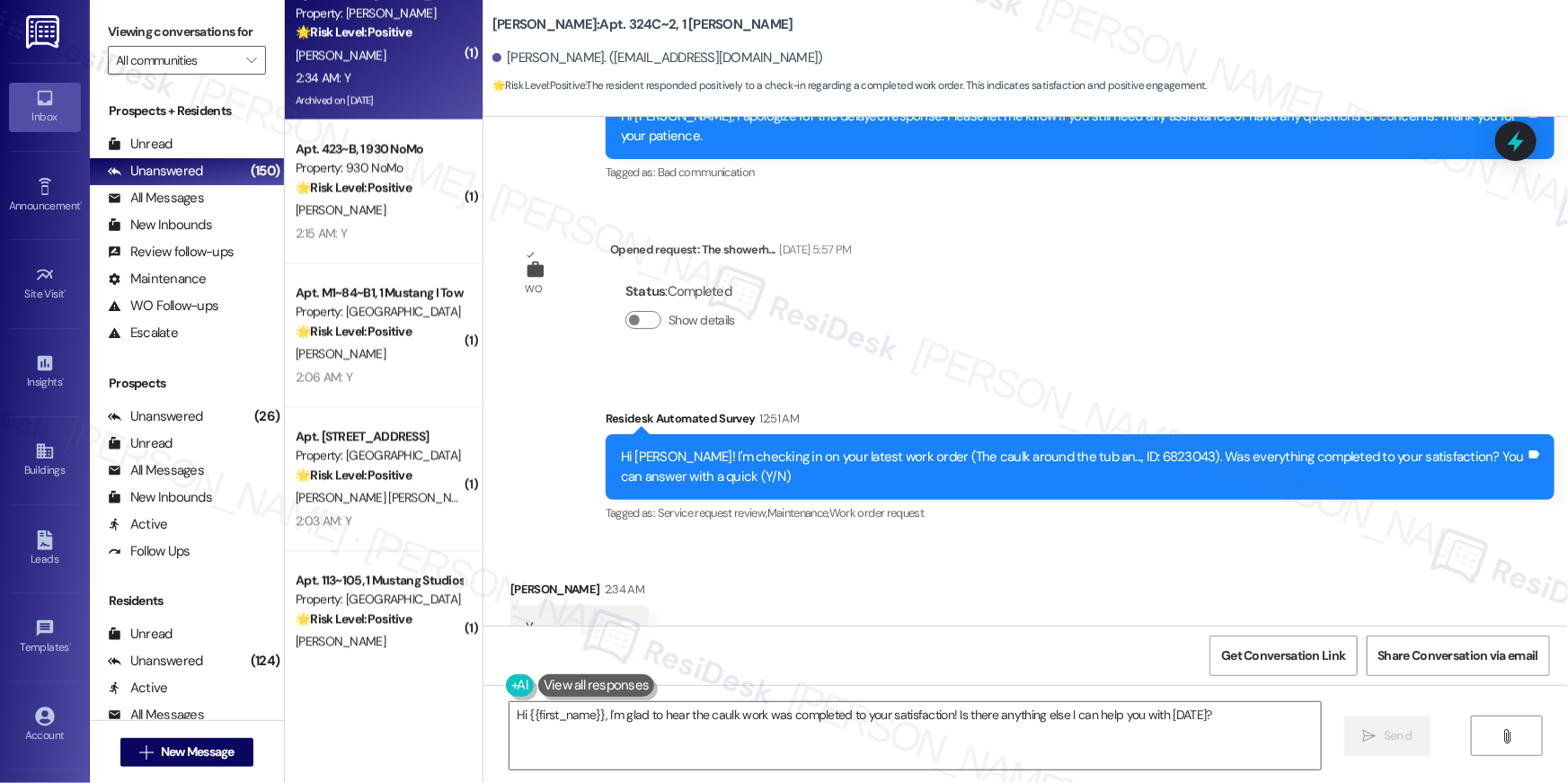
scroll to position [5228, 0]
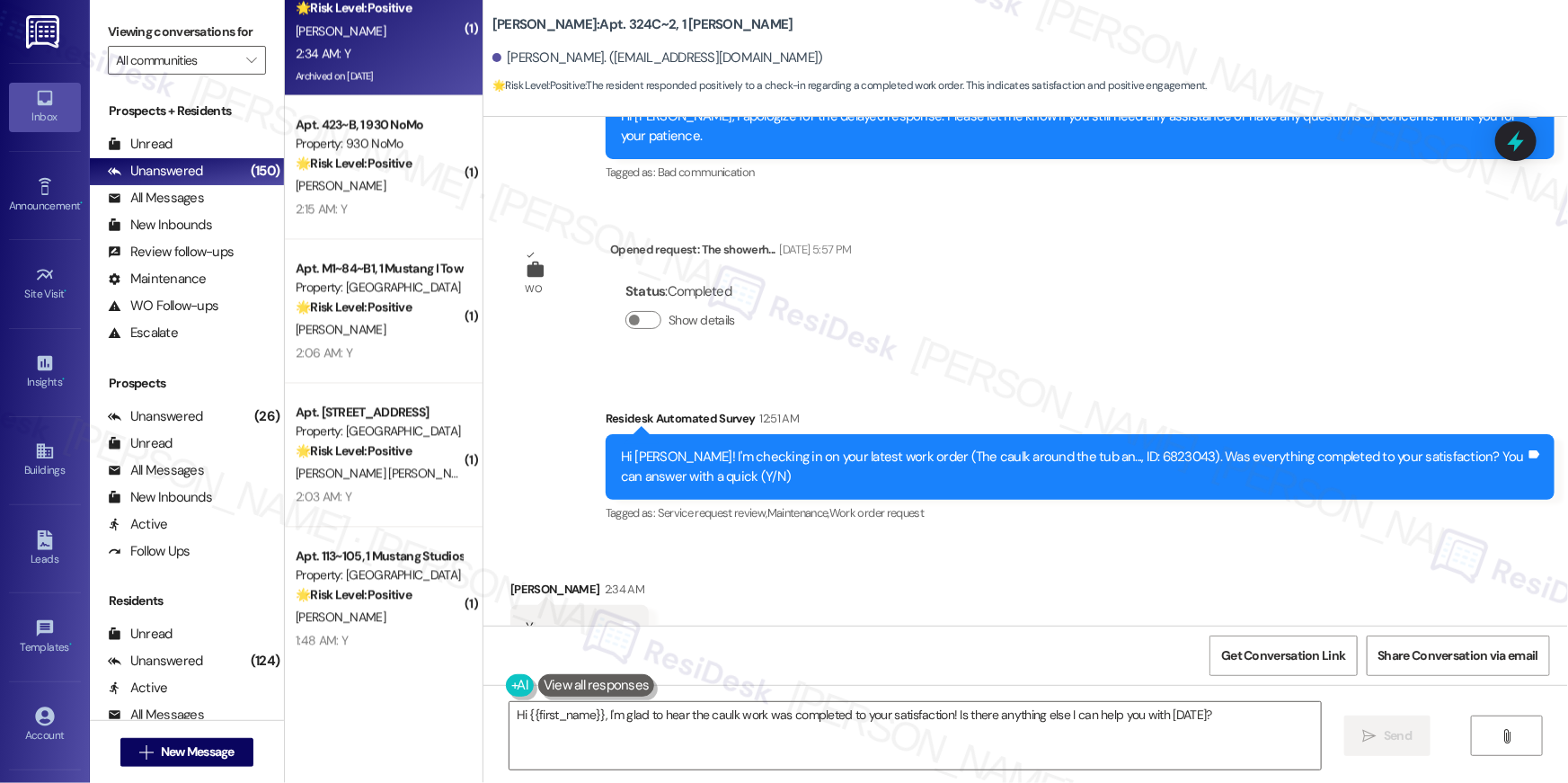
click at [372, 445] on strong "🌟 Risk Level: Positive" at bounding box center [353, 450] width 116 height 16
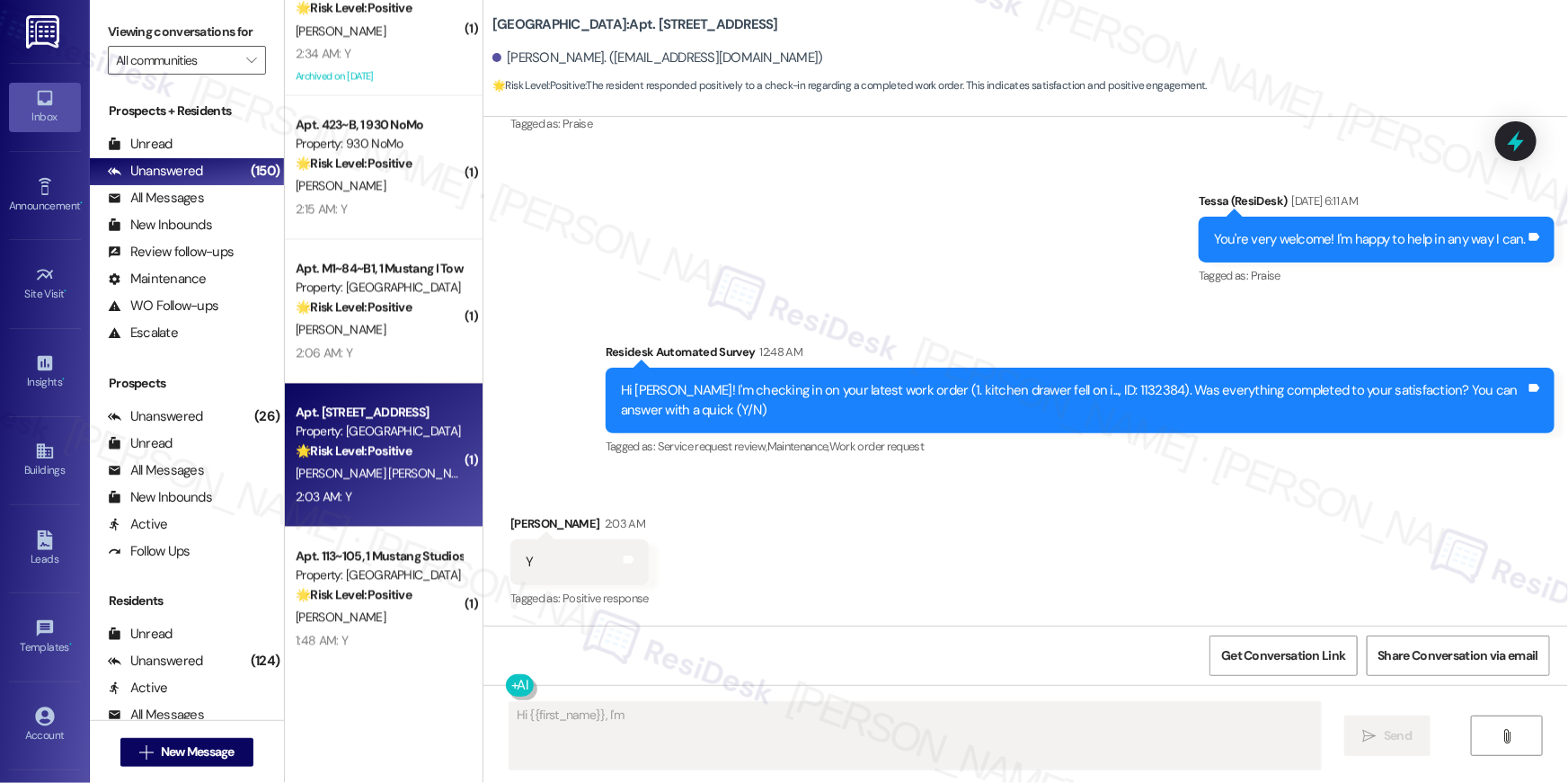
scroll to position [2462, 0]
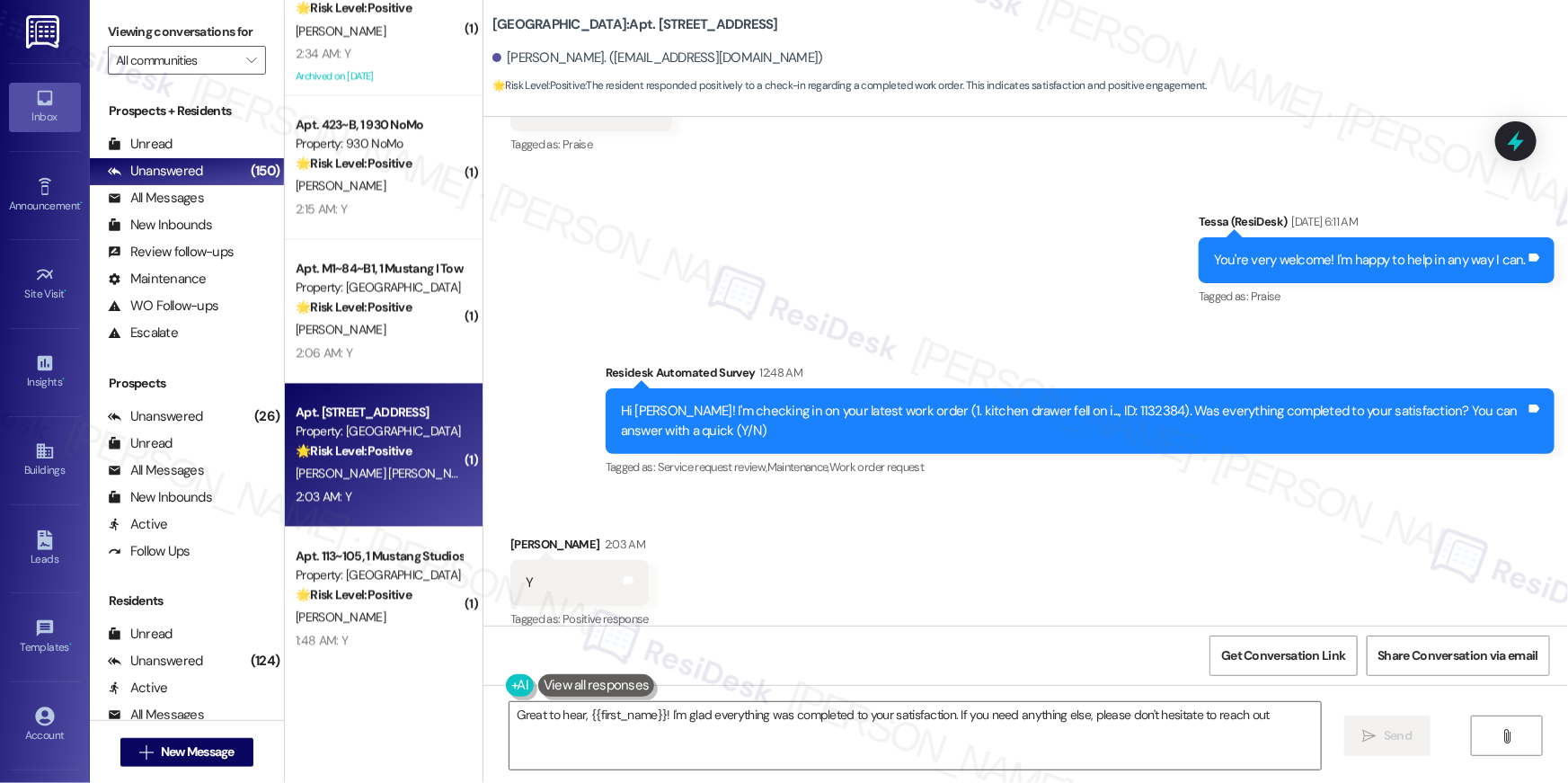
type textarea "Great to hear, {{first_name}}! I'm glad everything was completed to your satisf…"
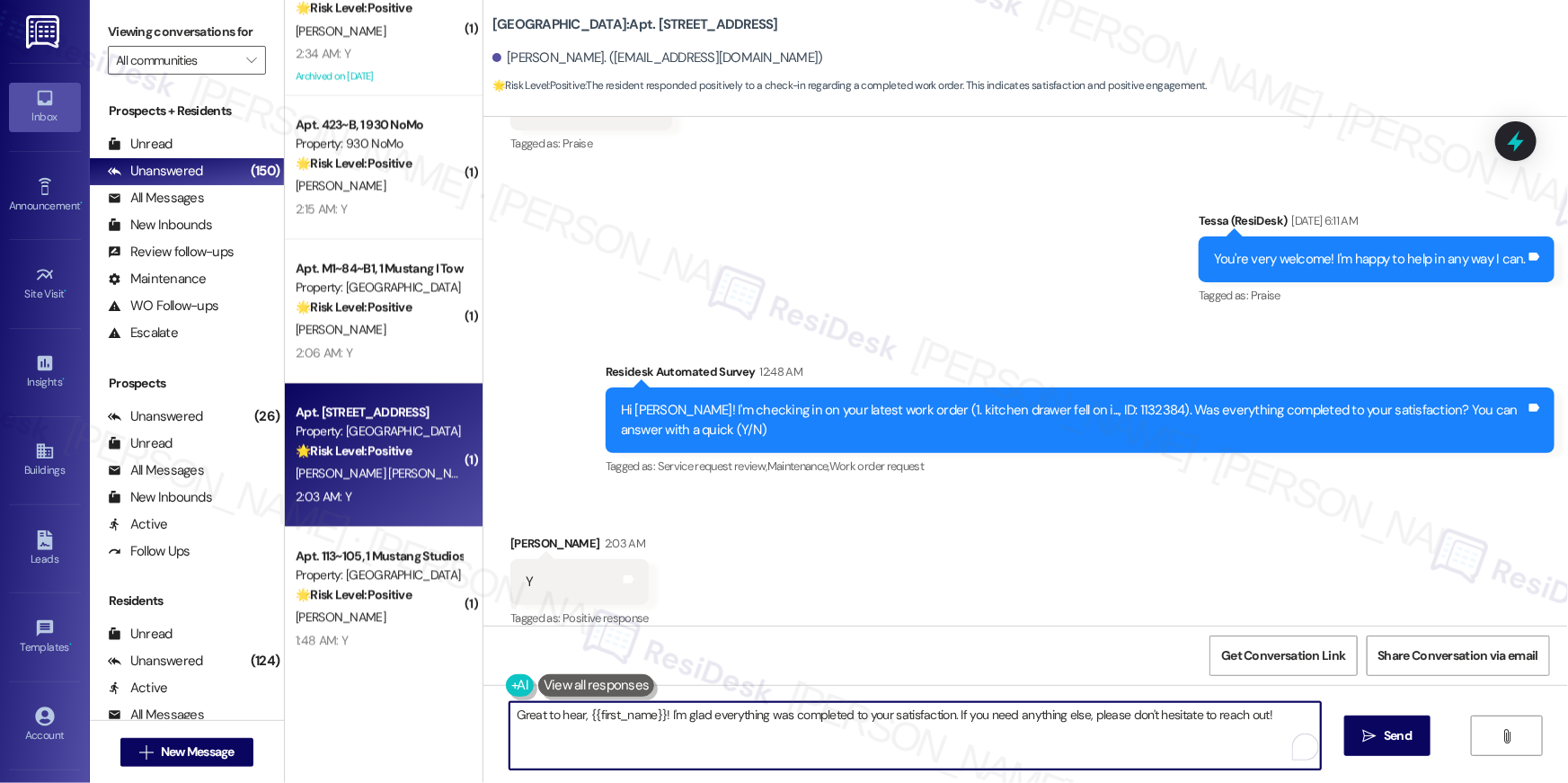
click at [933, 730] on textarea "Great to hear, {{first_name}}! I'm glad everything was completed to your satisf…" at bounding box center [916, 735] width 812 height 67
click at [1369, 745] on button " Send" at bounding box center [1388, 736] width 87 height 41
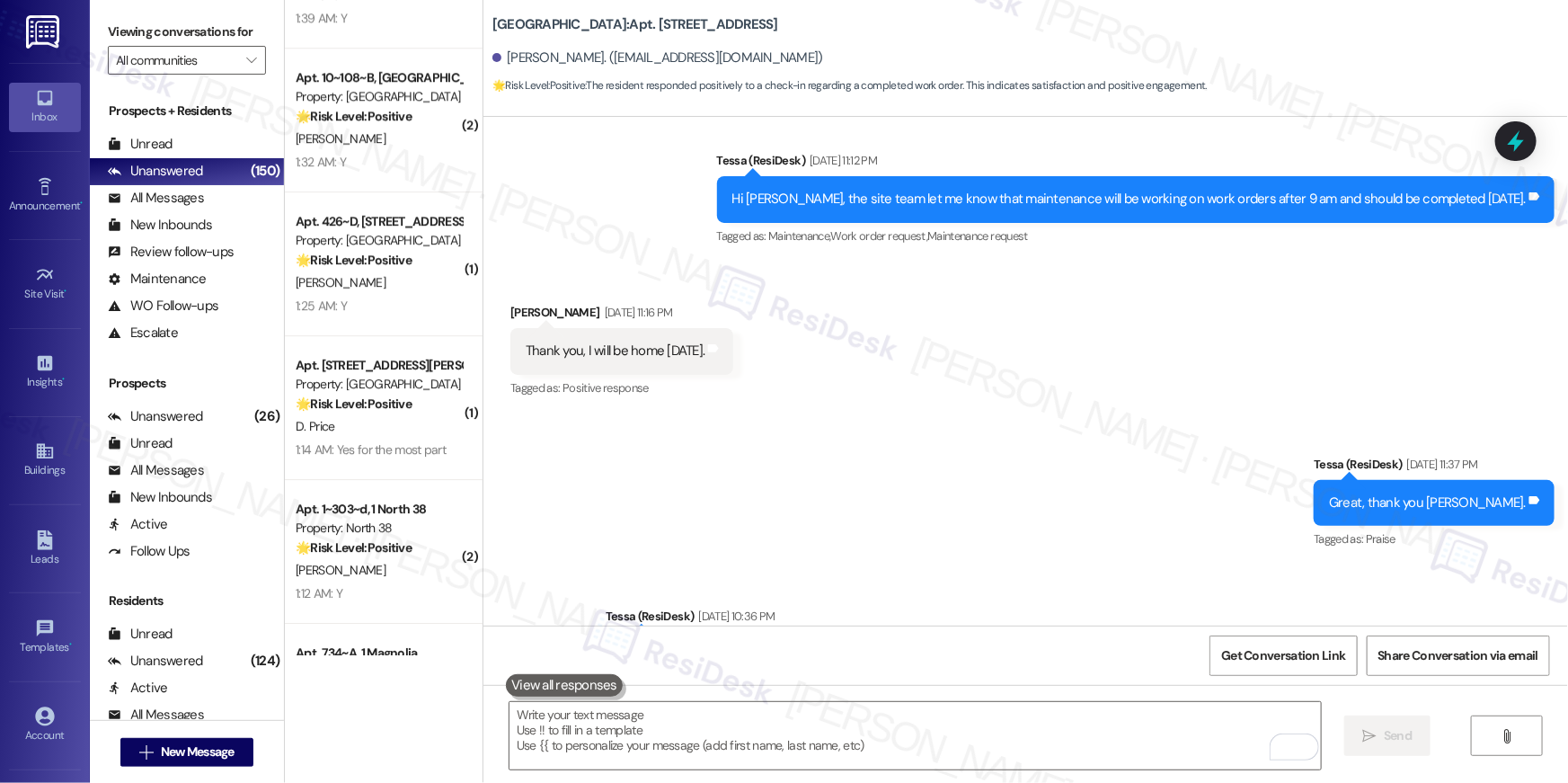
scroll to position [6171, 0]
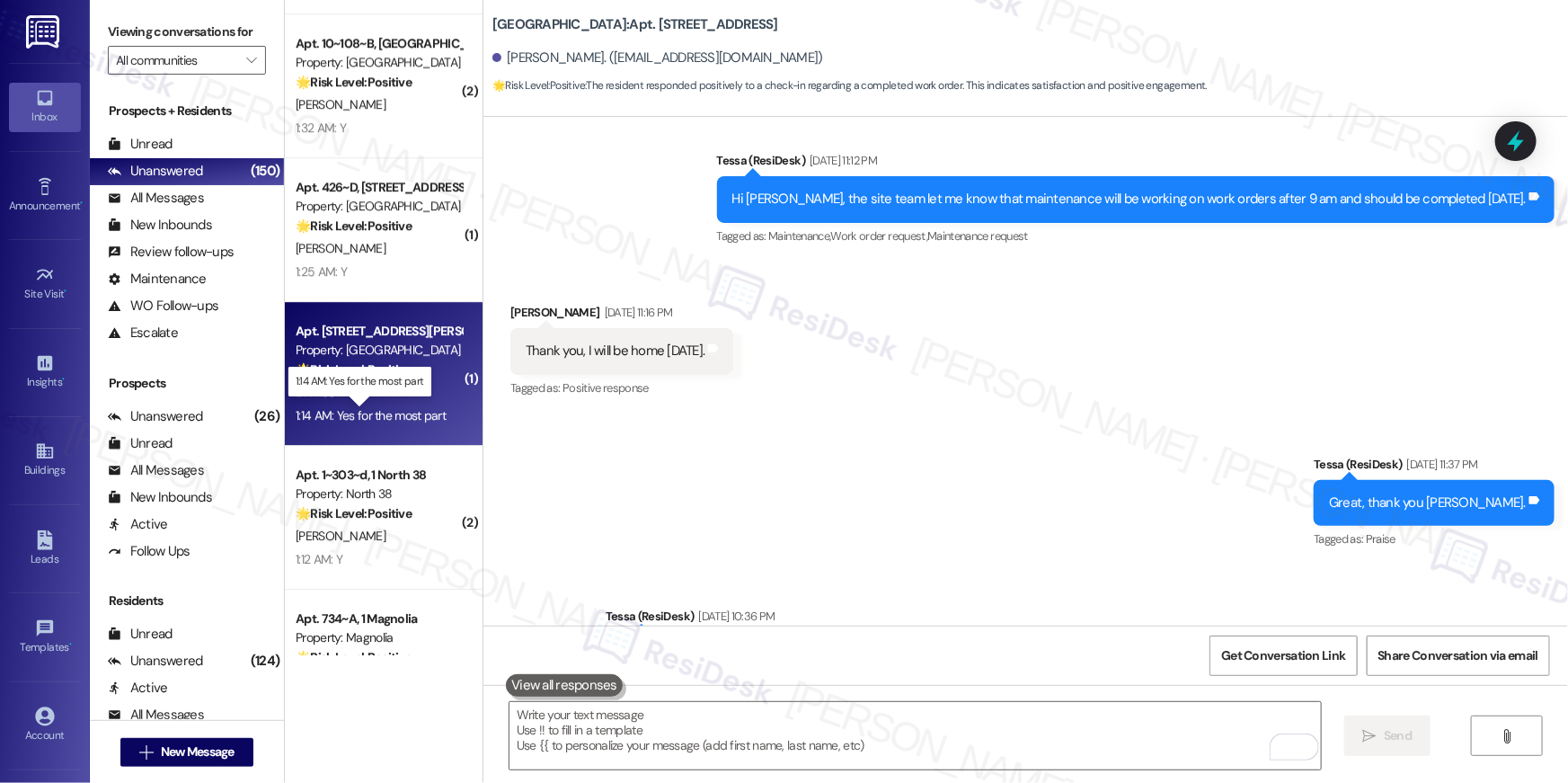
click at [390, 410] on div "1:14 AM: Yes for the most part 1:14 AM: Yes for the most part" at bounding box center [370, 415] width 150 height 16
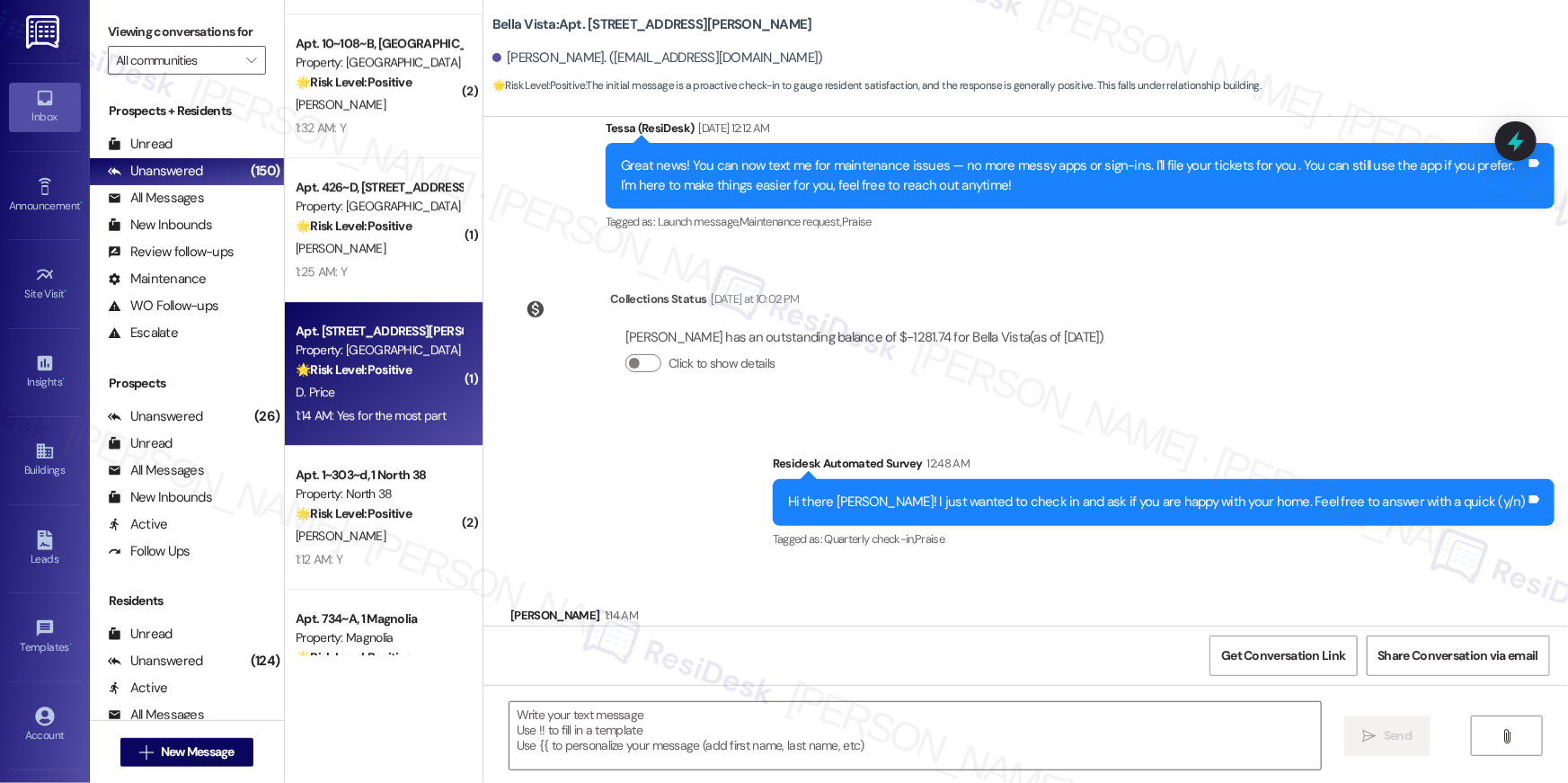
type textarea "Fetching suggested responses. Please feel free to read through the conversation…"
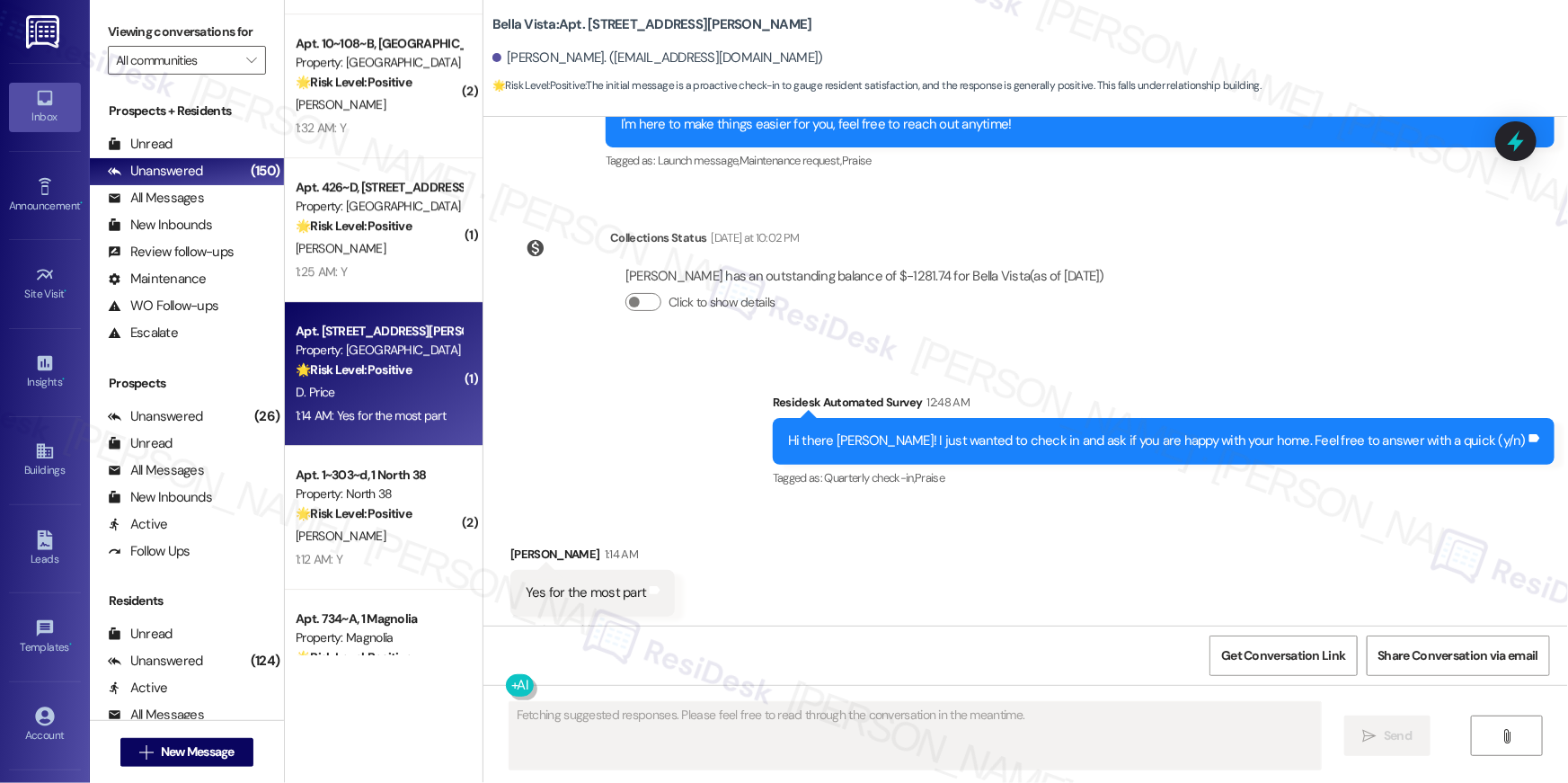
scroll to position [440, 0]
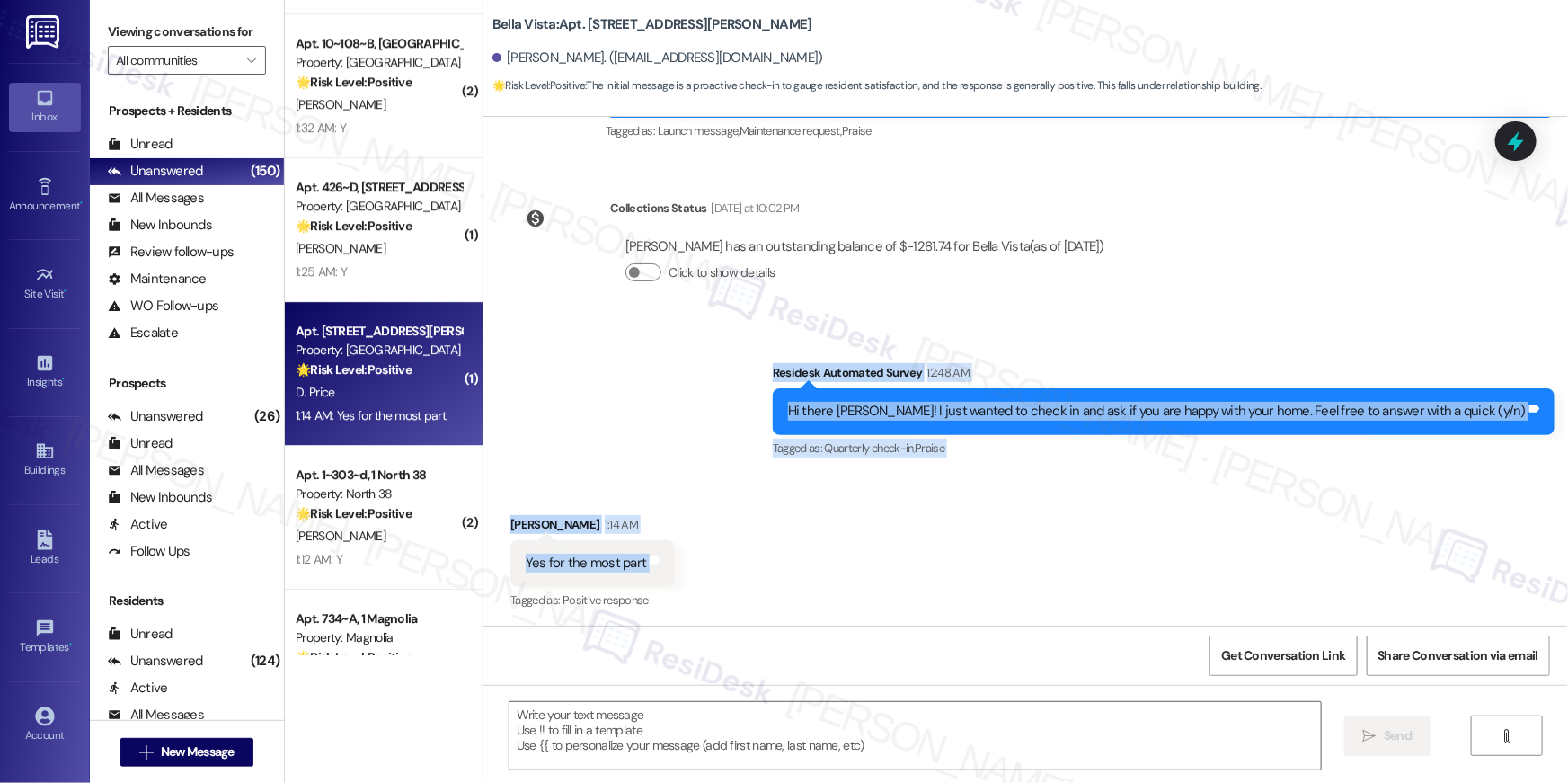
drag, startPoint x: 835, startPoint y: 582, endPoint x: 841, endPoint y: 366, distance: 216.1
click at [841, 366] on div "Lease started [DATE] 8:00 AM Announcement, sent via SMS Tessa (ResiDesk) [DATE]…" at bounding box center [1025, 371] width 1085 height 509
copy div "Residesk Automated Survey 12:48 AM Hi there [PERSON_NAME]! I just wanted to che…"
click at [896, 725] on textarea at bounding box center [916, 735] width 812 height 67
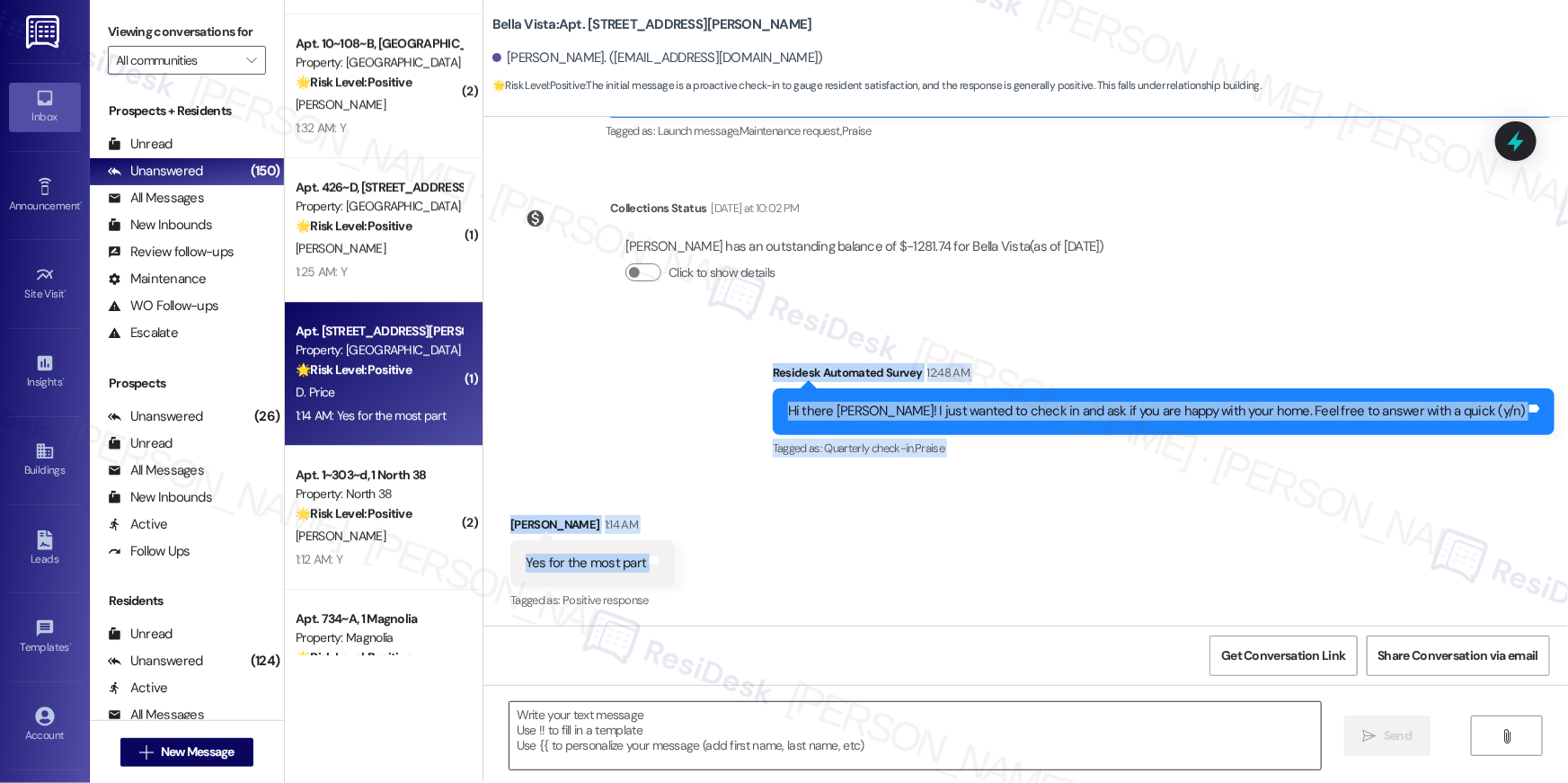
click at [896, 725] on textarea at bounding box center [916, 735] width 812 height 67
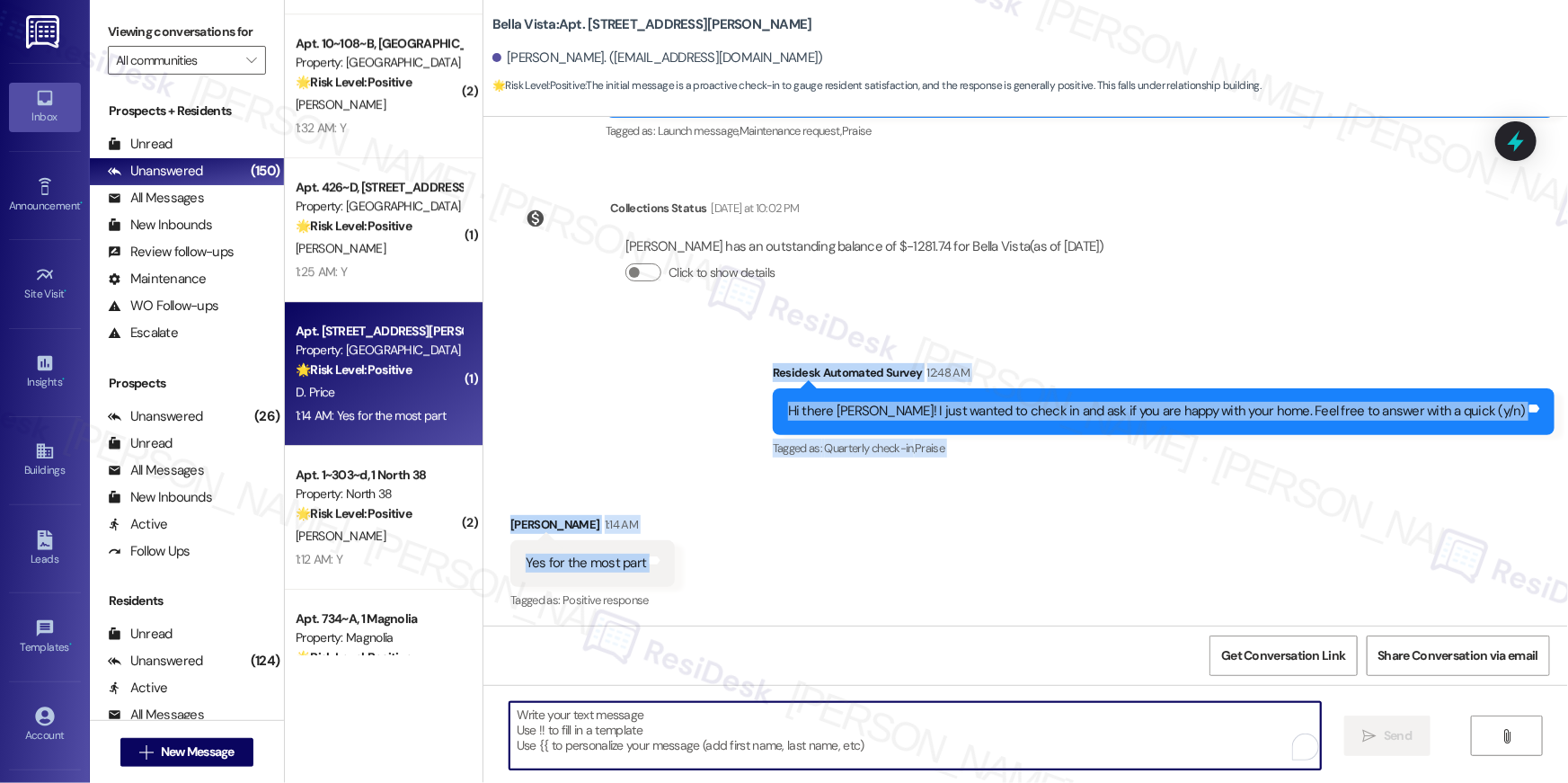
click at [893, 729] on textarea "To enrich screen reader interactions, please activate Accessibility in Grammarl…" at bounding box center [916, 735] width 812 height 67
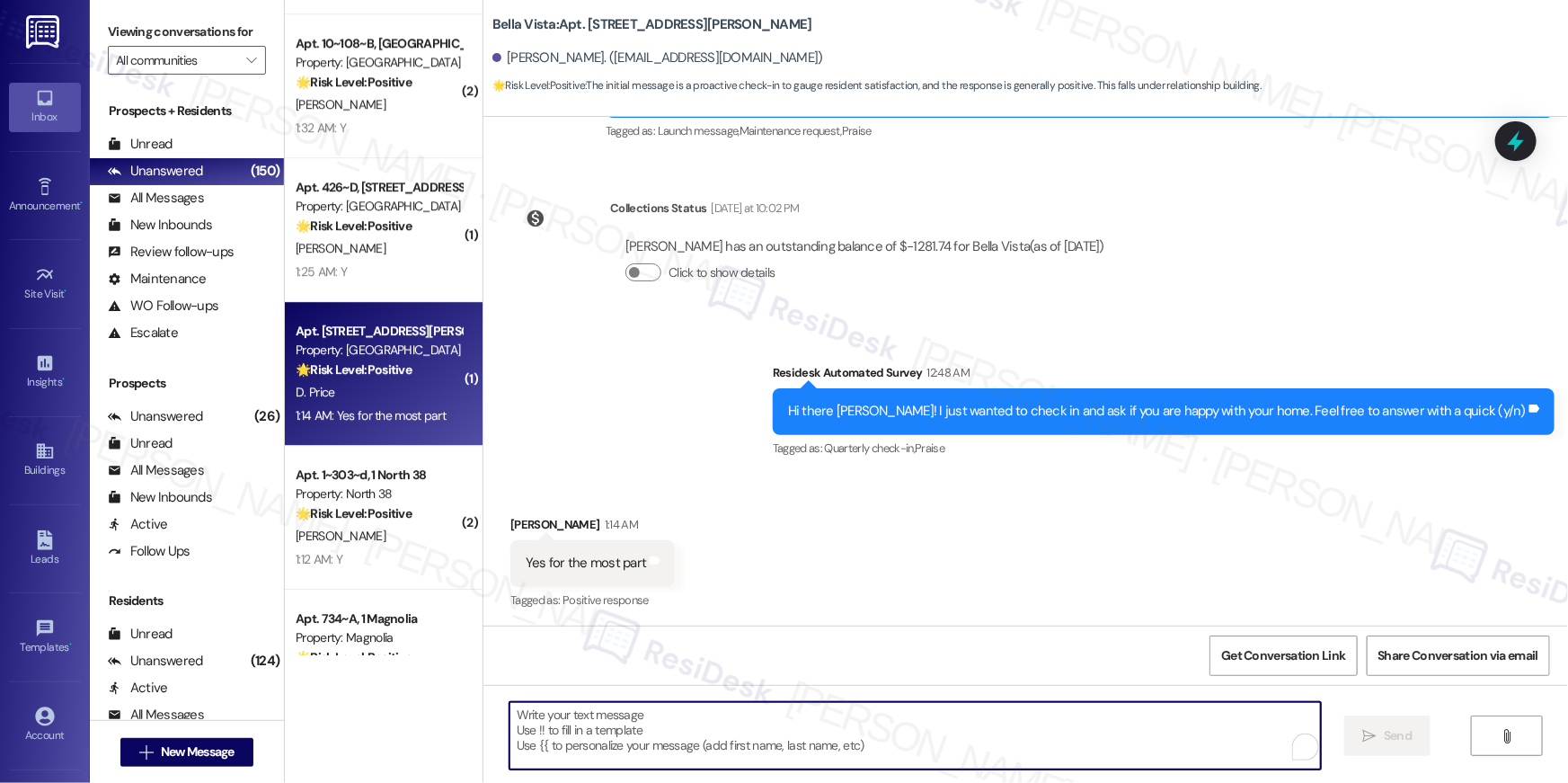
click at [893, 729] on textarea "To enrich screen reader interactions, please activate Accessibility in Grammarl…" at bounding box center [916, 735] width 812 height 67
paste textarea "Thanks for letting me know, [PERSON_NAME]! I’m glad to hear you’re mostly happy…"
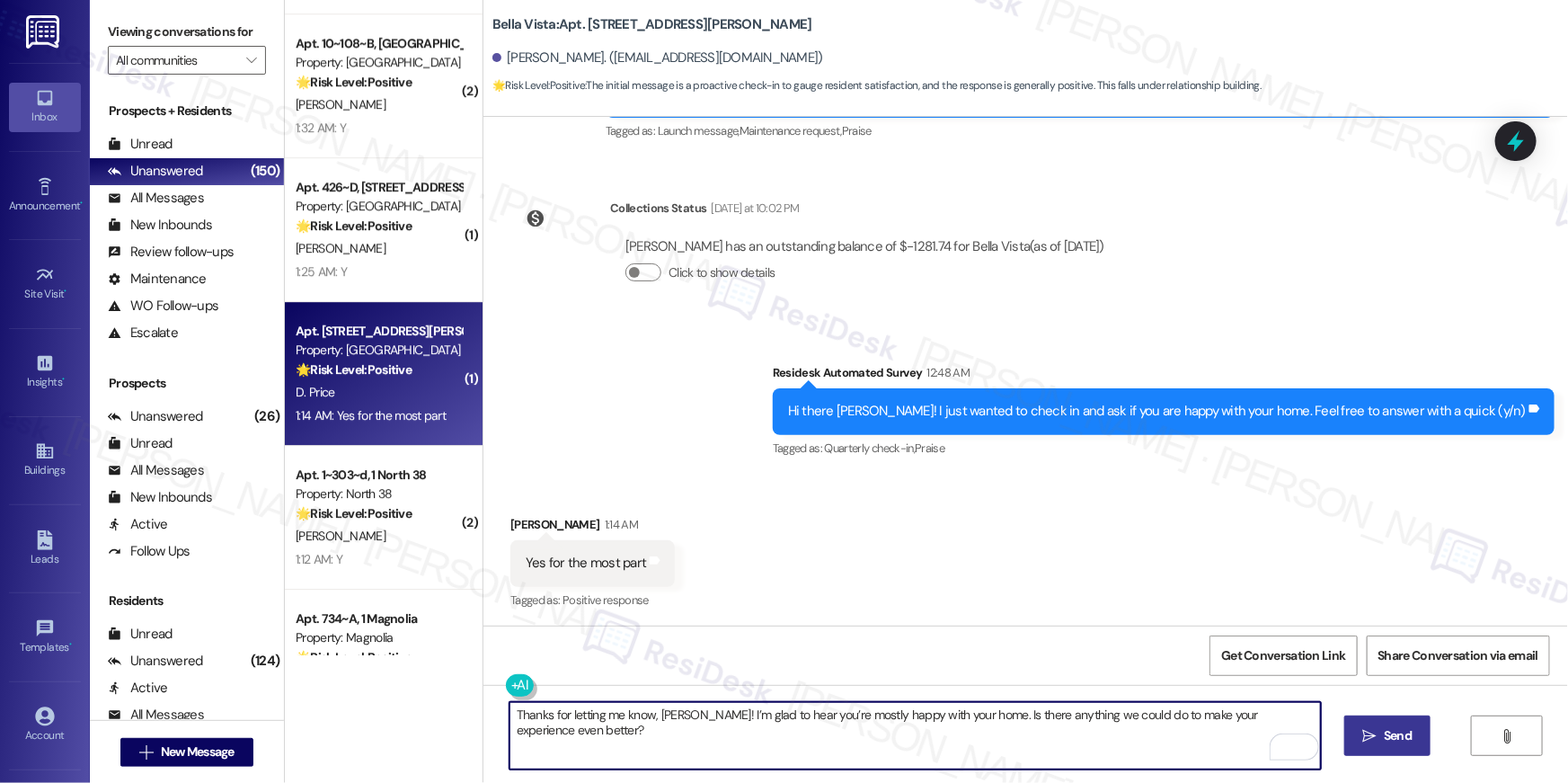
type textarea "Thanks for letting me know, [PERSON_NAME]! I’m glad to hear you’re mostly happy…"
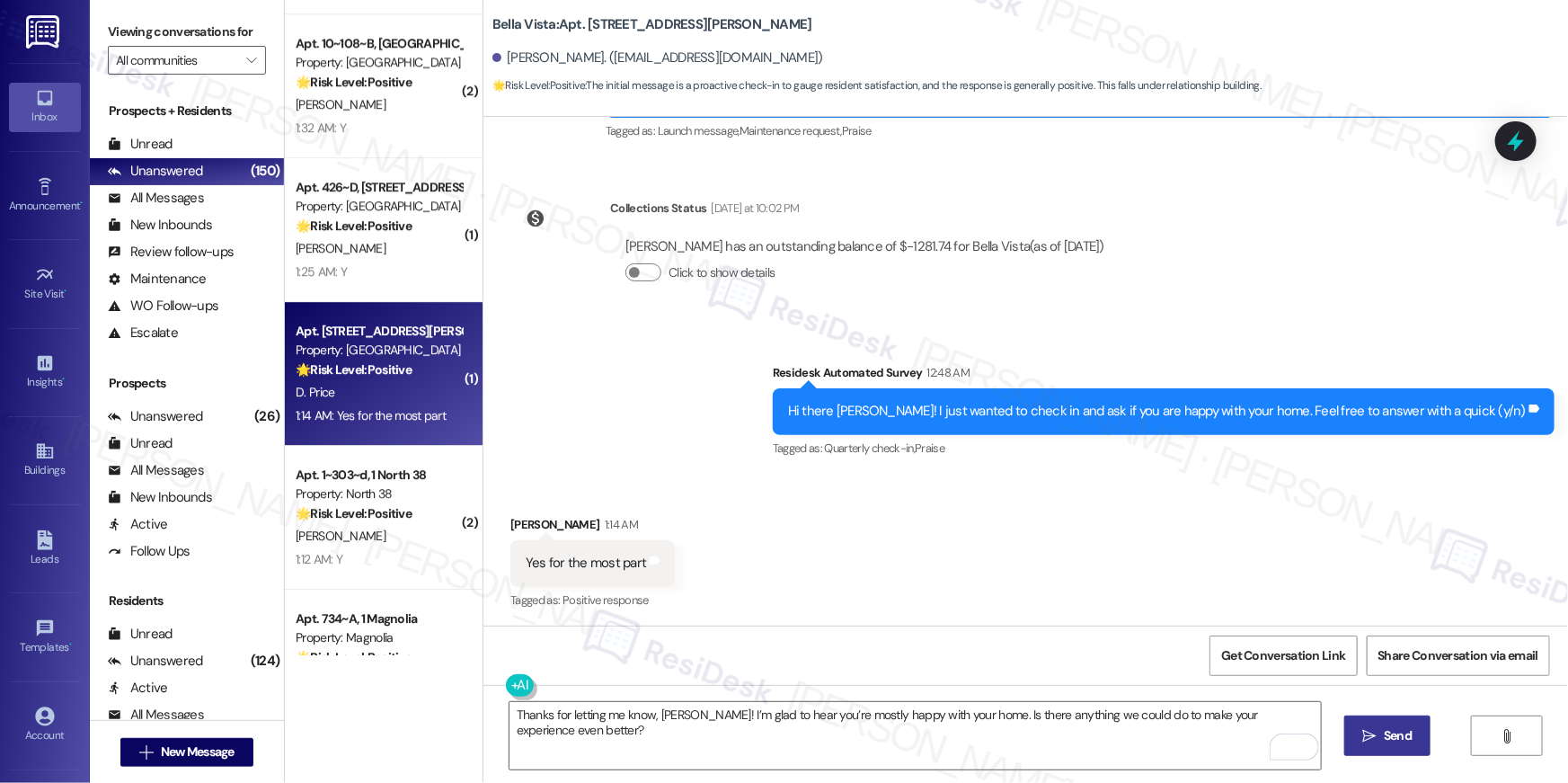
click at [1389, 747] on button " Send" at bounding box center [1388, 736] width 87 height 41
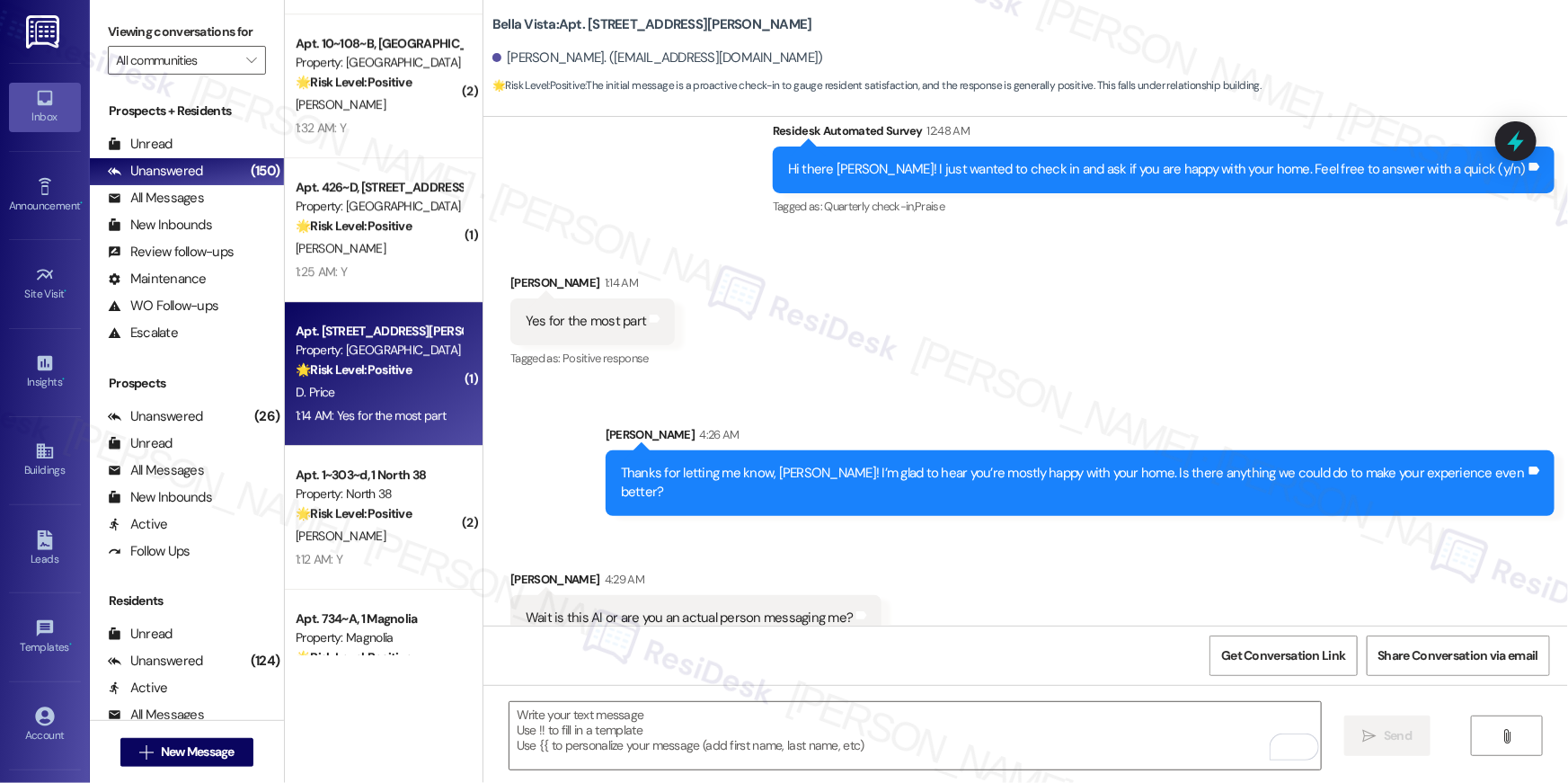
scroll to position [692, 0]
